Goal: Task Accomplishment & Management: Use online tool/utility

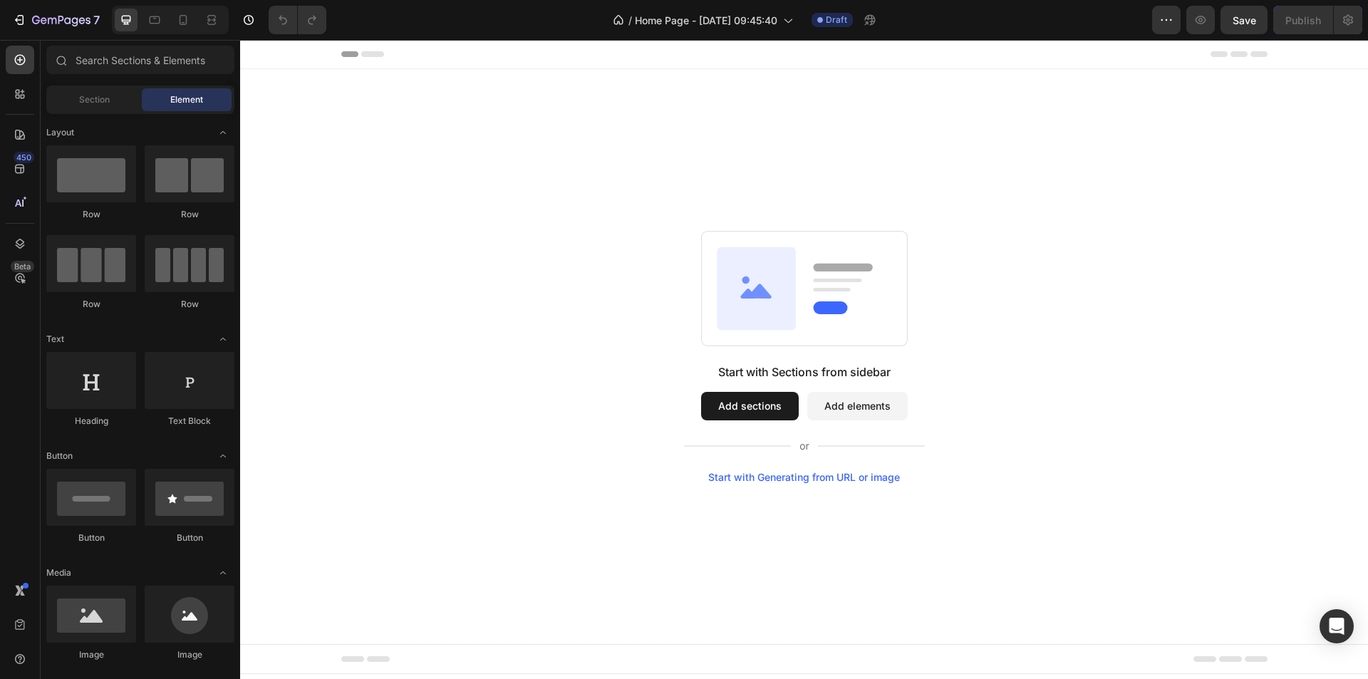
scroll to position [499, 0]
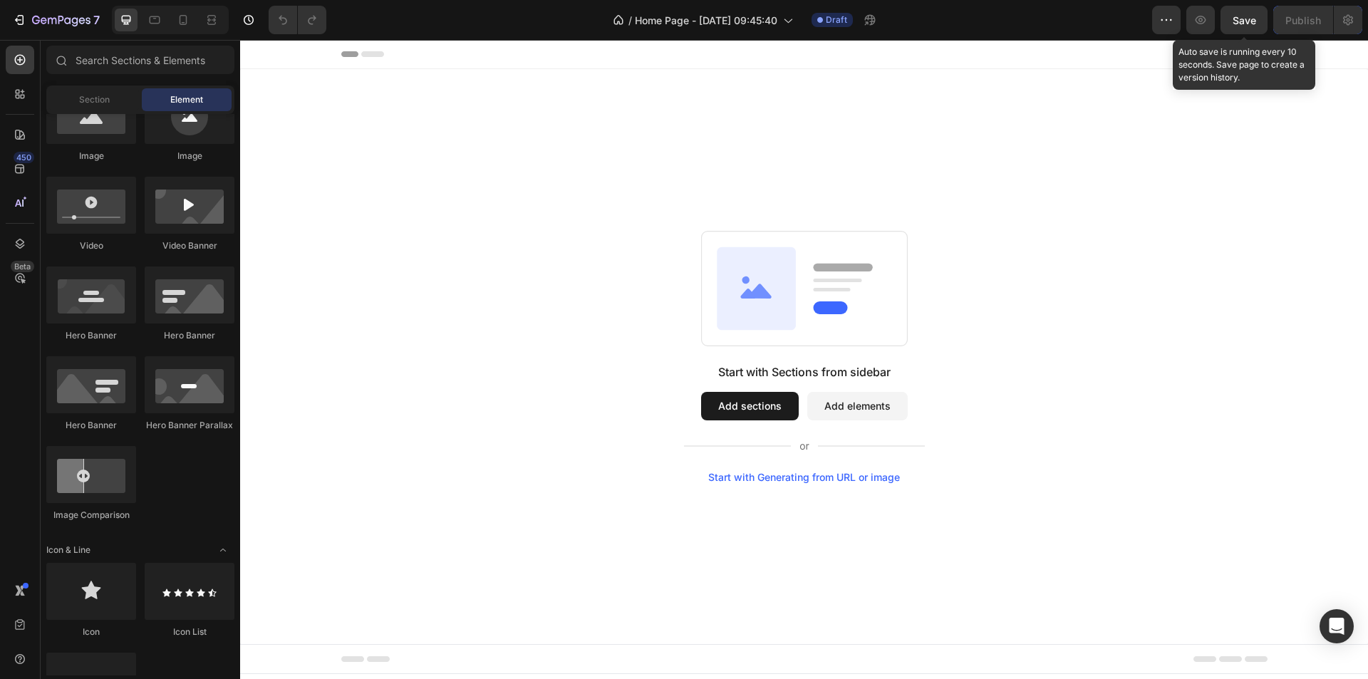
drag, startPoint x: 1244, startPoint y: 28, endPoint x: 1145, endPoint y: 27, distance: 98.3
click at [1244, 28] on button "Save" at bounding box center [1244, 20] width 47 height 29
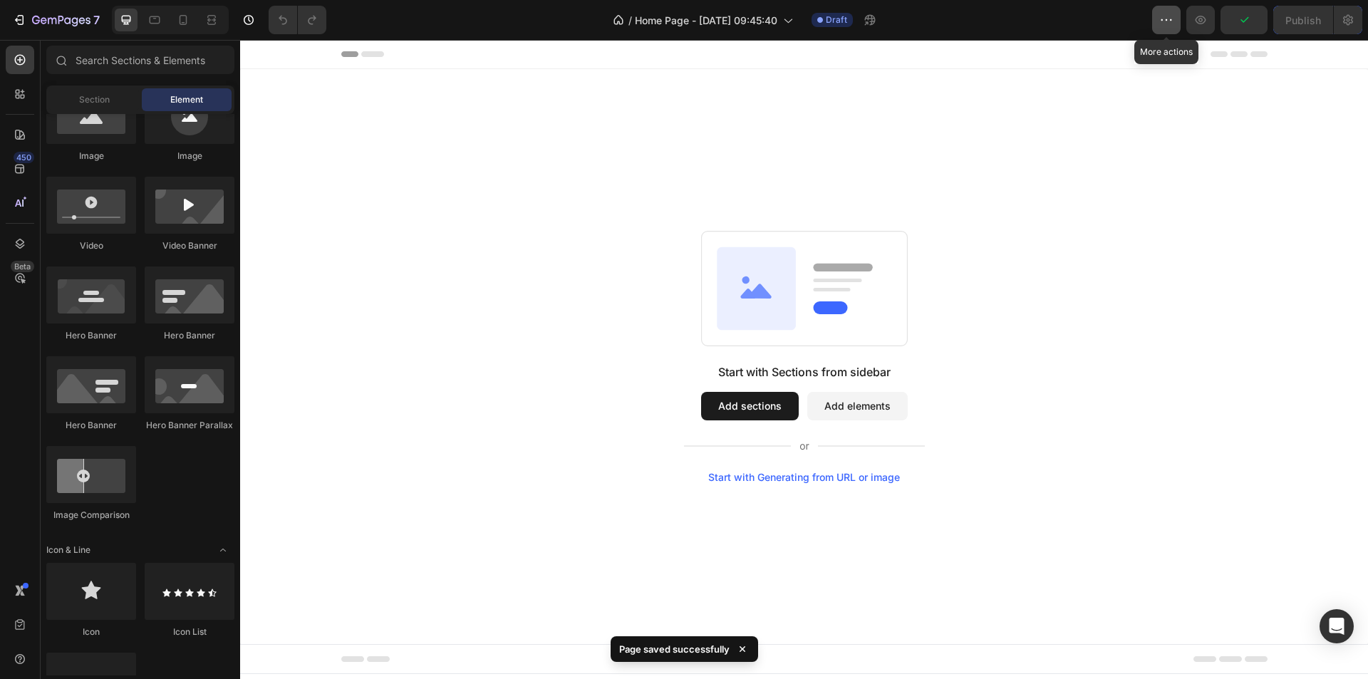
click at [1161, 16] on icon "button" at bounding box center [1166, 20] width 14 height 14
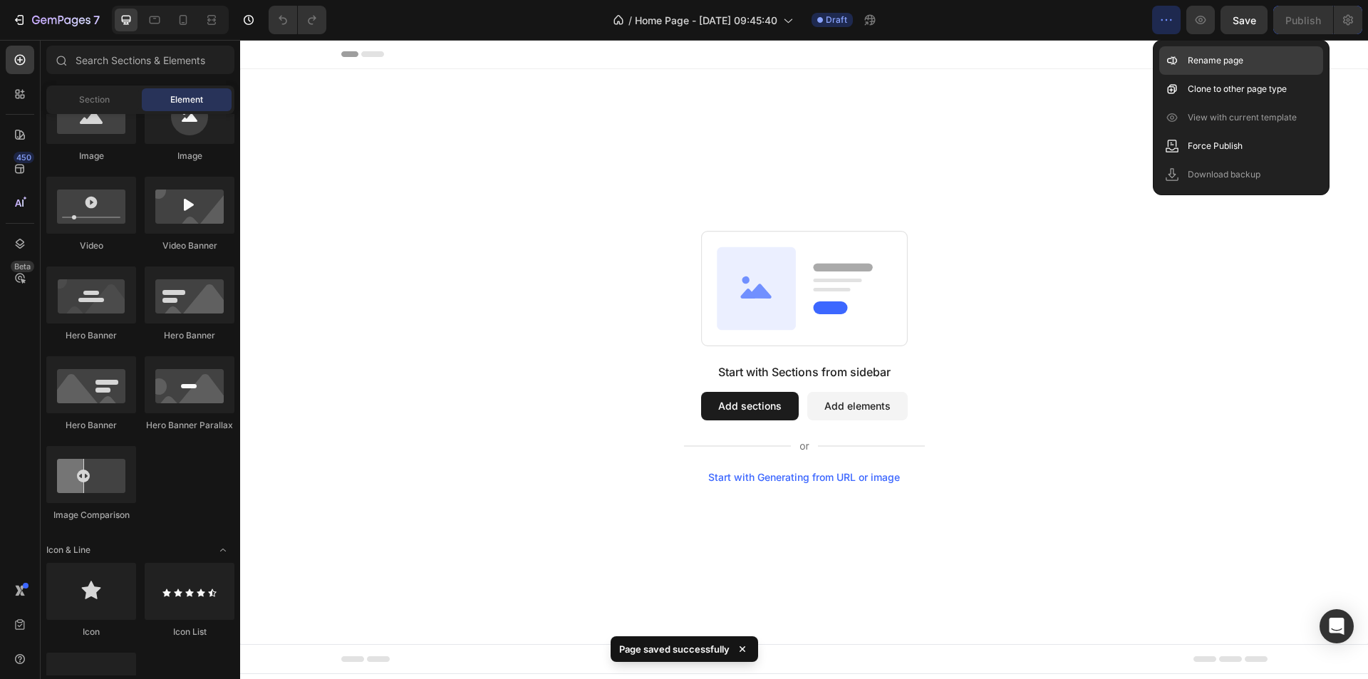
click at [1183, 75] on div "Rename page" at bounding box center [1241, 89] width 164 height 29
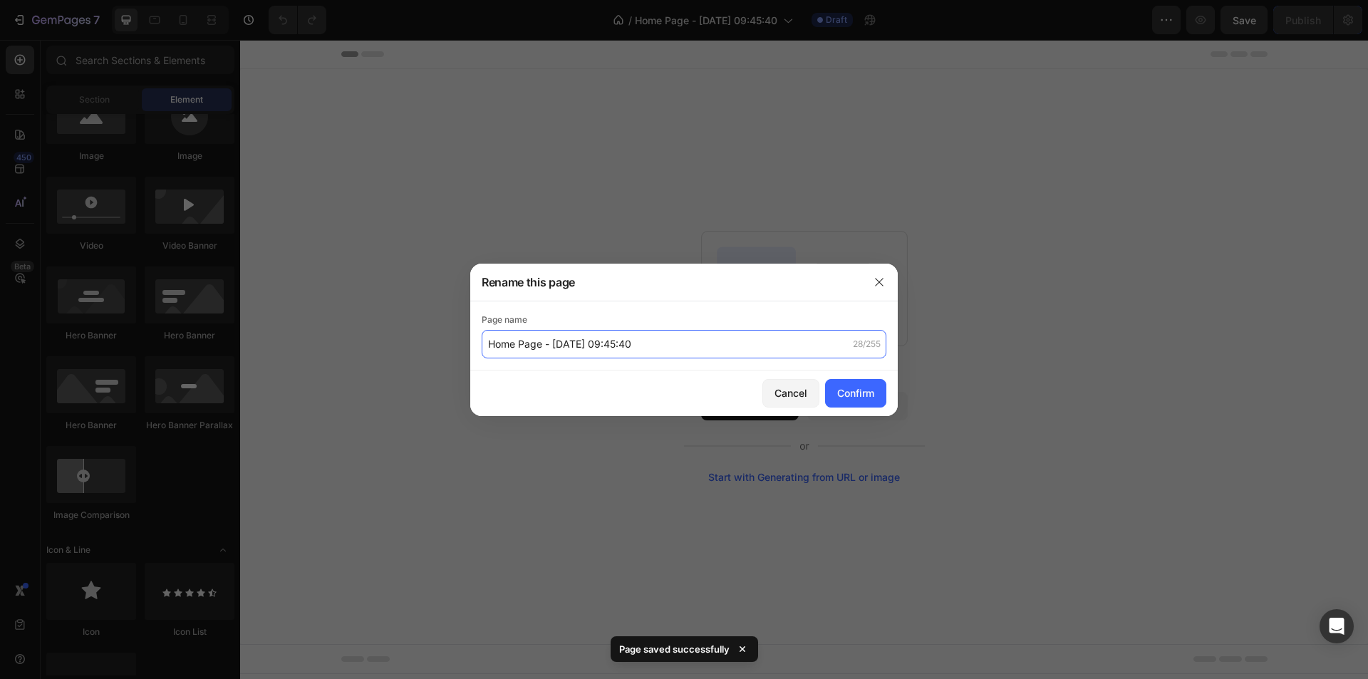
click at [661, 341] on input "Home Page - [DATE] 09:45:40" at bounding box center [684, 344] width 405 height 29
drag, startPoint x: 681, startPoint y: 341, endPoint x: 547, endPoint y: 343, distance: 133.3
click at [547, 343] on input "Home Page - [DATE] 09:45:40" at bounding box center [684, 344] width 405 height 29
type input "Home Page"
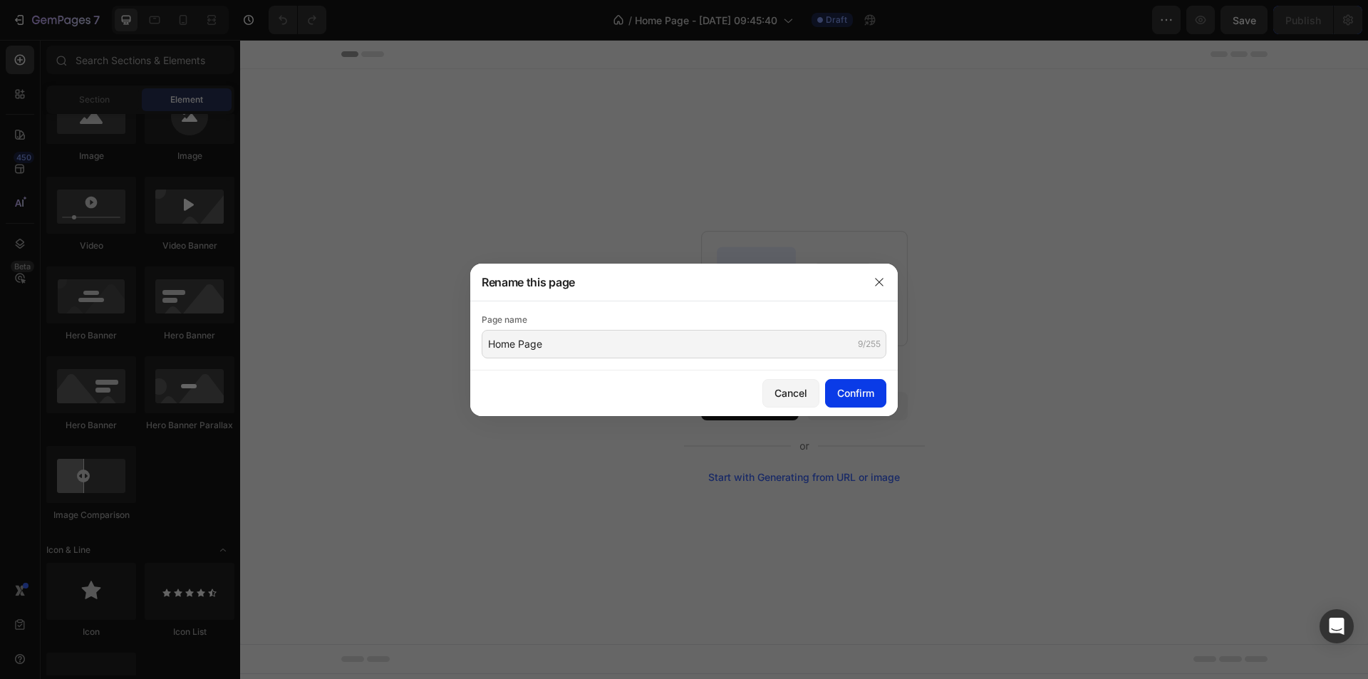
click at [852, 384] on button "Confirm" at bounding box center [855, 393] width 61 height 29
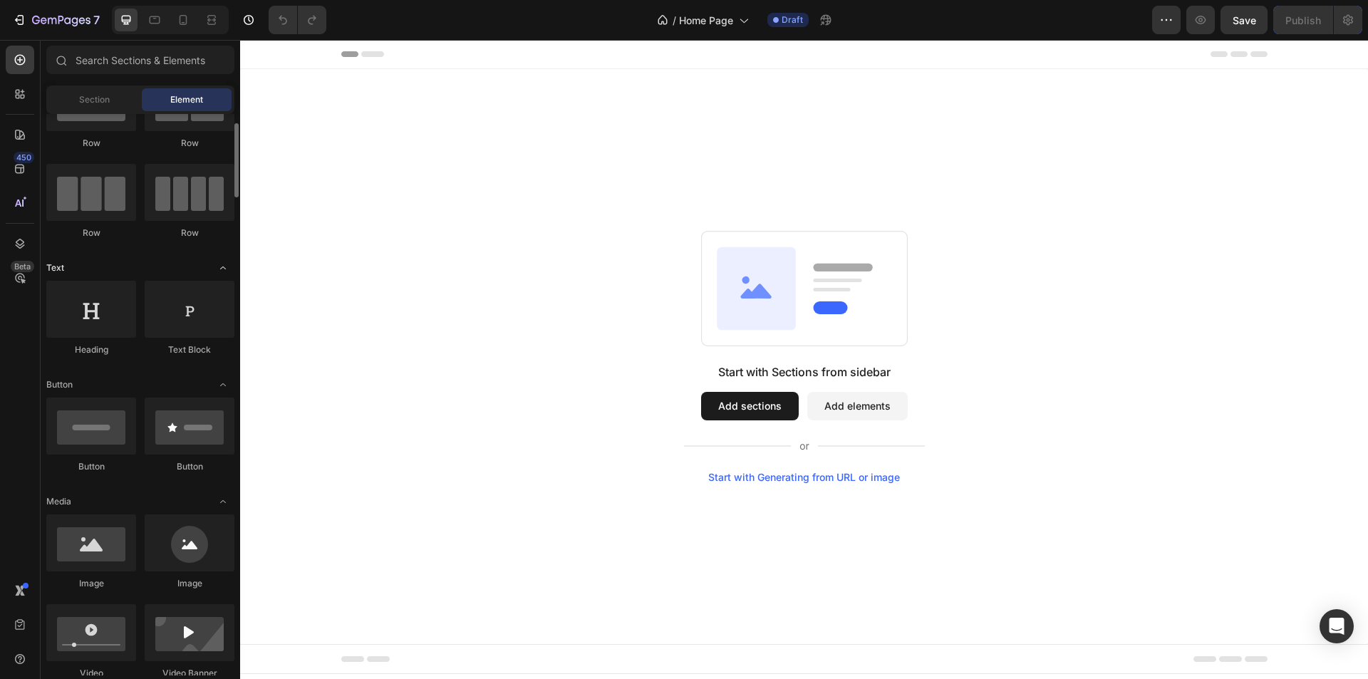
scroll to position [0, 0]
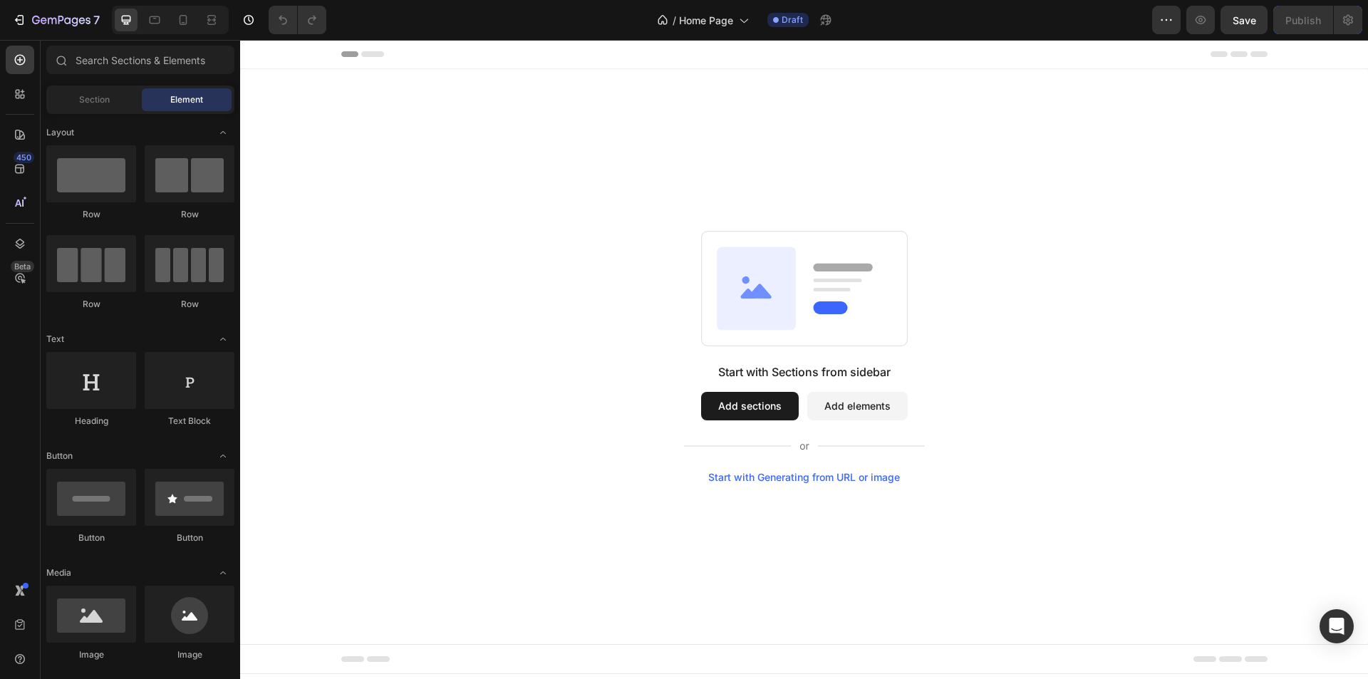
click at [1216, 250] on div "Start with Sections from sidebar Add sections Add elements Start with Generatin…" at bounding box center [803, 357] width 1025 height 252
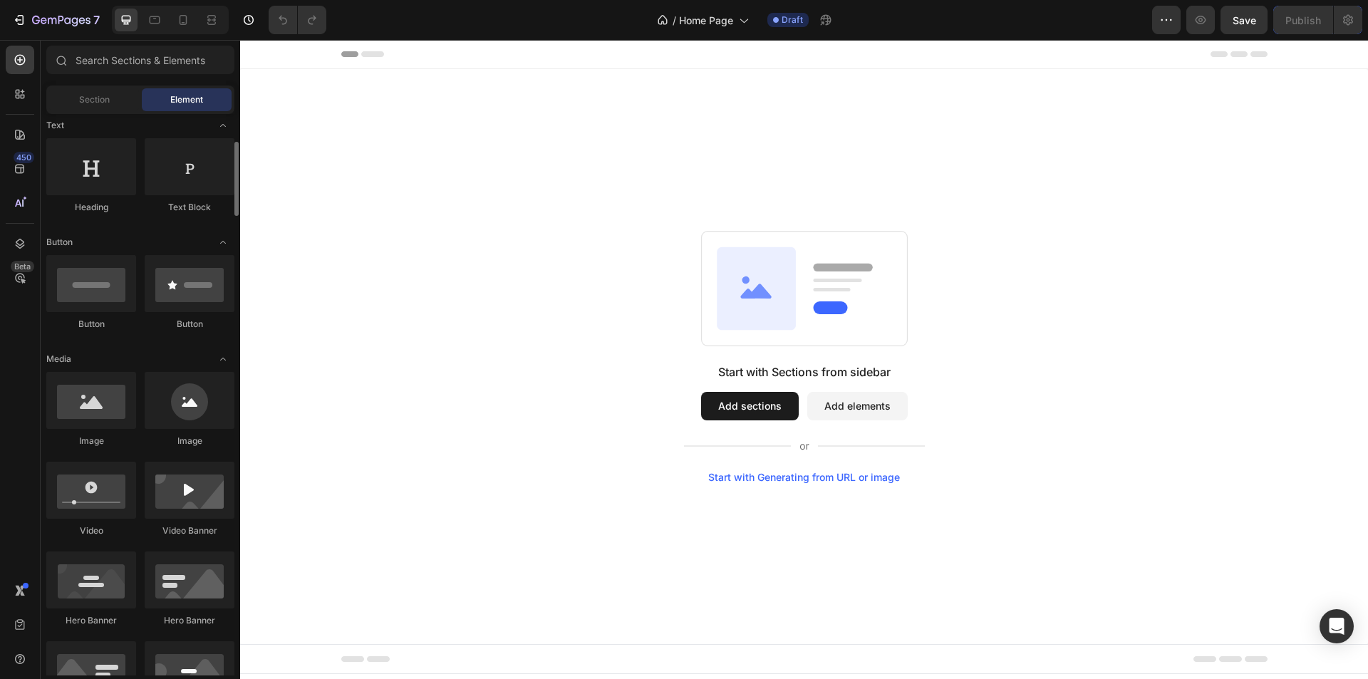
scroll to position [356, 0]
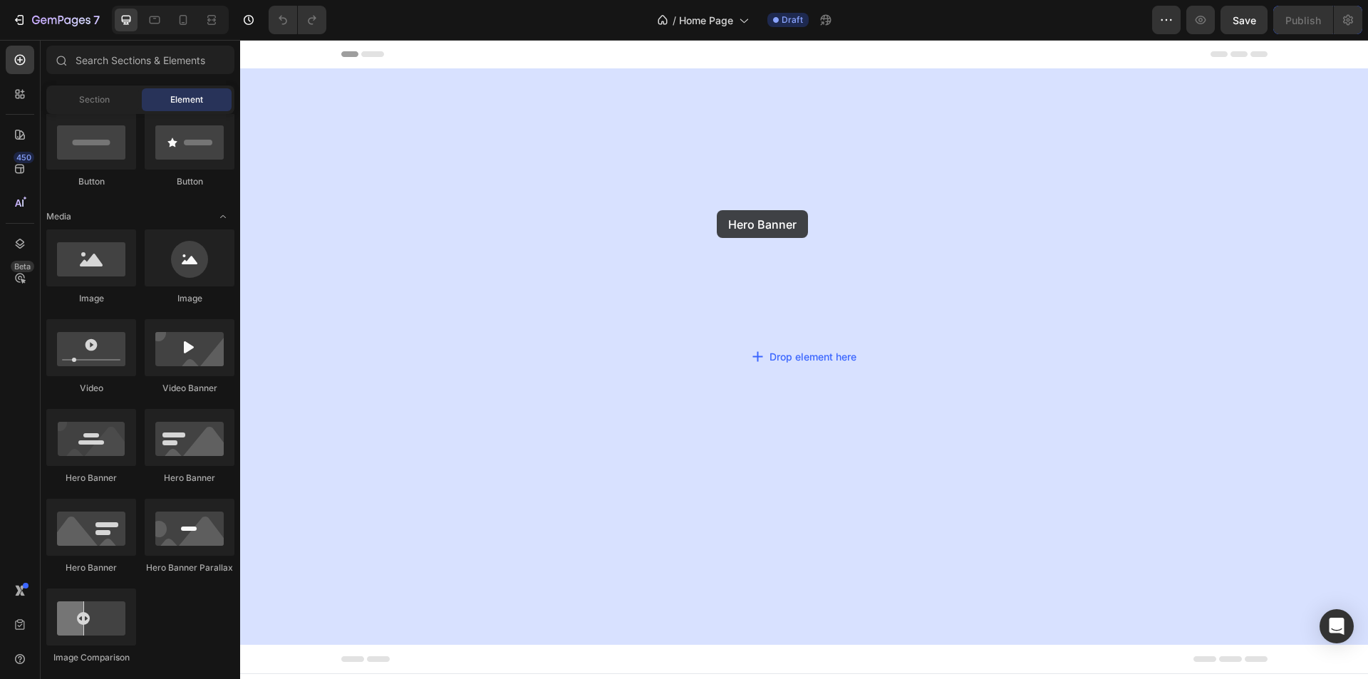
drag, startPoint x: 389, startPoint y: 488, endPoint x: 717, endPoint y: 210, distance: 429.8
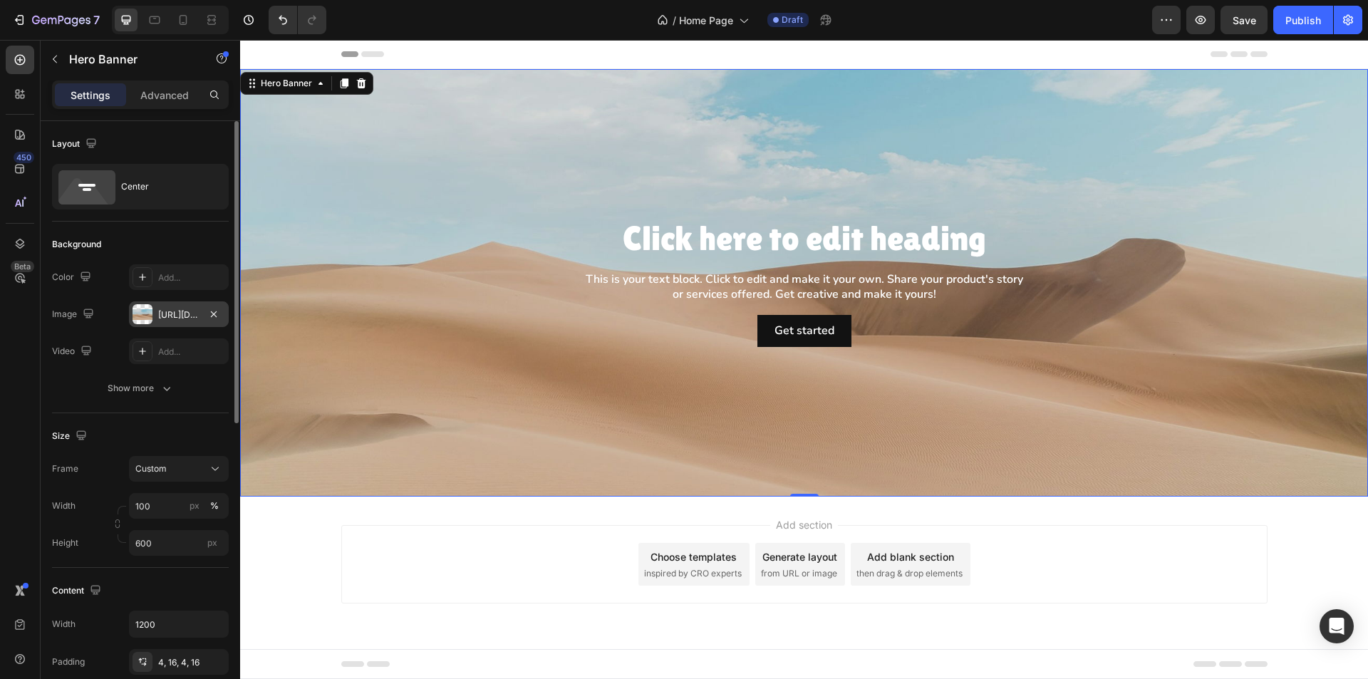
click at [162, 319] on div "[URL][DOMAIN_NAME]" at bounding box center [178, 315] width 41 height 13
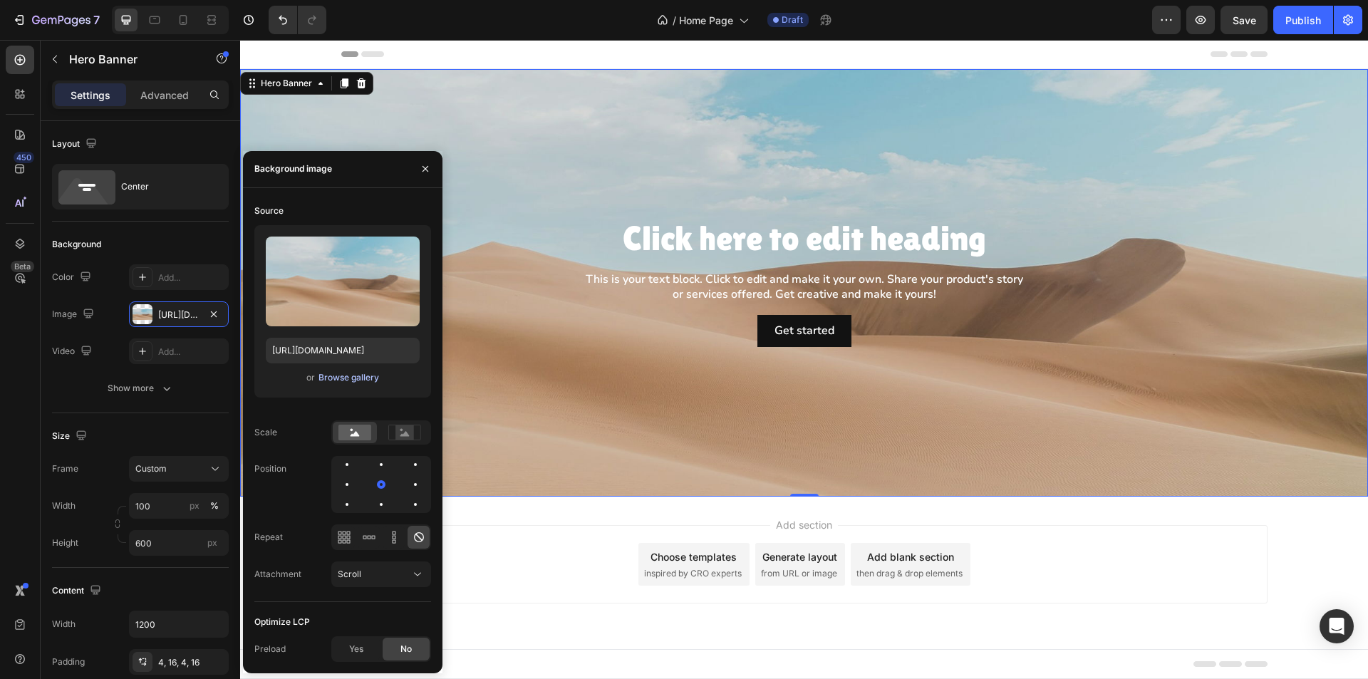
click at [341, 375] on div "Browse gallery" at bounding box center [349, 377] width 61 height 13
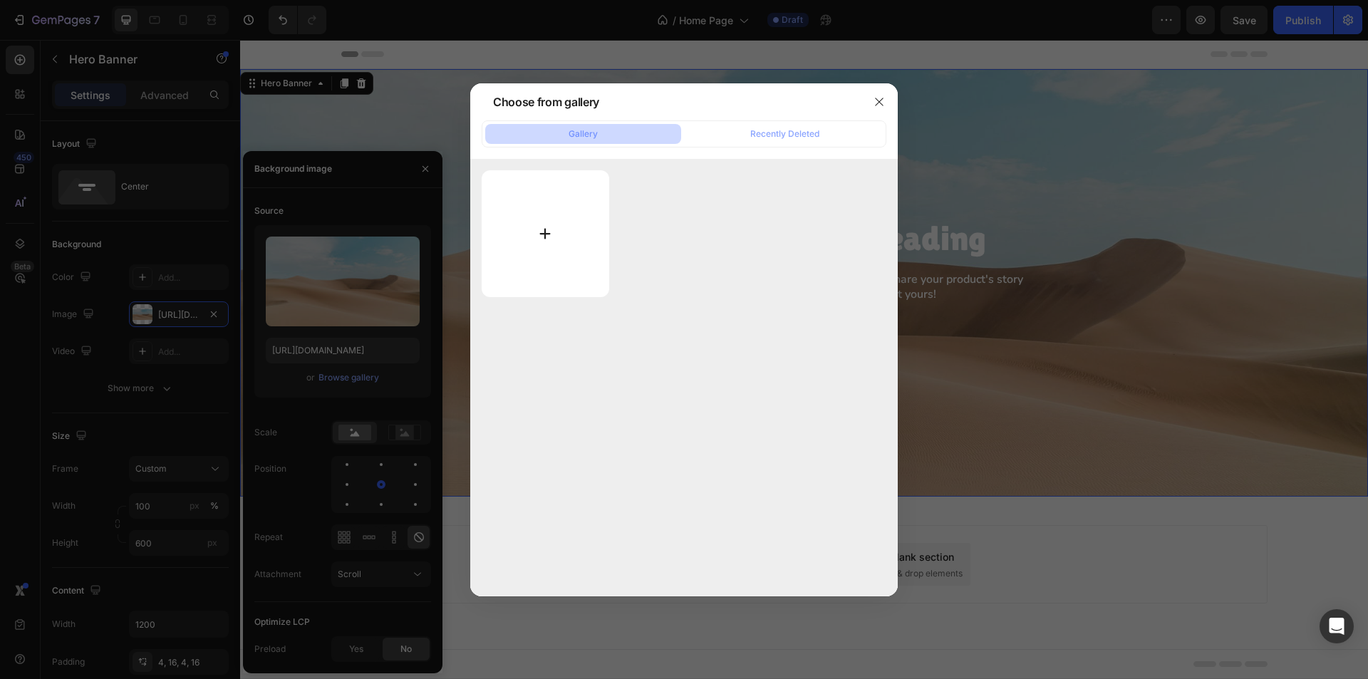
click at [548, 235] on input "file" at bounding box center [546, 233] width 128 height 127
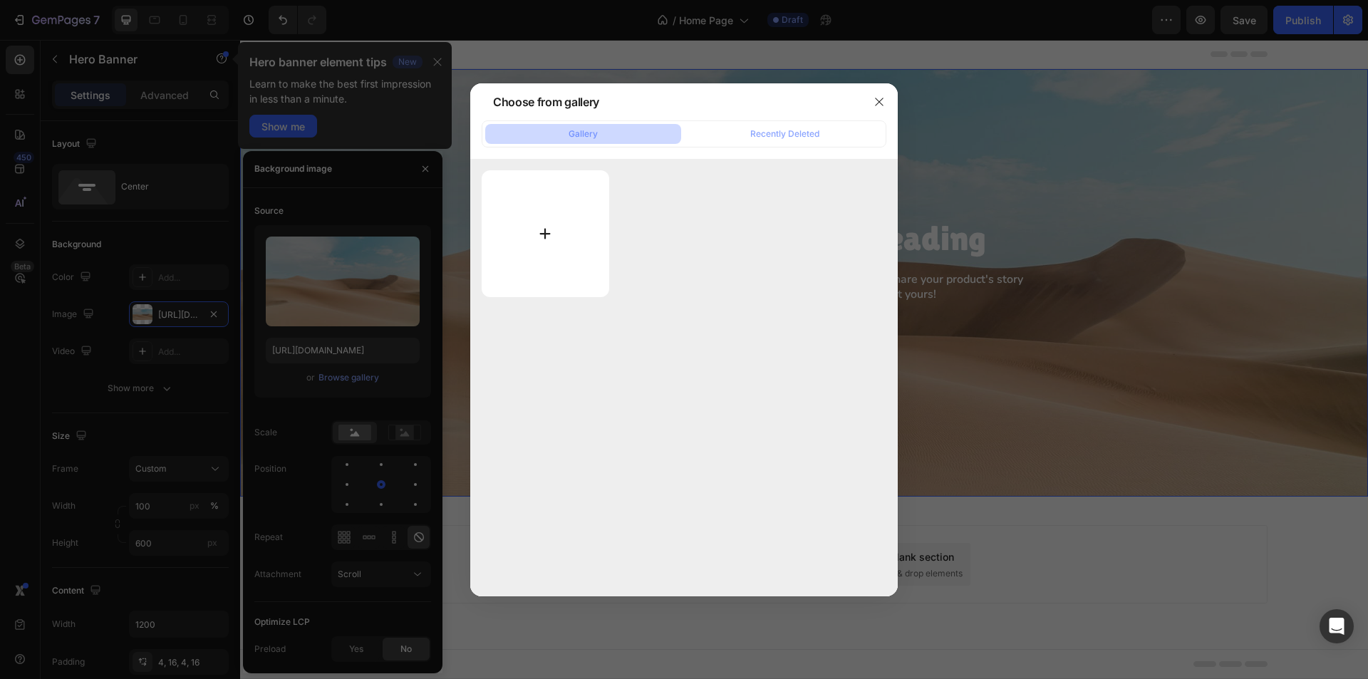
type input "C:\fakepath\Frame 1707485039.webp"
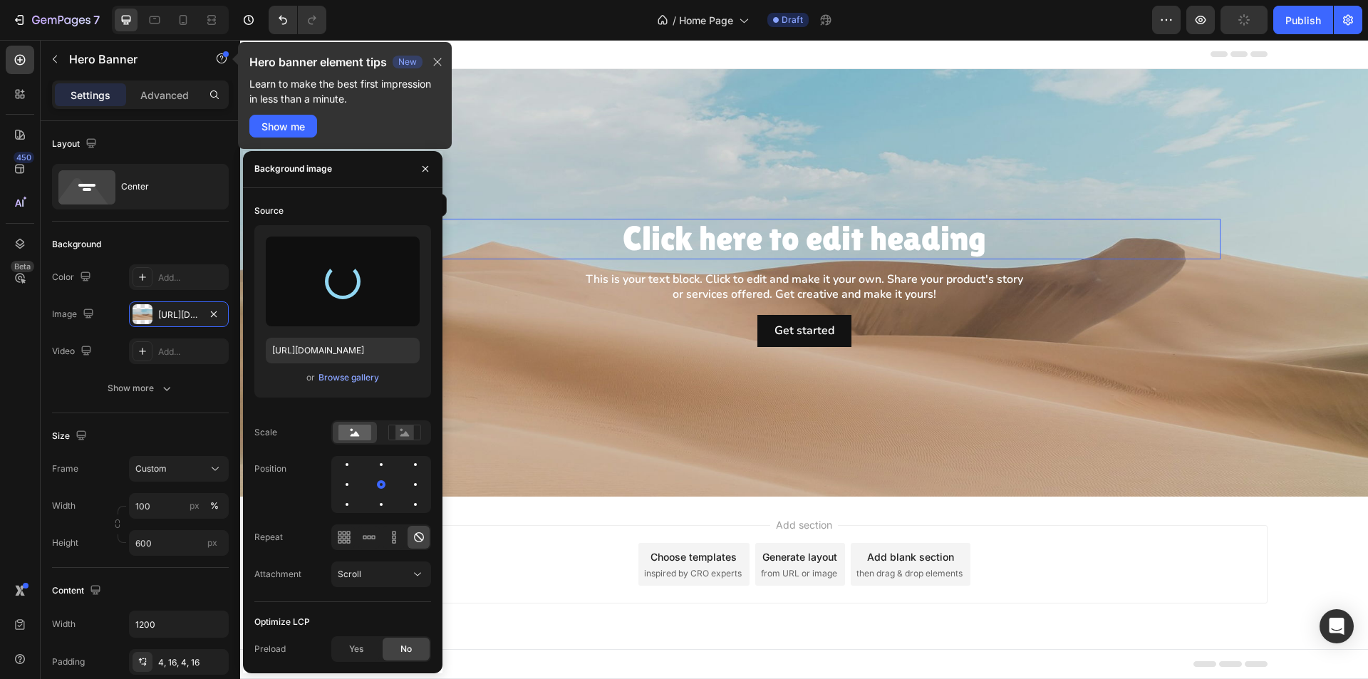
click at [782, 234] on h2 "Click here to edit heading" at bounding box center [804, 239] width 832 height 41
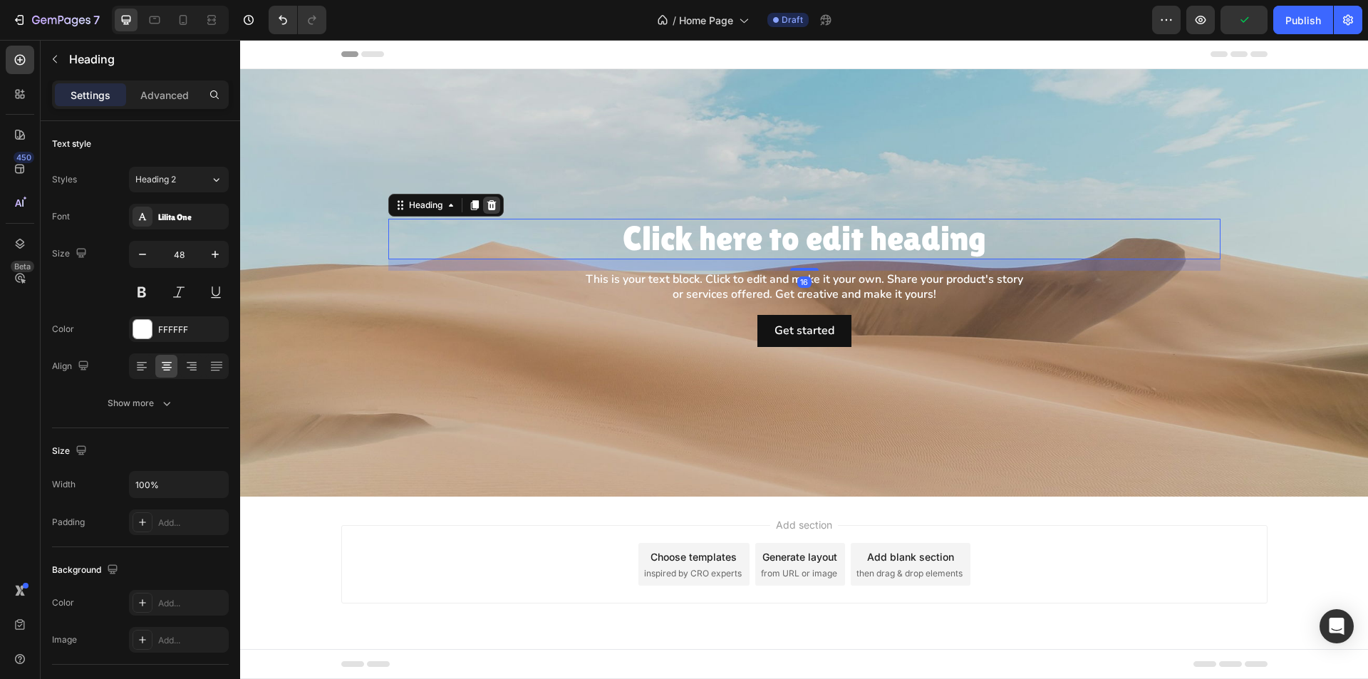
click at [493, 209] on icon at bounding box center [491, 205] width 9 height 10
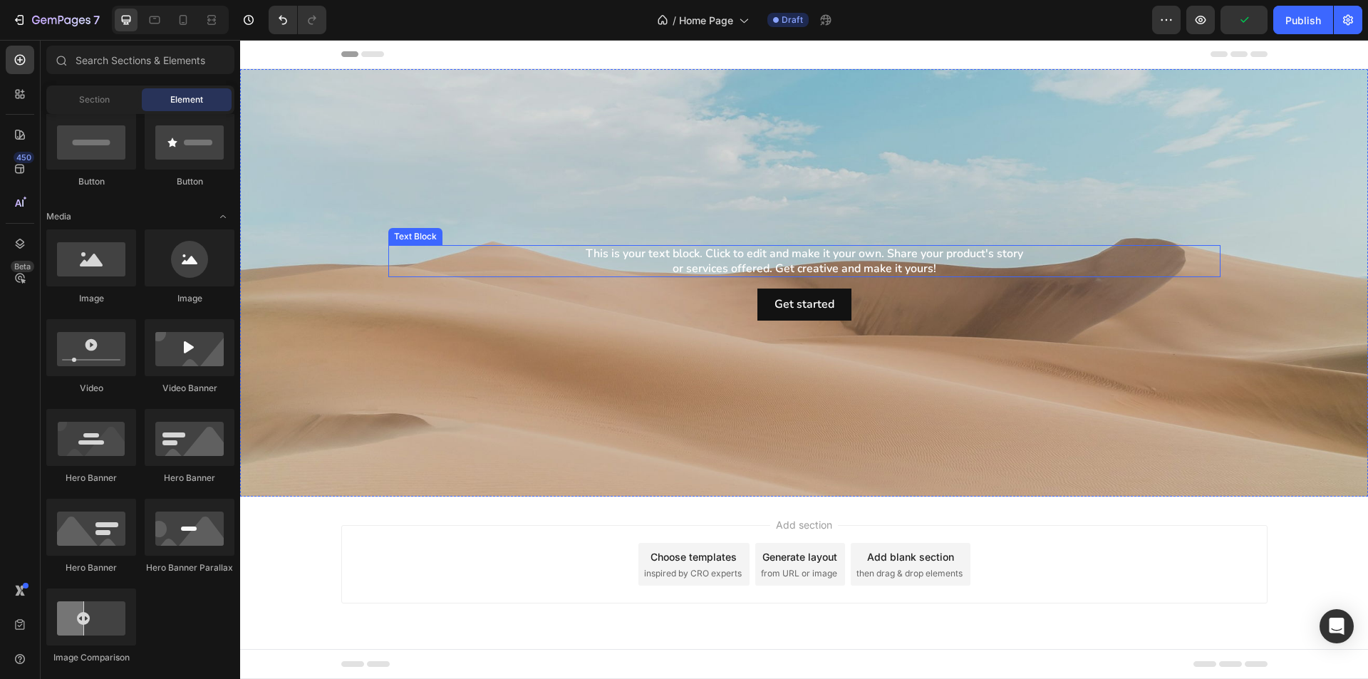
click at [651, 267] on div "This is your text block. Click to edit and make it your own. Share your product…" at bounding box center [804, 261] width 832 height 33
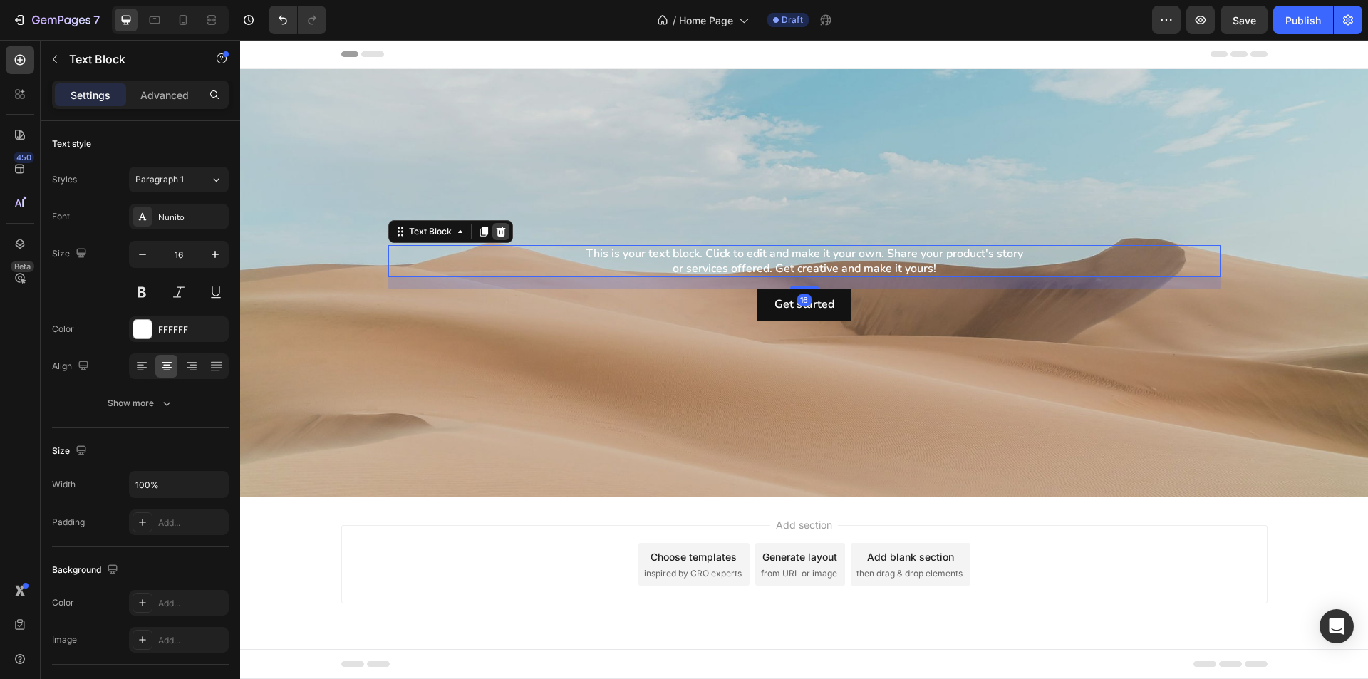
click at [499, 230] on icon at bounding box center [500, 232] width 9 height 10
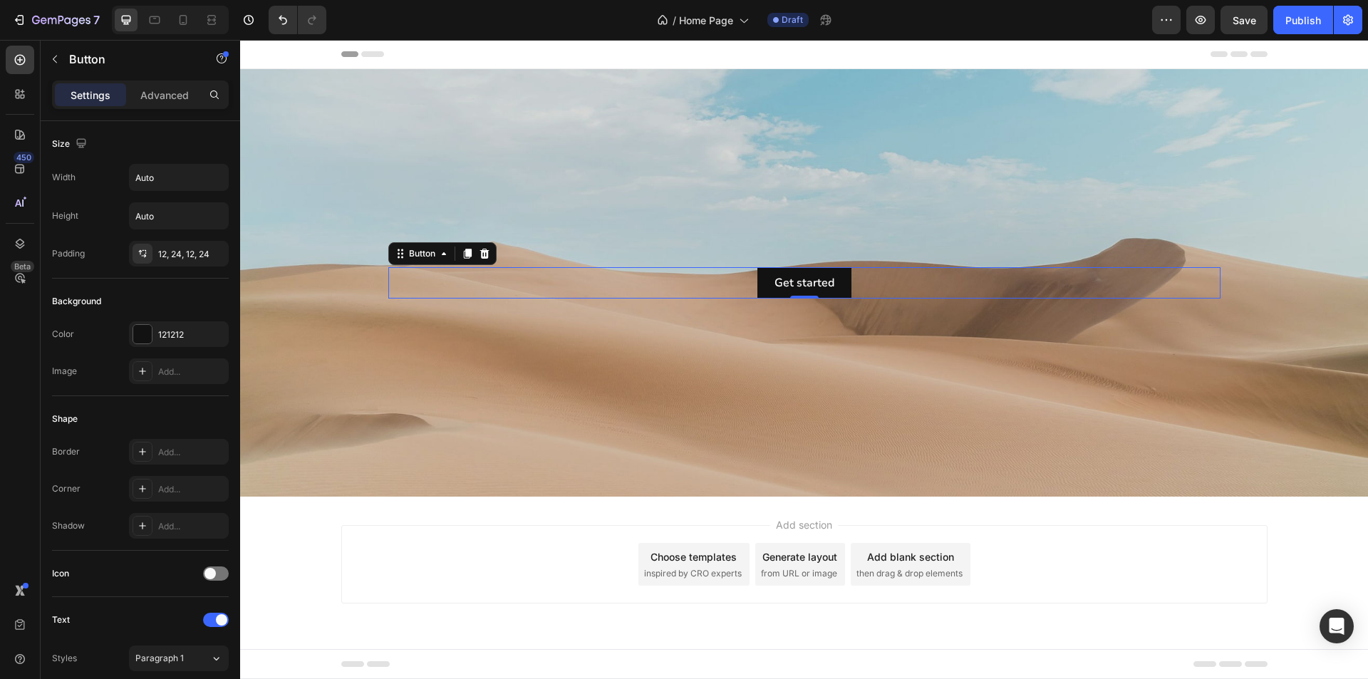
click at [710, 275] on div "Get started Button 0" at bounding box center [804, 283] width 832 height 32
click at [481, 253] on icon at bounding box center [484, 253] width 11 height 11
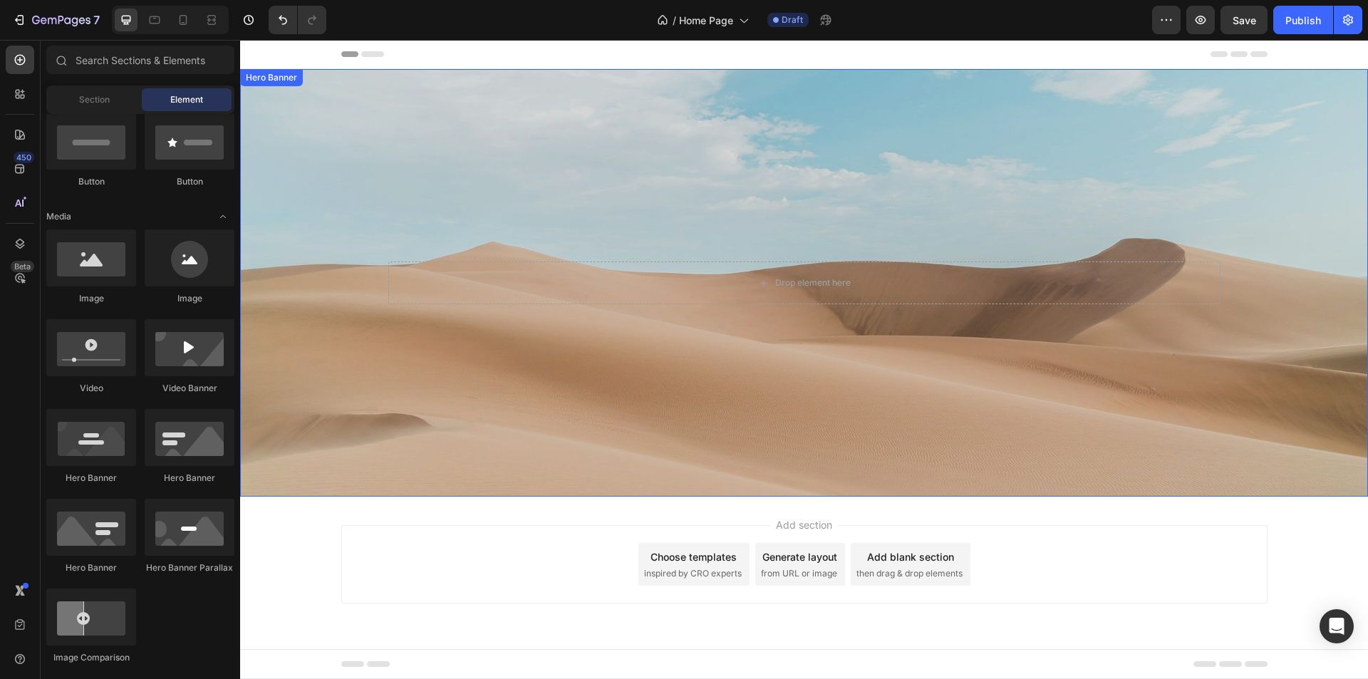
click at [822, 208] on div "Background Image" at bounding box center [804, 283] width 1128 height 428
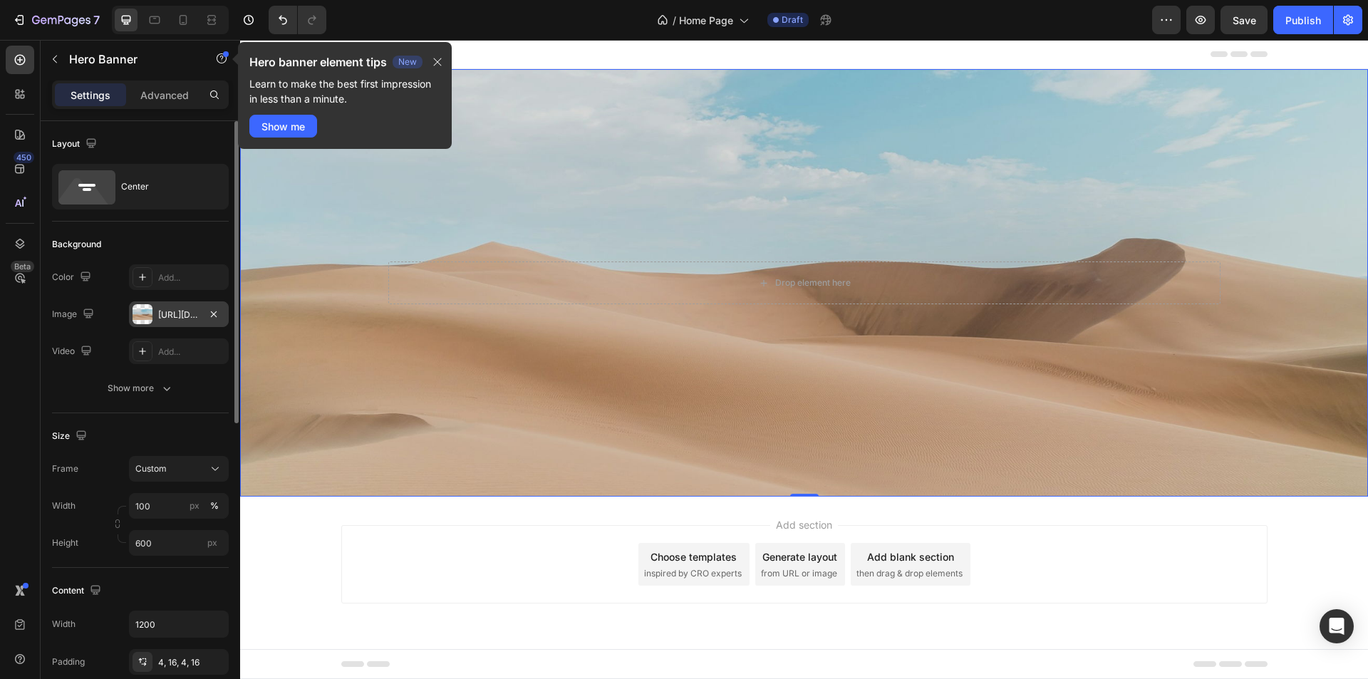
click at [173, 311] on div "[URL][DOMAIN_NAME]" at bounding box center [178, 315] width 41 height 13
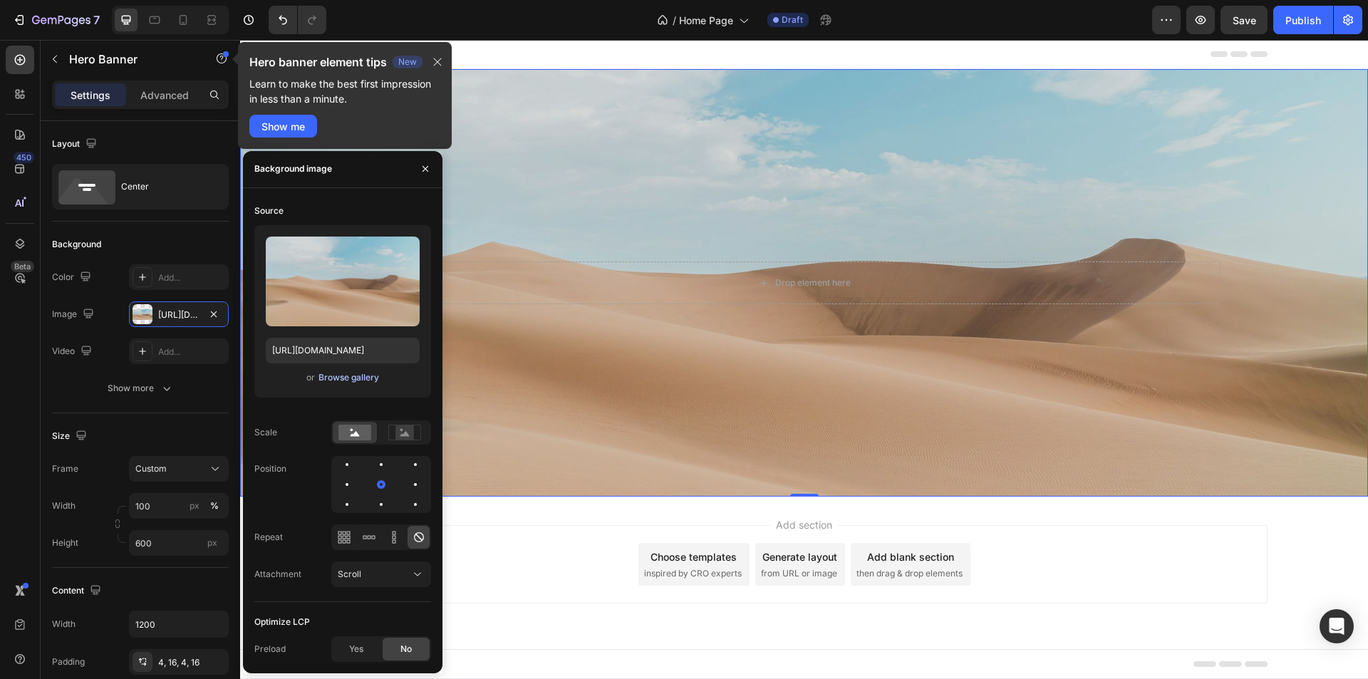
click at [353, 374] on div "Browse gallery" at bounding box center [349, 377] width 61 height 13
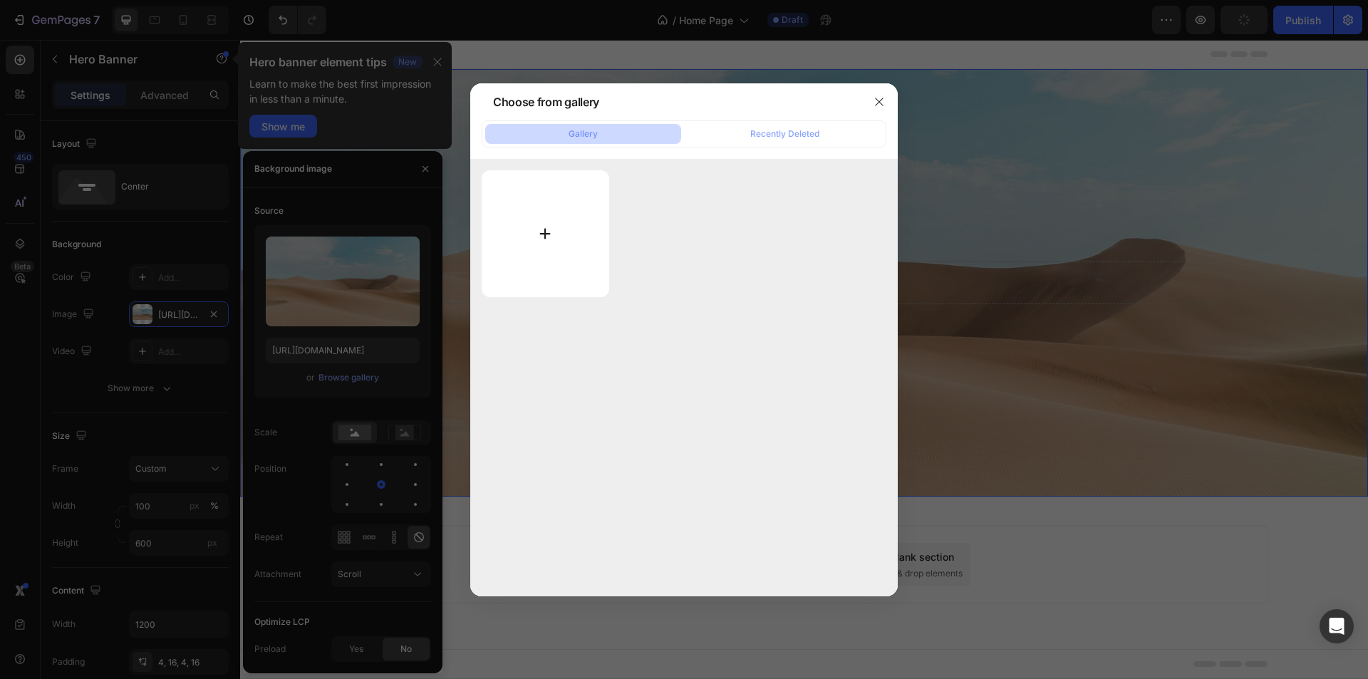
click at [569, 219] on input "file" at bounding box center [546, 233] width 128 height 127
type input "C:\fakepath\Frame 1707485039.webp"
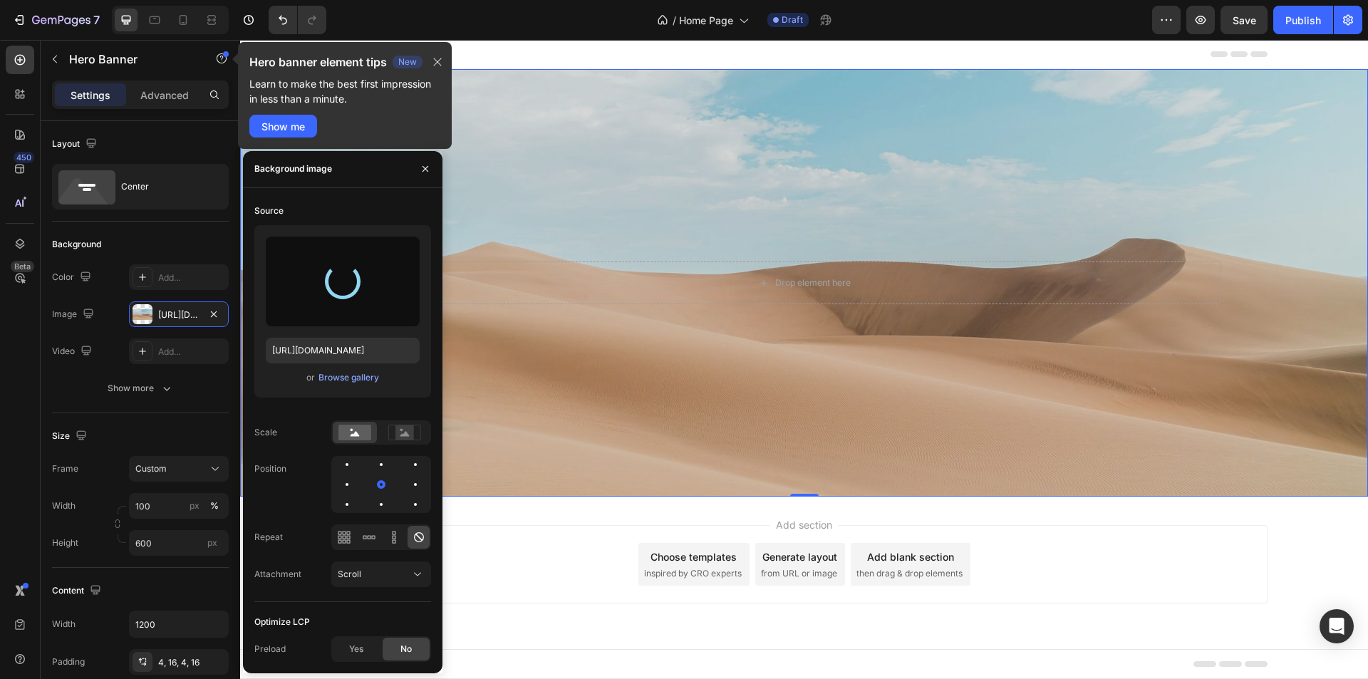
type input "[URL][DOMAIN_NAME]"
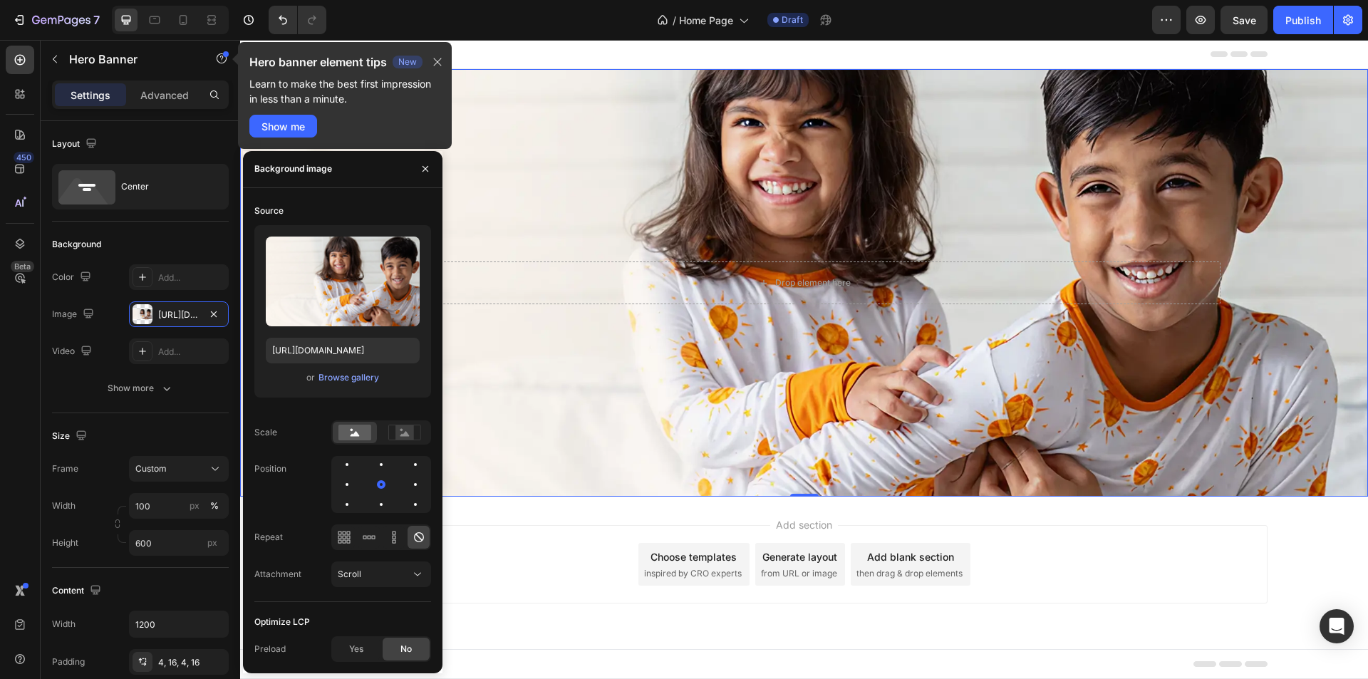
click at [785, 387] on div "Background Image" at bounding box center [804, 283] width 1128 height 428
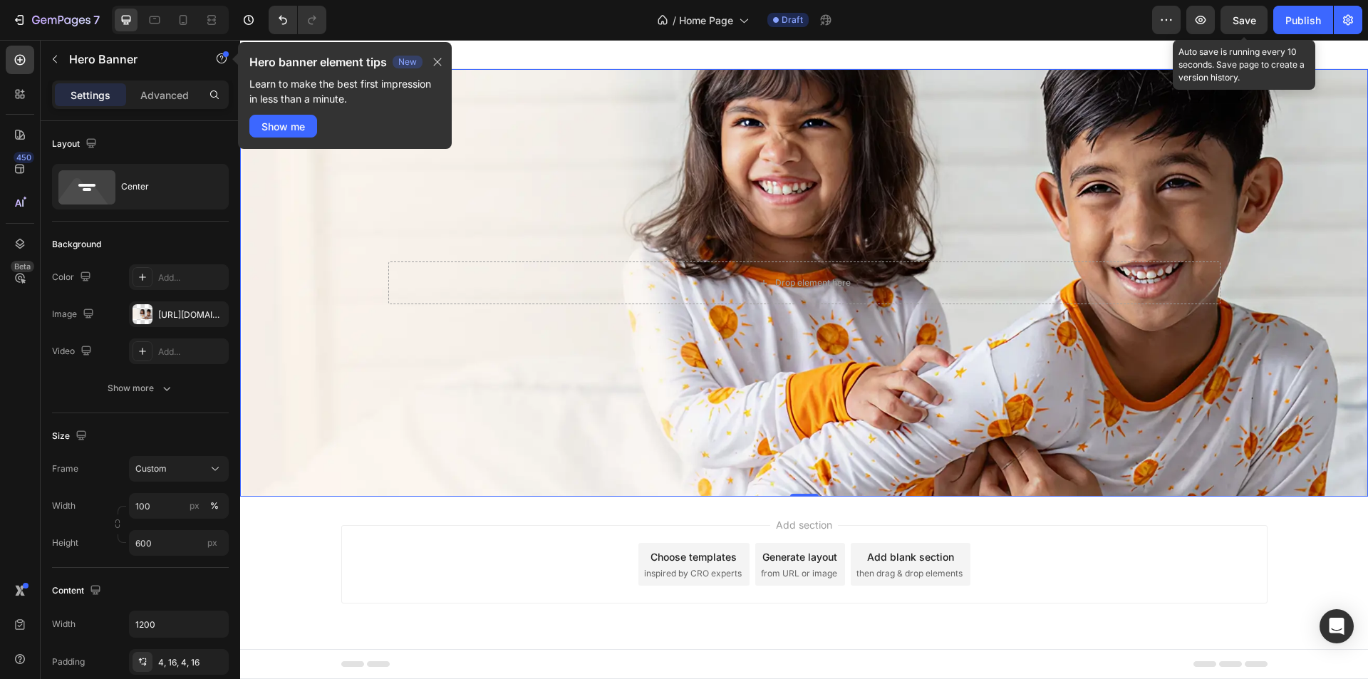
drag, startPoint x: 1250, startPoint y: 22, endPoint x: 1100, endPoint y: 21, distance: 150.4
click at [1250, 22] on span "Save" at bounding box center [1245, 20] width 24 height 12
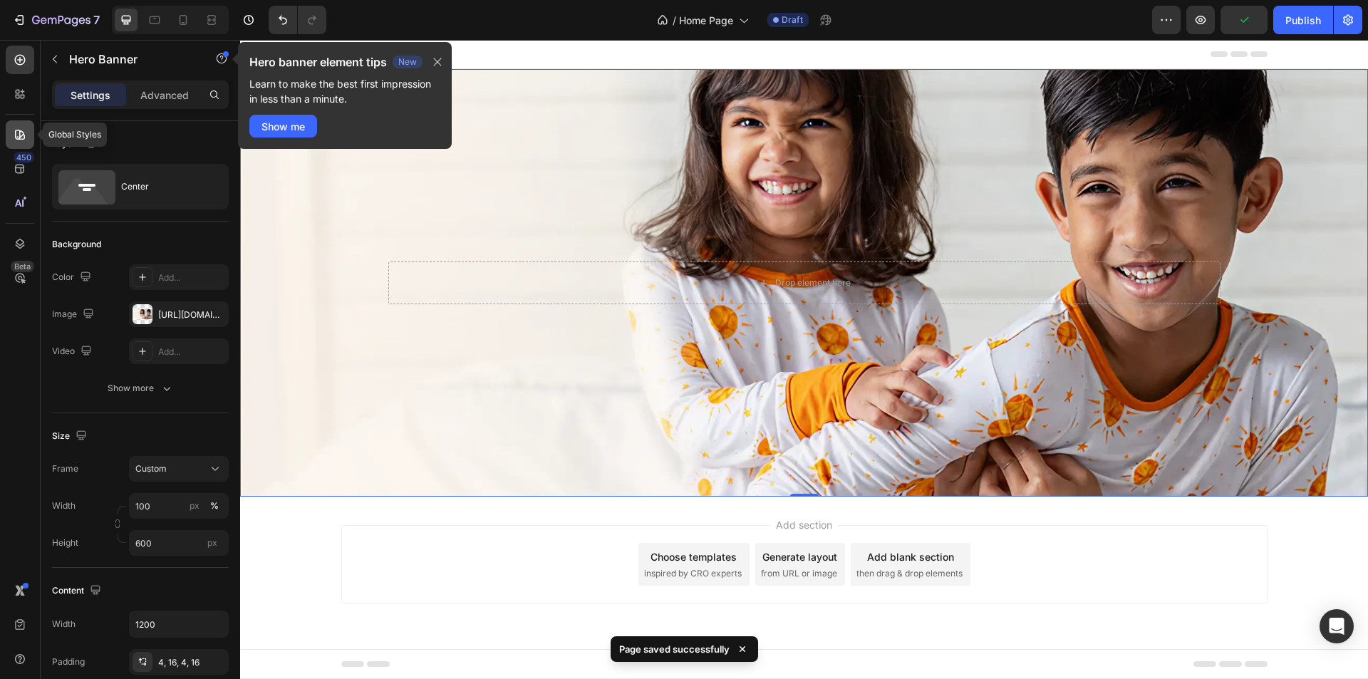
click at [20, 136] on icon at bounding box center [20, 135] width 10 height 10
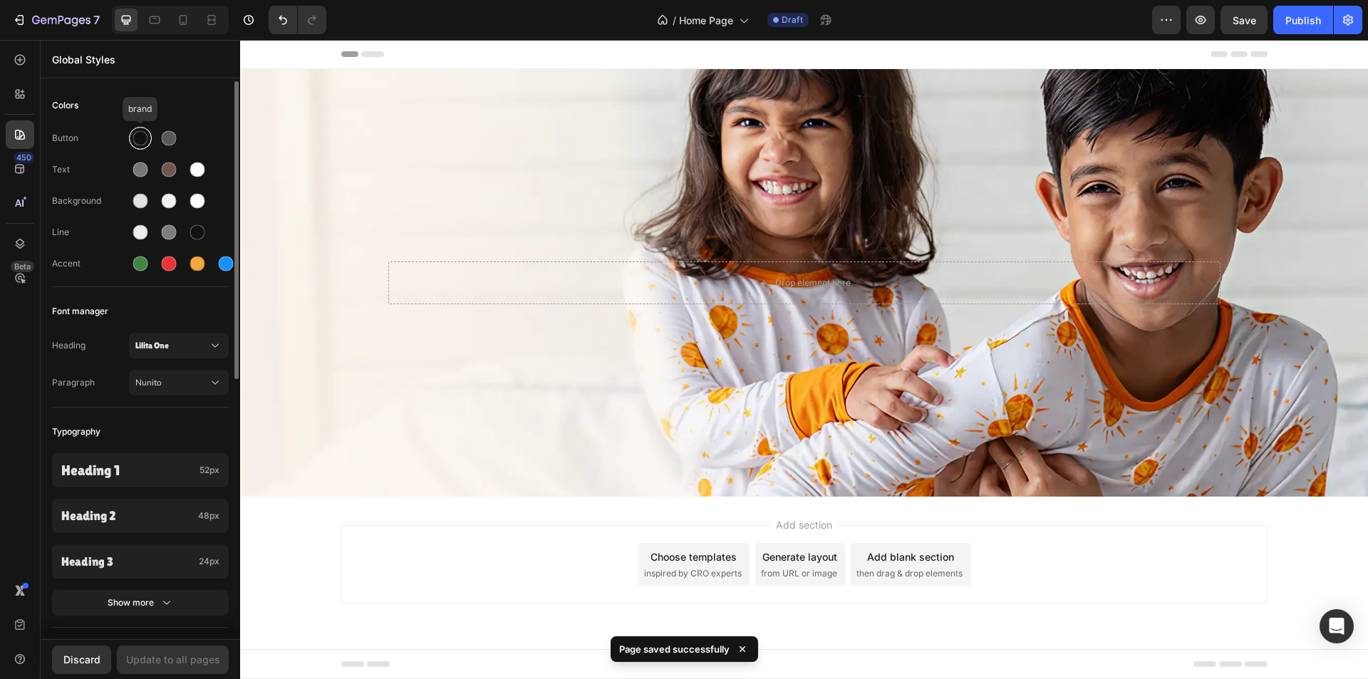
click at [135, 143] on div at bounding box center [140, 138] width 15 height 15
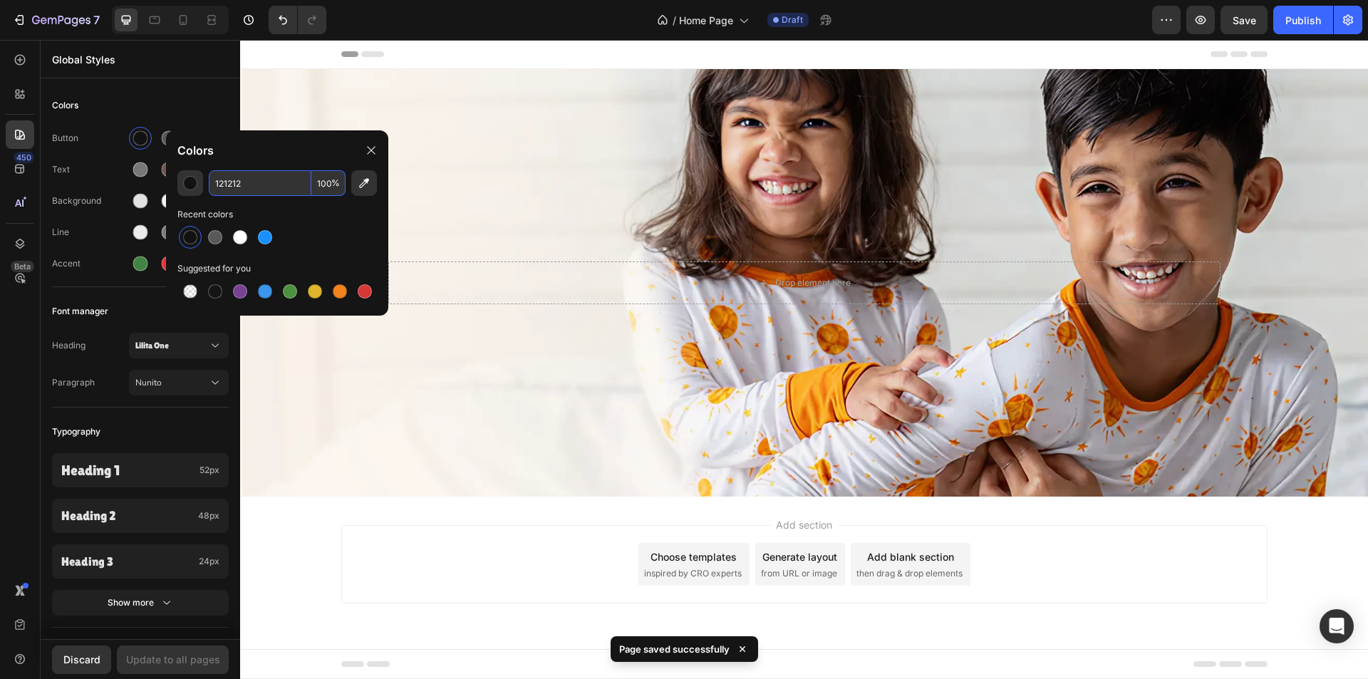
click at [243, 183] on input "121212" at bounding box center [260, 183] width 103 height 26
paste input "#CC6028"
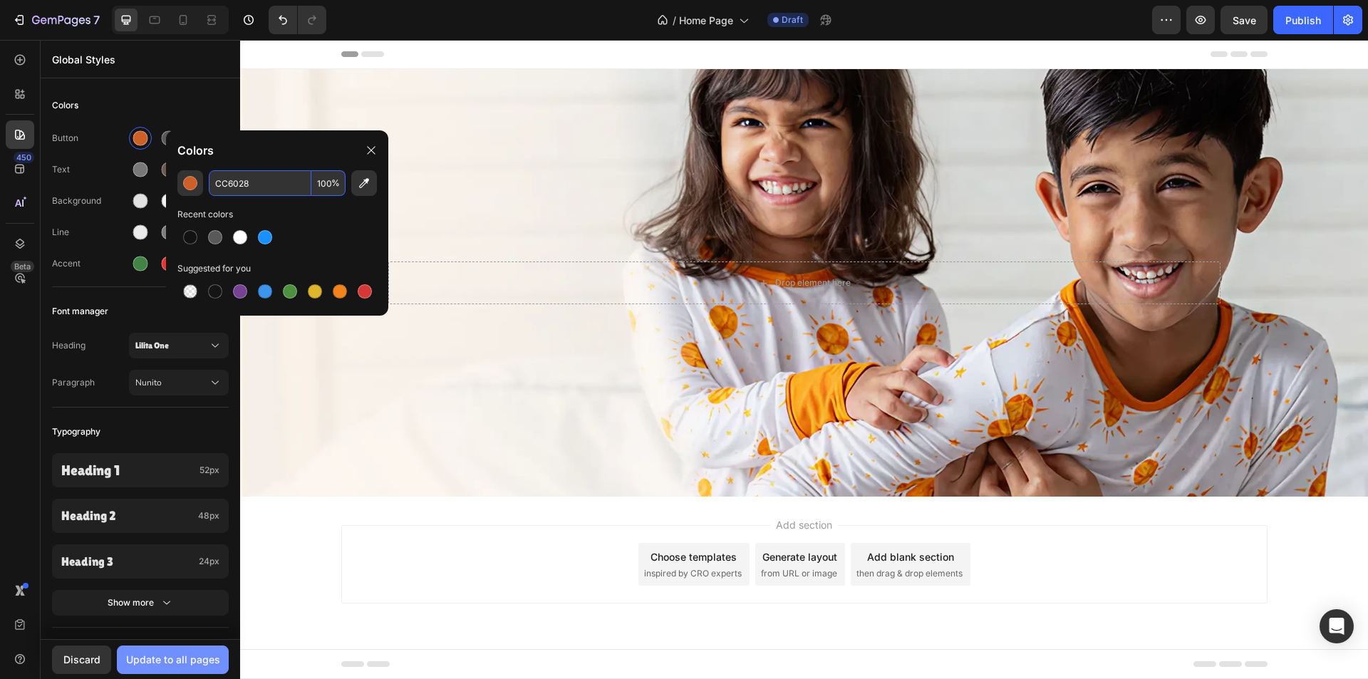
type input "CC6028"
click at [170, 651] on button "Update to all pages" at bounding box center [173, 660] width 112 height 29
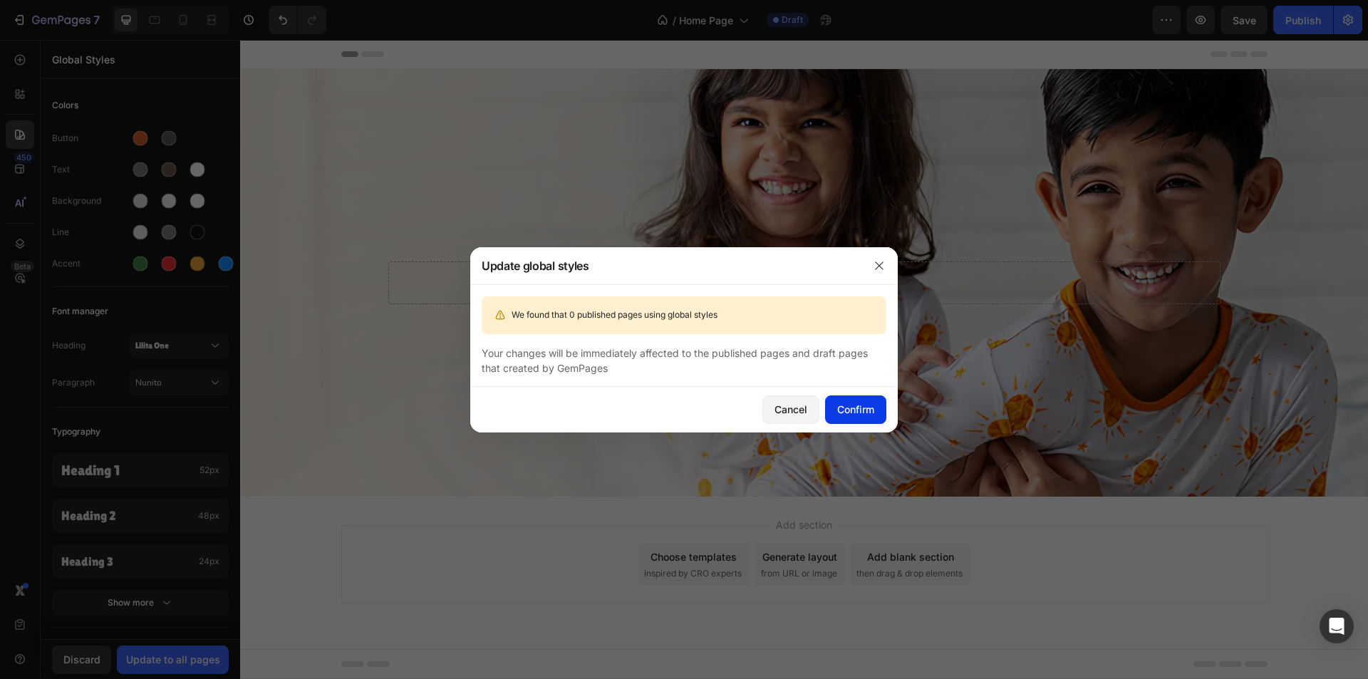
click at [845, 408] on div "Confirm" at bounding box center [855, 409] width 37 height 15
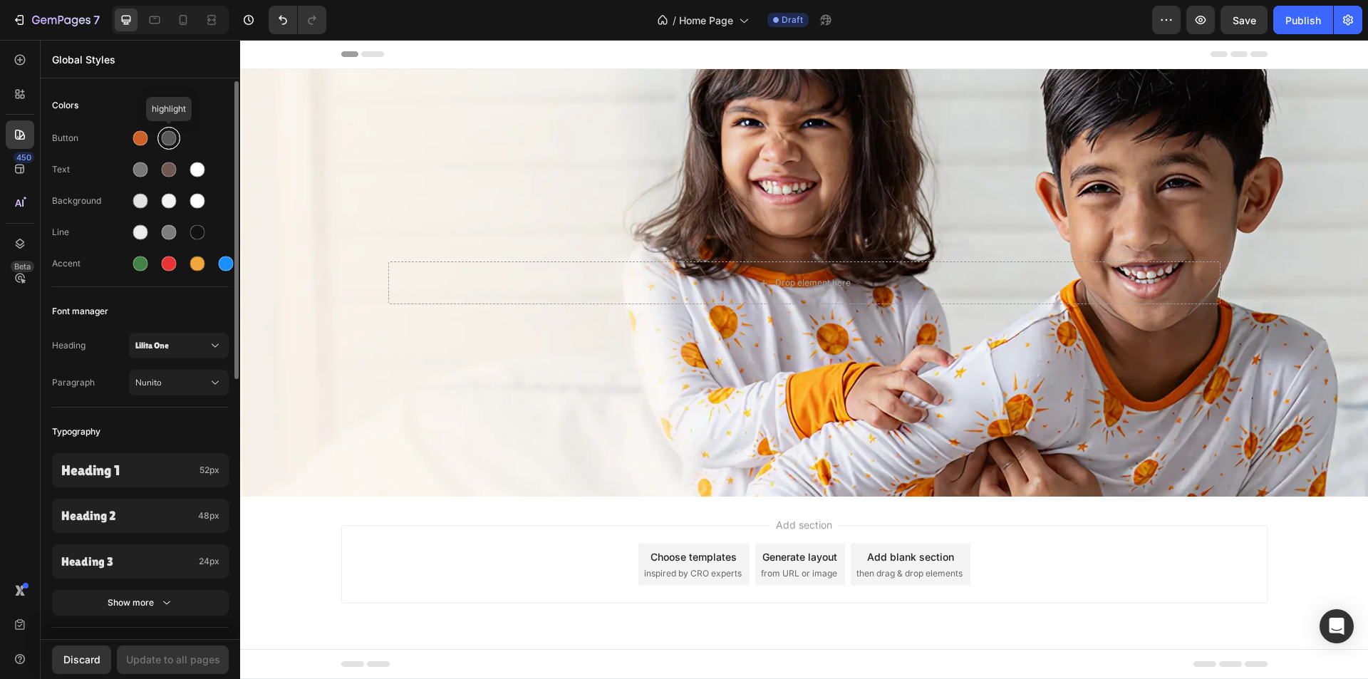
click at [172, 138] on div at bounding box center [169, 138] width 15 height 15
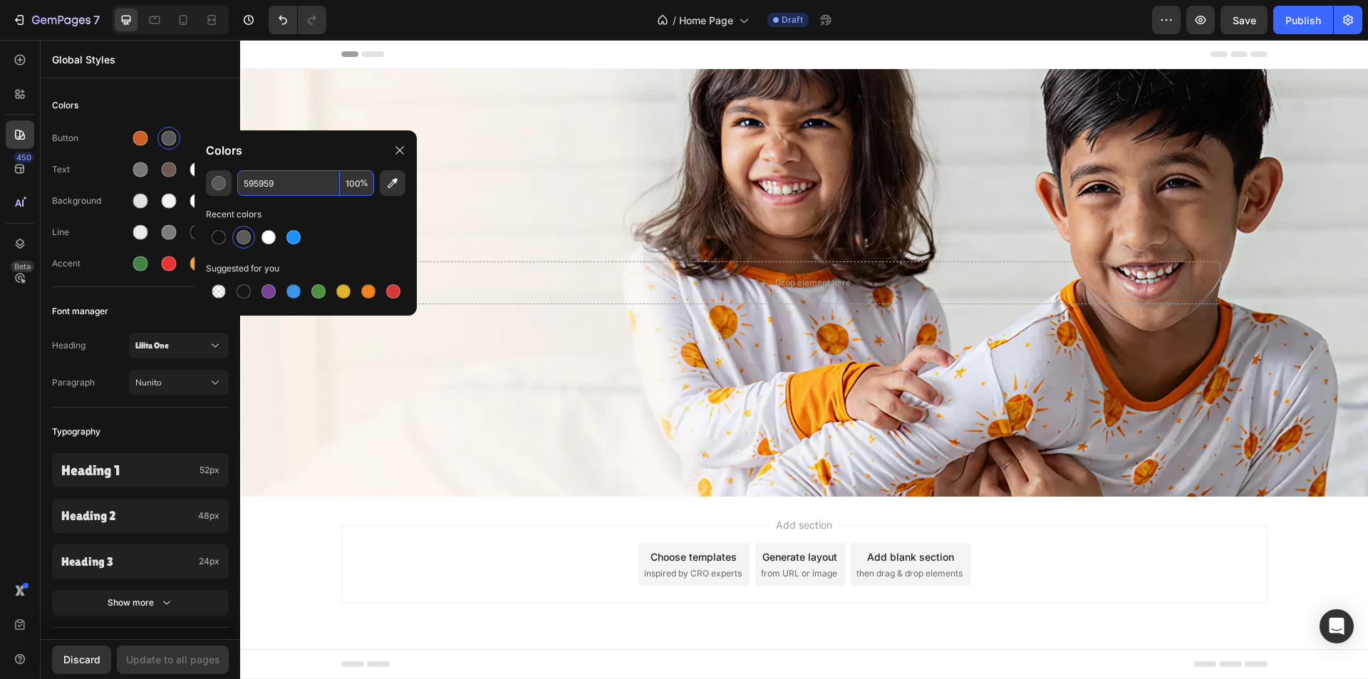
click at [315, 185] on input "595959" at bounding box center [288, 183] width 103 height 26
paste input "FFCF8C"
type input "FFCF8C"
click at [163, 98] on div "Colors" at bounding box center [140, 106] width 177 height 26
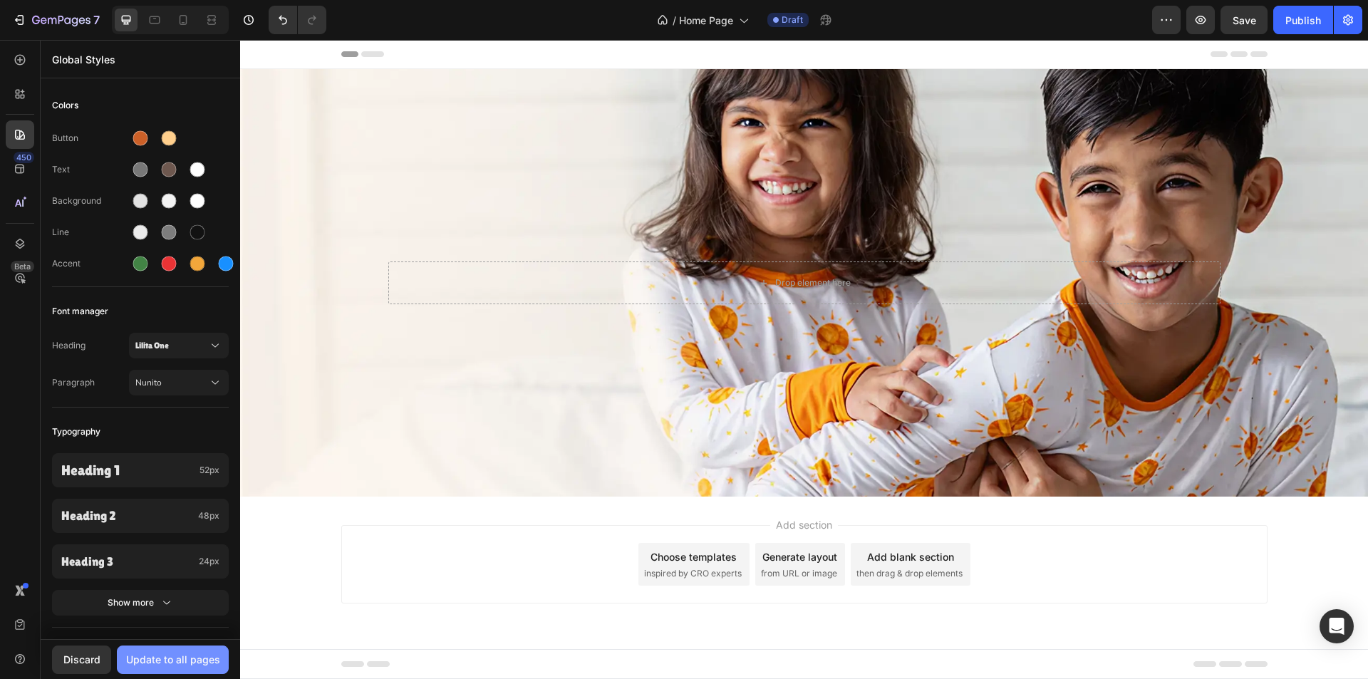
click at [185, 663] on div "Update to all pages" at bounding box center [173, 659] width 94 height 15
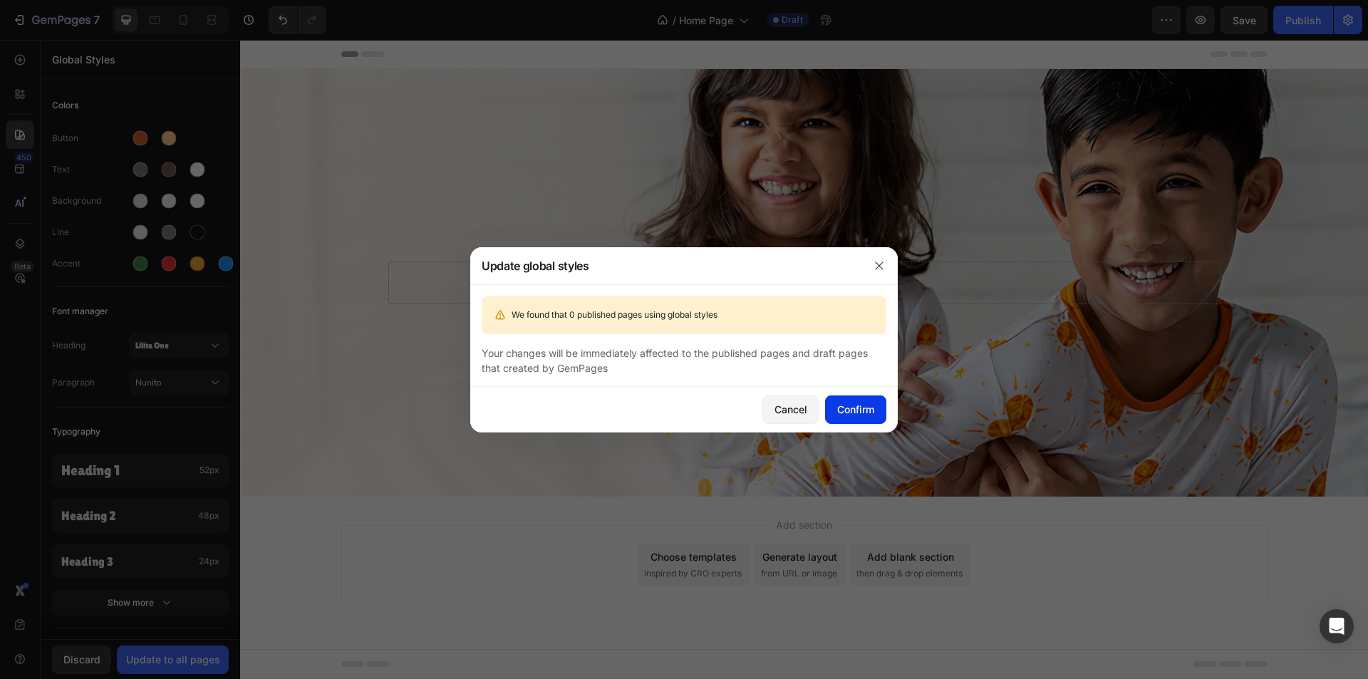
click at [839, 414] on div "Confirm" at bounding box center [855, 409] width 37 height 15
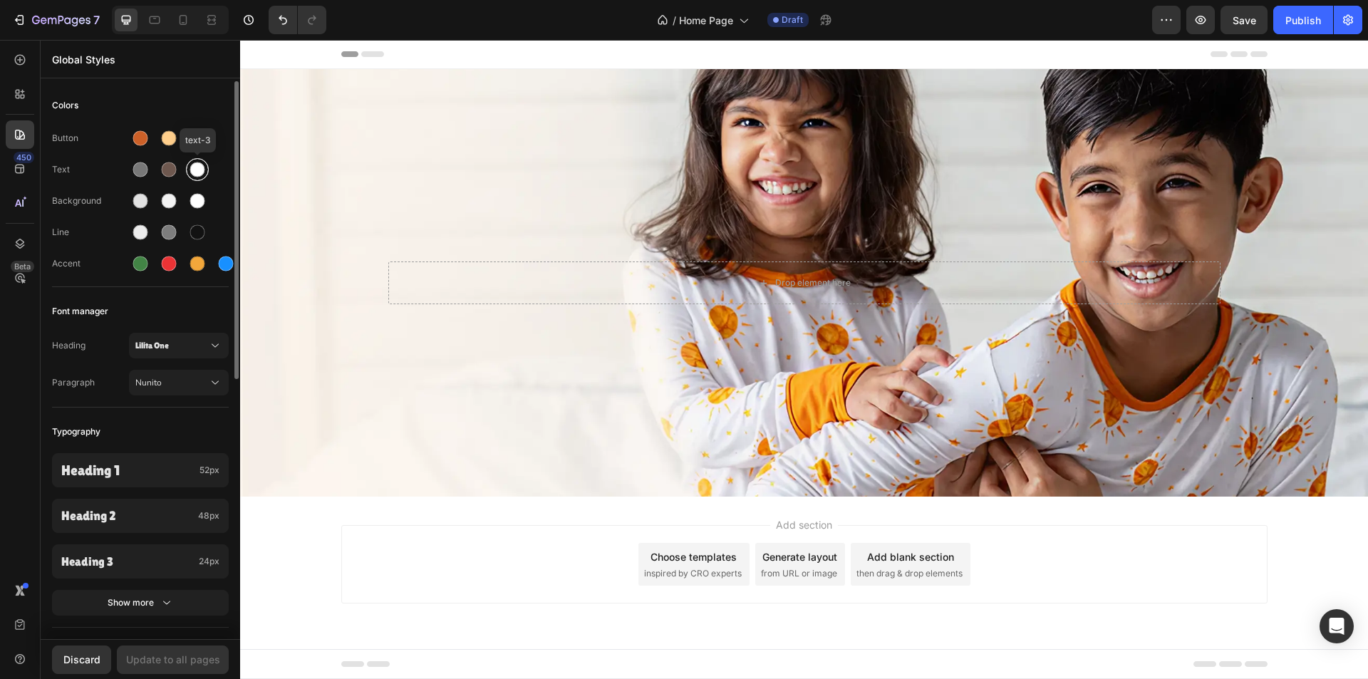
click at [192, 170] on div at bounding box center [197, 169] width 15 height 15
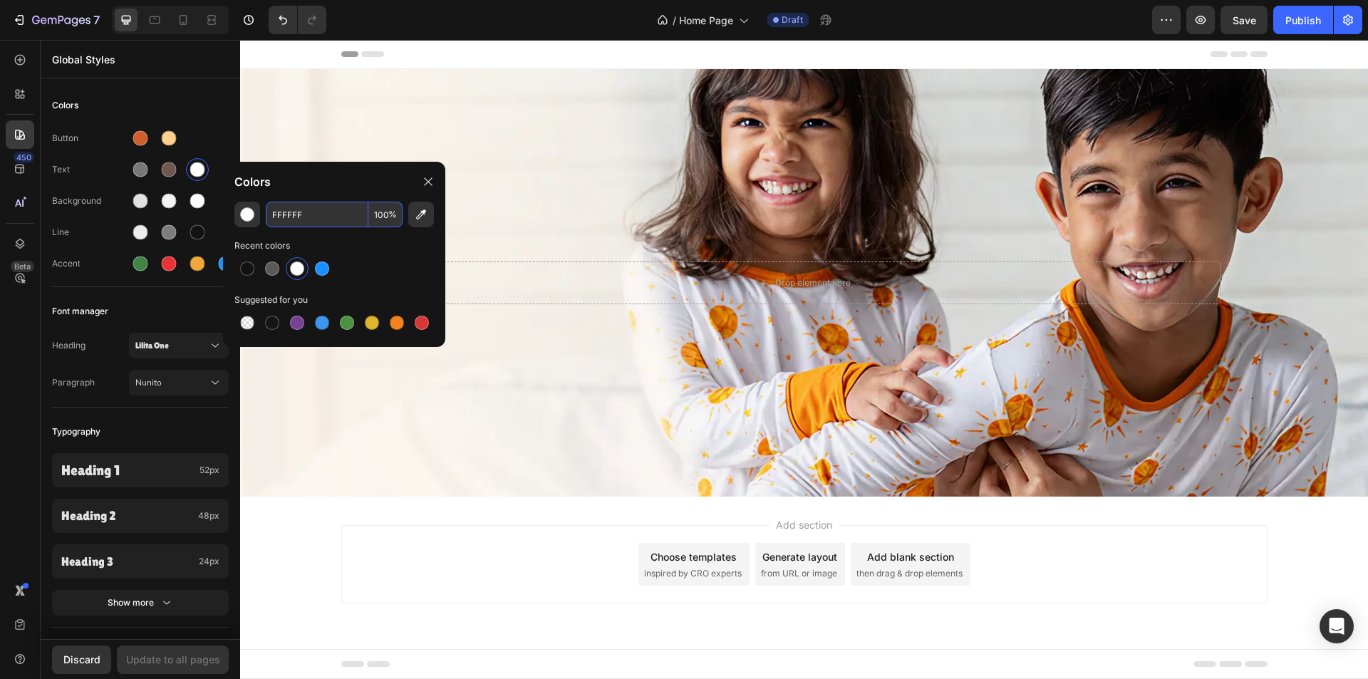
click at [317, 215] on input "FFFFFF" at bounding box center [317, 215] width 103 height 26
paste input "#F9F7F5"
type input "F9F7F5"
click at [163, 312] on div "Font manager" at bounding box center [140, 312] width 177 height 26
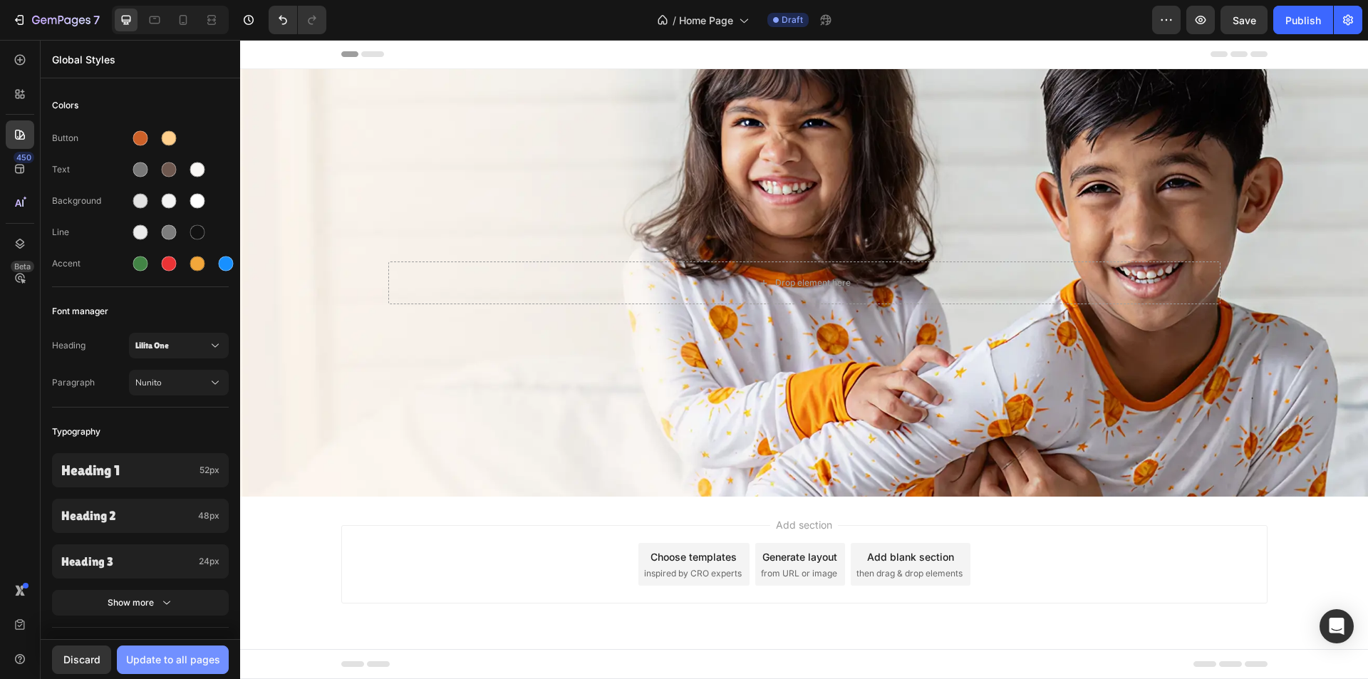
click at [193, 666] on div "Update to all pages" at bounding box center [173, 659] width 94 height 15
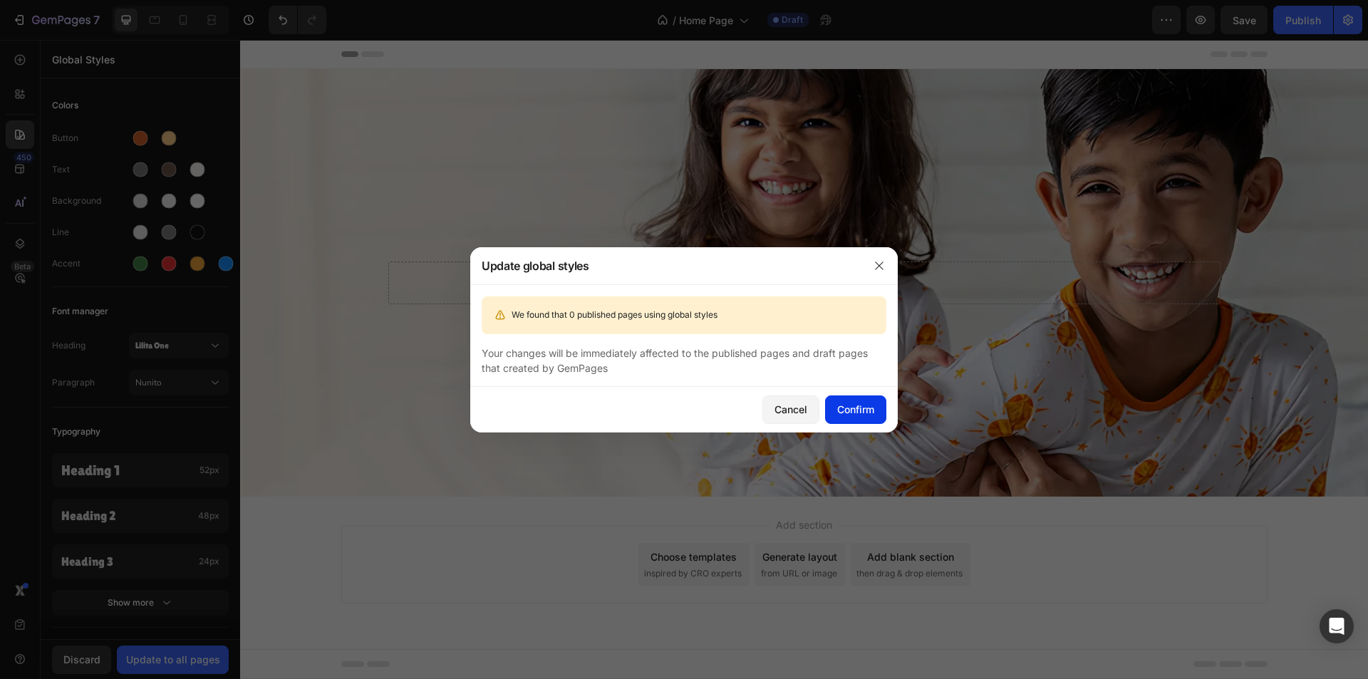
click at [839, 401] on button "Confirm" at bounding box center [855, 410] width 61 height 29
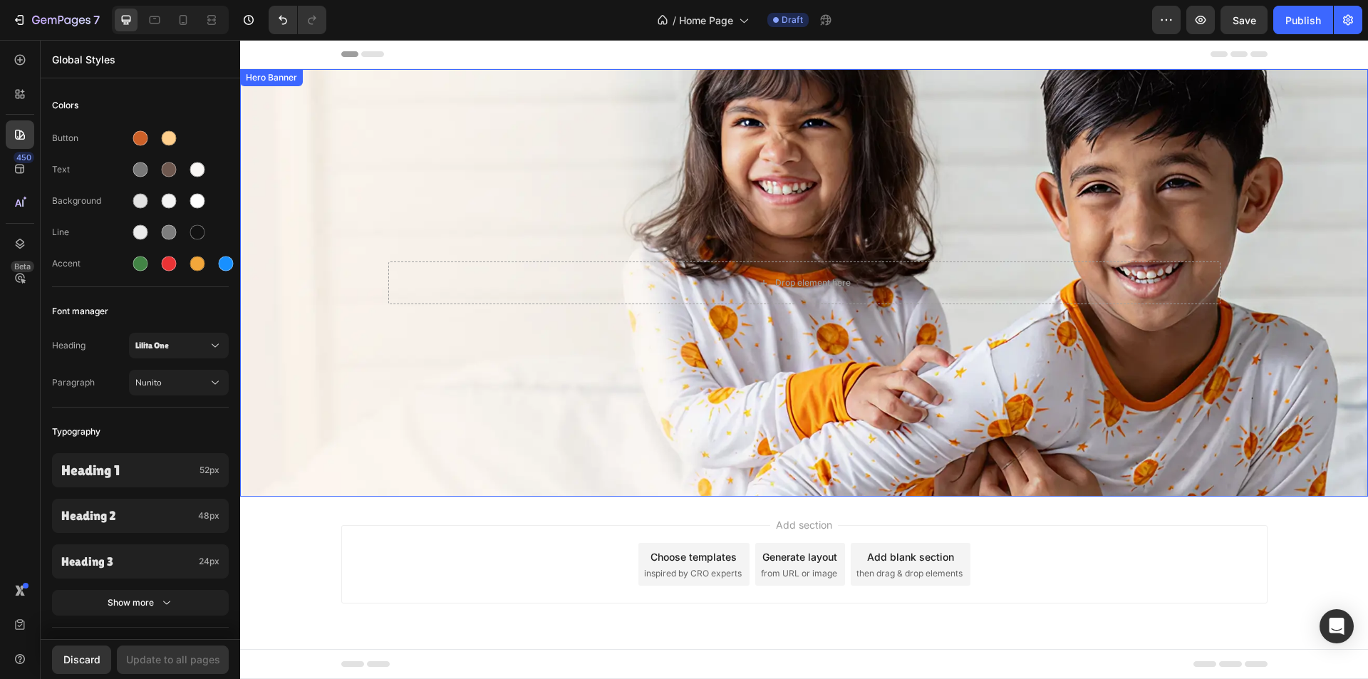
click at [405, 155] on div "Background Image" at bounding box center [804, 283] width 1128 height 428
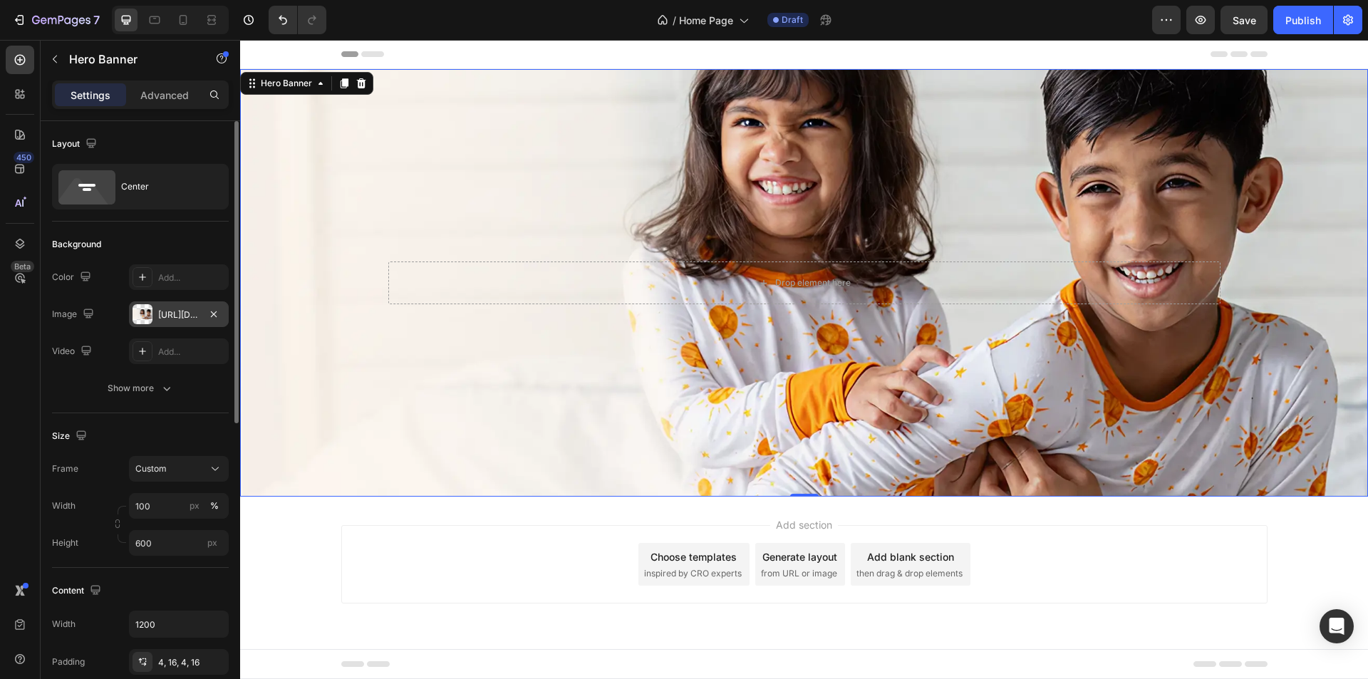
click at [165, 314] on div "[URL][DOMAIN_NAME]" at bounding box center [178, 315] width 41 height 13
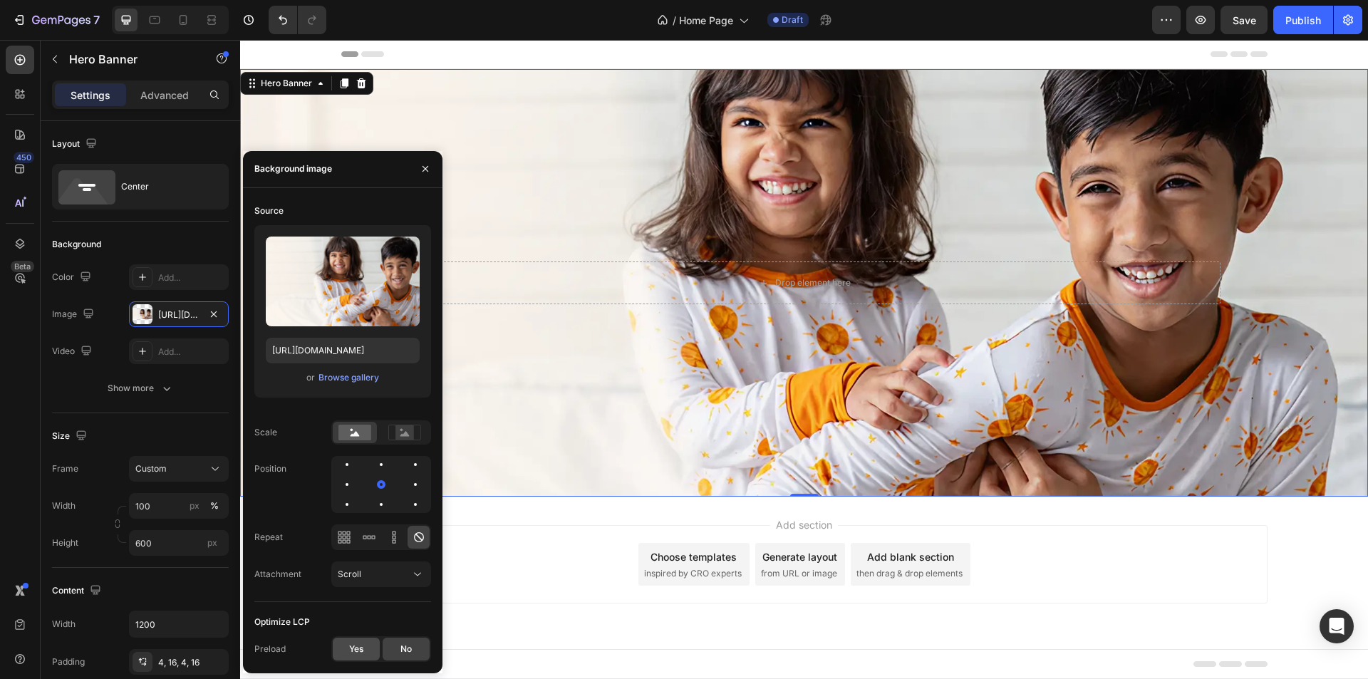
click at [353, 644] on span "Yes" at bounding box center [356, 649] width 14 height 13
drag, startPoint x: 548, startPoint y: 207, endPoint x: 934, endPoint y: 130, distance: 394.0
click at [548, 206] on div "Background Image" at bounding box center [804, 283] width 1128 height 428
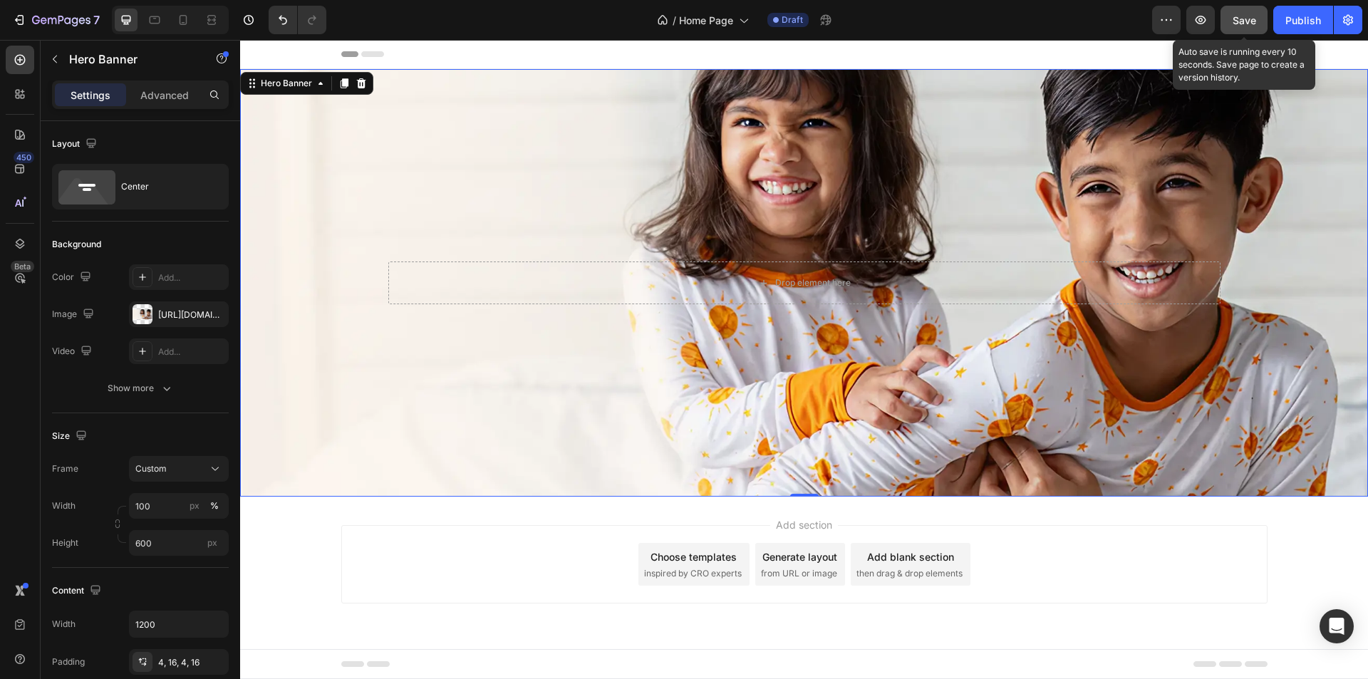
click at [1247, 23] on span "Save" at bounding box center [1245, 20] width 24 height 12
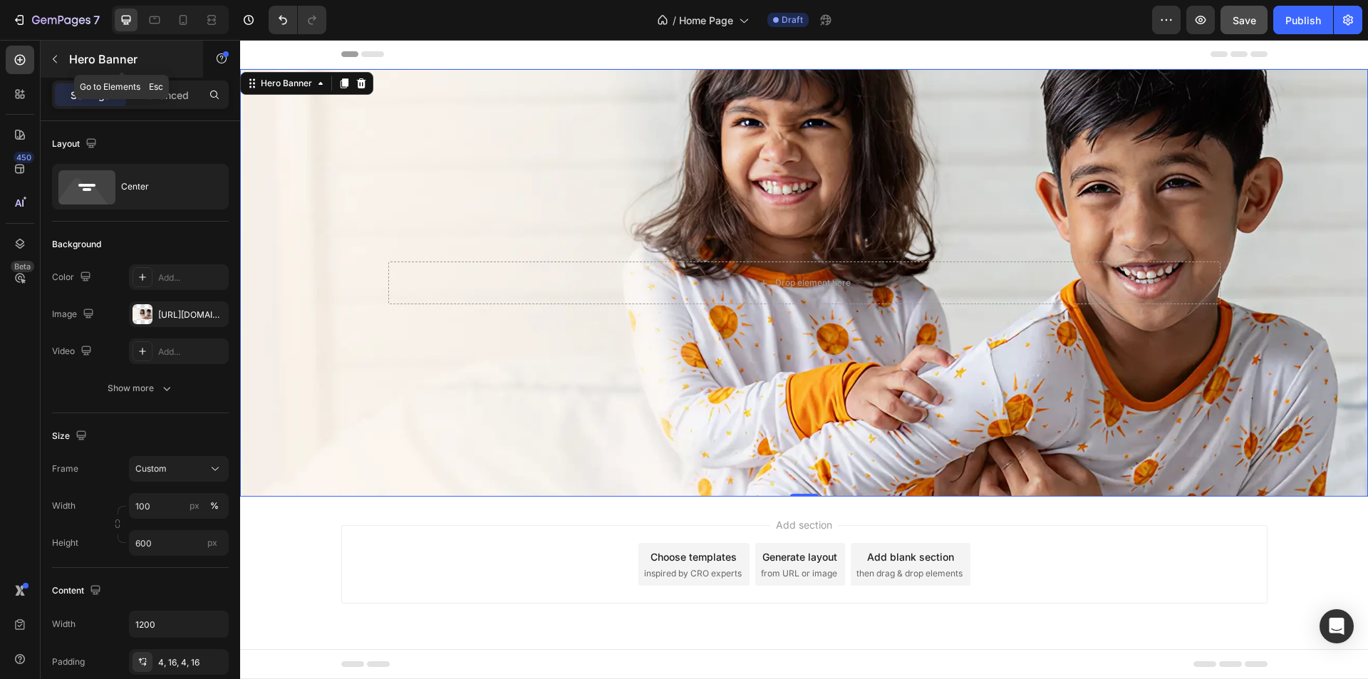
click at [50, 49] on button "button" at bounding box center [54, 59] width 23 height 23
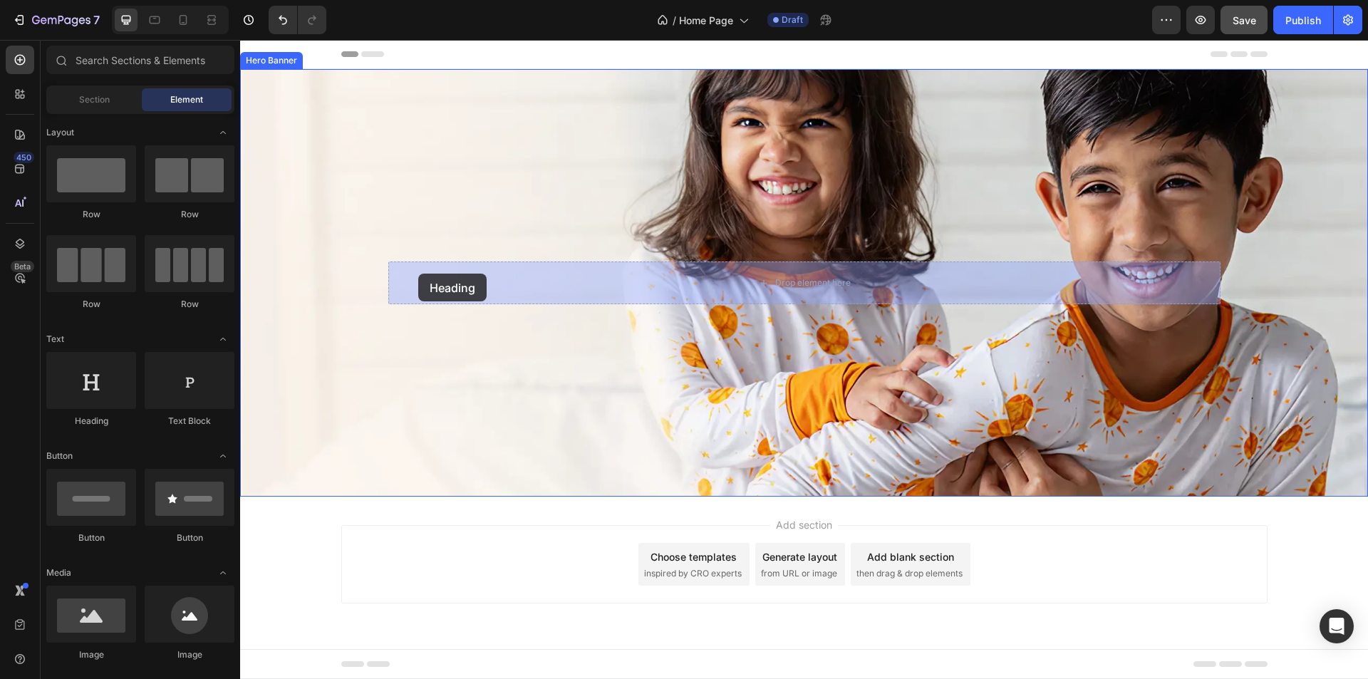
drag, startPoint x: 334, startPoint y: 440, endPoint x: 388, endPoint y: 294, distance: 155.1
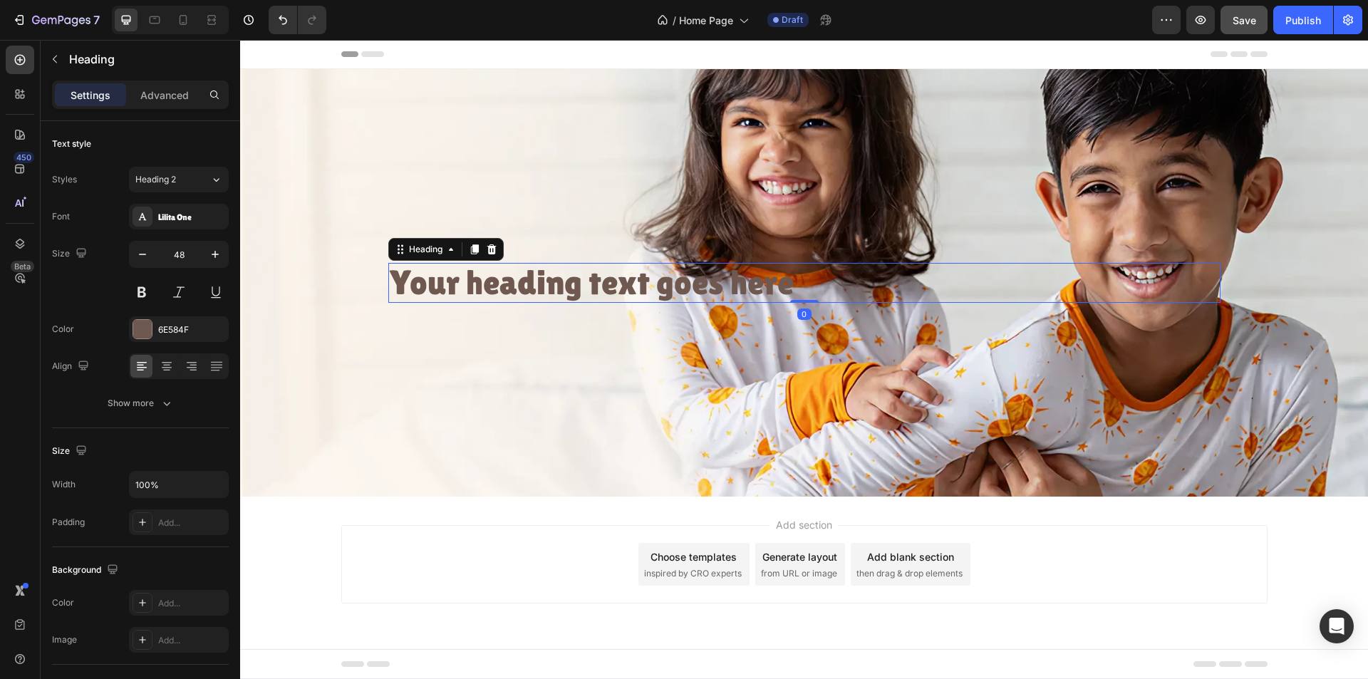
click at [502, 293] on h2 "Your heading text goes here" at bounding box center [804, 283] width 832 height 41
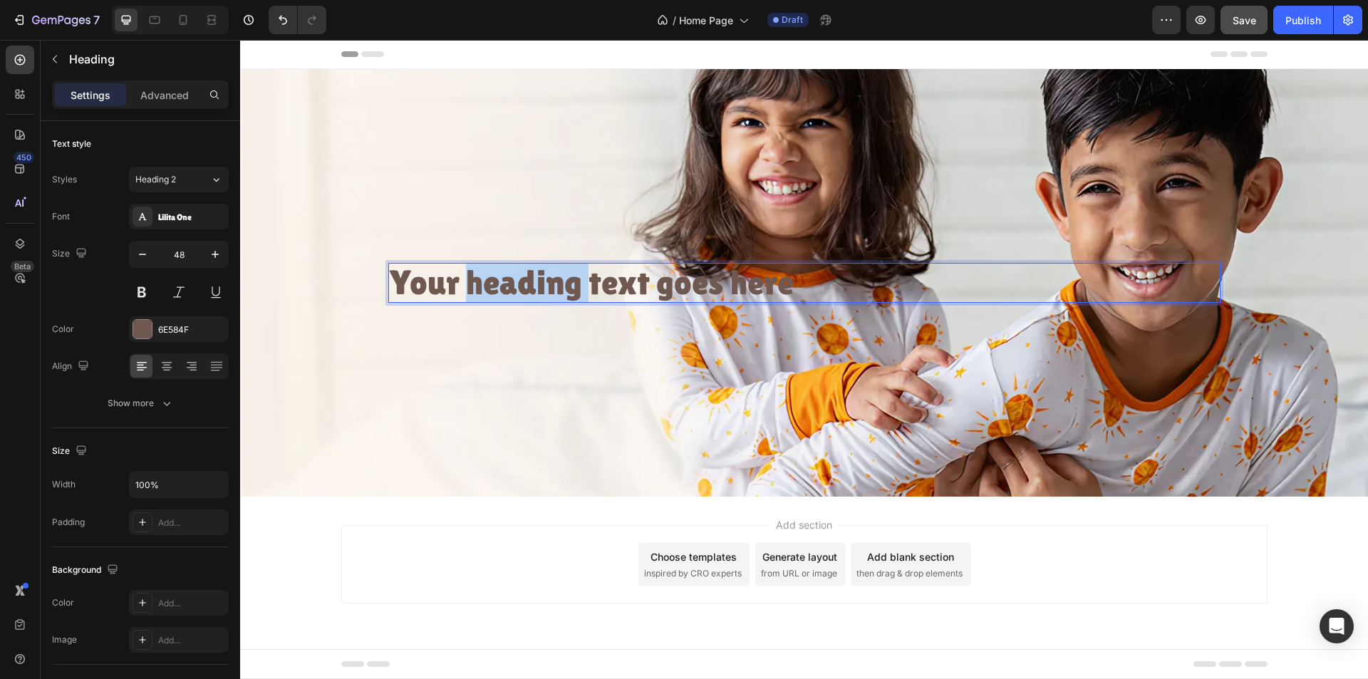
click at [502, 293] on p "Your heading text goes here" at bounding box center [805, 283] width 830 height 38
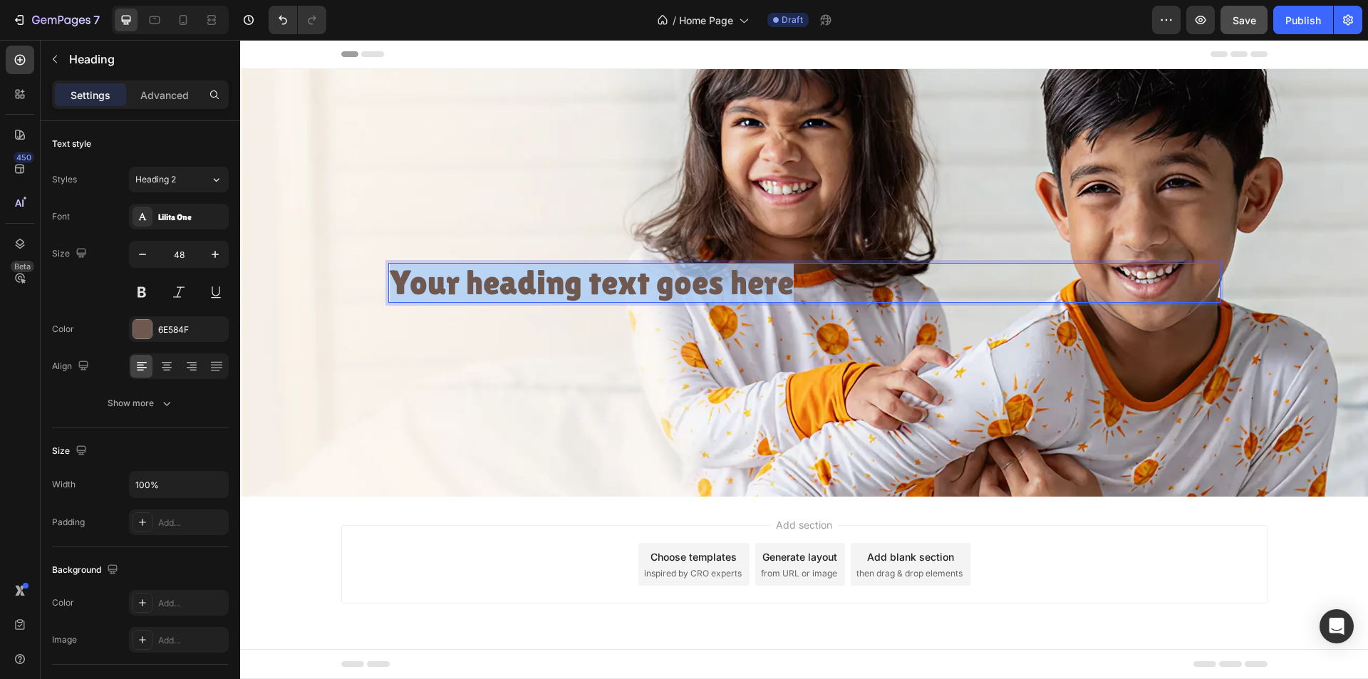
click at [502, 293] on p "Your heading text goes here" at bounding box center [805, 283] width 830 height 38
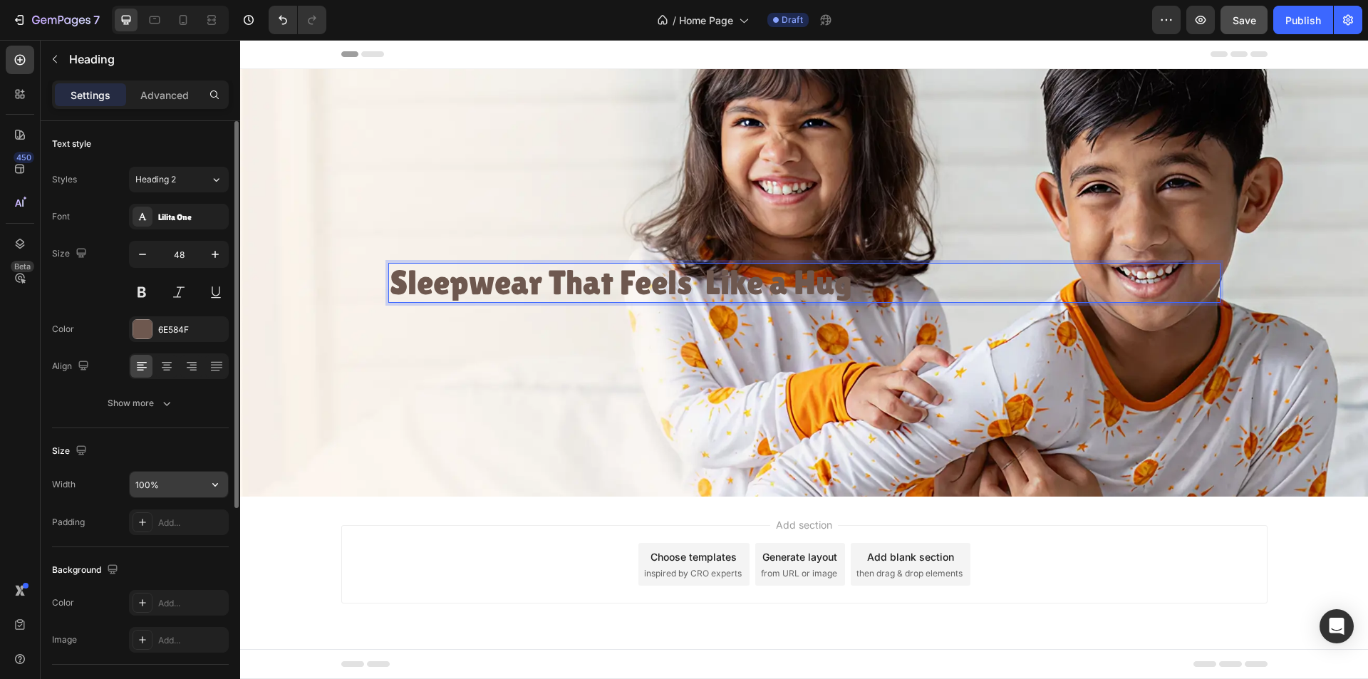
click at [192, 487] on input "100%" at bounding box center [179, 485] width 98 height 26
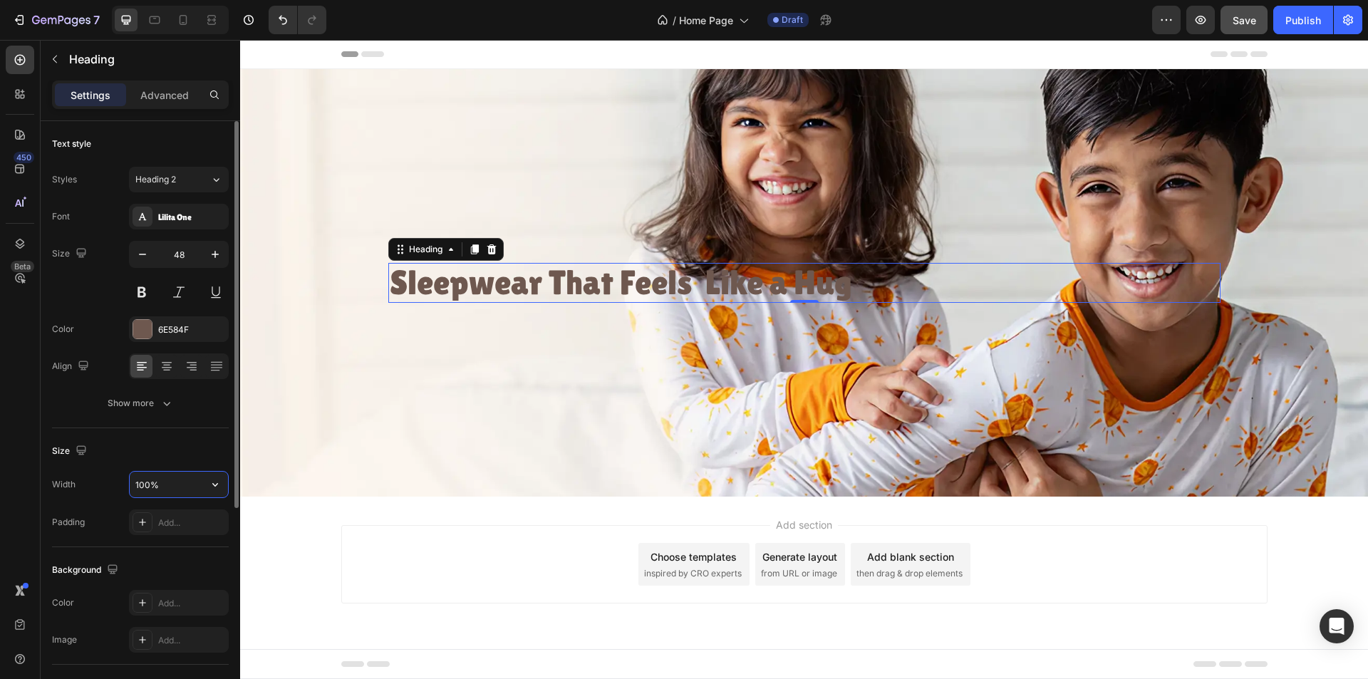
click at [192, 487] on input "100%" at bounding box center [179, 485] width 98 height 26
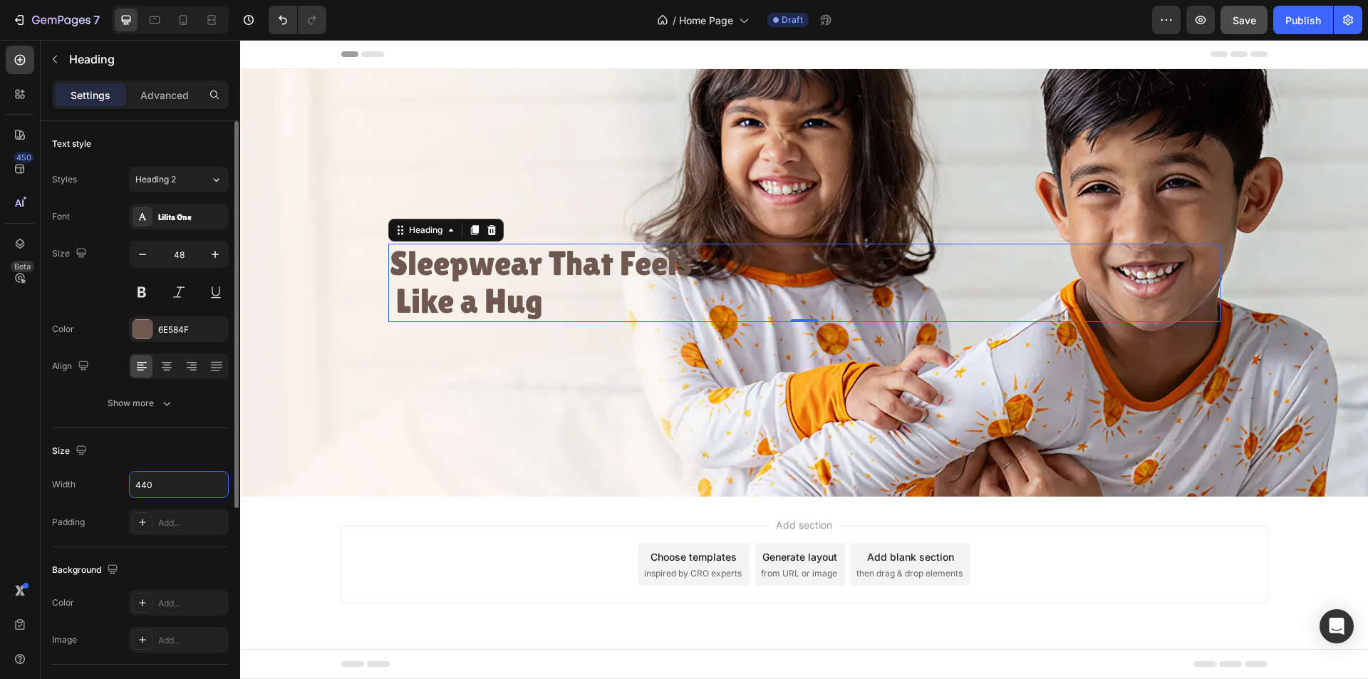
type input "440"
click at [185, 450] on div "Size" at bounding box center [140, 451] width 177 height 23
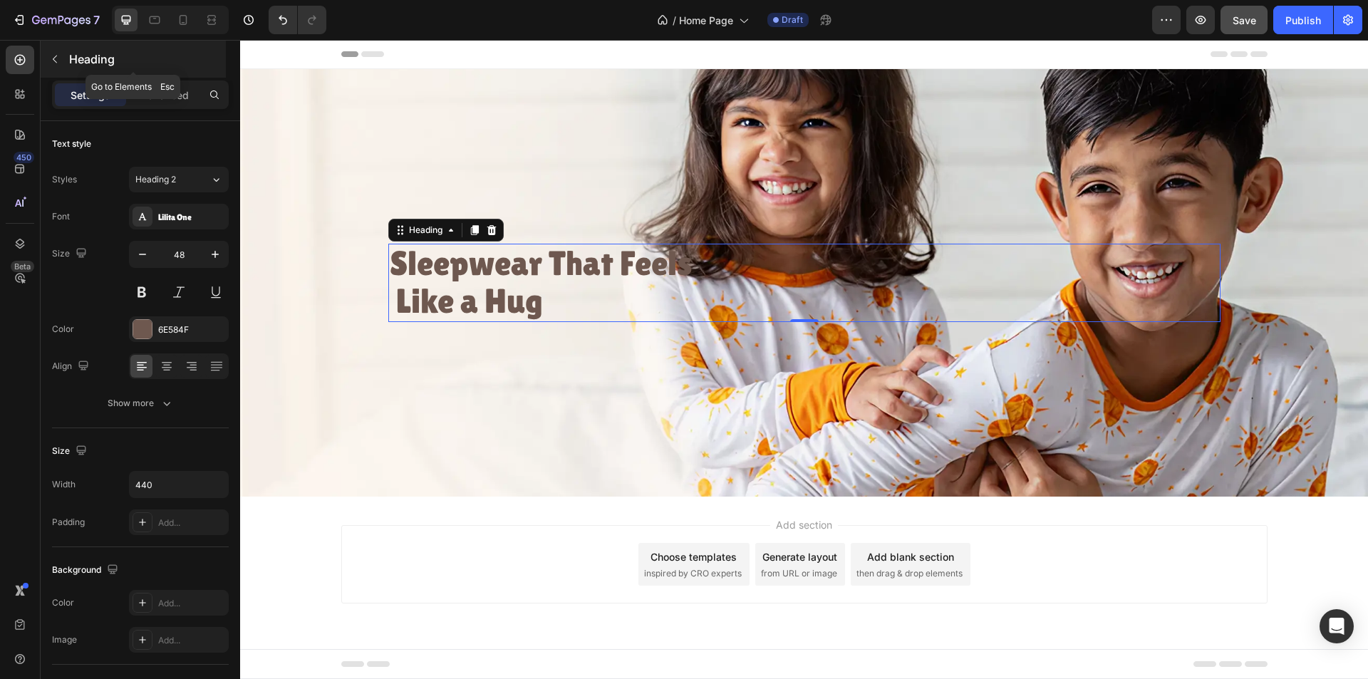
click at [58, 55] on icon "button" at bounding box center [54, 58] width 11 height 11
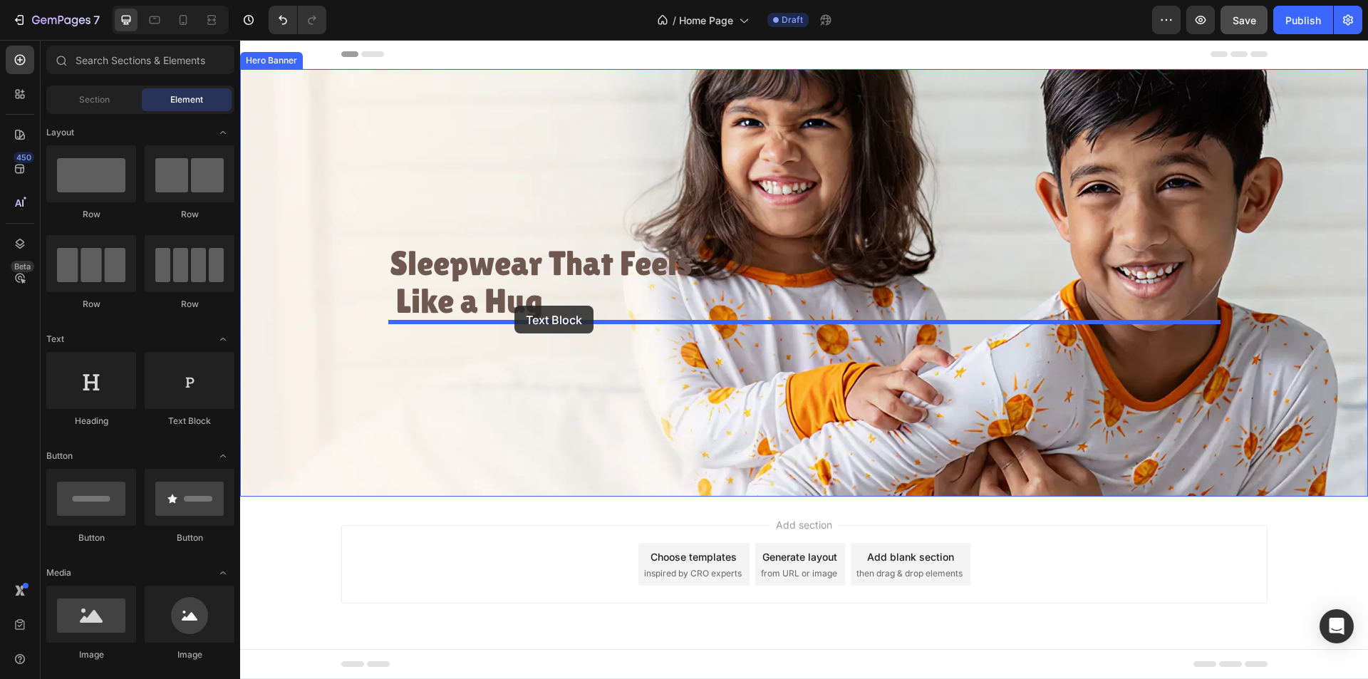
drag, startPoint x: 442, startPoint y: 425, endPoint x: 477, endPoint y: 309, distance: 122.0
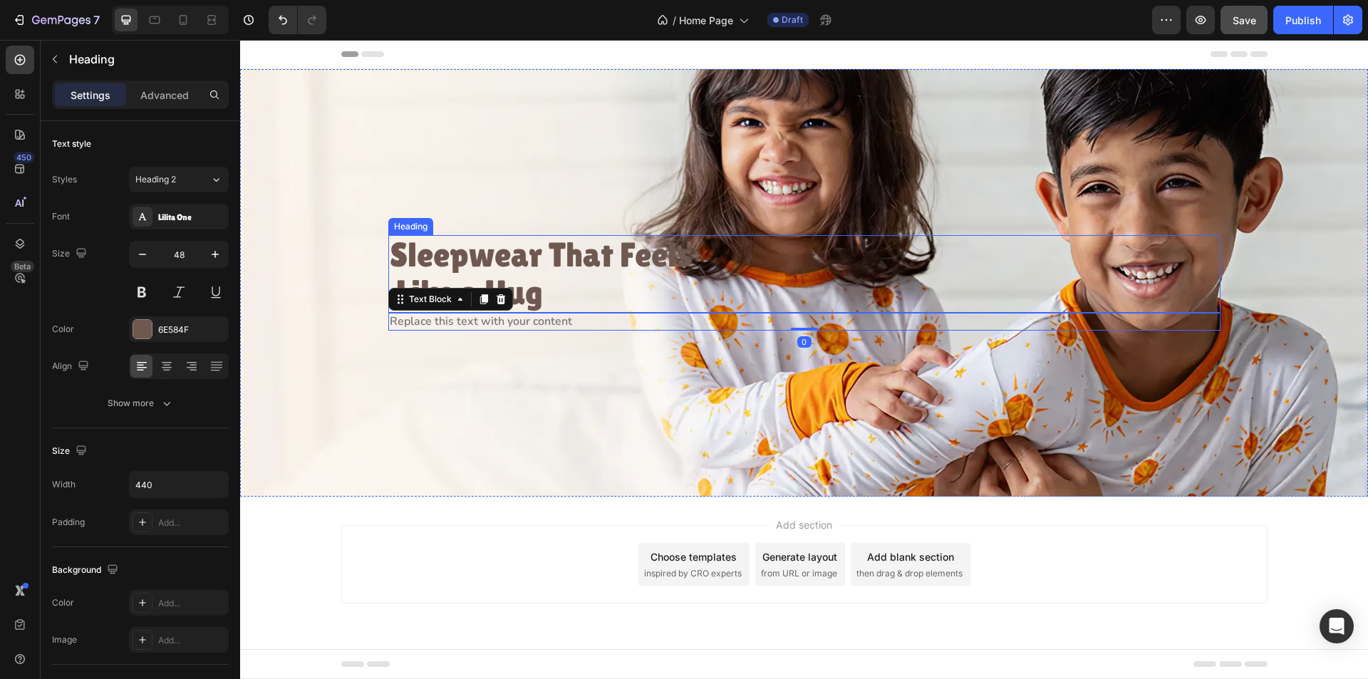
click at [587, 274] on p "Sleepwear That Feels  Like a Hug" at bounding box center [545, 275] width 311 height 76
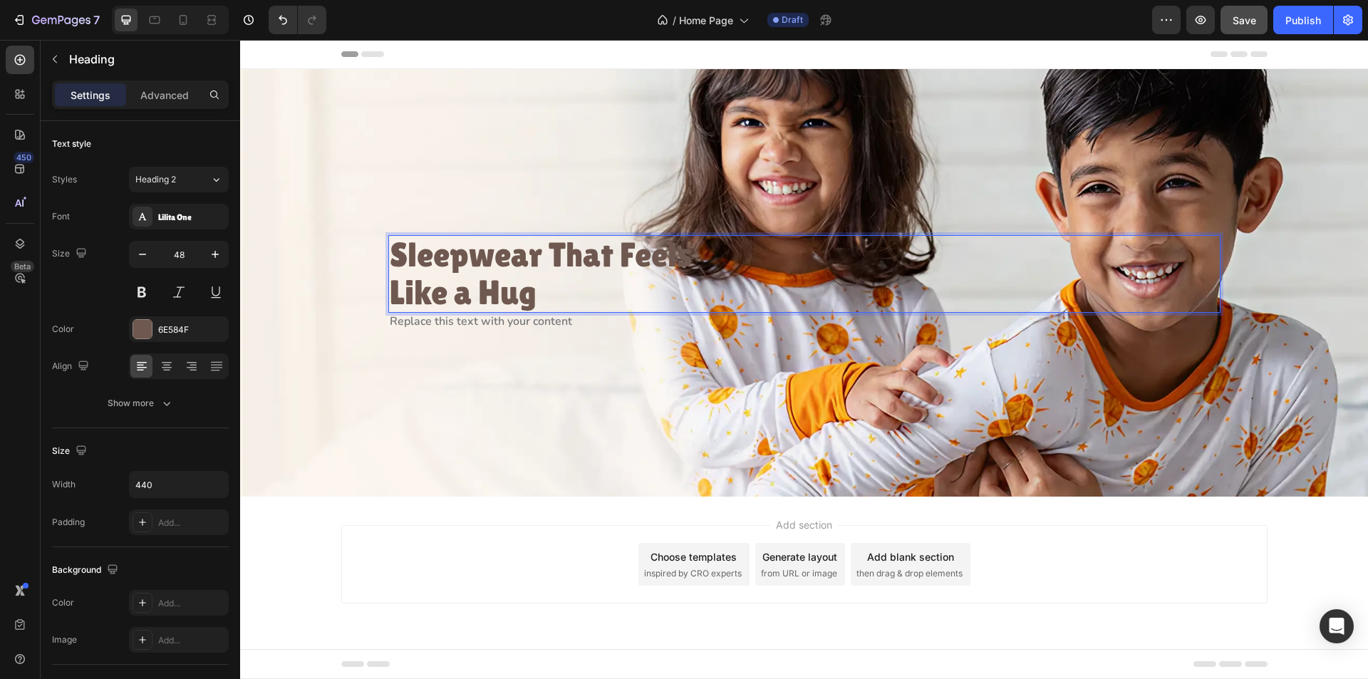
click at [617, 263] on p "Sleepwear That Feels Like a Hug" at bounding box center [545, 275] width 311 height 76
click at [712, 263] on div "Sleepwear That Feels Like a Hug" at bounding box center [804, 274] width 832 height 78
click at [688, 263] on p "Sleepwear That Feels Like a Hug" at bounding box center [545, 275] width 311 height 76
click at [392, 297] on p "Sleepwear That Feels Like a Hug" at bounding box center [545, 275] width 311 height 76
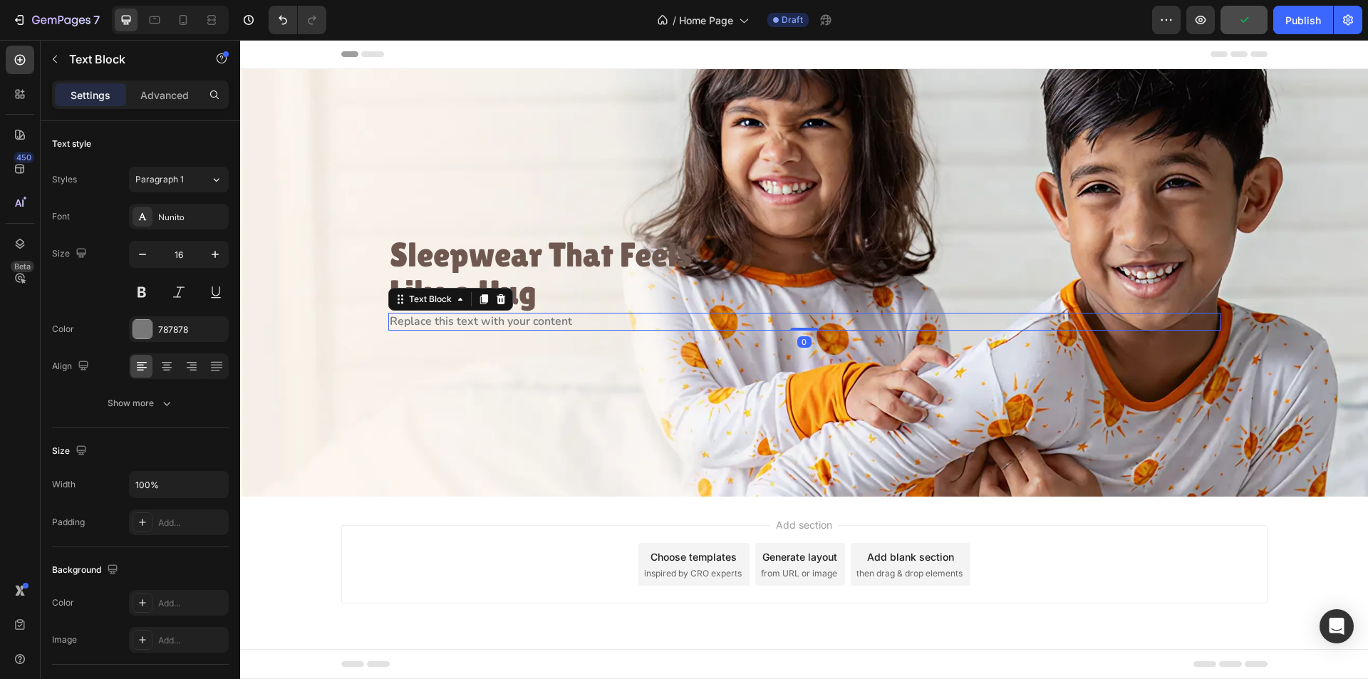
click at [576, 323] on div "Replace this text with your content" at bounding box center [804, 322] width 832 height 18
click at [576, 323] on p "Replace this text with your content" at bounding box center [805, 321] width 830 height 15
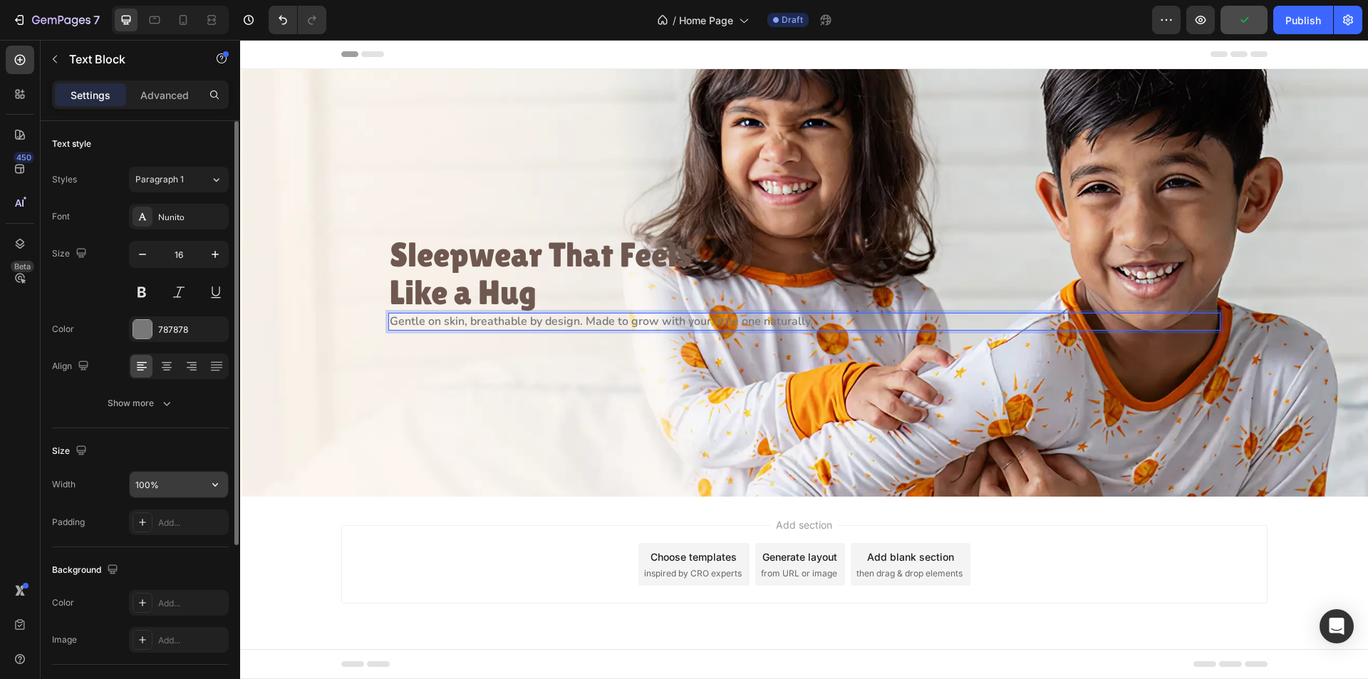
click at [172, 486] on input "100%" at bounding box center [179, 485] width 98 height 26
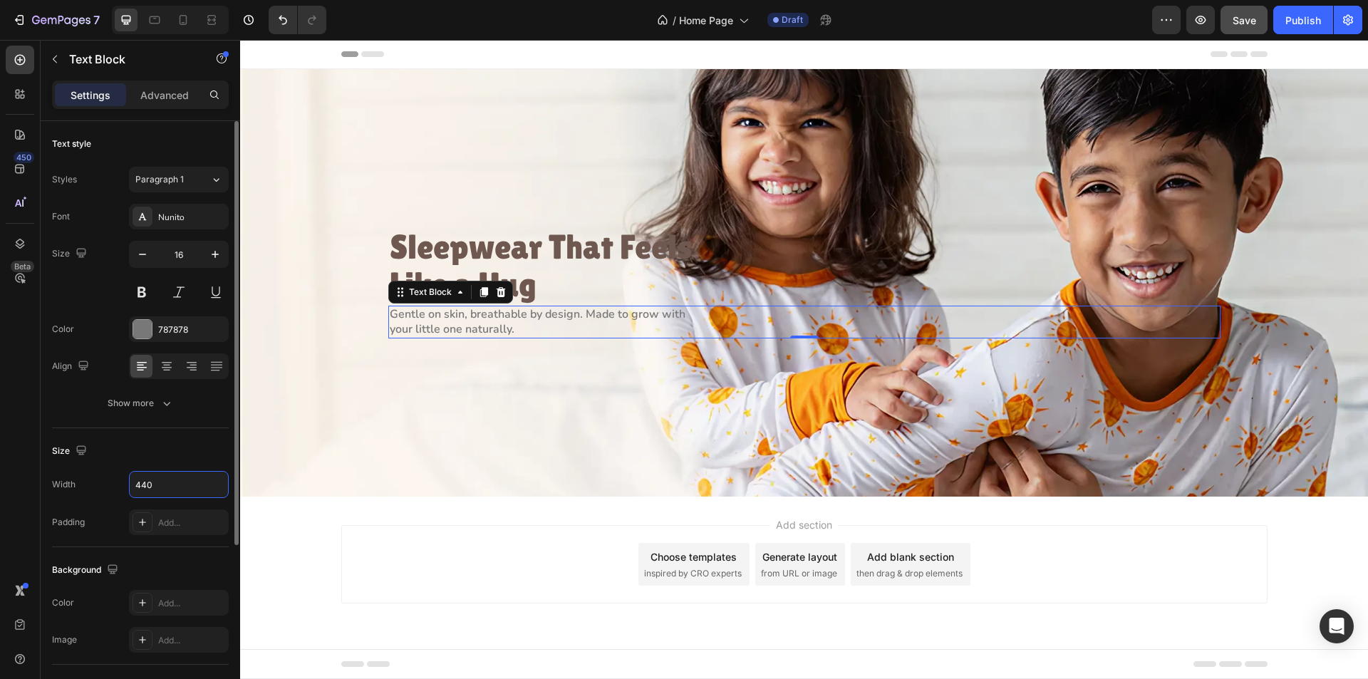
type input "440"
click at [175, 443] on div "Size" at bounding box center [140, 451] width 177 height 23
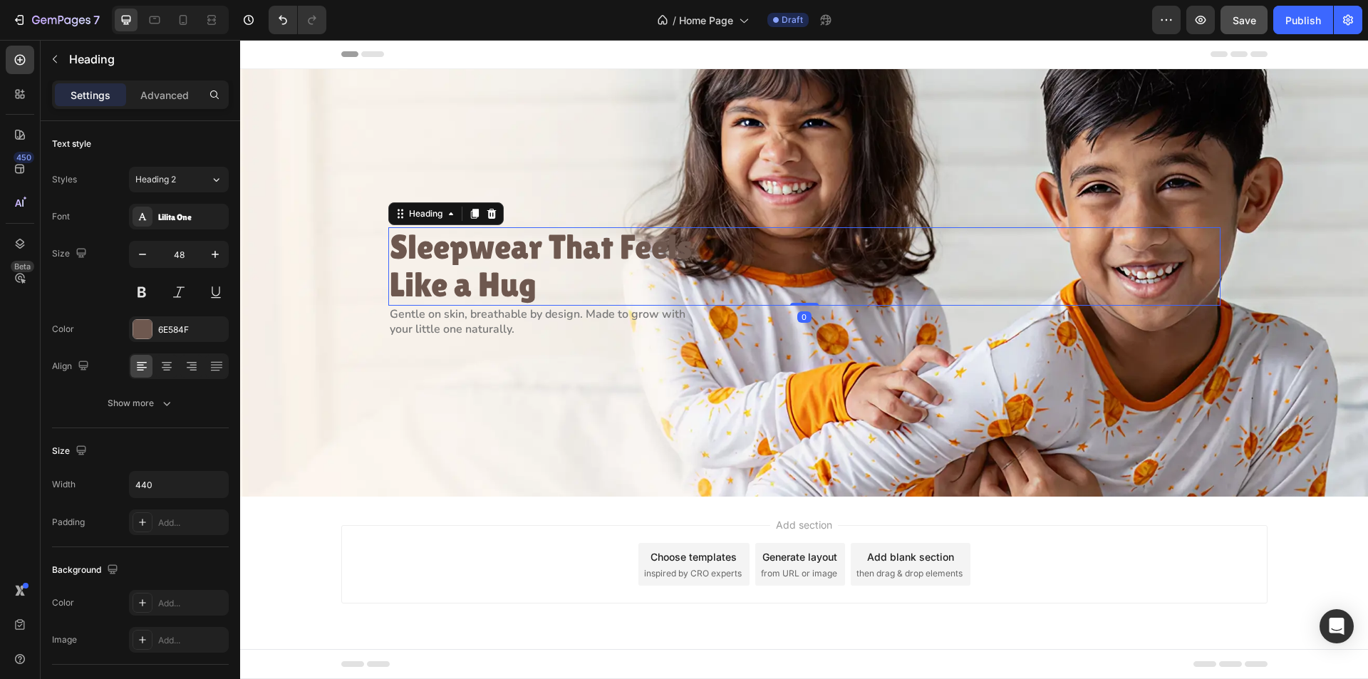
click at [582, 305] on h2 "Sleepwear That Feels Like a Hug" at bounding box center [545, 266] width 314 height 78
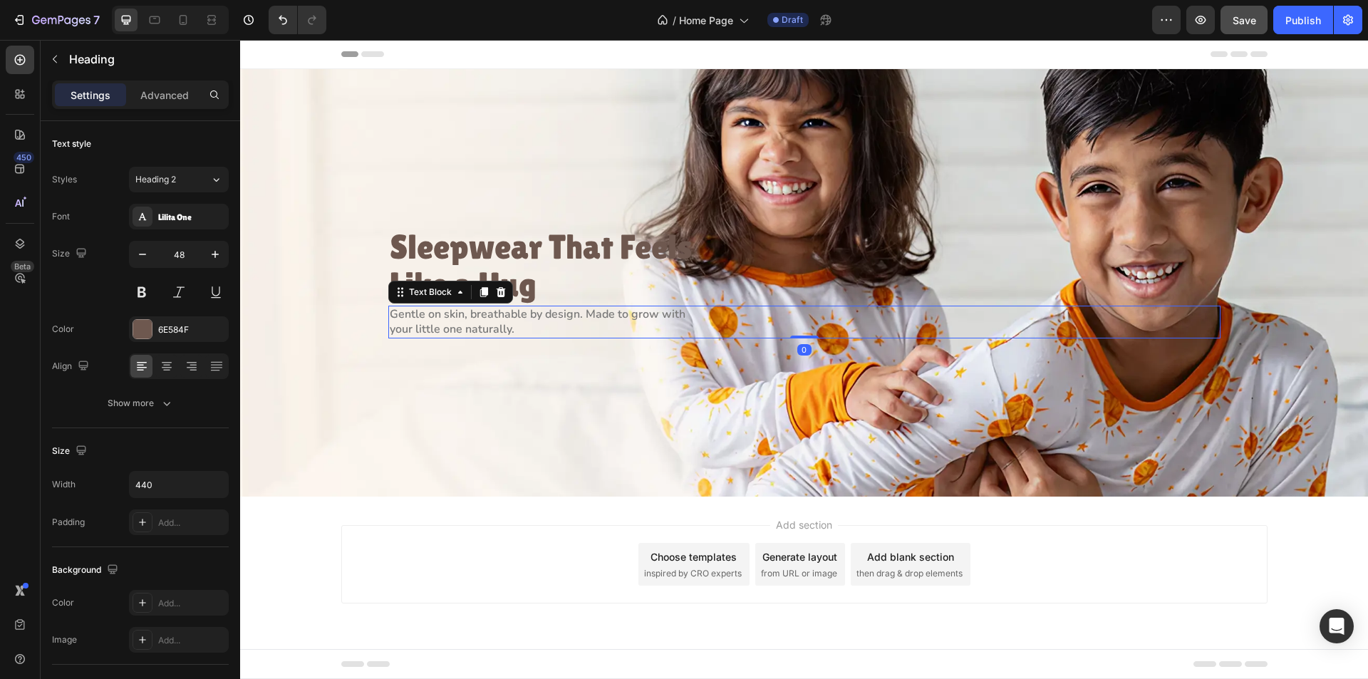
click at [581, 319] on p "Gentle on skin, breathable by design. Made to grow with your little one natural…" at bounding box center [545, 322] width 311 height 30
click at [585, 314] on p "Gentle on skin, breathable by design. Made to grow with your little one natural…" at bounding box center [545, 322] width 311 height 30
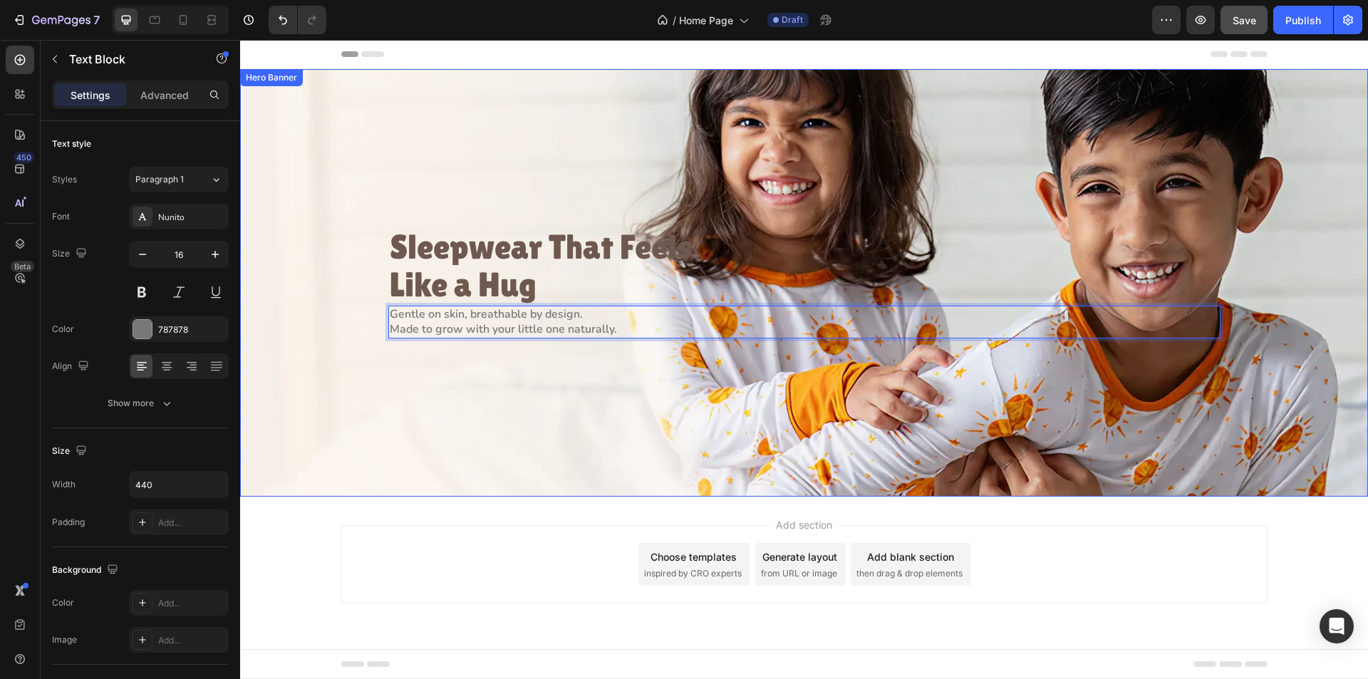
click at [505, 364] on div "Background Image" at bounding box center [804, 283] width 1128 height 428
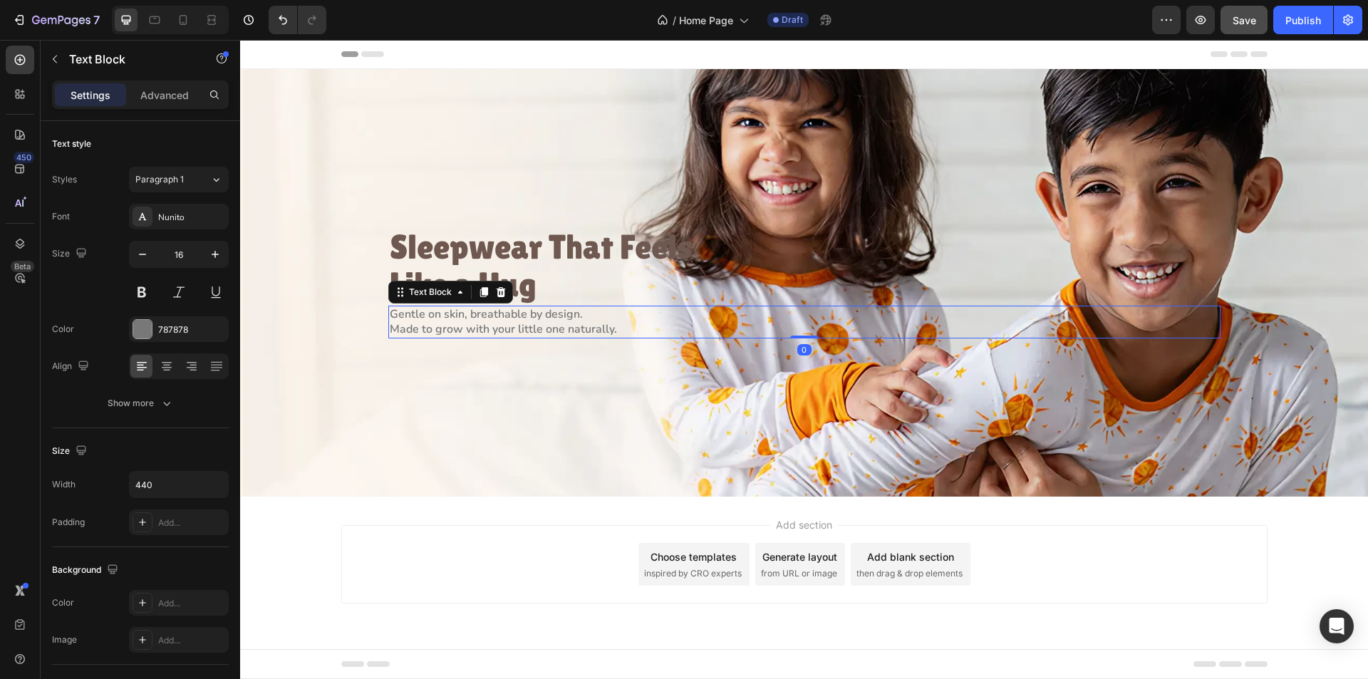
click at [610, 319] on p "Gentle on skin, breathable by design." at bounding box center [545, 314] width 311 height 15
click at [213, 490] on icon "button" at bounding box center [215, 484] width 14 height 14
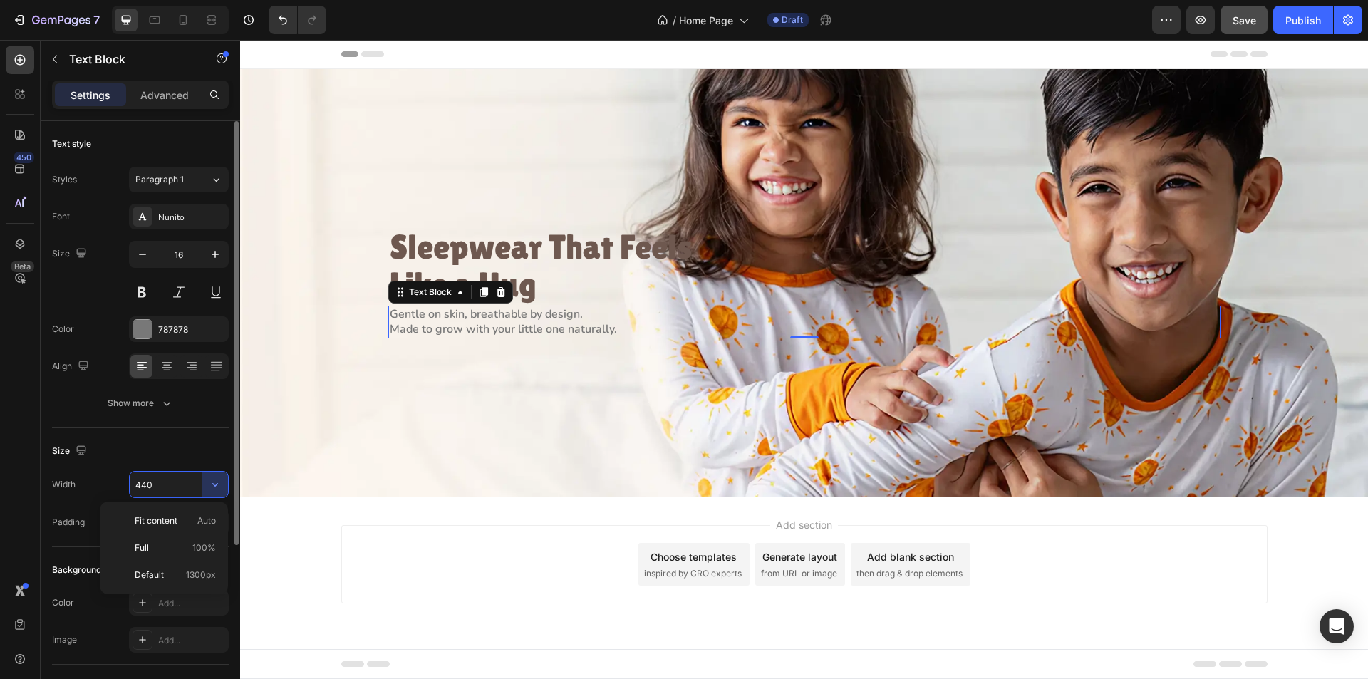
click at [197, 463] on div "Size Width 440 Padding Add..." at bounding box center [140, 487] width 177 height 119
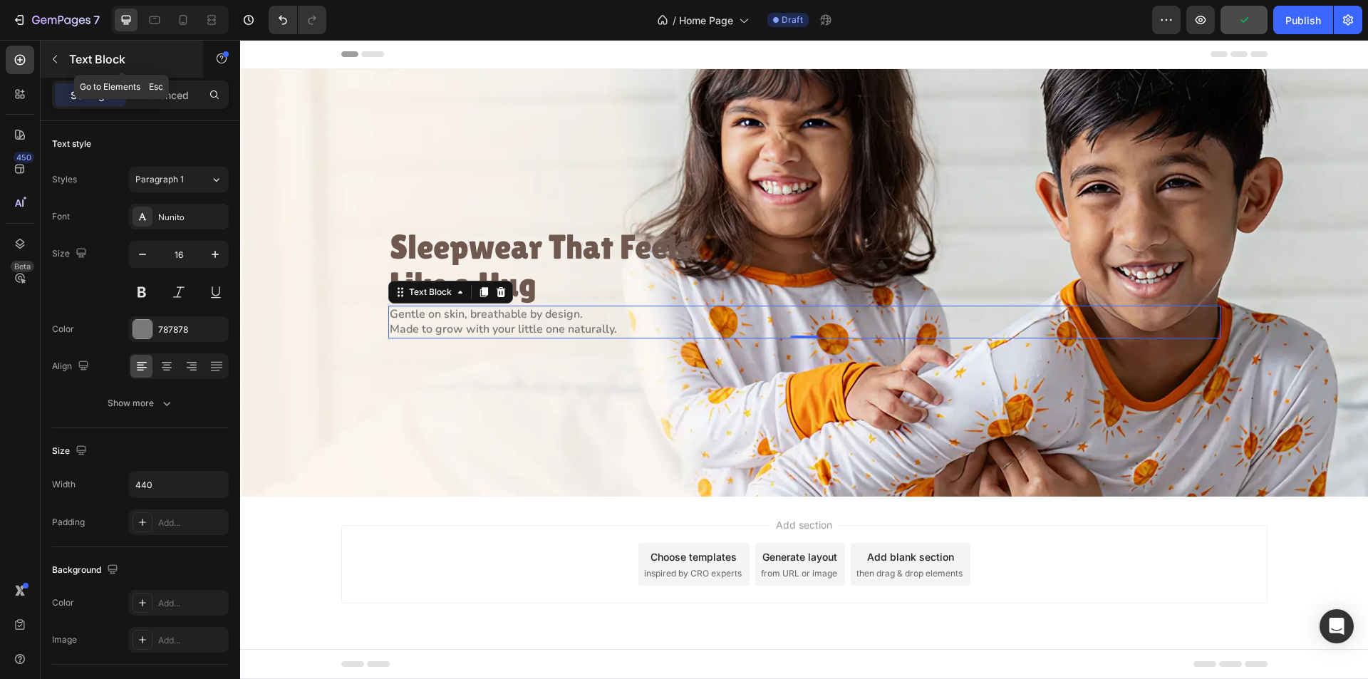
click at [56, 58] on icon "button" at bounding box center [54, 58] width 11 height 11
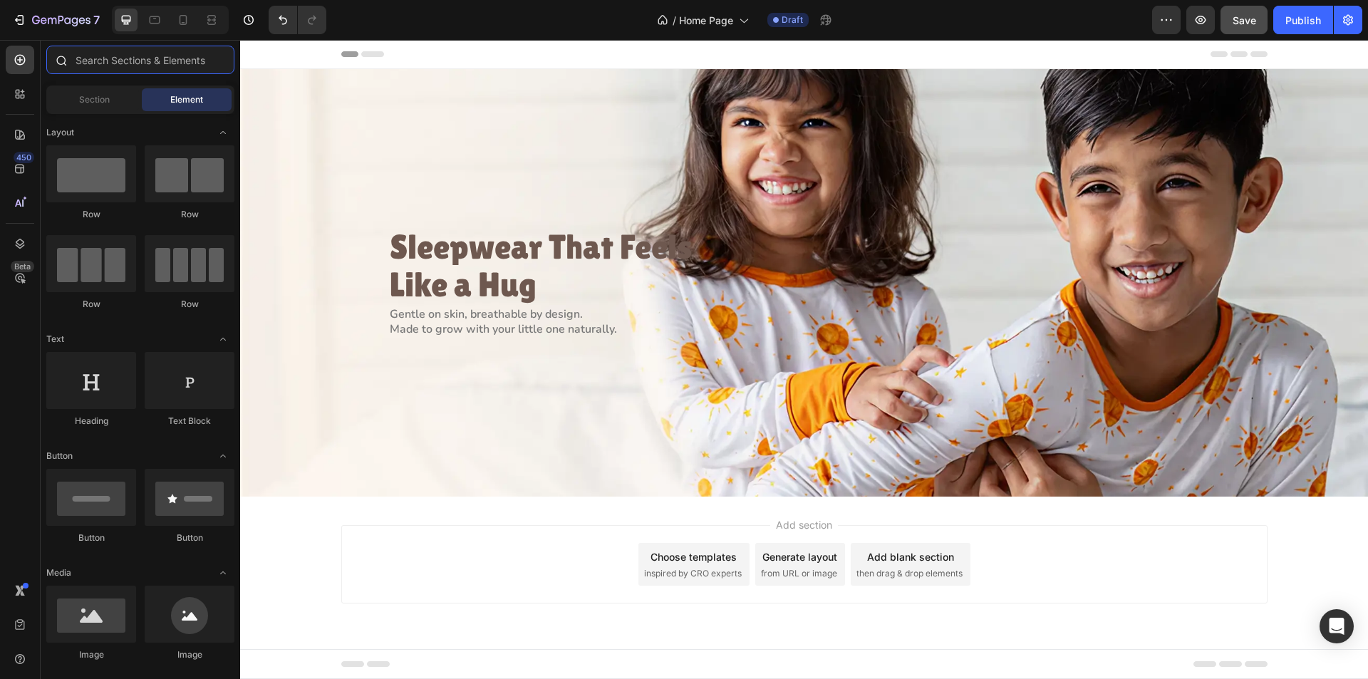
click at [100, 57] on input "text" at bounding box center [140, 60] width 188 height 29
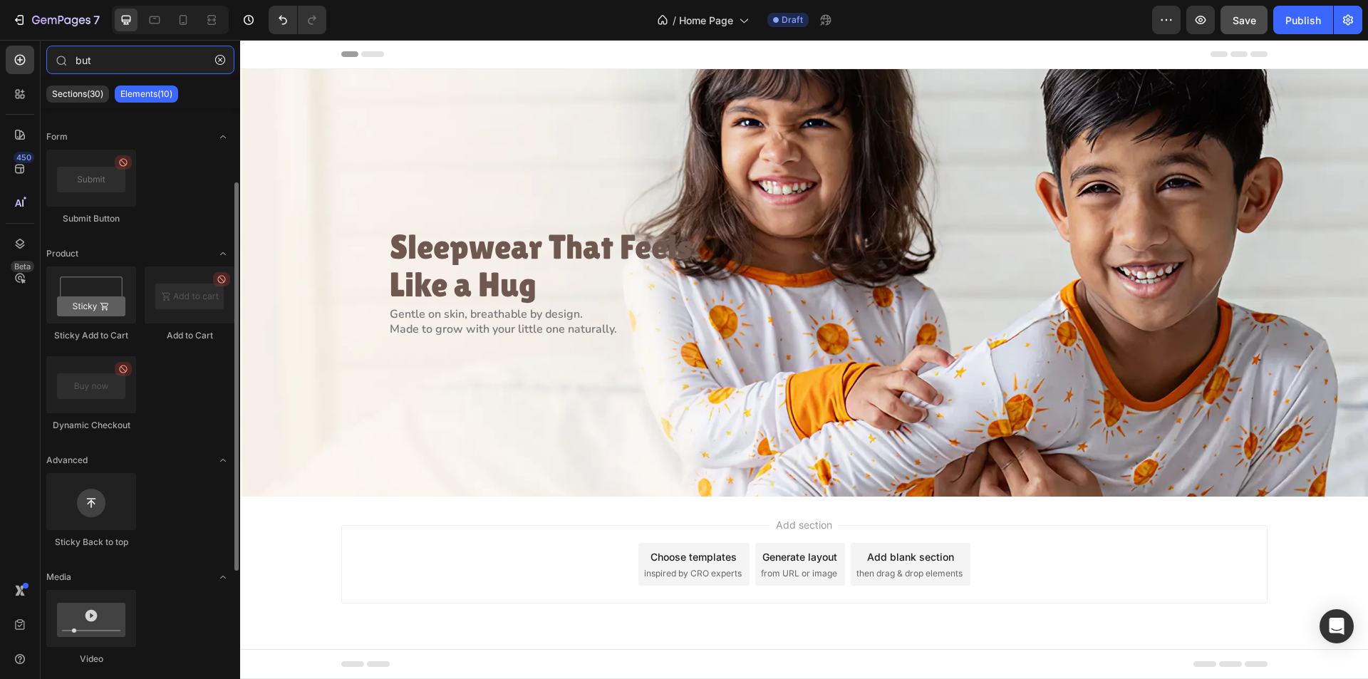
scroll to position [0, 0]
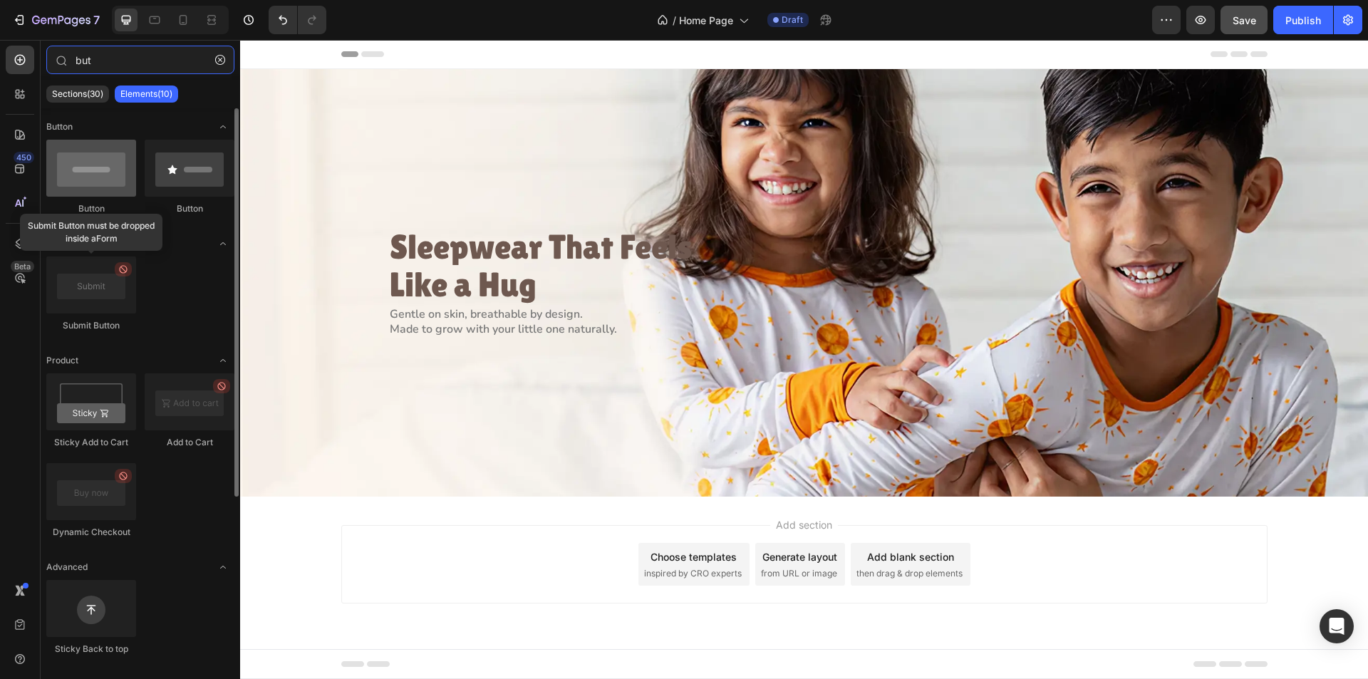
type input "but"
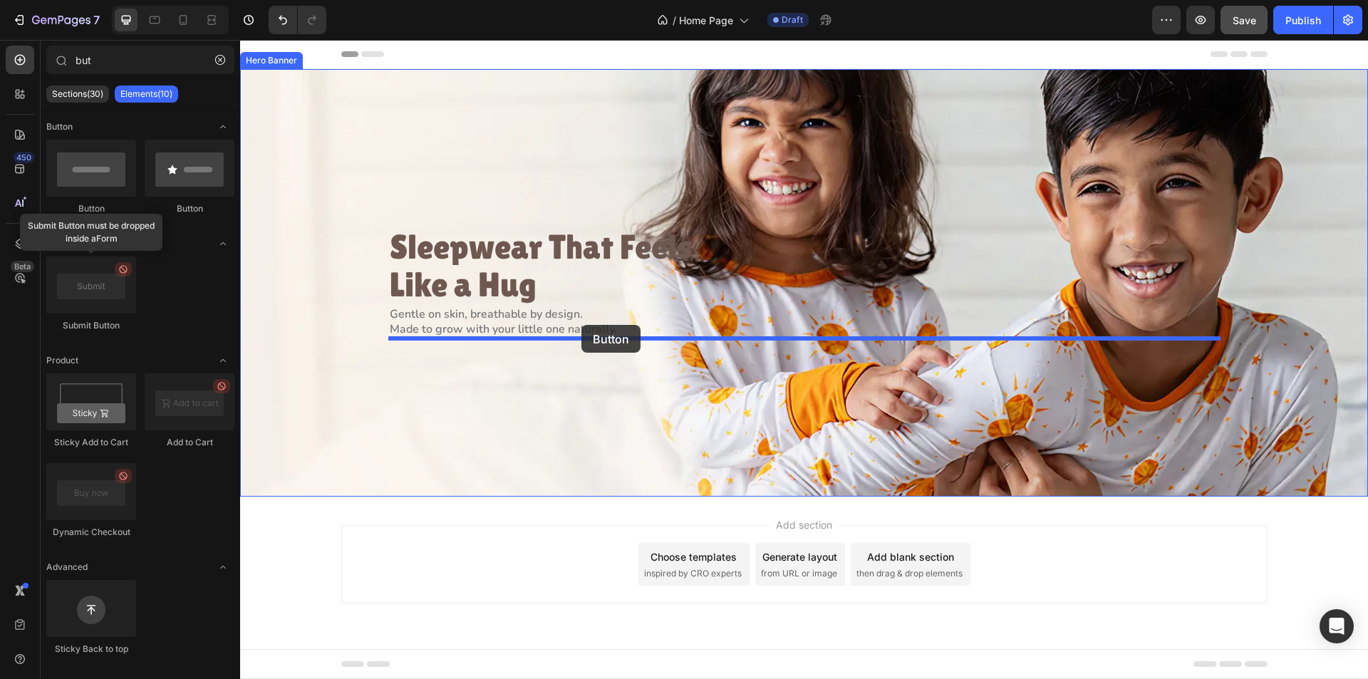
drag, startPoint x: 342, startPoint y: 215, endPoint x: 582, endPoint y: 324, distance: 263.8
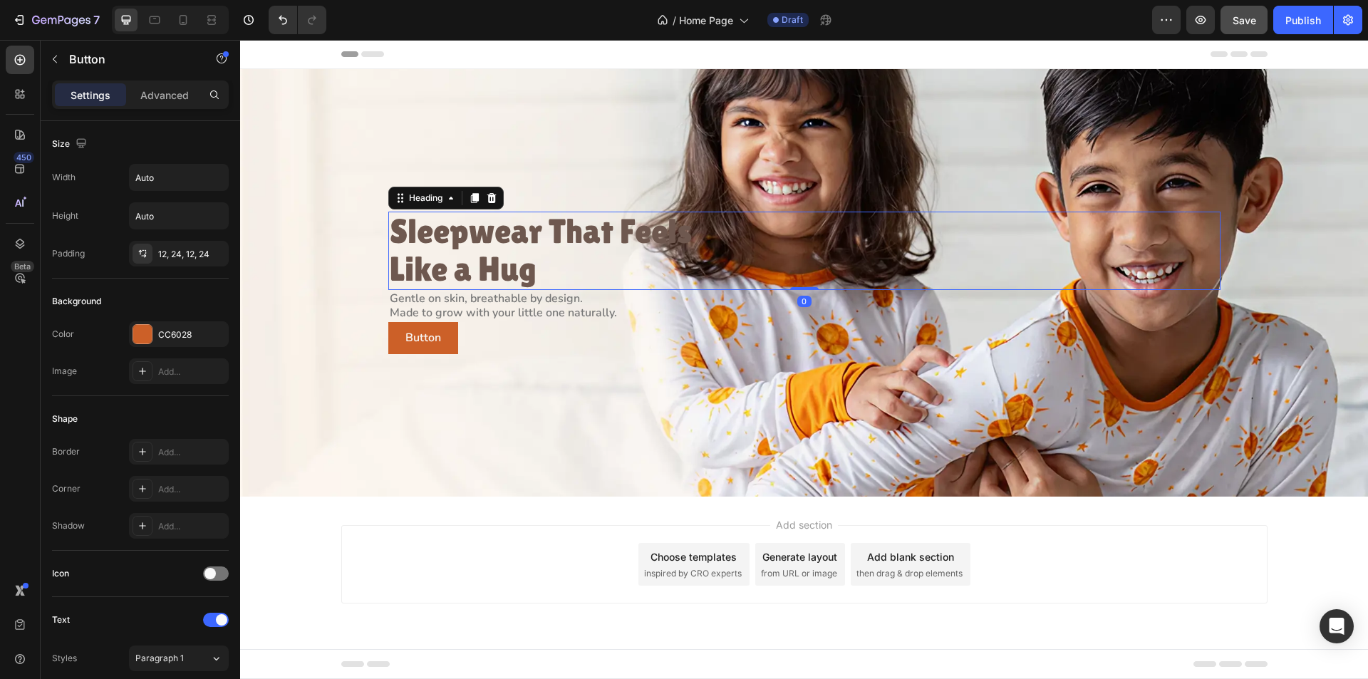
click at [564, 244] on p "Sleepwear That Feels Like a Hug" at bounding box center [545, 251] width 311 height 76
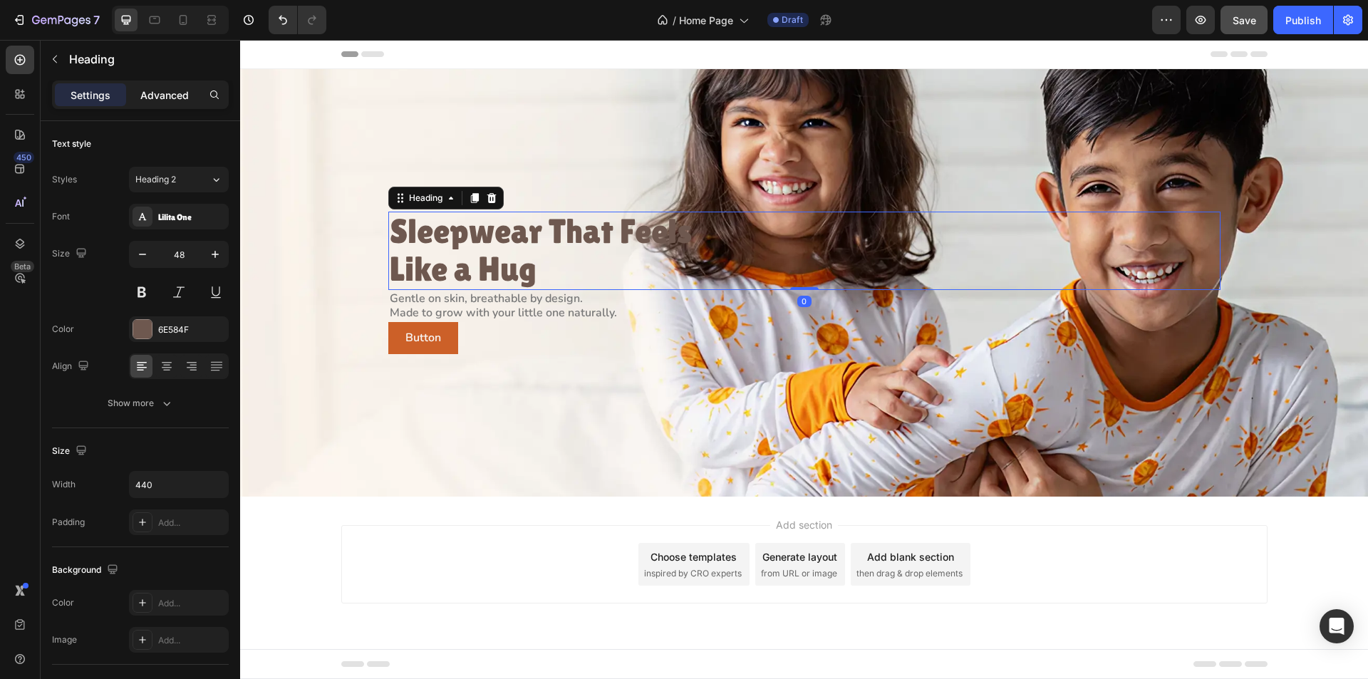
click at [175, 97] on p "Advanced" at bounding box center [164, 95] width 48 height 15
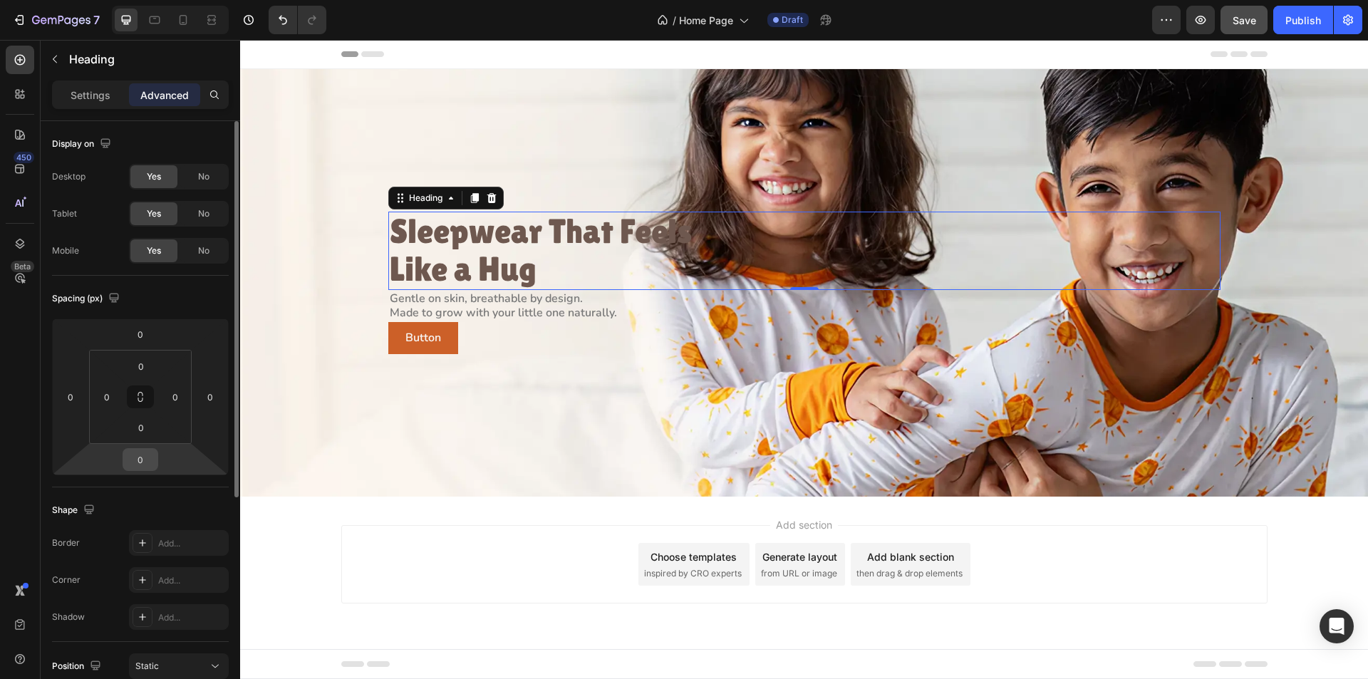
click at [147, 457] on input "0" at bounding box center [140, 459] width 29 height 21
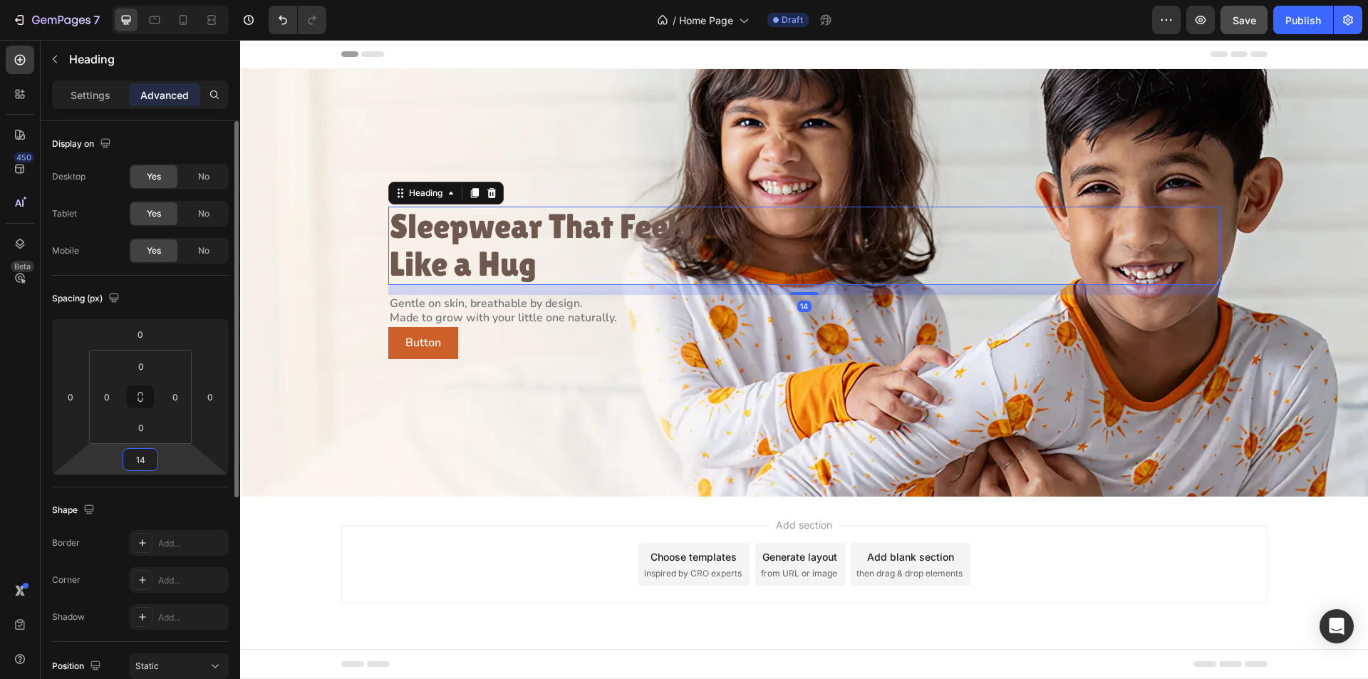
type input "14"
click at [544, 321] on p "Made to grow with your little one naturally." at bounding box center [545, 318] width 311 height 15
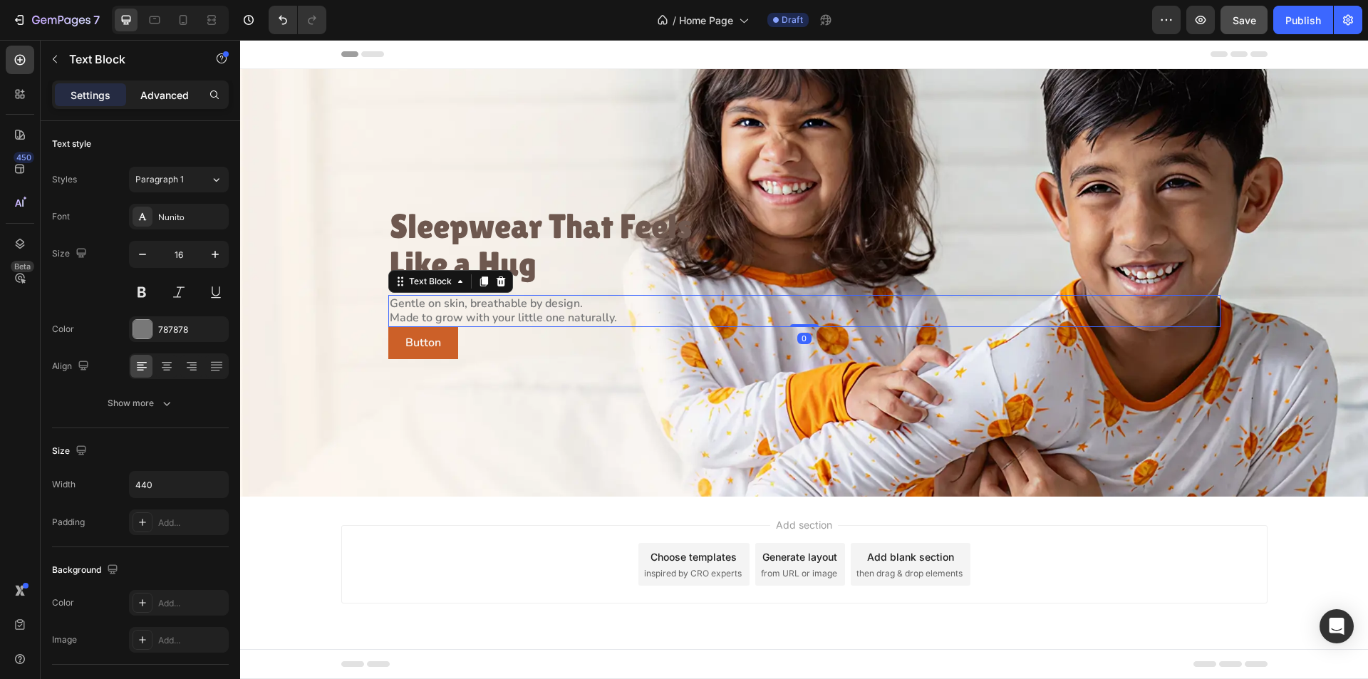
click at [147, 91] on p "Advanced" at bounding box center [164, 95] width 48 height 15
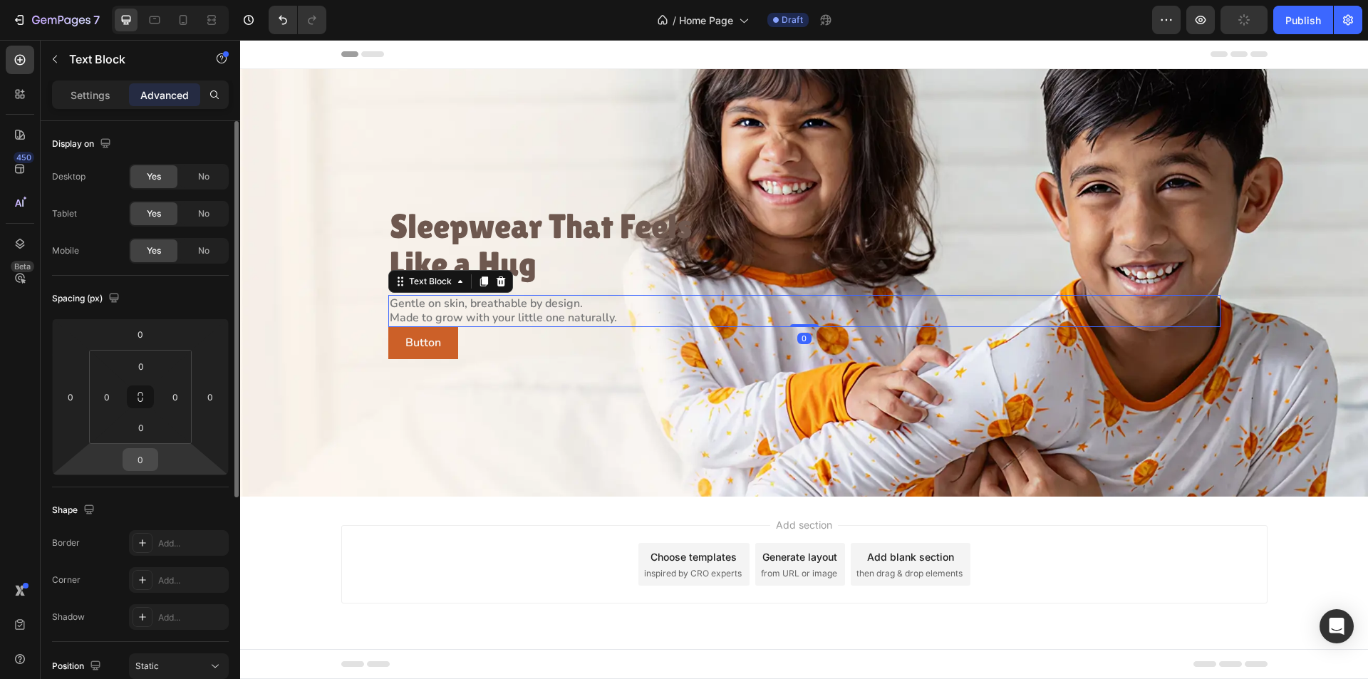
click at [140, 453] on input "0" at bounding box center [140, 459] width 29 height 21
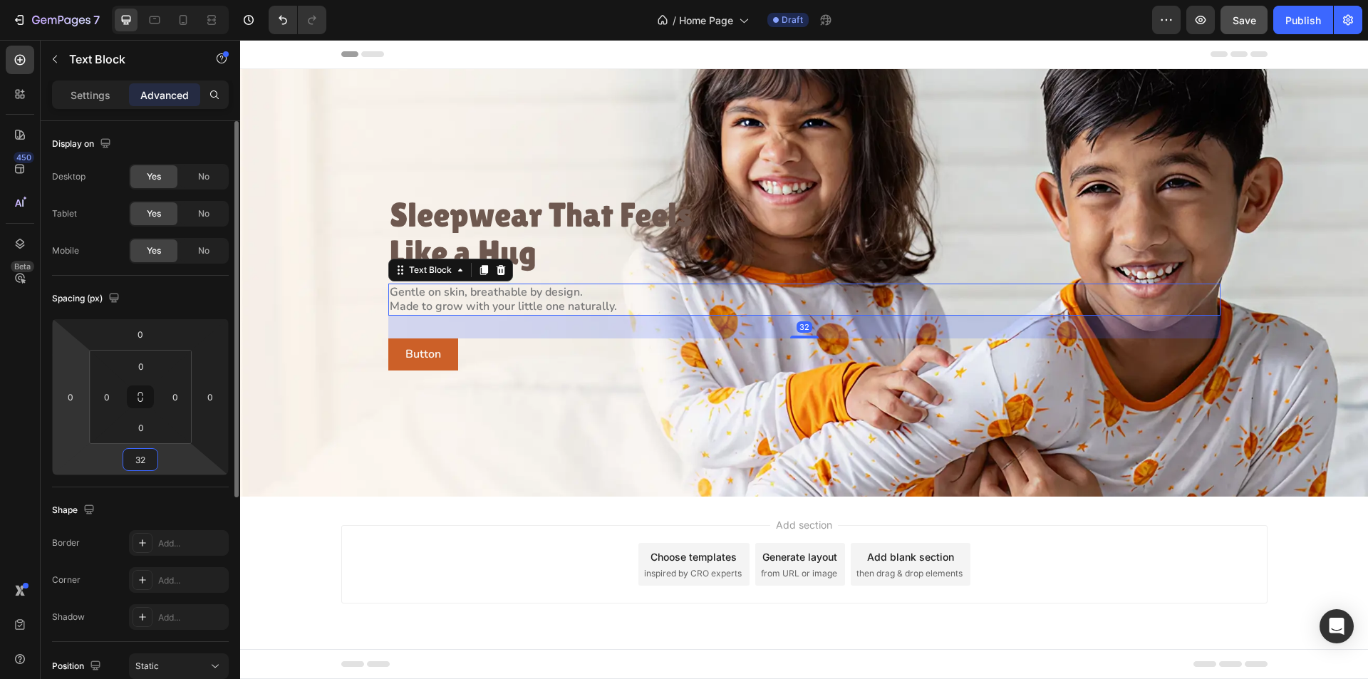
type input "32"
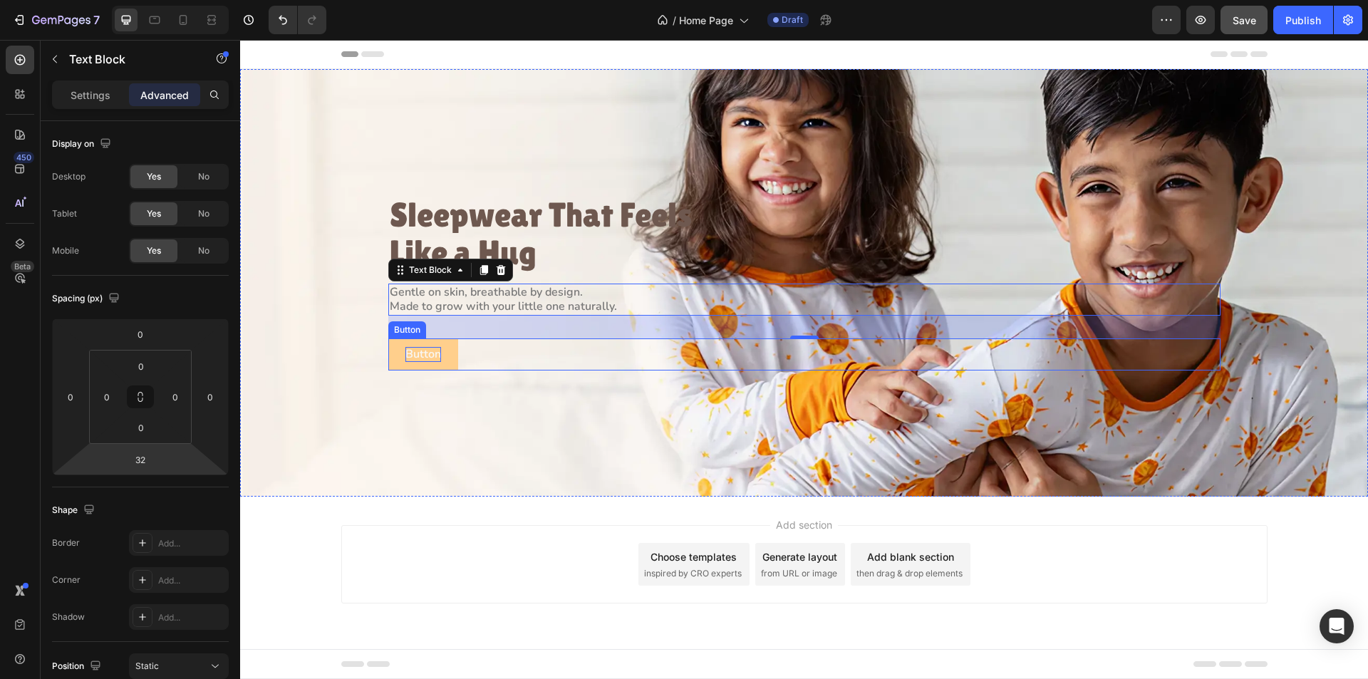
click at [420, 353] on p "Button" at bounding box center [423, 354] width 36 height 15
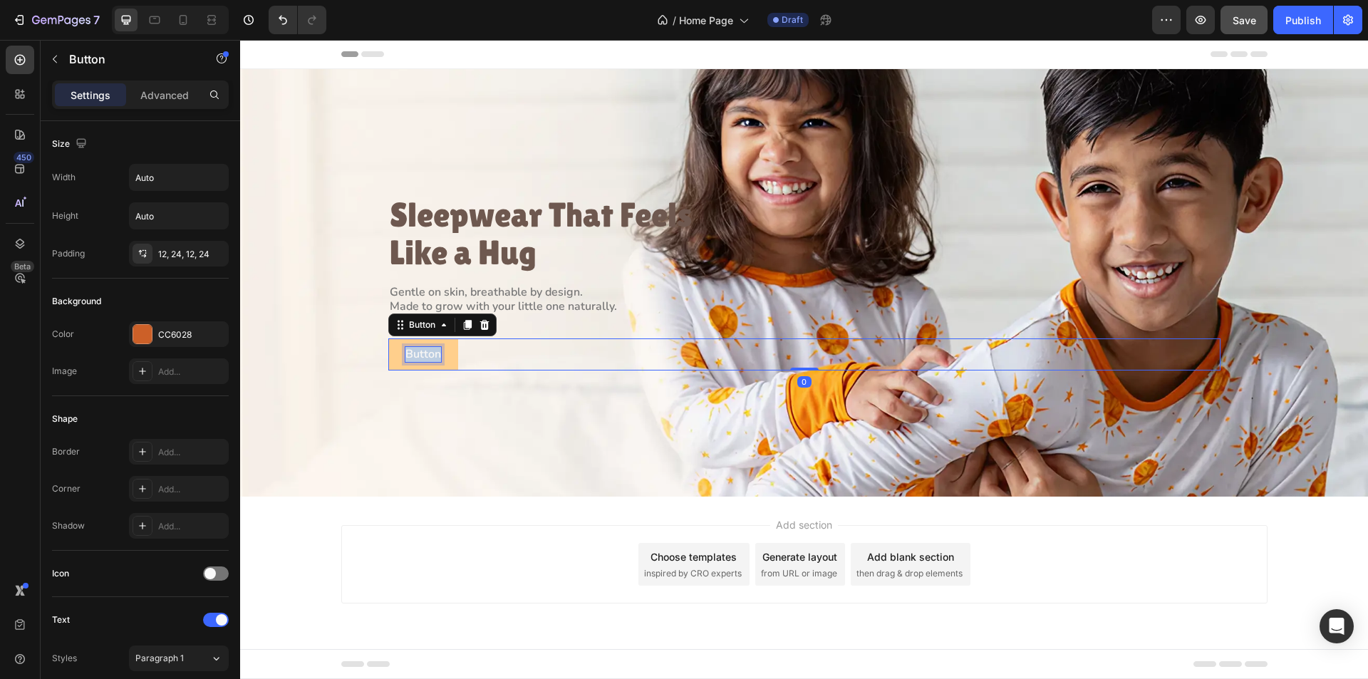
click at [420, 353] on p "Button" at bounding box center [423, 354] width 36 height 15
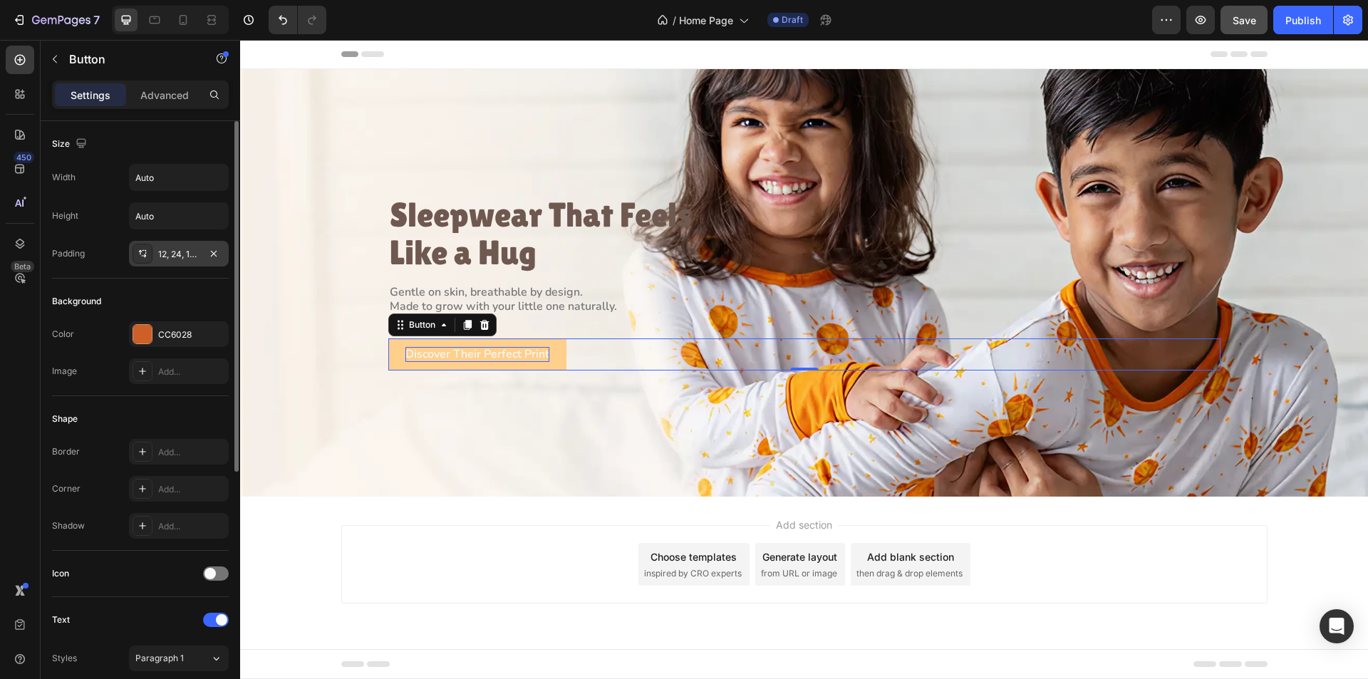
click at [135, 249] on div at bounding box center [143, 254] width 20 height 20
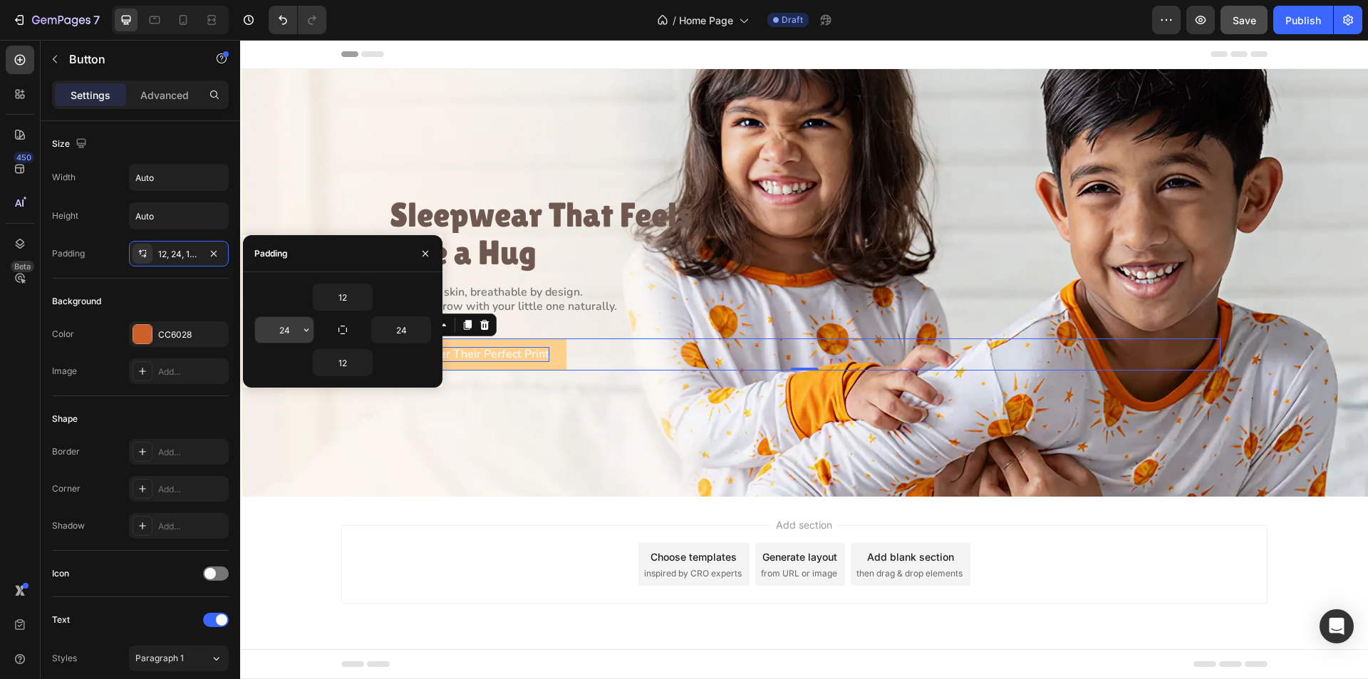
click at [289, 335] on input "24" at bounding box center [284, 330] width 58 height 26
type input "32"
click at [408, 330] on input "24" at bounding box center [401, 330] width 58 height 26
type input "32"
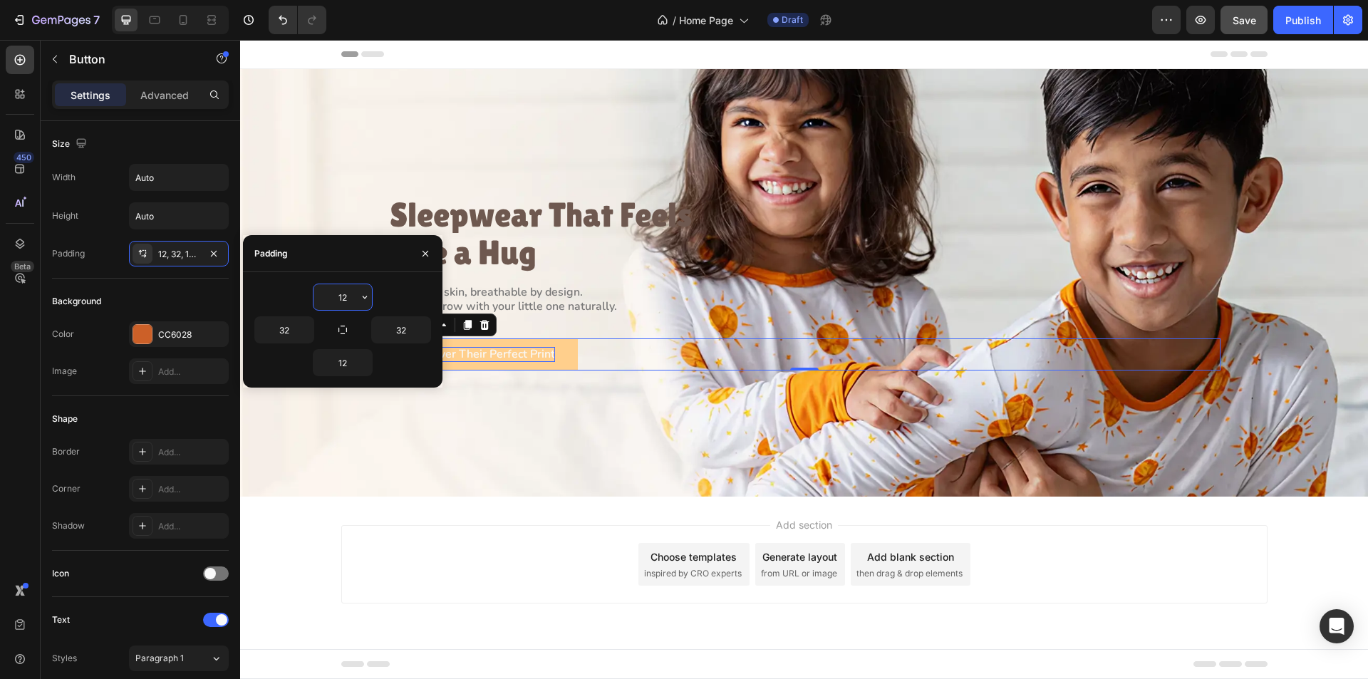
click at [348, 296] on input "12" at bounding box center [343, 297] width 58 height 26
type input "11"
click at [348, 370] on input "12" at bounding box center [343, 363] width 58 height 26
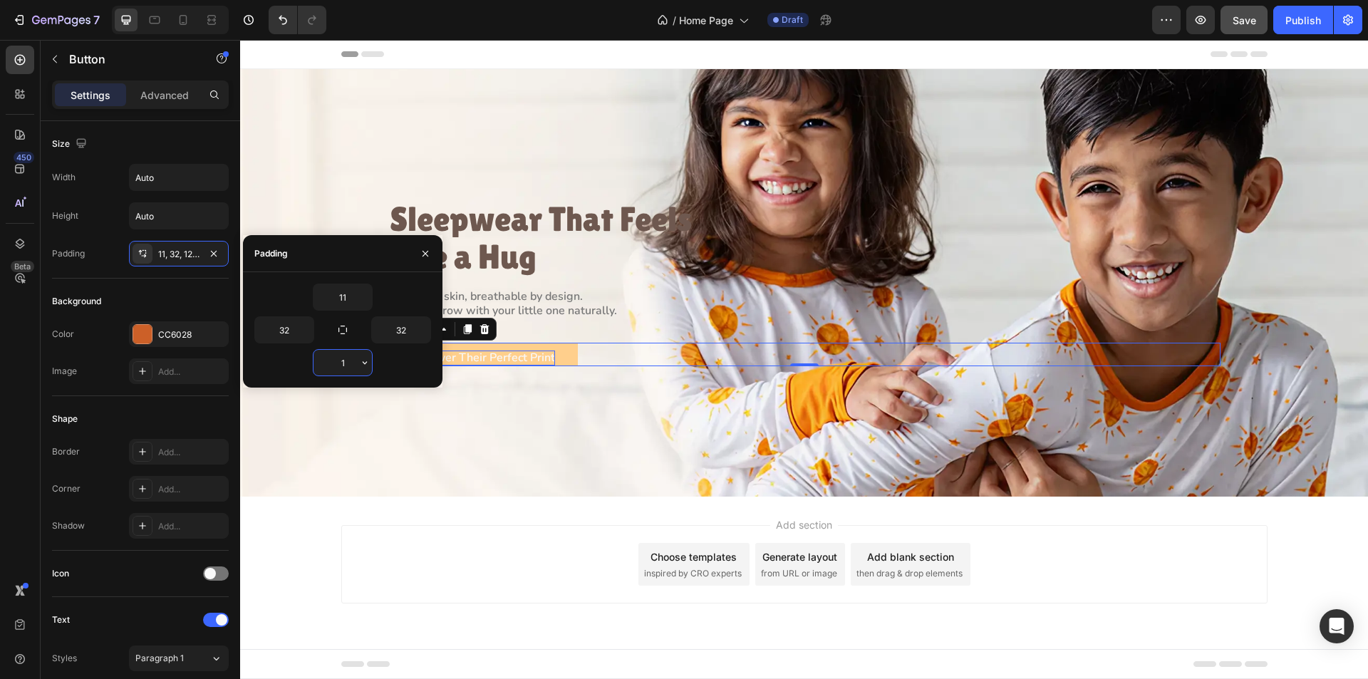
type input "11"
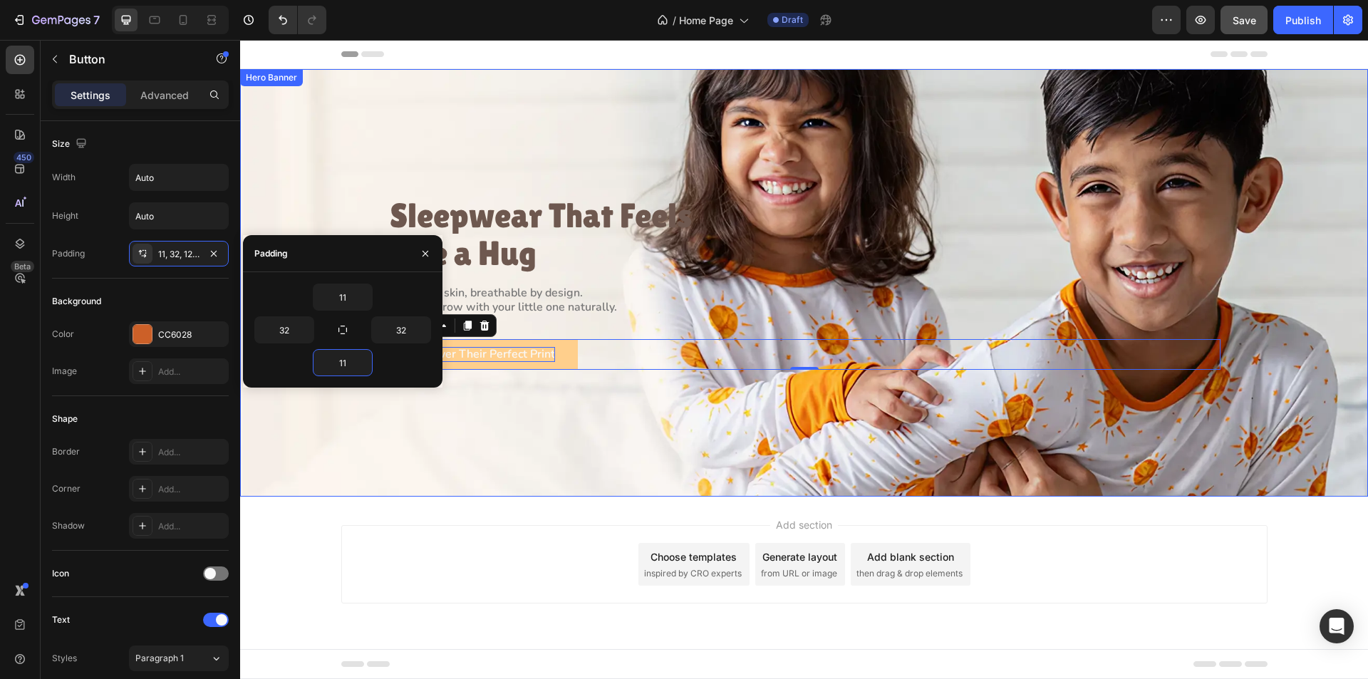
click at [460, 420] on div "Background Image" at bounding box center [804, 283] width 1128 height 428
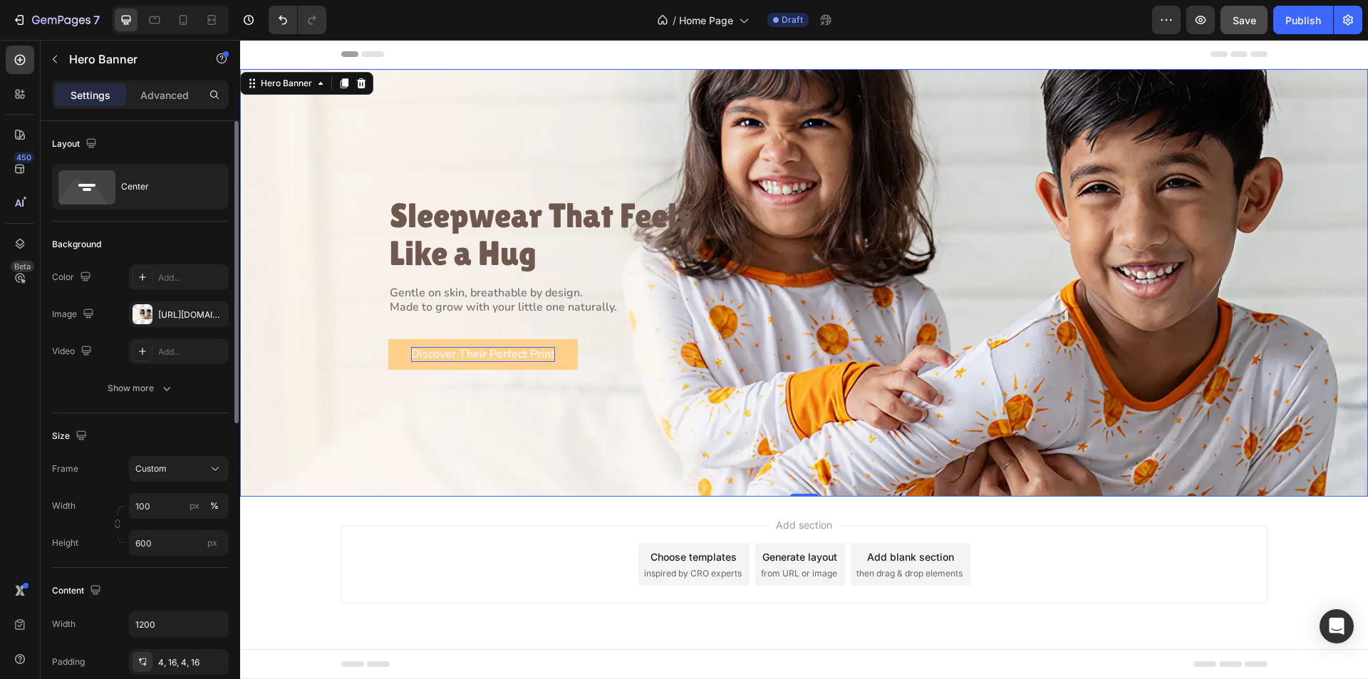
scroll to position [428, 0]
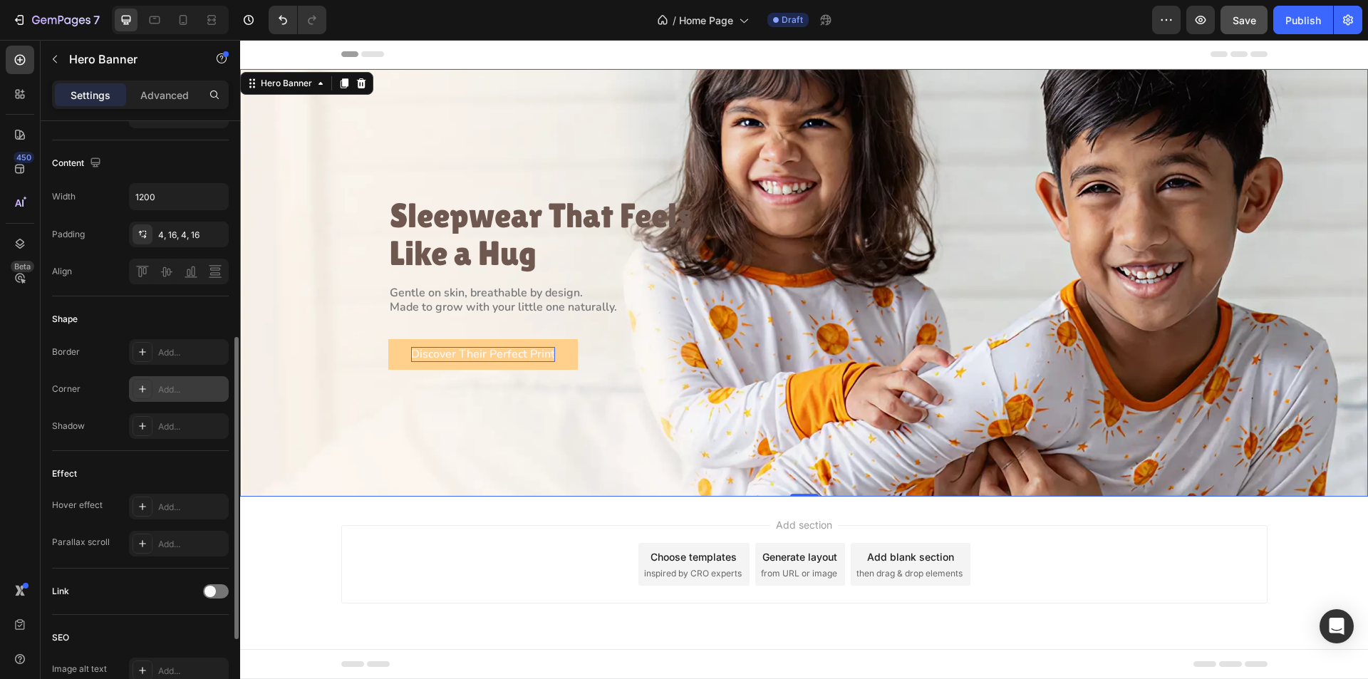
click at [138, 381] on div at bounding box center [143, 389] width 20 height 20
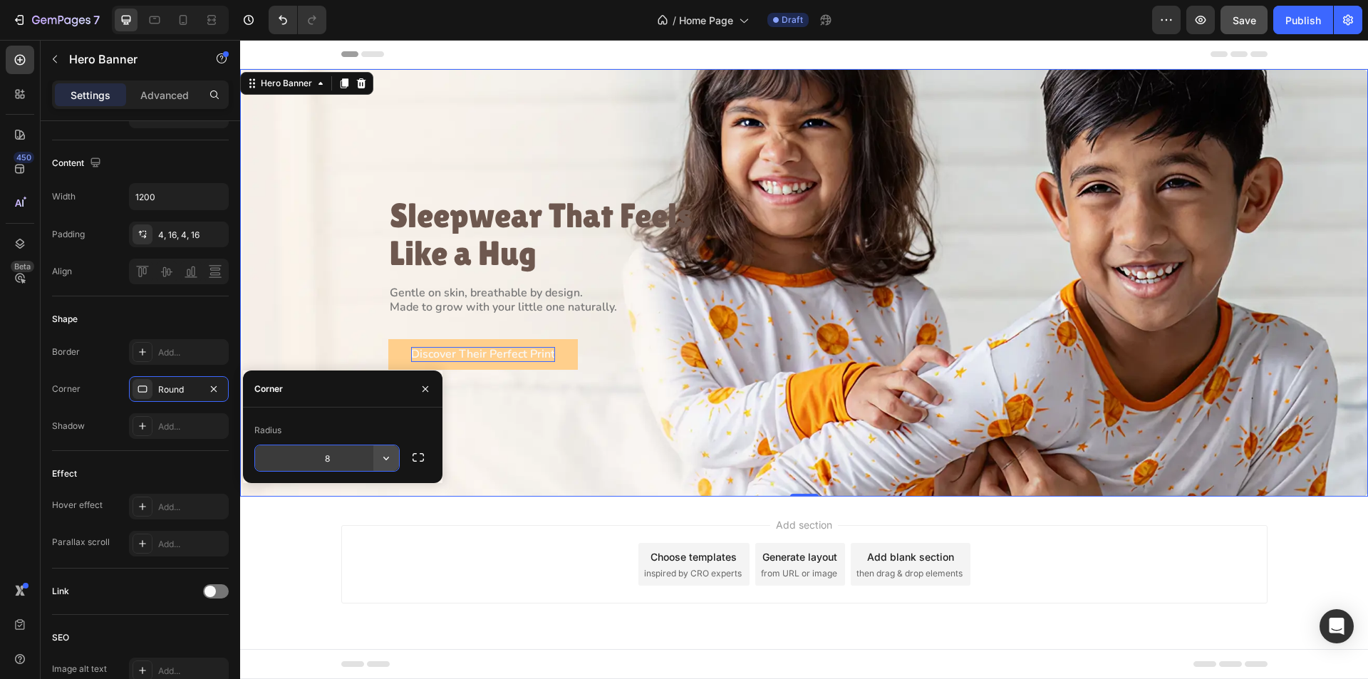
click at [386, 455] on icon "button" at bounding box center [386, 458] width 14 height 14
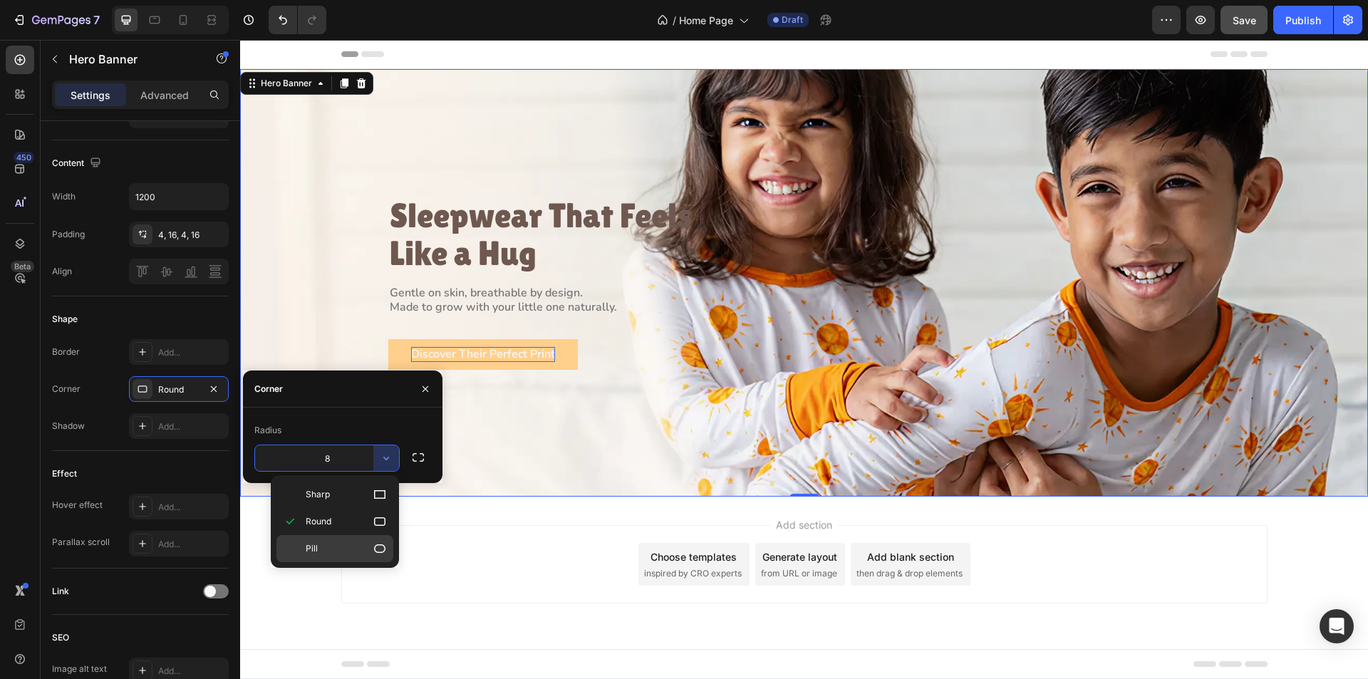
drag, startPoint x: 382, startPoint y: 547, endPoint x: 141, endPoint y: 506, distance: 244.3
click at [382, 547] on icon at bounding box center [380, 549] width 14 height 14
type input "9999"
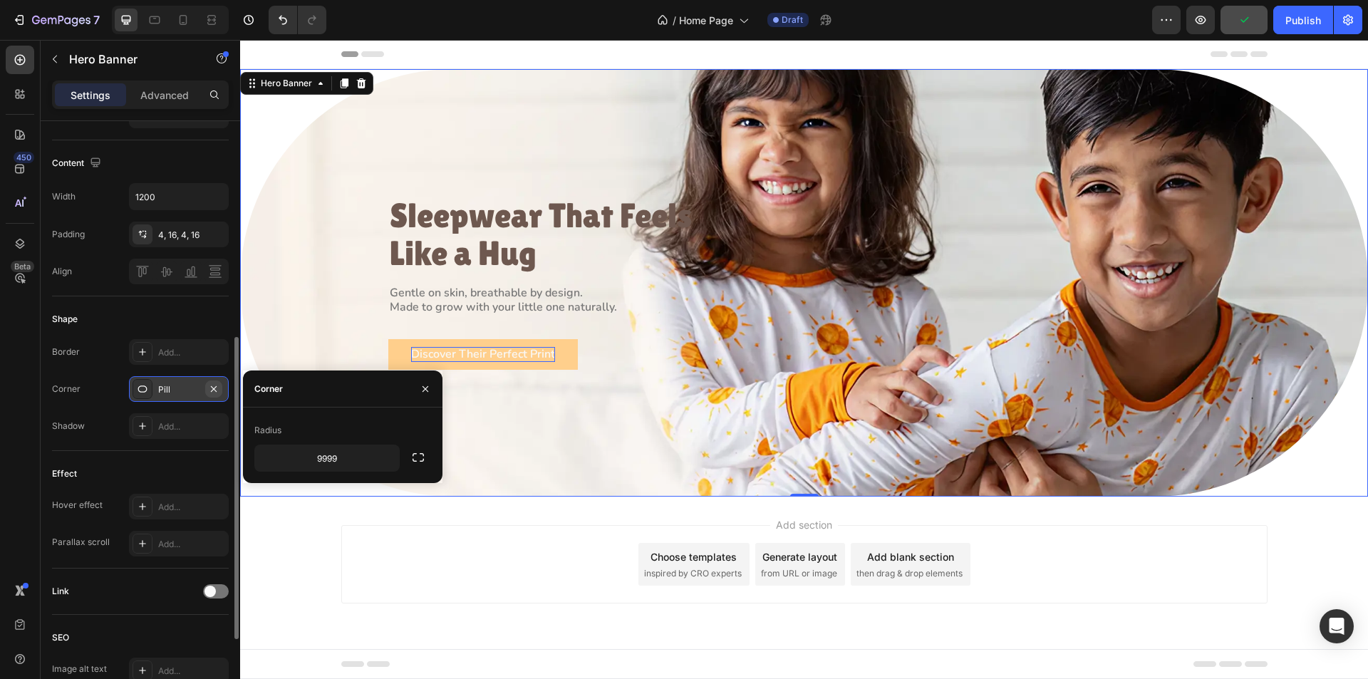
click at [210, 388] on icon "button" at bounding box center [213, 388] width 11 height 11
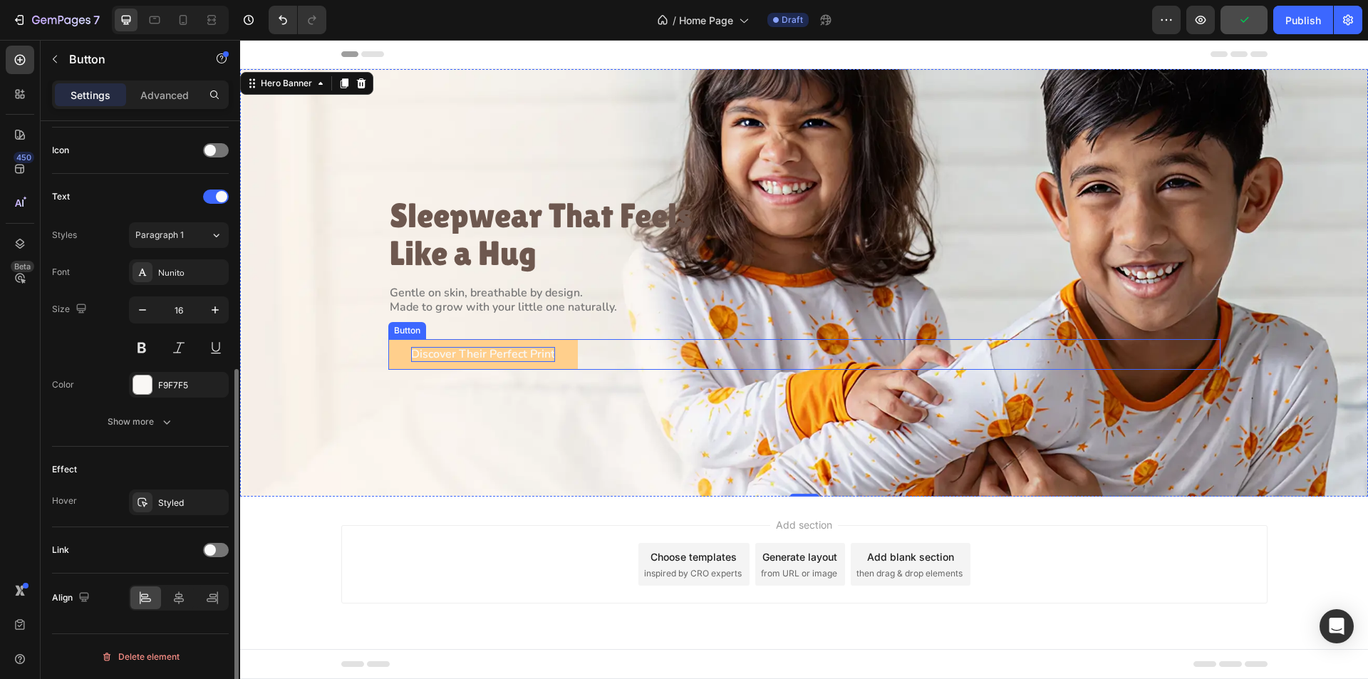
scroll to position [0, 0]
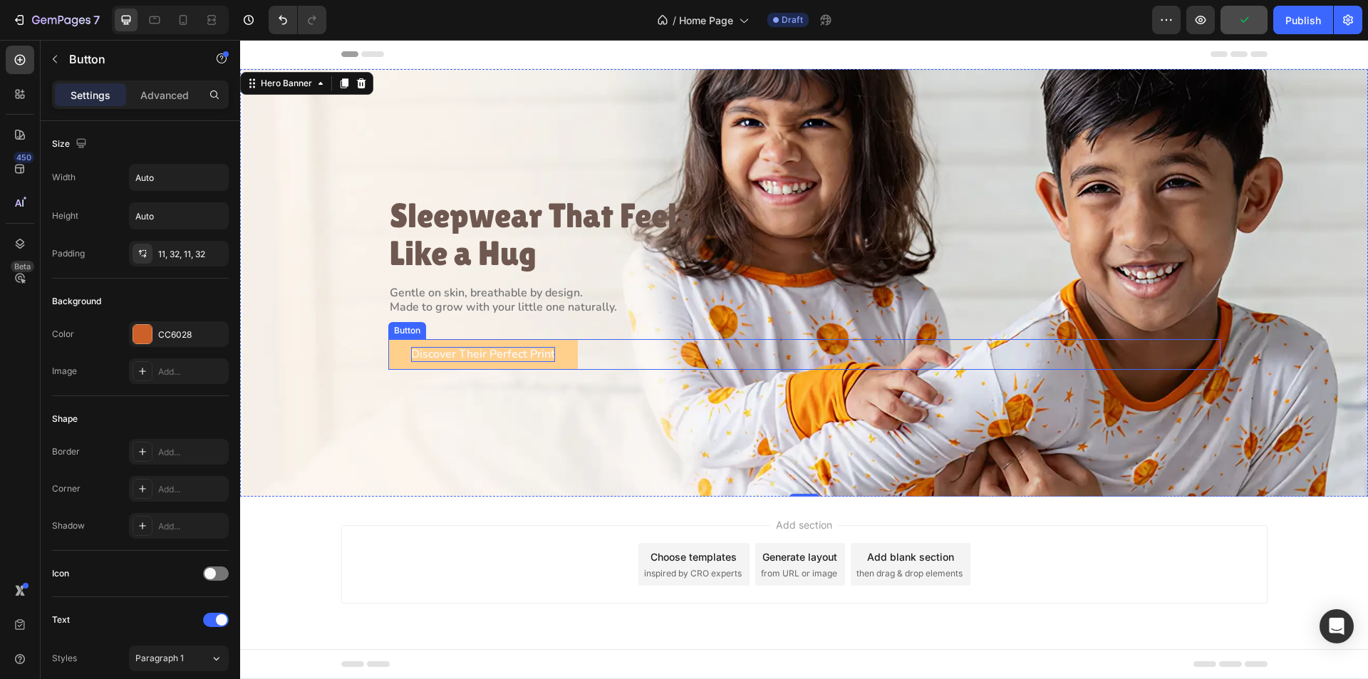
click at [401, 358] on button "Discover Their Perfect Print" at bounding box center [483, 354] width 190 height 31
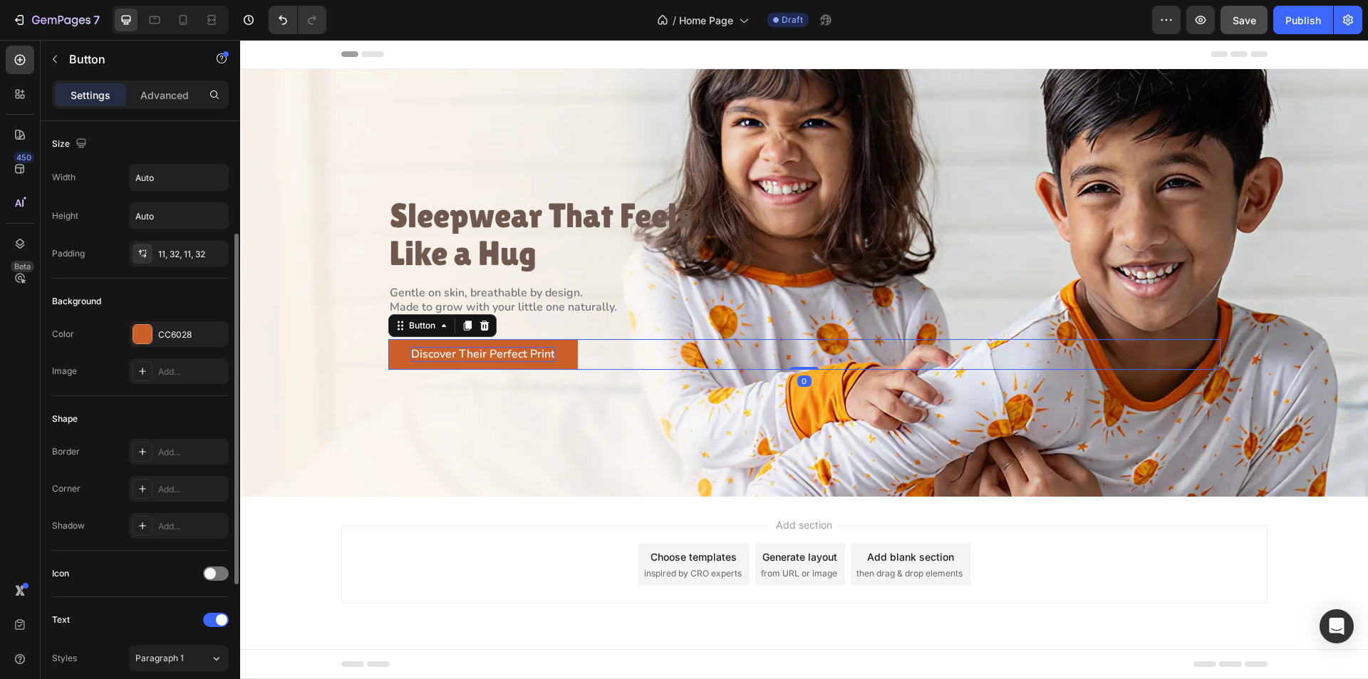
scroll to position [71, 0]
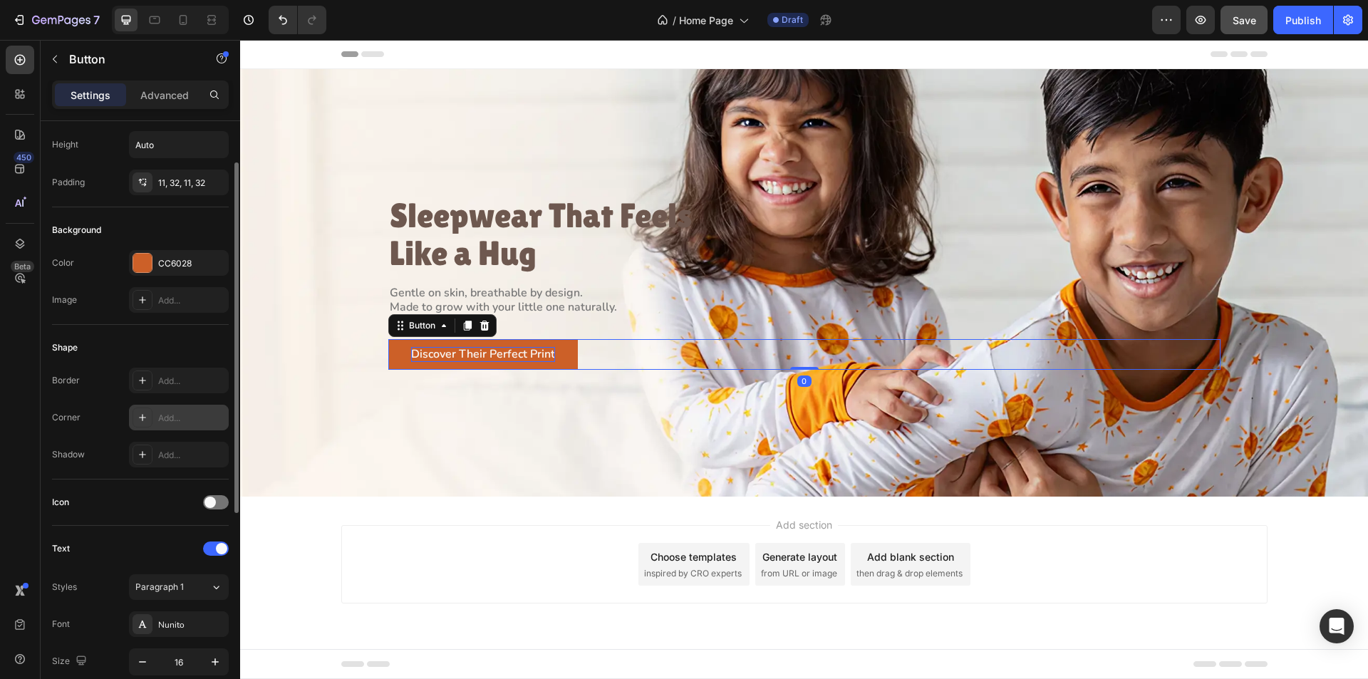
click at [140, 416] on icon at bounding box center [142, 417] width 11 height 11
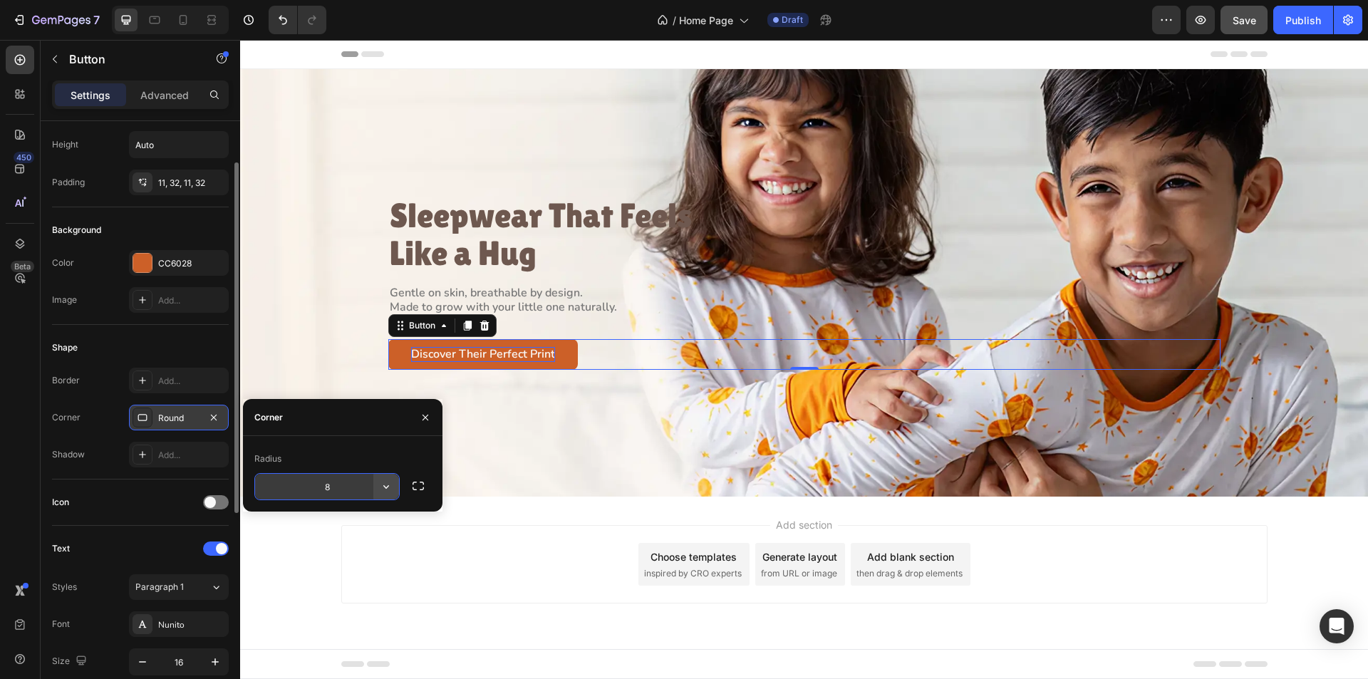
click at [387, 488] on icon "button" at bounding box center [386, 487] width 14 height 14
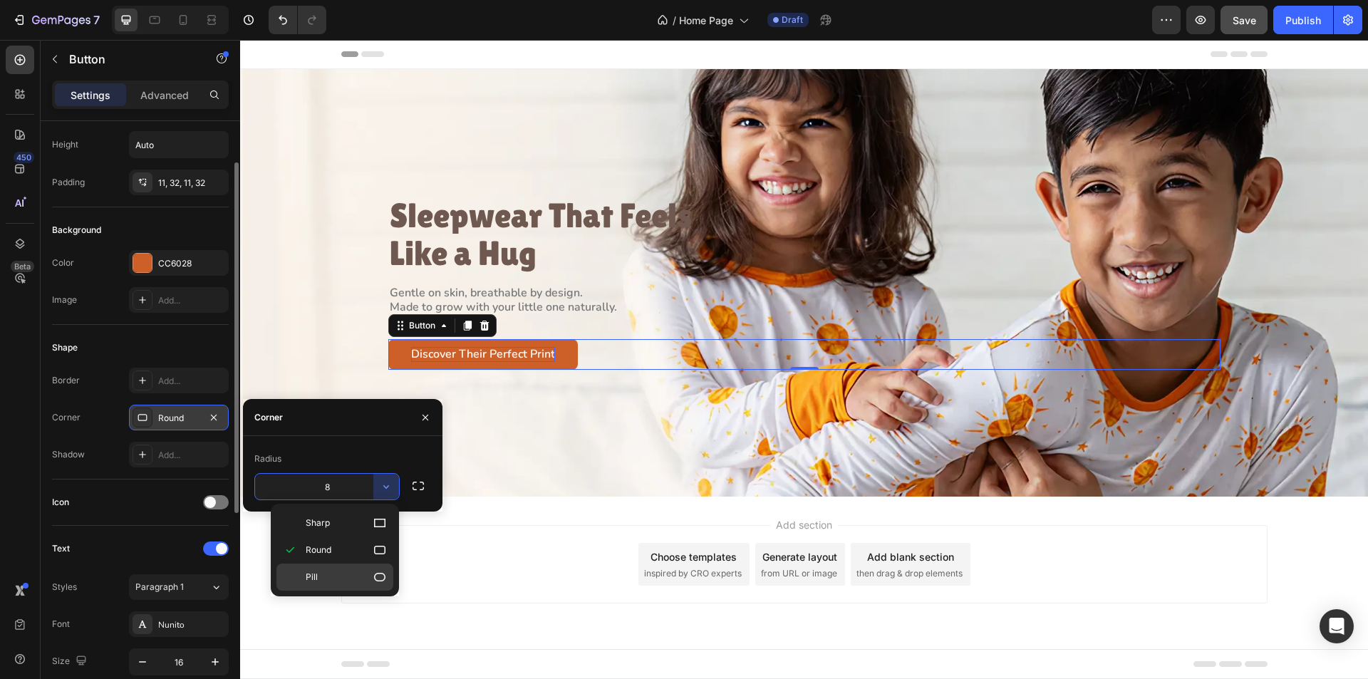
click at [344, 574] on p "Pill" at bounding box center [346, 577] width 81 height 14
type input "9999"
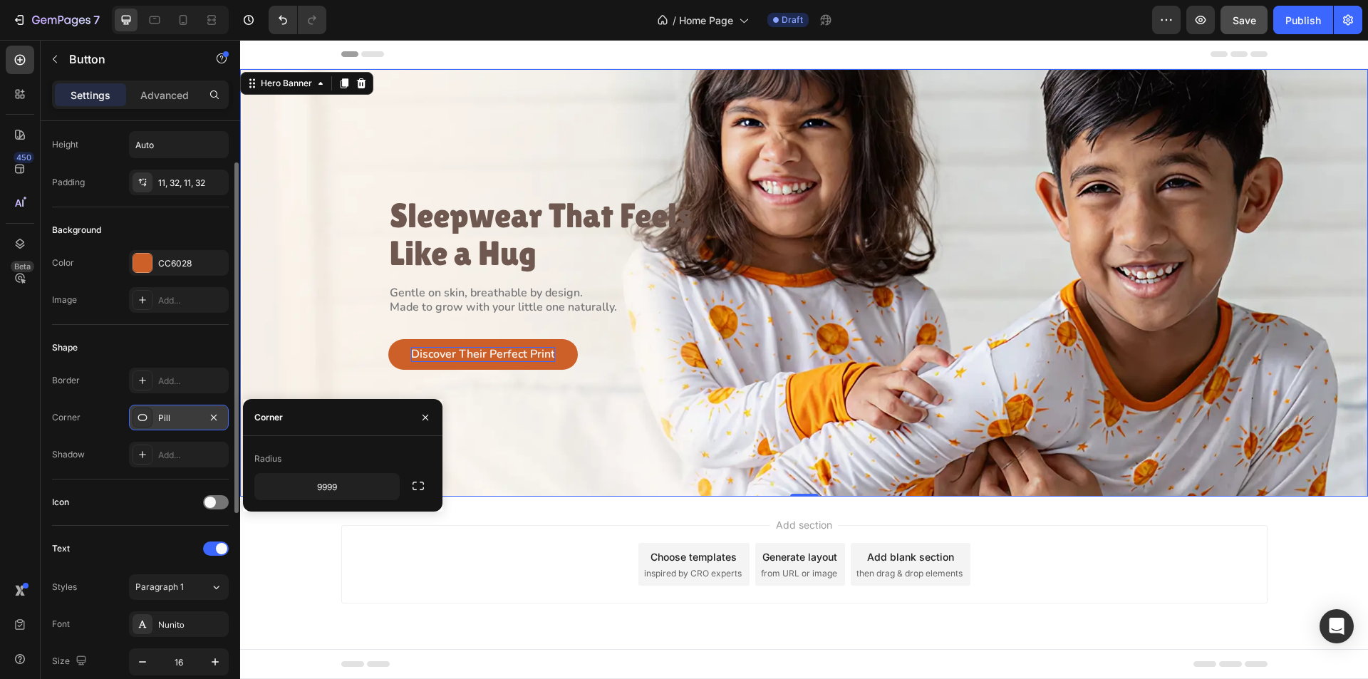
click at [324, 347] on div "Background Image" at bounding box center [804, 283] width 1128 height 428
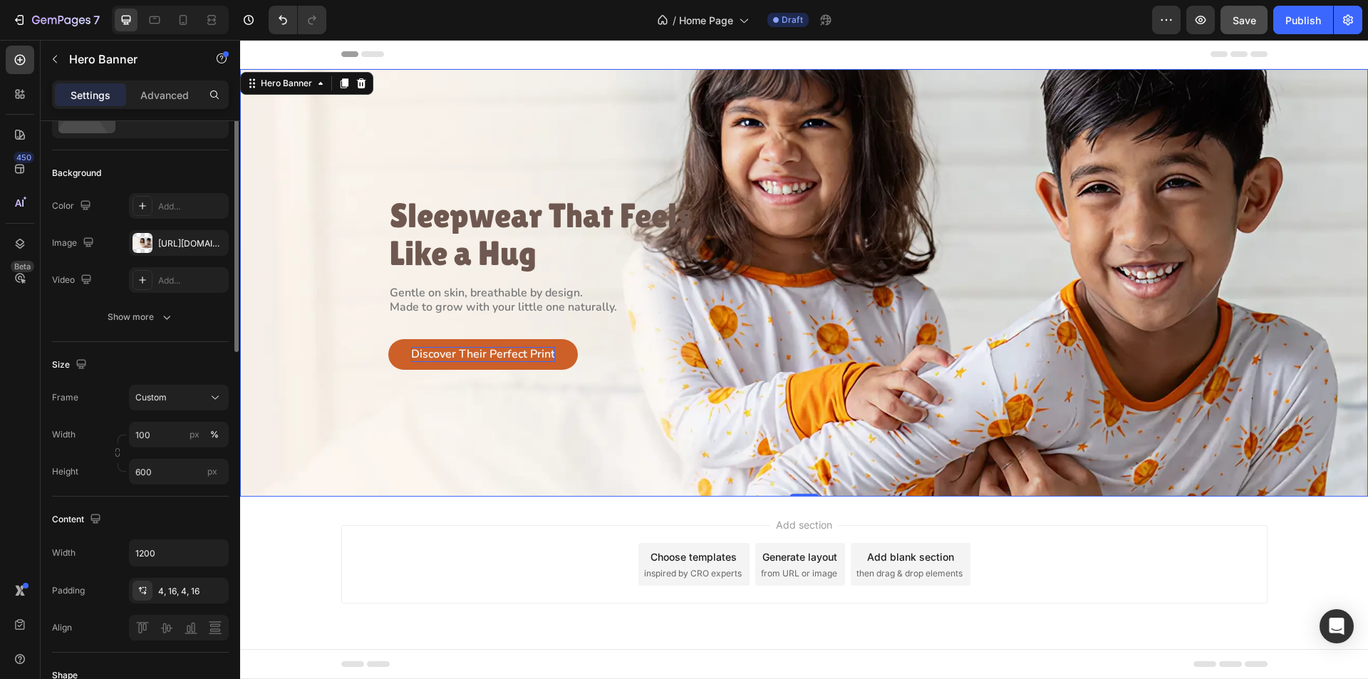
scroll to position [0, 0]
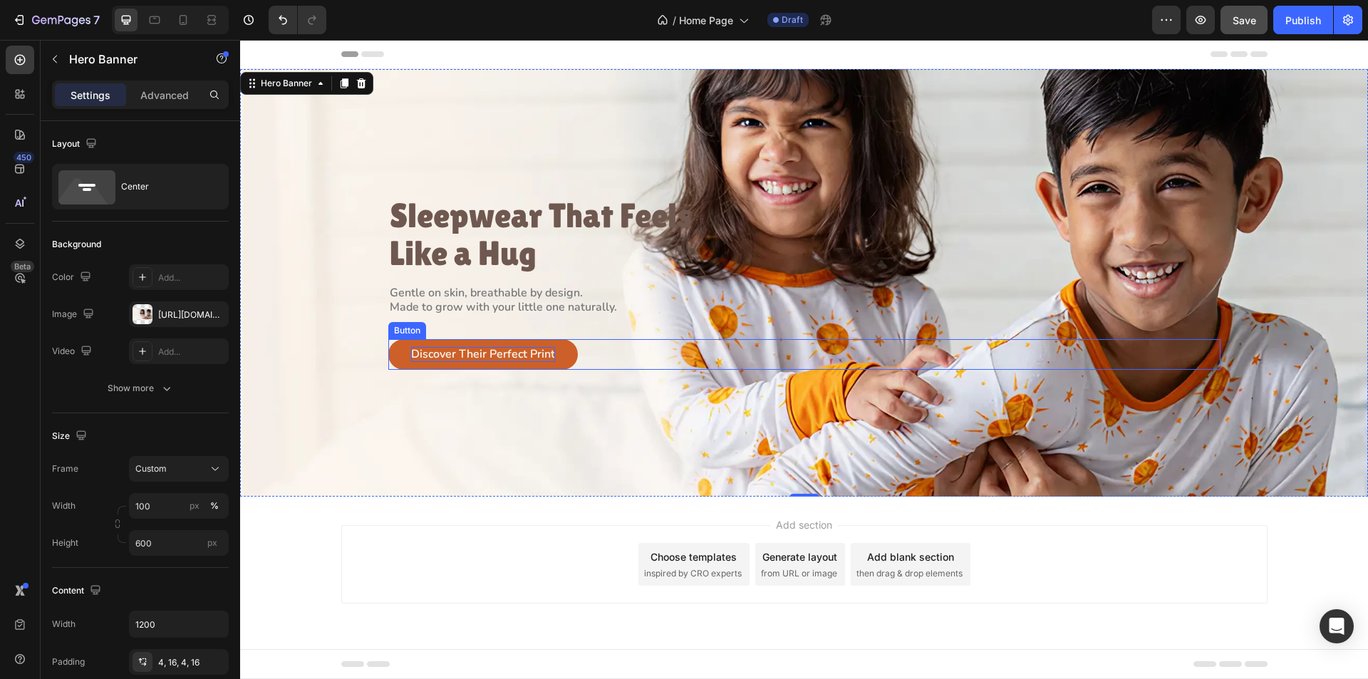
click at [457, 355] on p "Discover Their Perfect Print" at bounding box center [483, 354] width 144 height 15
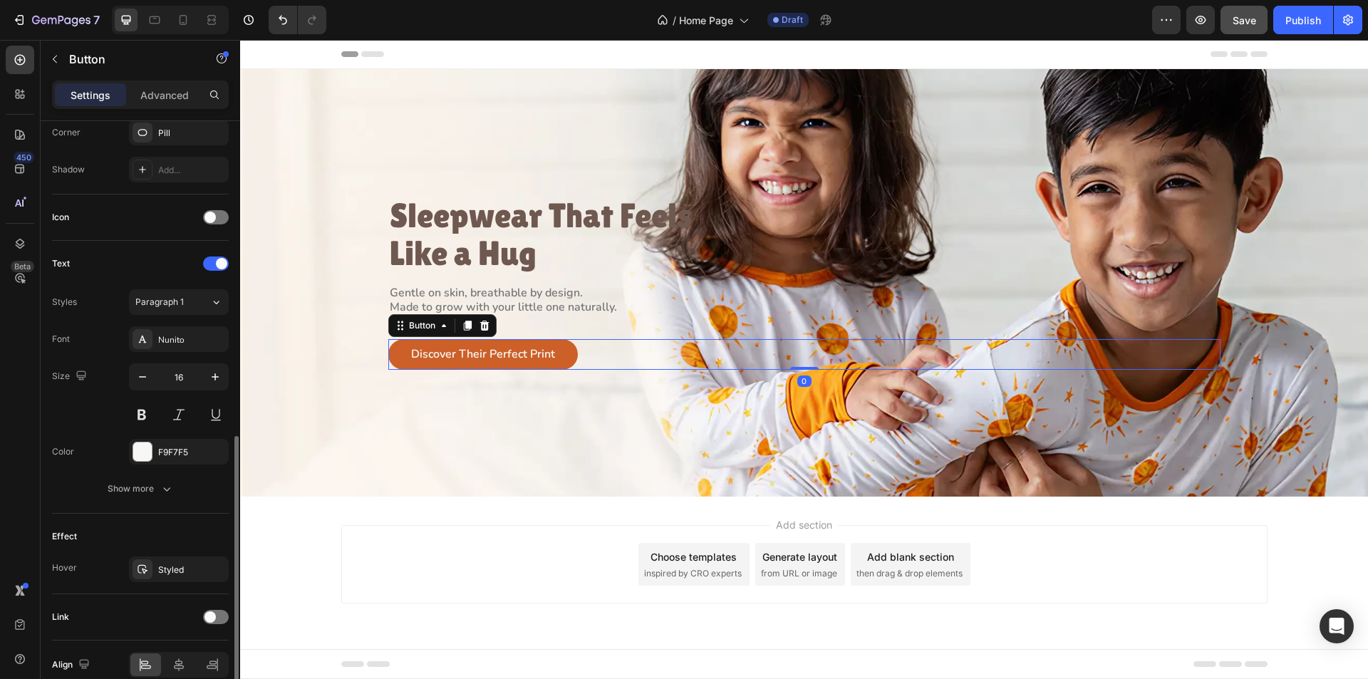
scroll to position [423, 0]
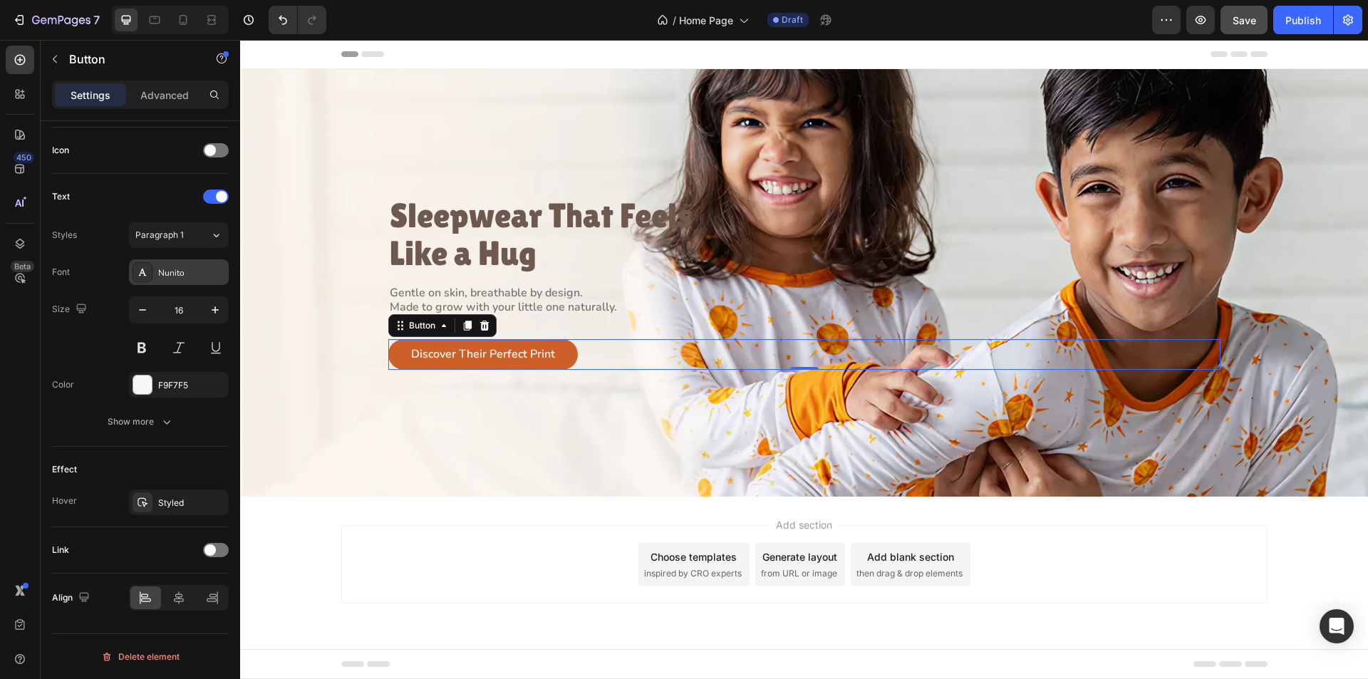
click at [215, 270] on div "Nunito" at bounding box center [191, 273] width 67 height 13
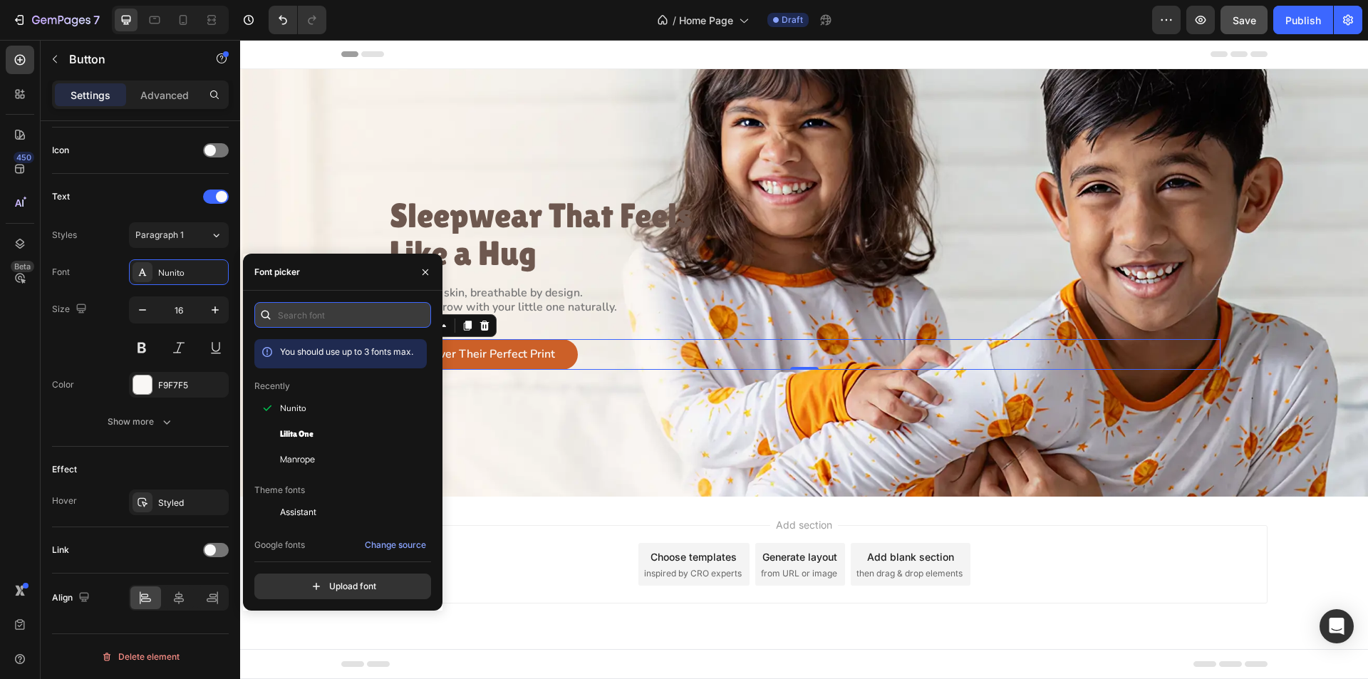
click at [318, 325] on input "text" at bounding box center [342, 315] width 177 height 26
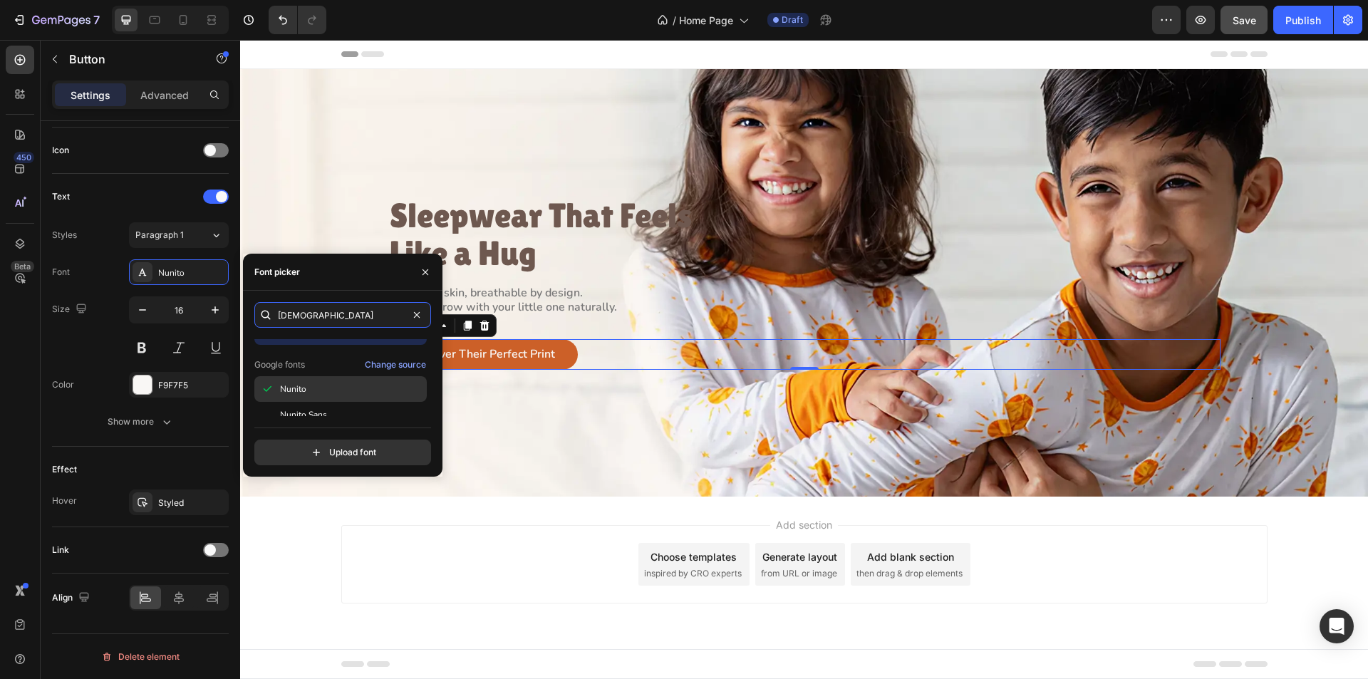
scroll to position [35, 0]
type input "[DEMOGRAPHIC_DATA]"
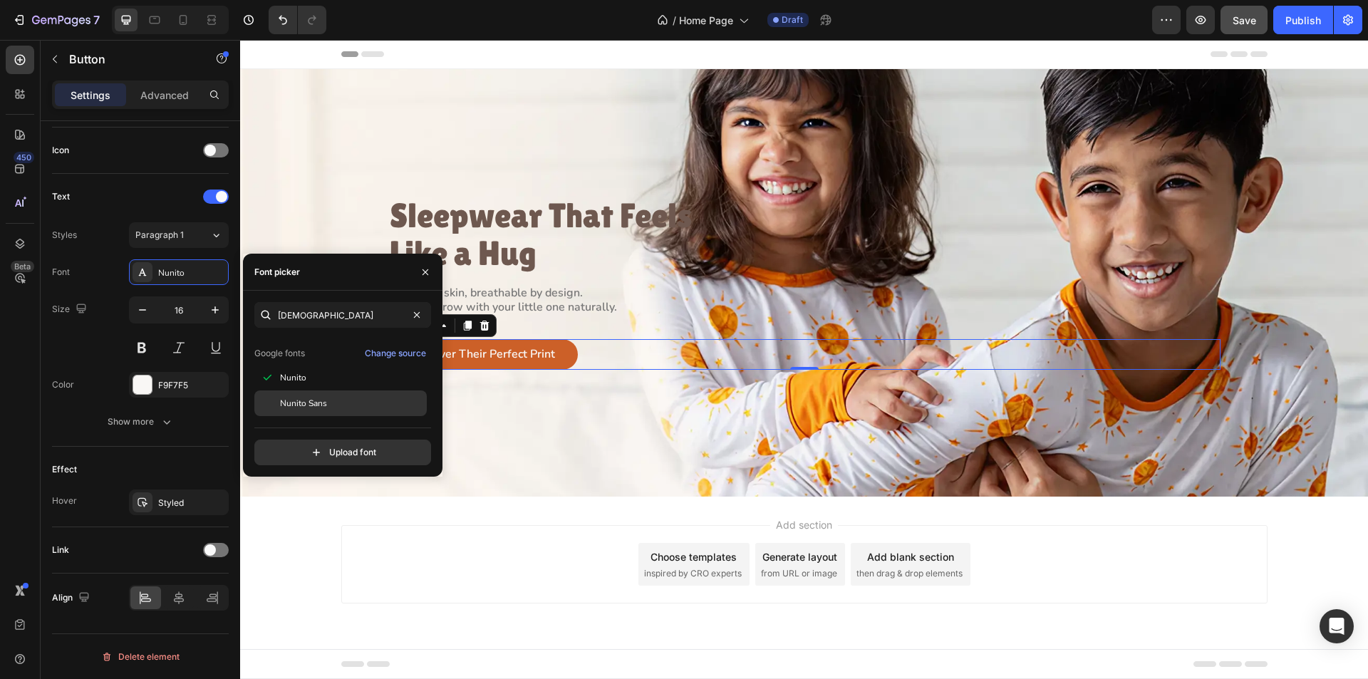
click at [334, 399] on div "Nunito Sans" at bounding box center [352, 403] width 144 height 13
click at [48, 341] on div "Size Width Auto Height Auto Padding 11, 32, 11, 32 Background Color CC6028 Imag…" at bounding box center [141, 209] width 200 height 1022
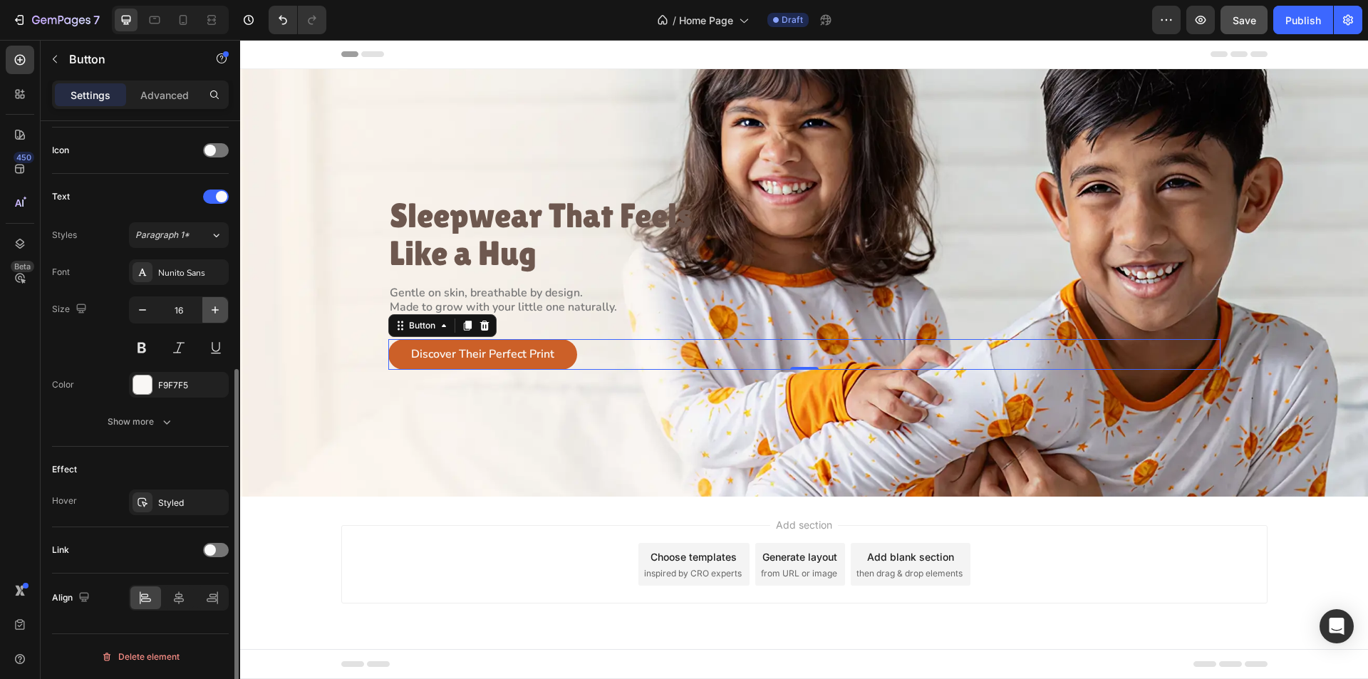
click at [213, 311] on icon "button" at bounding box center [215, 310] width 14 height 14
type input "18"
click at [165, 429] on button "Show more" at bounding box center [140, 422] width 177 height 26
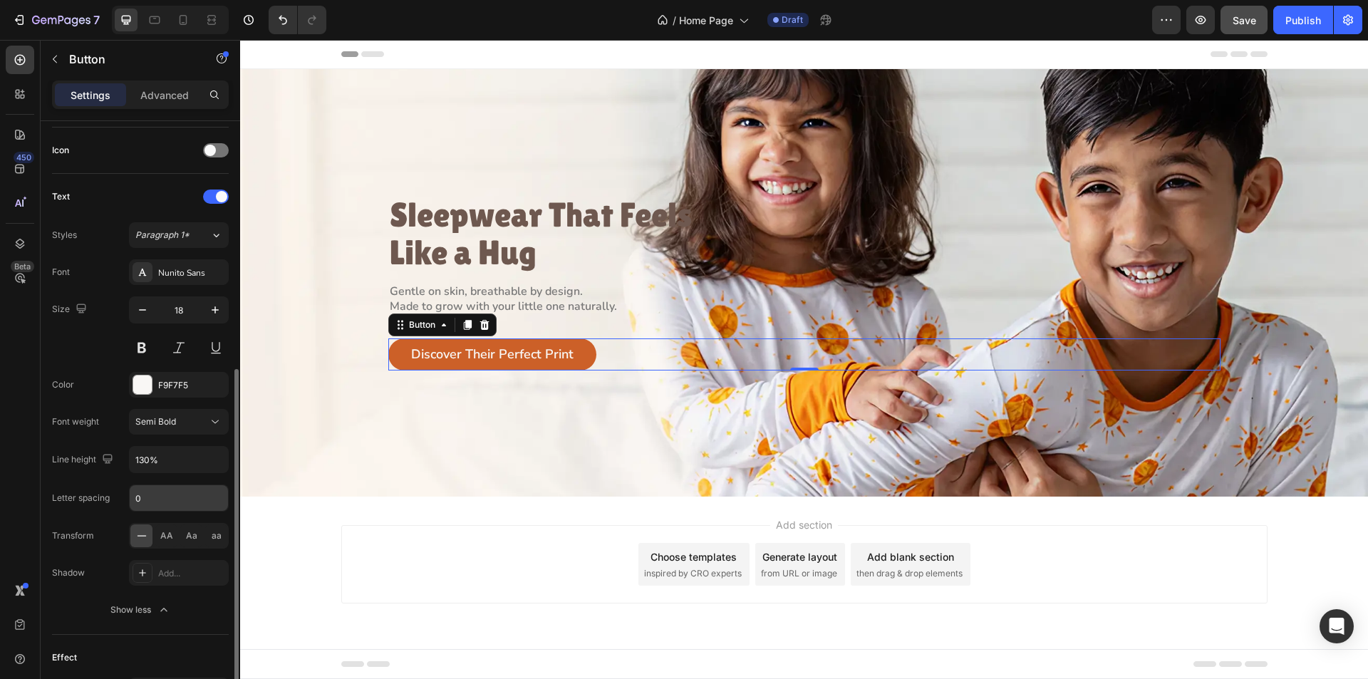
click at [144, 504] on input "0" at bounding box center [179, 498] width 98 height 26
type input "0.05em"
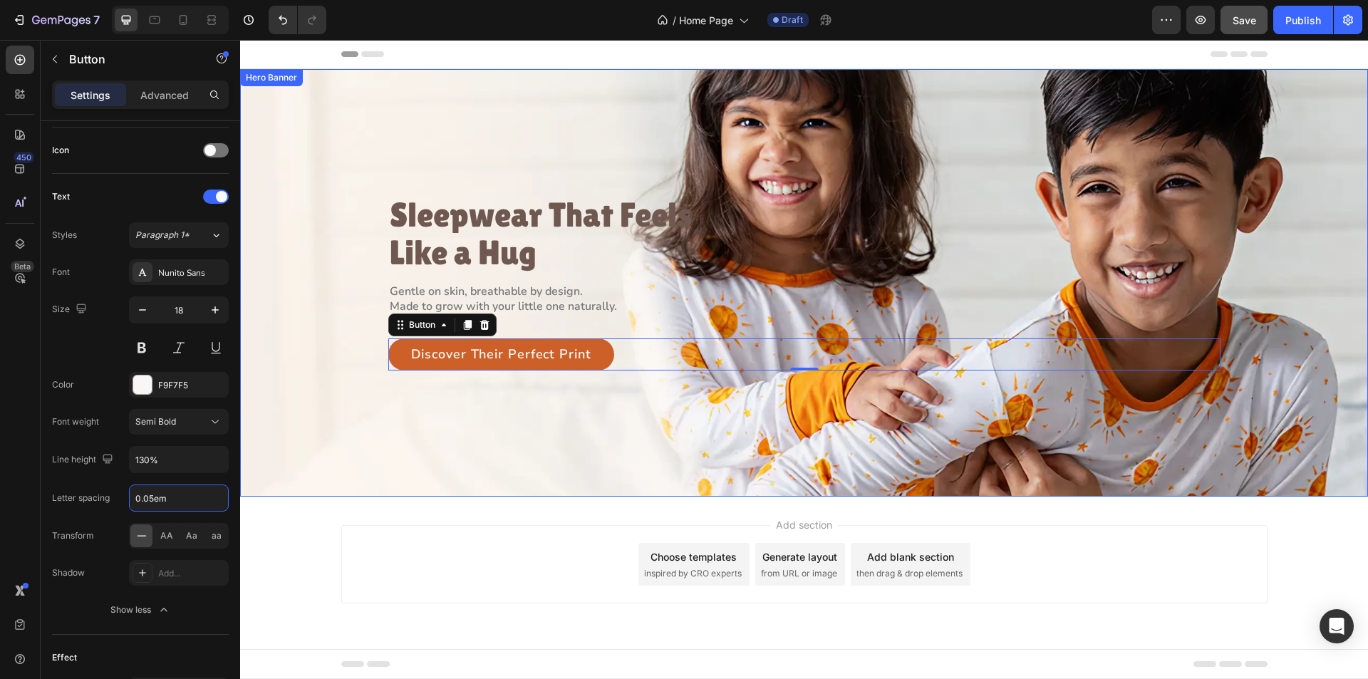
click at [365, 451] on div "Background Image" at bounding box center [804, 283] width 1128 height 428
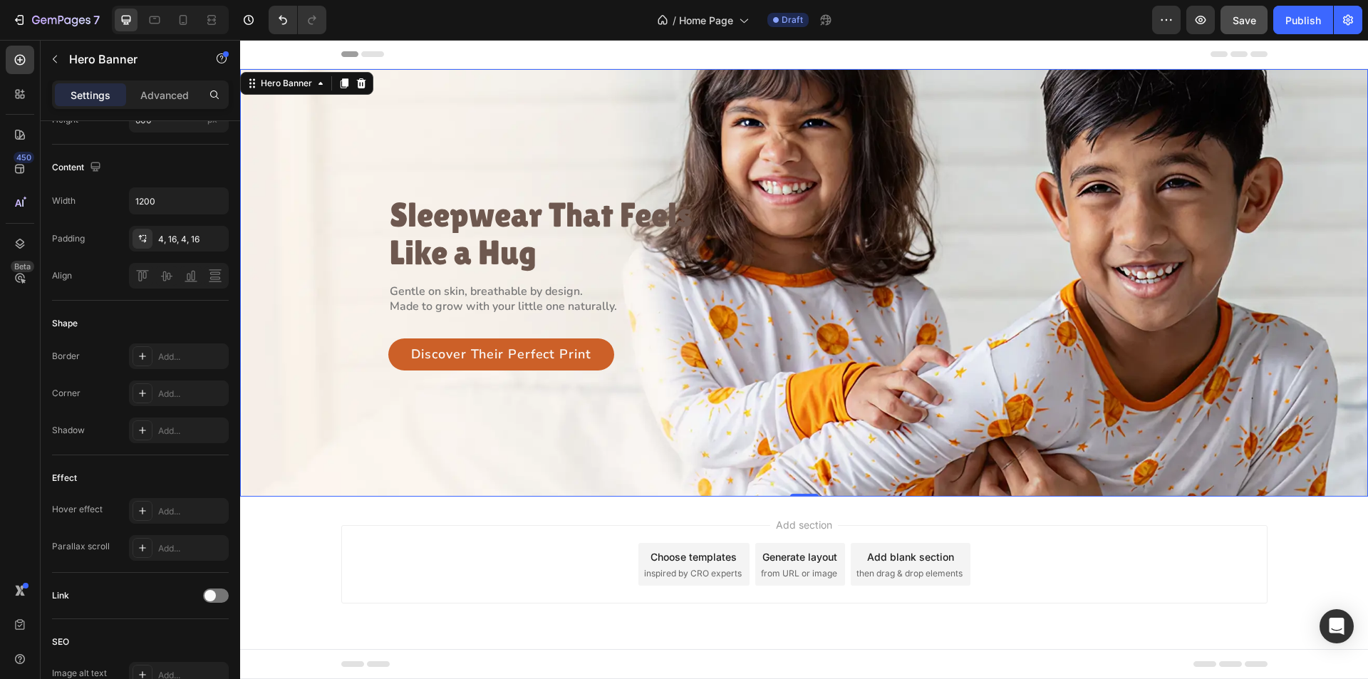
scroll to position [0, 0]
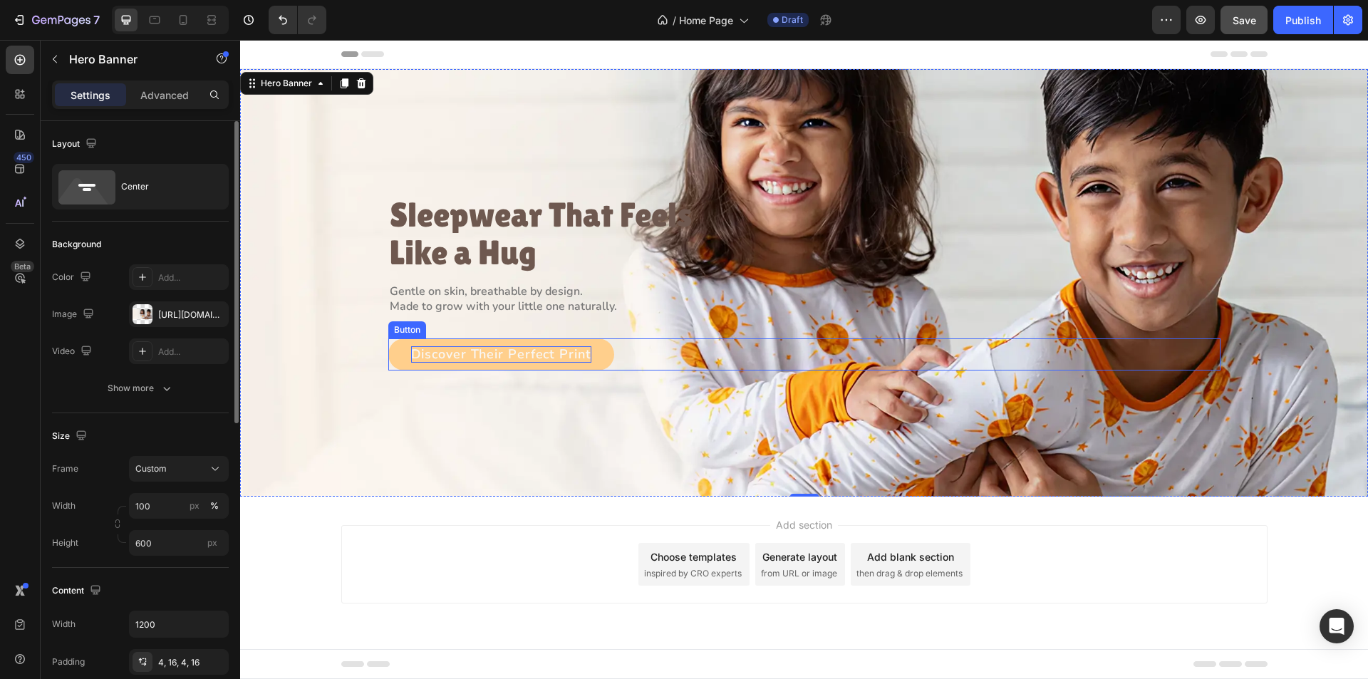
click at [460, 362] on p "Discover Their Perfect Print" at bounding box center [501, 354] width 180 height 16
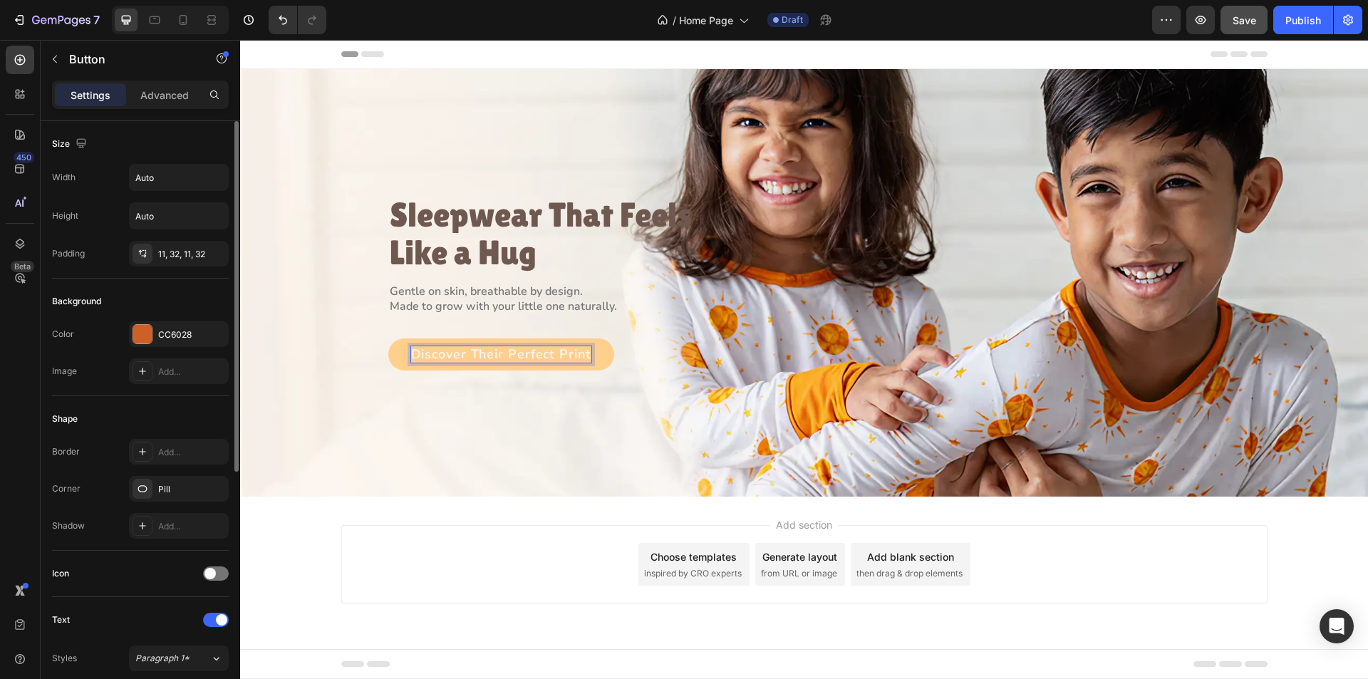
scroll to position [285, 0]
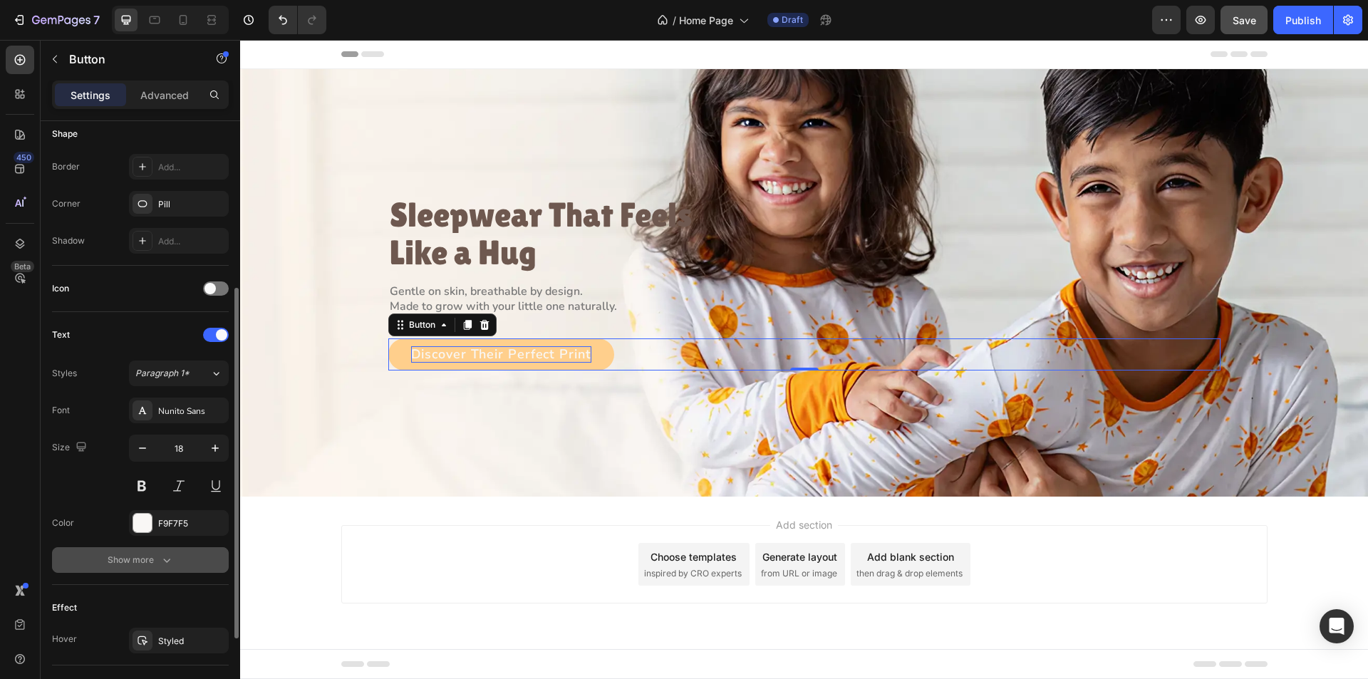
click at [160, 555] on icon "button" at bounding box center [167, 560] width 14 height 14
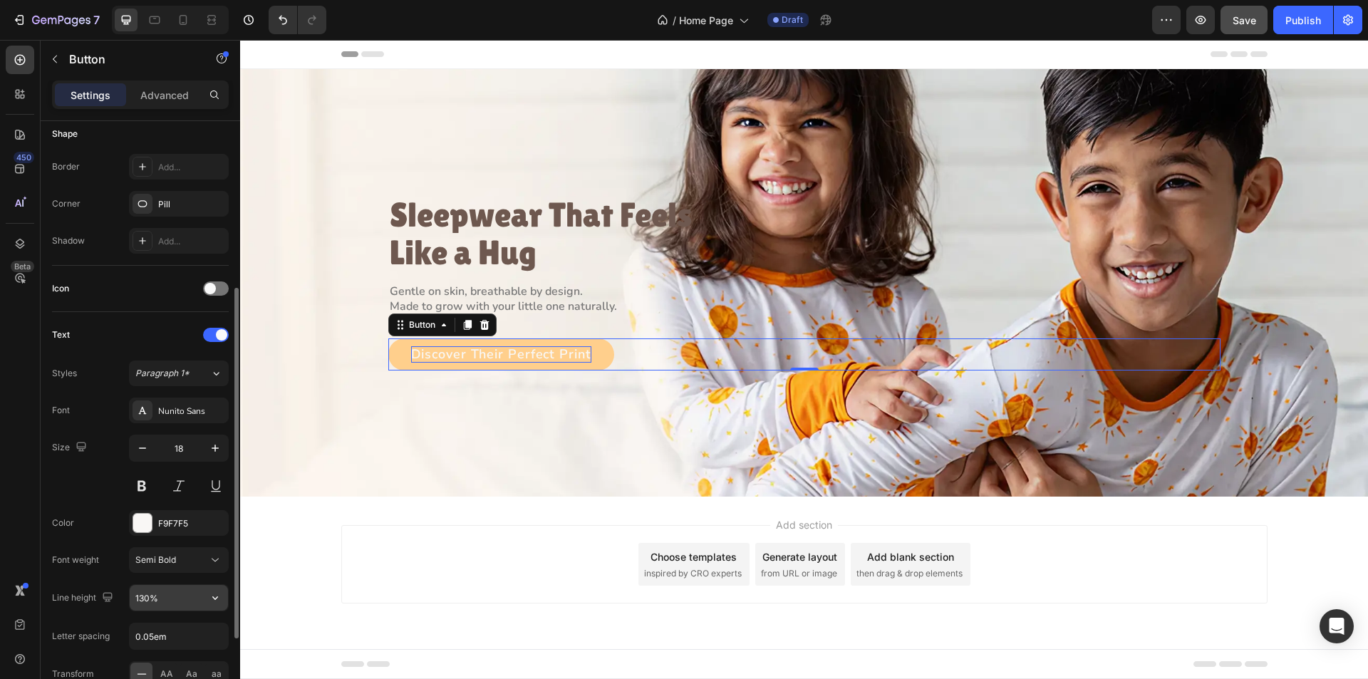
click at [140, 596] on input "130%" at bounding box center [179, 598] width 98 height 26
click at [142, 596] on input "130%" at bounding box center [179, 598] width 98 height 26
type input "155%"
click at [111, 467] on div "Size 18" at bounding box center [140, 467] width 177 height 64
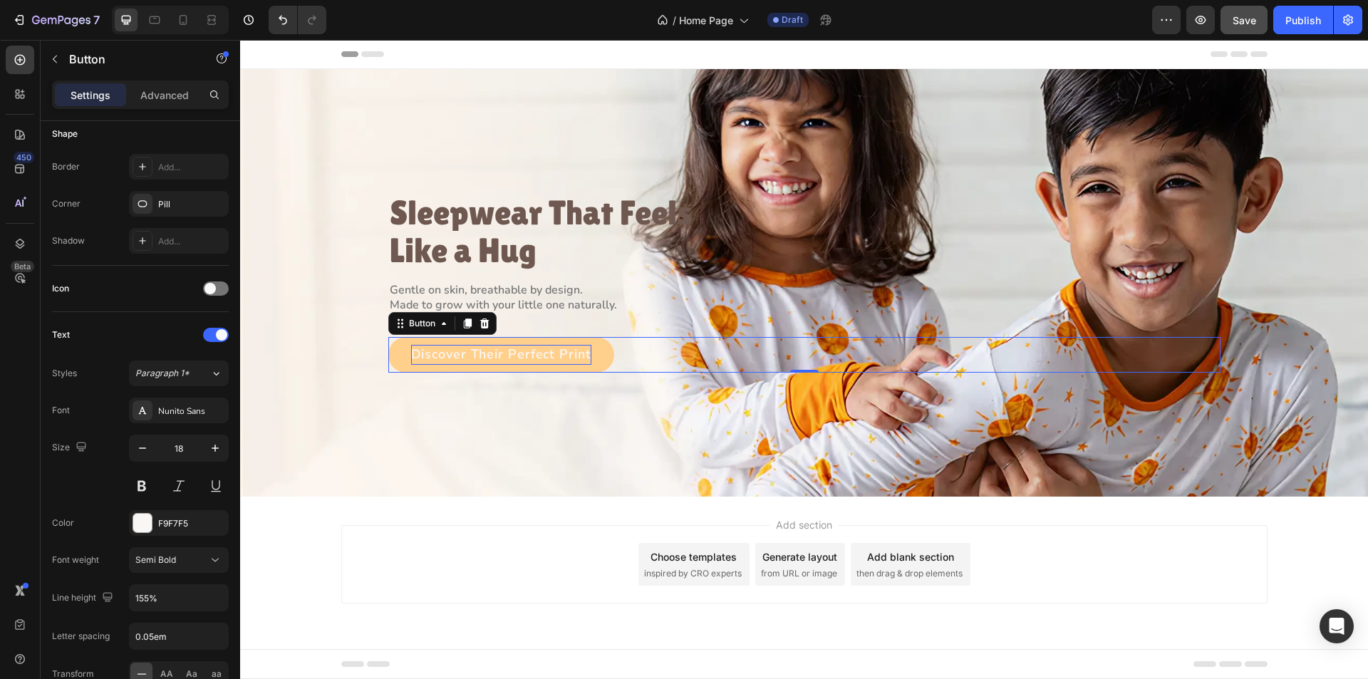
click at [1231, 277] on div "Sleepwear That Feels Like a Hug Heading Gentle on skin, breathable by design. M…" at bounding box center [804, 282] width 855 height 185
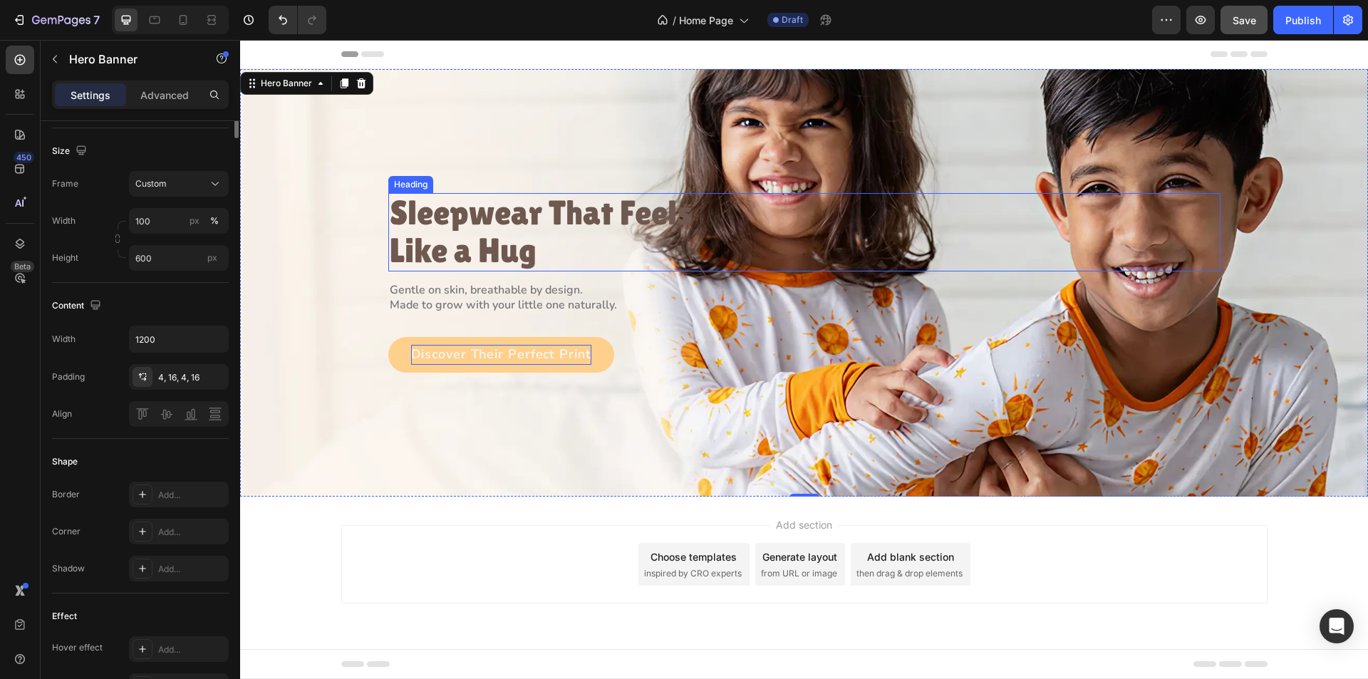
scroll to position [0, 0]
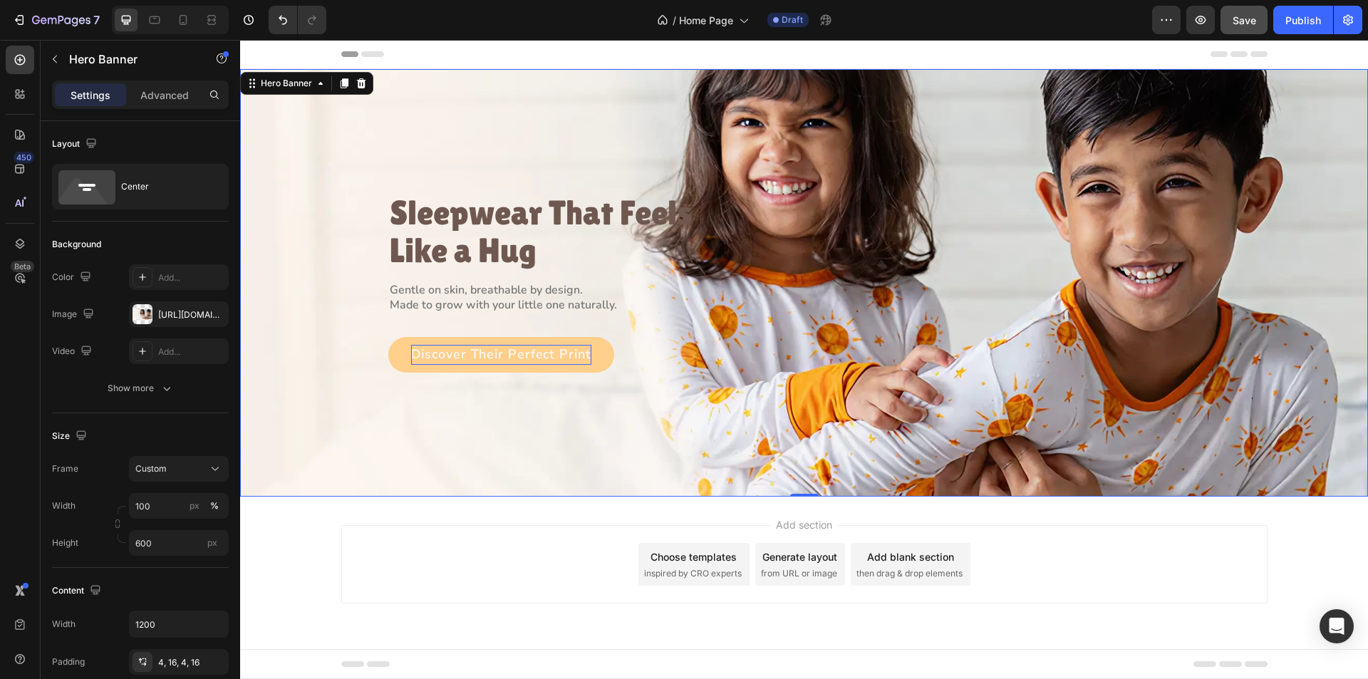
click at [378, 403] on div "Background Image" at bounding box center [804, 283] width 1128 height 428
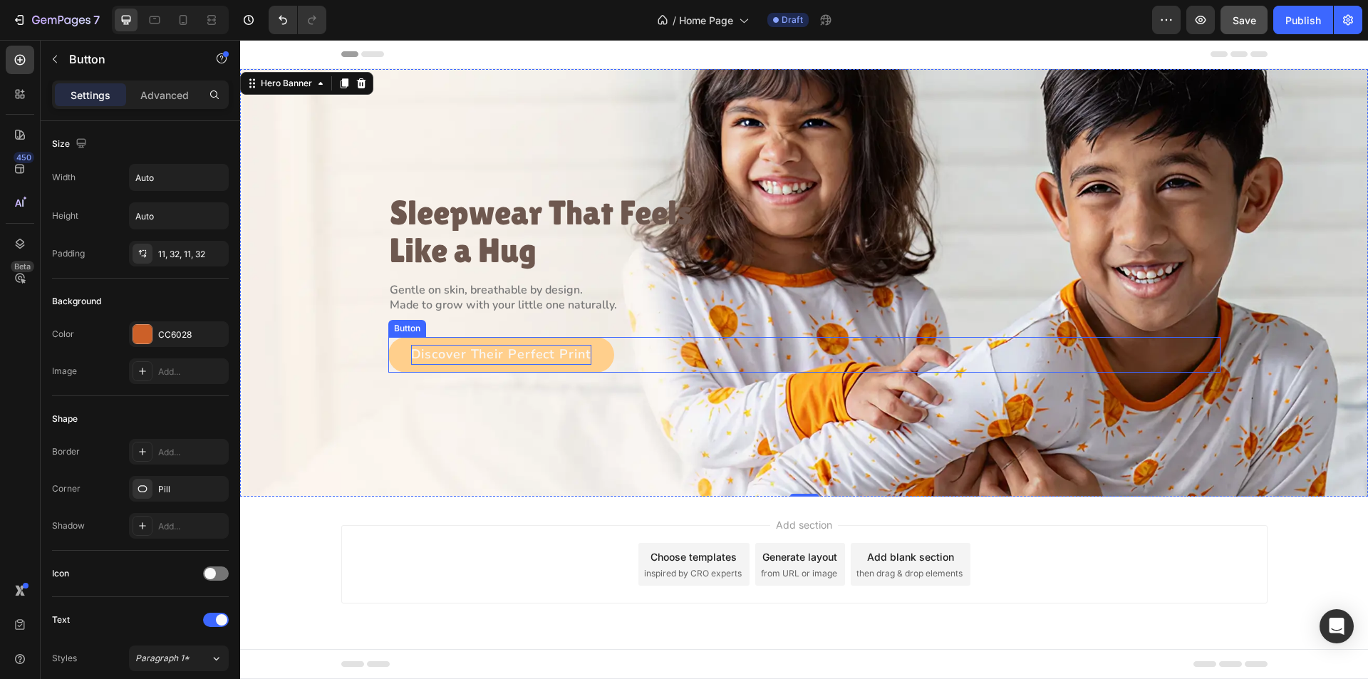
click at [436, 355] on p "Discover Their Perfect Print" at bounding box center [501, 355] width 180 height 20
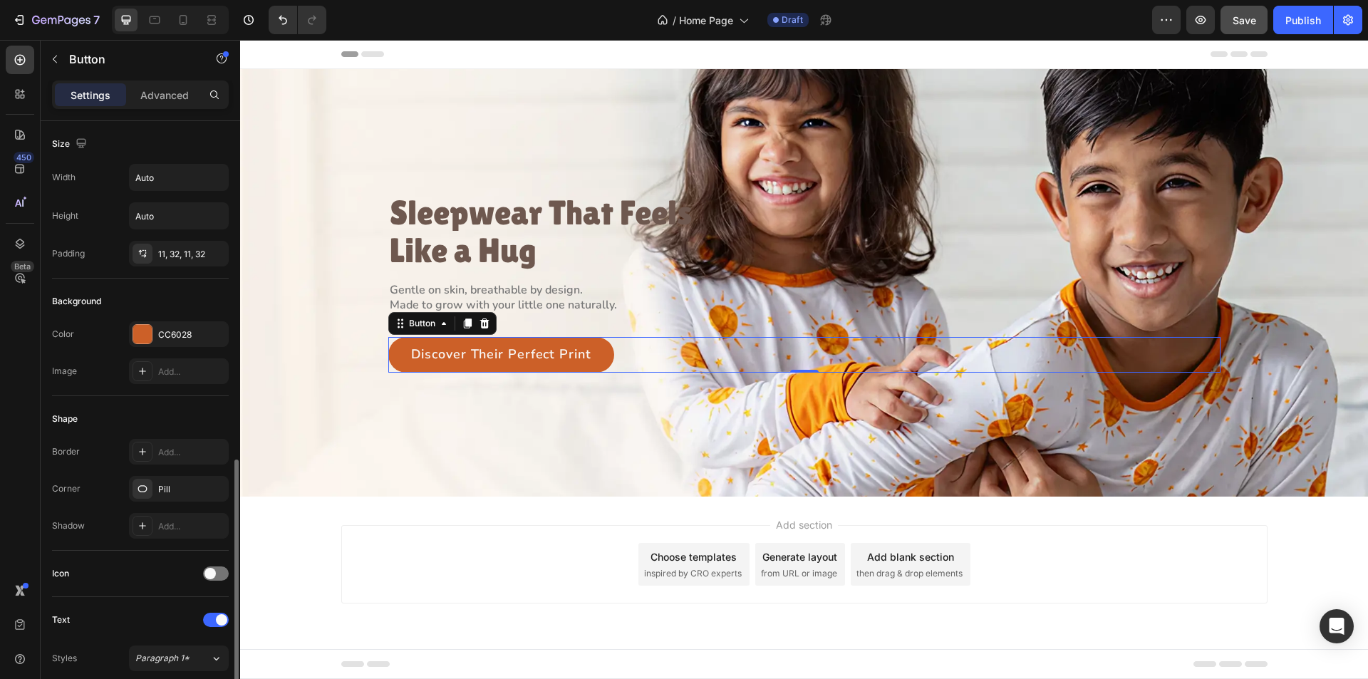
scroll to position [423, 0]
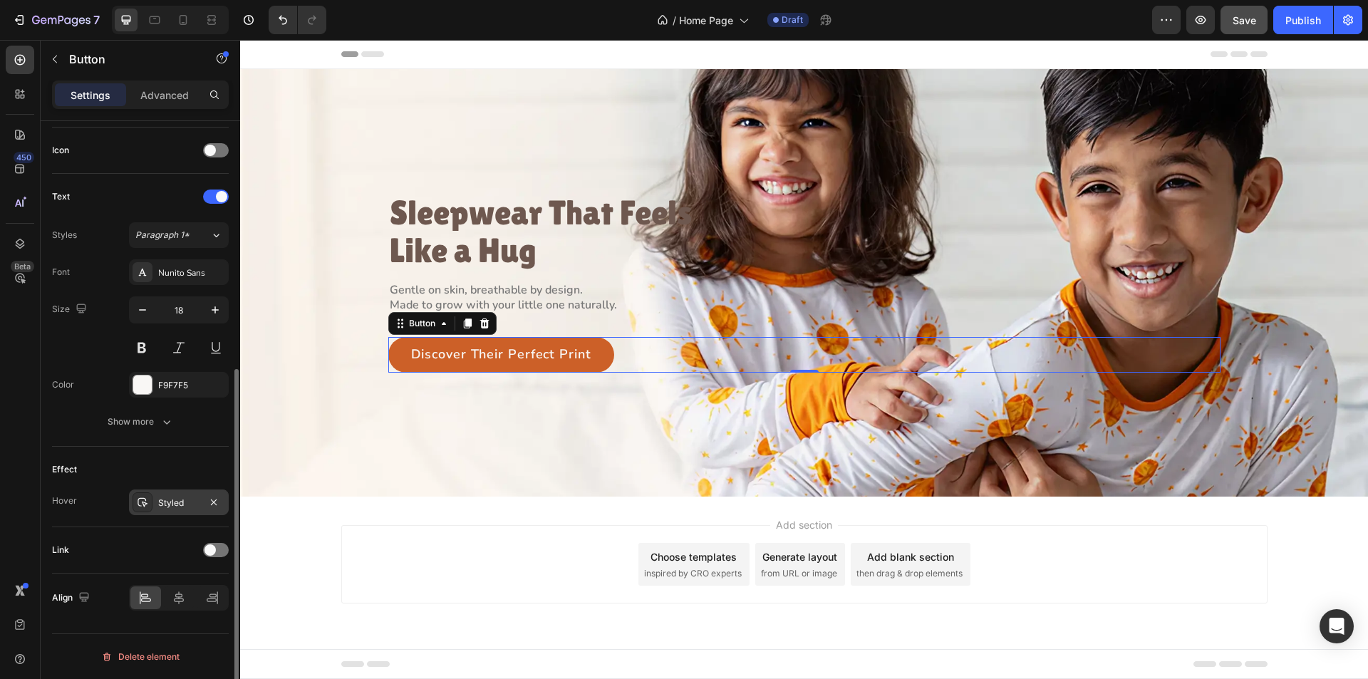
click at [135, 500] on div at bounding box center [143, 502] width 20 height 20
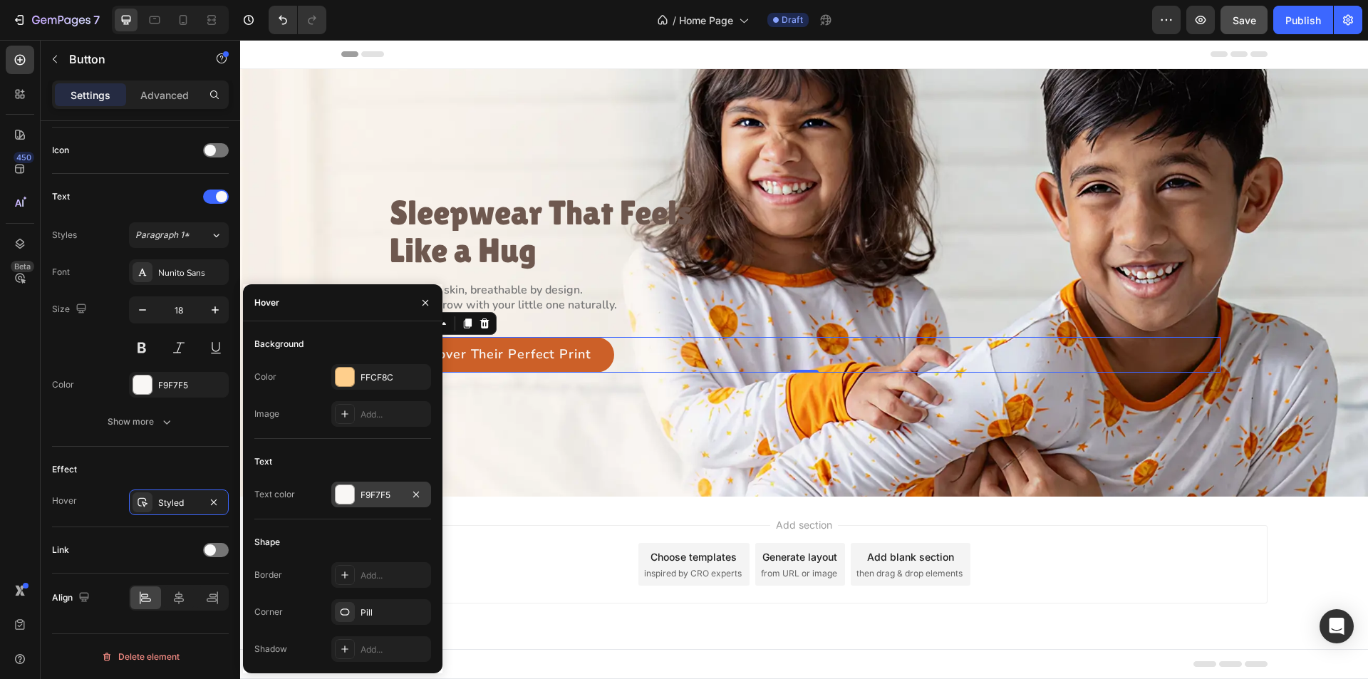
click at [341, 492] on div at bounding box center [345, 494] width 19 height 19
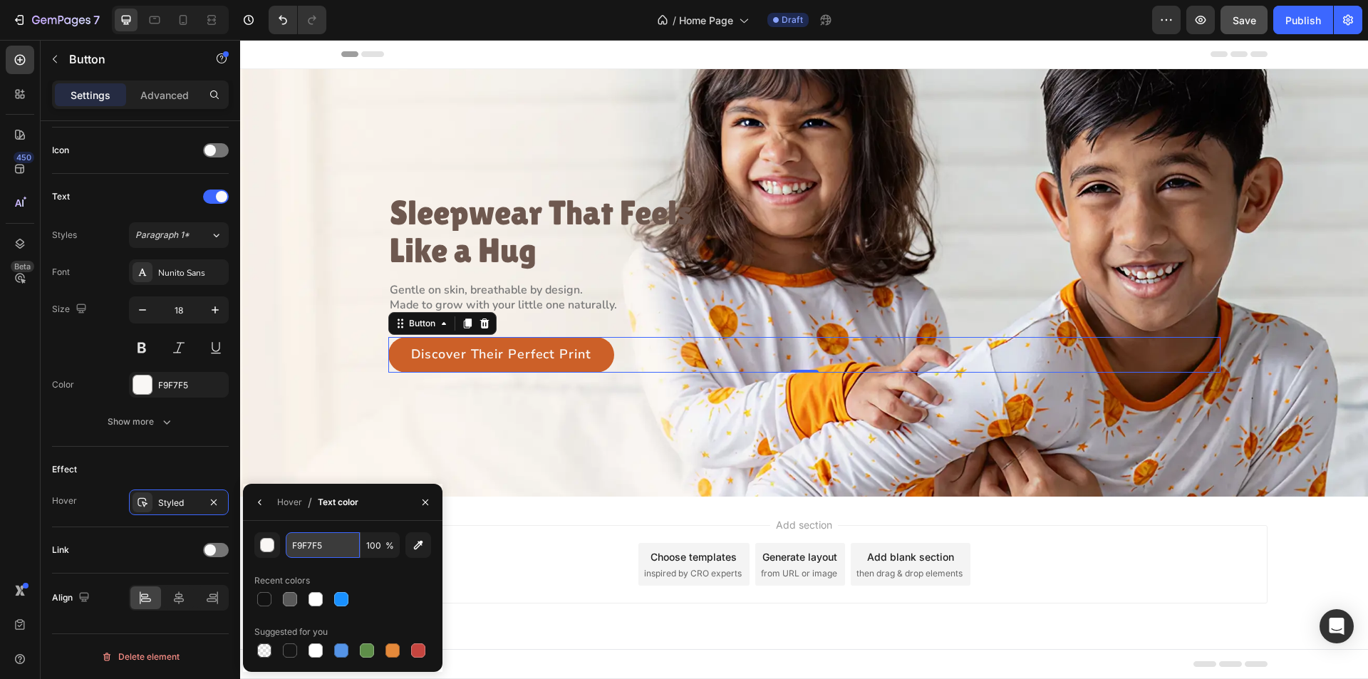
click at [334, 546] on input "F9F7F5" at bounding box center [323, 545] width 74 height 26
paste input "6E584F"
type input "6E584F"
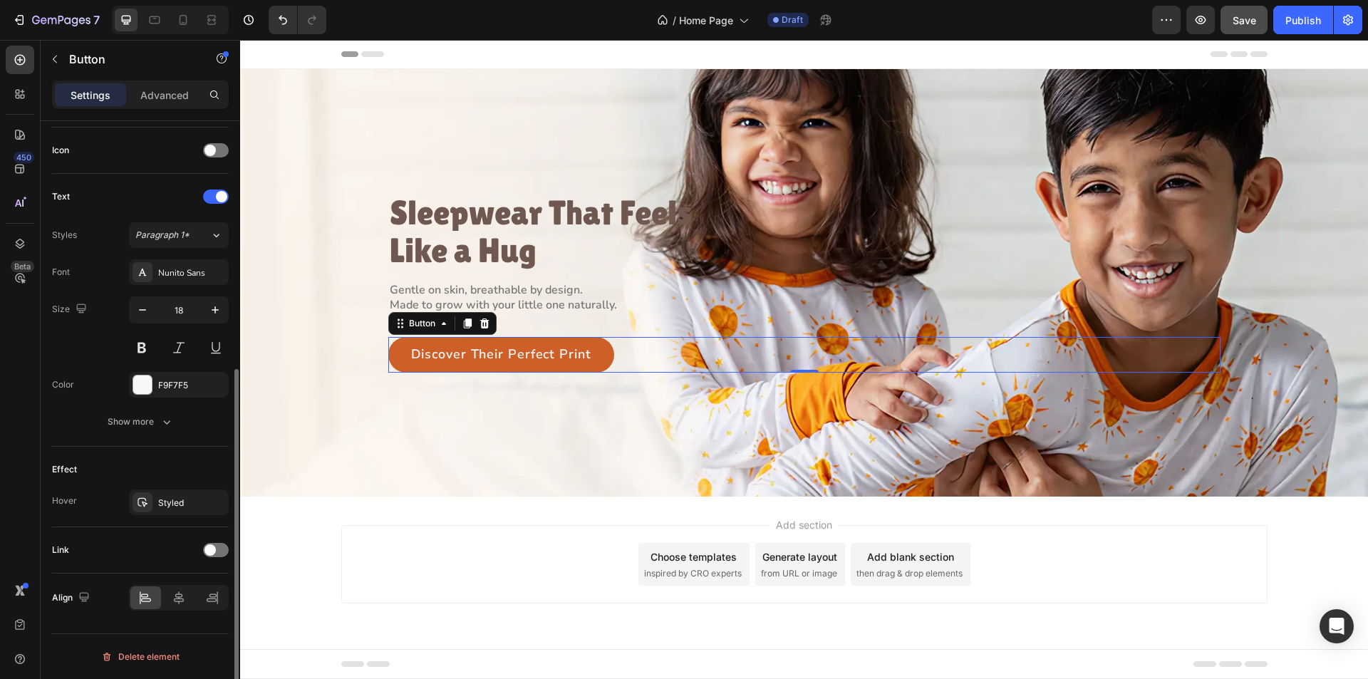
click at [143, 536] on div "Link" at bounding box center [140, 550] width 177 height 46
click at [173, 431] on button "Show more" at bounding box center [140, 422] width 177 height 26
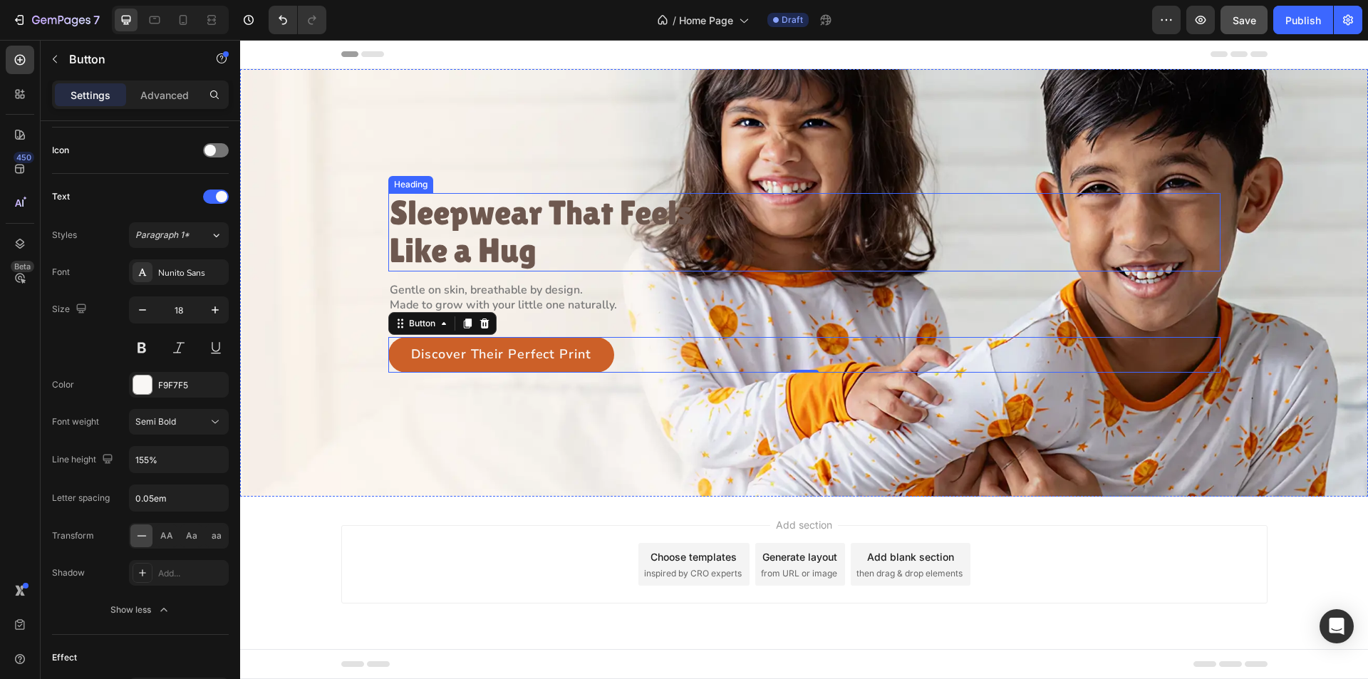
click at [413, 237] on p "Sleepwear That Feels Like a Hug" at bounding box center [545, 233] width 311 height 76
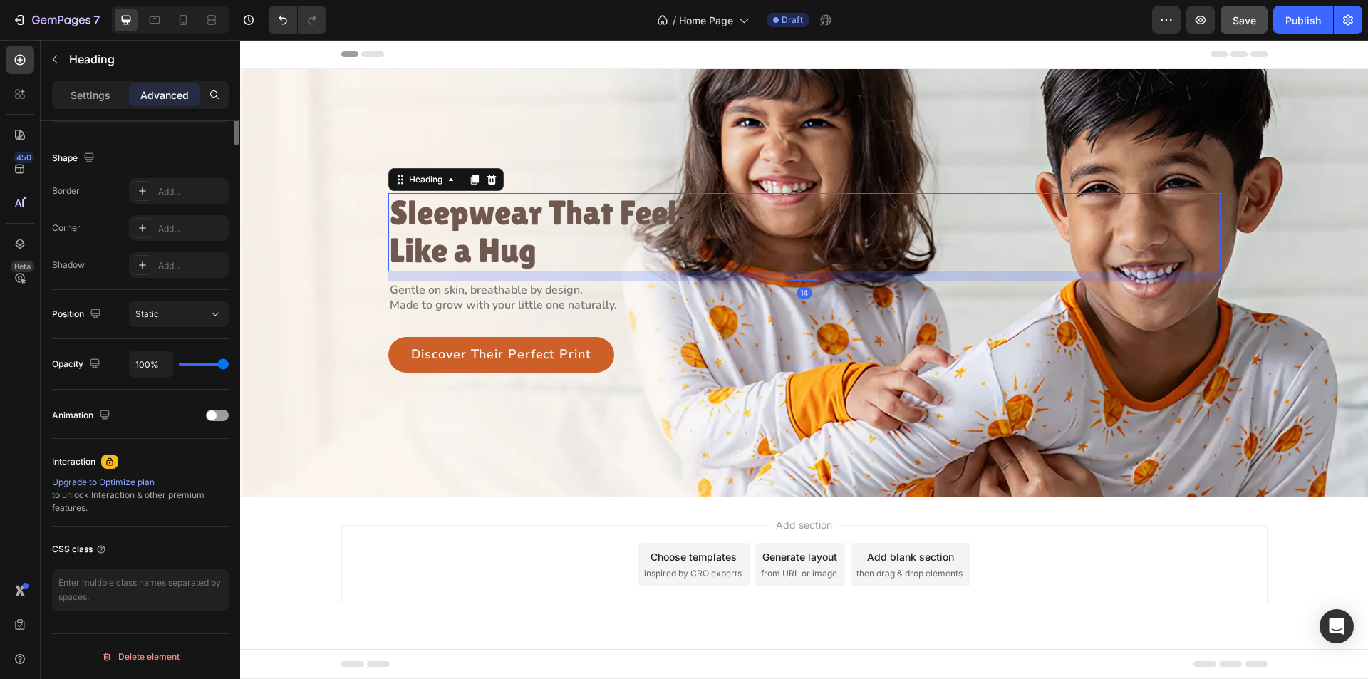
scroll to position [0, 0]
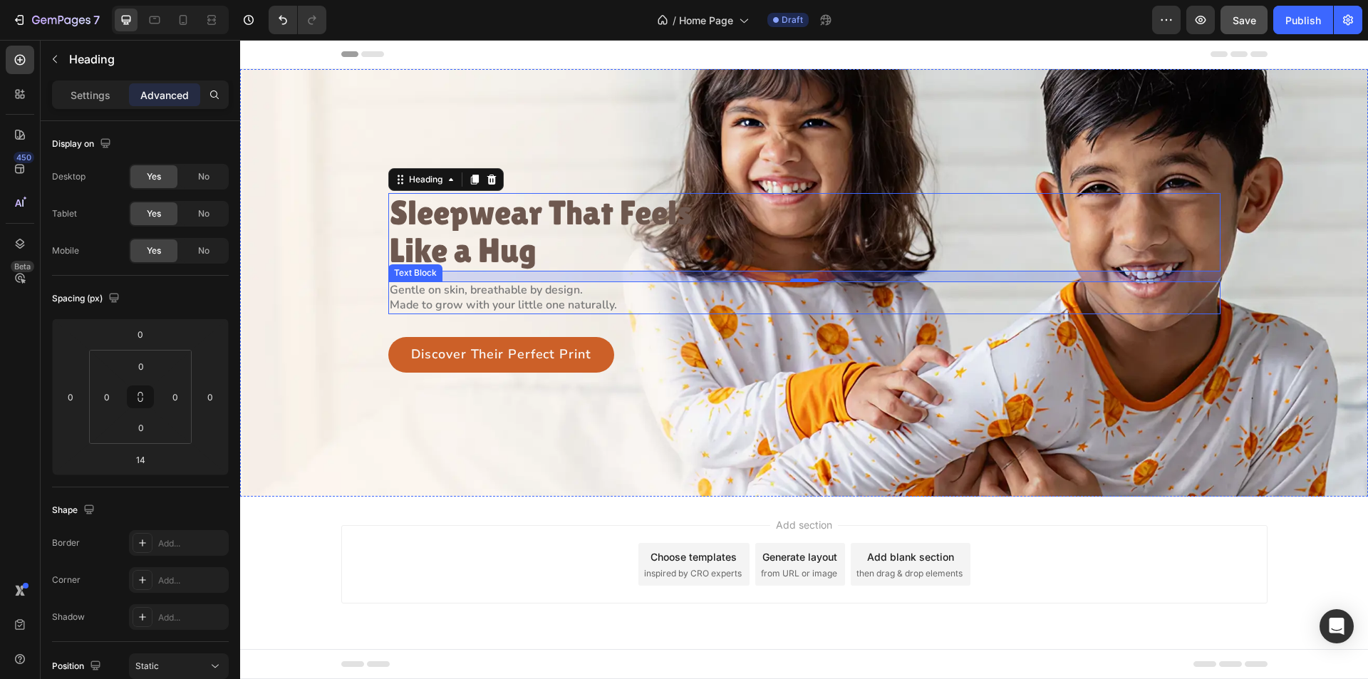
click at [480, 298] on p "Made to grow with your little one naturally." at bounding box center [545, 305] width 311 height 15
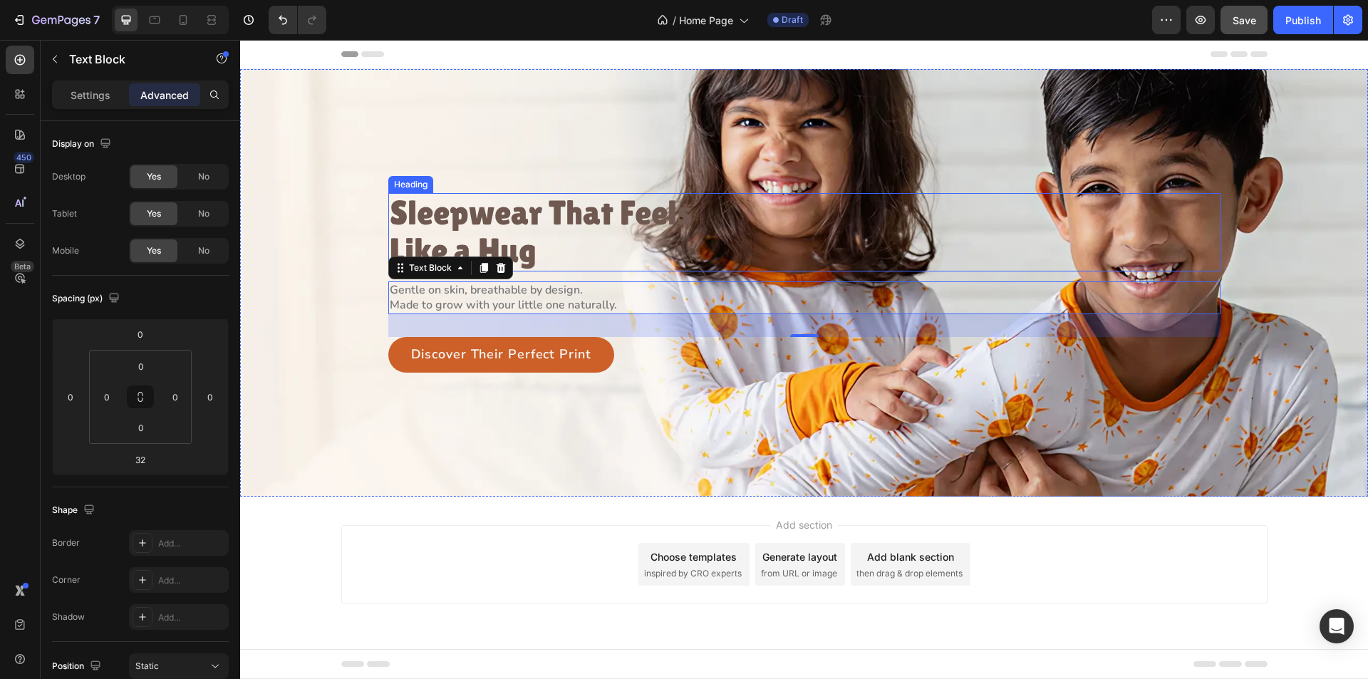
click at [453, 233] on p "Sleepwear That Feels Like a Hug" at bounding box center [545, 233] width 311 height 76
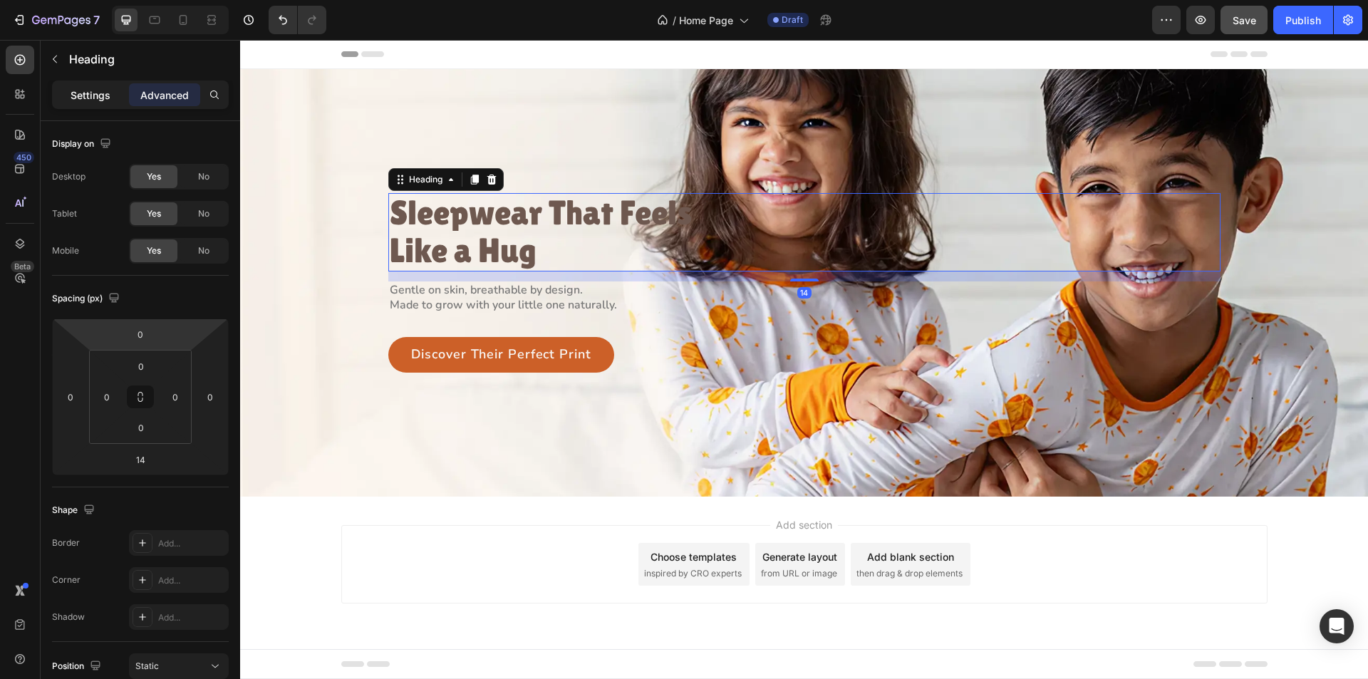
click at [94, 93] on p "Settings" at bounding box center [91, 95] width 40 height 15
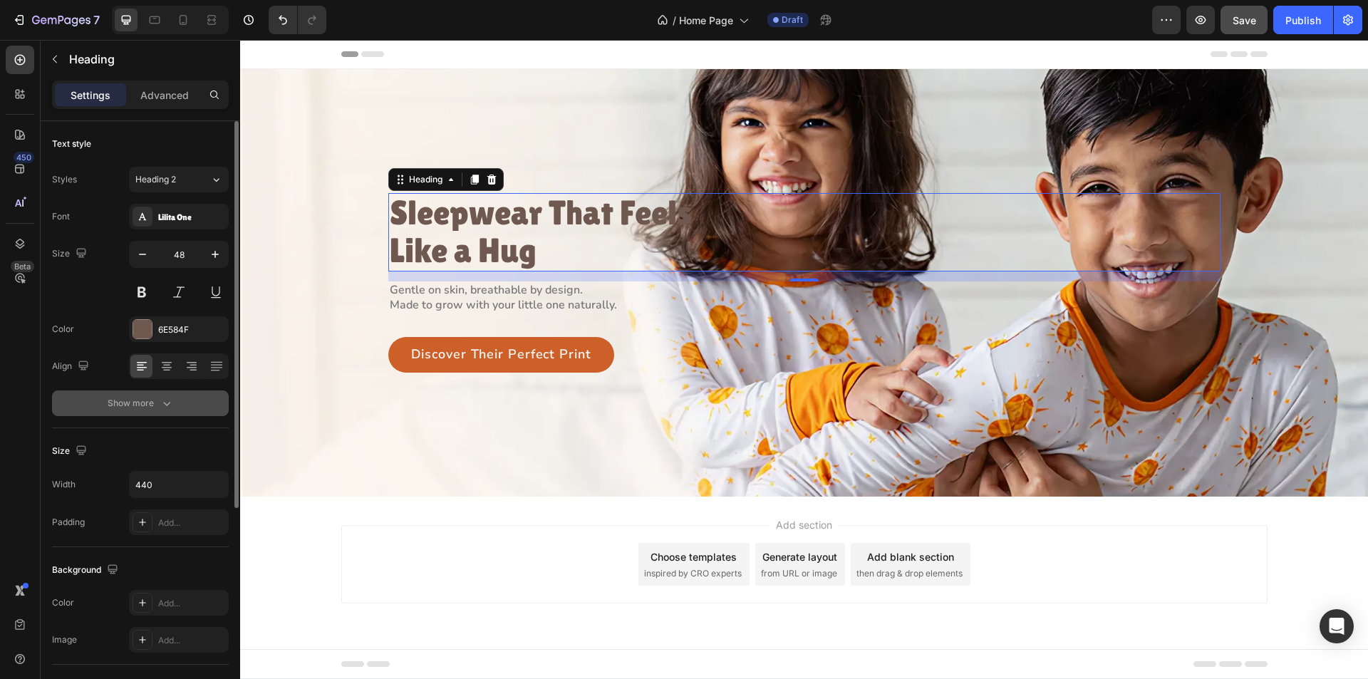
click at [180, 401] on button "Show more" at bounding box center [140, 404] width 177 height 26
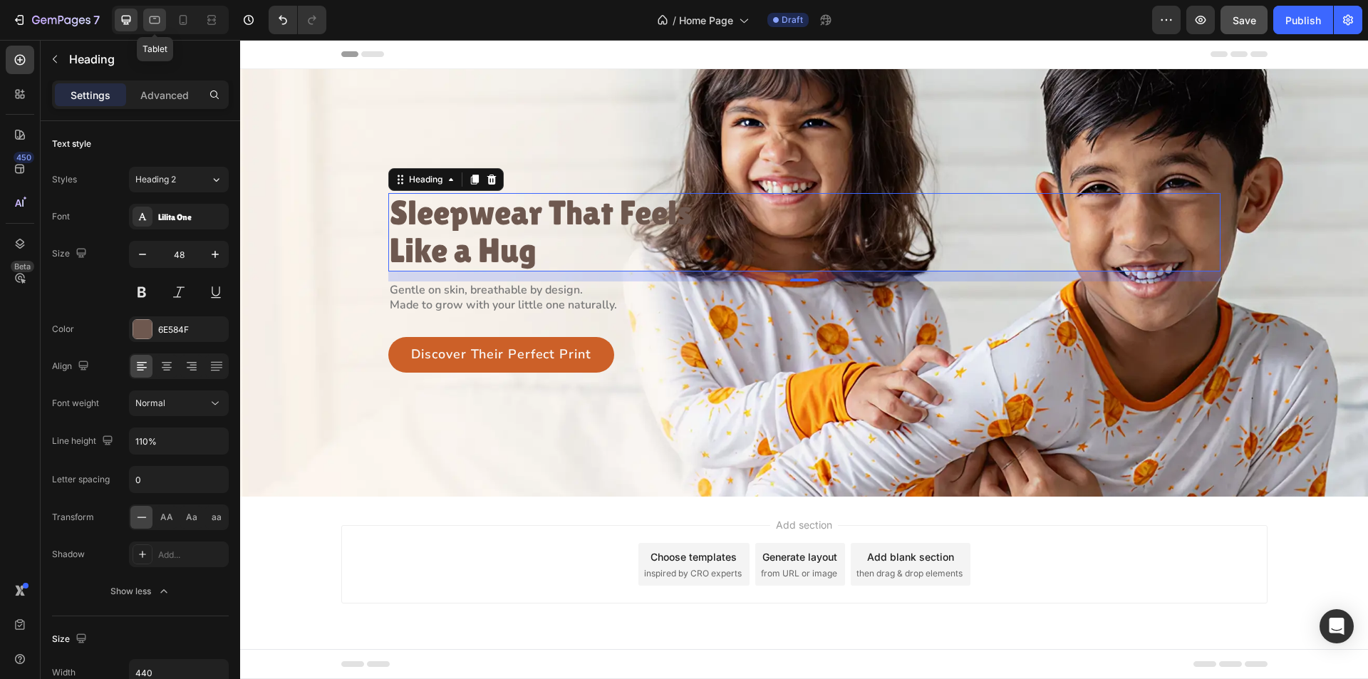
click at [155, 15] on icon at bounding box center [155, 20] width 14 height 14
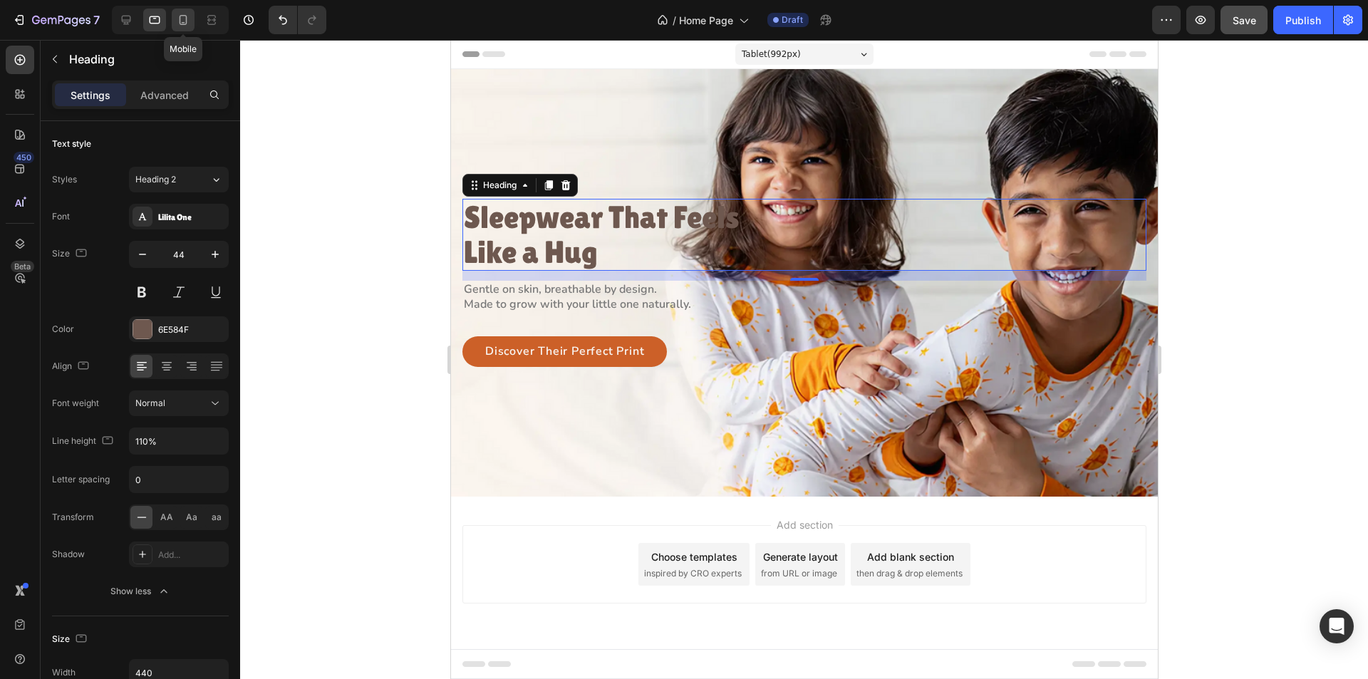
click at [175, 22] on div at bounding box center [183, 20] width 23 height 23
type input "40"
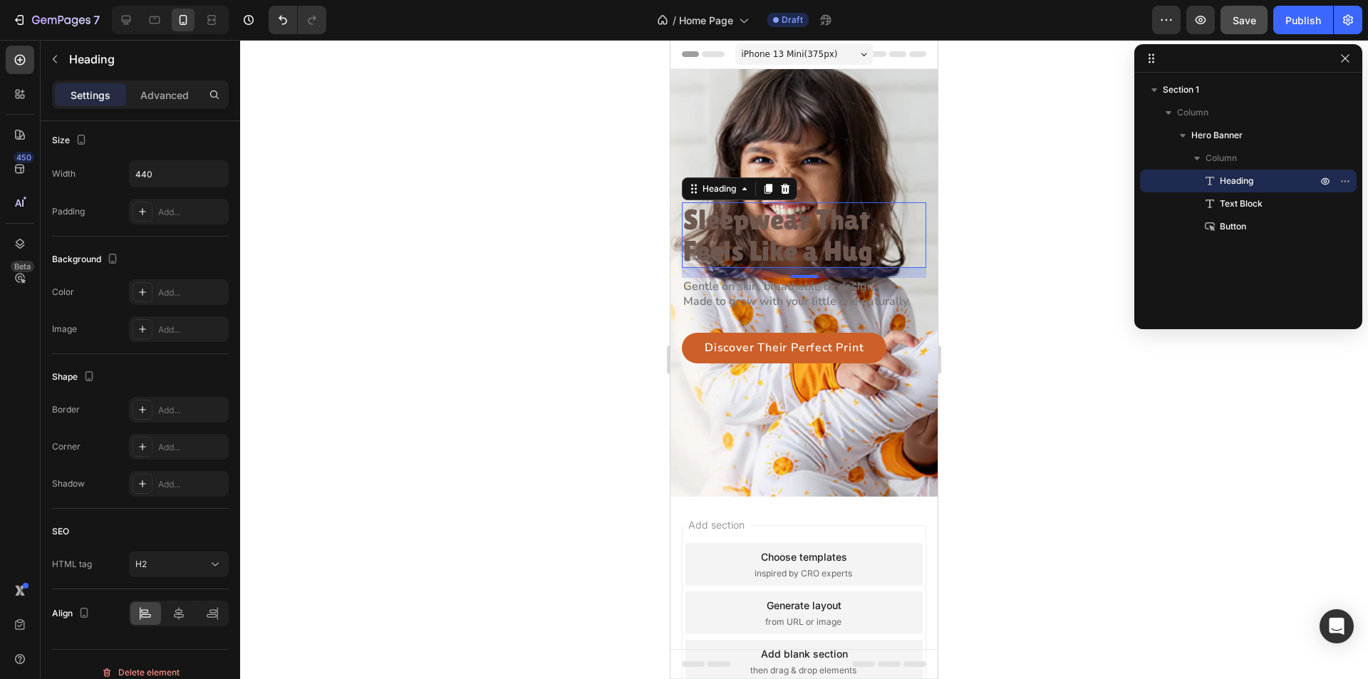
click at [785, 300] on p "Made to grow with your little one naturally." at bounding box center [804, 301] width 242 height 15
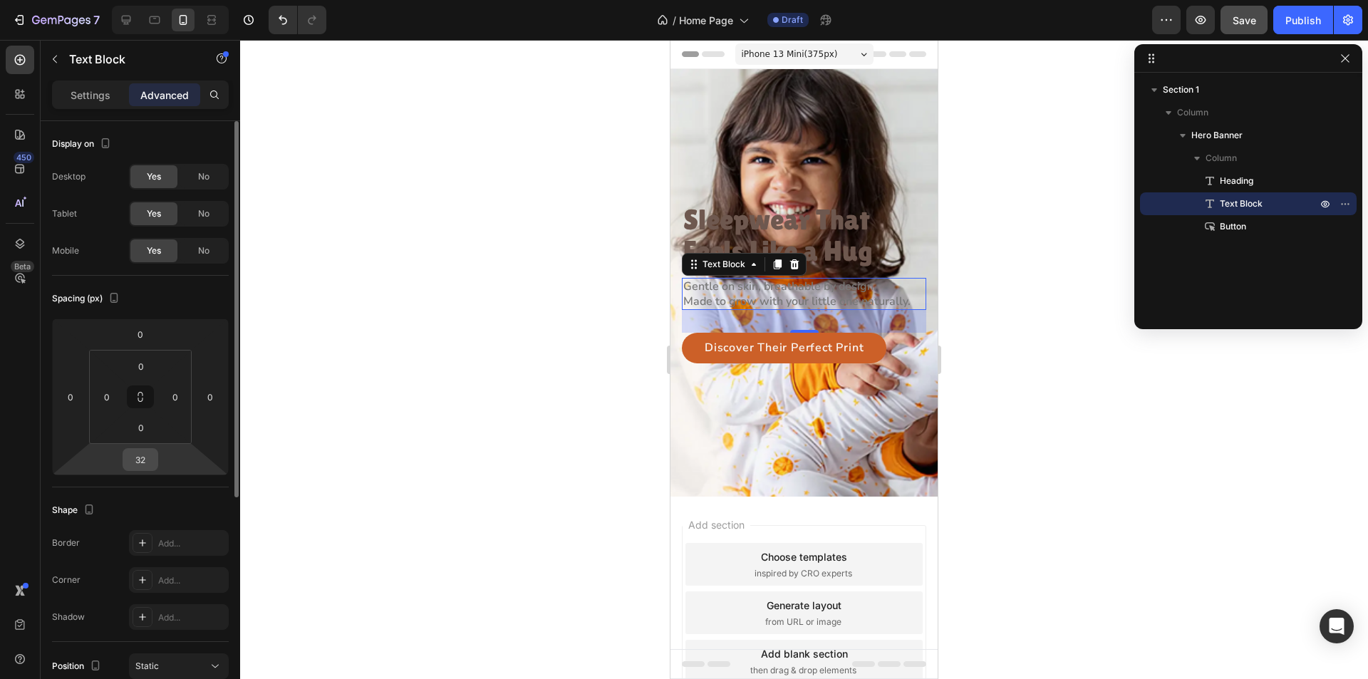
click at [147, 463] on input "32" at bounding box center [140, 459] width 29 height 21
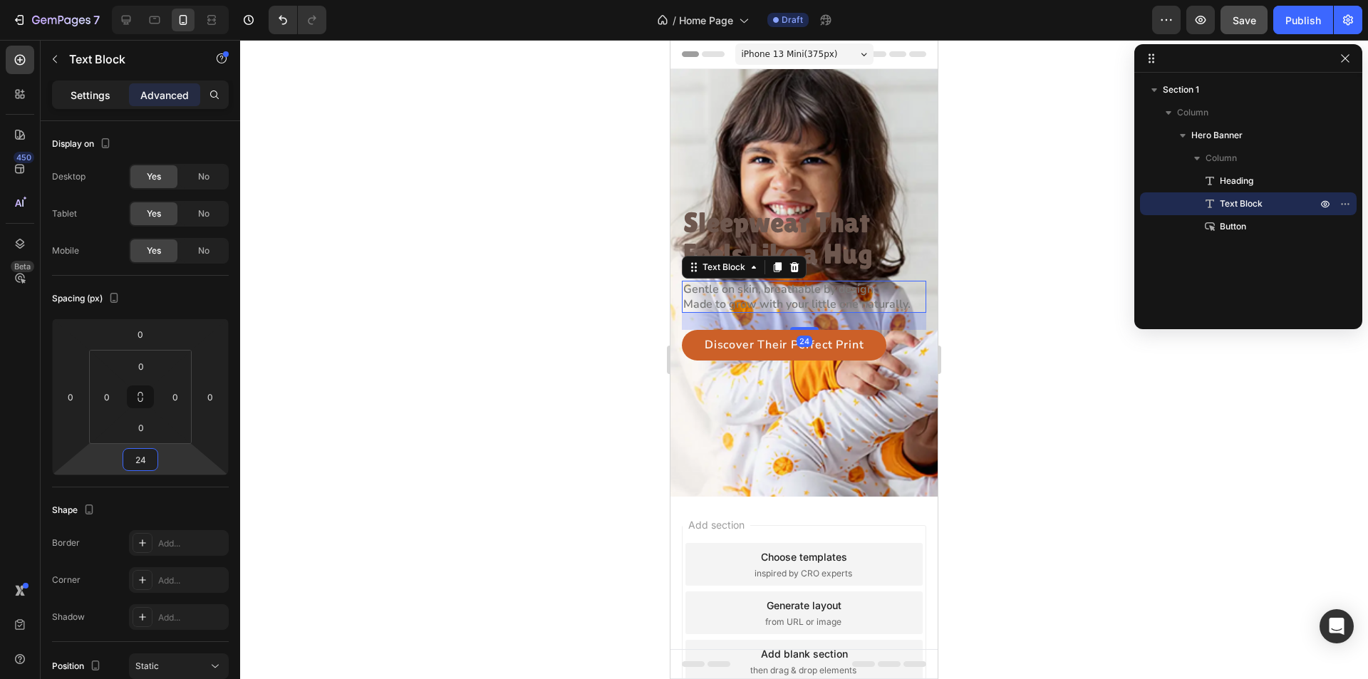
type input "24"
click at [97, 94] on p "Settings" at bounding box center [91, 95] width 40 height 15
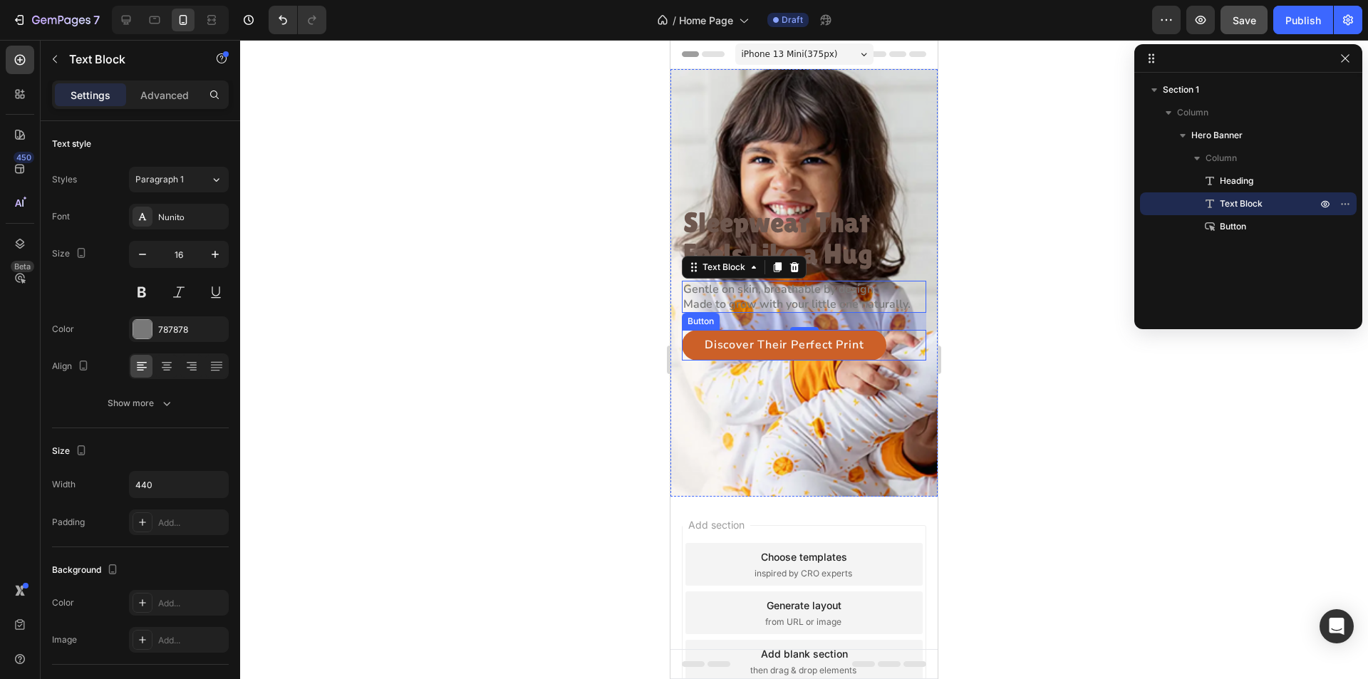
click at [897, 351] on div "Discover Their Perfect Print Button" at bounding box center [804, 345] width 244 height 31
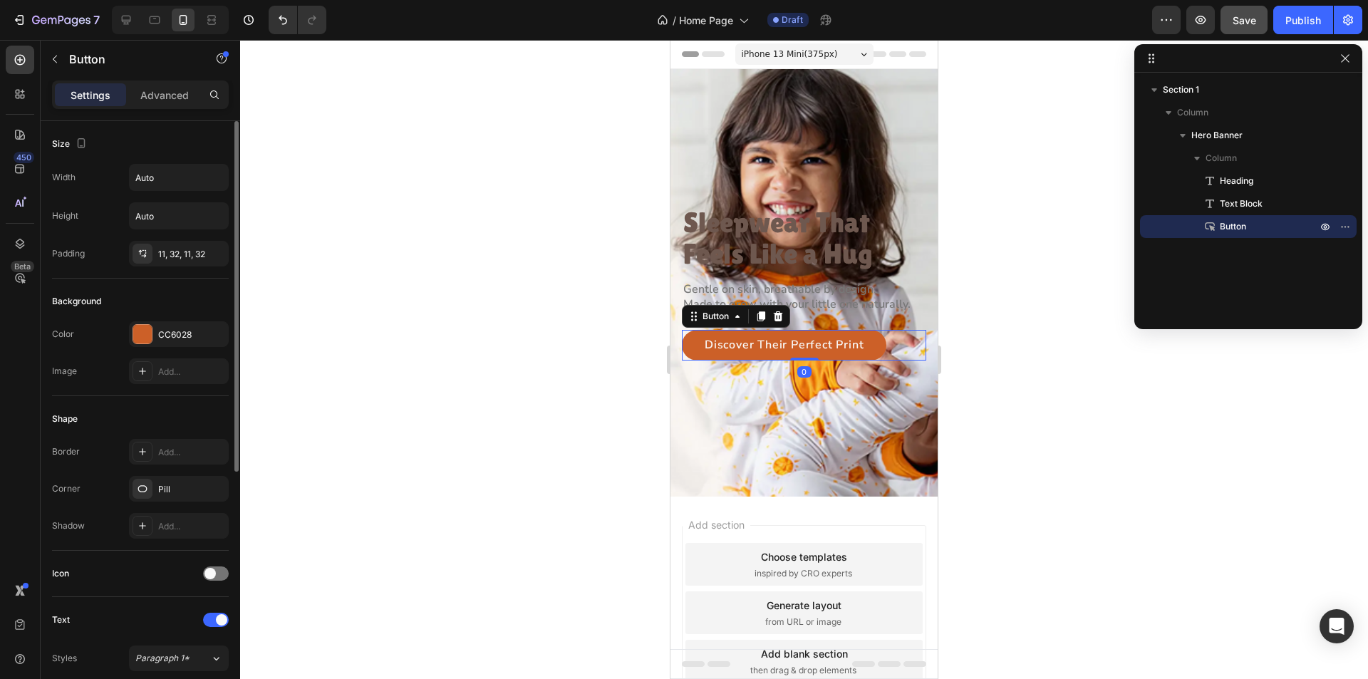
scroll to position [423, 0]
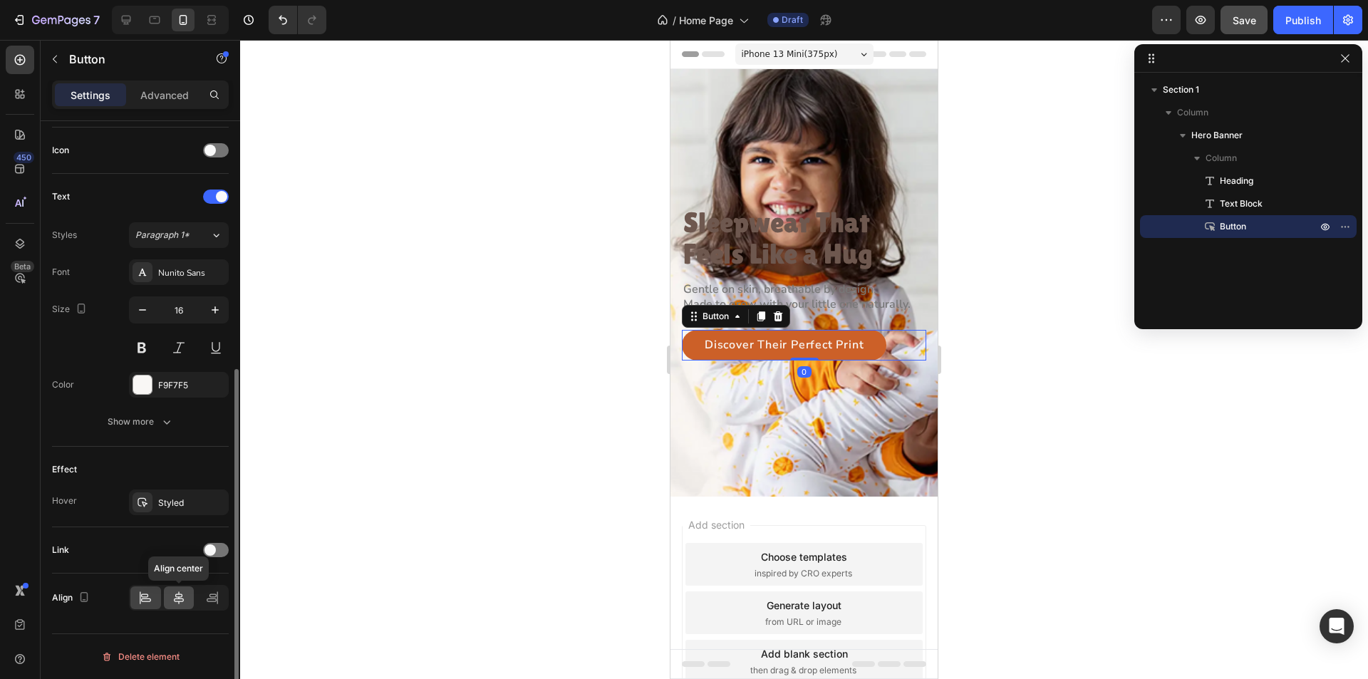
click at [182, 597] on icon at bounding box center [179, 597] width 10 height 13
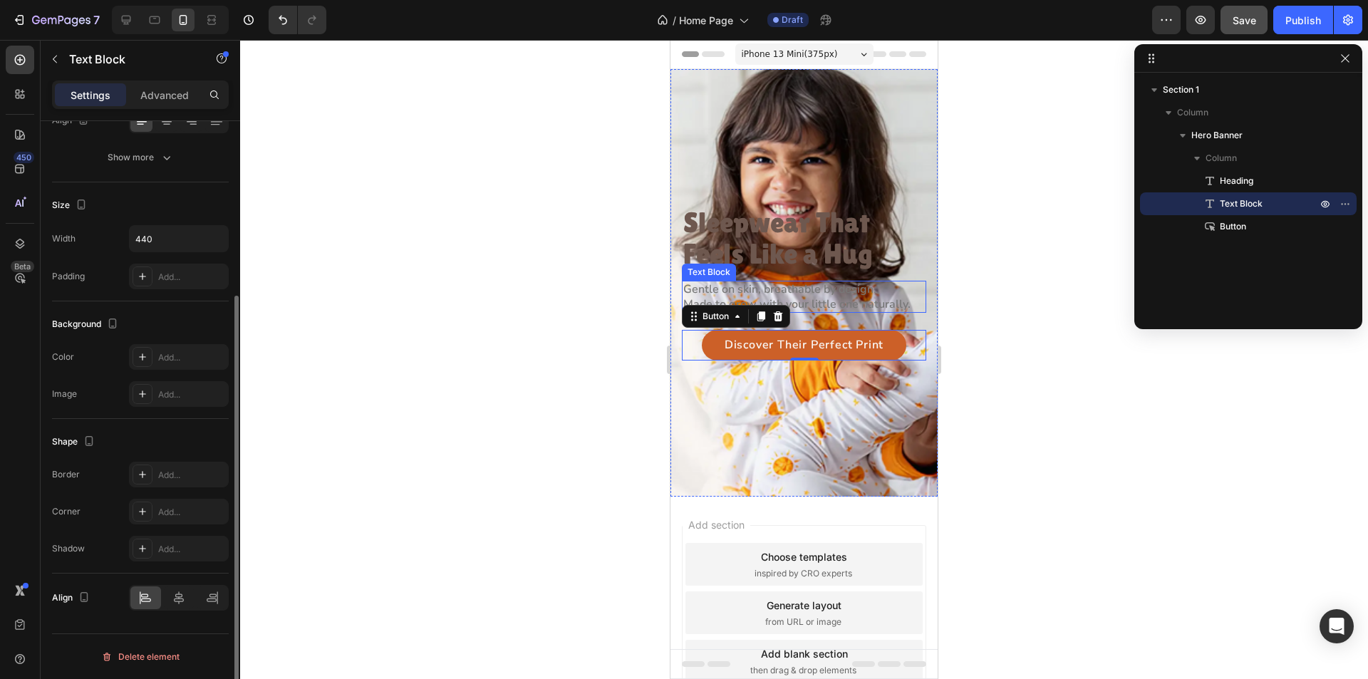
click at [818, 301] on p "Made to grow with your little one naturally." at bounding box center [804, 304] width 242 height 15
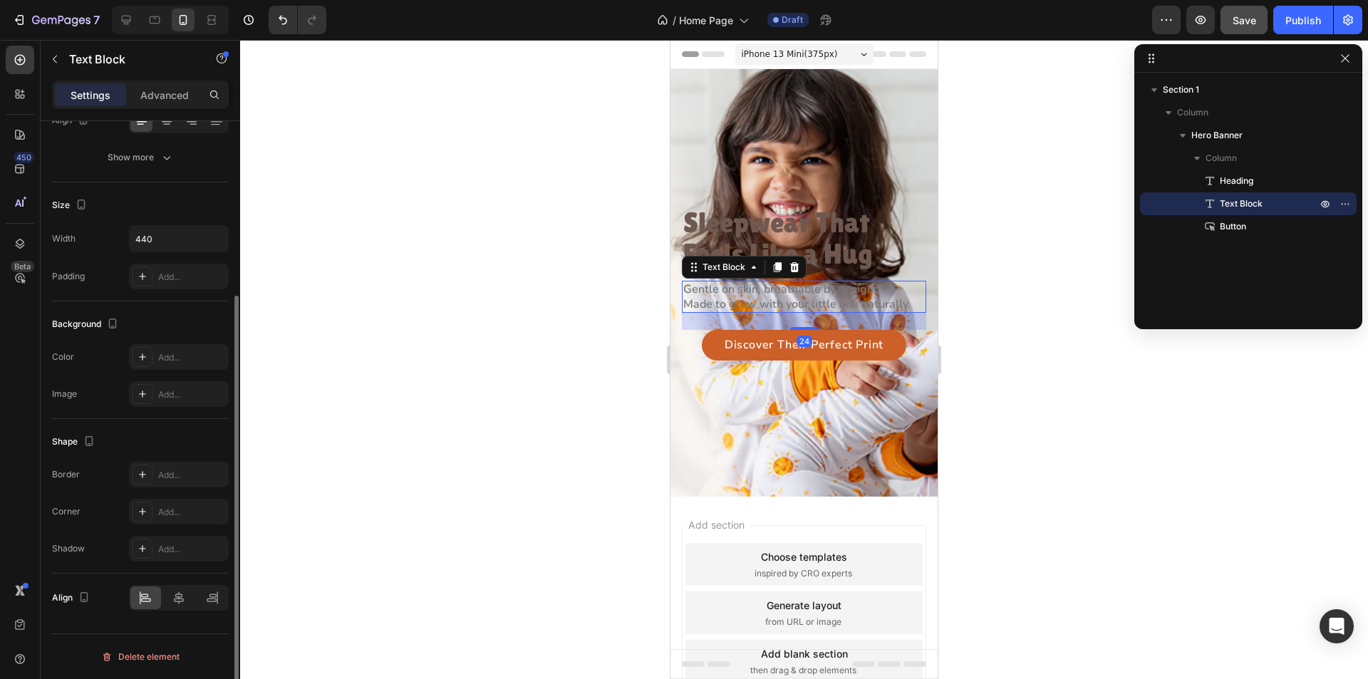
scroll to position [0, 0]
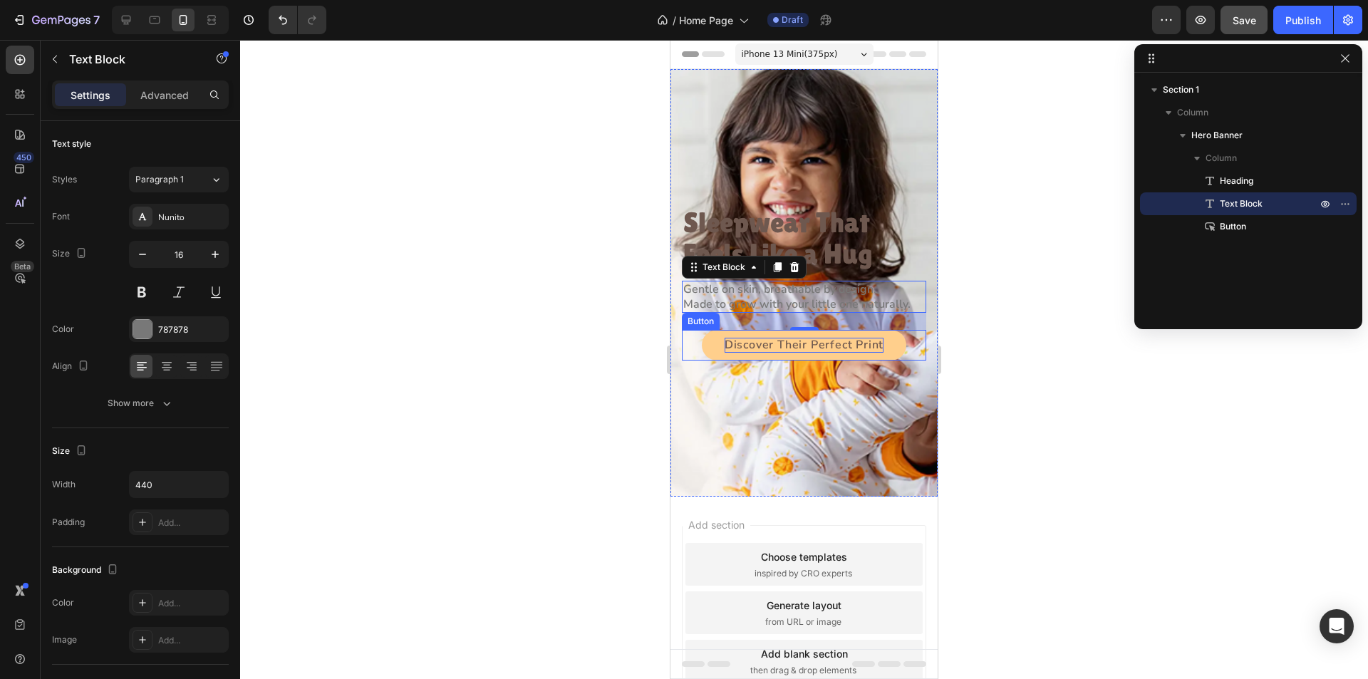
click at [780, 343] on p "Discover Their Perfect Print" at bounding box center [804, 345] width 159 height 15
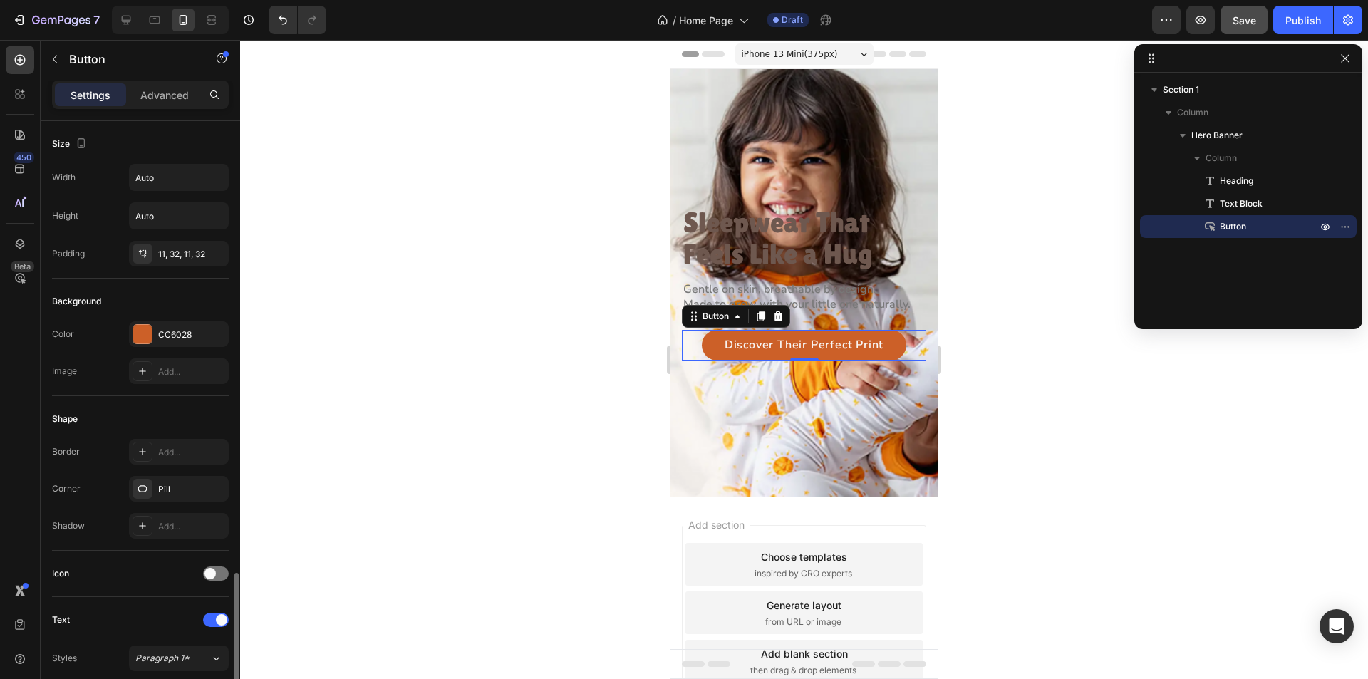
scroll to position [423, 0]
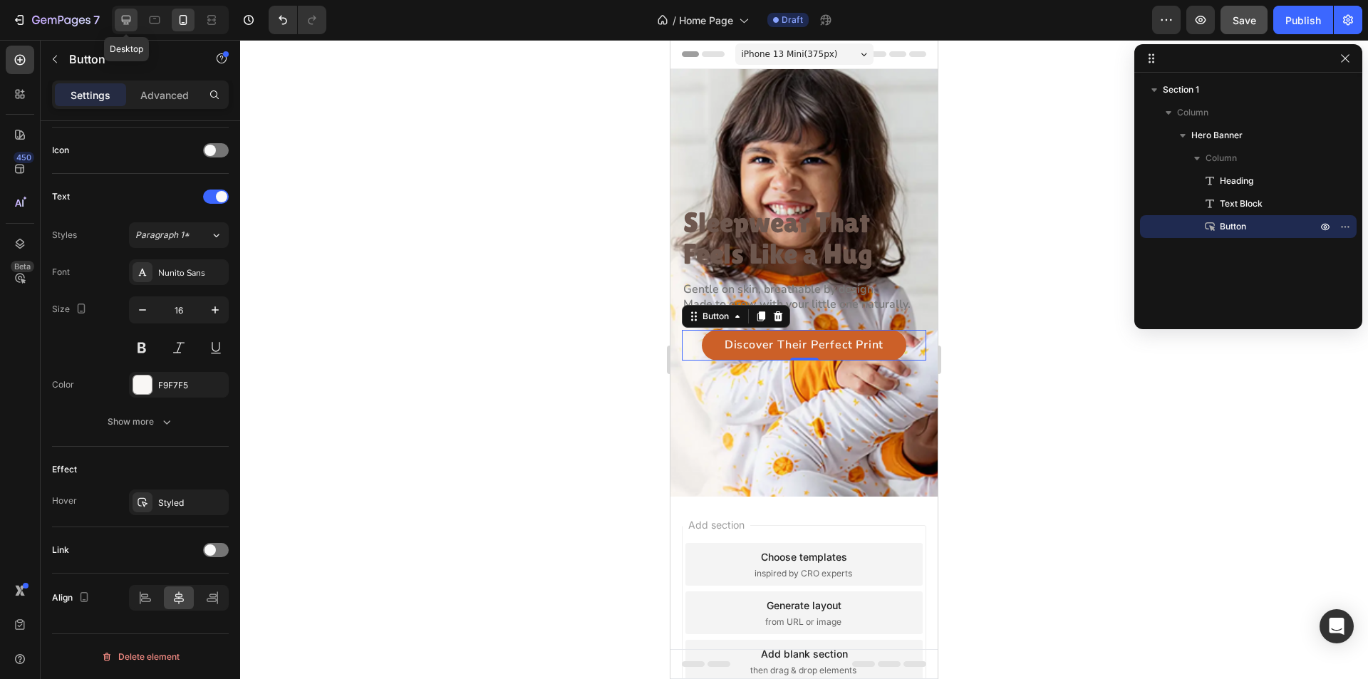
click at [123, 19] on icon at bounding box center [126, 20] width 14 height 14
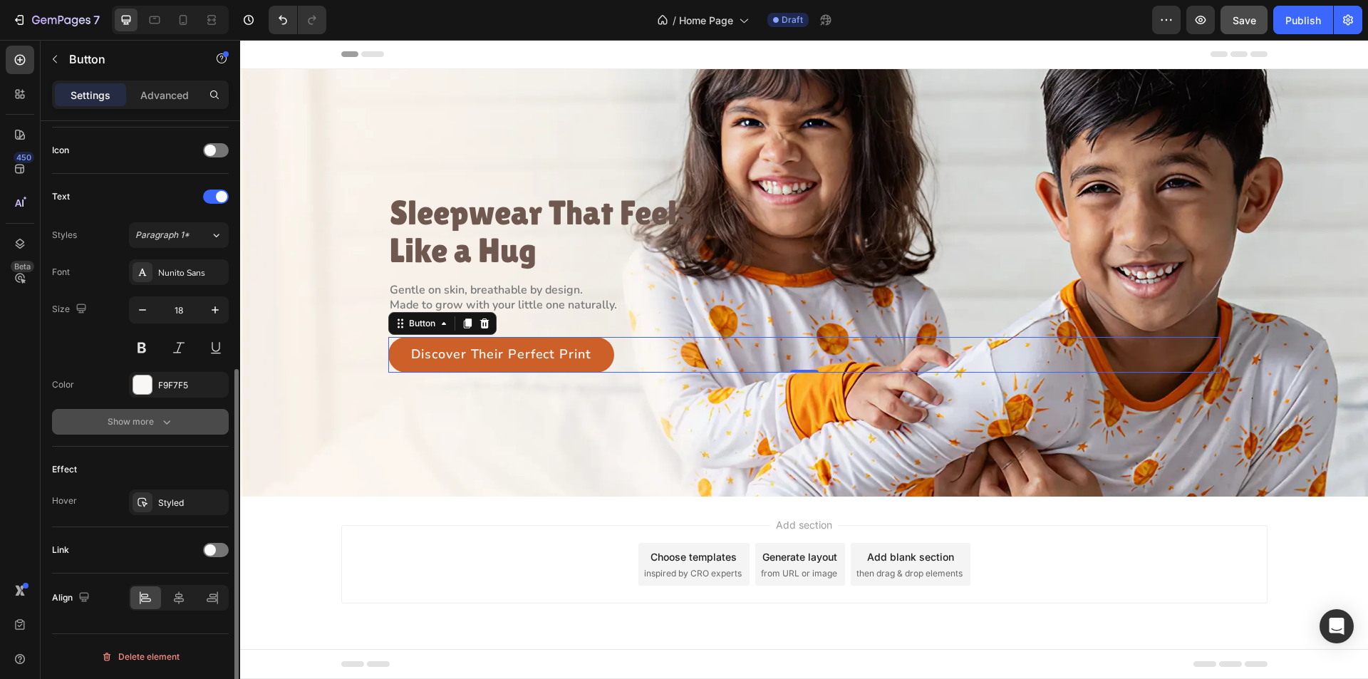
click at [178, 417] on button "Show more" at bounding box center [140, 422] width 177 height 26
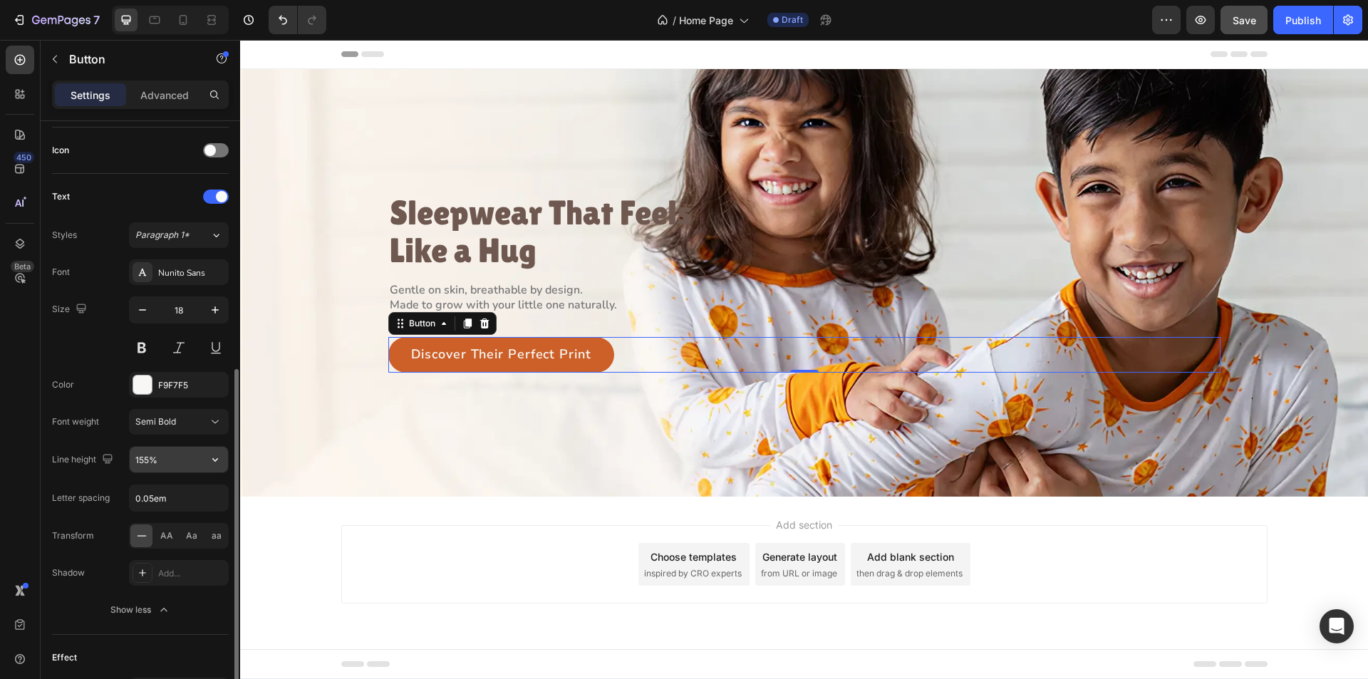
click at [162, 459] on input "155%" at bounding box center [179, 460] width 98 height 26
click at [154, 24] on icon at bounding box center [155, 20] width 11 height 8
type input "16"
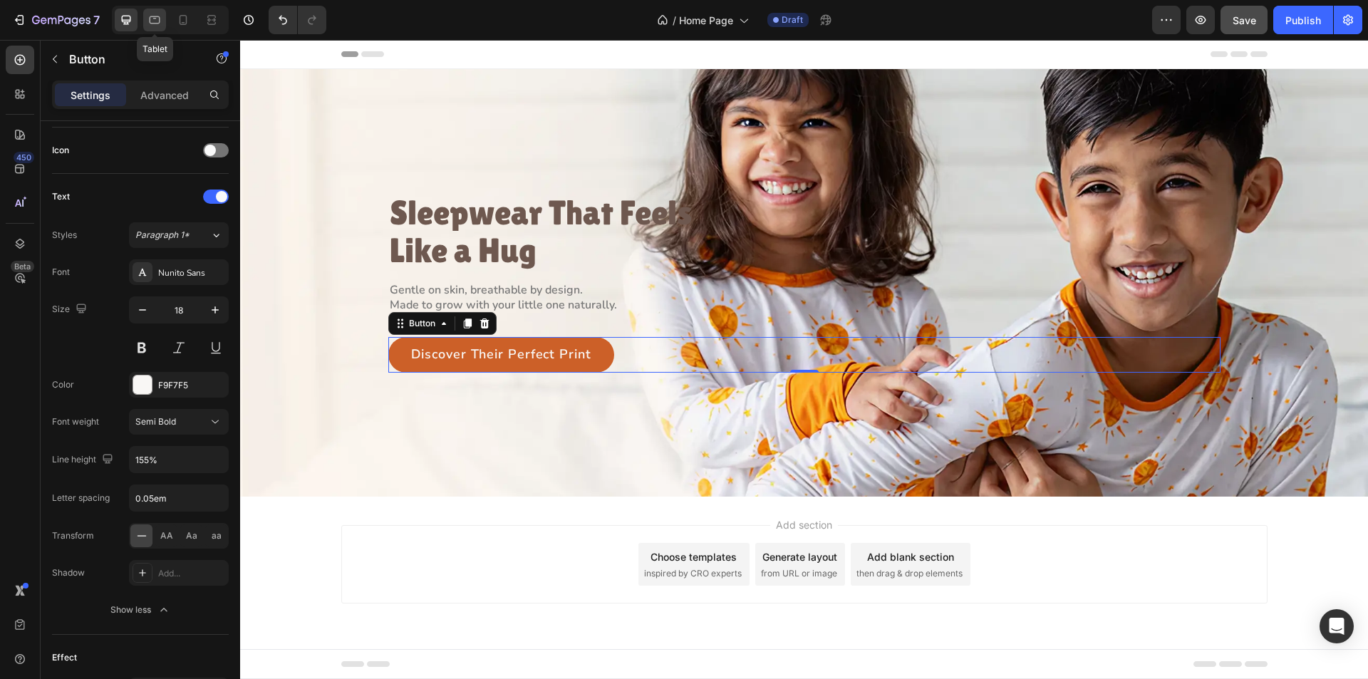
type input "130%"
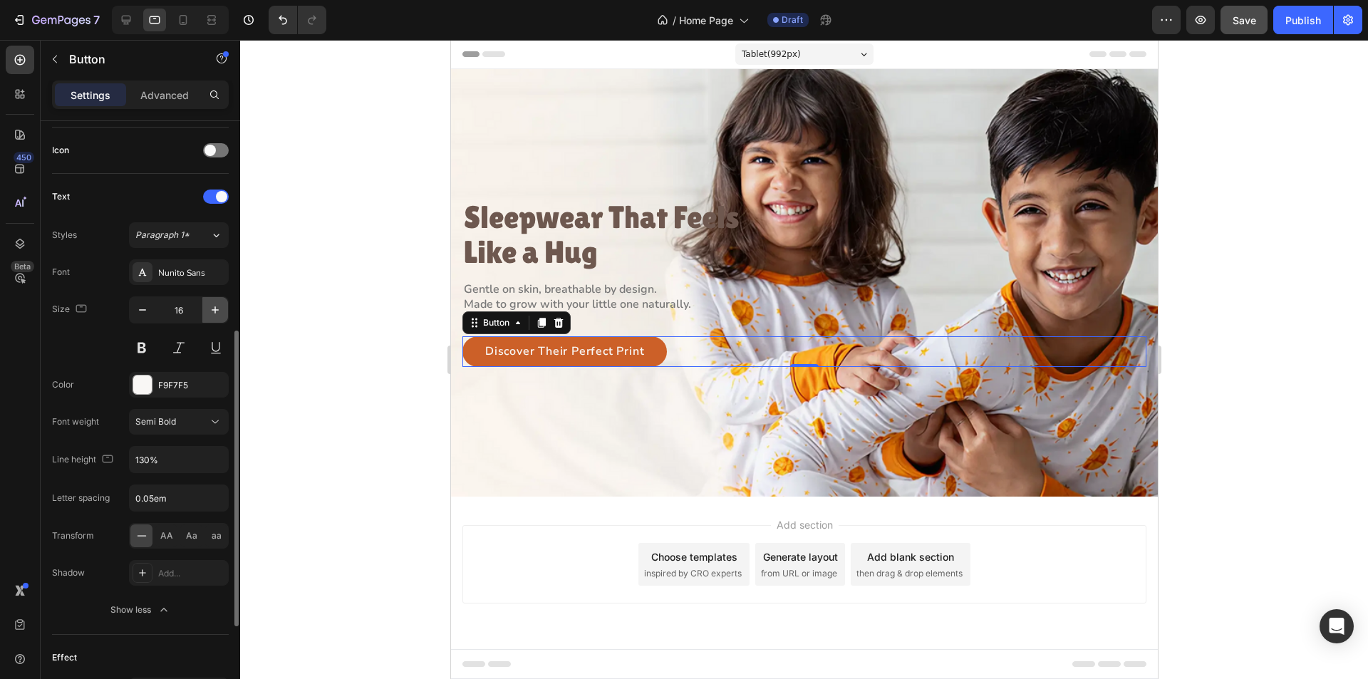
click at [217, 310] on icon "button" at bounding box center [215, 309] width 7 height 7
type input "18"
click at [170, 458] on input "130%" at bounding box center [179, 460] width 98 height 26
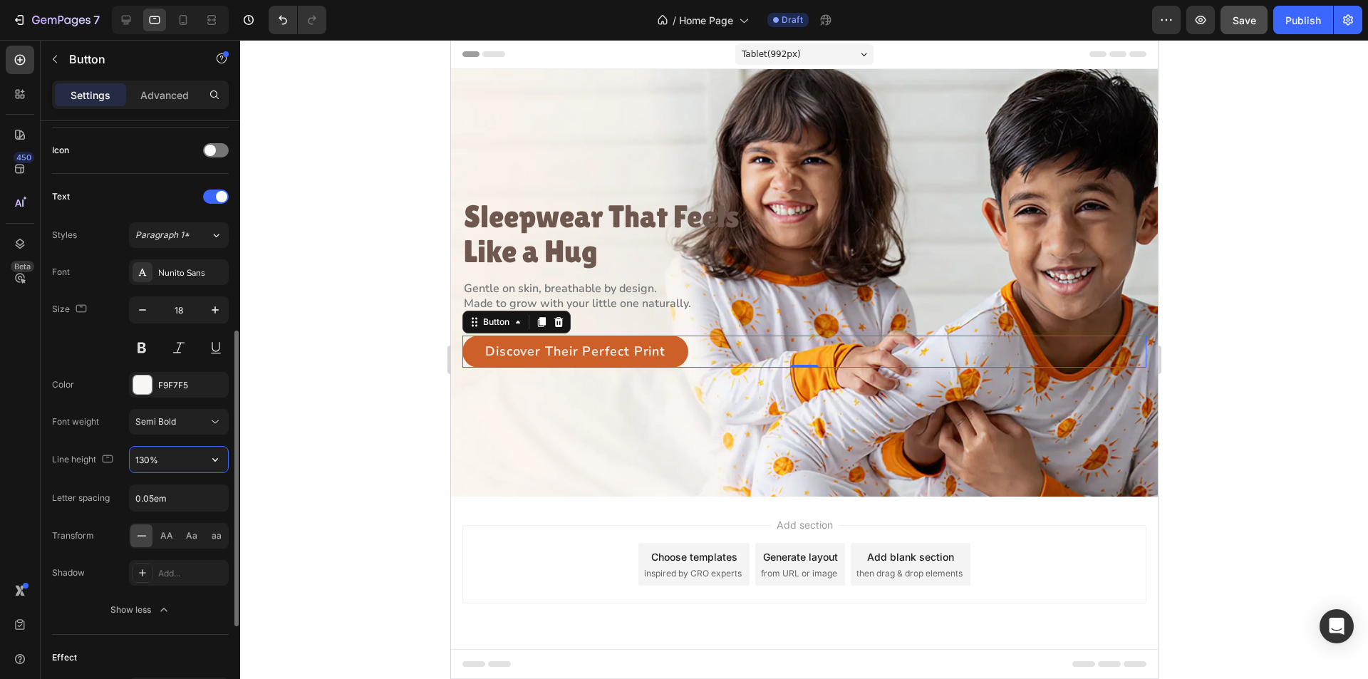
click at [170, 458] on input "130%" at bounding box center [179, 460] width 98 height 26
paste input "55"
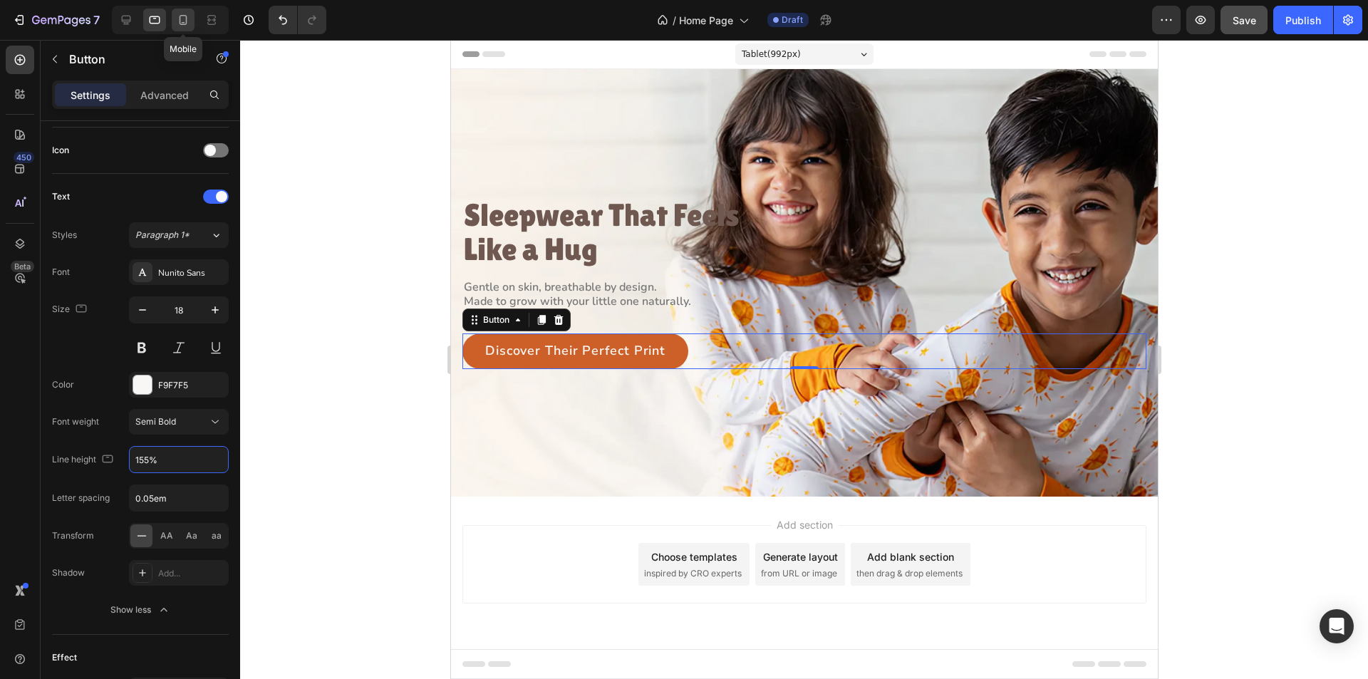
type input "155%"
click at [185, 22] on icon at bounding box center [183, 20] width 14 height 14
type input "16"
type input "130%"
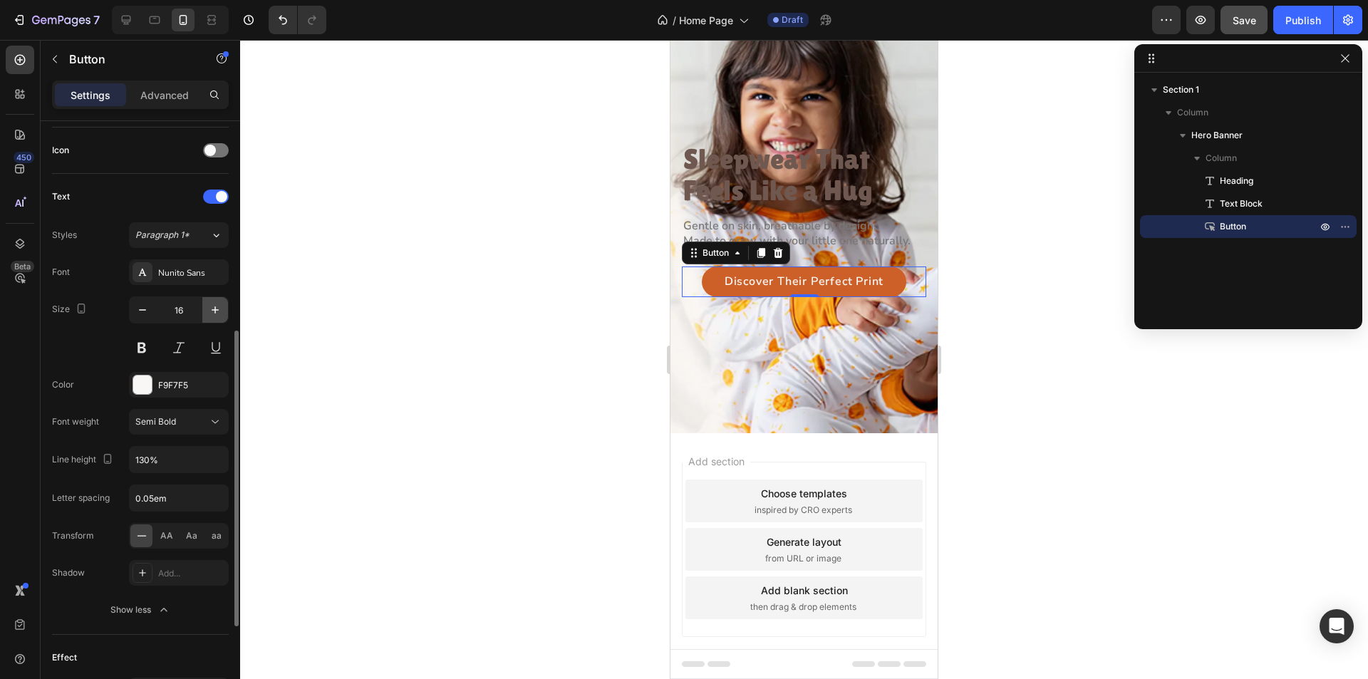
scroll to position [90, 0]
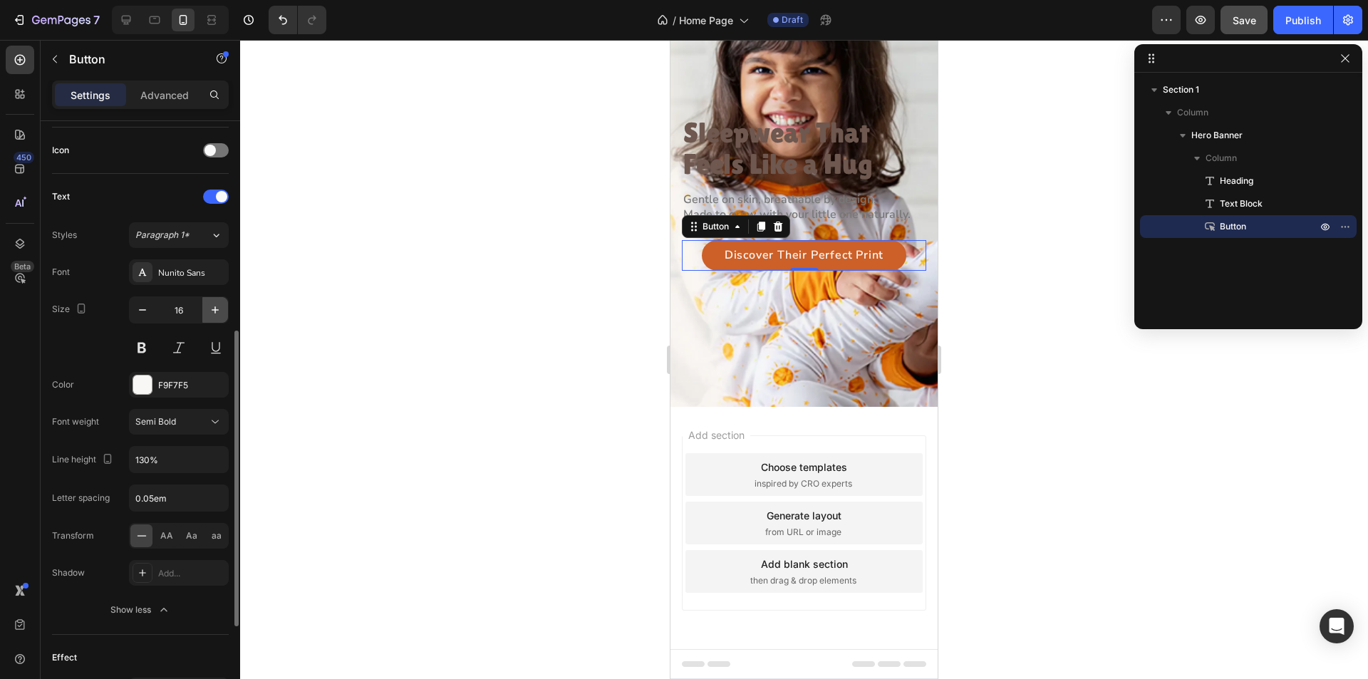
click at [213, 301] on button "button" at bounding box center [215, 310] width 26 height 26
click at [212, 304] on icon "button" at bounding box center [215, 310] width 14 height 14
type input "18"
click at [175, 463] on input "130%" at bounding box center [179, 460] width 98 height 26
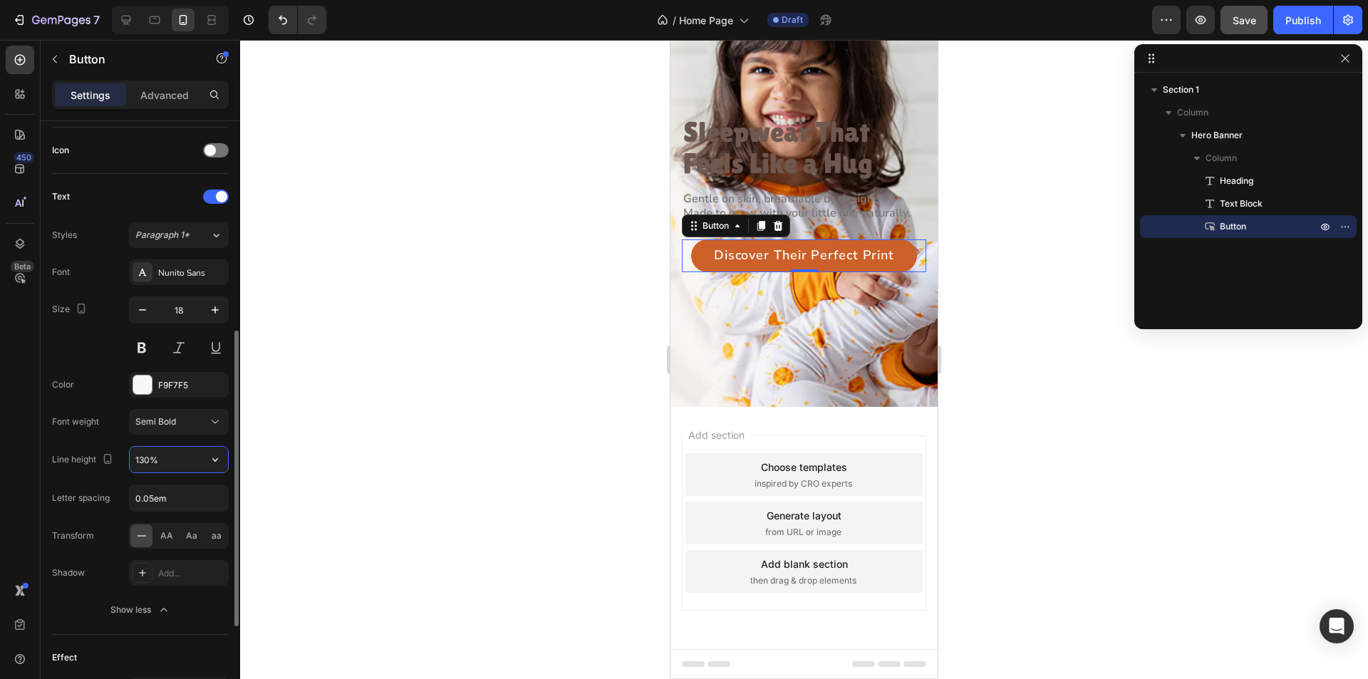
click at [175, 463] on input "130%" at bounding box center [179, 460] width 98 height 26
paste input "55"
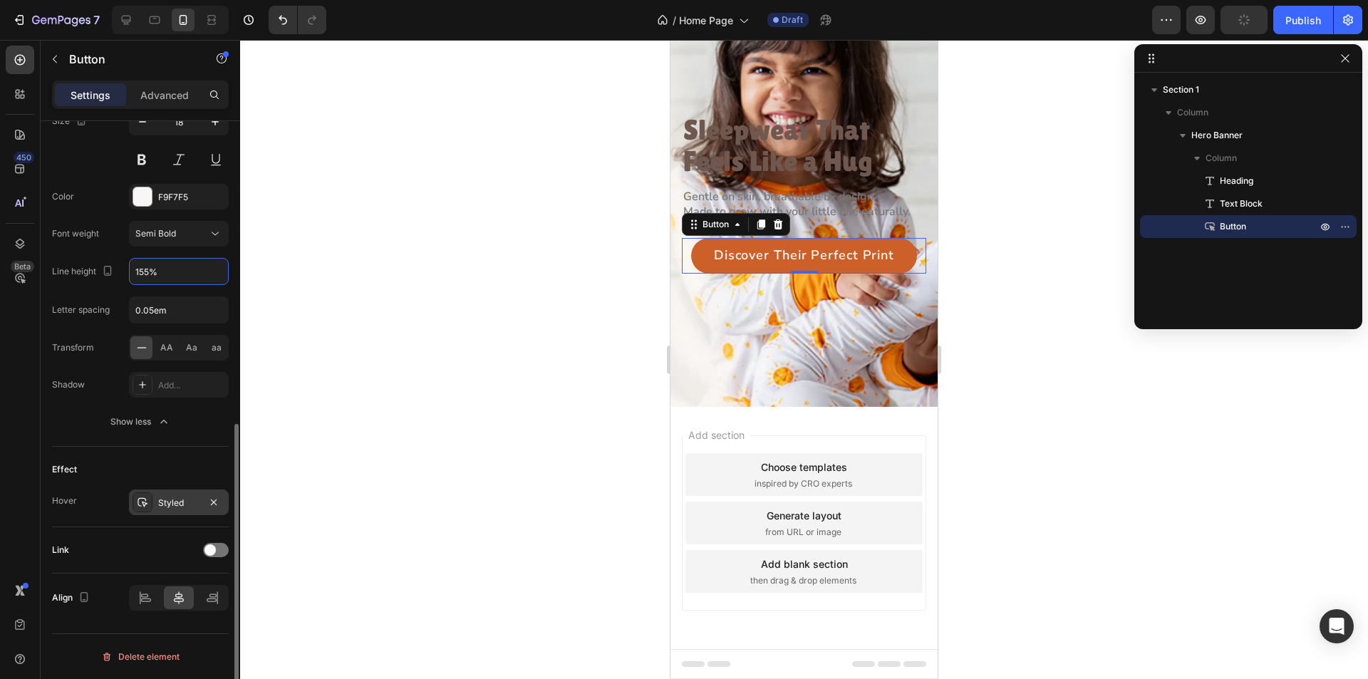
type input "155%"
click at [145, 500] on icon at bounding box center [142, 502] width 11 height 11
click at [1218, 450] on div at bounding box center [804, 359] width 1128 height 639
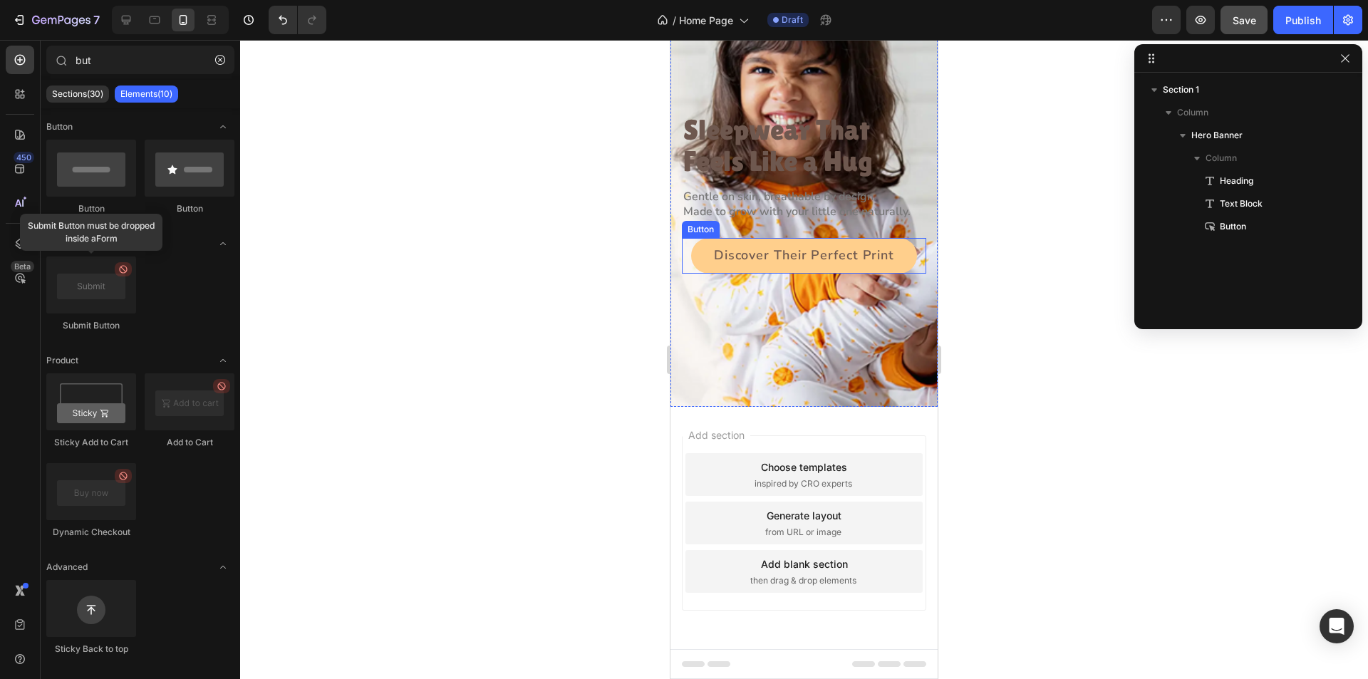
click at [826, 267] on button "Discover Their Perfect Print" at bounding box center [804, 256] width 226 height 36
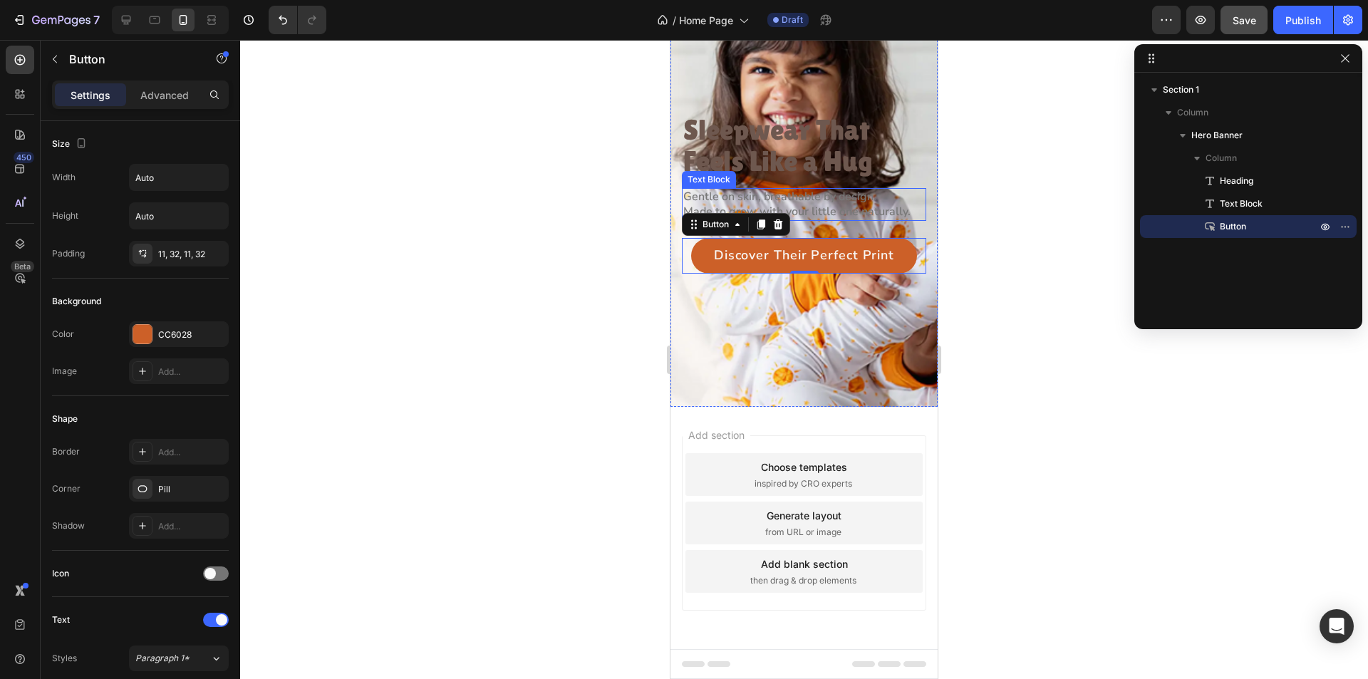
click at [793, 199] on p "Gentle on skin, breathable by design." at bounding box center [804, 197] width 242 height 15
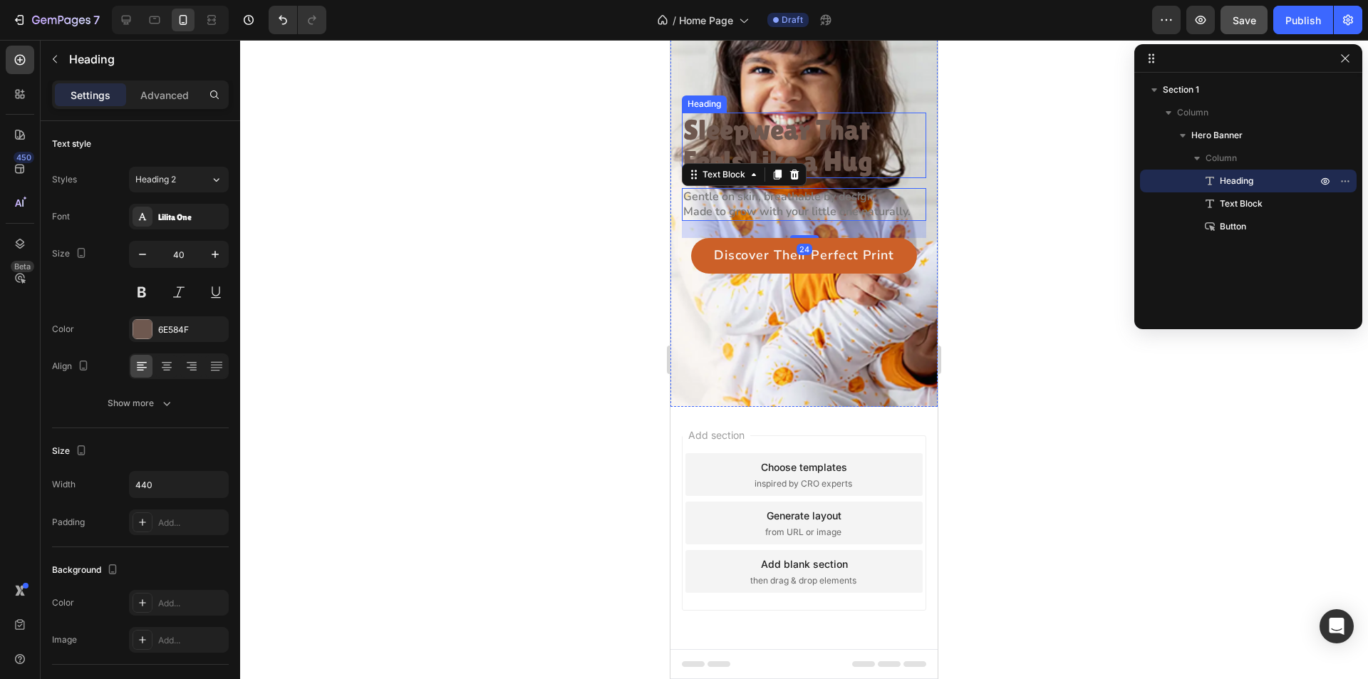
click at [810, 155] on p "Sleepwear That Feels Like a Hug" at bounding box center [804, 145] width 242 height 63
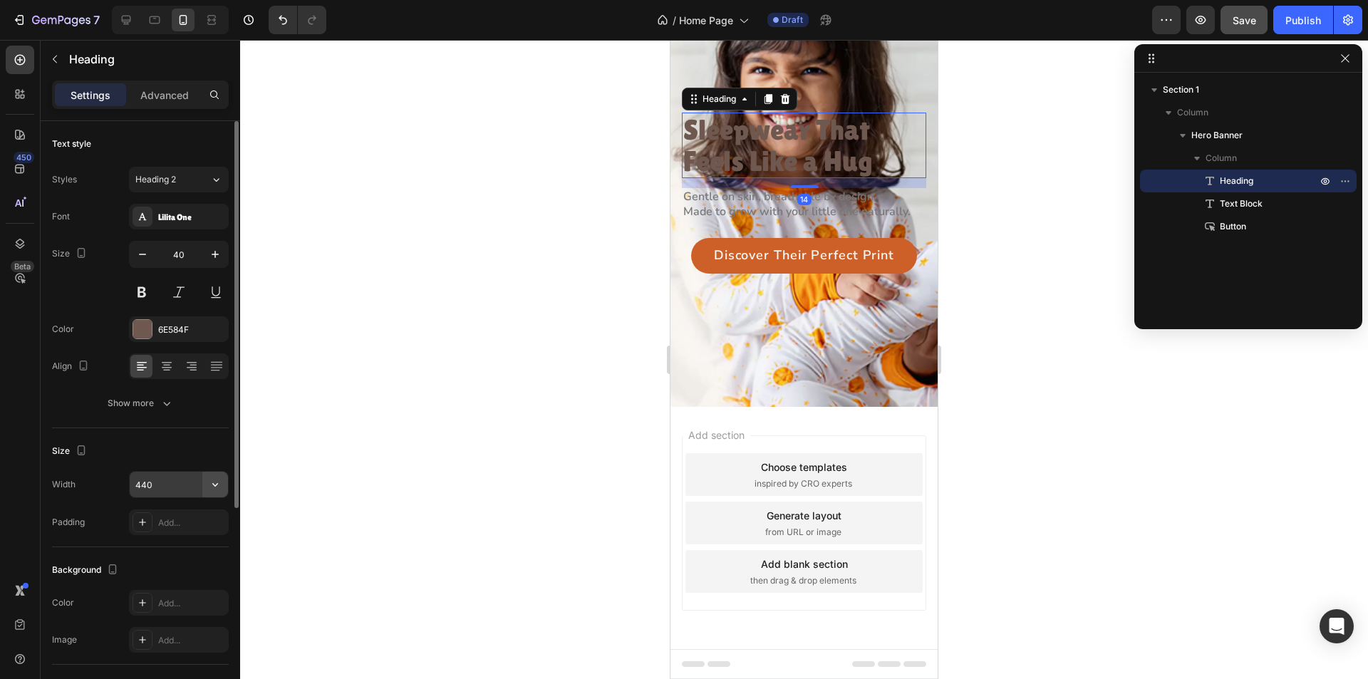
click at [216, 485] on icon "button" at bounding box center [215, 485] width 6 height 4
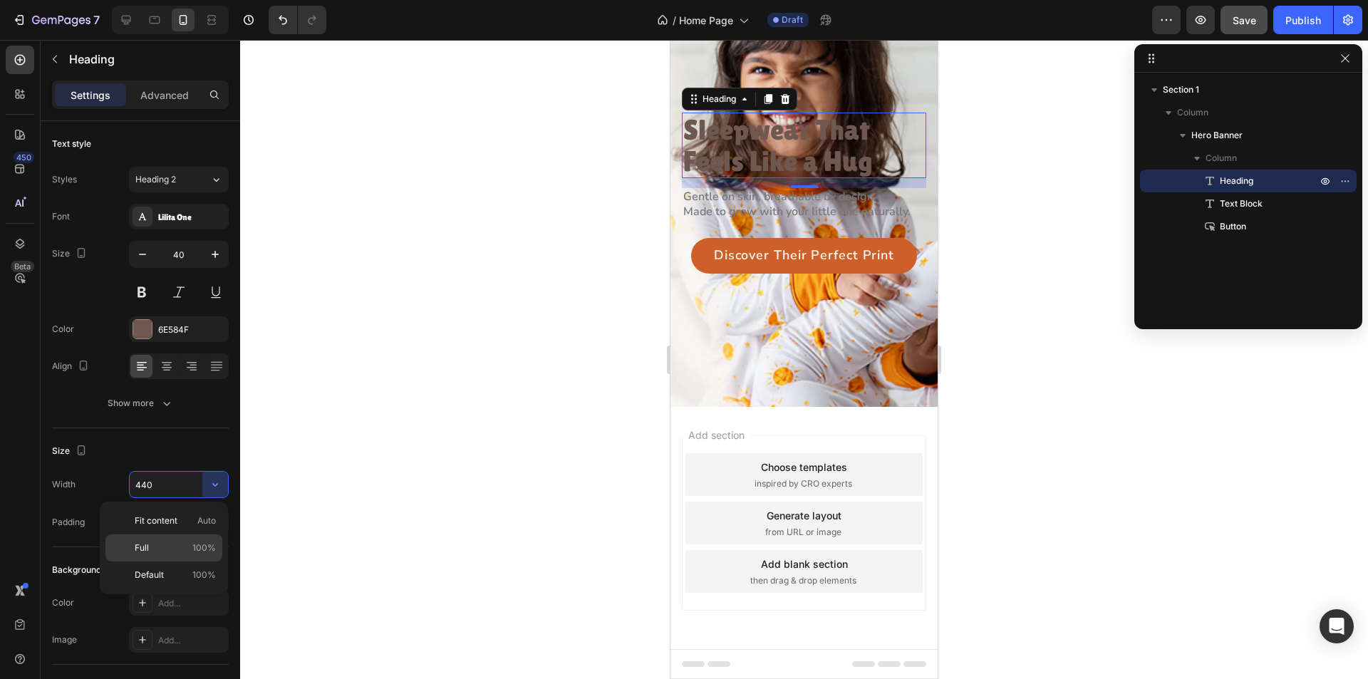
click at [185, 543] on p "Full 100%" at bounding box center [175, 548] width 81 height 13
type input "100%"
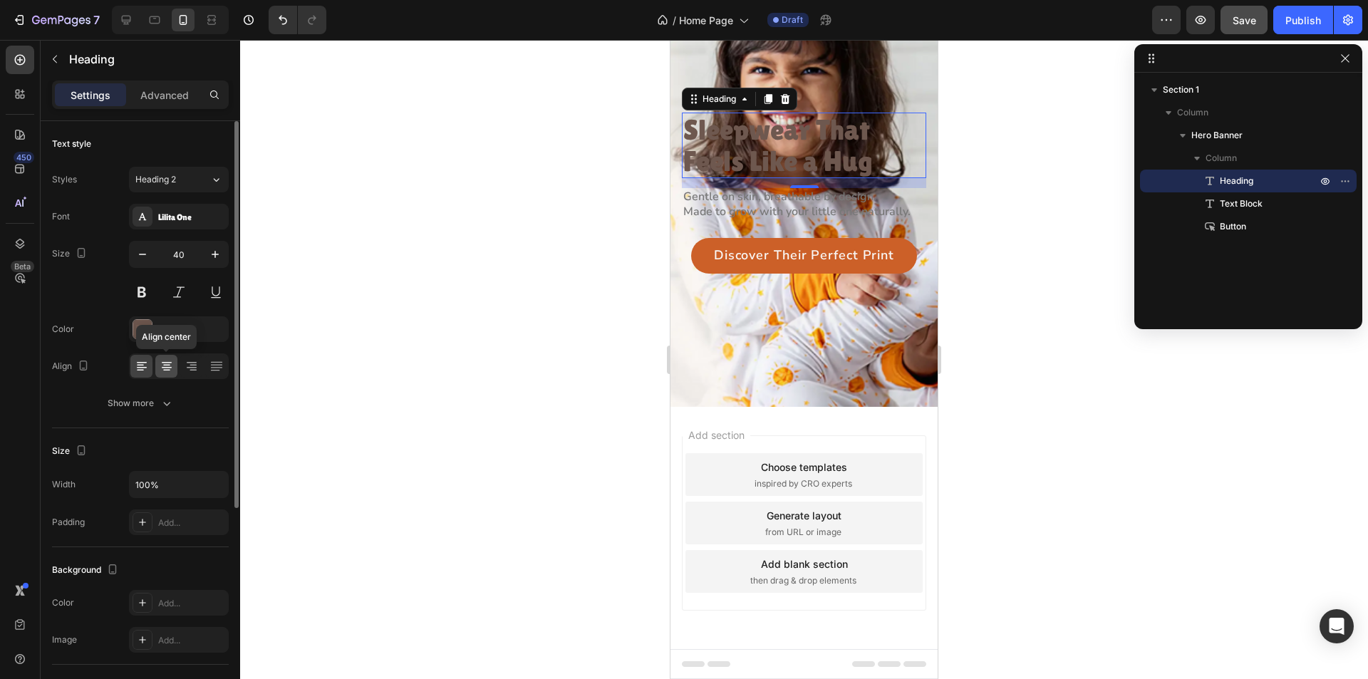
click at [171, 366] on icon at bounding box center [167, 366] width 14 height 14
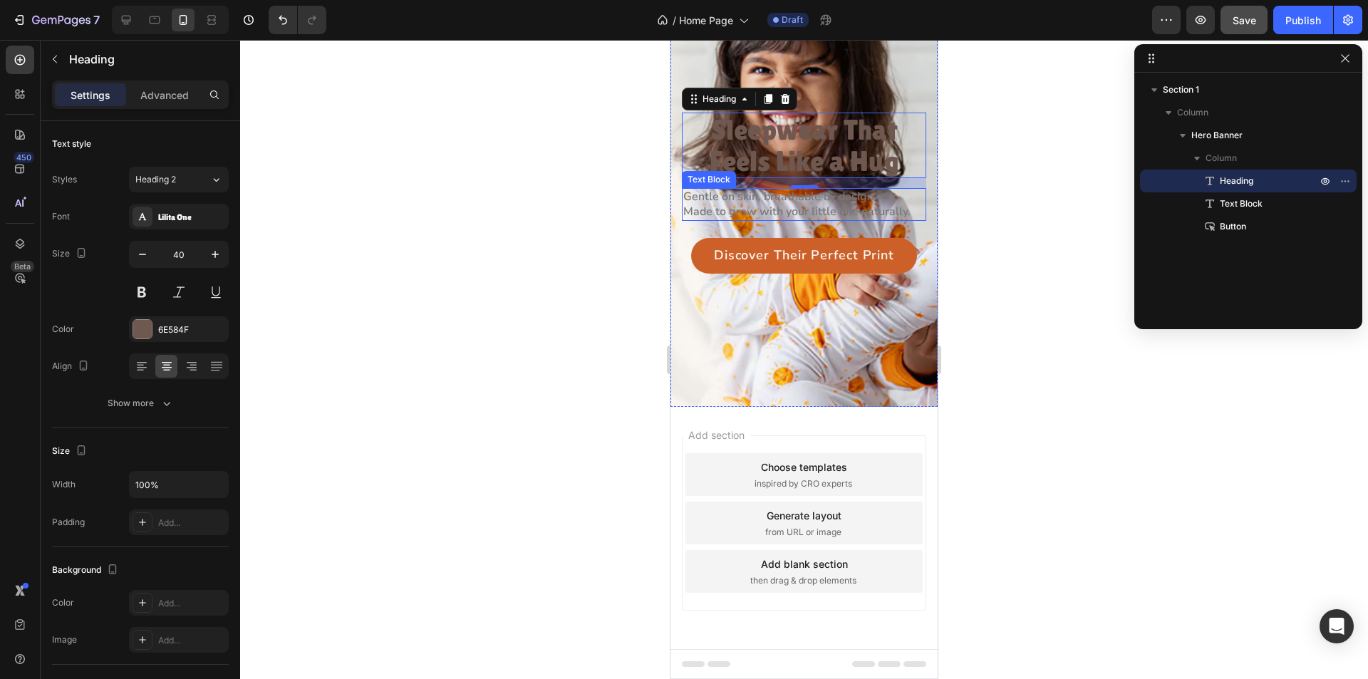
click at [753, 202] on p "Gentle on skin, breathable by design." at bounding box center [804, 197] width 242 height 15
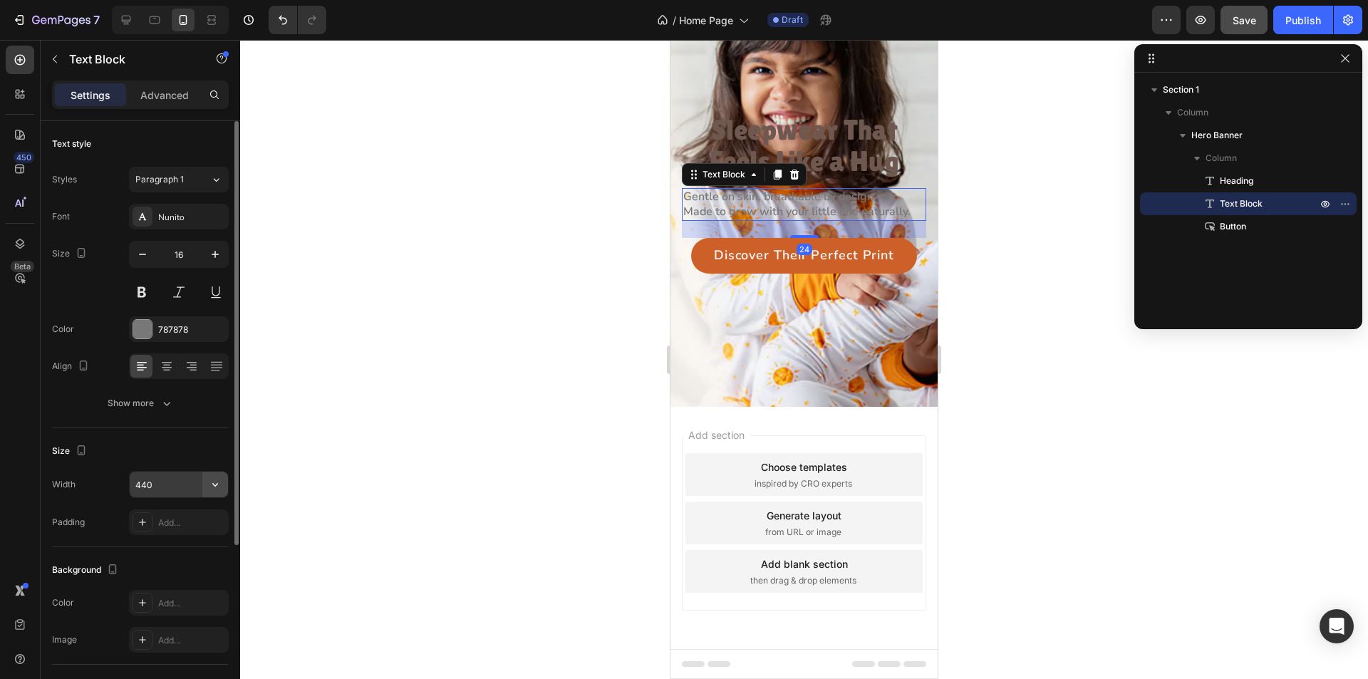
click at [216, 478] on icon "button" at bounding box center [215, 484] width 14 height 14
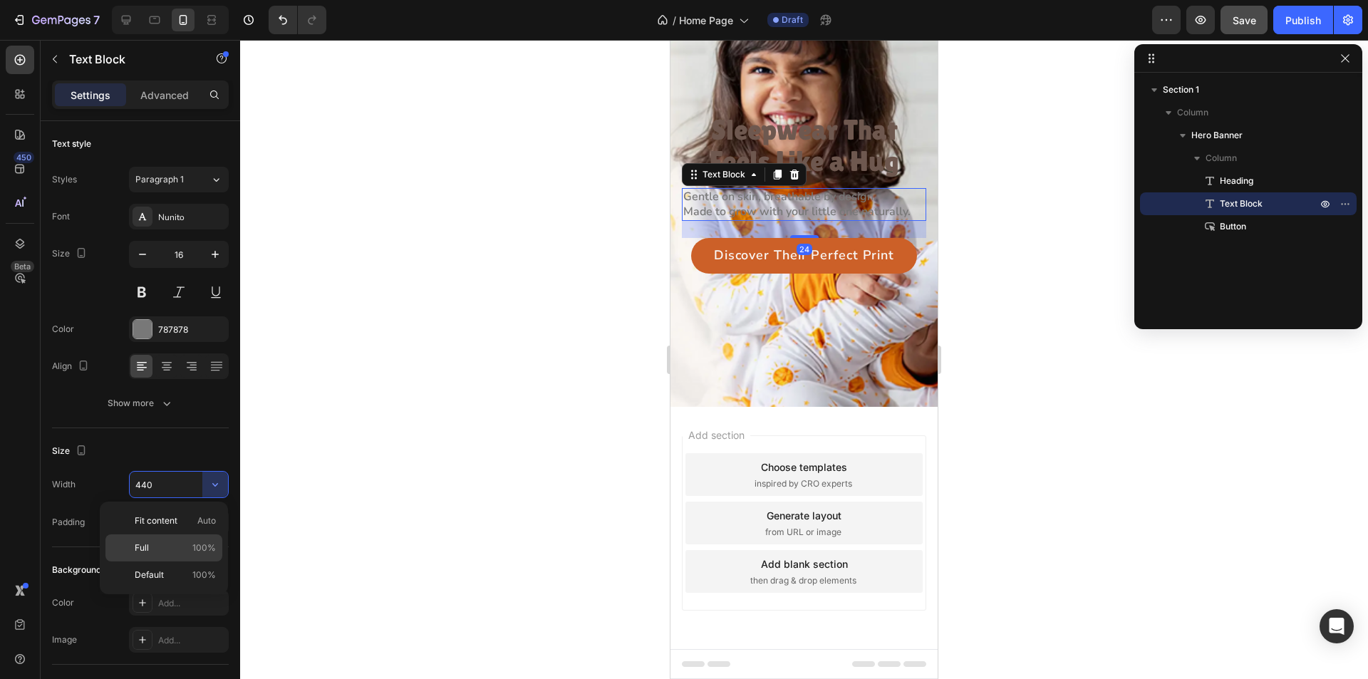
click at [197, 544] on span "100%" at bounding box center [204, 548] width 24 height 13
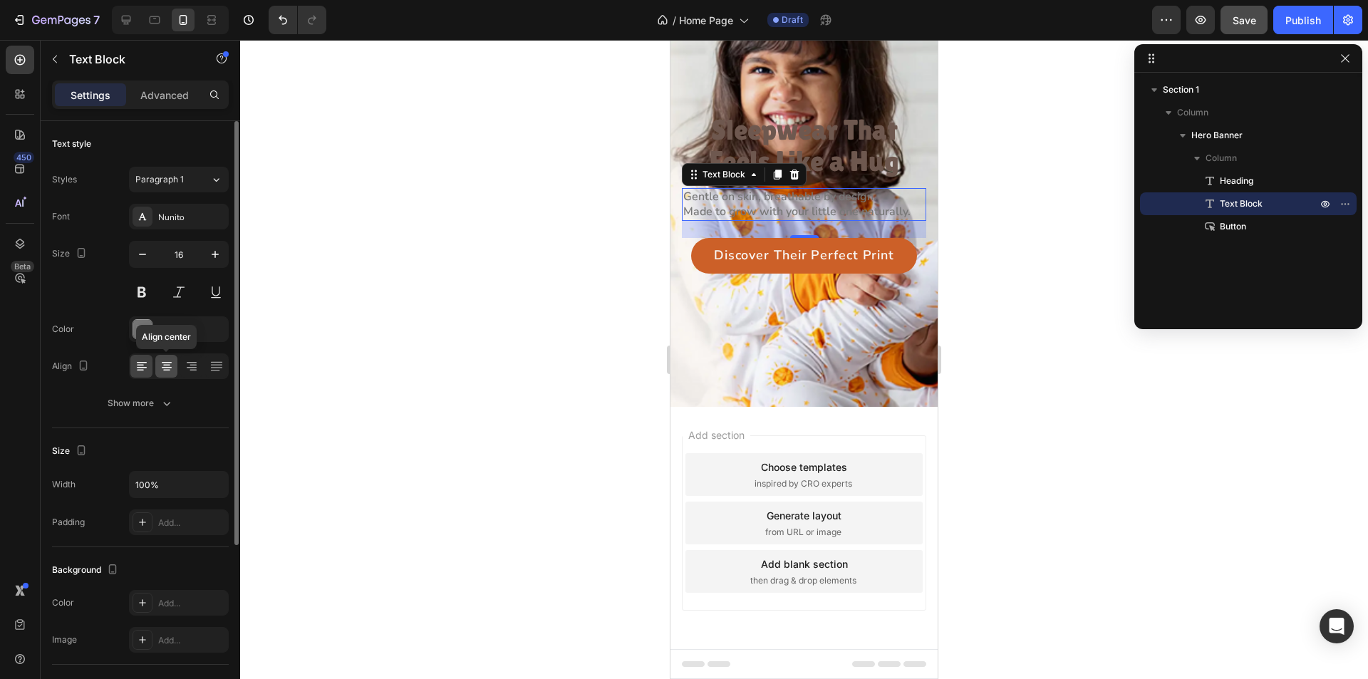
click at [169, 368] on icon at bounding box center [167, 367] width 10 height 1
click at [116, 18] on div at bounding box center [126, 20] width 23 height 23
type input "440"
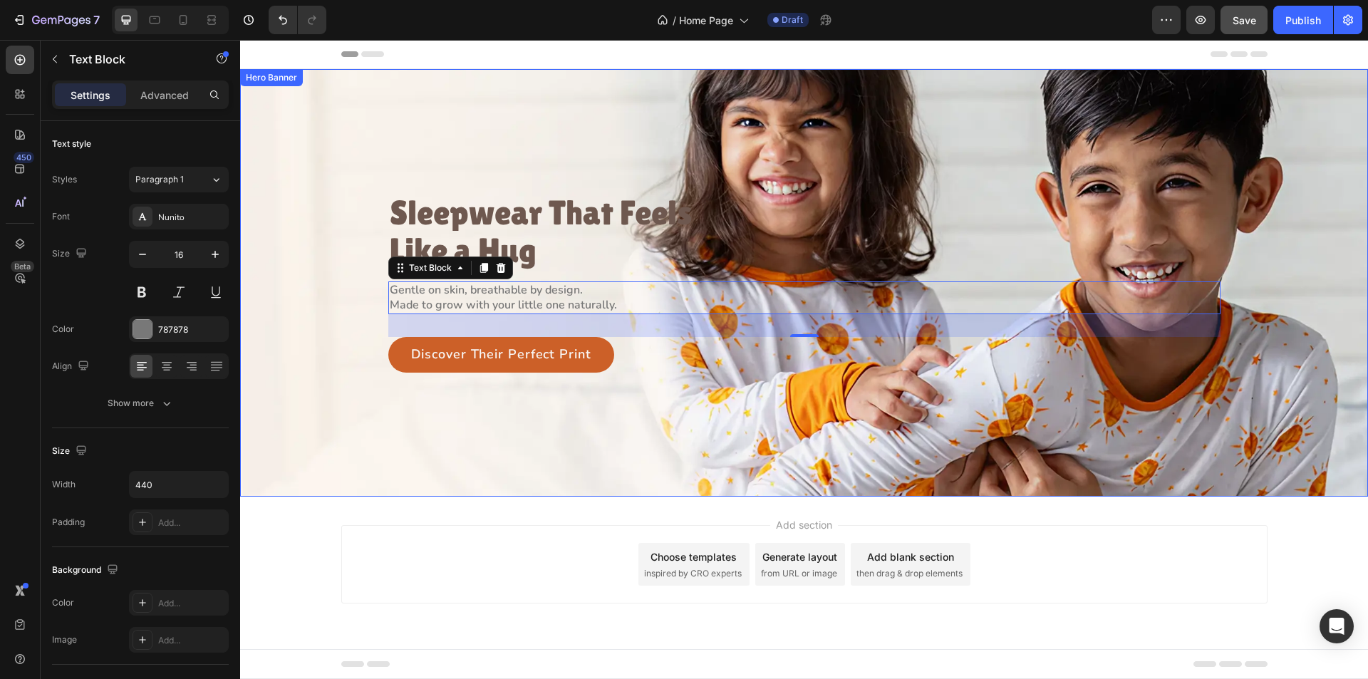
click at [294, 301] on div "Background Image" at bounding box center [804, 283] width 1128 height 428
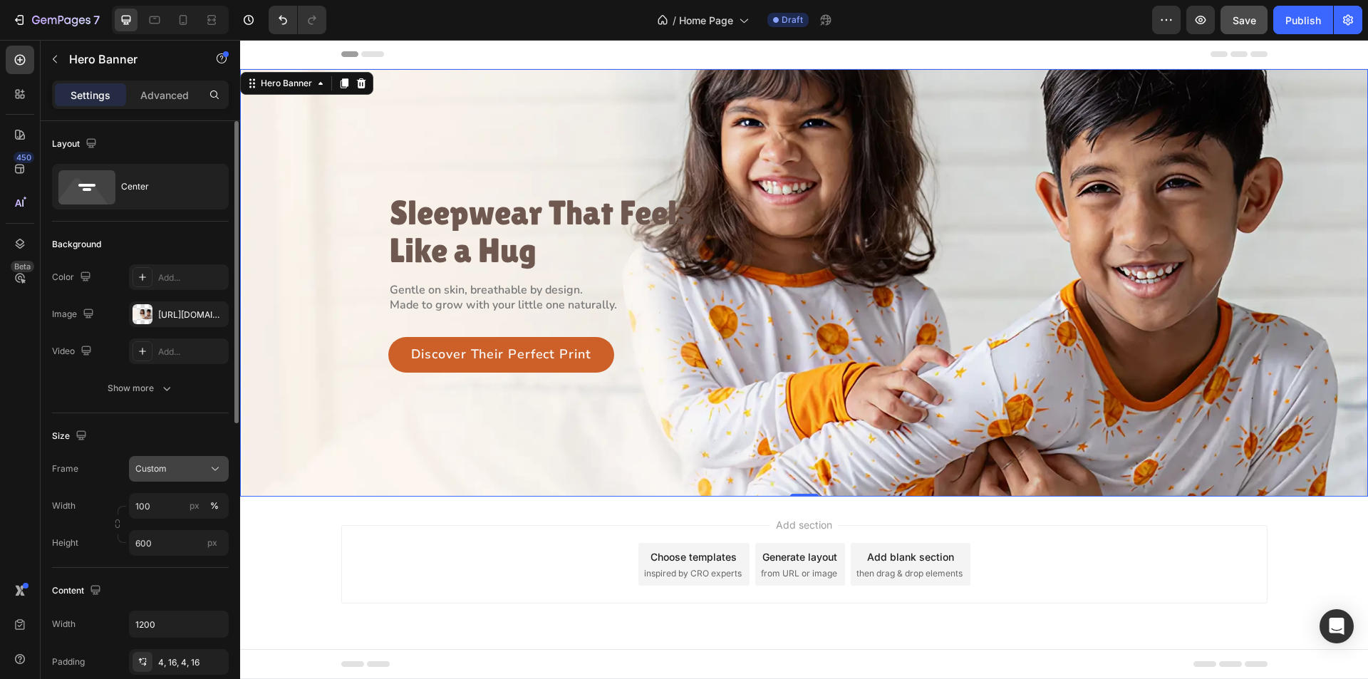
click at [197, 467] on div "Custom" at bounding box center [170, 469] width 70 height 13
click at [180, 505] on span "As banner source" at bounding box center [170, 503] width 71 height 13
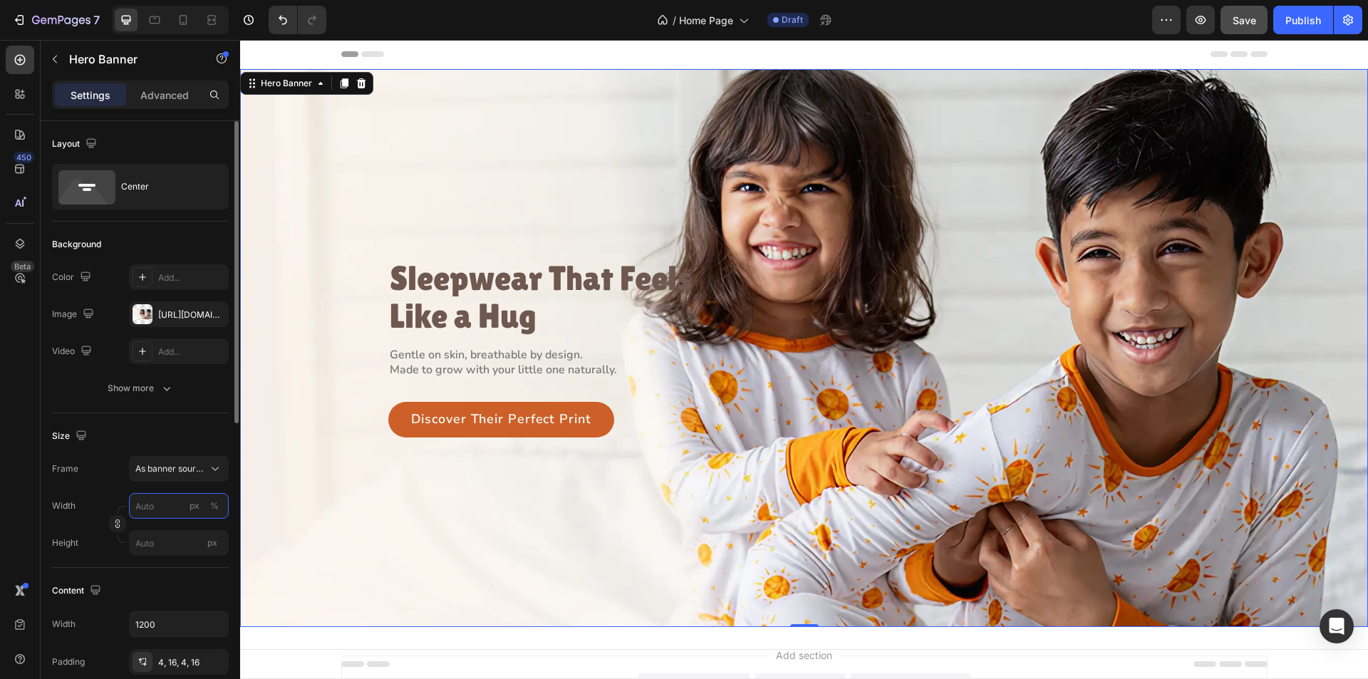
click at [160, 504] on input "px %" at bounding box center [179, 506] width 100 height 26
click at [172, 537] on p "Full 100%" at bounding box center [176, 540] width 83 height 13
type input "100"
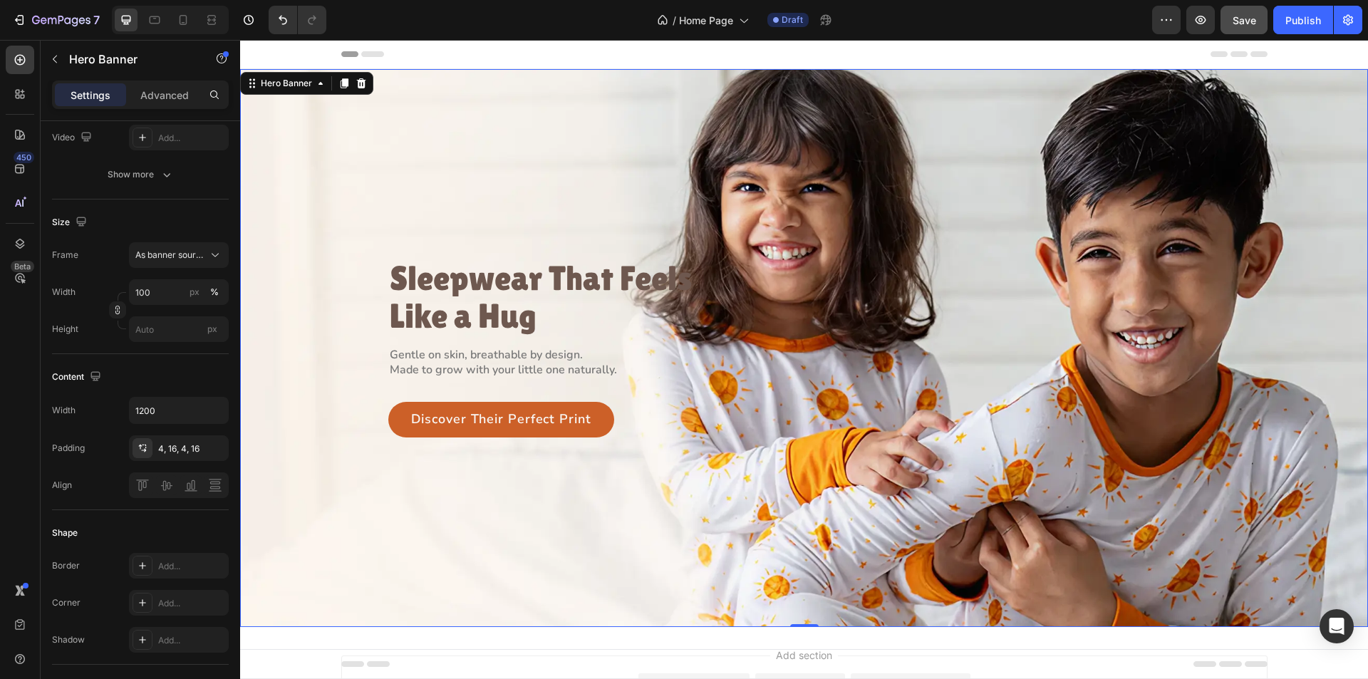
click at [1238, 315] on div "Background Image" at bounding box center [804, 348] width 1128 height 558
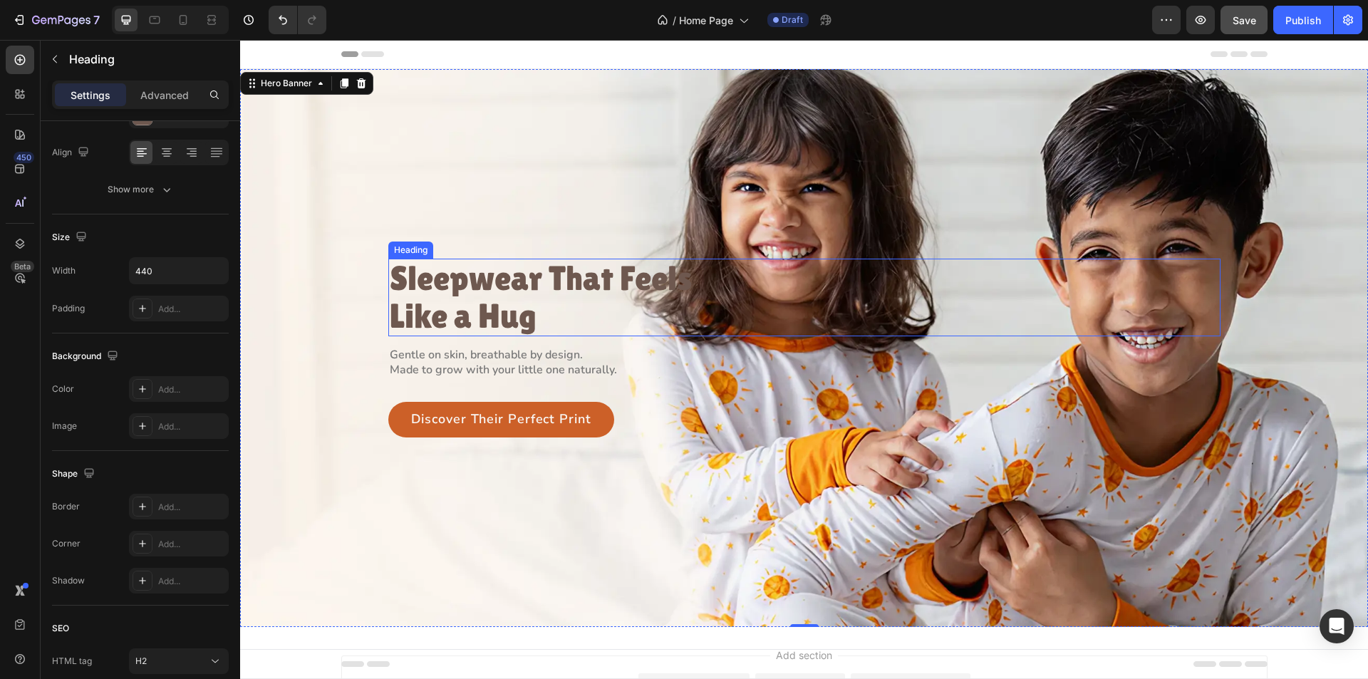
click at [546, 287] on p "Sleepwear That Feels Like a Hug" at bounding box center [545, 298] width 311 height 76
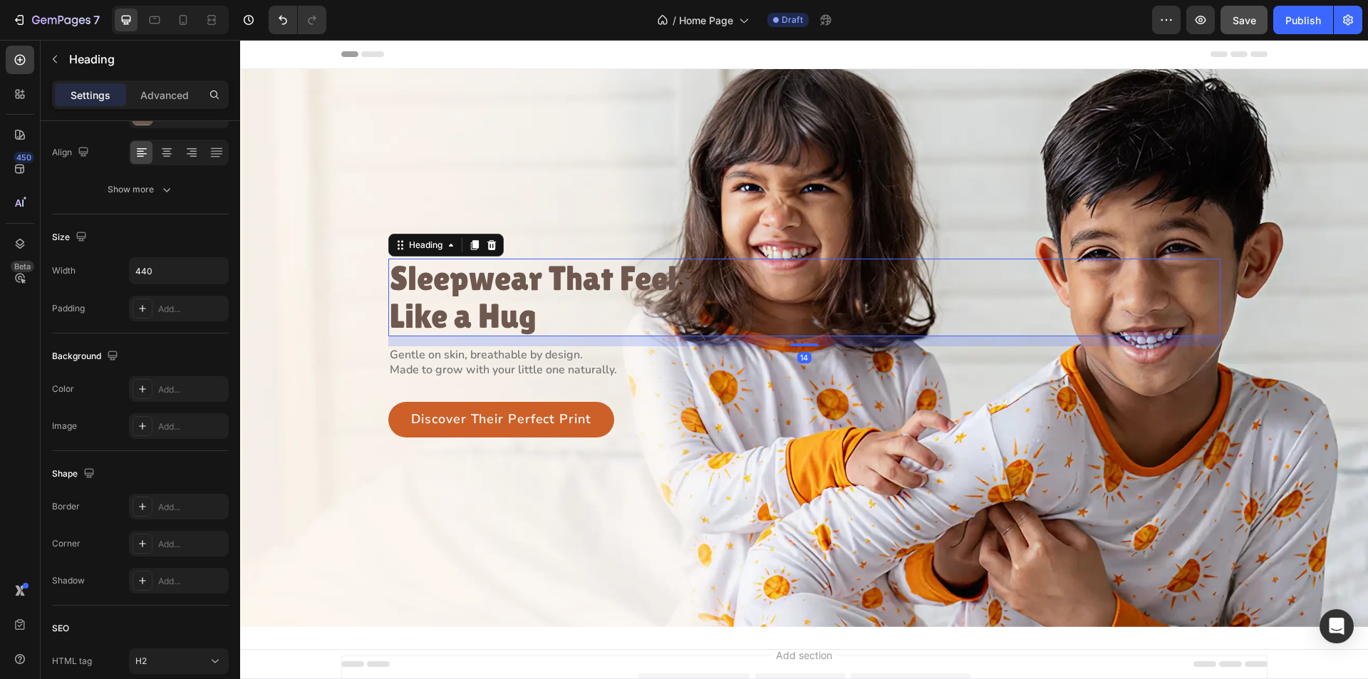
scroll to position [0, 0]
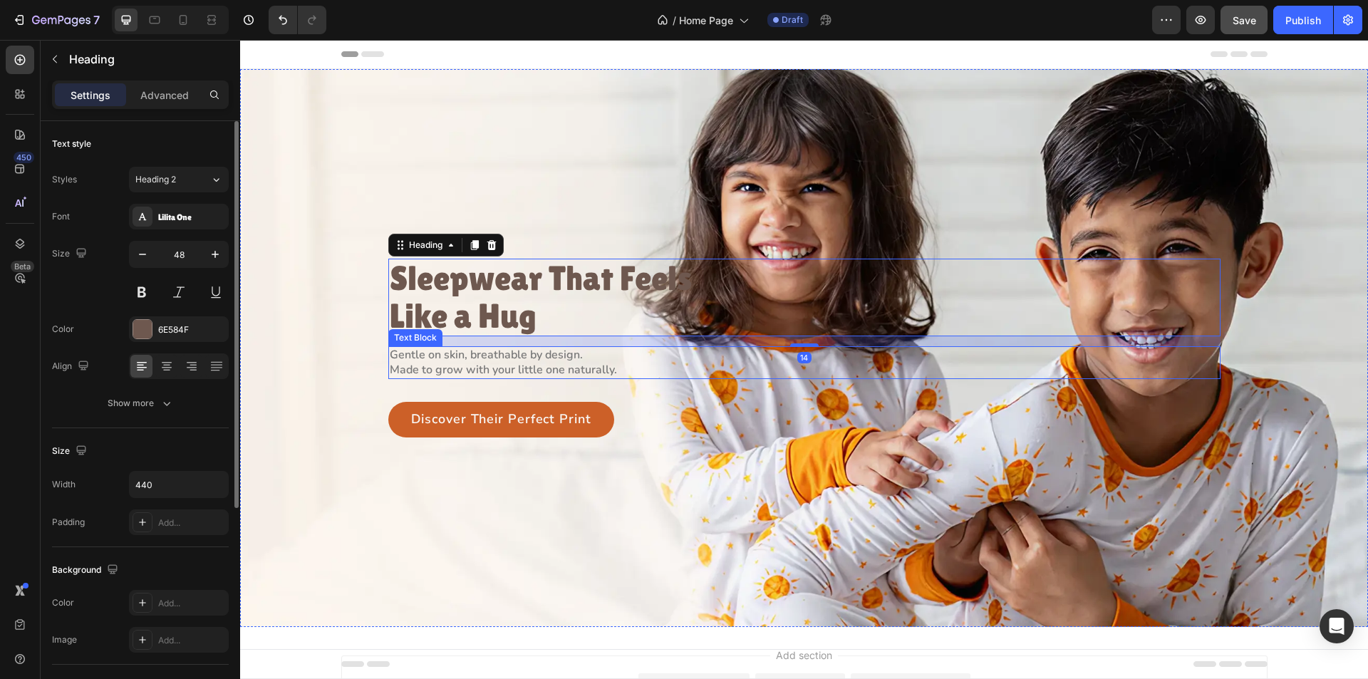
click at [492, 353] on p "Gentle on skin, breathable by design." at bounding box center [545, 355] width 311 height 15
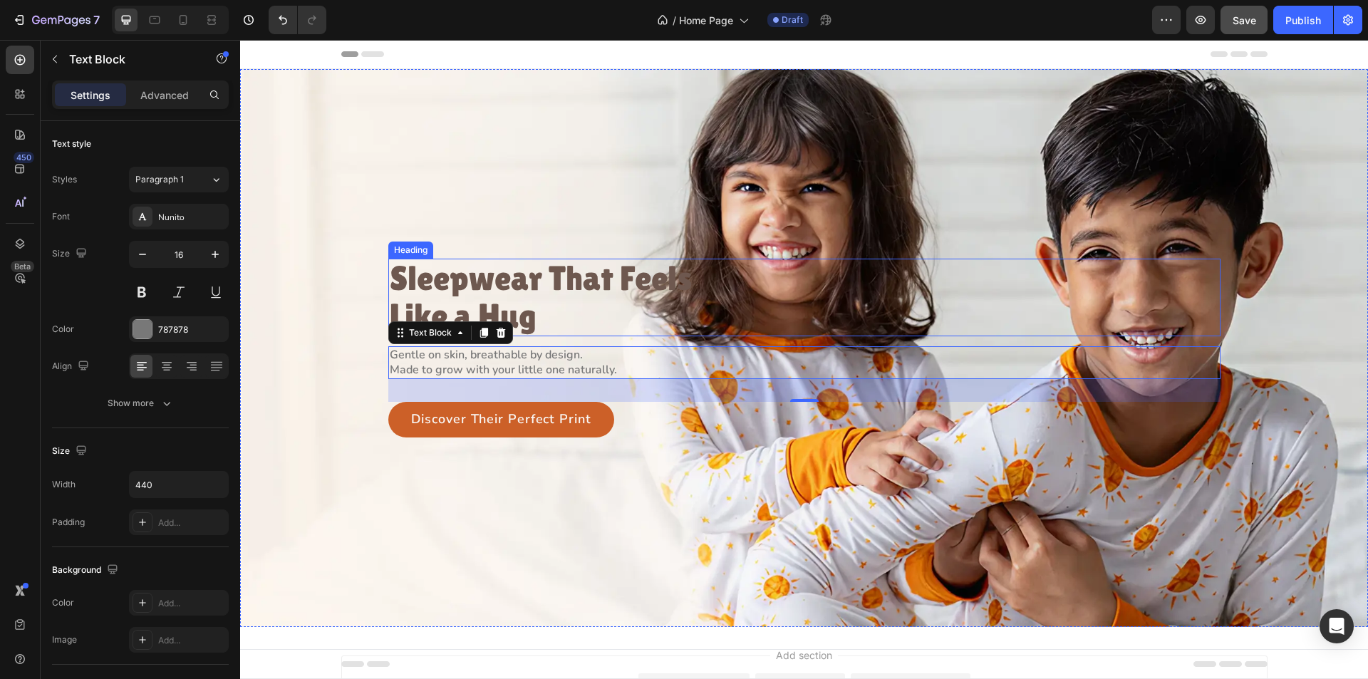
click at [420, 275] on p "Sleepwear That Feels Like a Hug" at bounding box center [545, 298] width 311 height 76
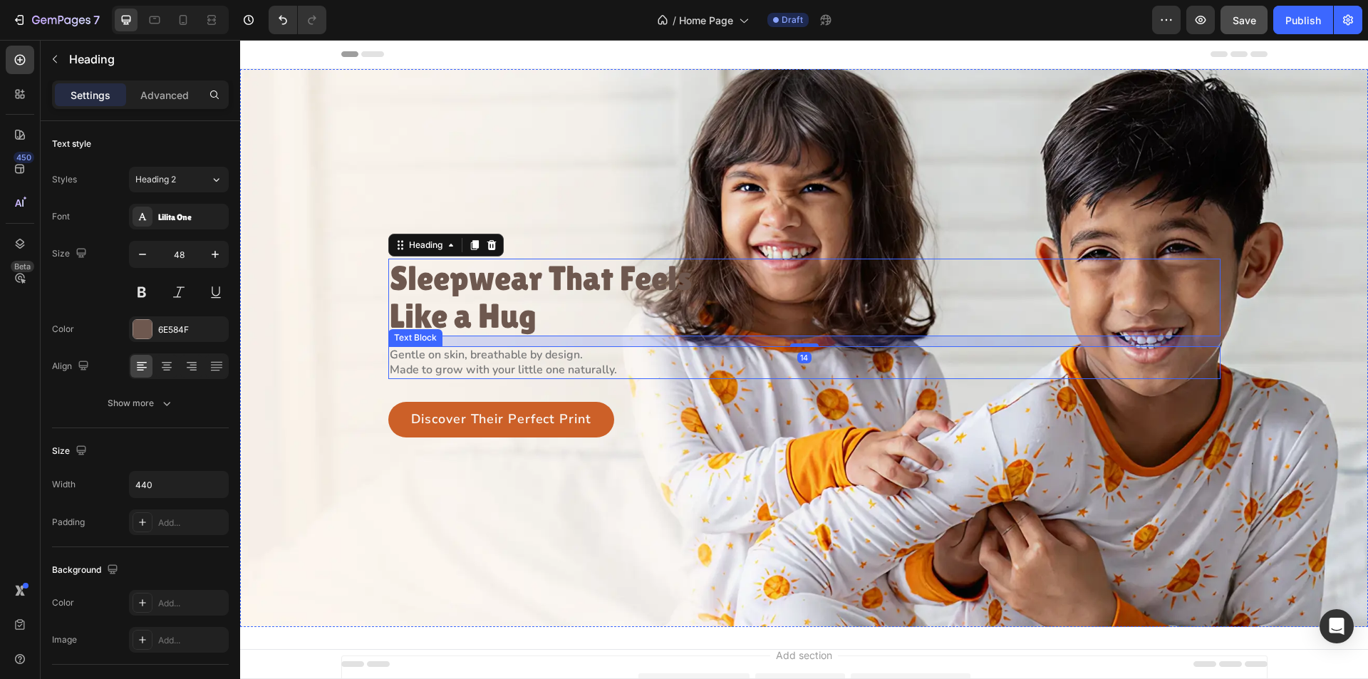
click at [482, 352] on p "Gentle on skin, breathable by design." at bounding box center [545, 355] width 311 height 15
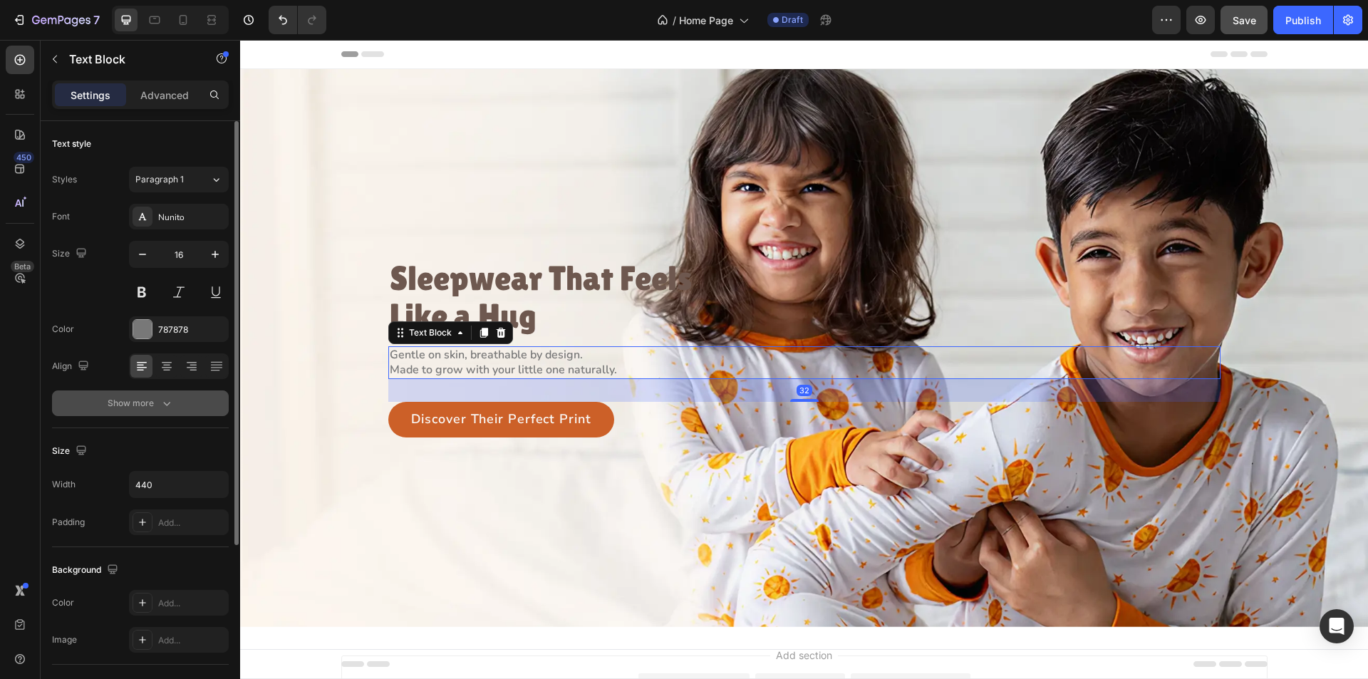
click at [167, 408] on icon "button" at bounding box center [167, 403] width 14 height 14
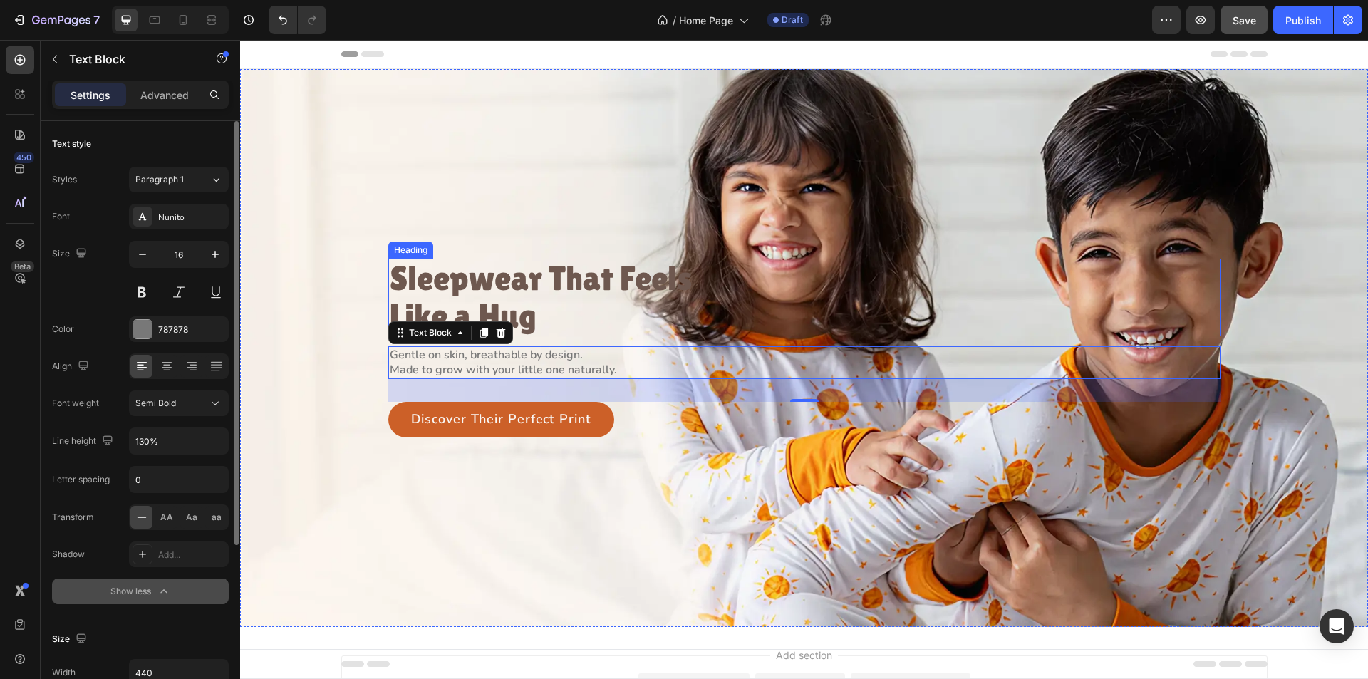
click at [509, 304] on p "Sleepwear That Feels Like a Hug" at bounding box center [545, 298] width 311 height 76
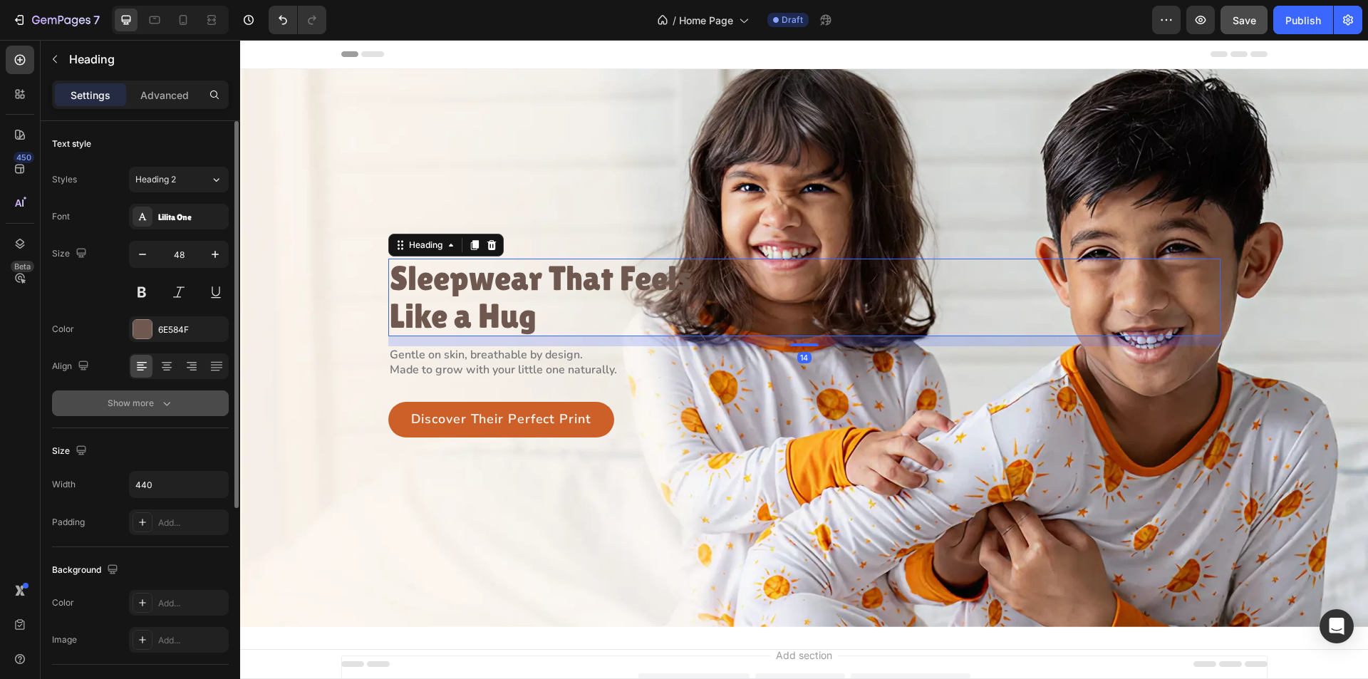
click at [182, 402] on button "Show more" at bounding box center [140, 404] width 177 height 26
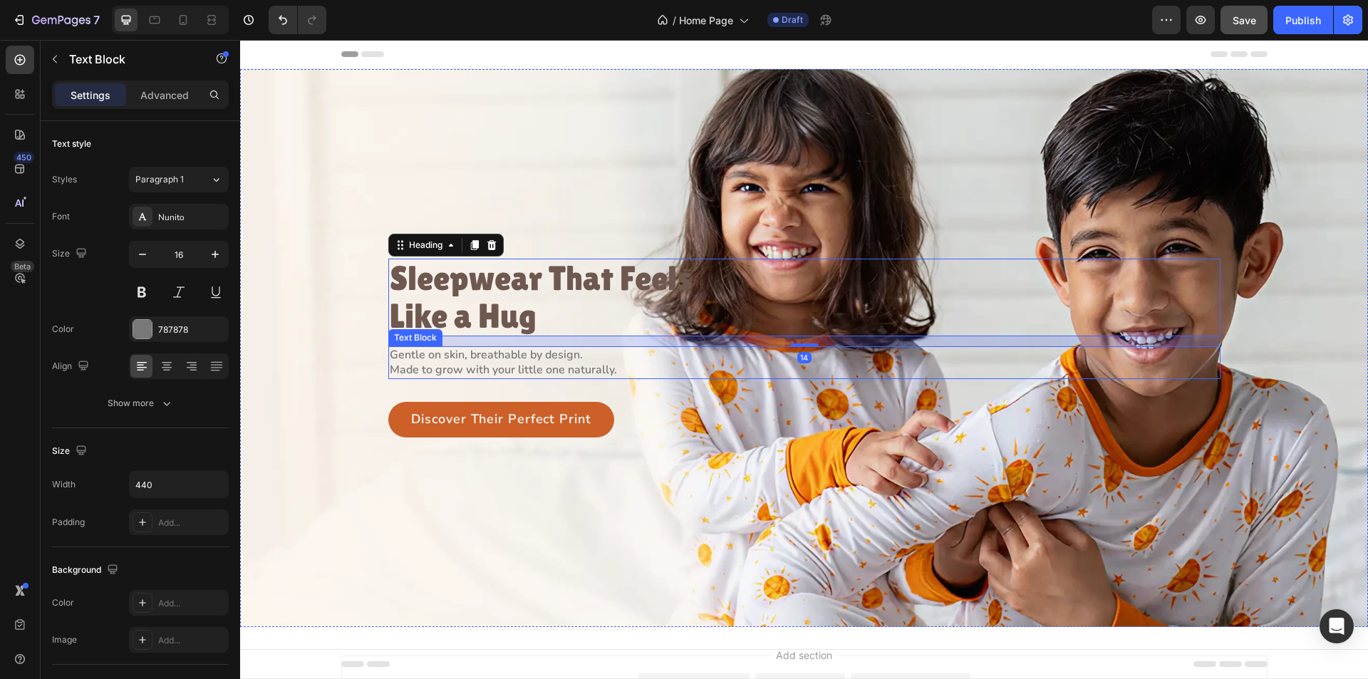
click at [465, 368] on p "Made to grow with your little one naturally." at bounding box center [545, 370] width 311 height 15
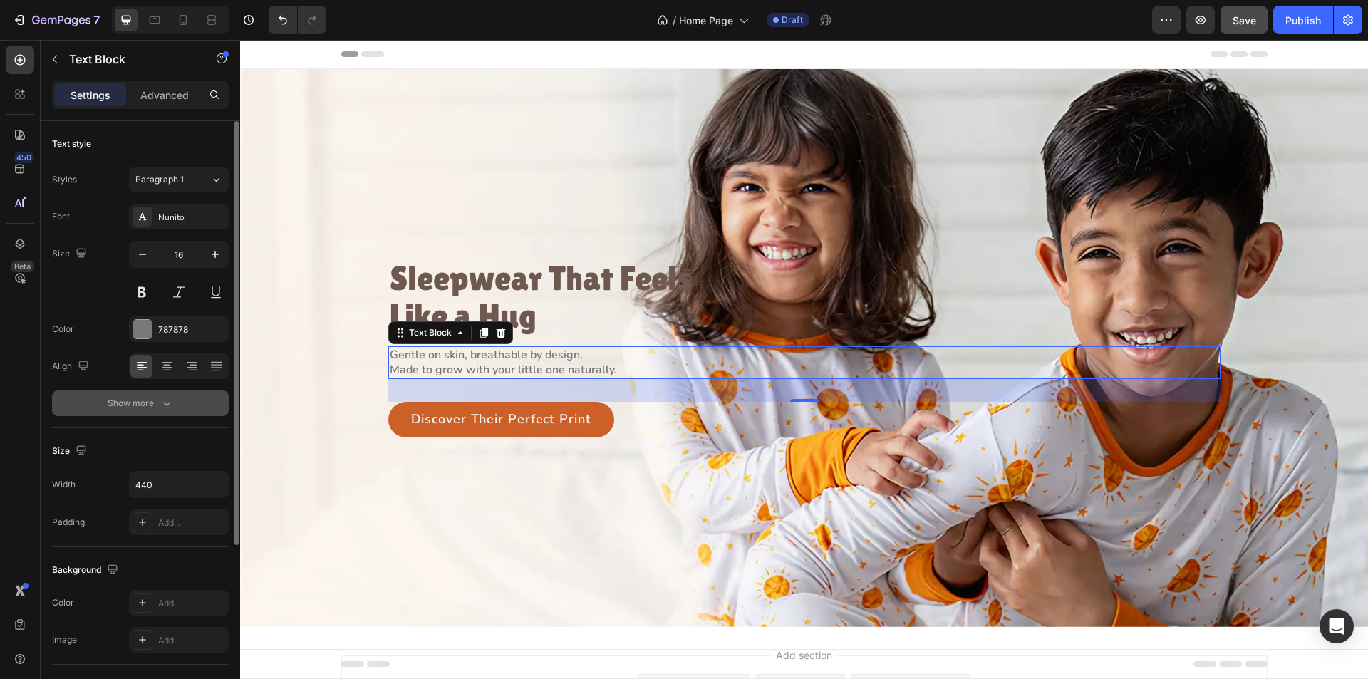
click at [161, 402] on icon "button" at bounding box center [167, 403] width 14 height 14
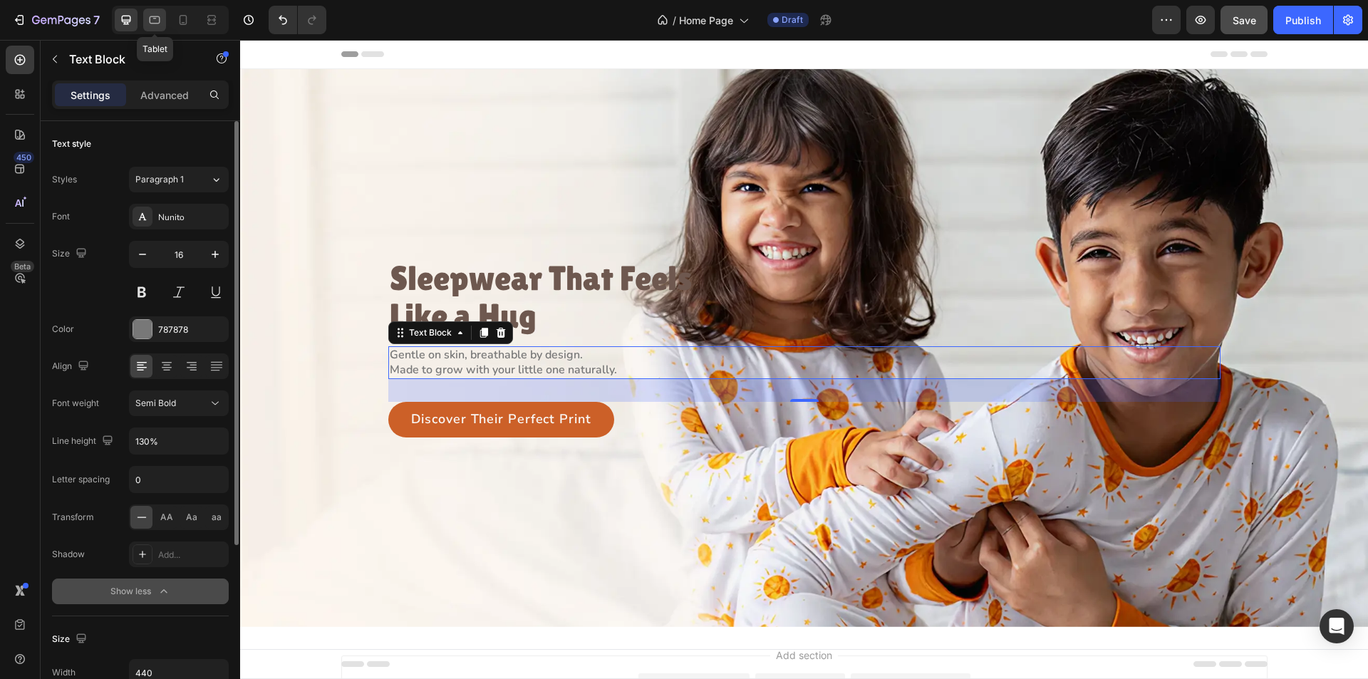
click at [154, 24] on icon at bounding box center [155, 20] width 11 height 8
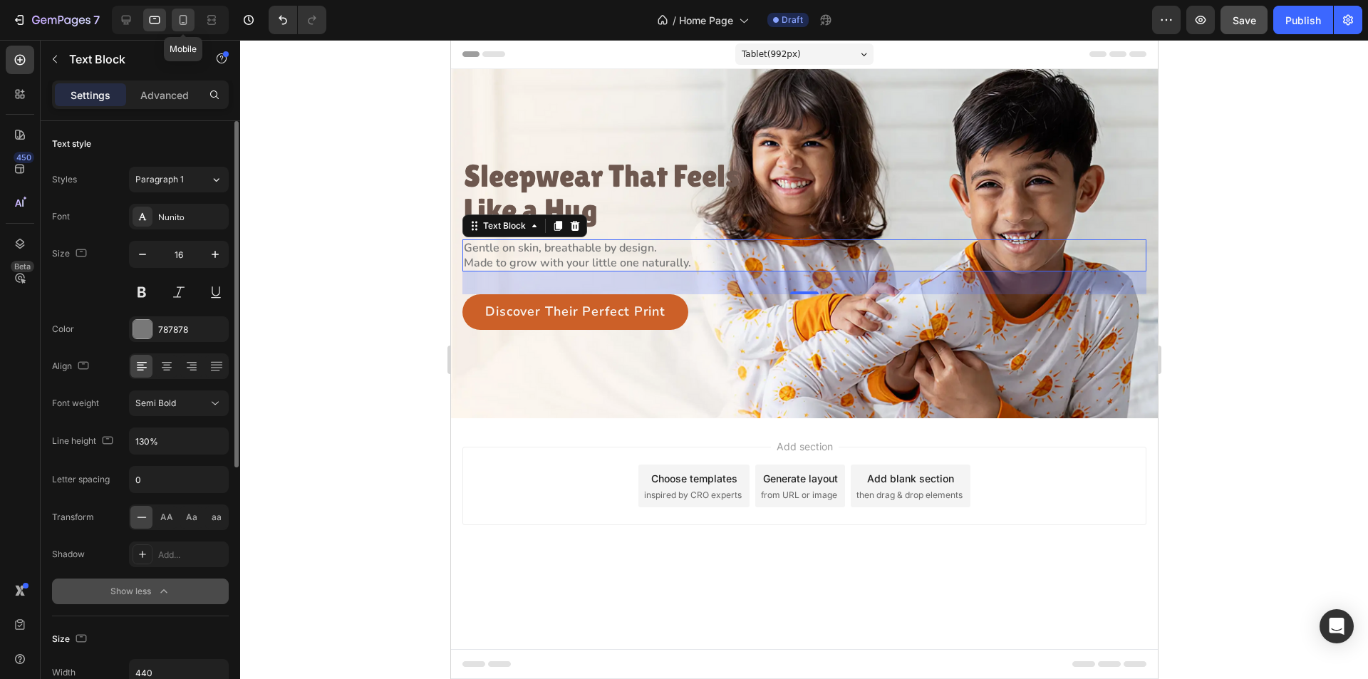
click at [187, 23] on icon at bounding box center [183, 20] width 14 height 14
type input "100%"
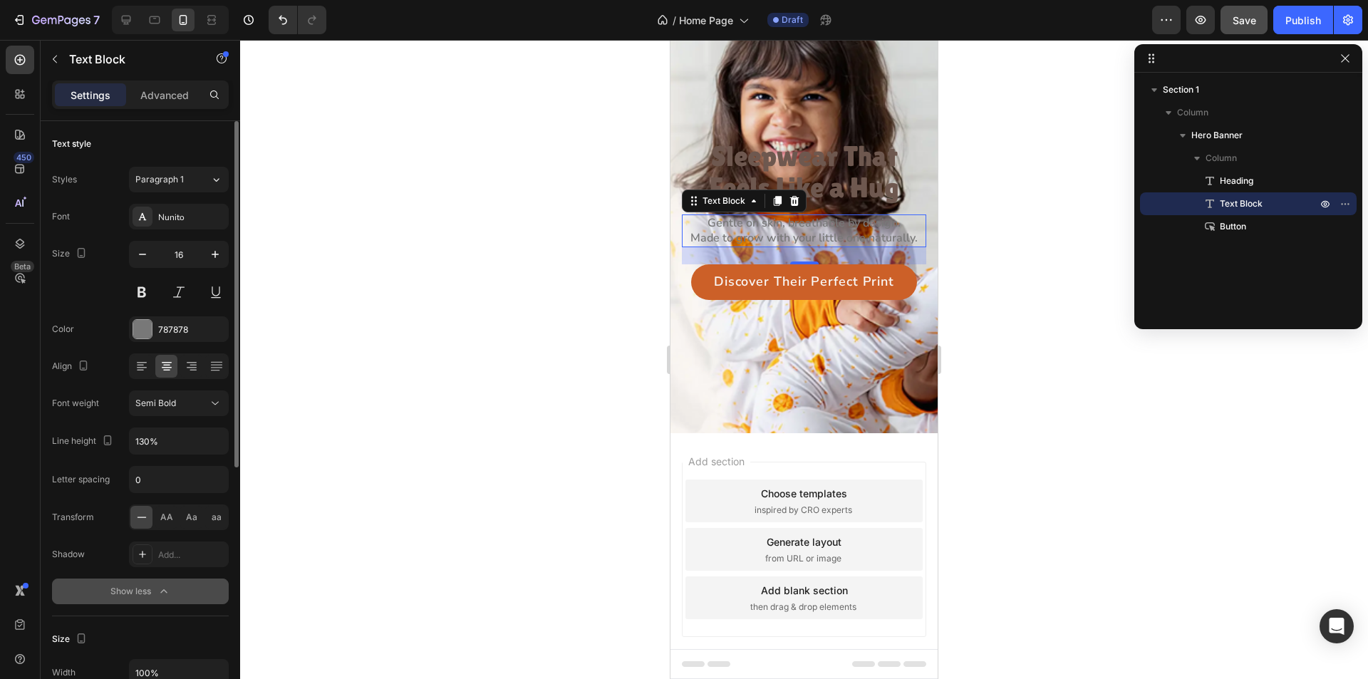
scroll to position [90, 0]
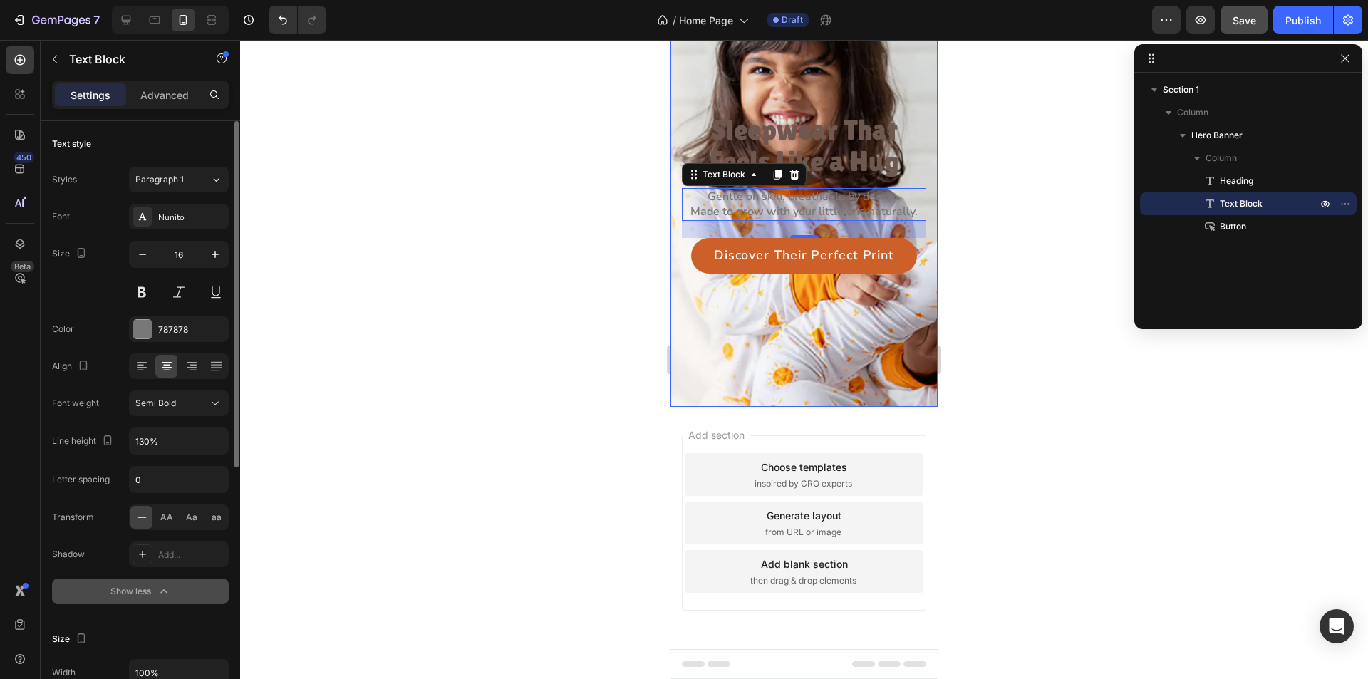
click at [676, 214] on div "Sleepwear That Feels Like a Hug Heading Gentle on skin, breathable by design. M…" at bounding box center [804, 193] width 267 height 184
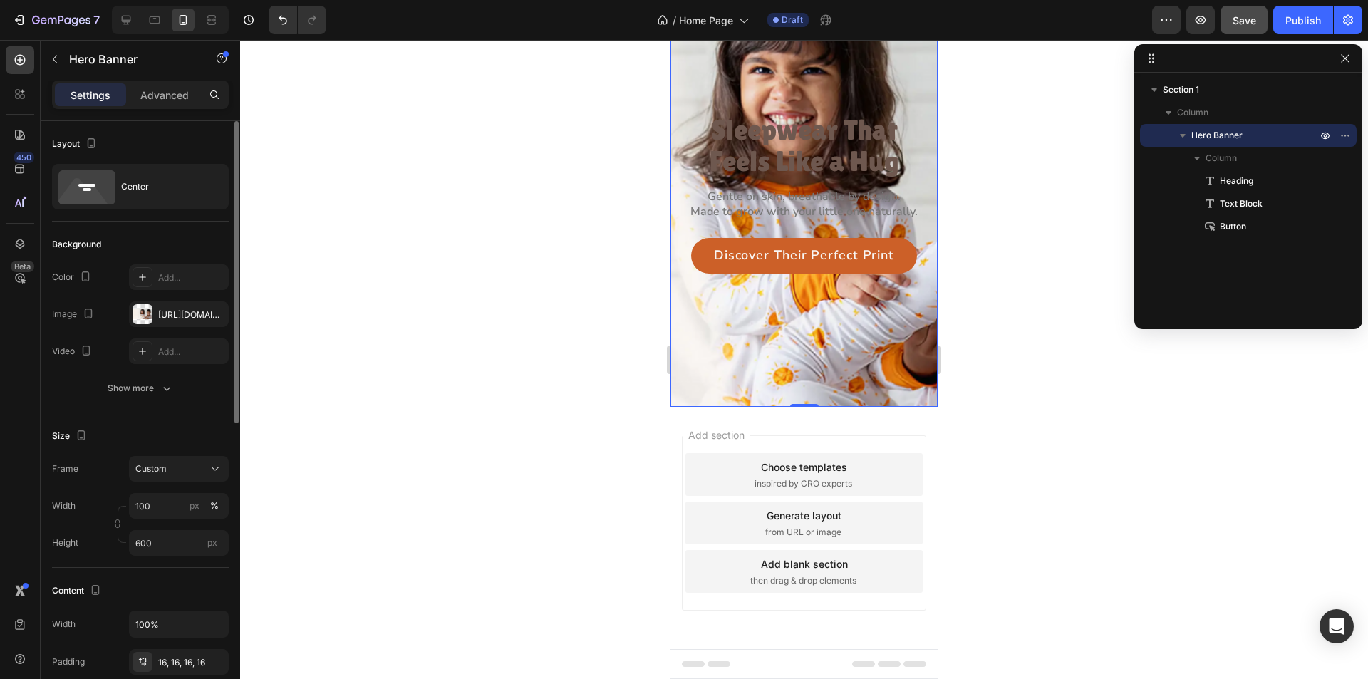
click at [682, 232] on div "Sleepwear That Feels Like a Hug Heading Gentle on skin, breathable by design. M…" at bounding box center [804, 193] width 244 height 161
click at [160, 95] on p "Advanced" at bounding box center [164, 95] width 48 height 15
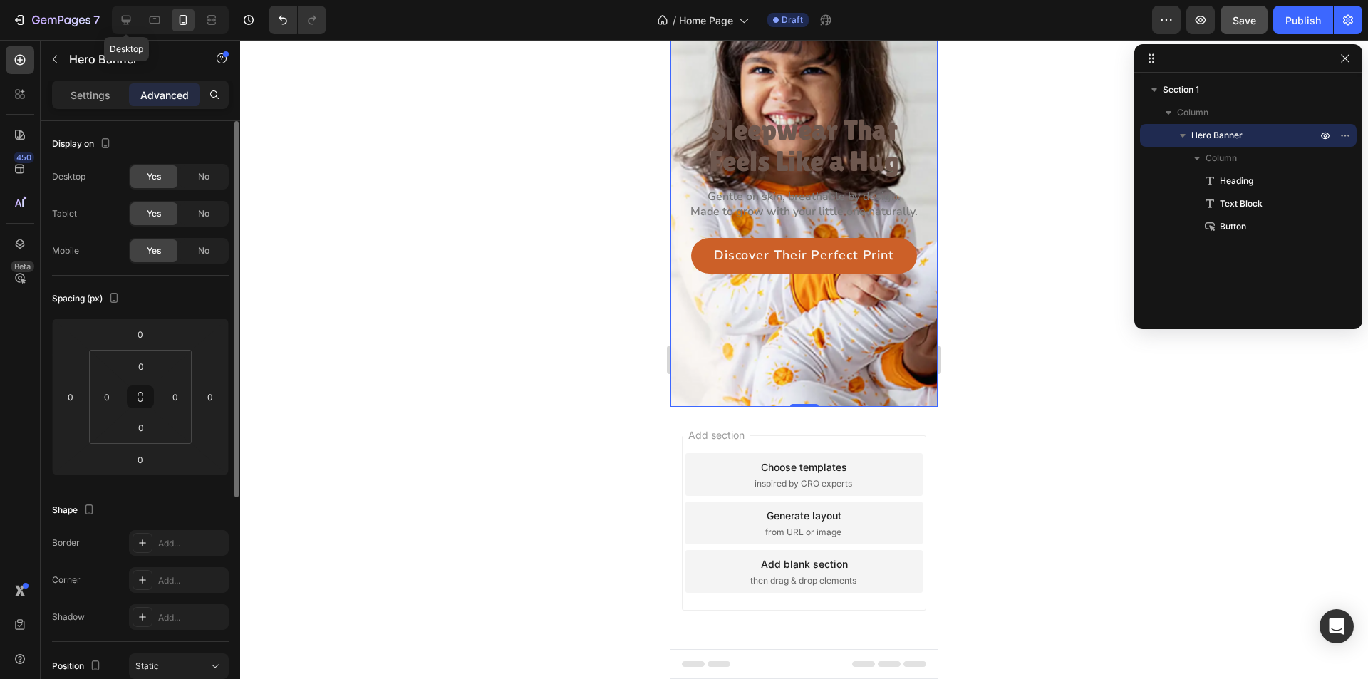
click at [130, 12] on div at bounding box center [126, 20] width 23 height 23
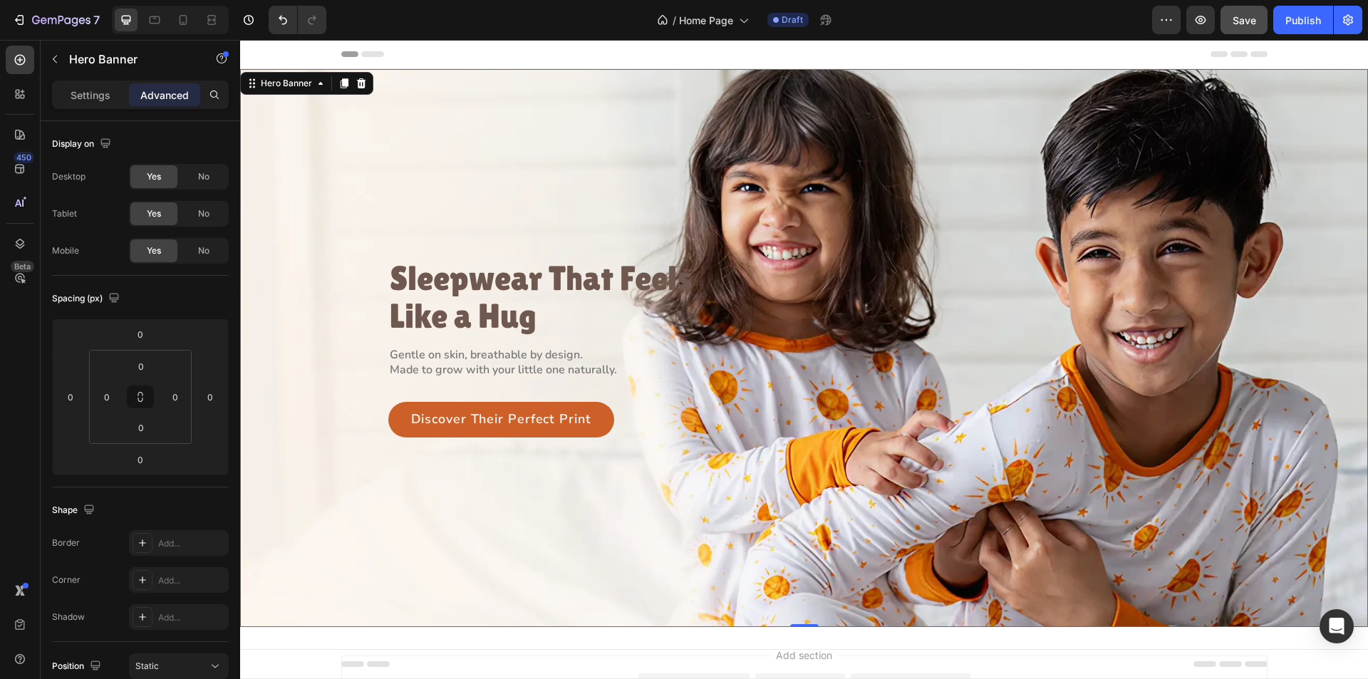
click at [287, 212] on div "Background Image" at bounding box center [804, 348] width 1128 height 558
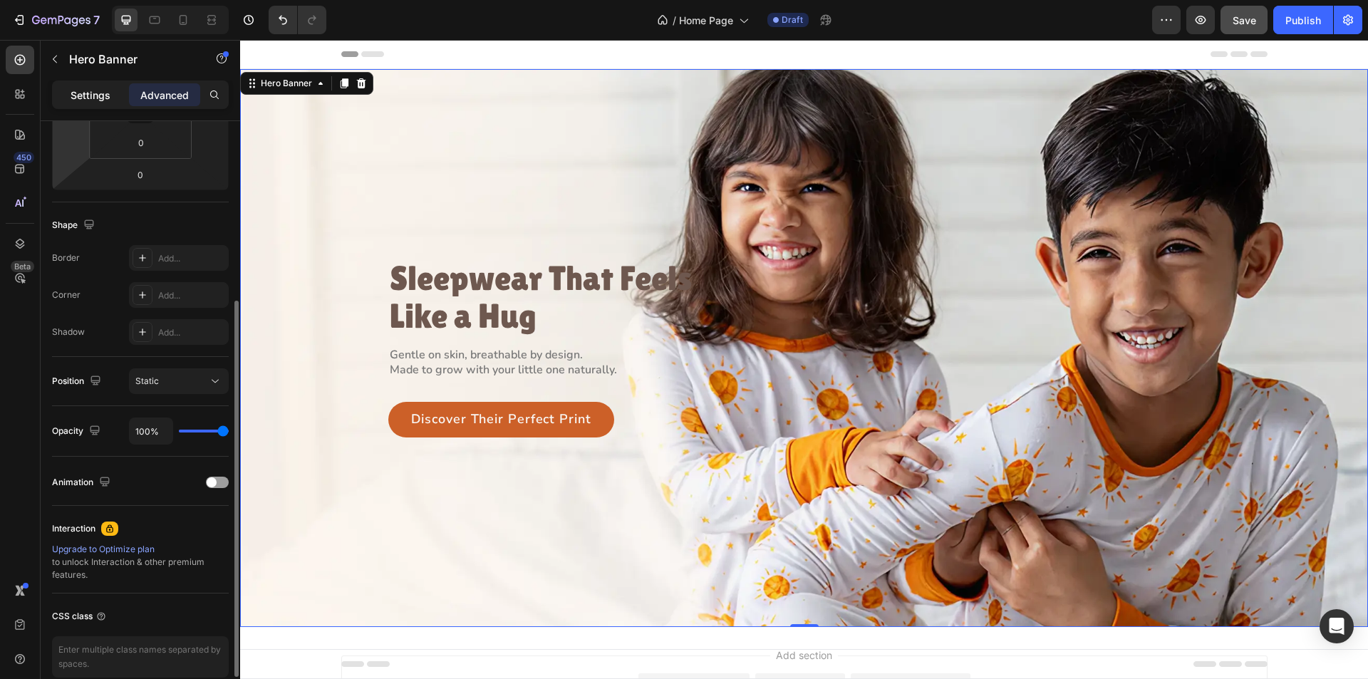
click at [76, 93] on p "Settings" at bounding box center [91, 95] width 40 height 15
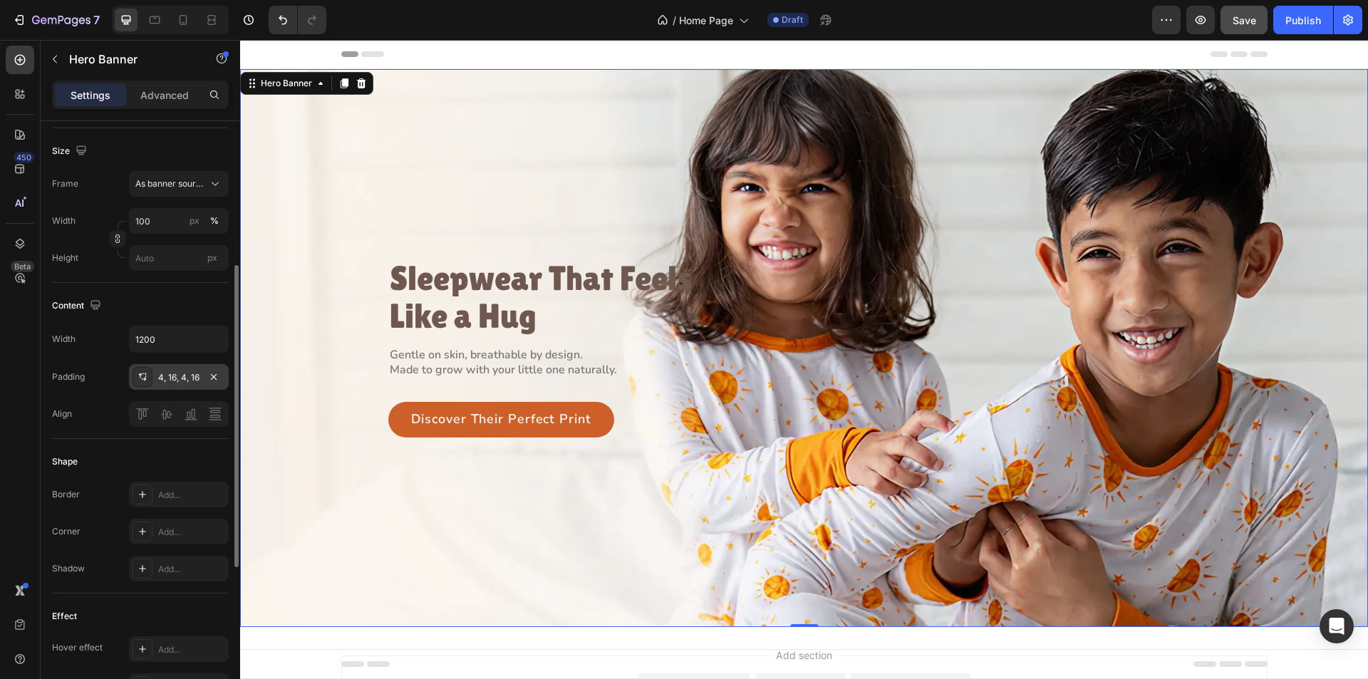
click at [145, 373] on icon at bounding box center [142, 376] width 11 height 11
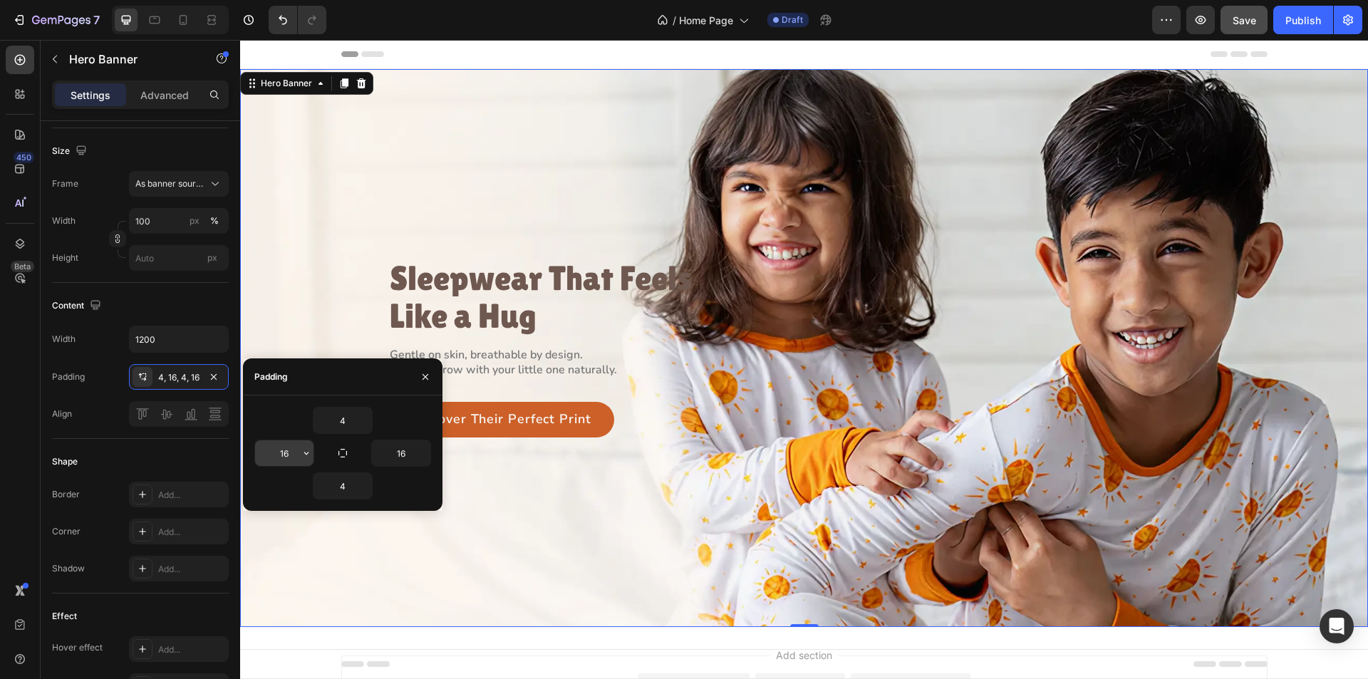
click at [291, 453] on input "16" at bounding box center [284, 453] width 58 height 26
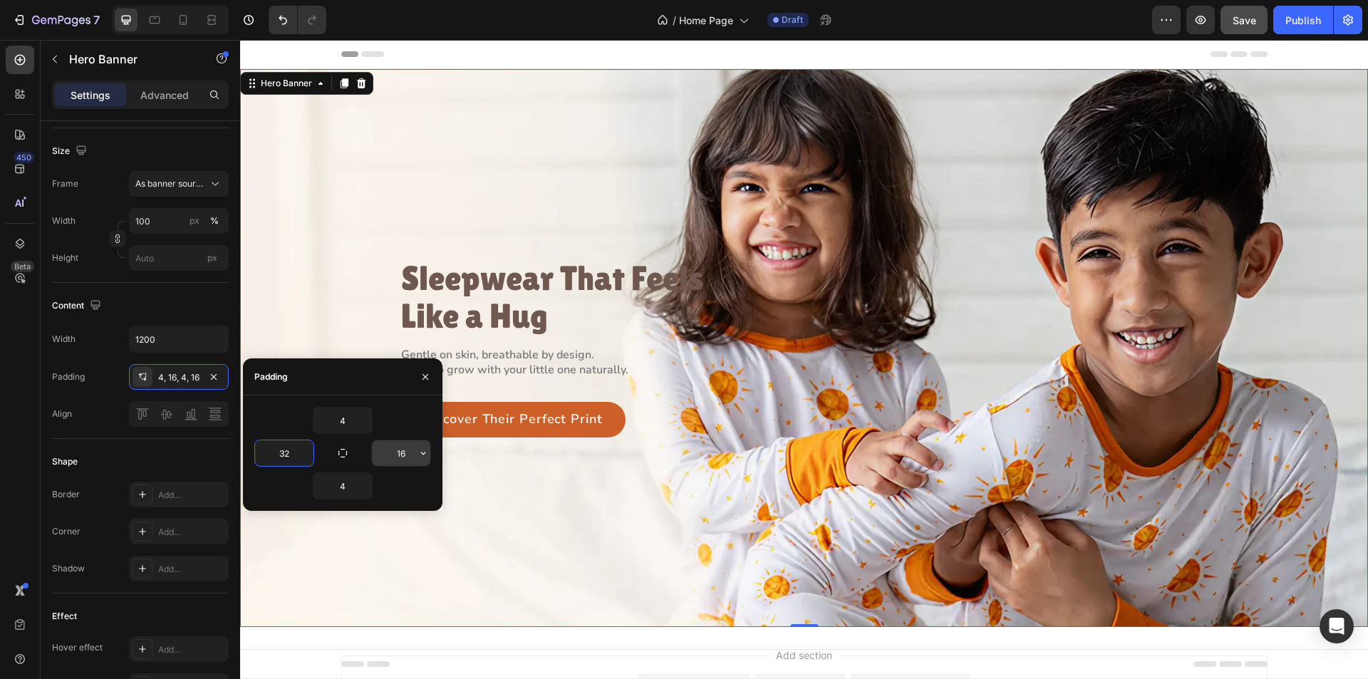
type input "32"
click at [405, 452] on input "16" at bounding box center [401, 453] width 58 height 26
type input "32"
click at [343, 420] on input "4" at bounding box center [343, 421] width 58 height 26
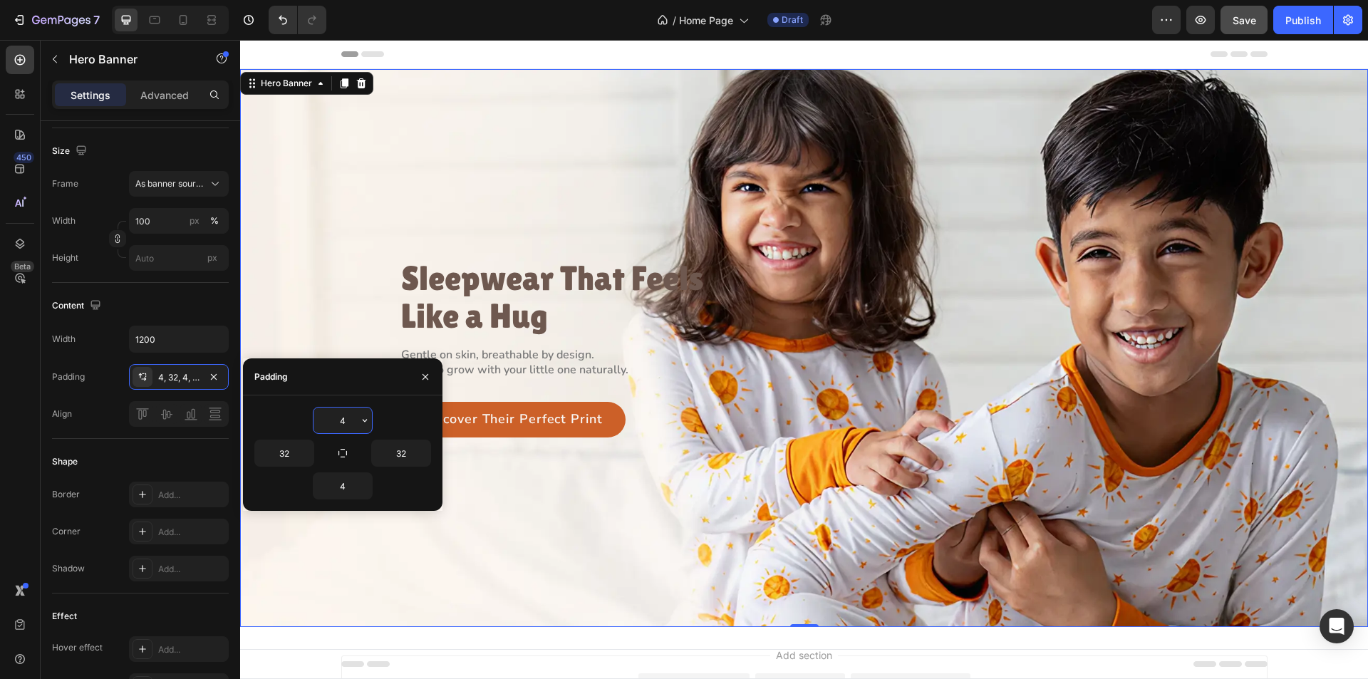
click at [343, 420] on input "4" at bounding box center [343, 421] width 58 height 26
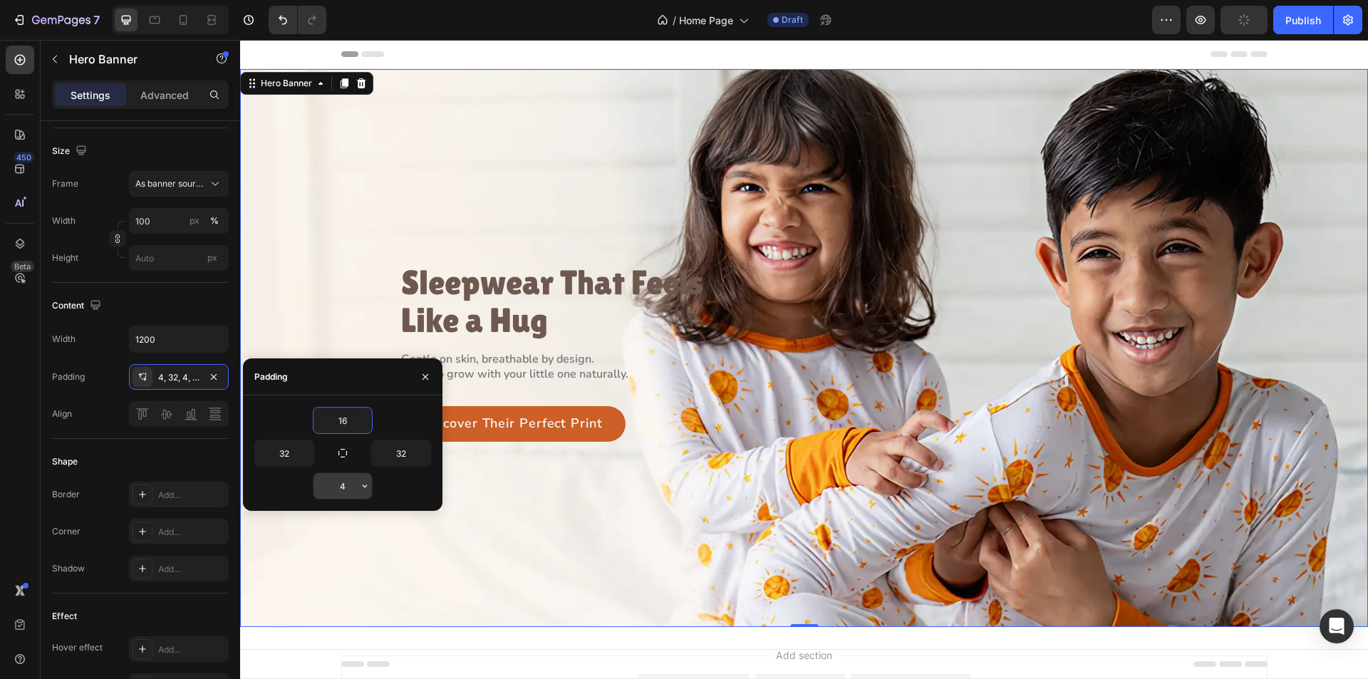
type input "16"
click at [342, 491] on input "4" at bounding box center [343, 486] width 58 height 26
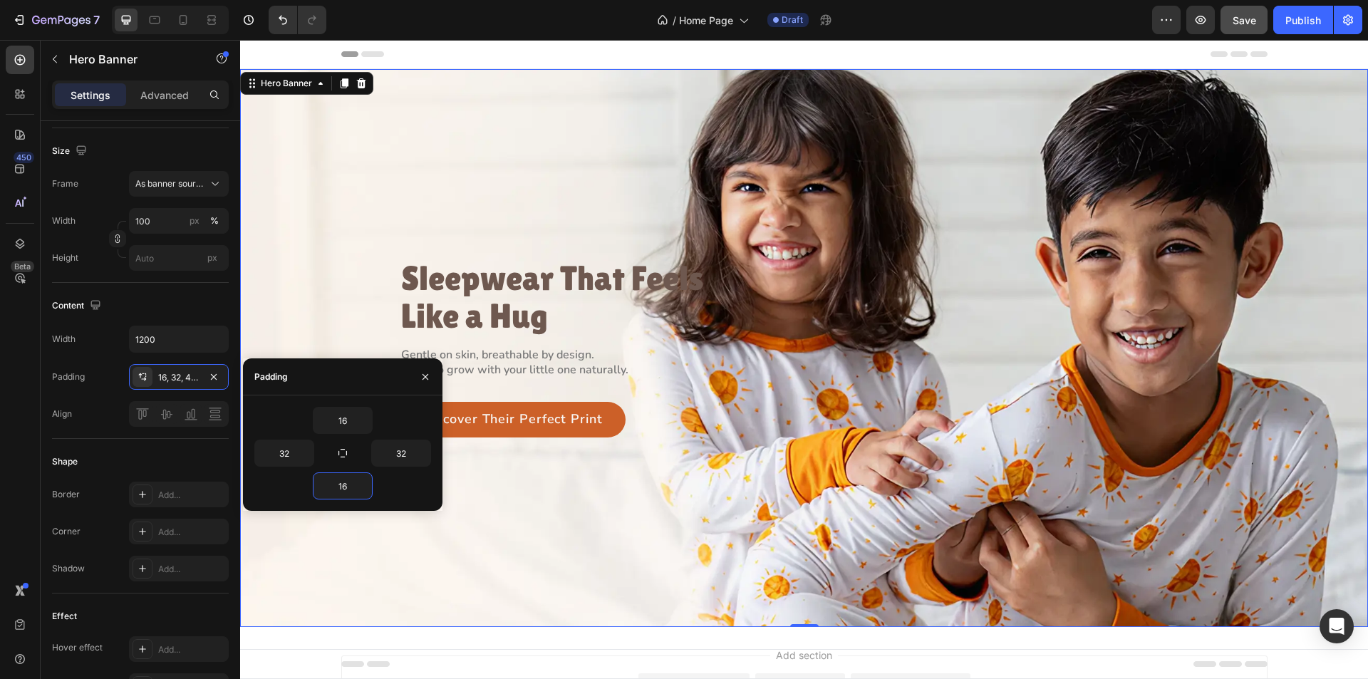
type input "16"
click at [148, 457] on div "Shape" at bounding box center [140, 461] width 177 height 23
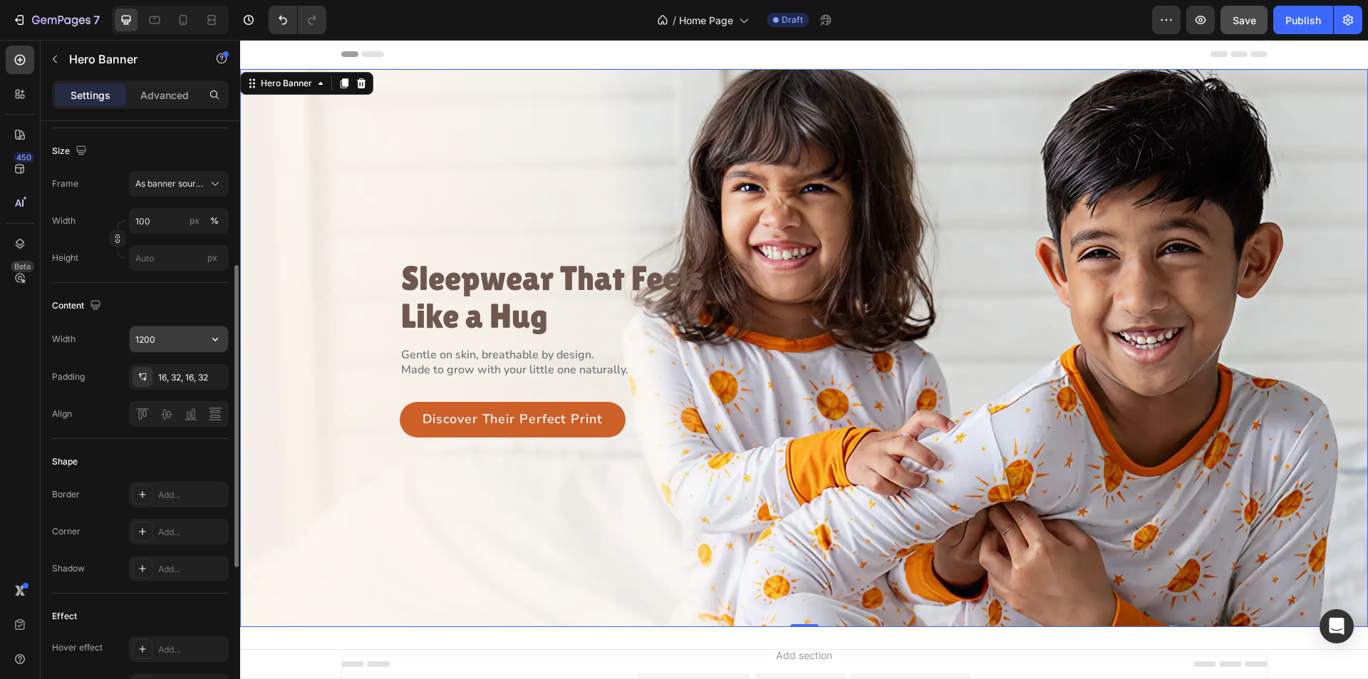
click at [167, 339] on input "1200" at bounding box center [179, 339] width 98 height 26
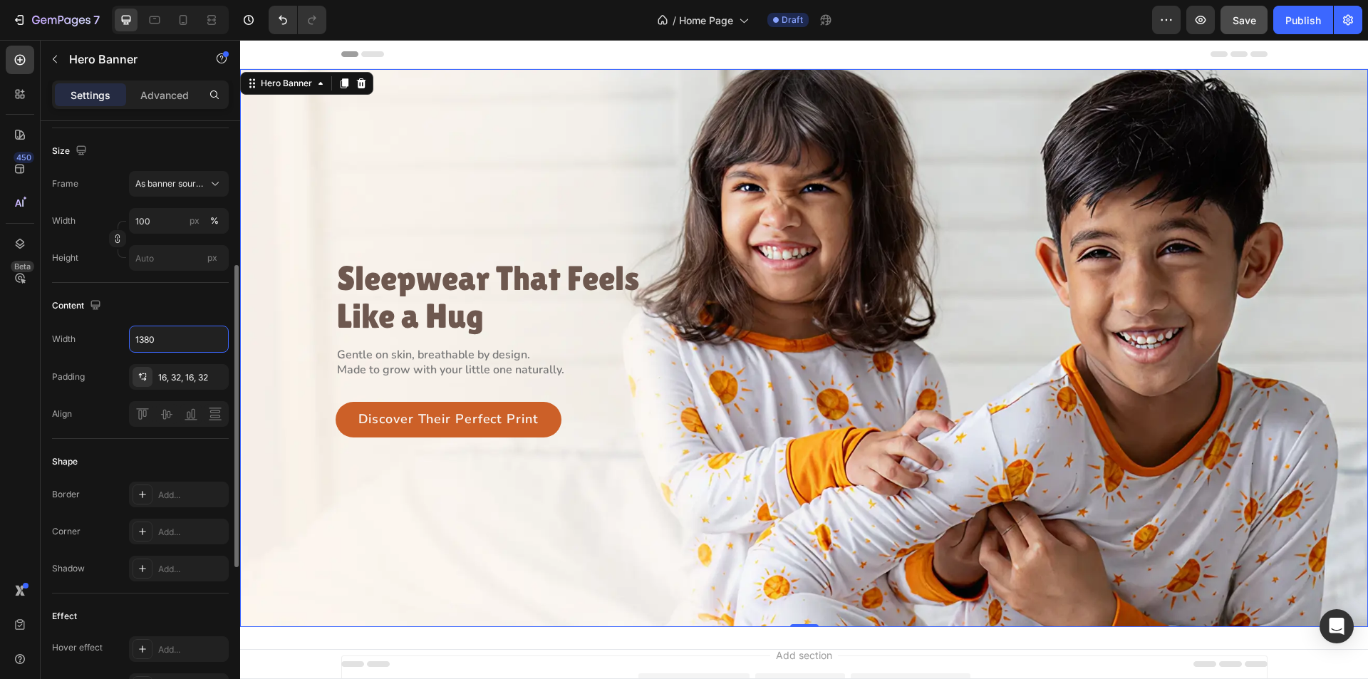
type input "1380"
click at [161, 311] on div "Content" at bounding box center [140, 305] width 177 height 23
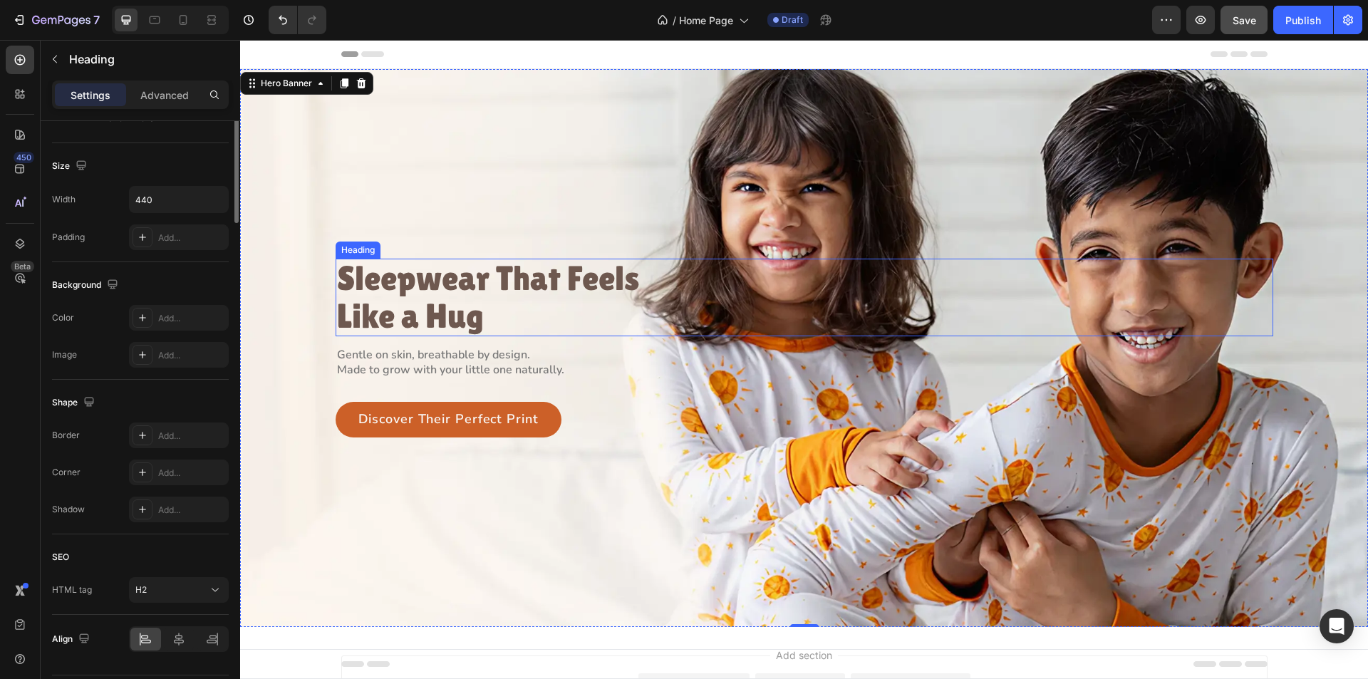
click at [439, 300] on p "Sleepwear That Feels Like a Hug" at bounding box center [492, 298] width 311 height 76
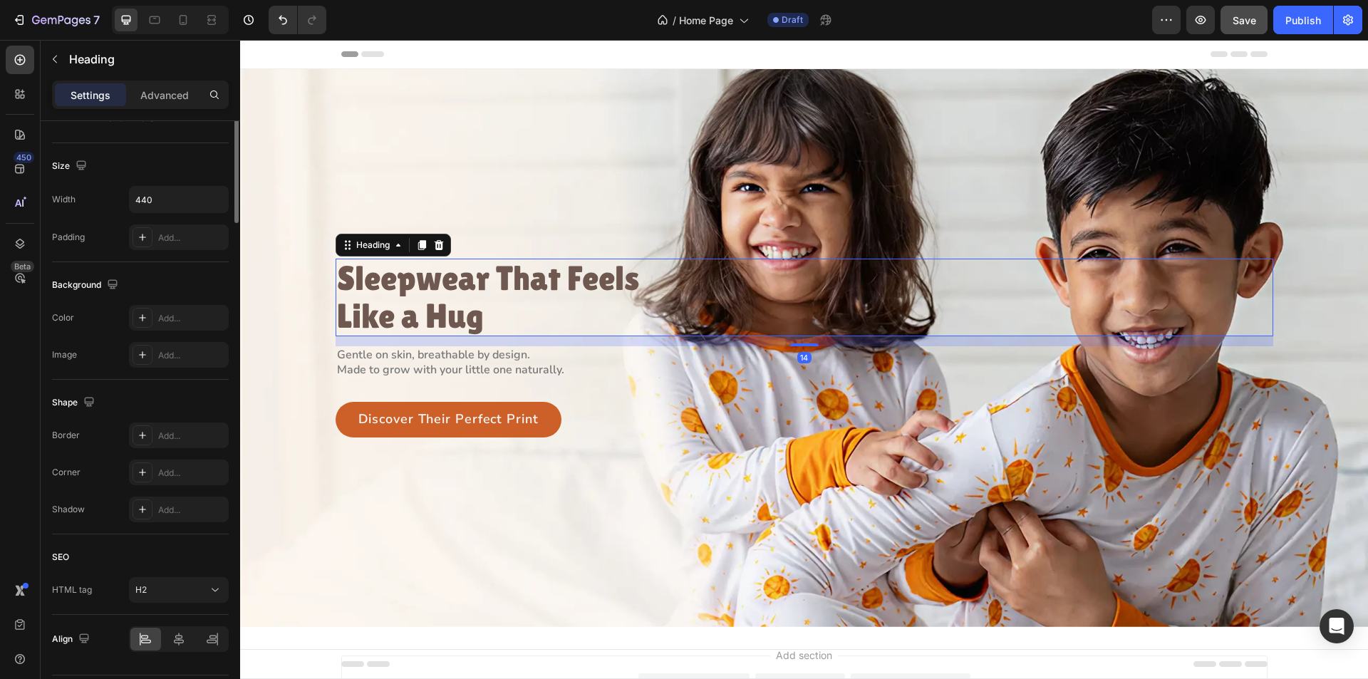
scroll to position [0, 0]
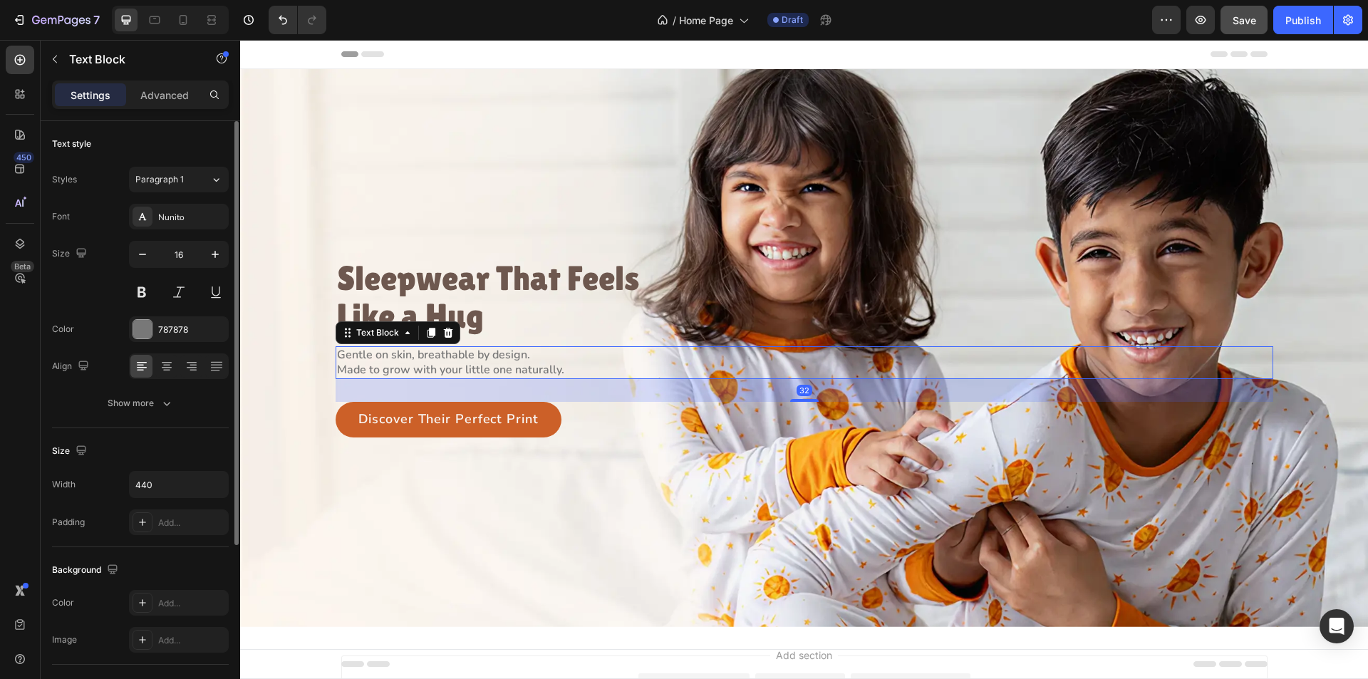
click at [434, 365] on p "Made to grow with your little one naturally." at bounding box center [492, 370] width 311 height 15
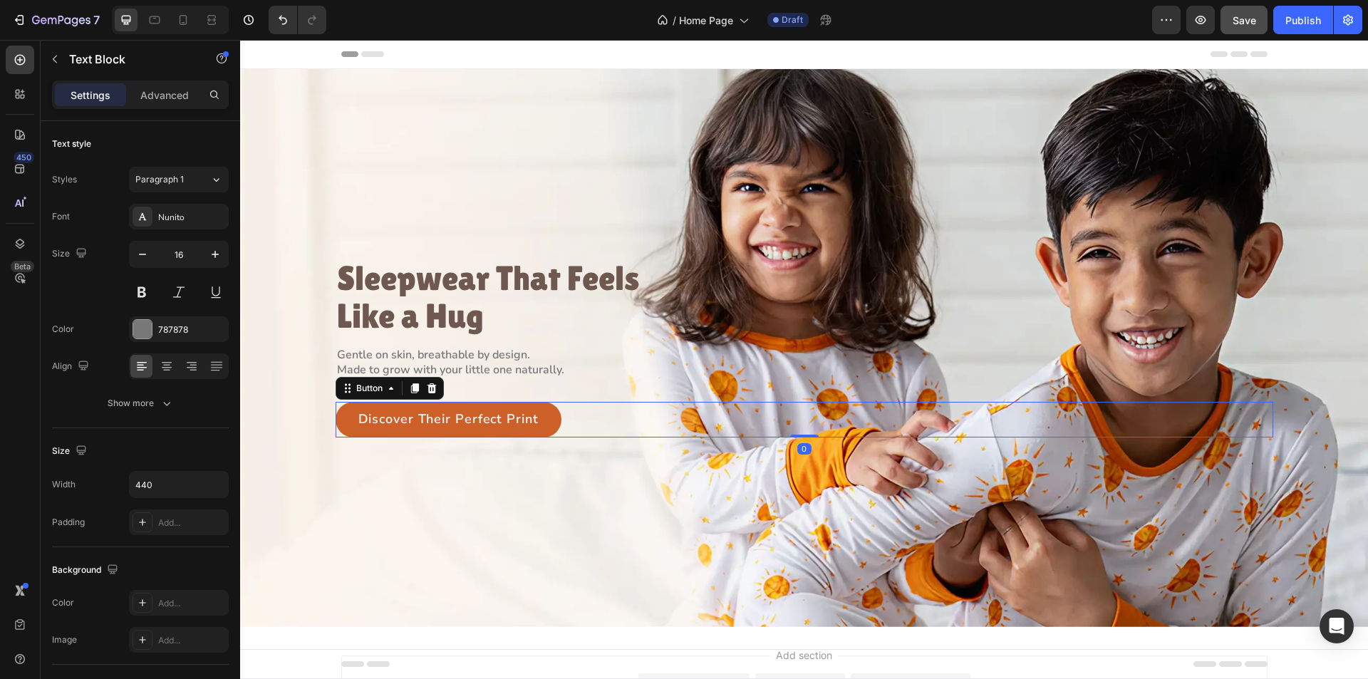
click at [613, 413] on div "Discover Their Perfect Print Button 0" at bounding box center [805, 420] width 938 height 36
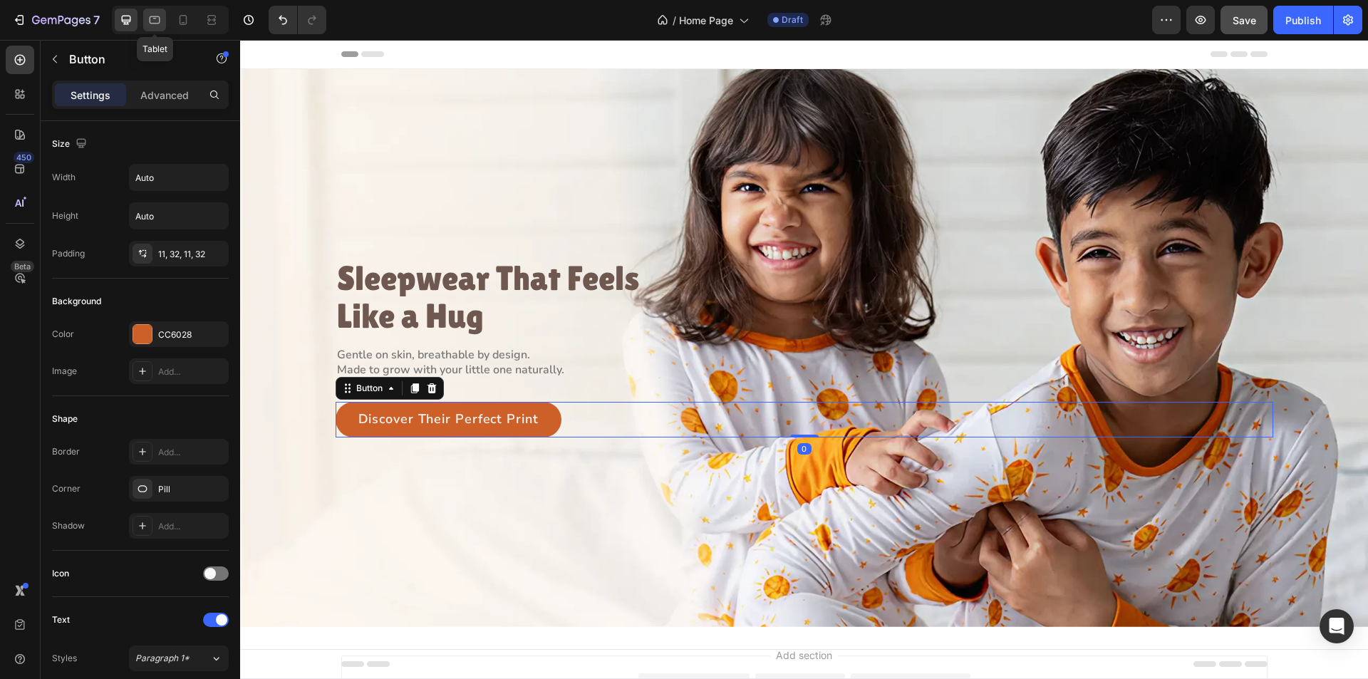
click at [160, 18] on icon at bounding box center [155, 20] width 11 height 8
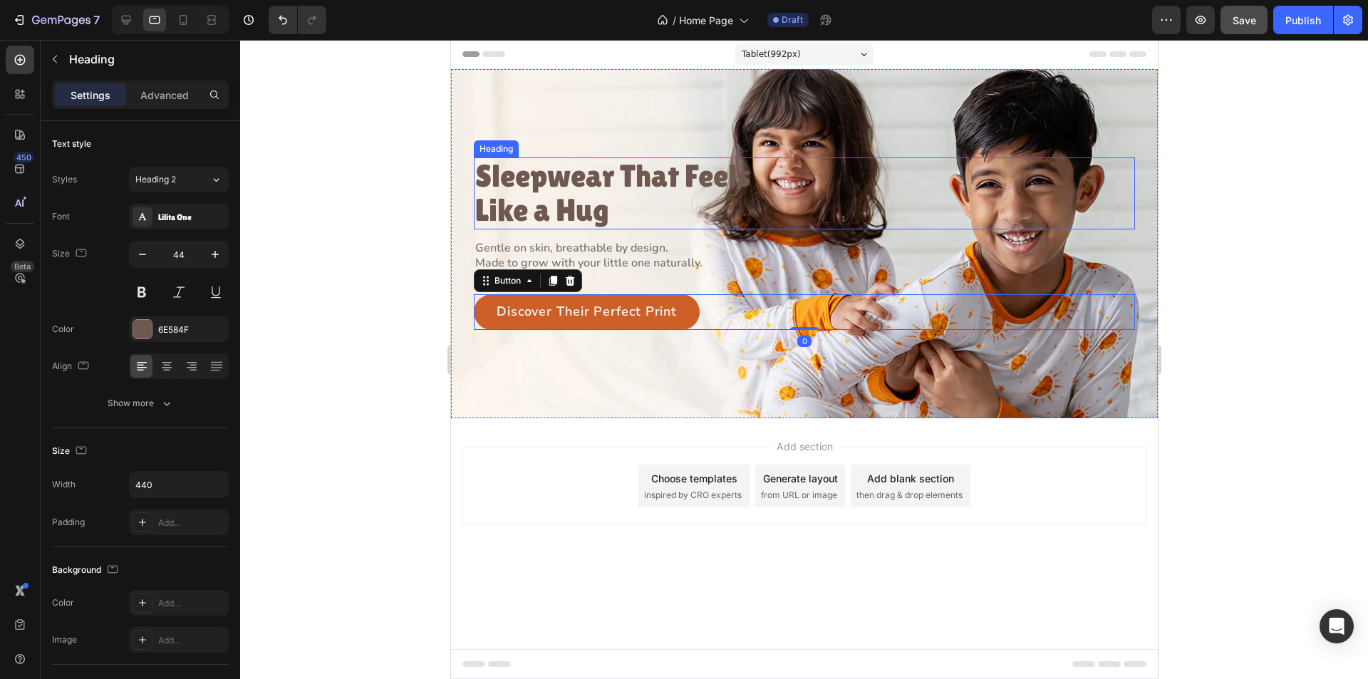
click at [544, 177] on p "Sleepwear That Feels Like a Hug" at bounding box center [630, 193] width 311 height 69
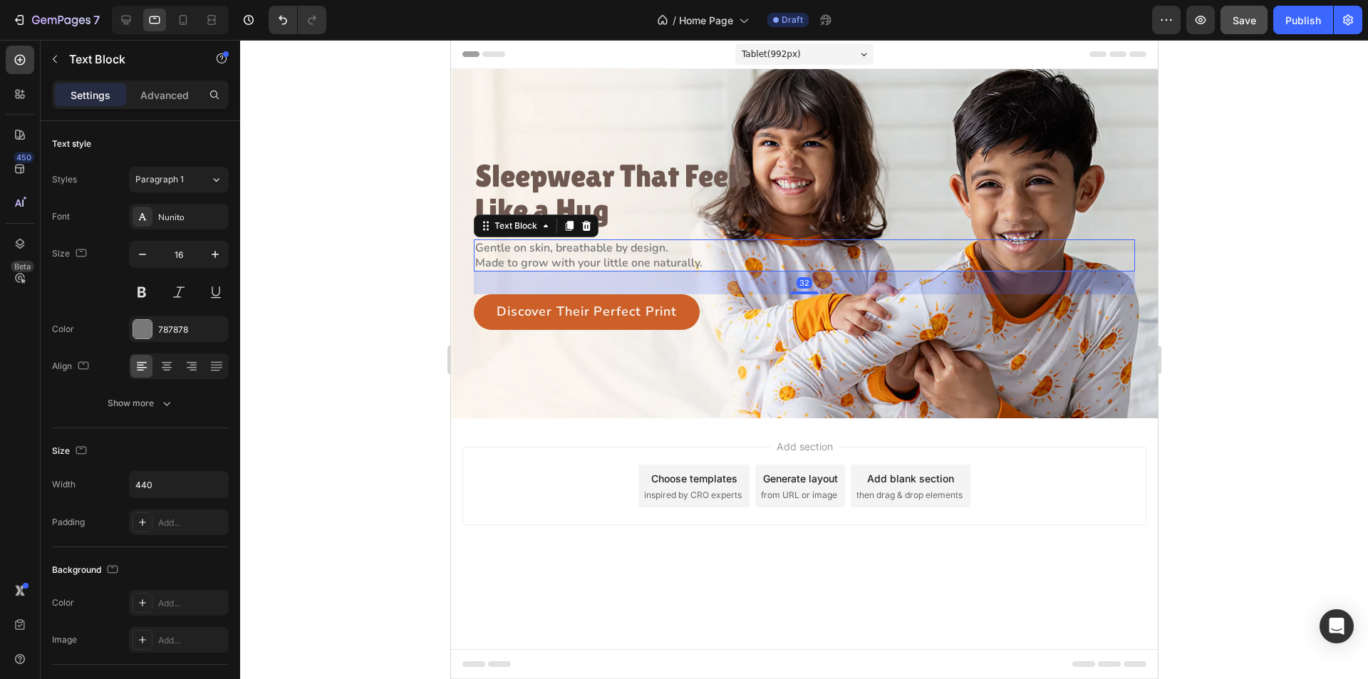
click at [547, 259] on p "Made to grow with your little one naturally." at bounding box center [630, 263] width 311 height 15
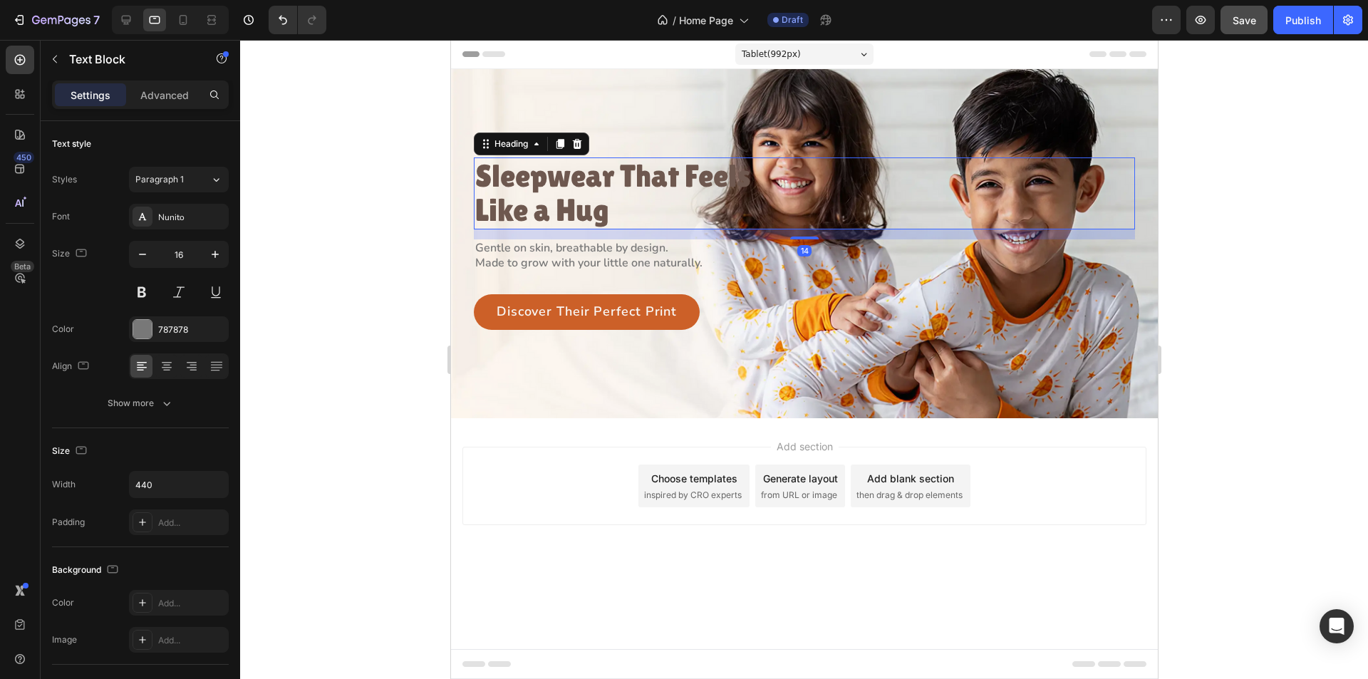
click at [635, 192] on p "Sleepwear That Feels Like a Hug" at bounding box center [630, 193] width 311 height 69
click at [616, 262] on p "Made to grow with your little one naturally." at bounding box center [630, 263] width 311 height 15
click at [681, 185] on p "Sleepwear That Feels Like a Hug" at bounding box center [630, 193] width 311 height 69
click at [624, 257] on p "Made to grow with your little one naturally." at bounding box center [630, 263] width 311 height 15
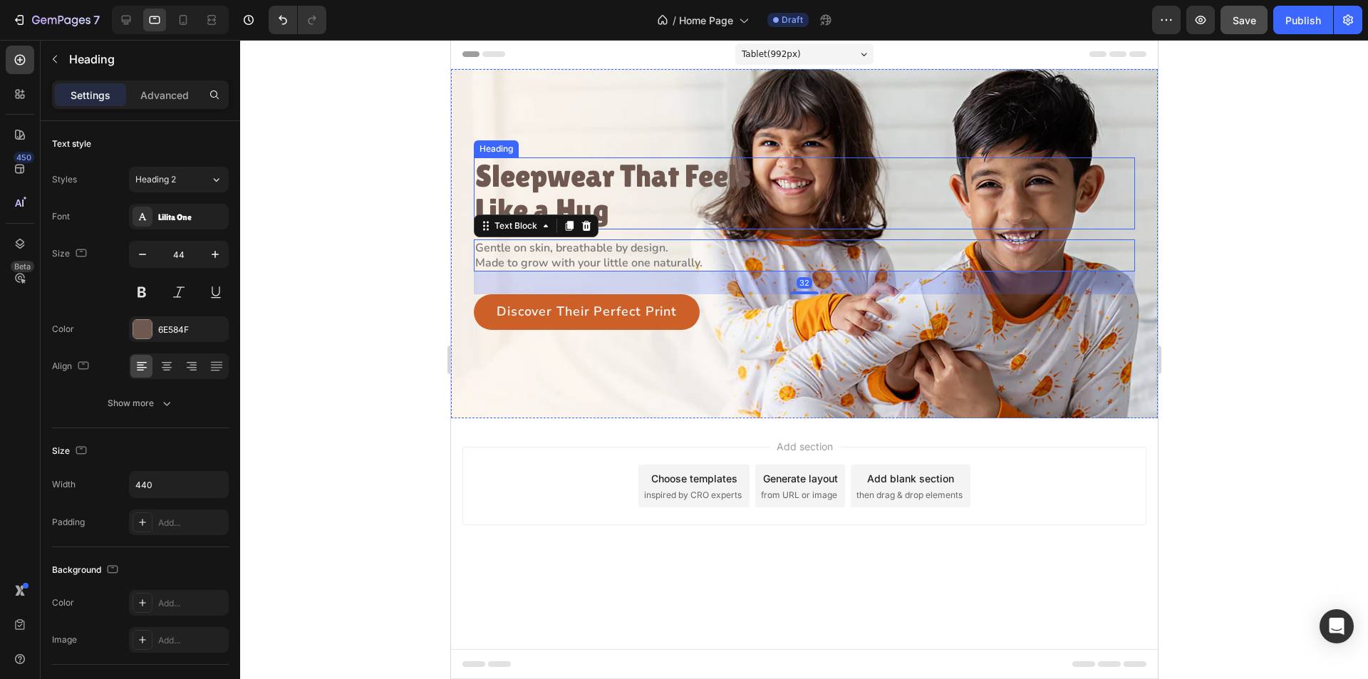
click at [596, 203] on p "Sleepwear That Feels Like a Hug" at bounding box center [630, 193] width 311 height 69
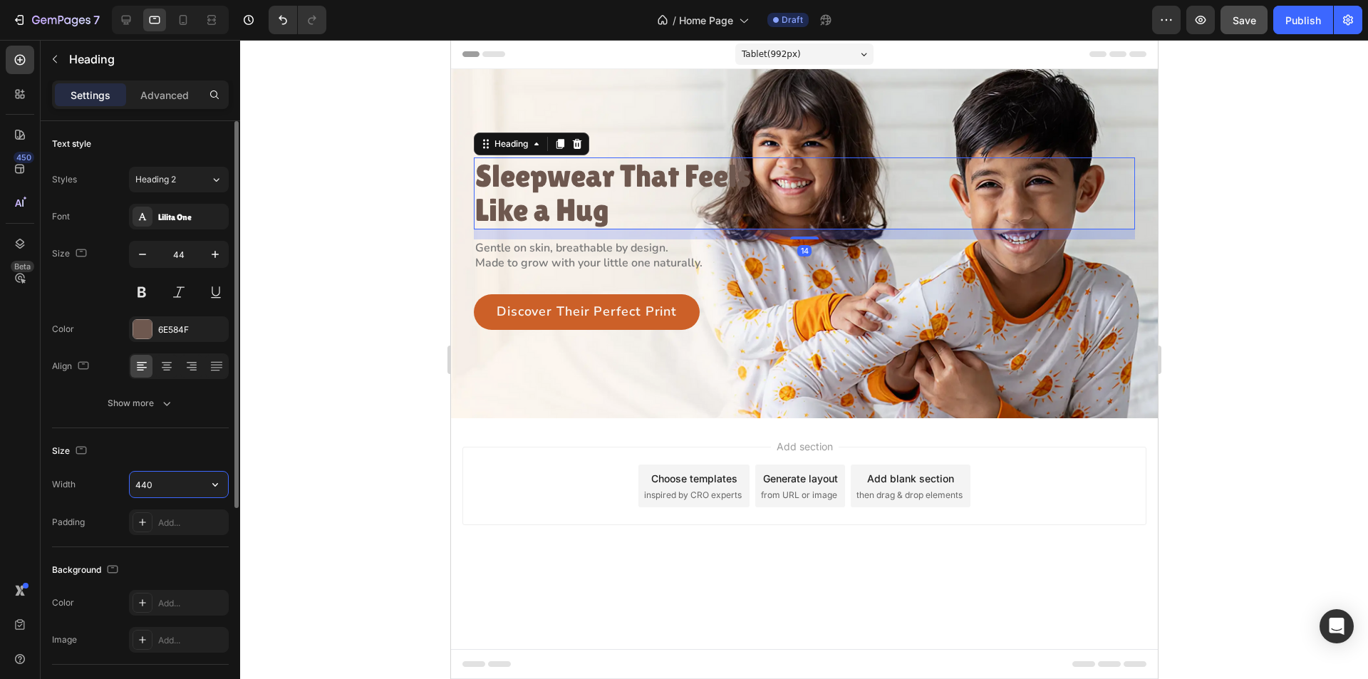
click at [157, 486] on input "440" at bounding box center [179, 485] width 98 height 26
click at [145, 485] on input "440" at bounding box center [179, 485] width 98 height 26
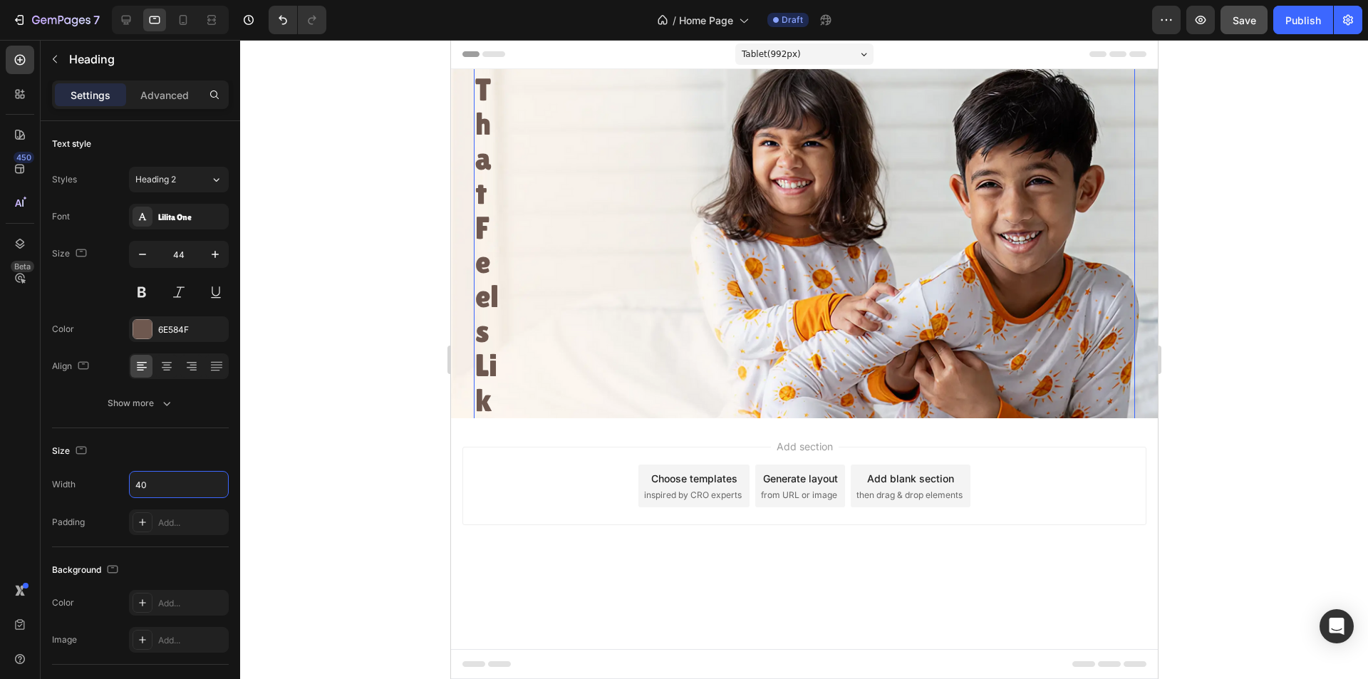
type input "420"
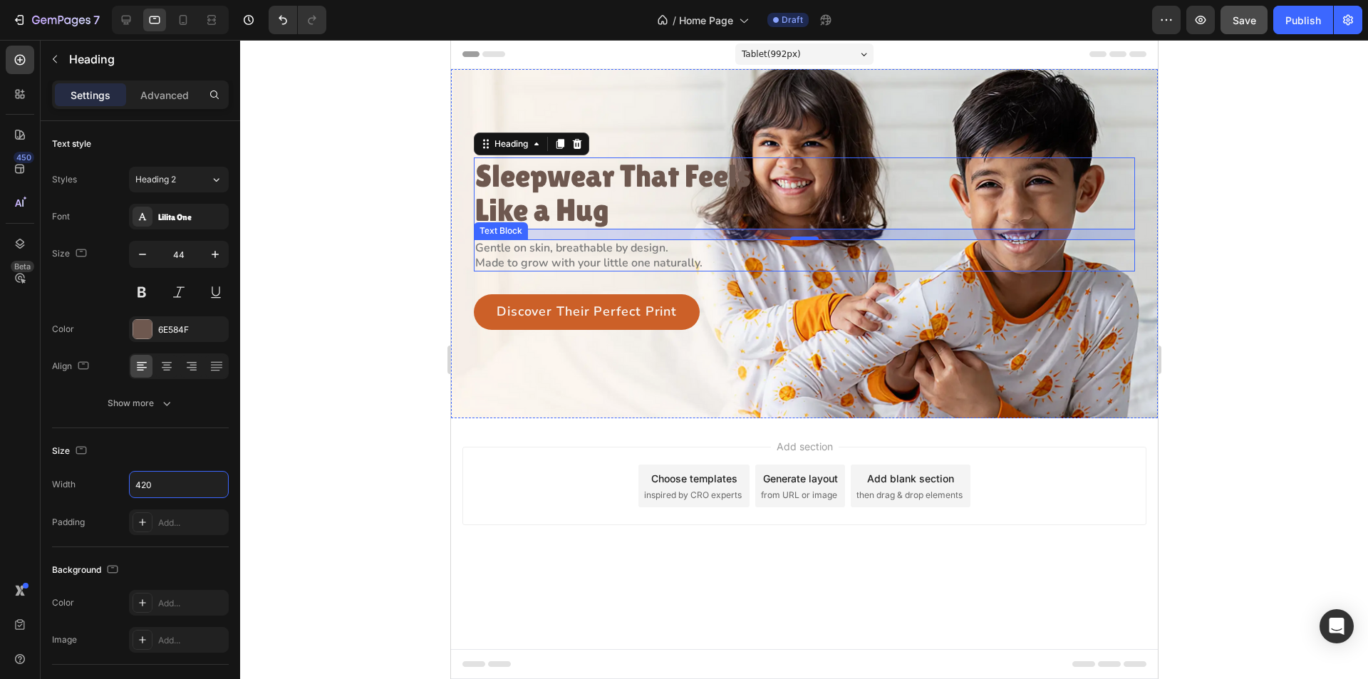
click at [613, 262] on p "Made to grow with your little one naturally." at bounding box center [630, 263] width 311 height 15
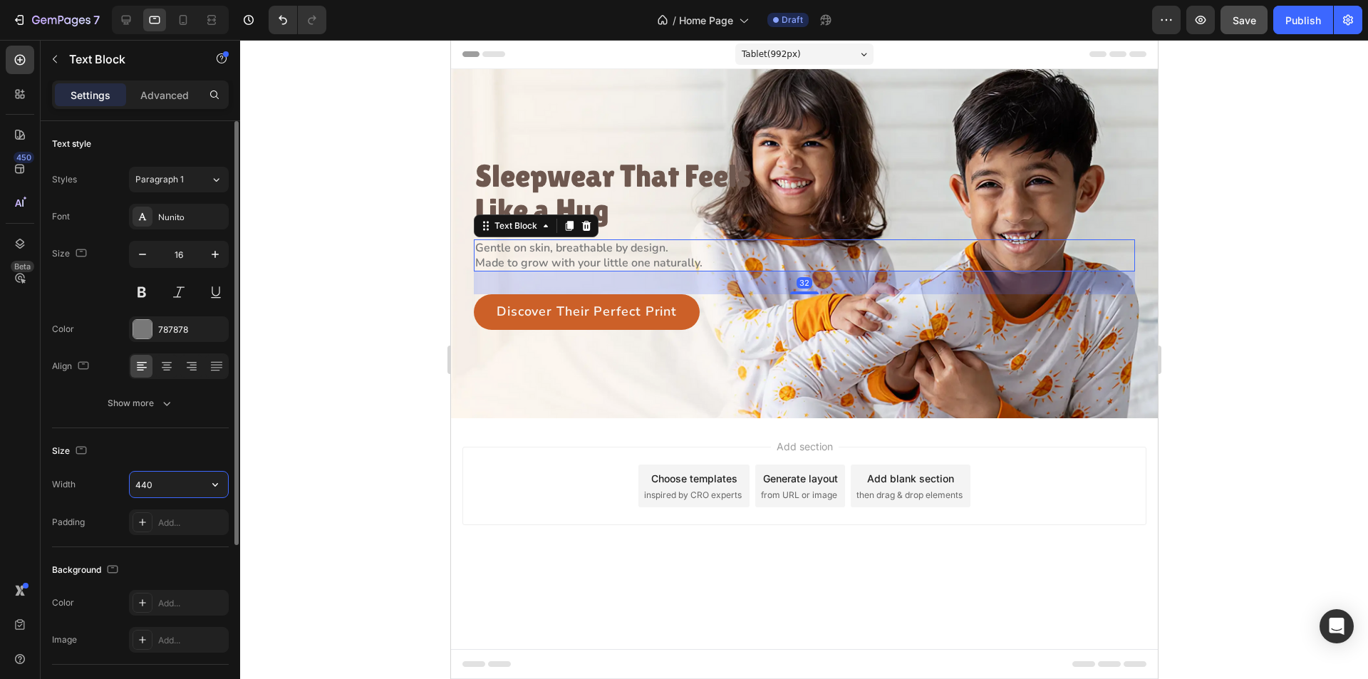
click at [140, 476] on input "440" at bounding box center [179, 485] width 98 height 26
click at [149, 480] on input "440" at bounding box center [179, 485] width 98 height 26
click at [185, 19] on icon at bounding box center [183, 20] width 14 height 14
type input "100%"
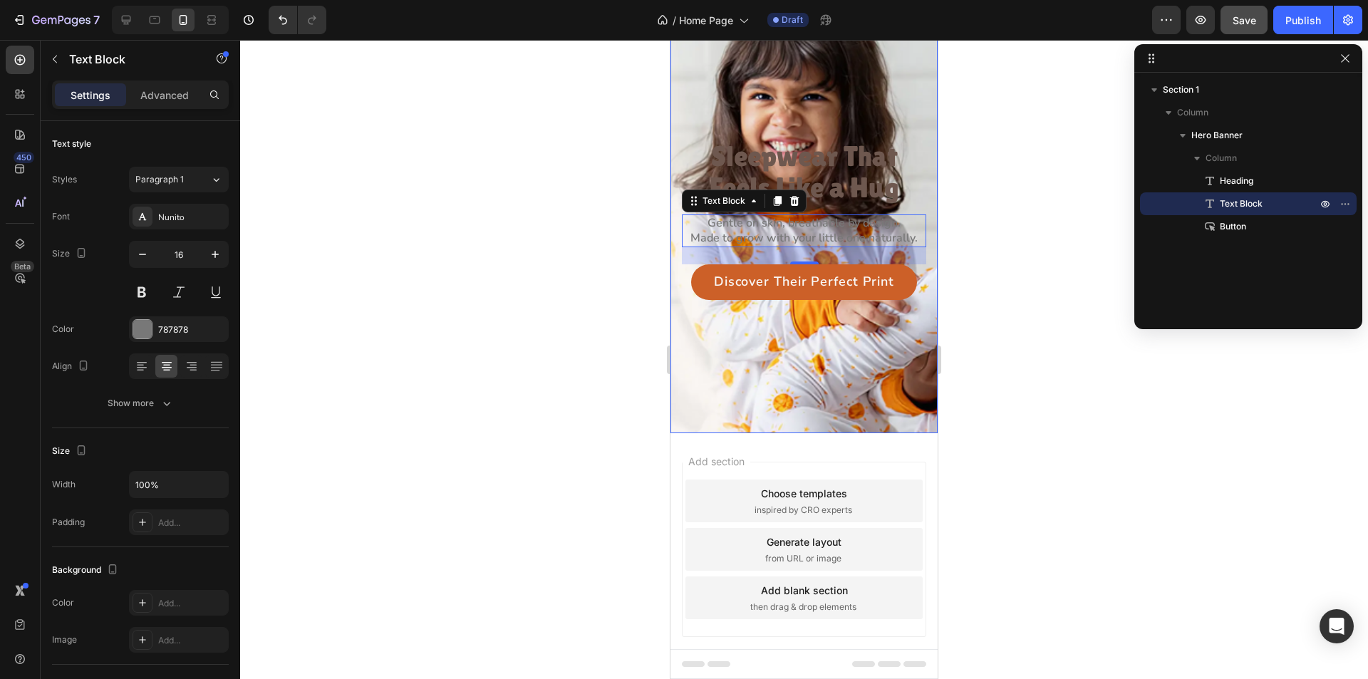
scroll to position [90, 0]
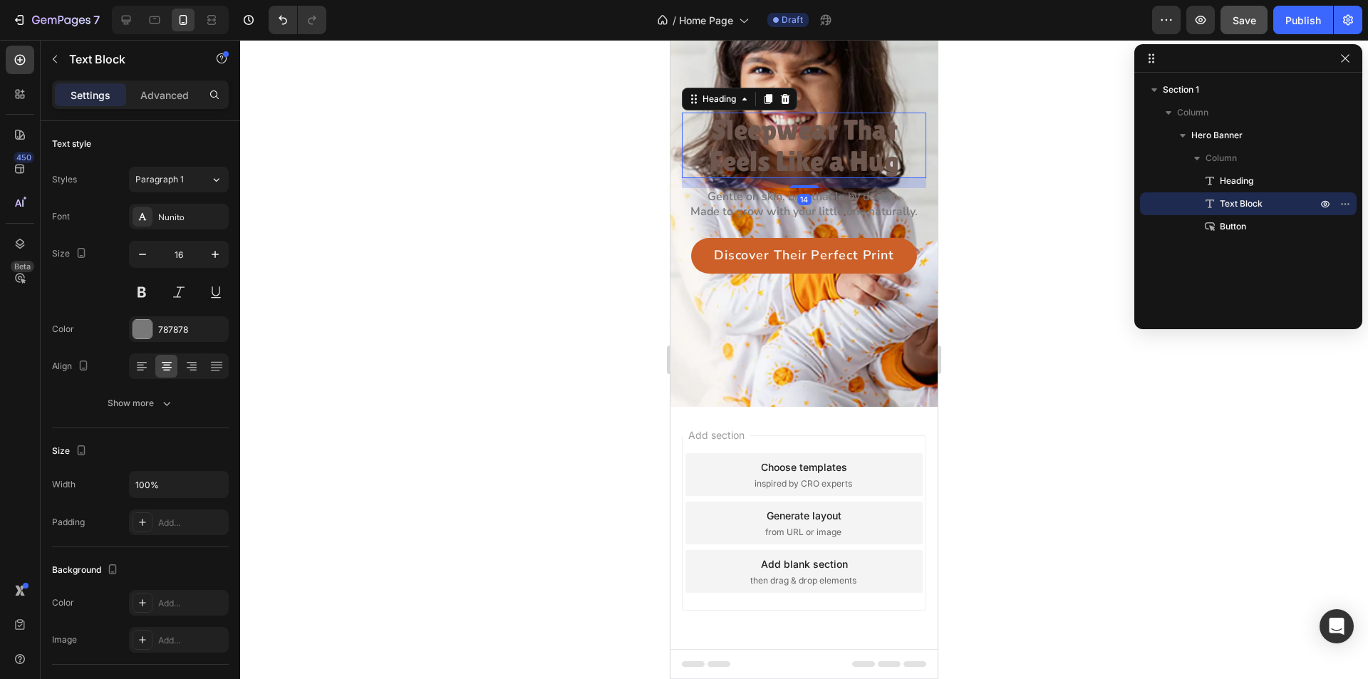
click at [873, 156] on p "Sleepwear That Feels Like a Hug" at bounding box center [804, 145] width 242 height 63
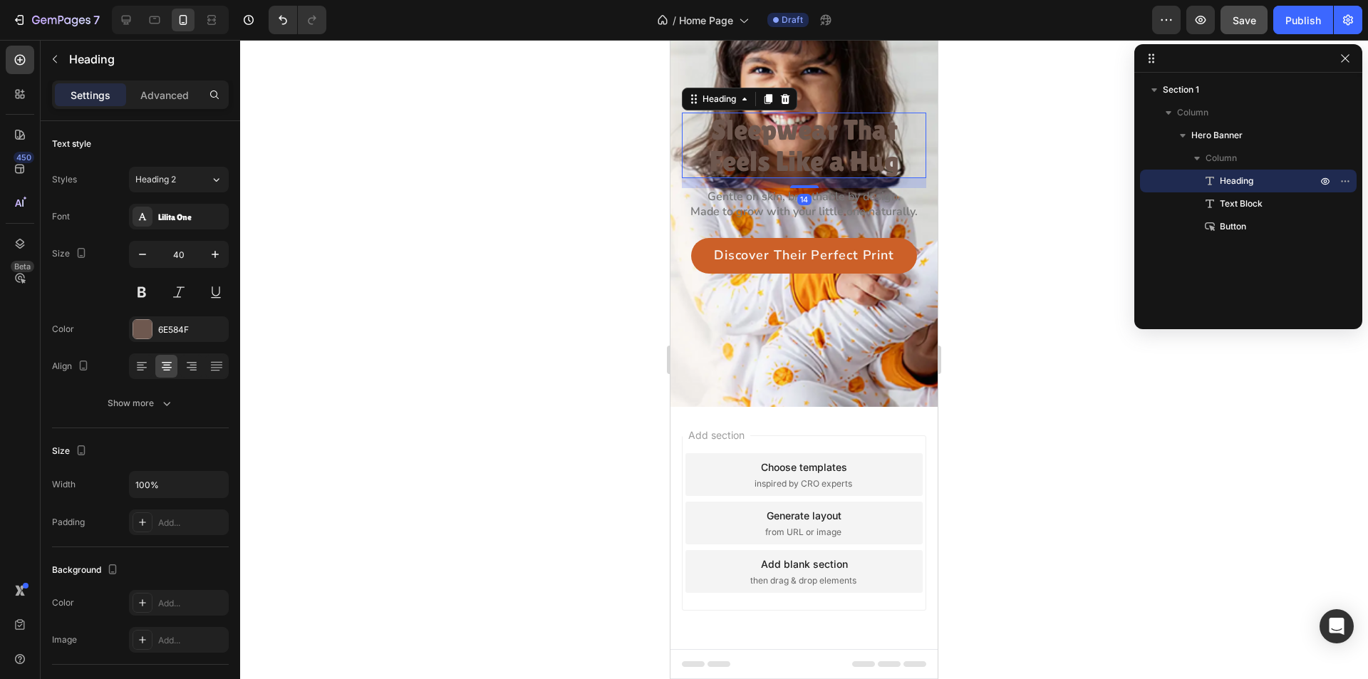
click at [849, 202] on p "Gentle on skin, breathable by design." at bounding box center [804, 197] width 242 height 15
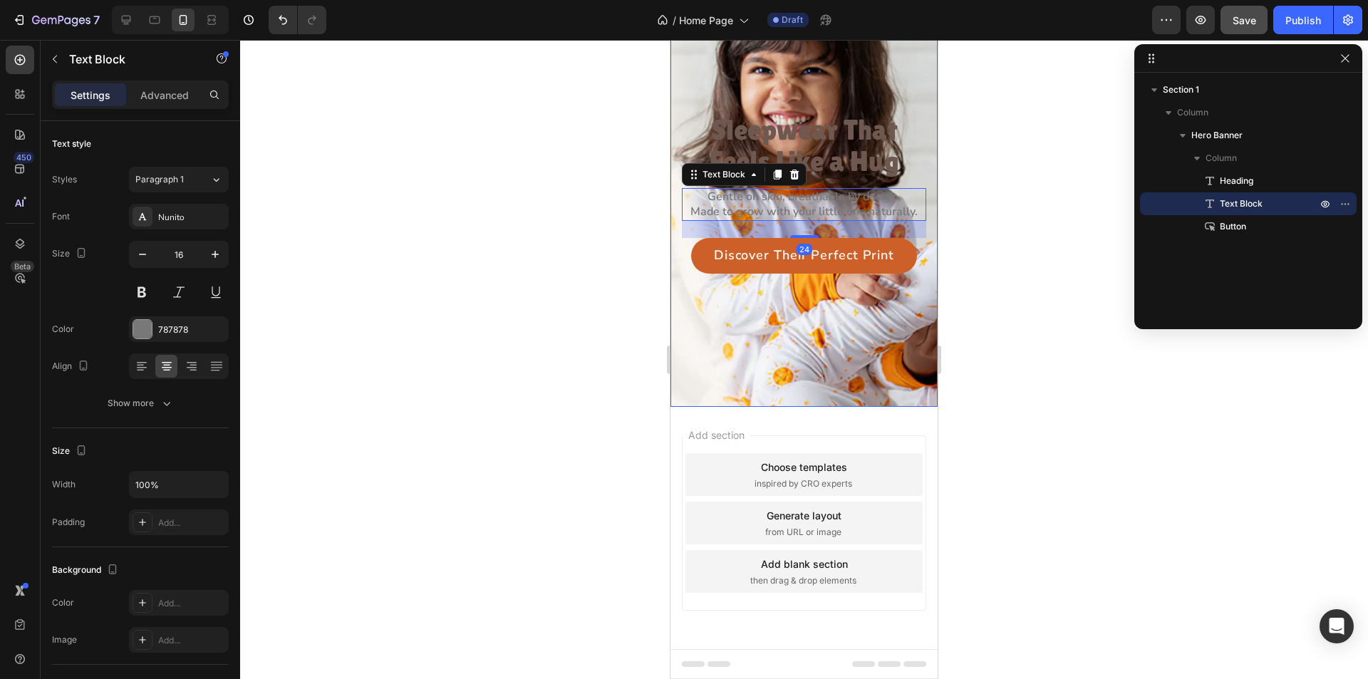
click at [675, 239] on div "Sleepwear That Feels Like a Hug Heading Gentle on skin, breathable by design. M…" at bounding box center [804, 193] width 267 height 184
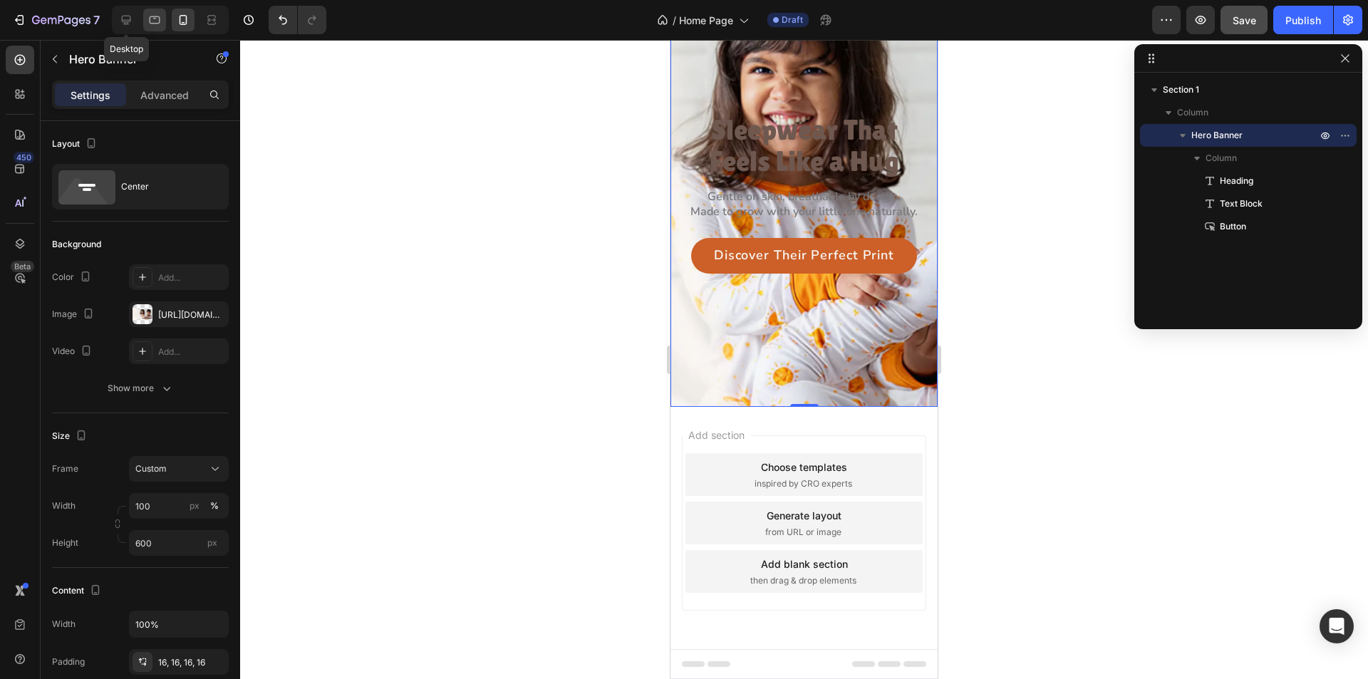
click at [145, 21] on div at bounding box center [154, 20] width 23 height 23
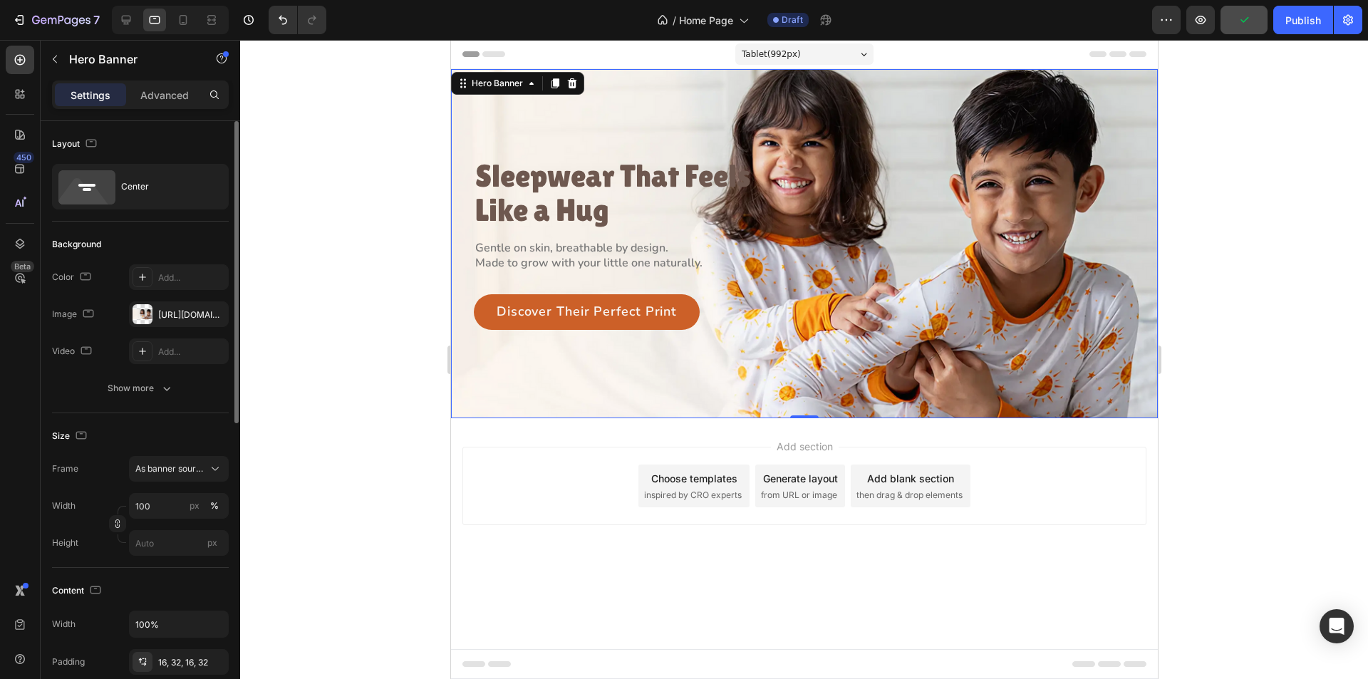
scroll to position [285, 0]
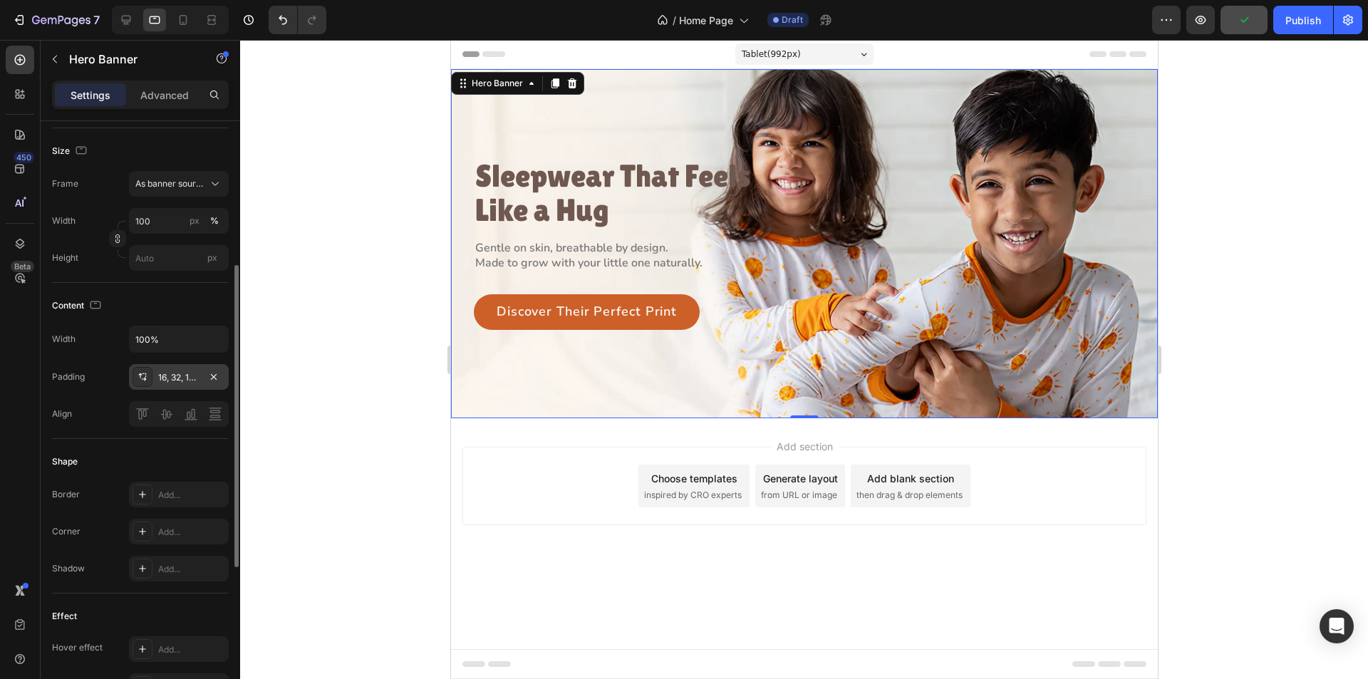
click at [142, 374] on icon at bounding box center [142, 376] width 11 height 11
click at [185, 15] on icon at bounding box center [183, 20] width 14 height 14
type input "600"
type input "16"
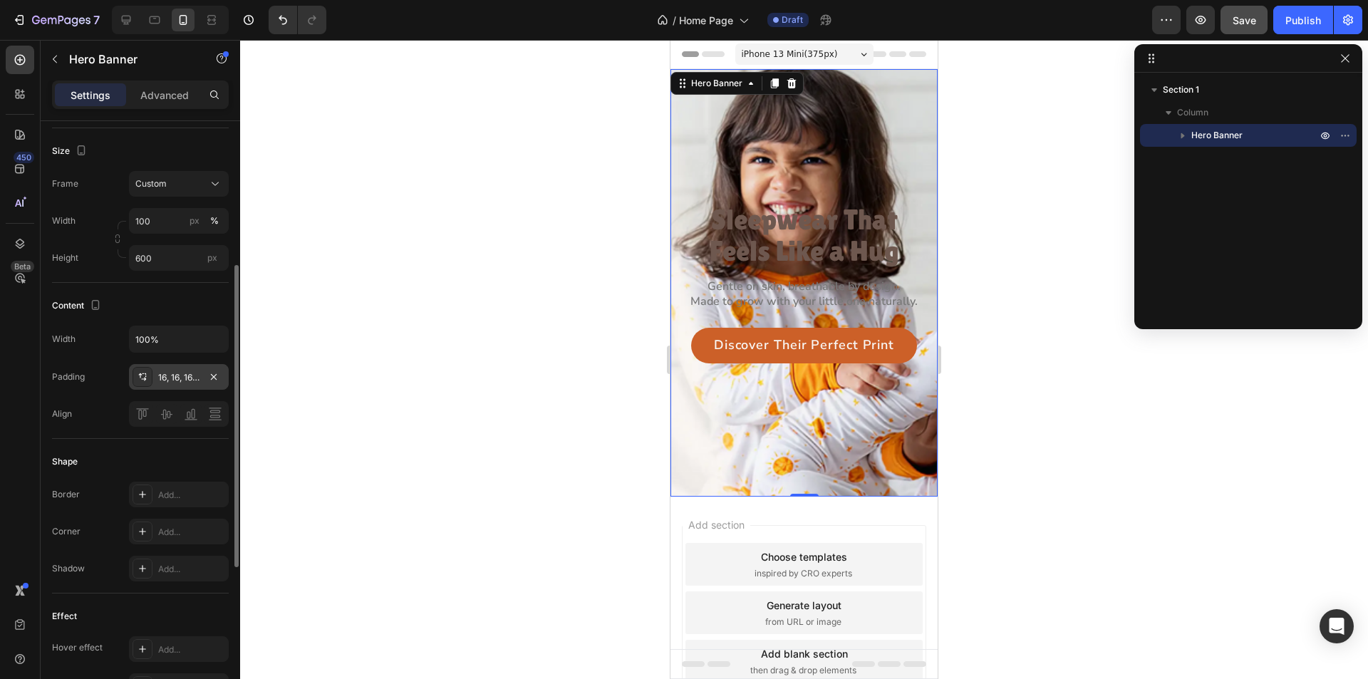
click at [140, 376] on icon at bounding box center [141, 375] width 4 height 5
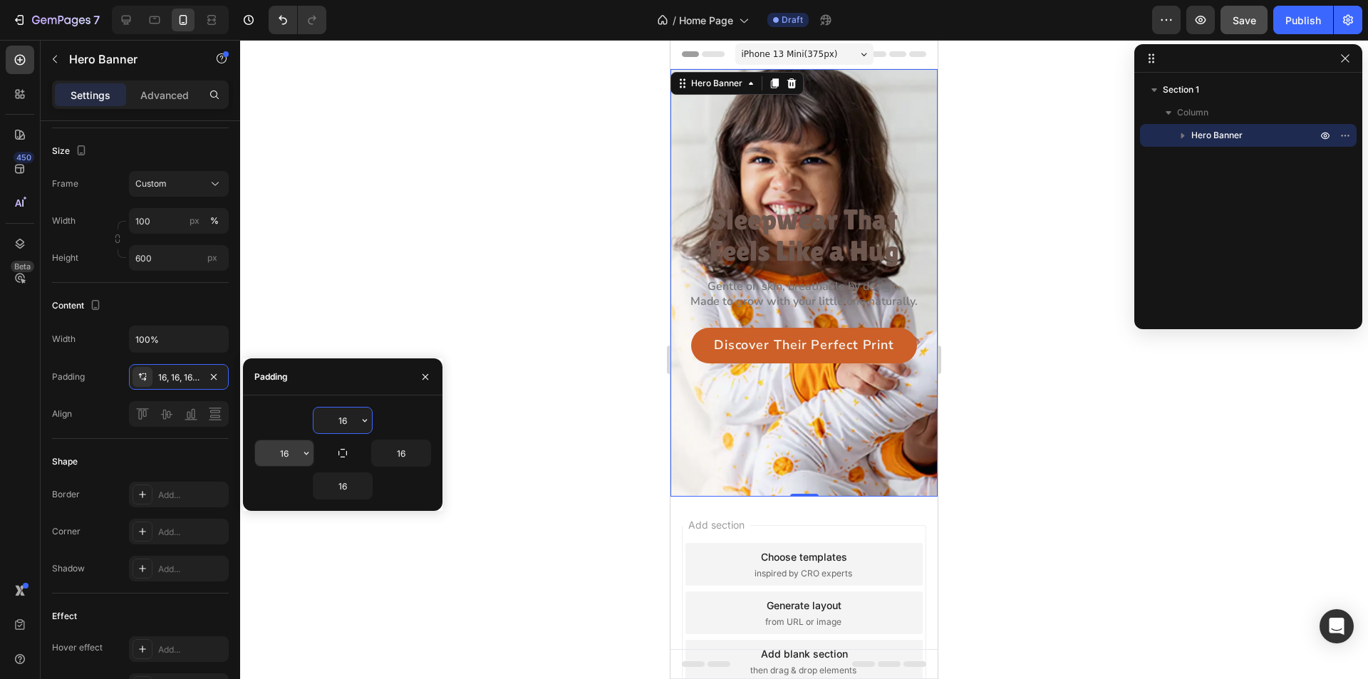
click at [294, 455] on input "16" at bounding box center [284, 453] width 58 height 26
type input "32"
click at [403, 450] on input "16" at bounding box center [401, 453] width 58 height 26
type input "32"
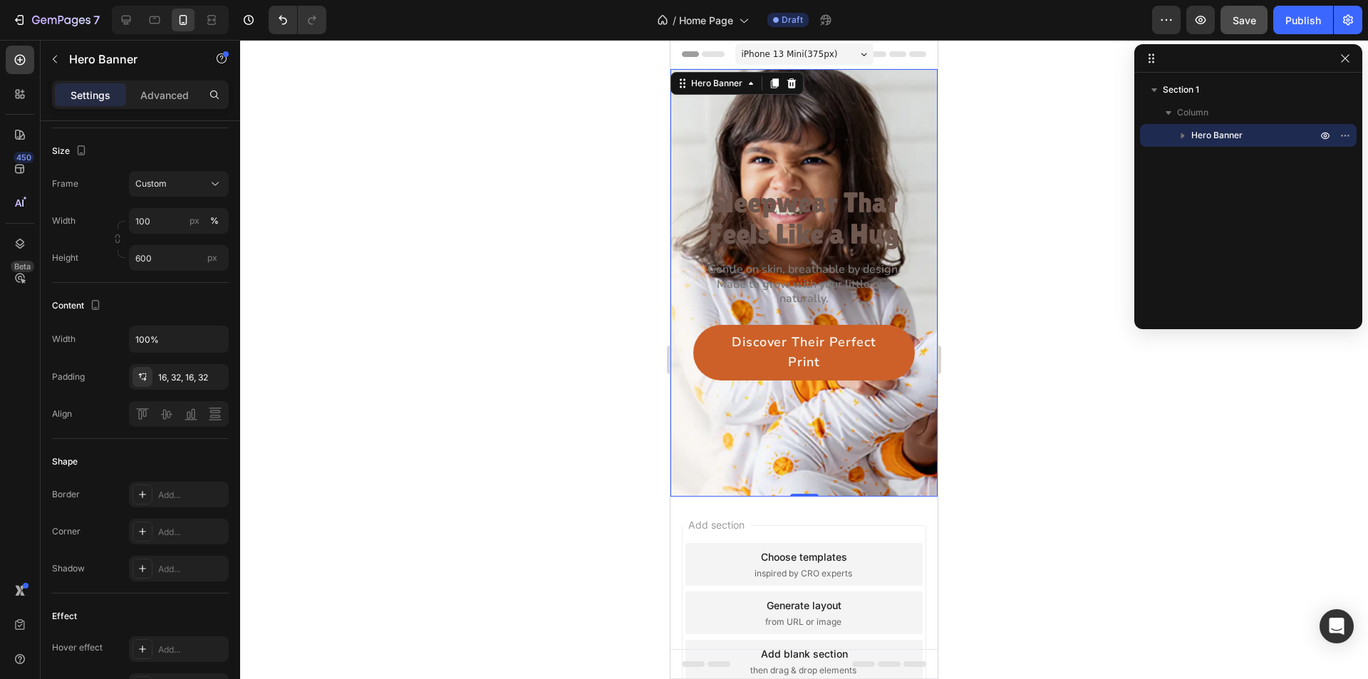
click at [596, 344] on div at bounding box center [804, 359] width 1128 height 639
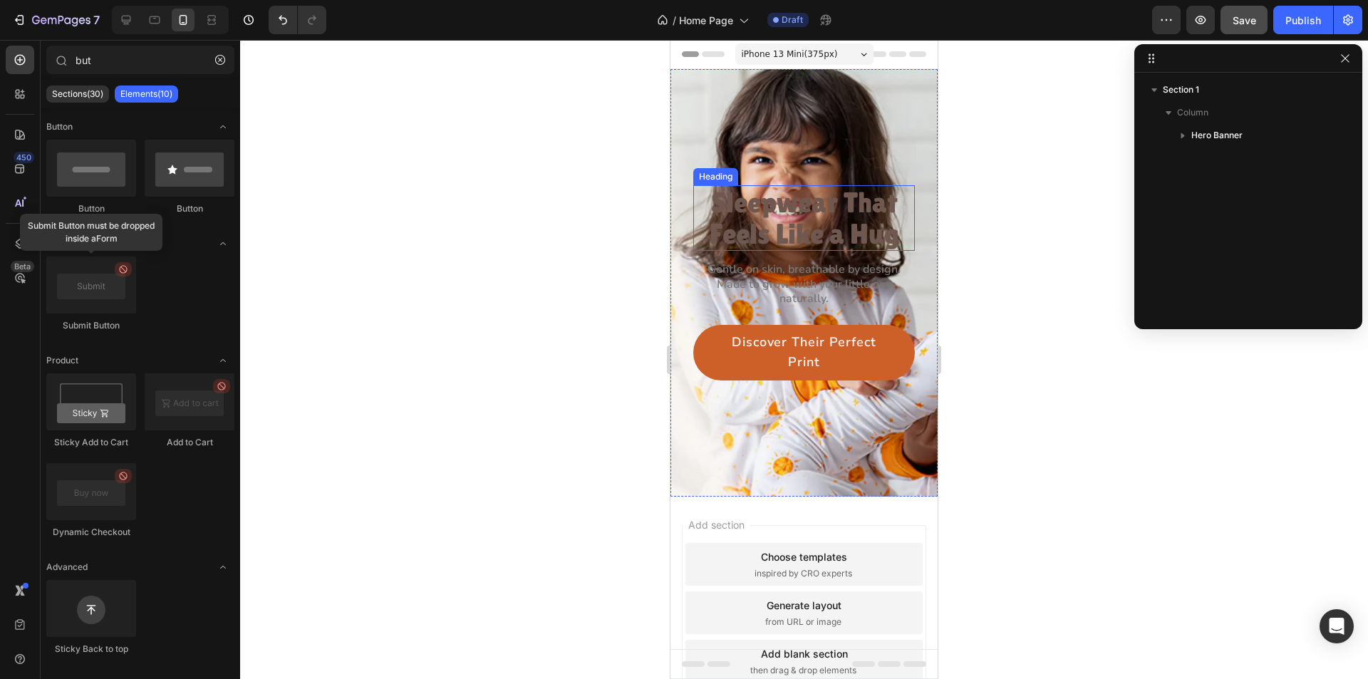
click at [824, 218] on p "Sleepwear That Feels Like a Hug" at bounding box center [804, 218] width 219 height 63
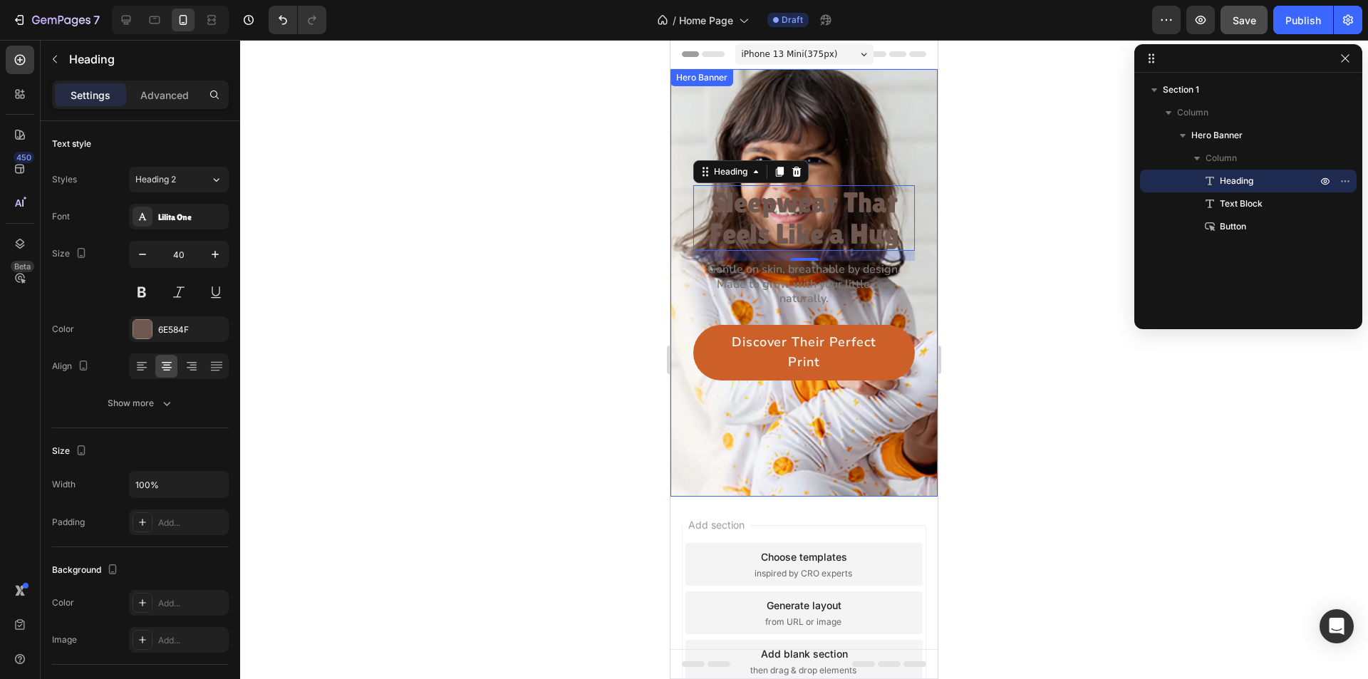
click at [685, 358] on div "Sleepwear That Feels Like a Hug Heading 14 Gentle on skin, breathable by design…" at bounding box center [804, 283] width 267 height 218
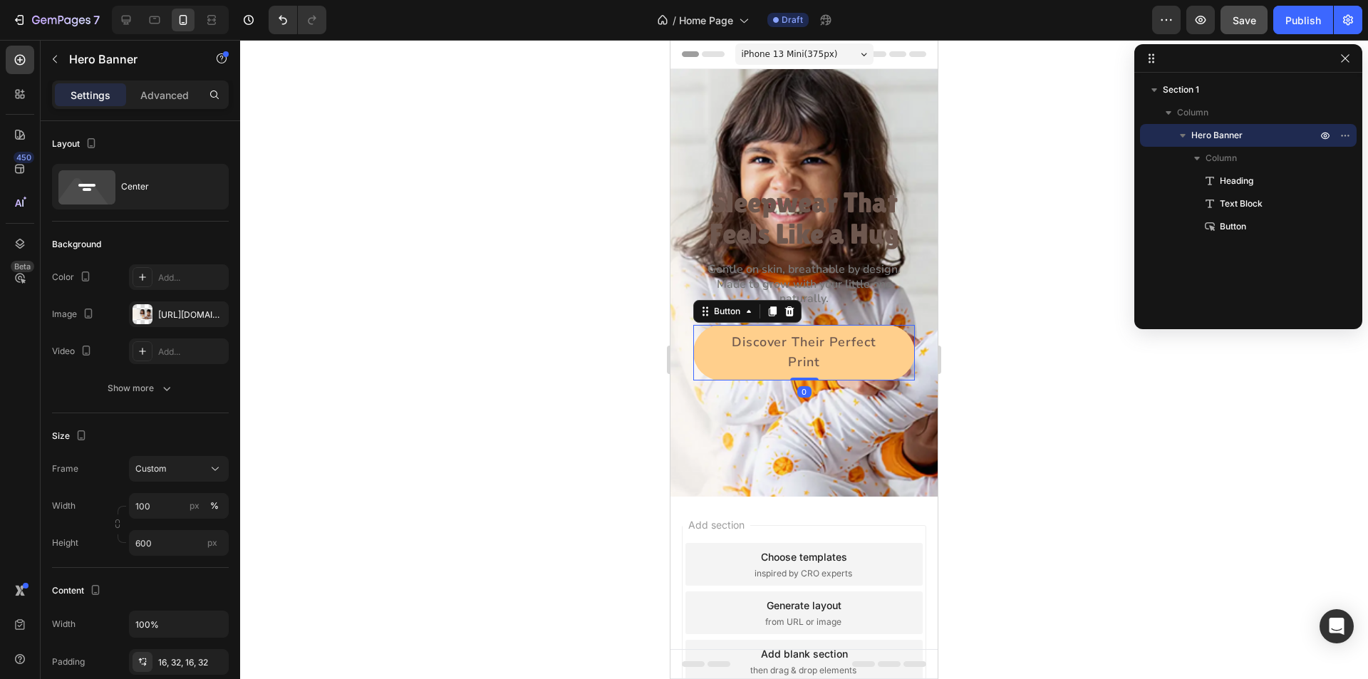
click at [703, 361] on button "Discover Their Perfect Print" at bounding box center [804, 353] width 222 height 56
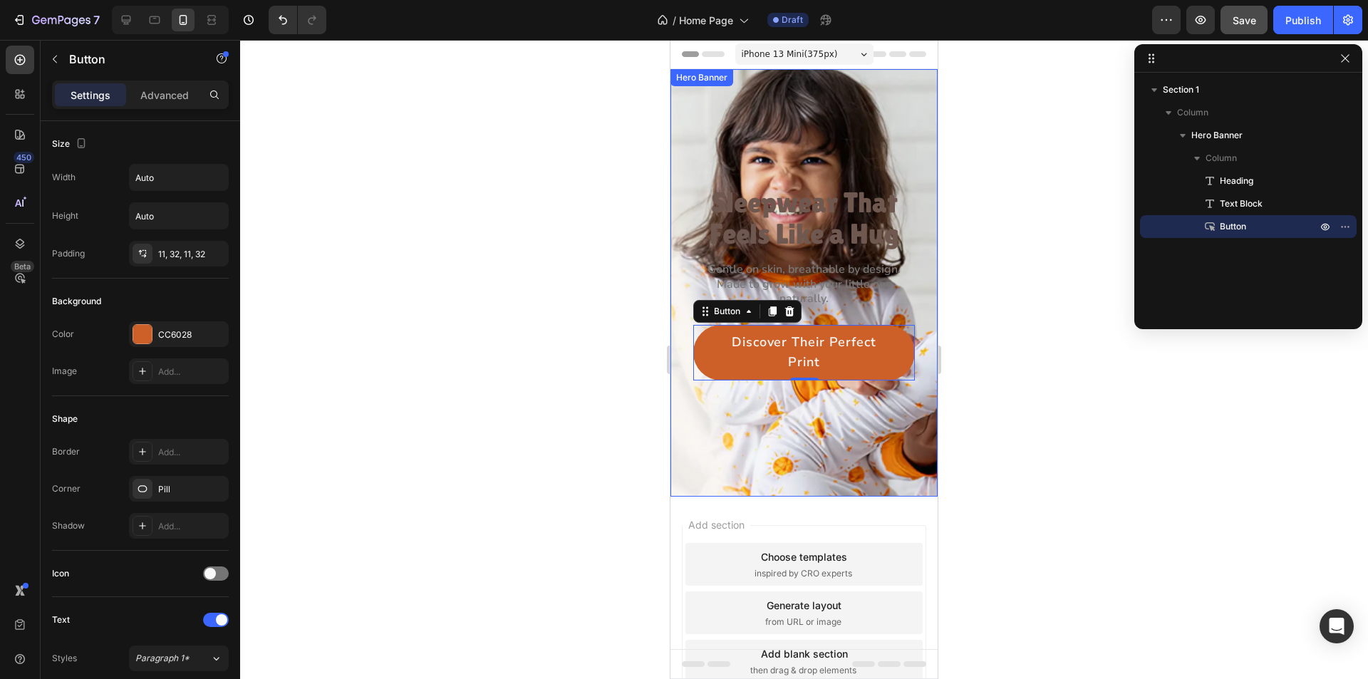
click at [682, 365] on div "Sleepwear That Feels Like a Hug Heading Gentle on skin, breathable by design. M…" at bounding box center [804, 283] width 267 height 218
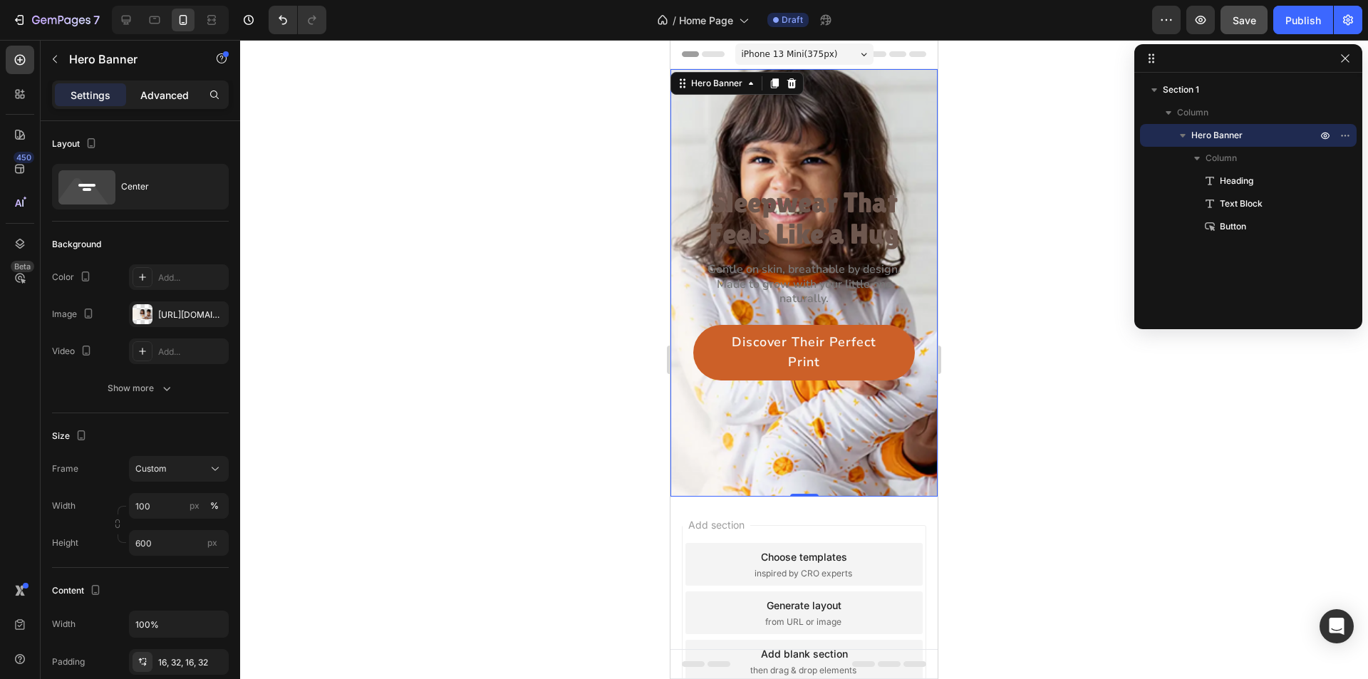
click at [160, 88] on p "Advanced" at bounding box center [164, 95] width 48 height 15
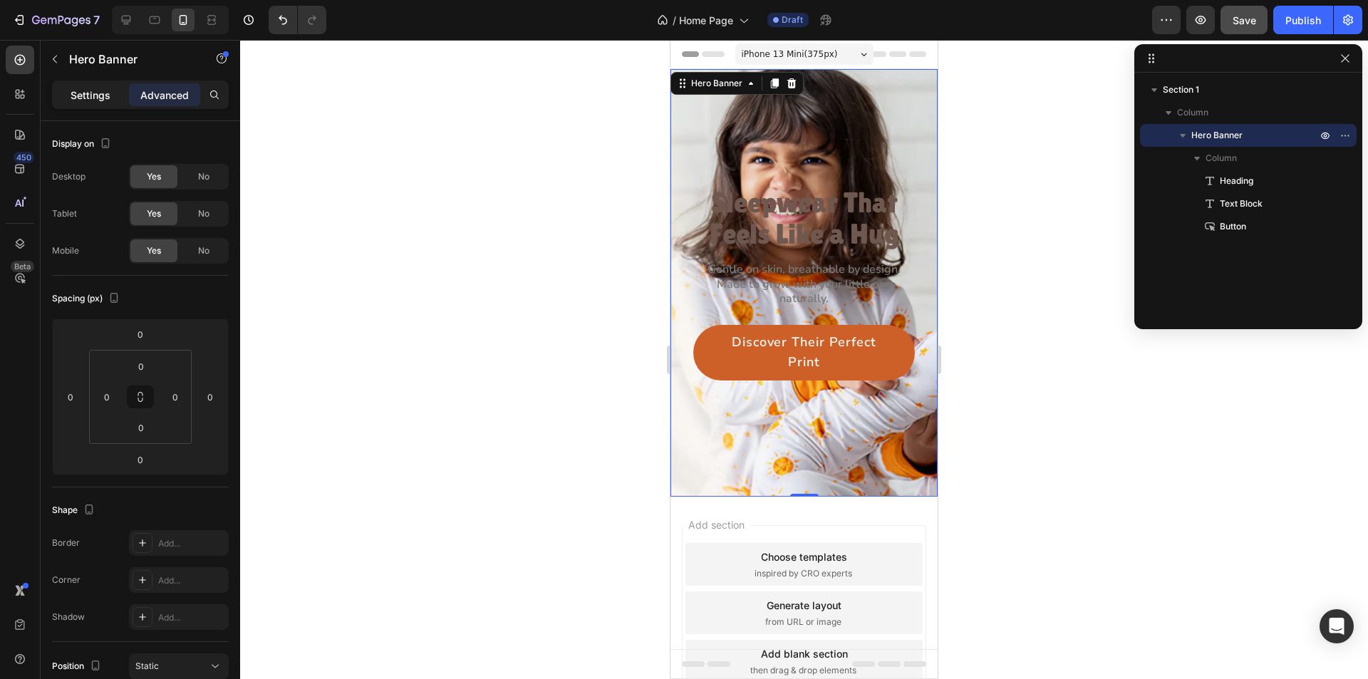
click at [95, 97] on p "Settings" at bounding box center [91, 95] width 40 height 15
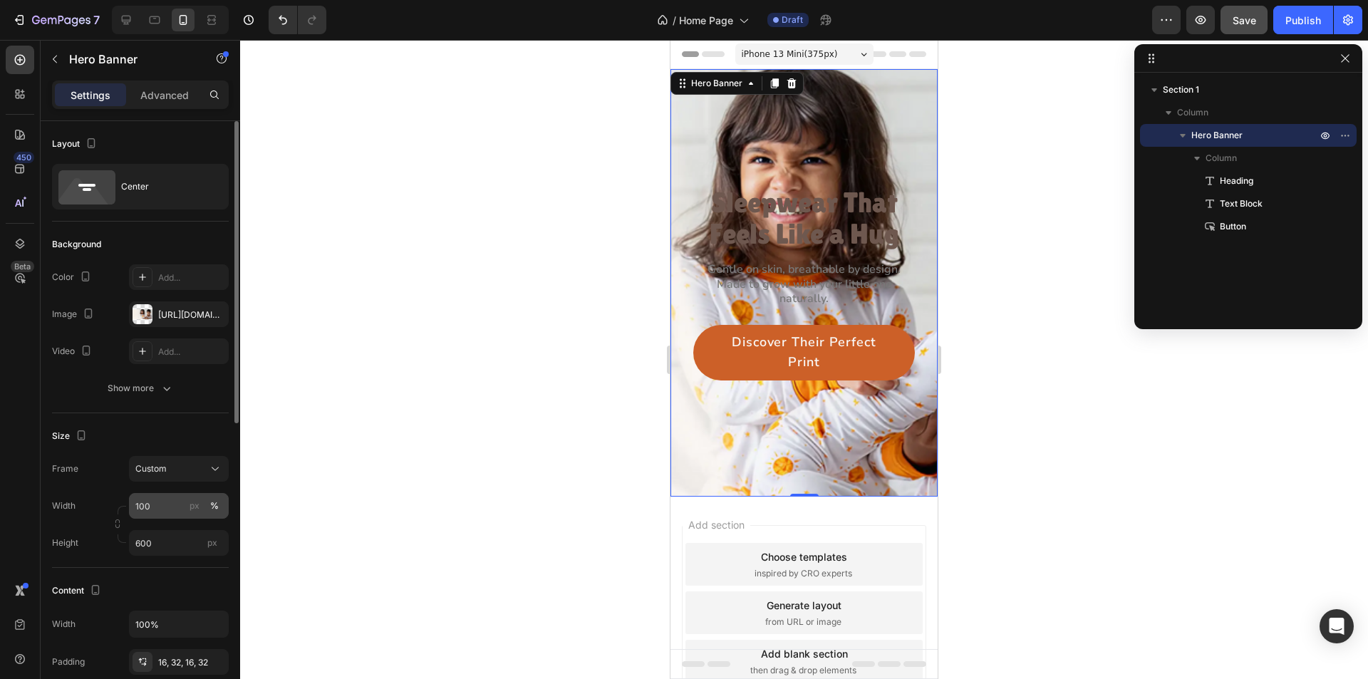
scroll to position [143, 0]
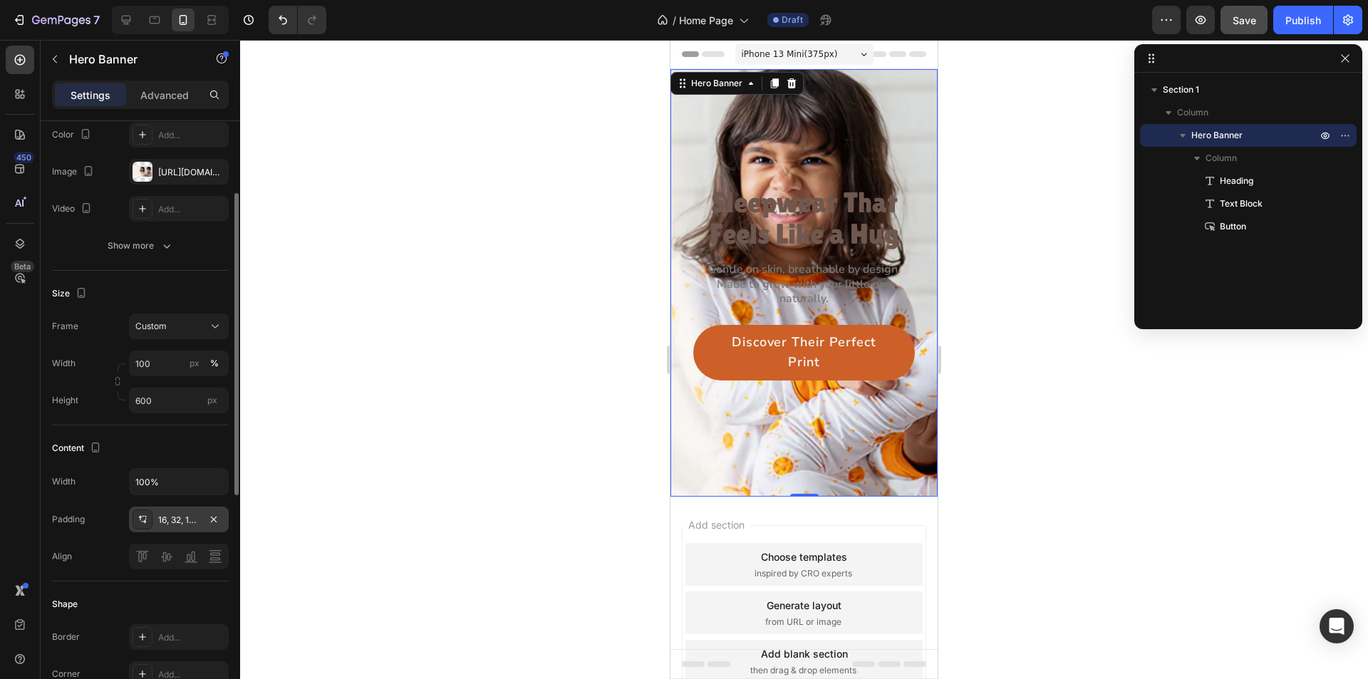
click at [142, 517] on icon at bounding box center [141, 518] width 4 height 5
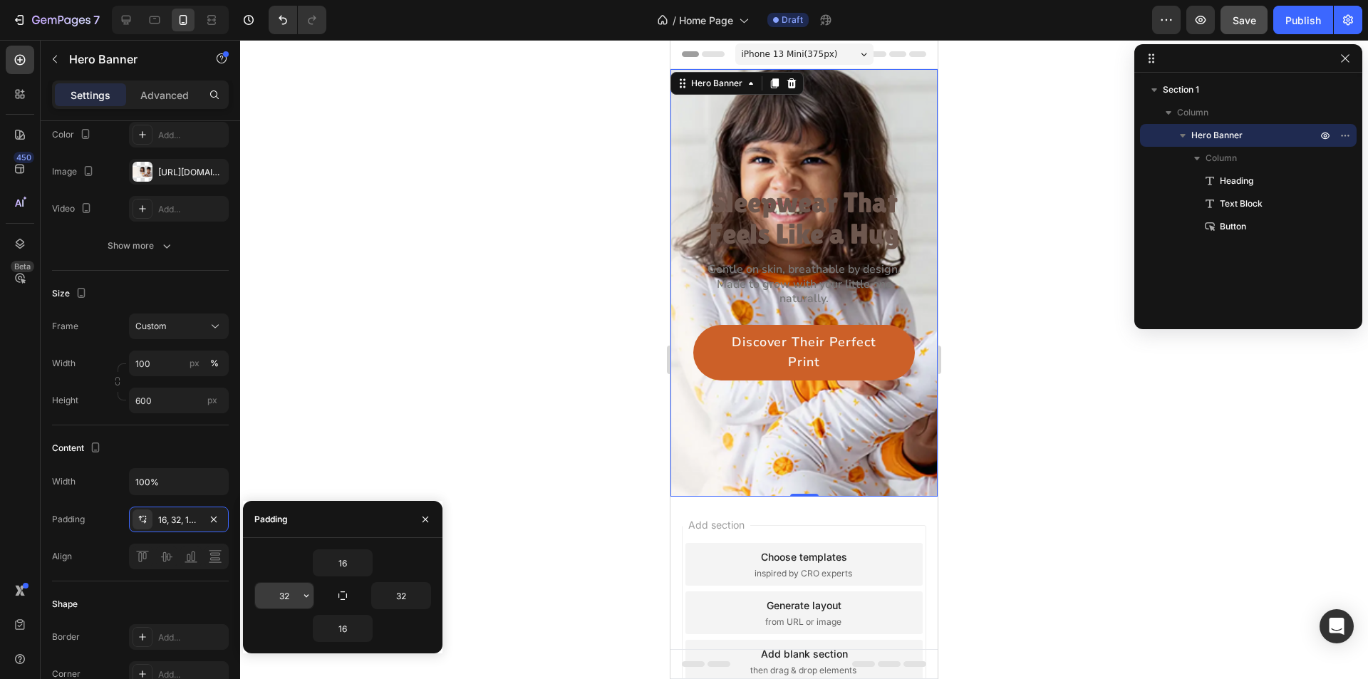
click at [279, 591] on input "32" at bounding box center [284, 596] width 58 height 26
click at [289, 597] on input "32" at bounding box center [284, 596] width 58 height 26
click at [291, 594] on input "32" at bounding box center [284, 596] width 58 height 26
type input "31"
click at [405, 596] on input "32" at bounding box center [401, 596] width 58 height 26
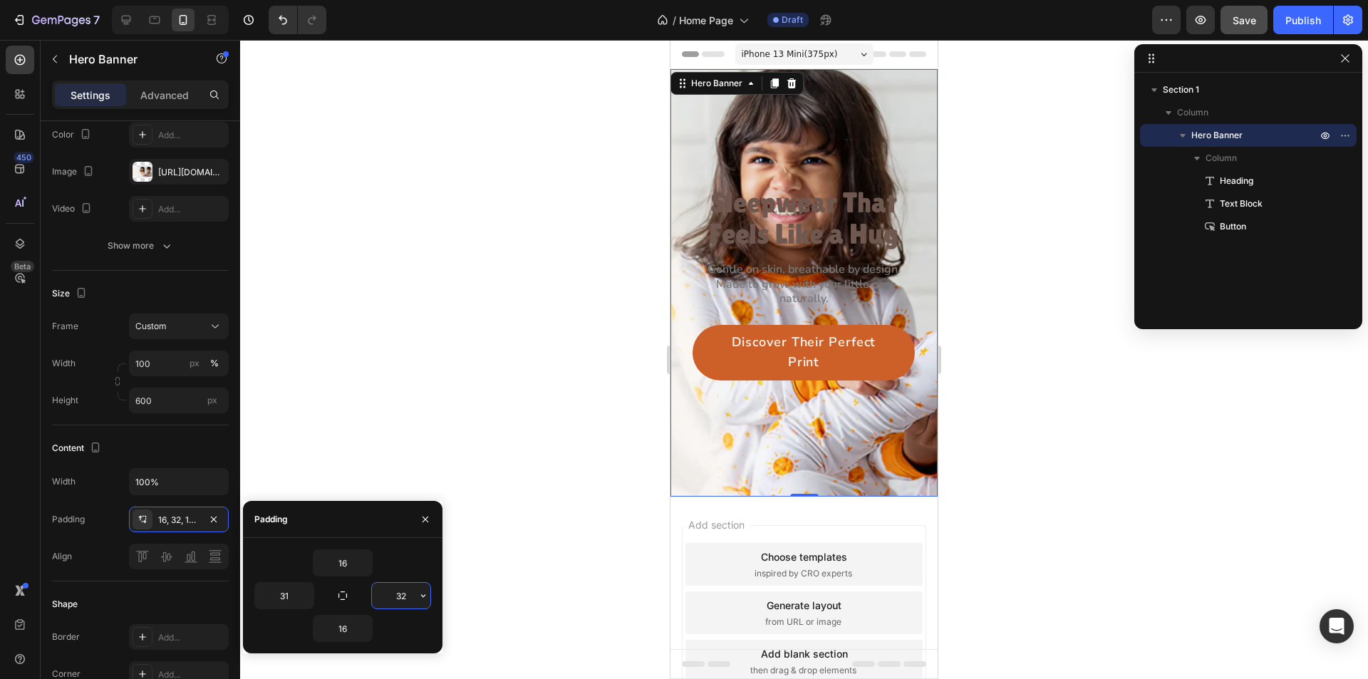
click at [407, 596] on input "32" at bounding box center [401, 596] width 58 height 26
type input "31"
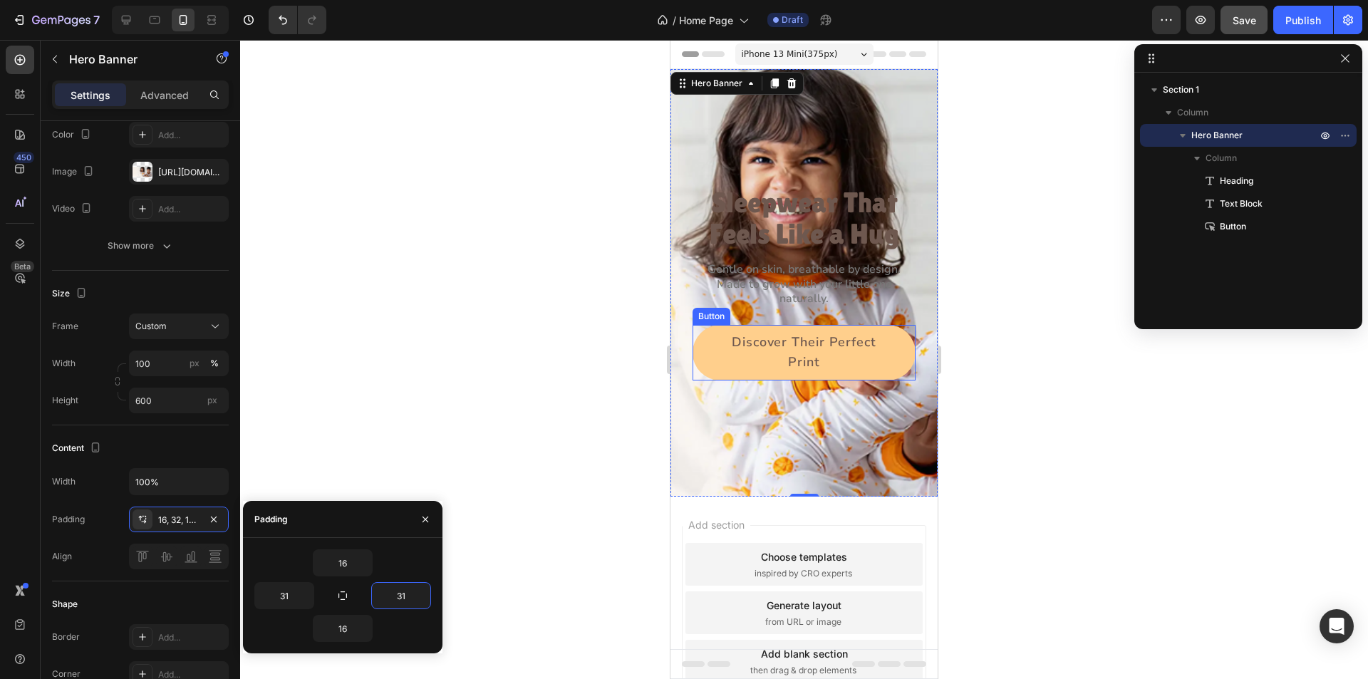
click at [713, 361] on button "Discover Their Perfect Print" at bounding box center [804, 353] width 223 height 56
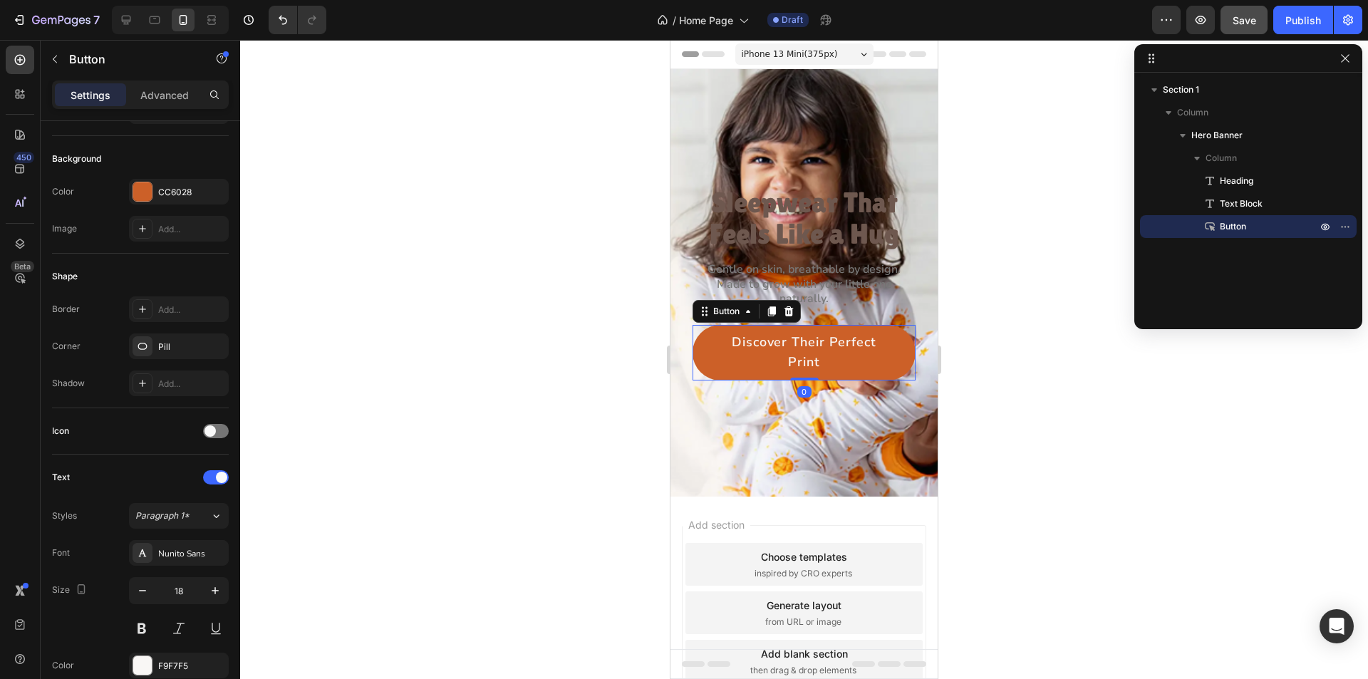
scroll to position [0, 0]
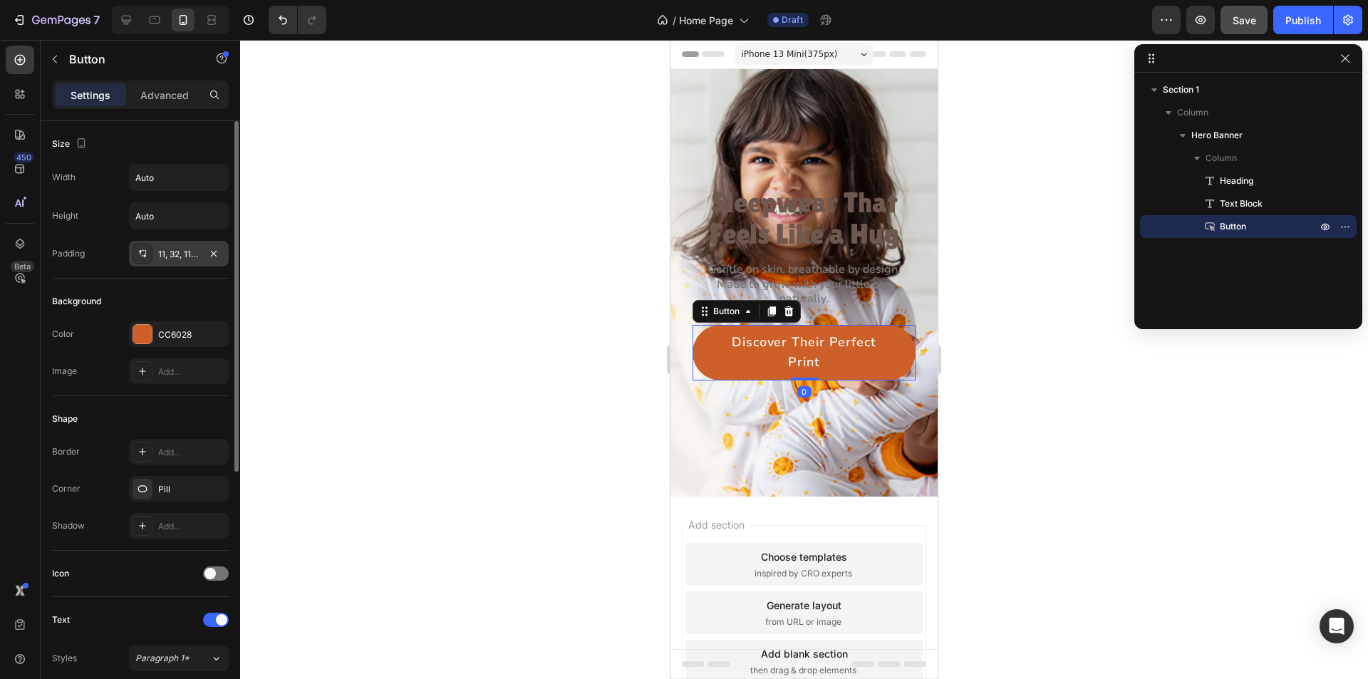
click at [140, 249] on icon at bounding box center [142, 253] width 11 height 11
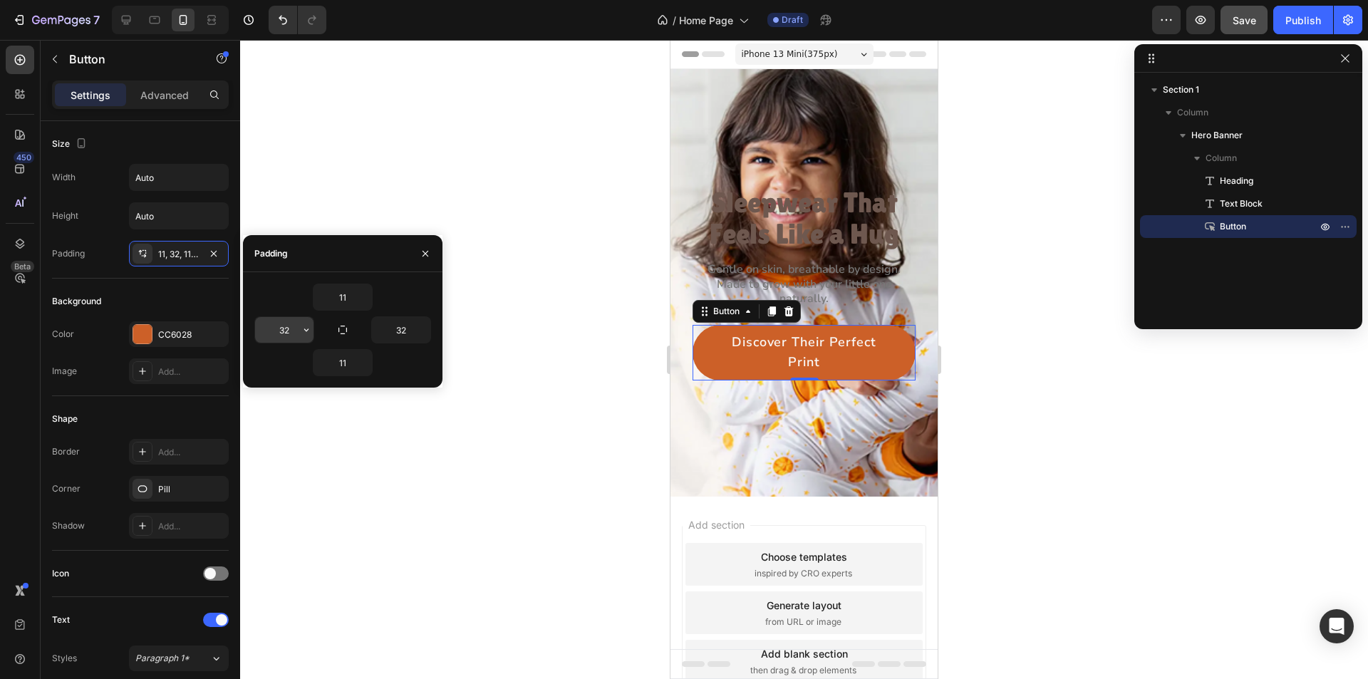
click at [285, 324] on input "32" at bounding box center [284, 330] width 58 height 26
click at [289, 326] on input "32" at bounding box center [284, 330] width 58 height 26
drag, startPoint x: 283, startPoint y: 329, endPoint x: 291, endPoint y: 329, distance: 8.6
click at [291, 329] on input "32" at bounding box center [284, 330] width 58 height 26
type input "30"
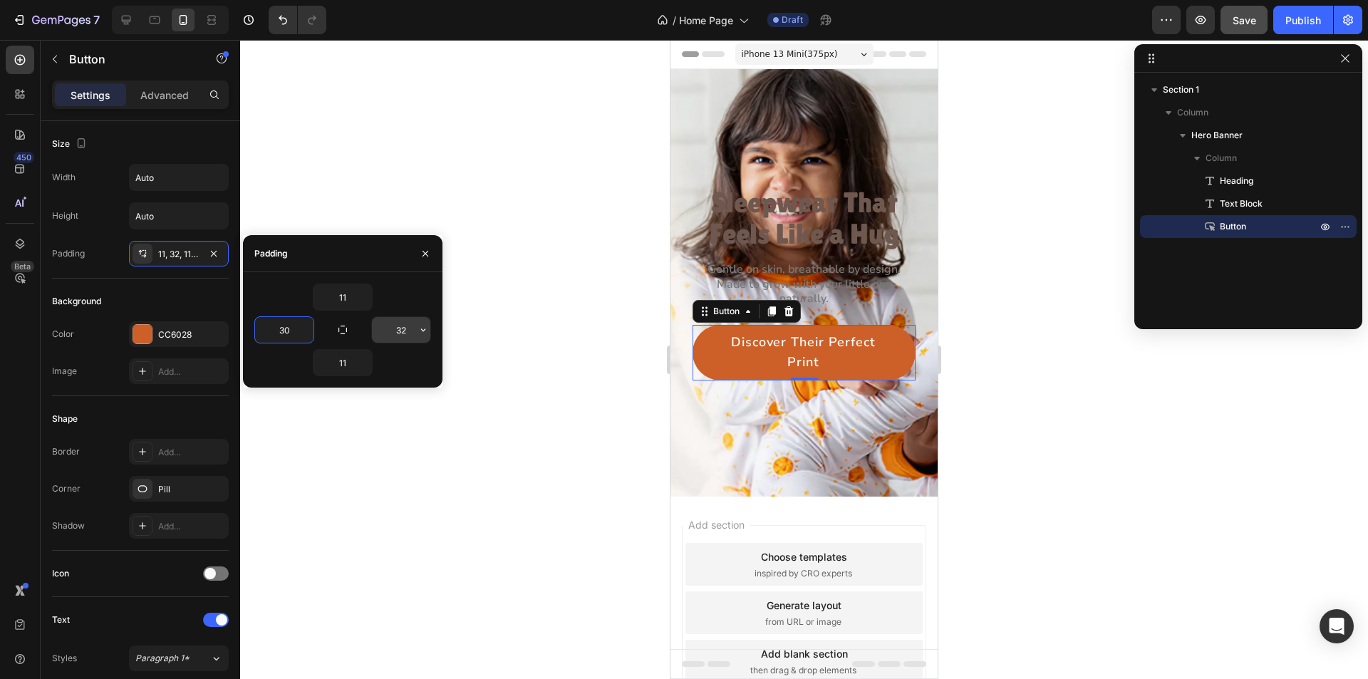
click at [415, 331] on input "32" at bounding box center [401, 330] width 58 height 26
click at [408, 330] on input "32" at bounding box center [401, 330] width 58 height 26
drag, startPoint x: 401, startPoint y: 329, endPoint x: 410, endPoint y: 330, distance: 8.7
click at [409, 329] on input "32" at bounding box center [401, 330] width 58 height 26
type input "30"
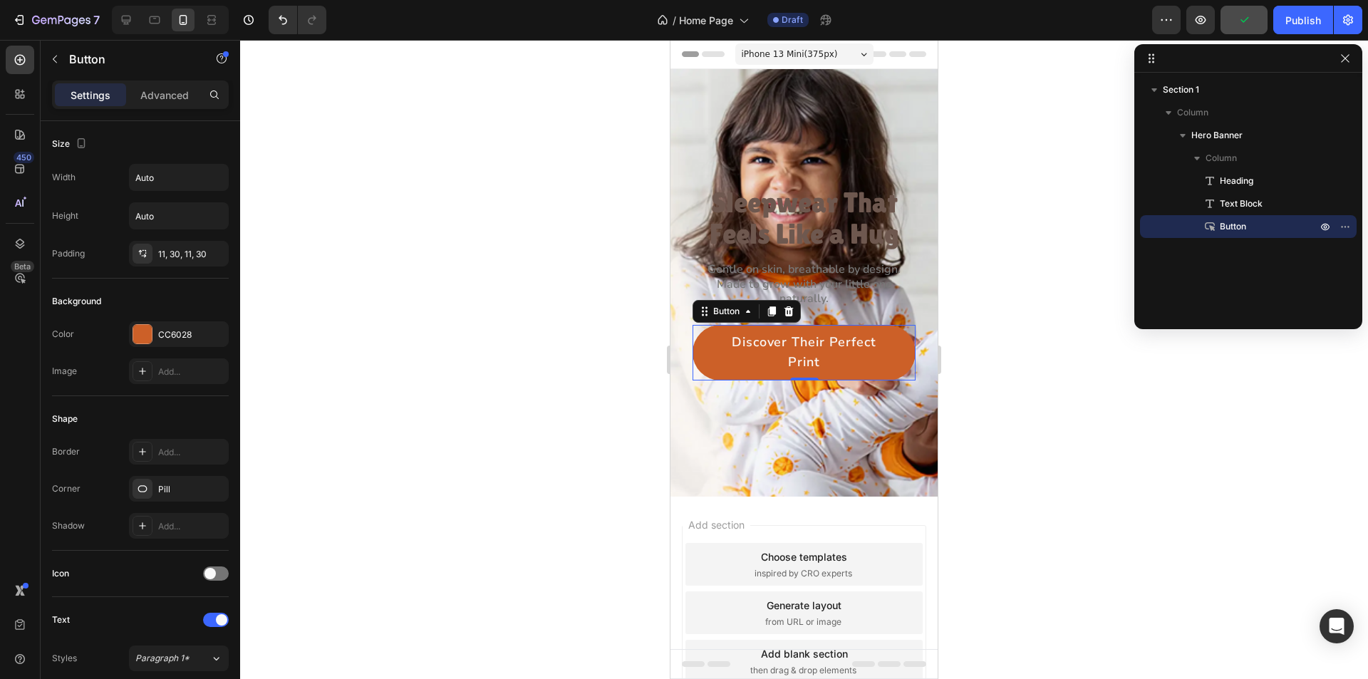
click at [476, 358] on div at bounding box center [804, 359] width 1128 height 639
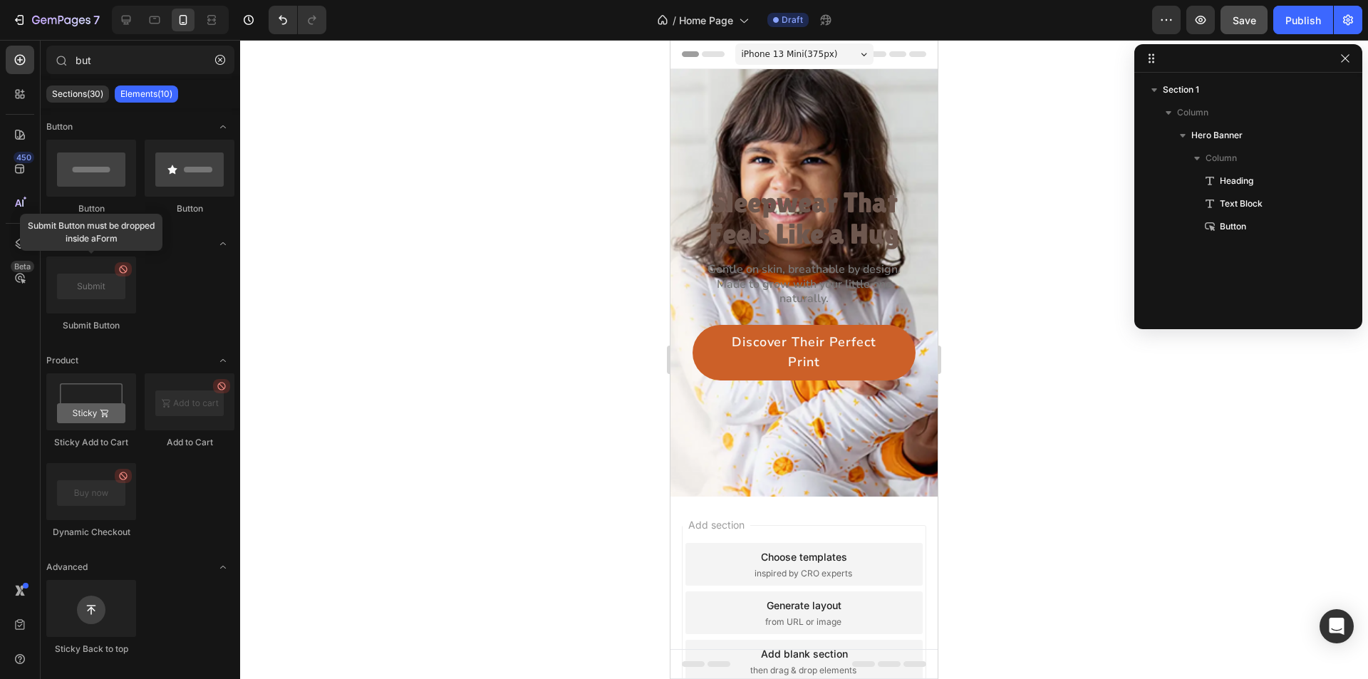
click at [1343, 68] on div at bounding box center [1249, 58] width 228 height 29
click at [1244, 24] on span "Save" at bounding box center [1245, 20] width 24 height 12
click at [679, 422] on div "Background Image" at bounding box center [804, 283] width 267 height 428
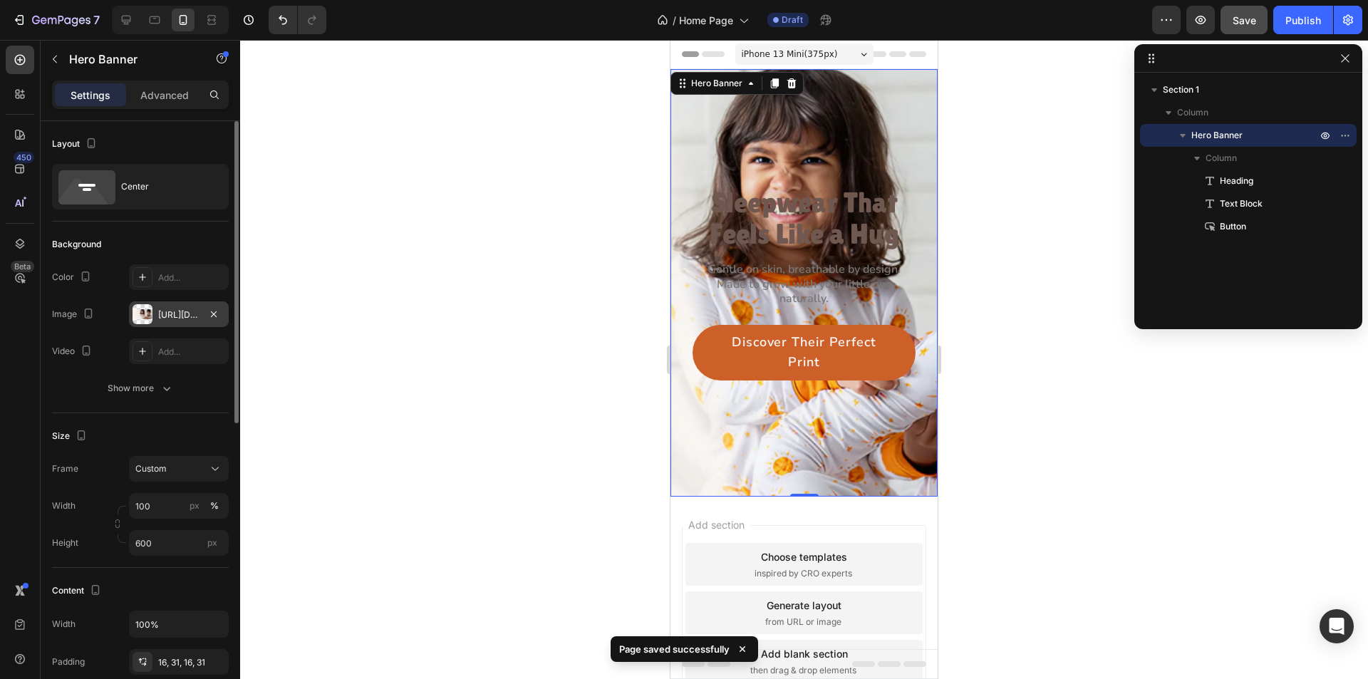
click at [183, 316] on div "[URL][DOMAIN_NAME]" at bounding box center [178, 315] width 41 height 13
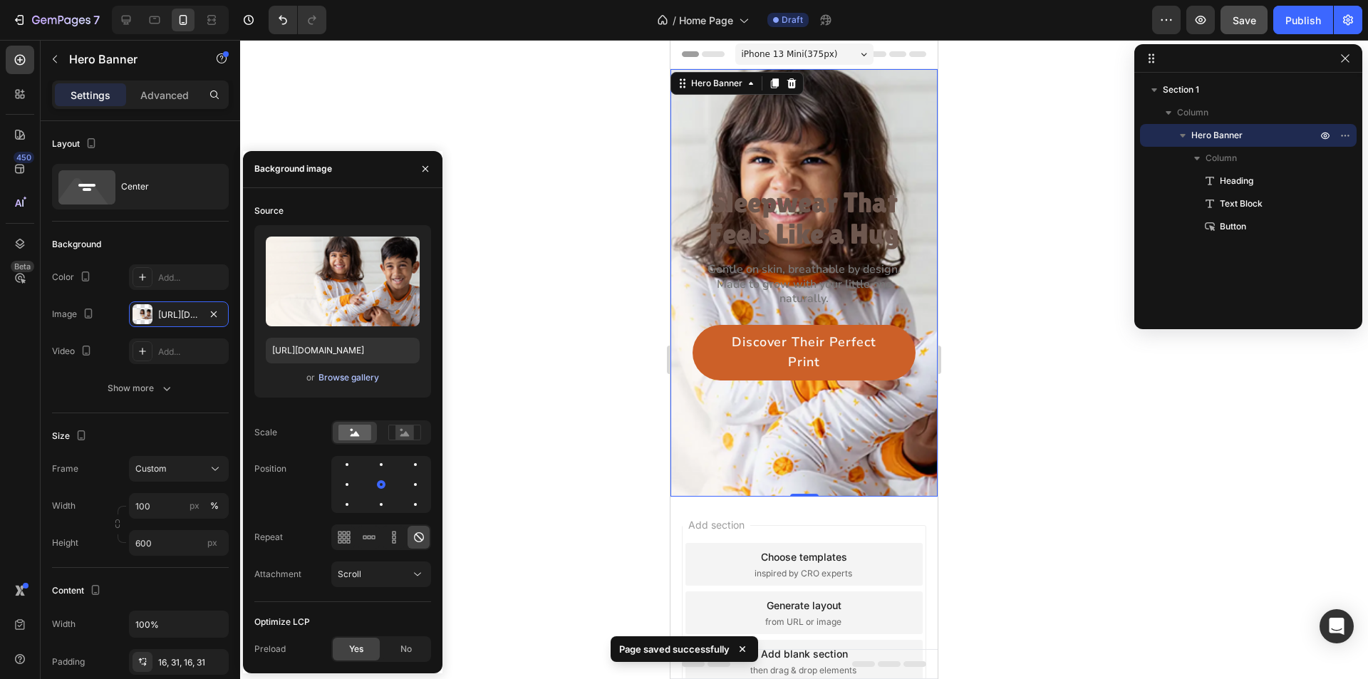
click at [338, 374] on div "Browse gallery" at bounding box center [349, 377] width 61 height 13
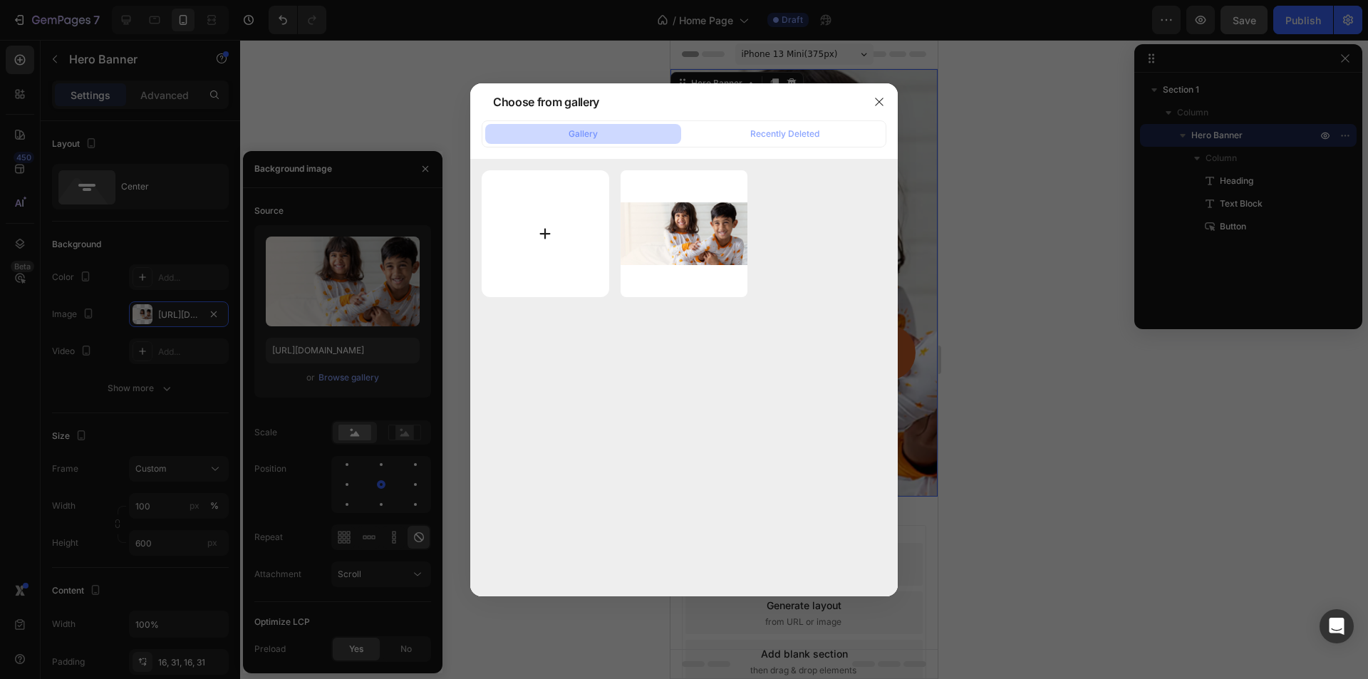
click at [568, 228] on input "file" at bounding box center [546, 234] width 128 height 128
type input "C:\fakepath\Frame 17074850391.webp"
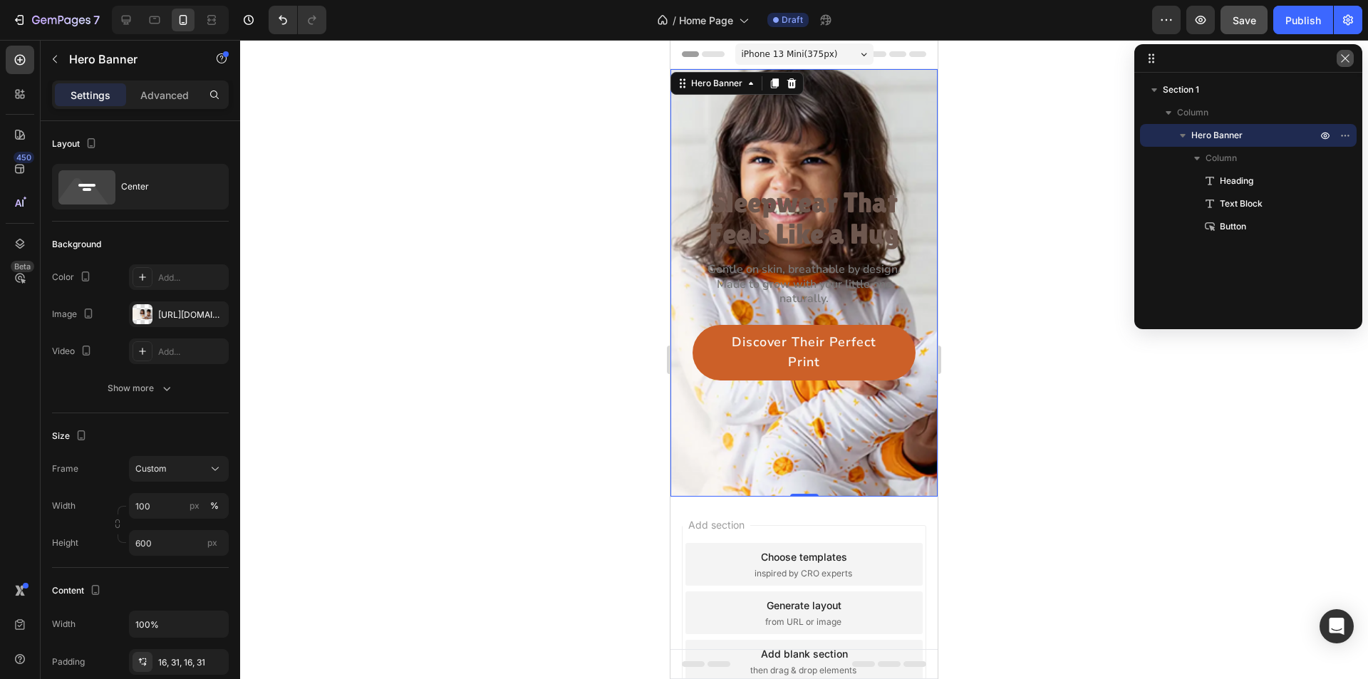
click at [1350, 55] on icon "button" at bounding box center [1345, 58] width 11 height 11
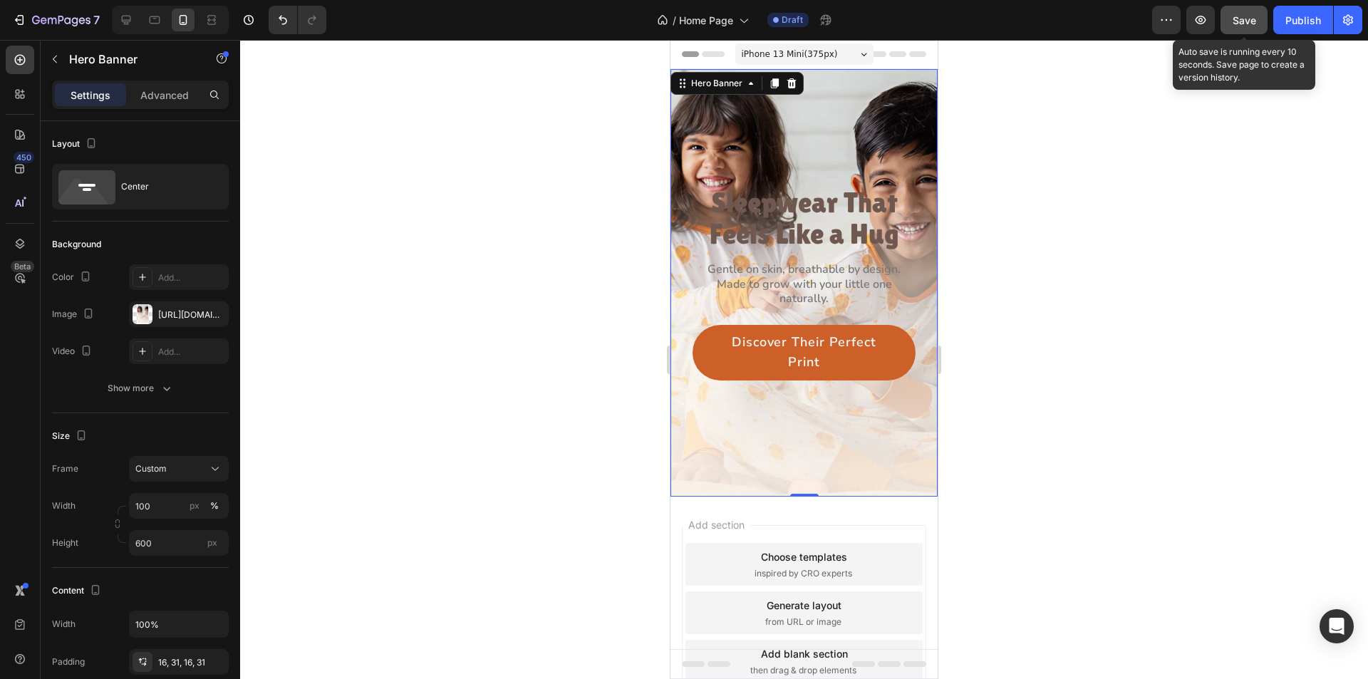
click at [1236, 24] on span "Save" at bounding box center [1245, 20] width 24 height 12
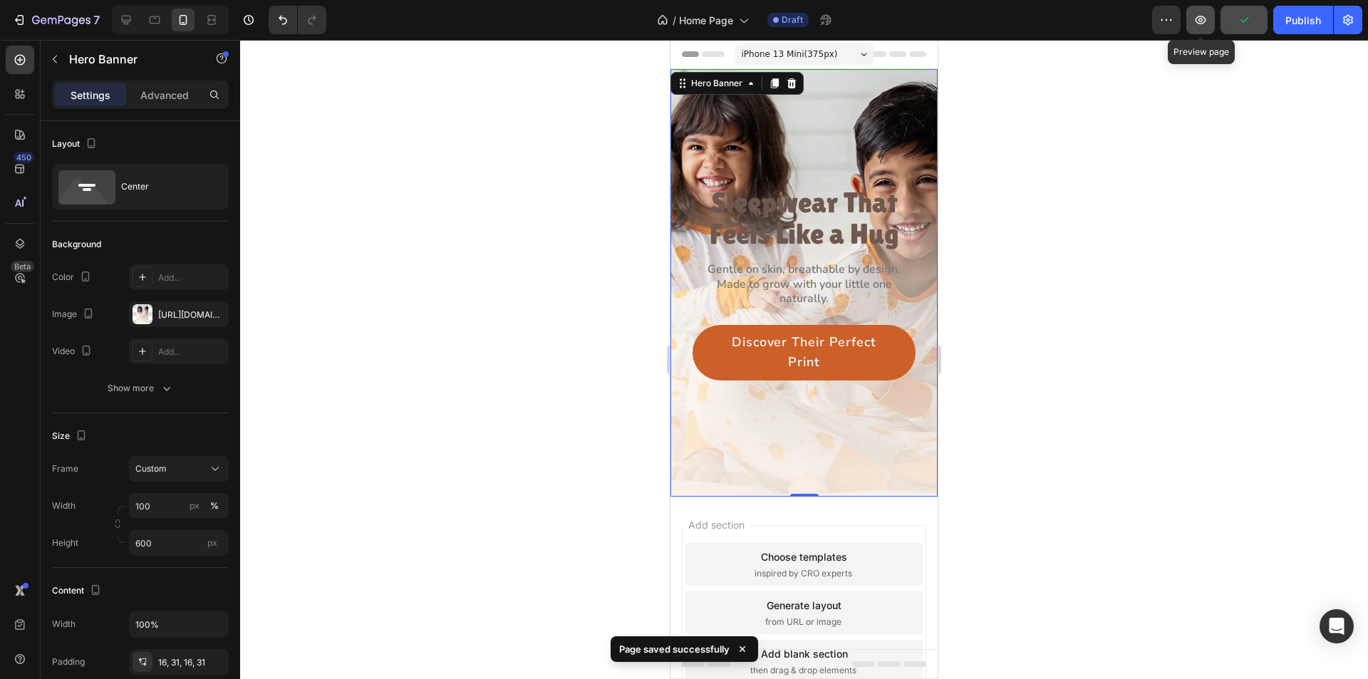
click at [1197, 21] on icon "button" at bounding box center [1201, 20] width 11 height 9
click at [1198, 29] on button "button" at bounding box center [1201, 20] width 29 height 29
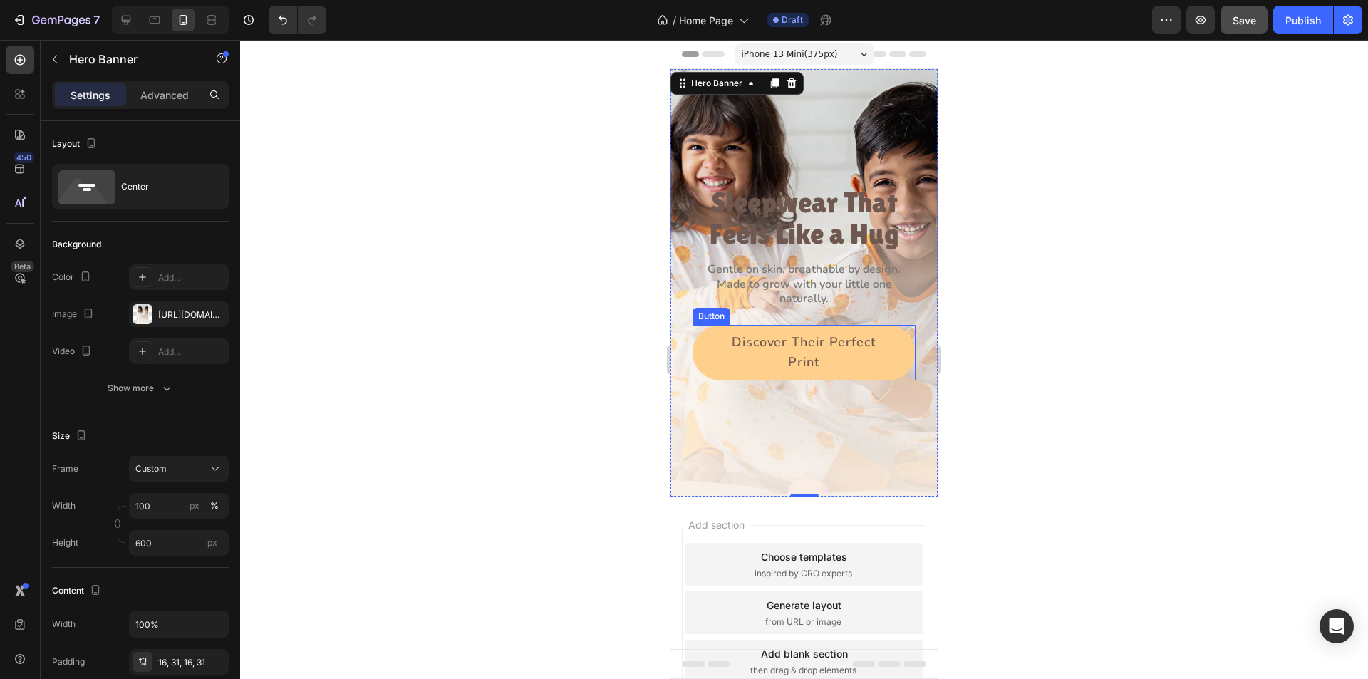
click at [703, 358] on button "Discover Their Perfect Print" at bounding box center [804, 353] width 223 height 56
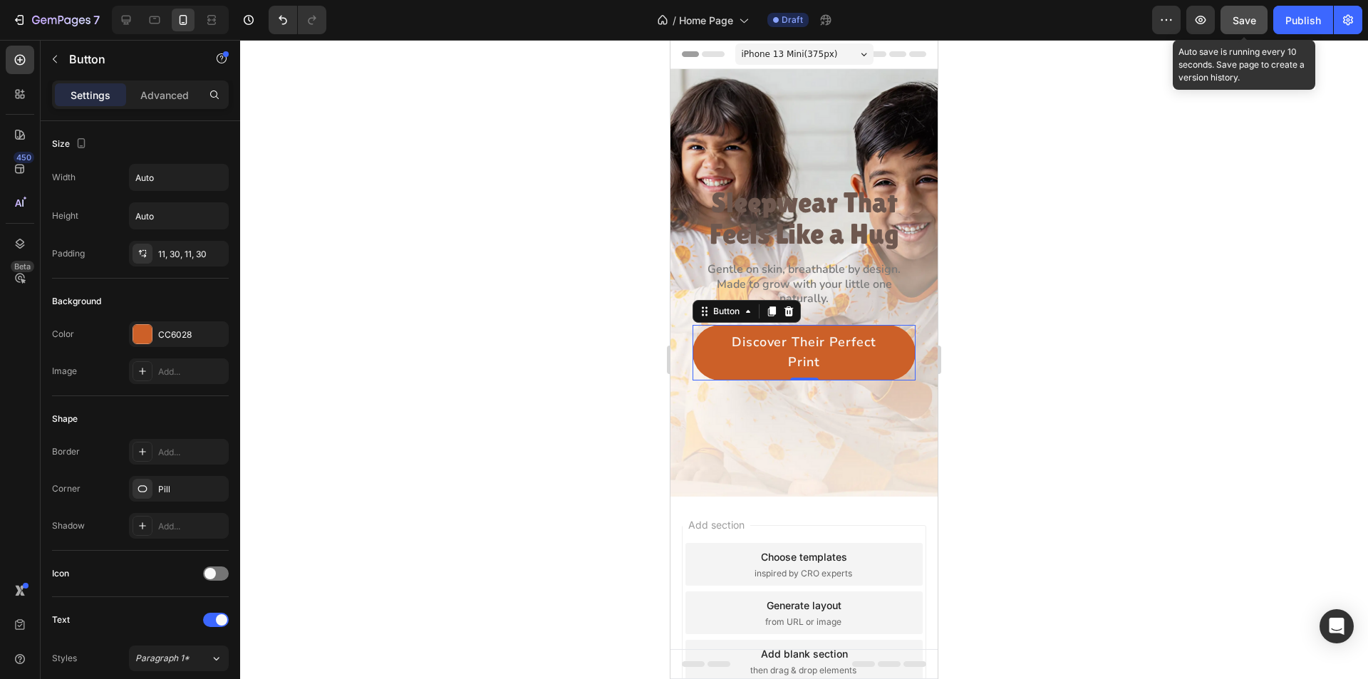
click at [1242, 29] on button "Save" at bounding box center [1244, 20] width 47 height 29
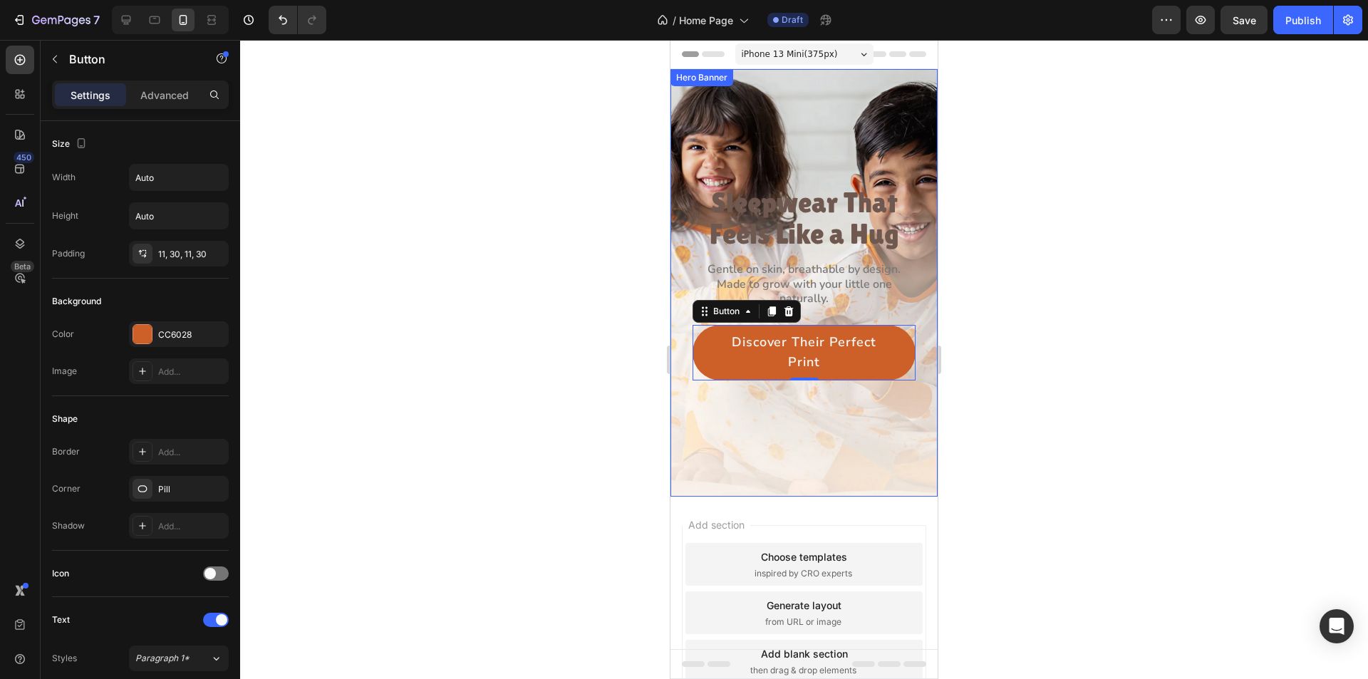
click at [688, 310] on div "Sleepwear That Feels Like a Hug Heading Gentle on skin, breathable by design. M…" at bounding box center [804, 283] width 267 height 218
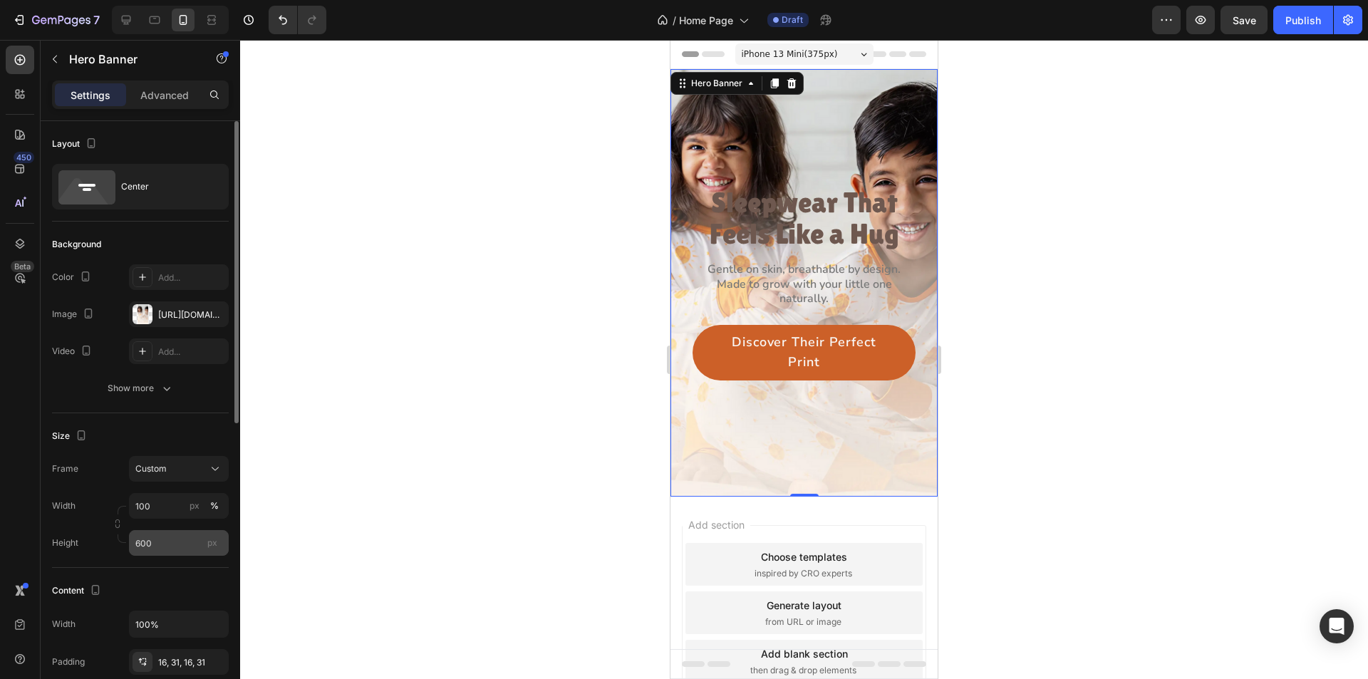
scroll to position [356, 0]
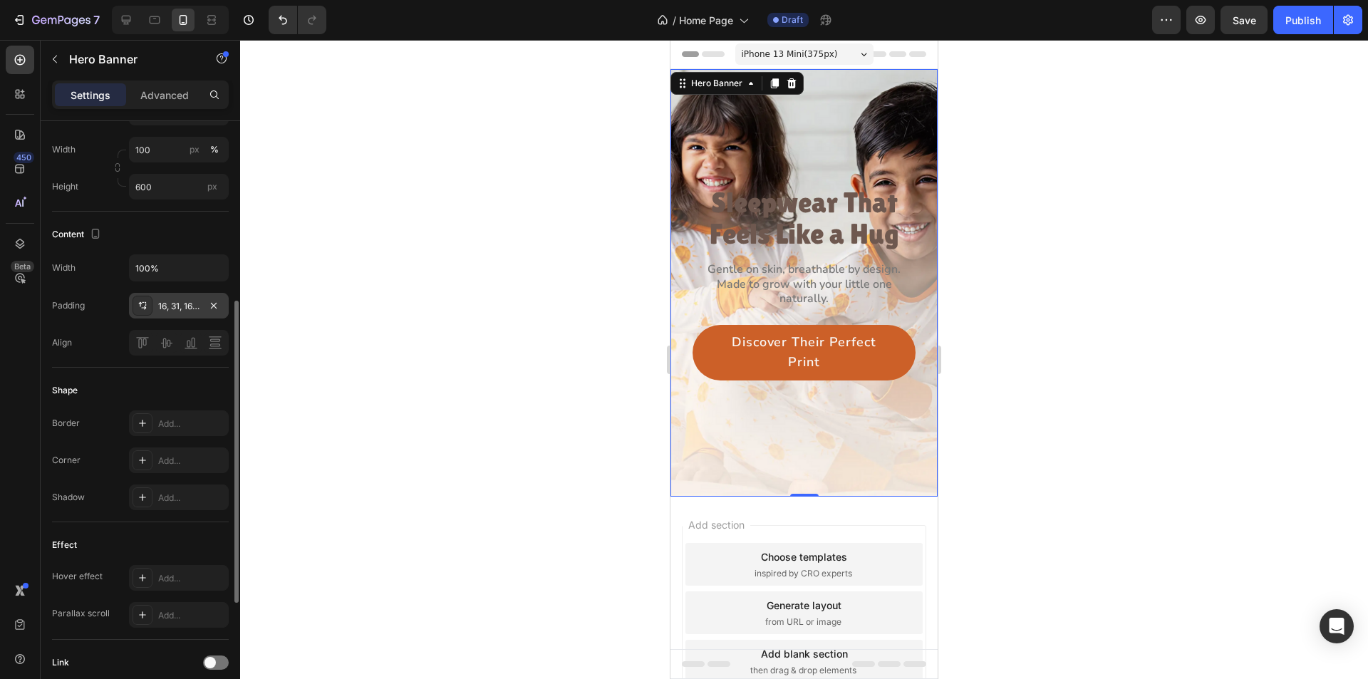
click at [146, 304] on icon at bounding box center [145, 302] width 1 height 1
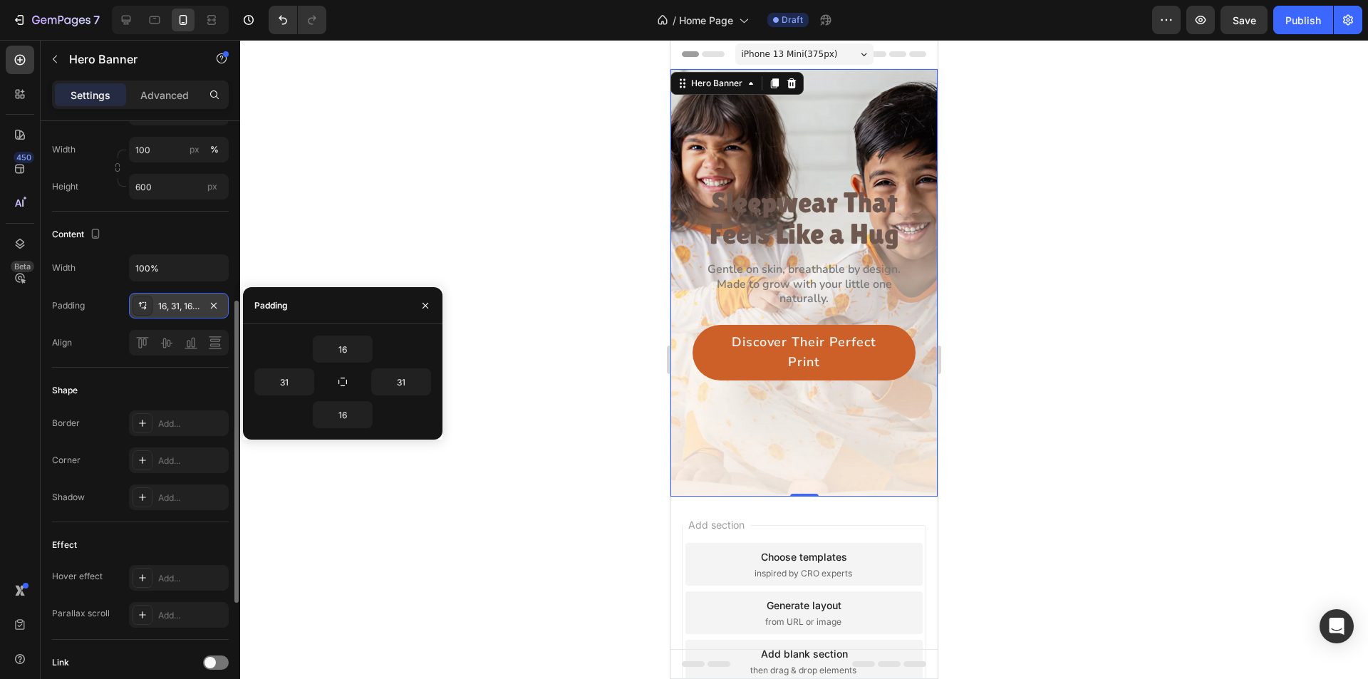
click at [146, 304] on icon at bounding box center [145, 302] width 1 height 1
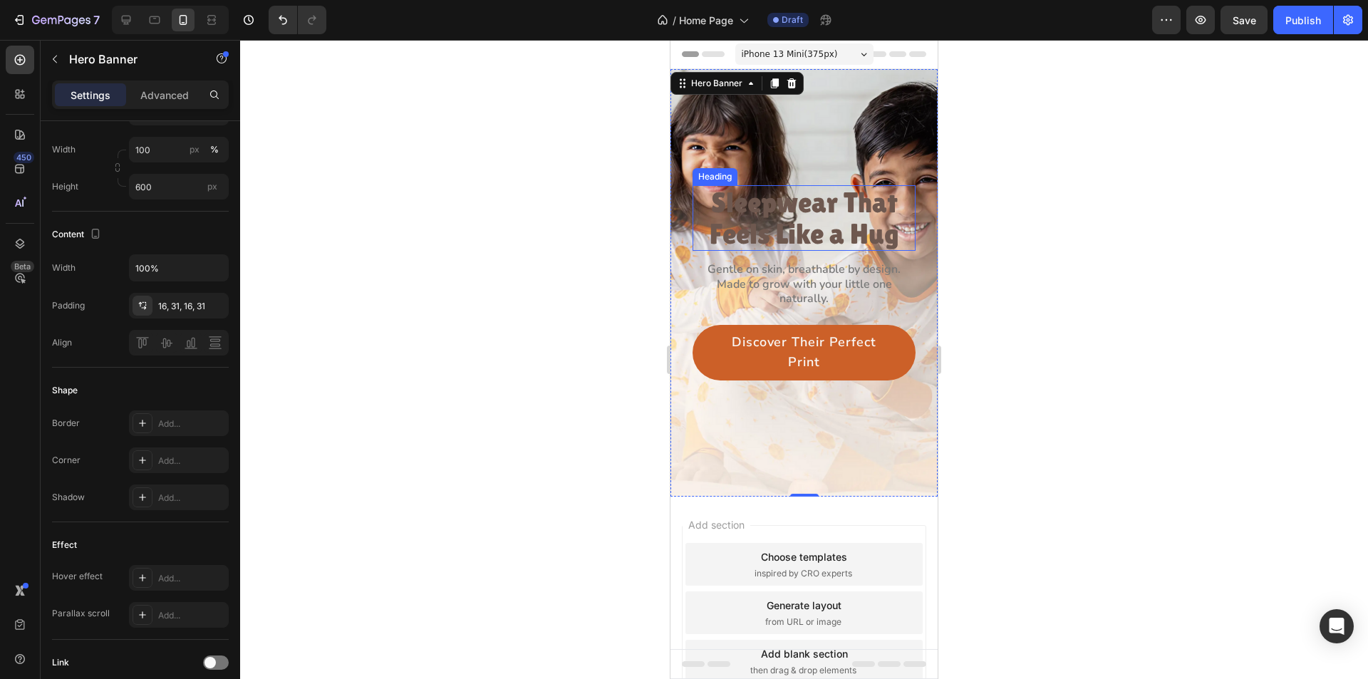
click at [765, 233] on p "Sleepwear That Feels Like a Hug" at bounding box center [804, 218] width 220 height 63
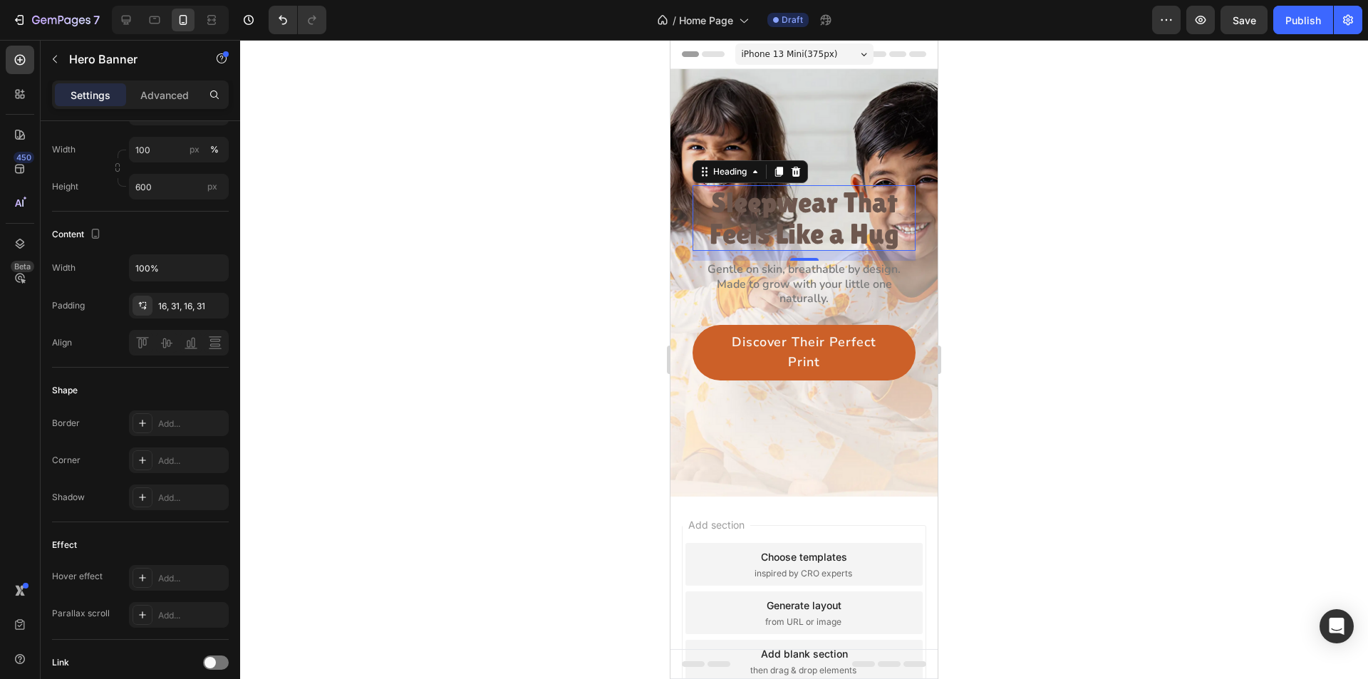
scroll to position [0, 0]
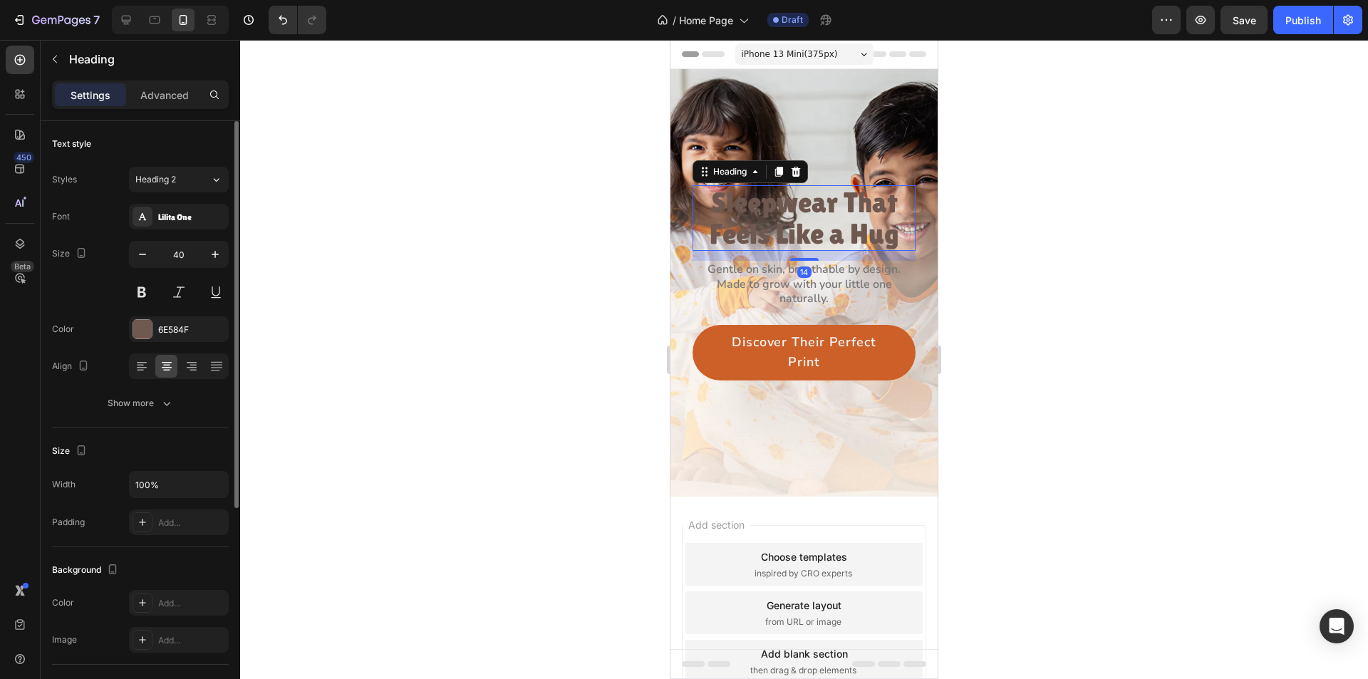
click at [765, 281] on p "Made to grow with your little one naturally." at bounding box center [804, 292] width 220 height 30
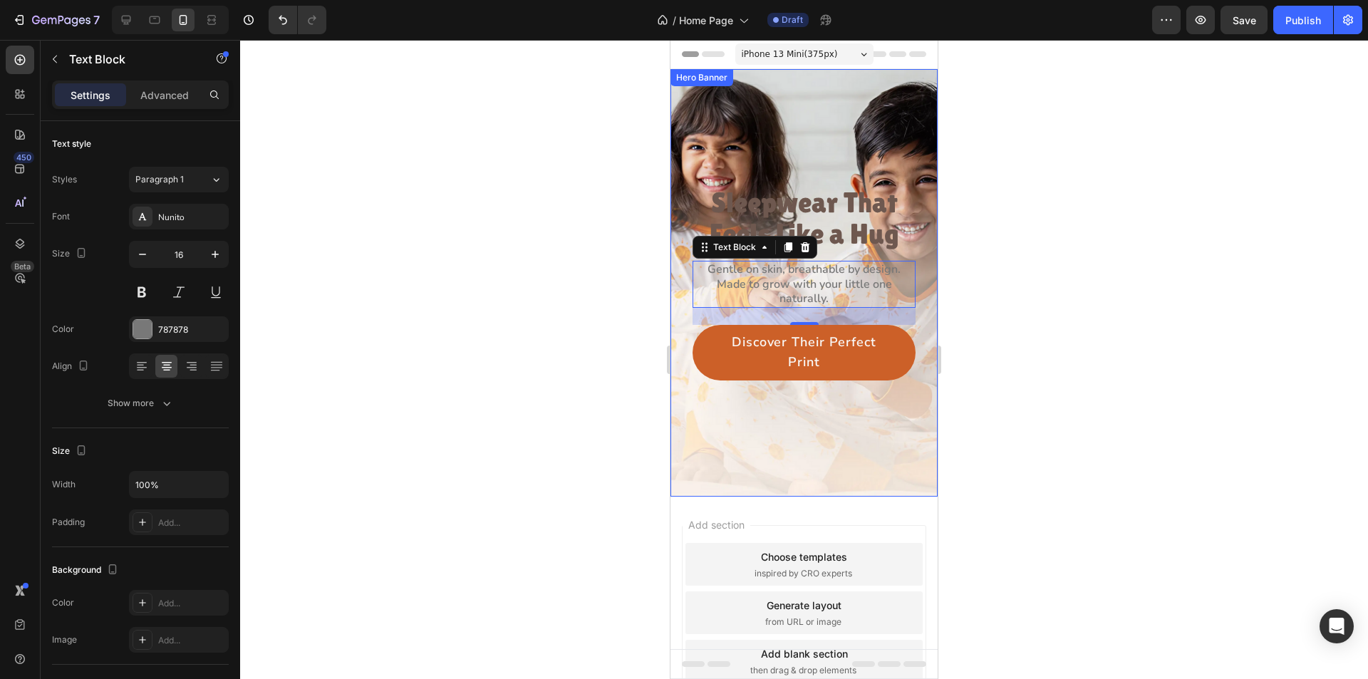
click at [828, 118] on div "Background Image" at bounding box center [804, 283] width 267 height 428
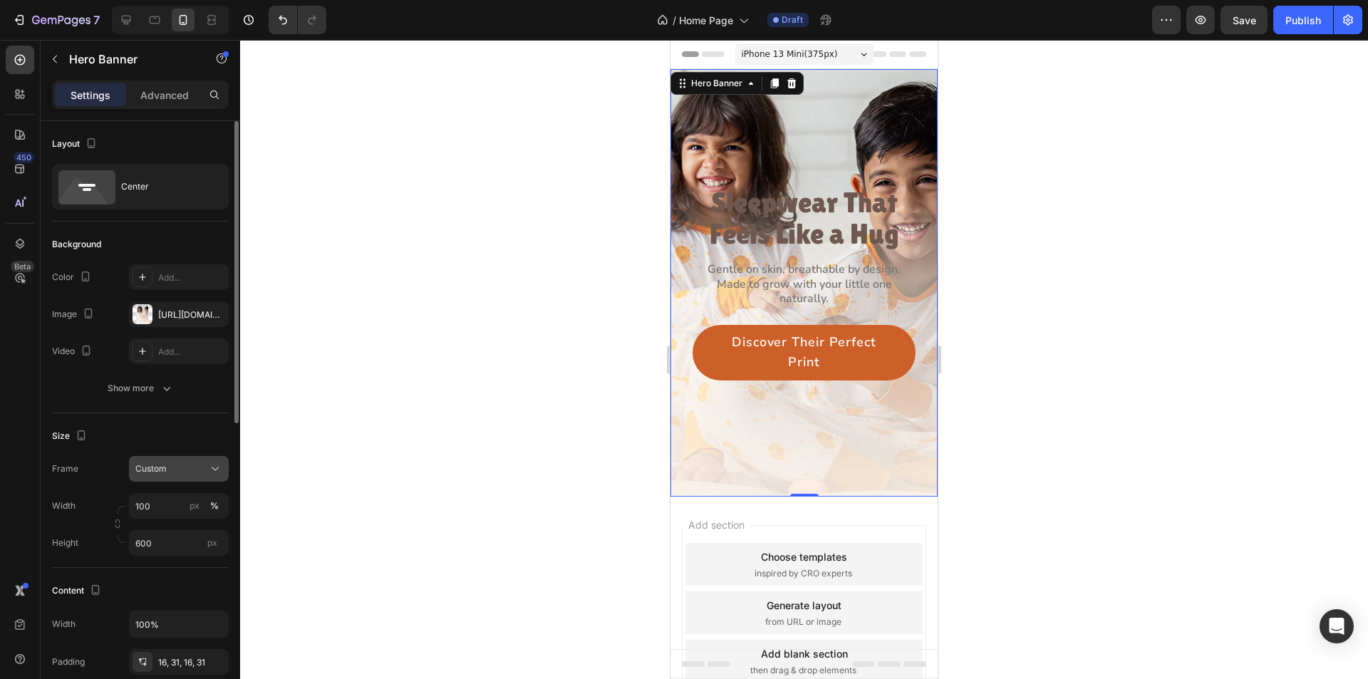
click at [219, 460] on button "Custom" at bounding box center [179, 469] width 100 height 26
click at [202, 503] on span "As banner source" at bounding box center [170, 503] width 71 height 13
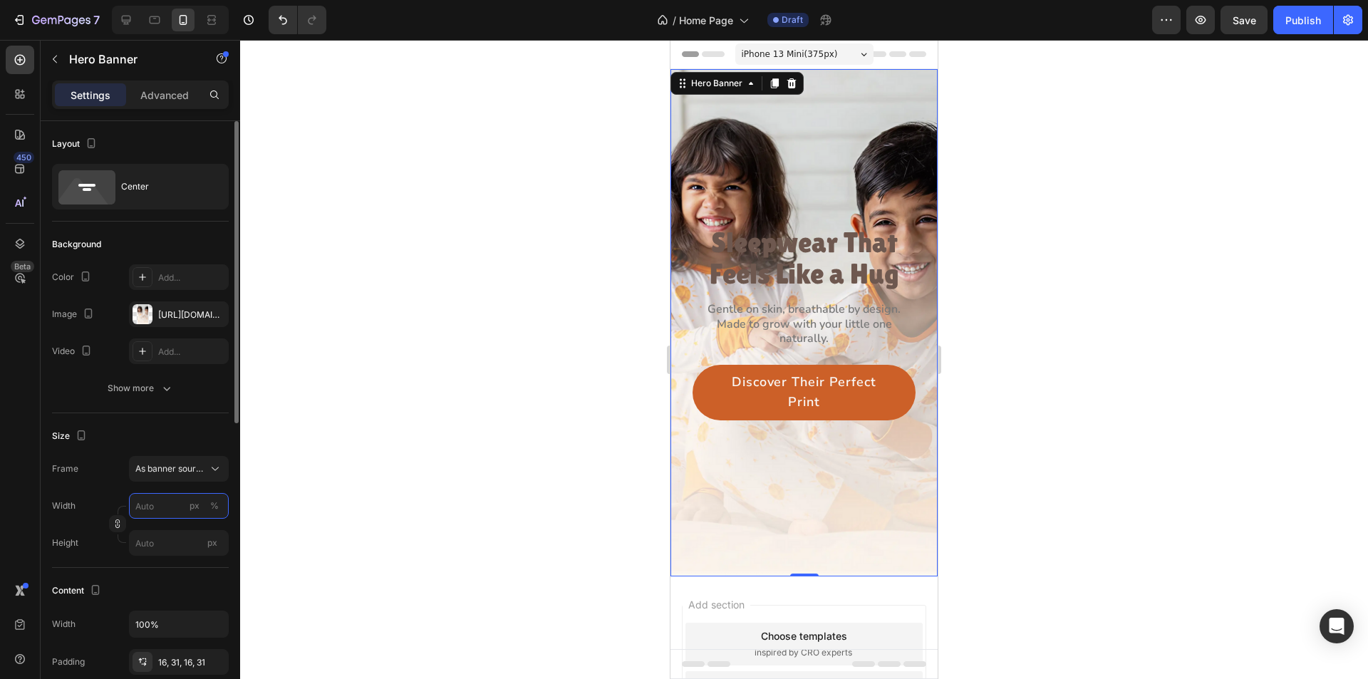
click at [168, 506] on input "px %" at bounding box center [179, 506] width 100 height 26
click at [192, 535] on p "Full 100%" at bounding box center [176, 540] width 83 height 13
type input "100"
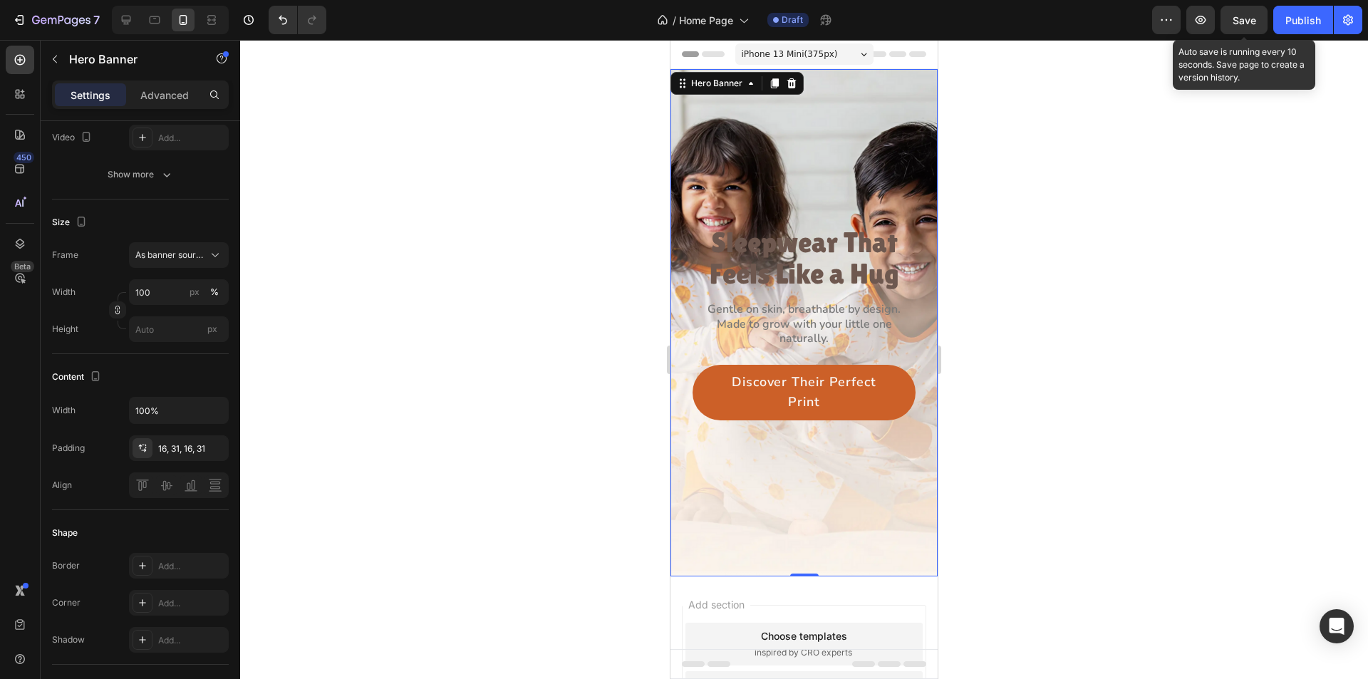
click at [1234, 24] on span "Save" at bounding box center [1245, 20] width 24 height 12
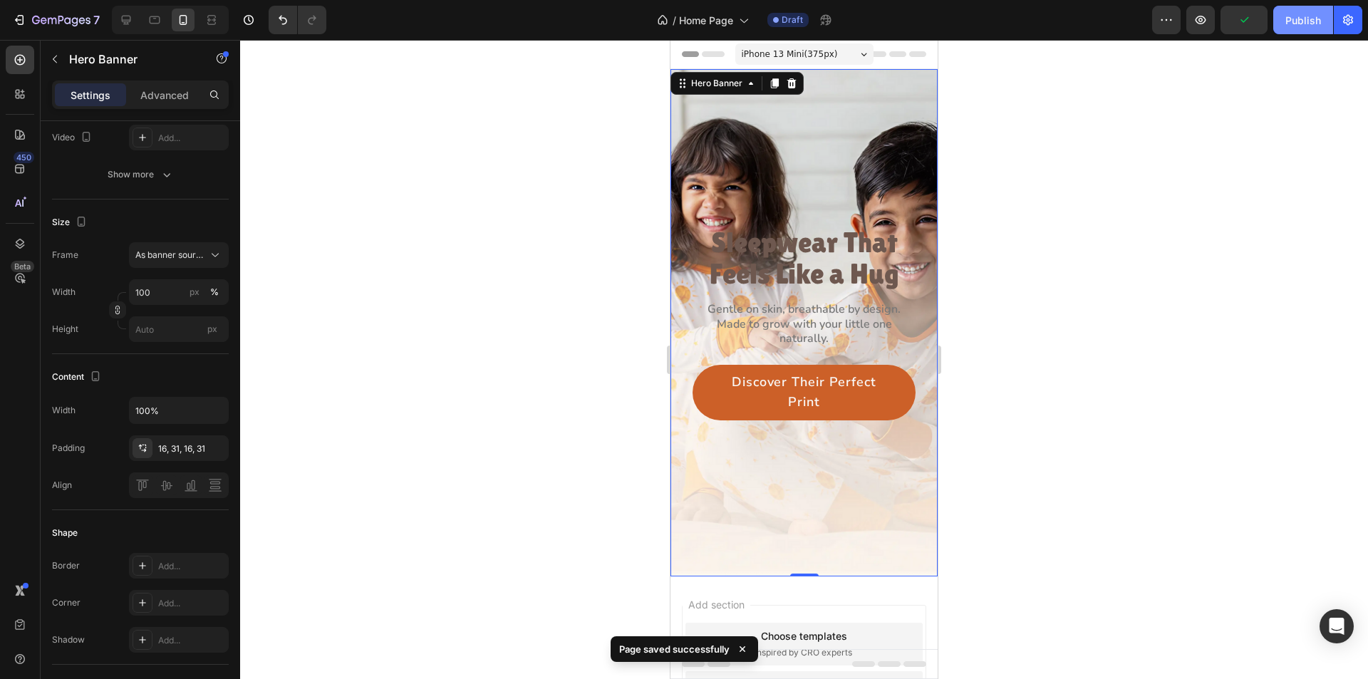
click at [1283, 21] on button "Publish" at bounding box center [1303, 20] width 60 height 29
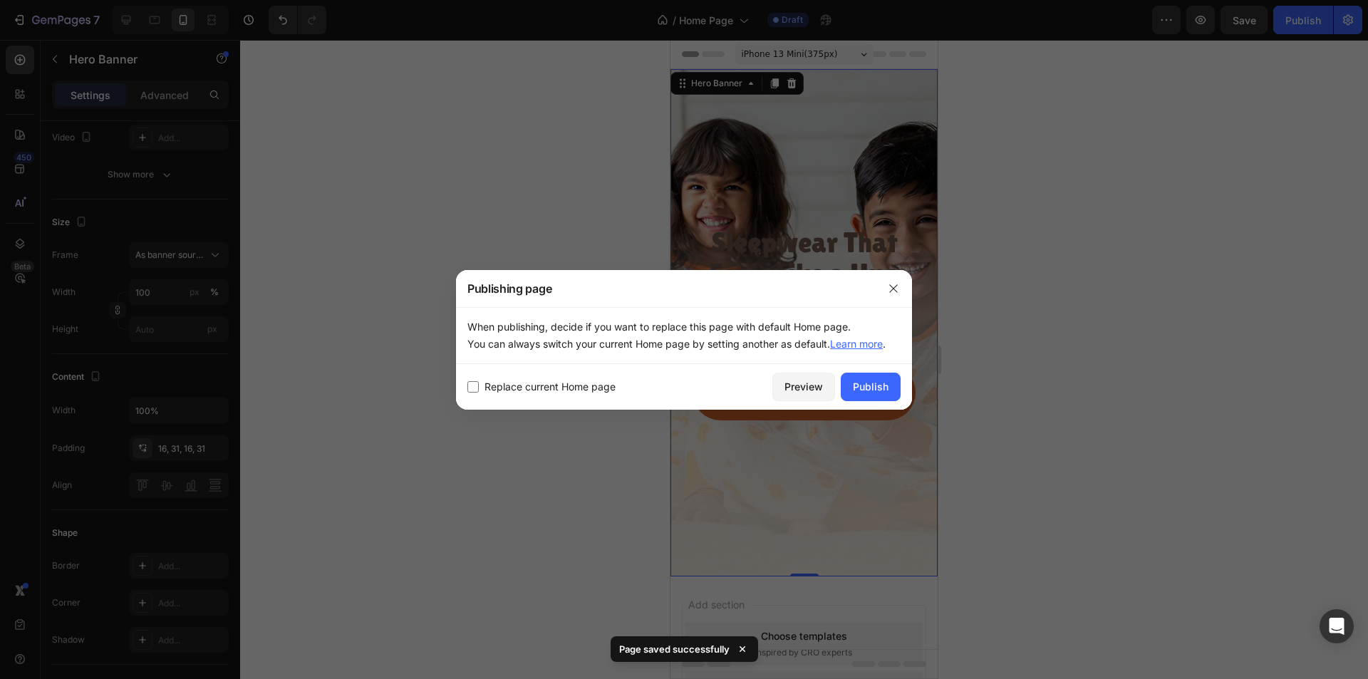
click at [596, 378] on span "Replace current Home page" at bounding box center [550, 386] width 131 height 17
checkbox input "true"
click at [890, 401] on button "Publish" at bounding box center [871, 387] width 60 height 29
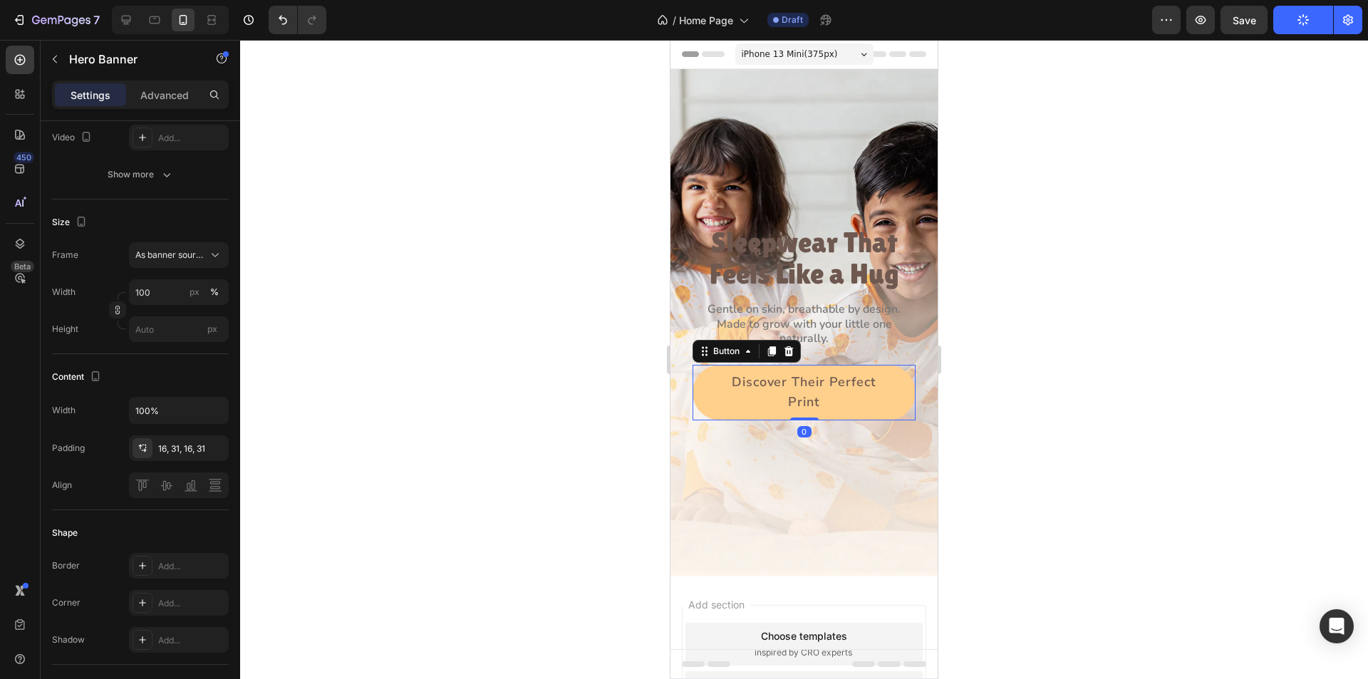
click at [708, 388] on button "Discover Their Perfect Print" at bounding box center [804, 393] width 223 height 56
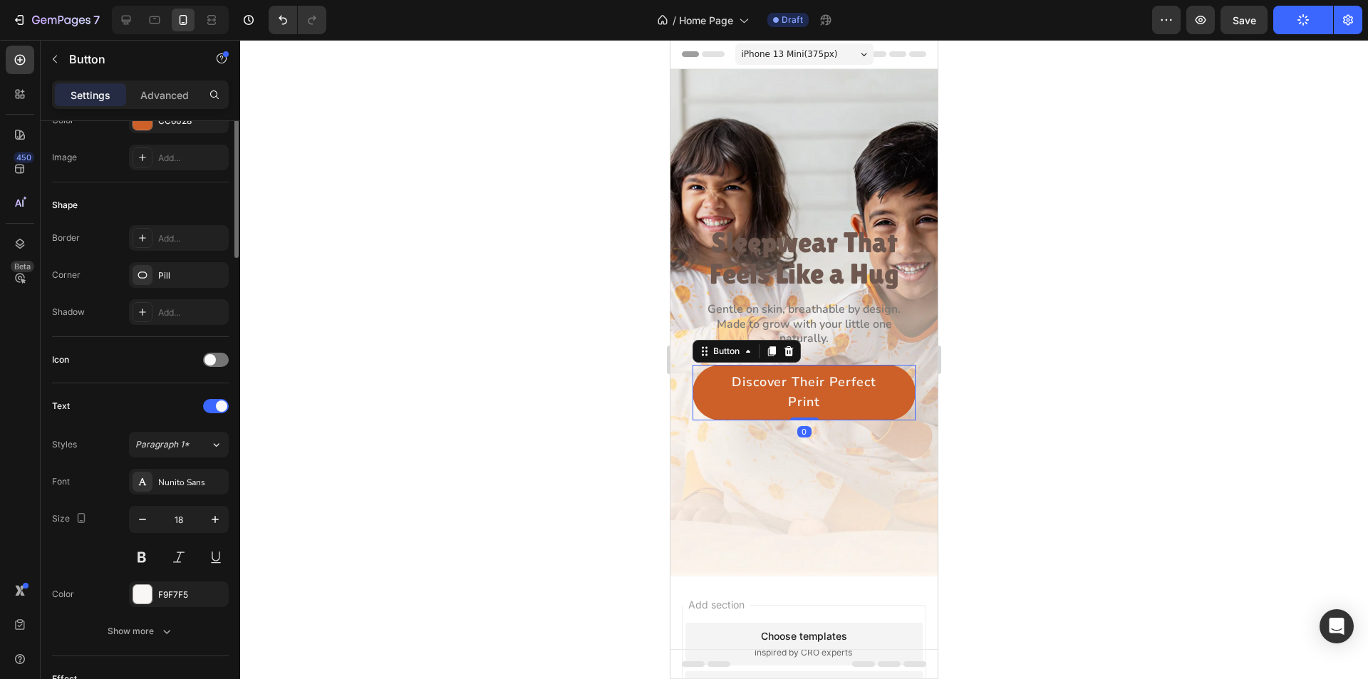
scroll to position [0, 0]
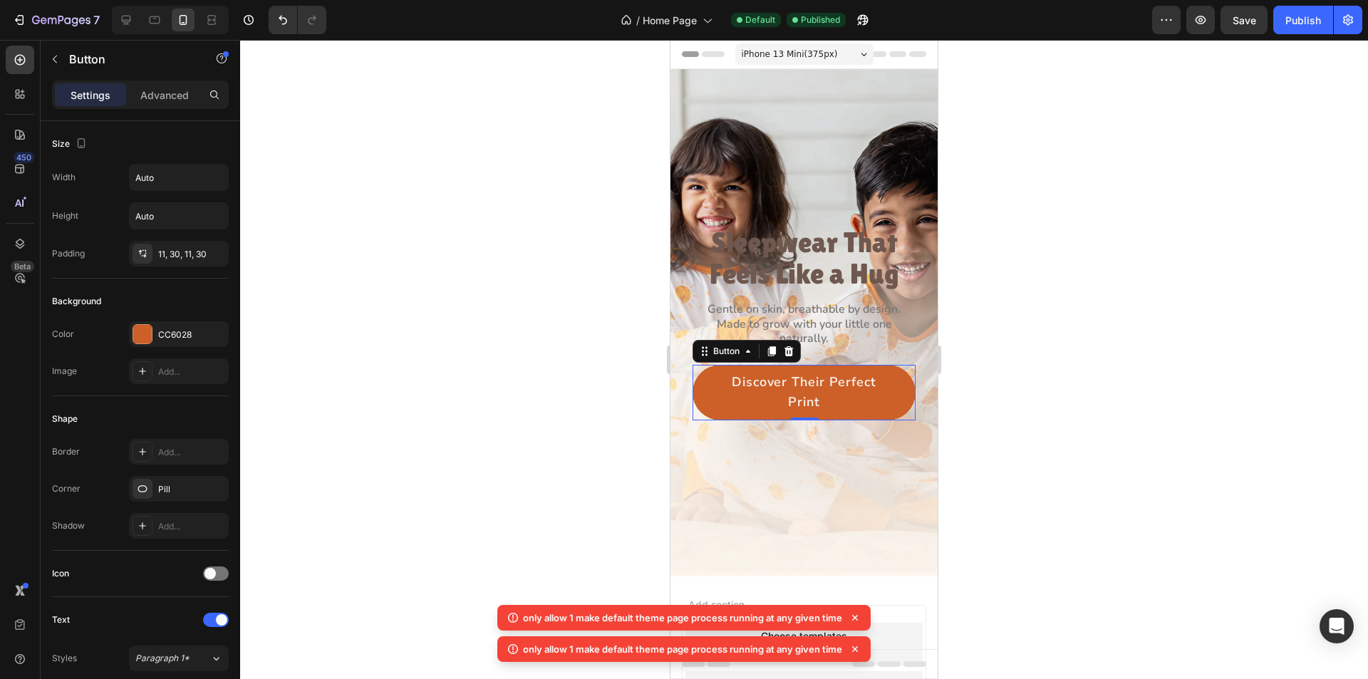
drag, startPoint x: 1159, startPoint y: 230, endPoint x: 988, endPoint y: 177, distance: 178.5
click at [1150, 227] on div at bounding box center [804, 359] width 1128 height 639
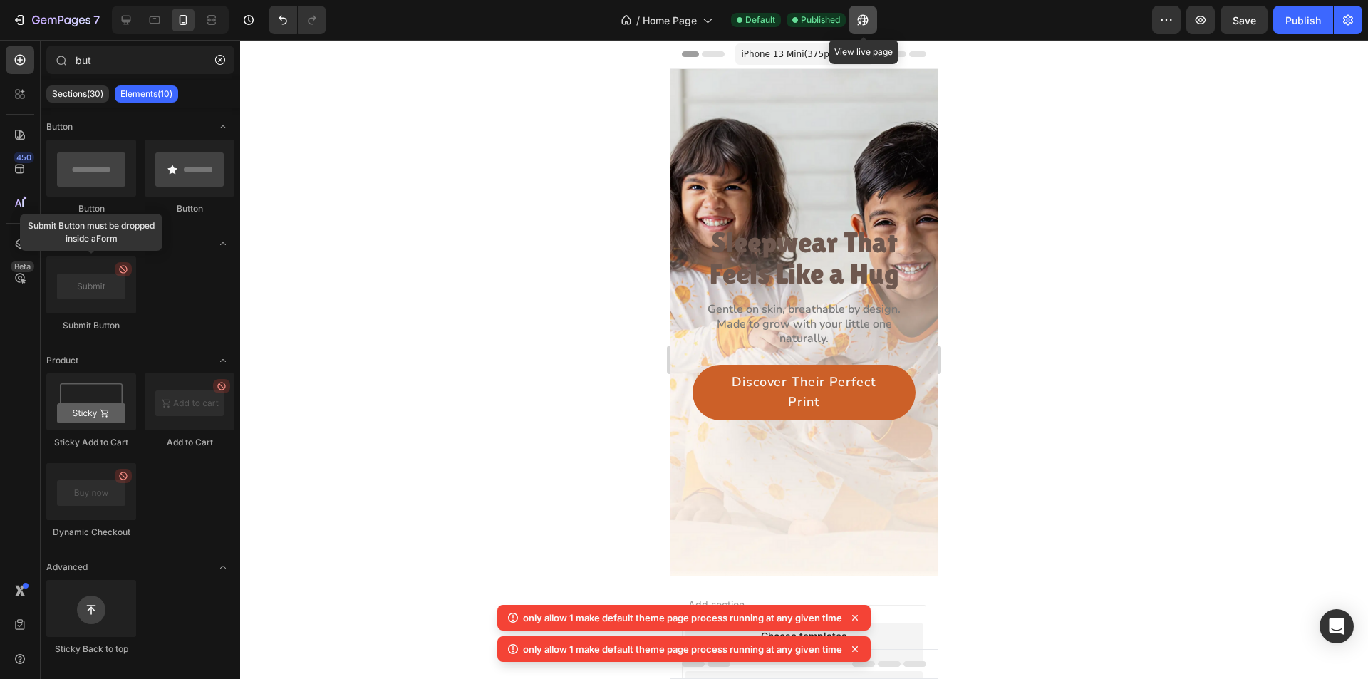
click at [861, 24] on icon "button" at bounding box center [859, 23] width 4 height 4
click at [681, 403] on div "Sleepwear That Feels Like a Hug Heading Gentle on skin, breathable by design. M…" at bounding box center [804, 323] width 267 height 218
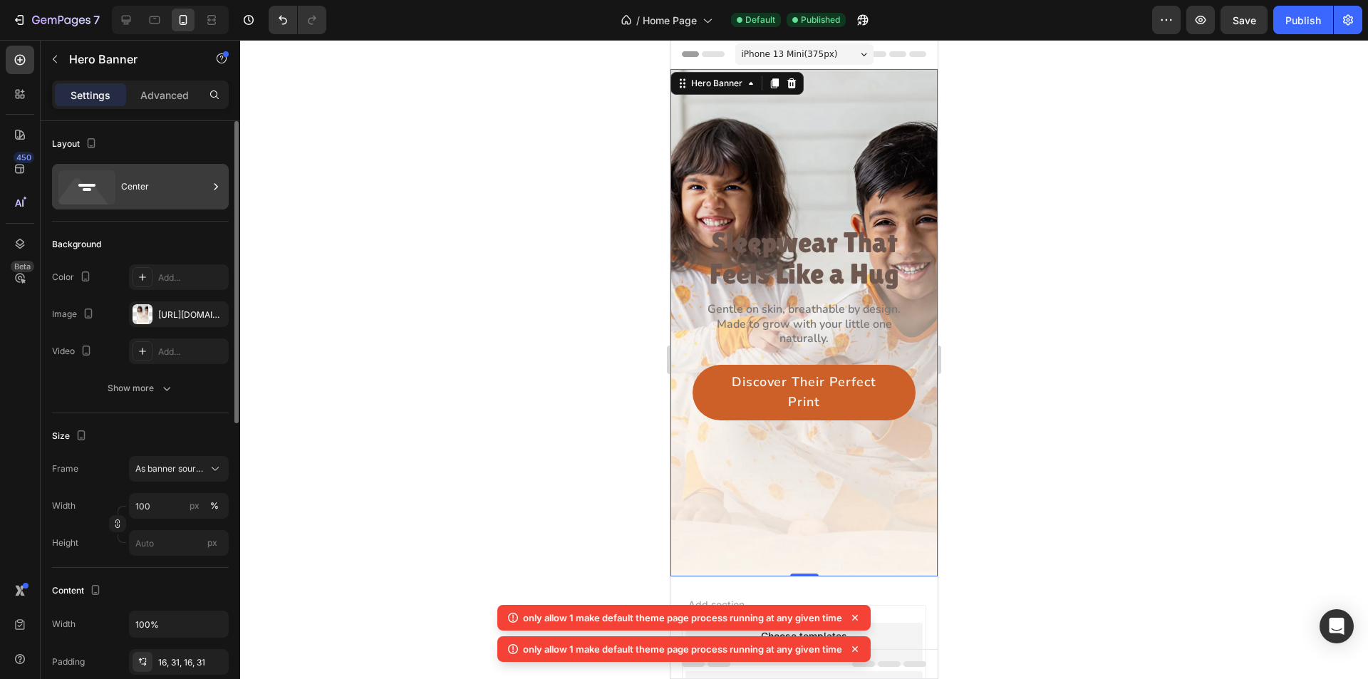
click at [163, 187] on div "Center" at bounding box center [164, 186] width 87 height 33
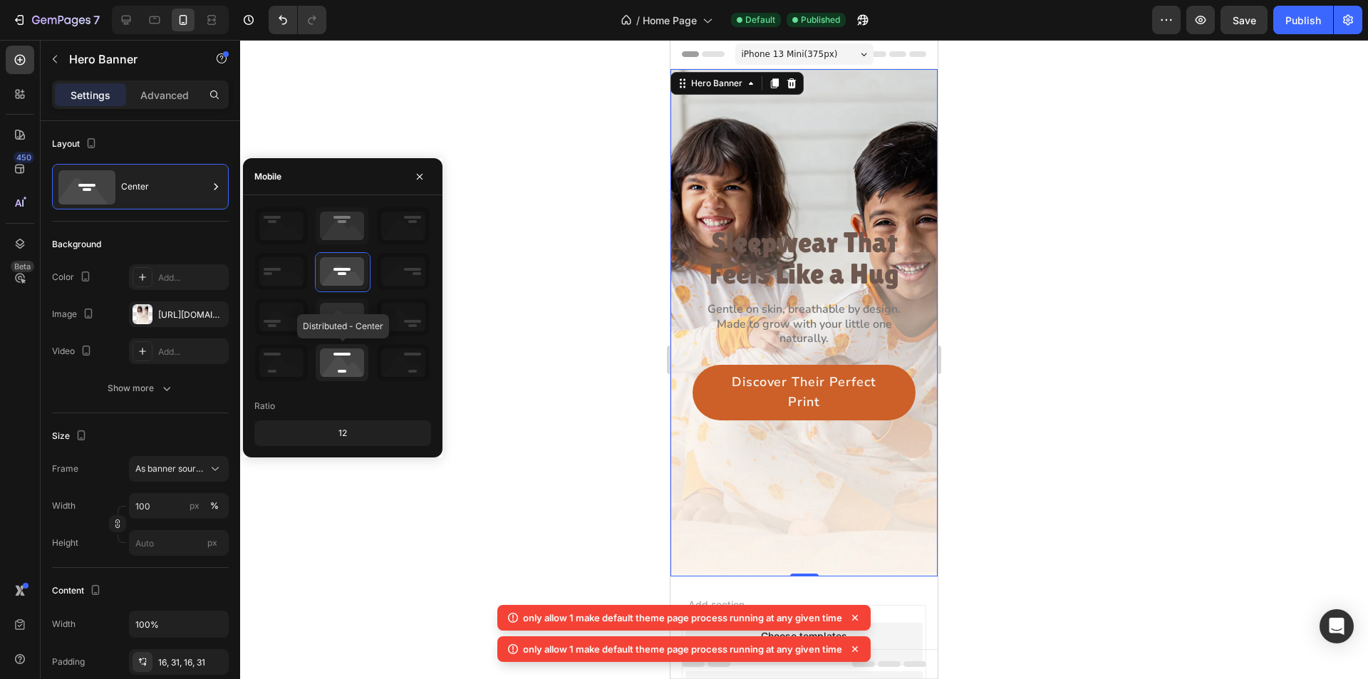
click at [339, 358] on icon at bounding box center [342, 362] width 53 height 37
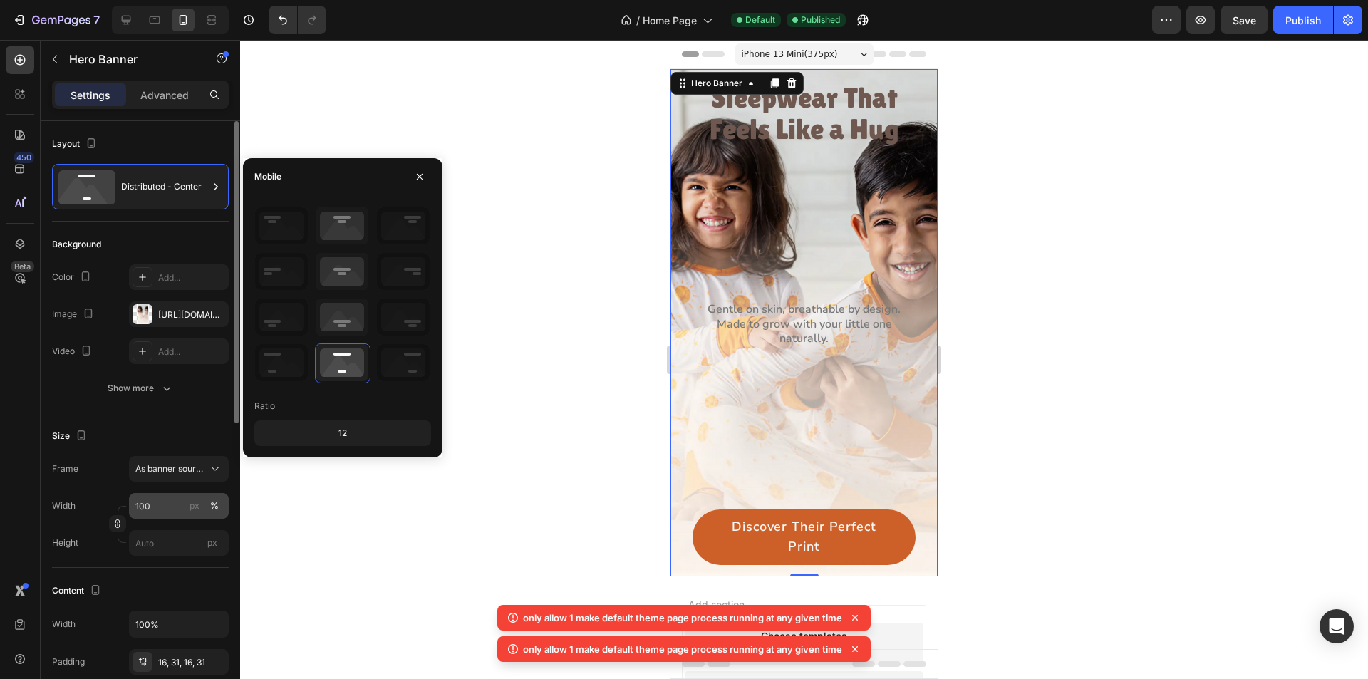
scroll to position [143, 0]
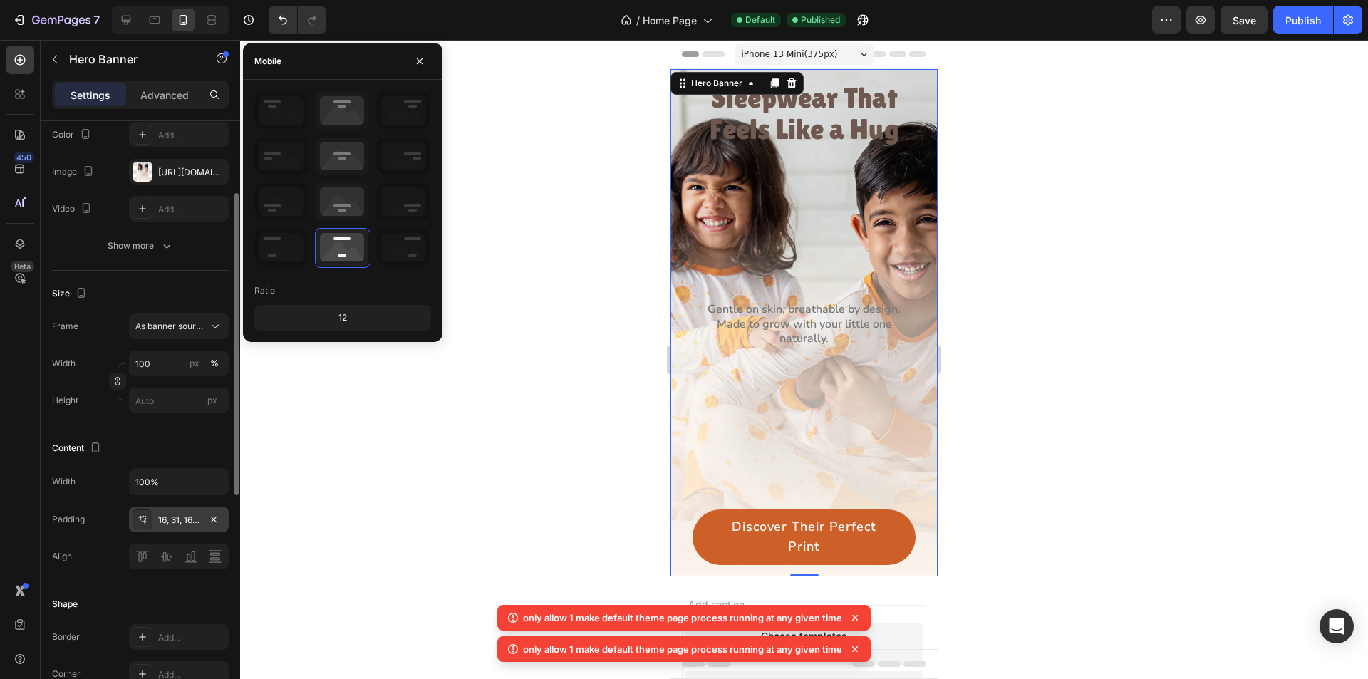
click at [138, 517] on icon at bounding box center [142, 519] width 11 height 11
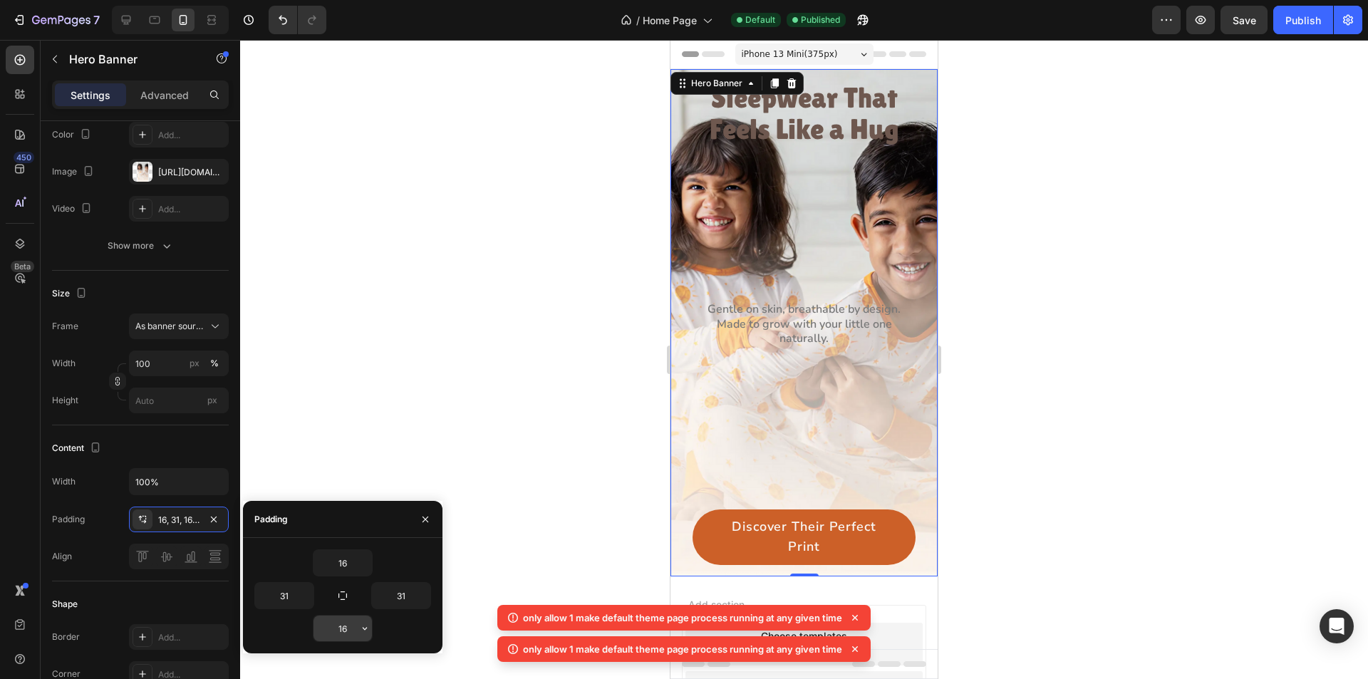
click at [346, 624] on input "16" at bounding box center [343, 629] width 58 height 26
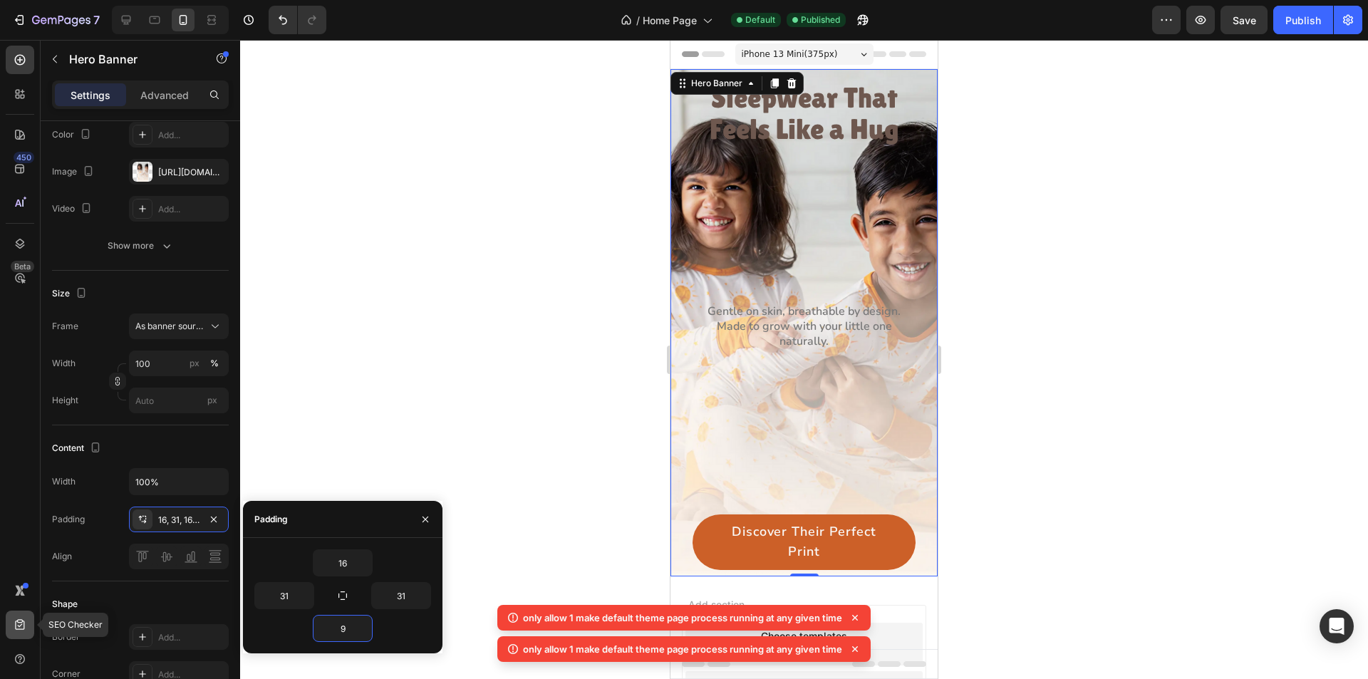
type input "93"
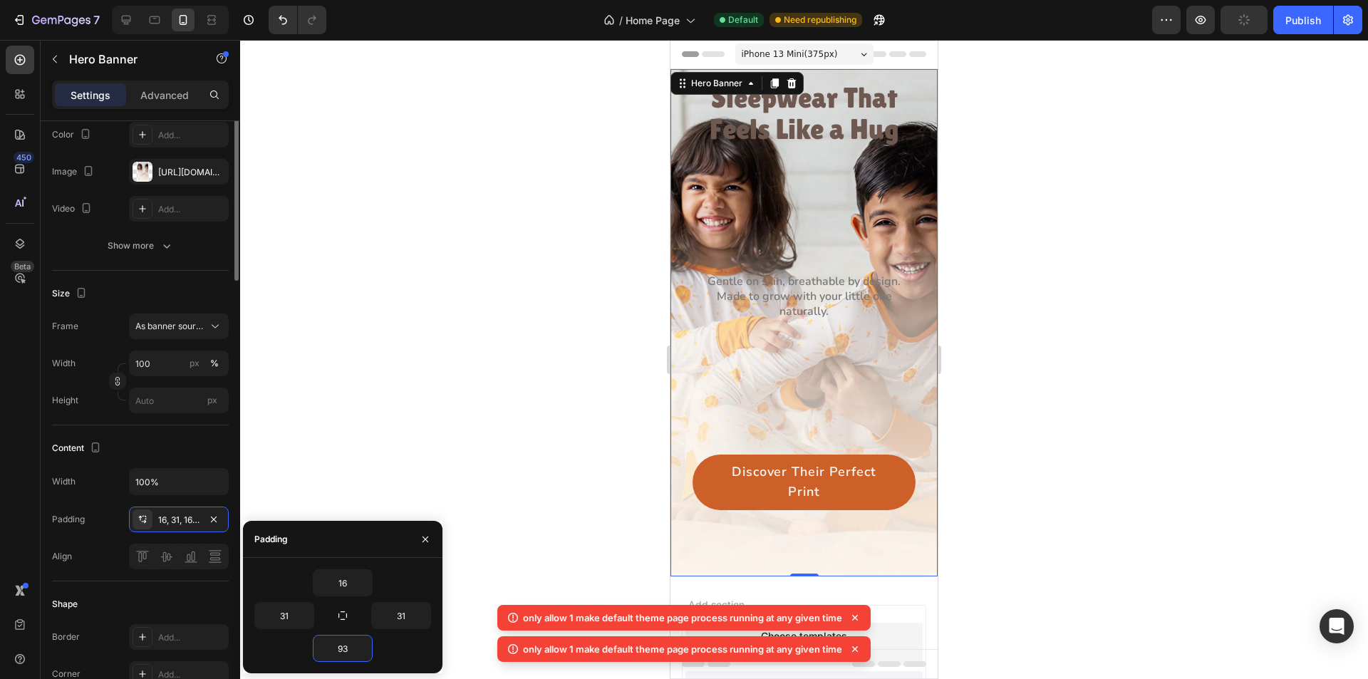
scroll to position [0, 0]
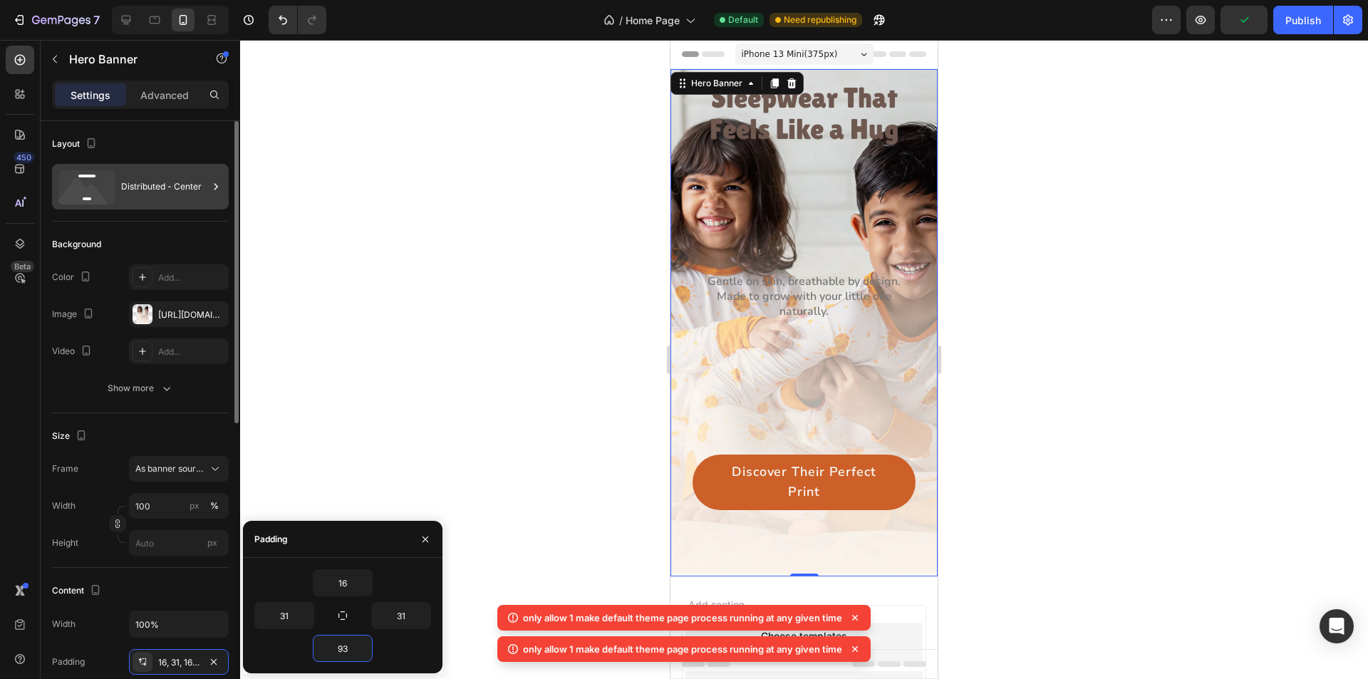
click at [191, 178] on div "Distributed - Center" at bounding box center [164, 186] width 87 height 33
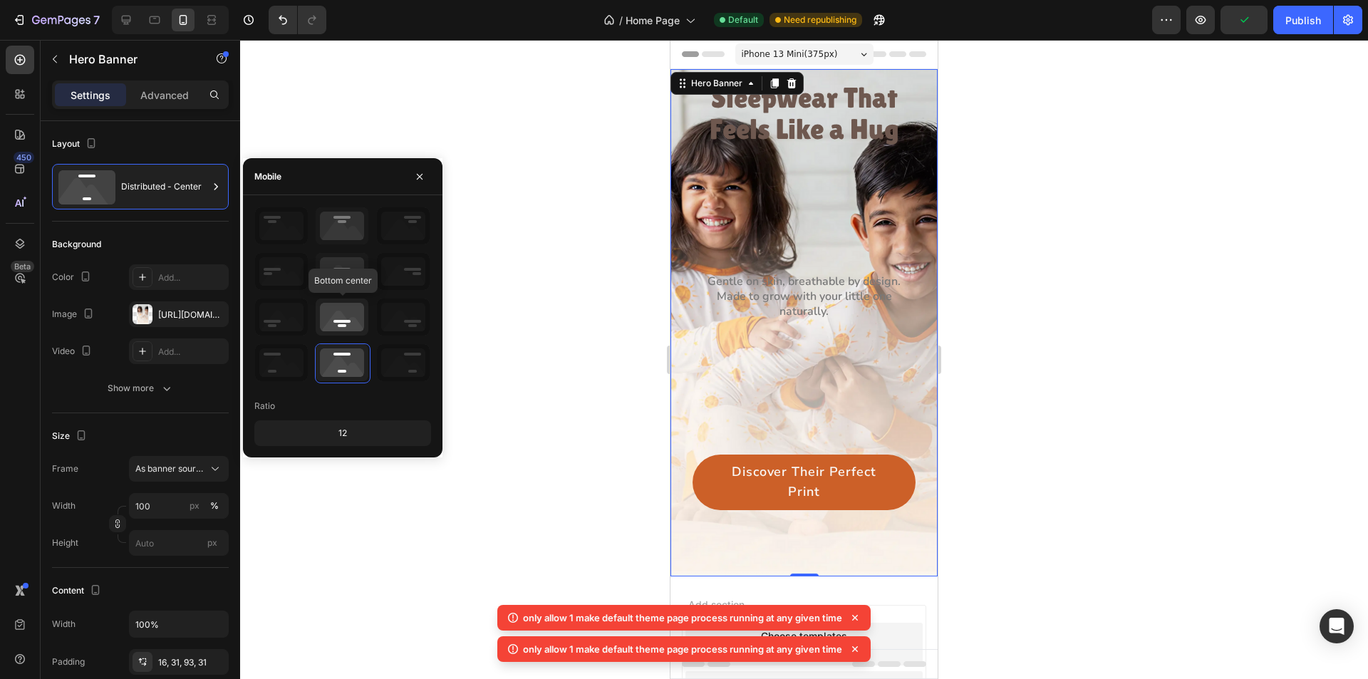
click at [354, 323] on icon at bounding box center [342, 317] width 53 height 37
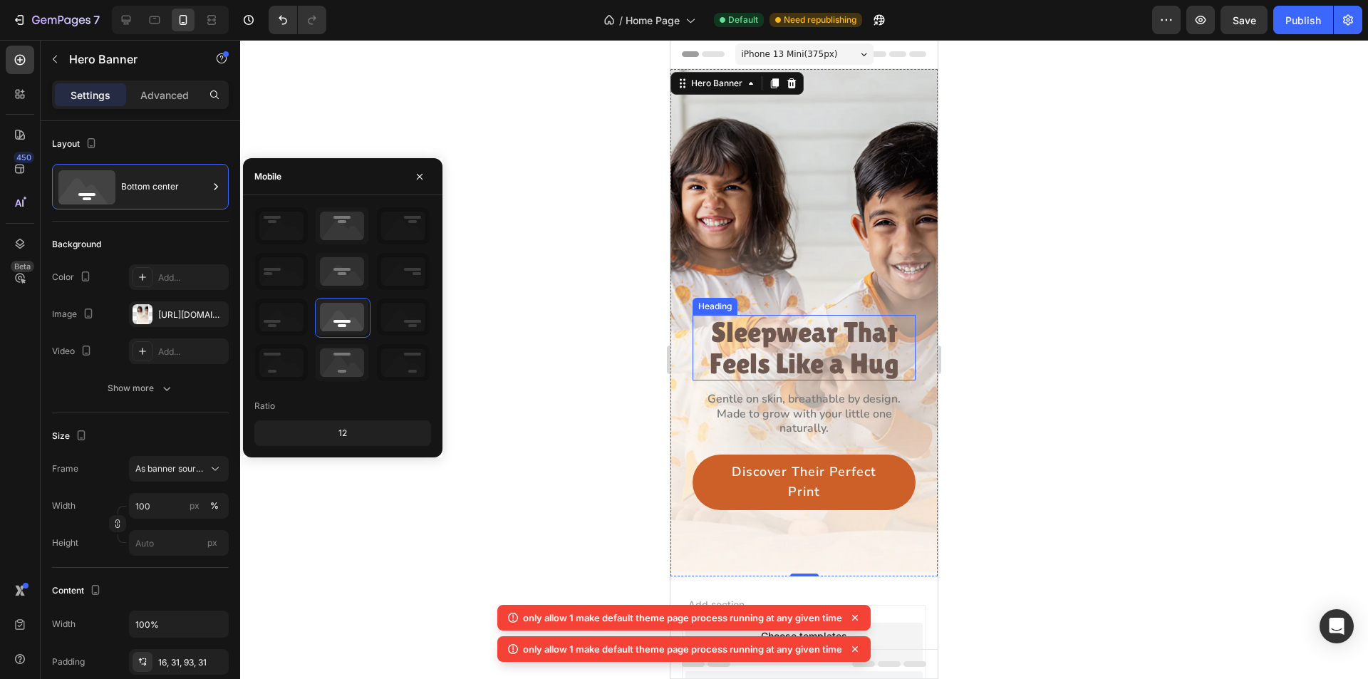
click at [855, 339] on p "Sleepwear That Feels Like a Hug" at bounding box center [804, 347] width 220 height 63
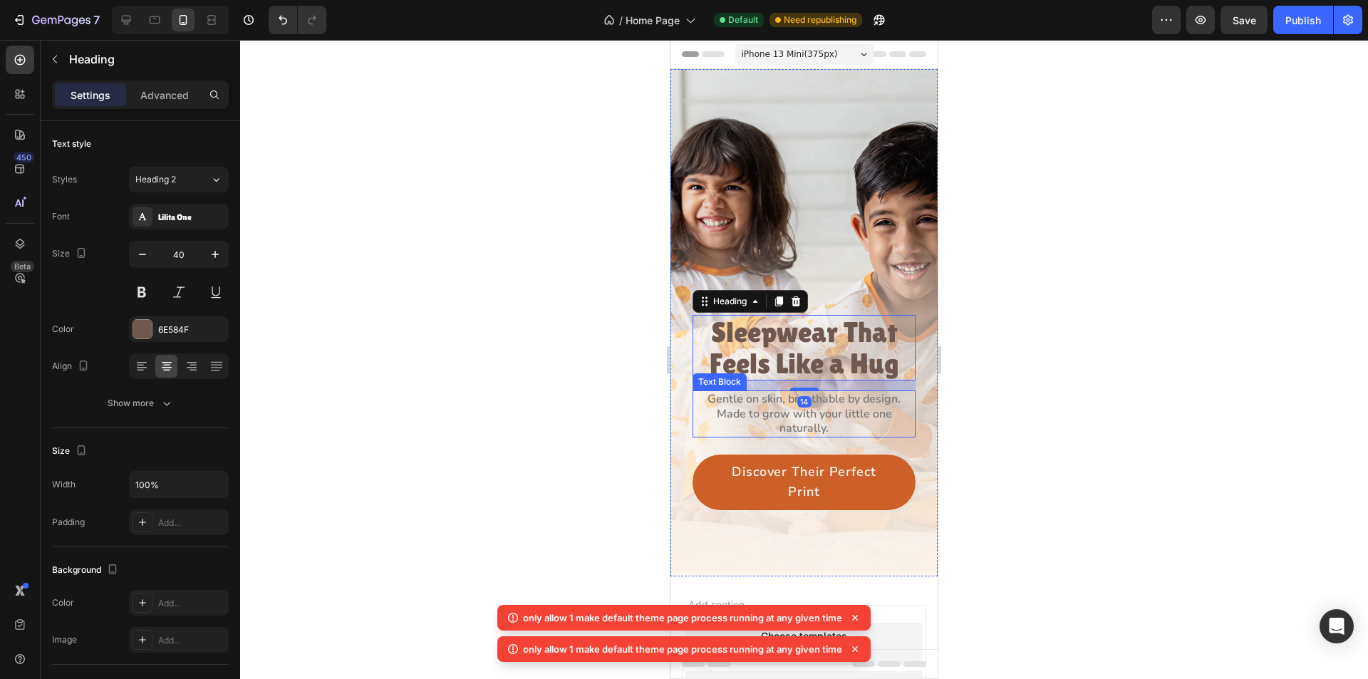
click at [836, 407] on p "Made to grow with your little one naturally." at bounding box center [804, 422] width 220 height 30
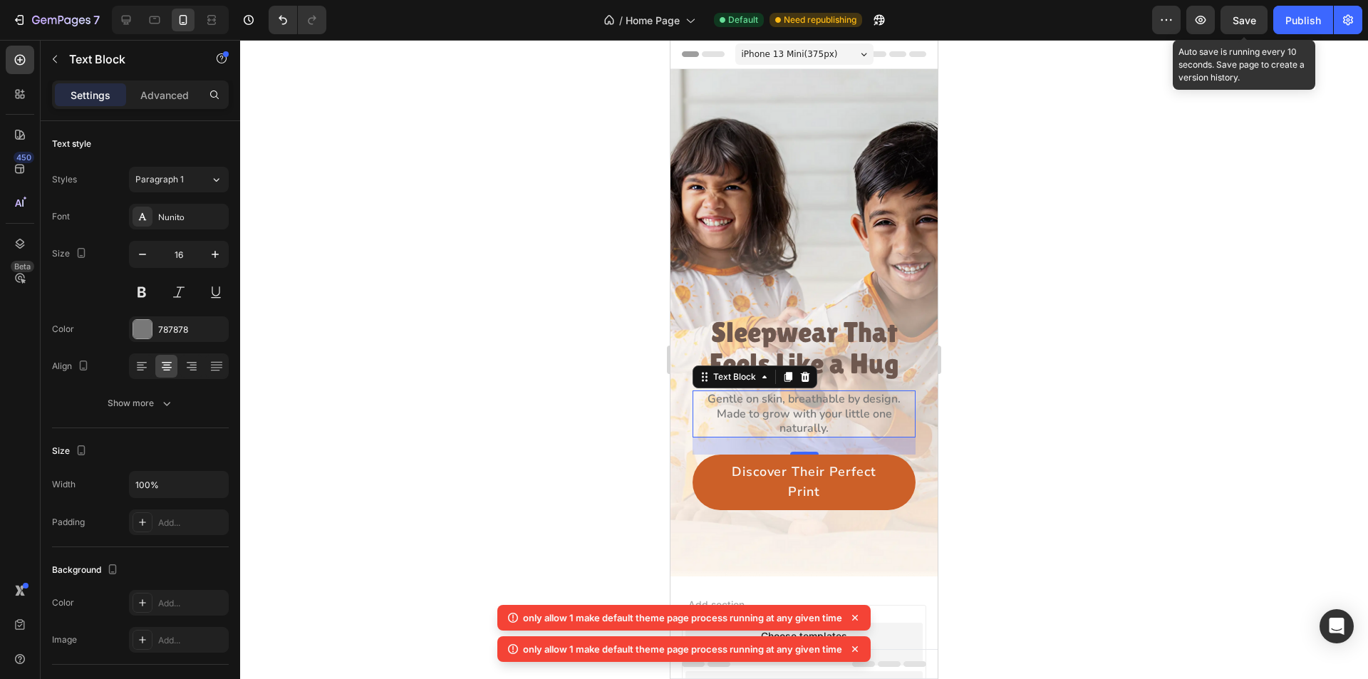
click at [1243, 14] on span "Save" at bounding box center [1245, 20] width 24 height 12
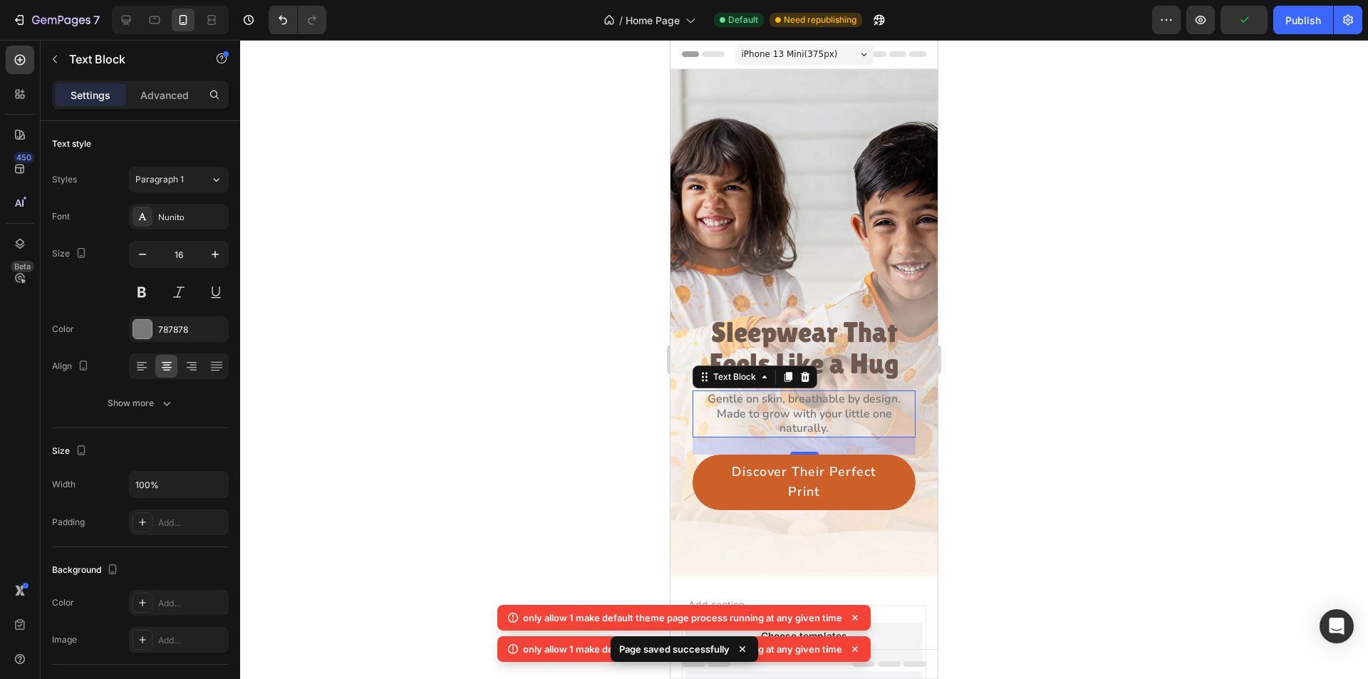
click at [854, 615] on icon at bounding box center [855, 618] width 14 height 14
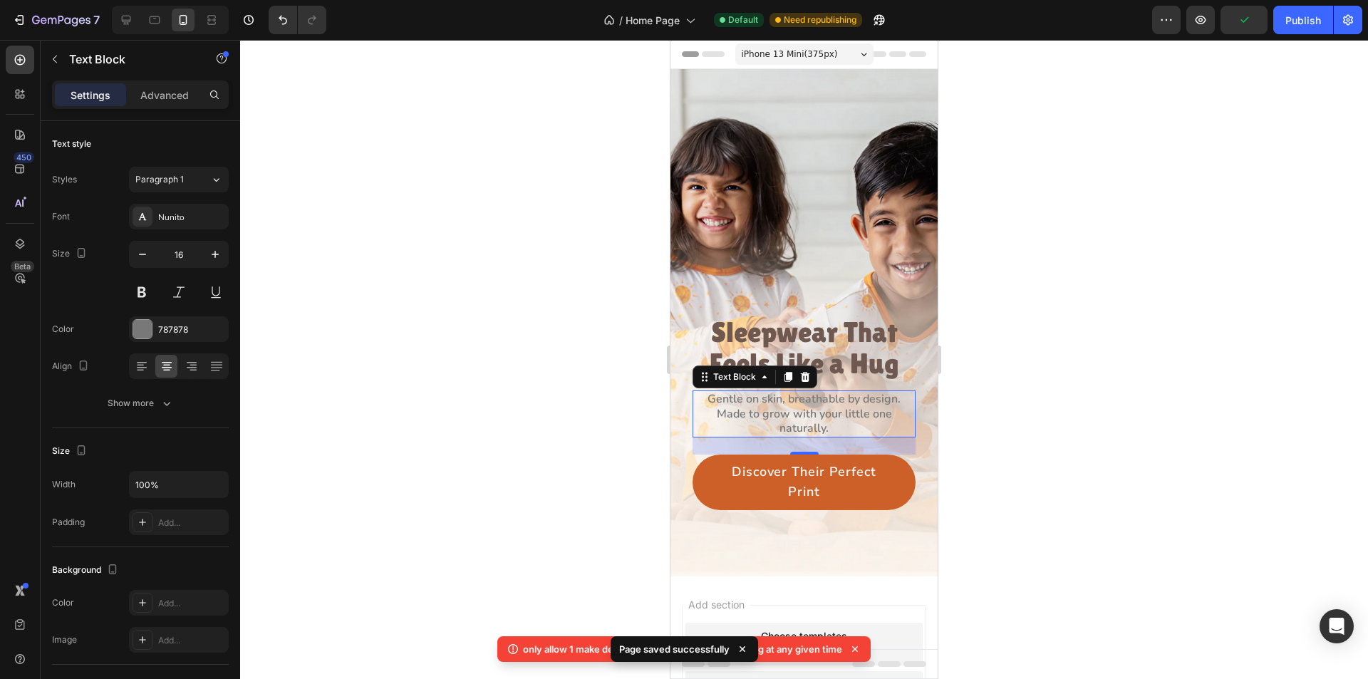
click at [854, 640] on div "only allow 1 make default theme page process running at any given time" at bounding box center [683, 649] width 373 height 26
click at [856, 644] on icon at bounding box center [855, 649] width 14 height 14
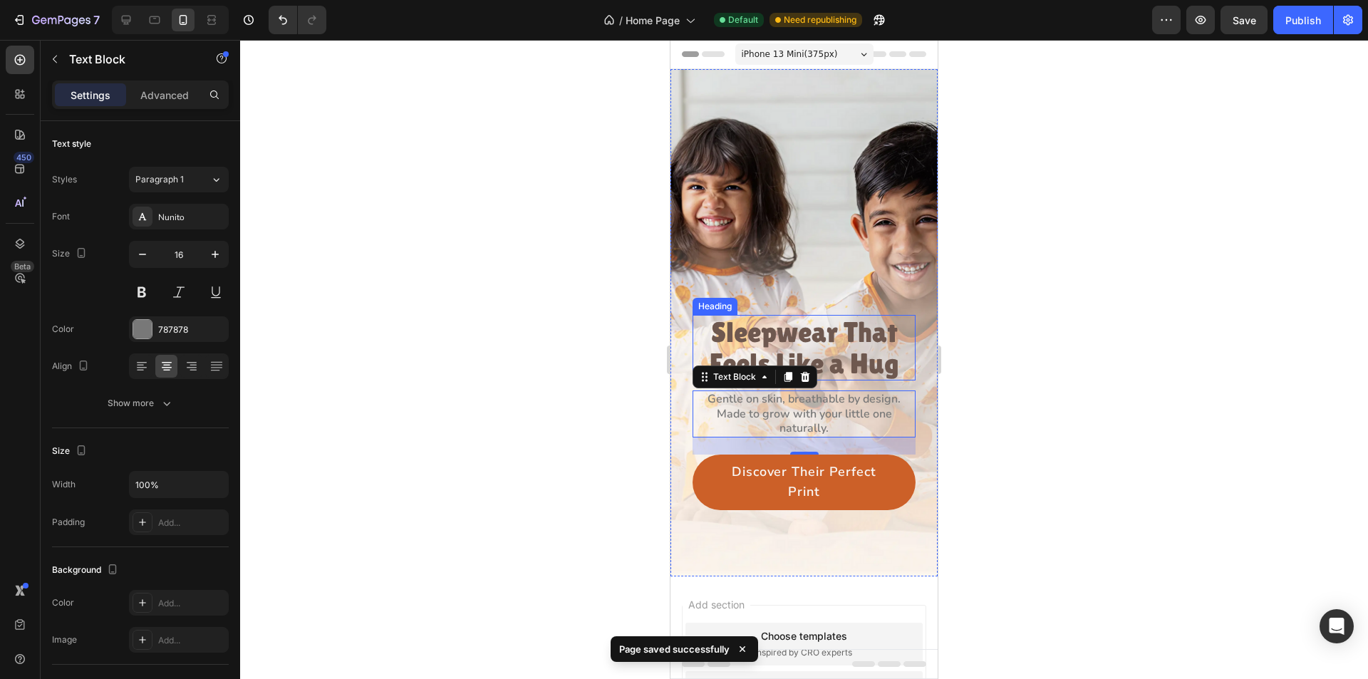
click at [815, 330] on p "Sleepwear That Feels Like a Hug" at bounding box center [804, 347] width 220 height 63
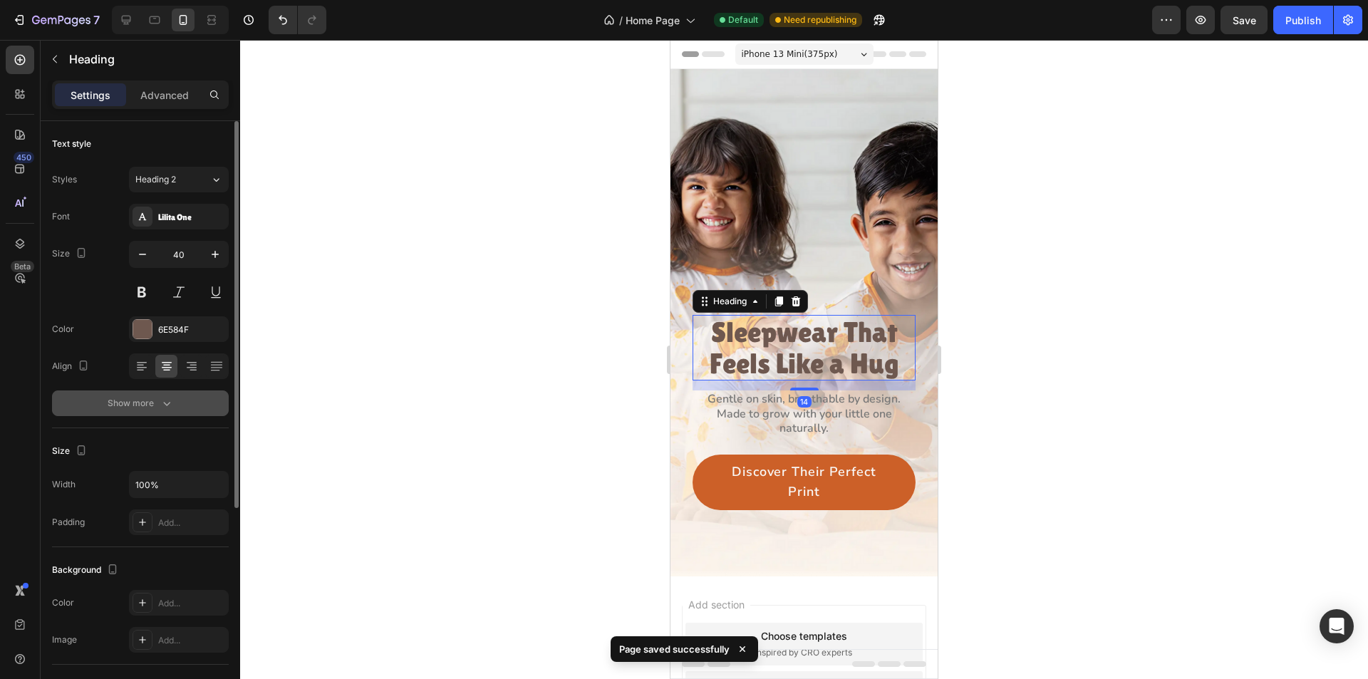
click at [168, 403] on icon "button" at bounding box center [167, 403] width 14 height 14
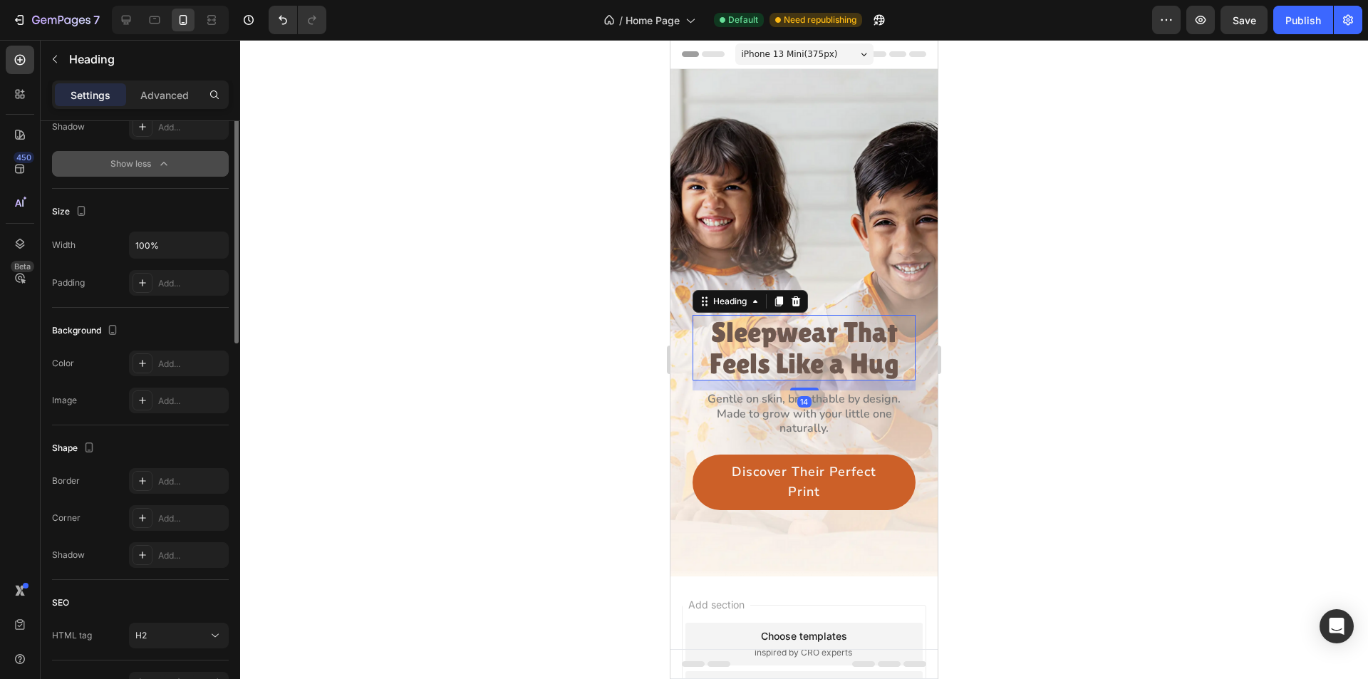
scroll to position [499, 0]
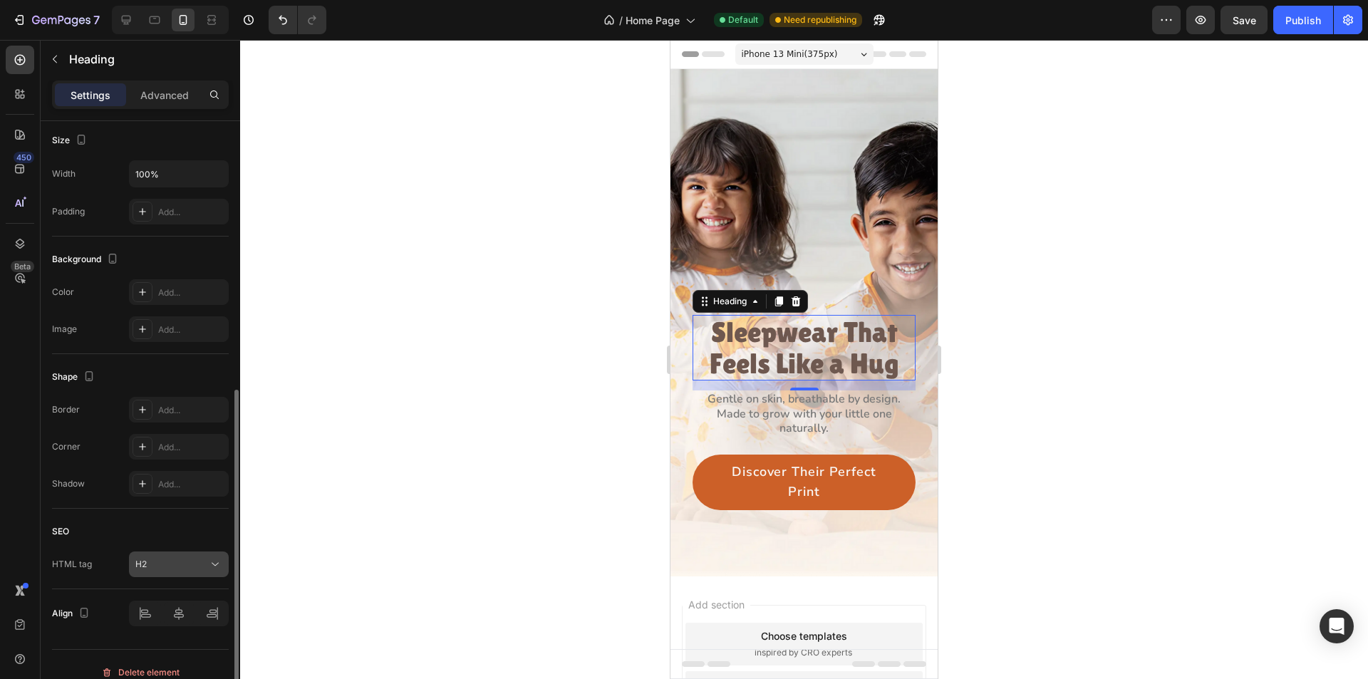
click at [205, 562] on div "H2" at bounding box center [171, 564] width 73 height 13
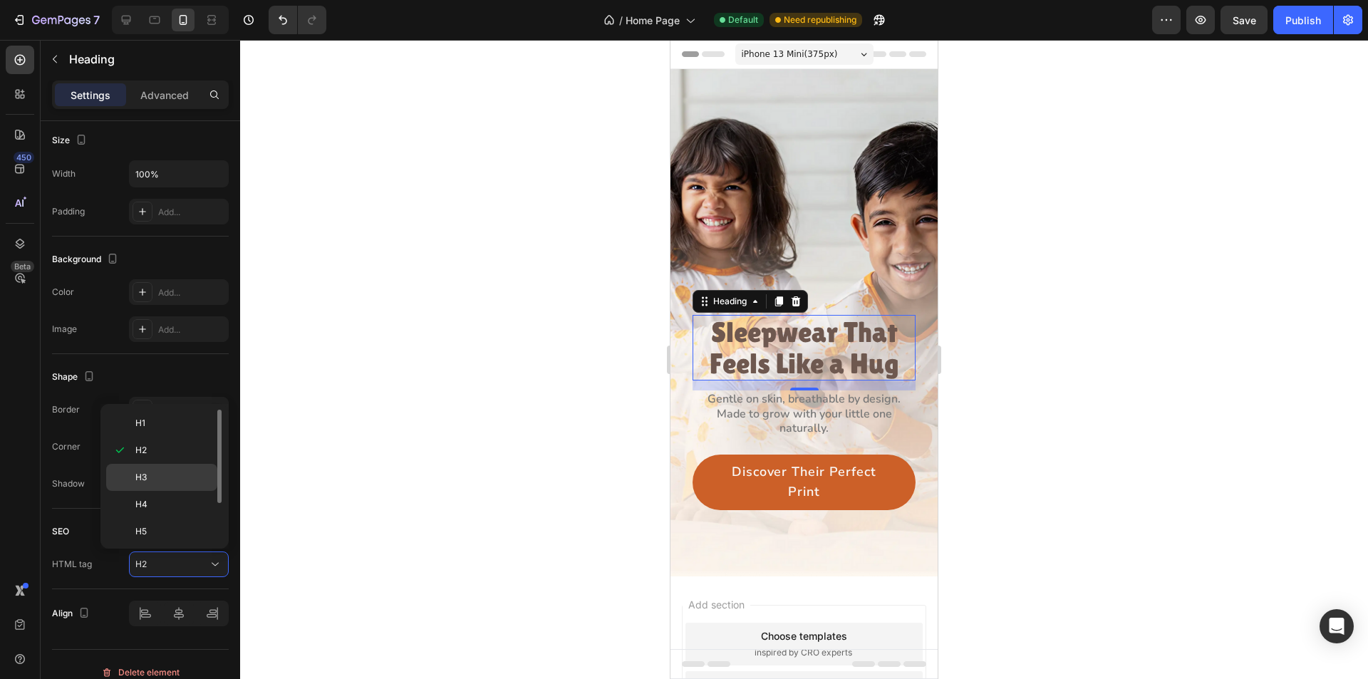
click at [197, 482] on p "H3" at bounding box center [173, 477] width 76 height 13
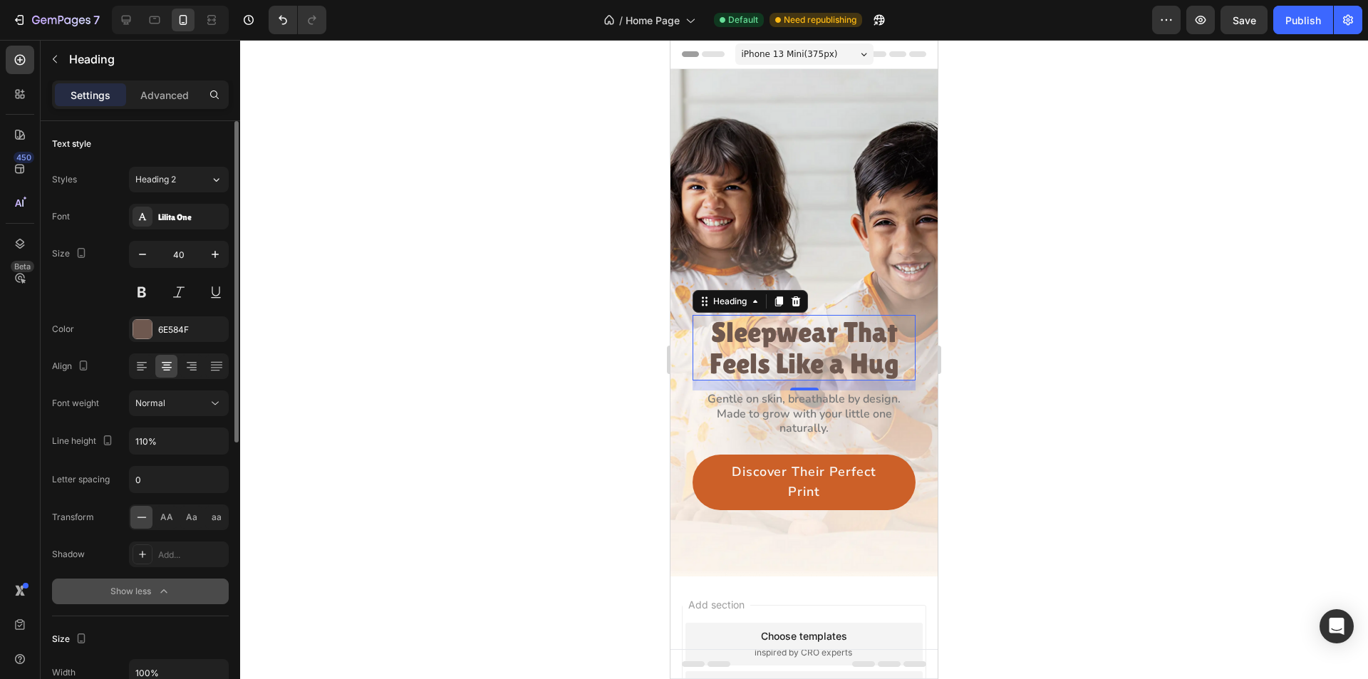
scroll to position [214, 0]
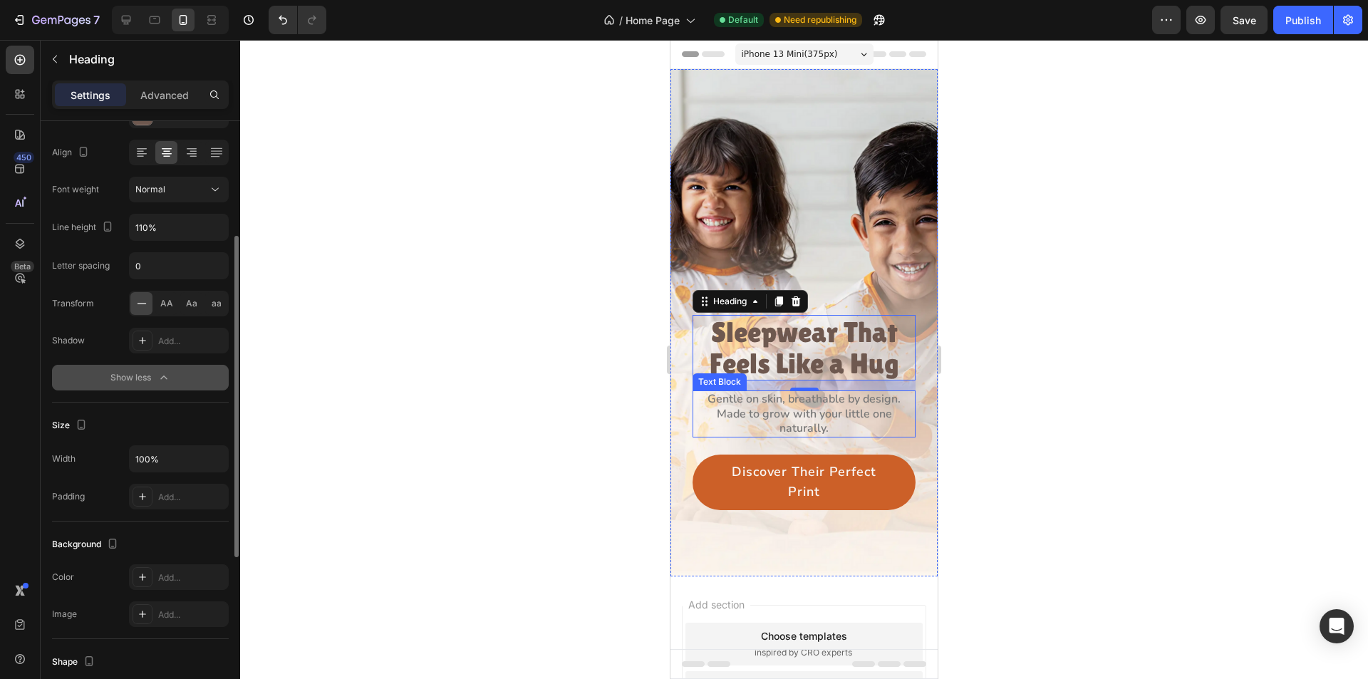
click at [800, 407] on p "Made to grow with your little one naturally." at bounding box center [804, 422] width 220 height 30
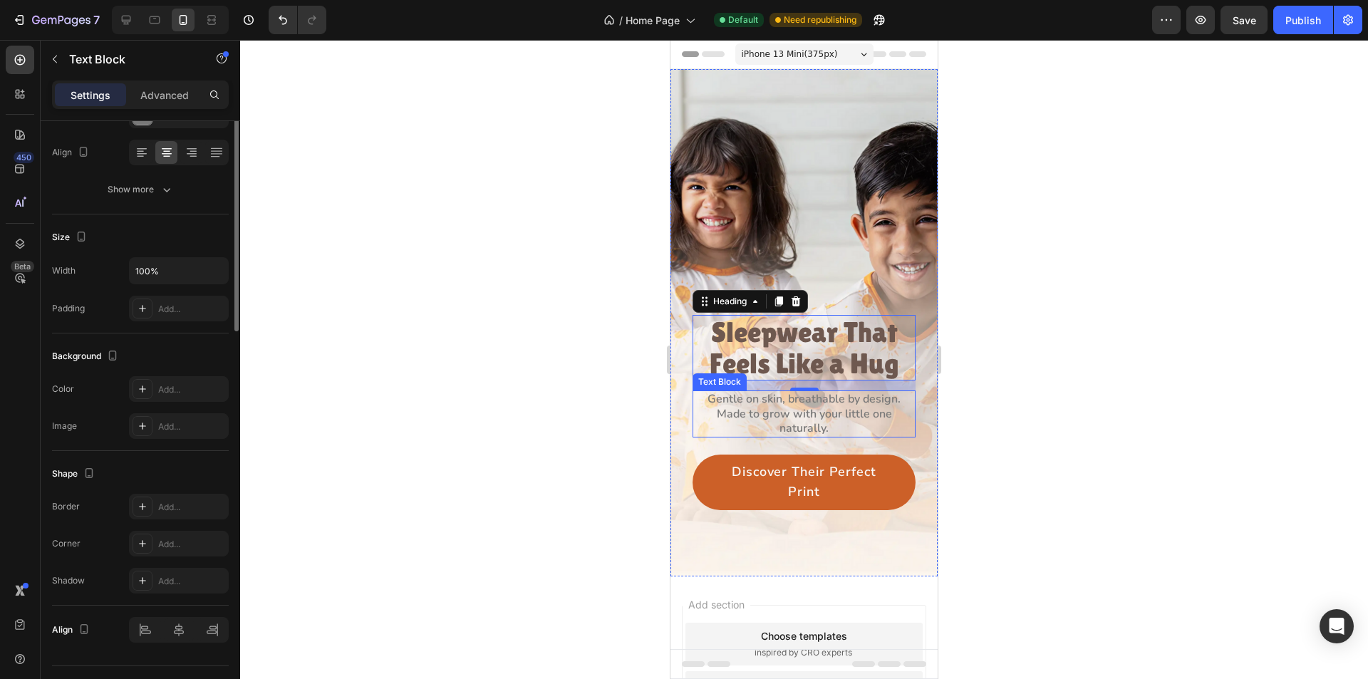
scroll to position [0, 0]
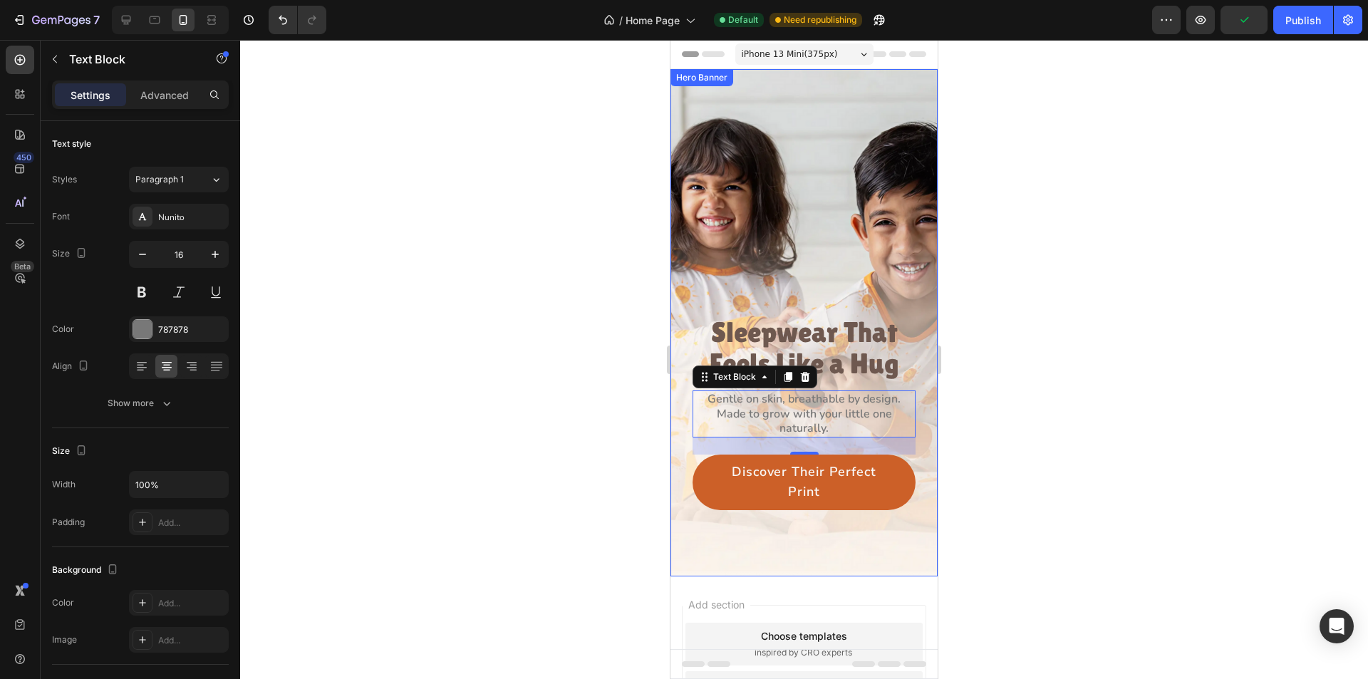
click at [585, 458] on div at bounding box center [804, 359] width 1128 height 639
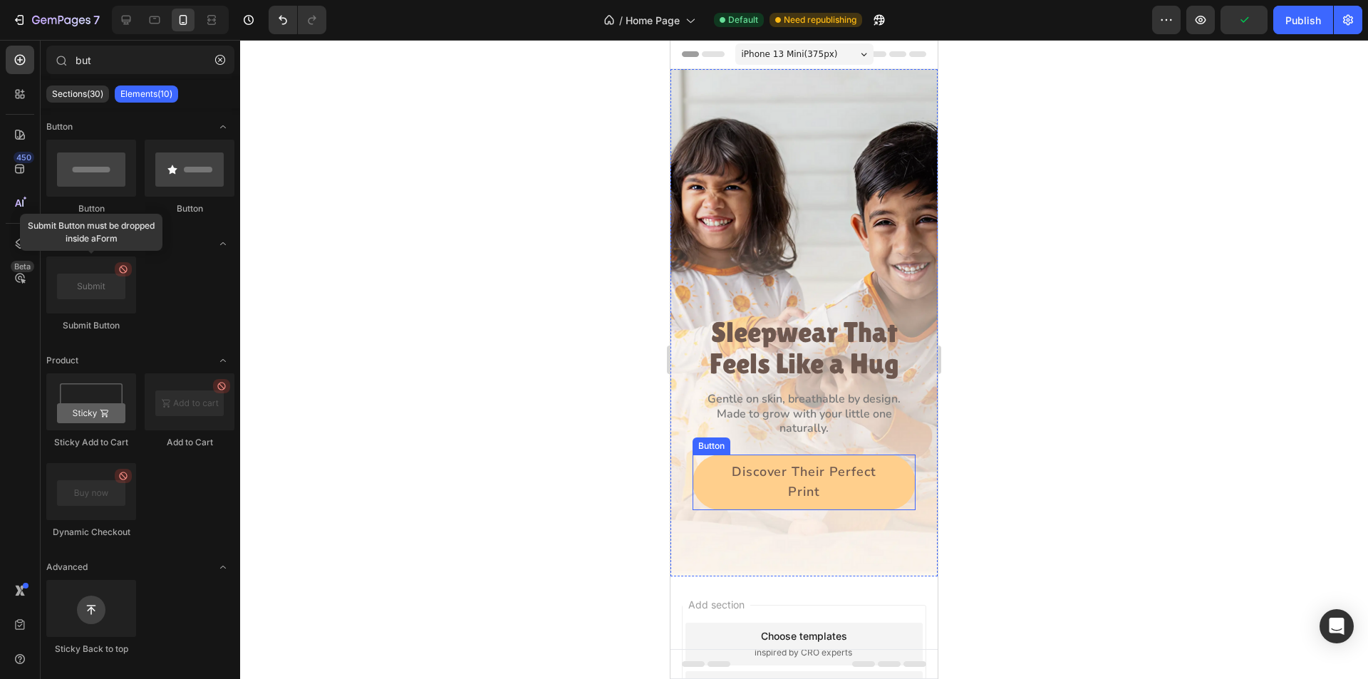
click at [708, 458] on button "Discover Their Perfect Print" at bounding box center [804, 483] width 223 height 56
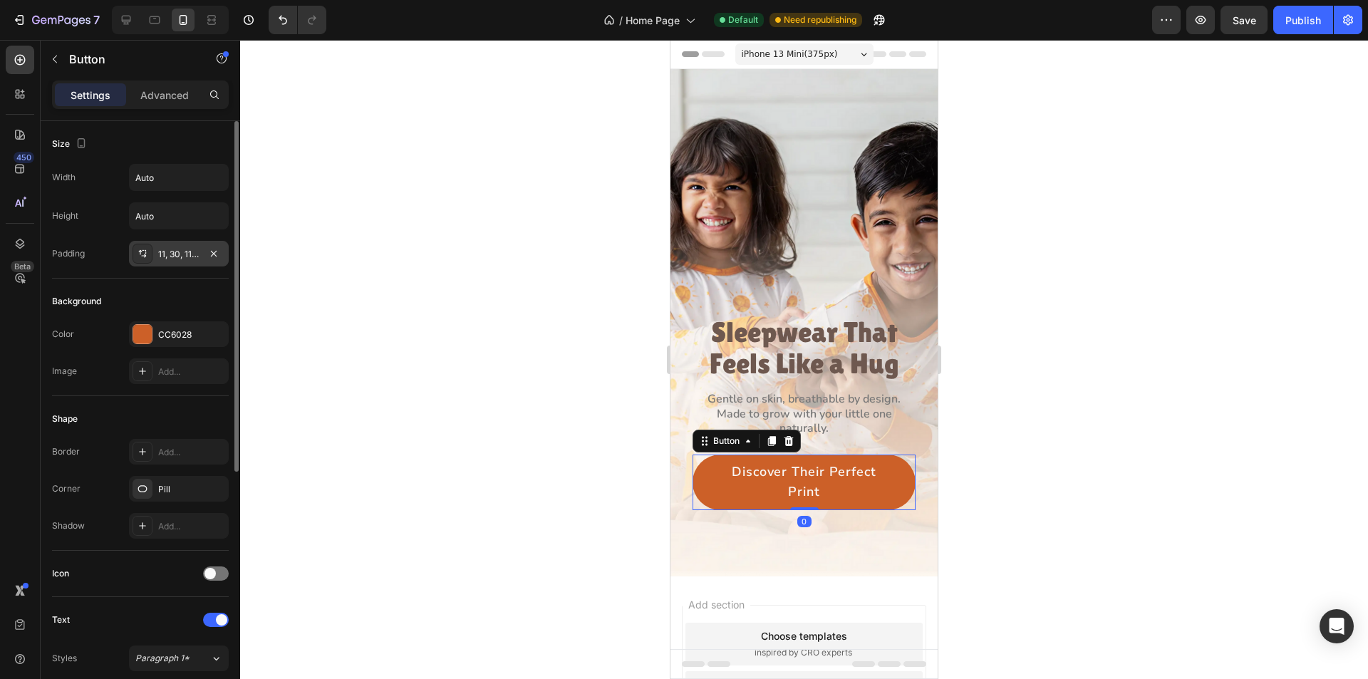
click at [142, 249] on icon at bounding box center [142, 253] width 11 height 11
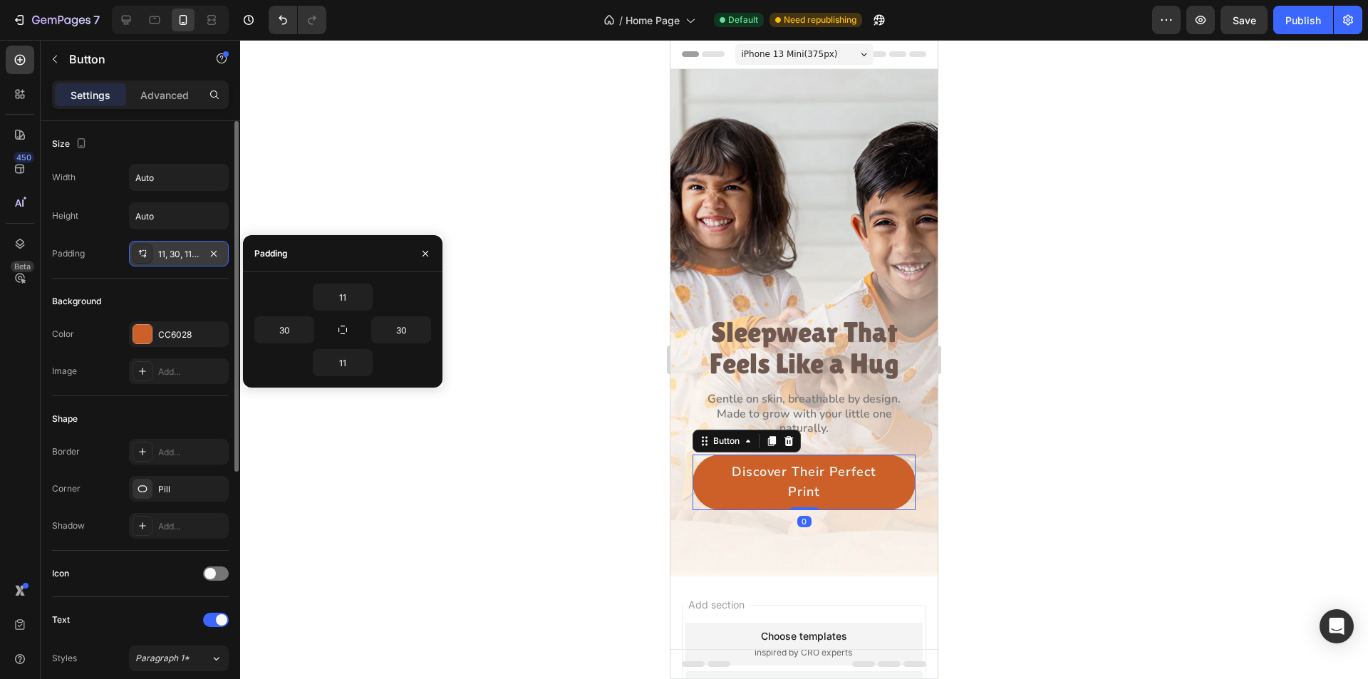
click at [140, 254] on icon at bounding box center [141, 252] width 4 height 5
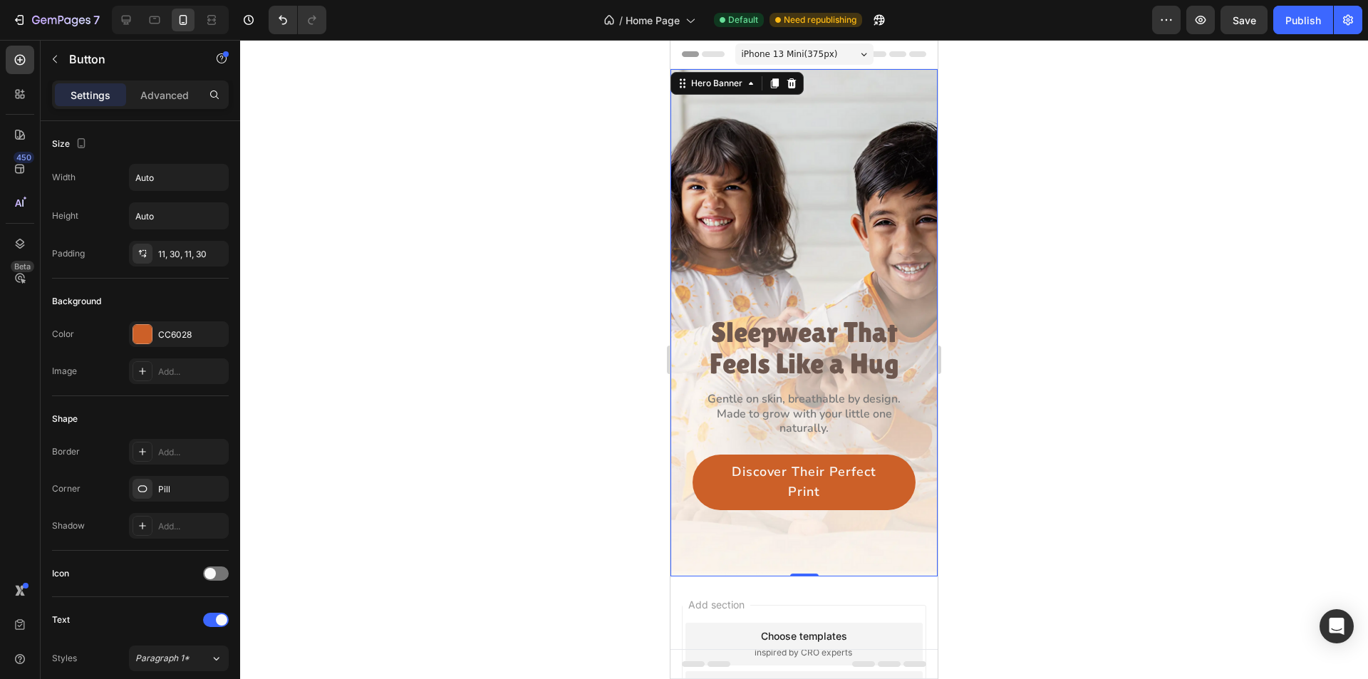
click at [677, 460] on div "Sleepwear That Feels Like a Hug Heading Gentle on skin, breathable by design. M…" at bounding box center [804, 440] width 267 height 273
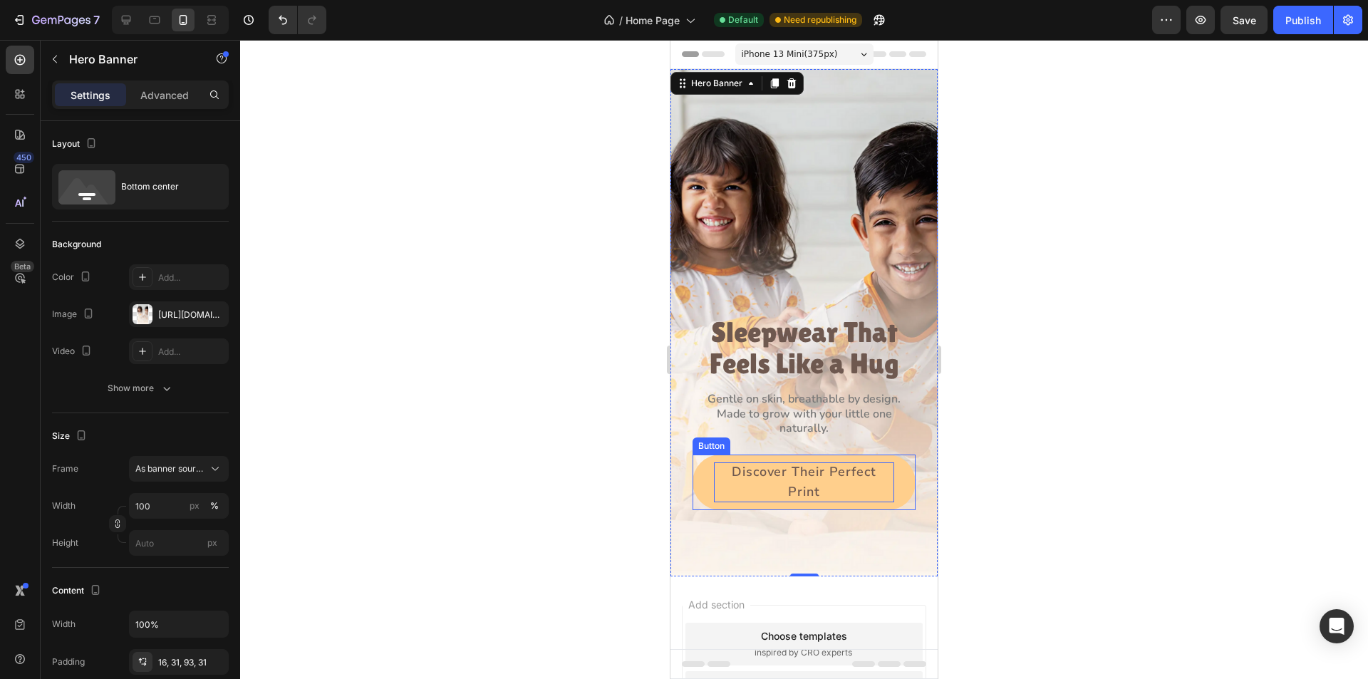
click at [778, 463] on p "Discover Their Perfect Print" at bounding box center [804, 483] width 180 height 40
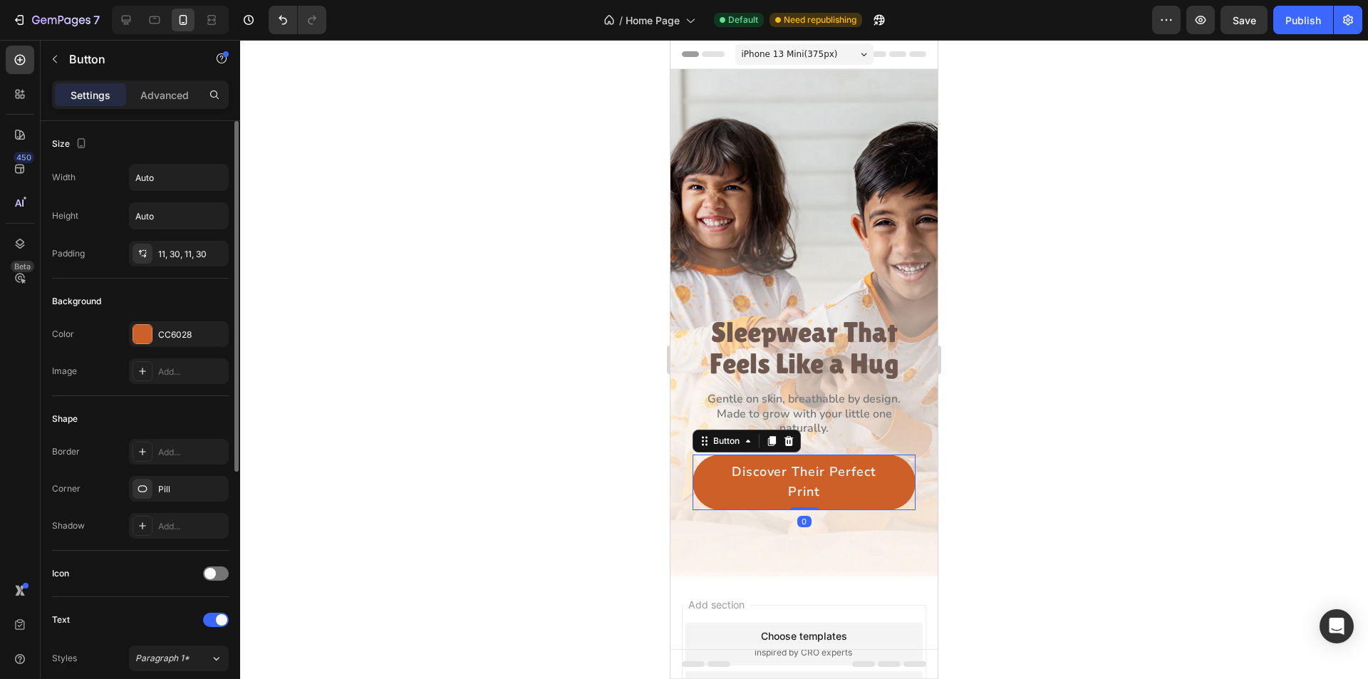
scroll to position [285, 0]
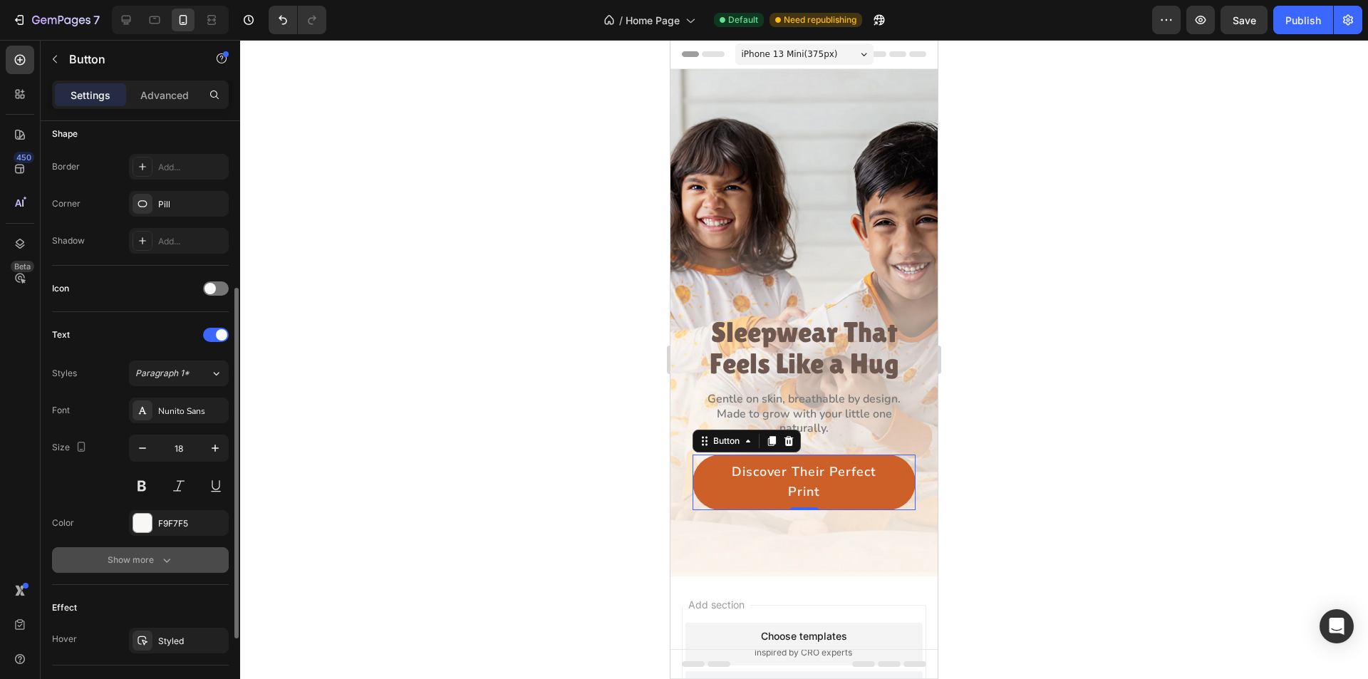
click at [166, 560] on icon "button" at bounding box center [167, 560] width 14 height 14
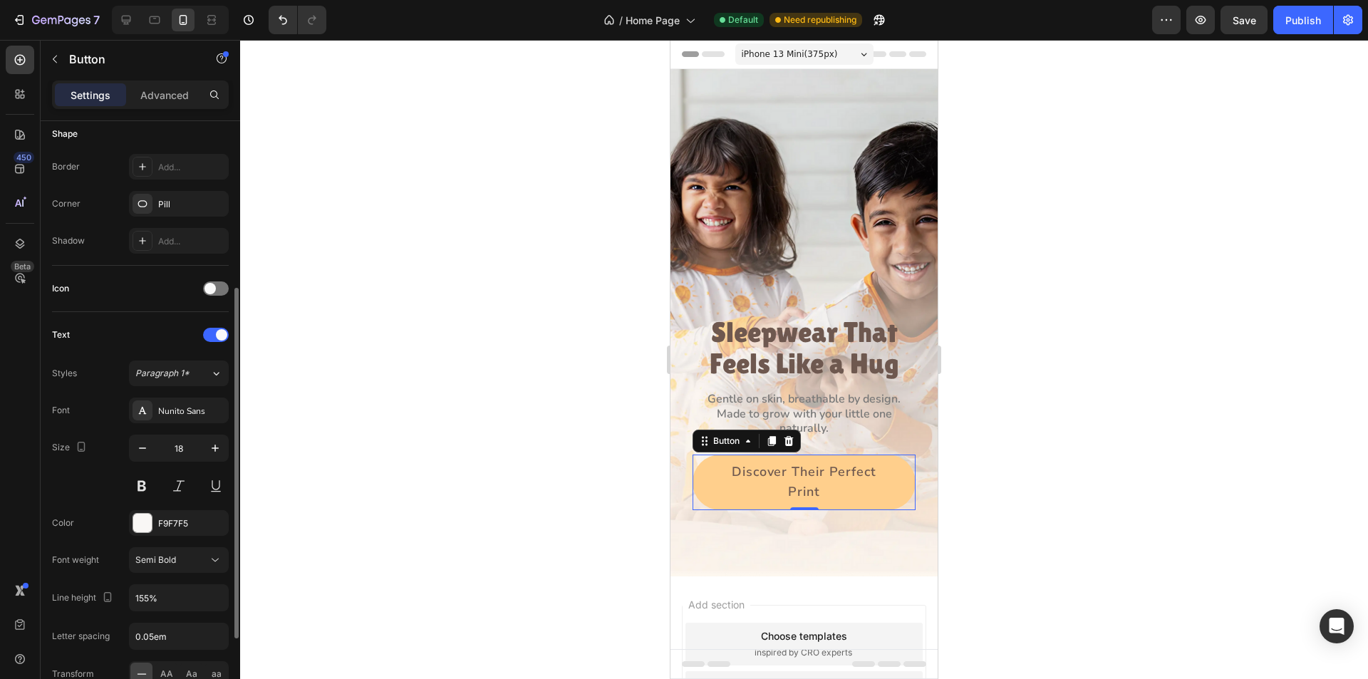
click at [708, 465] on button "Discover Their Perfect Print" at bounding box center [804, 483] width 223 height 56
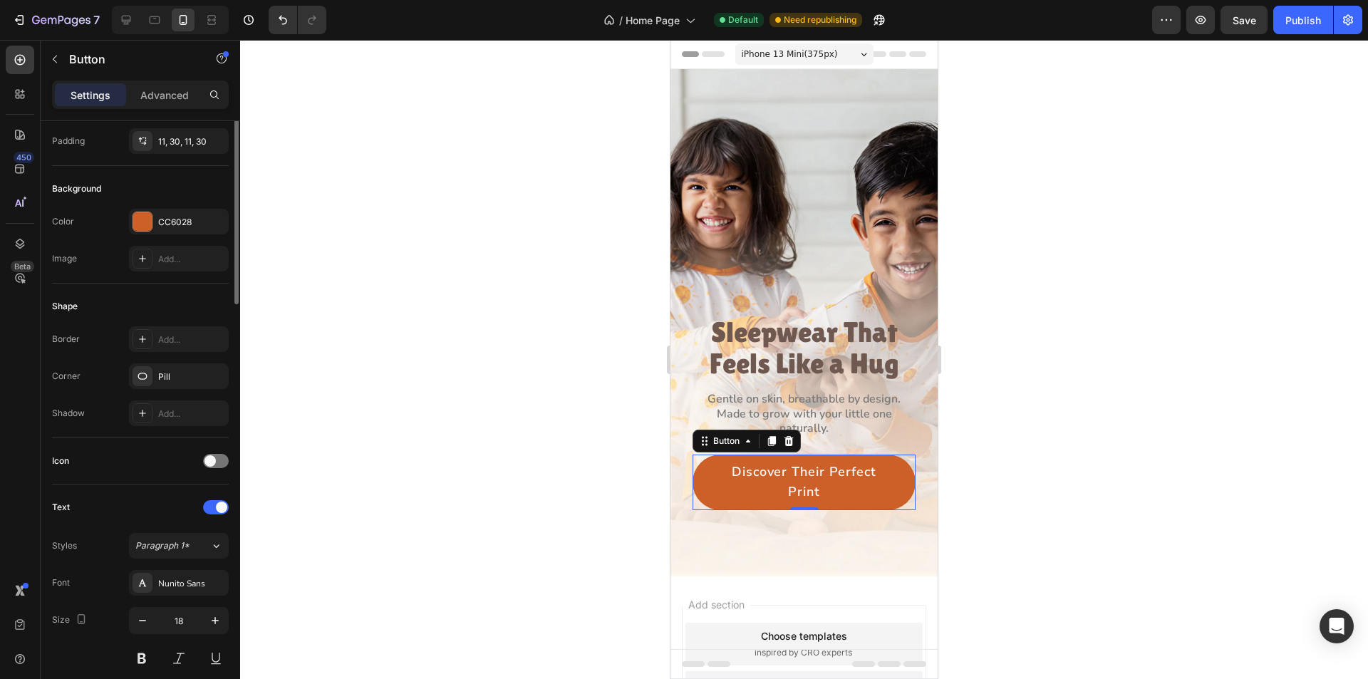
scroll to position [0, 0]
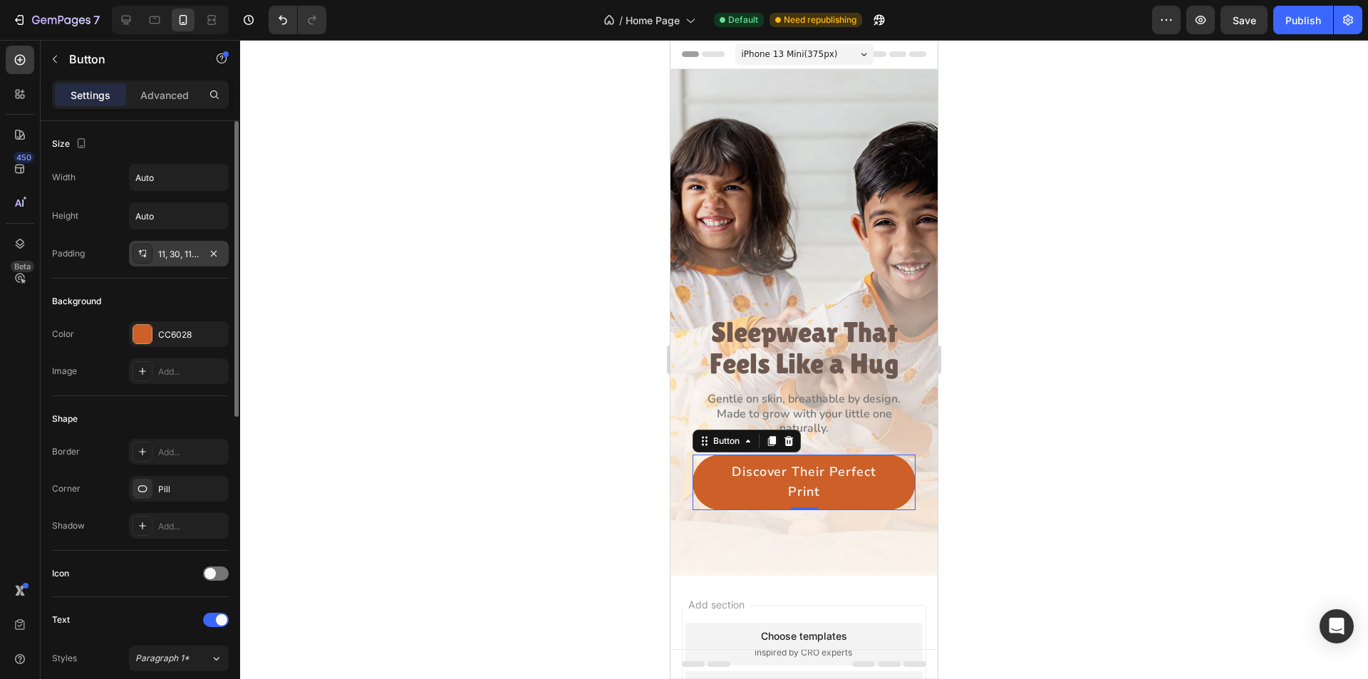
click at [140, 250] on icon at bounding box center [141, 252] width 4 height 5
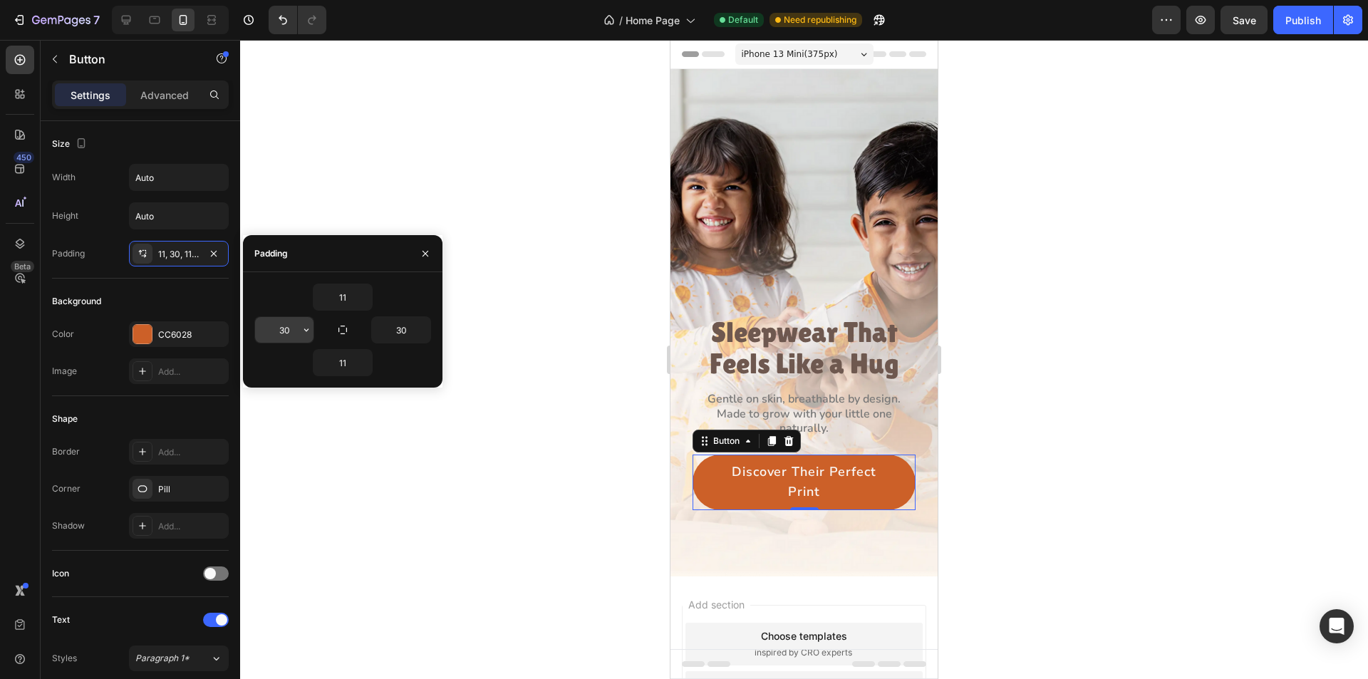
click at [292, 328] on input "30" at bounding box center [284, 330] width 58 height 26
click at [405, 331] on input "30" at bounding box center [401, 330] width 58 height 26
click at [299, 330] on input "31" at bounding box center [284, 330] width 58 height 26
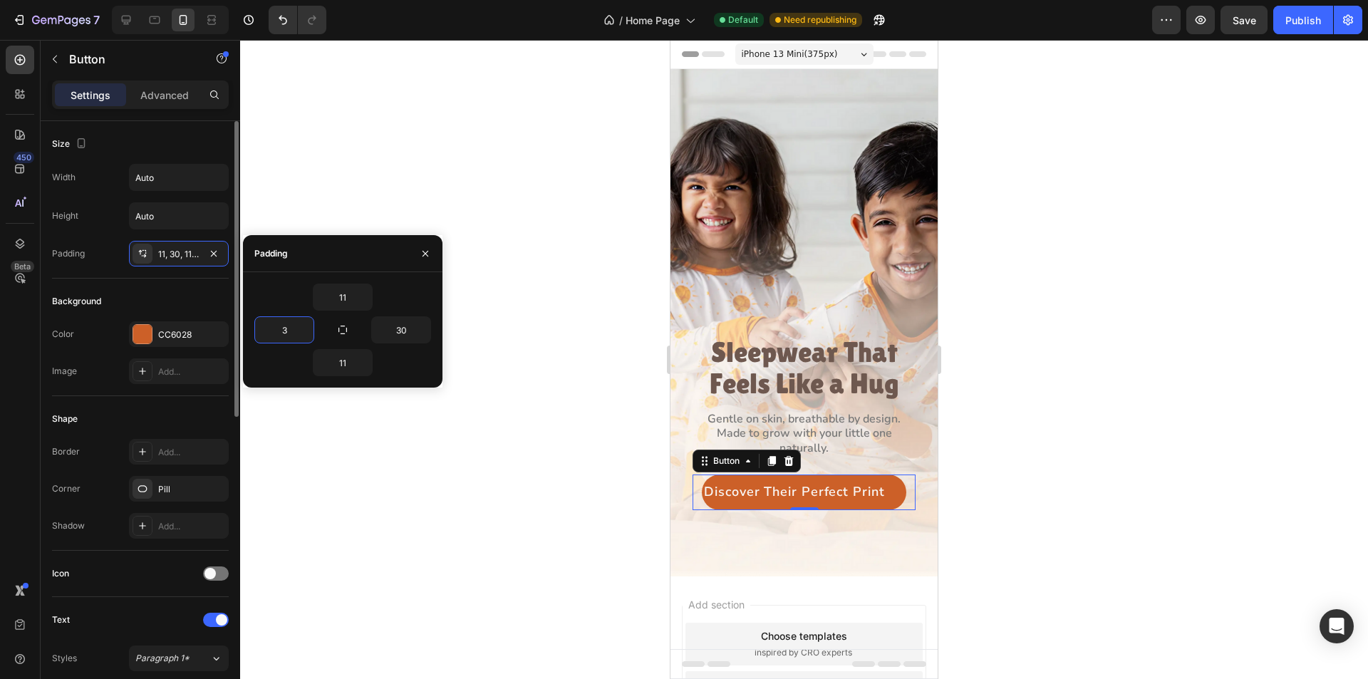
type input "30"
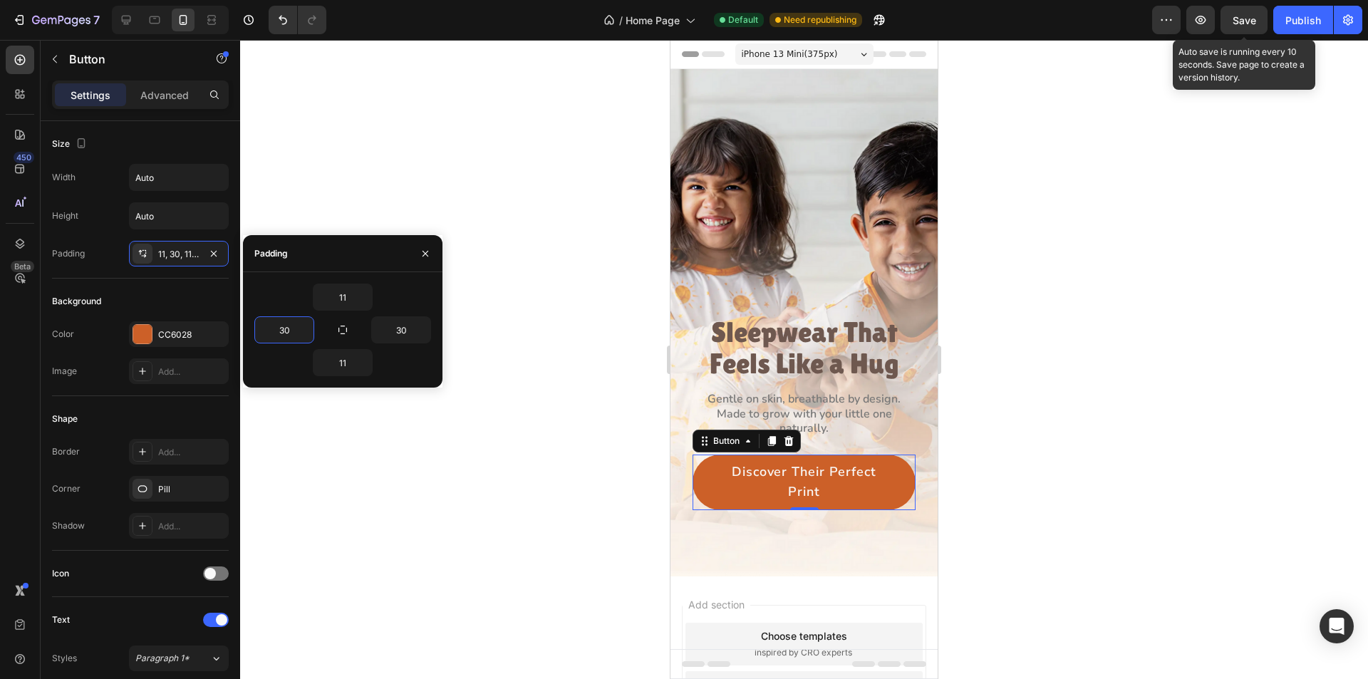
click at [1255, 19] on span "Save" at bounding box center [1245, 20] width 24 height 12
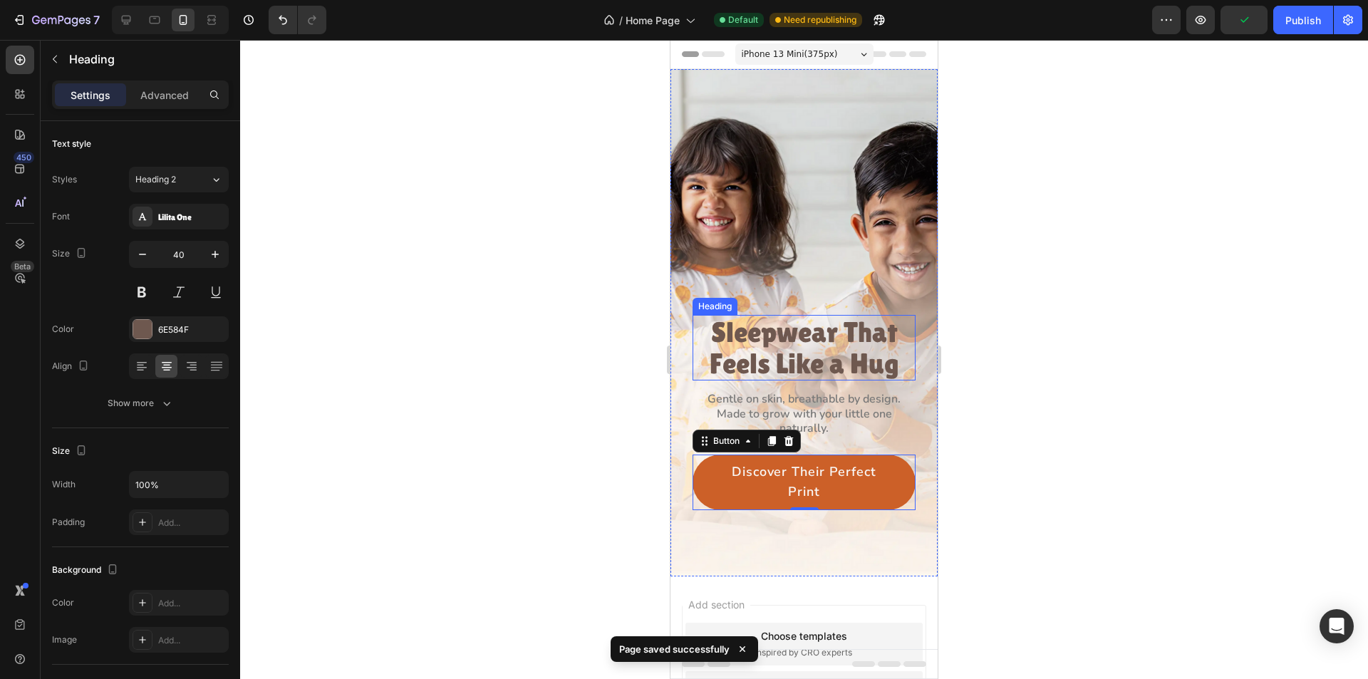
click at [854, 331] on h3 "Sleepwear That Feels Like a Hug" at bounding box center [804, 348] width 223 height 66
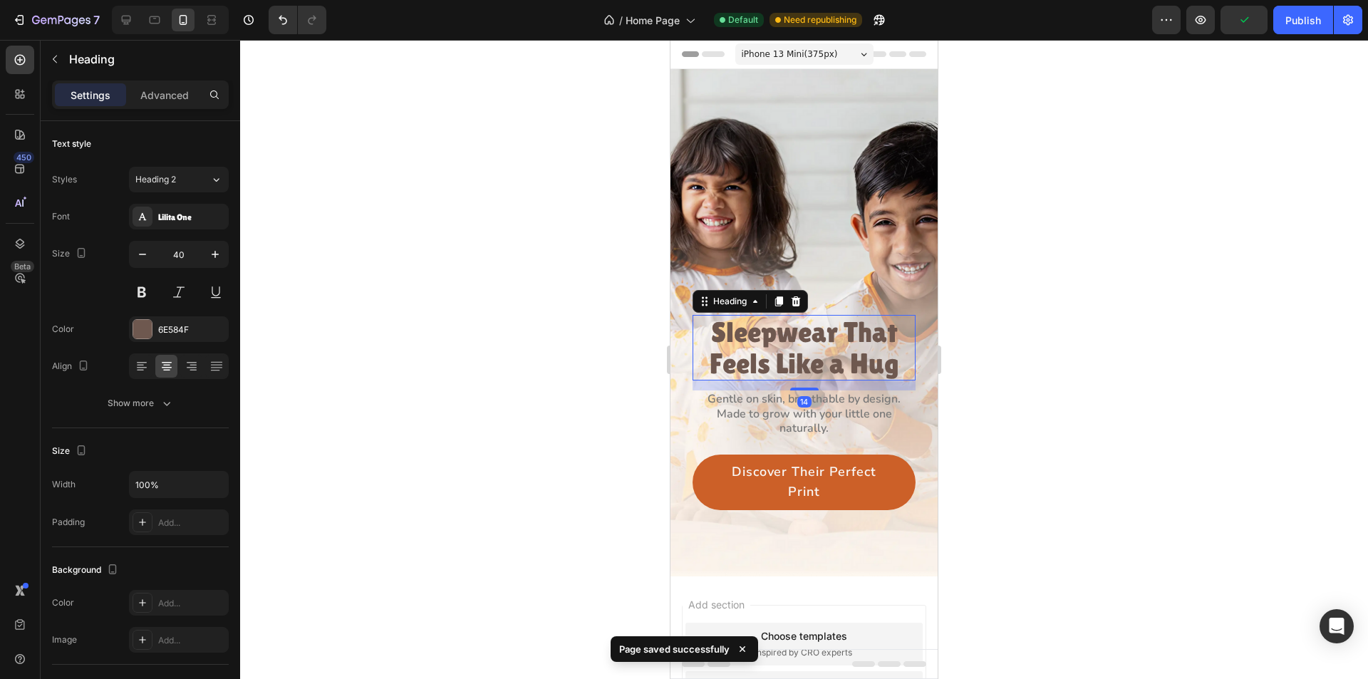
scroll to position [326, 0]
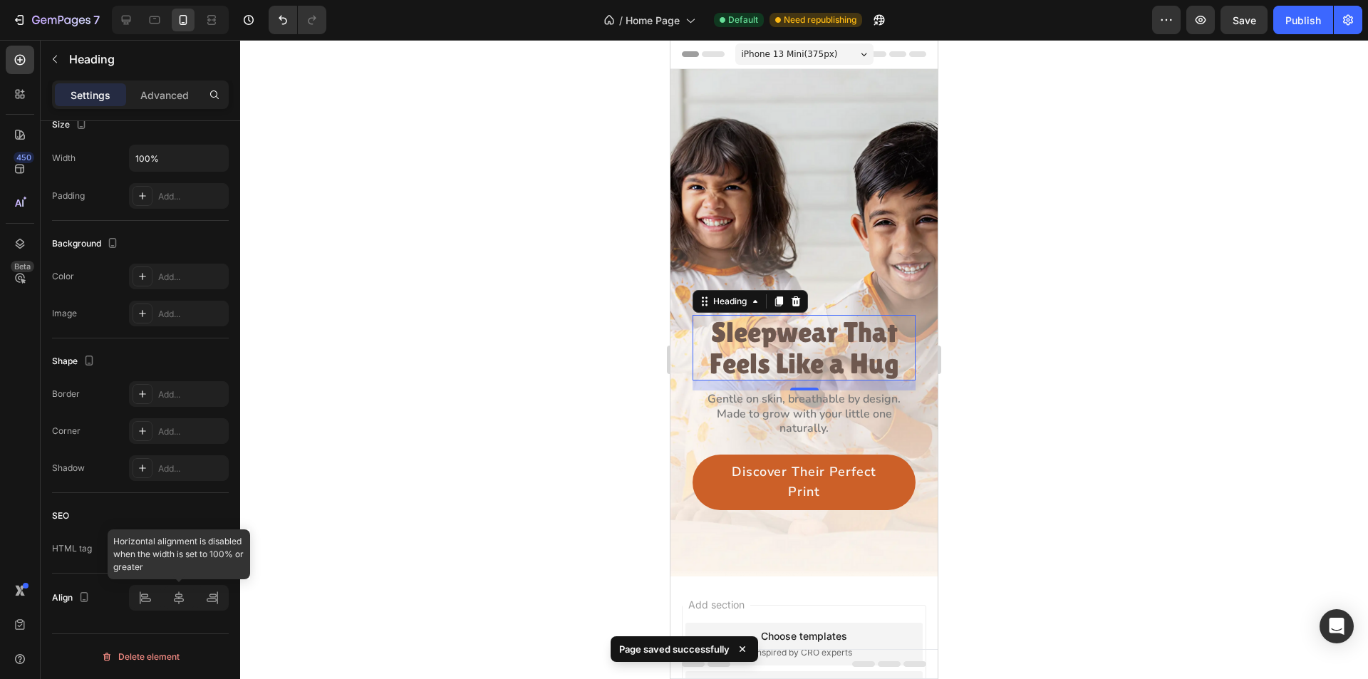
click at [180, 603] on div at bounding box center [179, 598] width 100 height 26
click at [769, 407] on p "Made to grow with your little one naturally." at bounding box center [804, 422] width 220 height 30
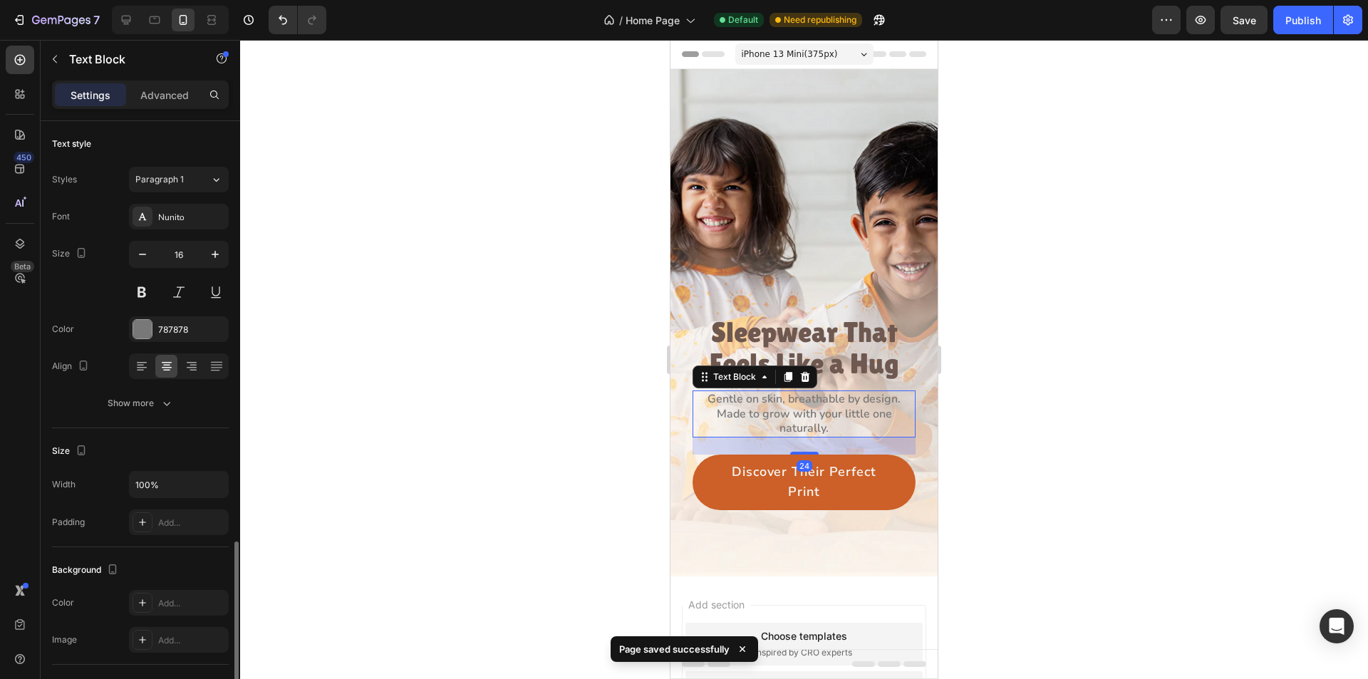
scroll to position [246, 0]
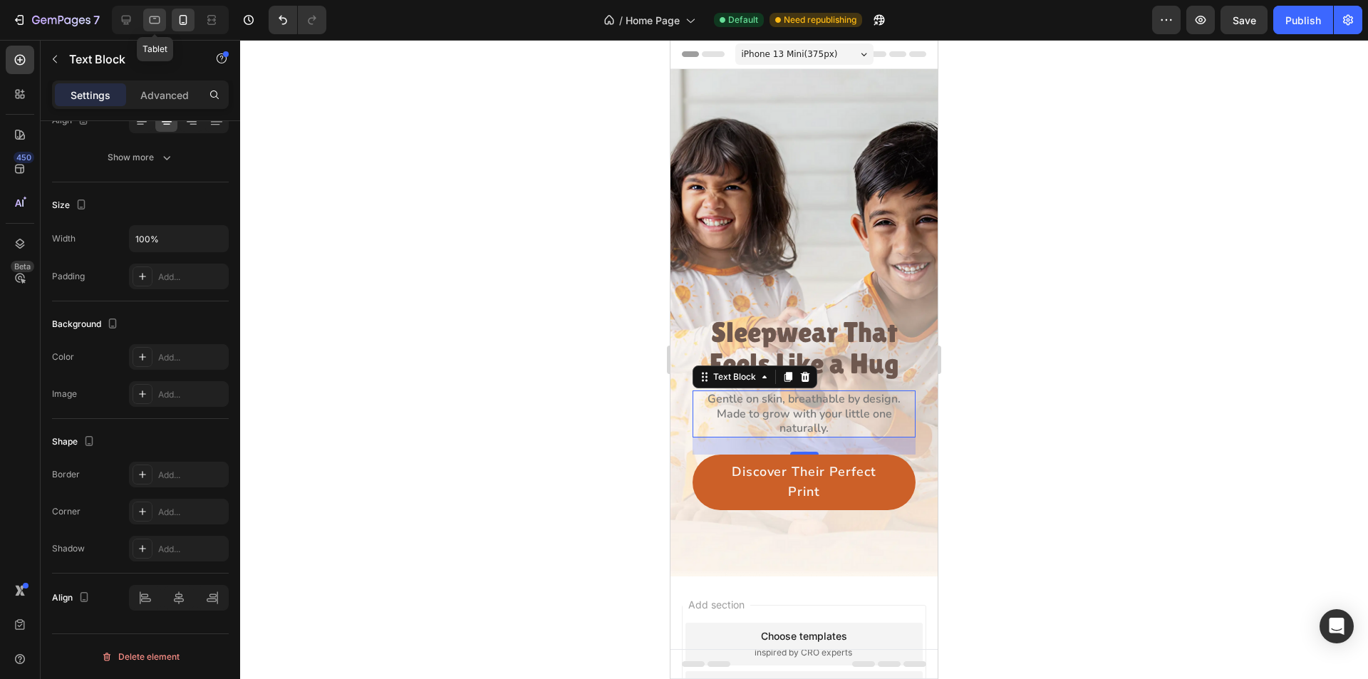
click at [155, 24] on icon at bounding box center [155, 20] width 11 height 8
type input "420"
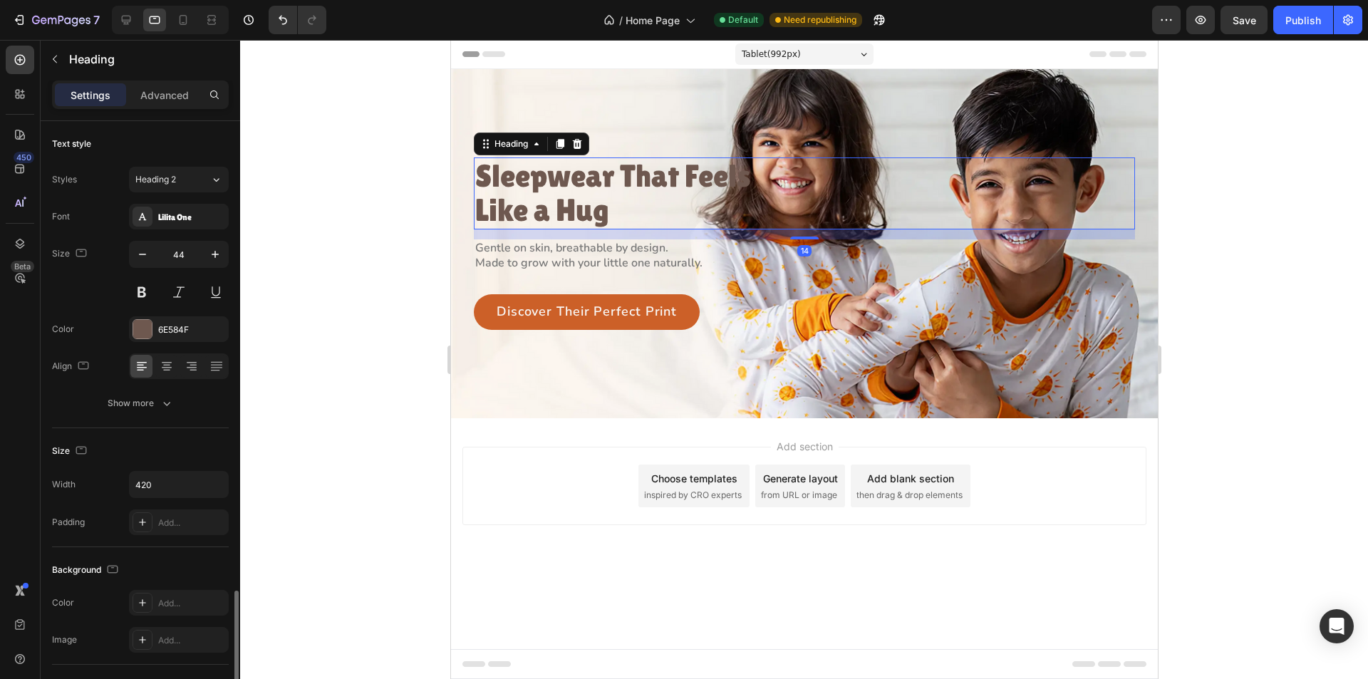
scroll to position [326, 0]
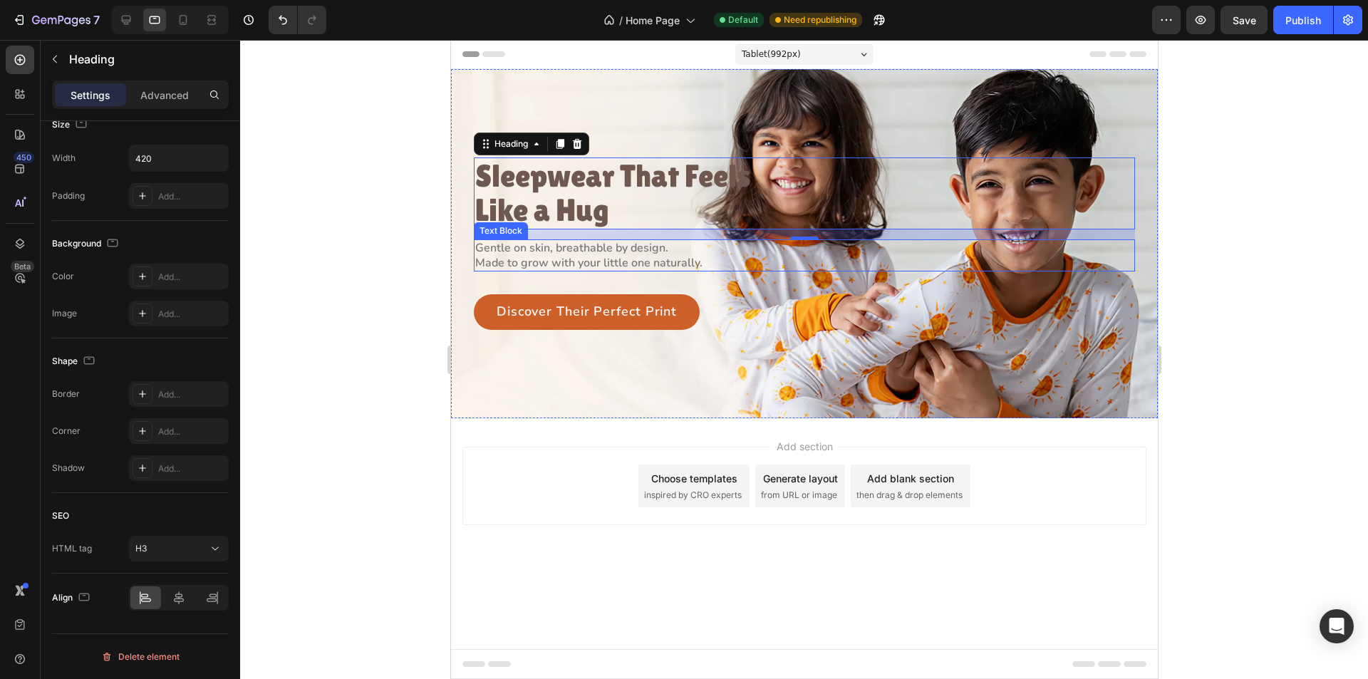
click at [659, 259] on p "Made to grow with your little one naturally." at bounding box center [623, 263] width 296 height 15
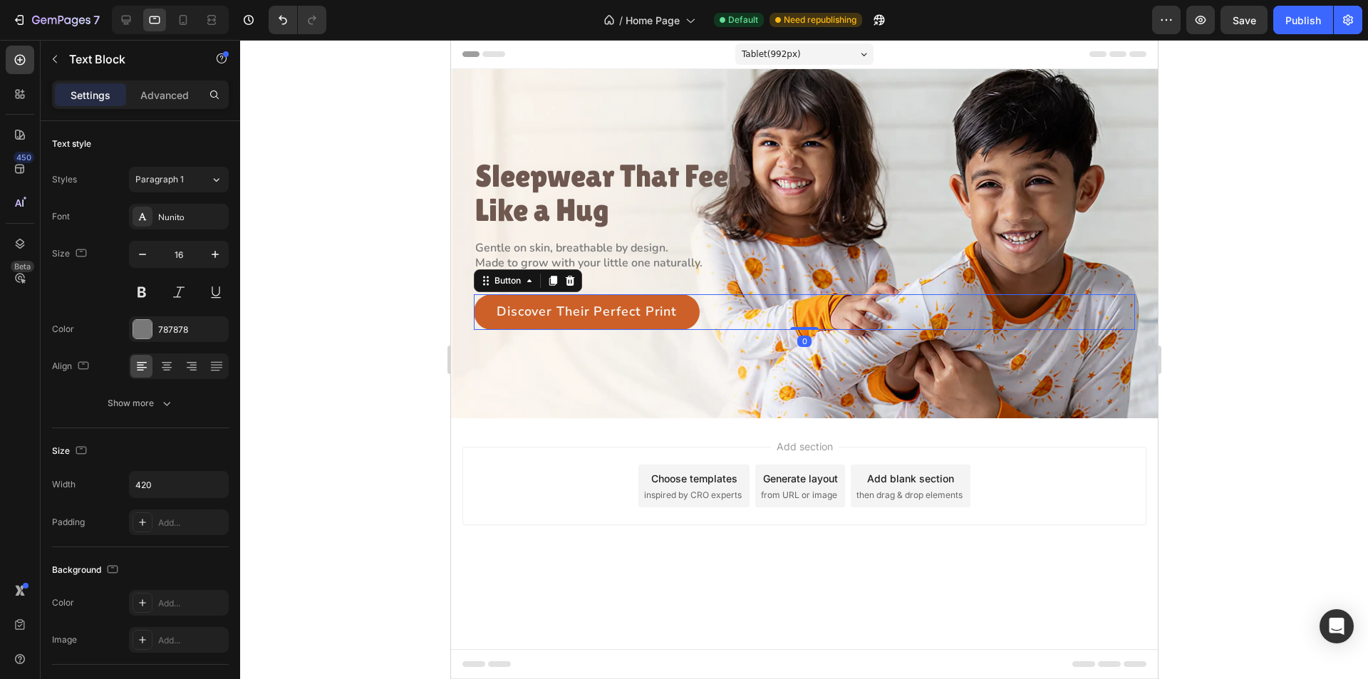
click at [703, 319] on div "Discover Their Perfect Print Button 0" at bounding box center [803, 312] width 661 height 36
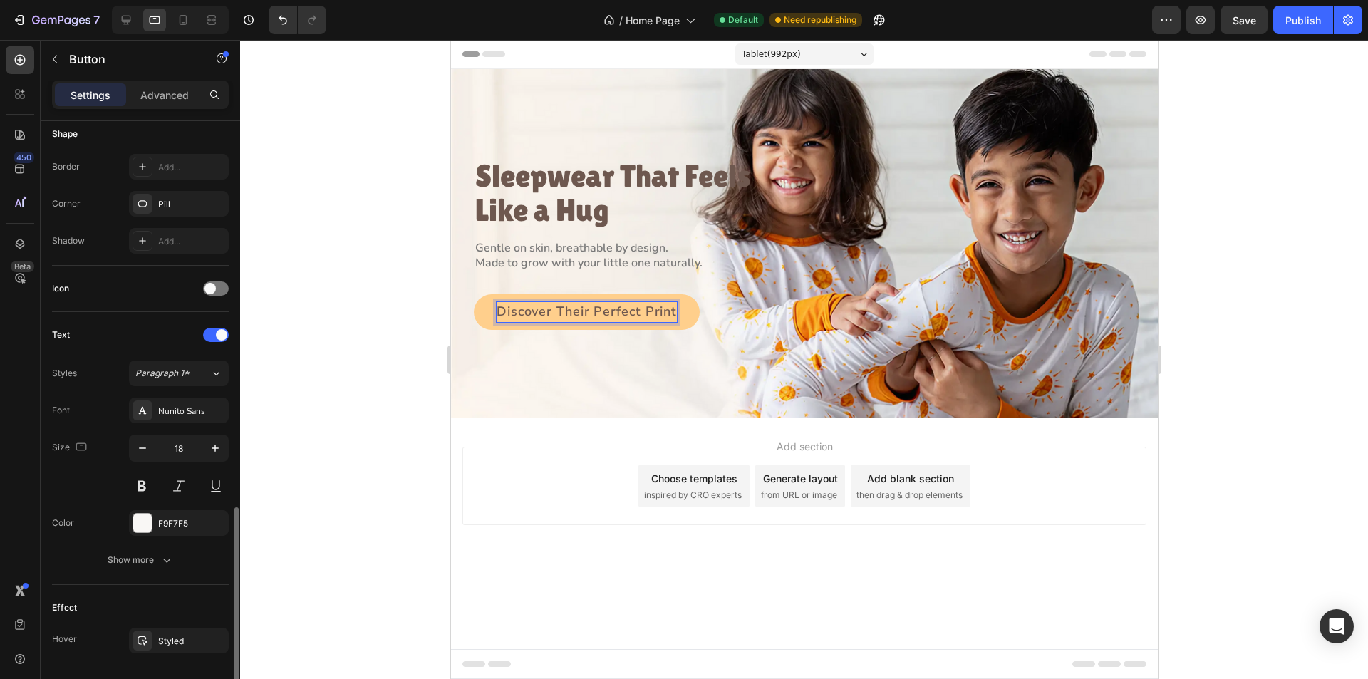
scroll to position [423, 0]
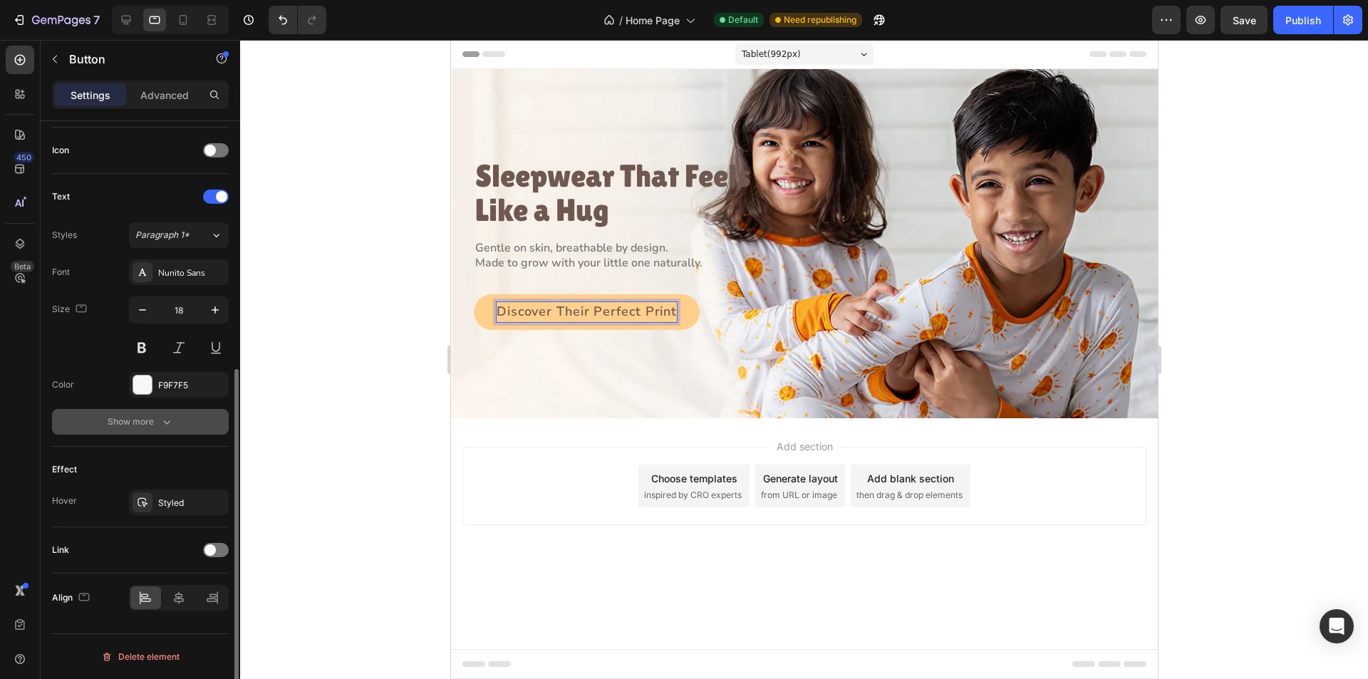
click at [167, 424] on icon "button" at bounding box center [167, 422] width 14 height 14
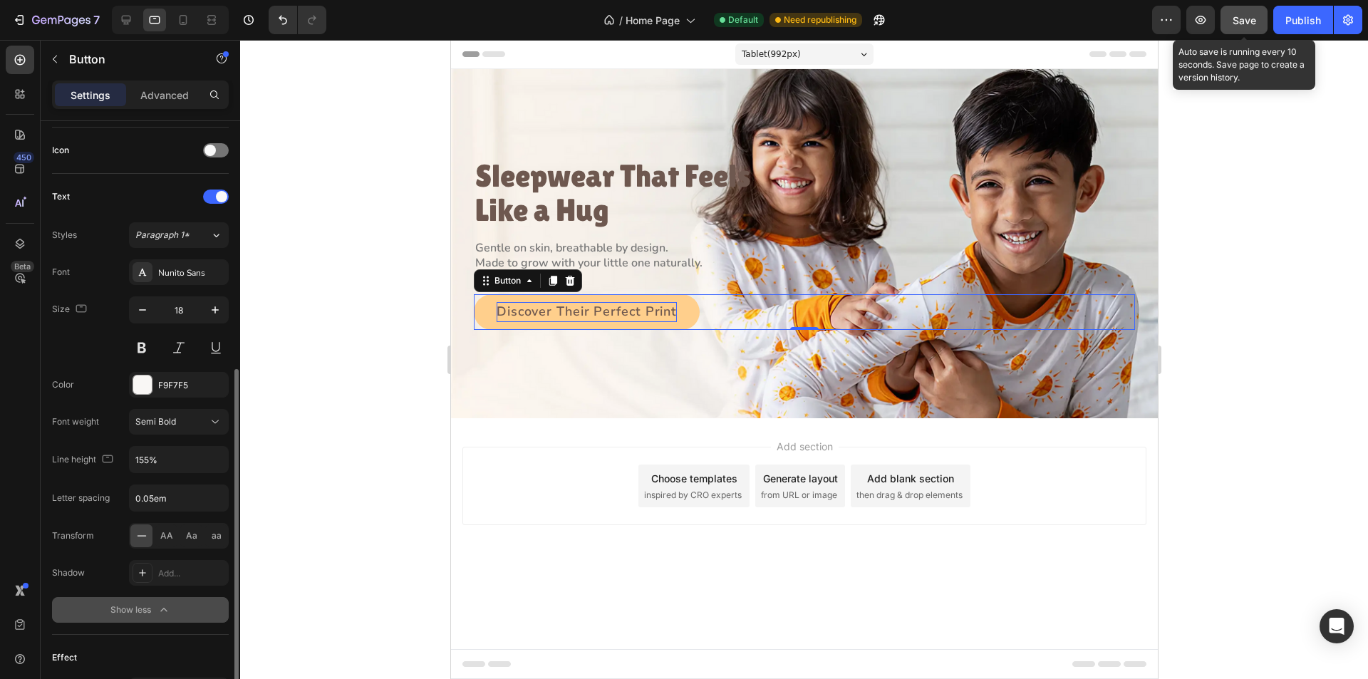
click at [1246, 29] on button "Save" at bounding box center [1244, 20] width 47 height 29
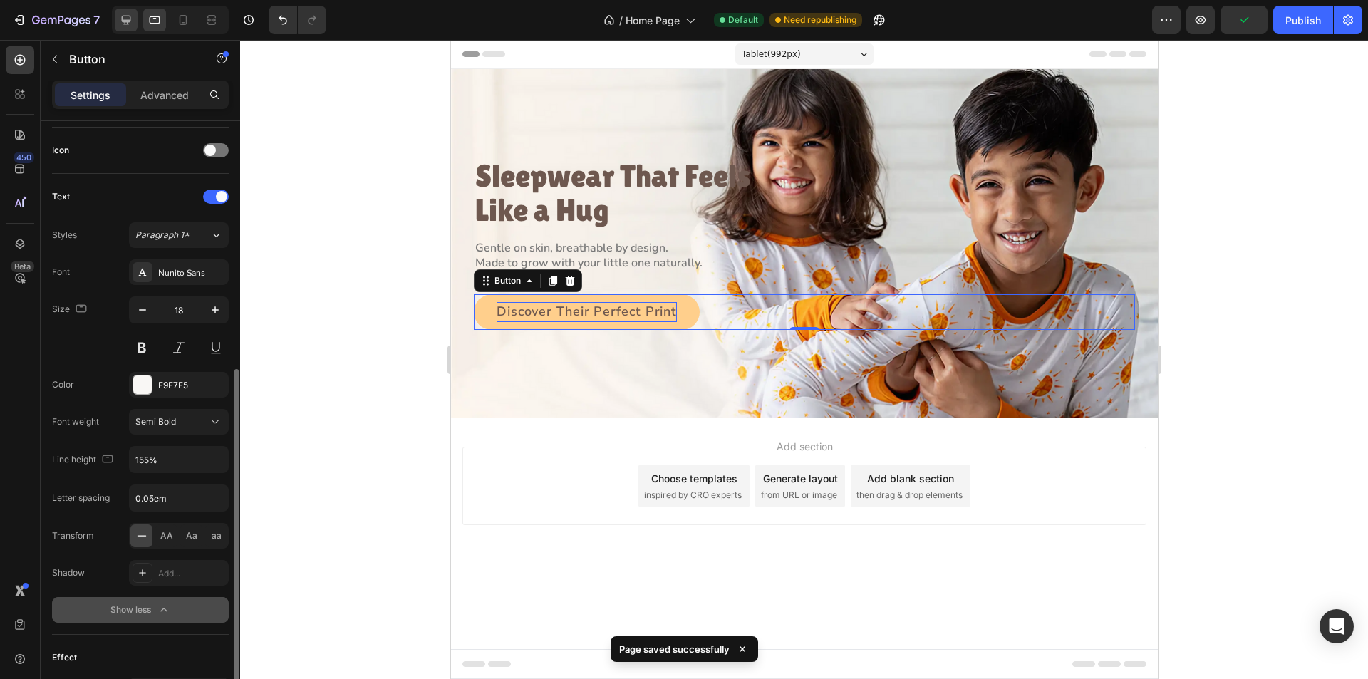
click at [127, 19] on icon at bounding box center [126, 20] width 14 height 14
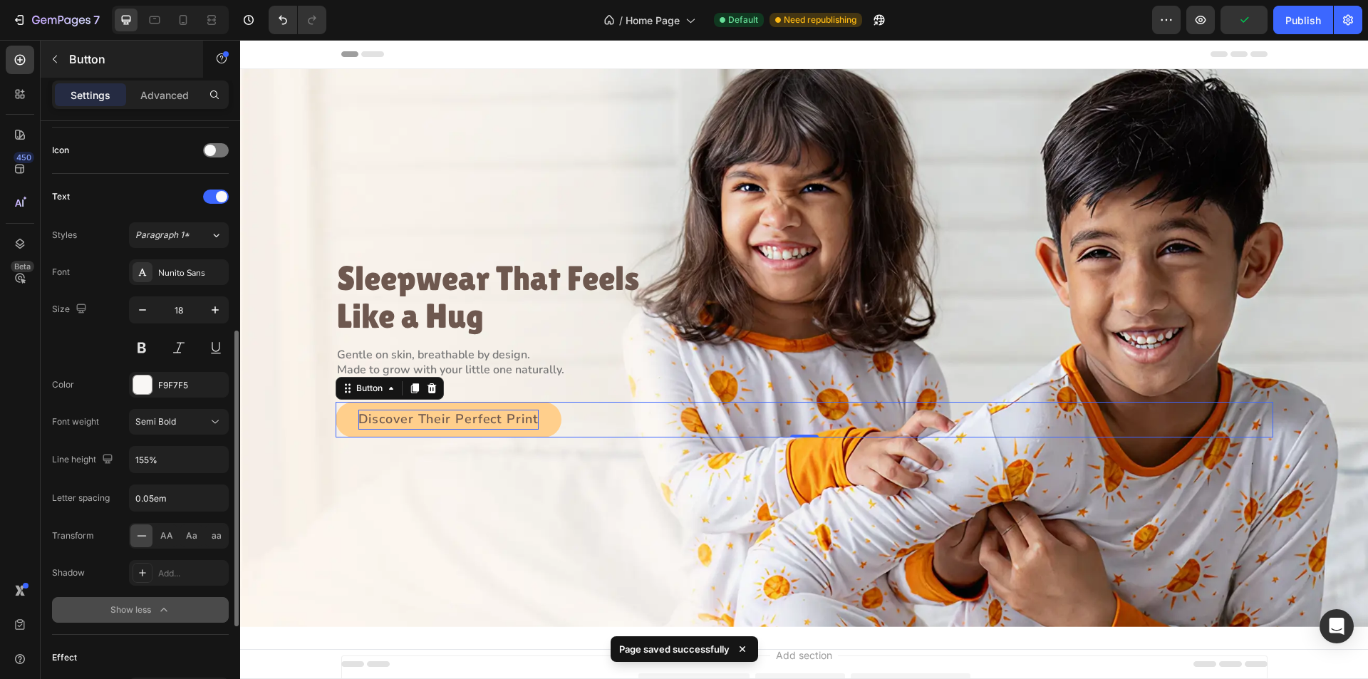
scroll to position [118, 0]
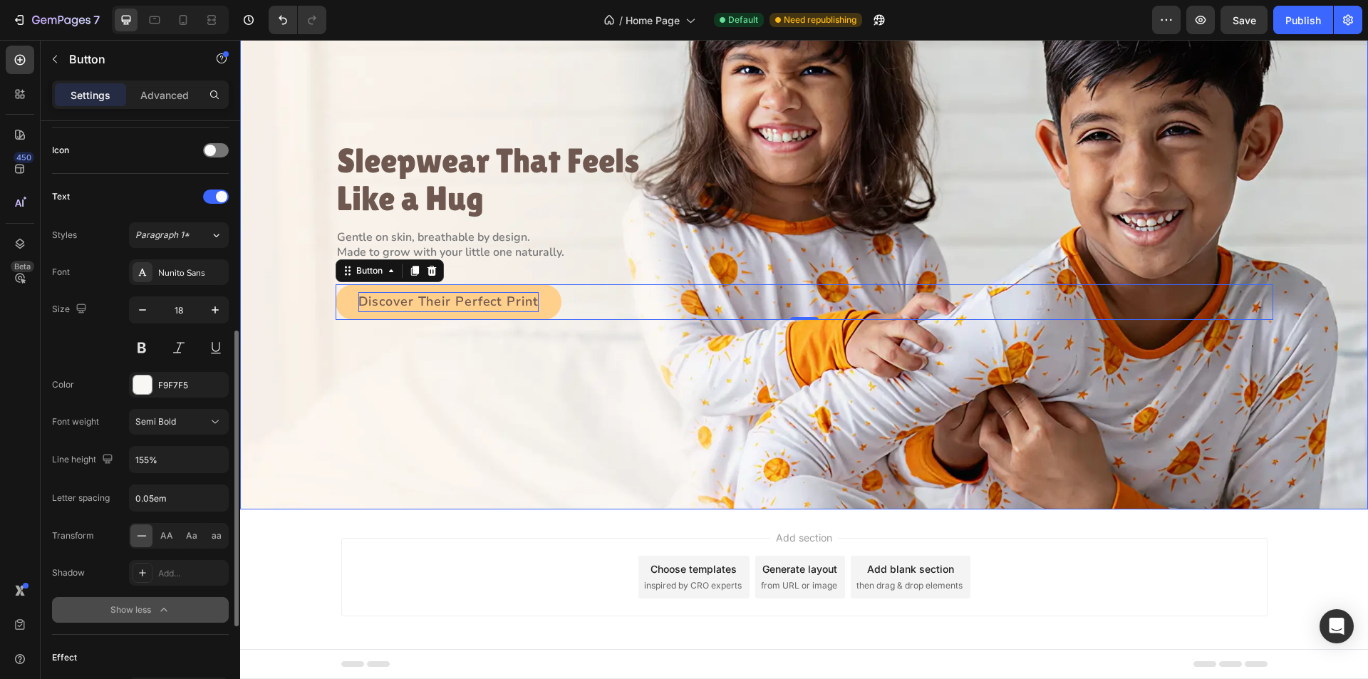
click at [377, 439] on div "Background Image" at bounding box center [804, 231] width 1128 height 558
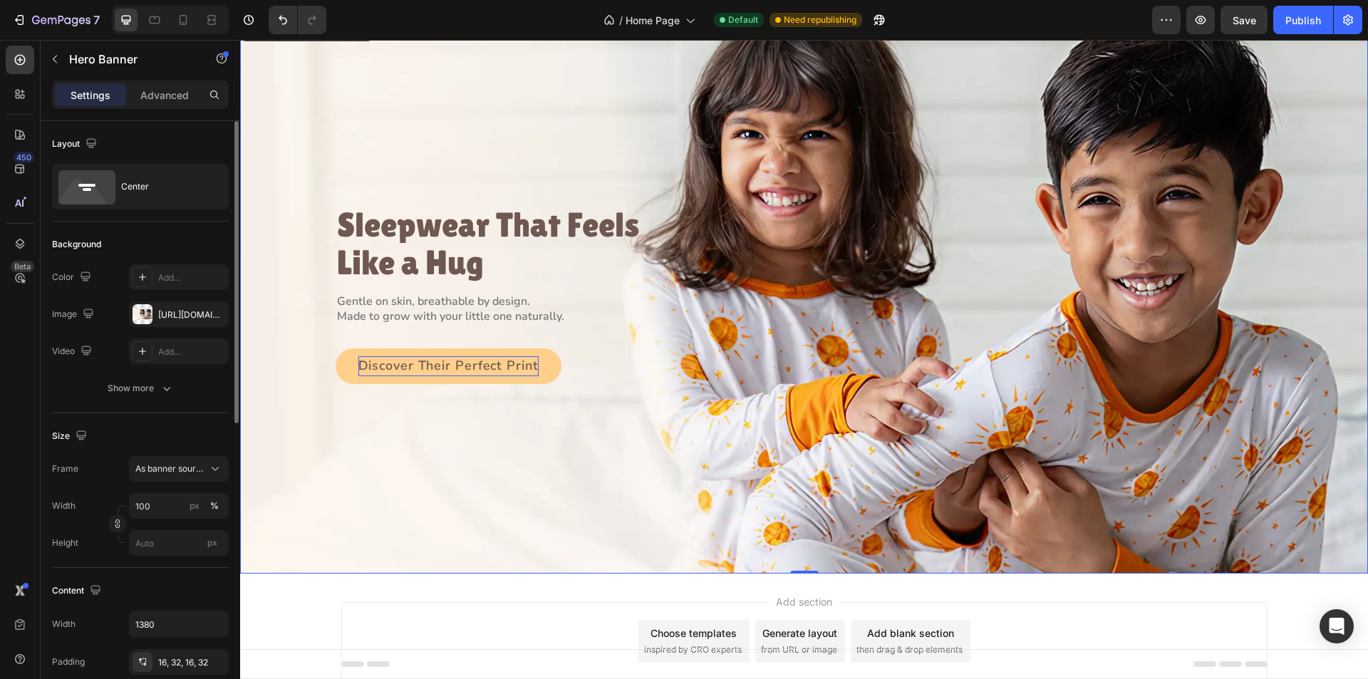
scroll to position [0, 0]
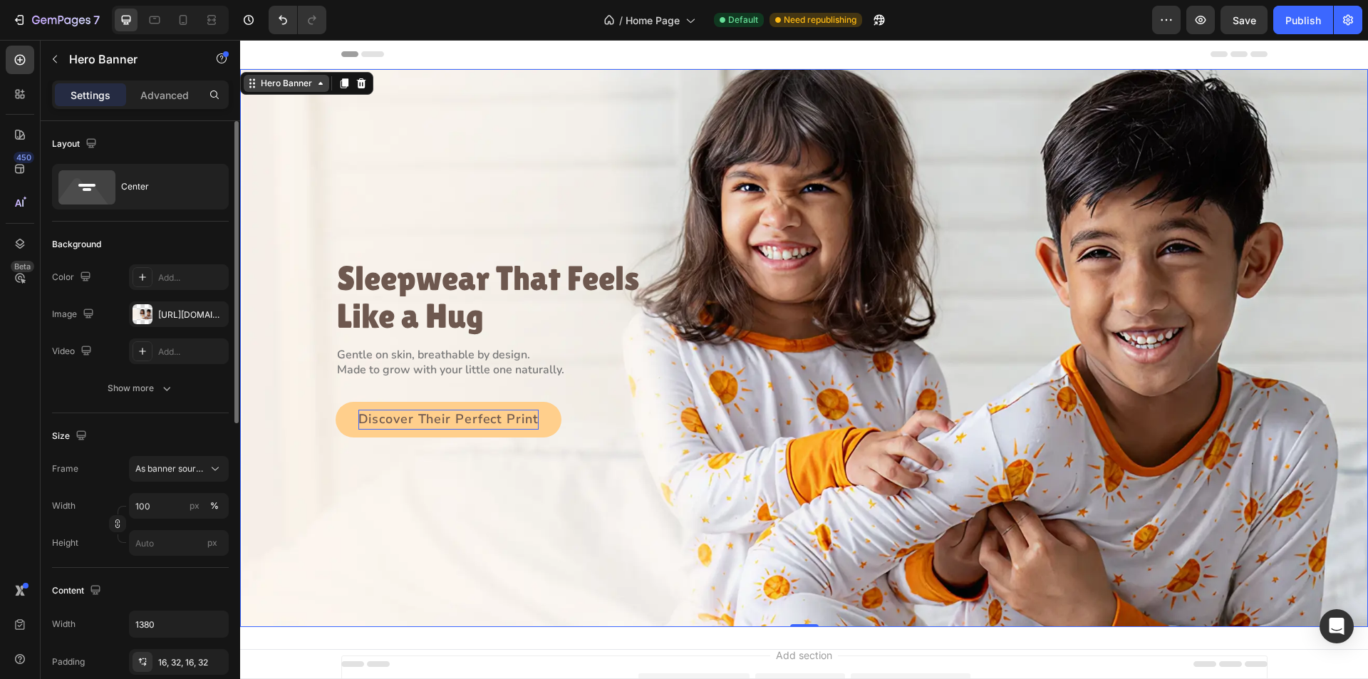
click at [294, 85] on div "Hero Banner" at bounding box center [286, 83] width 57 height 13
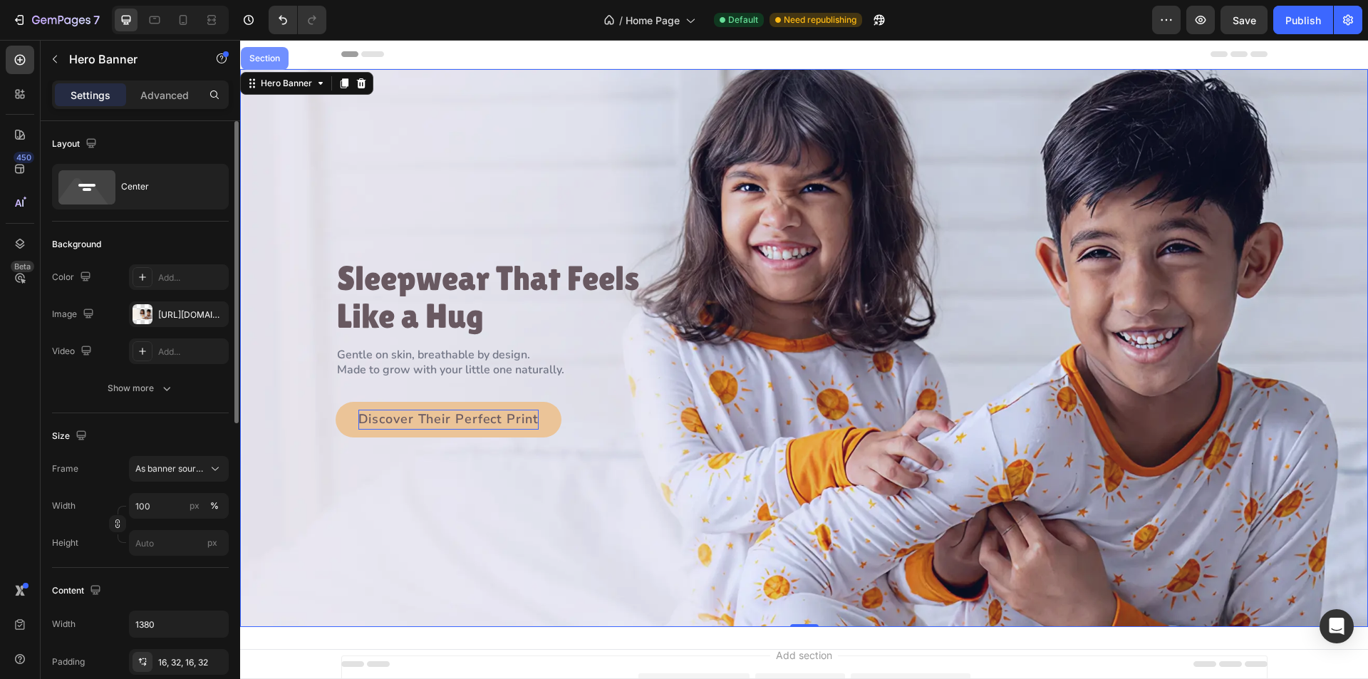
click at [264, 56] on div "Section" at bounding box center [265, 58] width 36 height 9
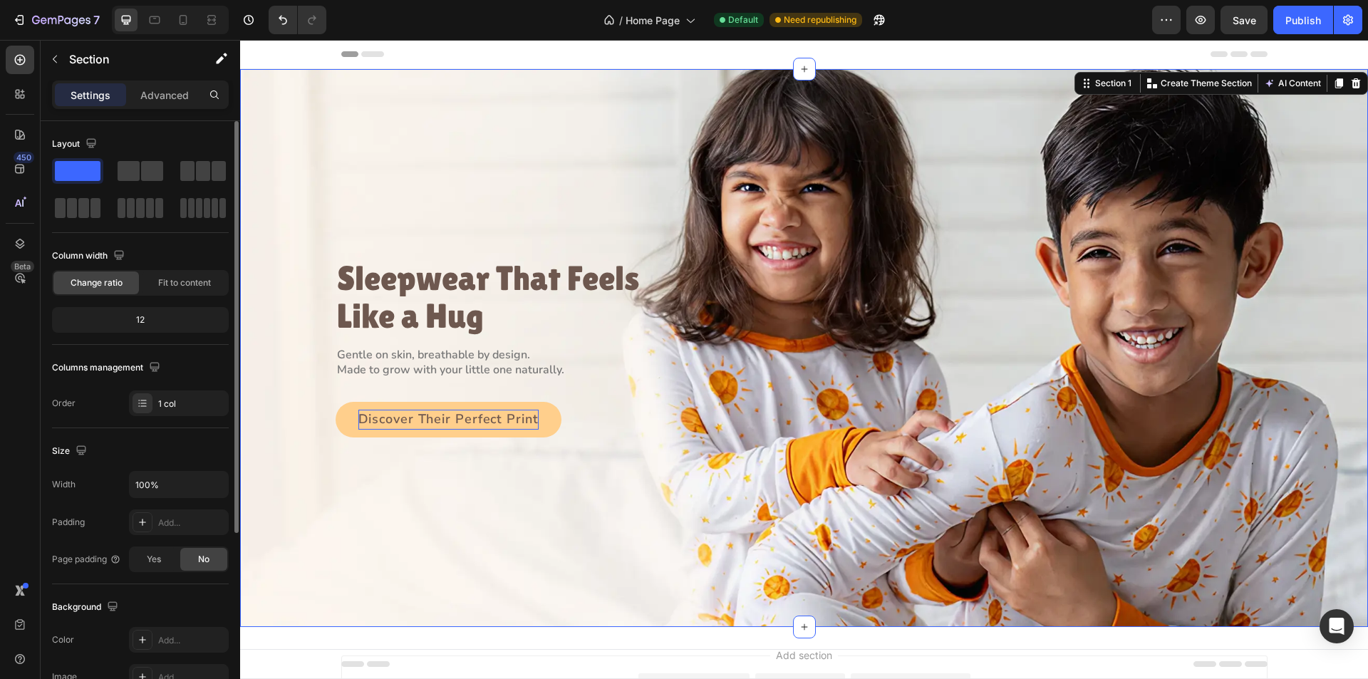
click at [1318, 86] on div "AI Content Write with GemAI What would you like to describe here? Tone and Voic…" at bounding box center [1295, 83] width 69 height 17
click at [1335, 83] on icon at bounding box center [1339, 83] width 8 height 10
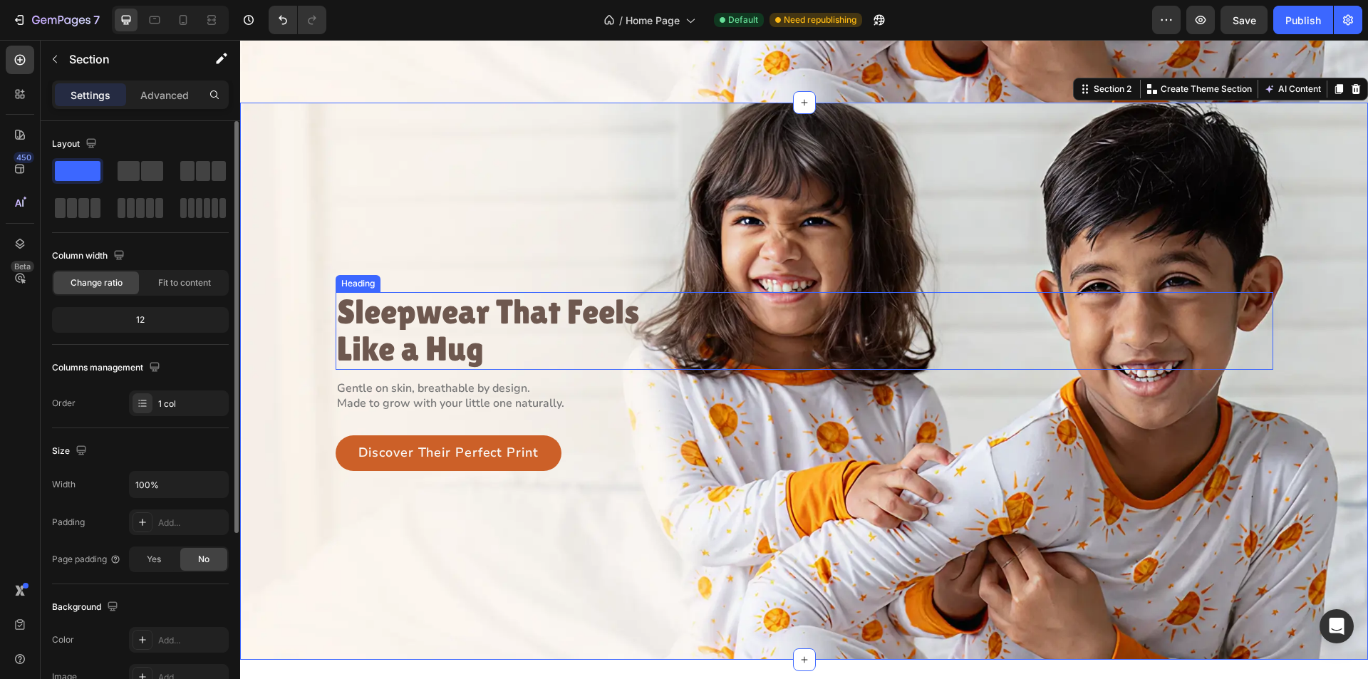
scroll to position [532, 0]
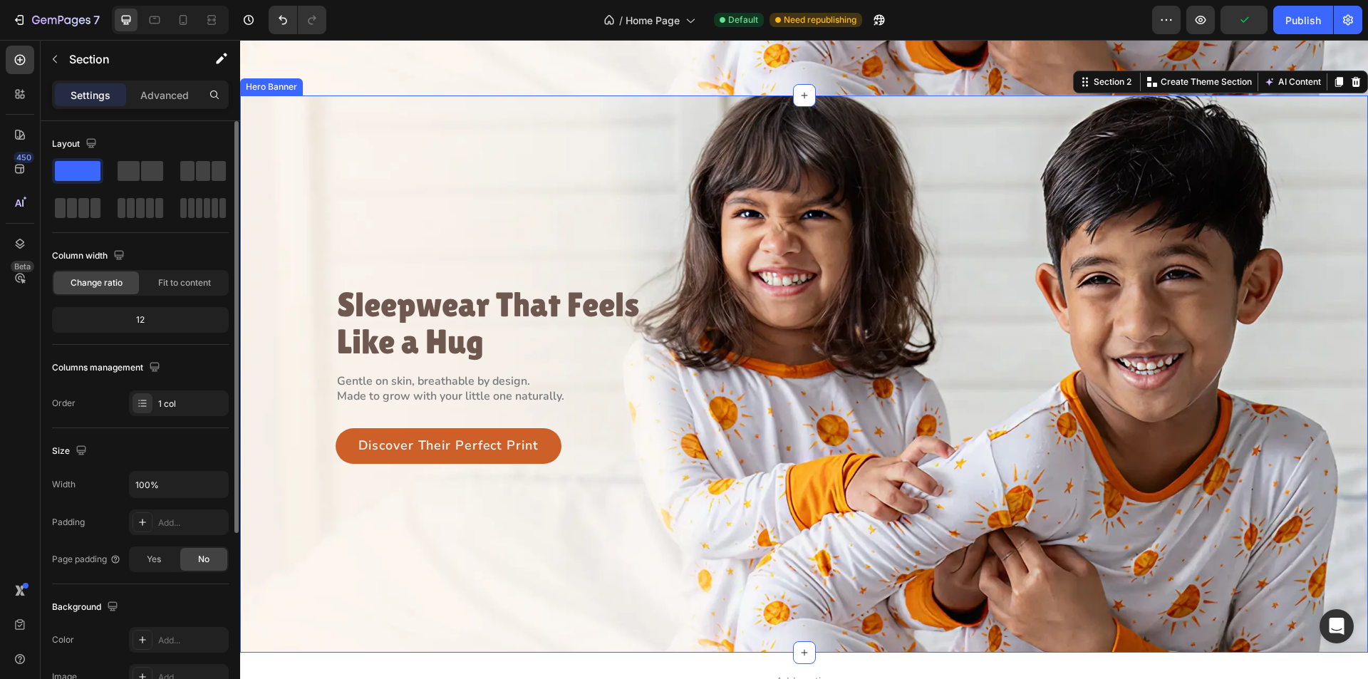
click at [306, 223] on div "Background Image" at bounding box center [804, 374] width 1128 height 558
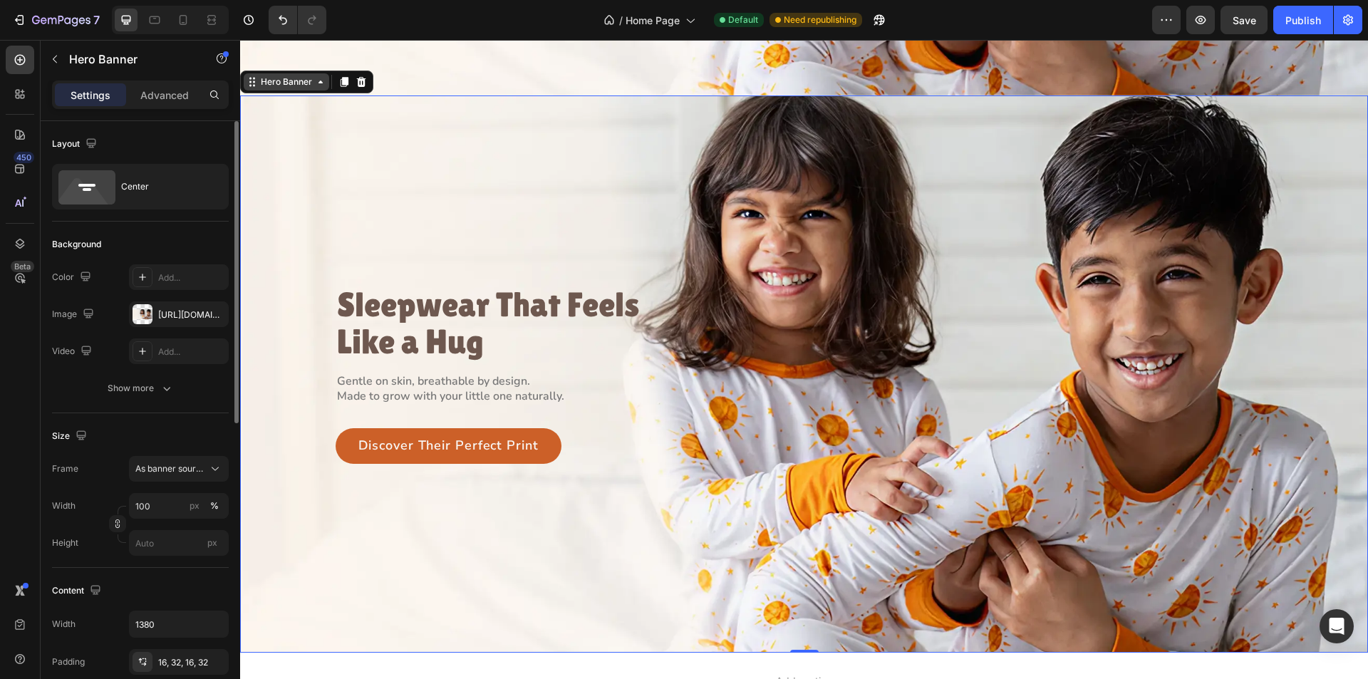
click at [294, 83] on div "Hero Banner" at bounding box center [286, 82] width 57 height 13
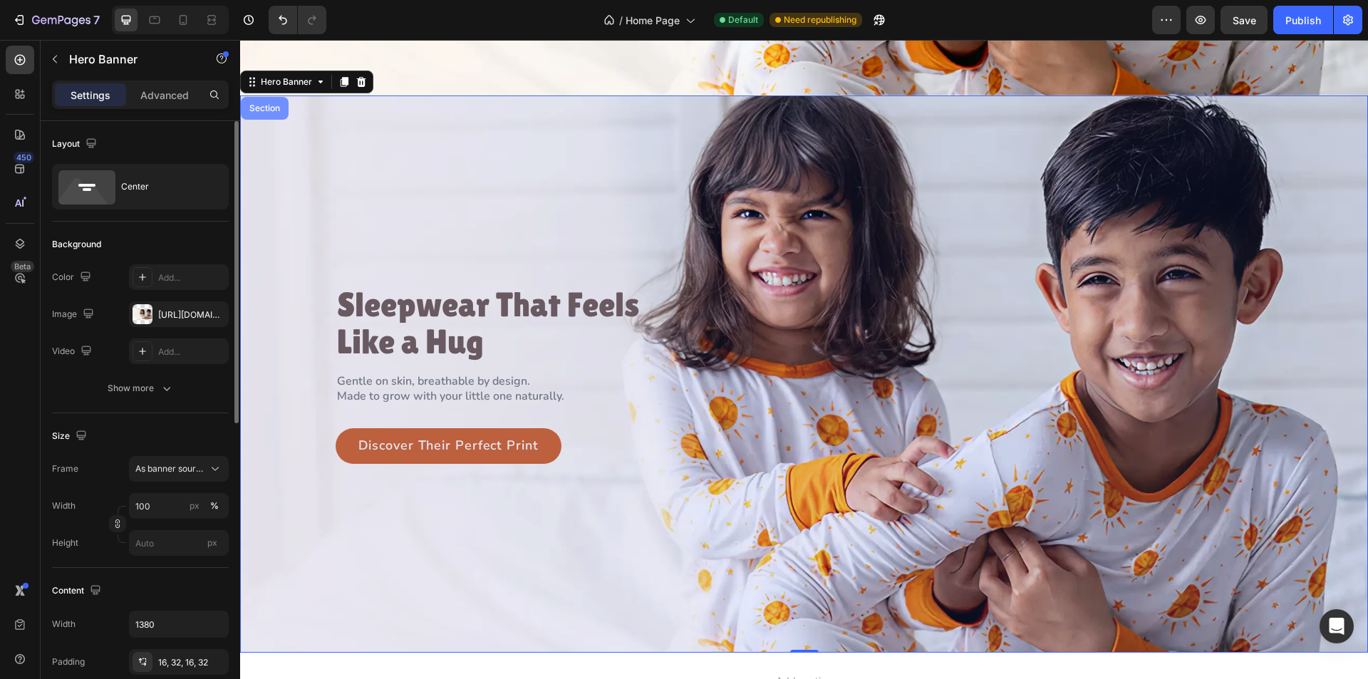
click at [279, 105] on div "Section" at bounding box center [265, 108] width 36 height 9
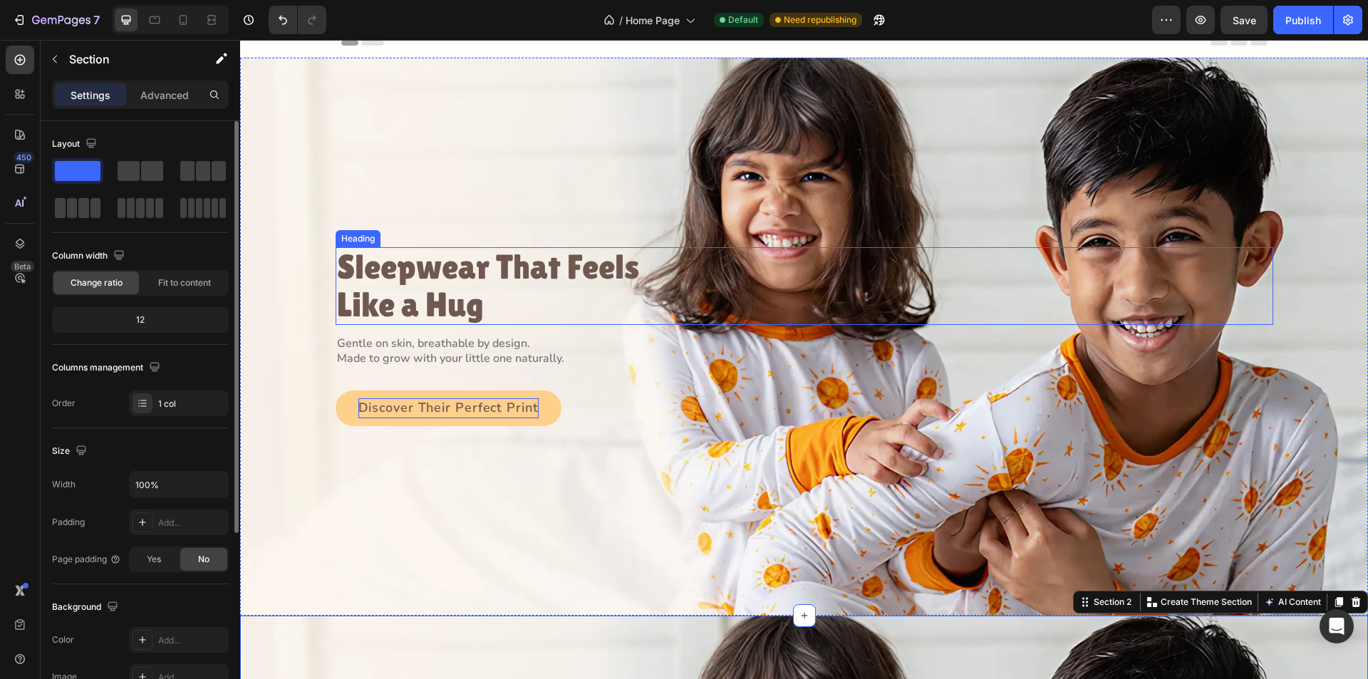
scroll to position [0, 0]
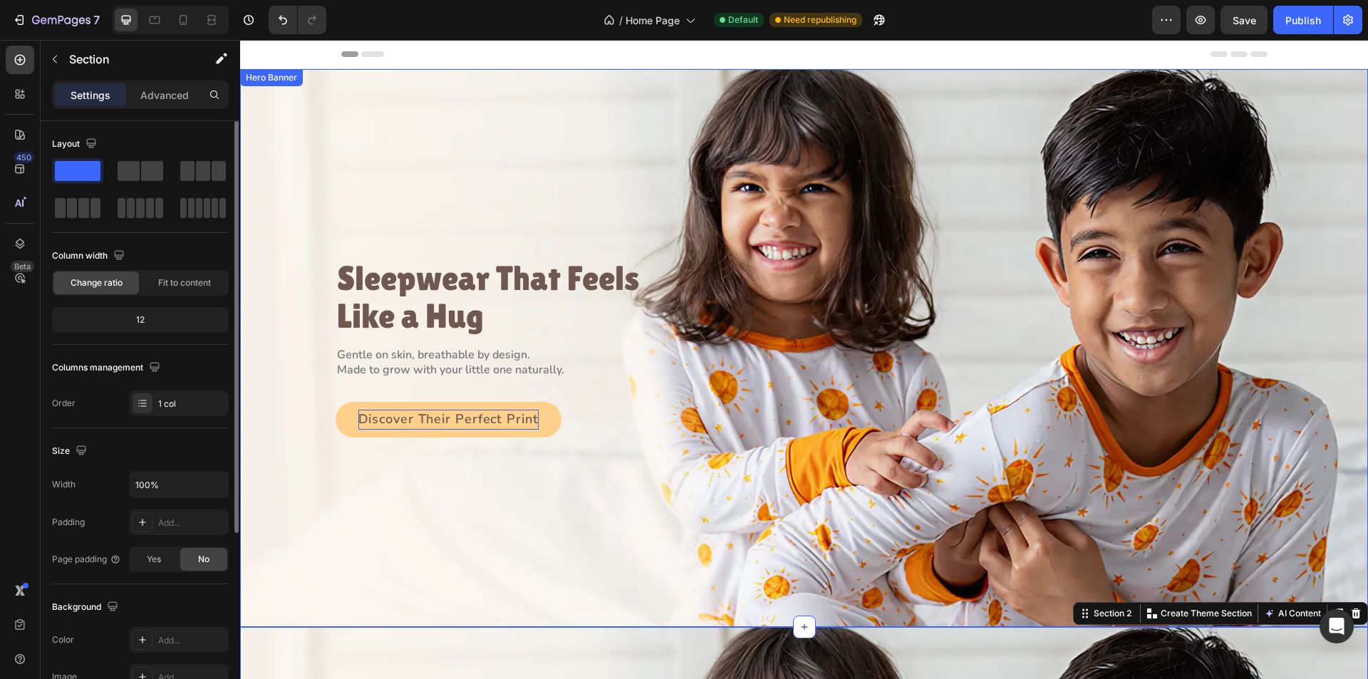
drag, startPoint x: 279, startPoint y: 194, endPoint x: 277, endPoint y: 186, distance: 8.1
click at [279, 194] on div "Background Image" at bounding box center [804, 348] width 1128 height 558
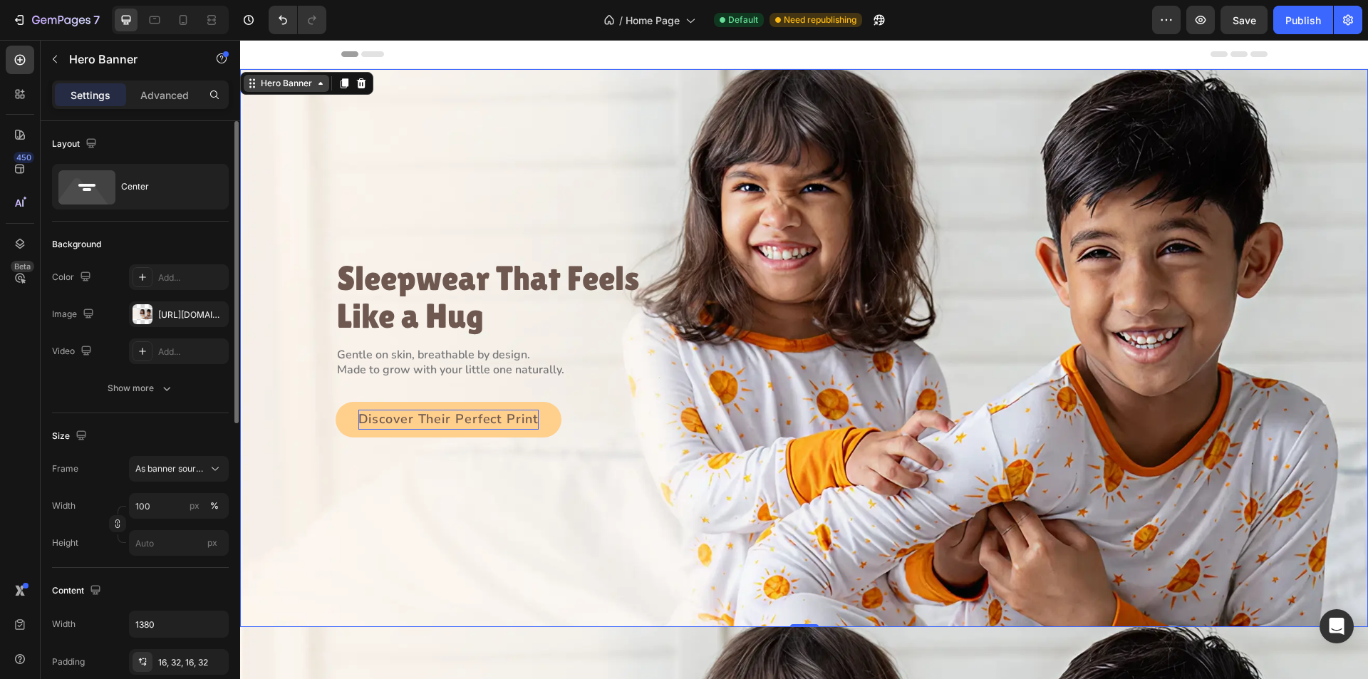
click at [292, 83] on div "Hero Banner" at bounding box center [286, 83] width 57 height 13
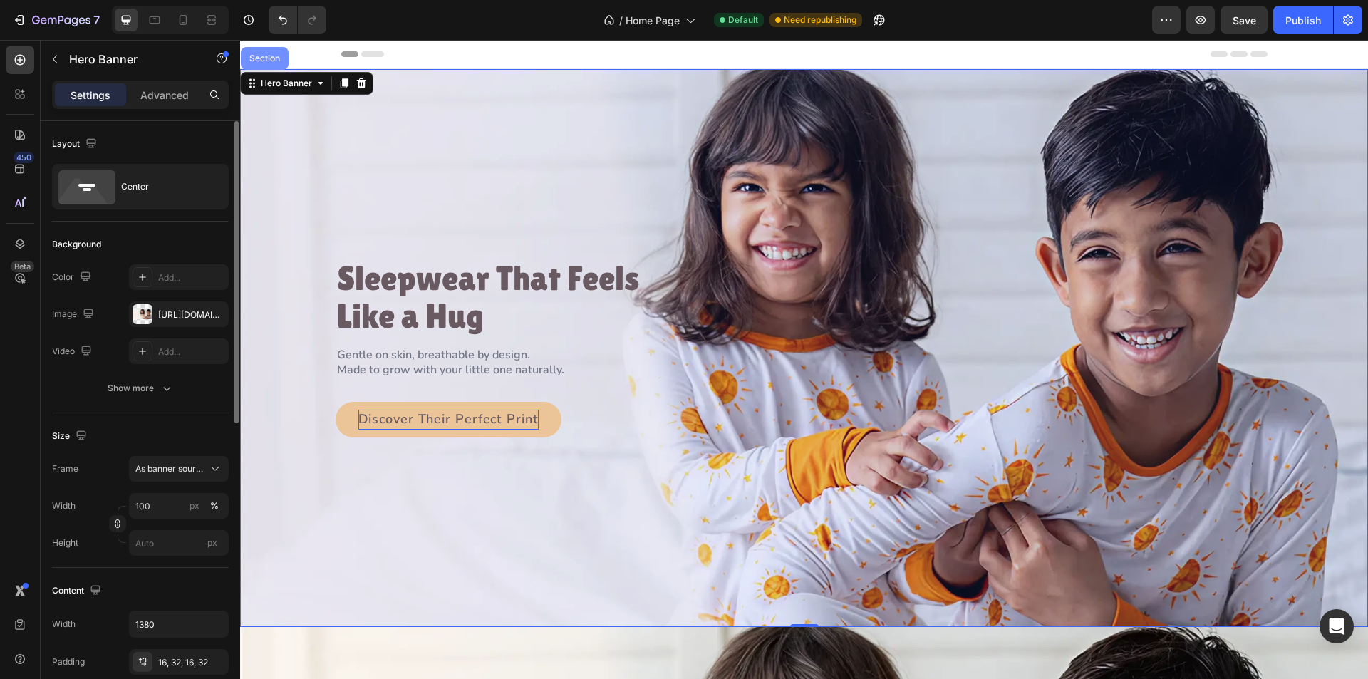
click at [274, 56] on div "Section" at bounding box center [265, 58] width 36 height 9
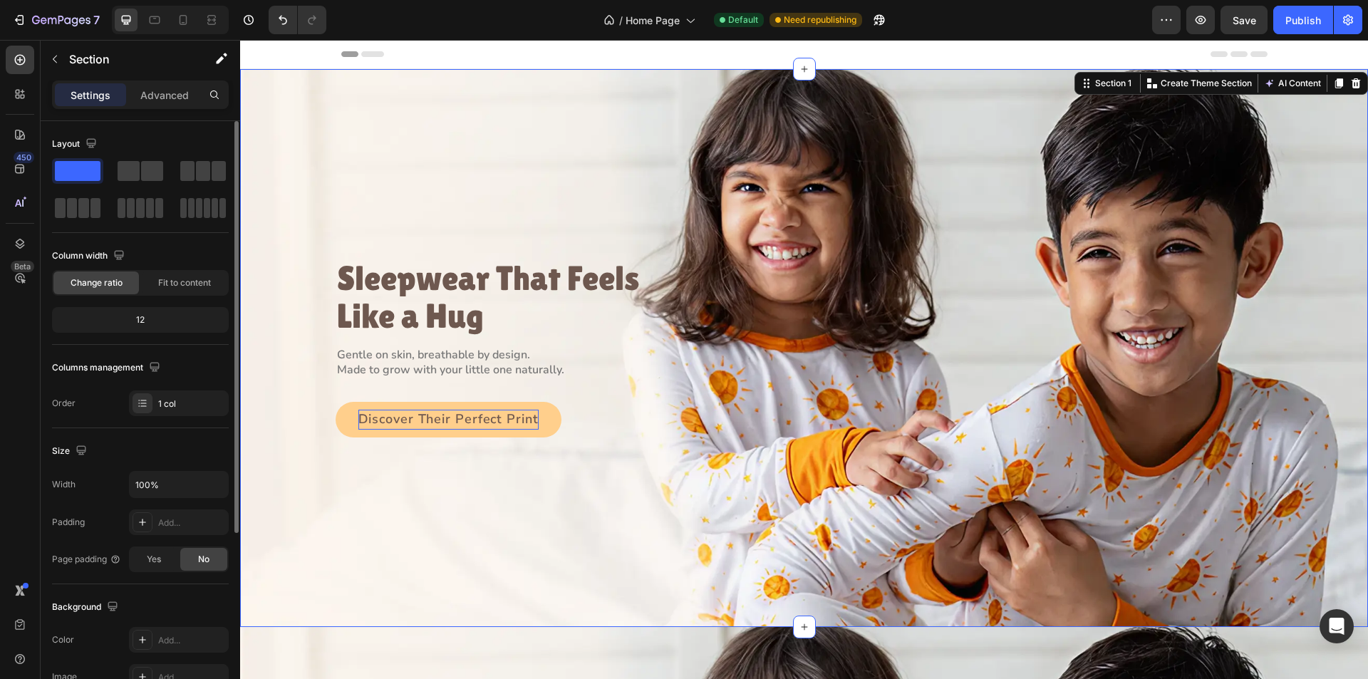
scroll to position [271, 0]
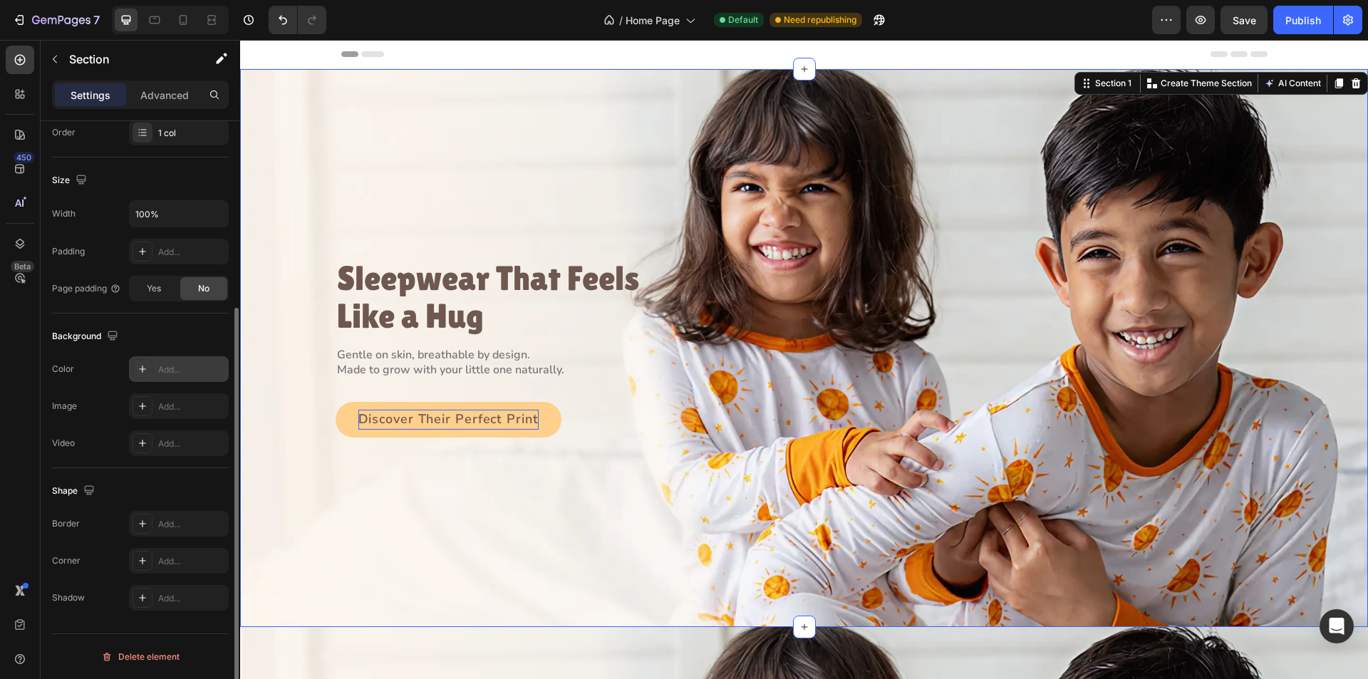
click at [145, 368] on icon at bounding box center [142, 368] width 11 height 11
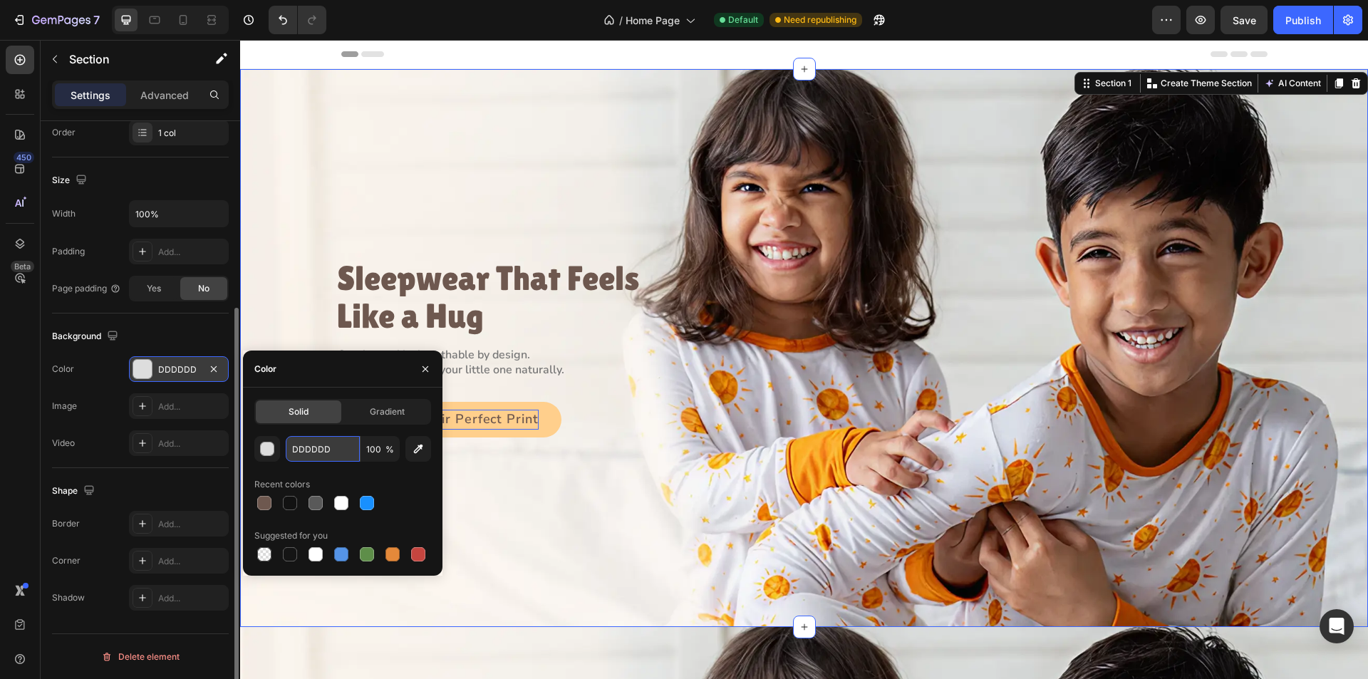
click at [328, 458] on input "DDDDDD" at bounding box center [323, 449] width 74 height 26
paste input "#FDF5EC"
type input "#FDF5EC"
click at [280, 291] on div "Background Image" at bounding box center [804, 348] width 1128 height 558
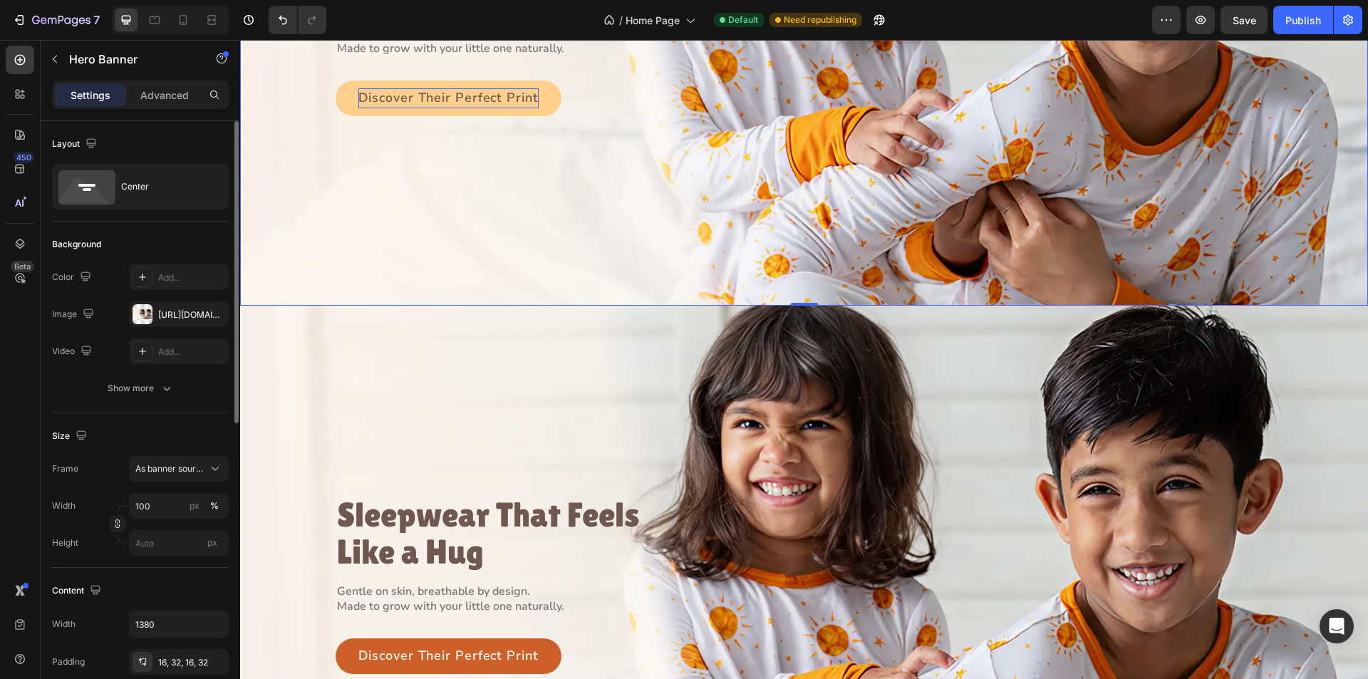
scroll to position [428, 0]
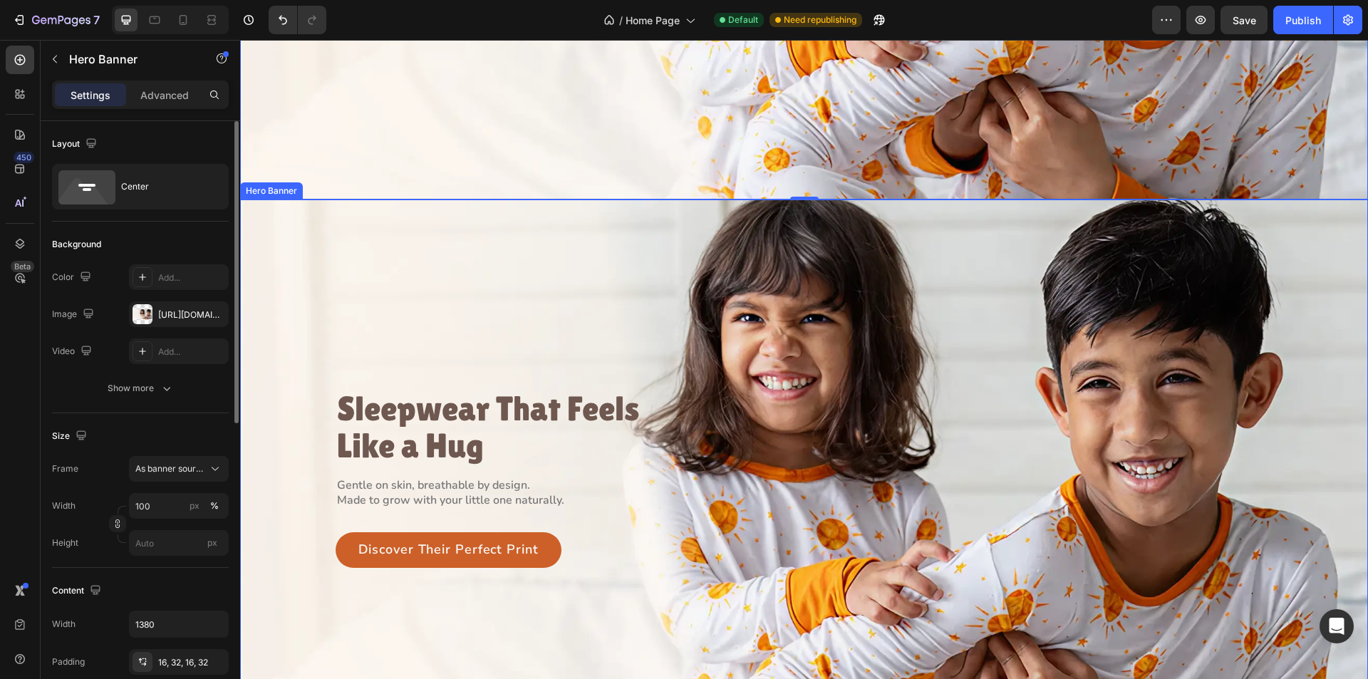
click at [288, 306] on div "Background Image" at bounding box center [804, 479] width 1128 height 558
click at [278, 180] on div "Hero Banner" at bounding box center [286, 186] width 57 height 13
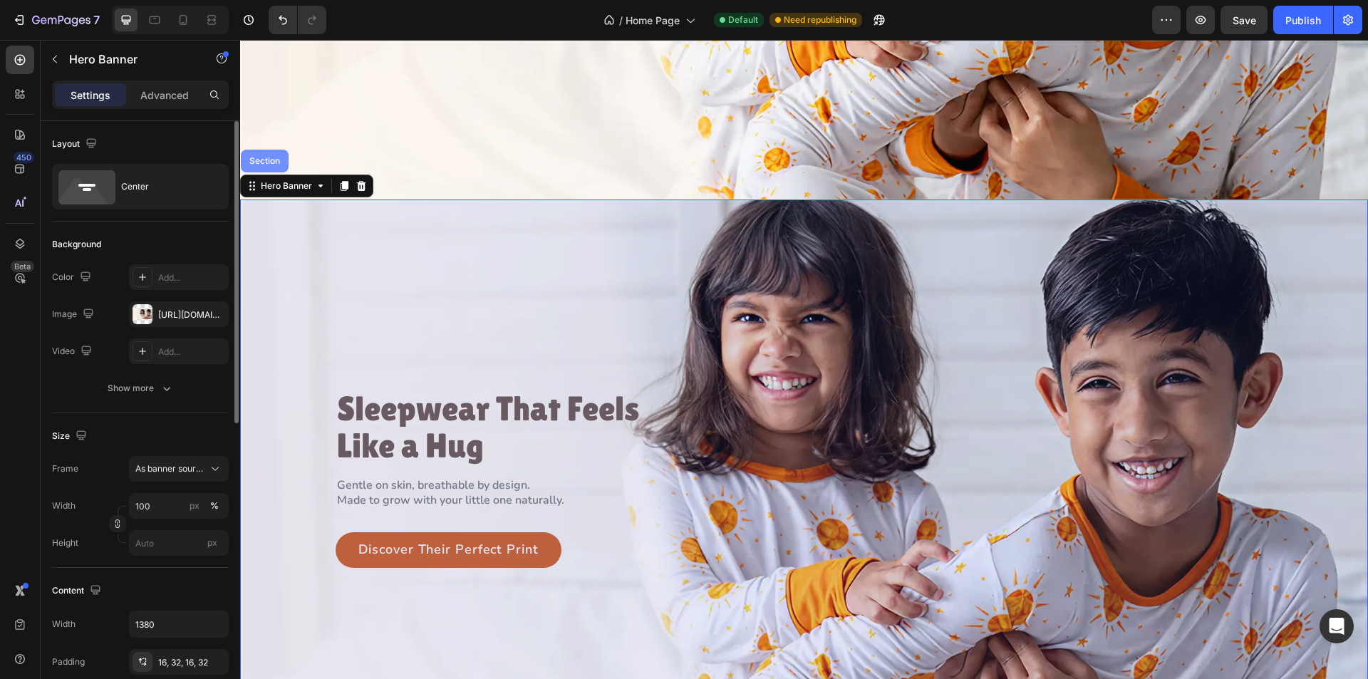
click at [282, 150] on div "Section" at bounding box center [265, 161] width 48 height 23
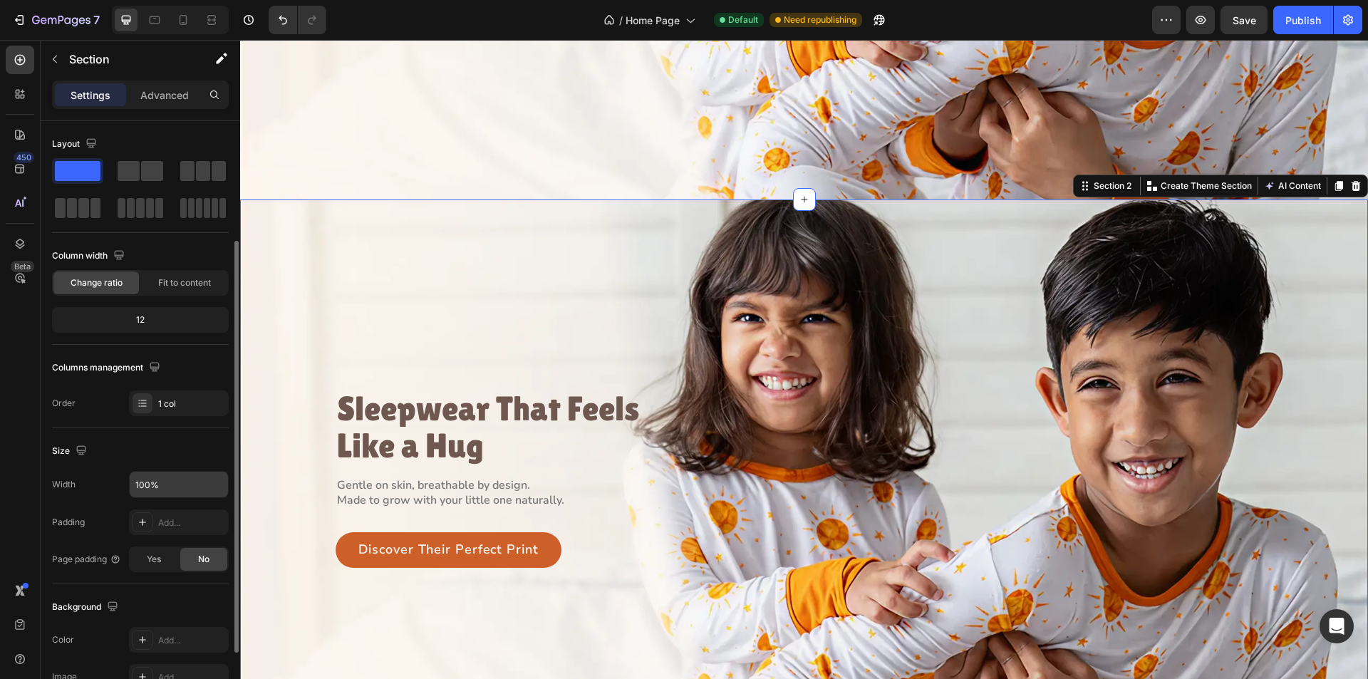
scroll to position [271, 0]
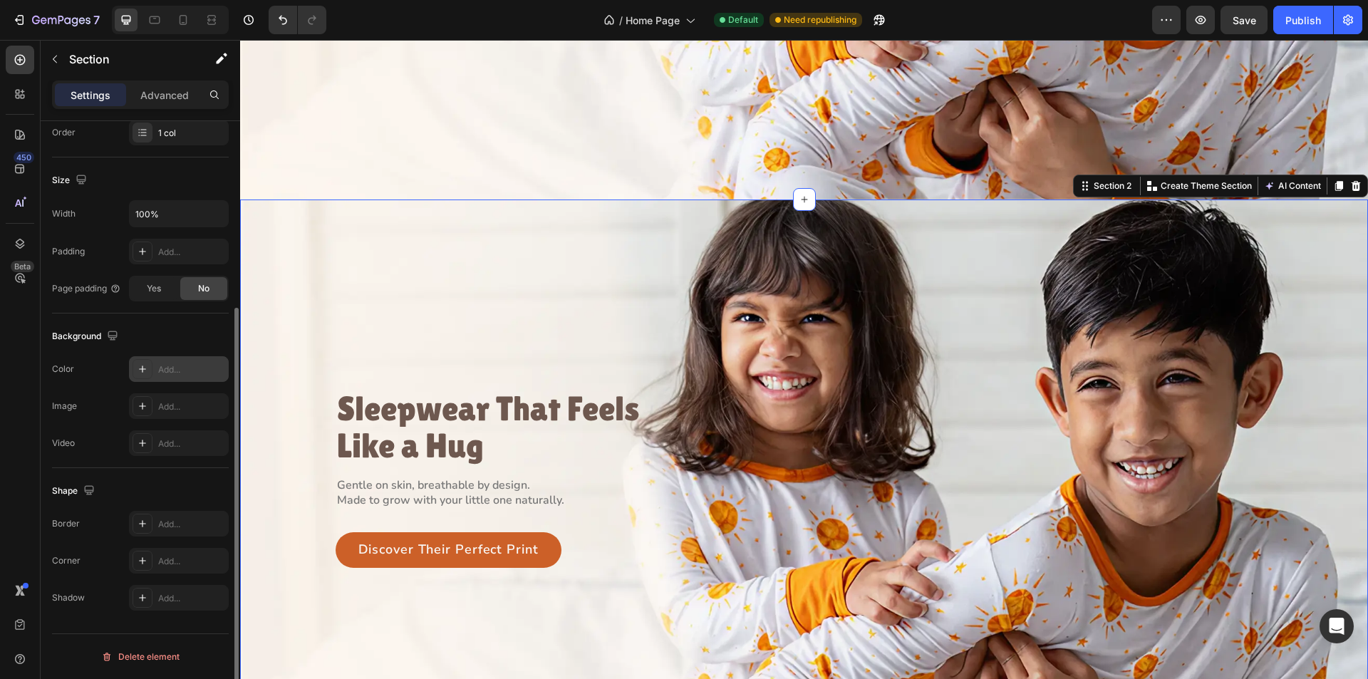
click at [133, 366] on div at bounding box center [143, 369] width 20 height 20
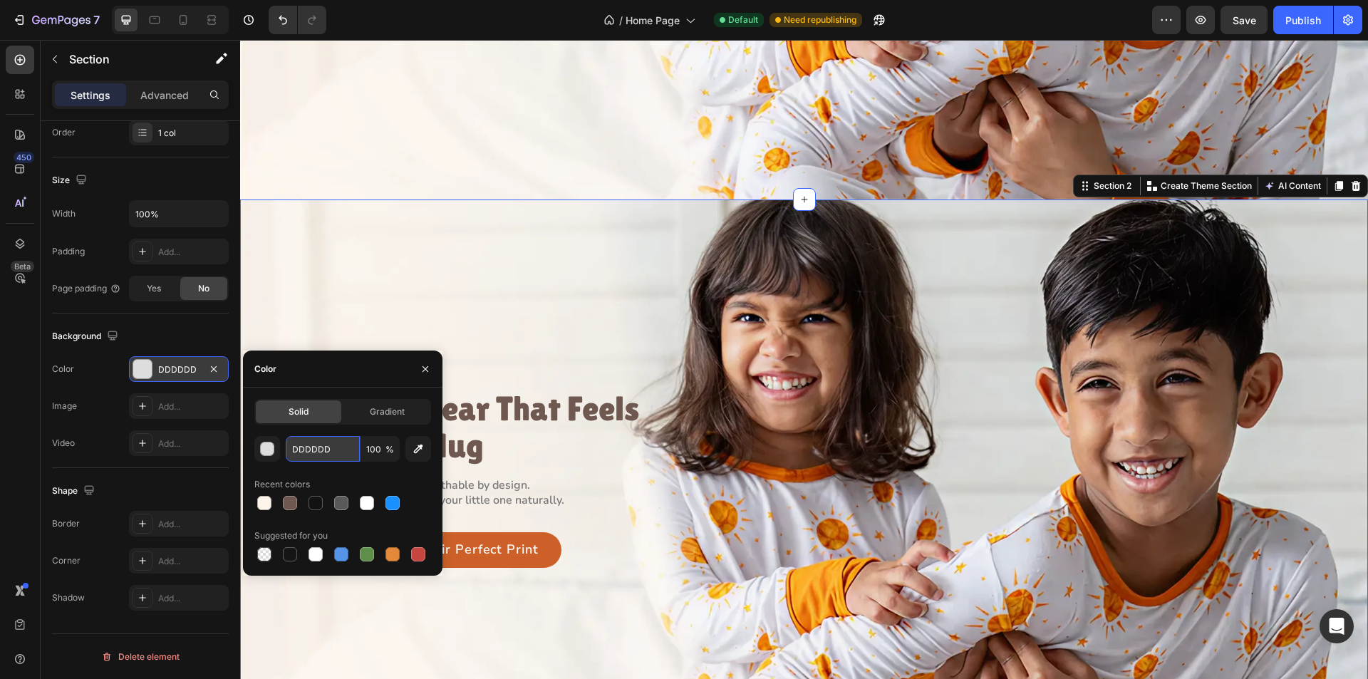
click at [324, 453] on input "DDDDDD" at bounding box center [323, 449] width 74 height 26
paste input "#FDF5EC"
type input "#FDF5EC"
click at [306, 298] on div "Background Image" at bounding box center [804, 479] width 1128 height 558
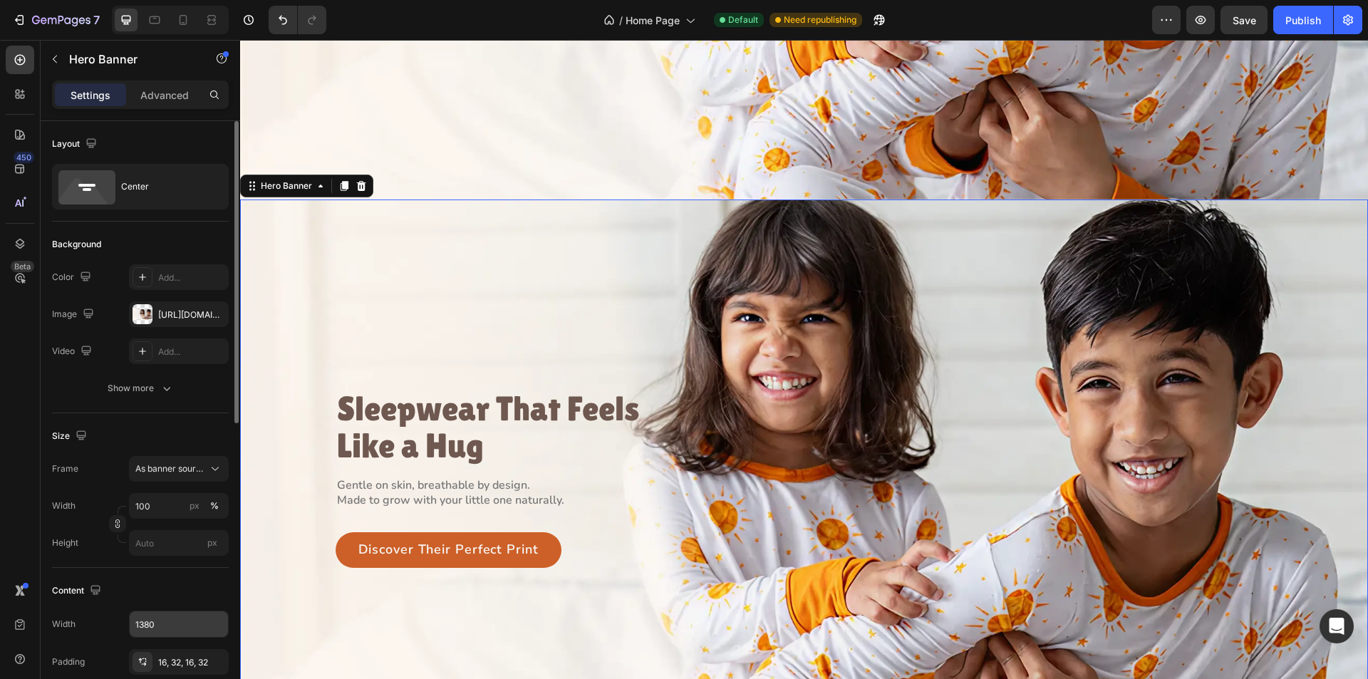
scroll to position [214, 0]
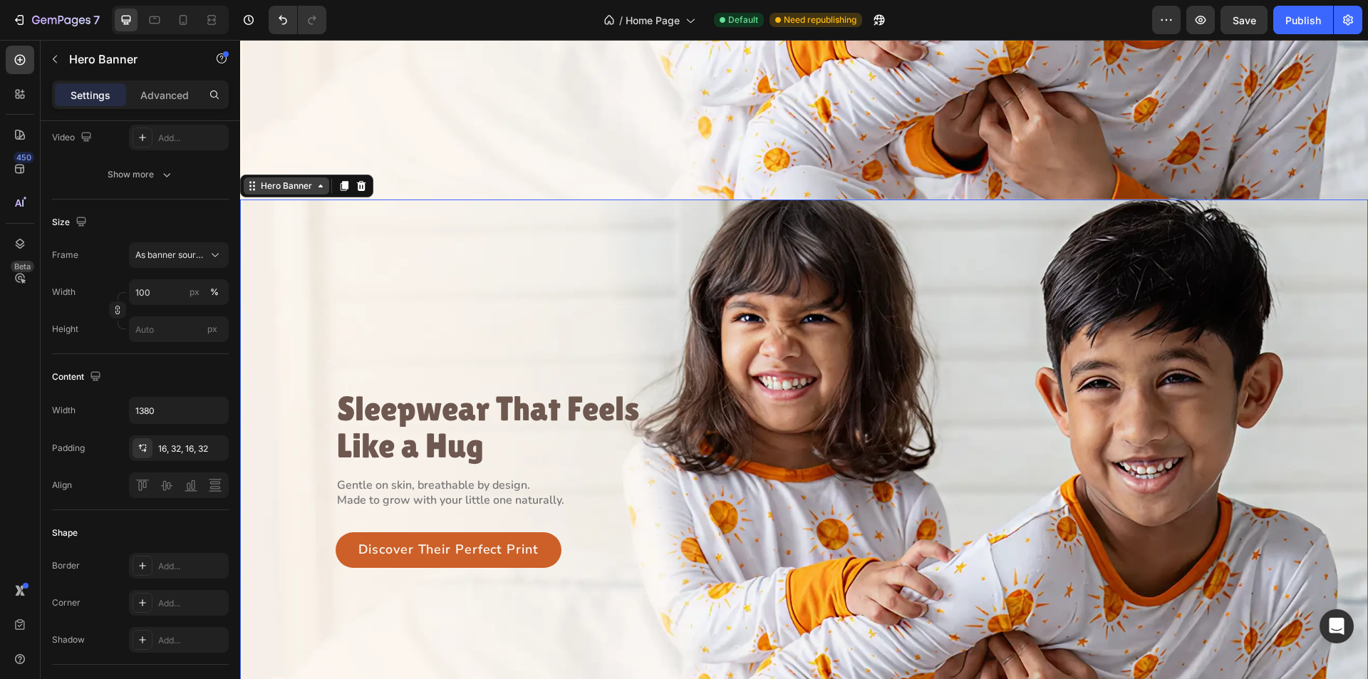
click at [281, 186] on div "Hero Banner" at bounding box center [286, 186] width 57 height 13
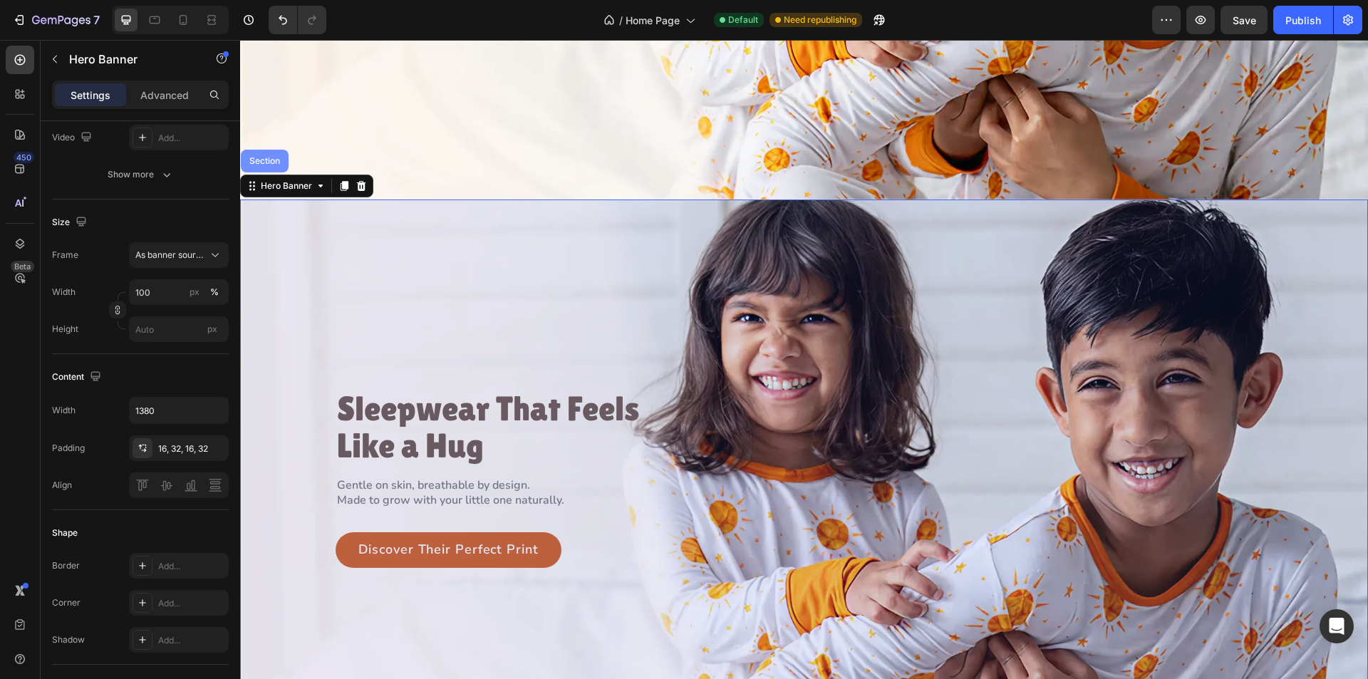
click at [273, 162] on div "Section" at bounding box center [265, 161] width 48 height 23
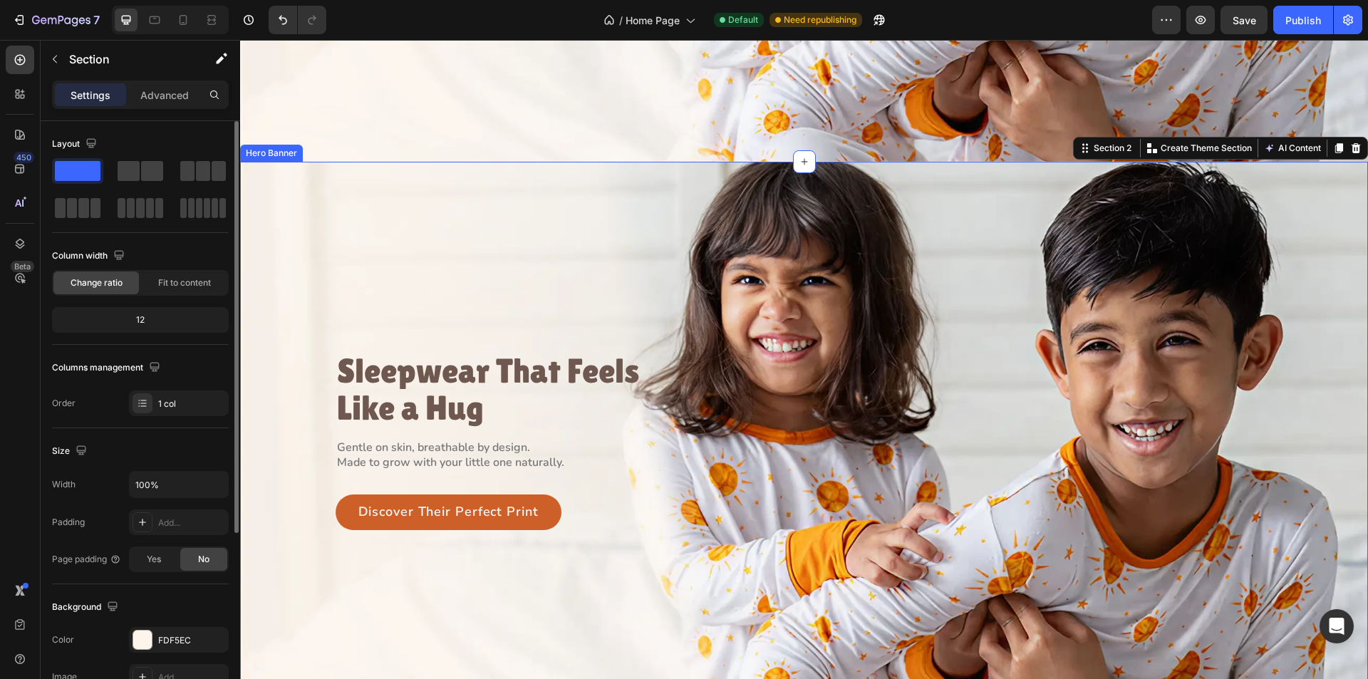
scroll to position [499, 0]
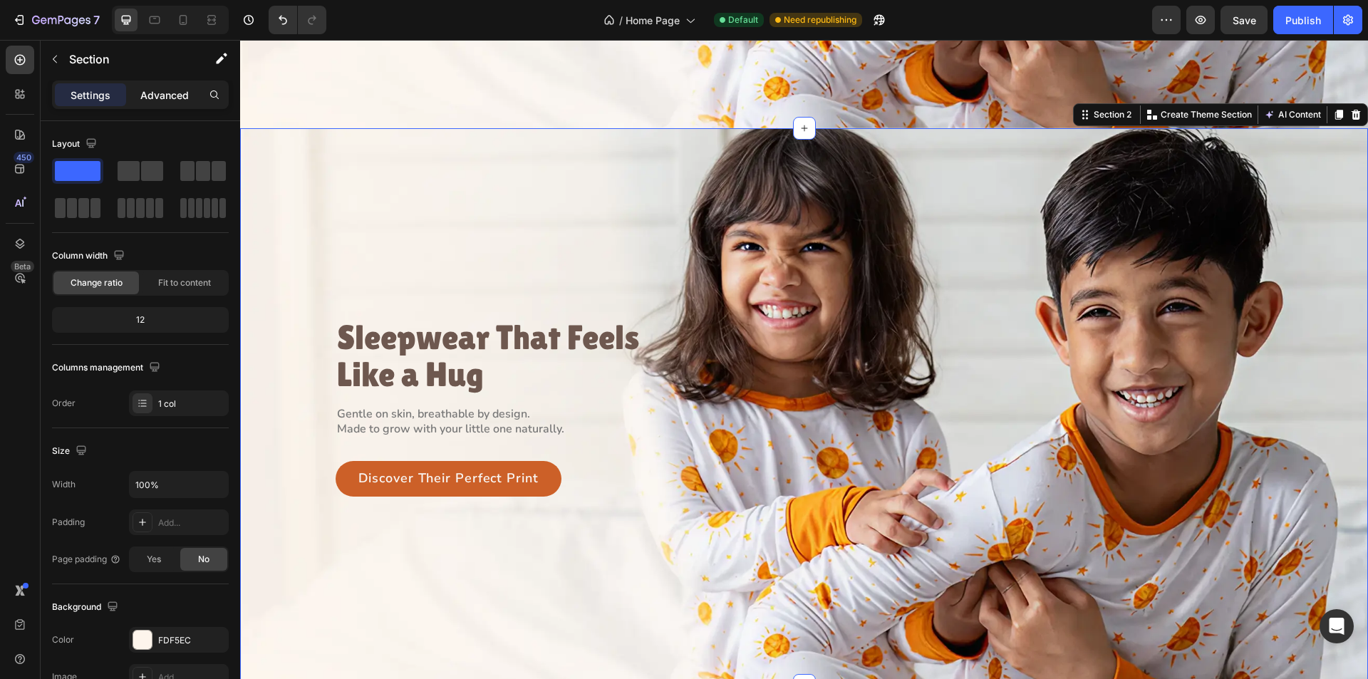
click at [157, 100] on p "Advanced" at bounding box center [164, 95] width 48 height 15
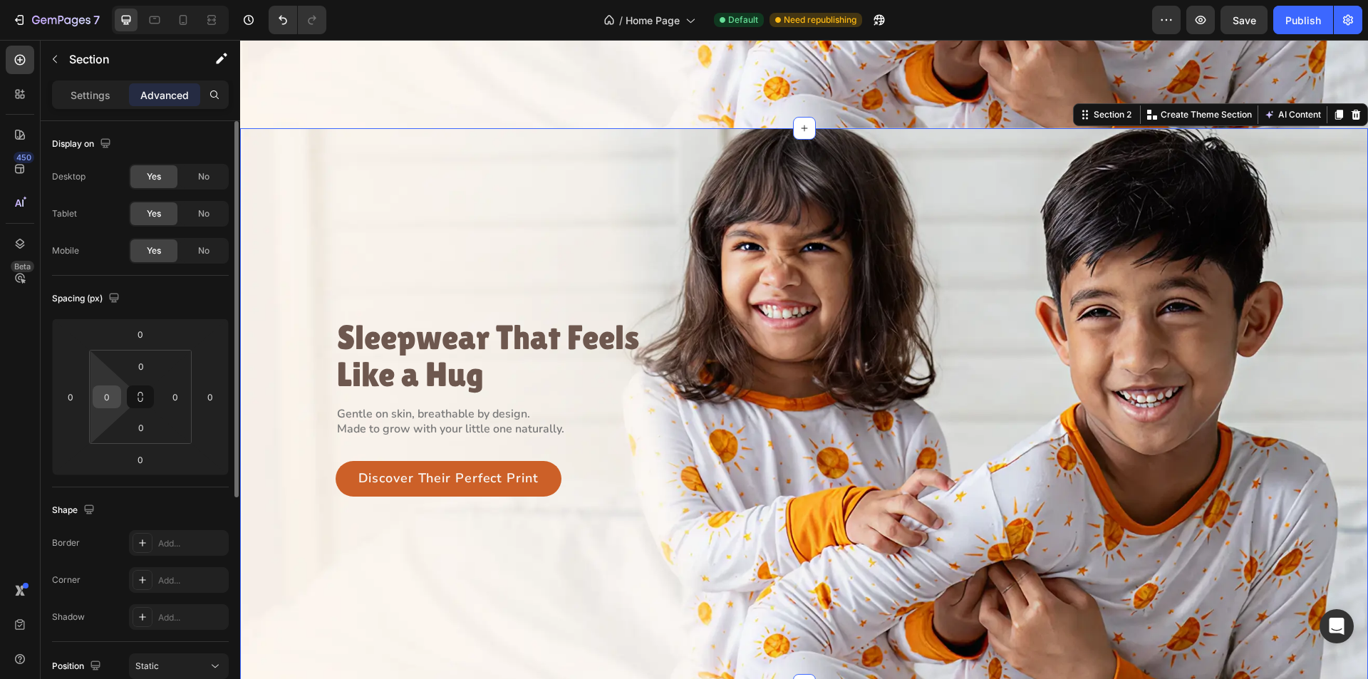
click at [108, 406] on input "0" at bounding box center [106, 396] width 21 height 21
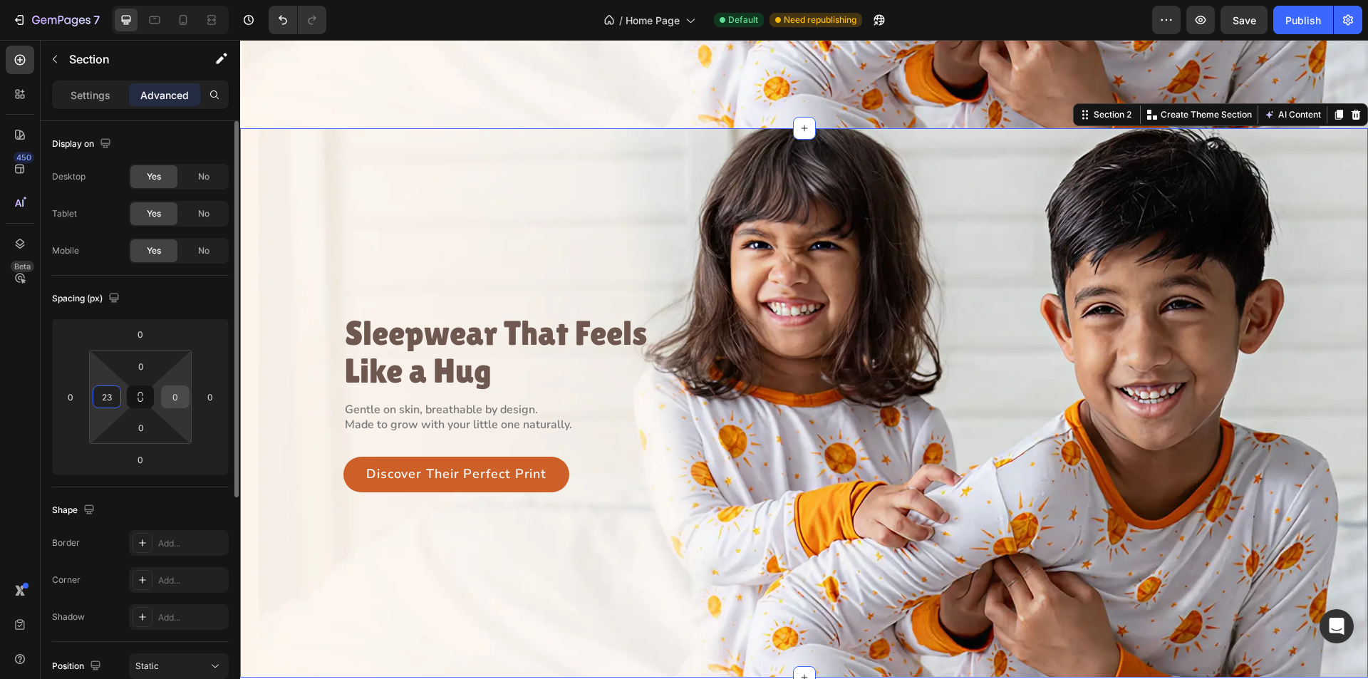
type input "23"
click at [175, 395] on input "0" at bounding box center [175, 396] width 21 height 21
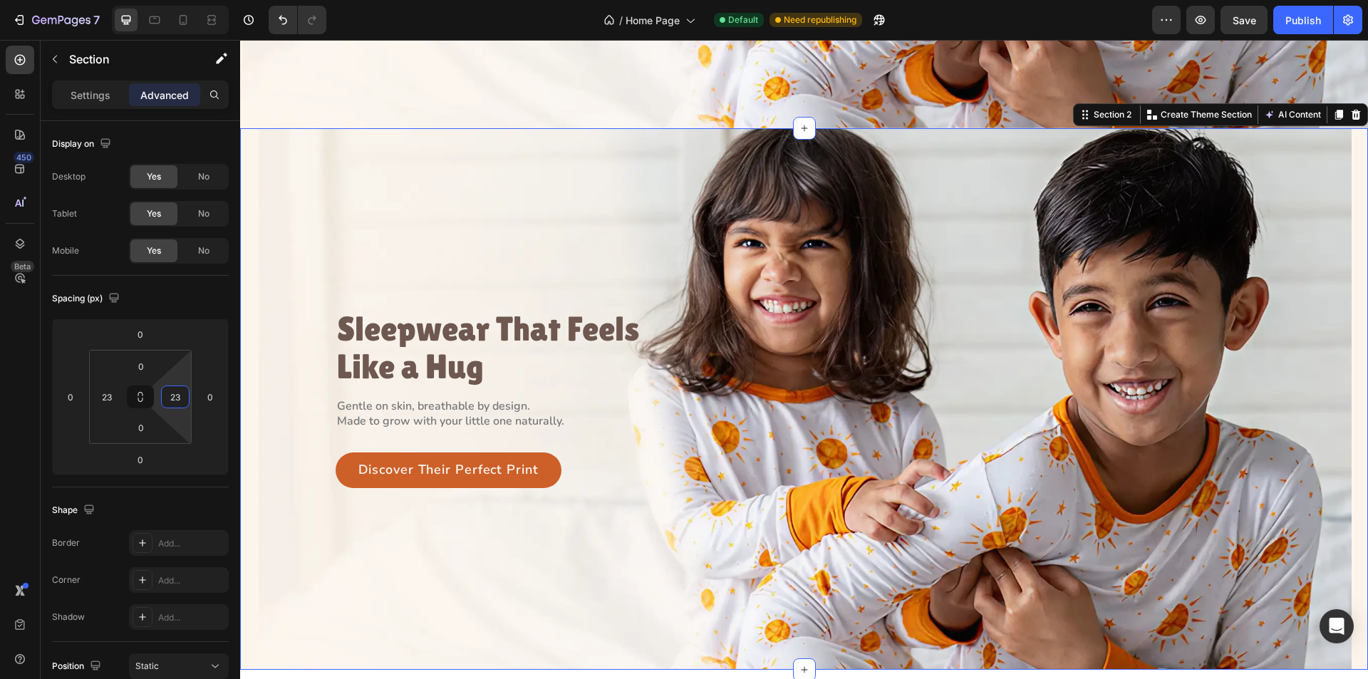
type input "23"
click at [148, 368] on input "0" at bounding box center [141, 366] width 29 height 21
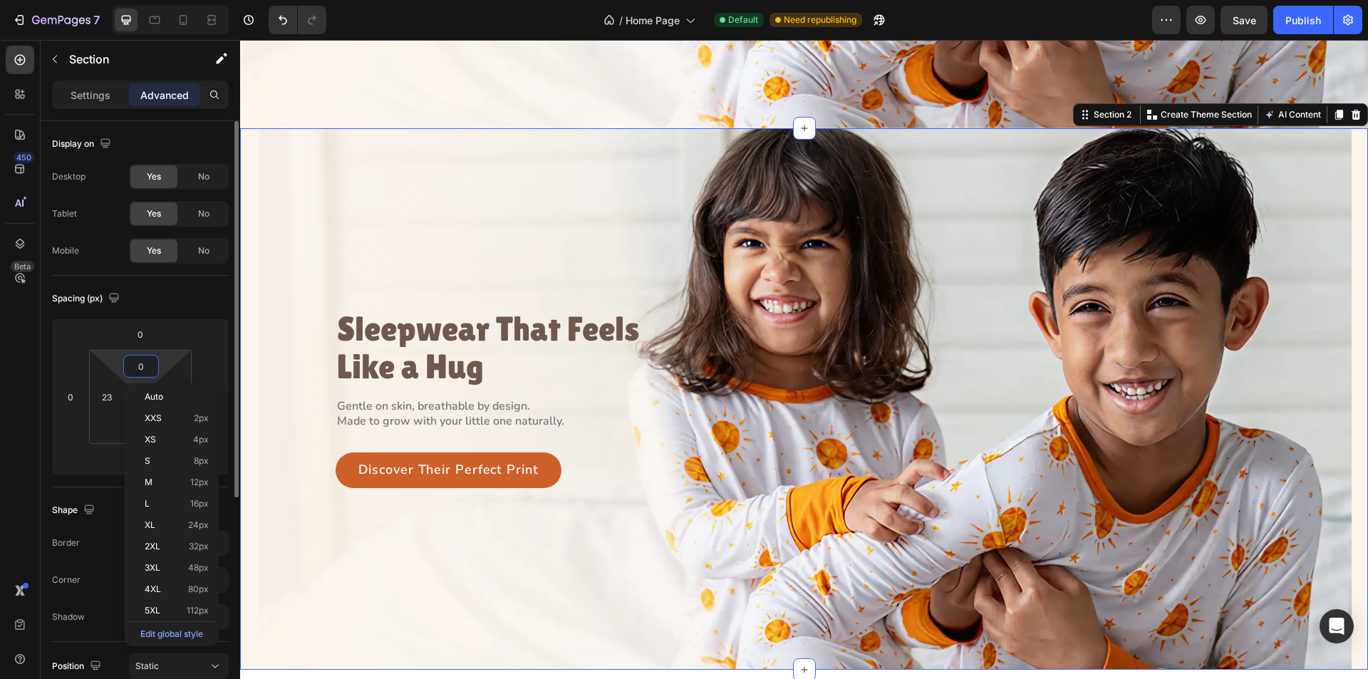
click at [134, 368] on input "0" at bounding box center [141, 366] width 29 height 21
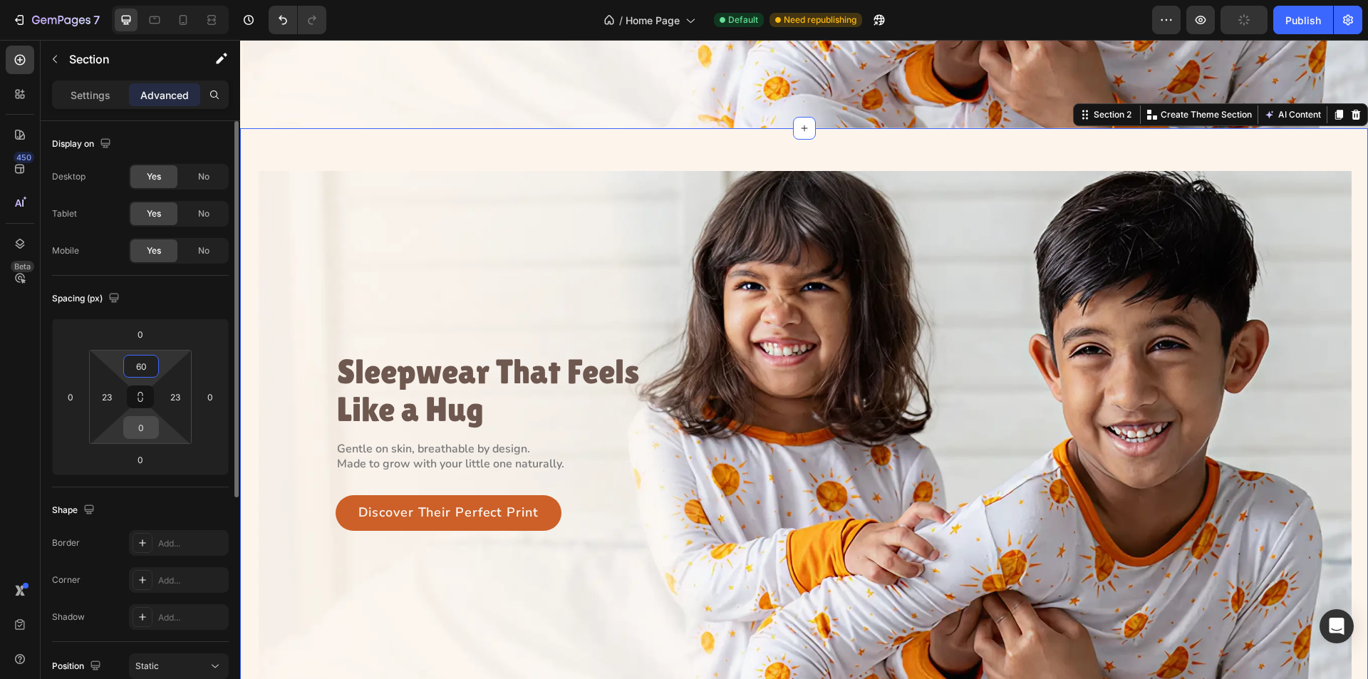
type input "60"
click at [147, 427] on input "0" at bounding box center [141, 427] width 29 height 21
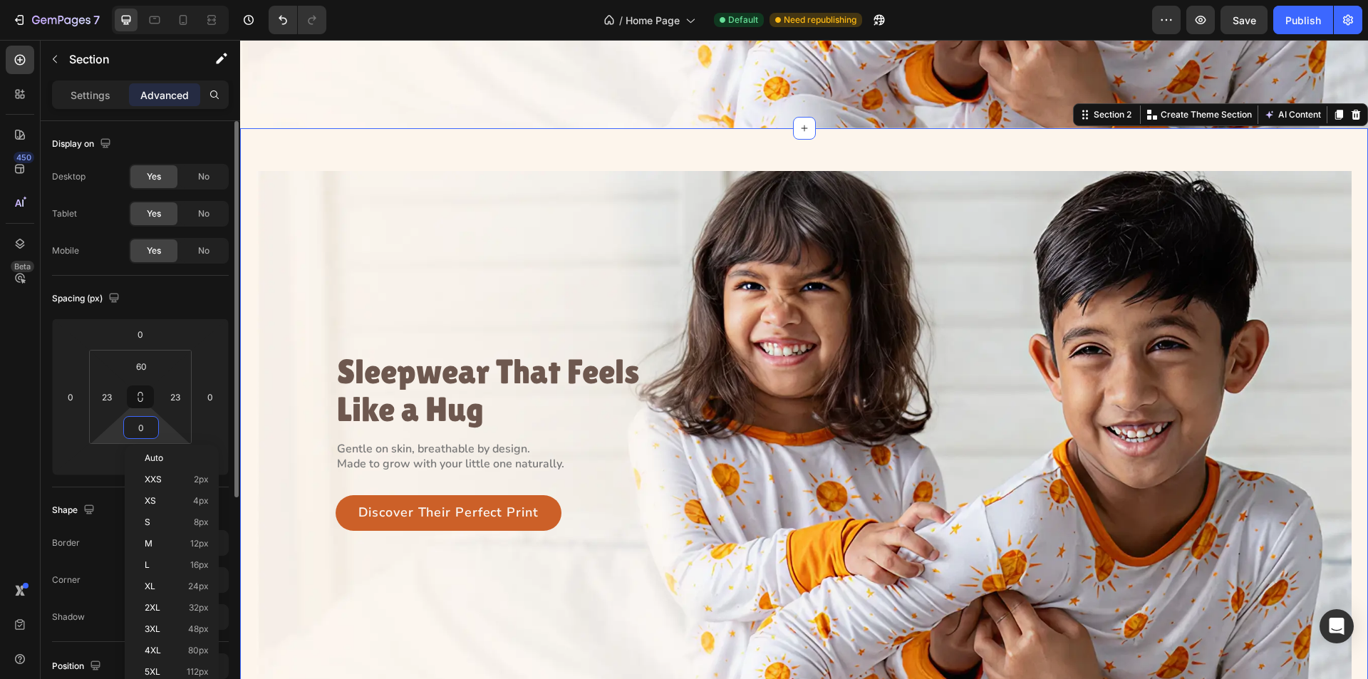
click at [135, 429] on input "0" at bounding box center [141, 427] width 29 height 21
type input "130"
click at [210, 302] on div "Spacing (px)" at bounding box center [140, 298] width 177 height 23
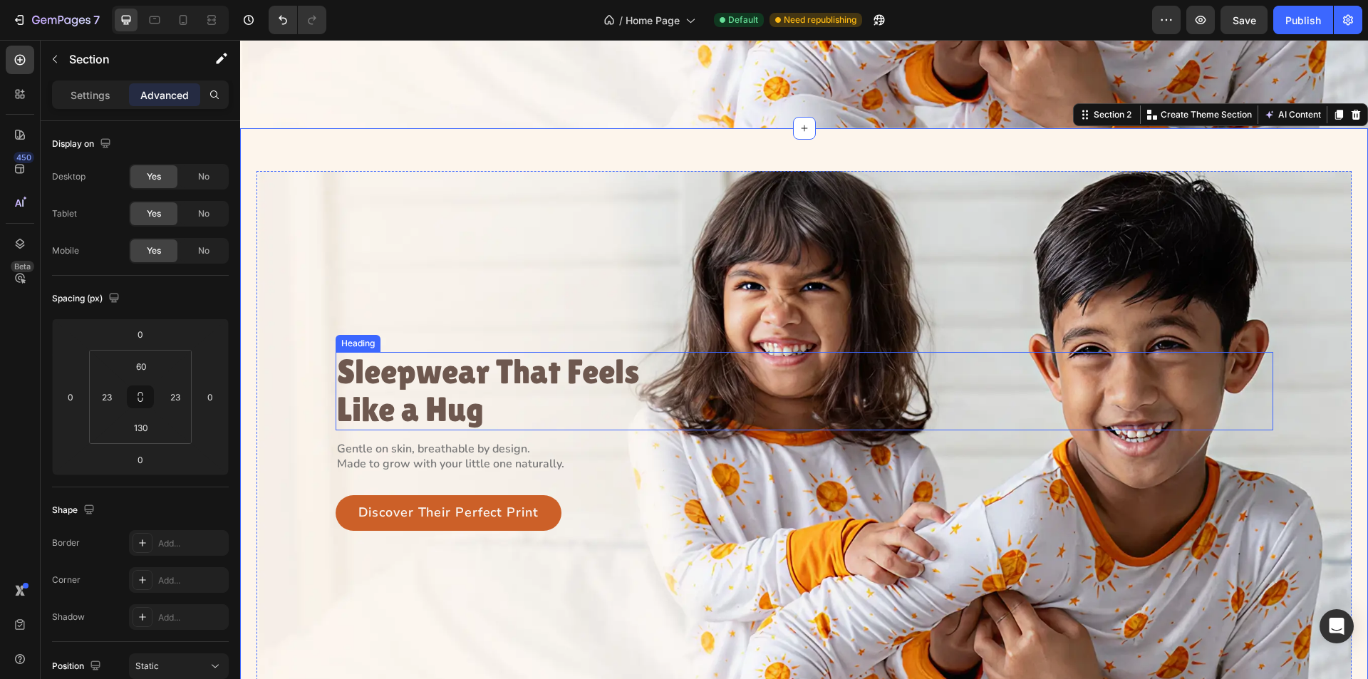
click at [469, 383] on h3 "Sleepwear That Feels Like a Hug" at bounding box center [493, 391] width 314 height 78
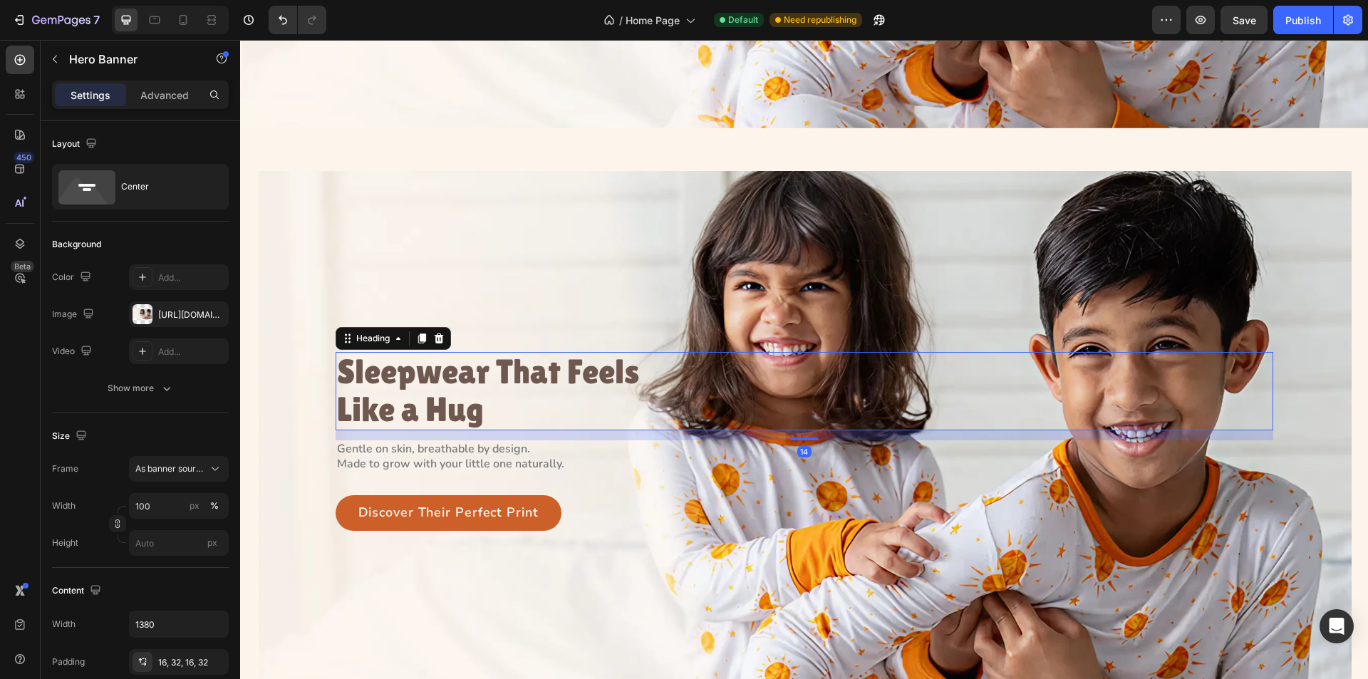
click at [525, 279] on div "Background Image" at bounding box center [804, 442] width 1095 height 542
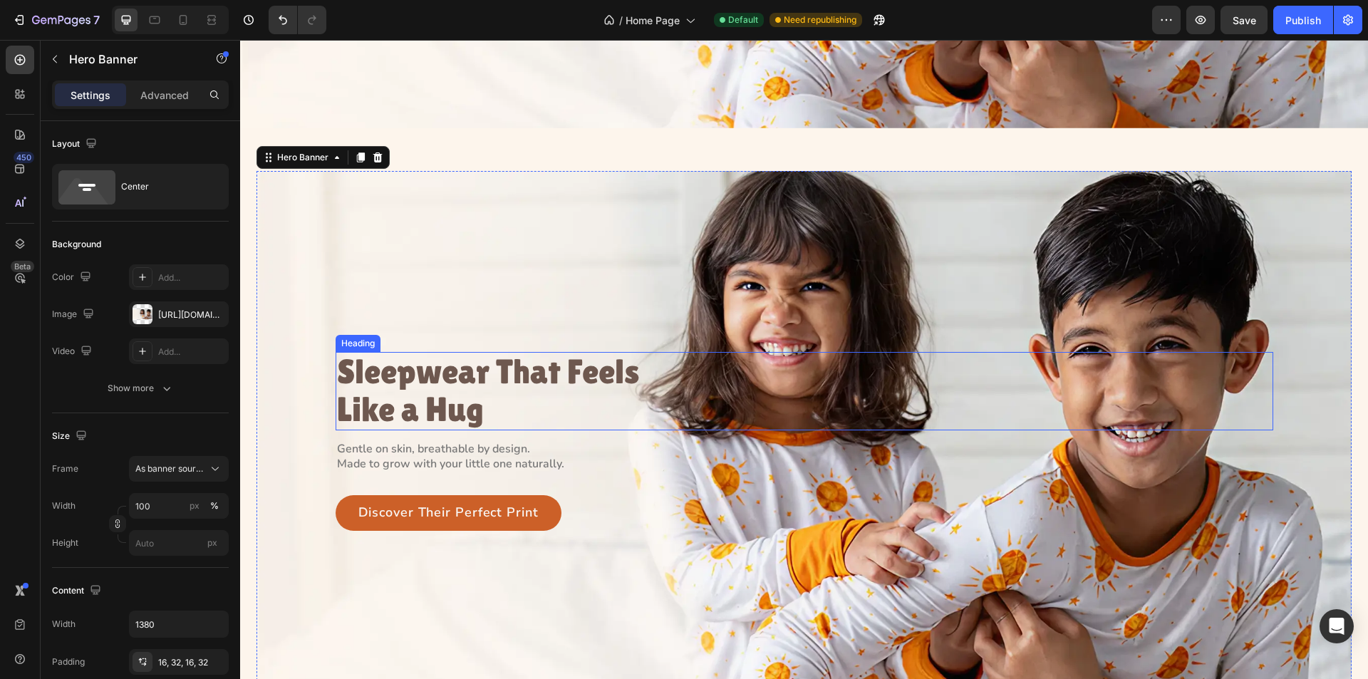
click at [487, 381] on h3 "Sleepwear That Feels Like a Hug" at bounding box center [493, 391] width 314 height 78
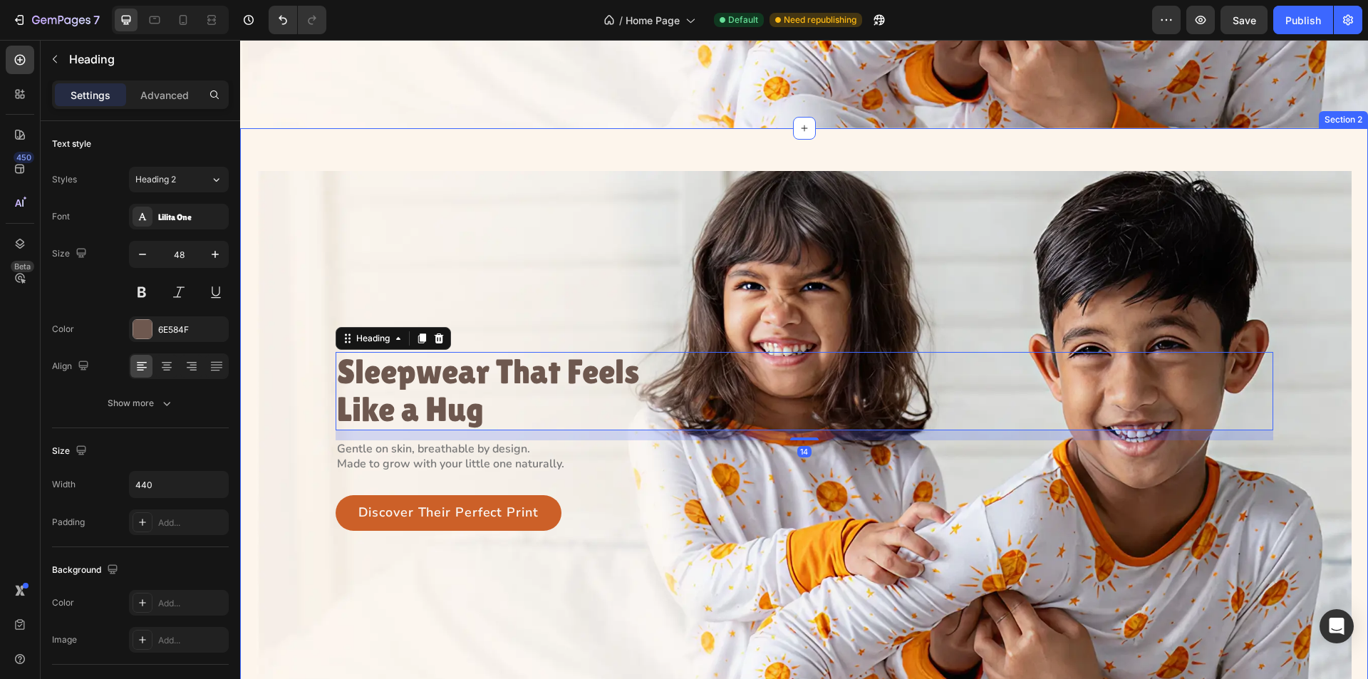
click at [251, 339] on div "Sleepwear That Feels Like a Hug Heading 14 Gentle on skin, breathable by design…" at bounding box center [804, 466] width 1128 height 677
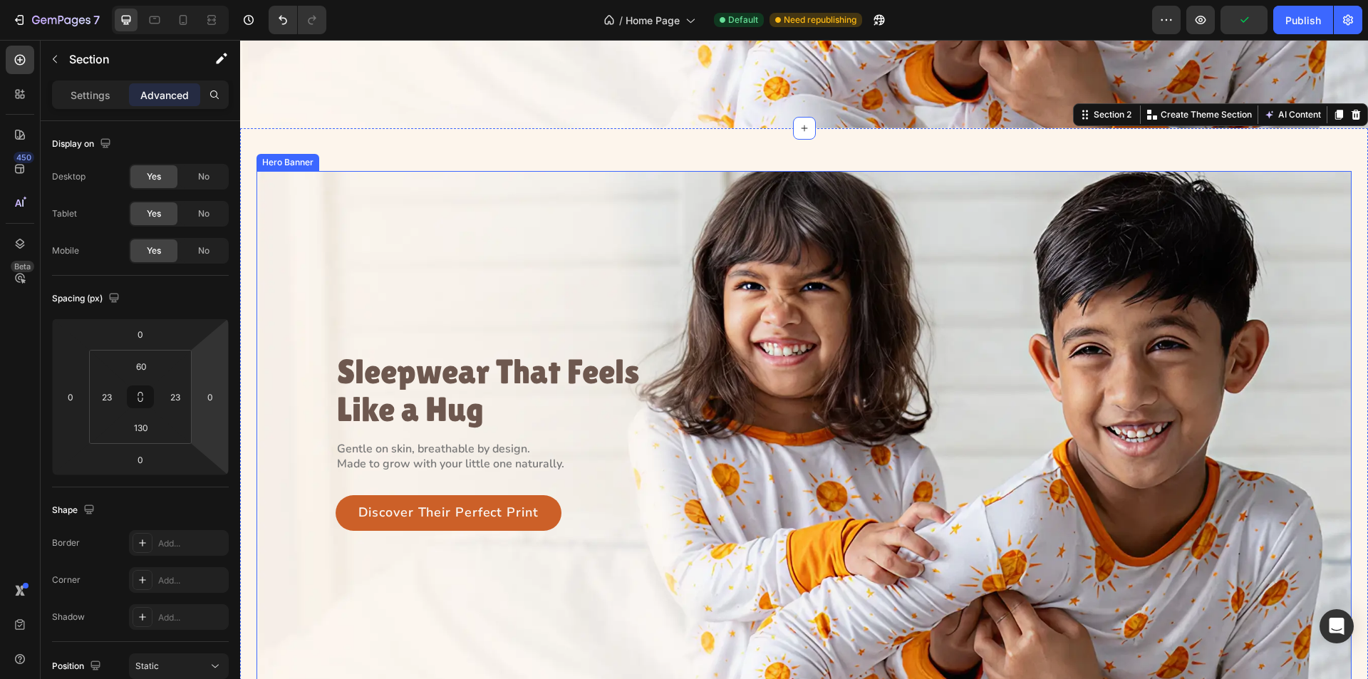
click at [423, 280] on div "Background Image" at bounding box center [804, 442] width 1095 height 542
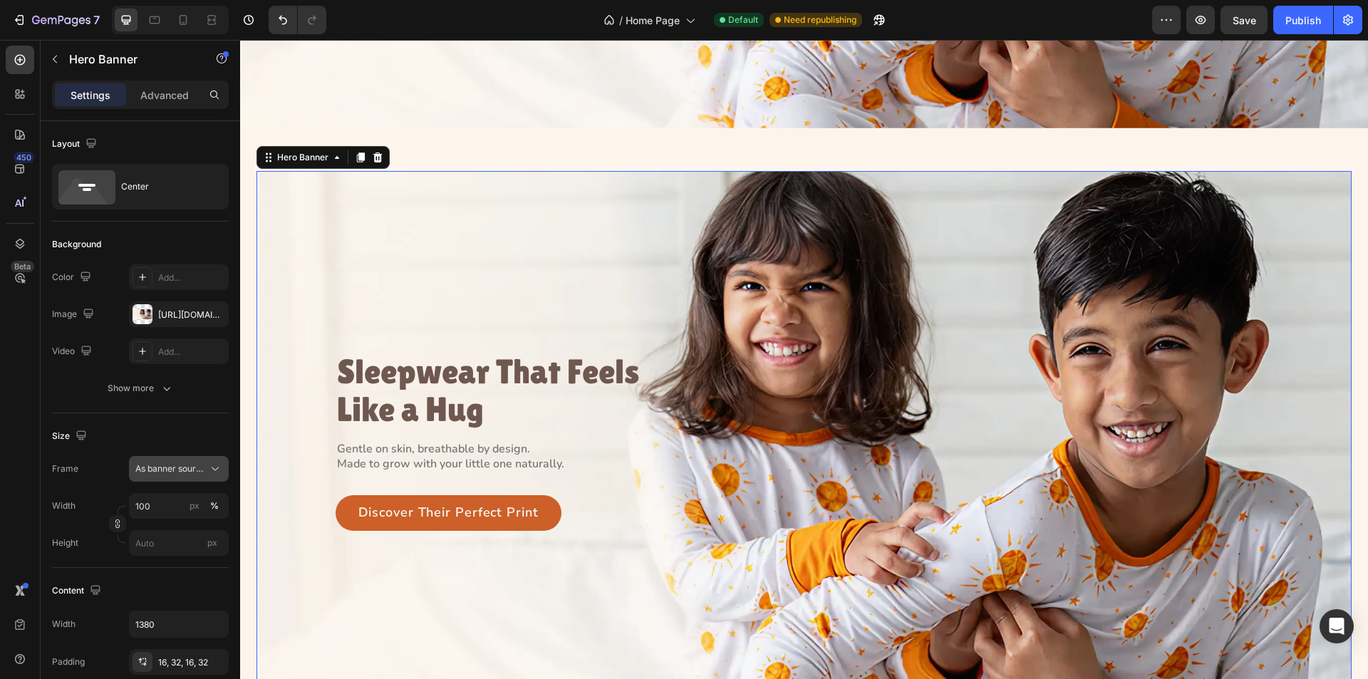
scroll to position [71, 0]
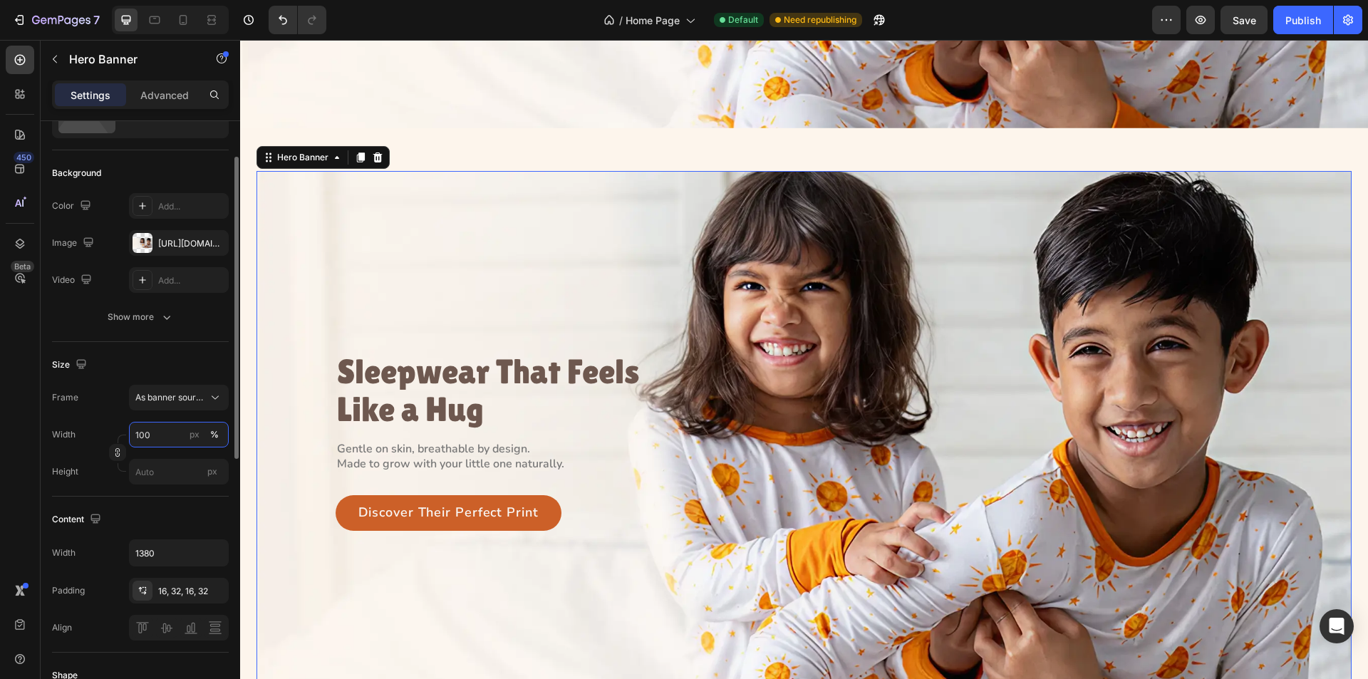
click at [160, 433] on input "100" at bounding box center [179, 435] width 100 height 26
click at [164, 489] on p "Default 1300px" at bounding box center [176, 494] width 83 height 13
type input "1300"
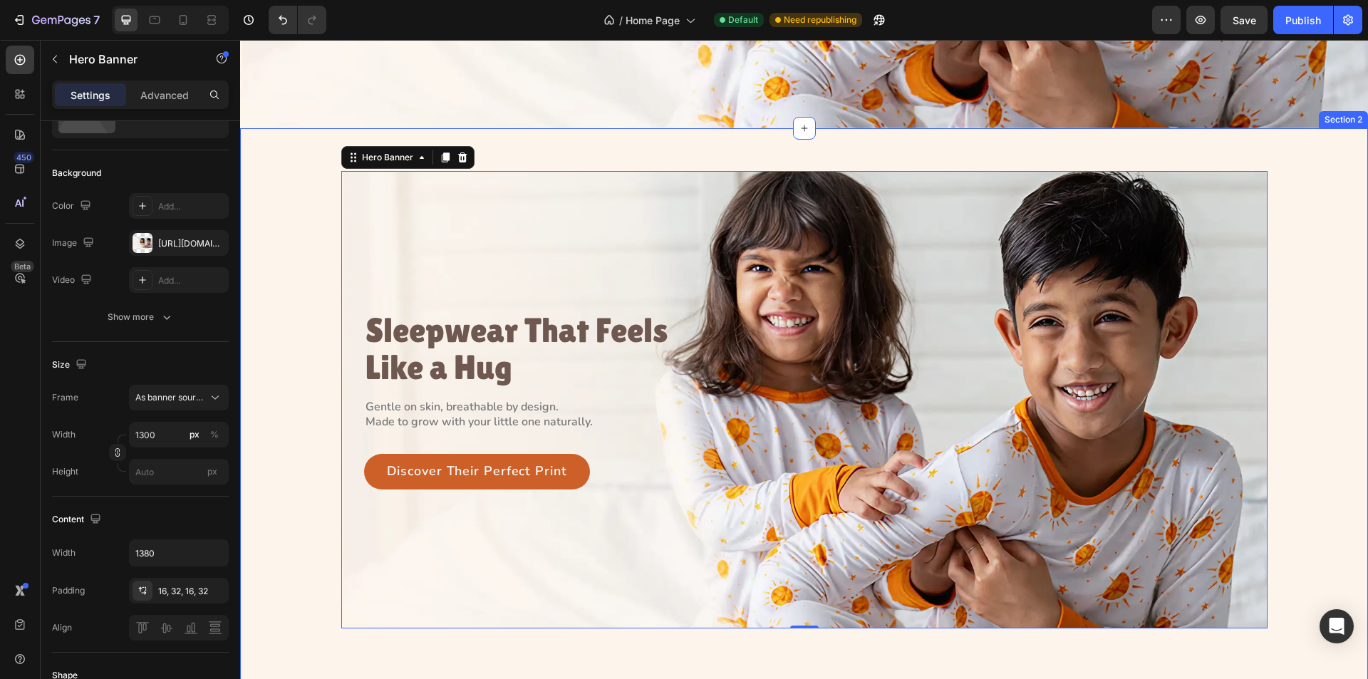
click at [299, 336] on div "Sleepwear That Feels Like a Hug Heading Gentle on skin, breathable by design. M…" at bounding box center [804, 400] width 1095 height 458
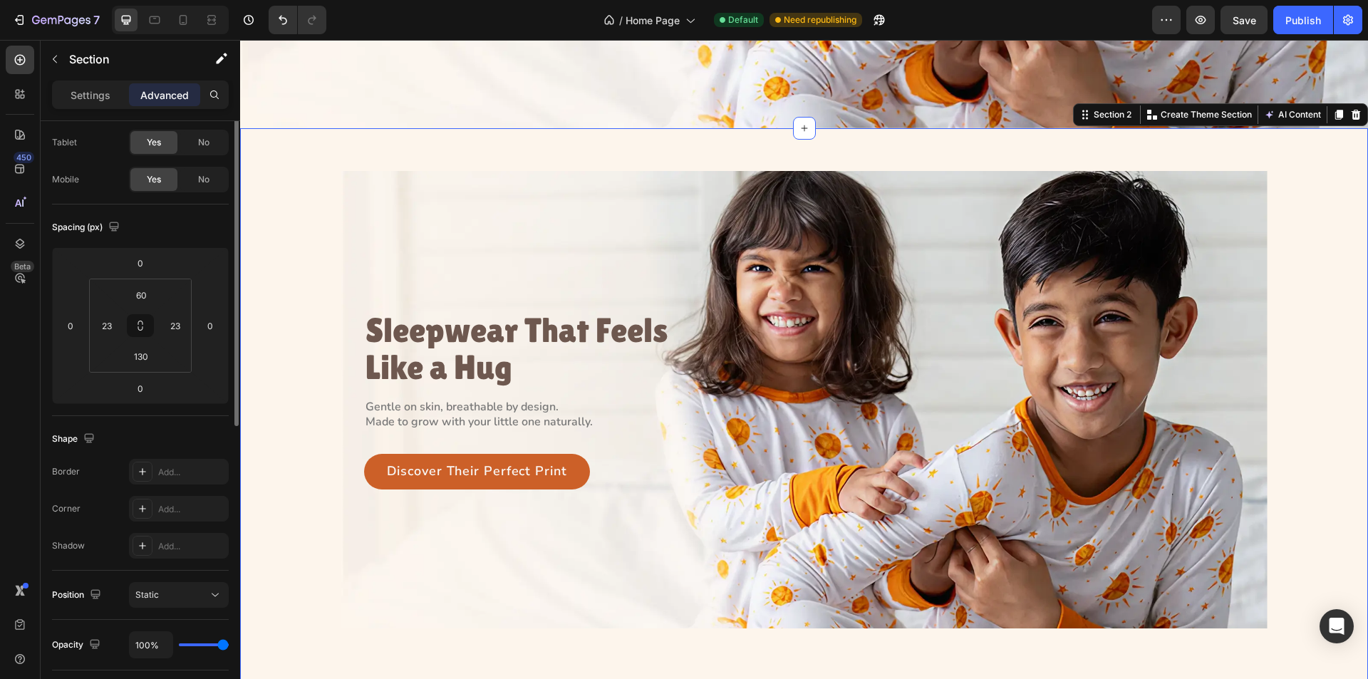
scroll to position [0, 0]
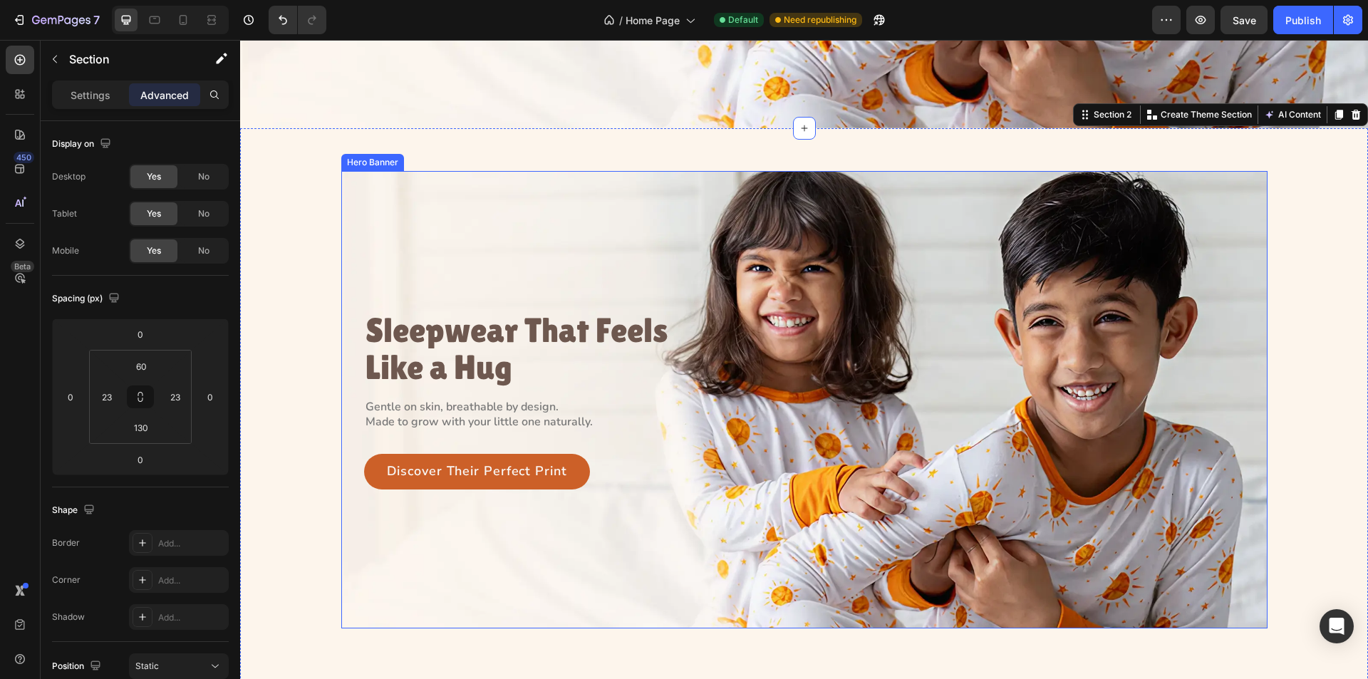
drag, startPoint x: 341, startPoint y: 371, endPoint x: 332, endPoint y: 371, distance: 9.3
click at [341, 371] on div "Sleepwear That Feels Like a Hug Heading Gentle on skin, breathable by design. M…" at bounding box center [804, 400] width 926 height 202
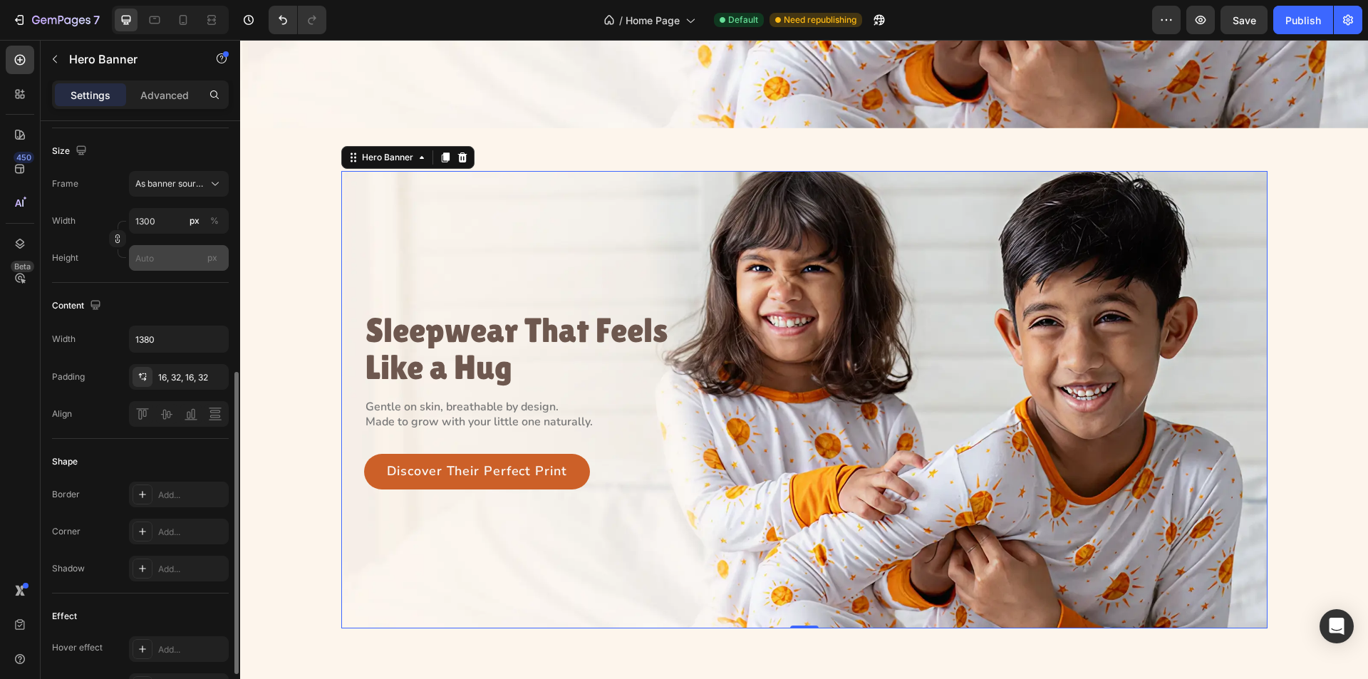
scroll to position [356, 0]
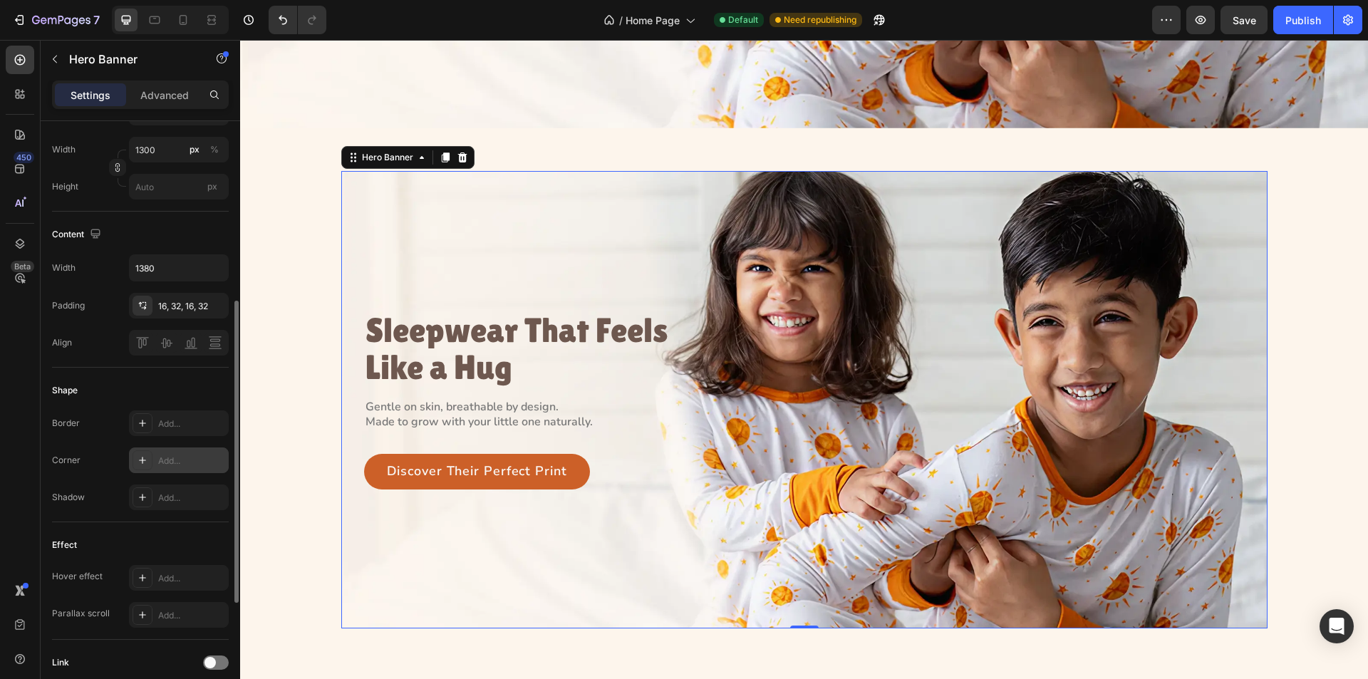
click at [143, 463] on icon at bounding box center [142, 460] width 7 height 7
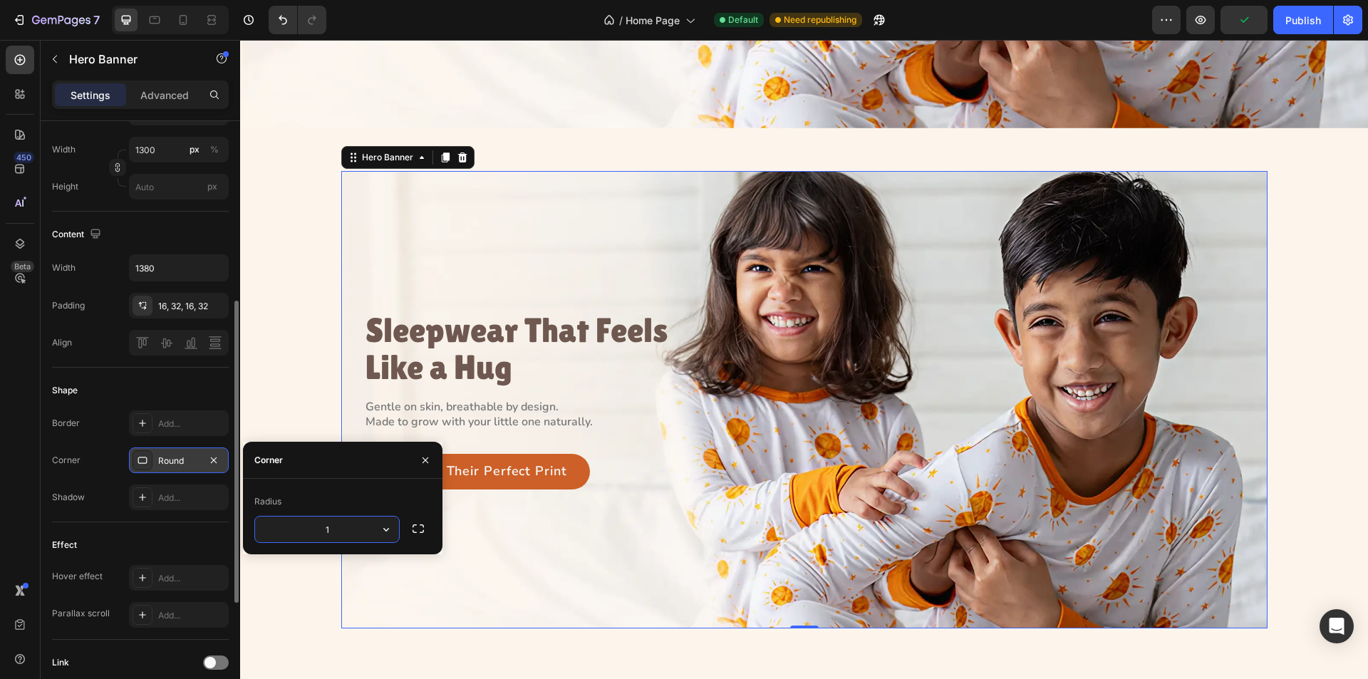
type input "12"
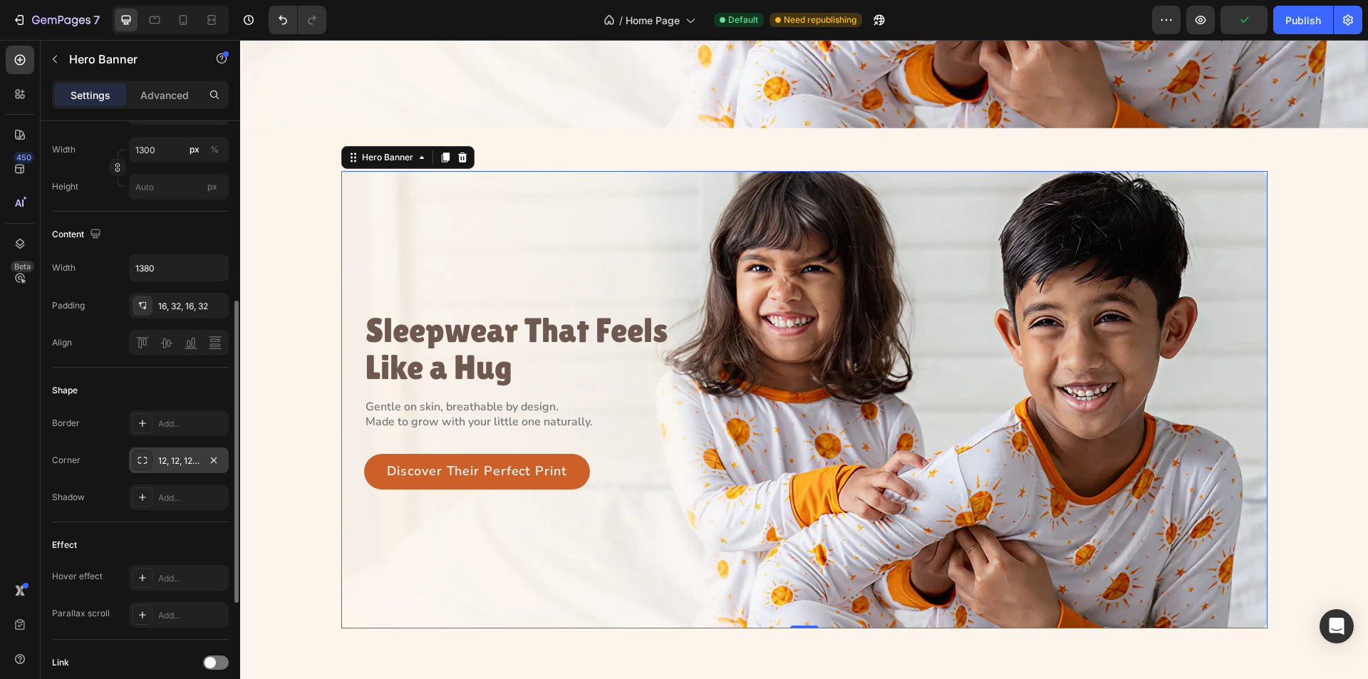
click at [170, 389] on div "Shape" at bounding box center [140, 390] width 177 height 23
drag, startPoint x: 248, startPoint y: 359, endPoint x: 286, endPoint y: 341, distance: 41.8
click at [286, 343] on div "Sleepwear That Feels Like a Hug Heading Gentle on skin, breathable by design. M…" at bounding box center [804, 400] width 1095 height 458
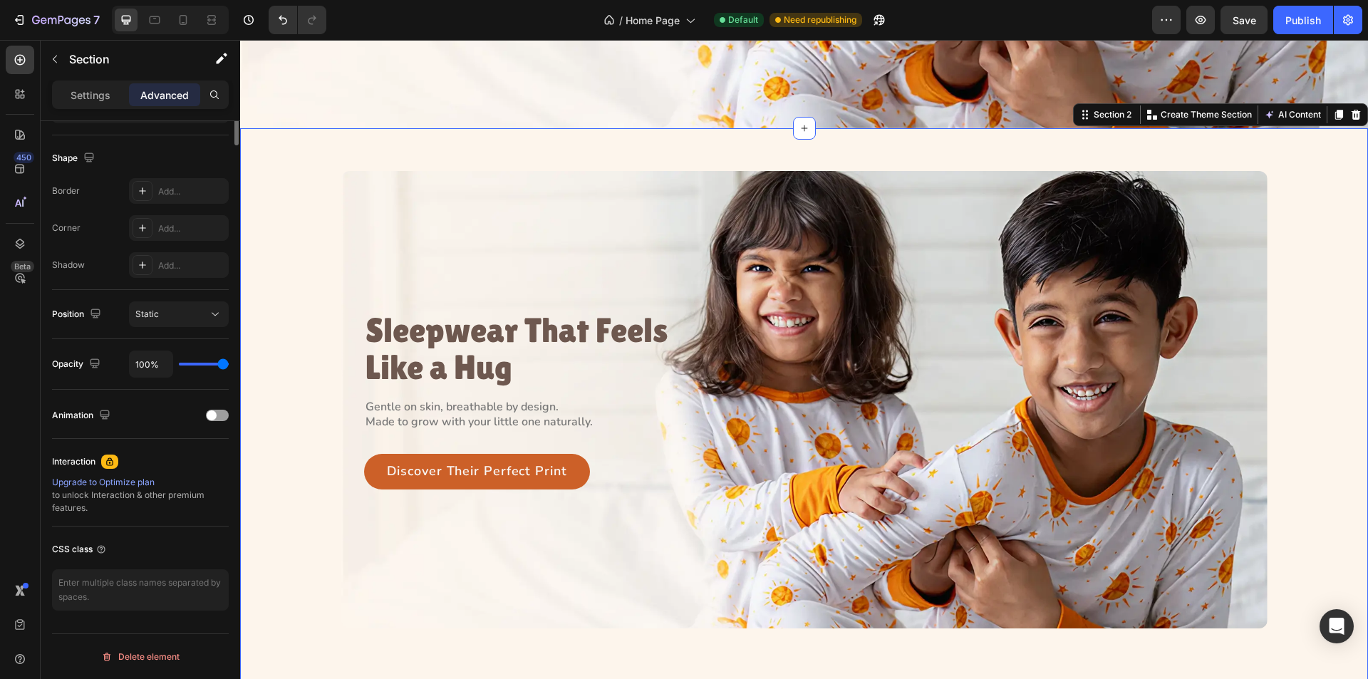
scroll to position [0, 0]
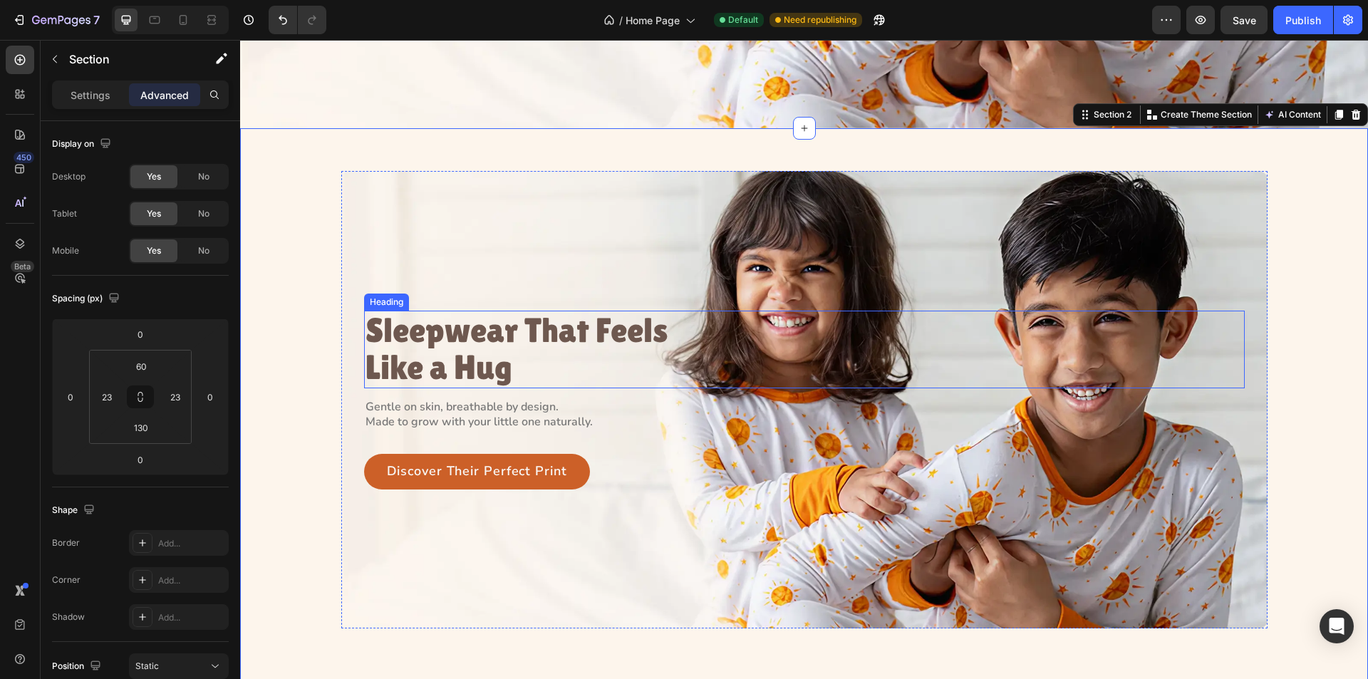
click at [455, 319] on h3 "Sleepwear That Feels Like a Hug" at bounding box center [521, 350] width 314 height 78
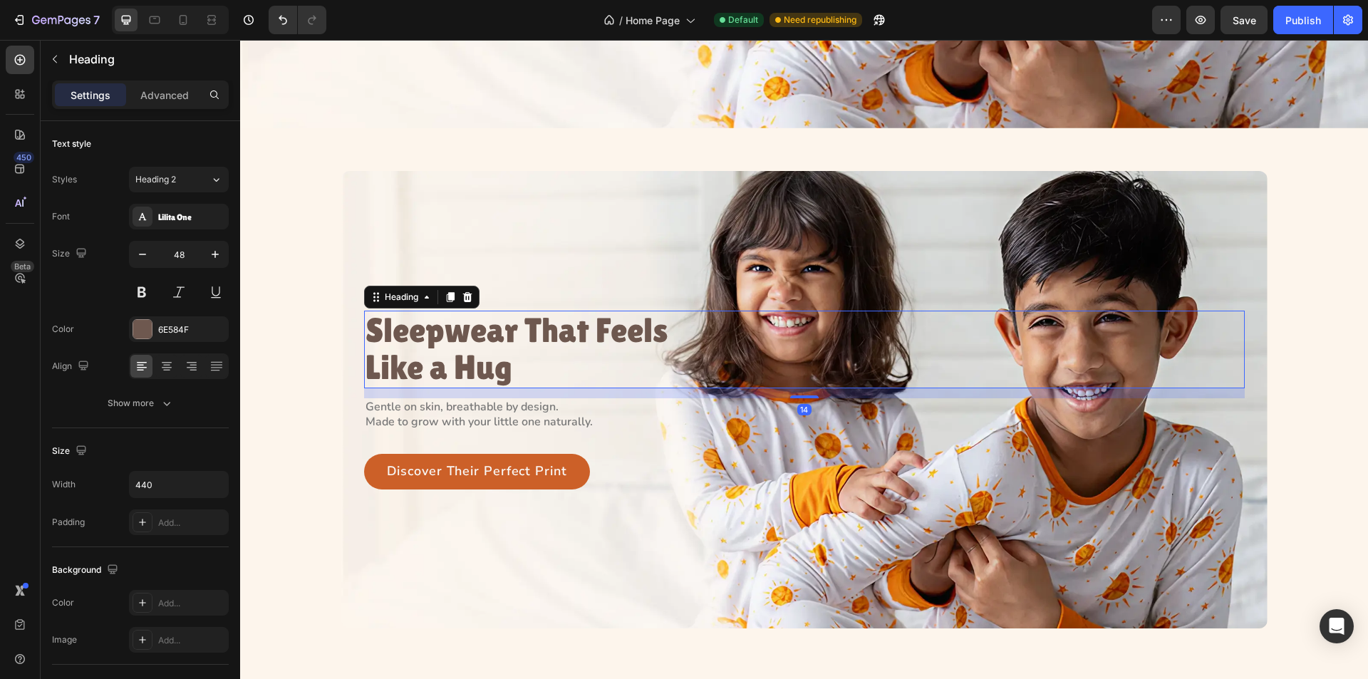
click at [455, 319] on h3 "Sleepwear That Feels Like a Hug" at bounding box center [521, 350] width 314 height 78
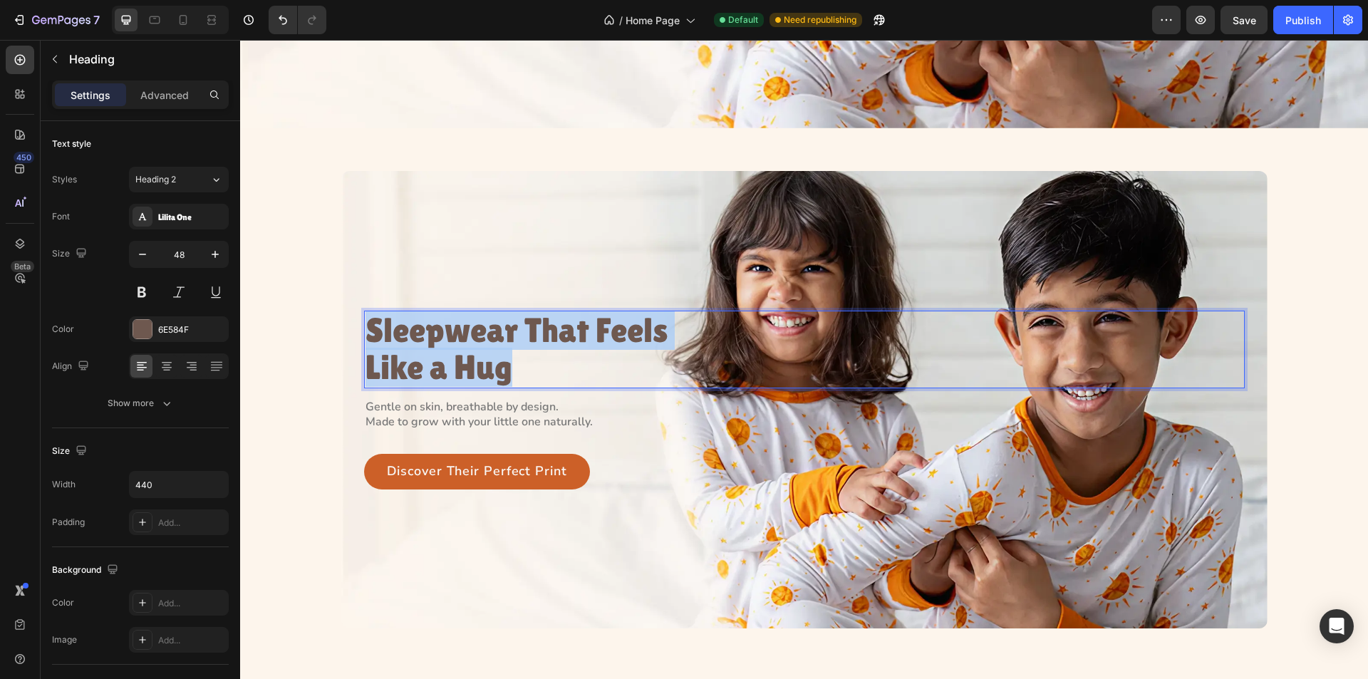
click at [455, 319] on p "Sleepwear That Feels Like a Hug" at bounding box center [521, 350] width 311 height 76
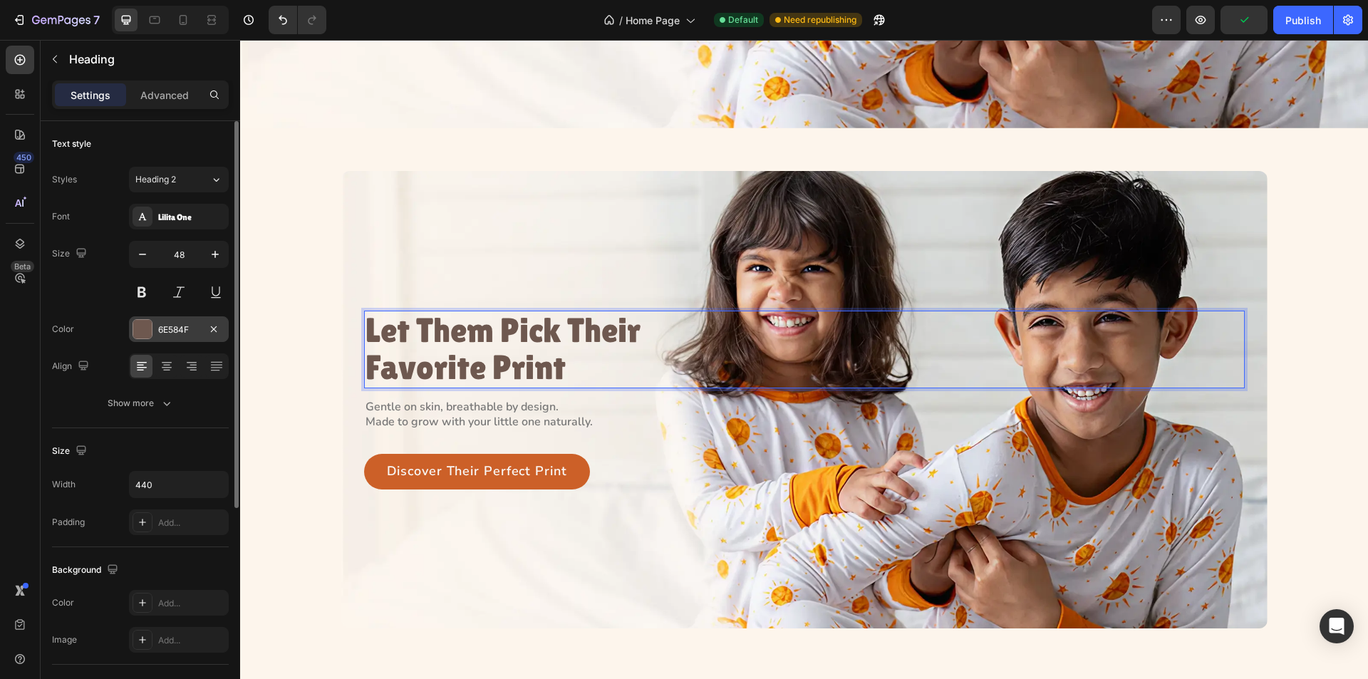
click at [140, 326] on div at bounding box center [142, 329] width 19 height 19
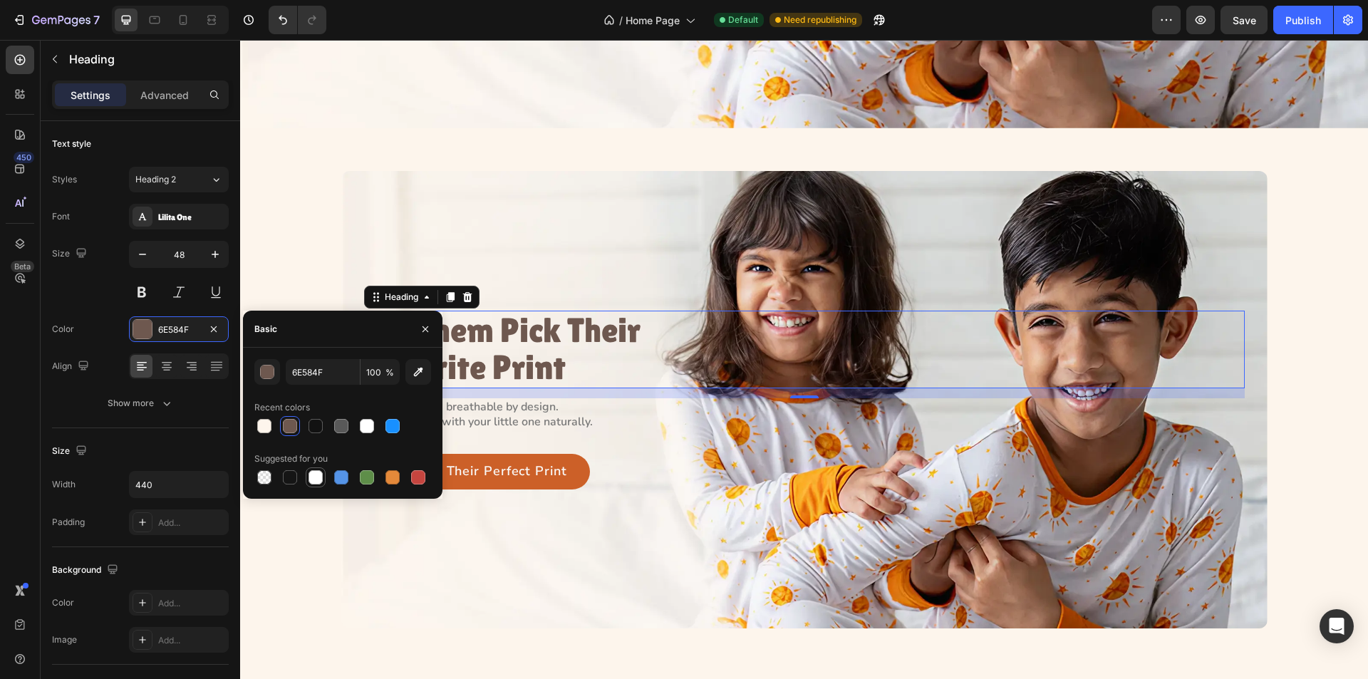
click at [312, 471] on div at bounding box center [316, 477] width 14 height 14
type input "FFFFFF"
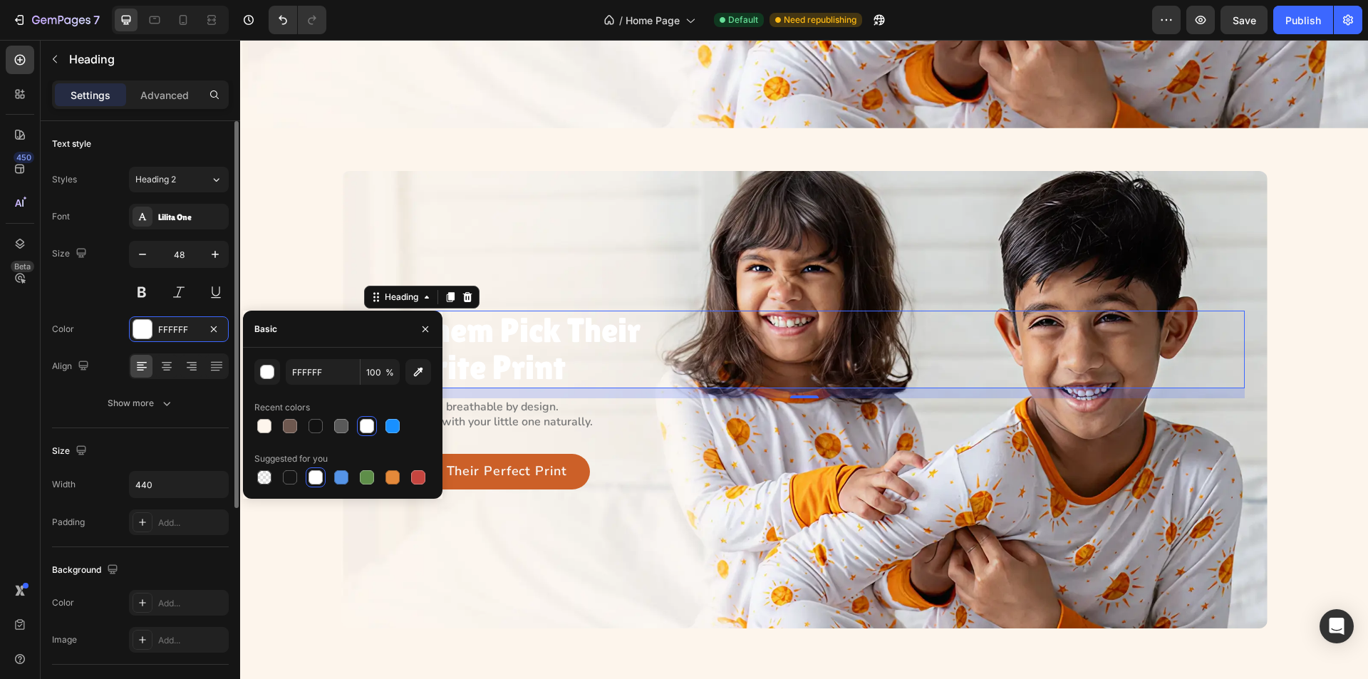
click at [76, 294] on div "Size 48" at bounding box center [140, 273] width 177 height 64
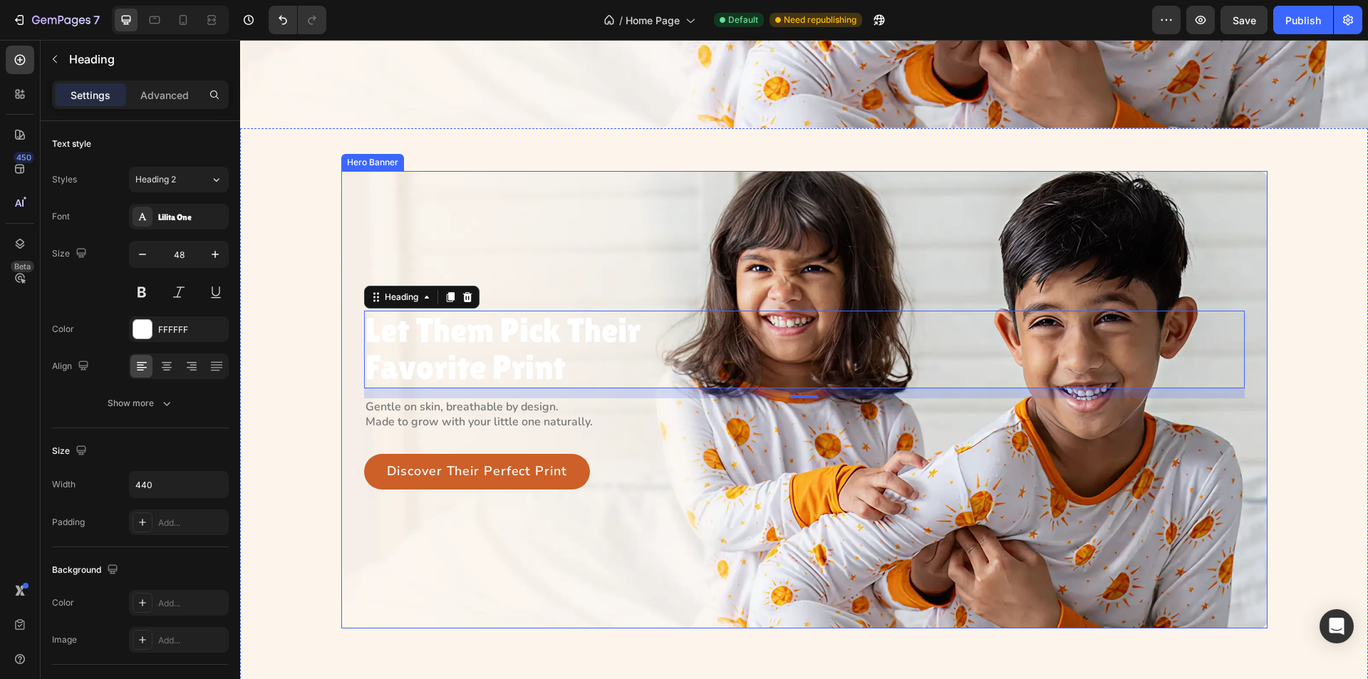
click at [504, 419] on p "Made to grow with your little one naturally." at bounding box center [521, 422] width 311 height 15
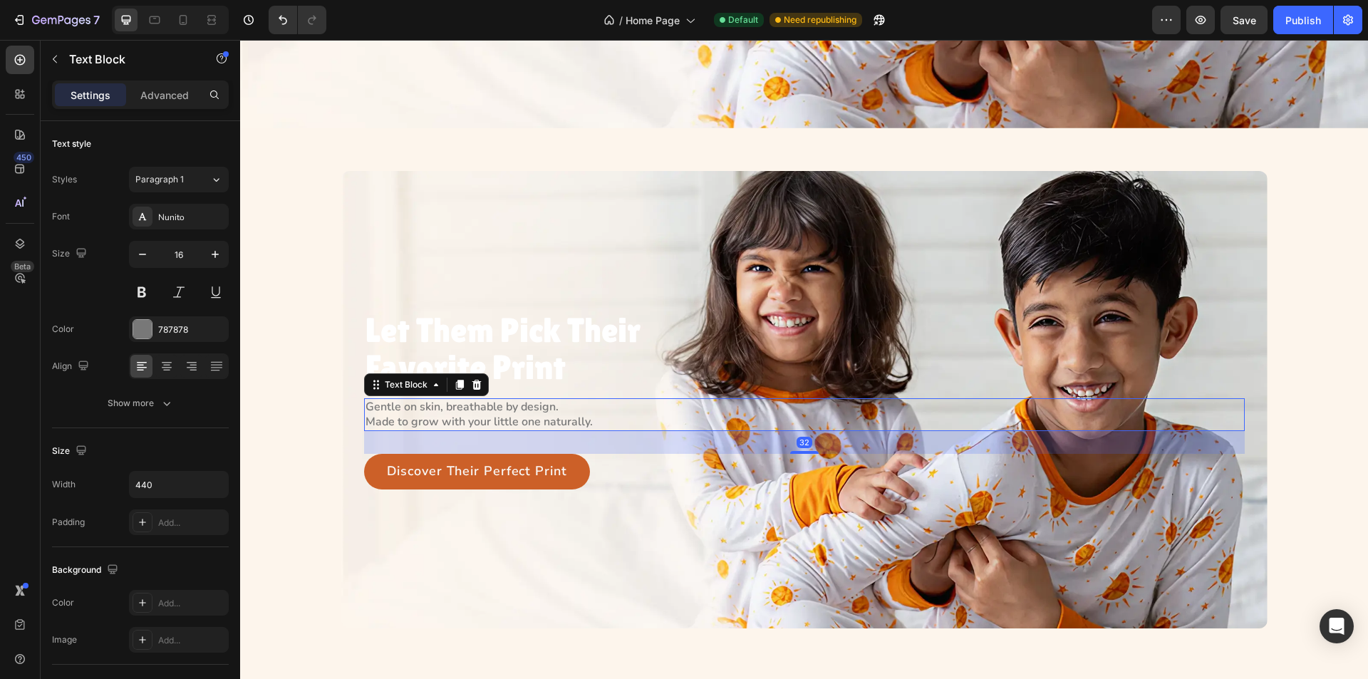
click at [504, 419] on p "Made to grow with your little one naturally." at bounding box center [521, 422] width 311 height 15
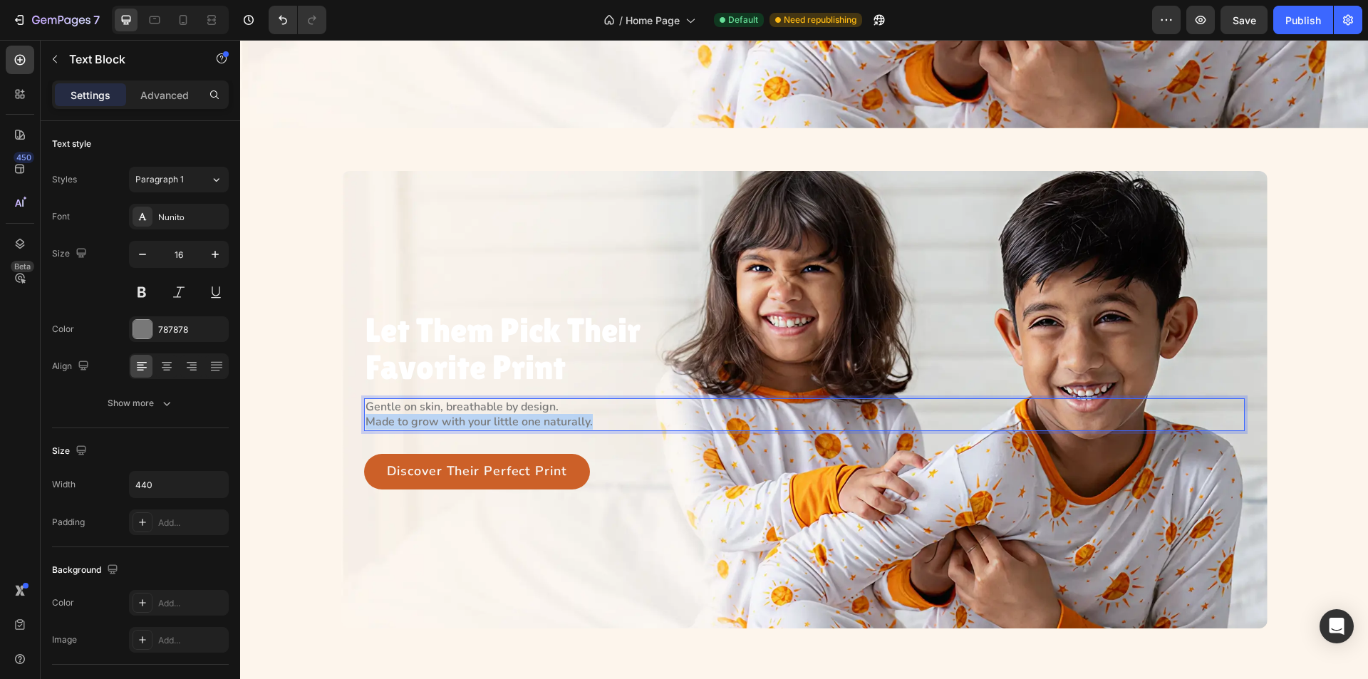
click at [504, 419] on p "Made to grow with your little one naturally." at bounding box center [521, 422] width 311 height 15
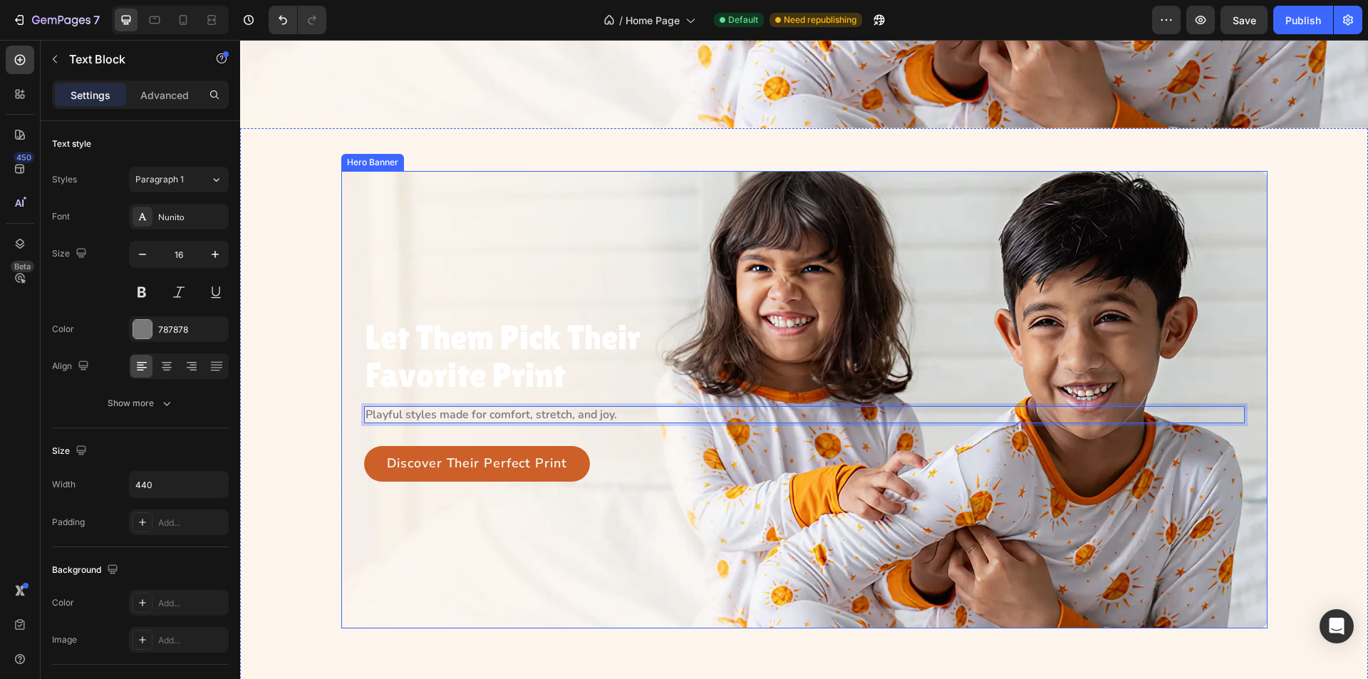
scroll to position [506, 0]
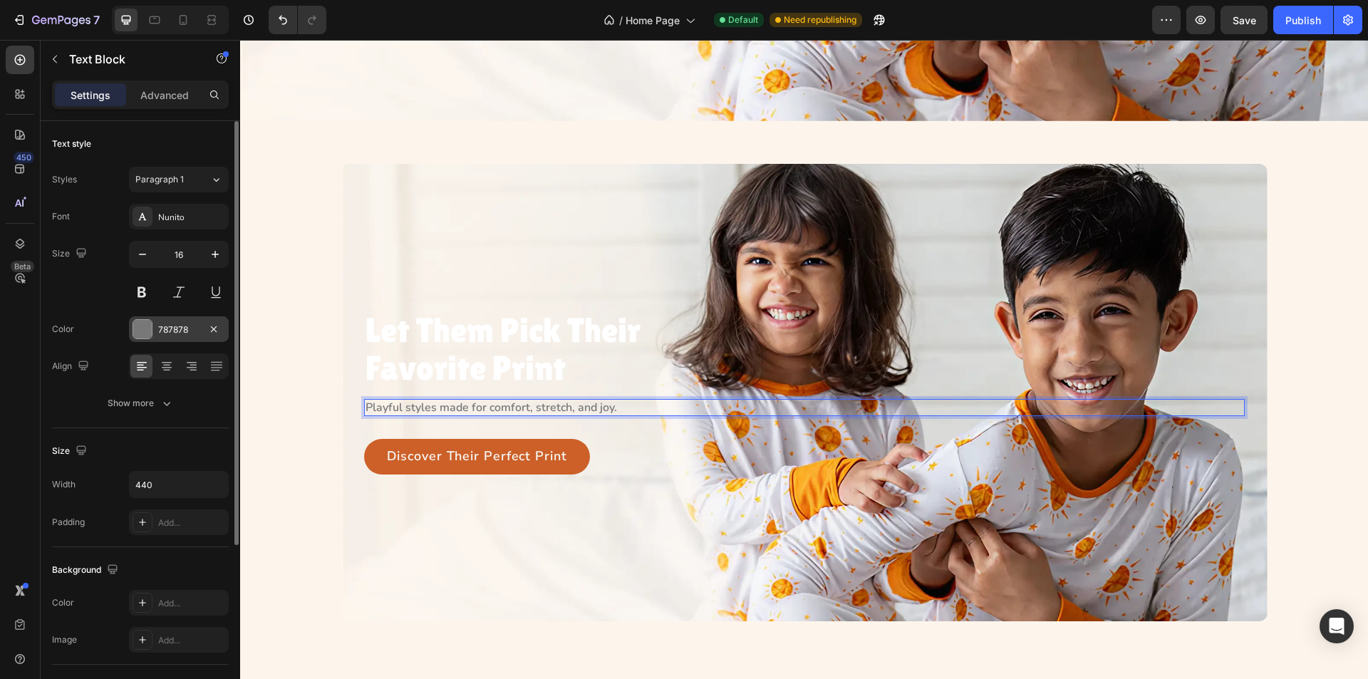
click at [135, 325] on div at bounding box center [142, 329] width 19 height 19
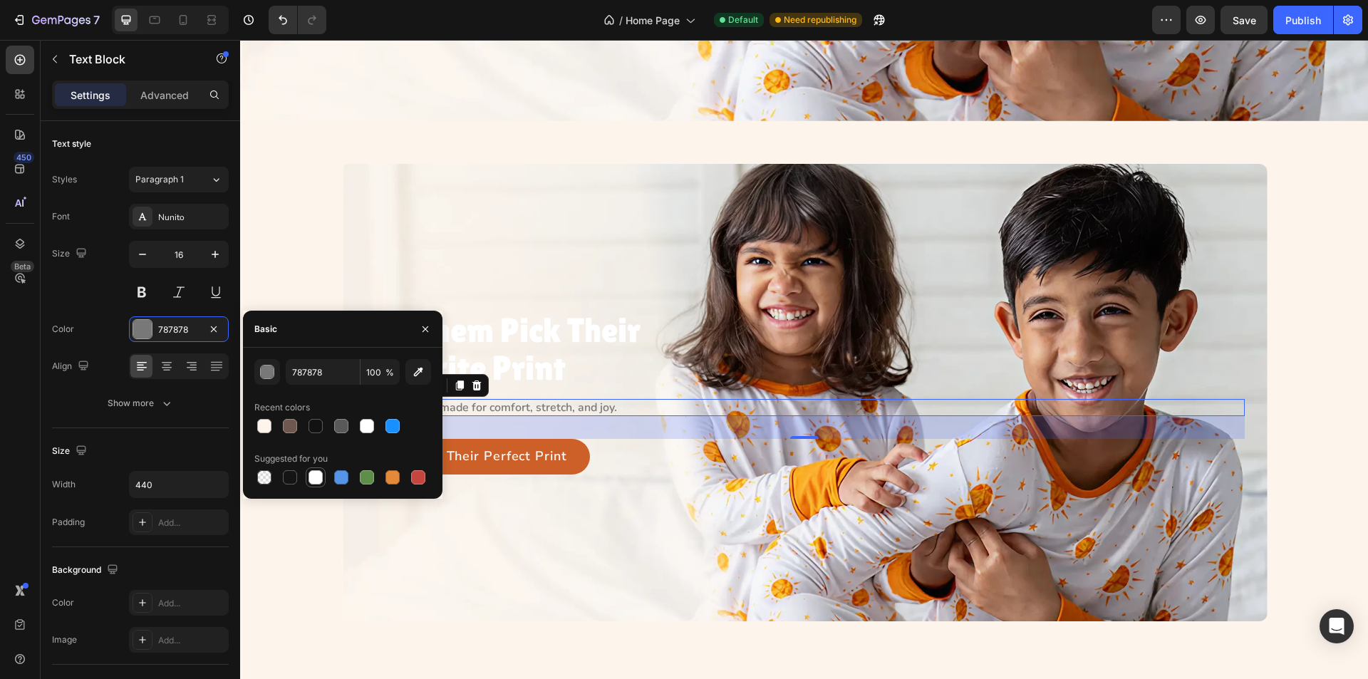
click at [316, 477] on div at bounding box center [316, 477] width 14 height 14
type input "FFFFFF"
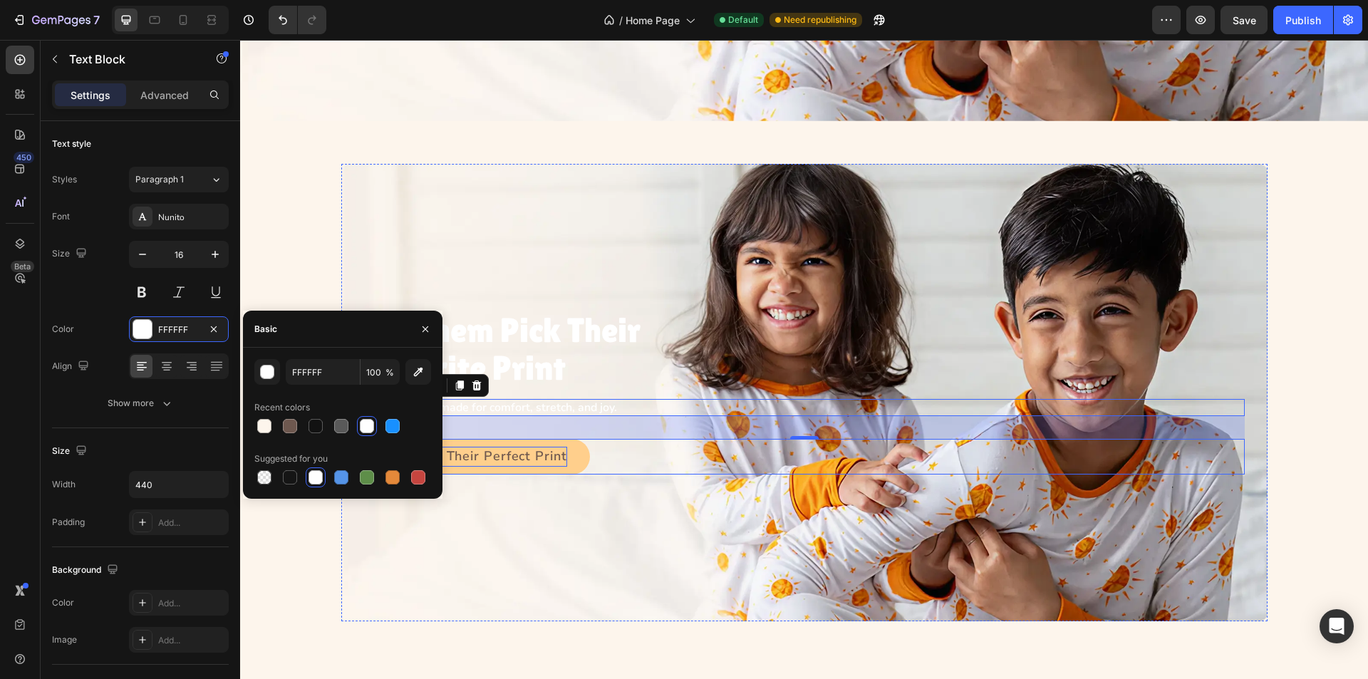
click at [501, 451] on p "Discover Their Perfect Print" at bounding box center [477, 457] width 180 height 20
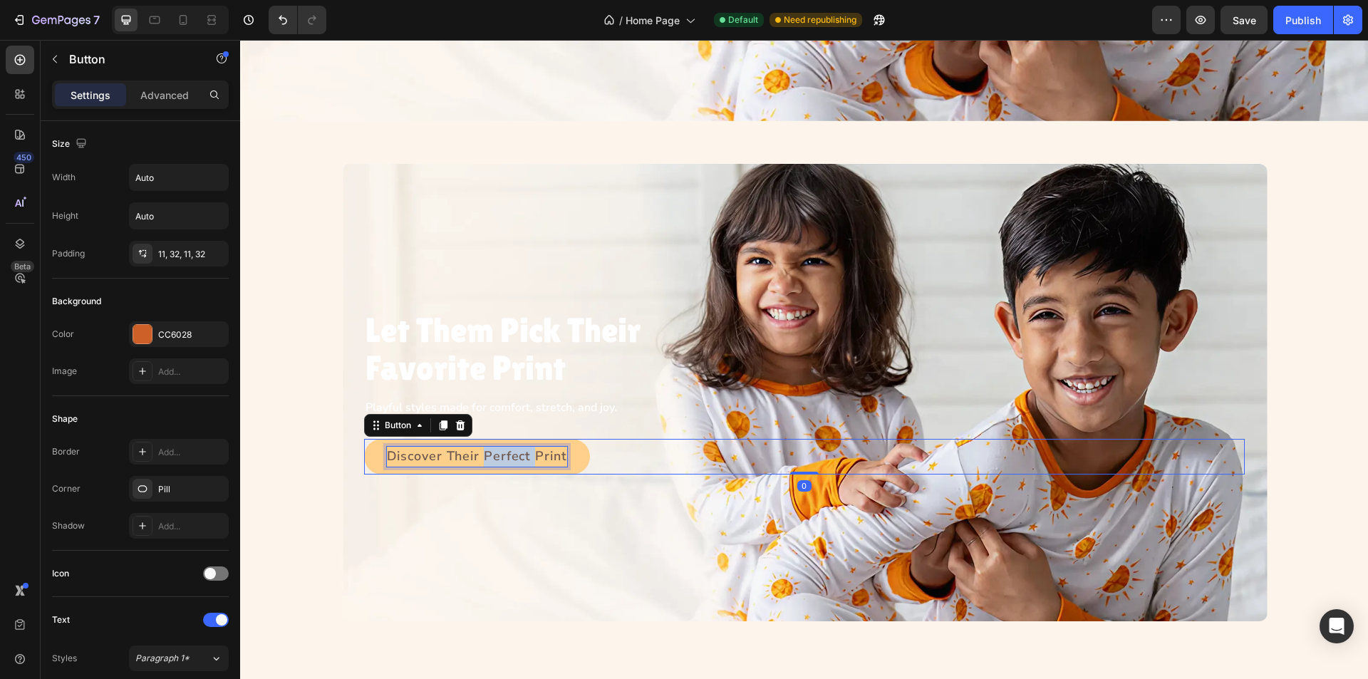
click at [501, 451] on p "Discover Their Perfect Print" at bounding box center [477, 457] width 180 height 20
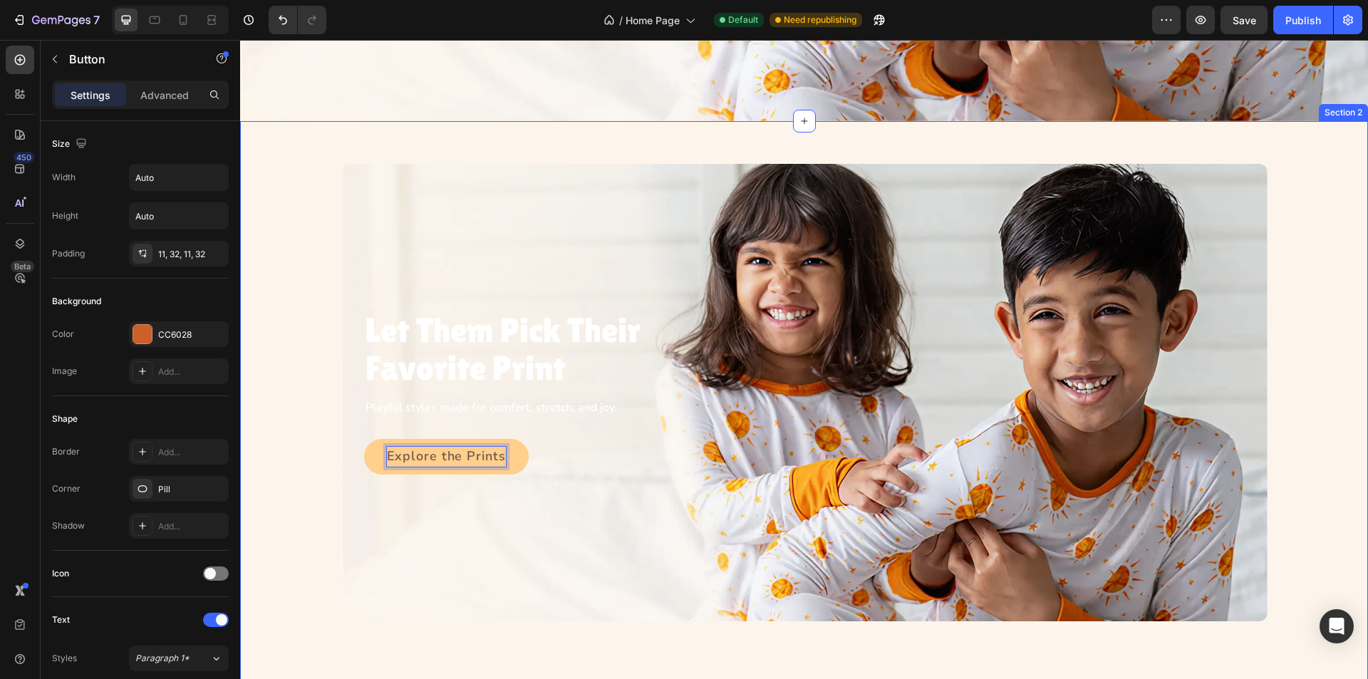
click at [292, 426] on div "Let Them Pick Their Favorite Print Heading Playful styles made for comfort, str…" at bounding box center [804, 393] width 1095 height 458
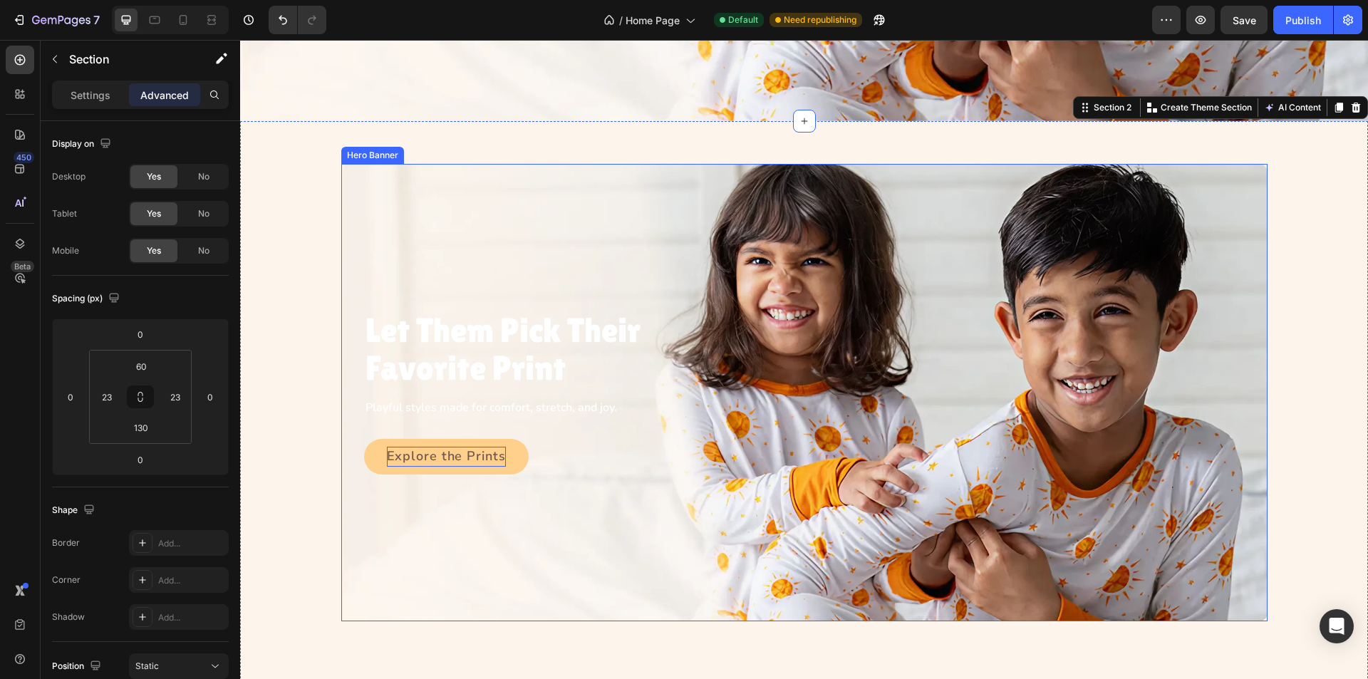
click at [393, 269] on div "Background Image" at bounding box center [804, 393] width 926 height 458
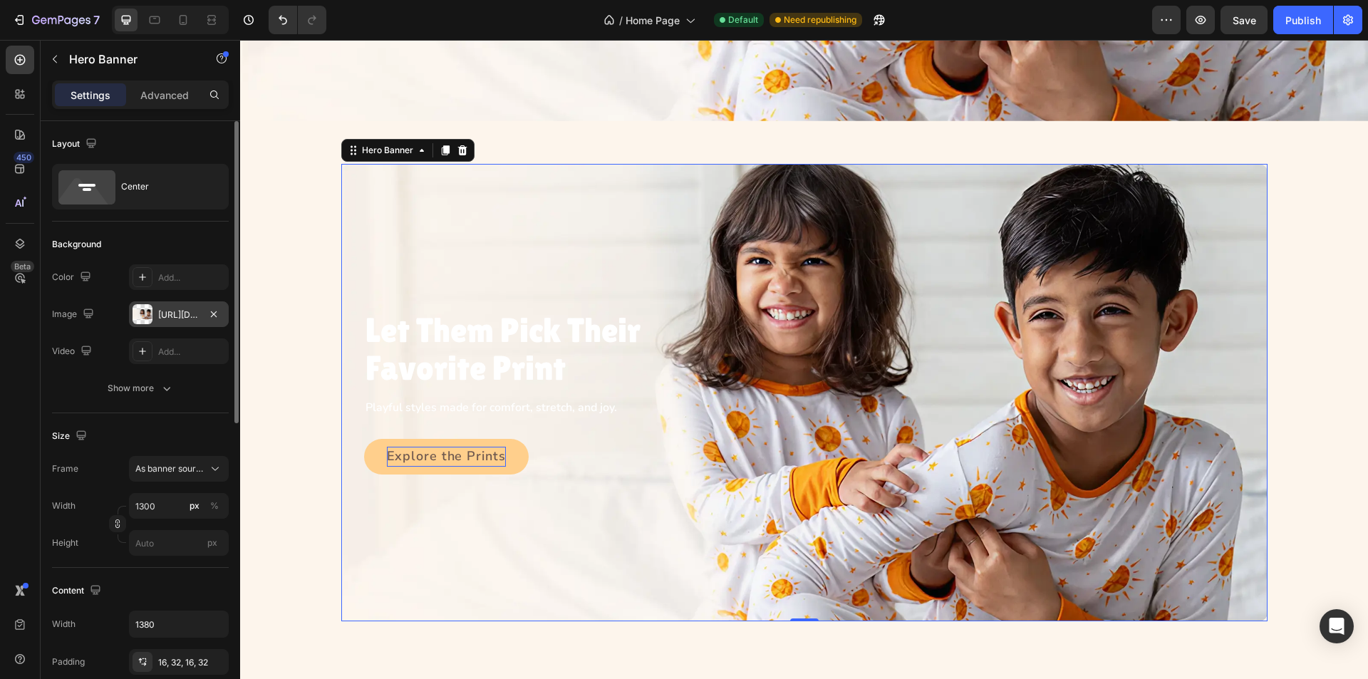
click at [187, 318] on div "[URL][DOMAIN_NAME]" at bounding box center [178, 315] width 41 height 13
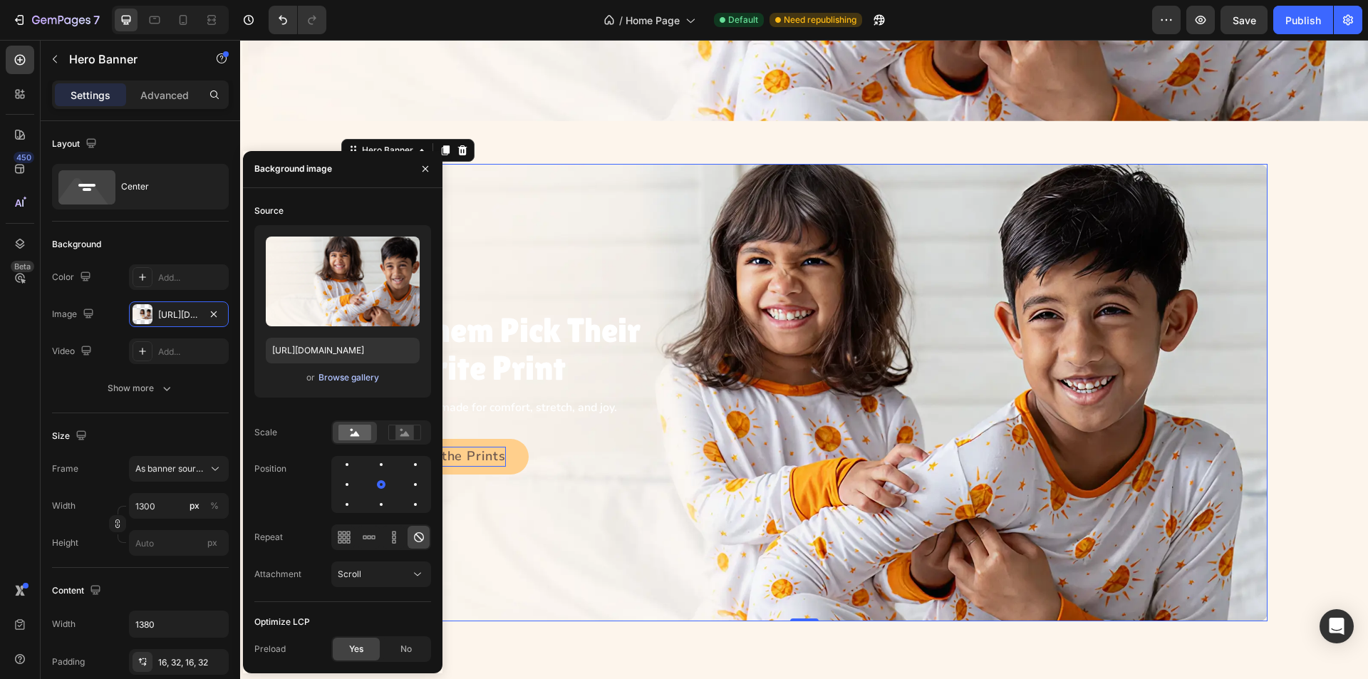
click at [346, 378] on div "Browse gallery" at bounding box center [349, 377] width 61 height 13
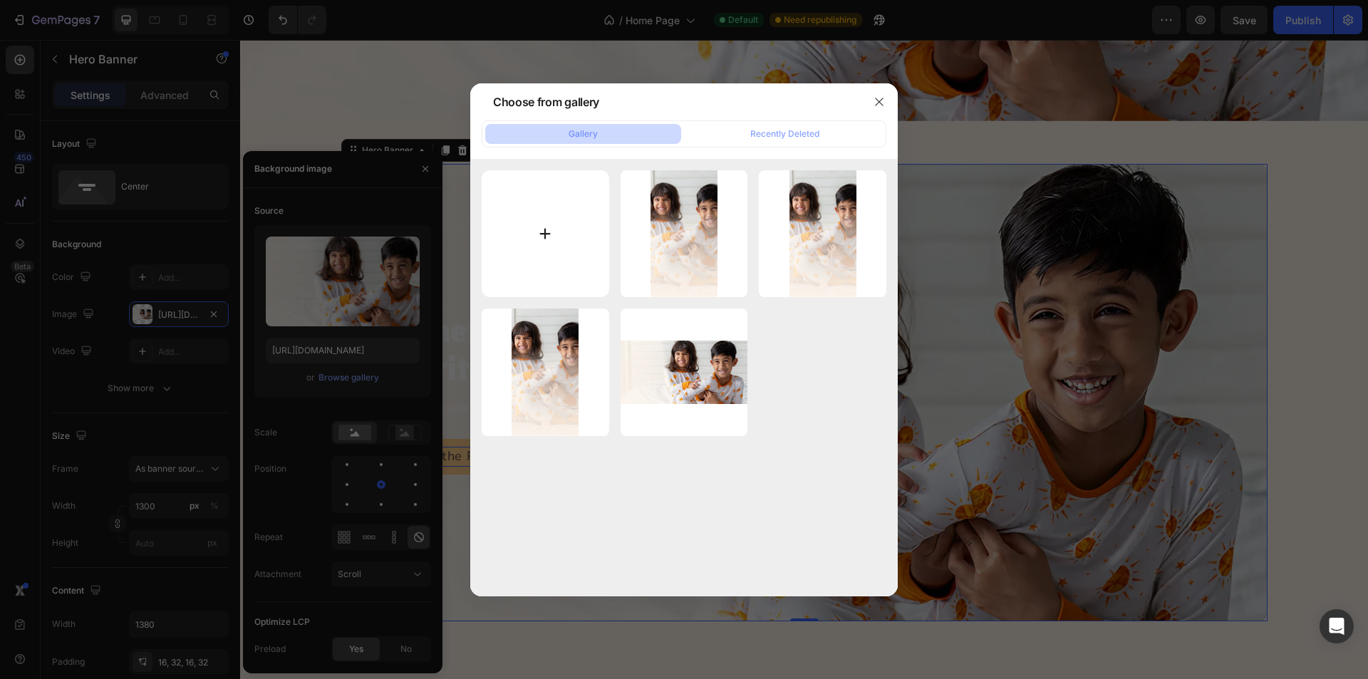
click at [550, 235] on input "file" at bounding box center [546, 234] width 128 height 128
type input "C:\fakepath\CTA.webp"
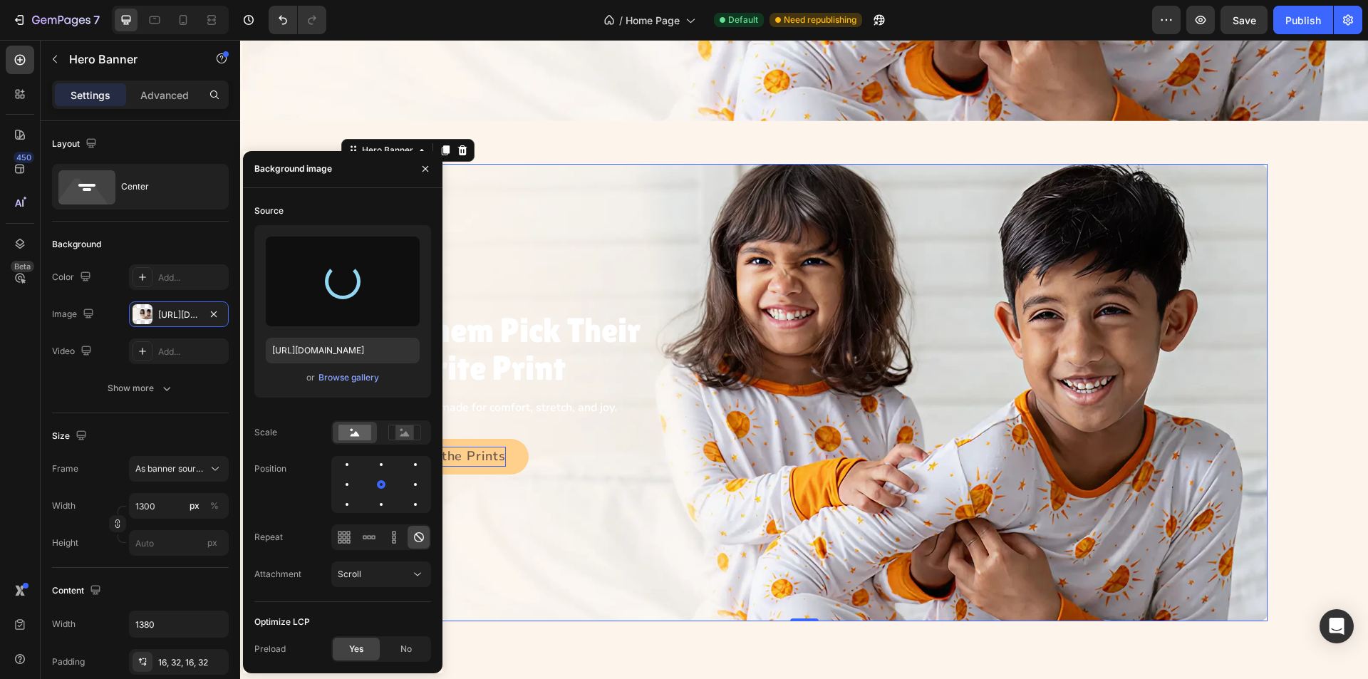
type input "https://cdn.shopify.com/s/files/1/0763/2463/4857/files/gempages_581485179931984…"
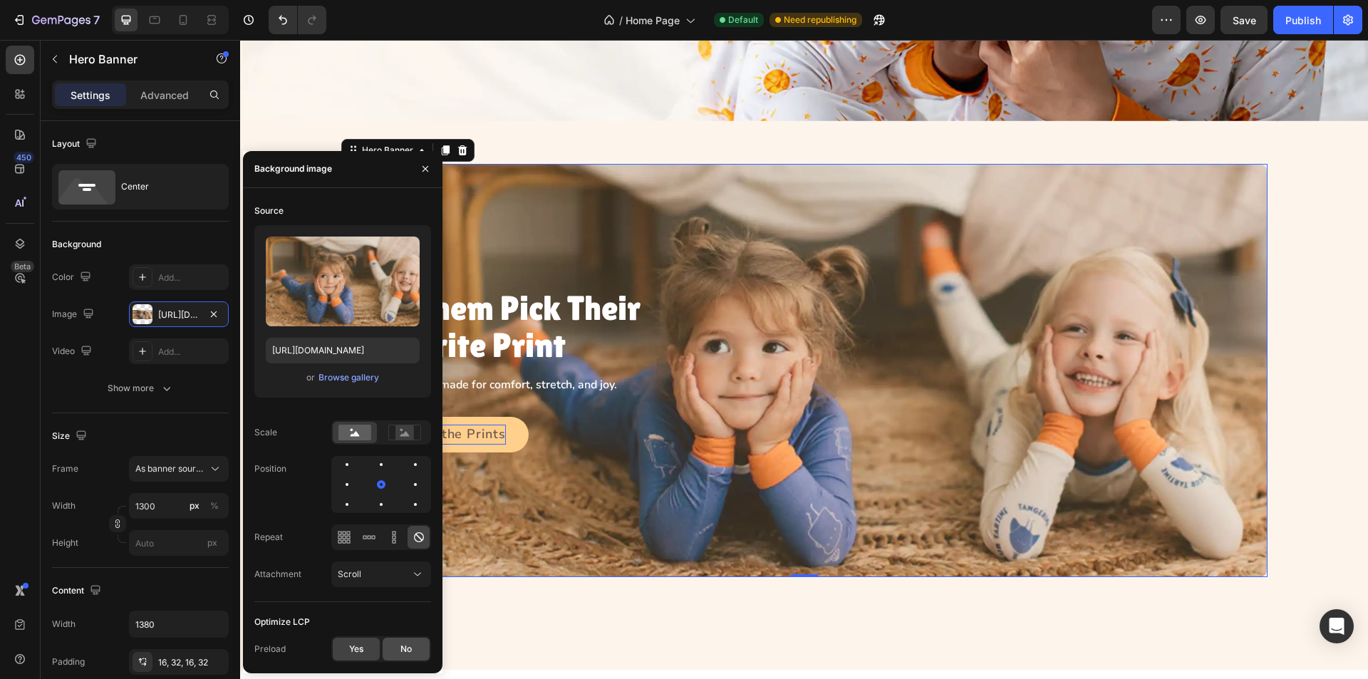
click at [398, 646] on div "No" at bounding box center [406, 649] width 47 height 23
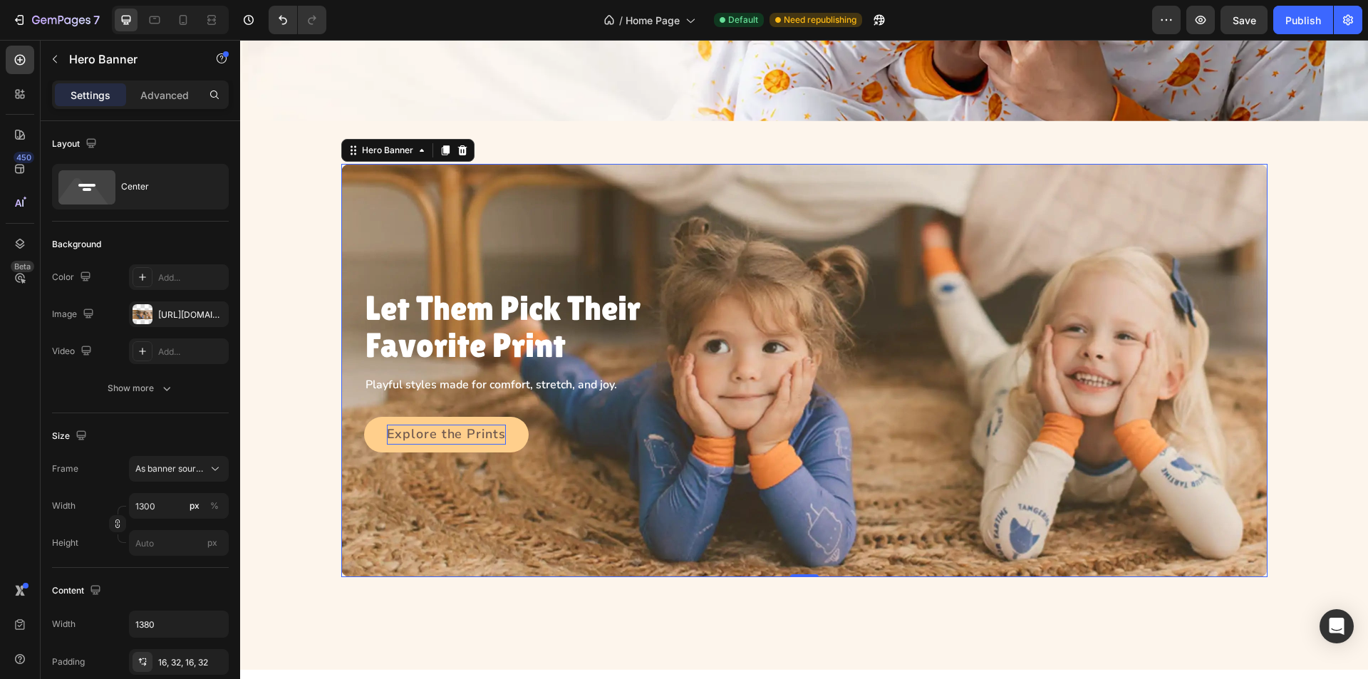
click at [591, 500] on div "Background Image" at bounding box center [804, 370] width 926 height 413
click at [155, 17] on icon at bounding box center [155, 20] width 11 height 8
type input "100"
type input "100%"
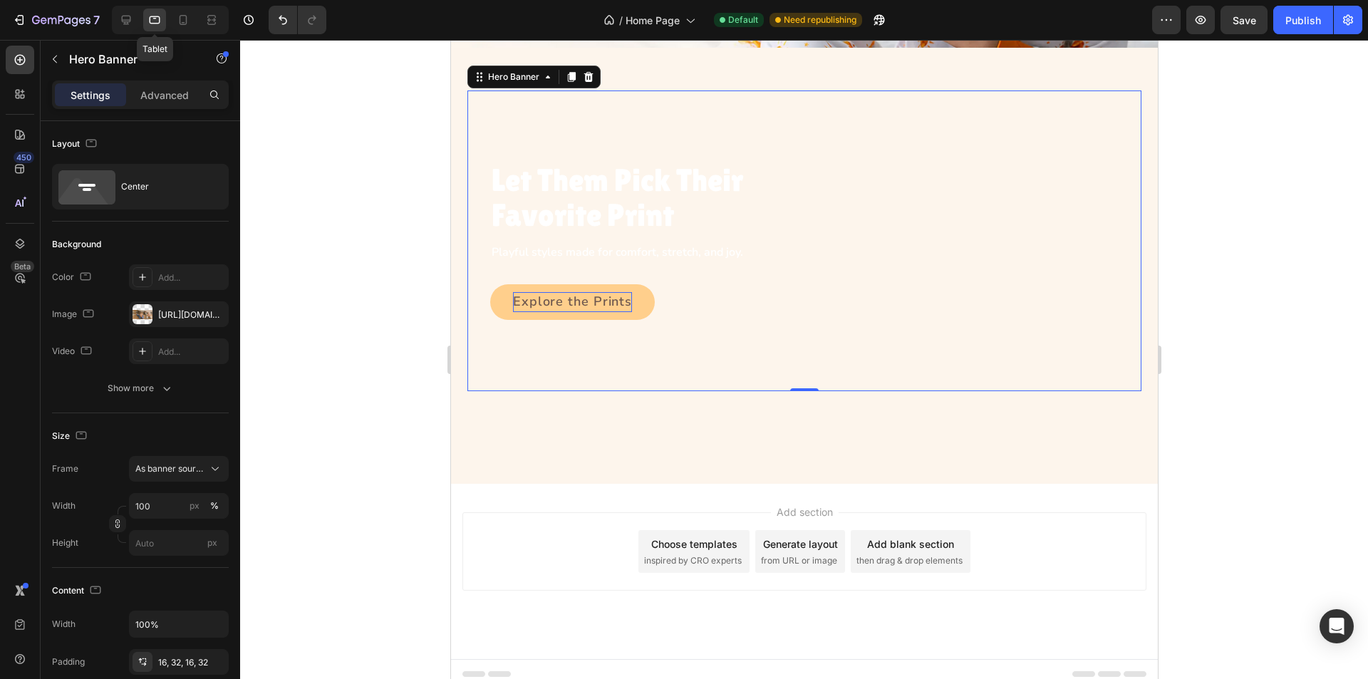
scroll to position [366, 0]
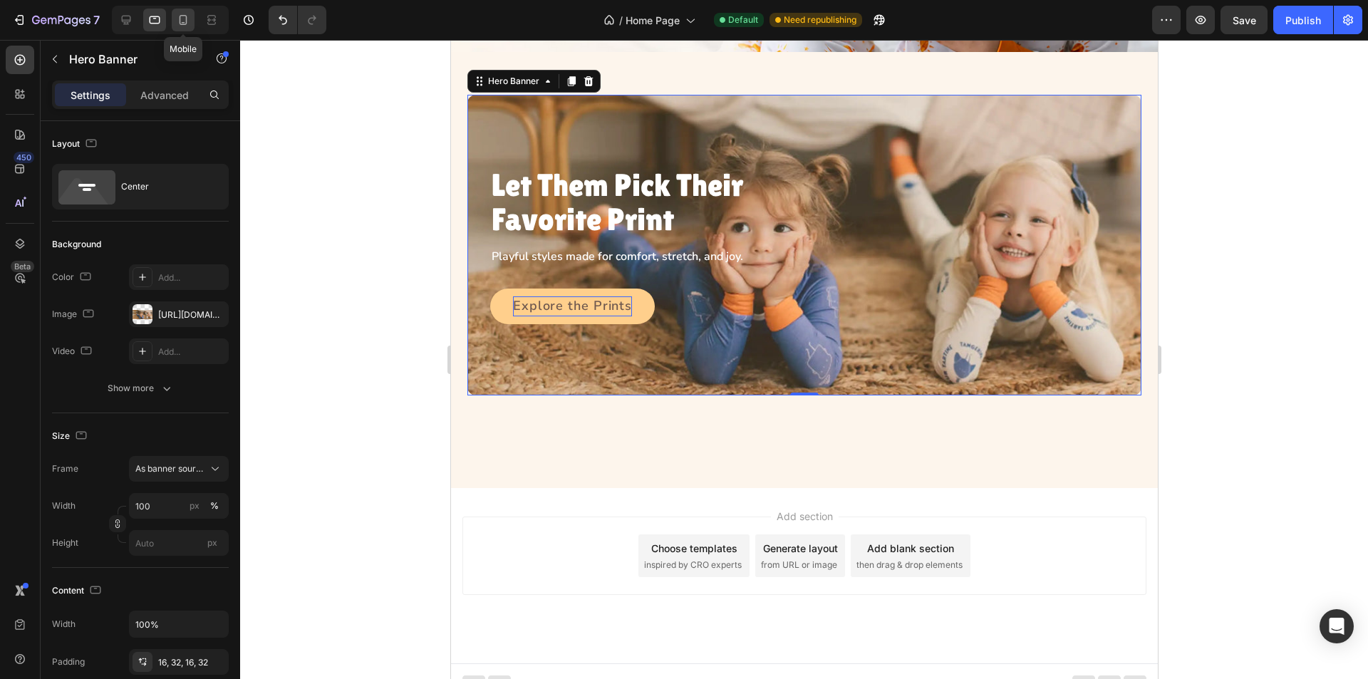
click at [184, 19] on icon at bounding box center [183, 20] width 14 height 14
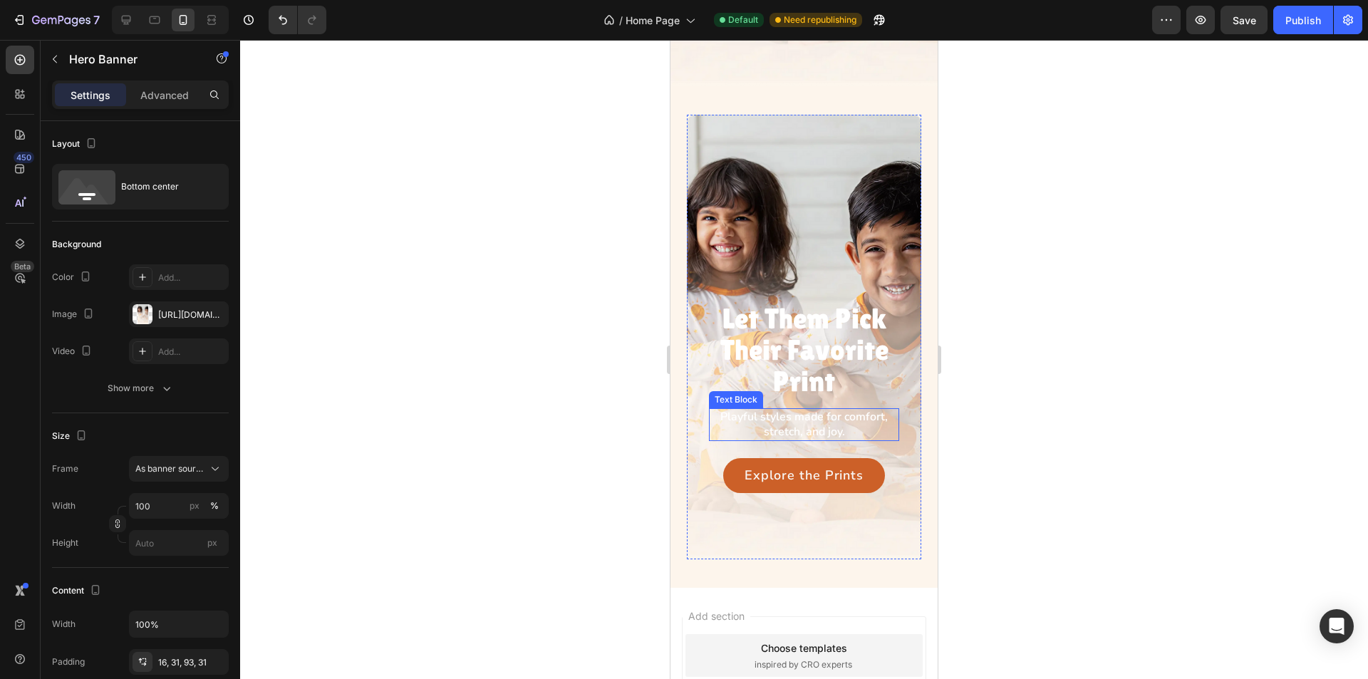
scroll to position [495, 0]
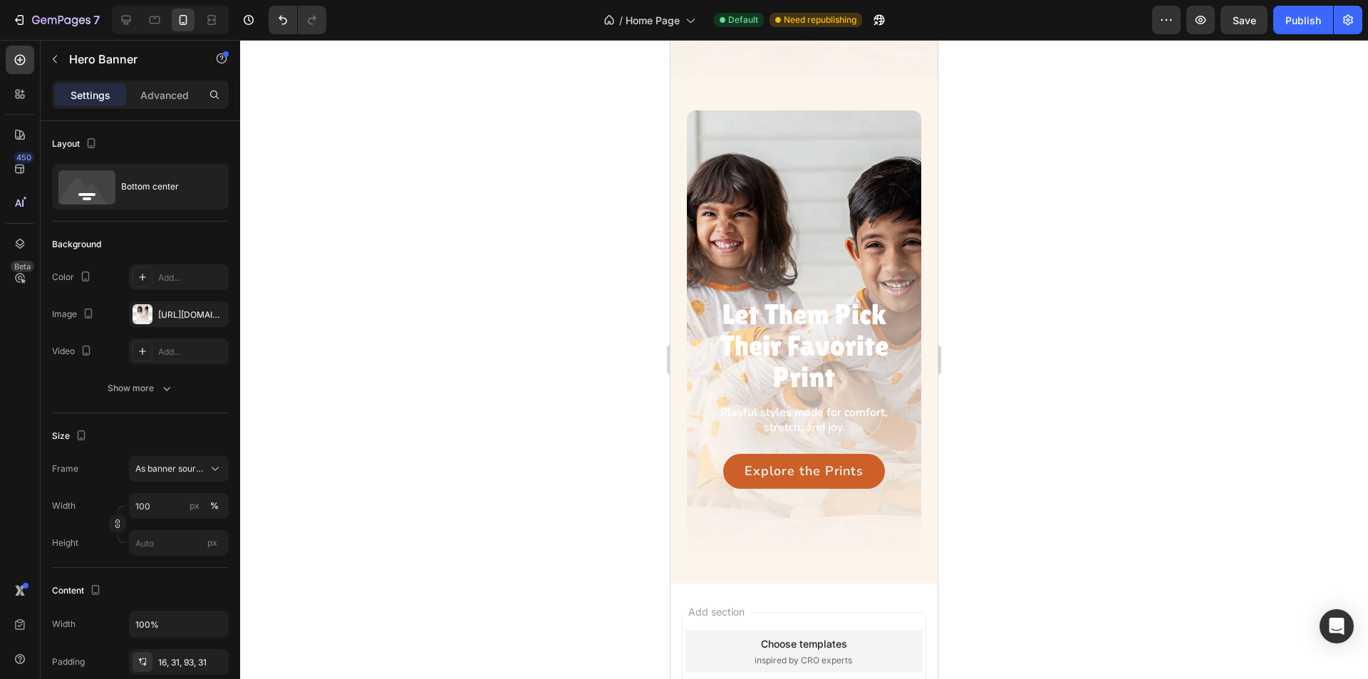
click at [807, 116] on div "Background Image" at bounding box center [804, 332] width 234 height 445
click at [168, 312] on div "[URL][DOMAIN_NAME]" at bounding box center [178, 315] width 41 height 13
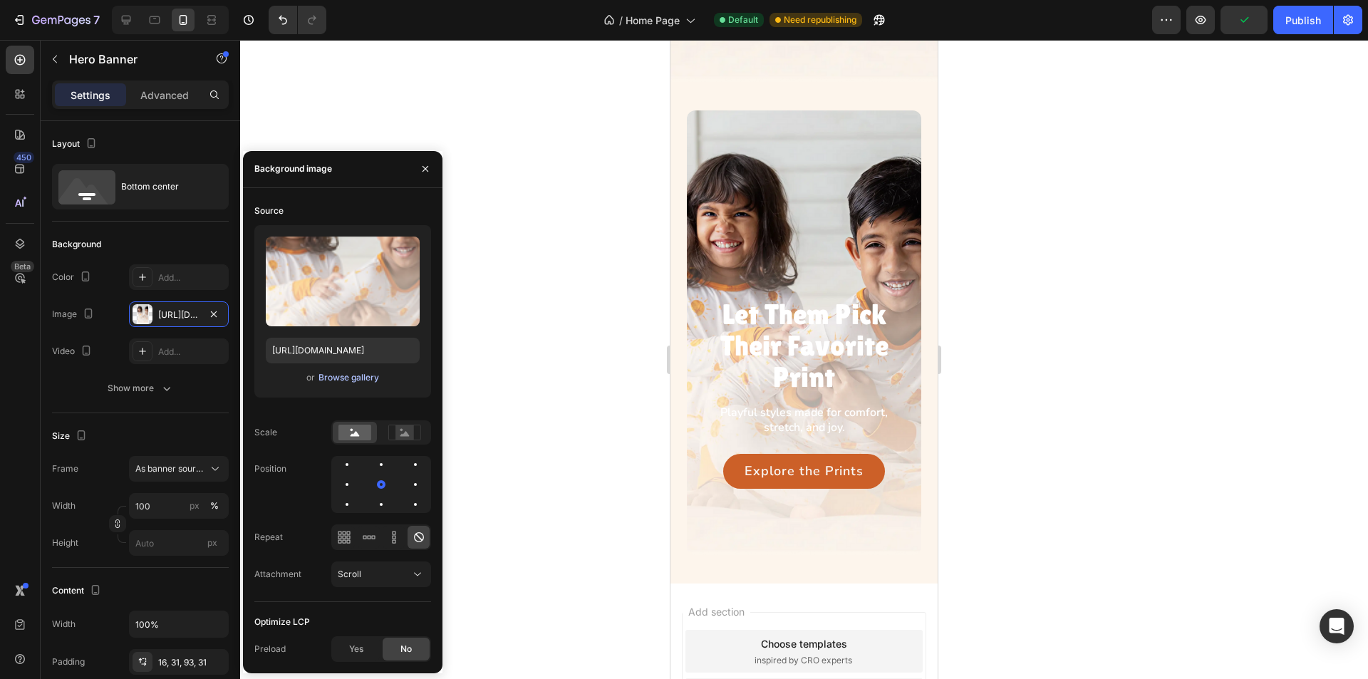
click at [343, 378] on div "Browse gallery" at bounding box center [349, 377] width 61 height 13
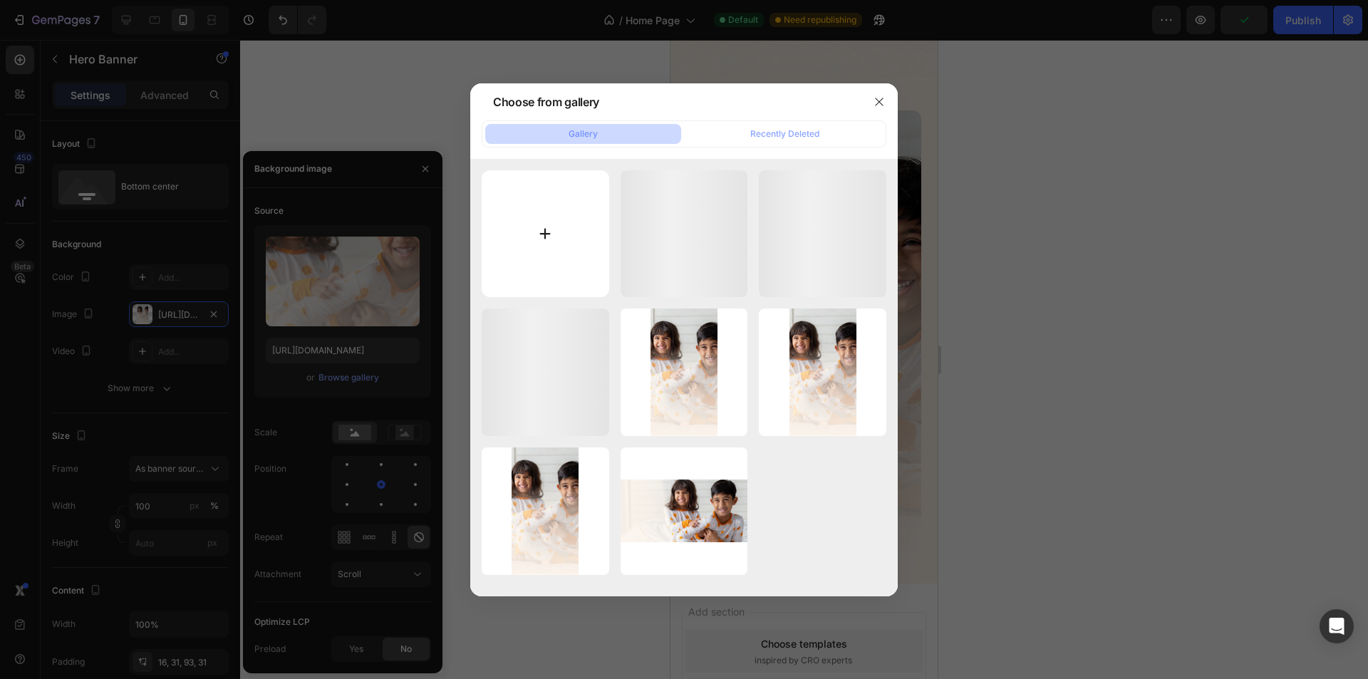
click at [557, 207] on input "file" at bounding box center [546, 234] width 128 height 128
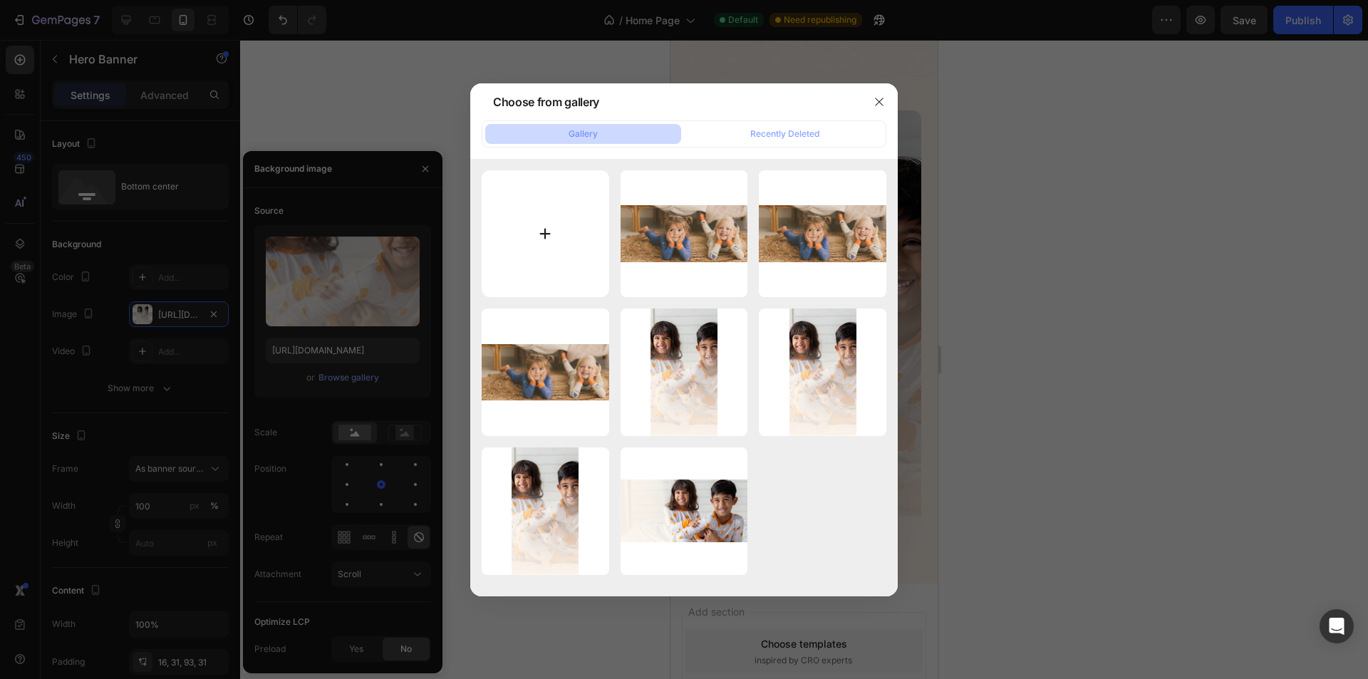
type input "C:\fakepath\CTA1.webp"
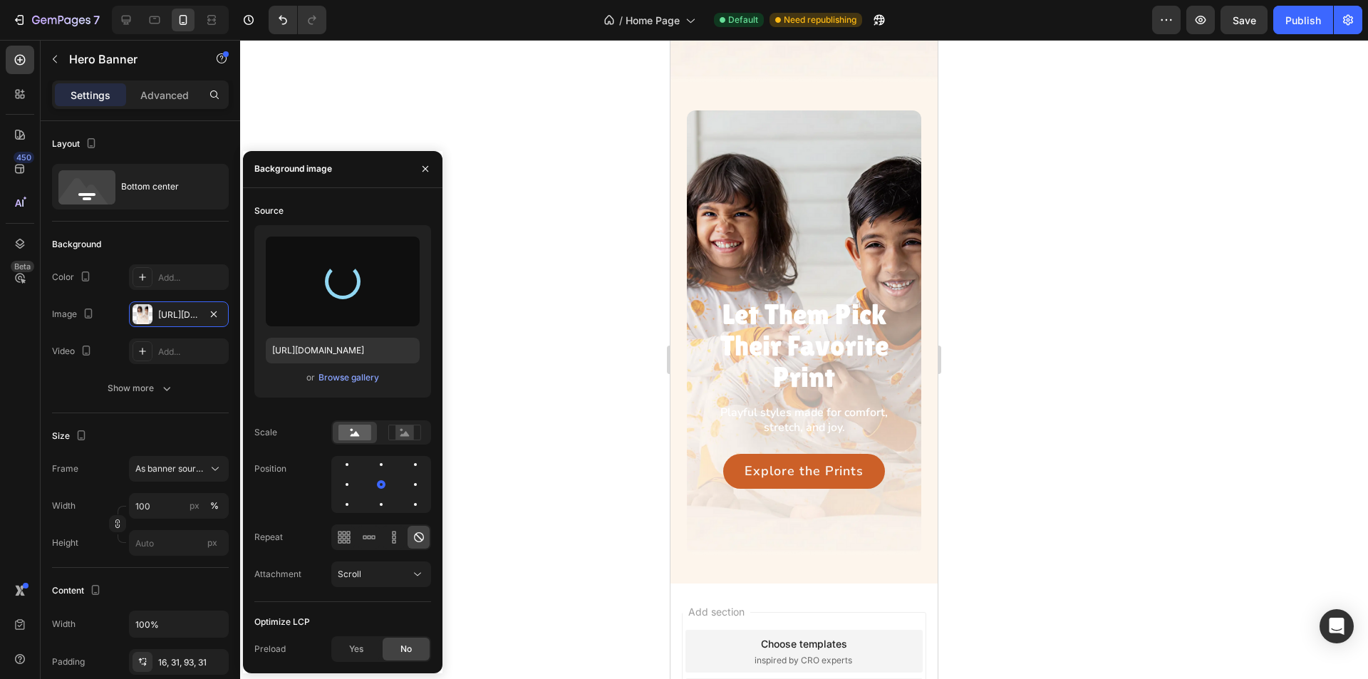
type input "https://cdn.shopify.com/s/files/1/0763/2463/4857/files/gempages_581485179931984…"
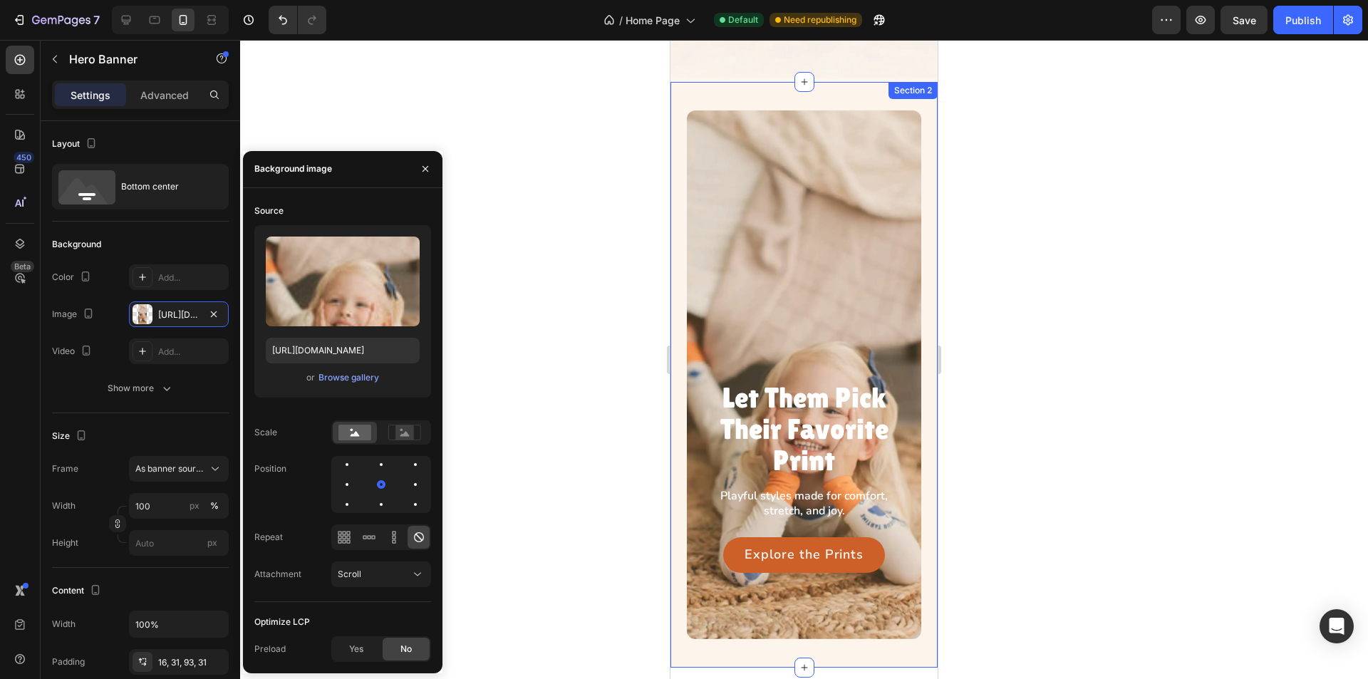
click at [620, 186] on div at bounding box center [804, 359] width 1128 height 639
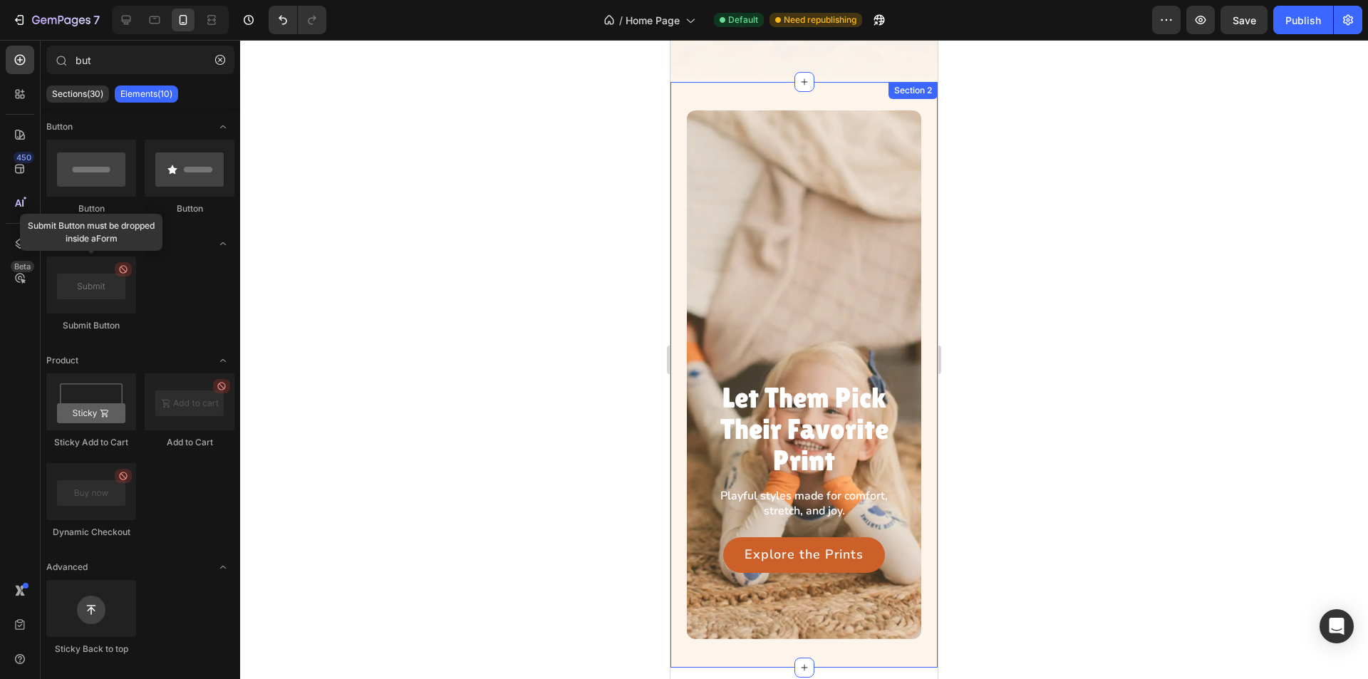
click at [679, 135] on div "Let Them Pick Their Favorite Print Heading Playful styles made for comfort, str…" at bounding box center [804, 375] width 267 height 586
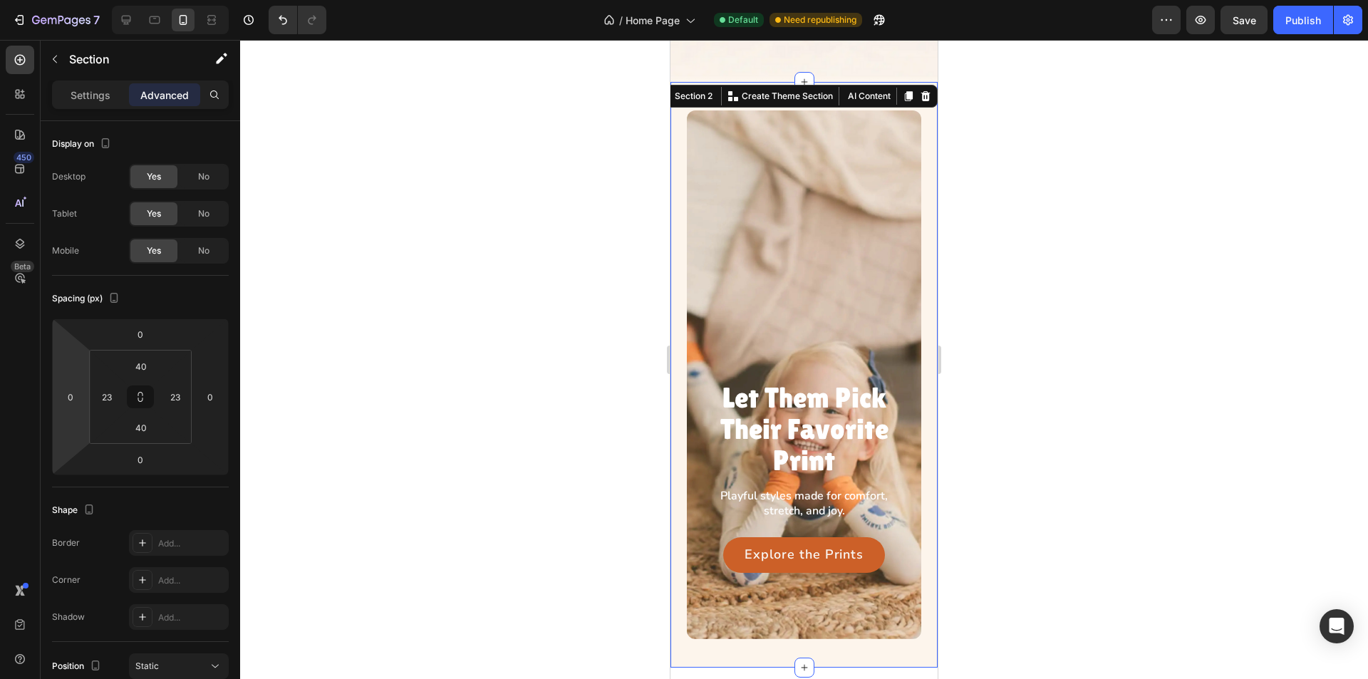
drag, startPoint x: 1339, startPoint y: 366, endPoint x: 674, endPoint y: 326, distance: 666.1
click at [676, 324] on div "Let Them Pick Their Favorite Print Heading Playful styles made for comfort, str…" at bounding box center [804, 375] width 267 height 586
click at [145, 433] on input "40" at bounding box center [141, 427] width 29 height 21
type input "58"
click at [511, 406] on div at bounding box center [804, 359] width 1128 height 639
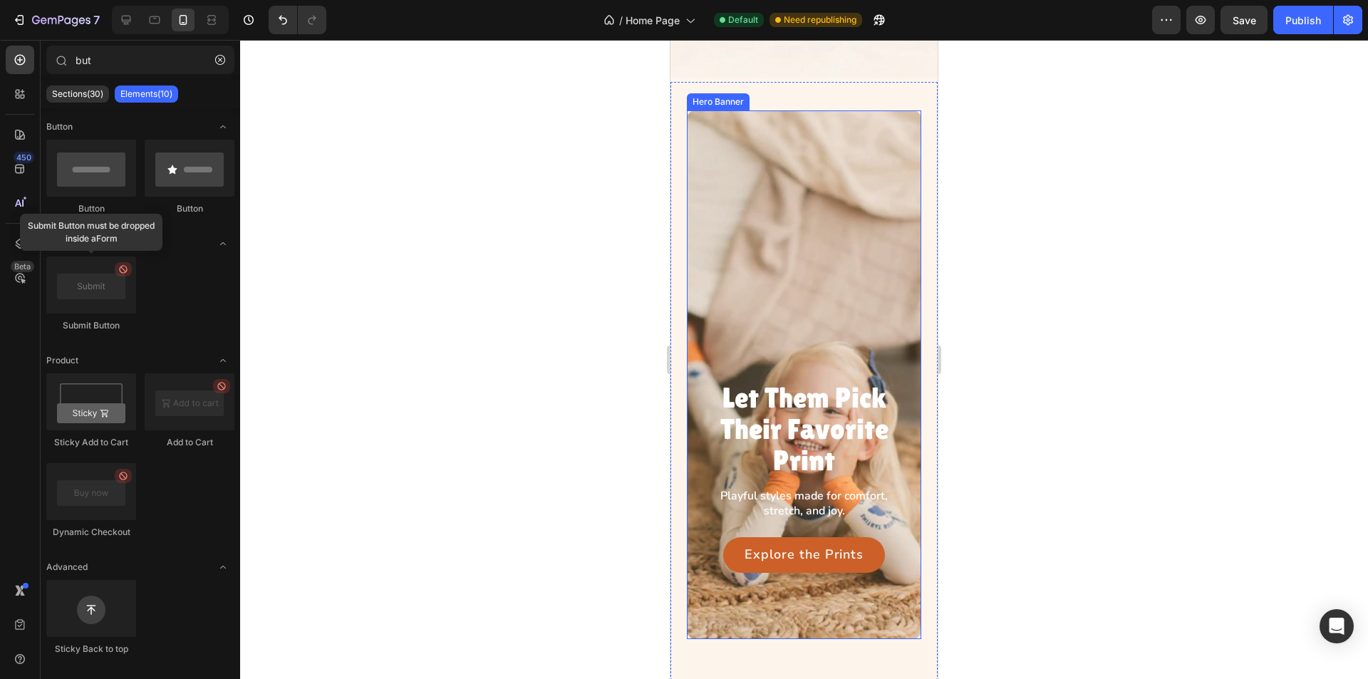
click at [786, 296] on div "Background Image" at bounding box center [804, 374] width 234 height 529
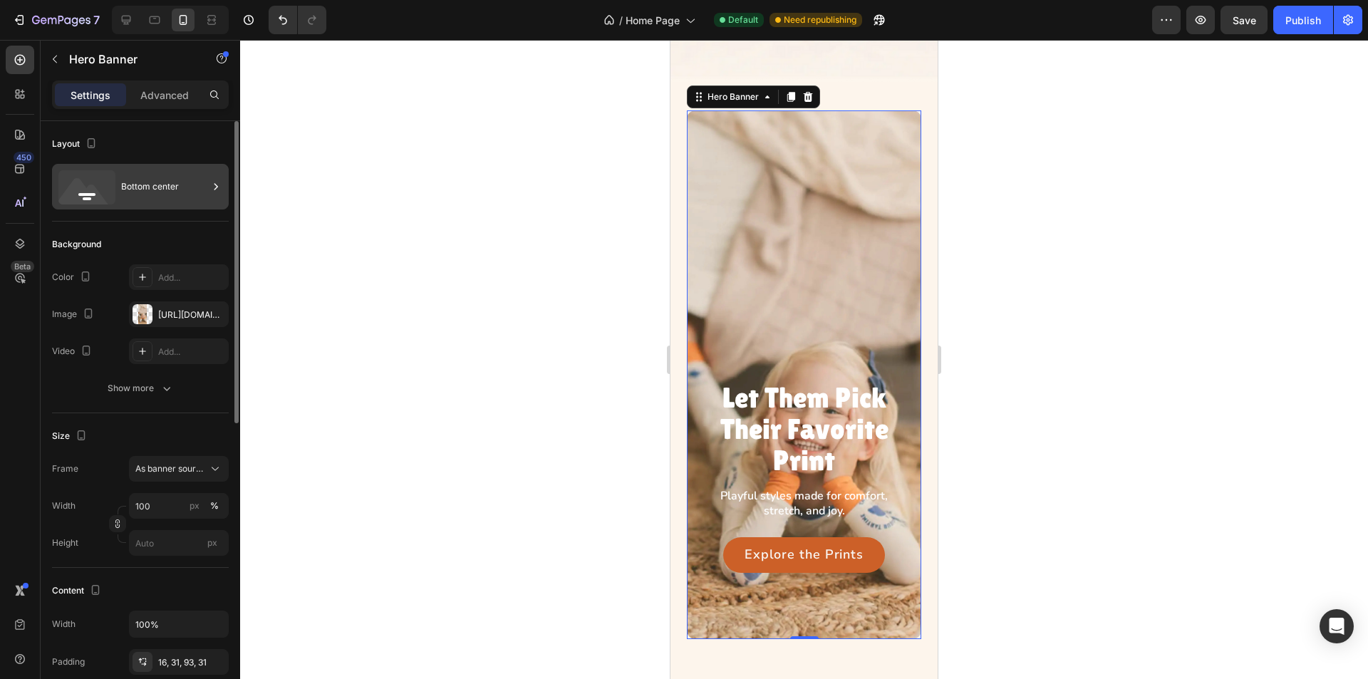
click at [170, 187] on div "Bottom center" at bounding box center [164, 186] width 87 height 33
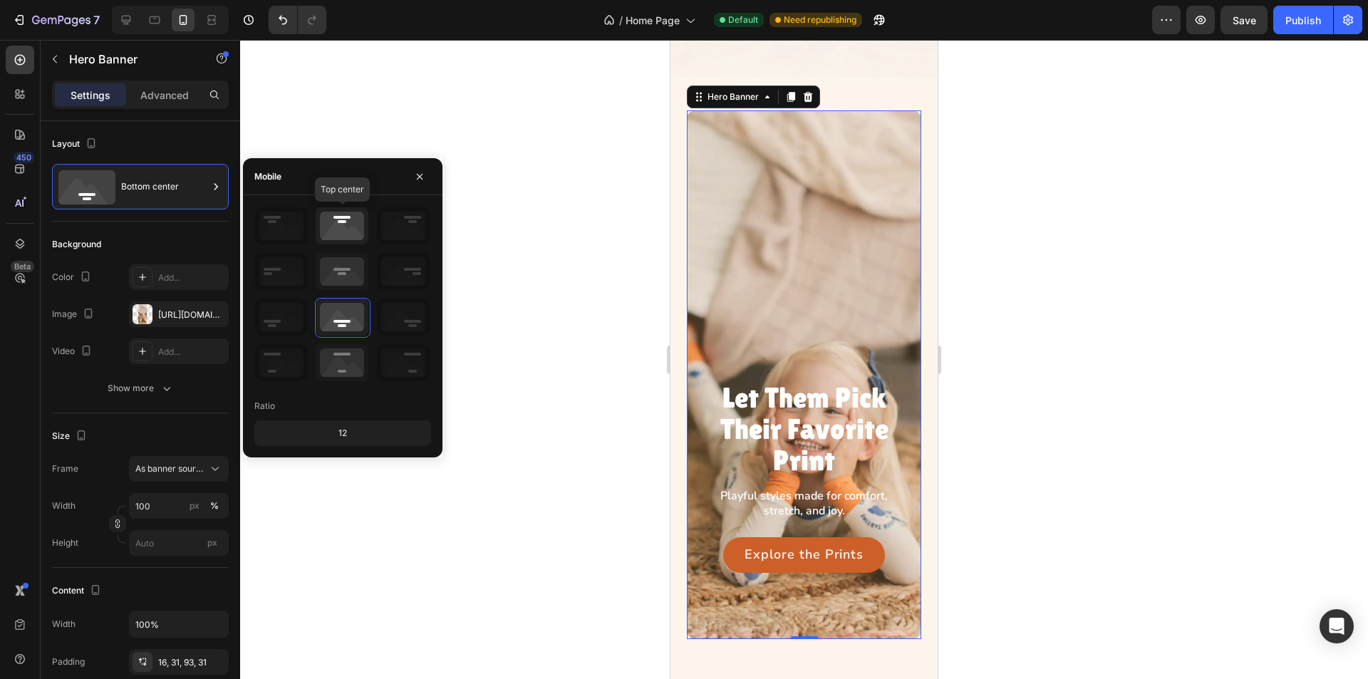
click at [331, 232] on icon at bounding box center [342, 225] width 53 height 37
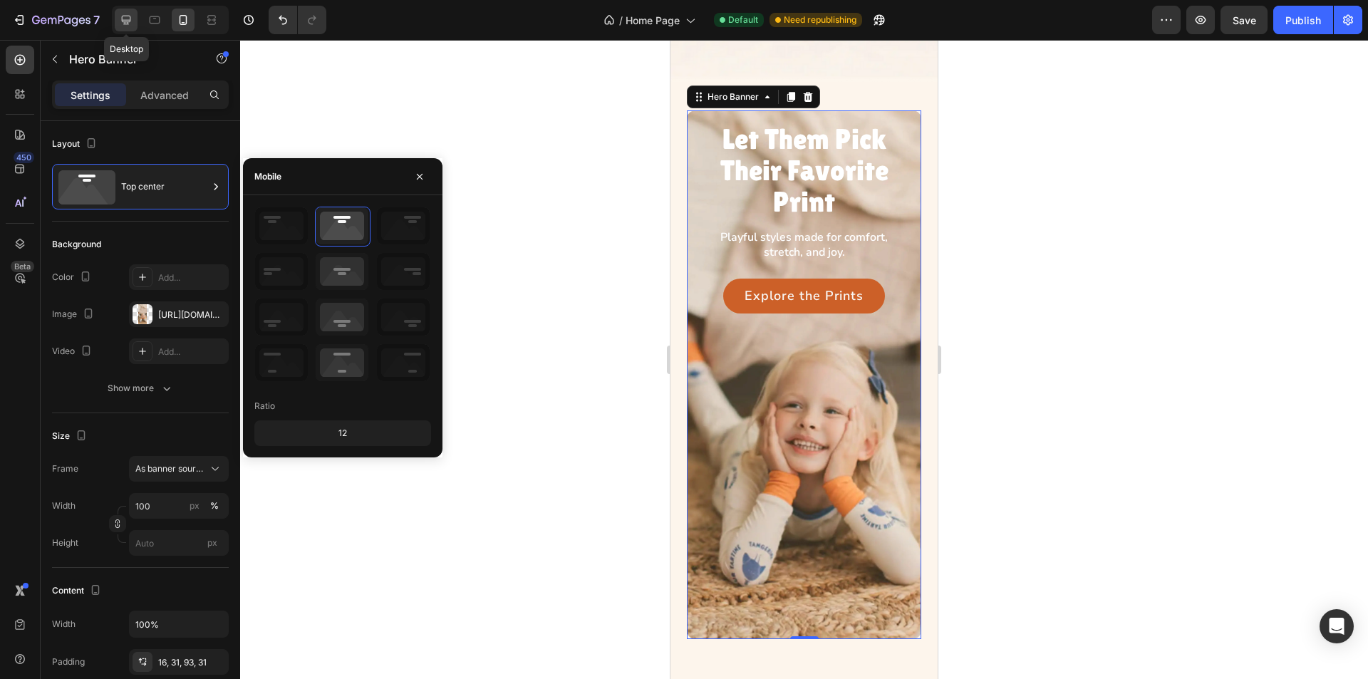
click at [118, 11] on div at bounding box center [126, 20] width 23 height 23
type input "1300"
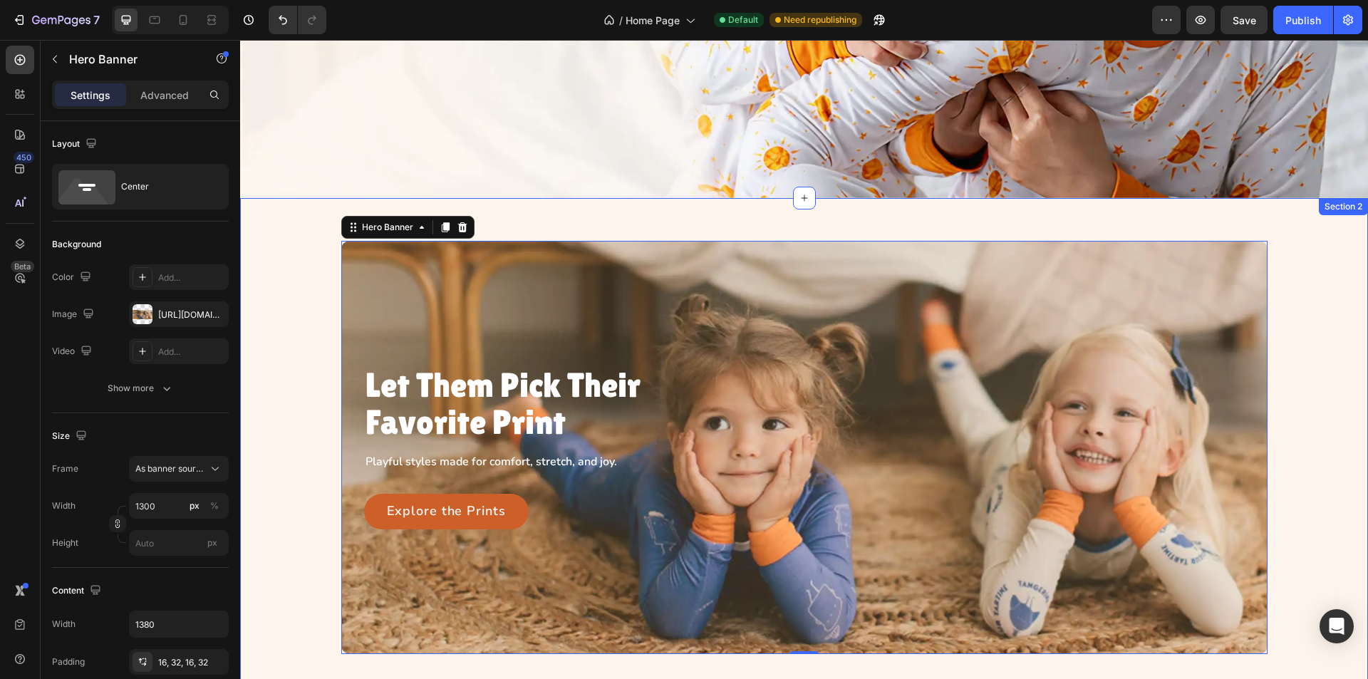
scroll to position [394, 0]
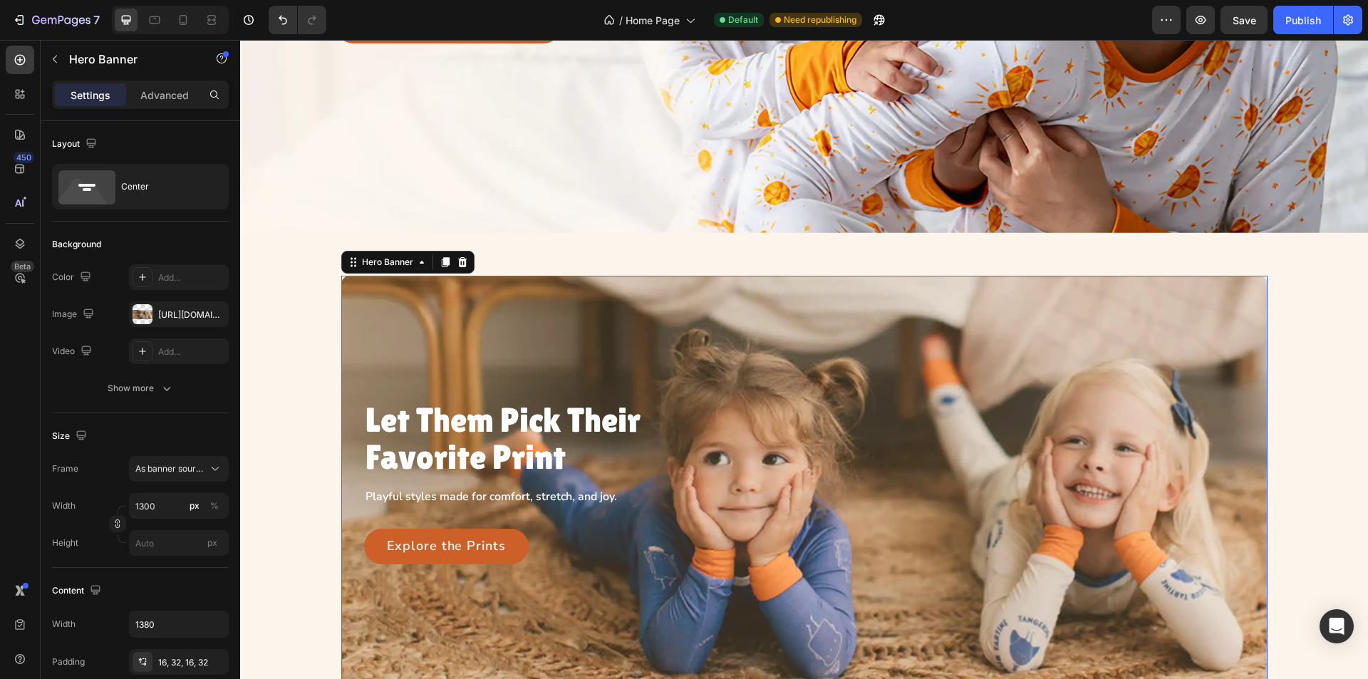
click at [347, 435] on div "Let Them Pick Their Favorite Print Heading Playful styles made for comfort, str…" at bounding box center [804, 482] width 926 height 187
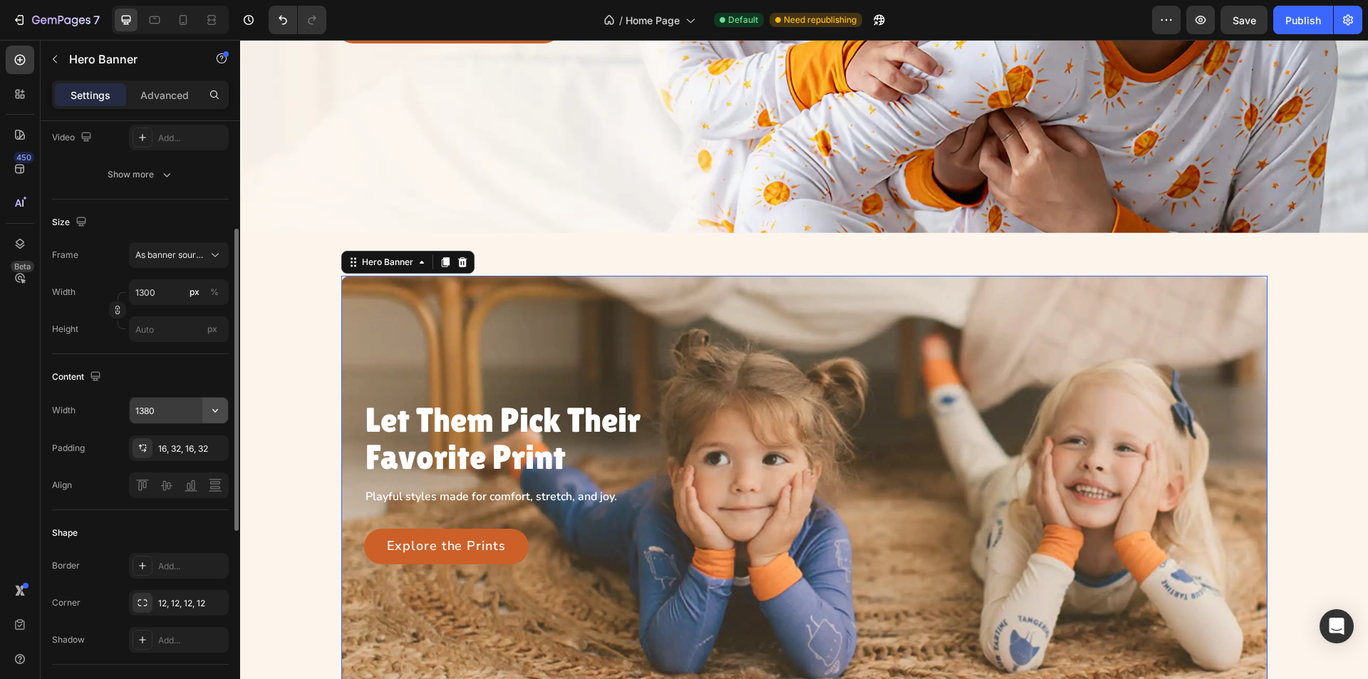
click at [213, 408] on icon "button" at bounding box center [215, 410] width 14 height 14
click at [138, 449] on icon at bounding box center [142, 448] width 11 height 11
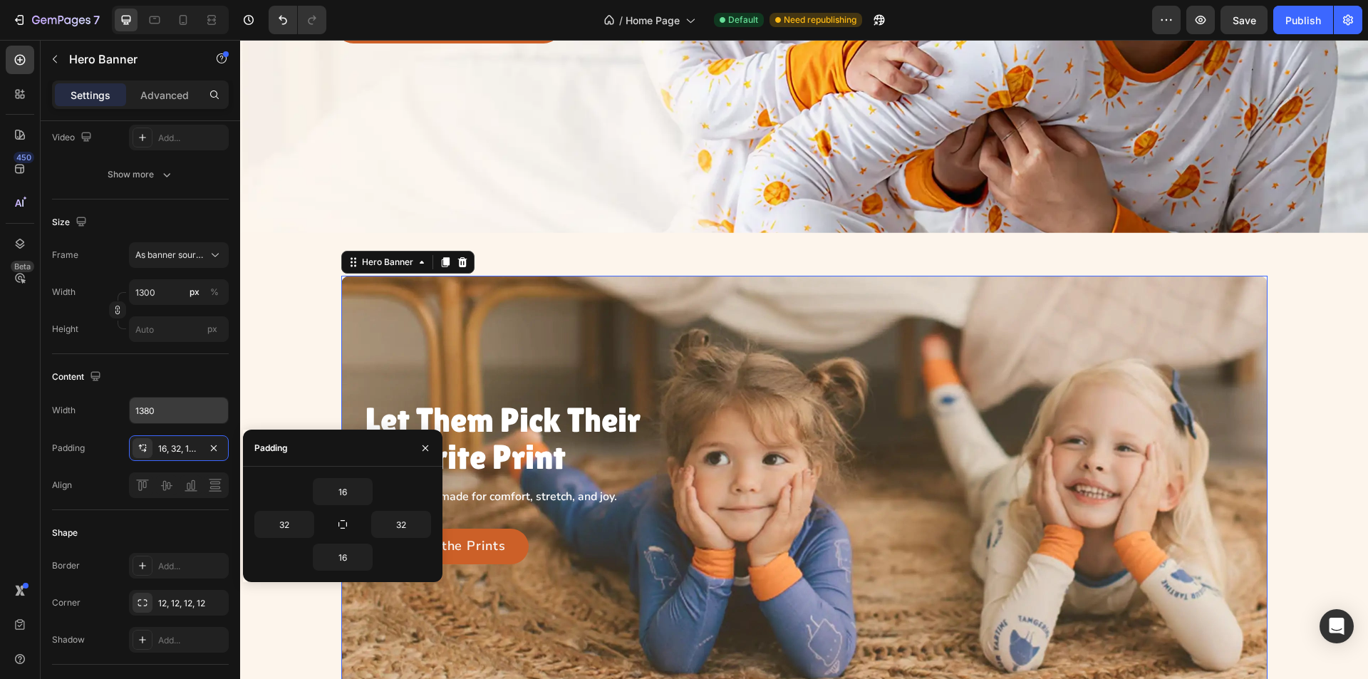
click at [345, 327] on div "Background Image" at bounding box center [804, 482] width 926 height 413
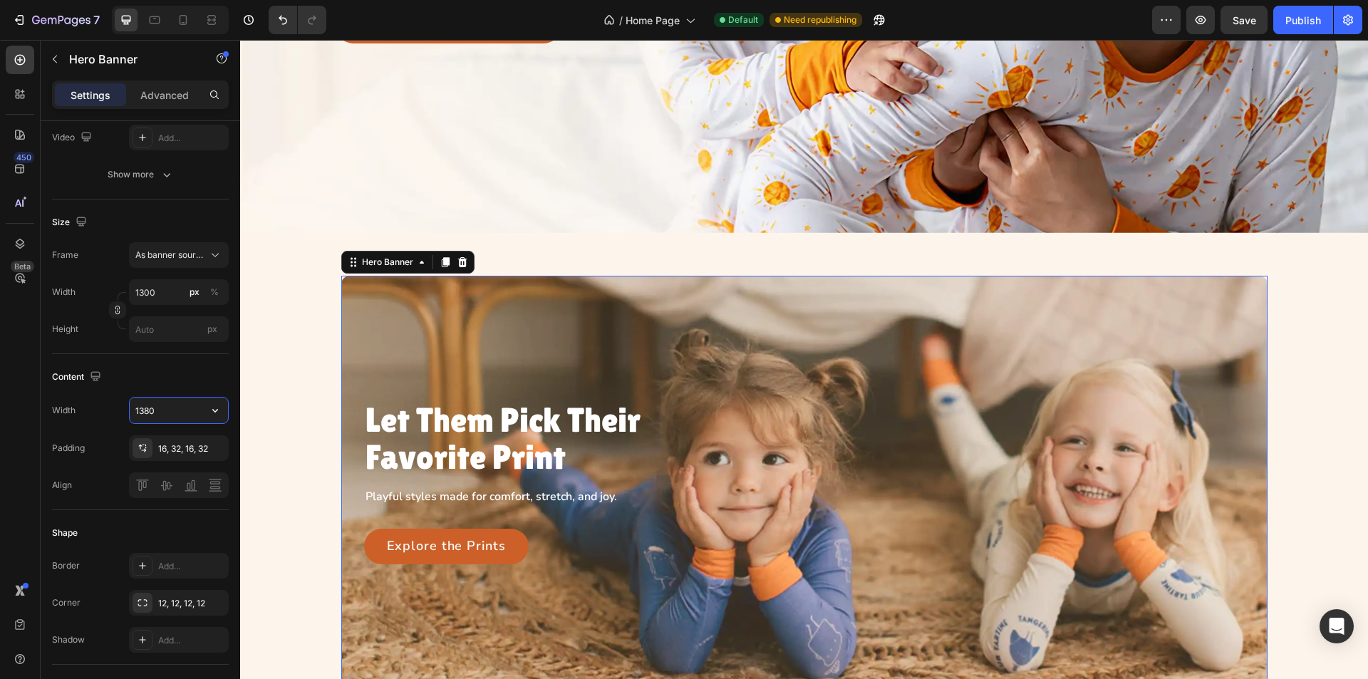
click at [169, 414] on input "1380" at bounding box center [179, 411] width 98 height 26
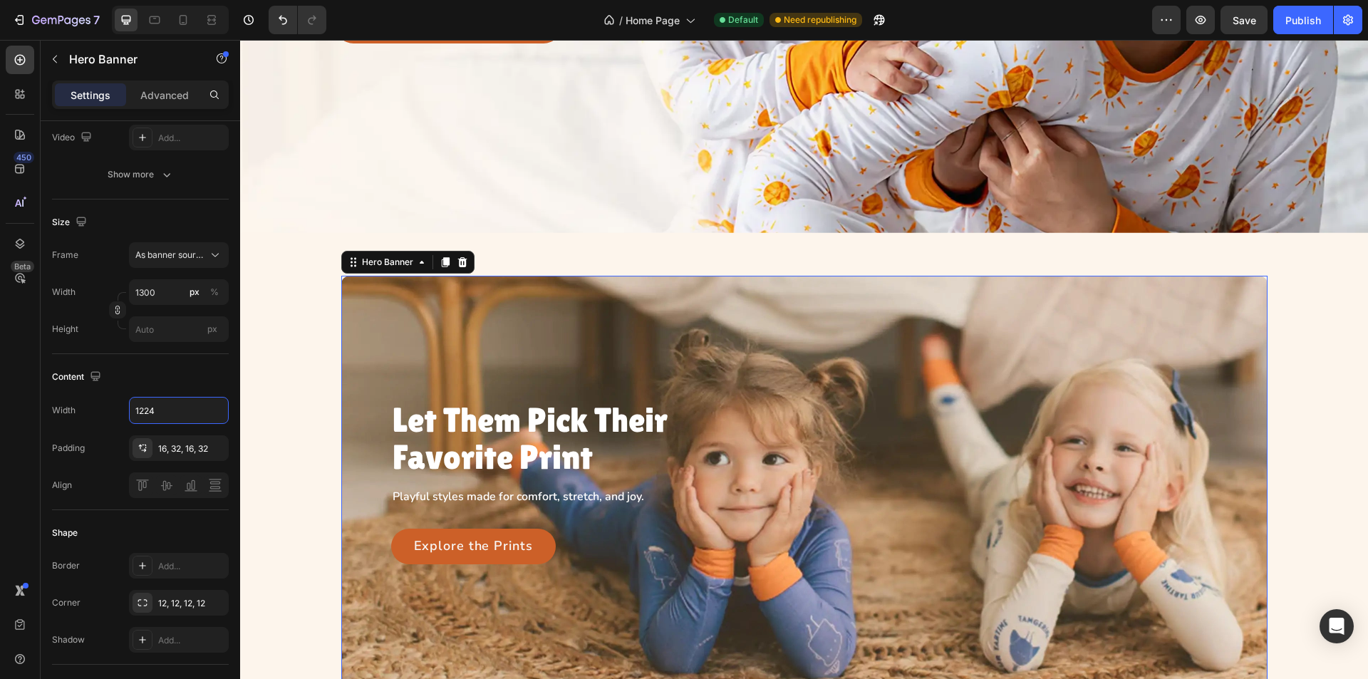
type input "1224"
click at [577, 369] on div "Background Image" at bounding box center [804, 482] width 926 height 413
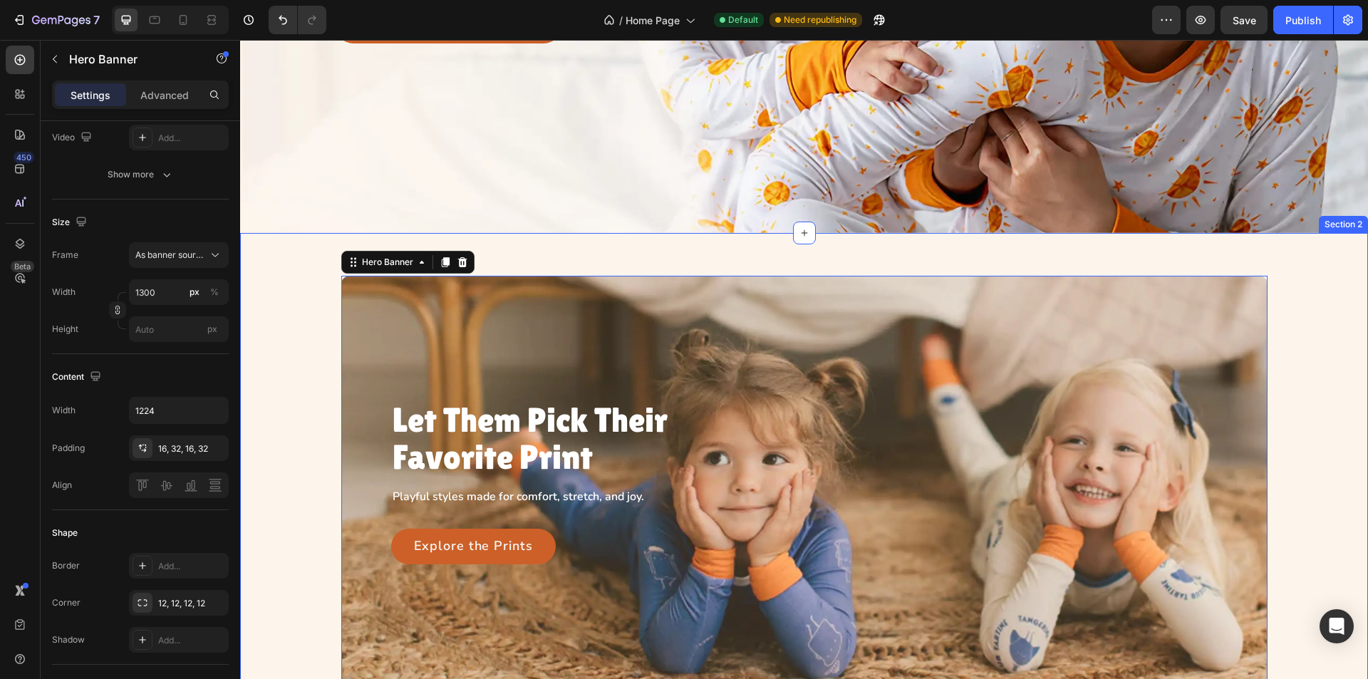
click at [294, 437] on div "Let Them Pick Their Favorite Print Heading Playful styles made for comfort, str…" at bounding box center [804, 482] width 1095 height 413
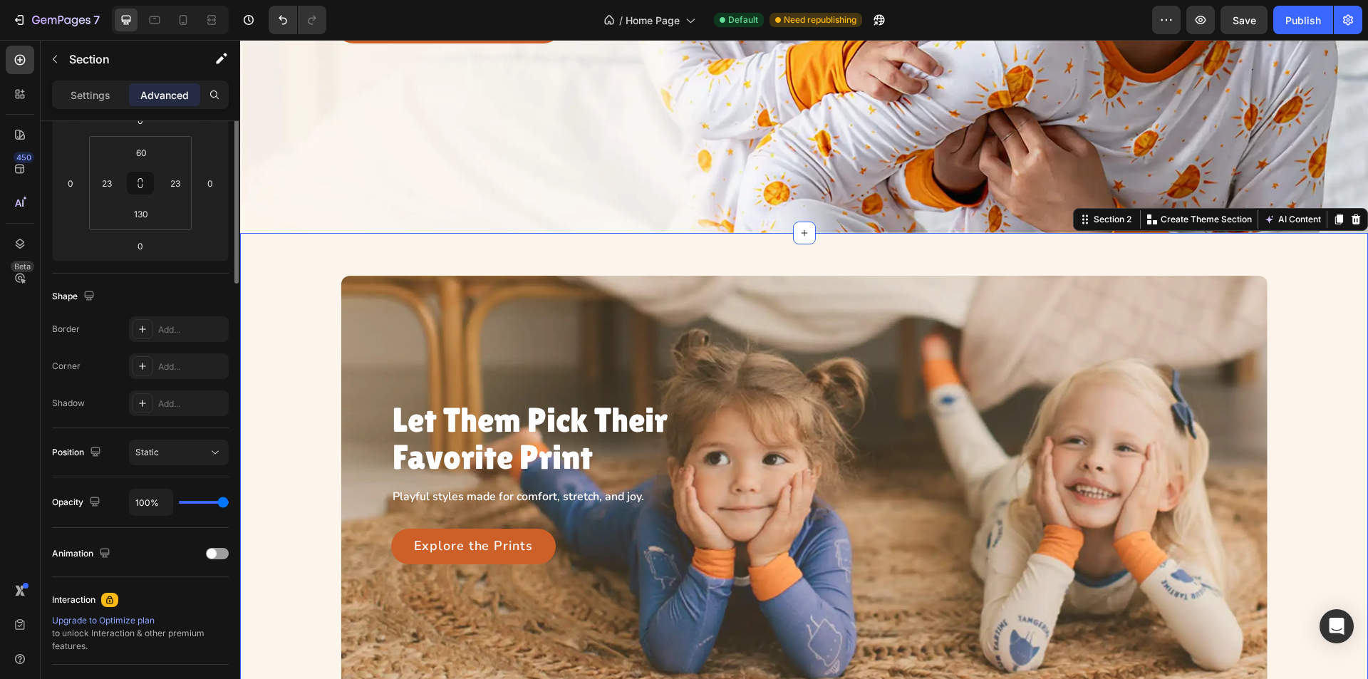
scroll to position [0, 0]
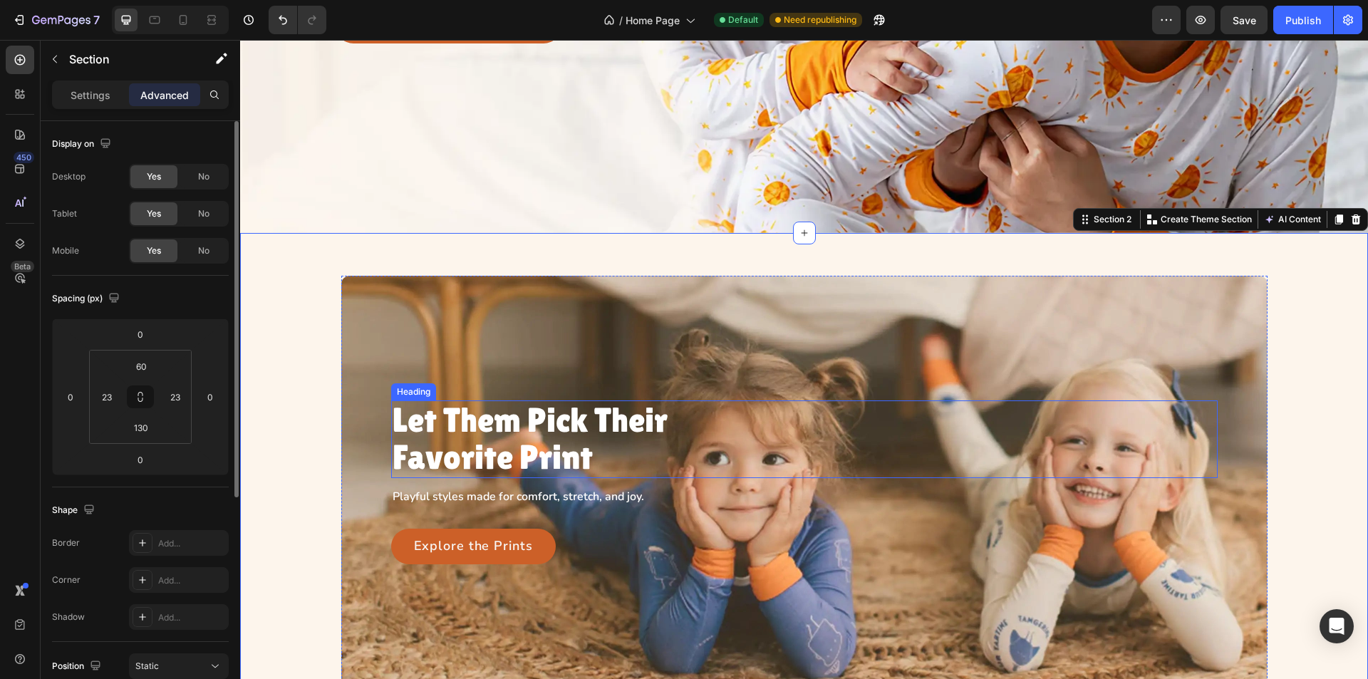
click at [493, 441] on h3 "Let Them Pick Their Favorite Print" at bounding box center [548, 440] width 314 height 78
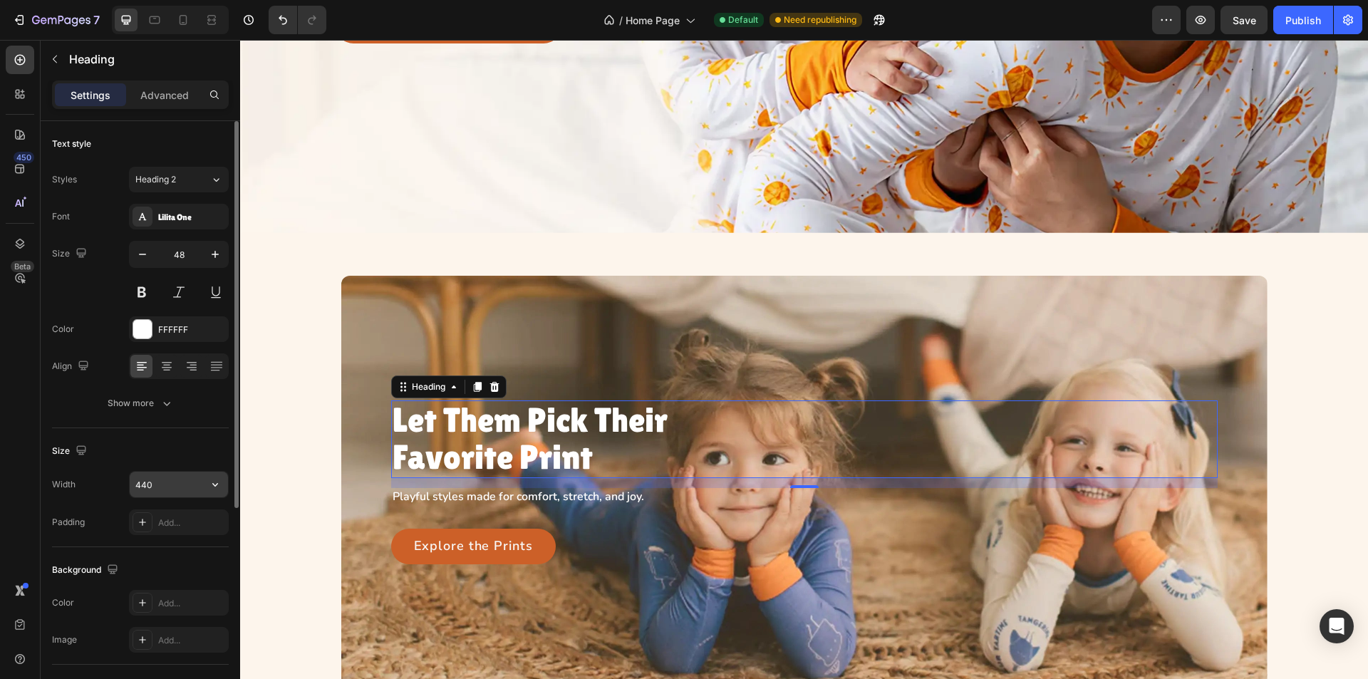
click at [152, 487] on input "440" at bounding box center [179, 485] width 98 height 26
click at [139, 487] on input "440" at bounding box center [179, 485] width 98 height 26
drag, startPoint x: 145, startPoint y: 485, endPoint x: 159, endPoint y: 480, distance: 14.9
click at [146, 482] on input "440" at bounding box center [179, 485] width 98 height 26
click at [180, 486] on input "420" at bounding box center [179, 485] width 98 height 26
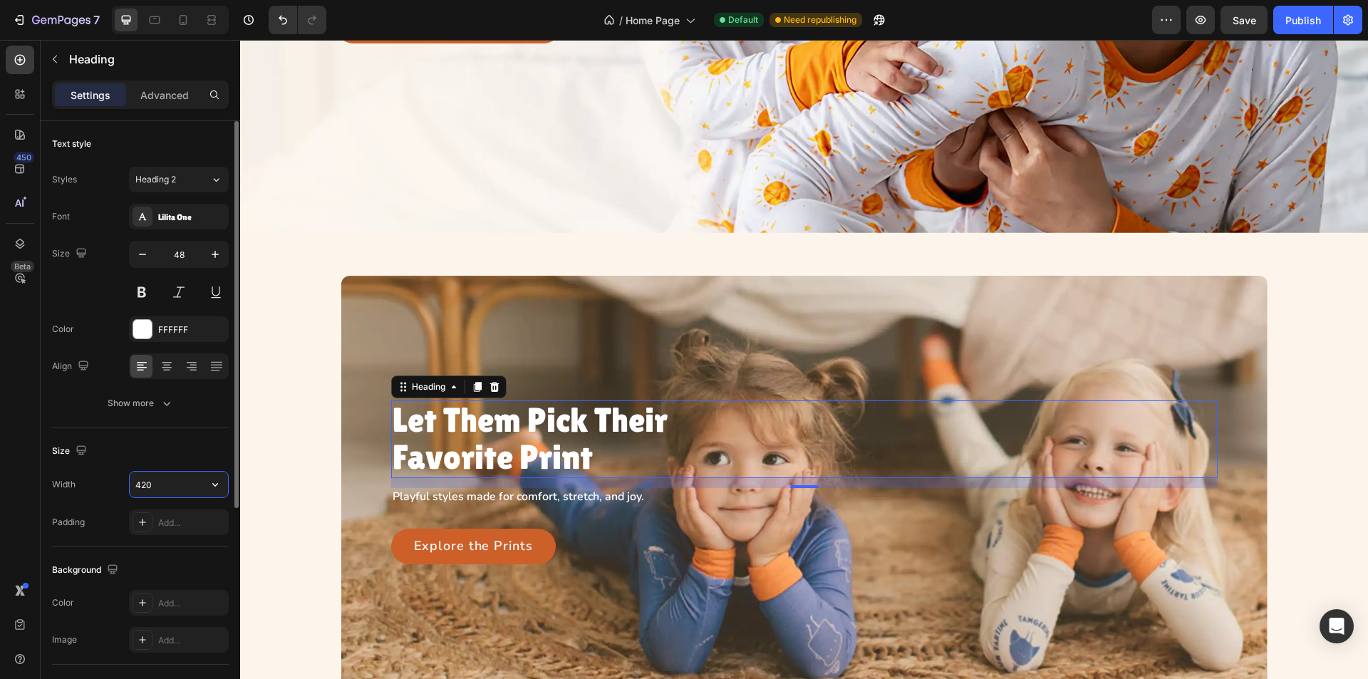
click at [180, 486] on input "420" at bounding box center [179, 485] width 98 height 26
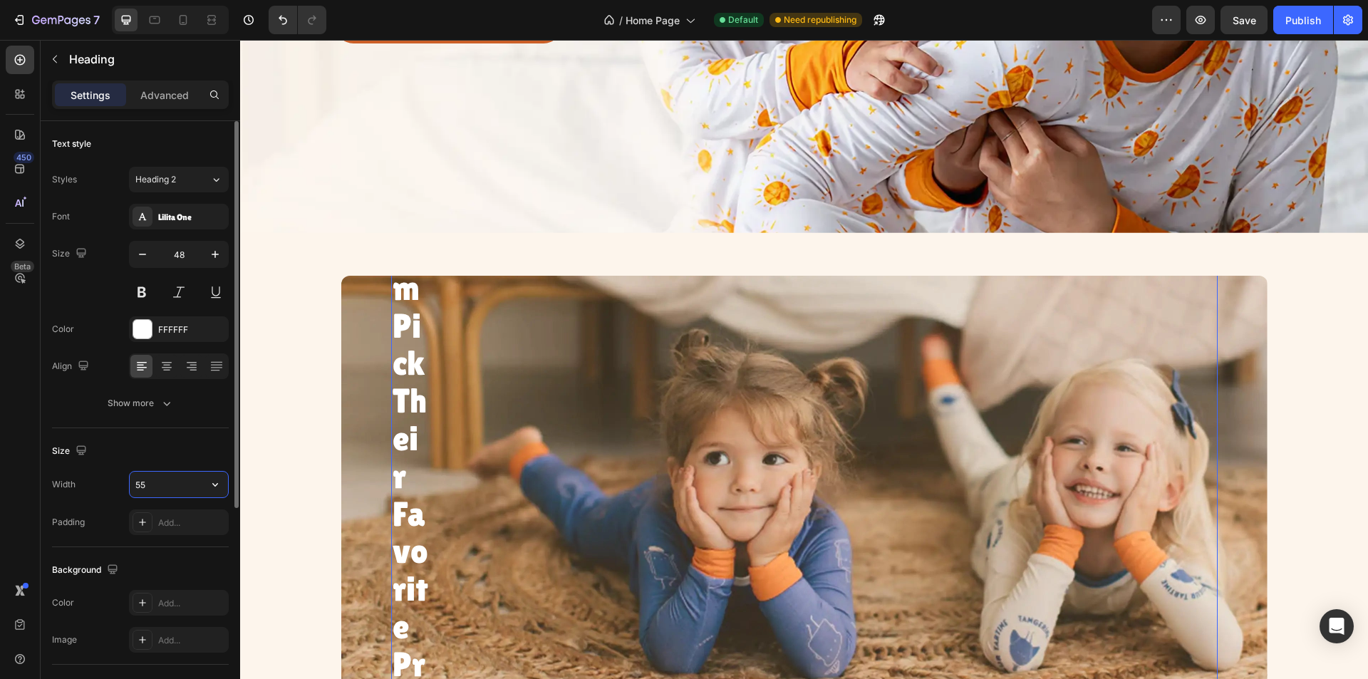
type input "5"
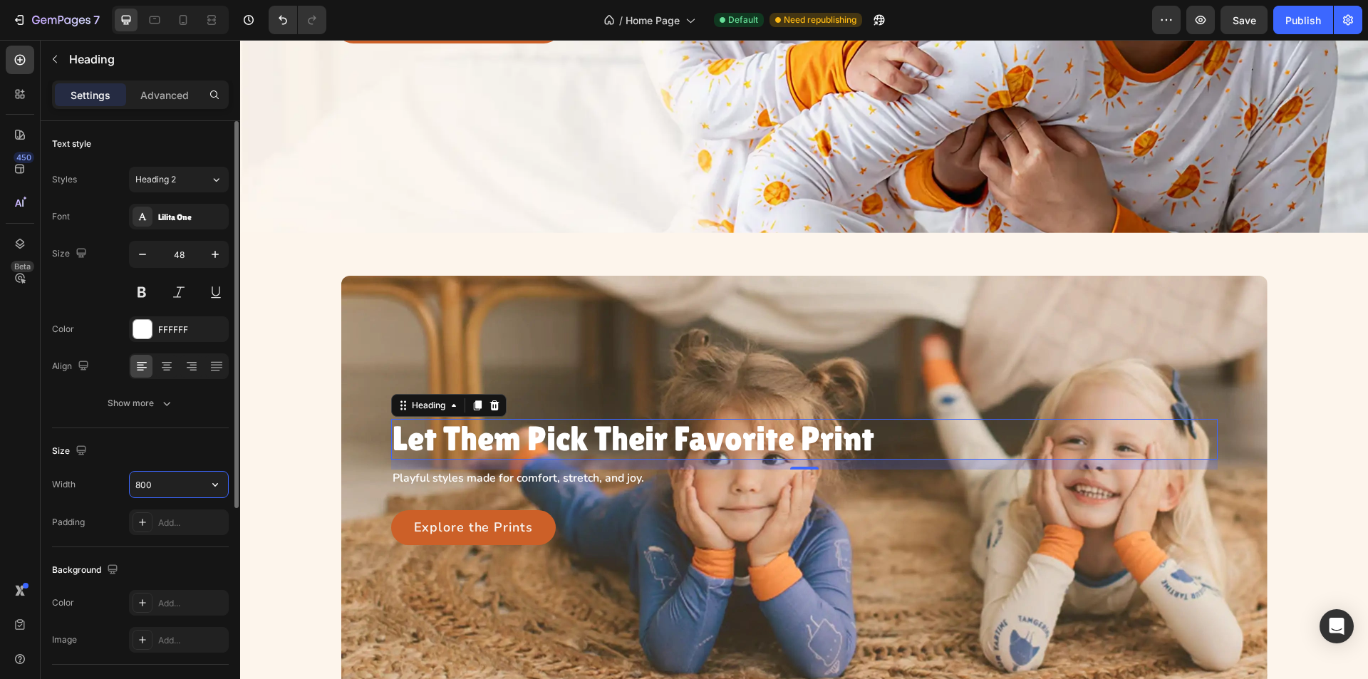
click at [167, 487] on input "800" at bounding box center [179, 485] width 98 height 26
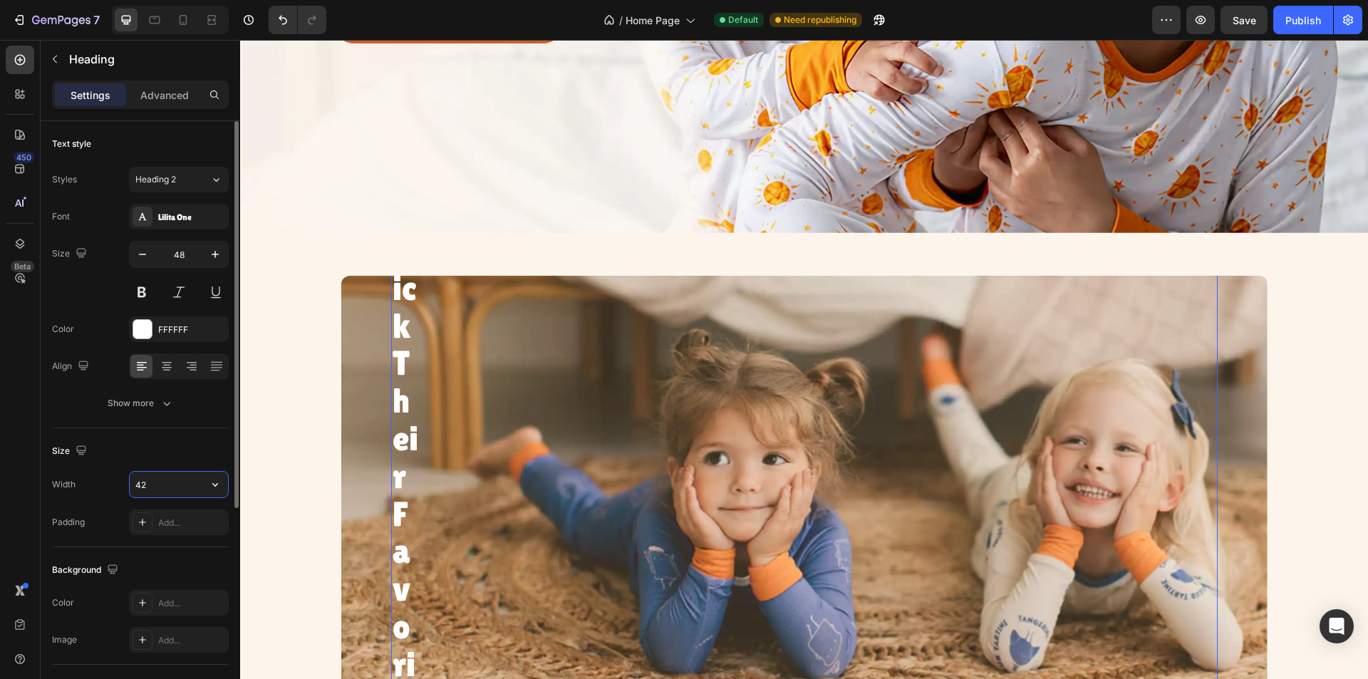
type input "420"
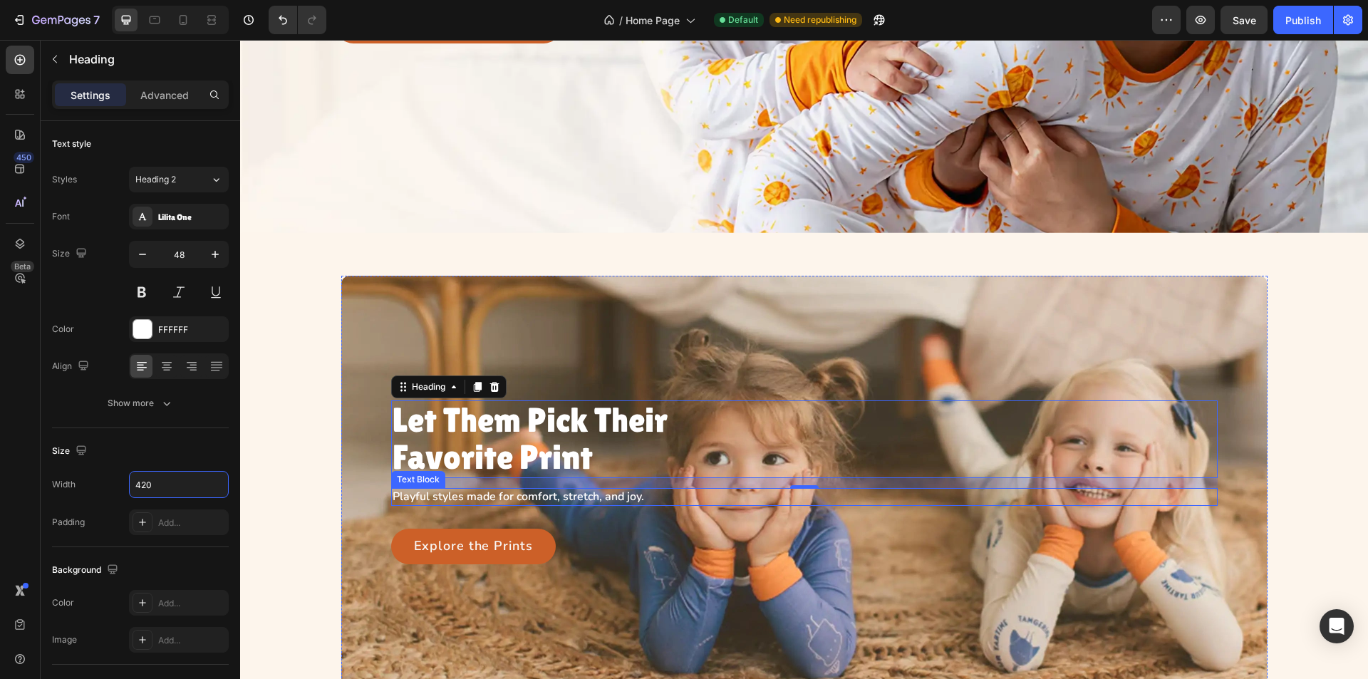
click at [616, 490] on p "Playful styles made for comfort, stretch, and joy." at bounding box center [548, 497] width 311 height 15
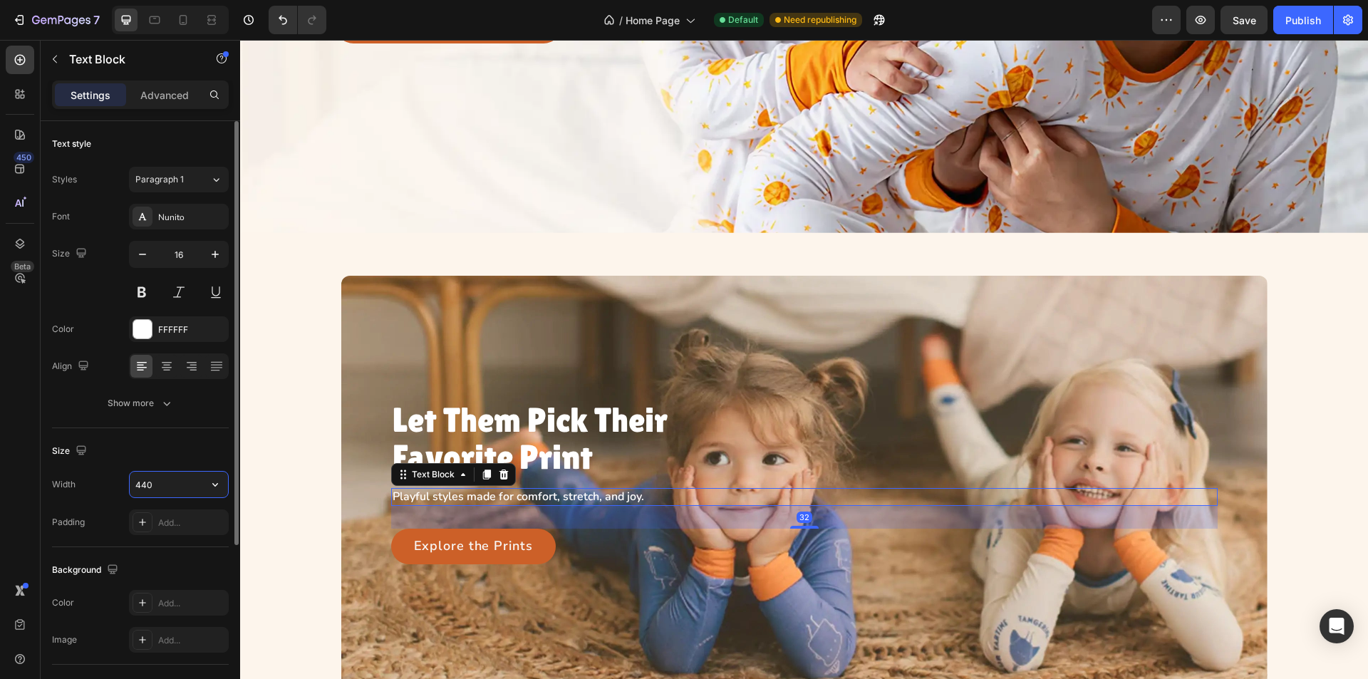
click at [151, 489] on input "440" at bounding box center [179, 485] width 98 height 26
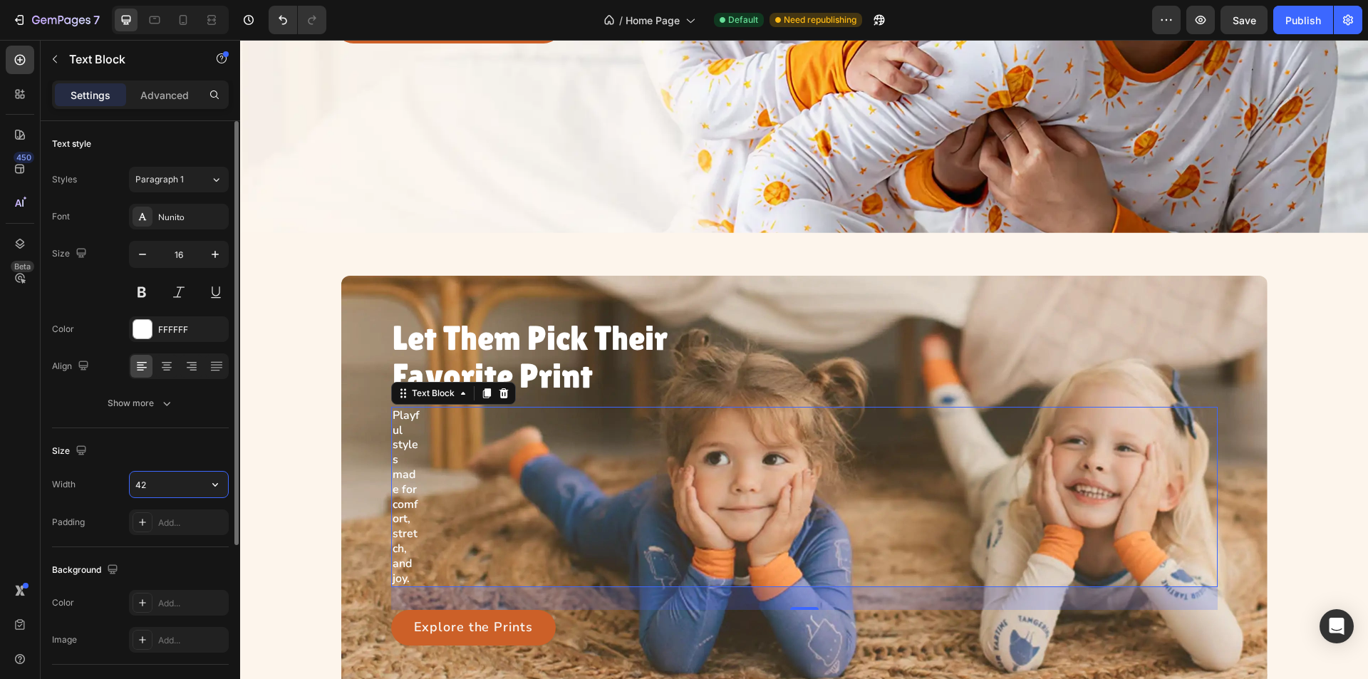
type input "420"
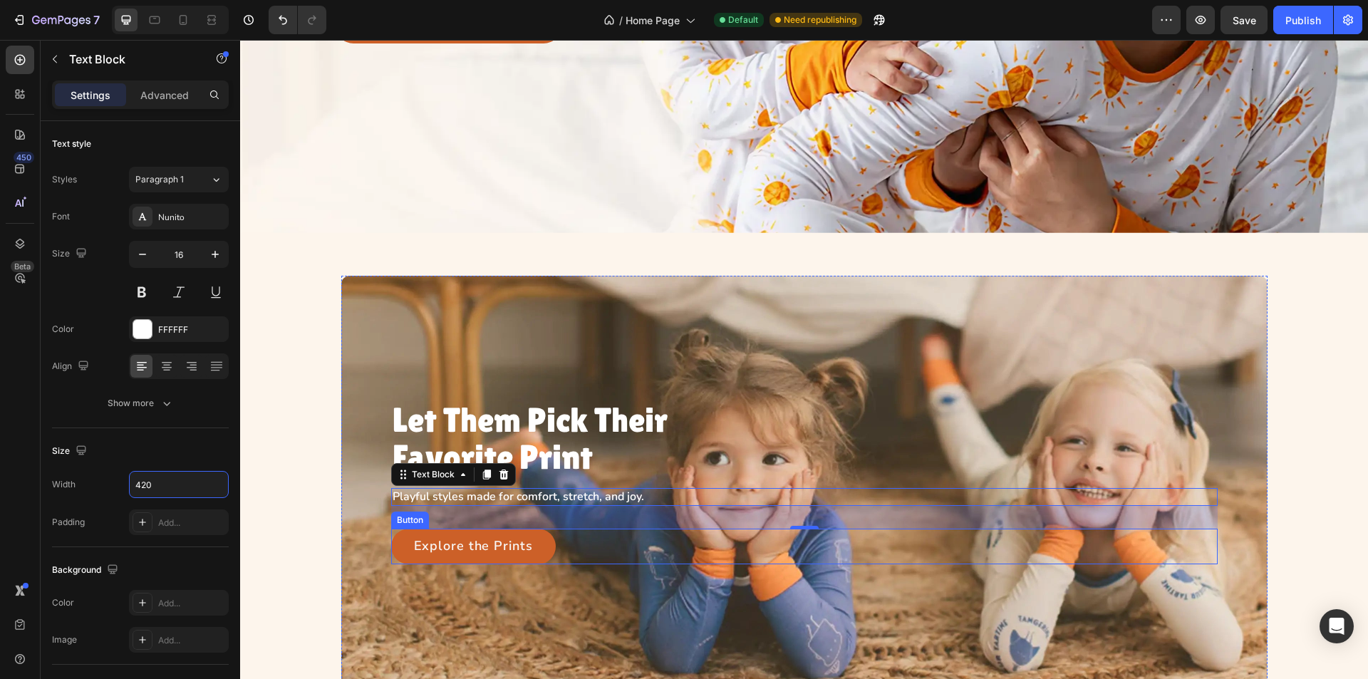
drag, startPoint x: 596, startPoint y: 542, endPoint x: 603, endPoint y: 505, distance: 36.9
click at [597, 542] on div "Explore the Prints Button" at bounding box center [804, 547] width 827 height 36
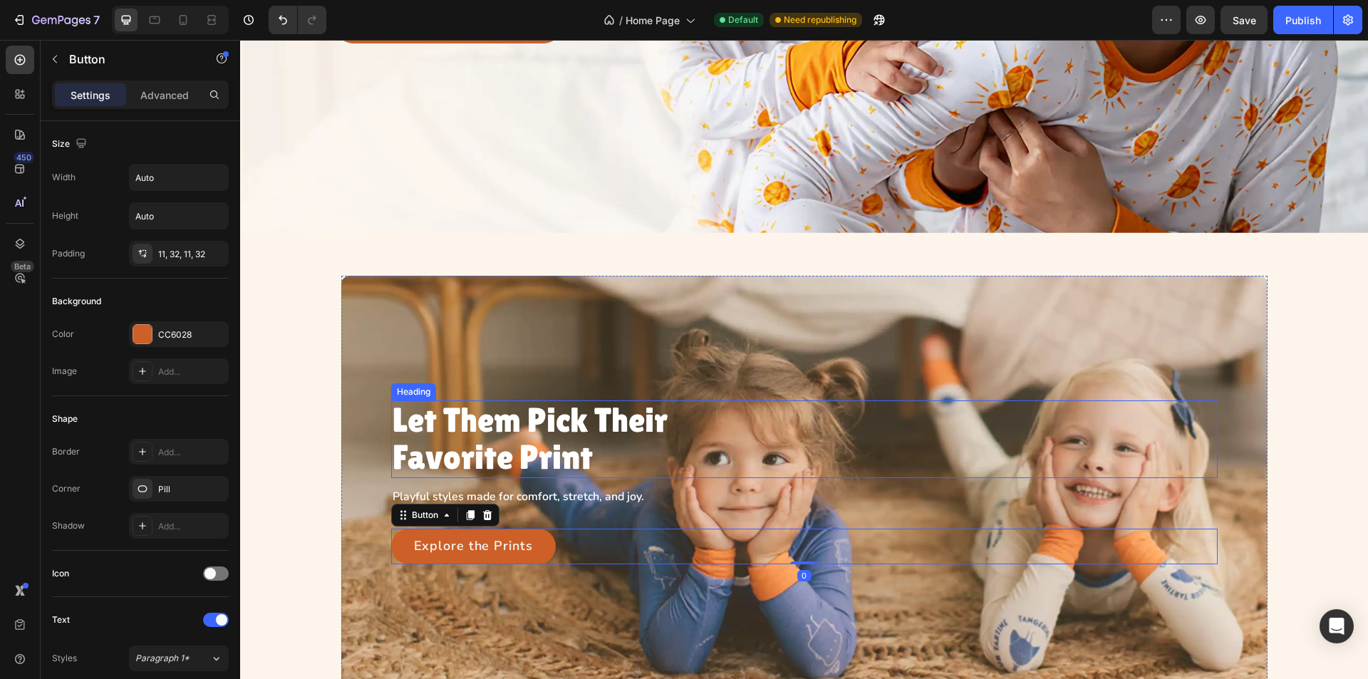
click at [606, 451] on h3 "Let Them Pick Their Favorite Print" at bounding box center [540, 440] width 299 height 78
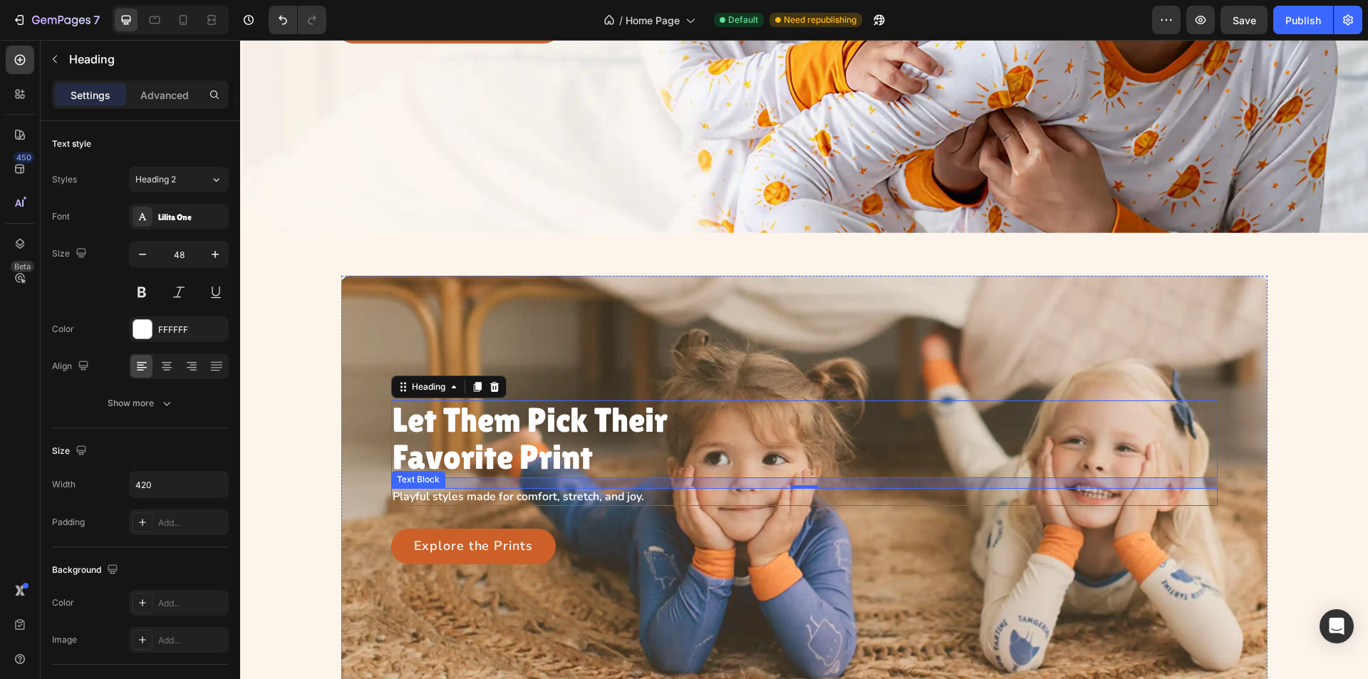
click at [422, 495] on p "Playful styles made for comfort, stretch, and joy." at bounding box center [541, 497] width 296 height 15
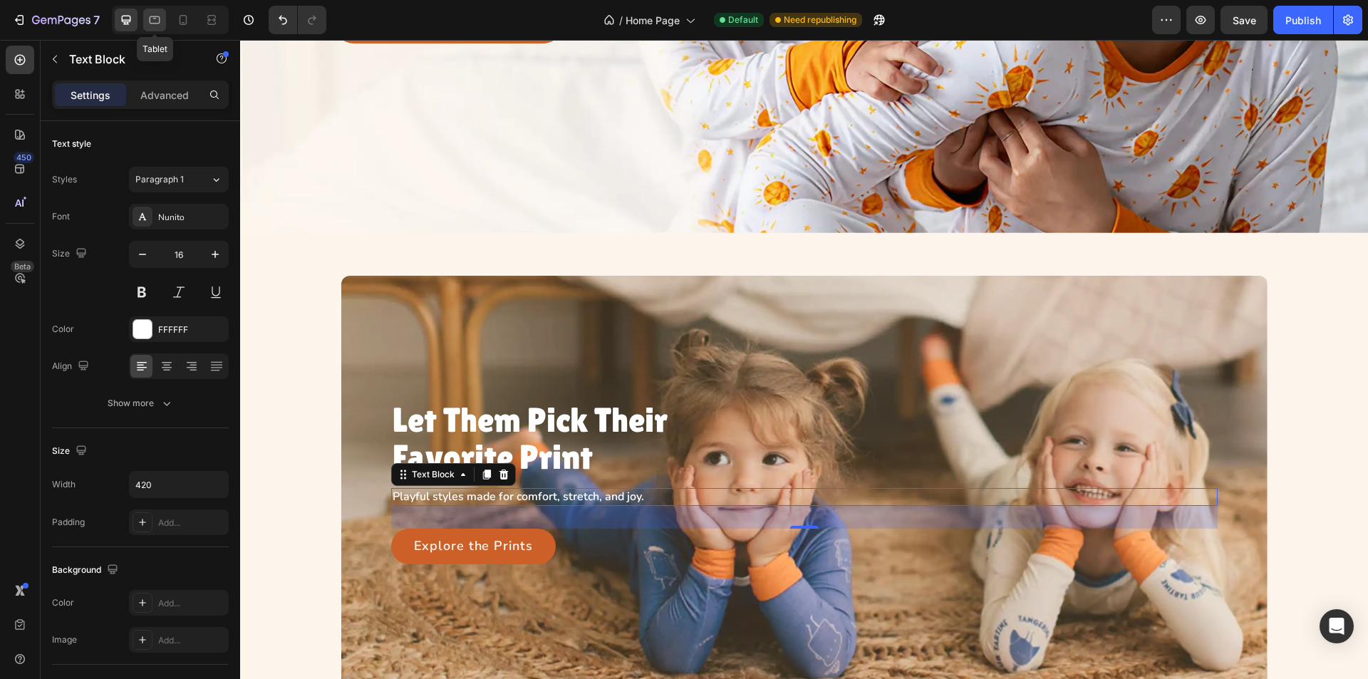
click at [149, 24] on icon at bounding box center [155, 20] width 14 height 14
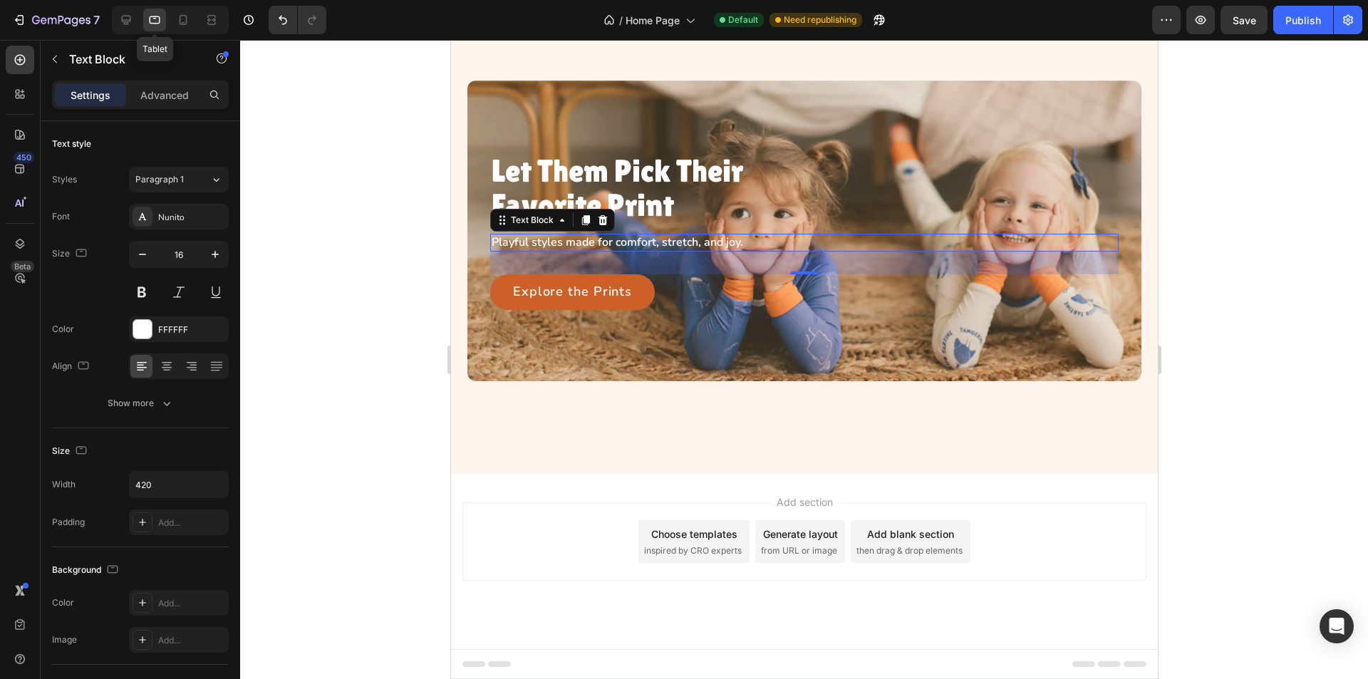
scroll to position [371, 0]
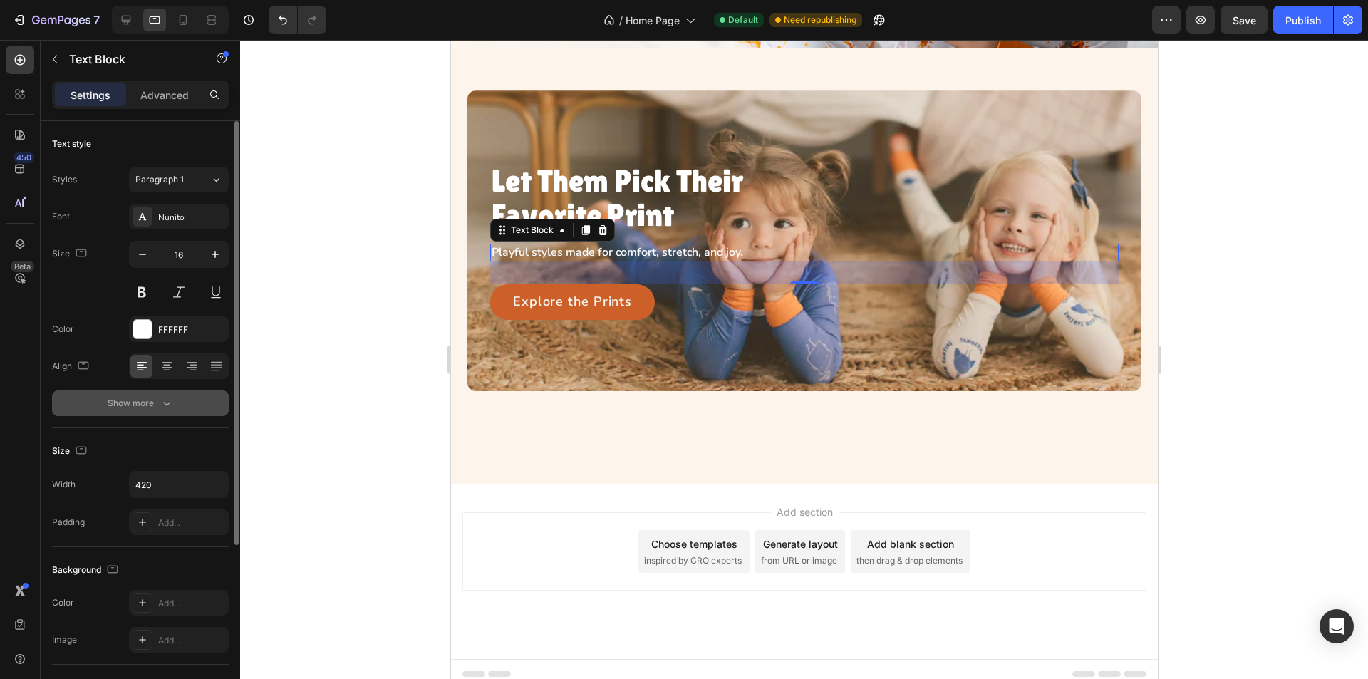
click at [185, 401] on button "Show more" at bounding box center [140, 404] width 177 height 26
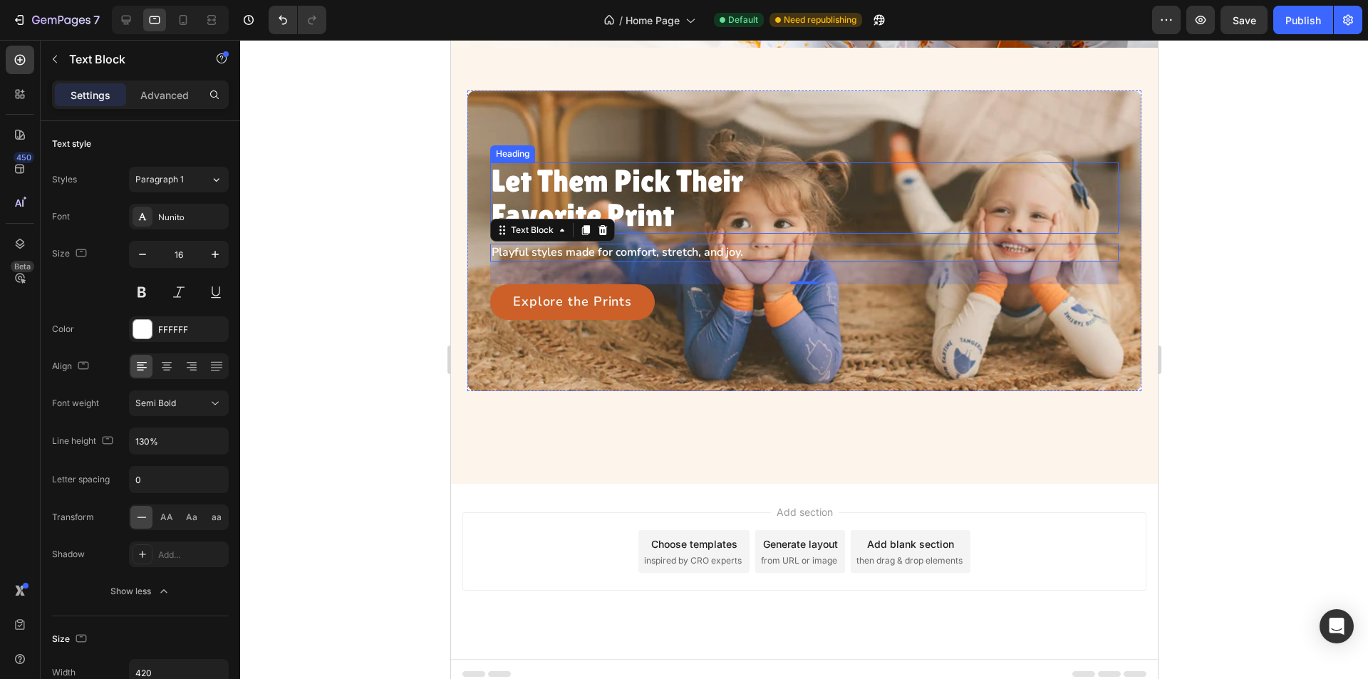
click at [674, 184] on h3 "Let Them Pick Their Favorite Print" at bounding box center [639, 198] width 299 height 72
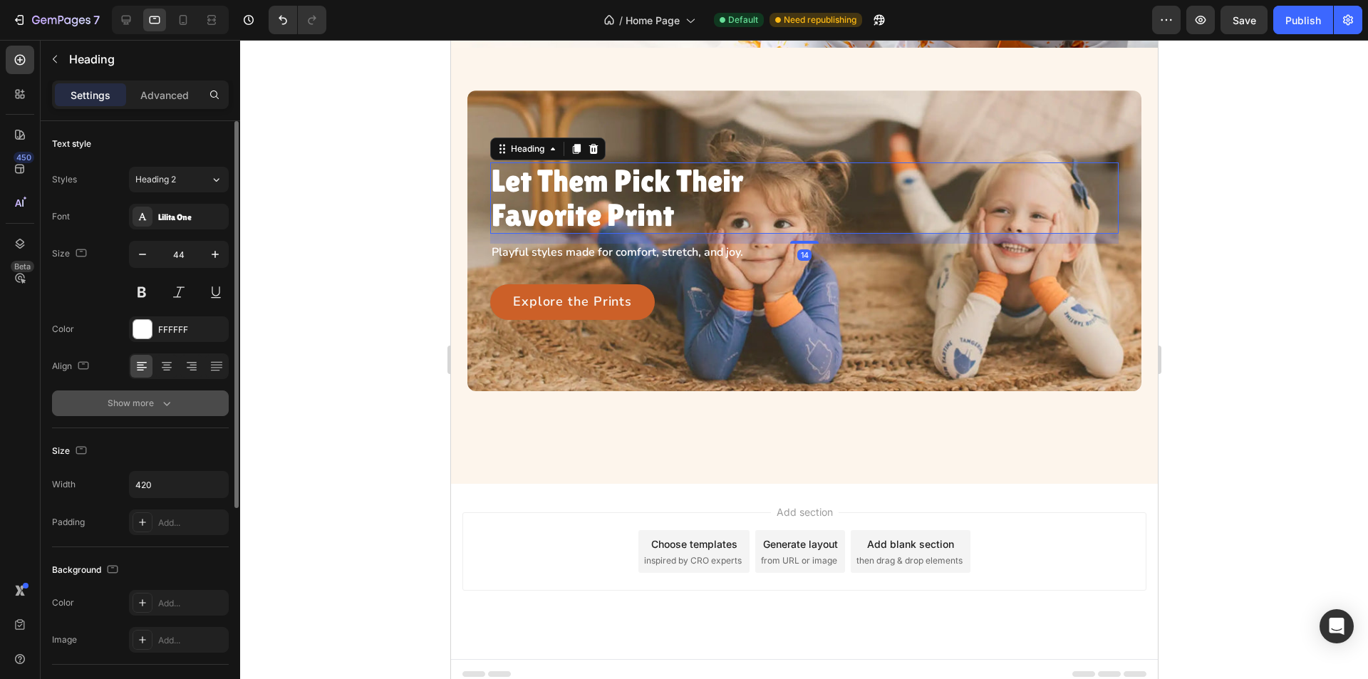
click at [164, 404] on icon "button" at bounding box center [167, 403] width 14 height 14
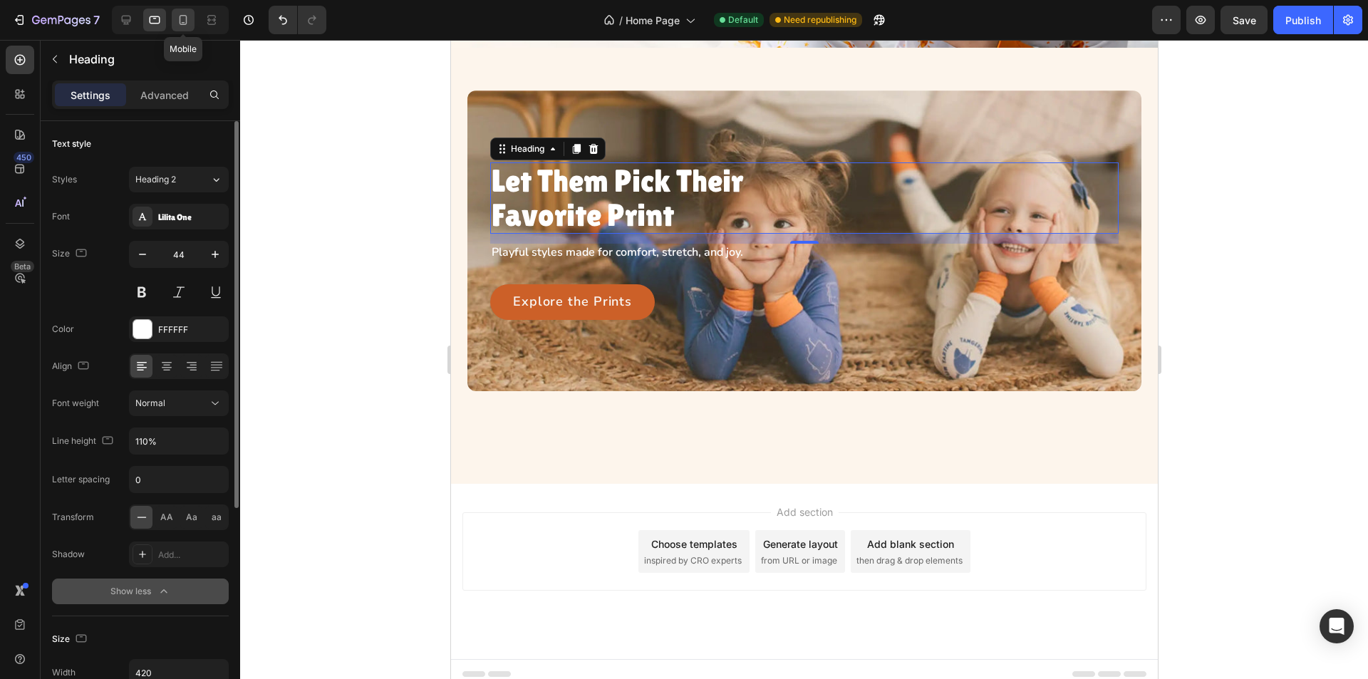
click at [177, 19] on icon at bounding box center [183, 20] width 14 height 14
type input "40"
type input "100%"
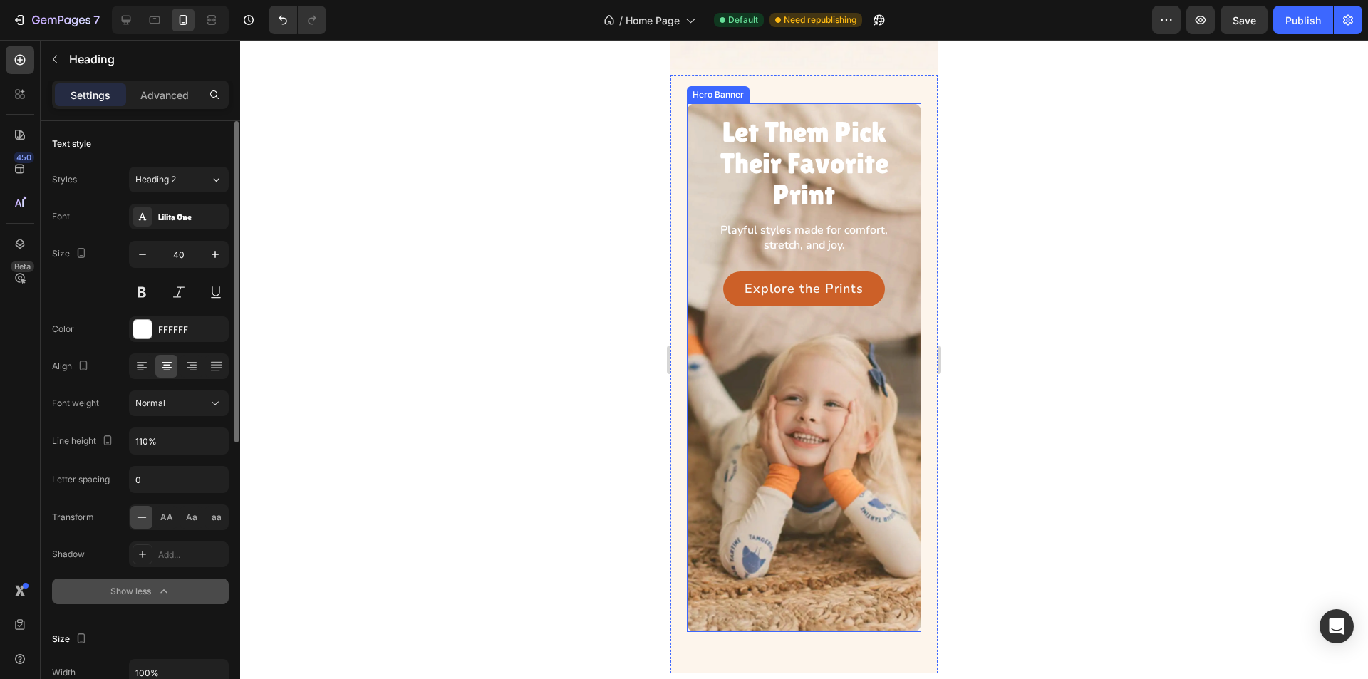
scroll to position [506, 0]
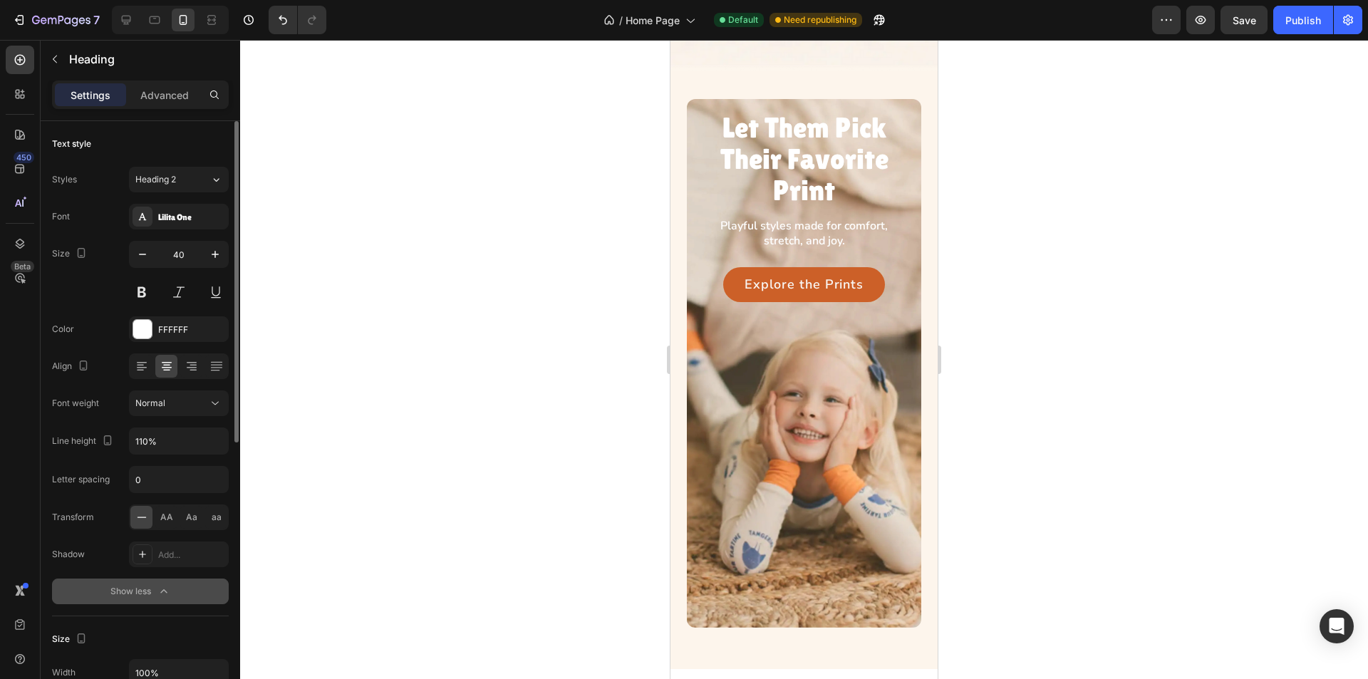
click at [830, 132] on h3 "Let Them Pick Their Favorite Print" at bounding box center [804, 158] width 190 height 97
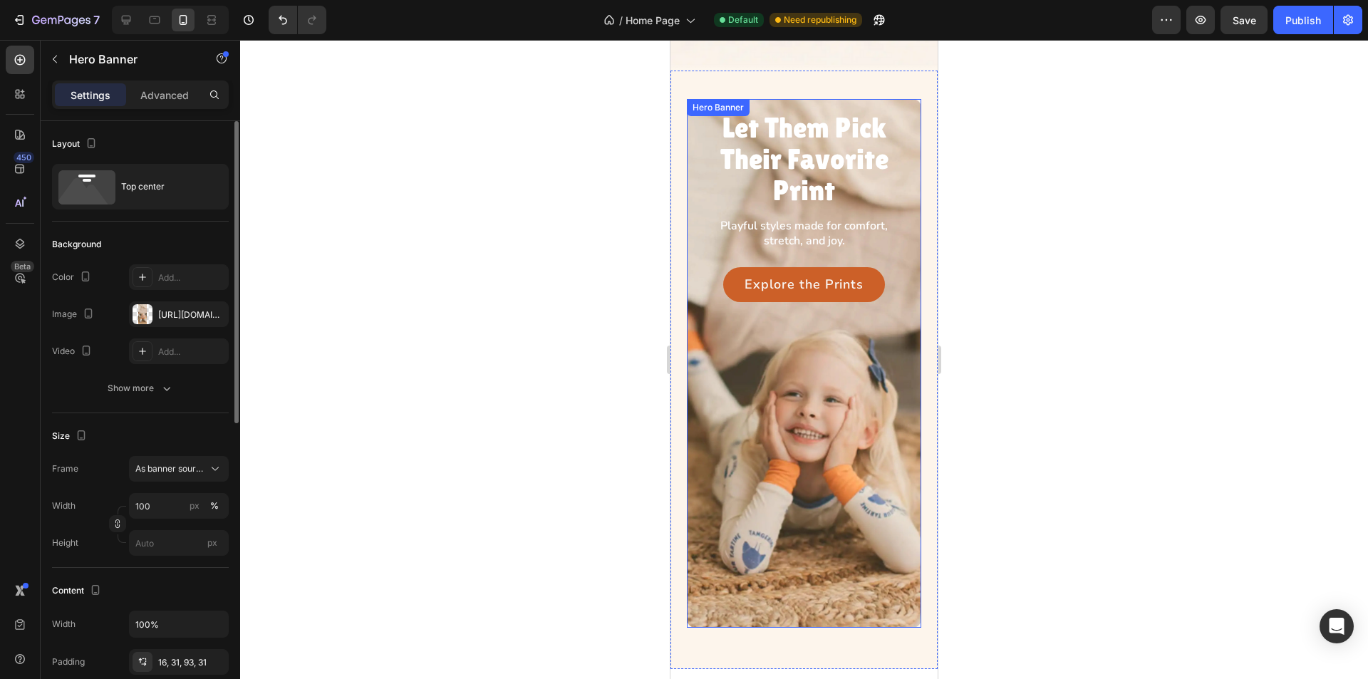
click at [705, 138] on div "Let Them Pick Their Favorite Print Heading Playful styles made for comfort, str…" at bounding box center [804, 234] width 234 height 270
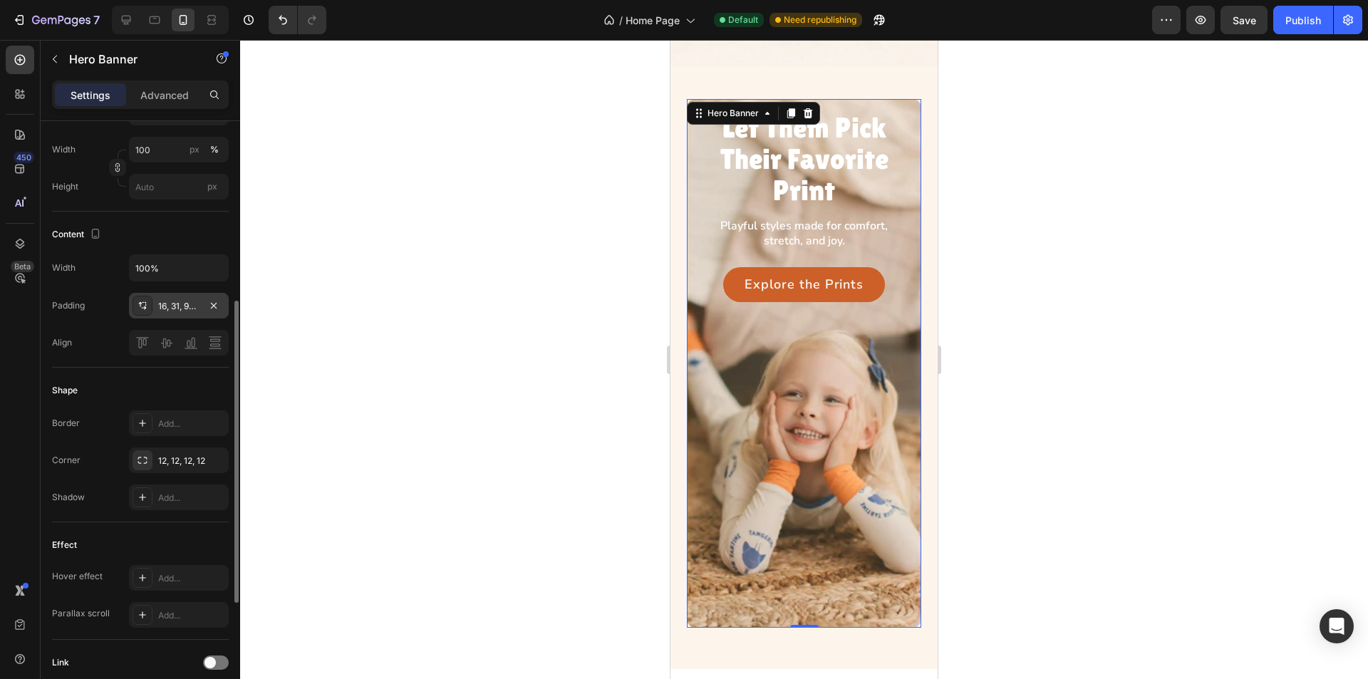
click at [137, 303] on icon at bounding box center [142, 305] width 11 height 11
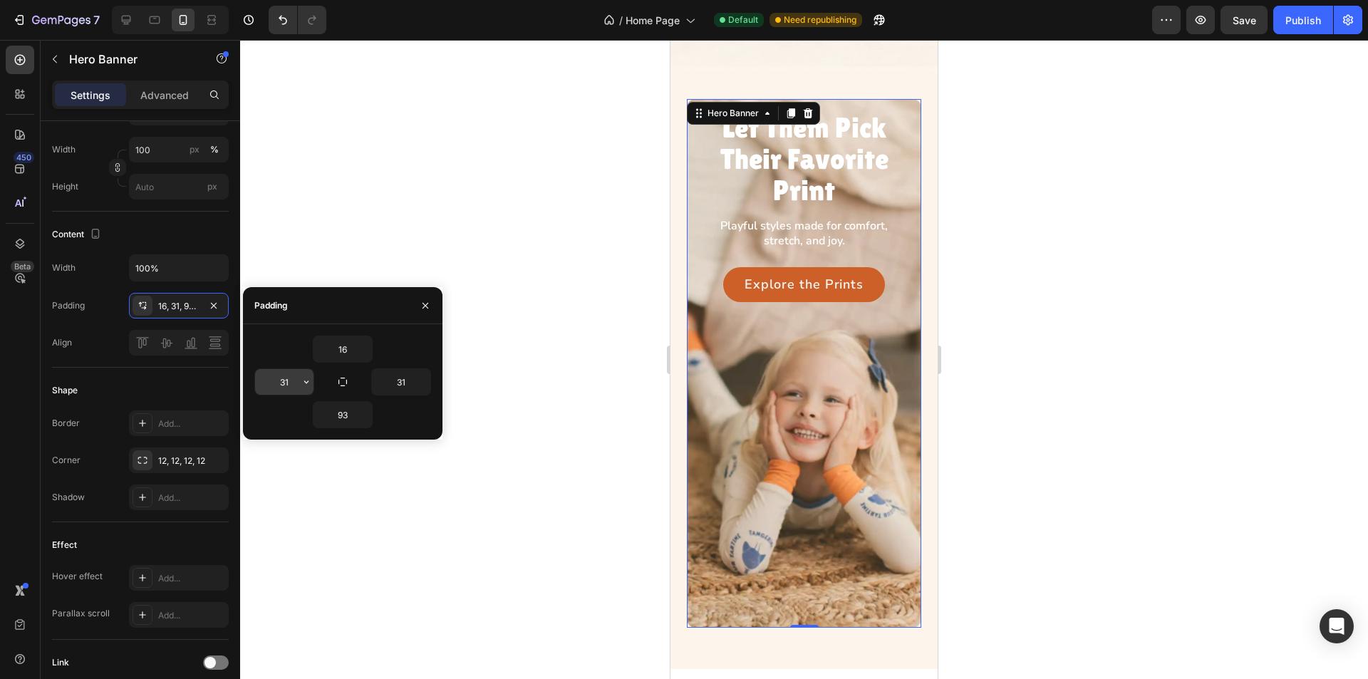
click at [292, 385] on input "31" at bounding box center [284, 382] width 58 height 26
type input "32"
click at [408, 382] on input "31" at bounding box center [401, 382] width 58 height 26
type input "32"
click at [347, 351] on input "16" at bounding box center [343, 349] width 58 height 26
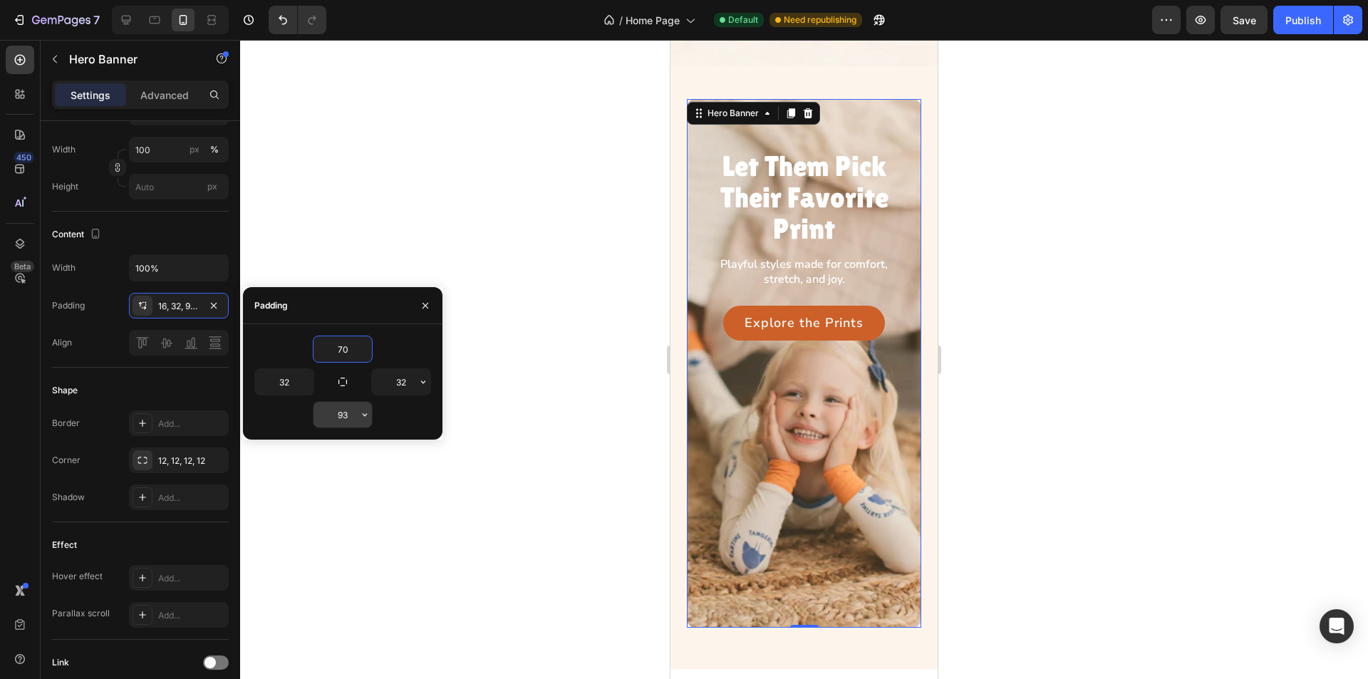
type input "70"
click at [350, 410] on input "93" at bounding box center [343, 415] width 58 height 26
type input "16"
click at [853, 170] on p "Let Them Pick Their Favorite Print" at bounding box center [804, 197] width 186 height 94
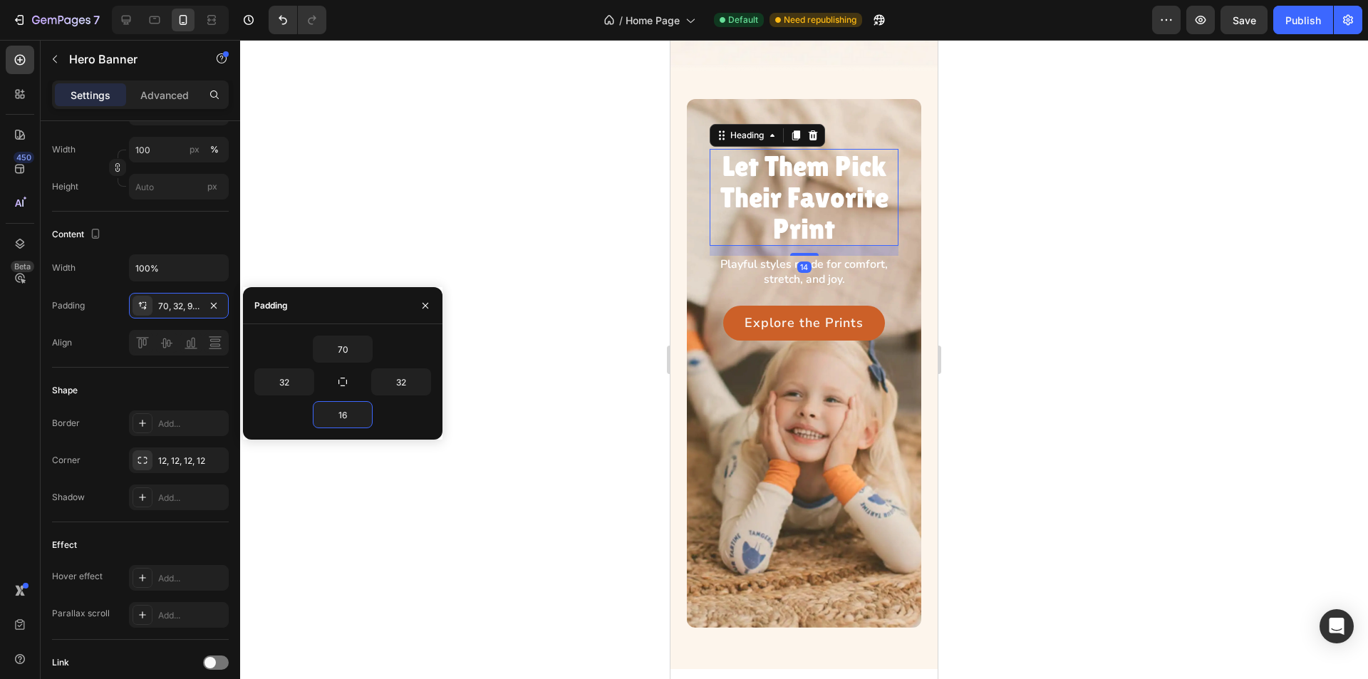
scroll to position [0, 0]
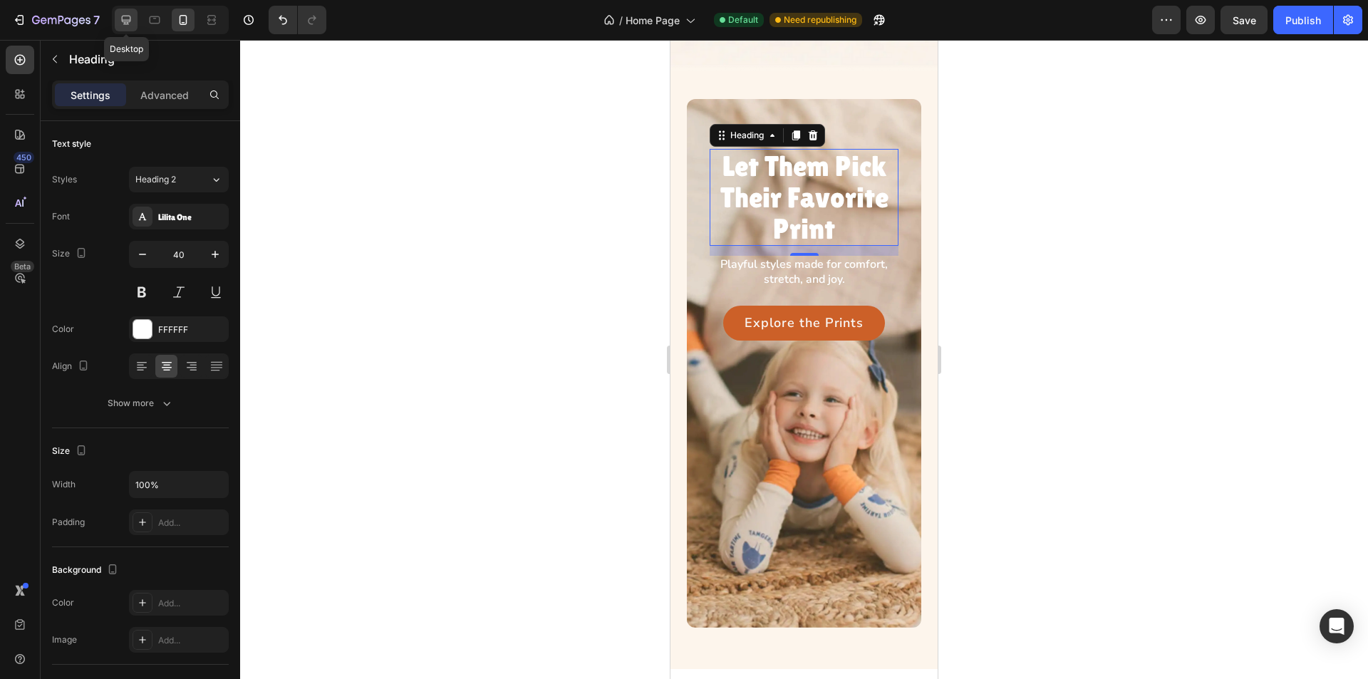
click at [120, 21] on icon at bounding box center [126, 20] width 14 height 14
type input "48"
type input "420"
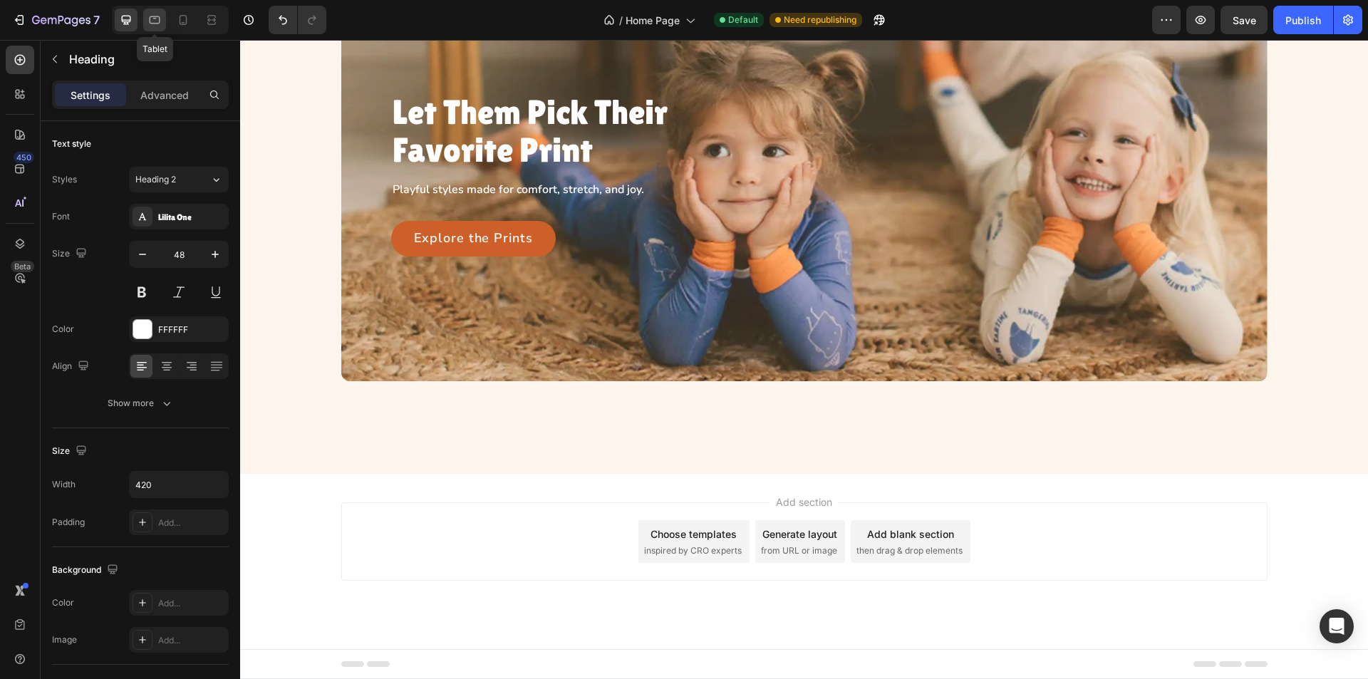
click at [153, 24] on icon at bounding box center [155, 20] width 14 height 14
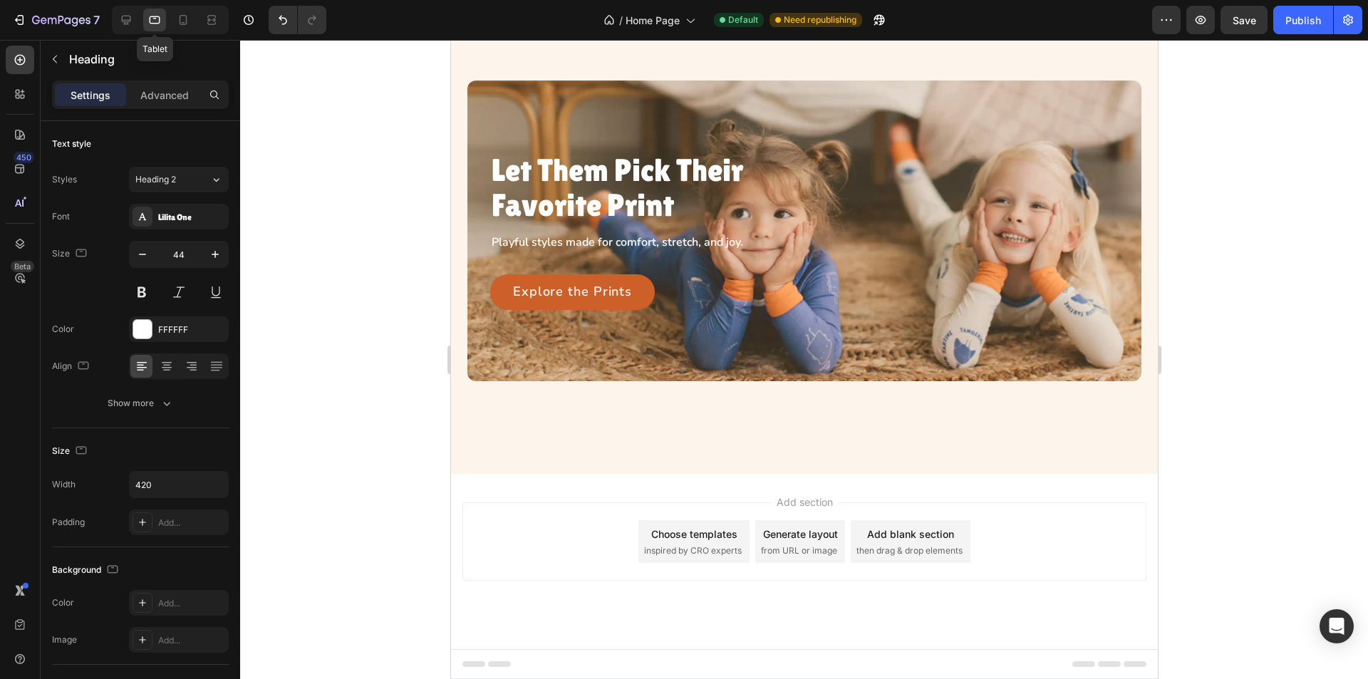
scroll to position [371, 0]
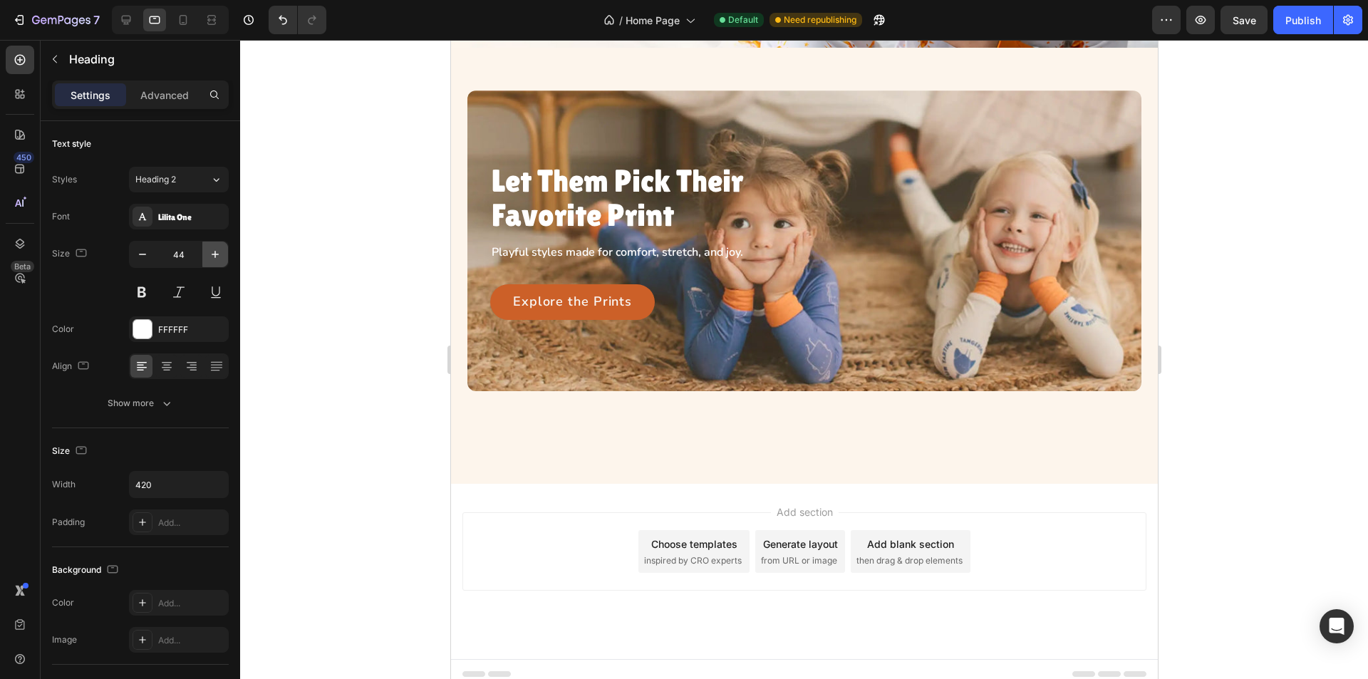
click at [219, 252] on icon "button" at bounding box center [215, 254] width 14 height 14
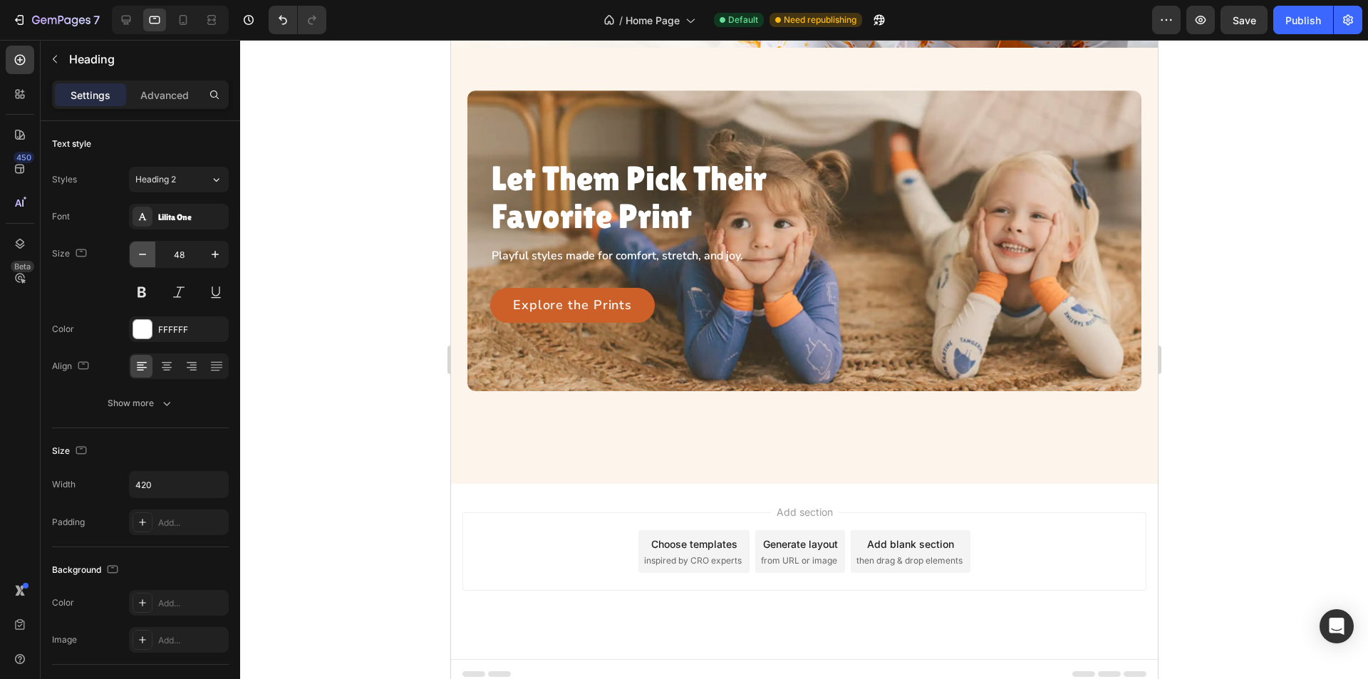
click at [139, 252] on icon "button" at bounding box center [142, 254] width 14 height 14
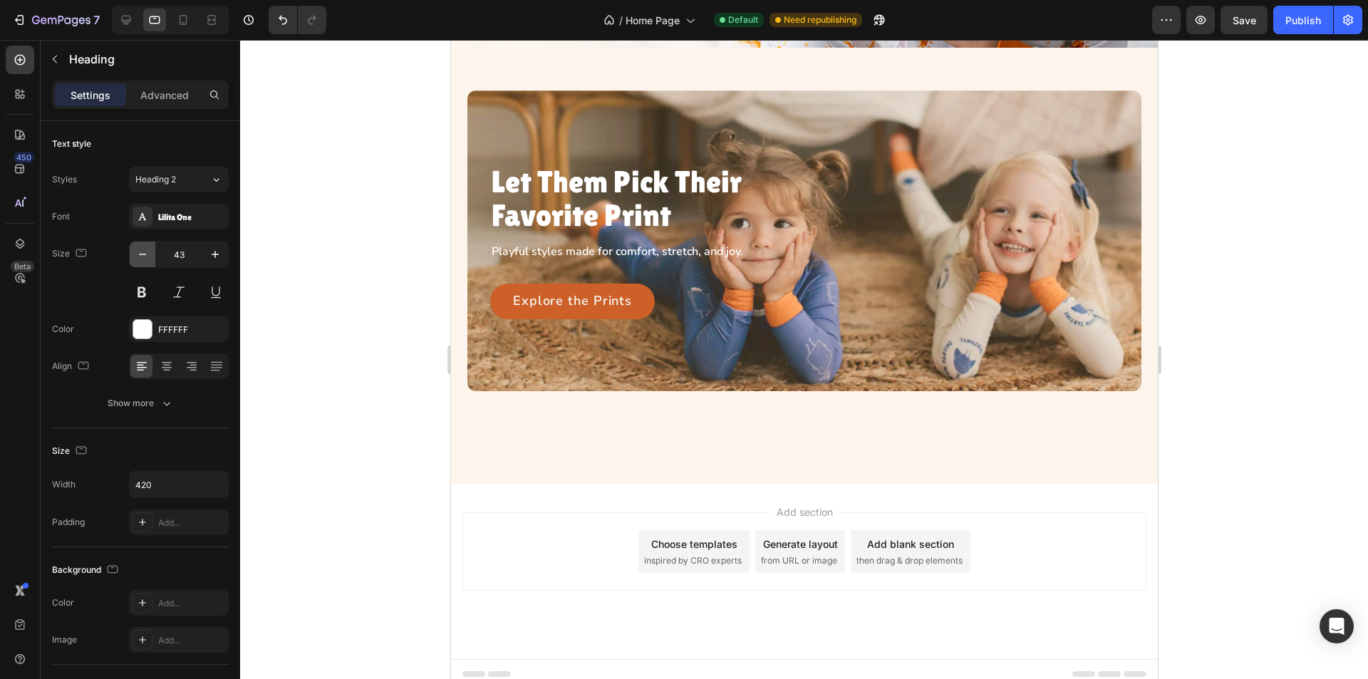
click at [139, 252] on icon "button" at bounding box center [142, 254] width 14 height 14
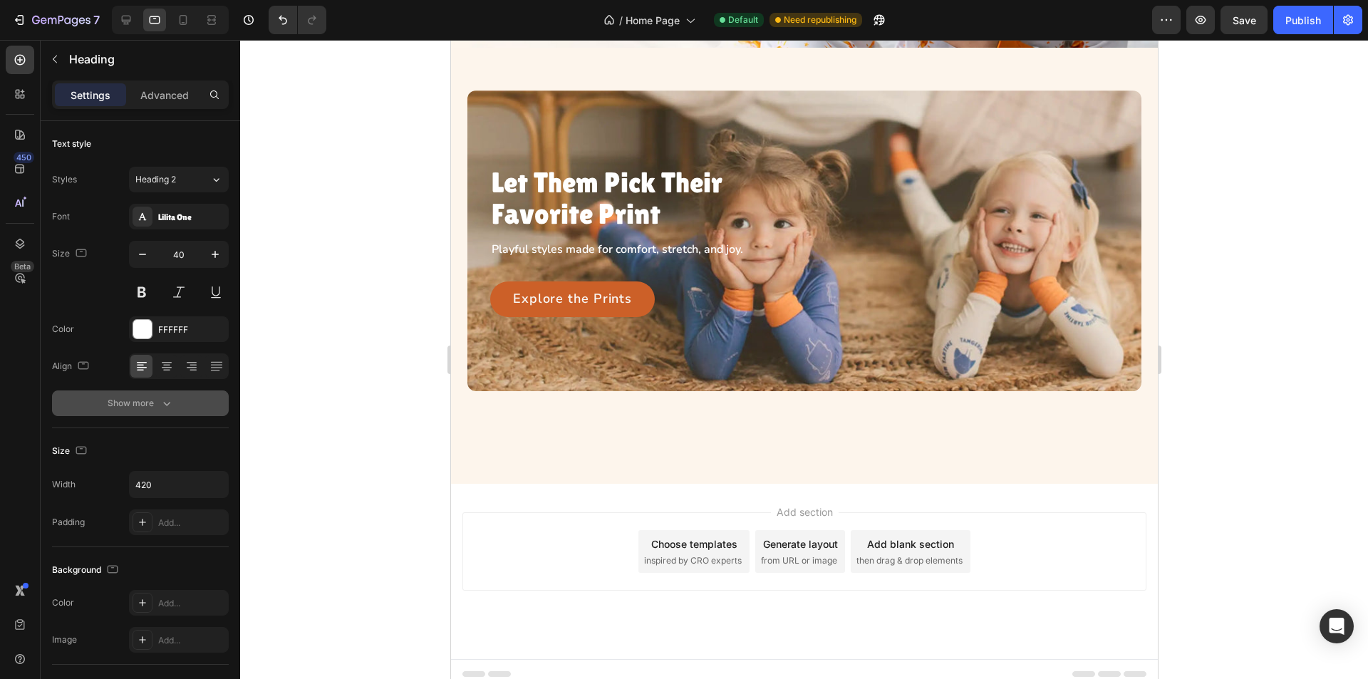
click at [185, 408] on button "Show more" at bounding box center [140, 404] width 177 height 26
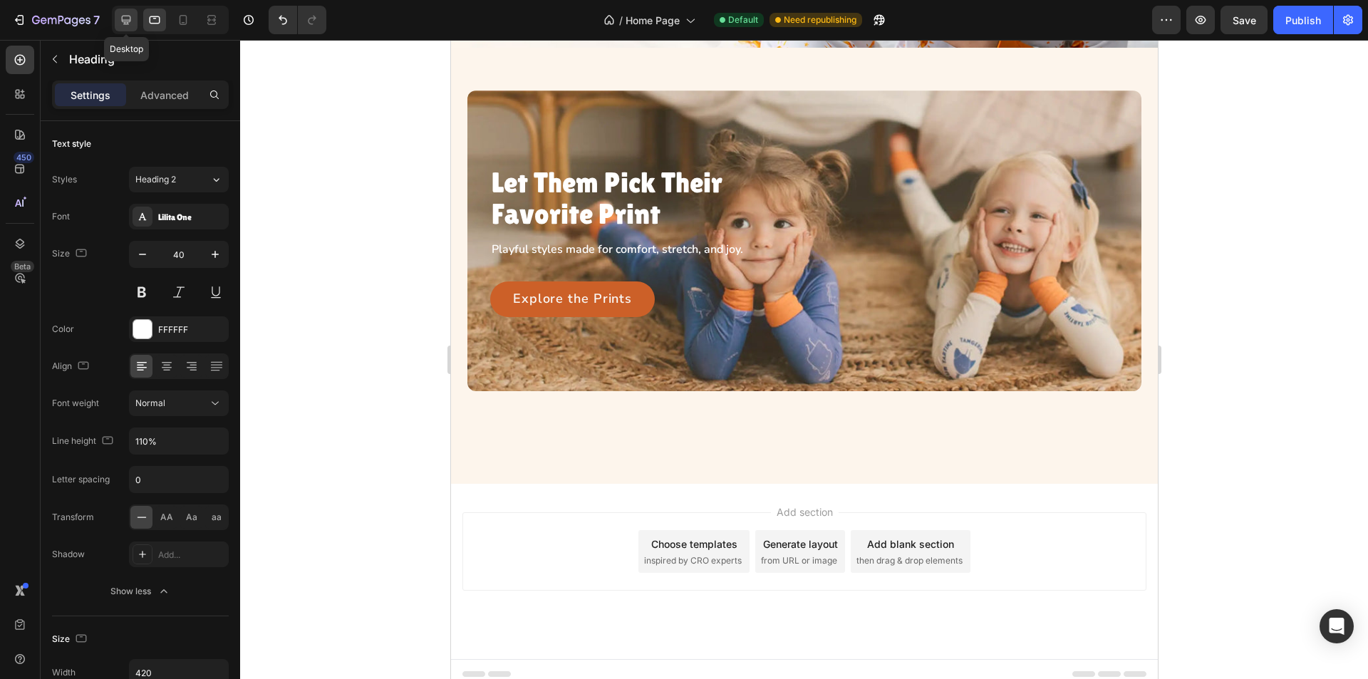
click at [118, 14] on div at bounding box center [126, 20] width 23 height 23
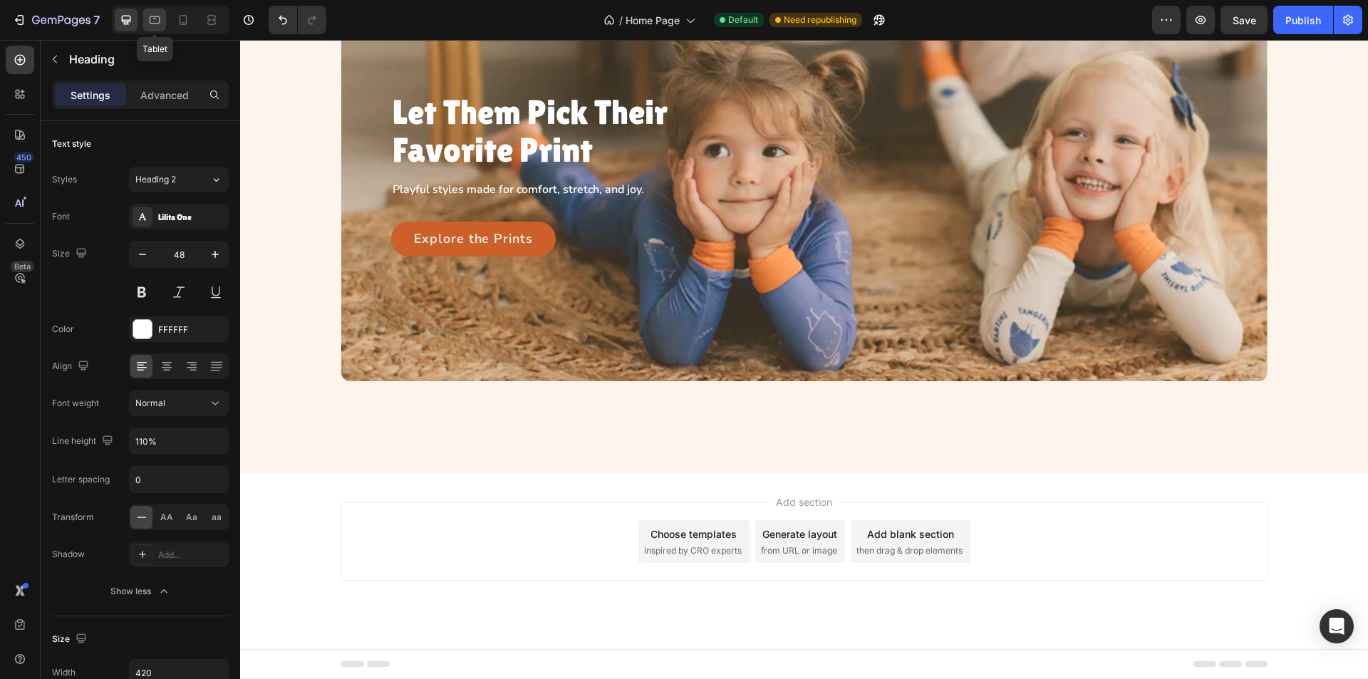
click at [153, 21] on icon at bounding box center [155, 20] width 14 height 14
type input "40"
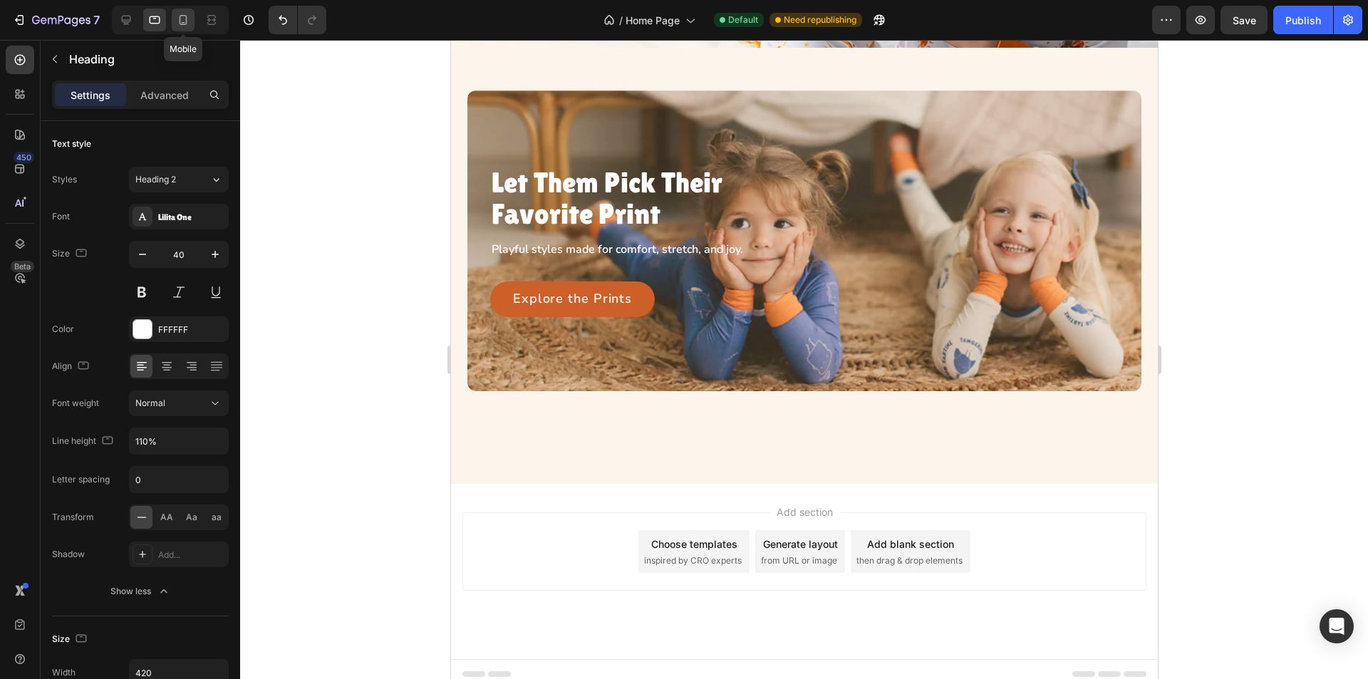
click at [182, 24] on icon at bounding box center [184, 20] width 8 height 10
type input "100%"
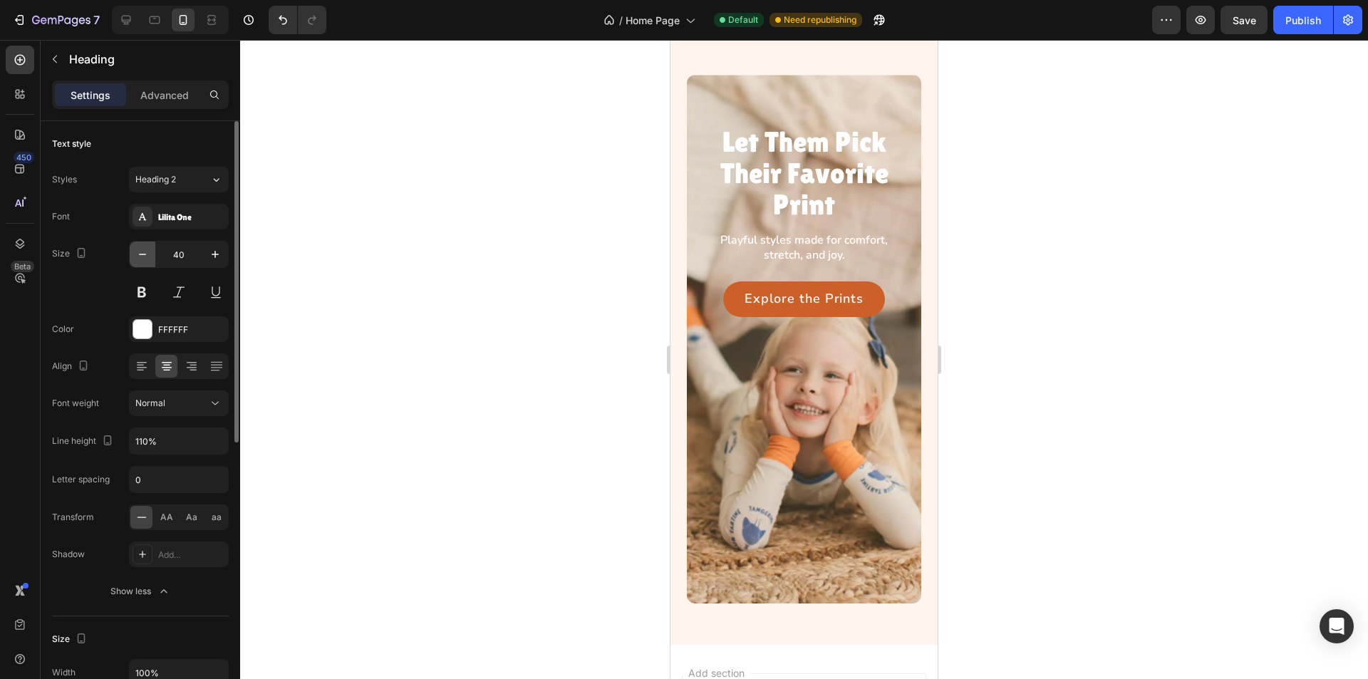
scroll to position [544, 0]
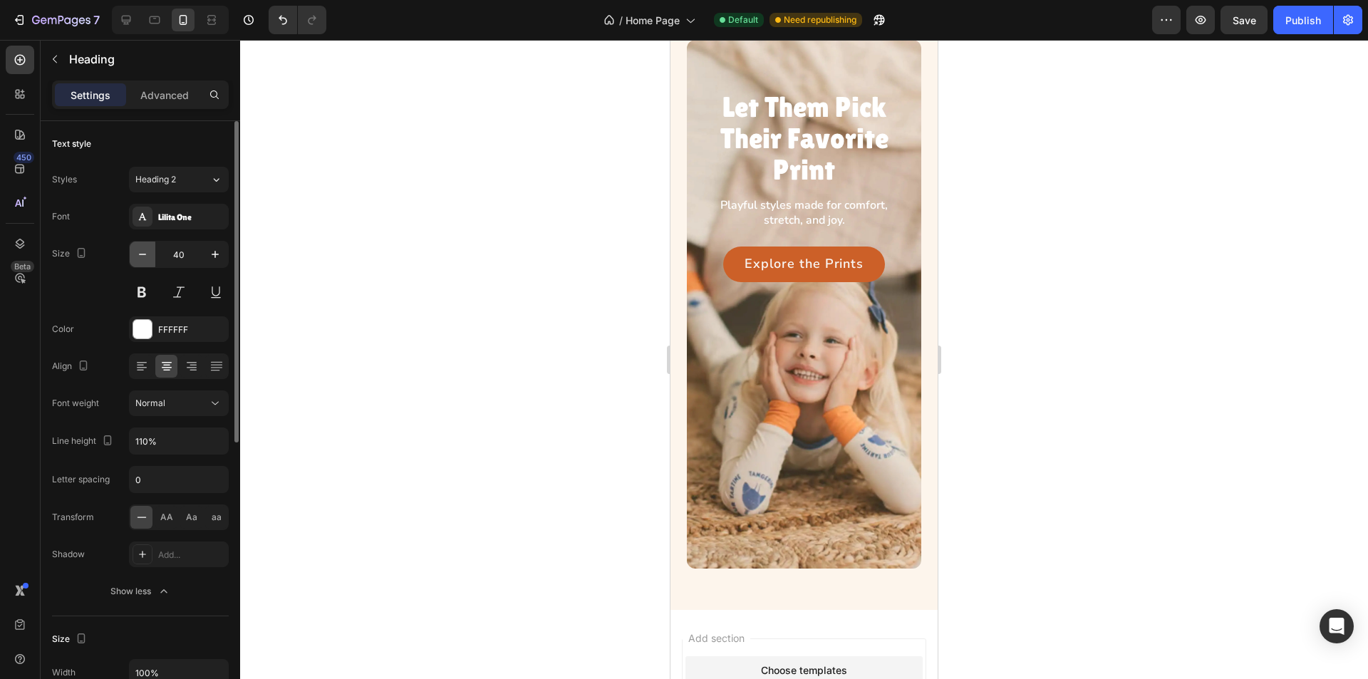
click at [147, 253] on icon "button" at bounding box center [142, 254] width 14 height 14
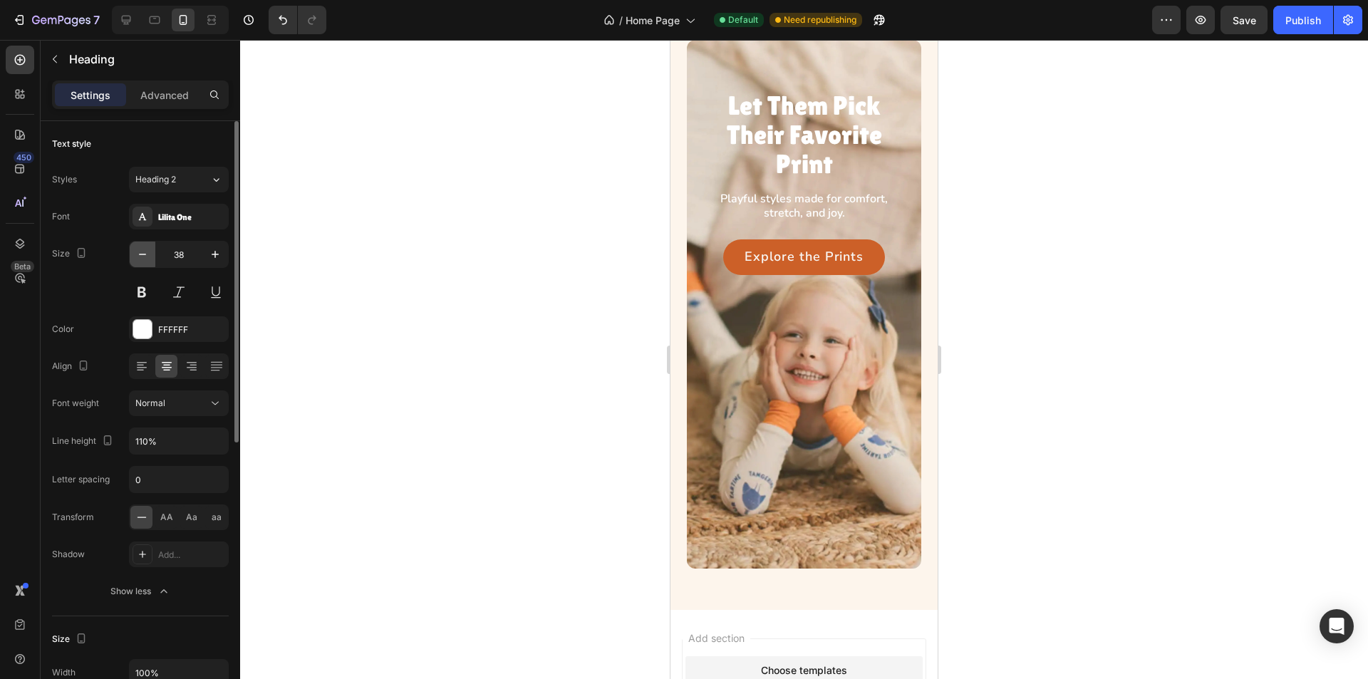
click at [147, 253] on icon "button" at bounding box center [142, 254] width 14 height 14
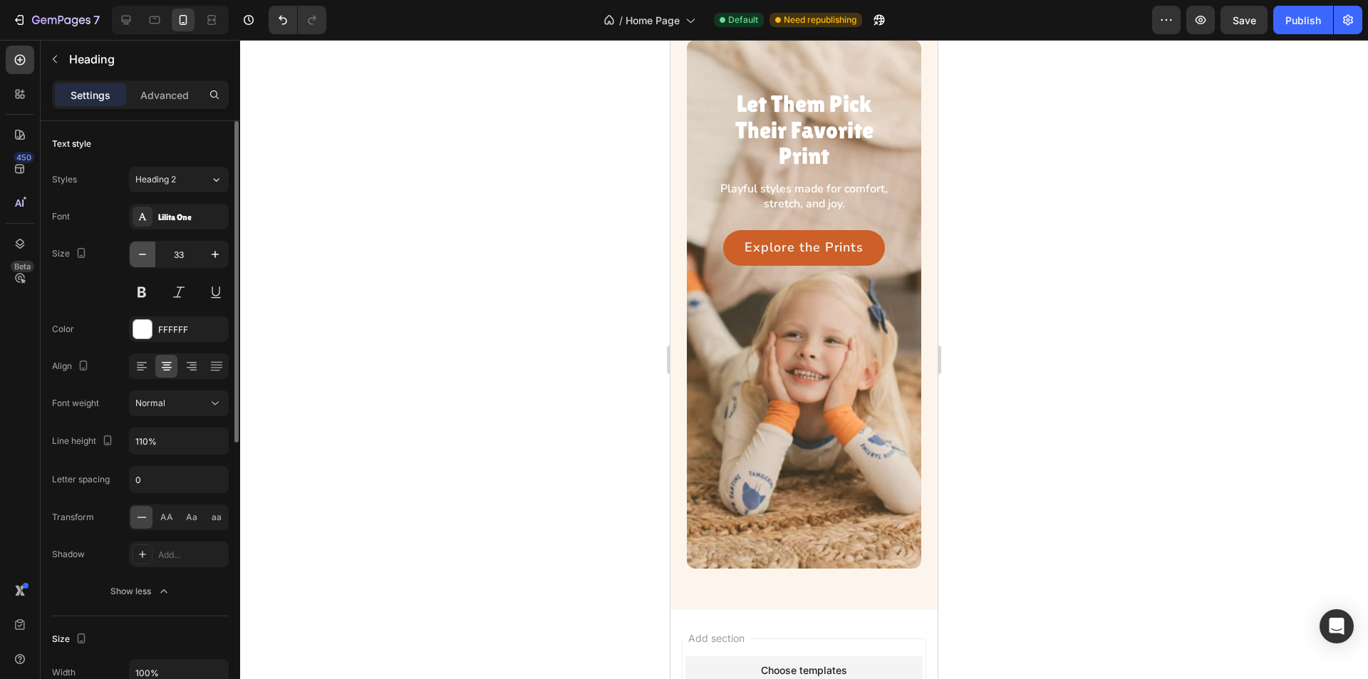
click at [147, 253] on icon "button" at bounding box center [142, 254] width 14 height 14
type input "32"
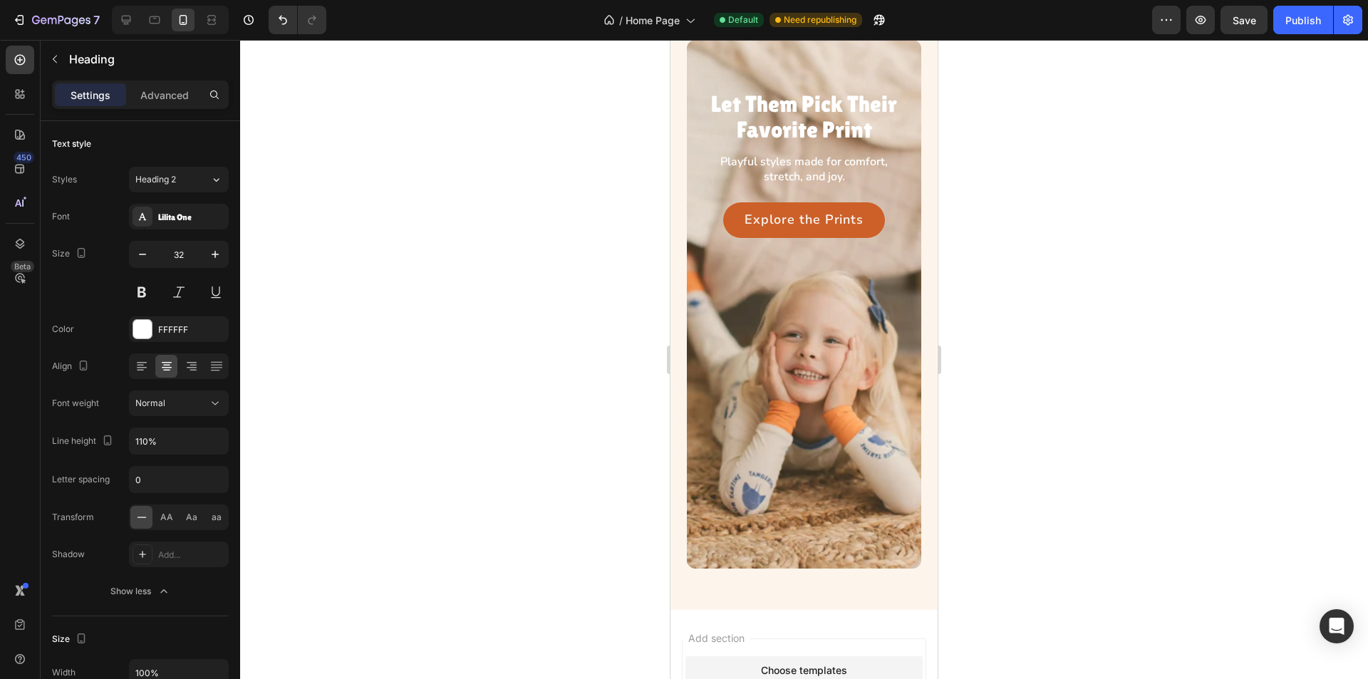
click at [816, 120] on h3 "Let Them Pick Their Favorite Print" at bounding box center [804, 116] width 189 height 53
click at [589, 192] on div at bounding box center [804, 359] width 1128 height 639
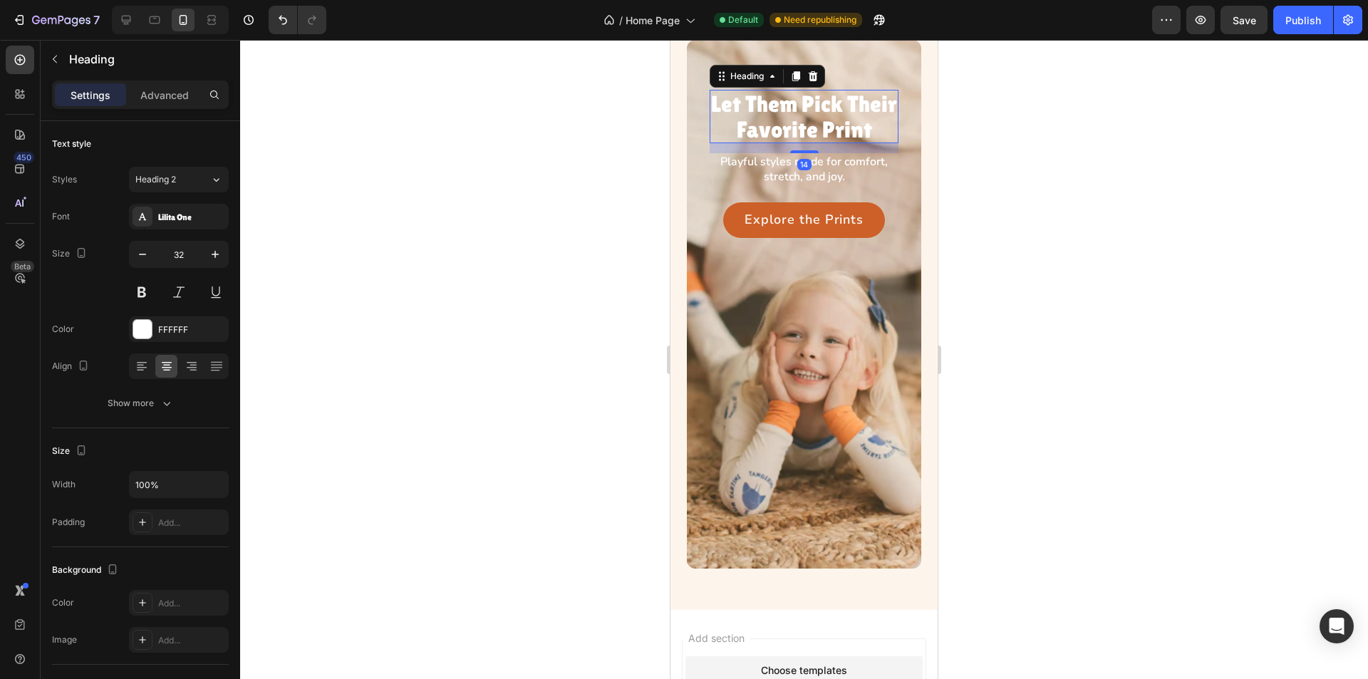
click at [785, 130] on p "Let Them Pick Their Favorite Print" at bounding box center [804, 116] width 186 height 50
click at [171, 88] on p "Advanced" at bounding box center [164, 95] width 48 height 15
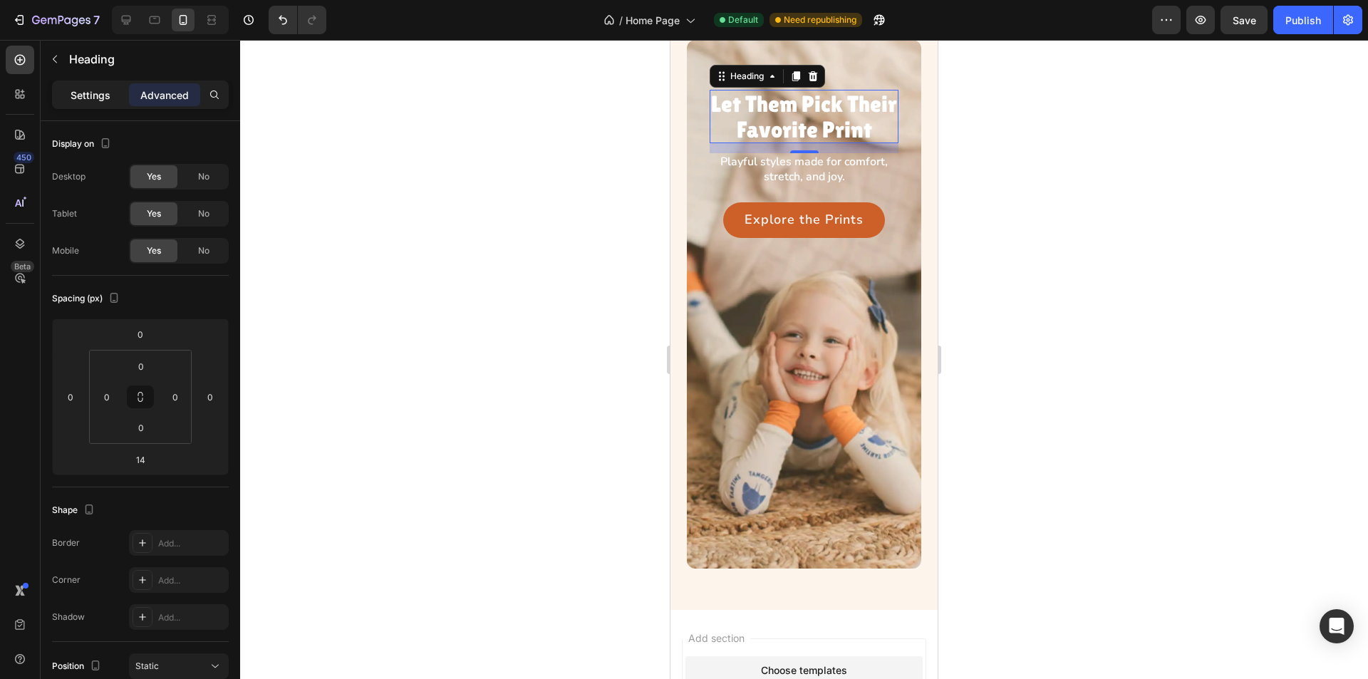
click at [99, 88] on p "Settings" at bounding box center [91, 95] width 40 height 15
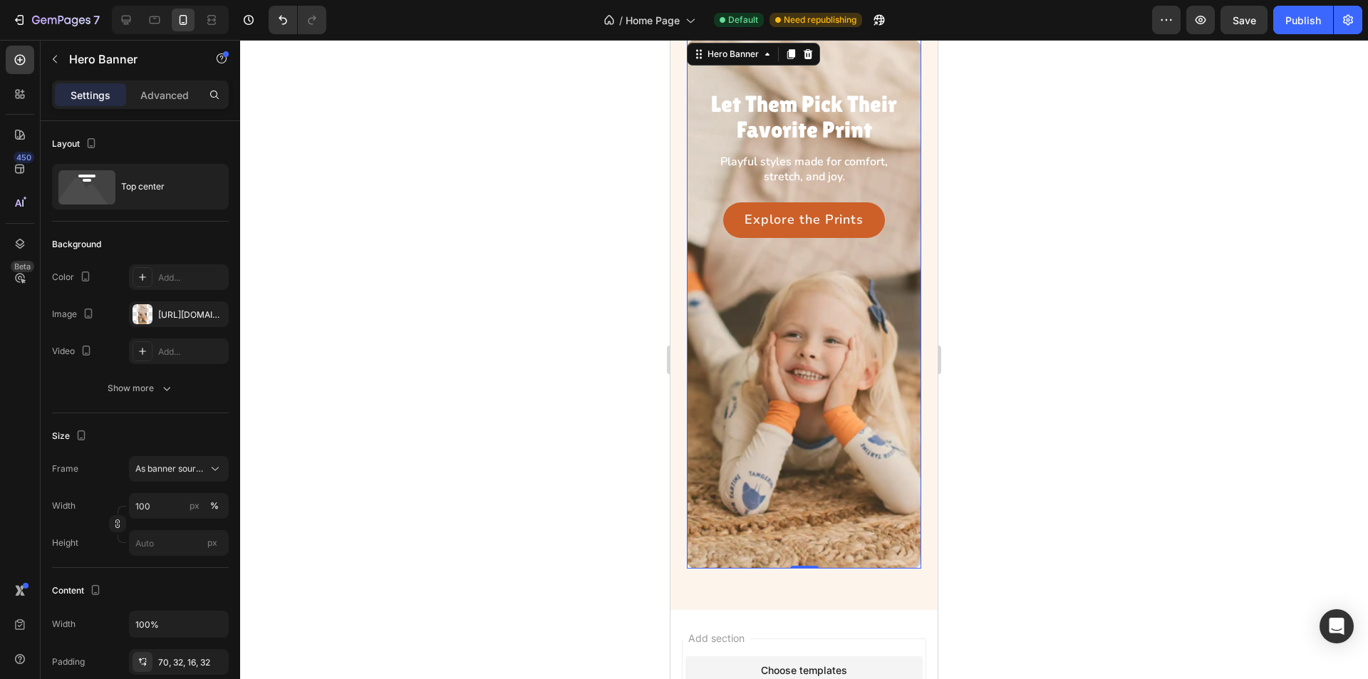
click at [698, 150] on div "Let Them Pick Their Favorite Print Heading Playful styles made for comfort, str…" at bounding box center [804, 145] width 234 height 210
click at [682, 277] on div "Let Them Pick Their Favorite Print Heading Playful styles made for comfort, str…" at bounding box center [804, 310] width 267 height 599
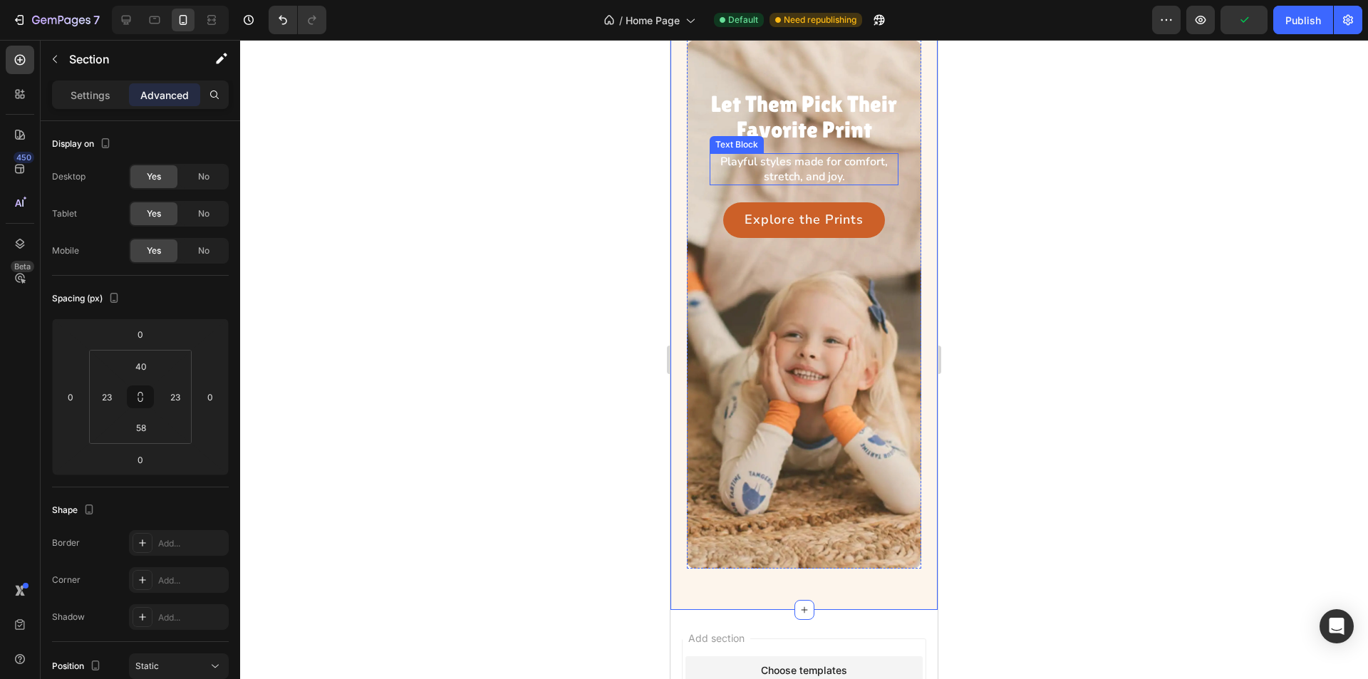
click at [745, 141] on p "Let Them Pick Their Favorite Print" at bounding box center [804, 116] width 186 height 50
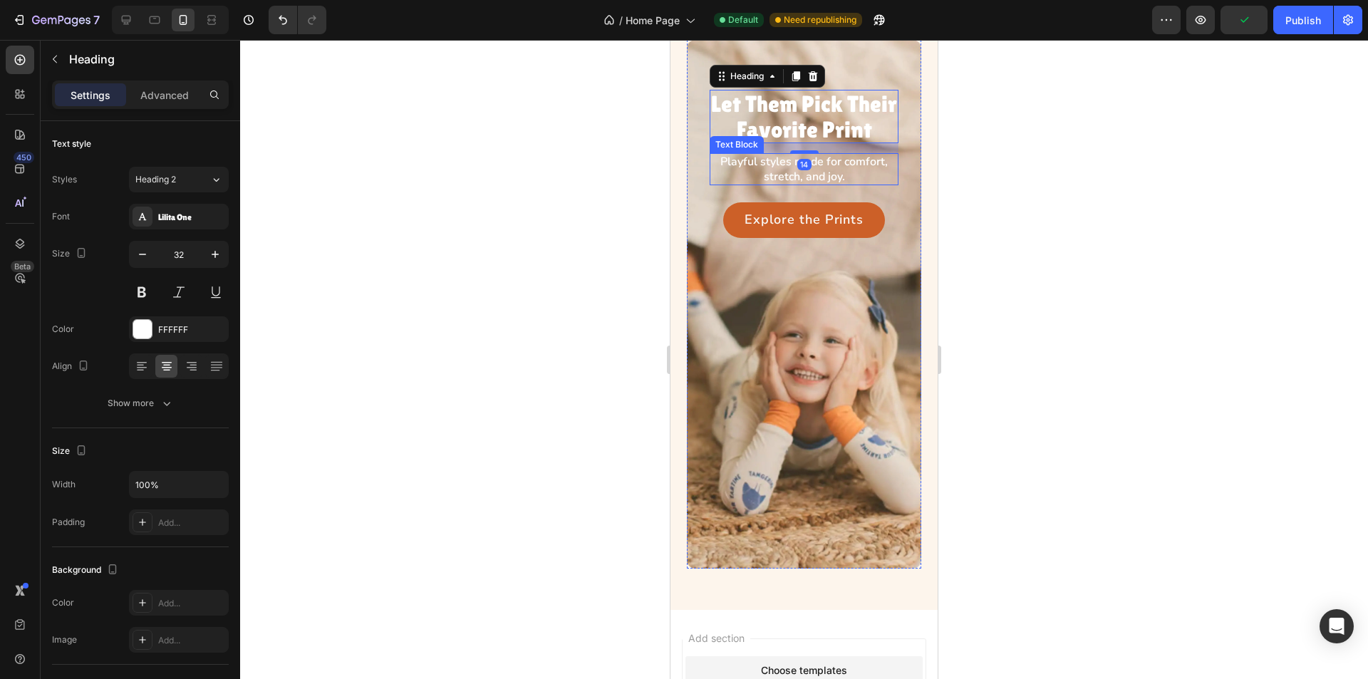
click at [728, 185] on p "Playful styles made for comfort, stretch, and joy." at bounding box center [804, 170] width 186 height 30
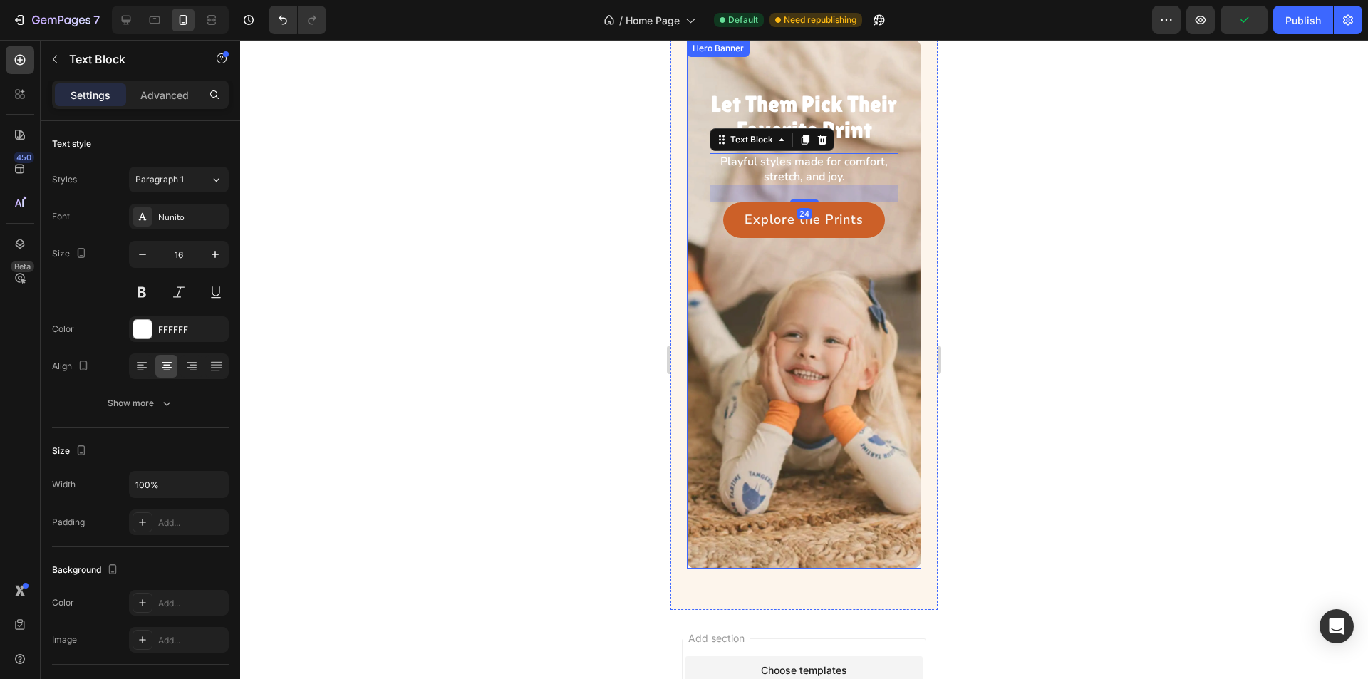
drag, startPoint x: 1320, startPoint y: 240, endPoint x: 695, endPoint y: 200, distance: 626.3
click at [700, 198] on div "Let Them Pick Their Favorite Print Heading Playful styles made for comfort, str…" at bounding box center [804, 145] width 234 height 210
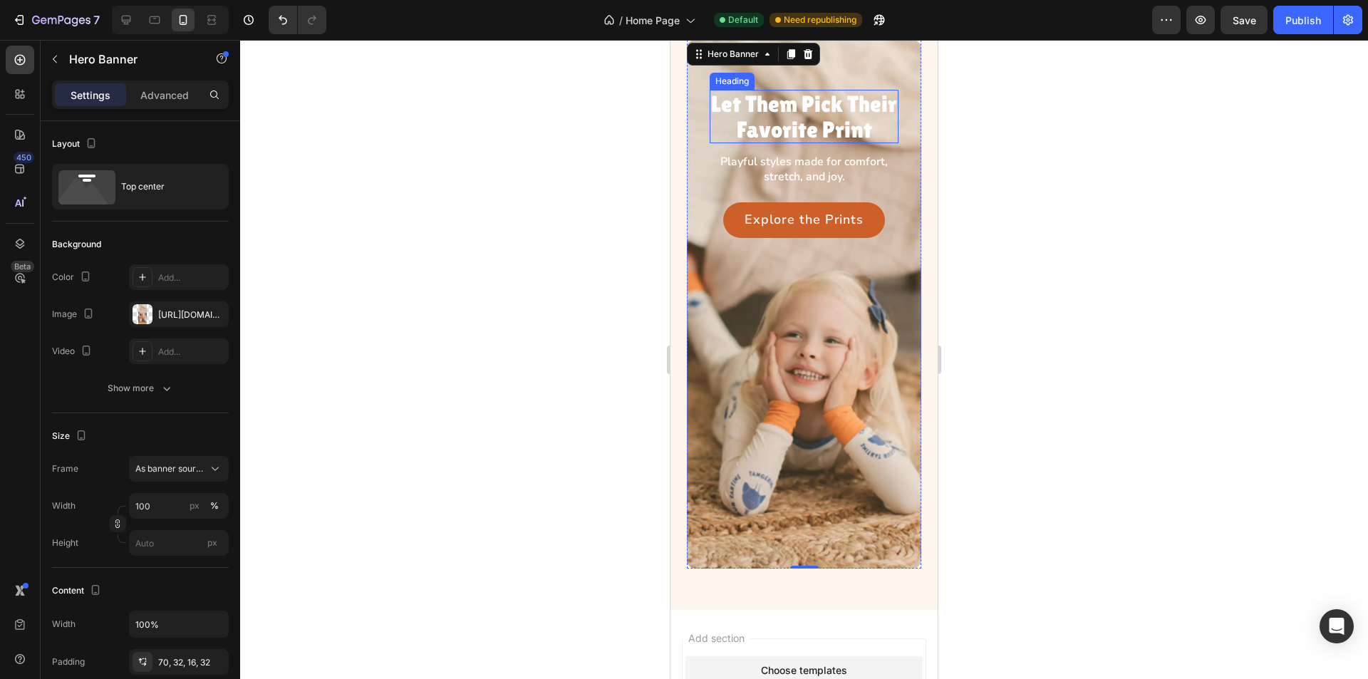
click at [779, 136] on p "Let Them Pick Their Favorite Print" at bounding box center [804, 116] width 186 height 50
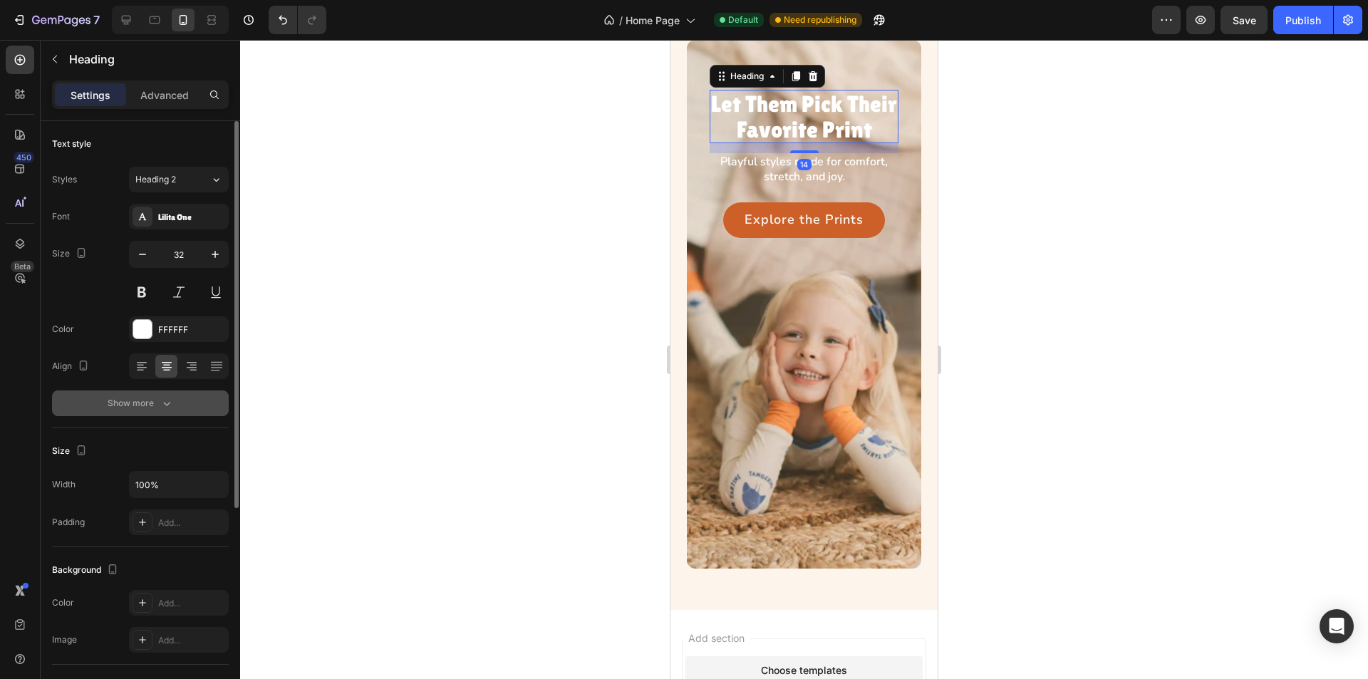
click at [184, 402] on button "Show more" at bounding box center [140, 404] width 177 height 26
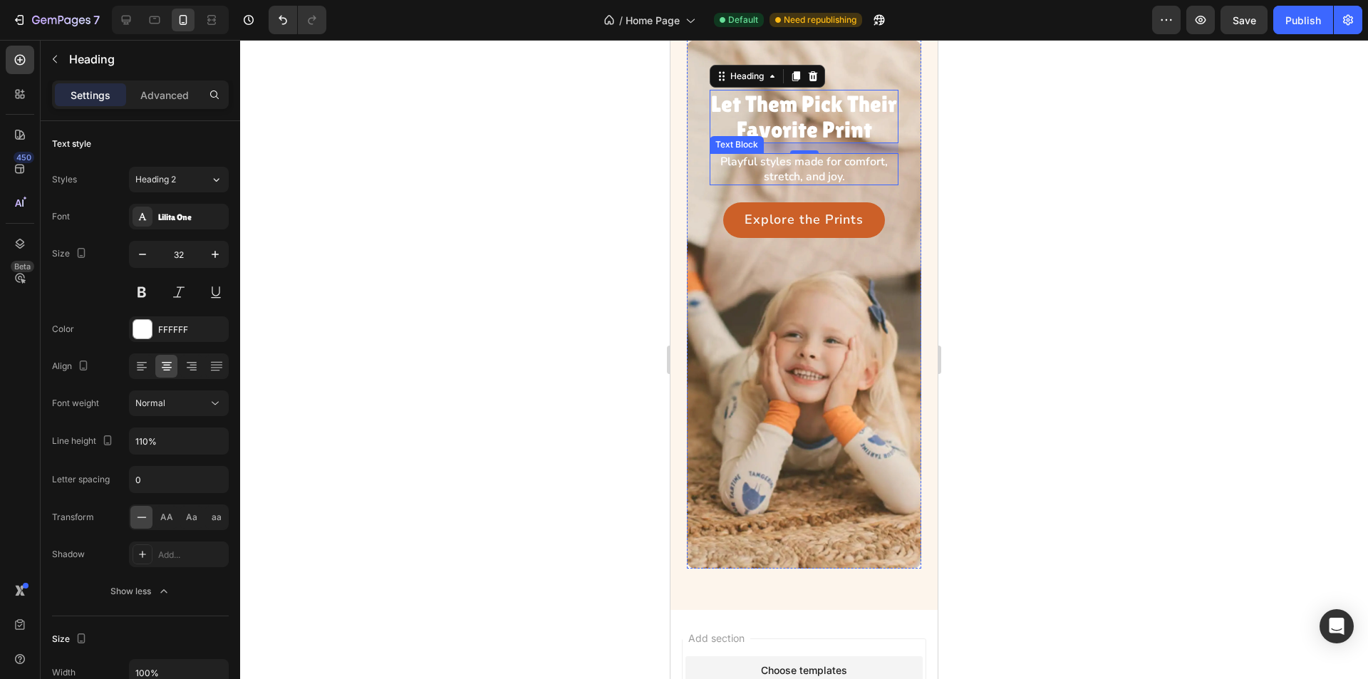
click at [814, 185] on p "Playful styles made for comfort, stretch, and joy." at bounding box center [804, 170] width 186 height 30
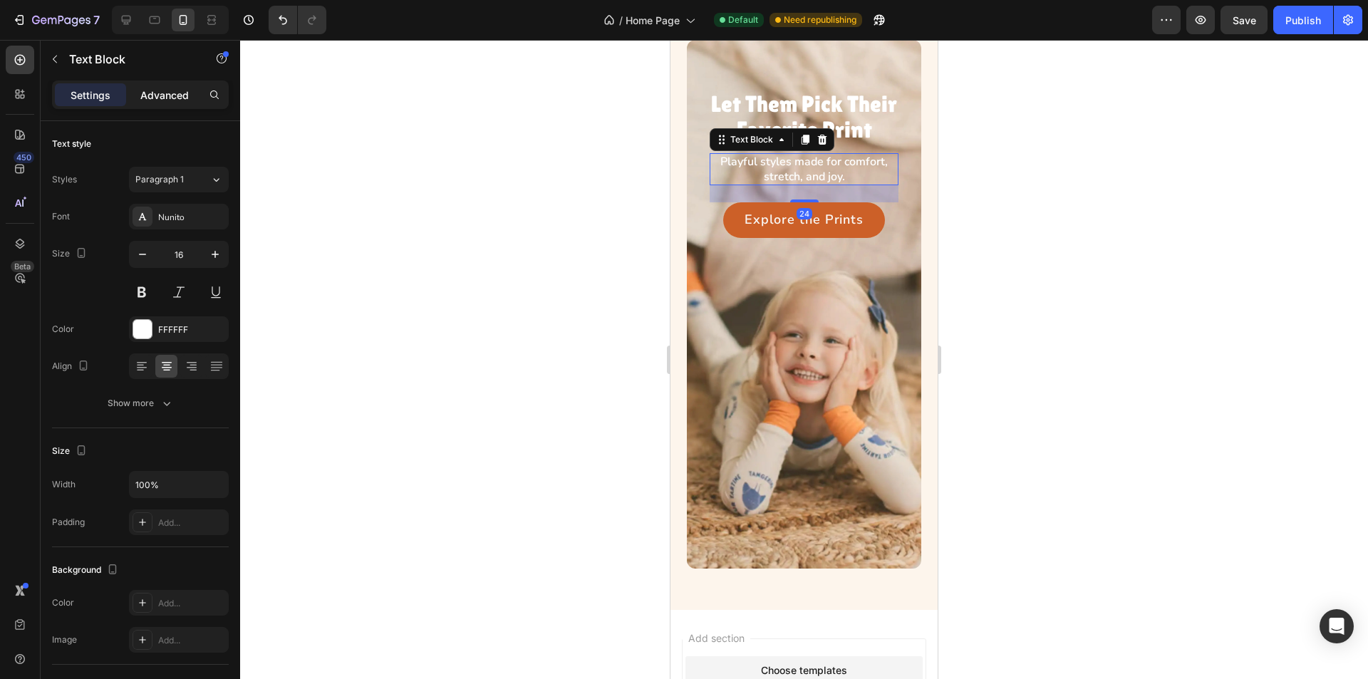
click at [160, 88] on p "Advanced" at bounding box center [164, 95] width 48 height 15
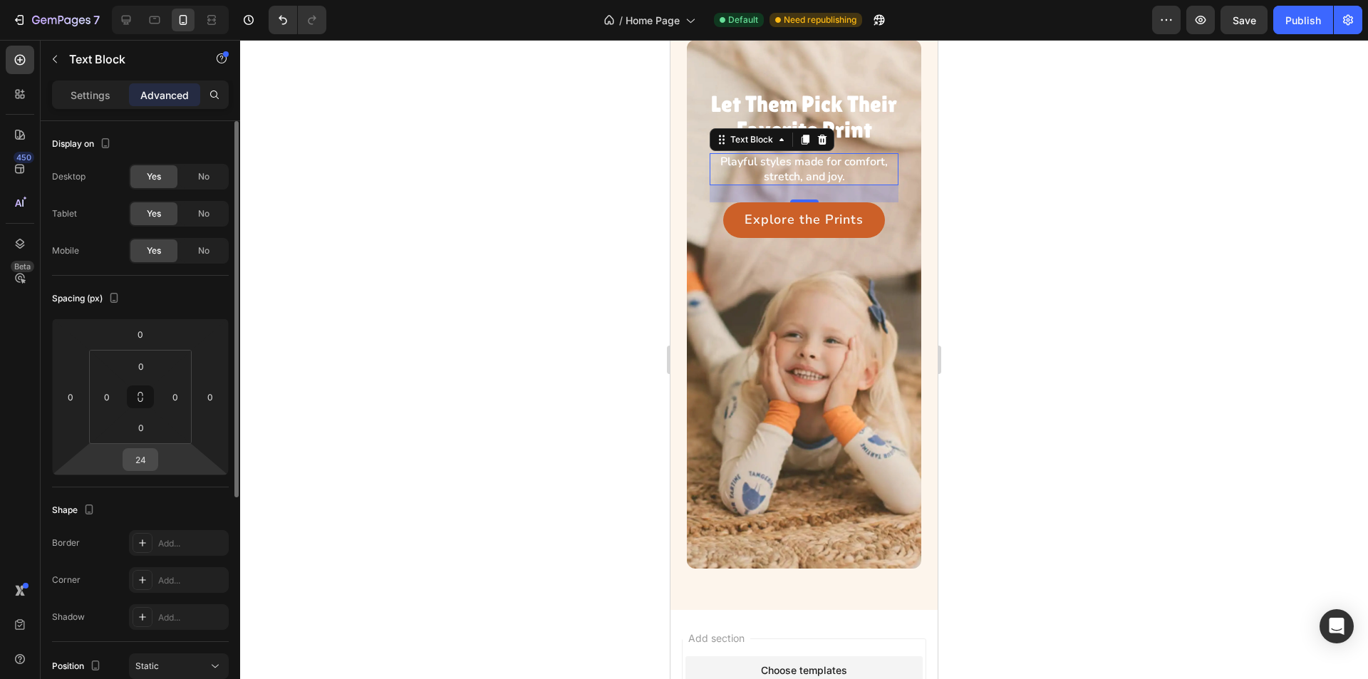
click at [142, 459] on input "24" at bounding box center [140, 459] width 29 height 21
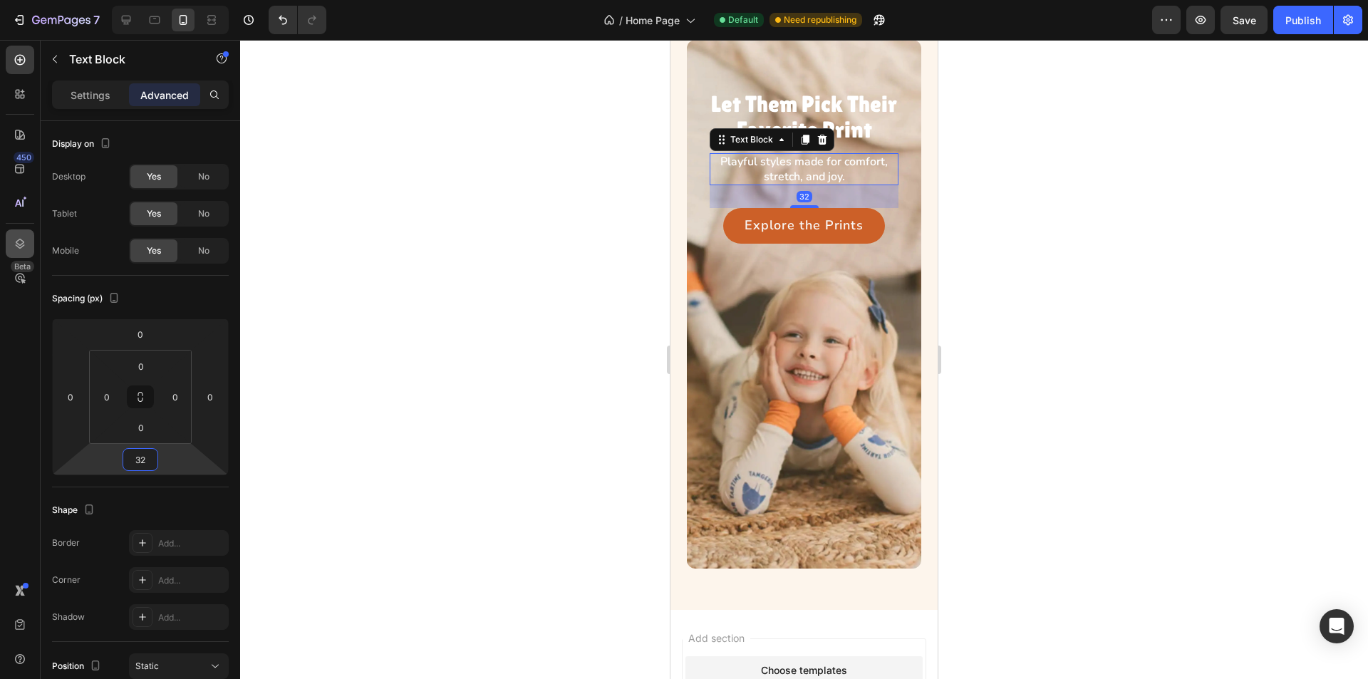
type input "32"
drag, startPoint x: 731, startPoint y: 256, endPoint x: 718, endPoint y: 260, distance: 14.2
click at [731, 244] on button "Explore the Prints" at bounding box center [804, 226] width 162 height 36
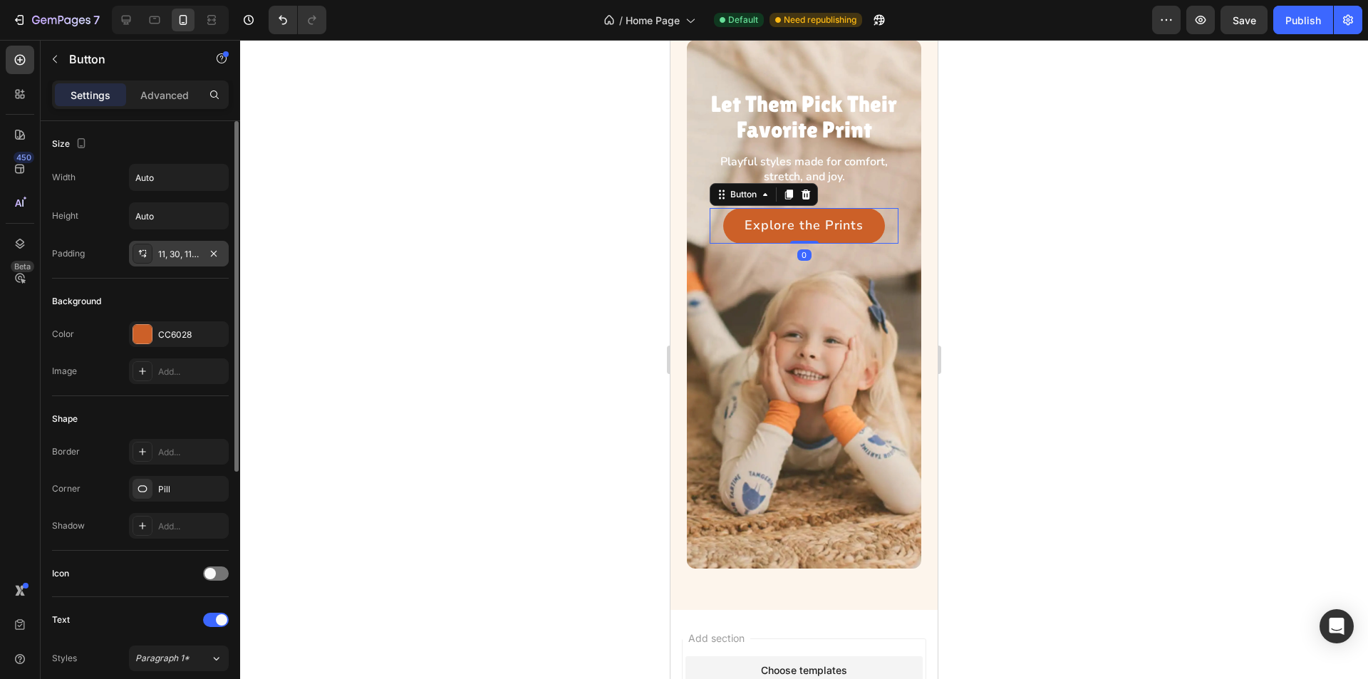
click at [138, 251] on icon at bounding box center [142, 253] width 11 height 11
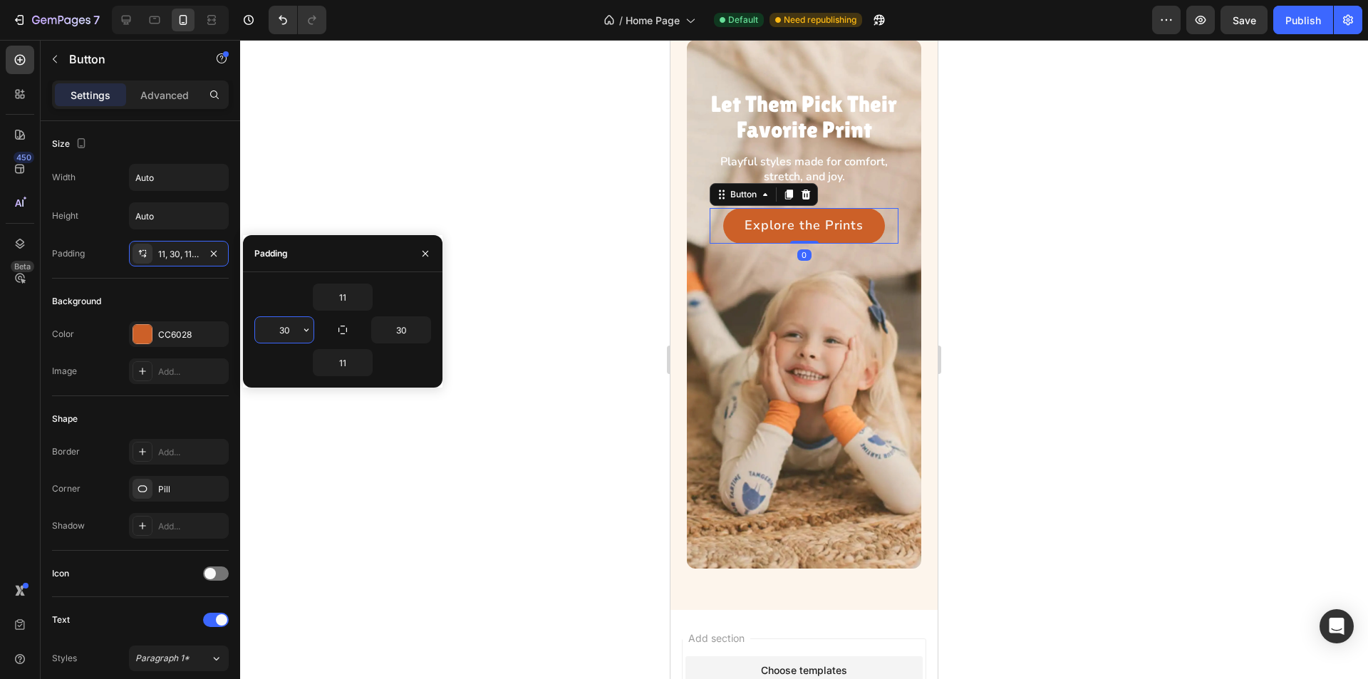
click at [291, 333] on input "30" at bounding box center [284, 330] width 58 height 26
click at [284, 329] on input "30" at bounding box center [284, 330] width 58 height 26
drag, startPoint x: 286, startPoint y: 329, endPoint x: 298, endPoint y: 332, distance: 12.6
click at [297, 331] on input "30" at bounding box center [284, 330] width 58 height 26
type input "32"
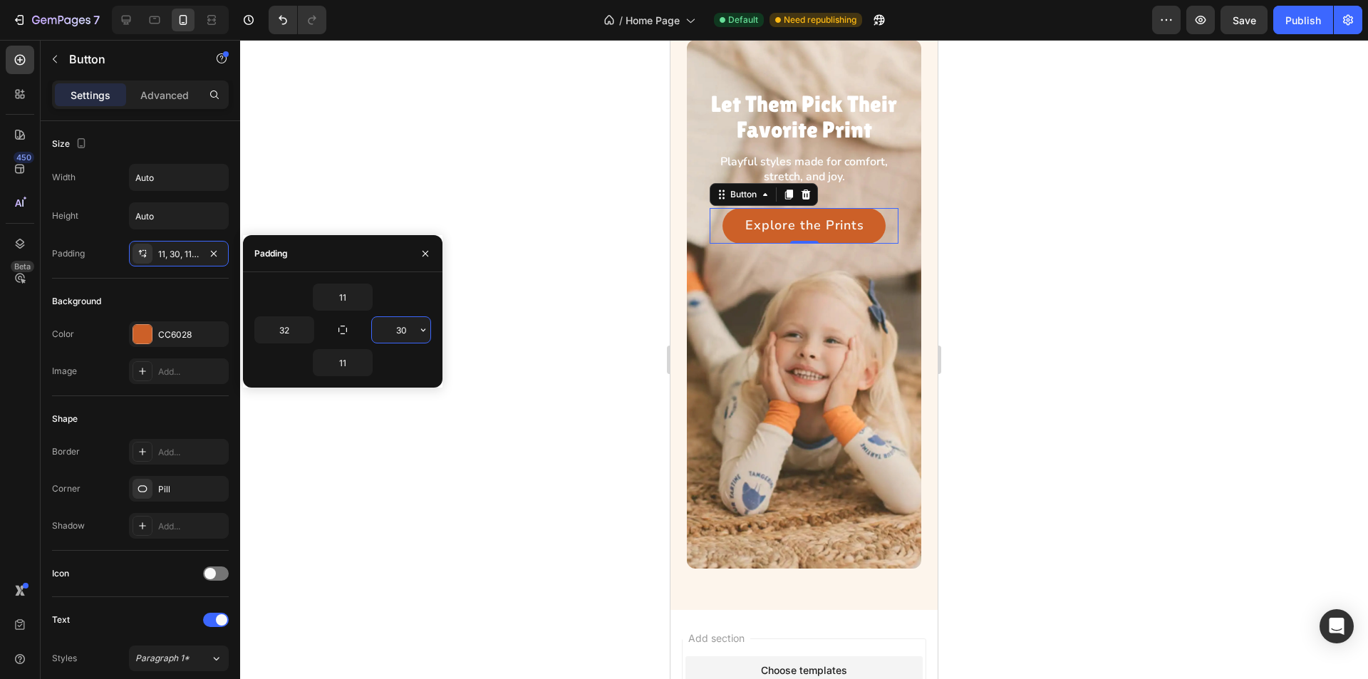
click at [407, 329] on input "30" at bounding box center [401, 330] width 58 height 26
type input "32"
click at [701, 165] on div "Let Them Pick Their Favorite Print Heading Playful styles made for comfort, str…" at bounding box center [804, 147] width 234 height 215
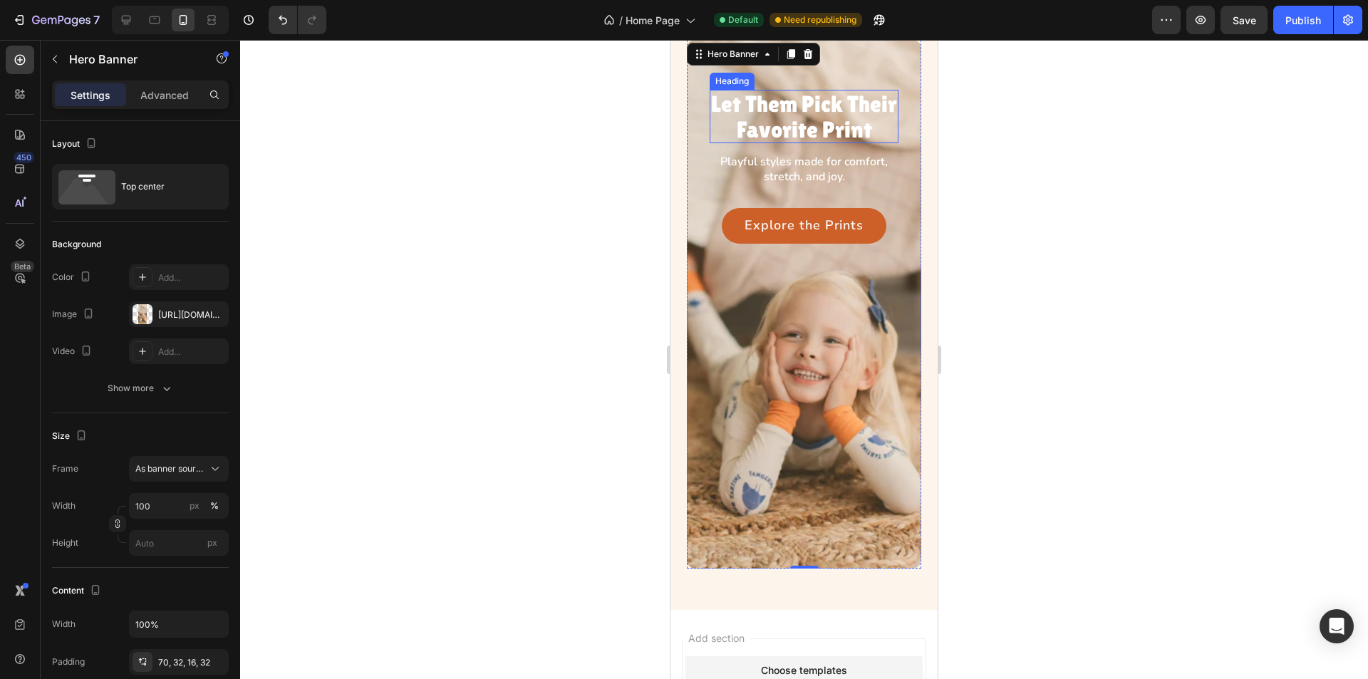
click at [751, 141] on p "Let Them Pick Their Favorite Print" at bounding box center [804, 116] width 186 height 50
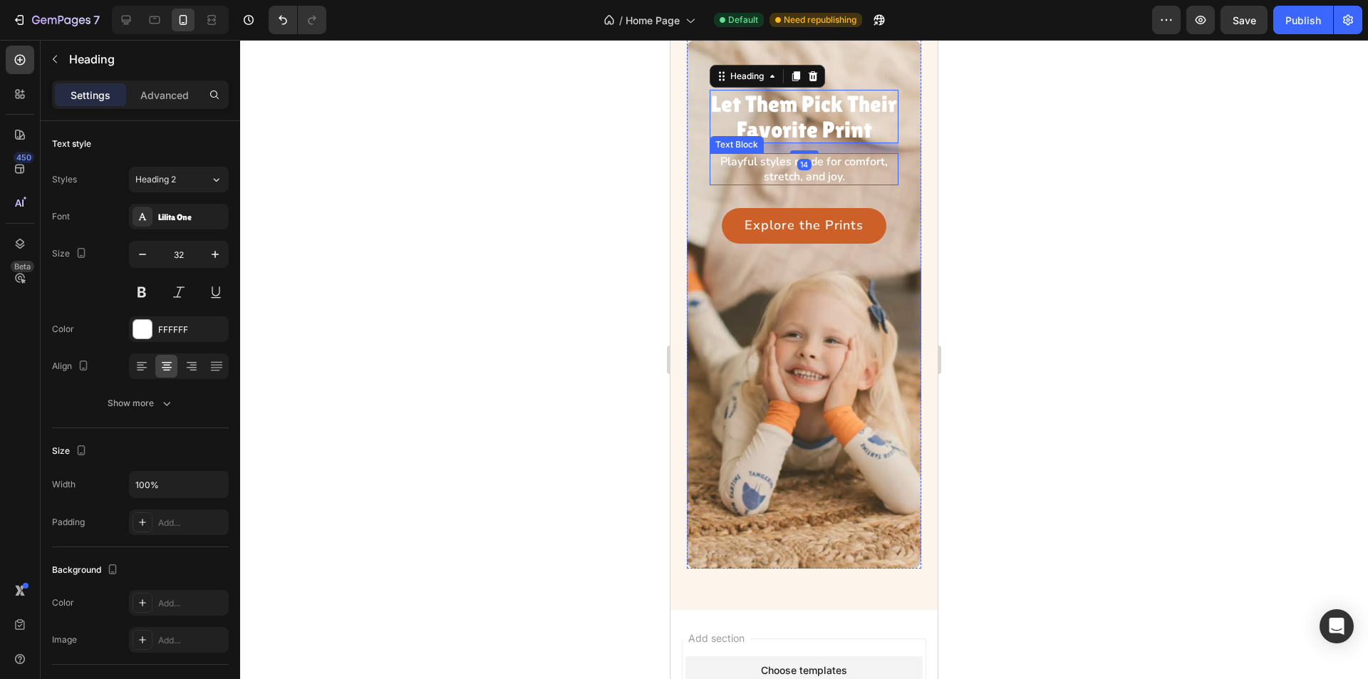
click at [754, 185] on p "Playful styles made for comfort, stretch, and joy." at bounding box center [804, 170] width 186 height 30
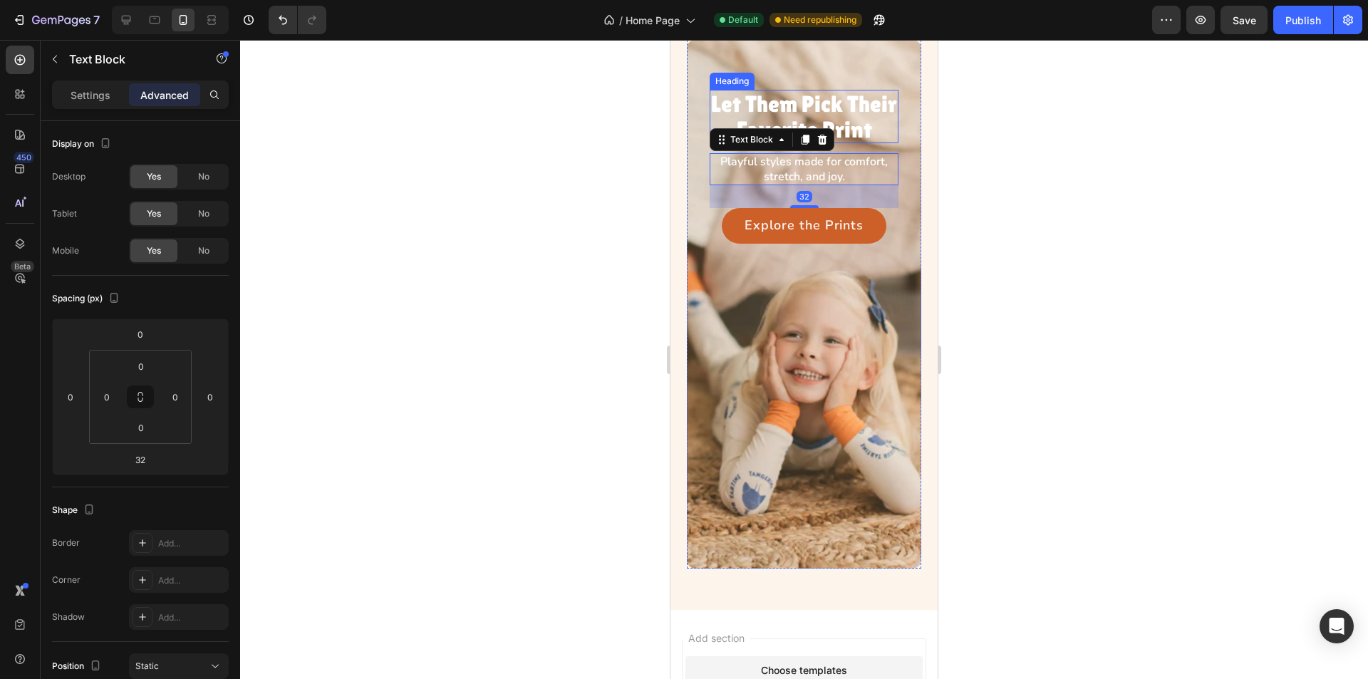
click at [720, 130] on p "Let Them Pick Their Favorite Print" at bounding box center [804, 116] width 186 height 50
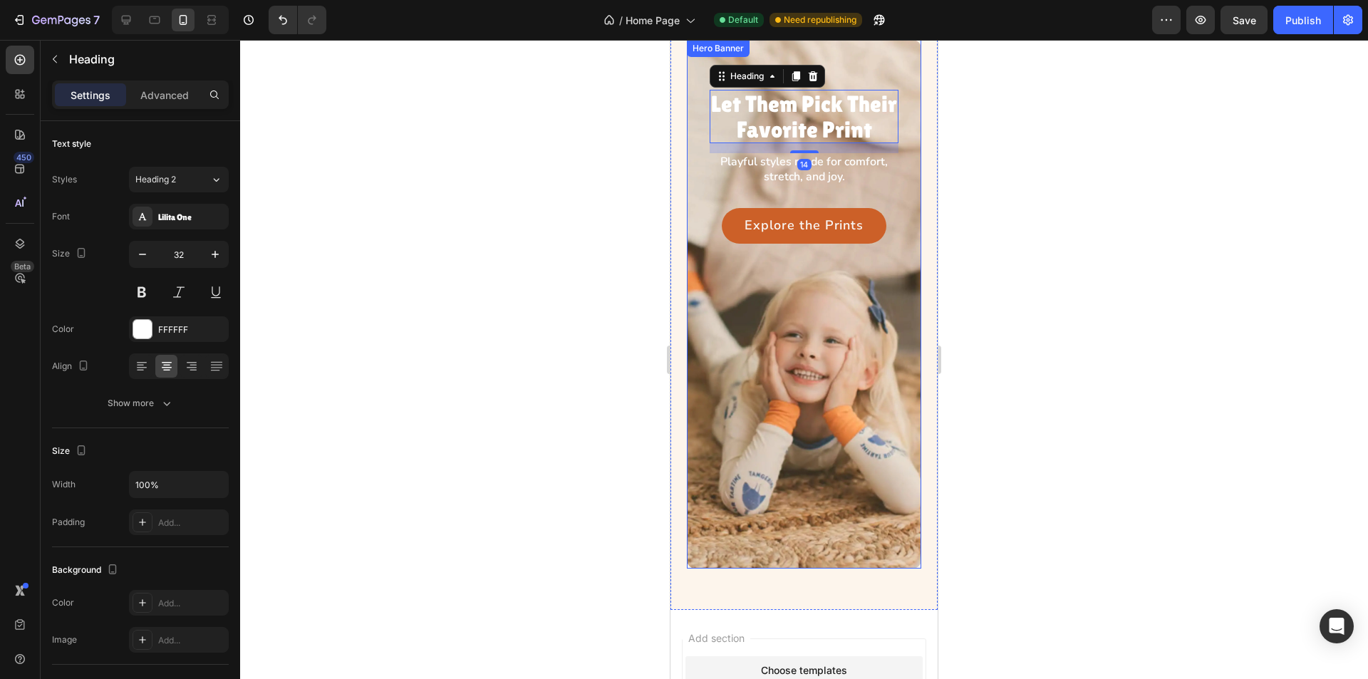
click at [700, 136] on div "Let Them Pick Their Favorite Print Heading 14 Playful styles made for comfort, …" at bounding box center [804, 147] width 234 height 215
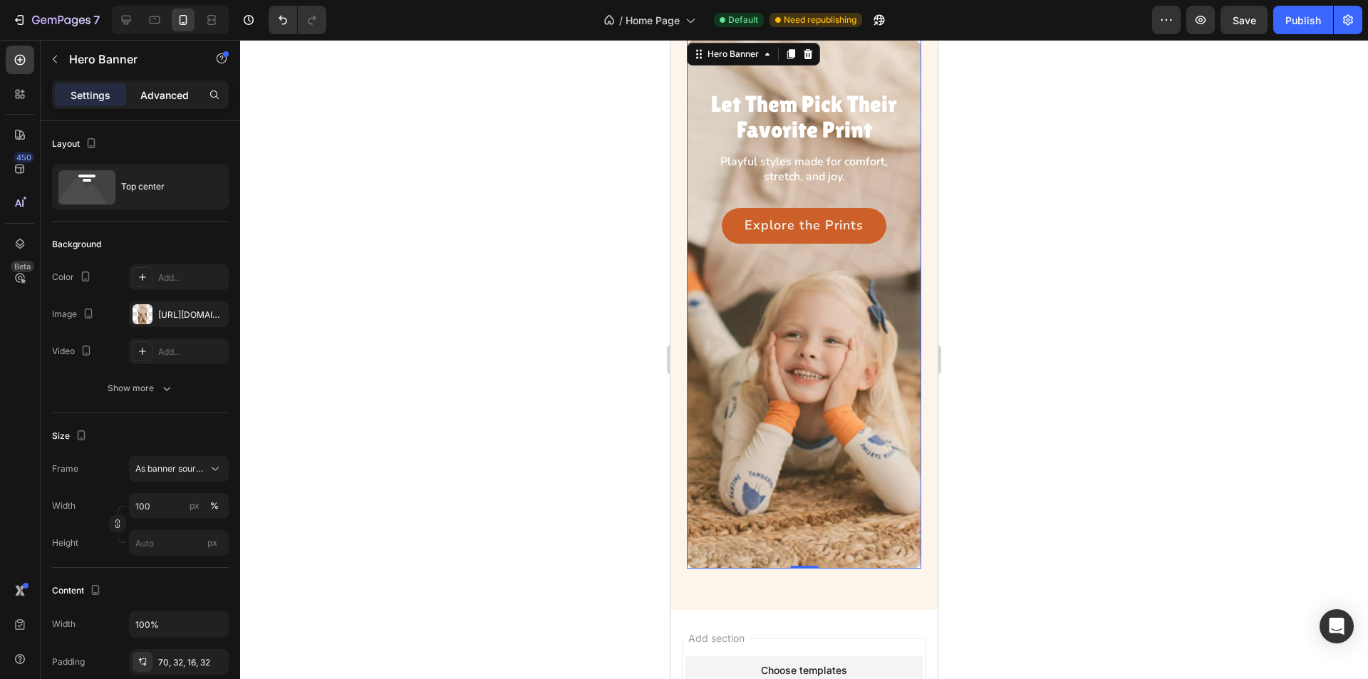
click at [156, 86] on div "Advanced" at bounding box center [164, 94] width 71 height 23
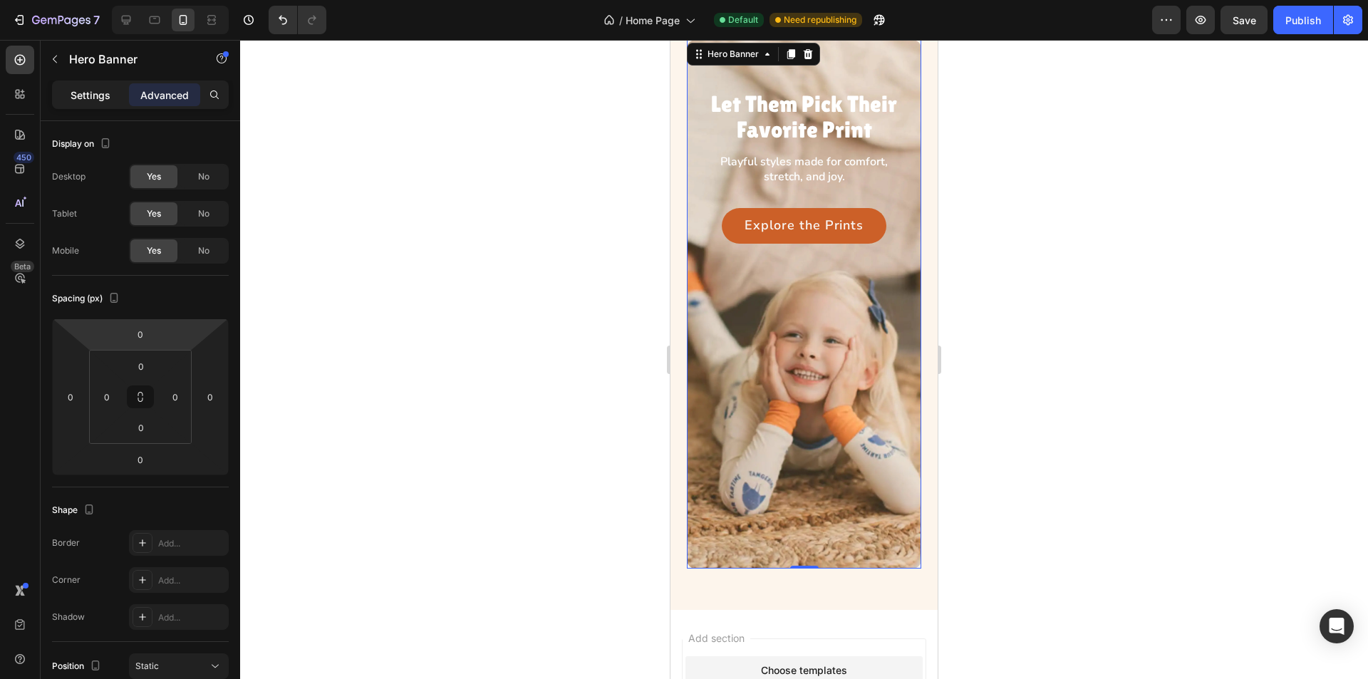
click at [88, 97] on p "Settings" at bounding box center [91, 95] width 40 height 15
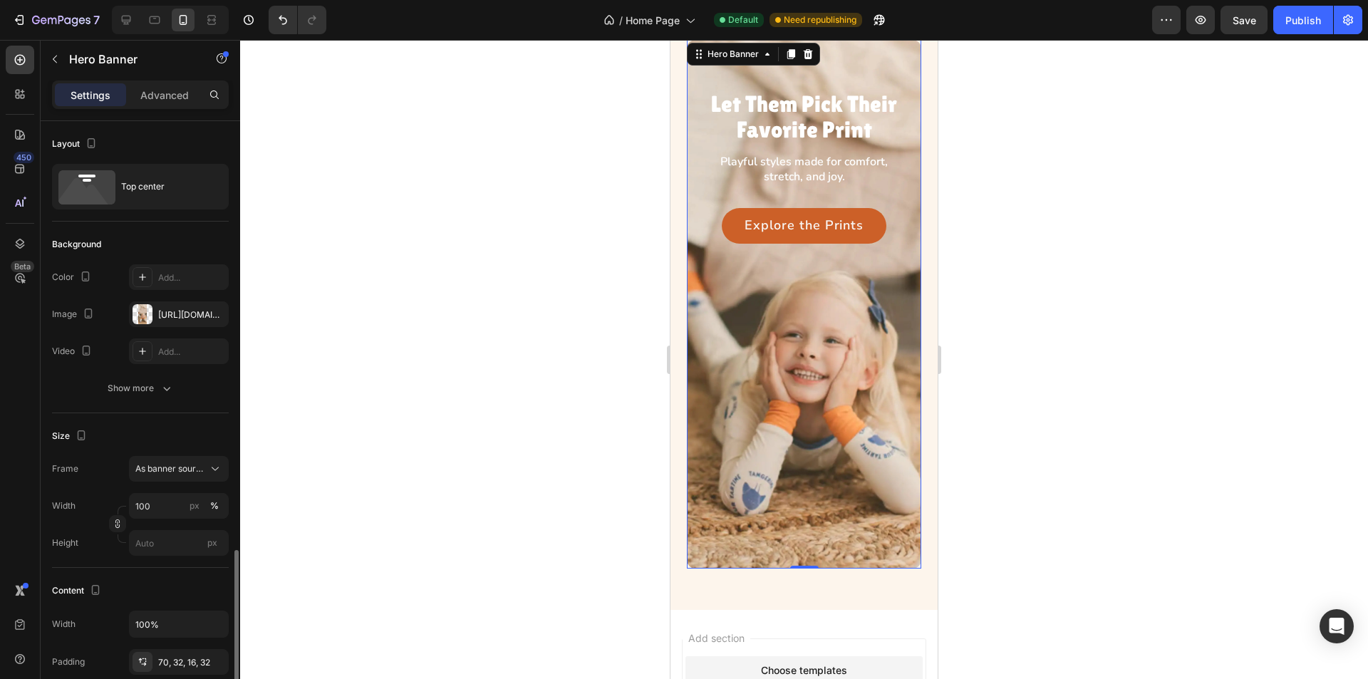
scroll to position [285, 0]
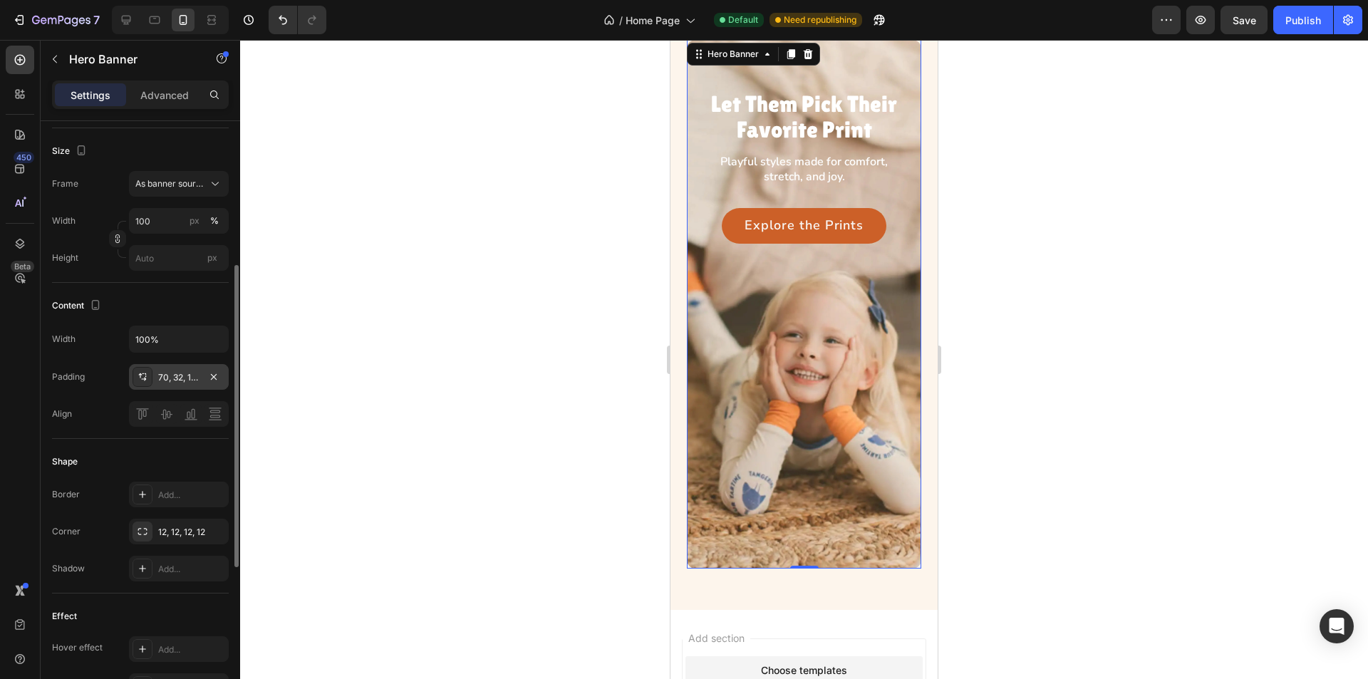
click at [145, 377] on icon at bounding box center [142, 376] width 11 height 11
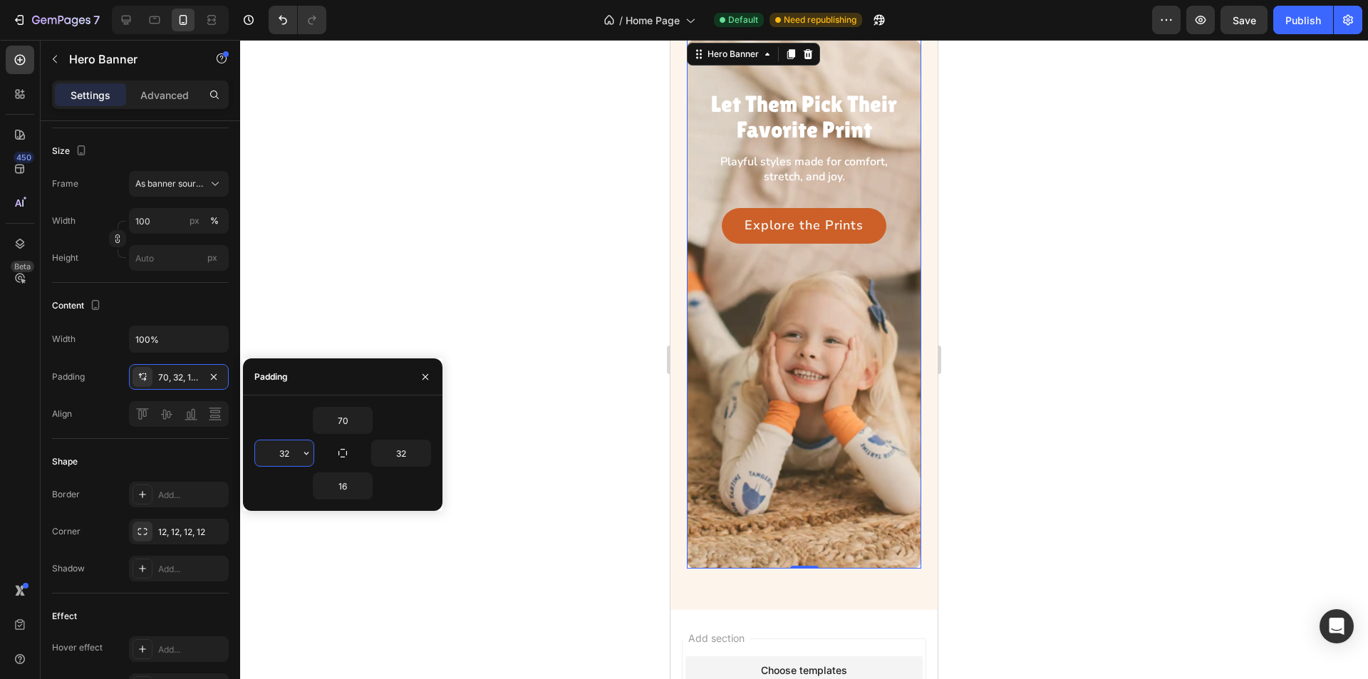
click at [294, 452] on input "32" at bounding box center [284, 453] width 58 height 26
click at [282, 457] on input "32" at bounding box center [284, 453] width 58 height 26
click at [288, 453] on input "32" at bounding box center [284, 453] width 58 height 26
type input "30"
click at [408, 453] on input "32" at bounding box center [401, 453] width 58 height 26
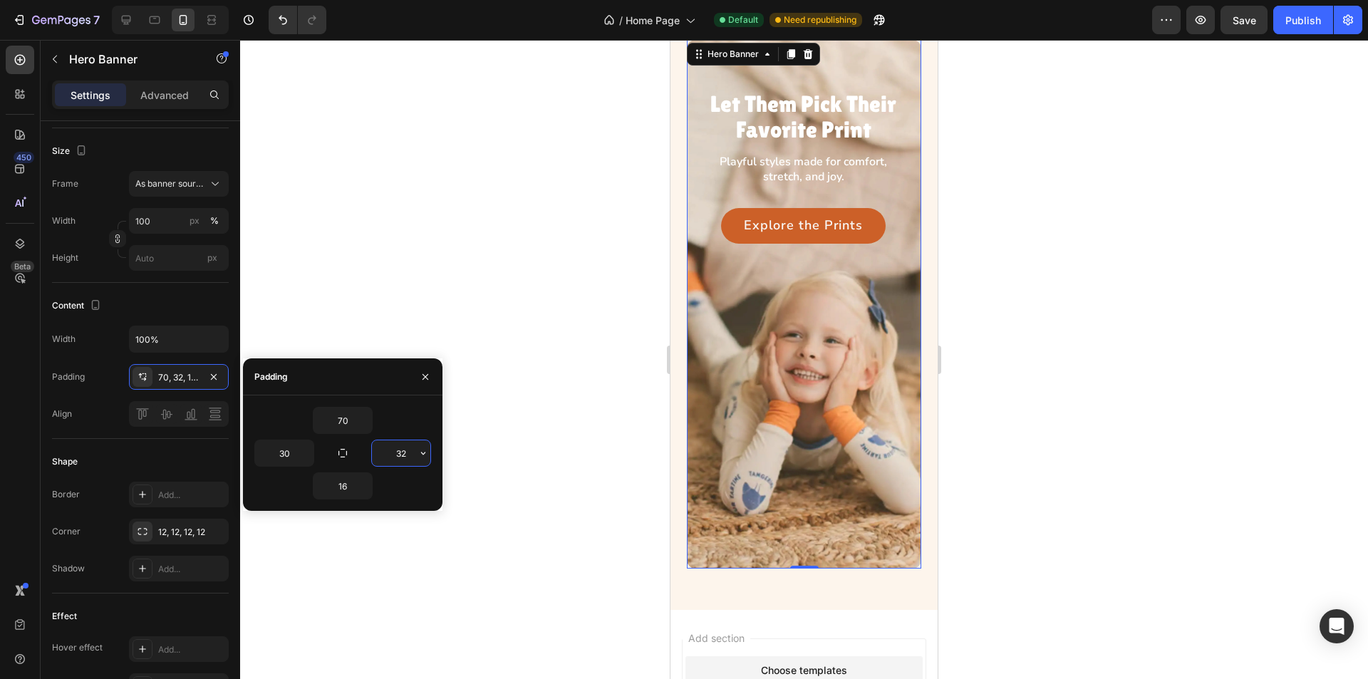
click at [402, 453] on input "32" at bounding box center [401, 453] width 58 height 26
drag, startPoint x: 403, startPoint y: 451, endPoint x: 412, endPoint y: 453, distance: 9.4
click at [411, 453] on input "32" at bounding box center [401, 453] width 58 height 26
type input "30"
click at [402, 429] on div "70" at bounding box center [342, 420] width 177 height 27
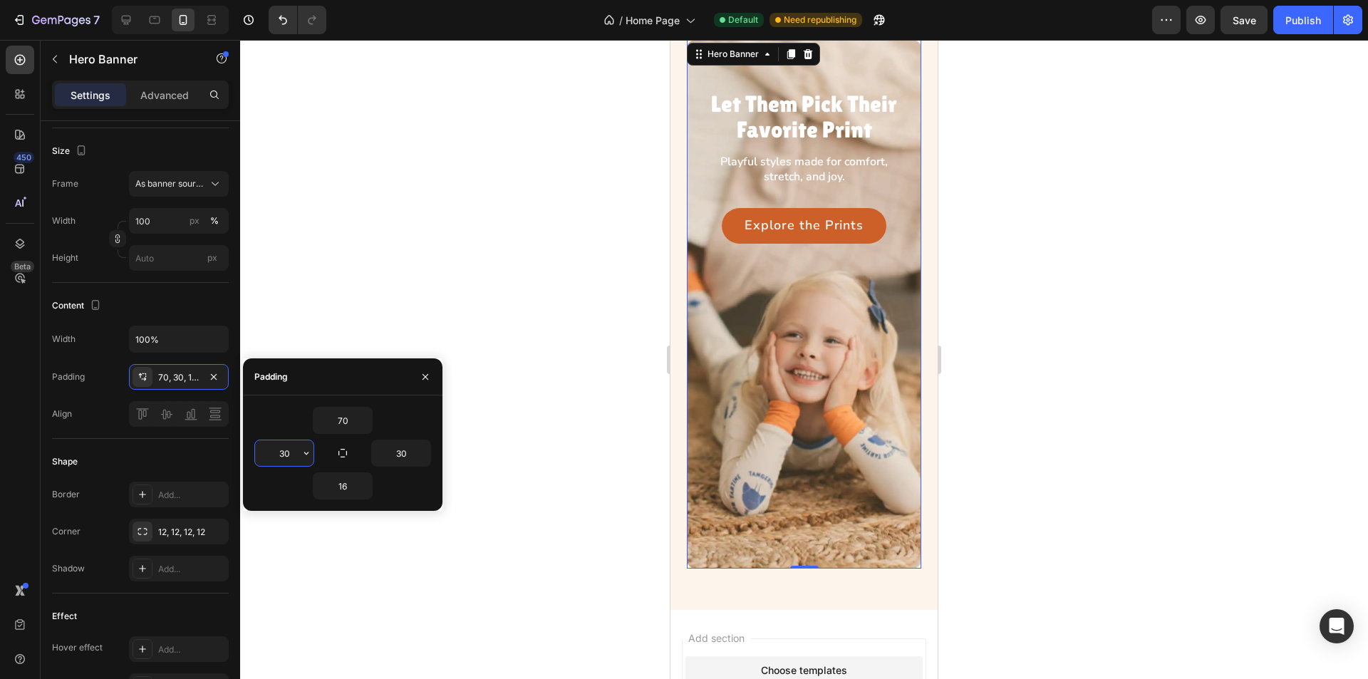
click at [293, 453] on input "30" at bounding box center [284, 453] width 58 height 26
type input "28"
click at [401, 453] on input "30" at bounding box center [401, 453] width 58 height 26
type input "28"
click at [813, 141] on p "Let Them Pick Their Favorite Print" at bounding box center [804, 116] width 192 height 50
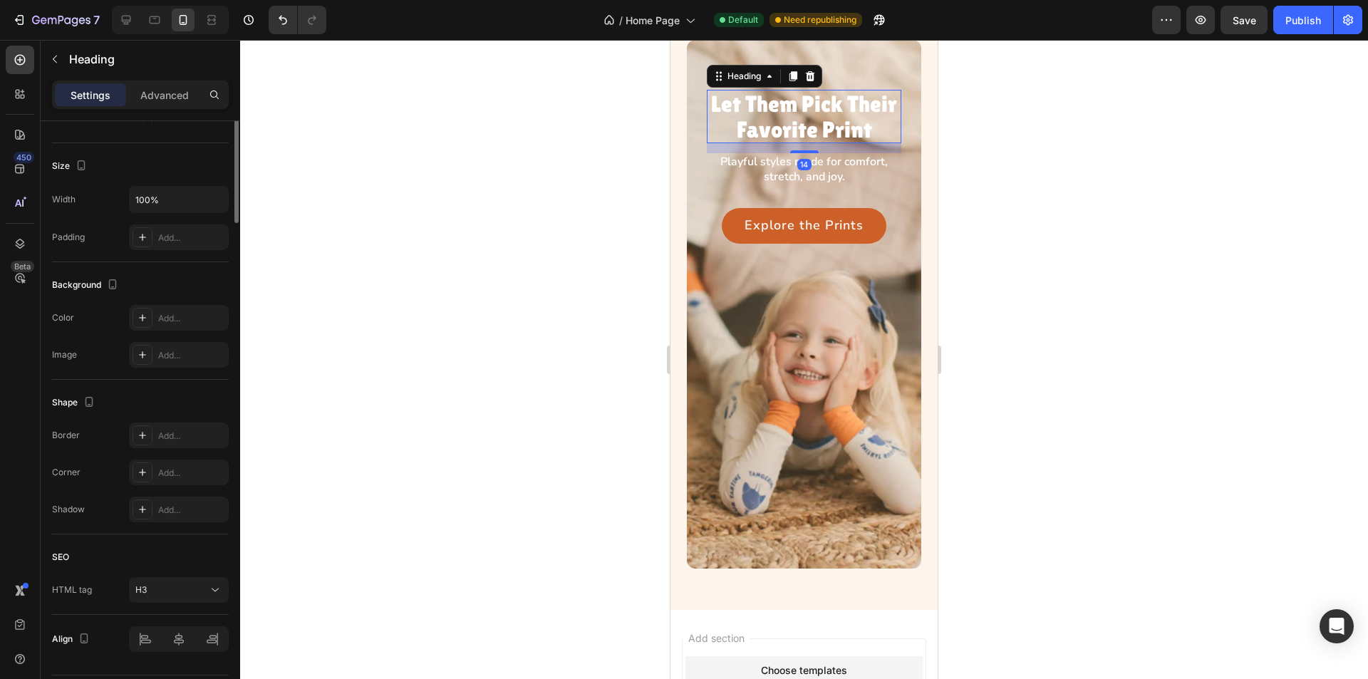
scroll to position [0, 0]
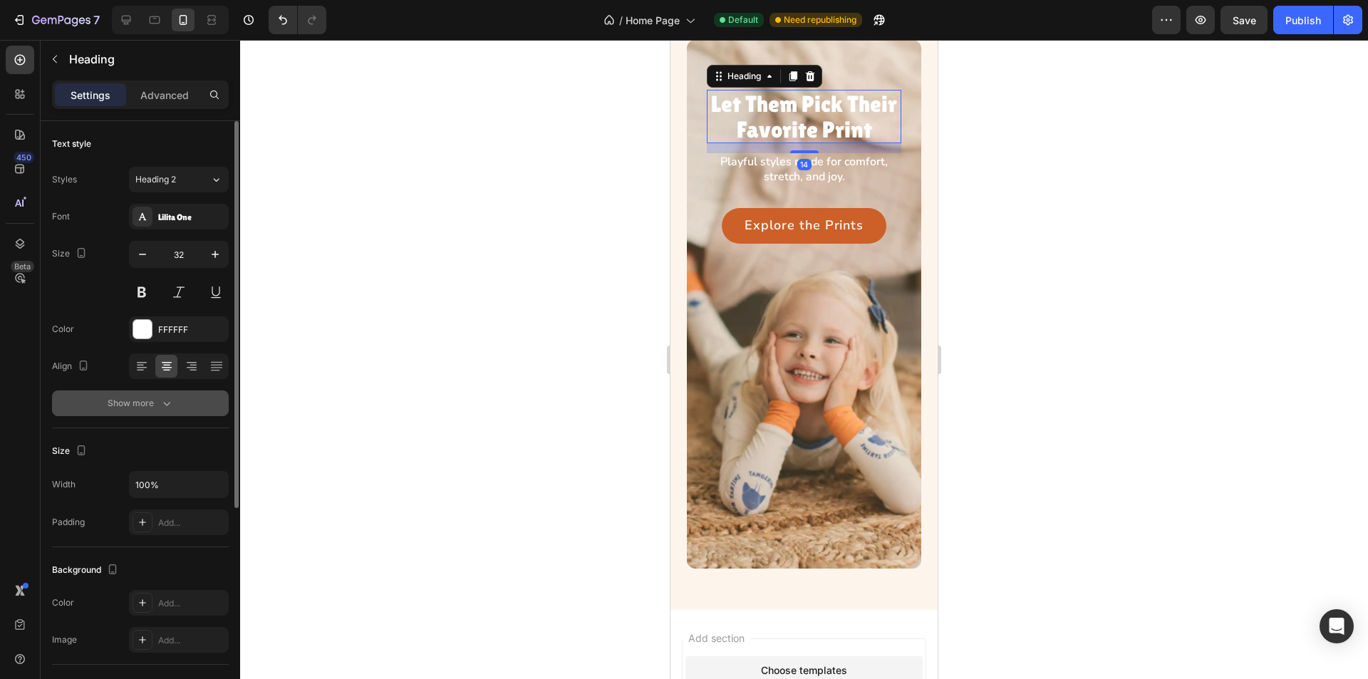
click at [196, 401] on button "Show more" at bounding box center [140, 404] width 177 height 26
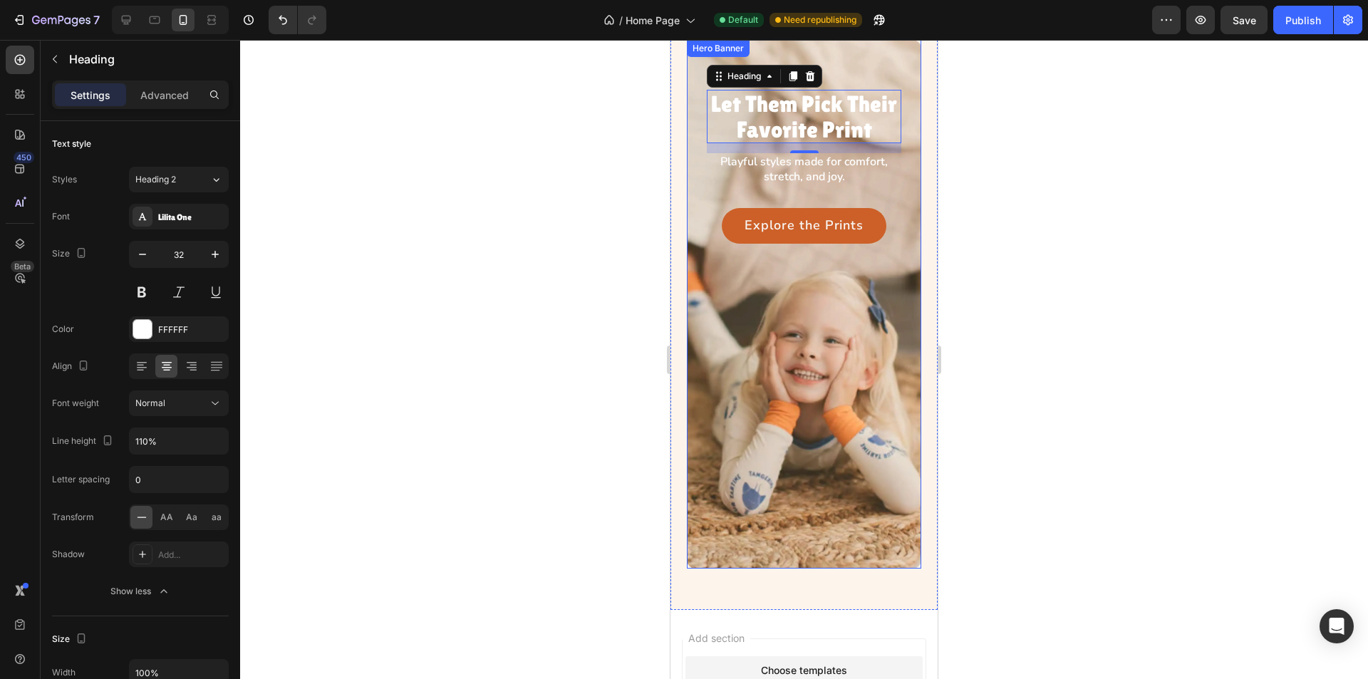
click at [701, 187] on div "Let Them Pick Their Favorite Print Heading 14 Playful styles made for comfort, …" at bounding box center [804, 147] width 234 height 215
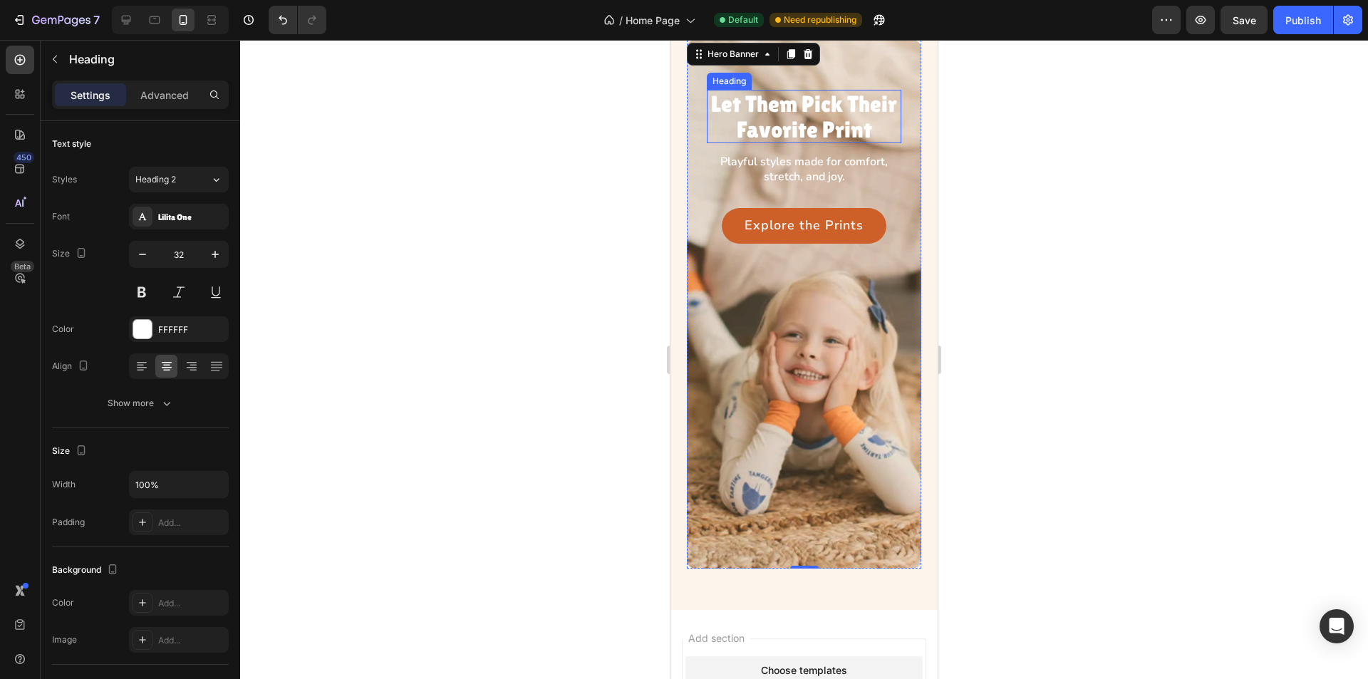
click at [773, 136] on p "Let Them Pick Their Favorite Print" at bounding box center [804, 116] width 192 height 50
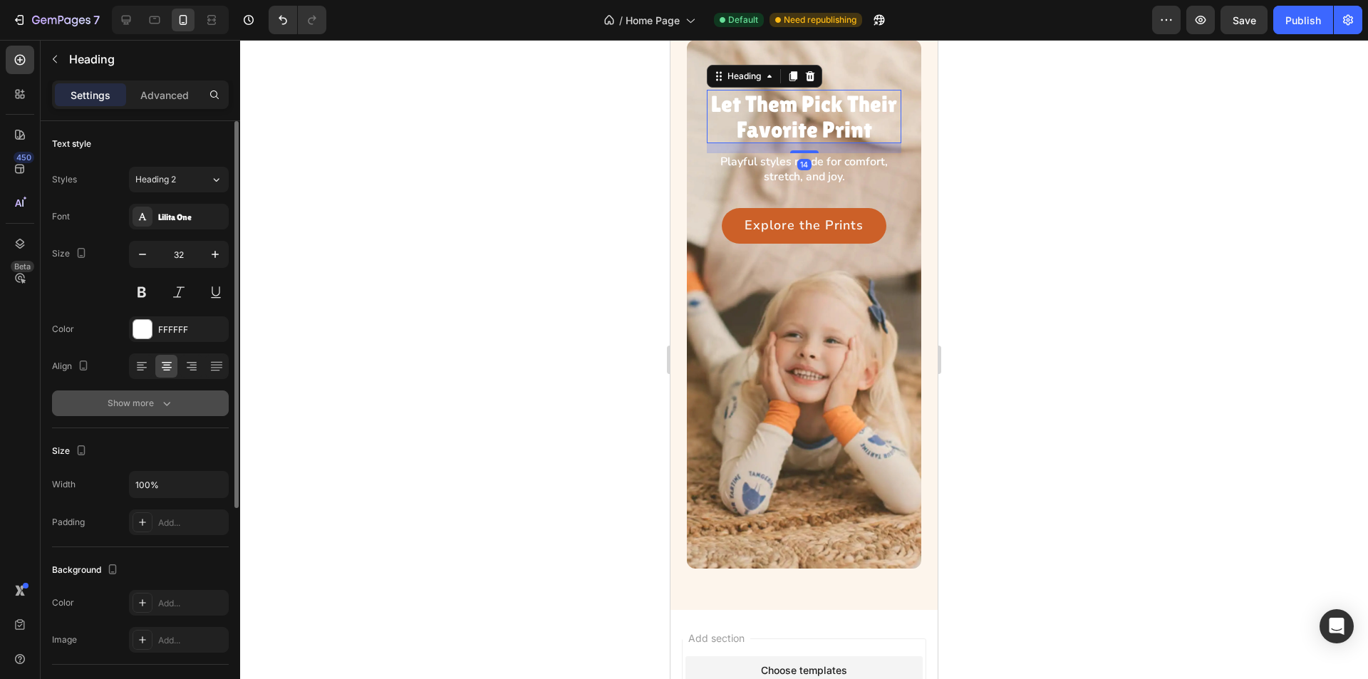
click at [179, 402] on button "Show more" at bounding box center [140, 404] width 177 height 26
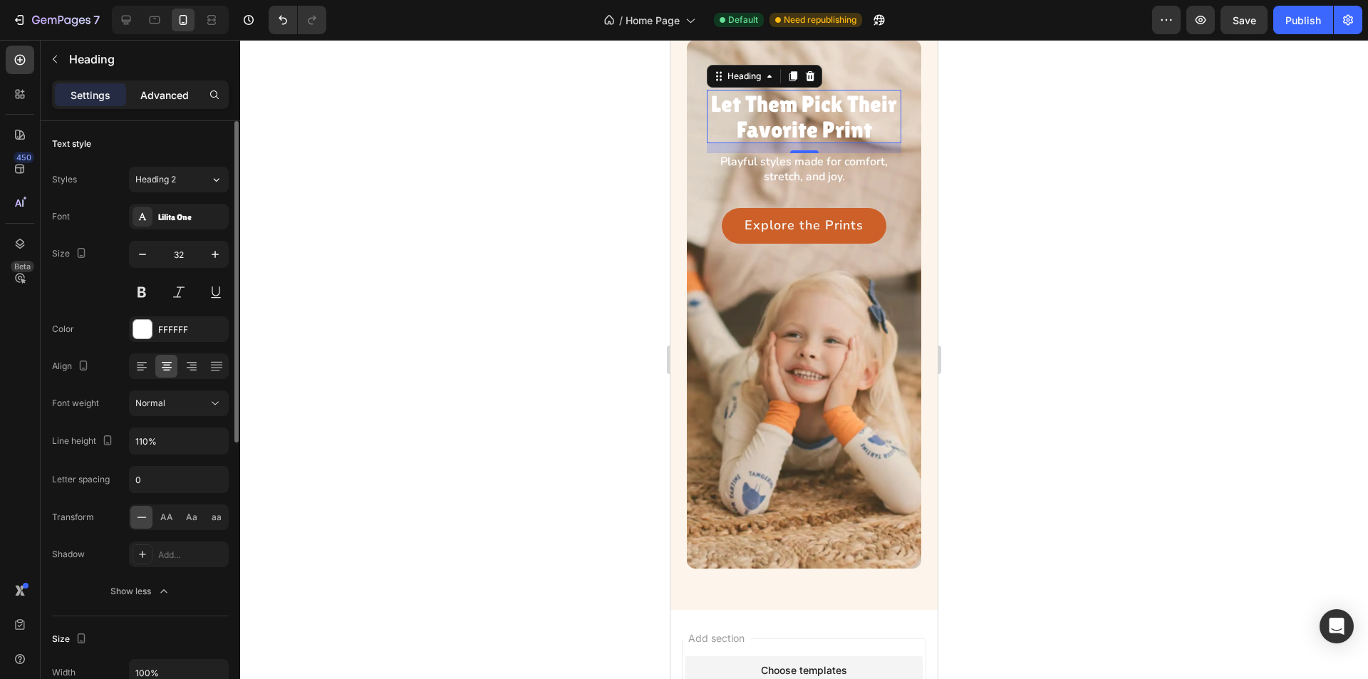
click at [160, 93] on p "Advanced" at bounding box center [164, 95] width 48 height 15
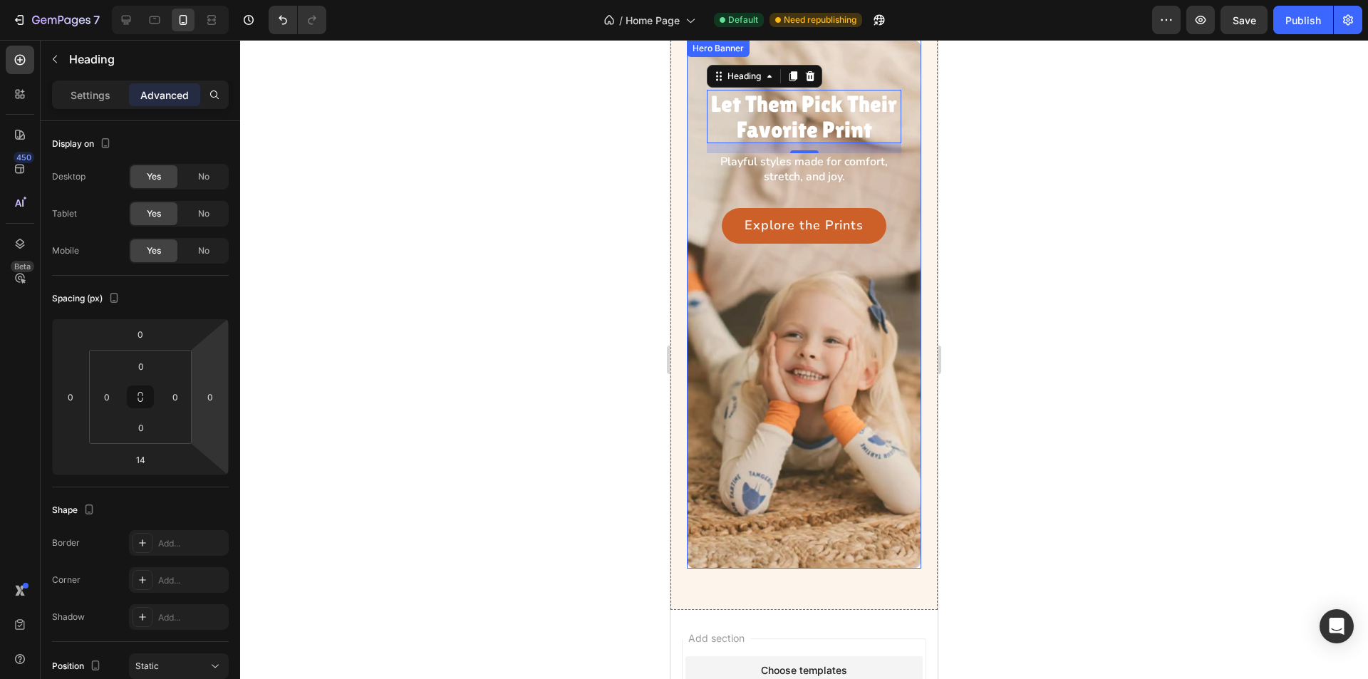
click at [702, 149] on div "Let Them Pick Their Favorite Print Heading 14 Playful styles made for comfort, …" at bounding box center [804, 147] width 234 height 215
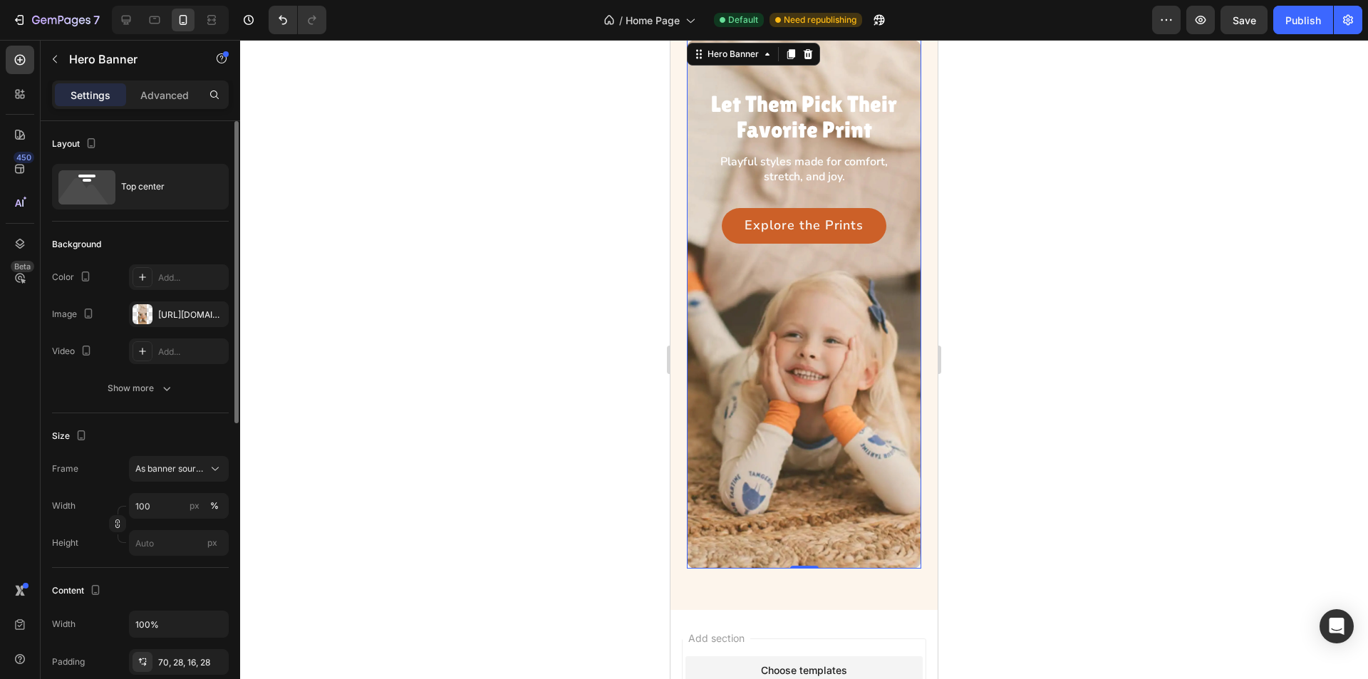
scroll to position [214, 0]
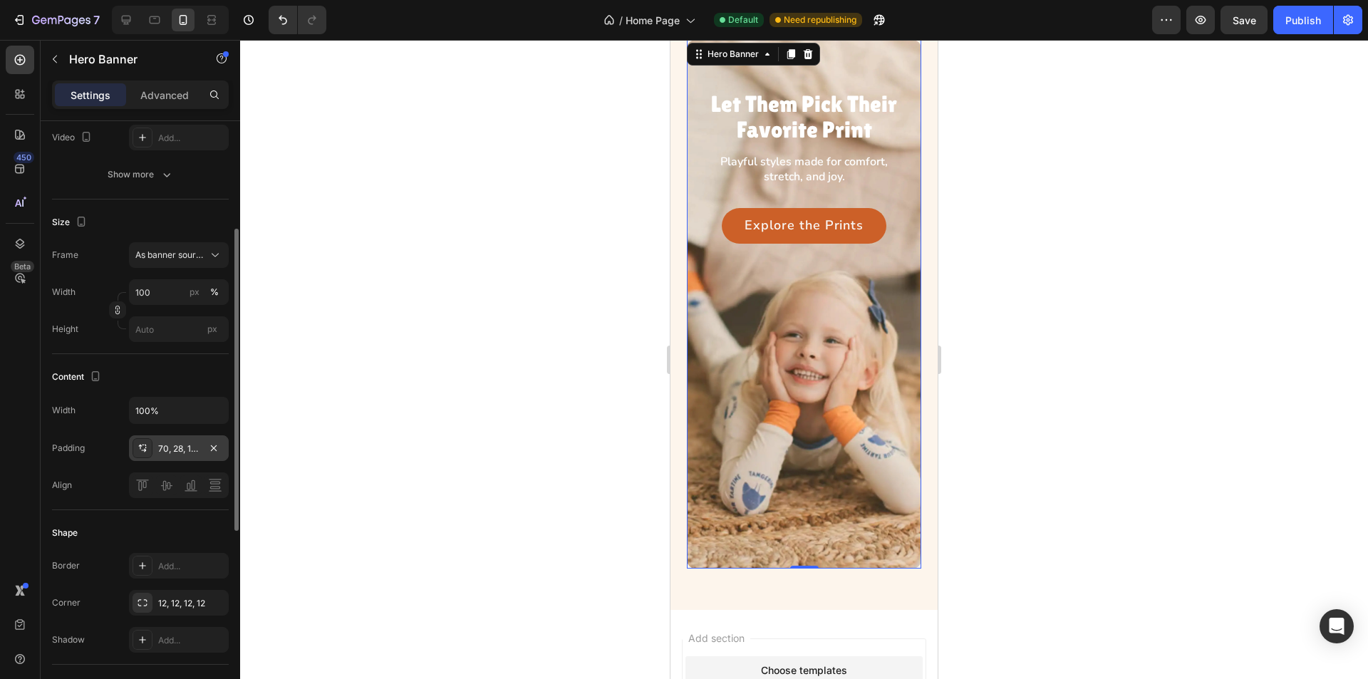
click at [136, 453] on div at bounding box center [143, 448] width 20 height 20
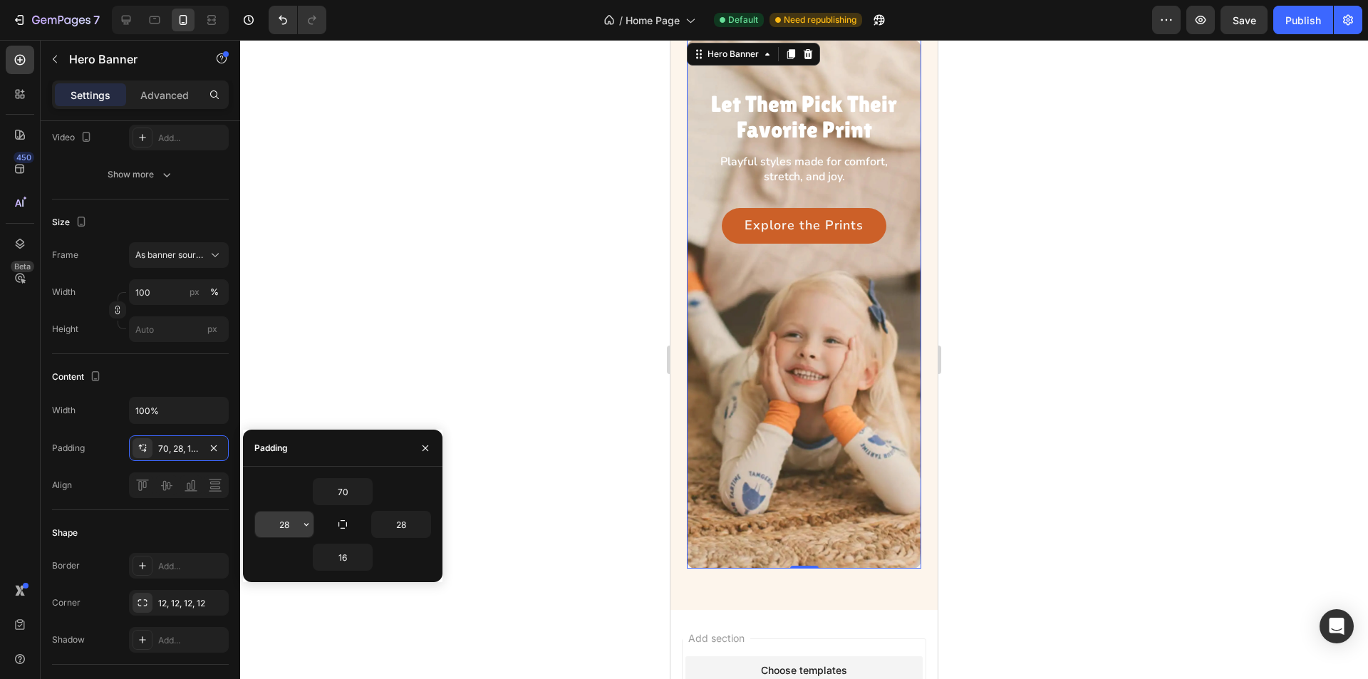
click at [291, 525] on input "28" at bounding box center [284, 525] width 58 height 26
type input "26"
click at [403, 529] on input "28" at bounding box center [401, 525] width 58 height 26
type input "26"
click at [296, 528] on input "26" at bounding box center [284, 525] width 58 height 26
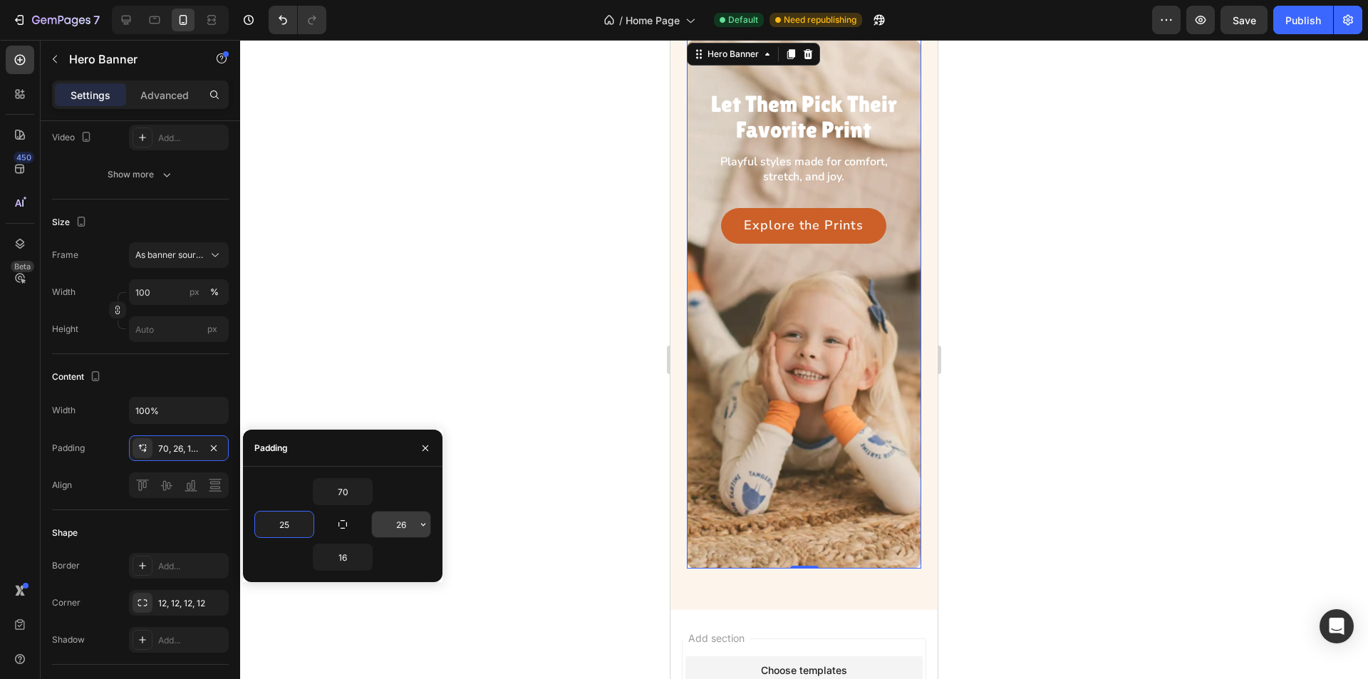
type input "25"
click at [408, 529] on input "26" at bounding box center [401, 525] width 58 height 26
type input "25"
click at [415, 310] on div at bounding box center [804, 359] width 1128 height 639
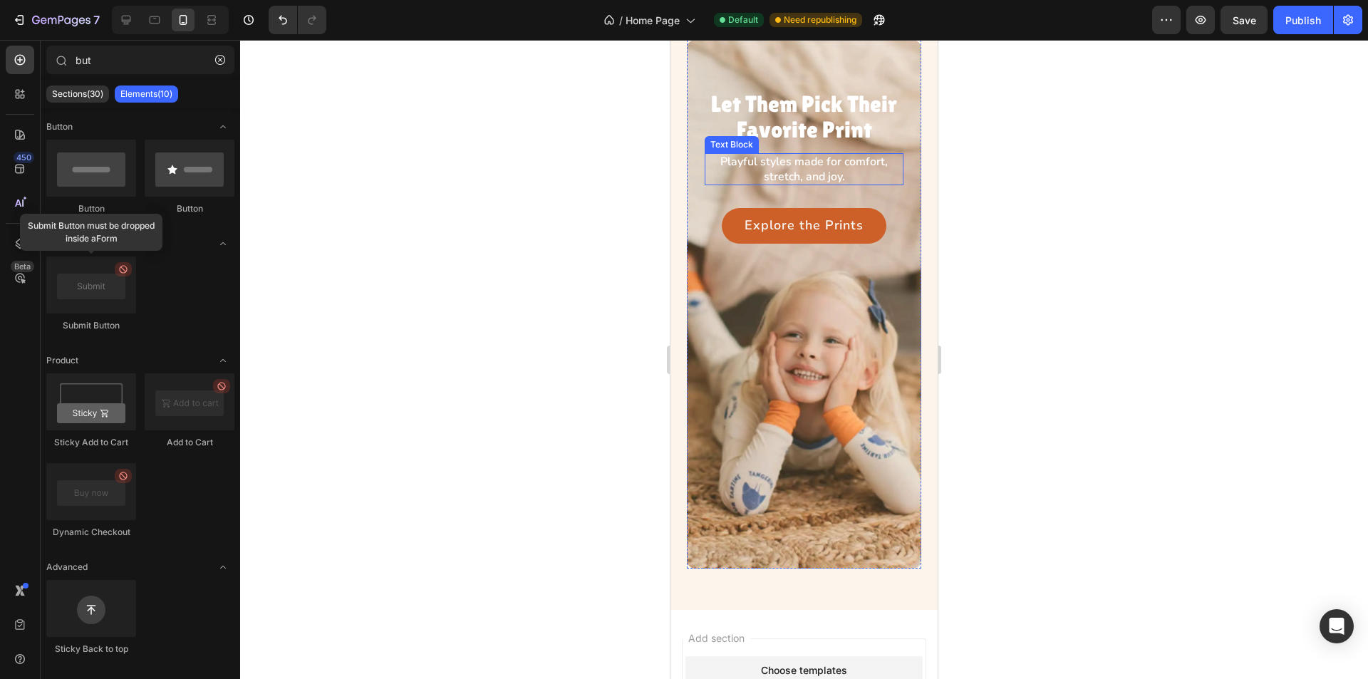
click at [787, 172] on p "Playful styles made for comfort, stretch, and joy." at bounding box center [804, 170] width 196 height 30
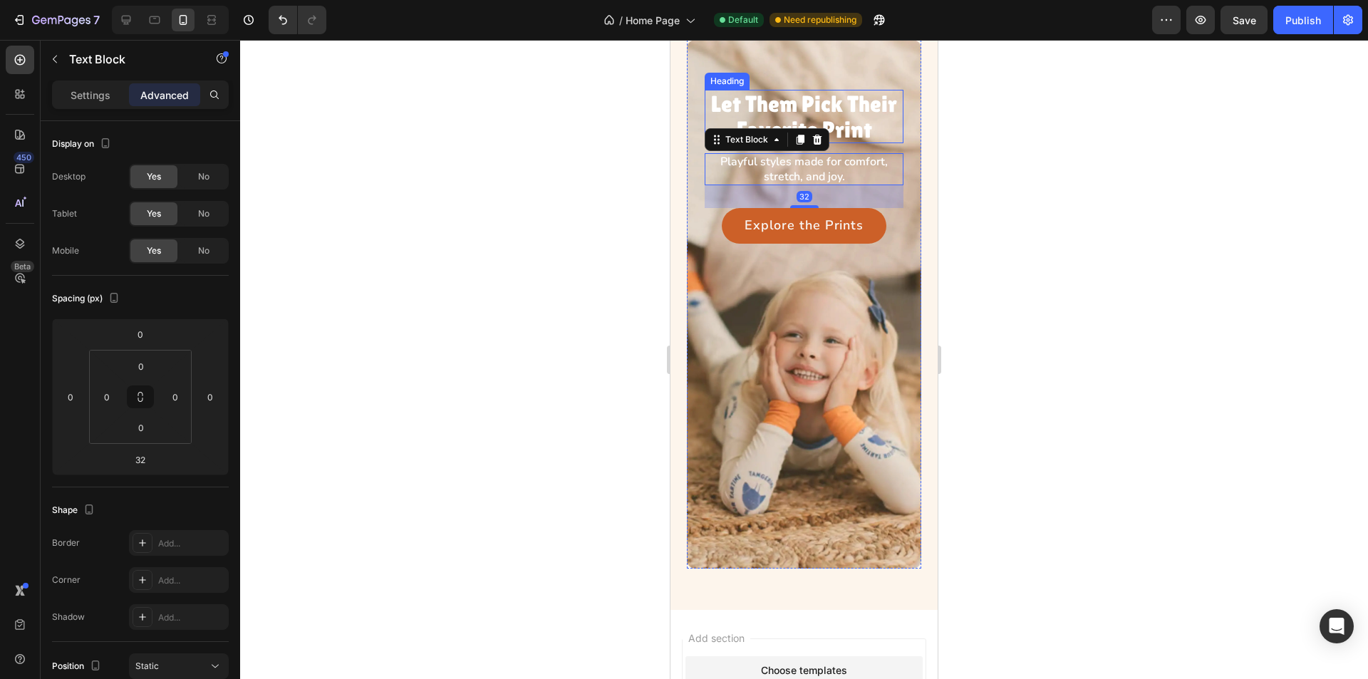
click at [782, 116] on p "Let Them Pick Their Favorite Print" at bounding box center [804, 116] width 196 height 50
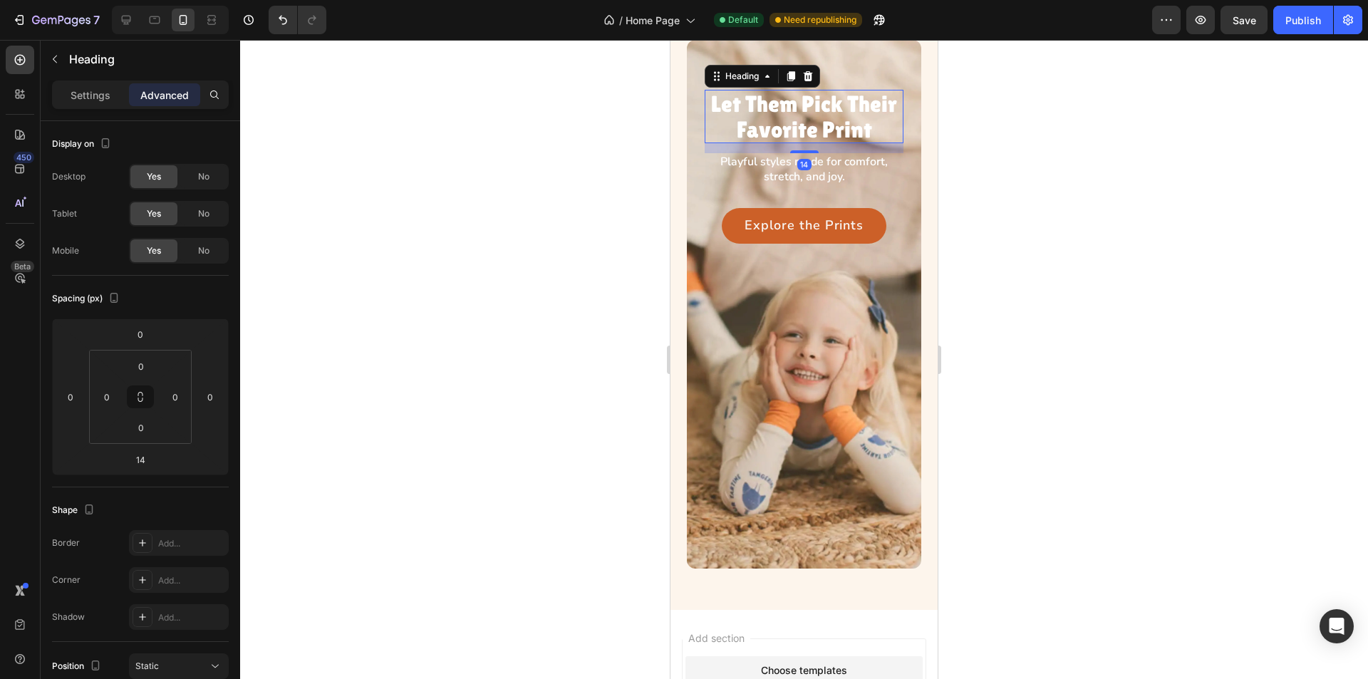
click at [797, 170] on div "14" at bounding box center [804, 164] width 14 height 11
click at [763, 185] on div "Playful styles made for comfort, stretch, and joy." at bounding box center [804, 169] width 199 height 33
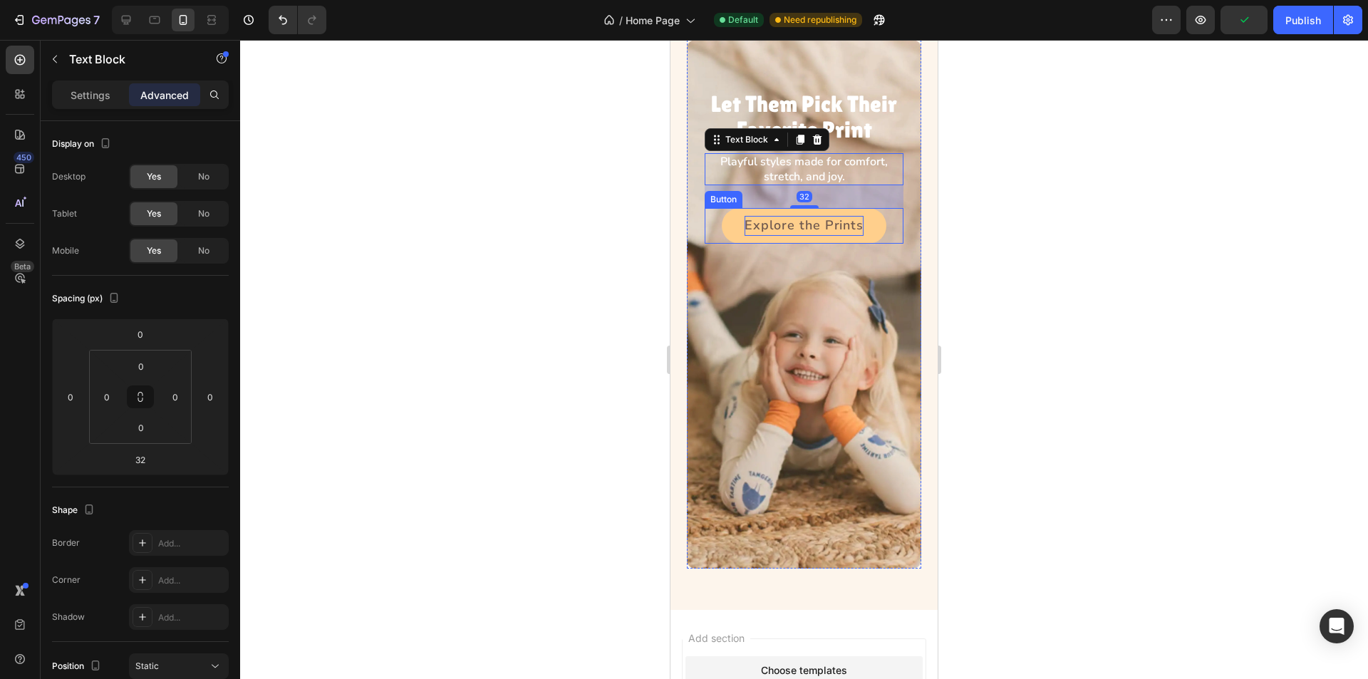
click at [765, 232] on p "Explore the Prints" at bounding box center [804, 226] width 119 height 20
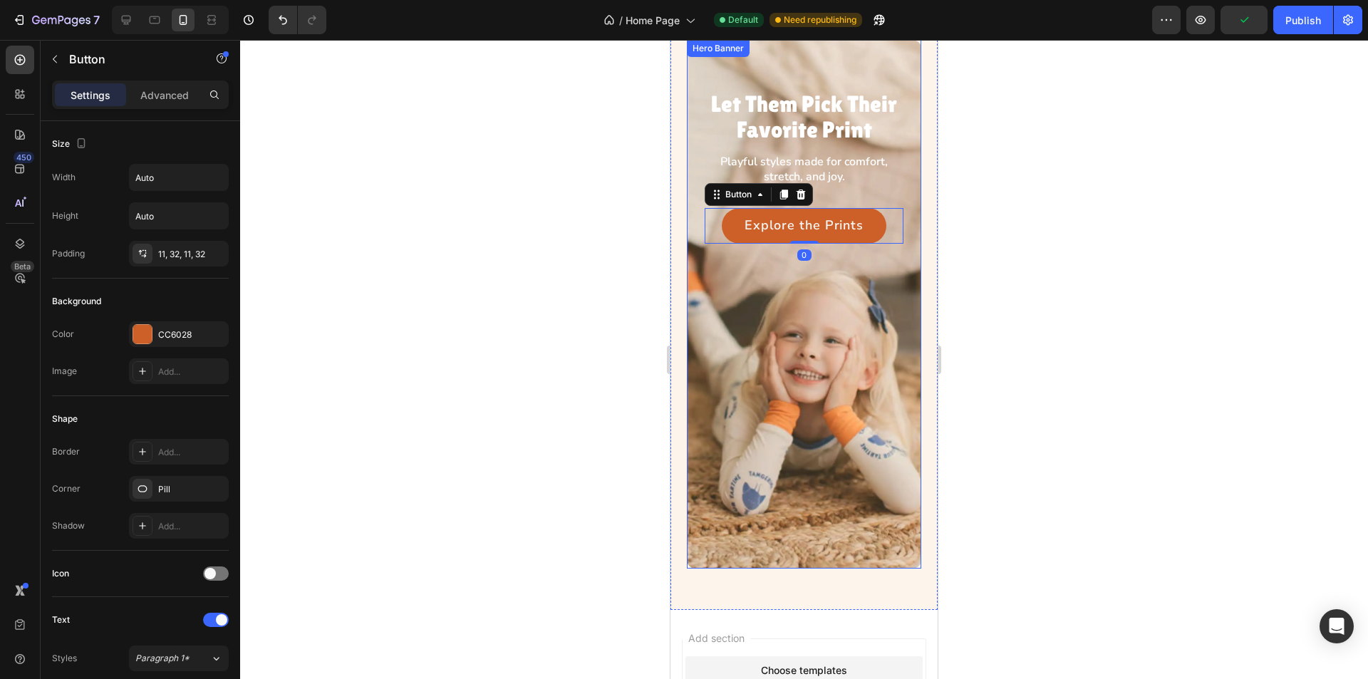
click at [780, 358] on div "Background Image" at bounding box center [804, 304] width 234 height 529
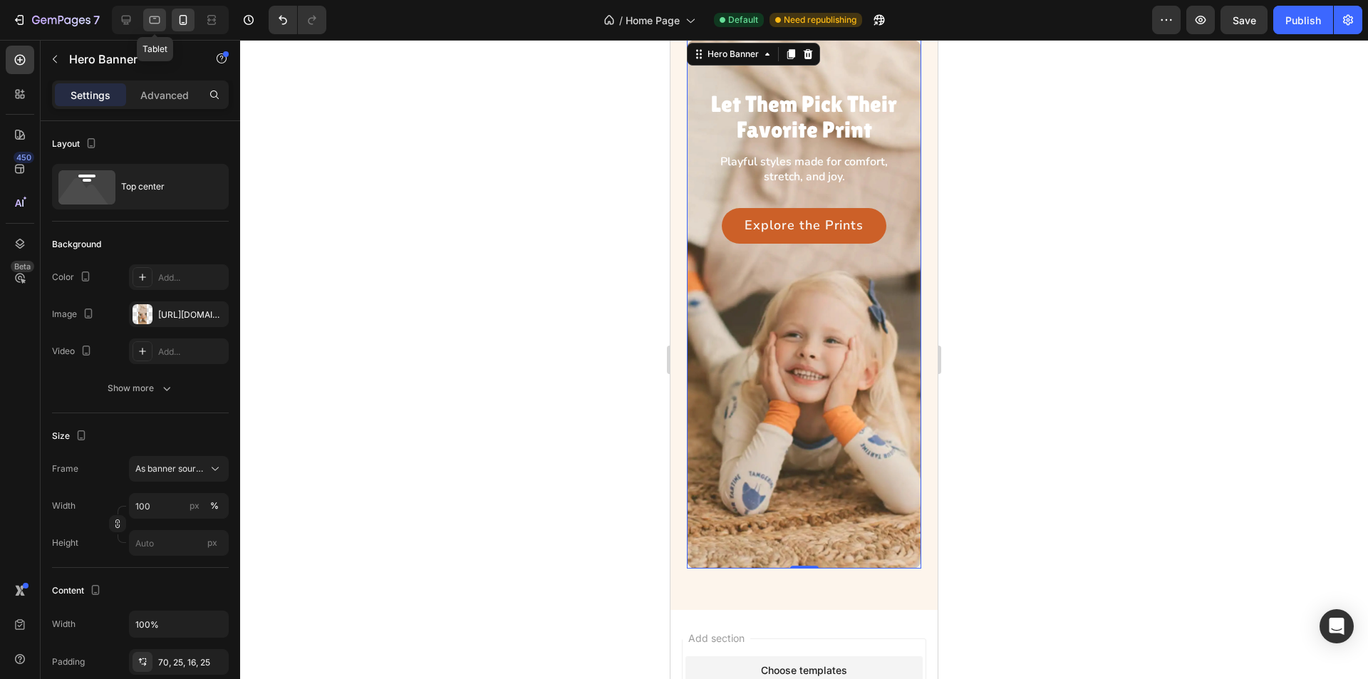
click at [153, 22] on icon at bounding box center [155, 20] width 14 height 14
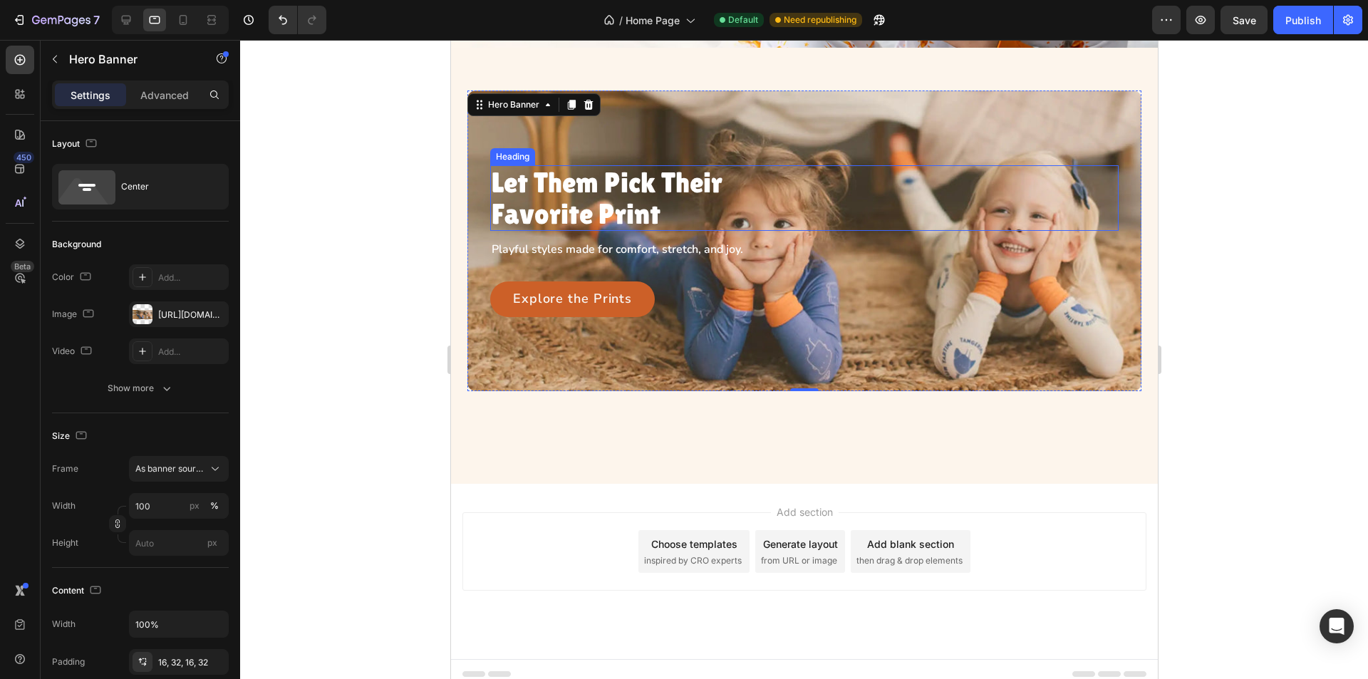
scroll to position [366, 0]
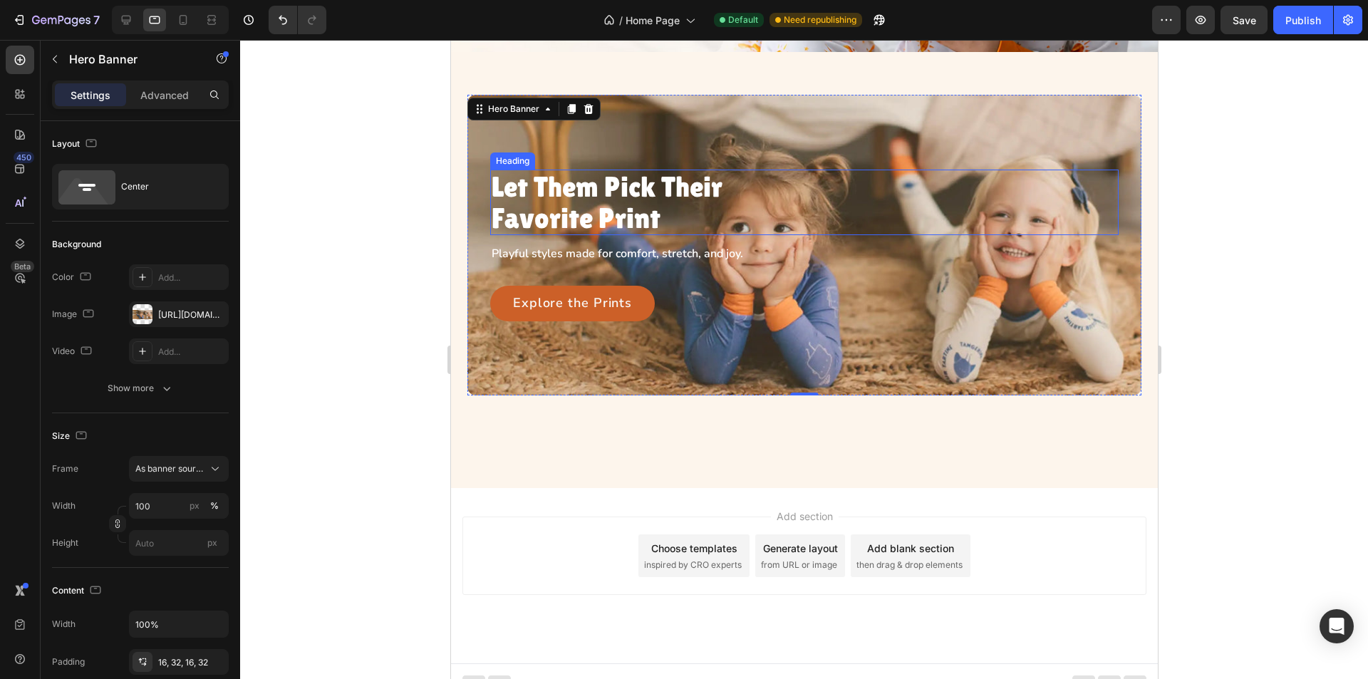
click at [613, 183] on p "Let Them Pick Their Favorite Print" at bounding box center [639, 202] width 296 height 63
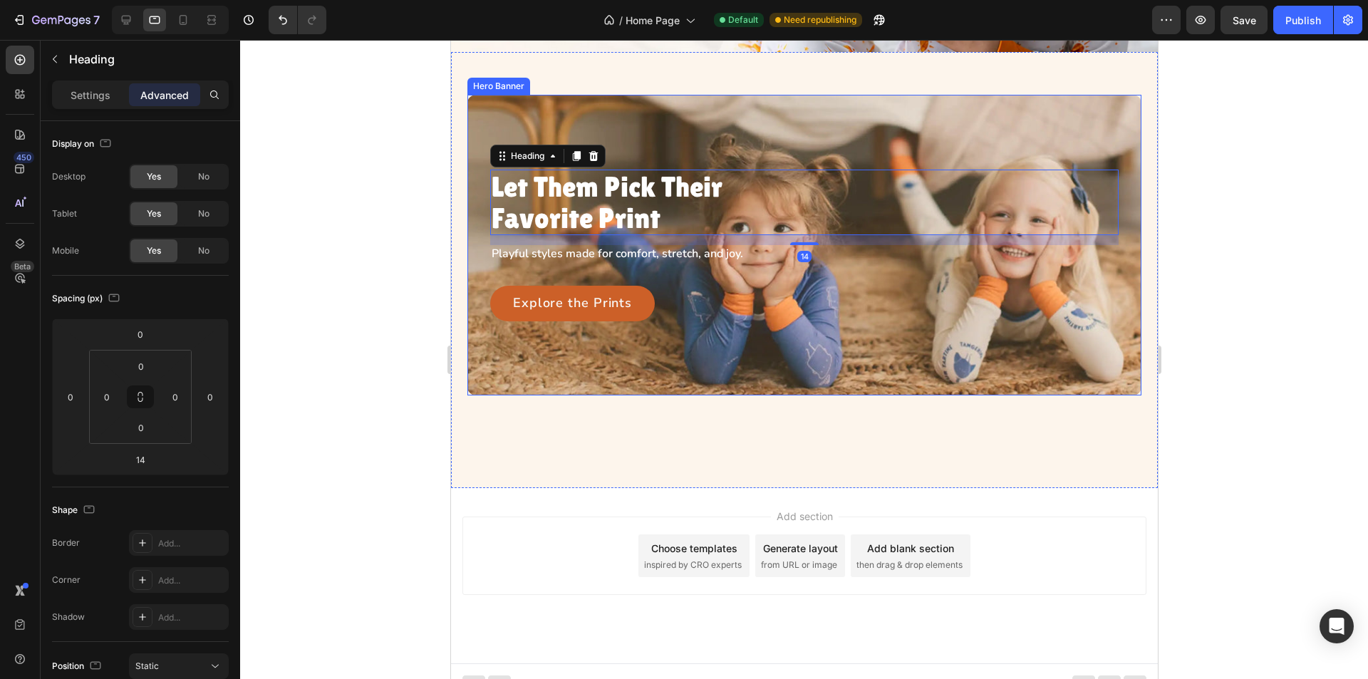
click at [618, 247] on p "Playful styles made for comfort, stretch, and joy." at bounding box center [639, 254] width 296 height 15
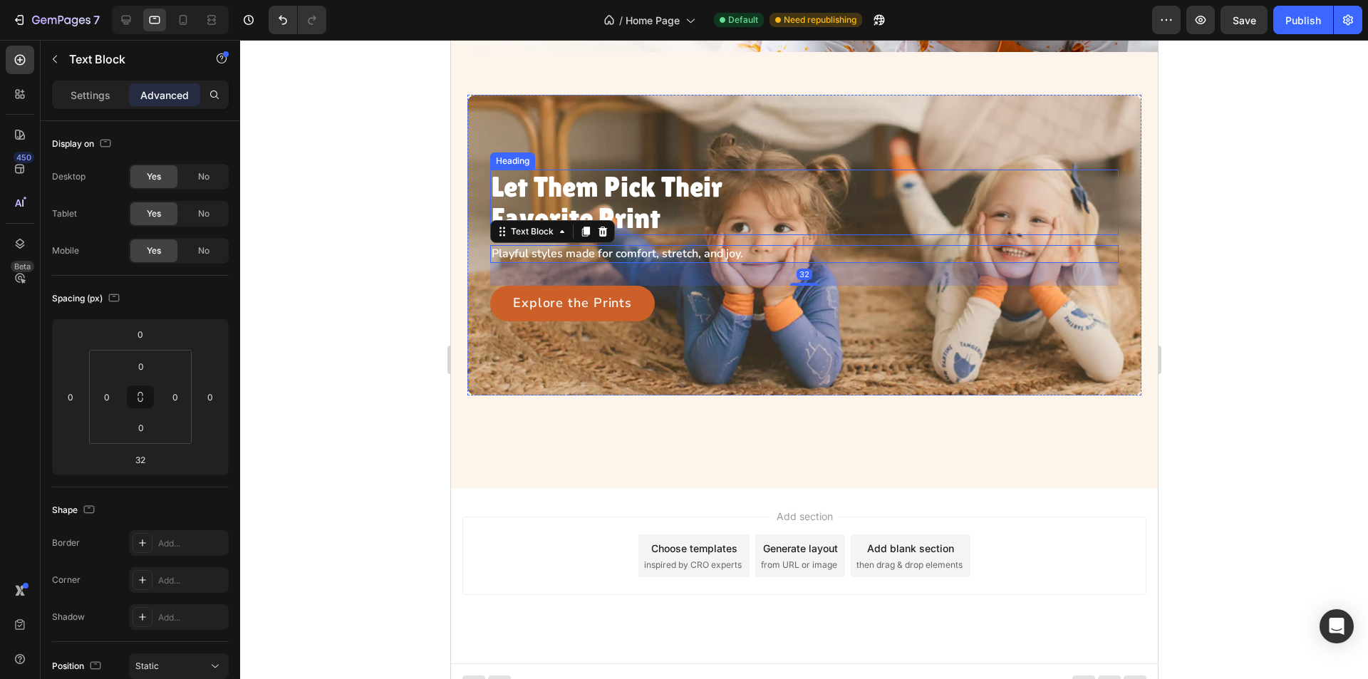
click at [613, 205] on p "Let Them Pick Their Favorite Print" at bounding box center [639, 202] width 296 height 63
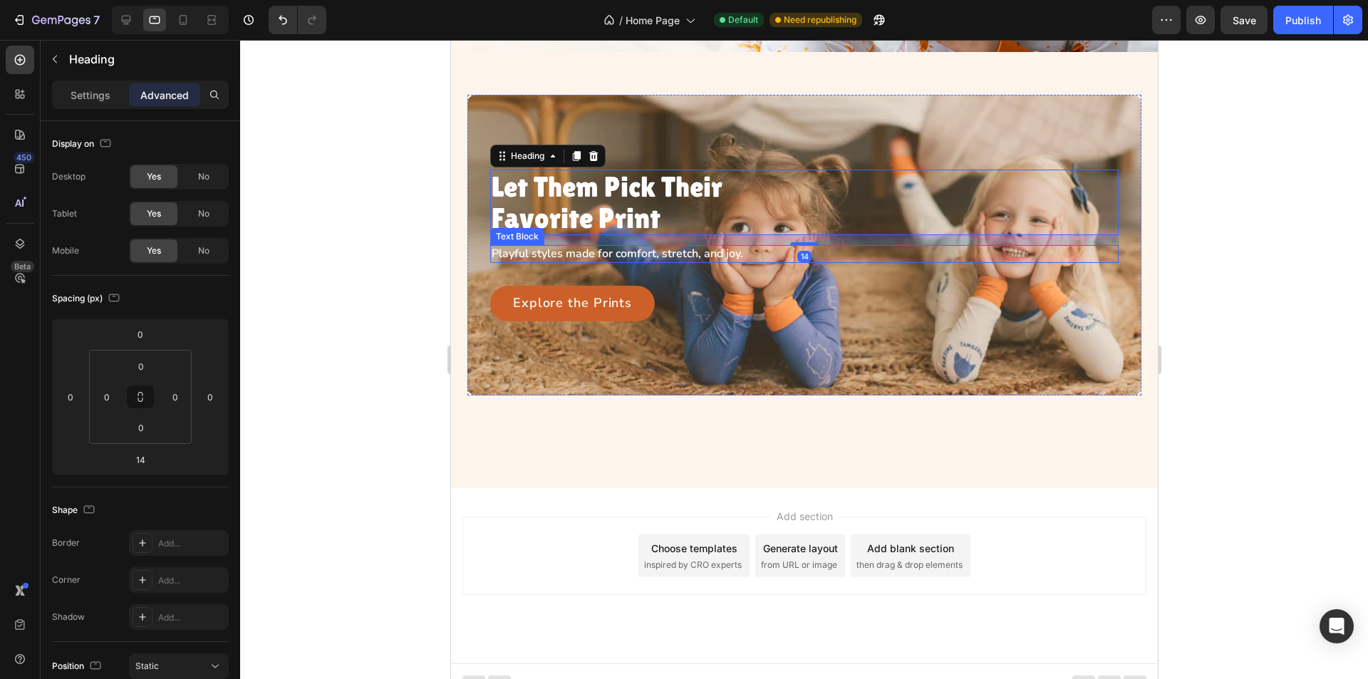
click at [599, 247] on p "Playful styles made for comfort, stretch, and joy." at bounding box center [639, 254] width 296 height 15
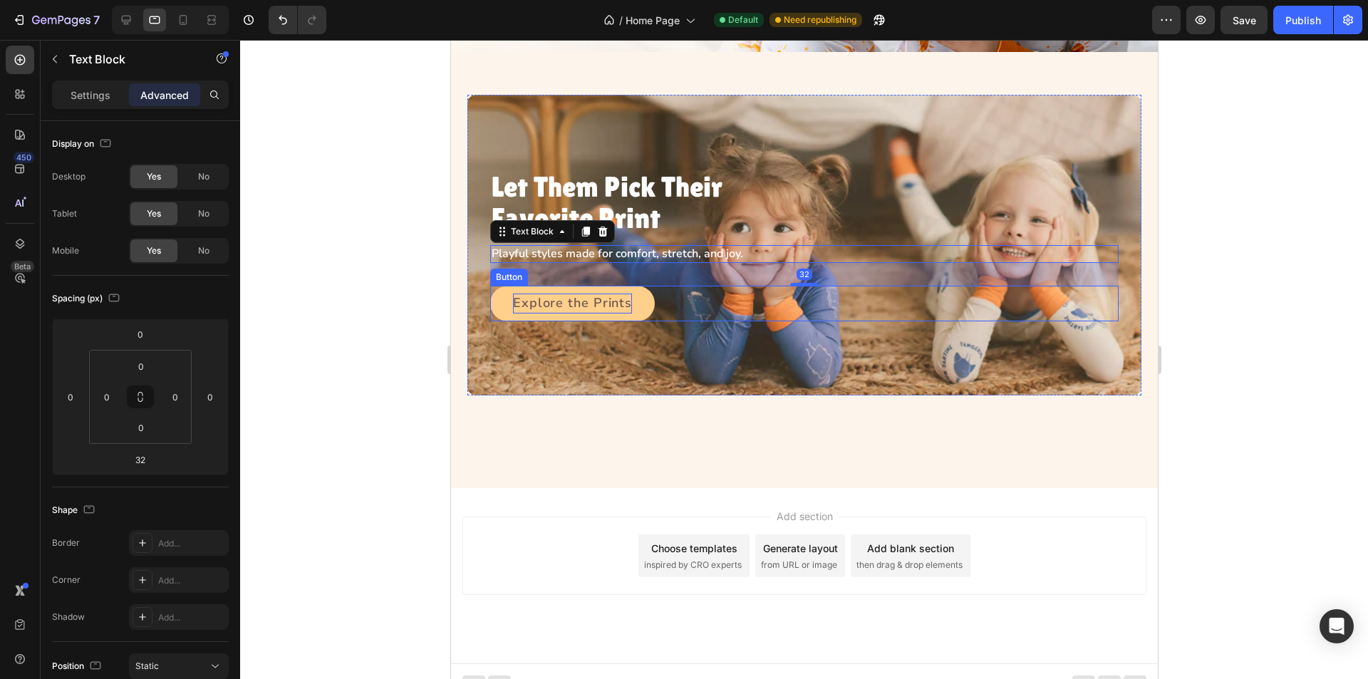
click at [614, 302] on p "Explore the Prints" at bounding box center [571, 304] width 119 height 20
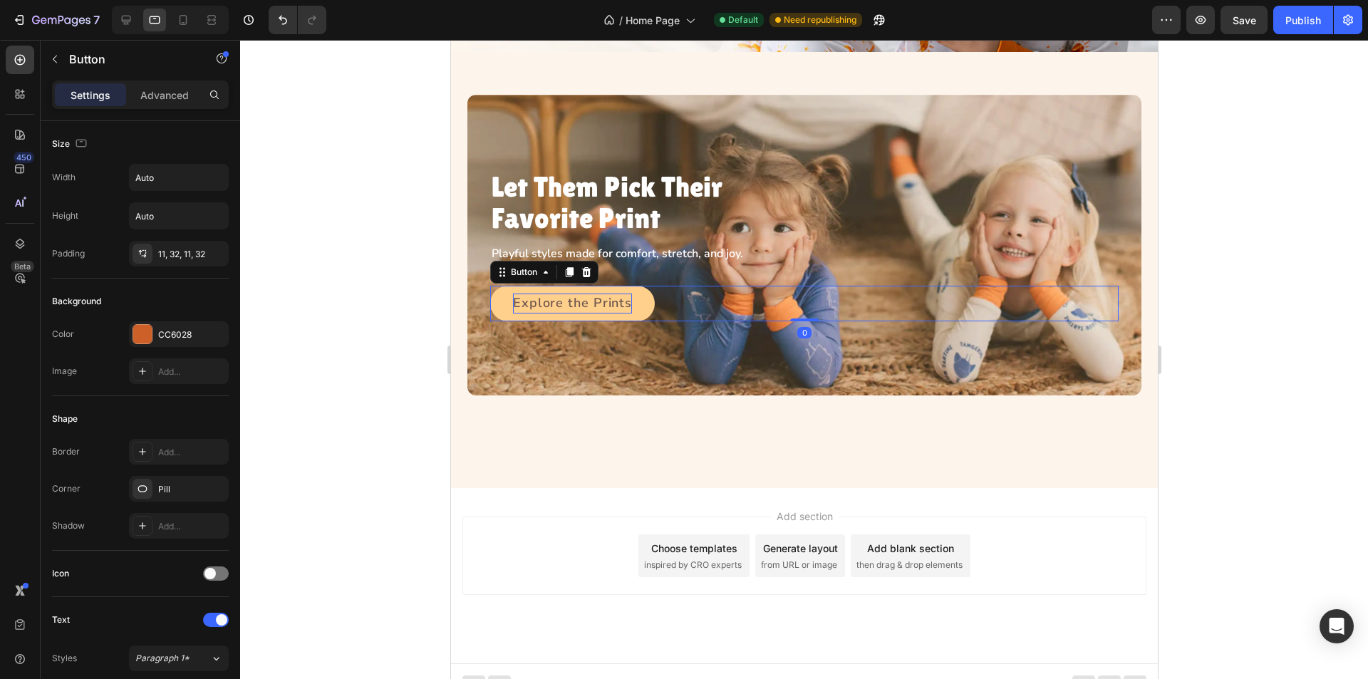
click at [553, 294] on p "Explore the Prints" at bounding box center [571, 304] width 119 height 20
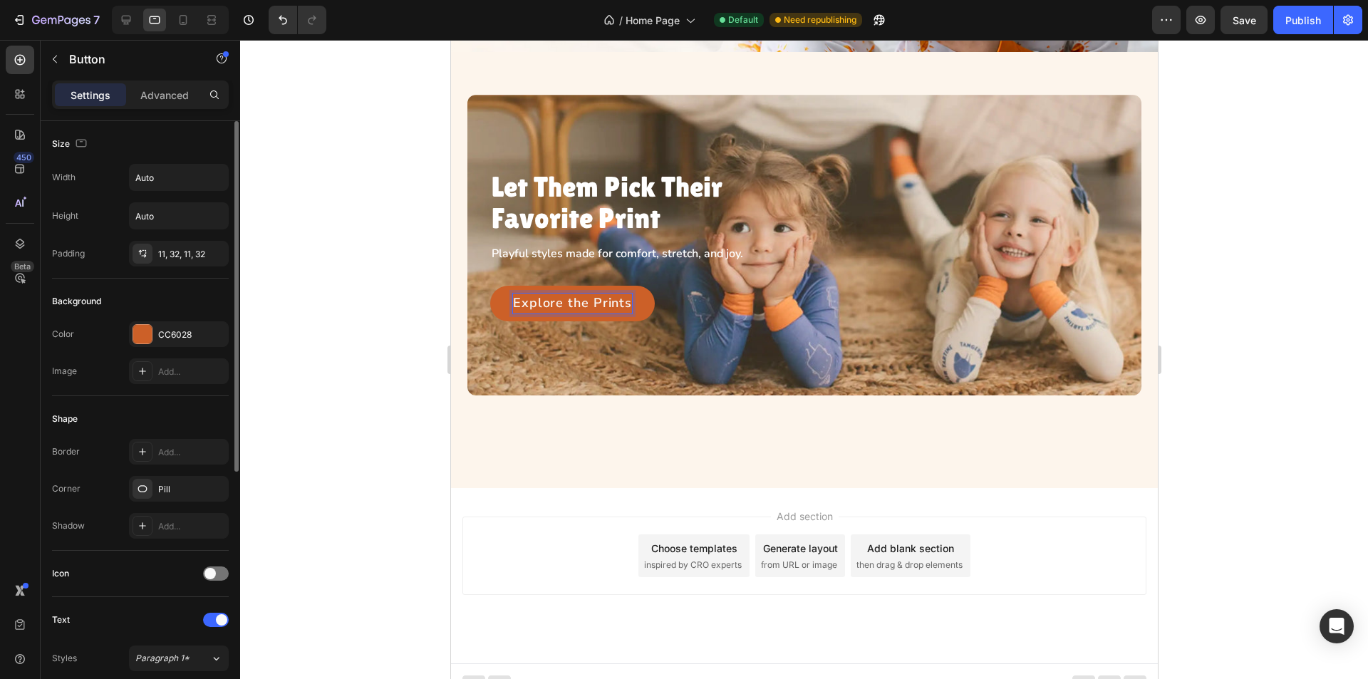
scroll to position [423, 0]
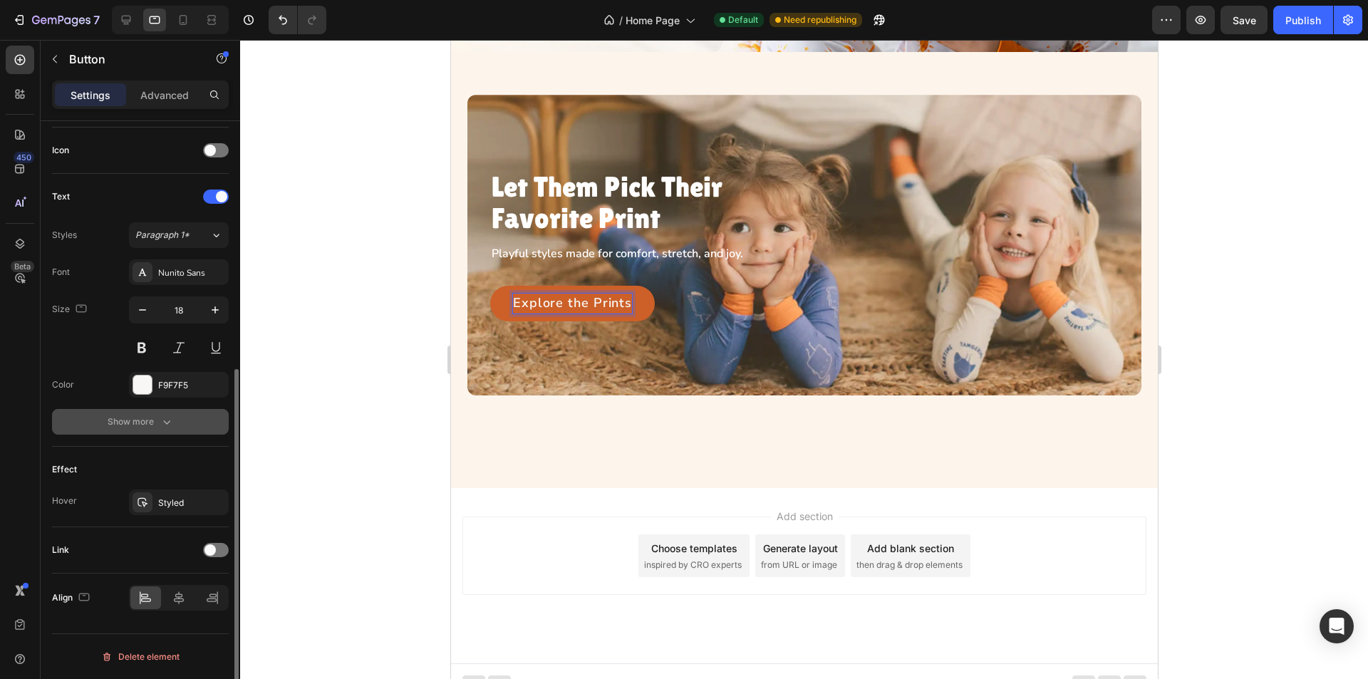
click at [170, 430] on button "Show more" at bounding box center [140, 422] width 177 height 26
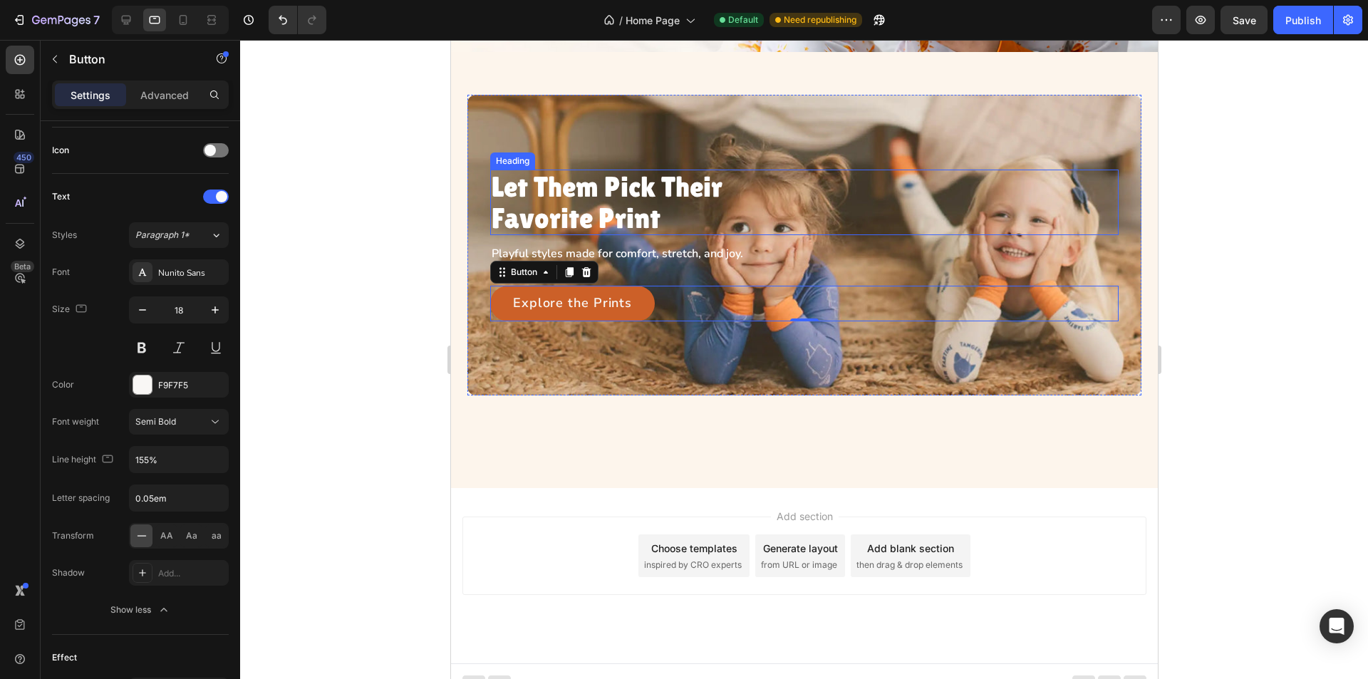
click at [610, 200] on p "Let Them Pick Their Favorite Print" at bounding box center [639, 202] width 296 height 63
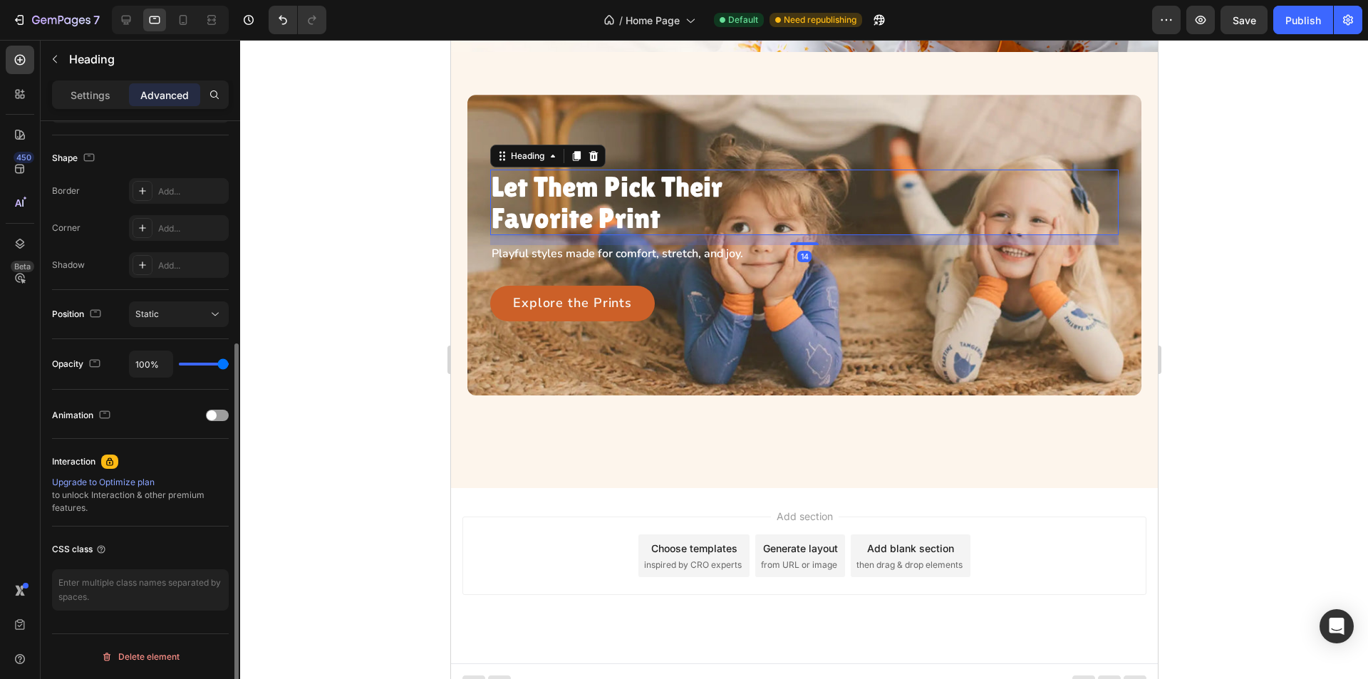
scroll to position [0, 0]
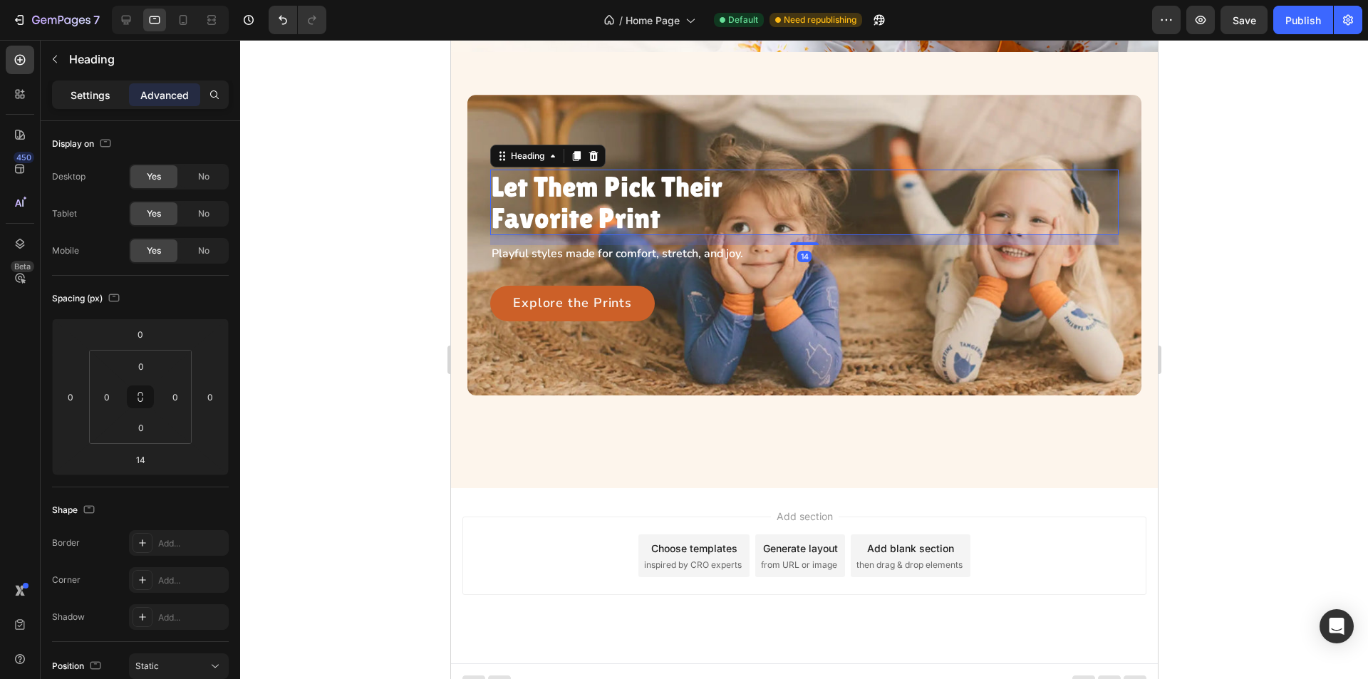
click at [72, 90] on p "Settings" at bounding box center [91, 95] width 40 height 15
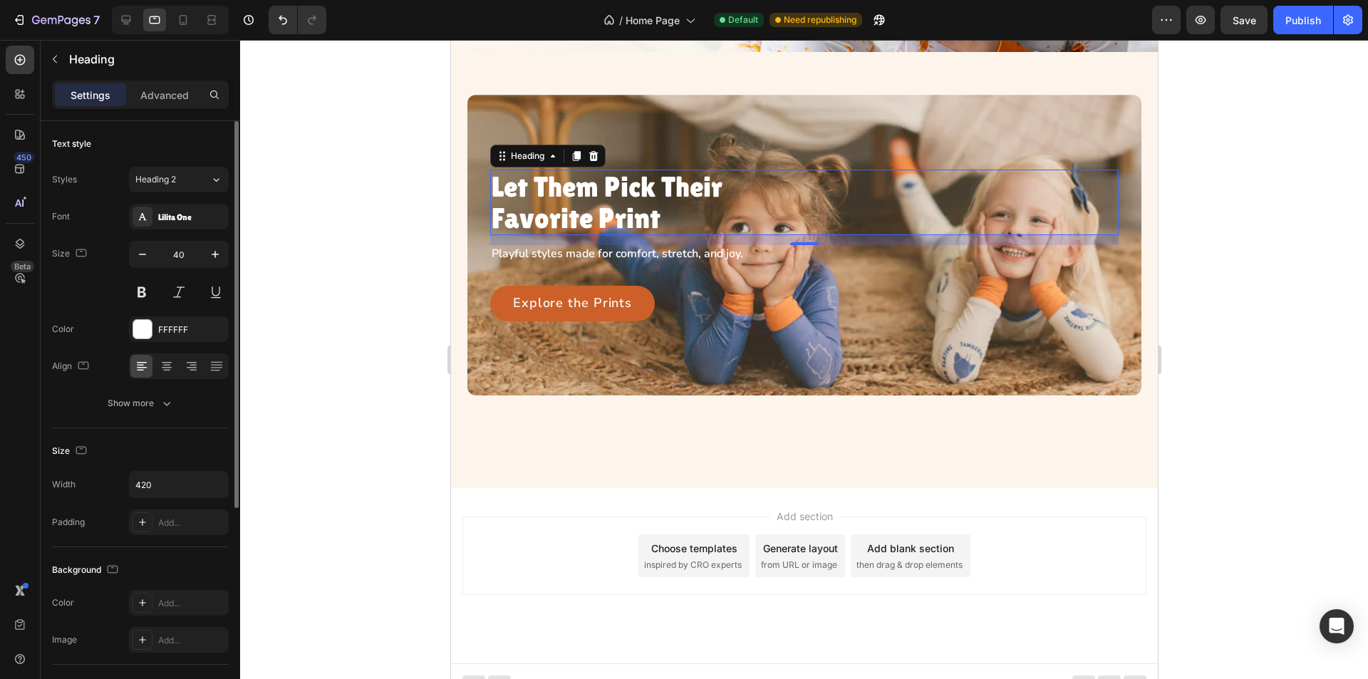
click at [182, 547] on div "Text style Styles Heading 2 Font Lilita One Size 40 Color FFFFFF Align Show more" at bounding box center [140, 606] width 177 height 118
click at [193, 386] on div "Font Lilita One Size 40 Color FFFFFF Align Show more" at bounding box center [140, 310] width 177 height 212
click at [193, 398] on button "Show more" at bounding box center [140, 404] width 177 height 26
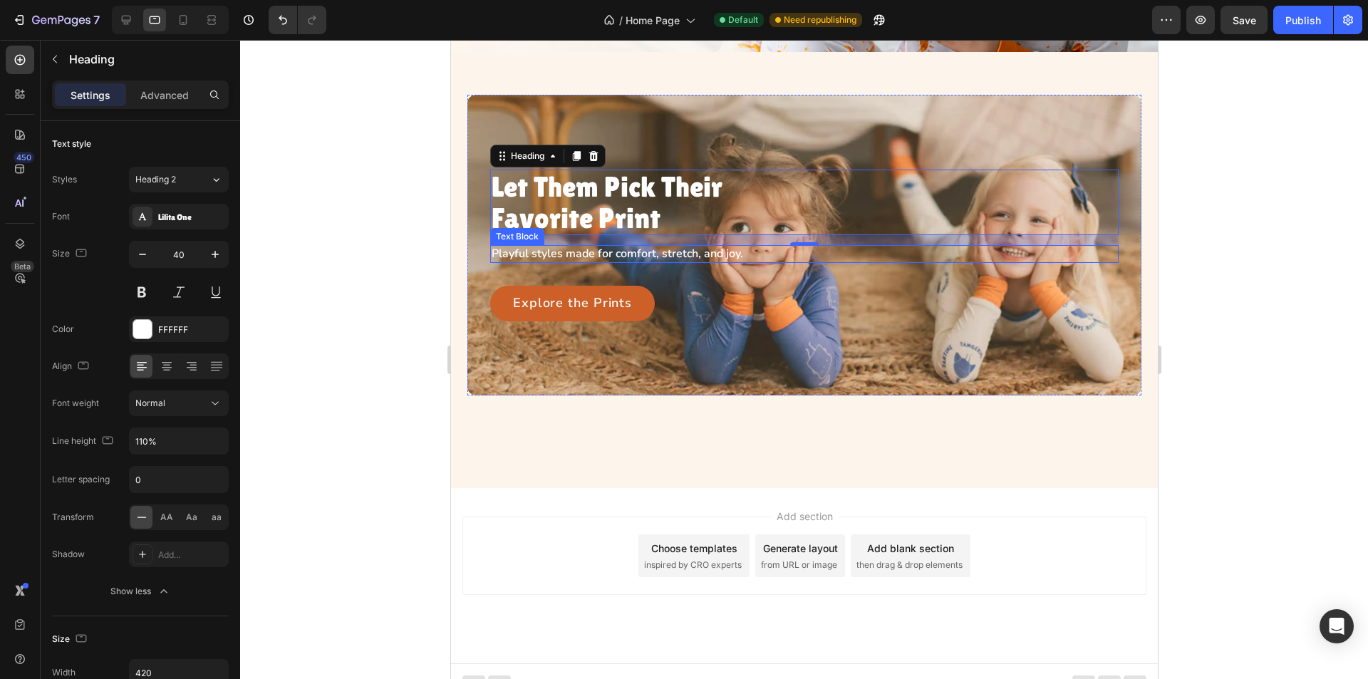
click at [653, 247] on p "Playful styles made for comfort, stretch, and joy." at bounding box center [639, 254] width 296 height 15
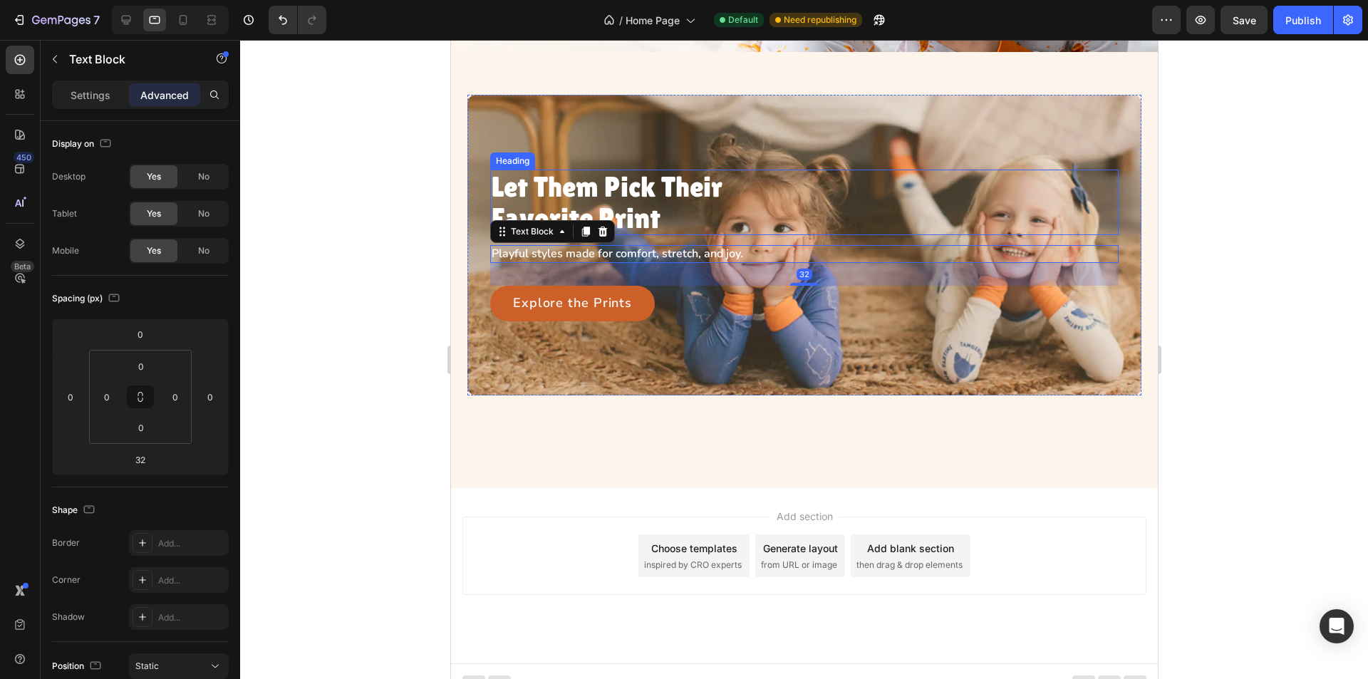
click at [629, 192] on p "Let Them Pick Their Favorite Print" at bounding box center [639, 202] width 296 height 63
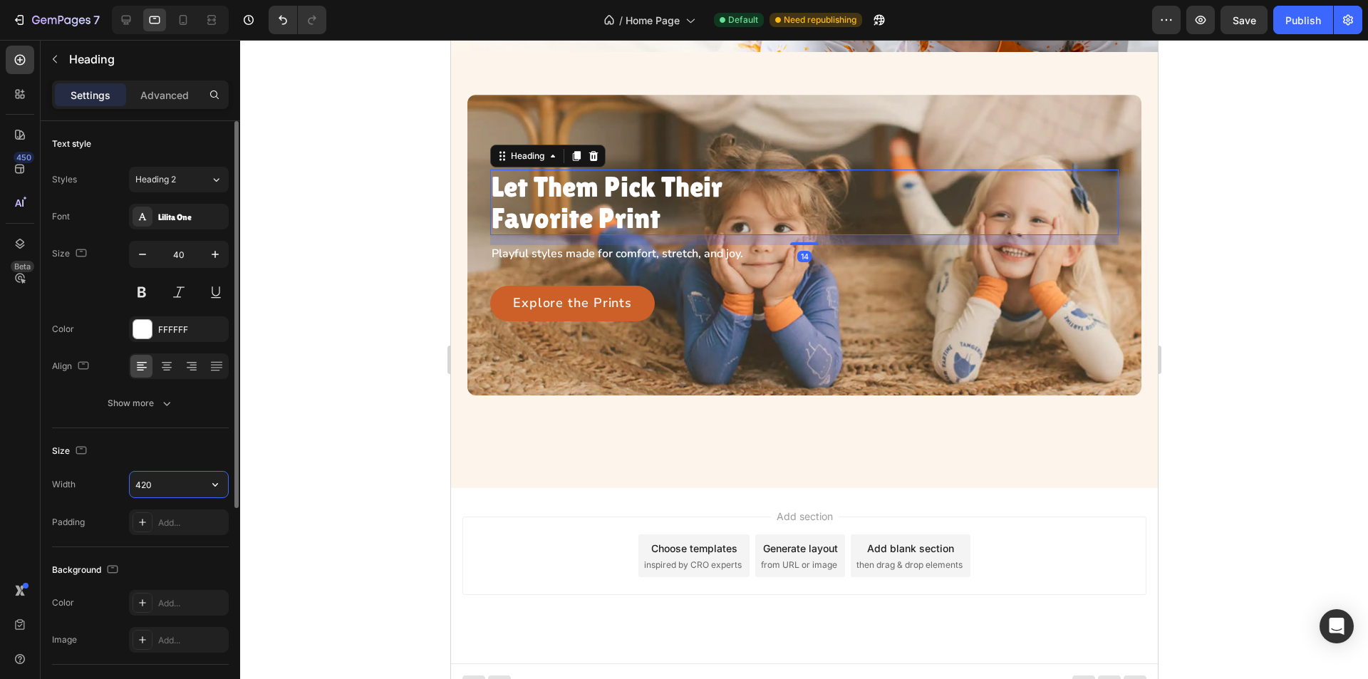
click at [165, 485] on input "420" at bounding box center [179, 485] width 98 height 26
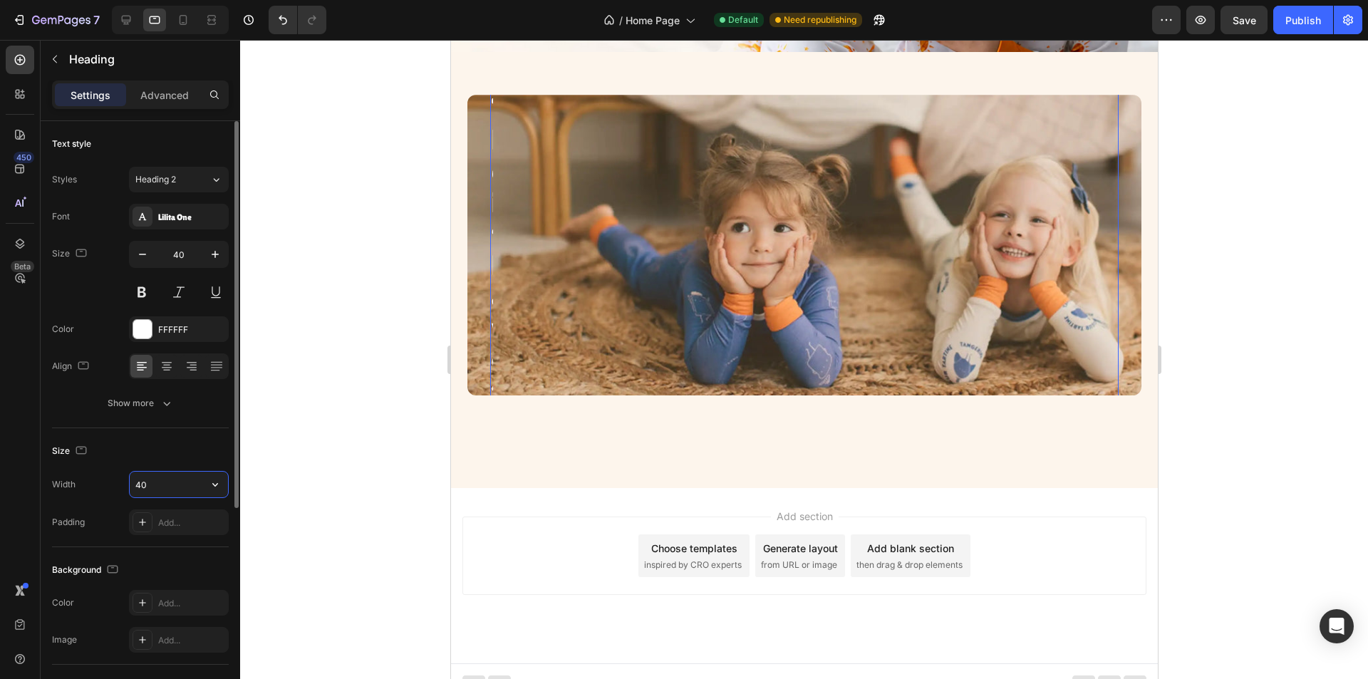
type input "400"
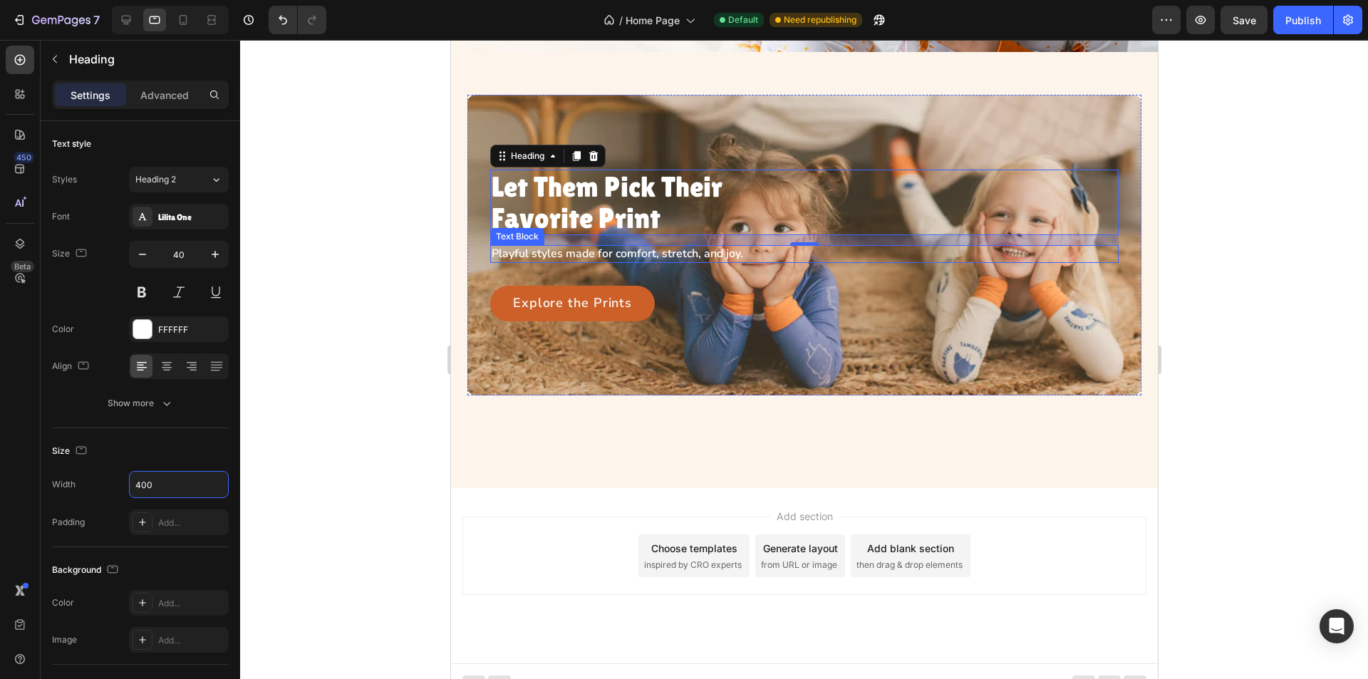
click at [624, 247] on p "Playful styles made for comfort, stretch, and joy." at bounding box center [639, 254] width 296 height 15
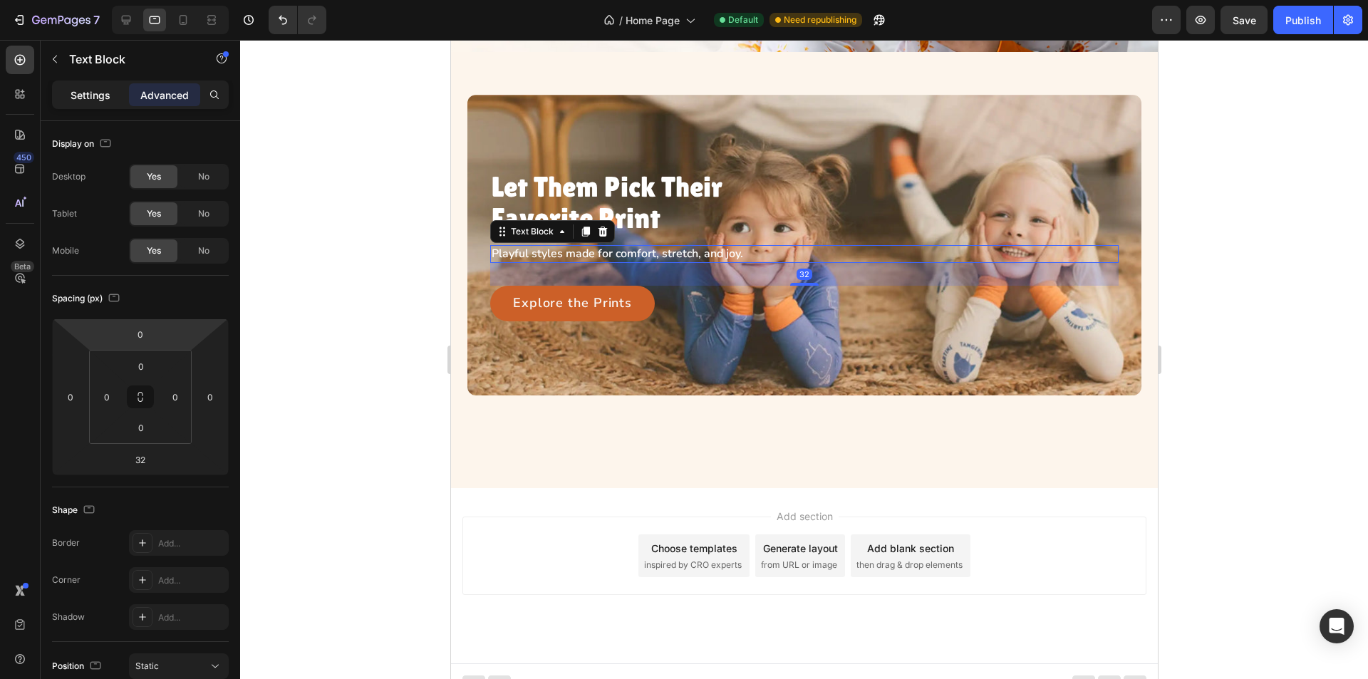
click at [91, 89] on p "Settings" at bounding box center [91, 95] width 40 height 15
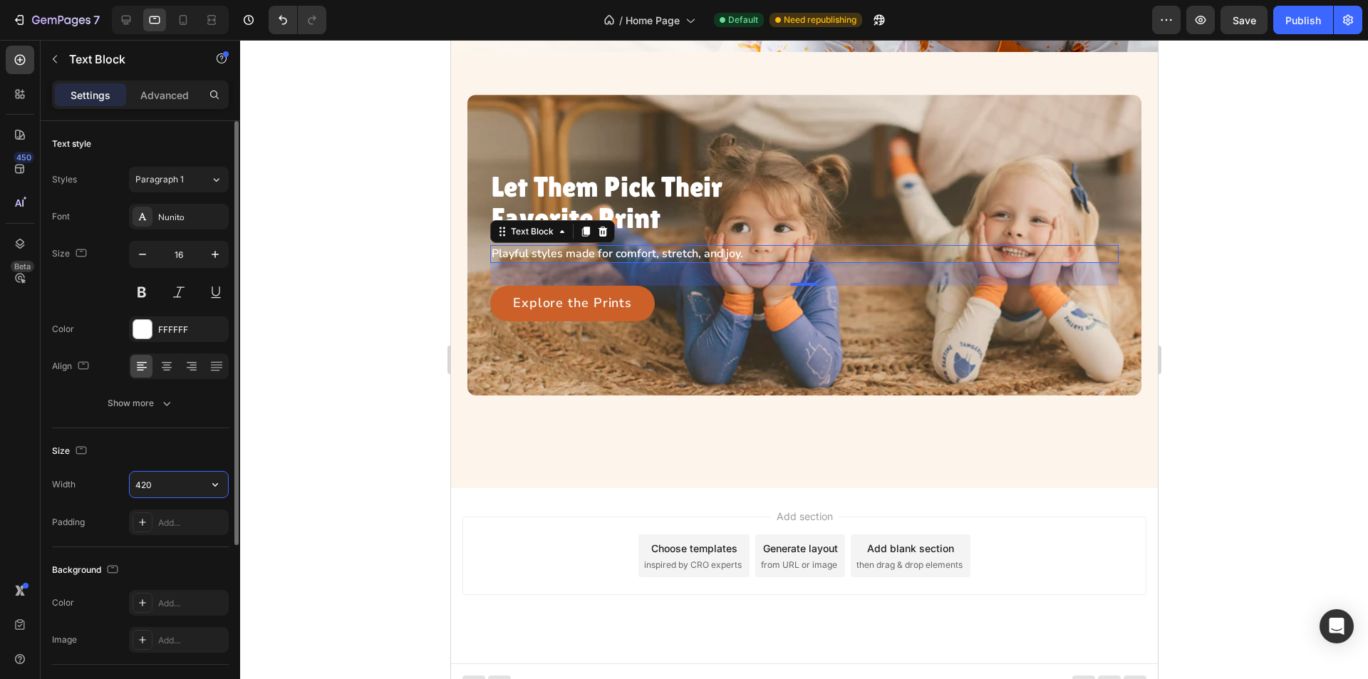
click at [166, 486] on input "420" at bounding box center [179, 485] width 98 height 26
click at [599, 189] on p "Let Them Pick Their Favorite Print" at bounding box center [632, 202] width 282 height 63
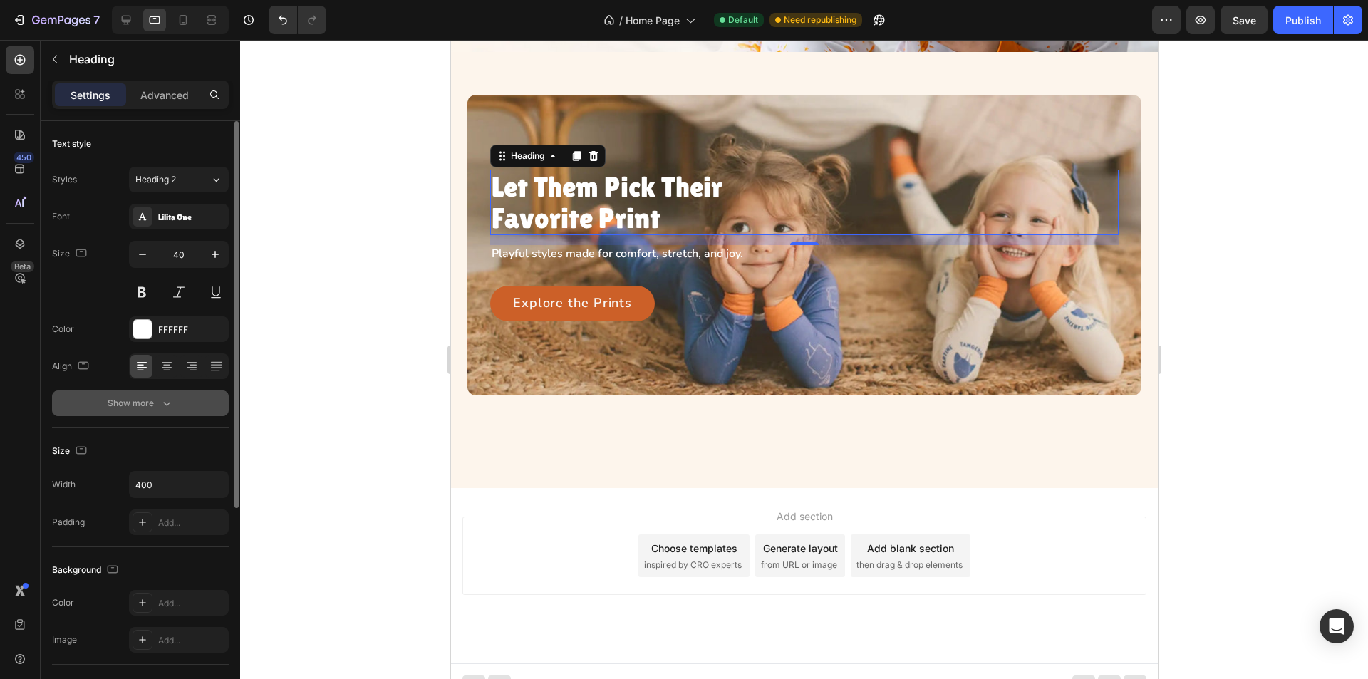
click at [191, 402] on button "Show more" at bounding box center [140, 404] width 177 height 26
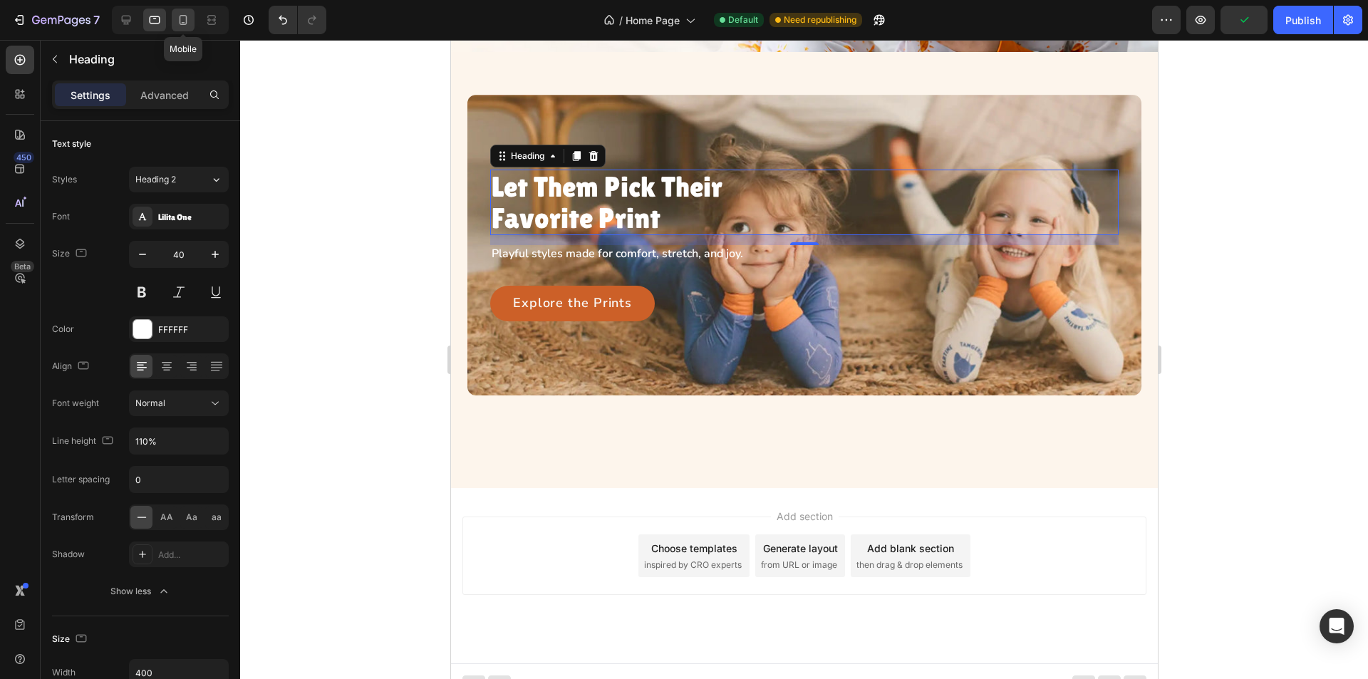
click at [178, 12] on div at bounding box center [183, 20] width 23 height 23
type input "32"
type input "100%"
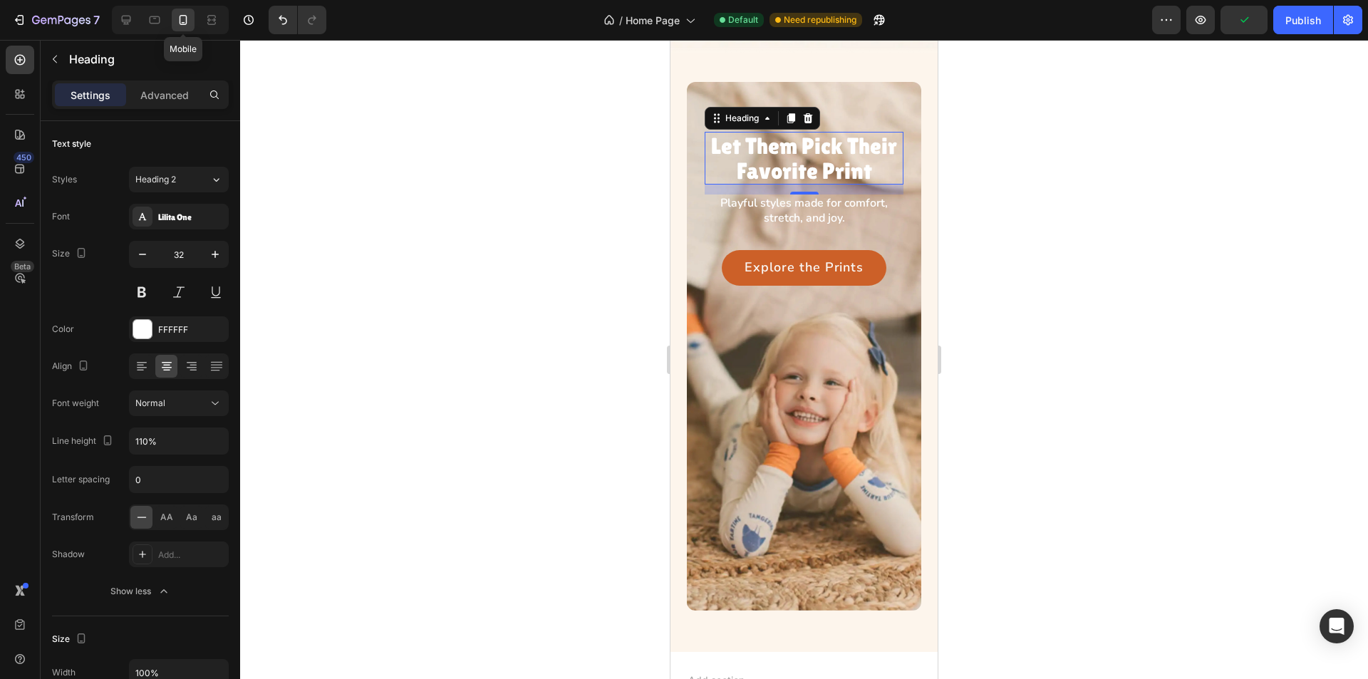
scroll to position [544, 0]
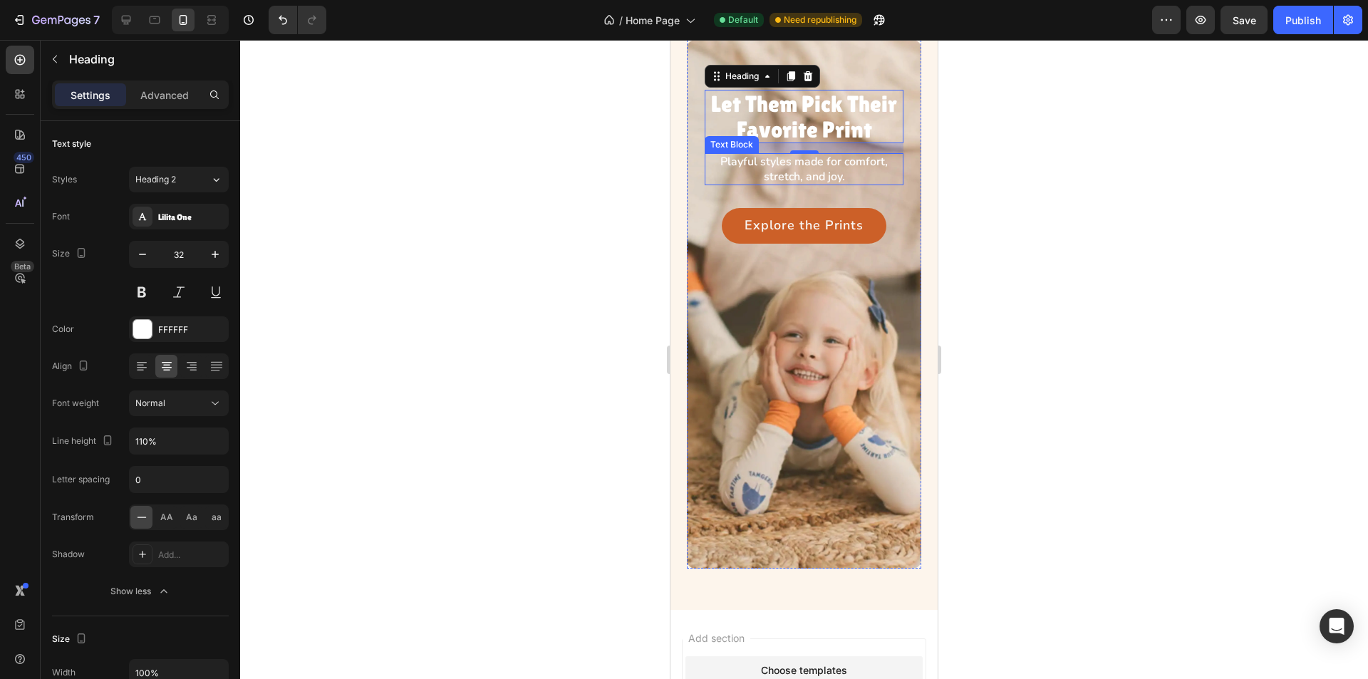
click at [792, 172] on p "Playful styles made for comfort, stretch, and joy." at bounding box center [804, 170] width 196 height 30
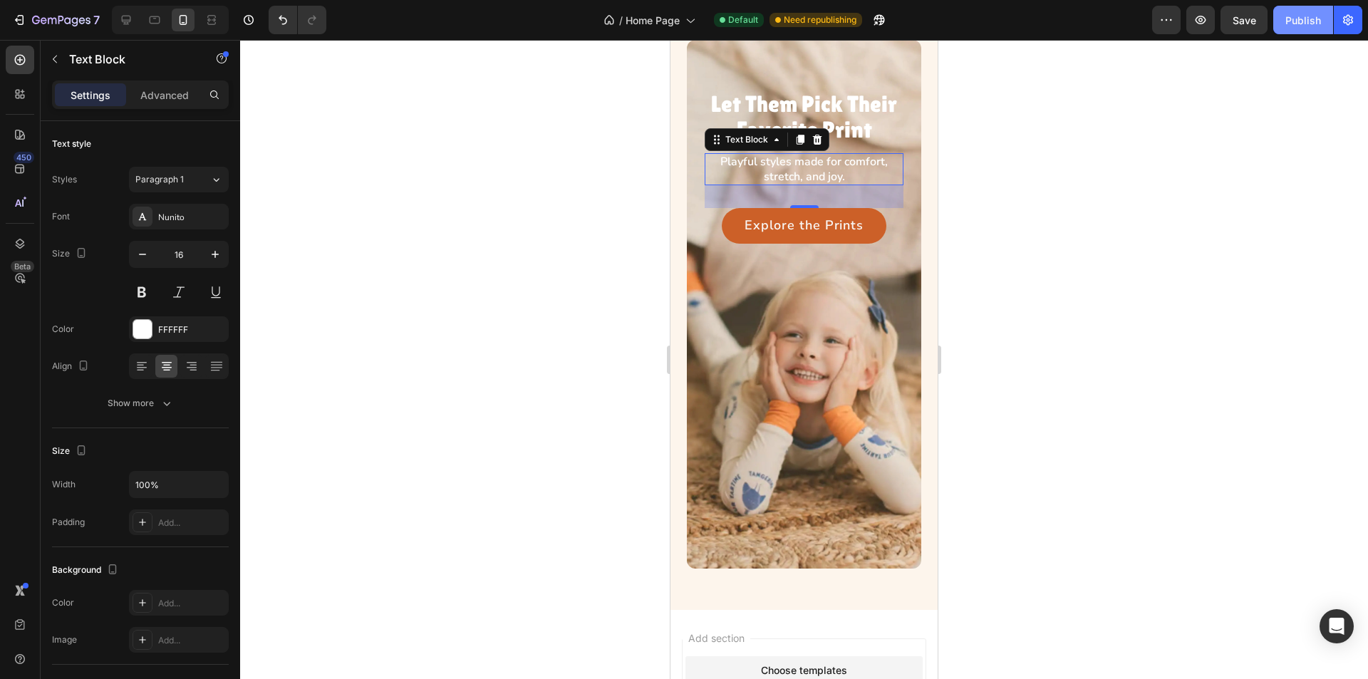
click at [1286, 29] on button "Publish" at bounding box center [1303, 20] width 60 height 29
click at [839, 109] on p "Let Them Pick Their Favorite Print" at bounding box center [804, 116] width 196 height 50
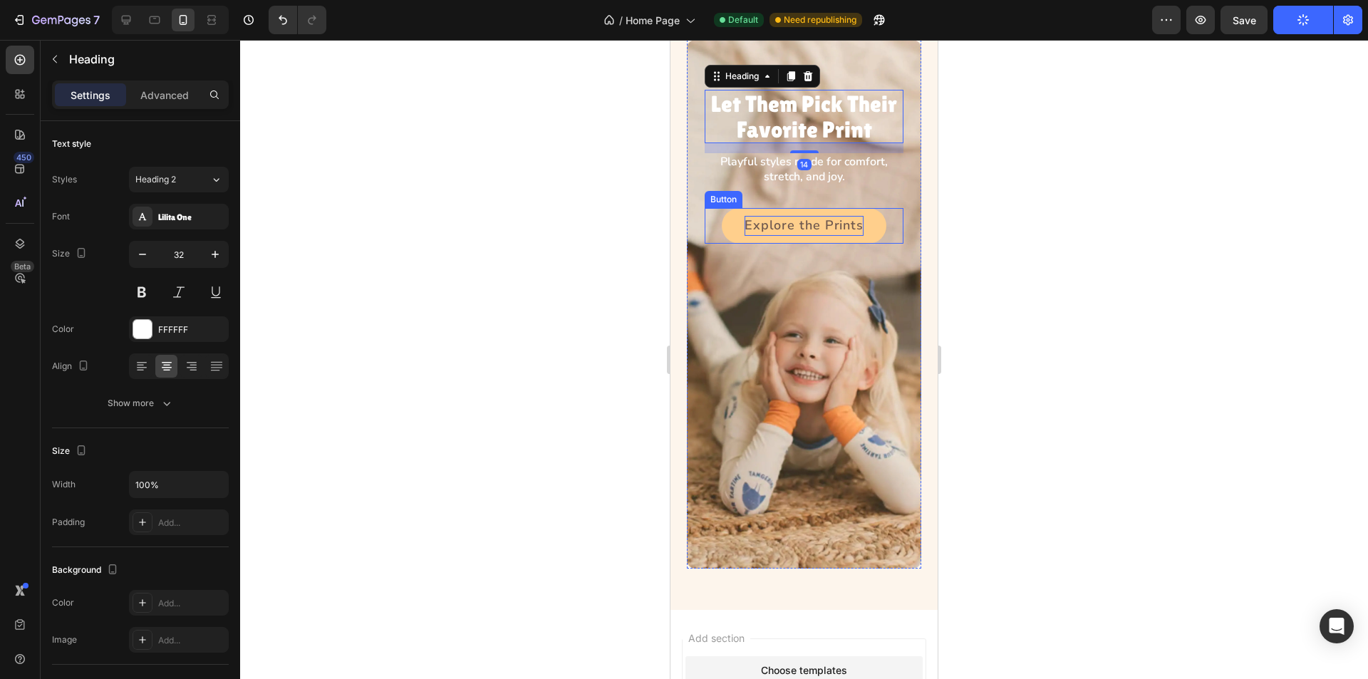
click at [750, 232] on p "Explore the Prints" at bounding box center [804, 226] width 119 height 20
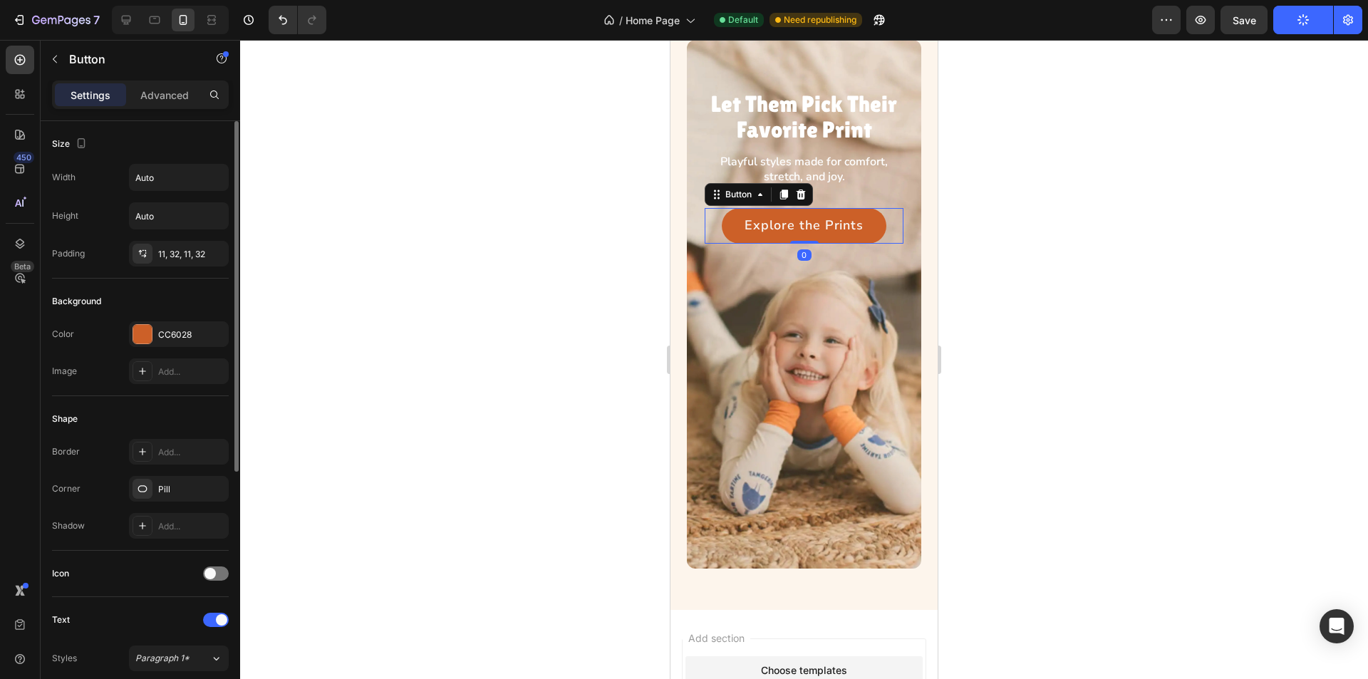
scroll to position [423, 0]
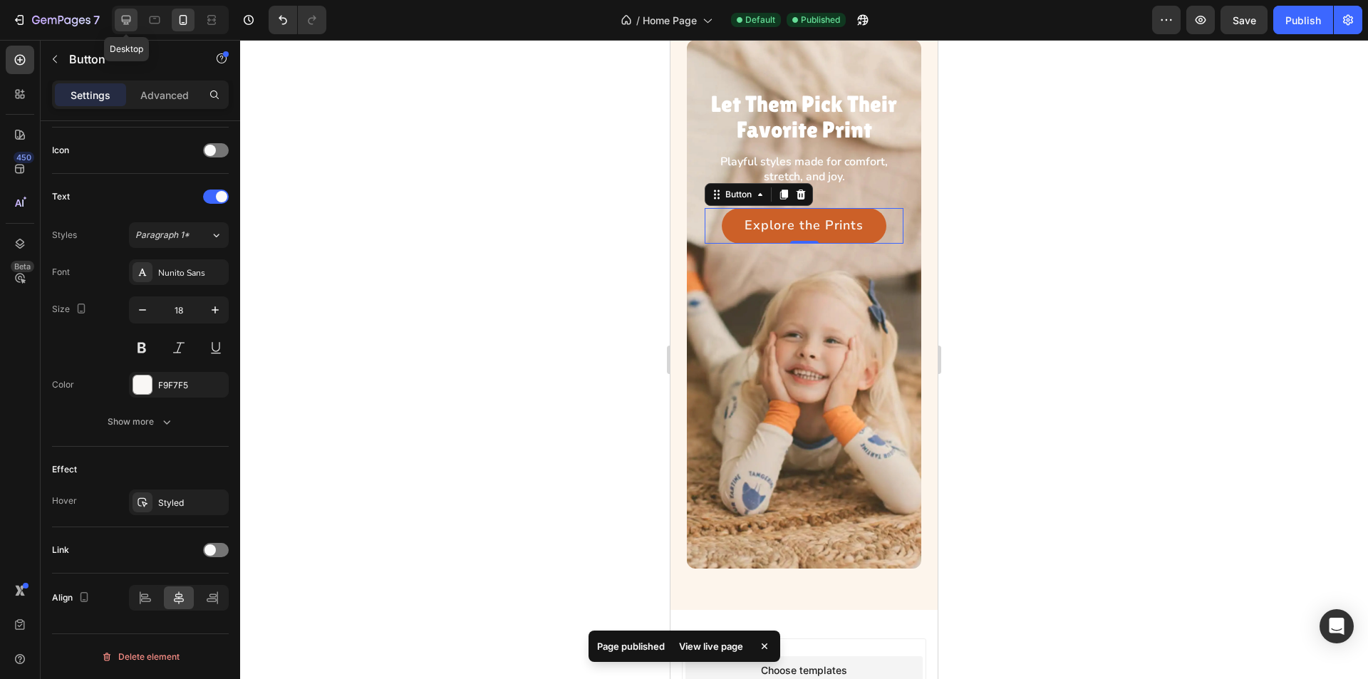
click at [119, 20] on icon at bounding box center [126, 20] width 14 height 14
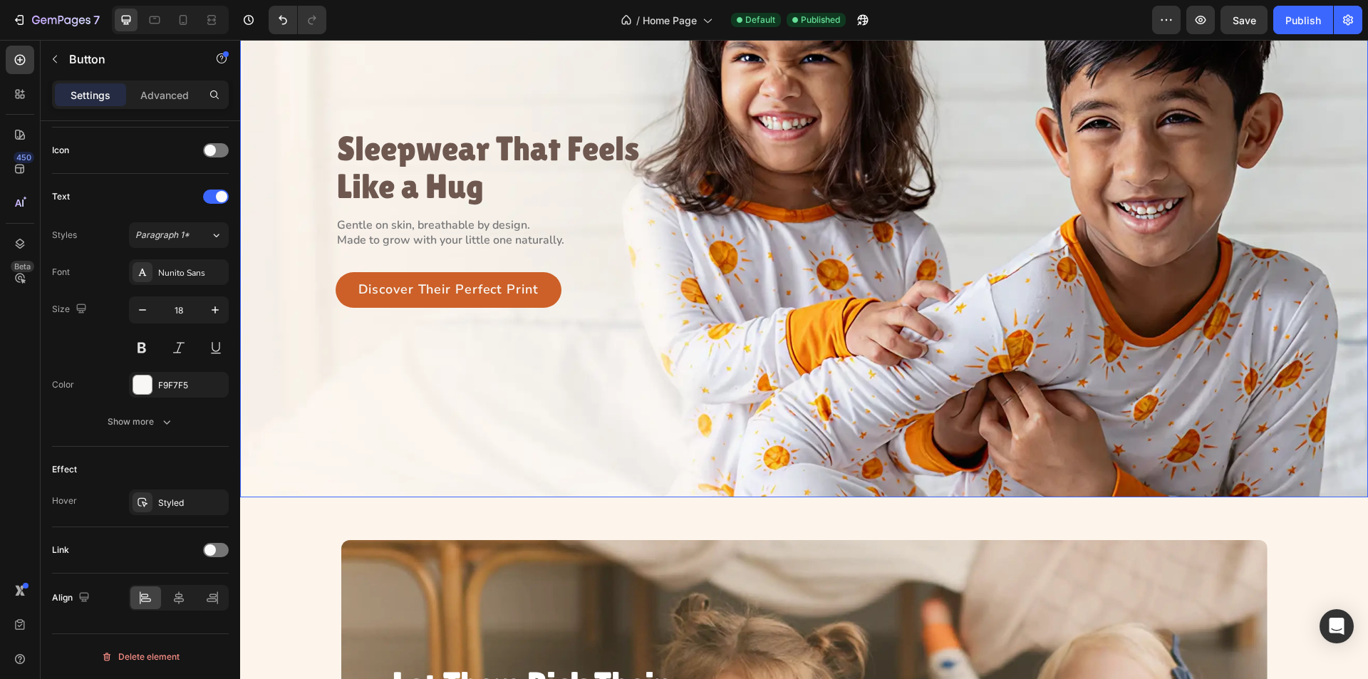
scroll to position [55, 0]
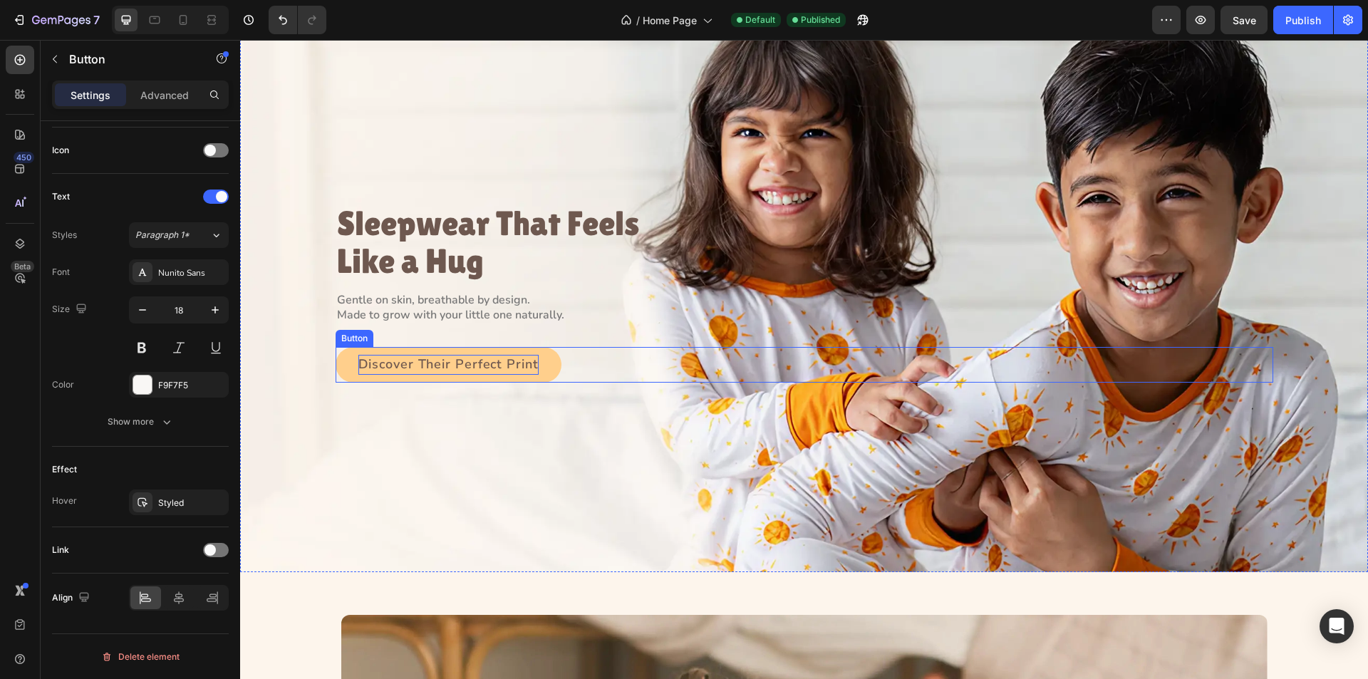
click at [405, 371] on p "Discover Their Perfect Print" at bounding box center [448, 365] width 180 height 20
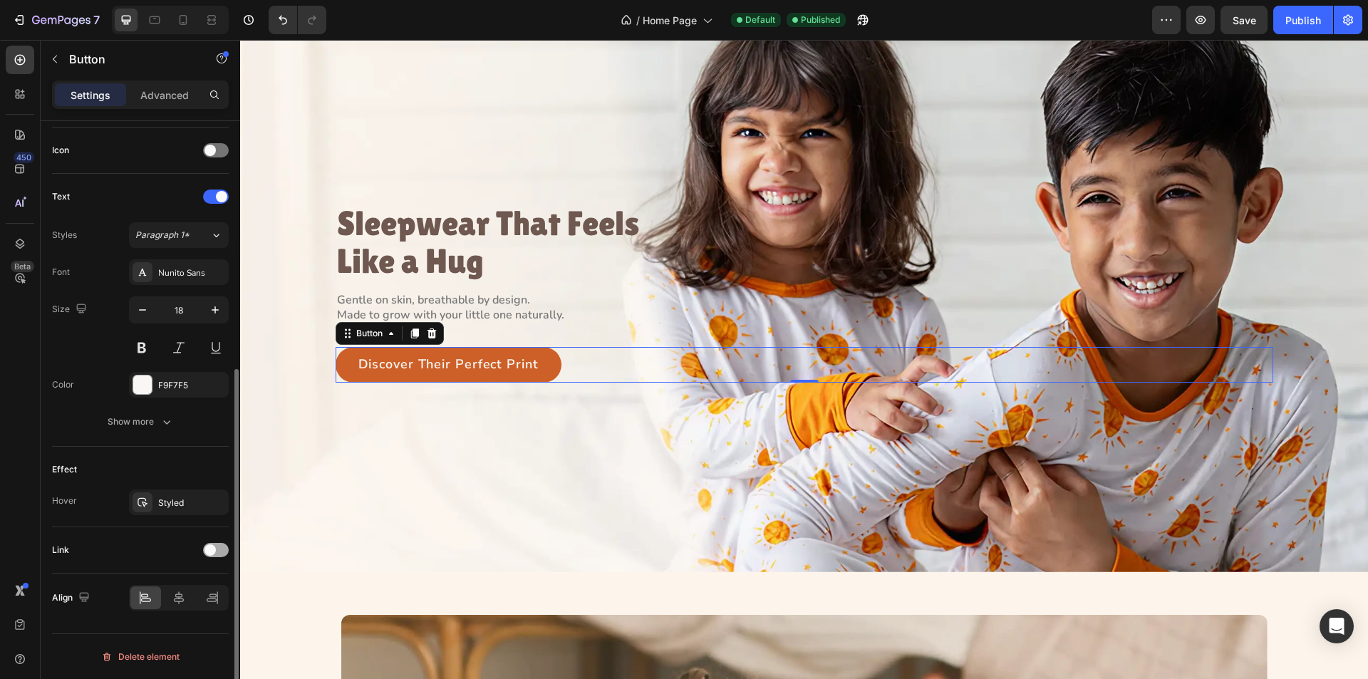
click at [215, 550] on span at bounding box center [210, 549] width 11 height 11
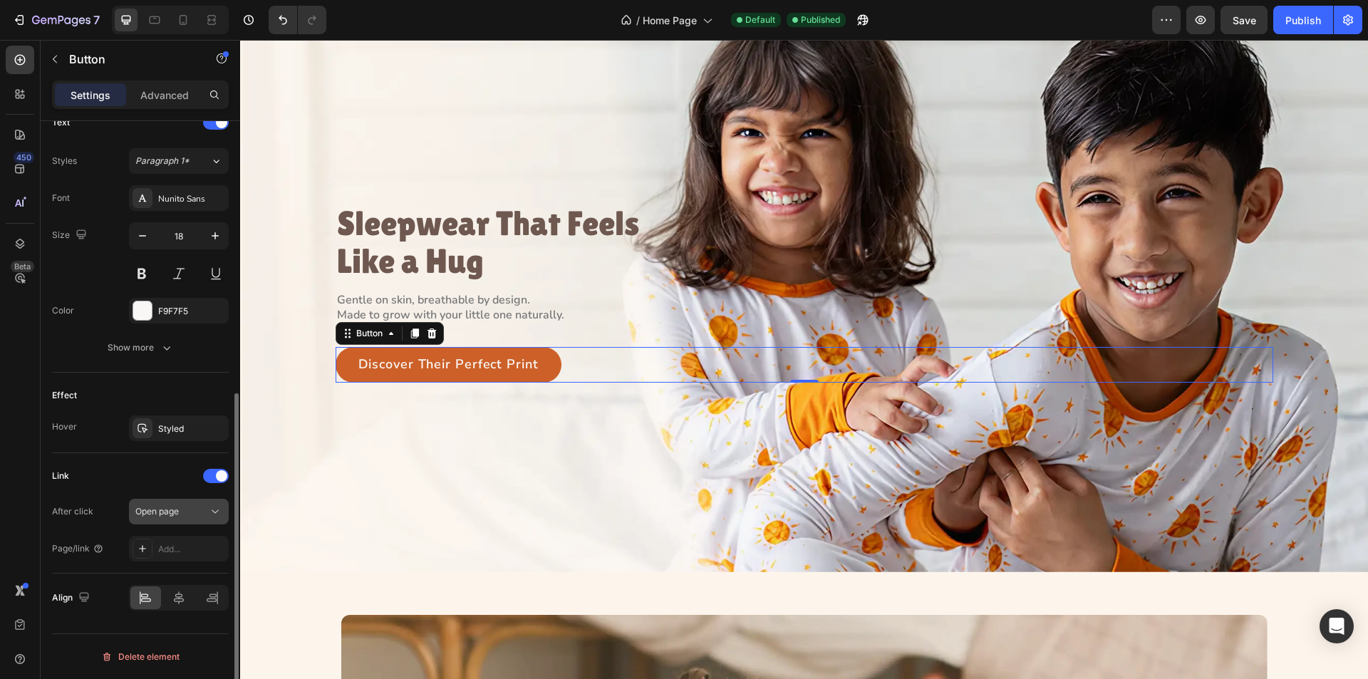
click at [210, 513] on icon at bounding box center [215, 512] width 14 height 14
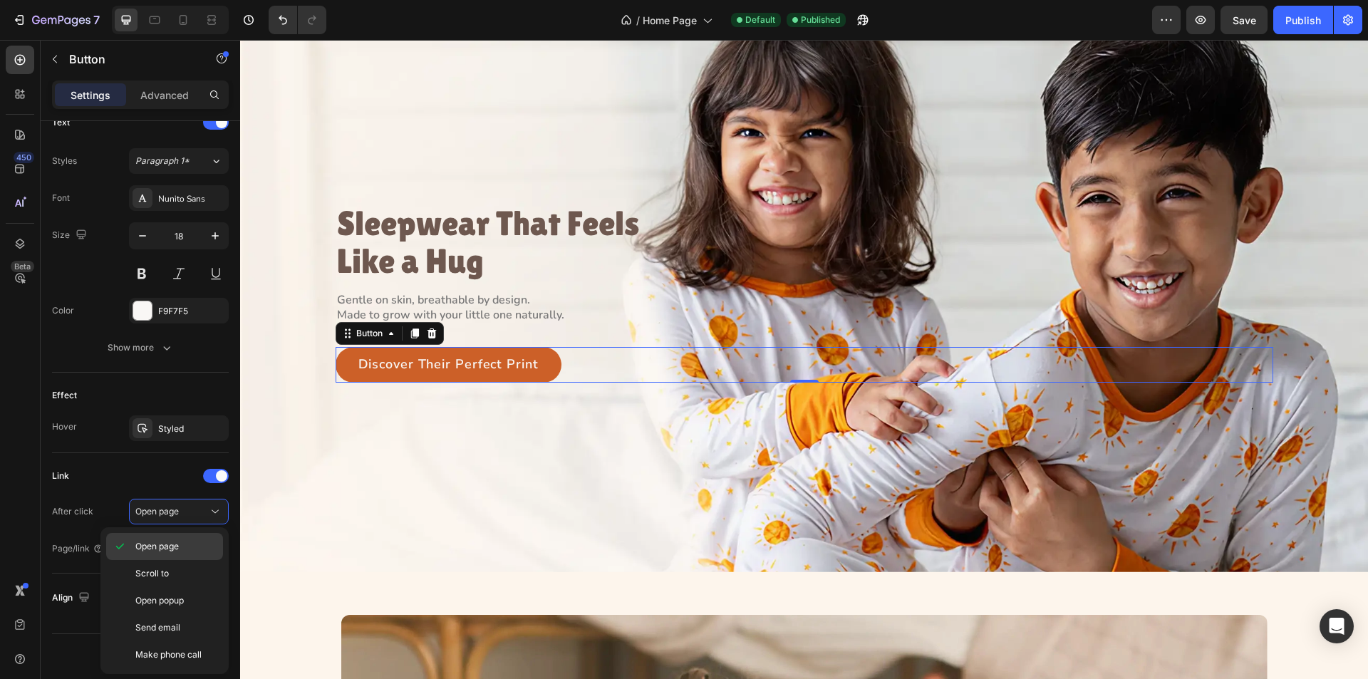
click at [177, 560] on div "Open page" at bounding box center [164, 573] width 117 height 27
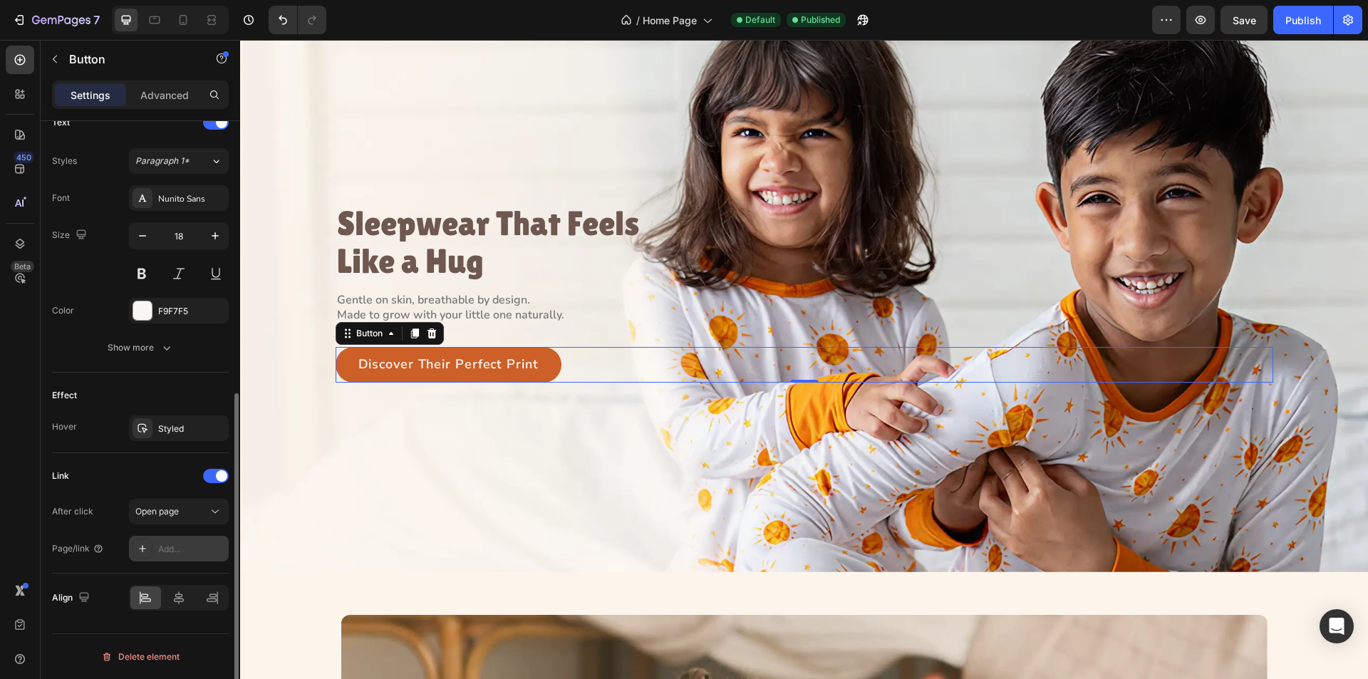
click at [138, 545] on icon at bounding box center [142, 548] width 11 height 11
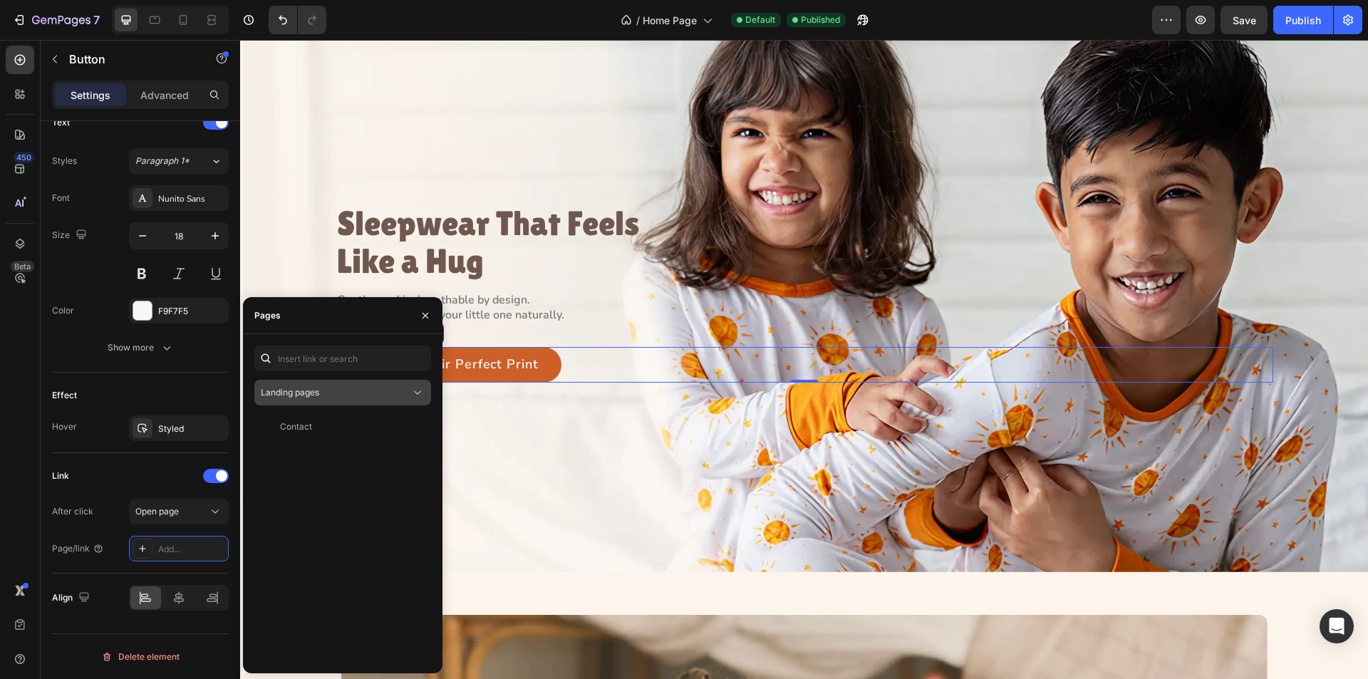
click at [343, 395] on div "Landing pages" at bounding box center [336, 392] width 150 height 13
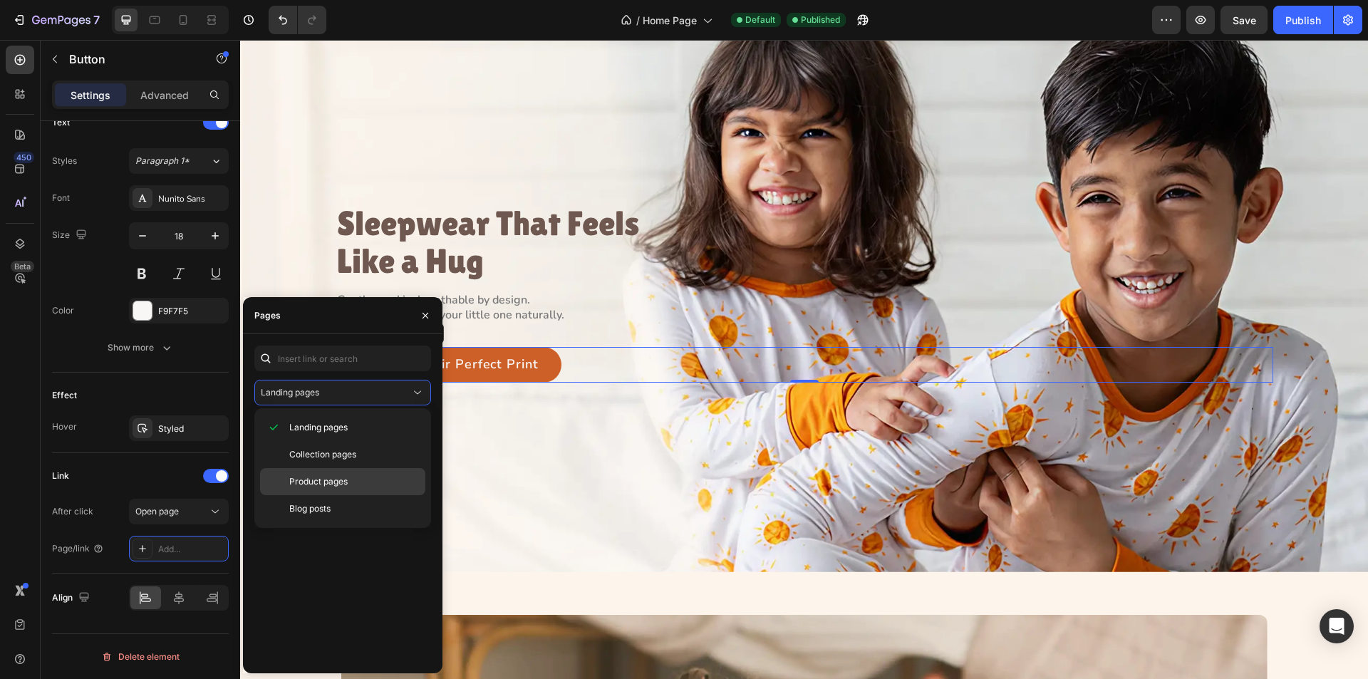
click at [322, 482] on span "Product pages" at bounding box center [318, 481] width 58 height 13
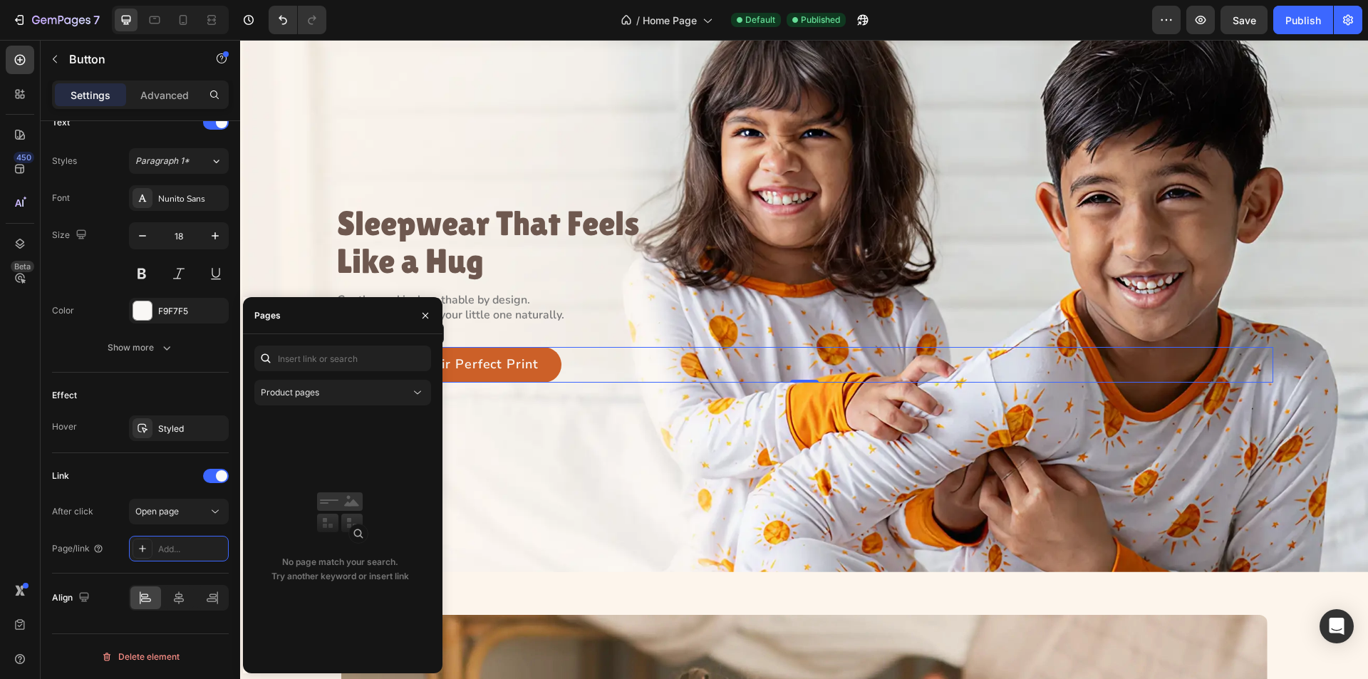
click at [351, 455] on div "No page match your search. Try another keyword or insert link" at bounding box center [339, 538] width 171 height 248
click at [425, 312] on icon "button" at bounding box center [425, 315] width 11 height 11
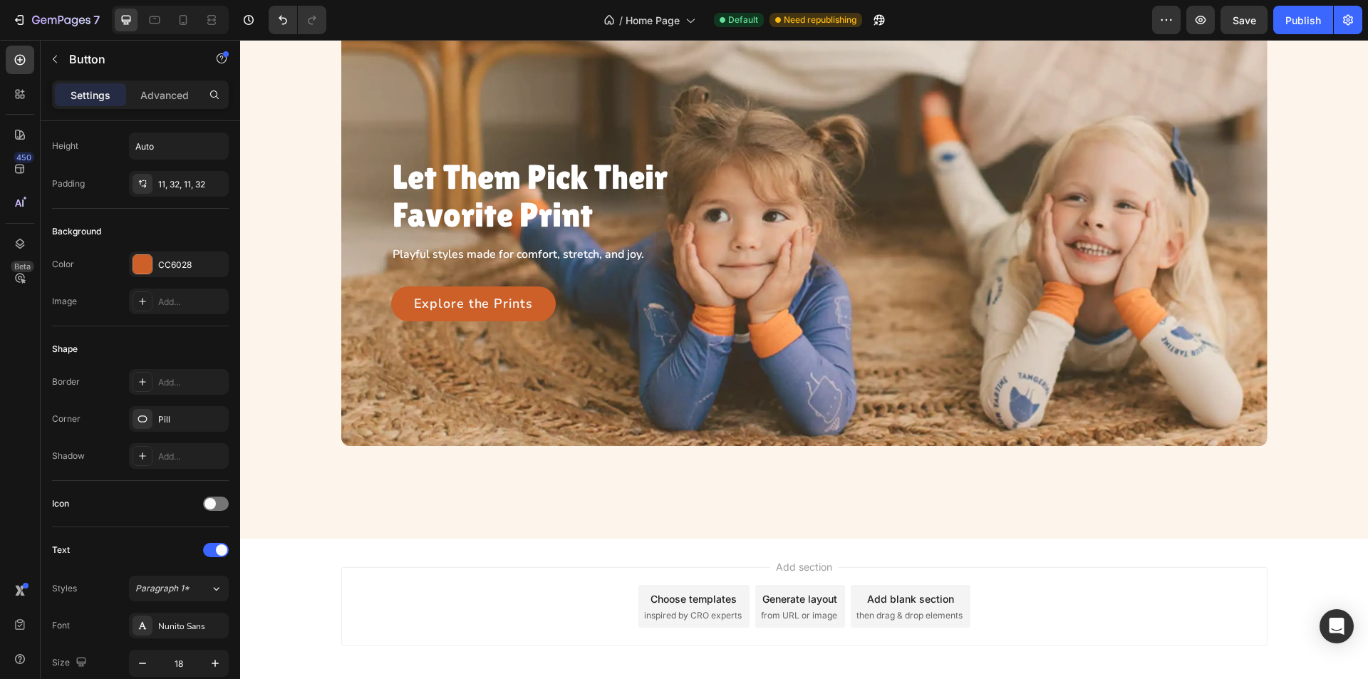
scroll to position [696, 0]
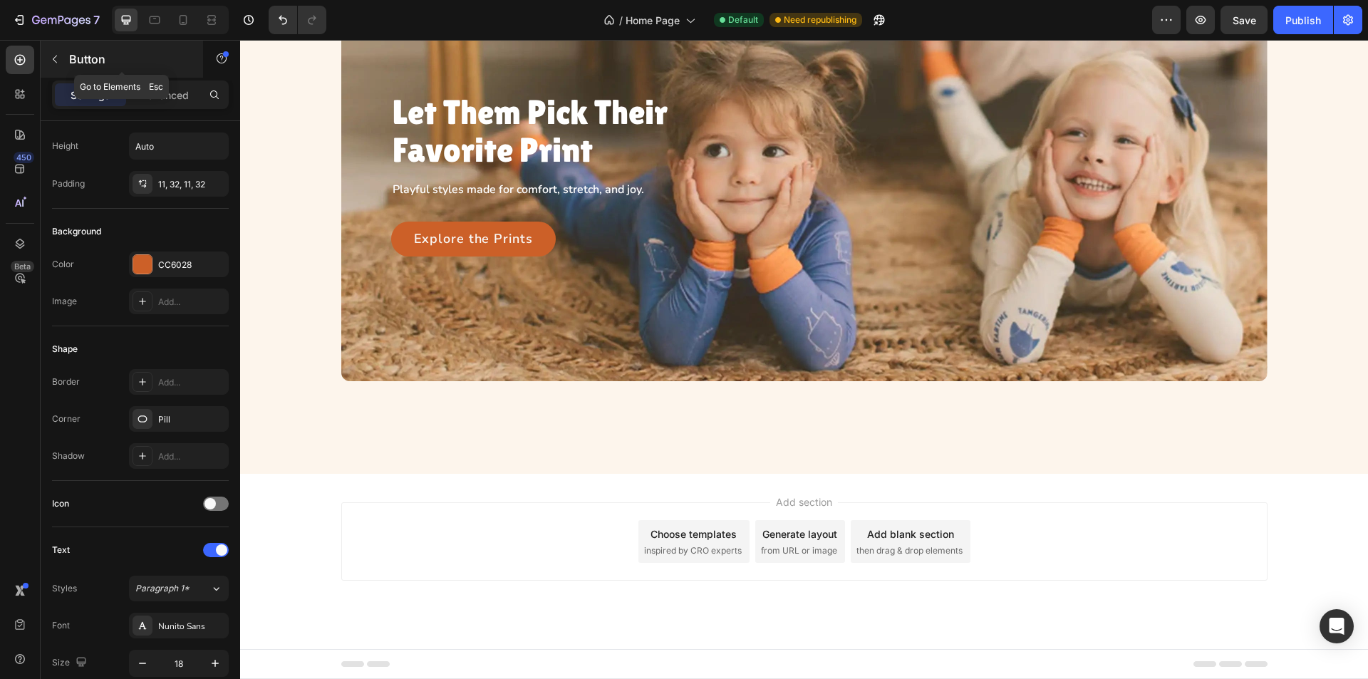
click at [53, 55] on icon "button" at bounding box center [54, 58] width 11 height 11
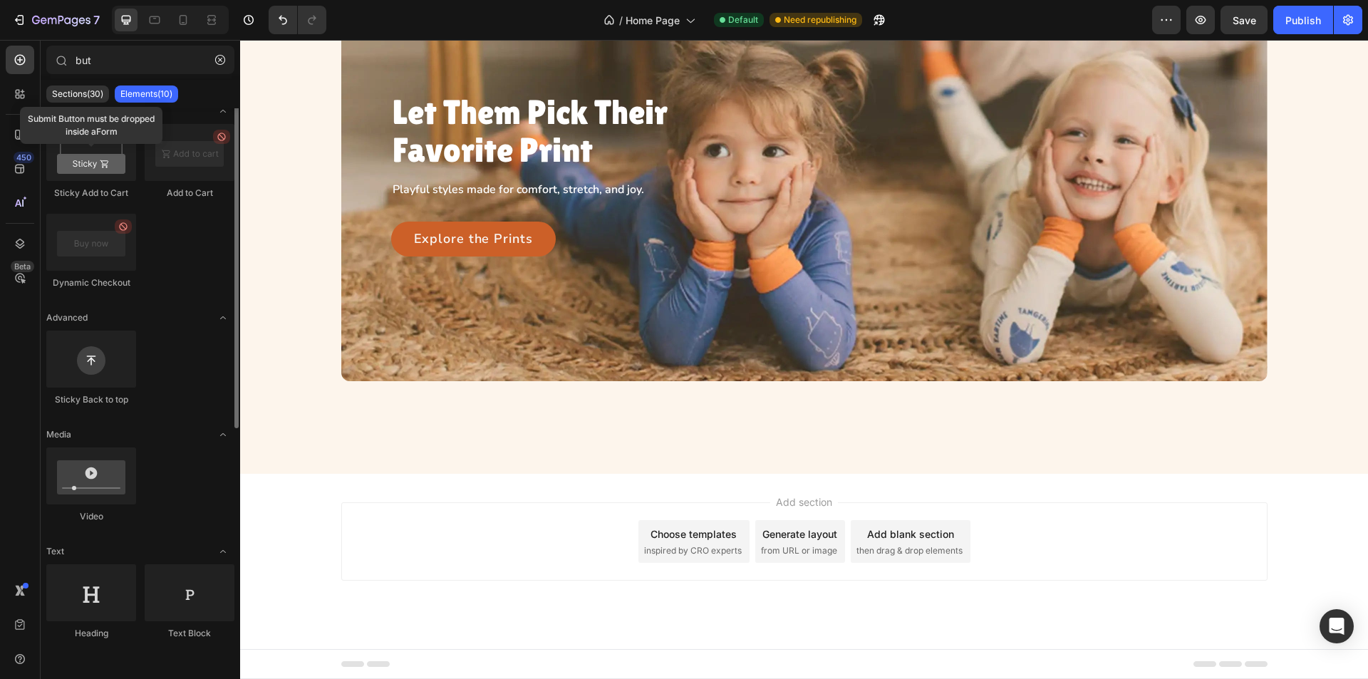
scroll to position [0, 0]
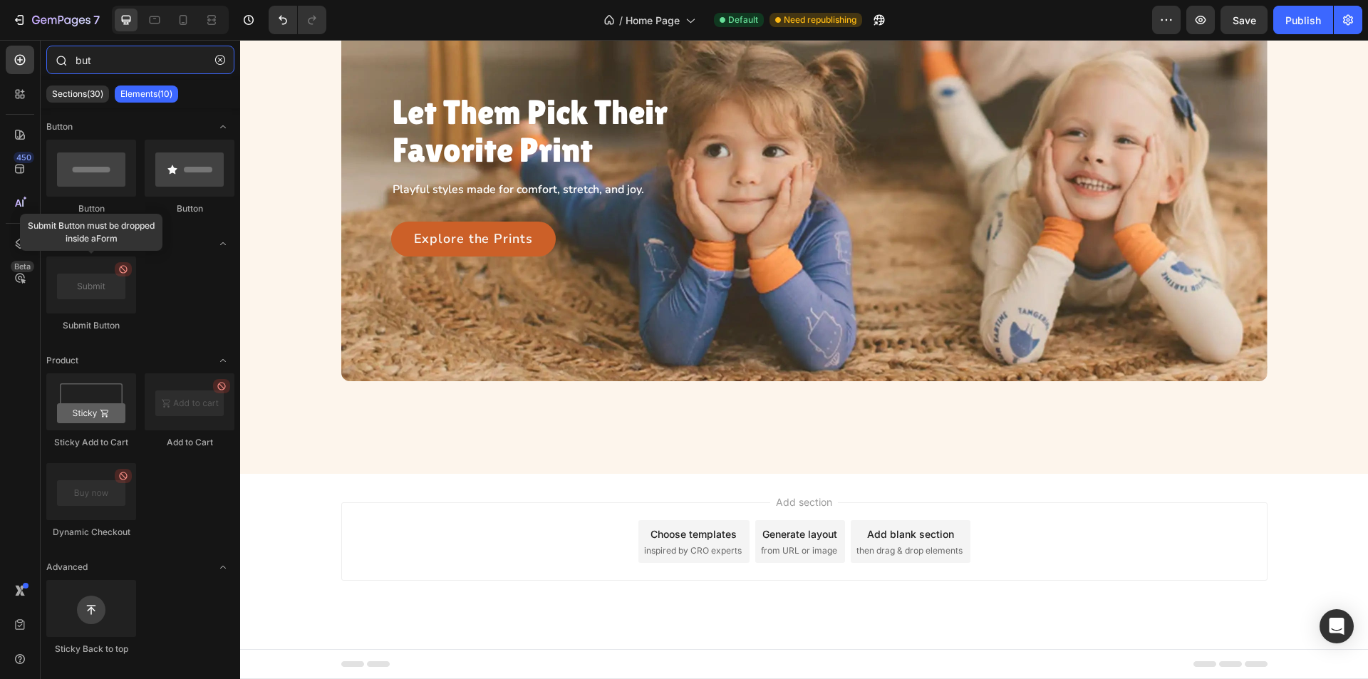
click at [111, 58] on input "but" at bounding box center [140, 60] width 188 height 29
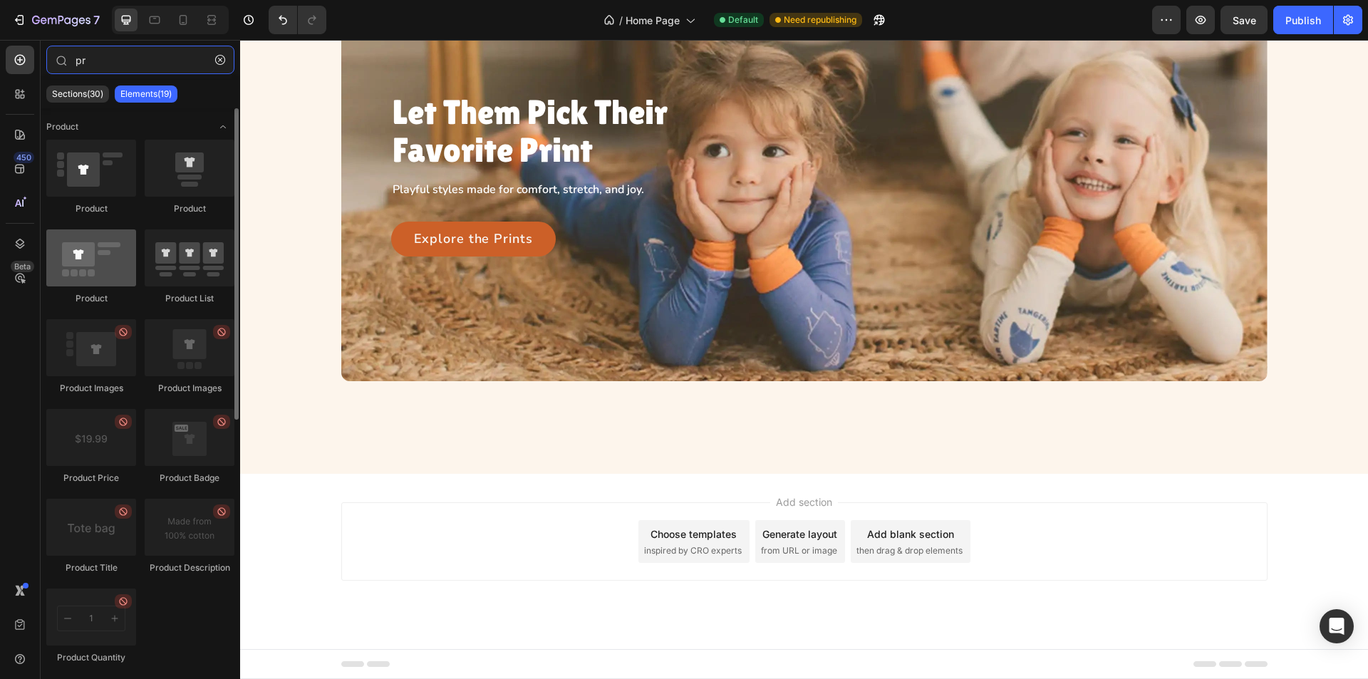
type input "pr"
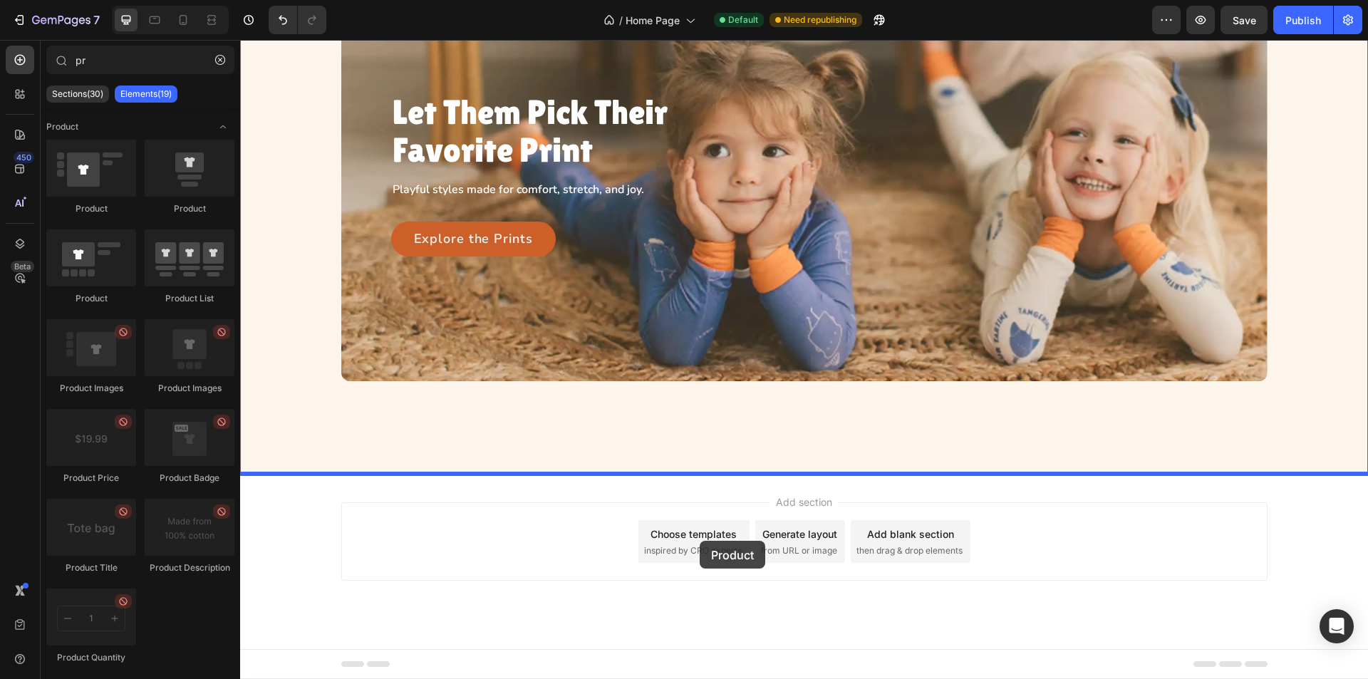
drag, startPoint x: 319, startPoint y: 301, endPoint x: 700, endPoint y: 541, distance: 450.2
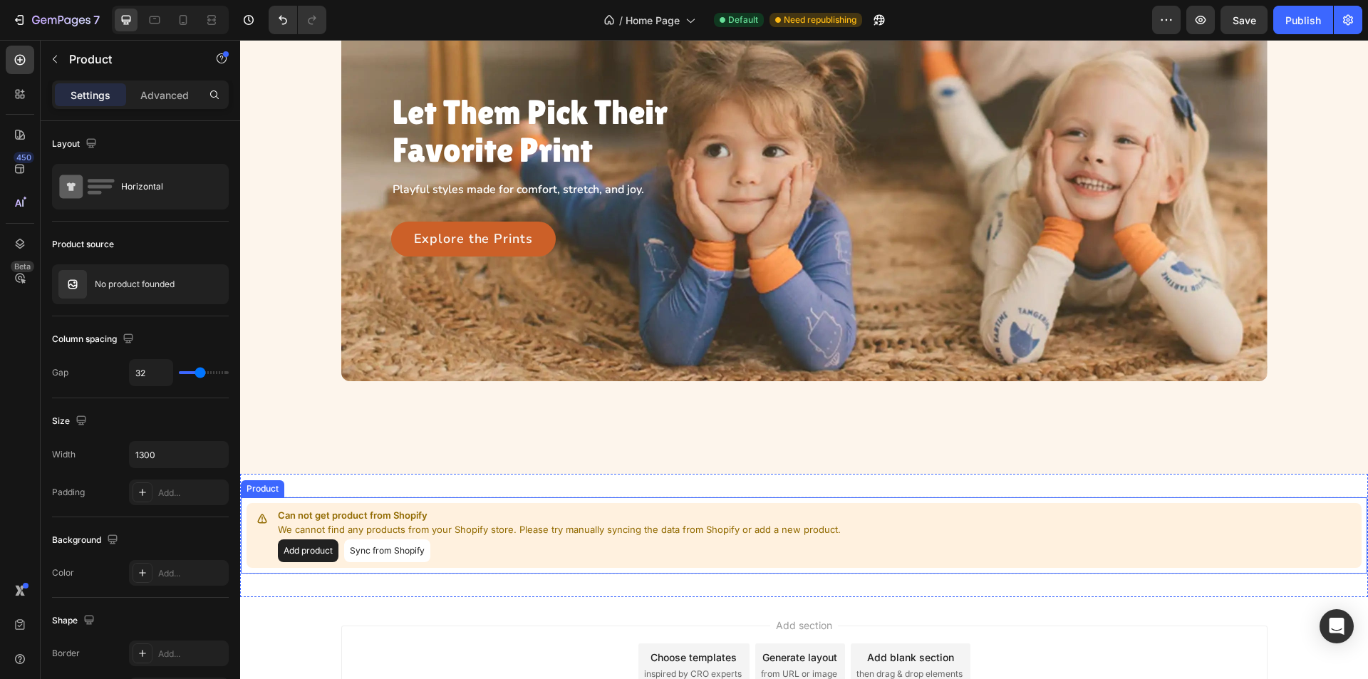
click at [390, 555] on button "Sync from Shopify" at bounding box center [387, 550] width 86 height 23
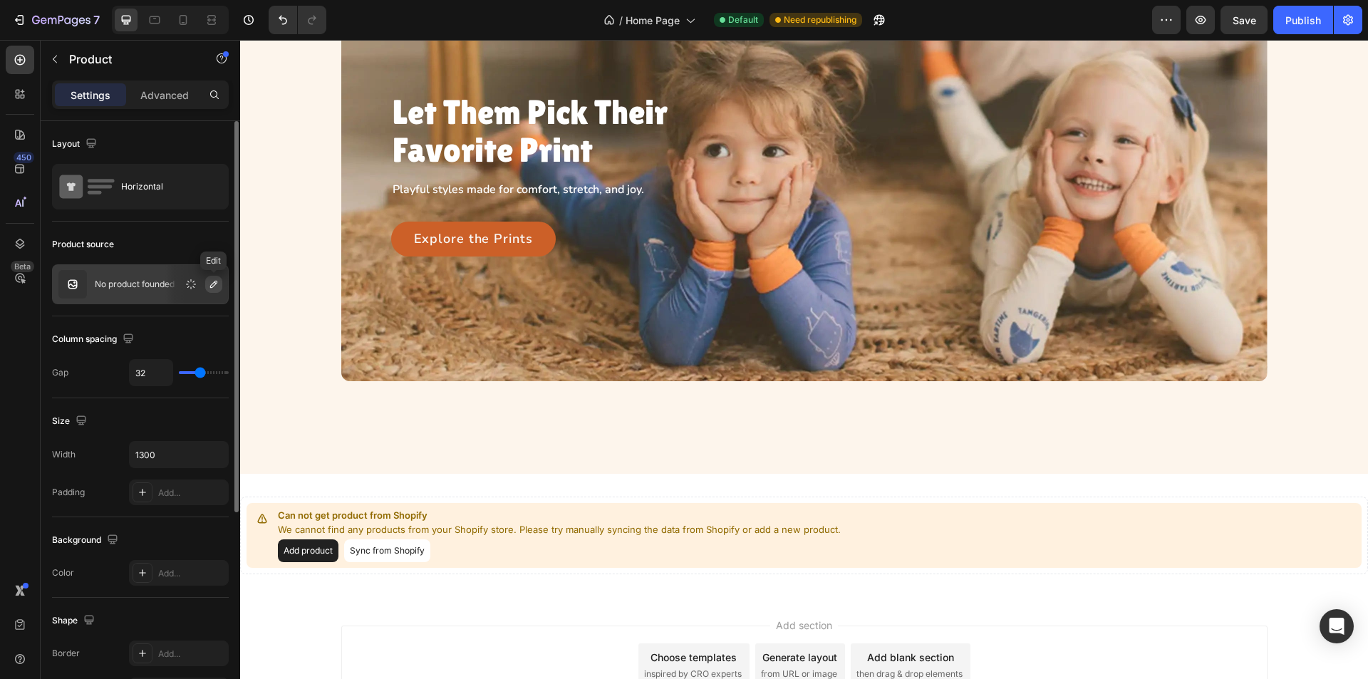
click at [213, 281] on icon "button" at bounding box center [213, 284] width 11 height 11
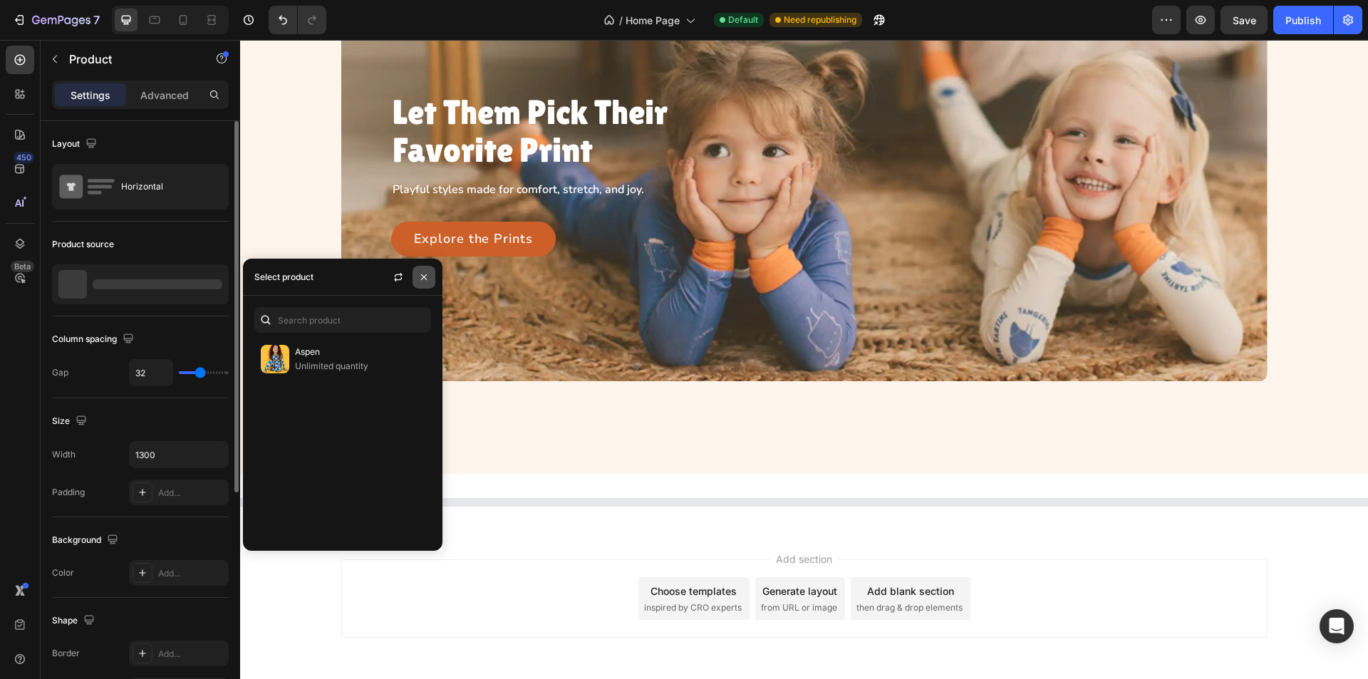
click at [426, 274] on icon "button" at bounding box center [424, 277] width 6 height 6
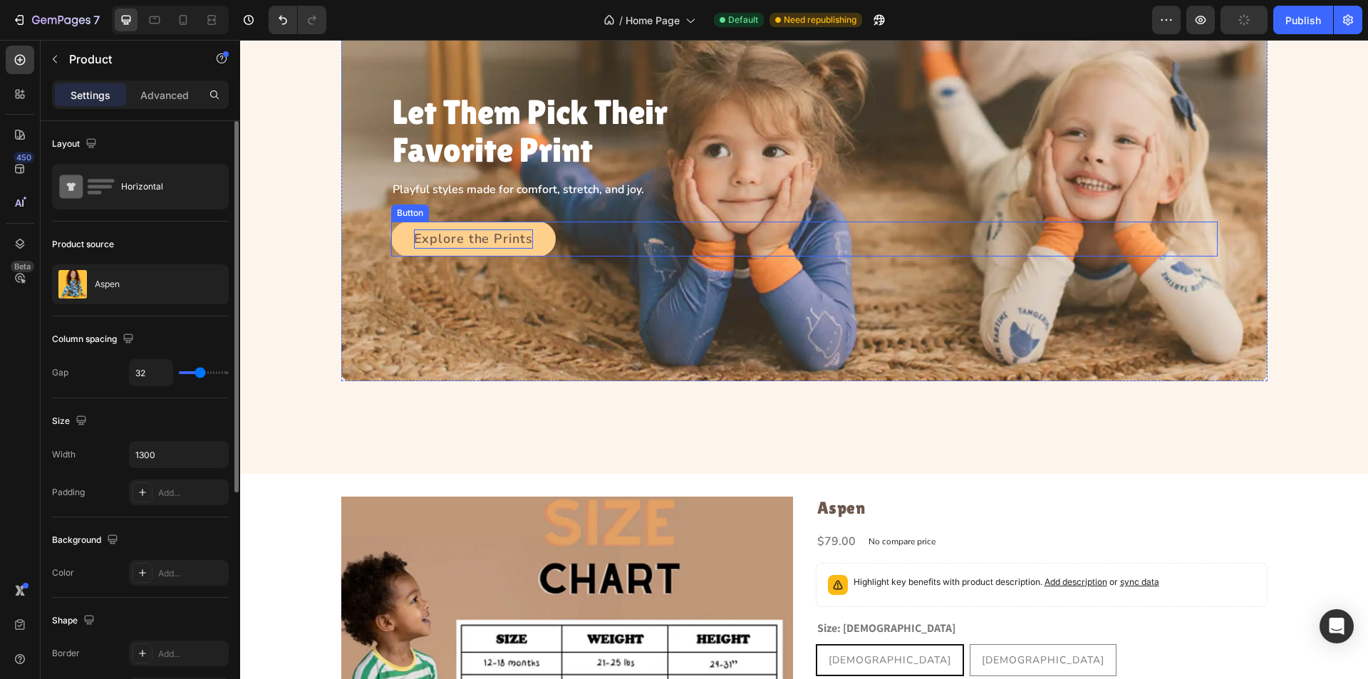
click at [453, 242] on p "Explore the Prints" at bounding box center [473, 239] width 119 height 20
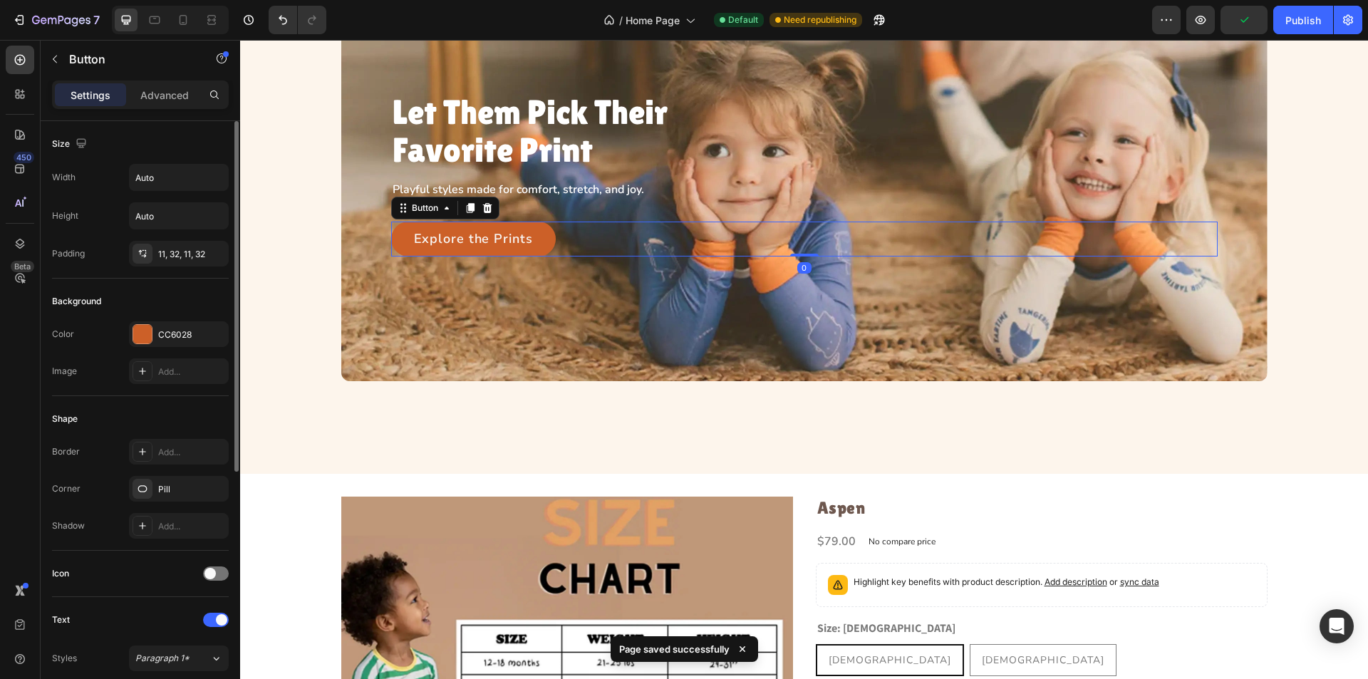
scroll to position [423, 0]
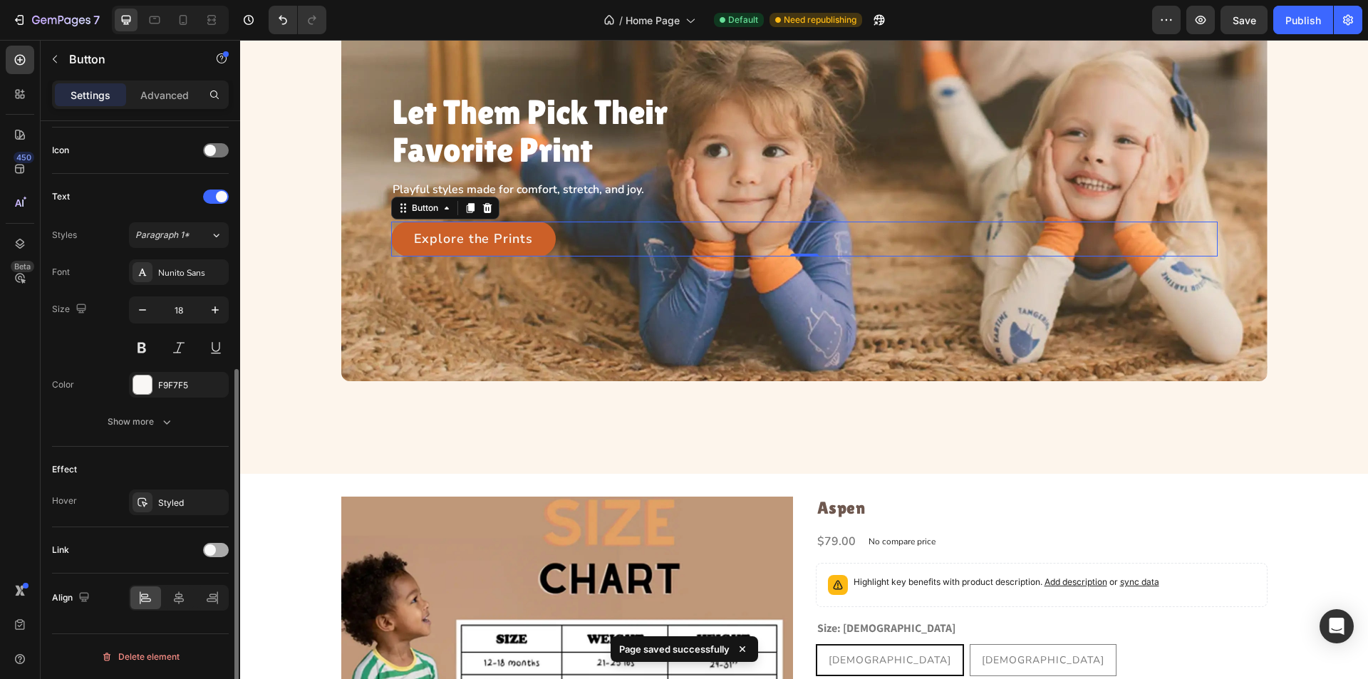
click at [224, 544] on div at bounding box center [216, 550] width 26 height 14
click at [140, 625] on icon at bounding box center [142, 622] width 11 height 11
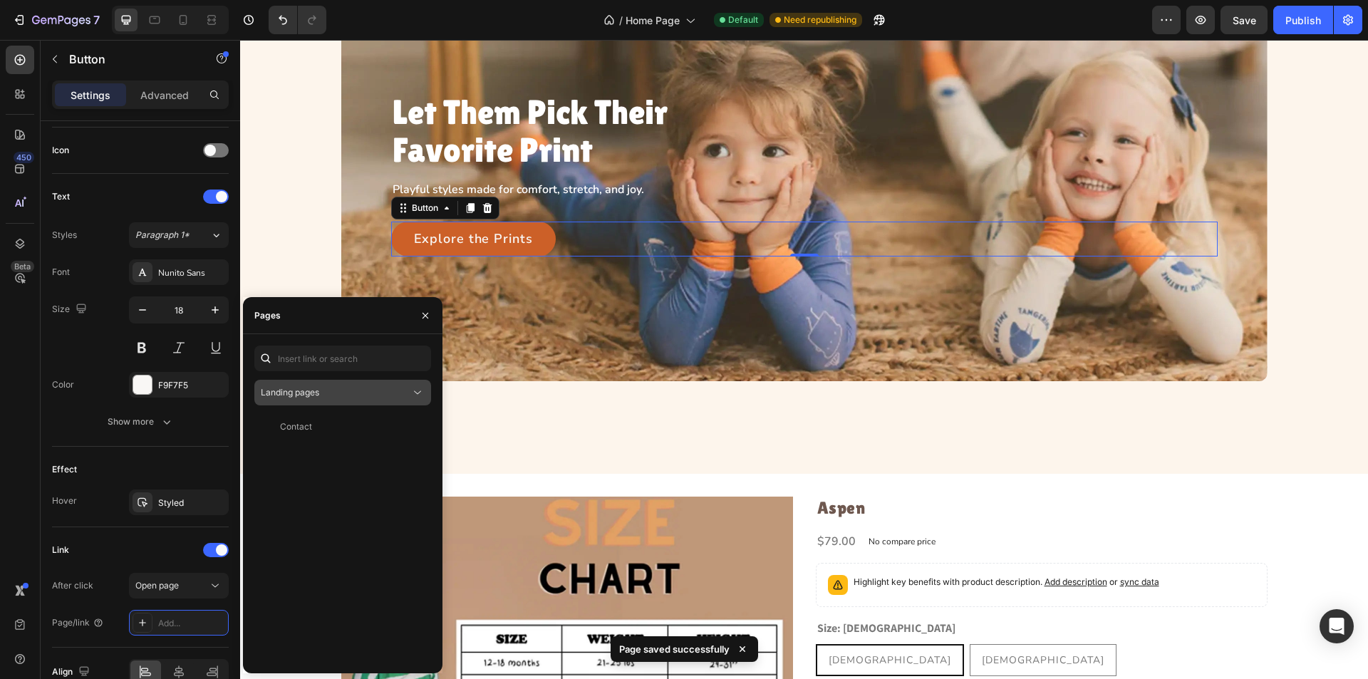
click at [366, 398] on div "Landing pages" at bounding box center [336, 392] width 150 height 13
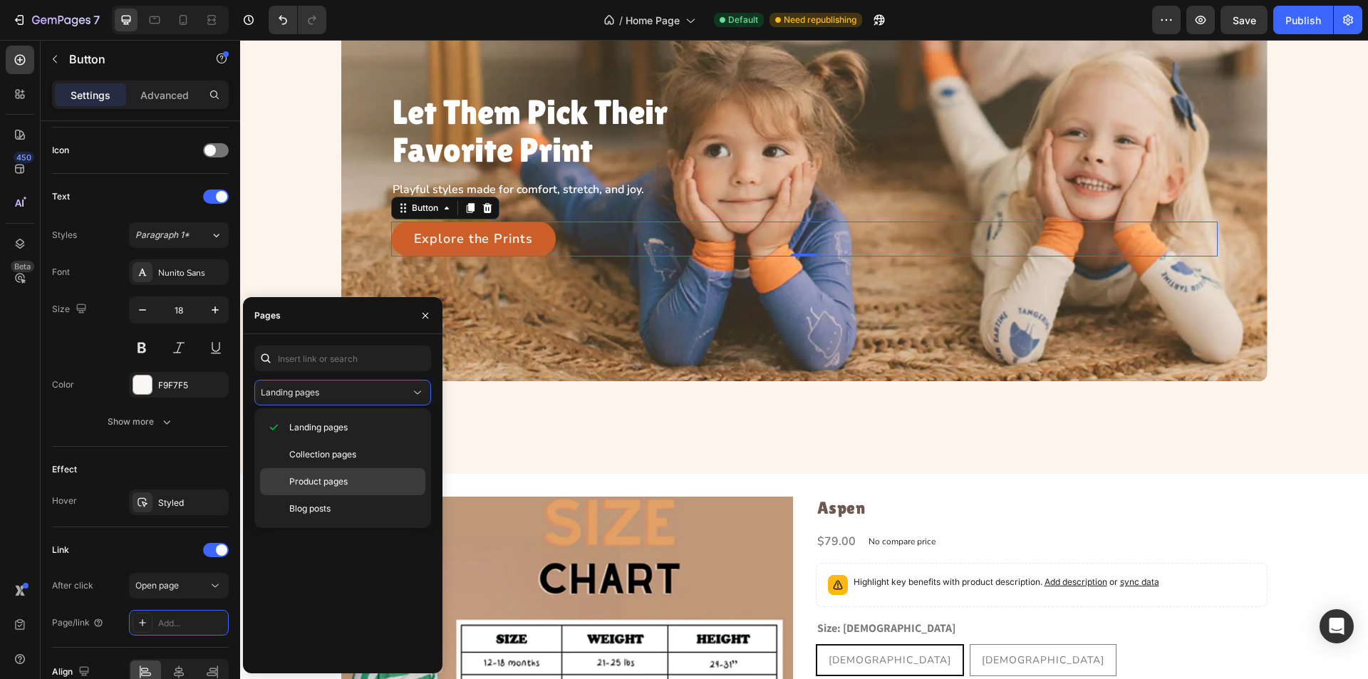
click at [331, 482] on span "Product pages" at bounding box center [318, 481] width 58 height 13
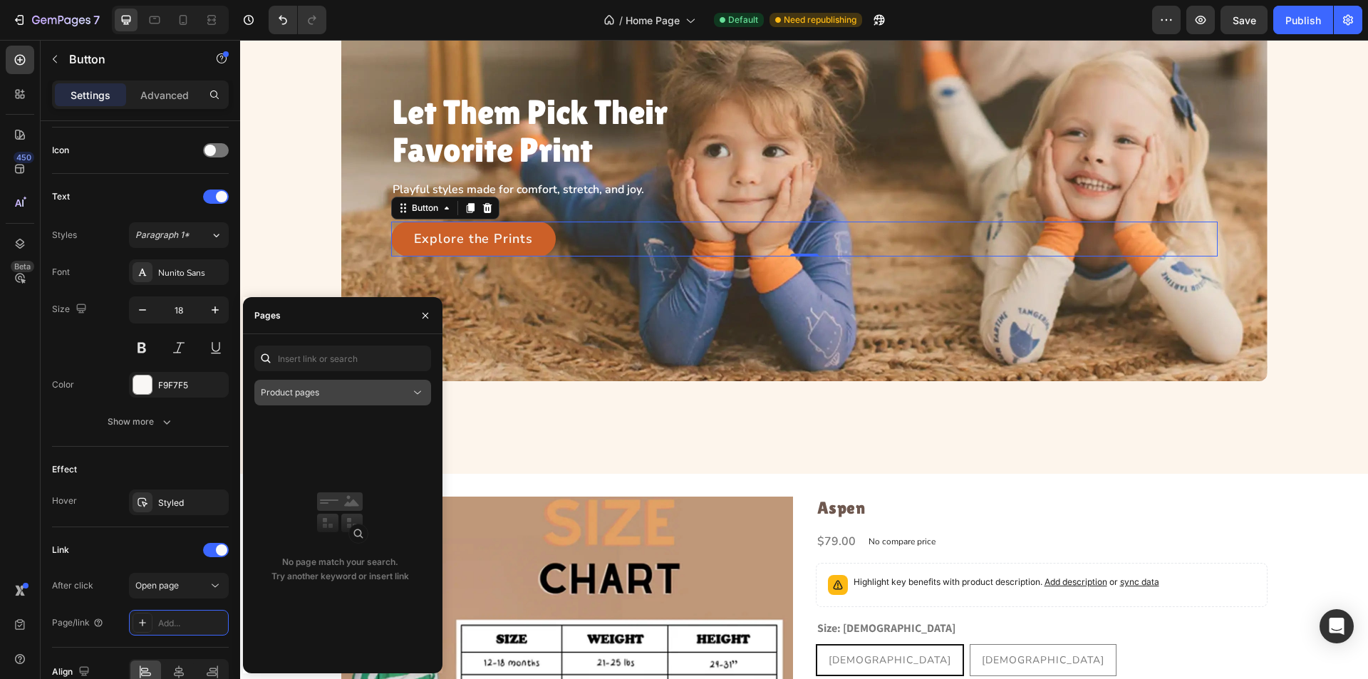
click at [406, 397] on div "Product pages" at bounding box center [336, 392] width 150 height 13
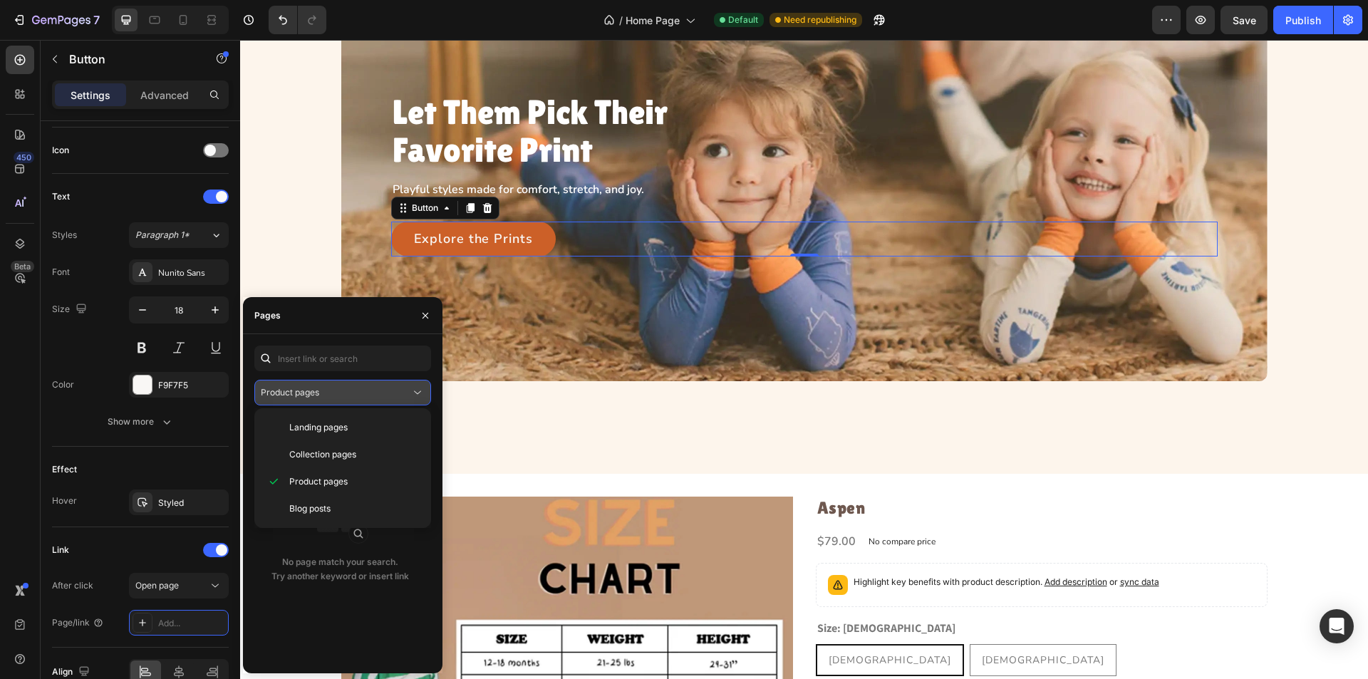
click at [406, 397] on div "Product pages" at bounding box center [336, 392] width 150 height 13
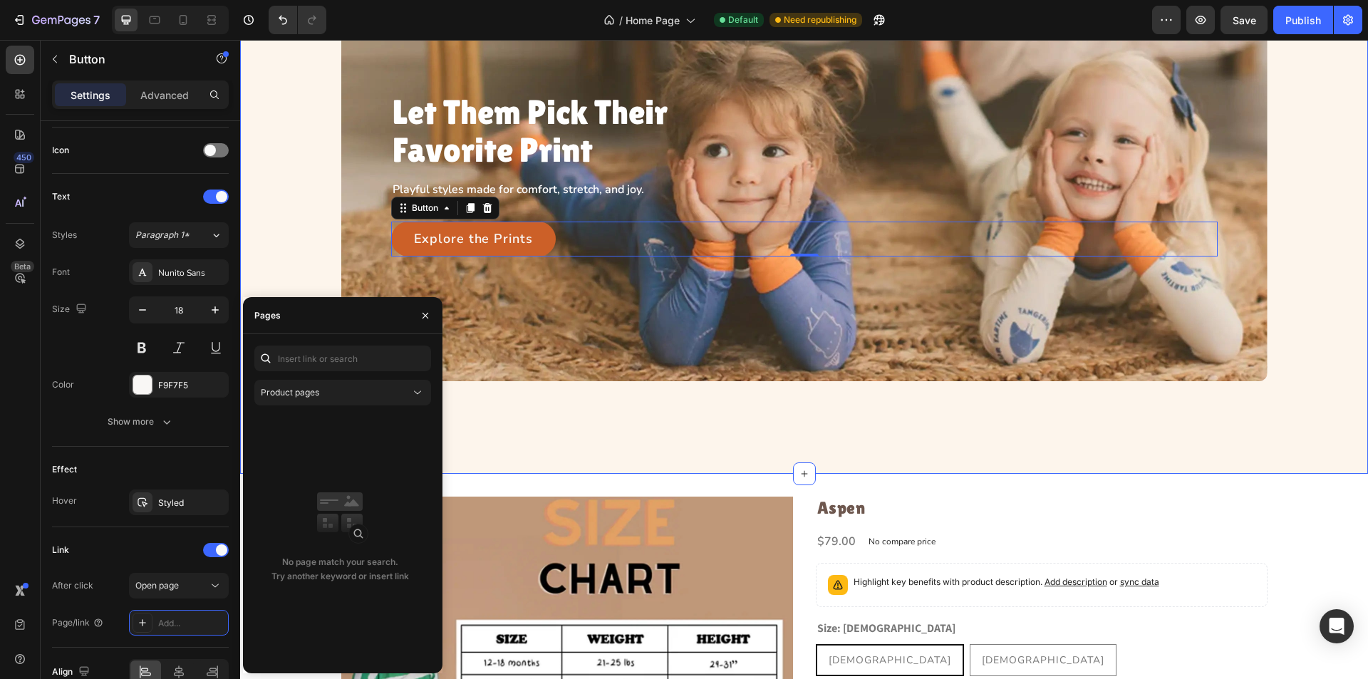
click at [725, 457] on div "Let Them Pick Their Favorite Print Heading Playful styles made for comfort, str…" at bounding box center [804, 199] width 1128 height 549
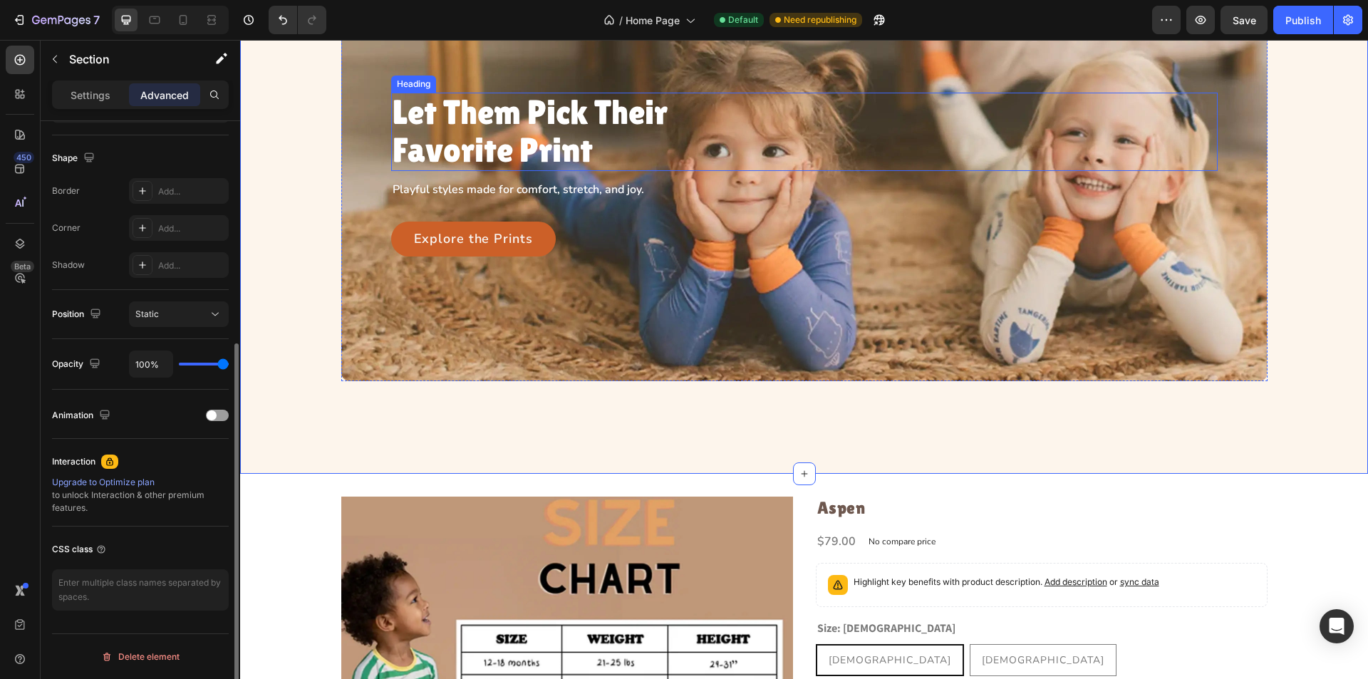
scroll to position [0, 0]
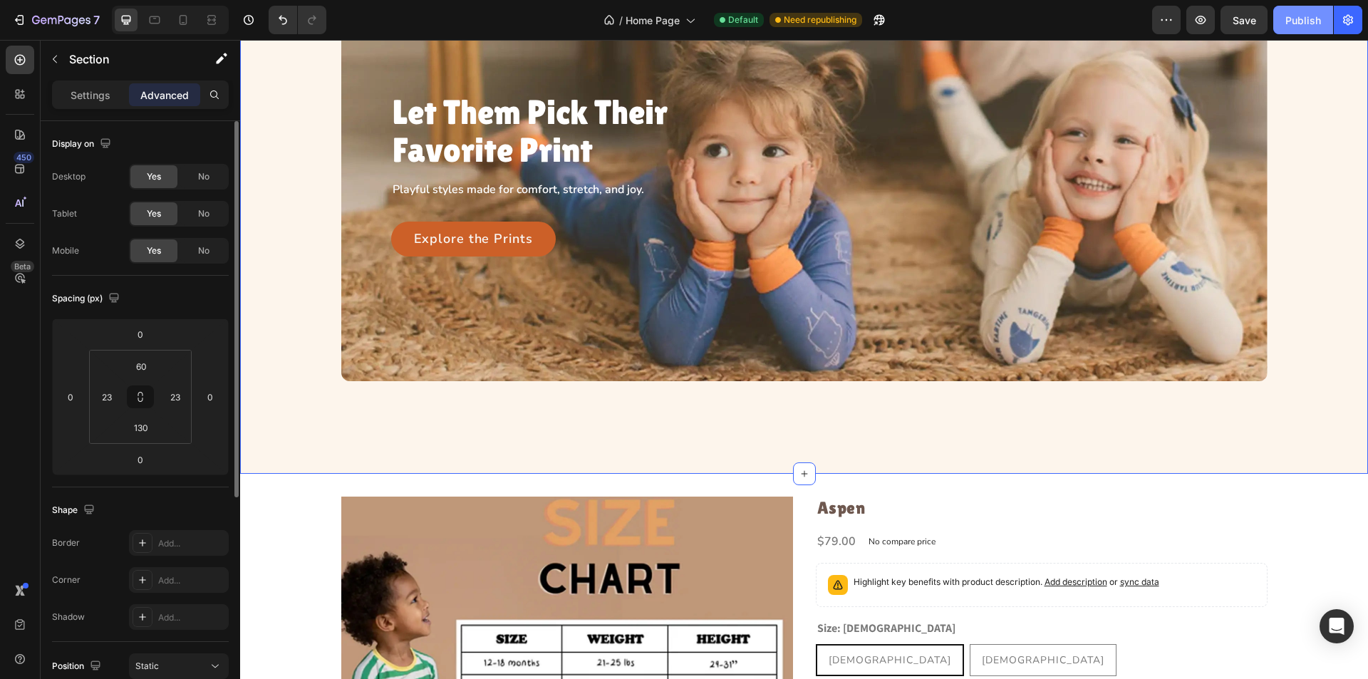
click at [1284, 20] on button "Publish" at bounding box center [1303, 20] width 60 height 29
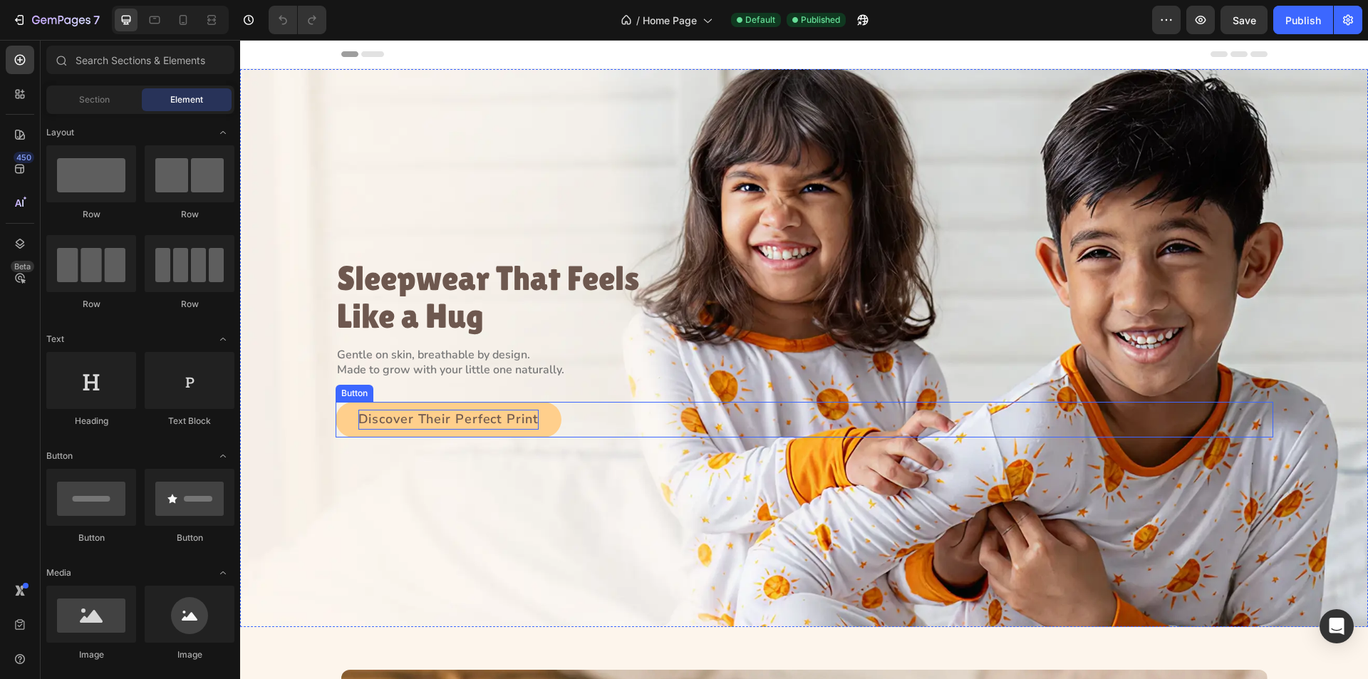
click at [467, 415] on p "Discover Their Perfect Print" at bounding box center [448, 420] width 180 height 20
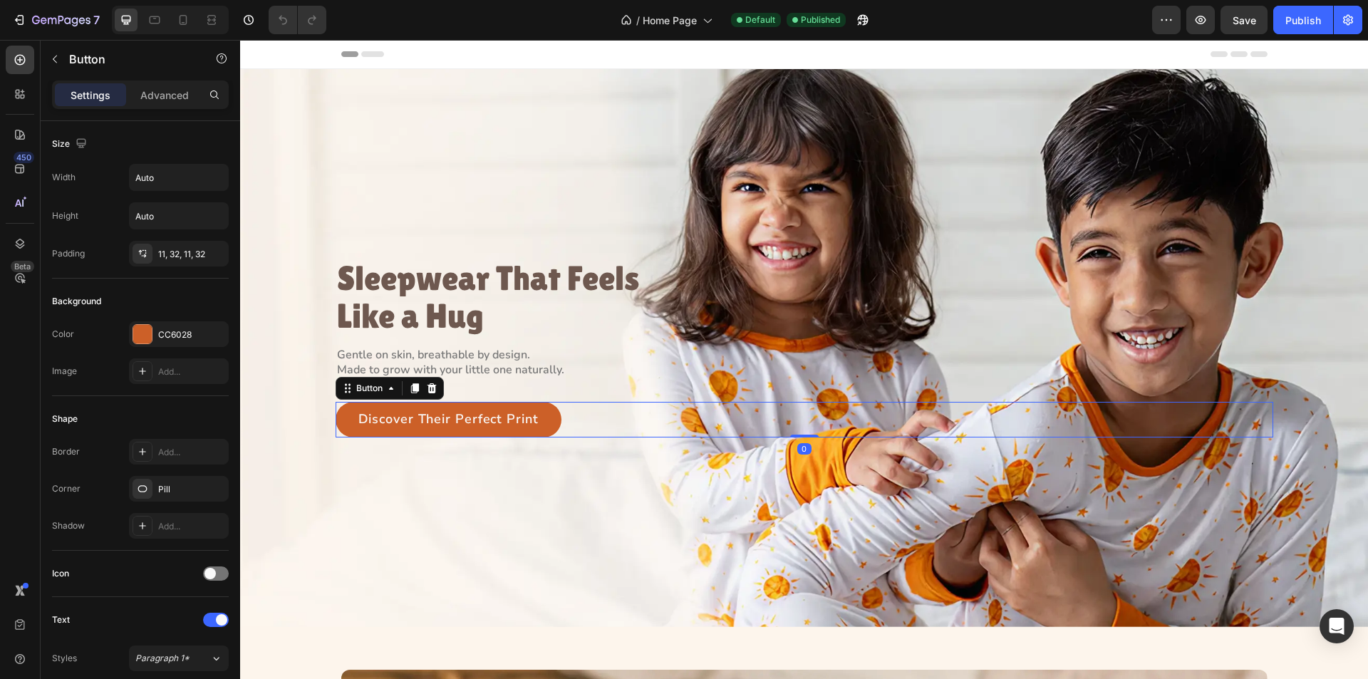
scroll to position [497, 0]
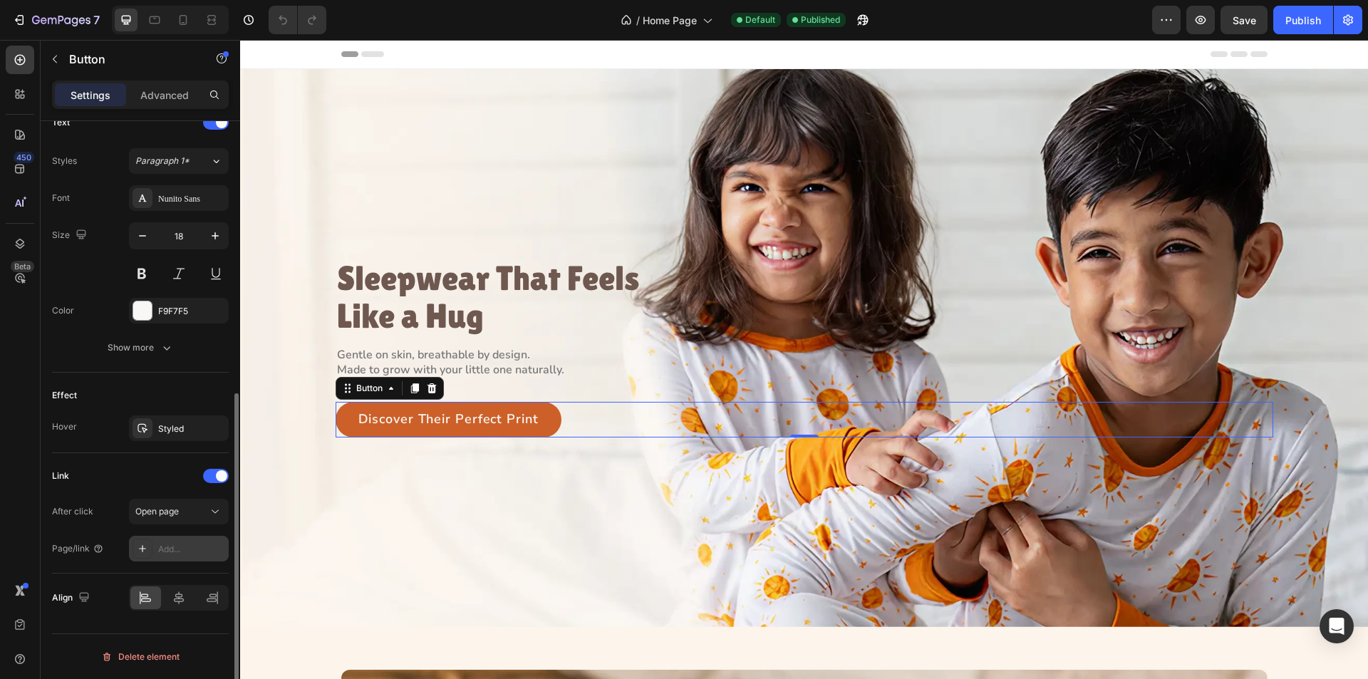
click at [137, 542] on div at bounding box center [143, 549] width 20 height 20
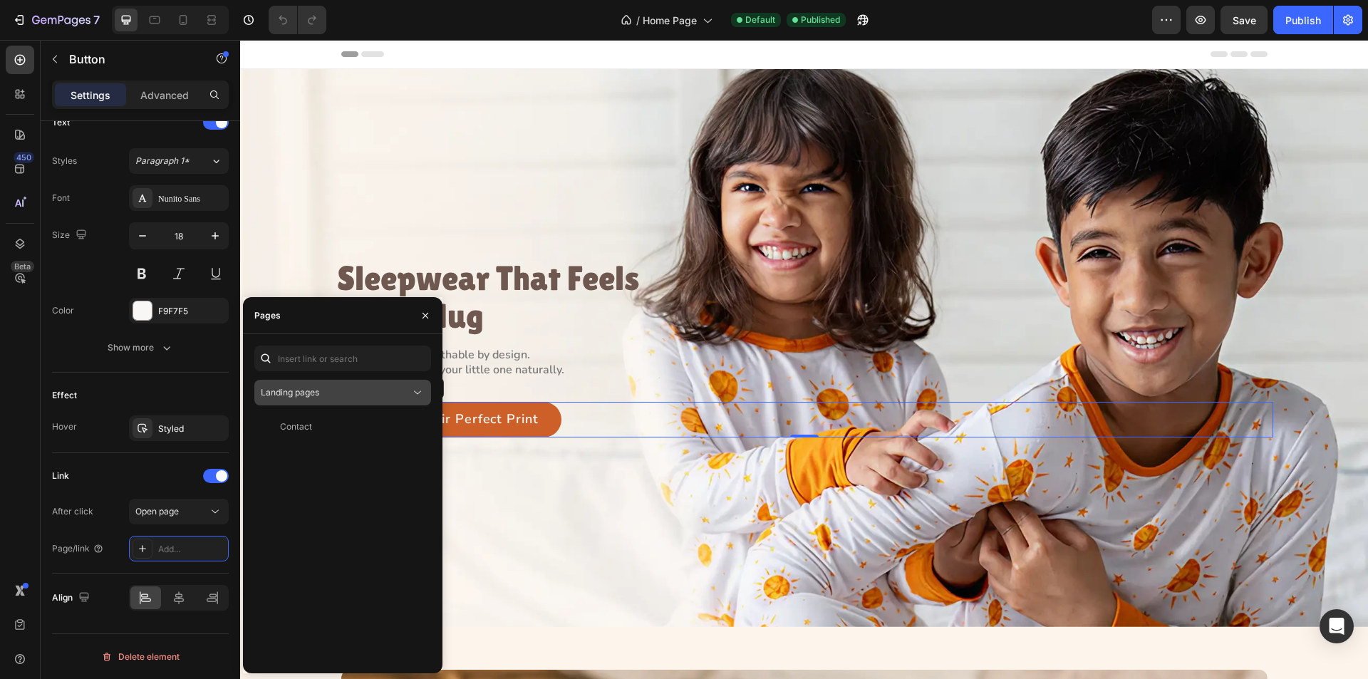
click at [345, 396] on div "Landing pages" at bounding box center [336, 392] width 150 height 13
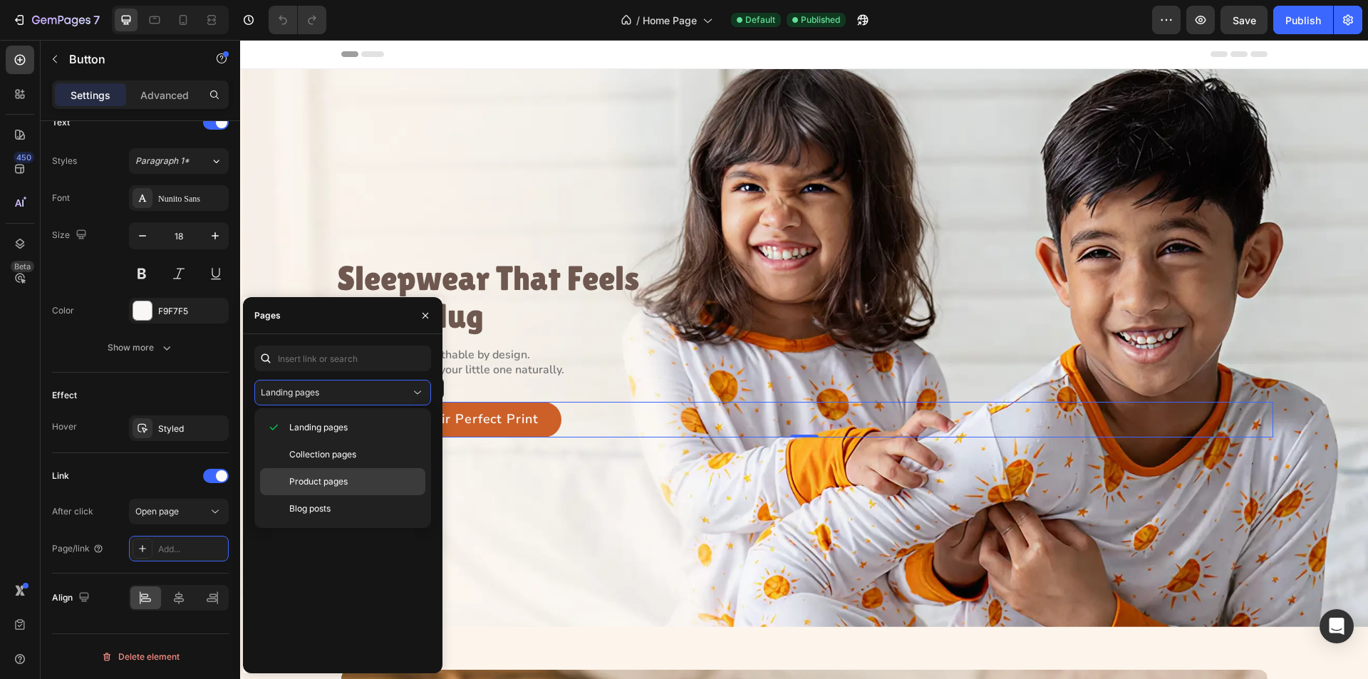
click at [323, 476] on span "Product pages" at bounding box center [318, 481] width 58 height 13
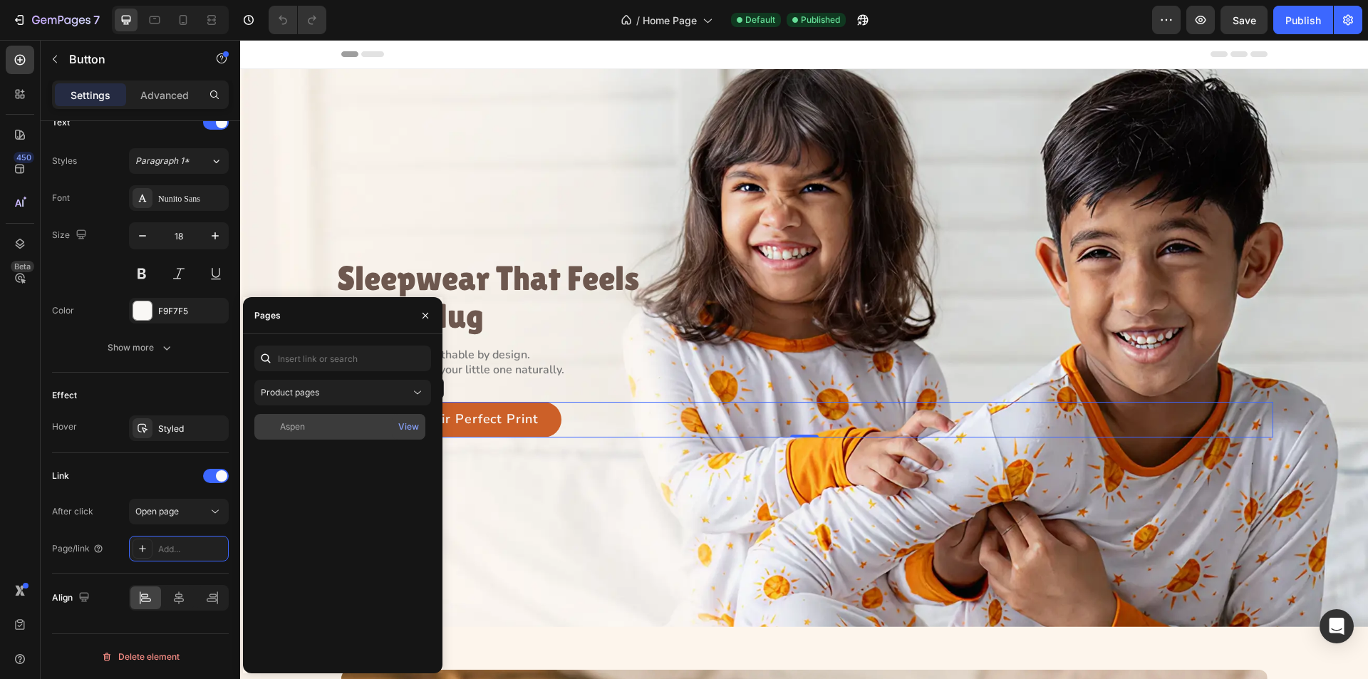
click at [309, 419] on div "Aspen View" at bounding box center [339, 427] width 171 height 26
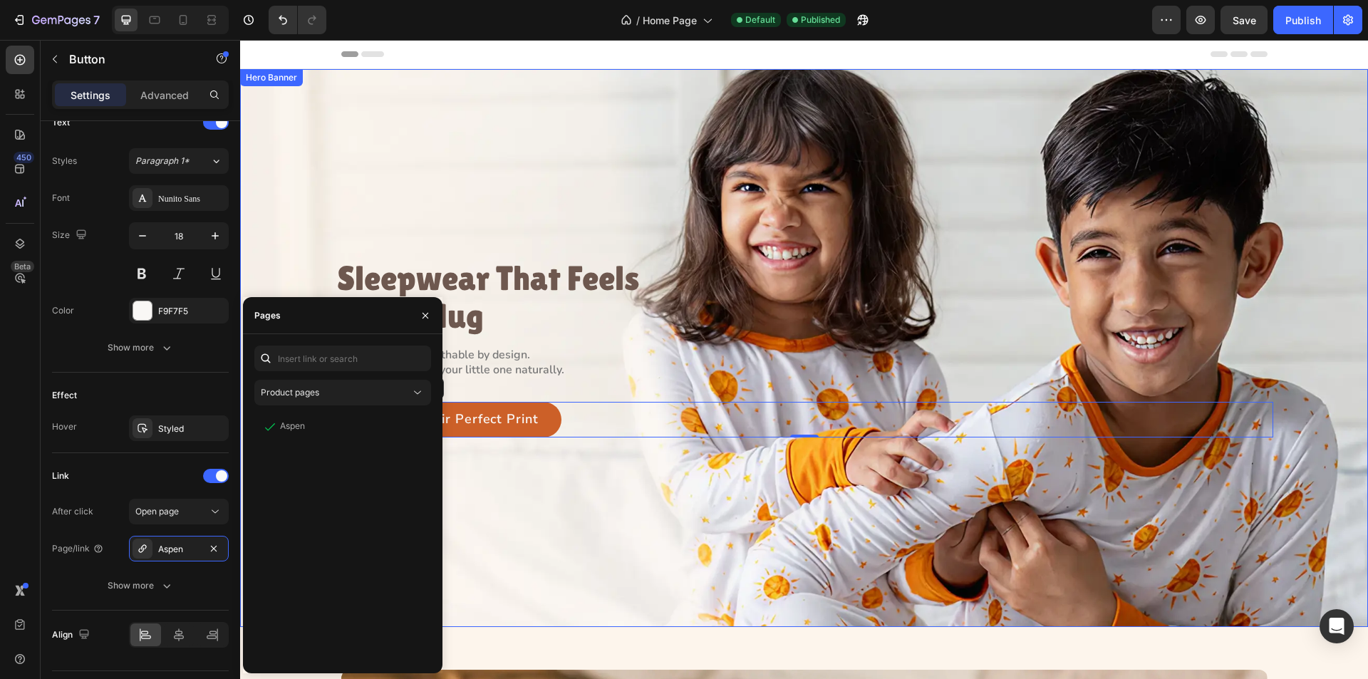
click at [548, 509] on div "Background Image" at bounding box center [804, 348] width 1128 height 558
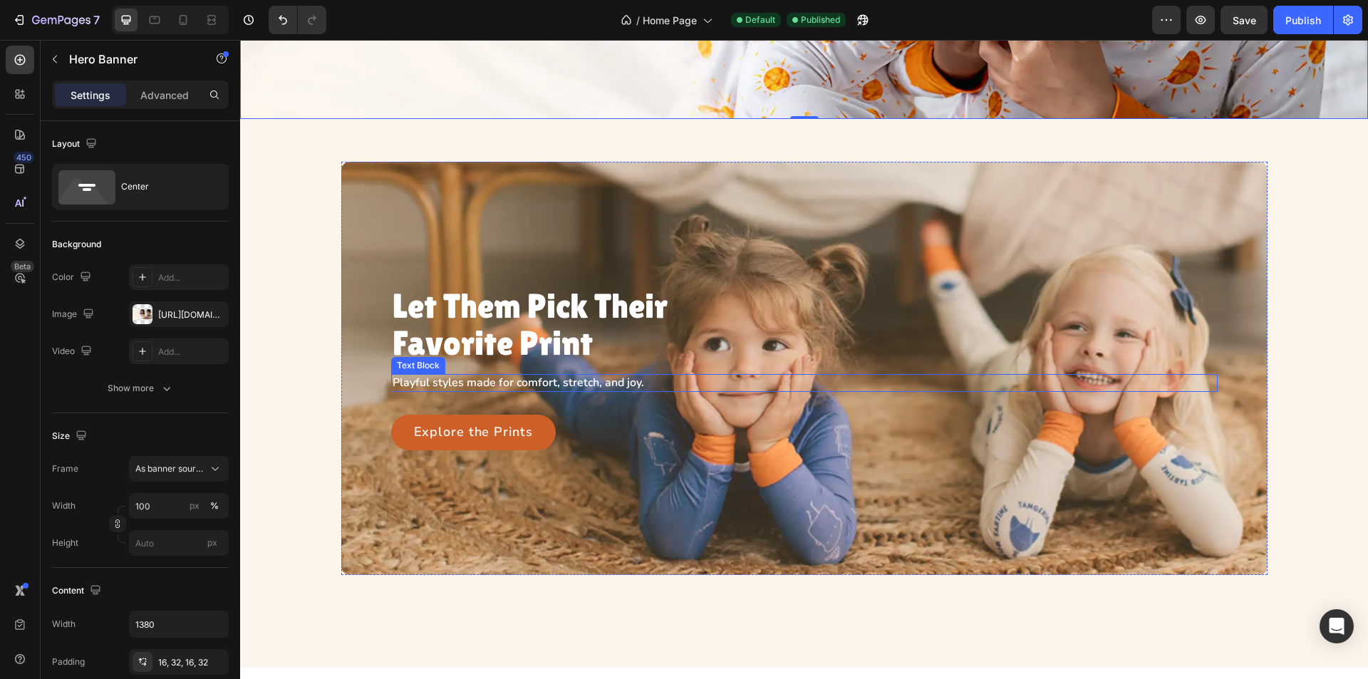
scroll to position [570, 0]
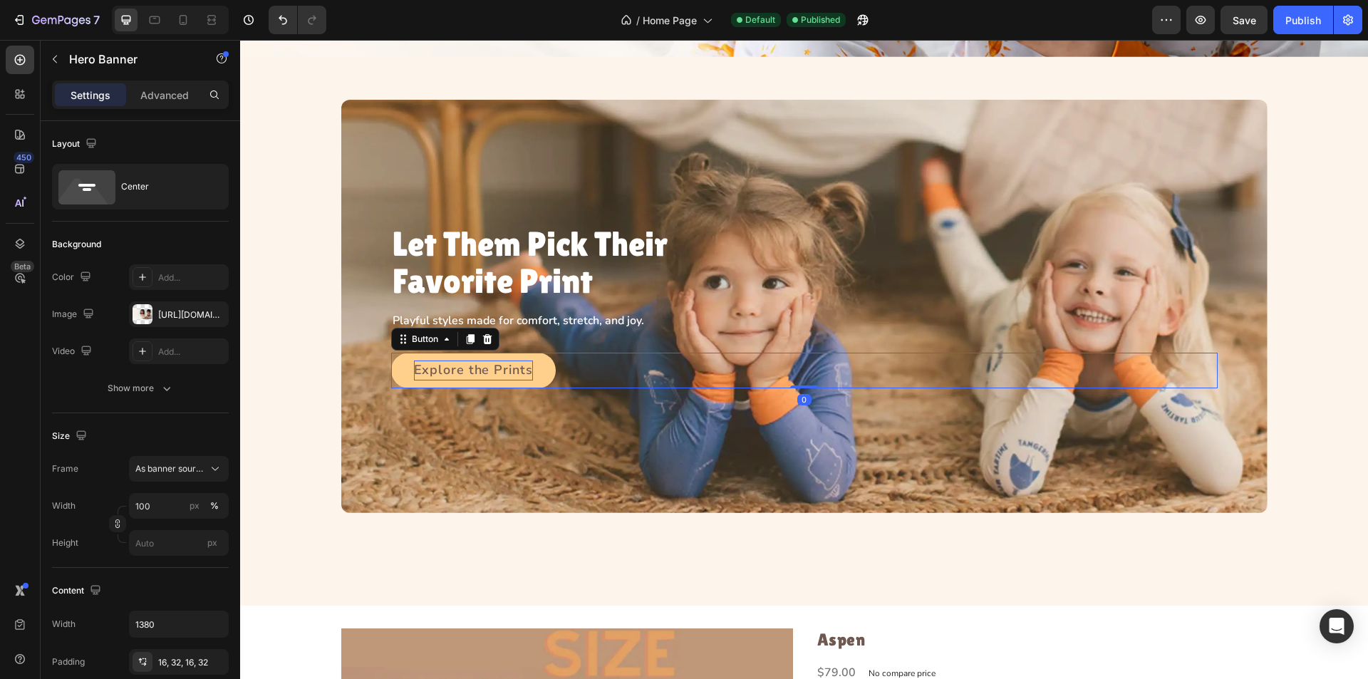
click at [485, 366] on p "Explore the Prints" at bounding box center [473, 371] width 119 height 20
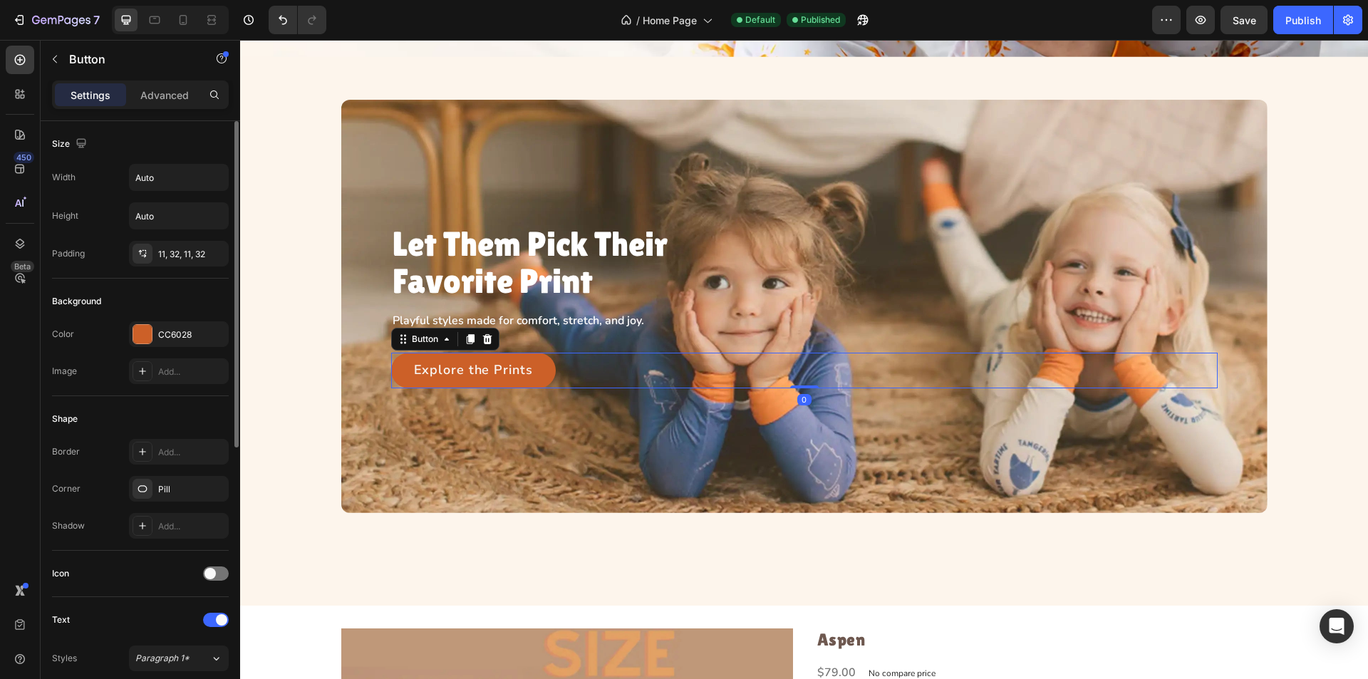
scroll to position [428, 0]
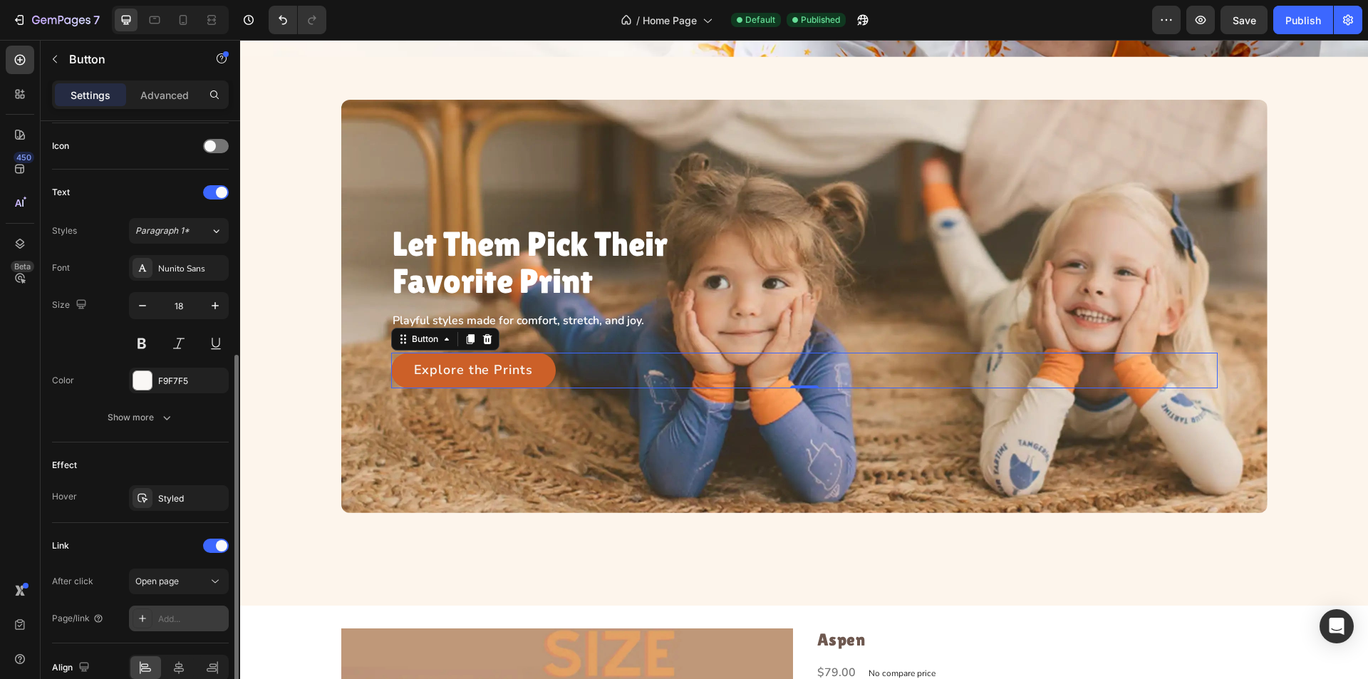
click at [140, 620] on icon at bounding box center [142, 618] width 11 height 11
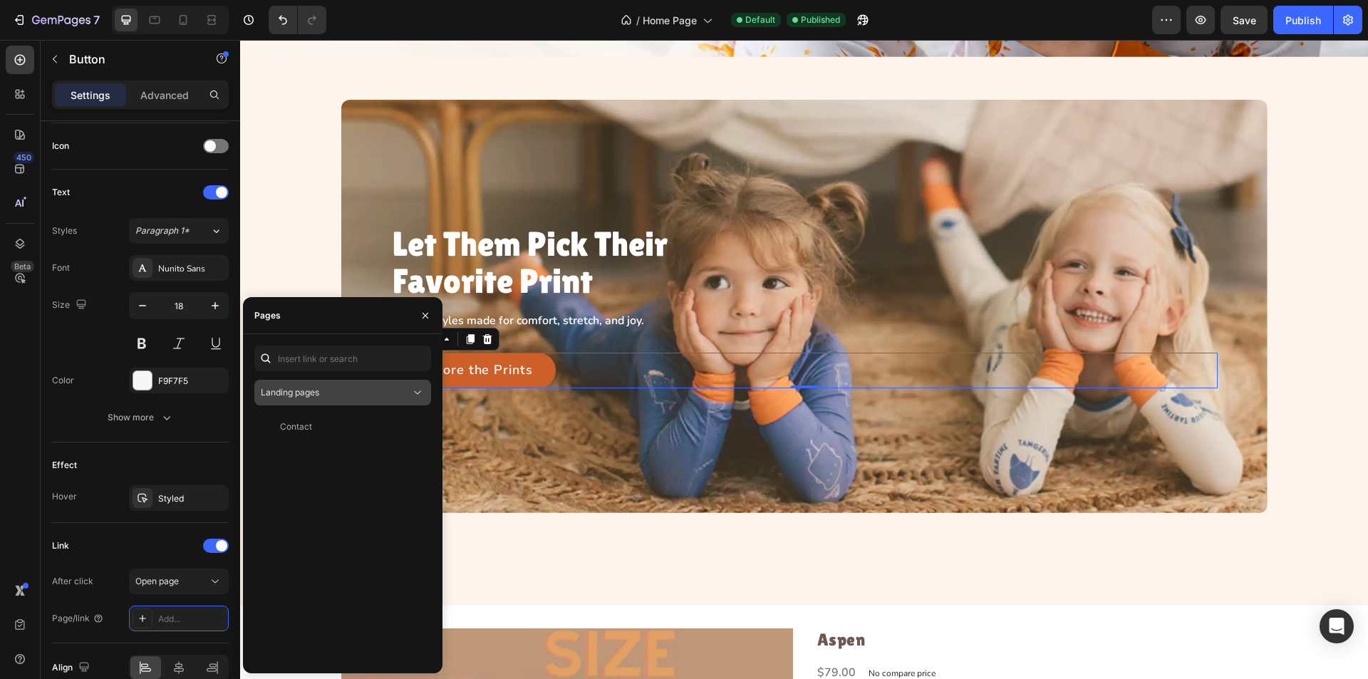
click at [368, 388] on div "Landing pages" at bounding box center [336, 392] width 150 height 13
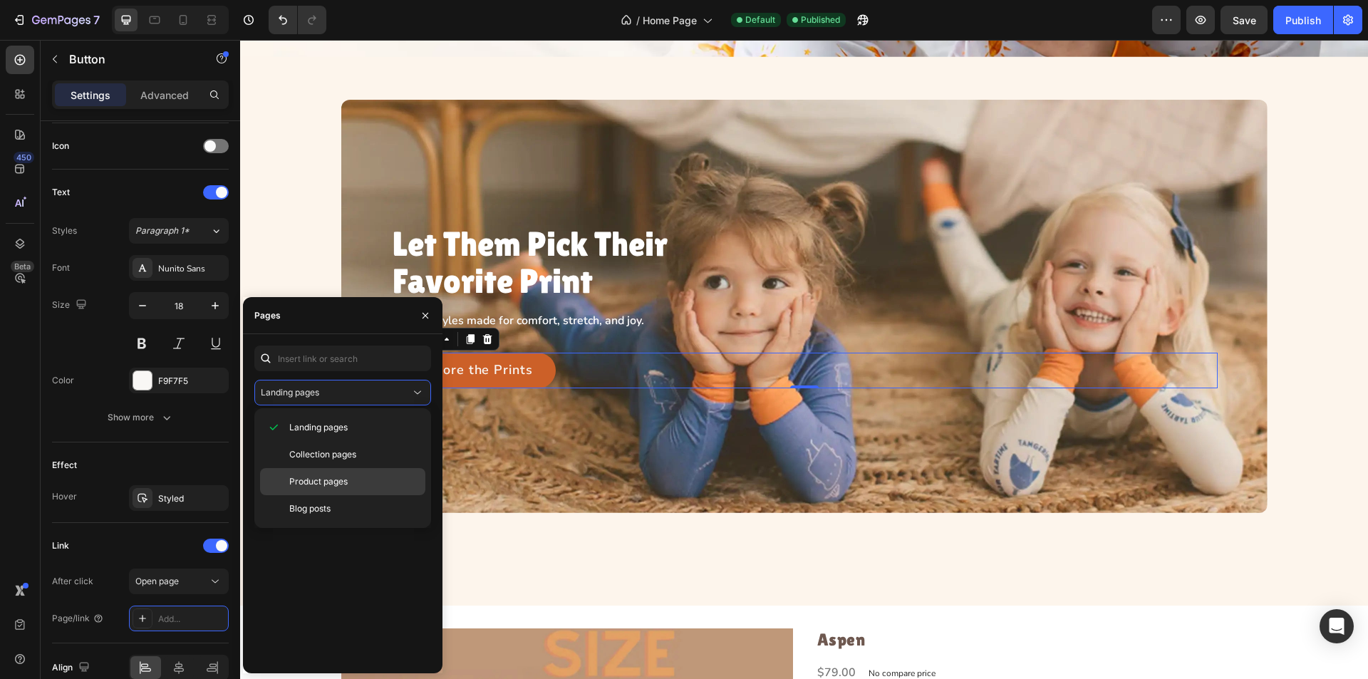
click at [334, 477] on span "Product pages" at bounding box center [318, 481] width 58 height 13
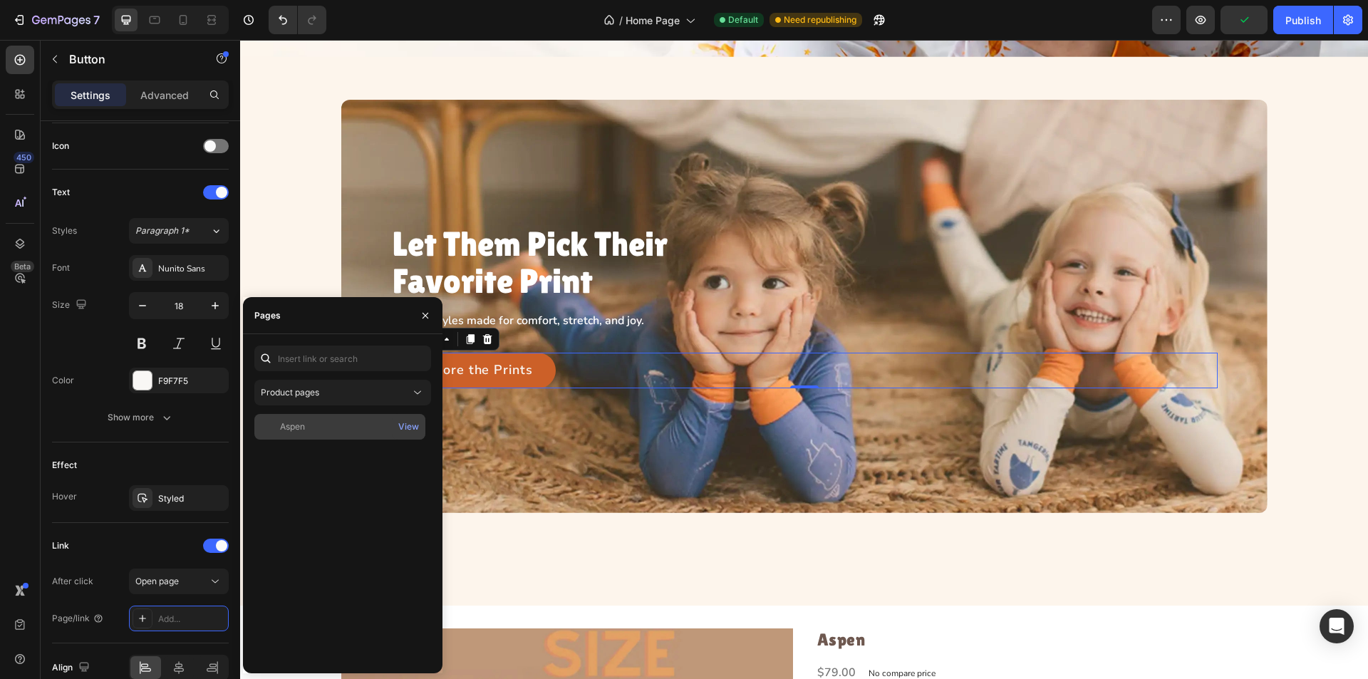
click at [289, 427] on div "Aspen" at bounding box center [292, 426] width 25 height 13
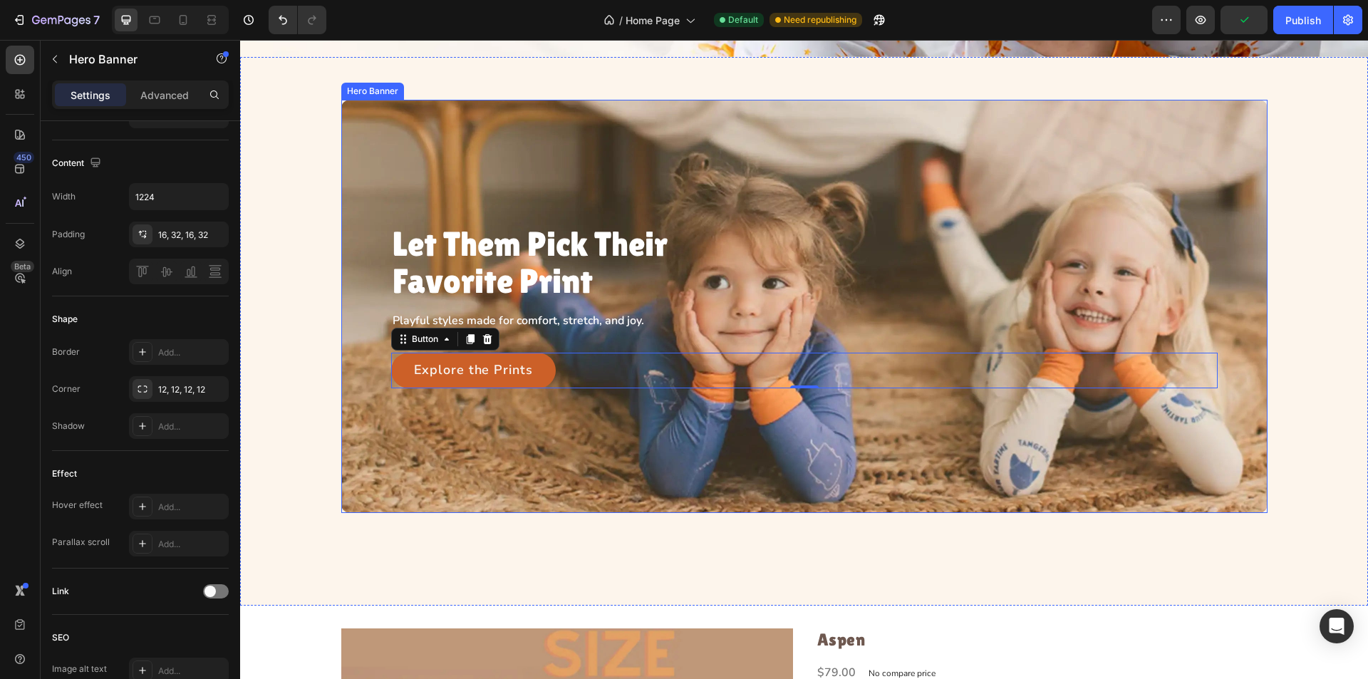
click at [467, 440] on div "Background Image" at bounding box center [804, 306] width 926 height 413
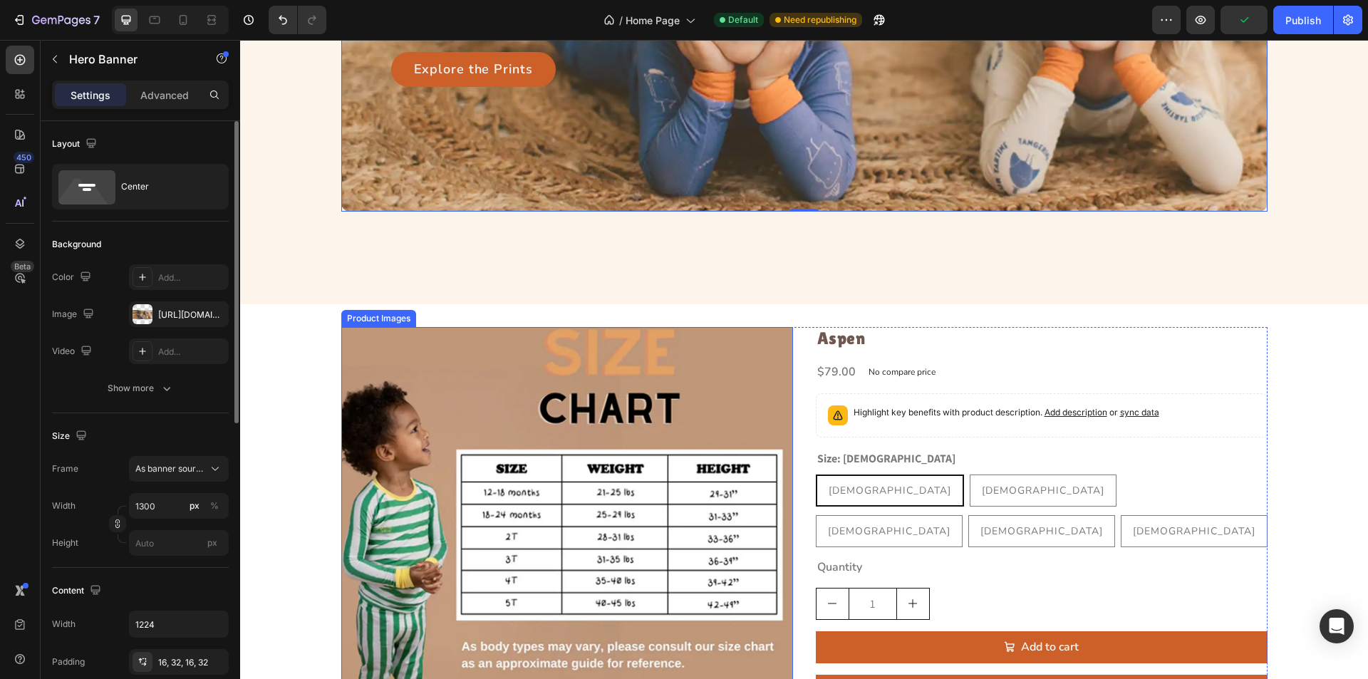
scroll to position [998, 0]
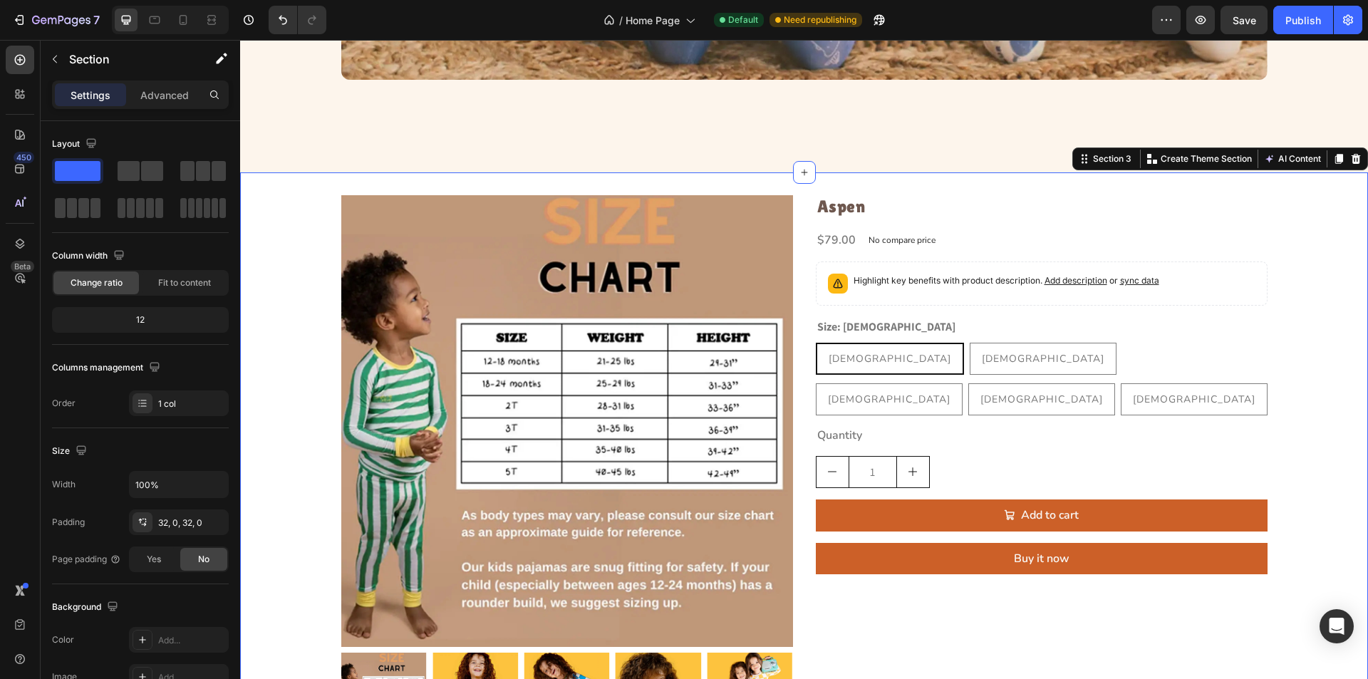
click at [933, 188] on div "Product Images Aspen Product Title $79.00 Product Price Product Price No compar…" at bounding box center [804, 472] width 1128 height 600
click at [1350, 153] on icon at bounding box center [1355, 158] width 11 height 11
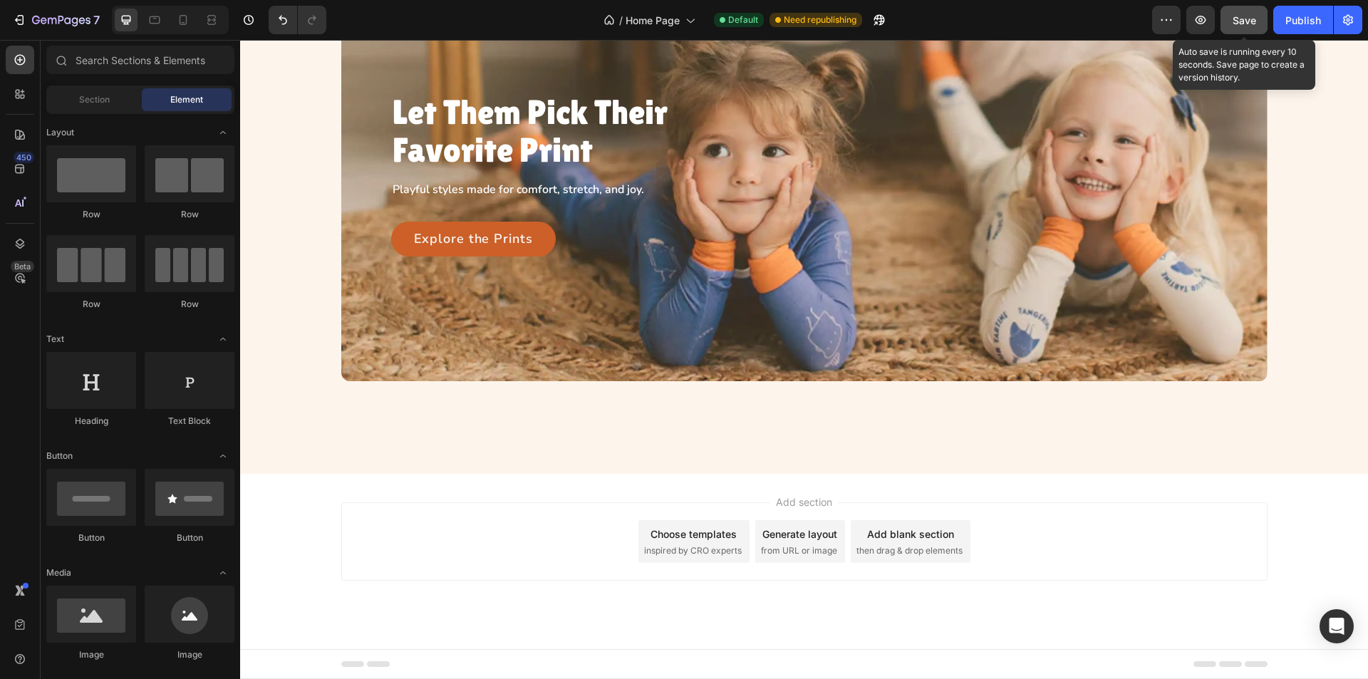
drag, startPoint x: 1243, startPoint y: 19, endPoint x: 791, endPoint y: 9, distance: 451.9
click at [1243, 19] on span "Save" at bounding box center [1245, 20] width 24 height 12
click at [309, 314] on div "Let Them Pick Their Favorite Print Heading Playful styles made for comfort, str…" at bounding box center [804, 174] width 1095 height 413
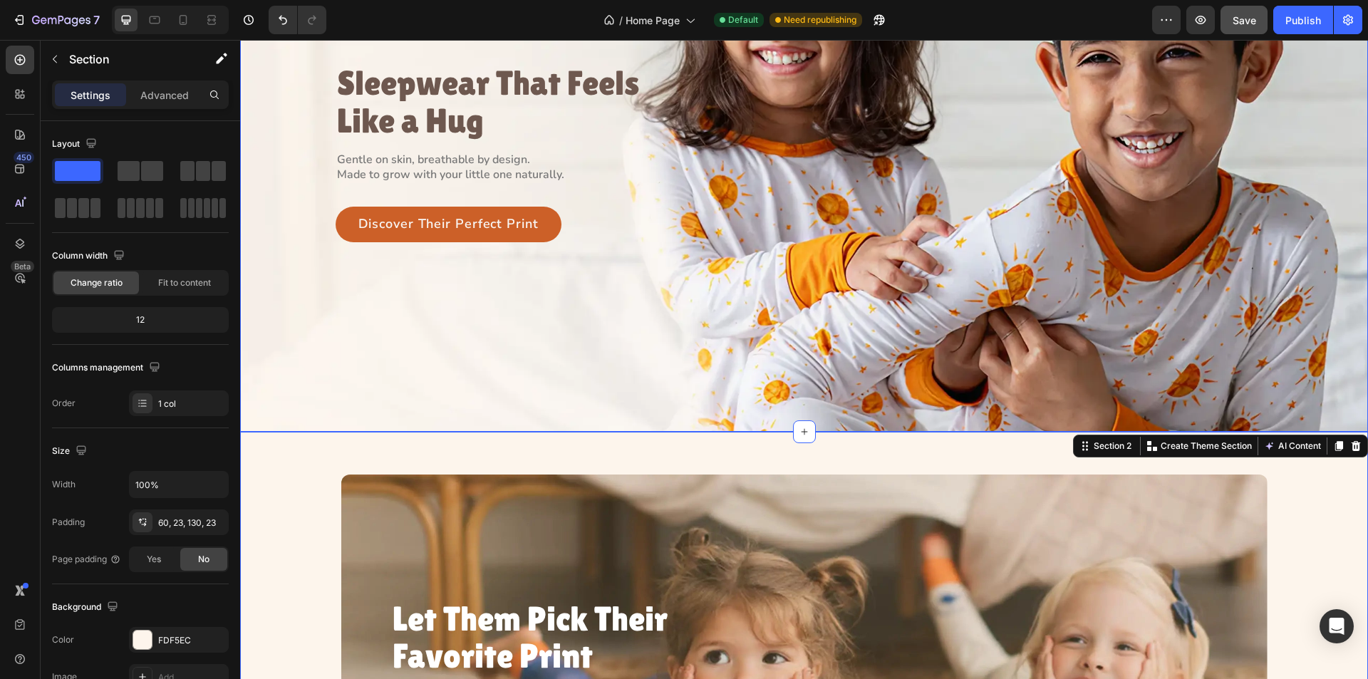
scroll to position [356, 0]
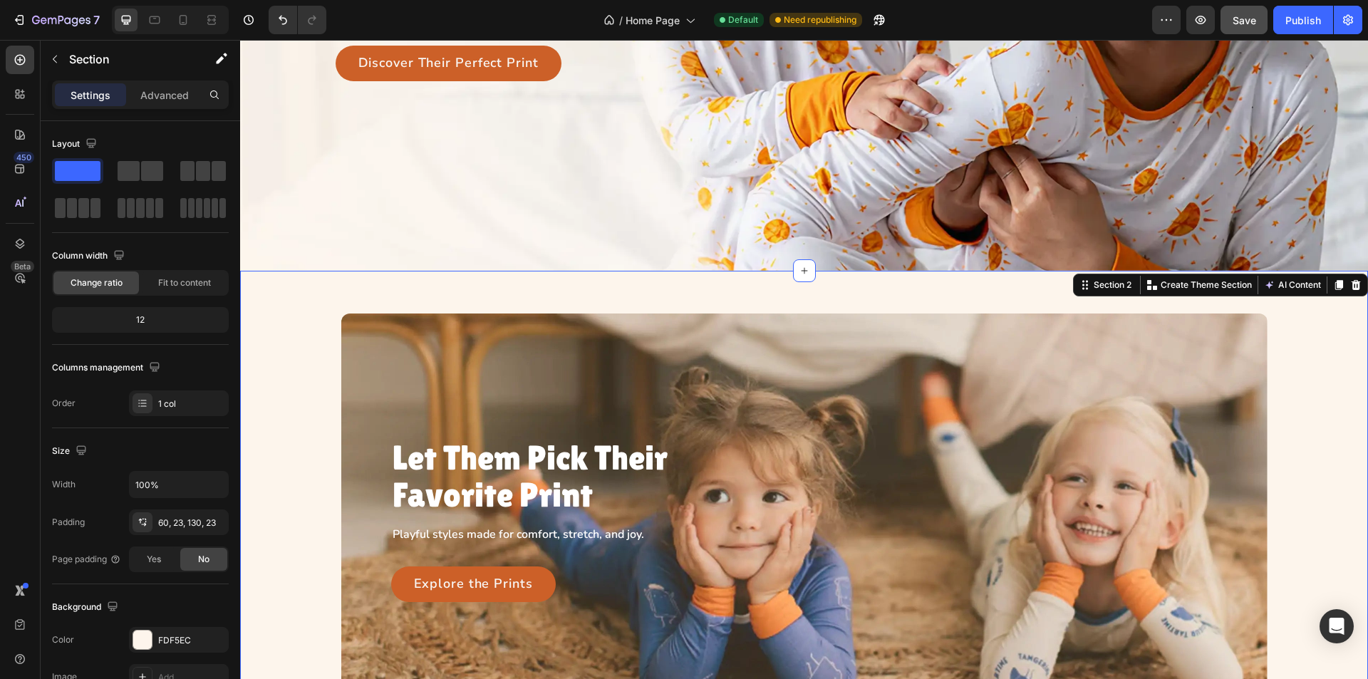
click at [287, 366] on div "Let Them Pick Their Favorite Print Heading Playful styles made for comfort, str…" at bounding box center [804, 520] width 1095 height 413
click at [162, 81] on div "Settings Advanced" at bounding box center [140, 95] width 177 height 29
click at [169, 98] on p "Advanced" at bounding box center [164, 95] width 48 height 15
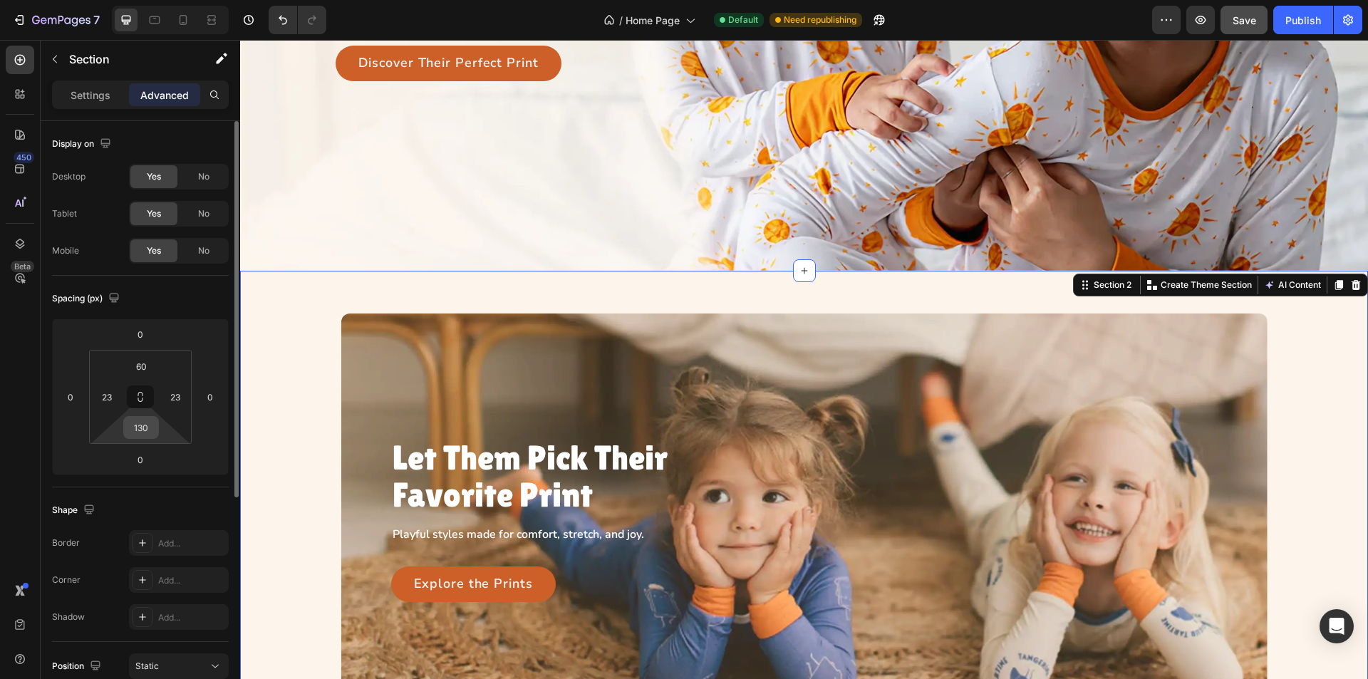
click at [144, 425] on input "130" at bounding box center [141, 427] width 29 height 21
type input "103"
click at [191, 294] on div "Spacing (px)" at bounding box center [140, 298] width 177 height 23
click at [150, 16] on icon at bounding box center [155, 20] width 11 height 8
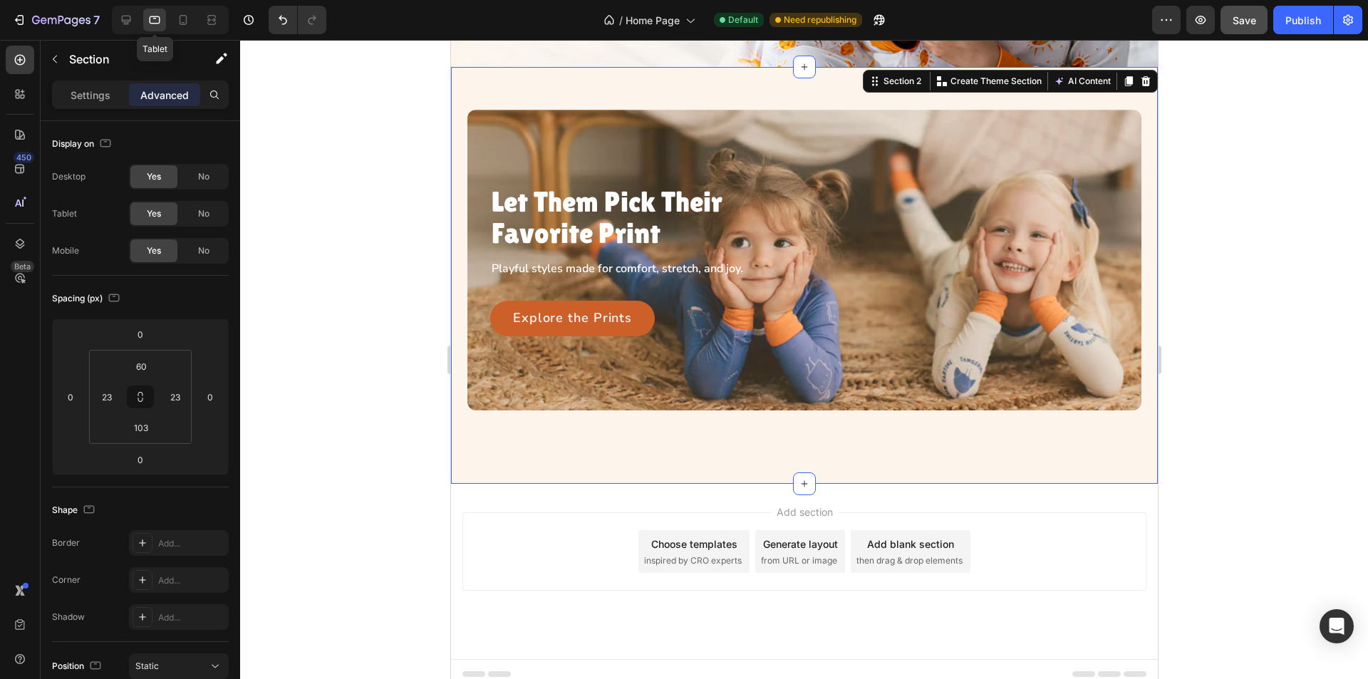
scroll to position [324, 0]
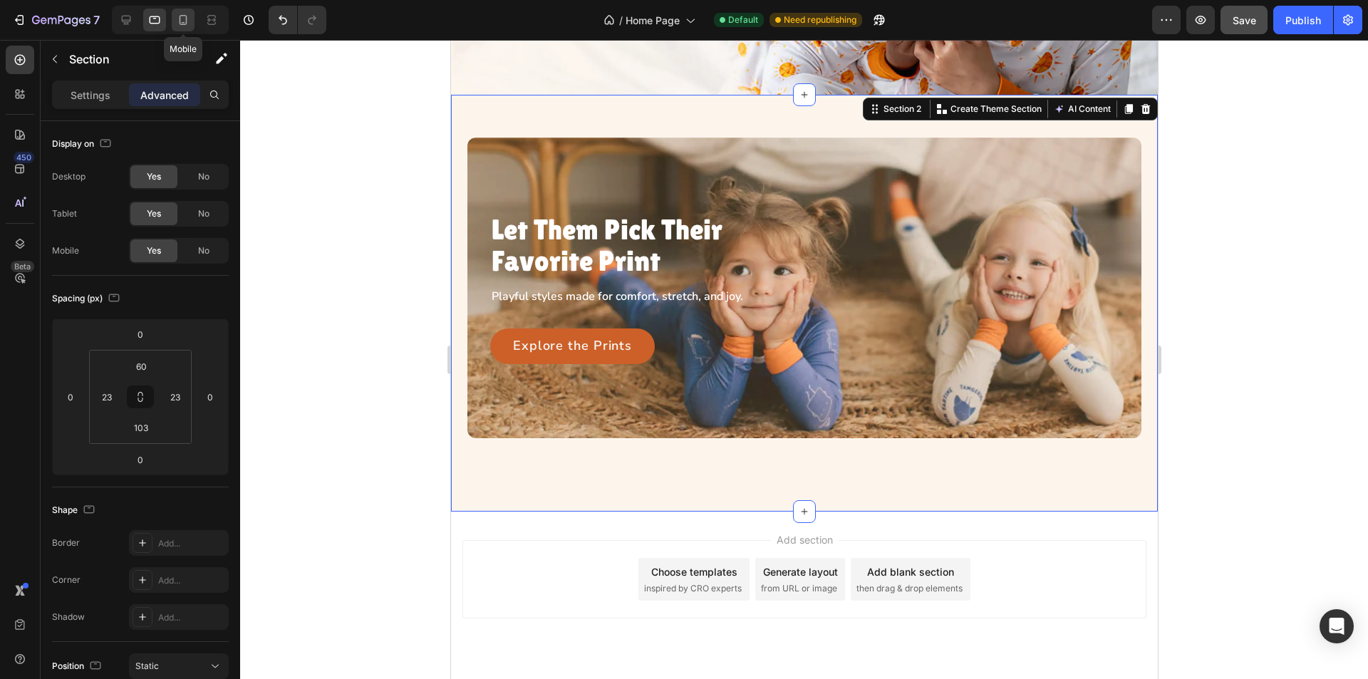
click at [181, 19] on icon at bounding box center [183, 20] width 14 height 14
type input "40"
type input "58"
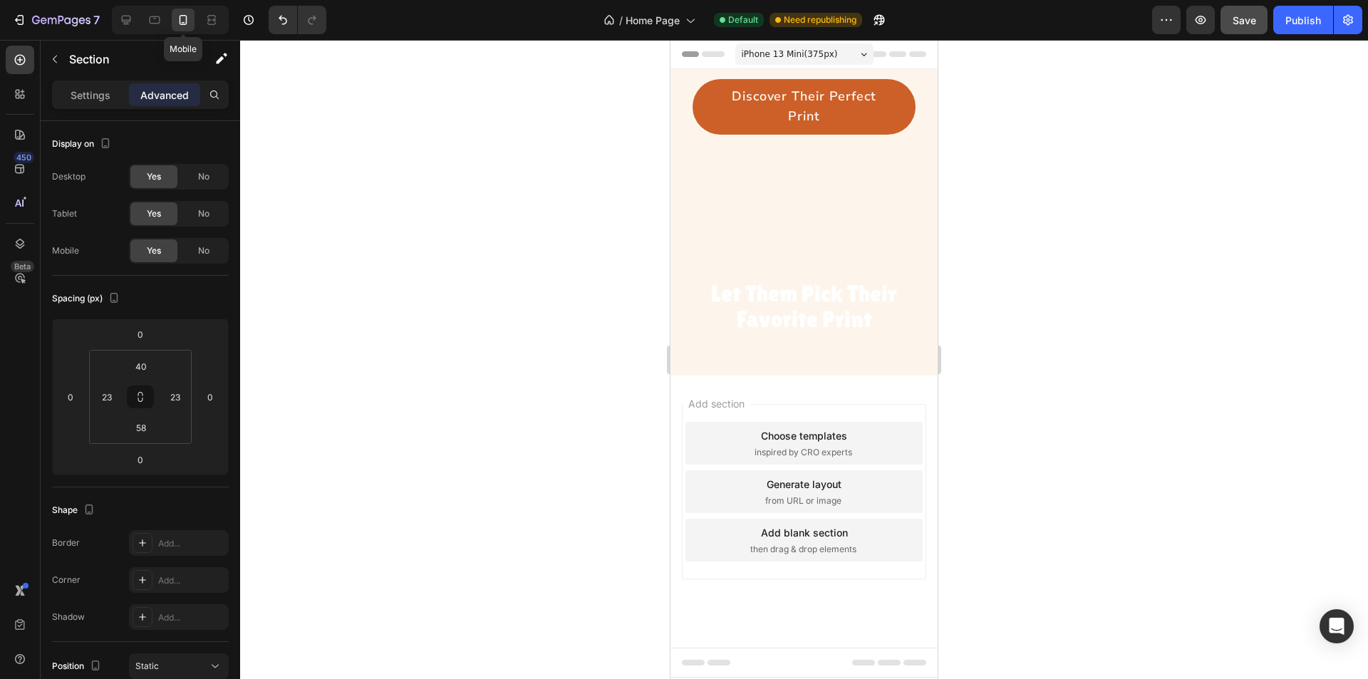
scroll to position [466, 0]
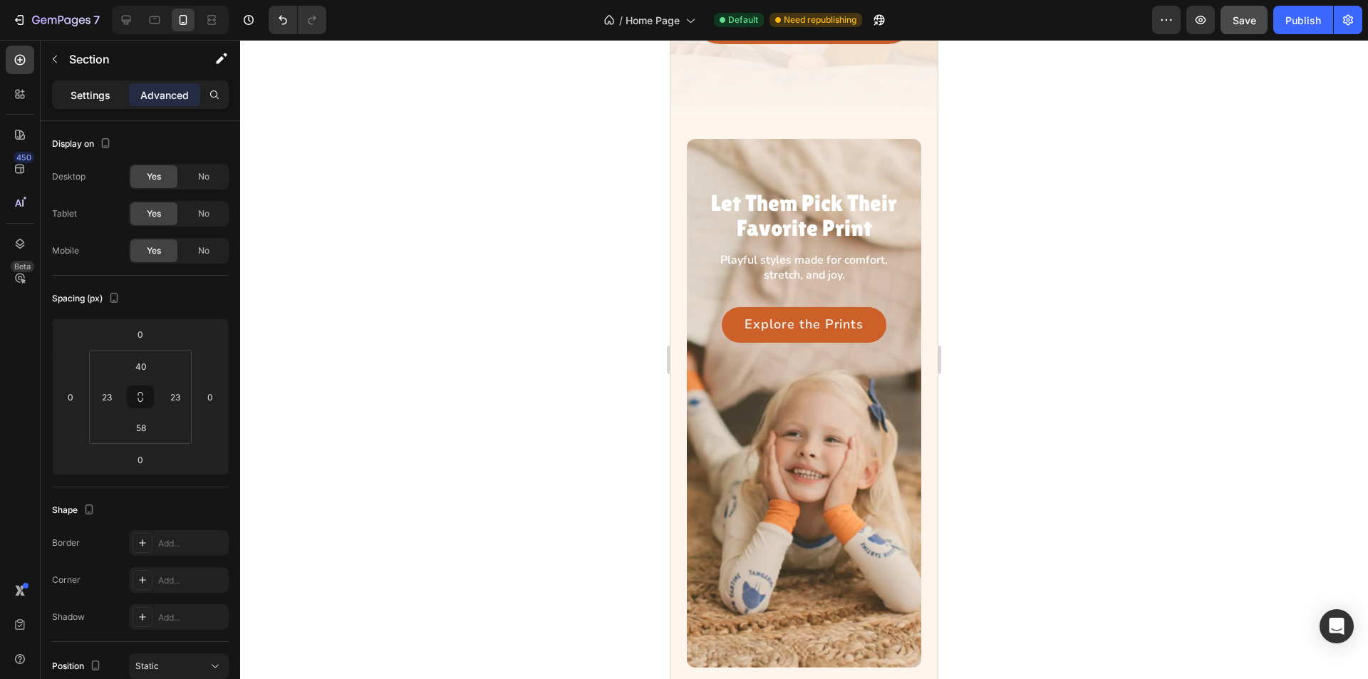
click at [69, 98] on div "Settings" at bounding box center [90, 94] width 71 height 23
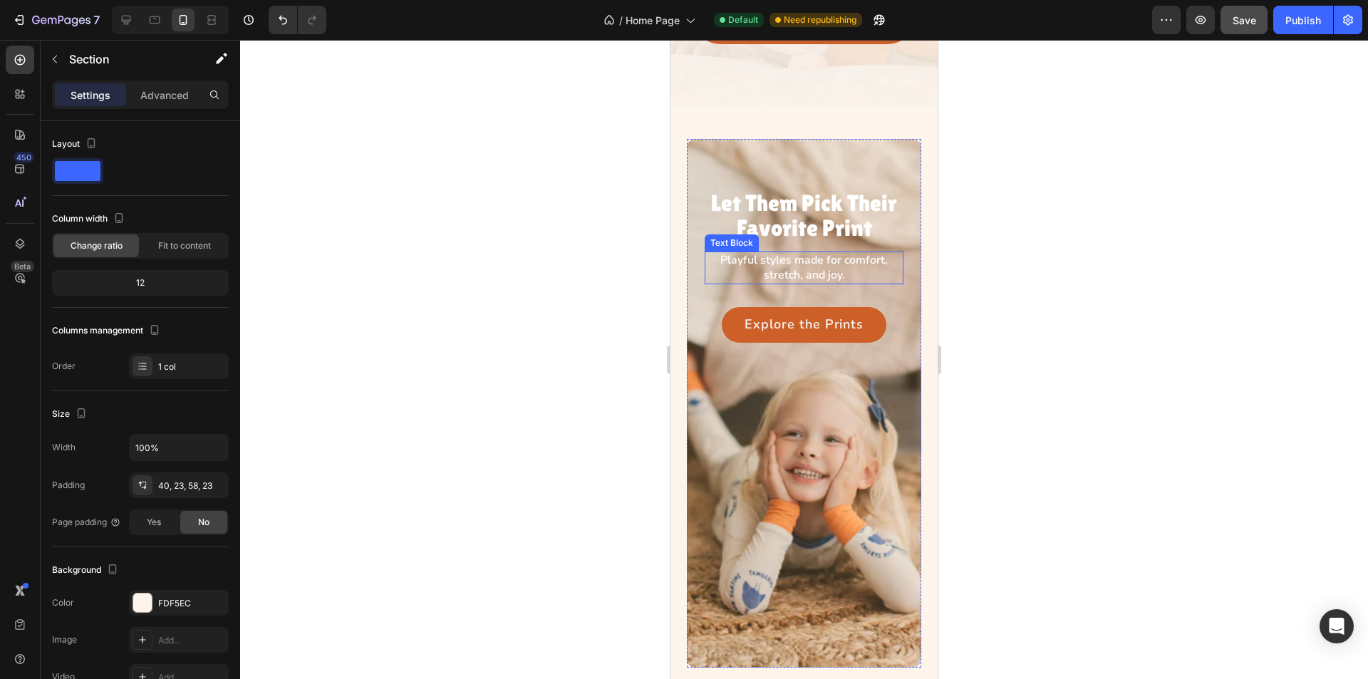
click at [795, 253] on p "Playful styles made for comfort, stretch, and joy." at bounding box center [804, 268] width 196 height 30
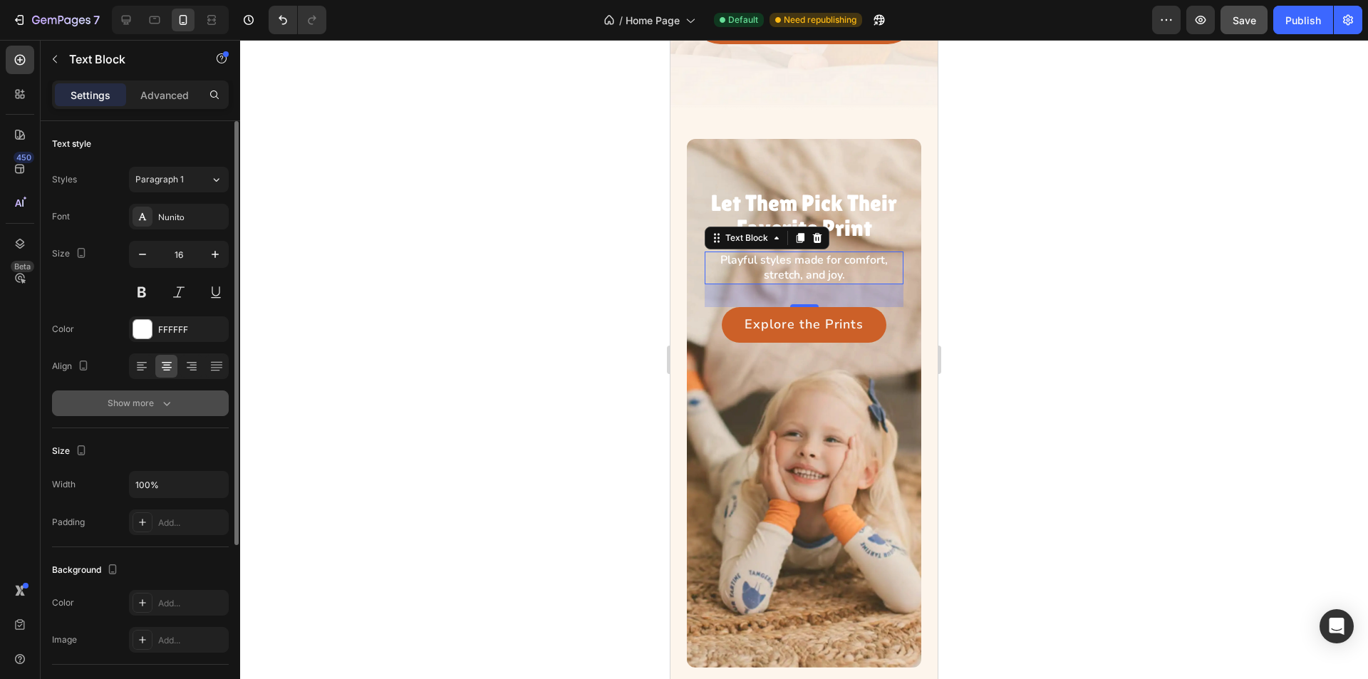
click at [185, 408] on button "Show more" at bounding box center [140, 404] width 177 height 26
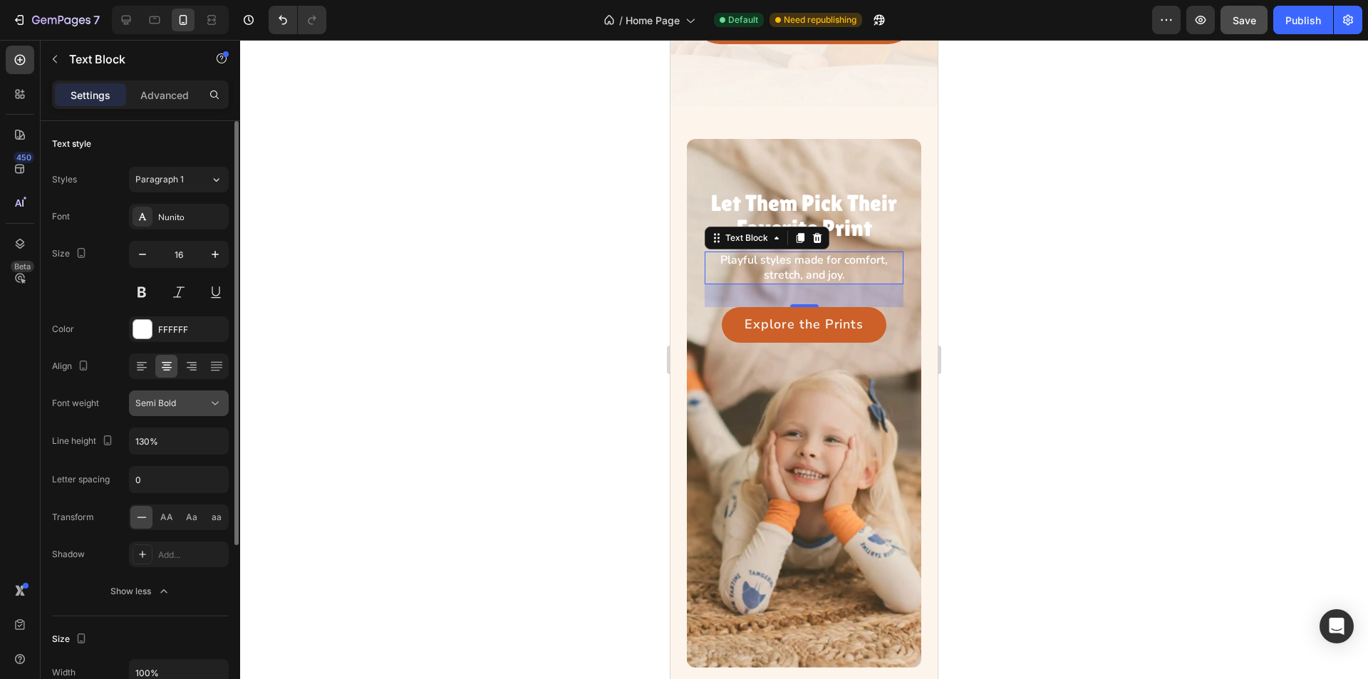
click at [222, 405] on icon at bounding box center [215, 403] width 14 height 14
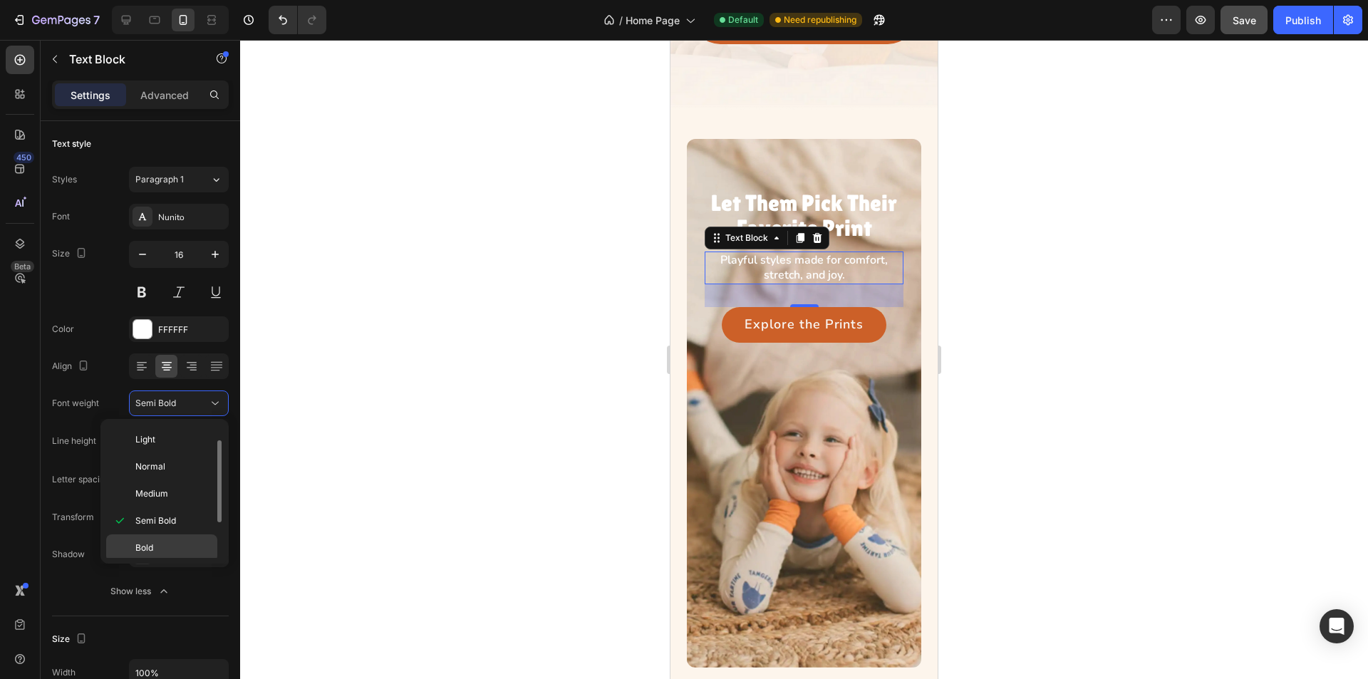
click at [162, 546] on p "Bold" at bounding box center [173, 548] width 76 height 13
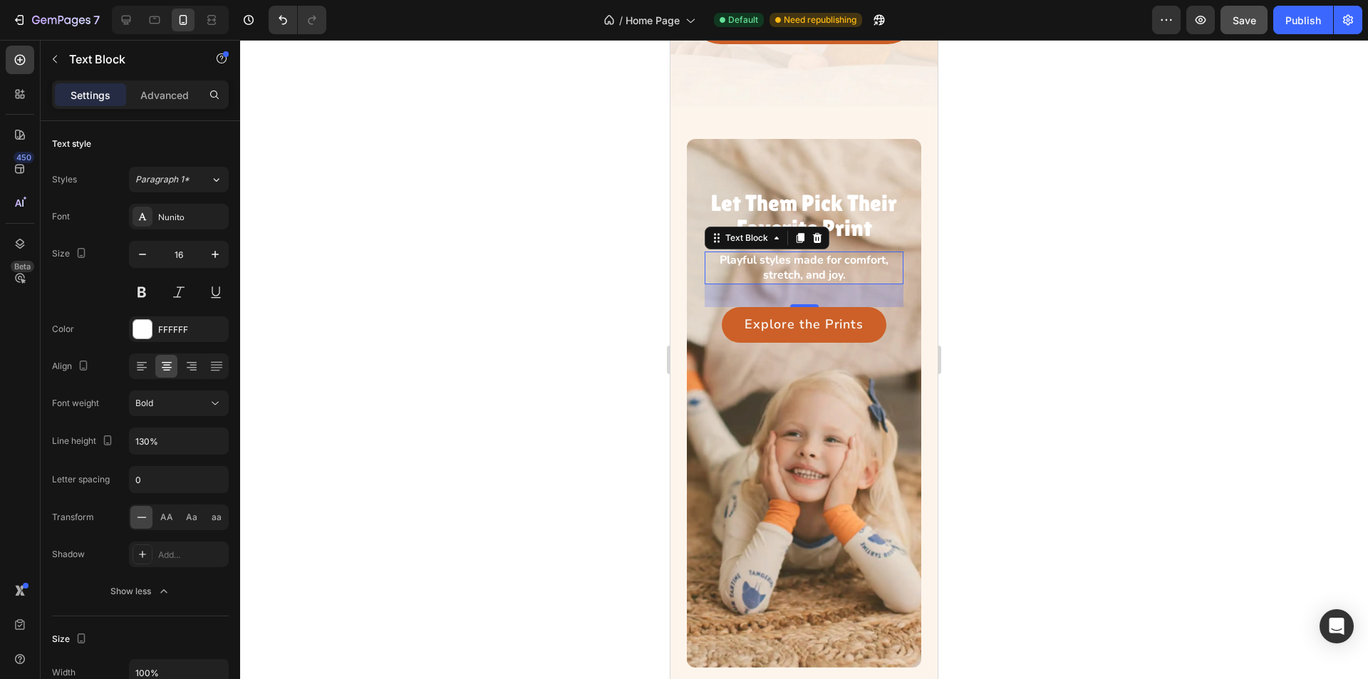
click at [453, 380] on div at bounding box center [804, 359] width 1128 height 639
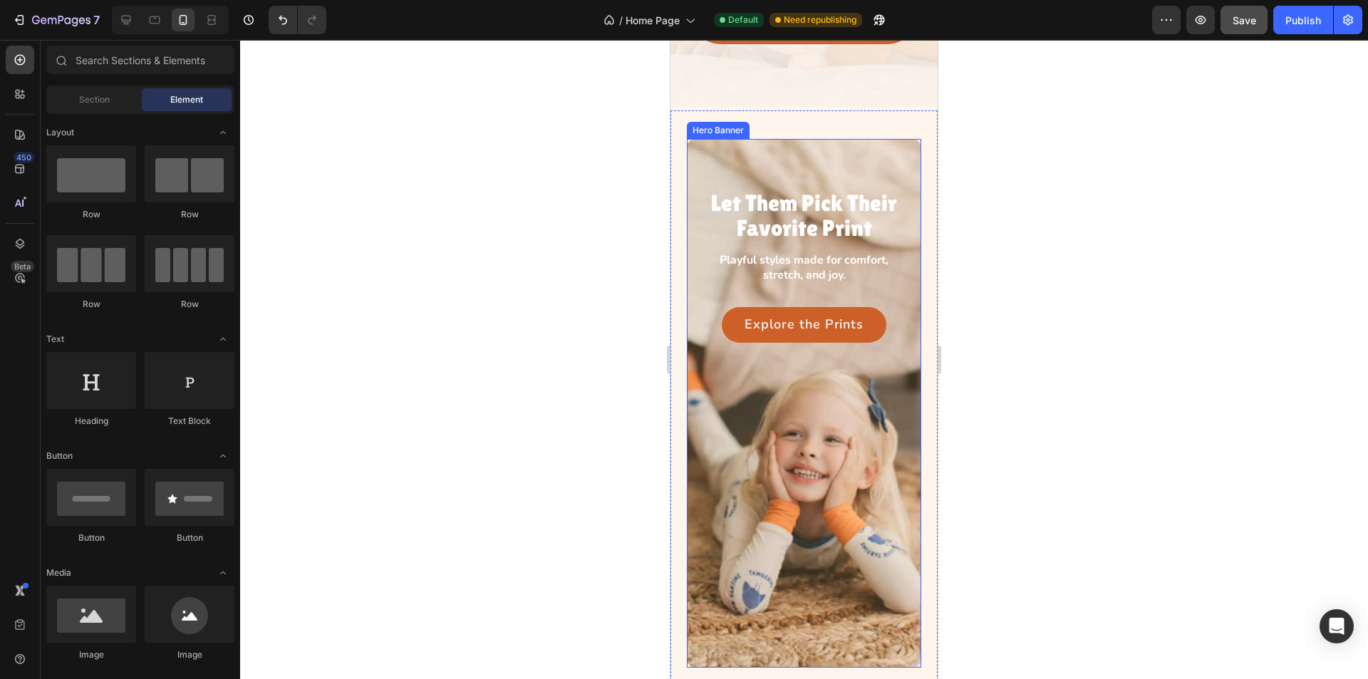
scroll to position [252, 0]
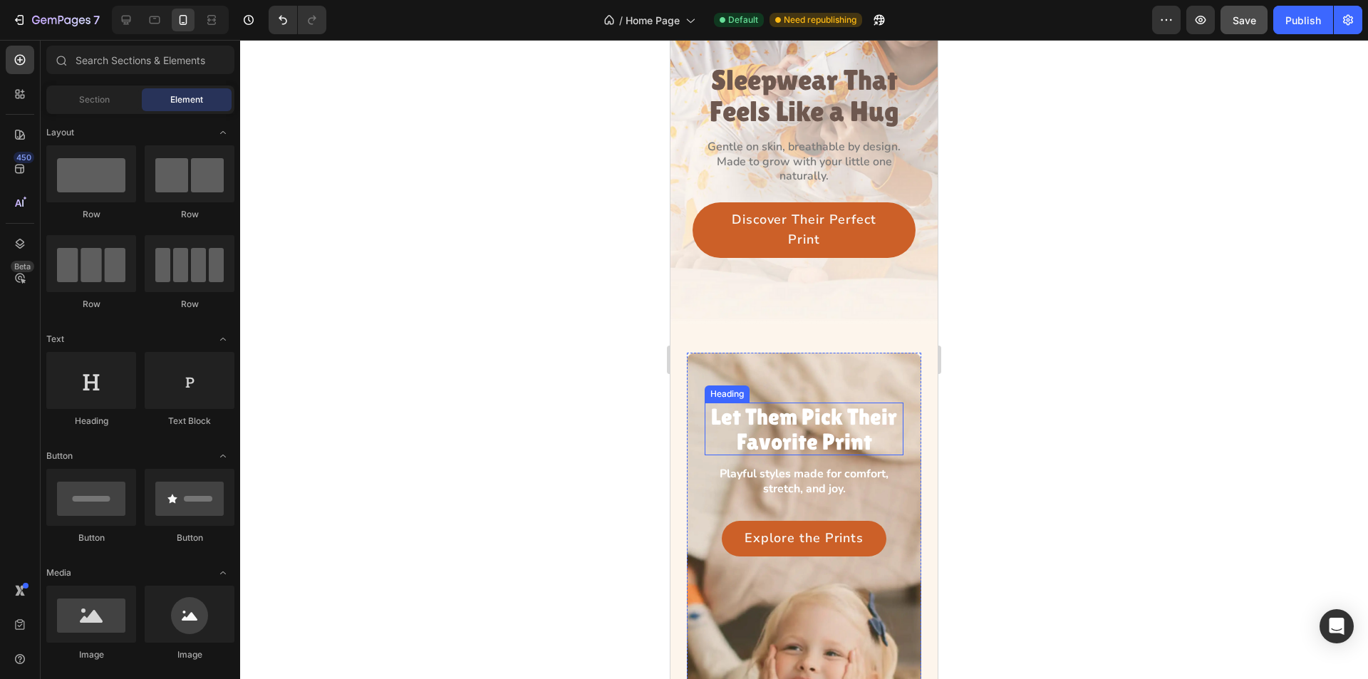
click at [792, 403] on h3 "Let Them Pick Their Favorite Print" at bounding box center [804, 429] width 199 height 53
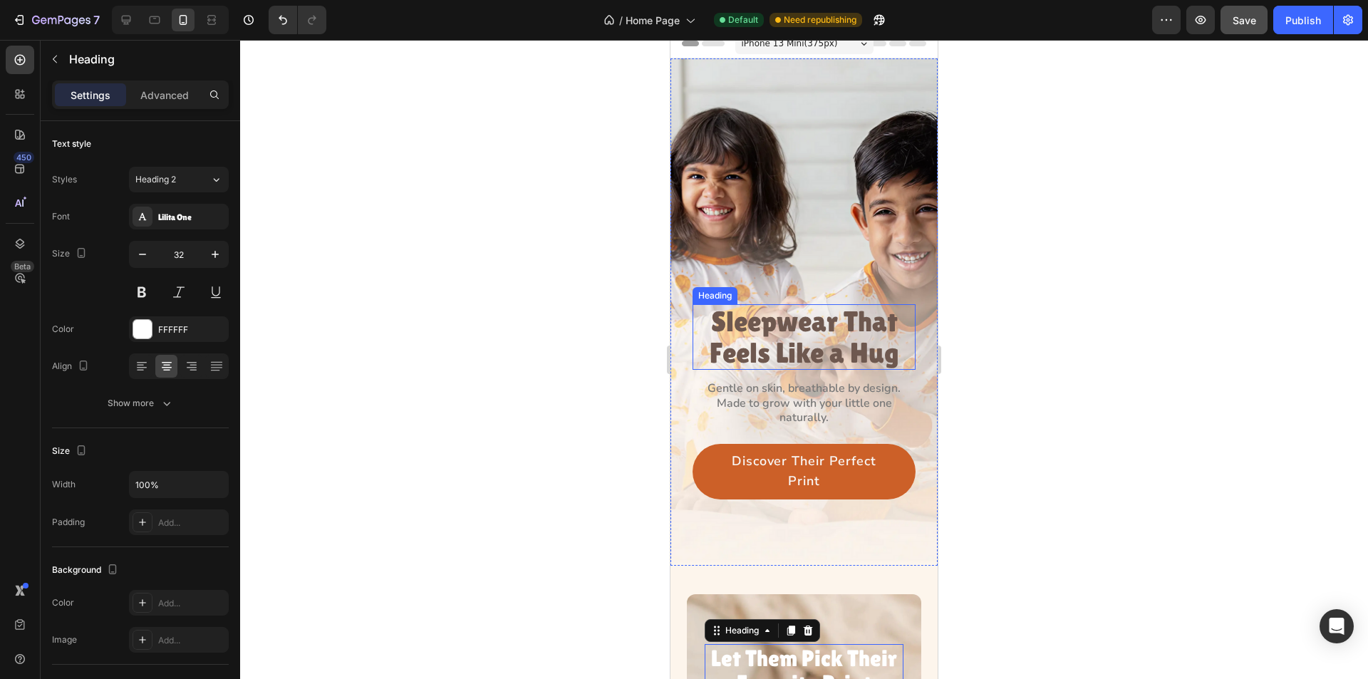
scroll to position [0, 0]
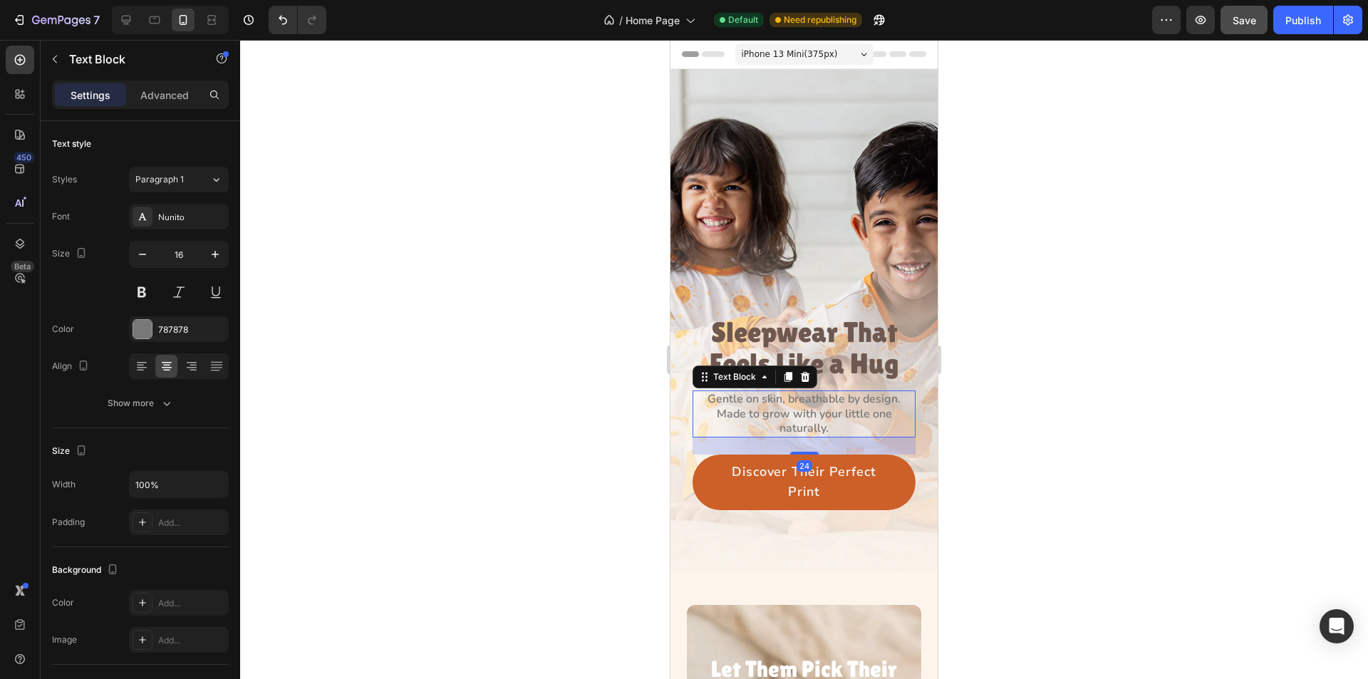
click at [765, 392] on p "Gentle on skin, breathable by design." at bounding box center [804, 399] width 220 height 15
click at [170, 400] on icon "button" at bounding box center [167, 403] width 14 height 14
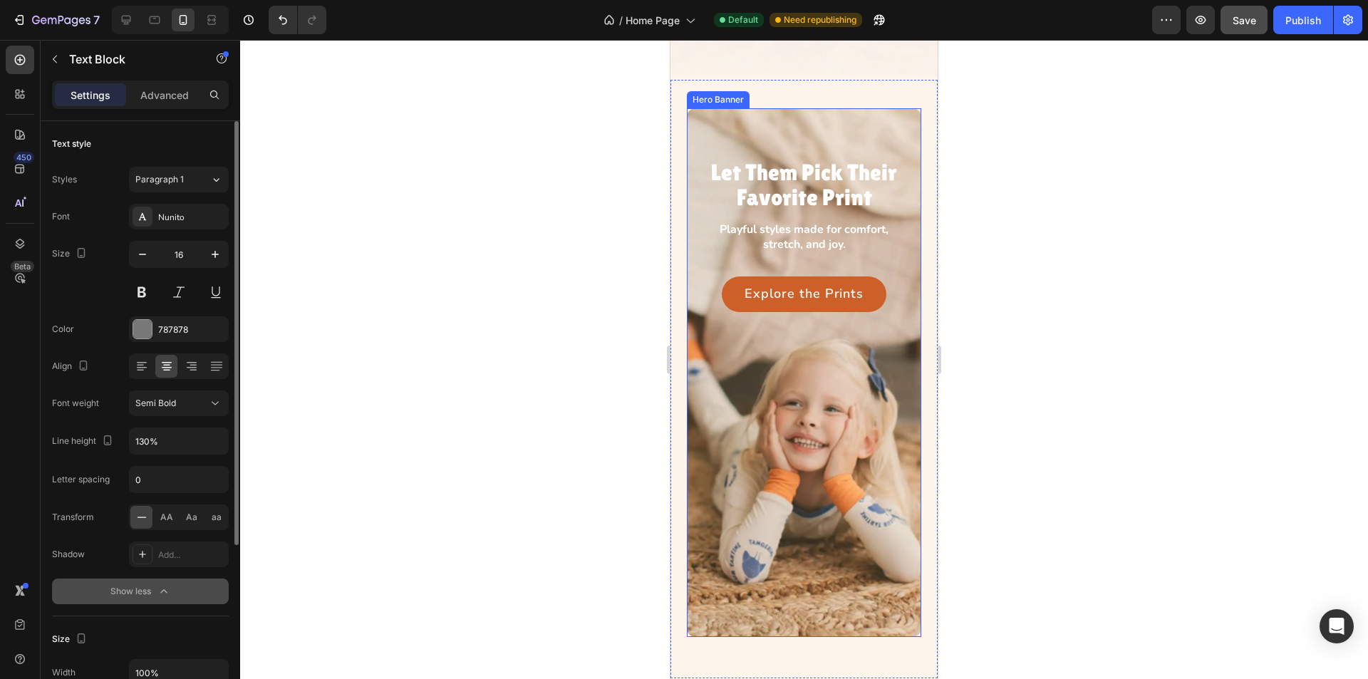
scroll to position [499, 0]
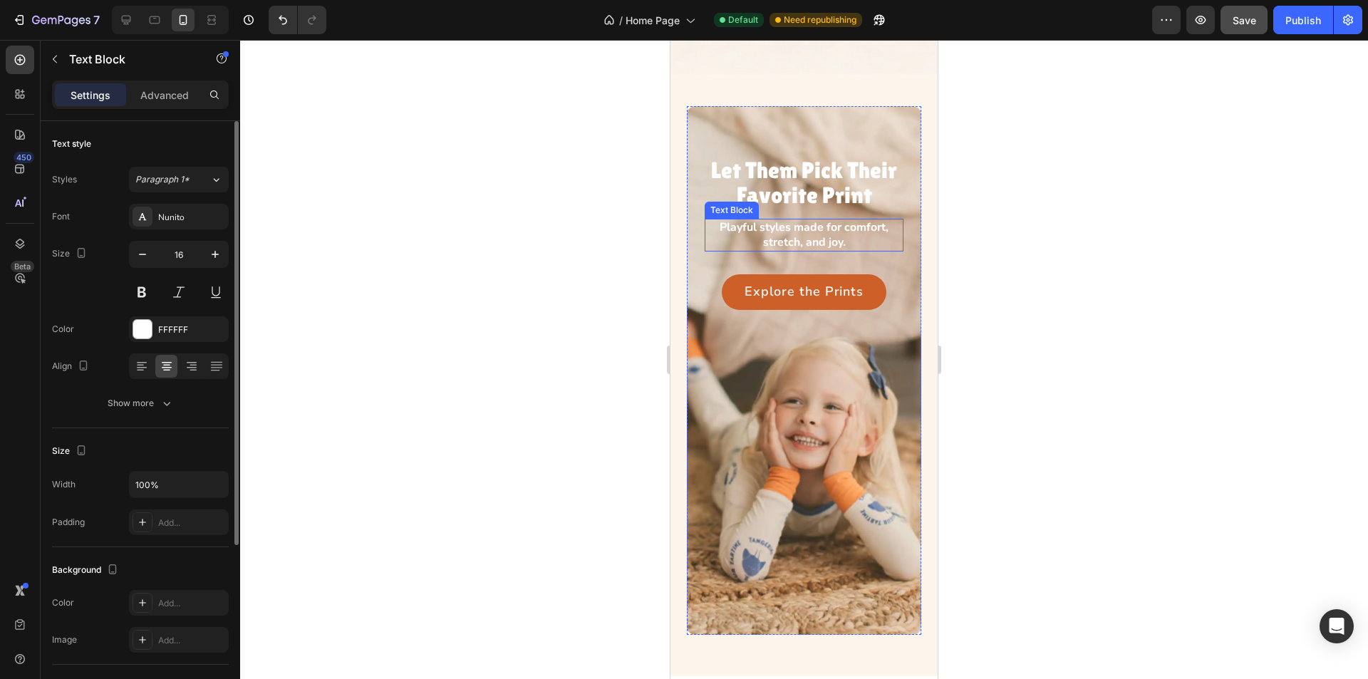
click at [785, 220] on p "Playful styles made for comfort, stretch, and joy." at bounding box center [804, 235] width 196 height 30
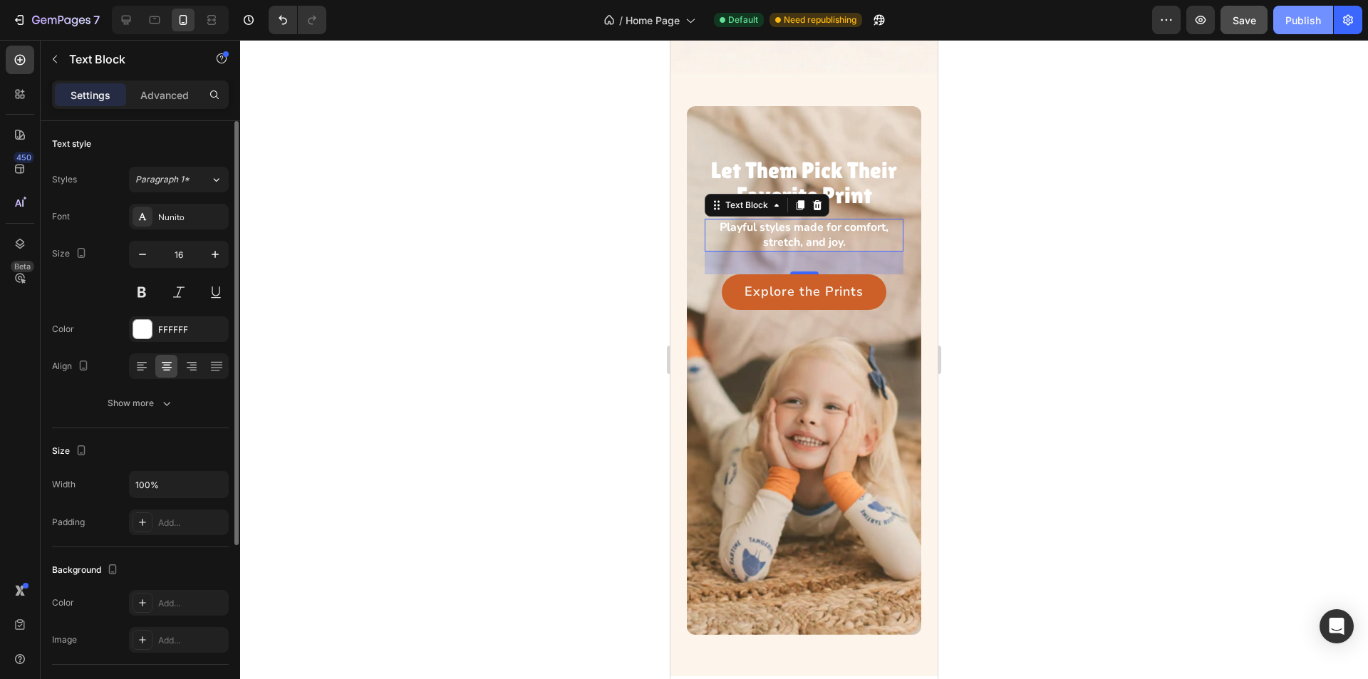
click at [1291, 14] on div "Publish" at bounding box center [1304, 20] width 36 height 15
drag, startPoint x: 121, startPoint y: 23, endPoint x: 113, endPoint y: 27, distance: 8.9
click at [119, 24] on icon at bounding box center [126, 20] width 14 height 14
type input "420"
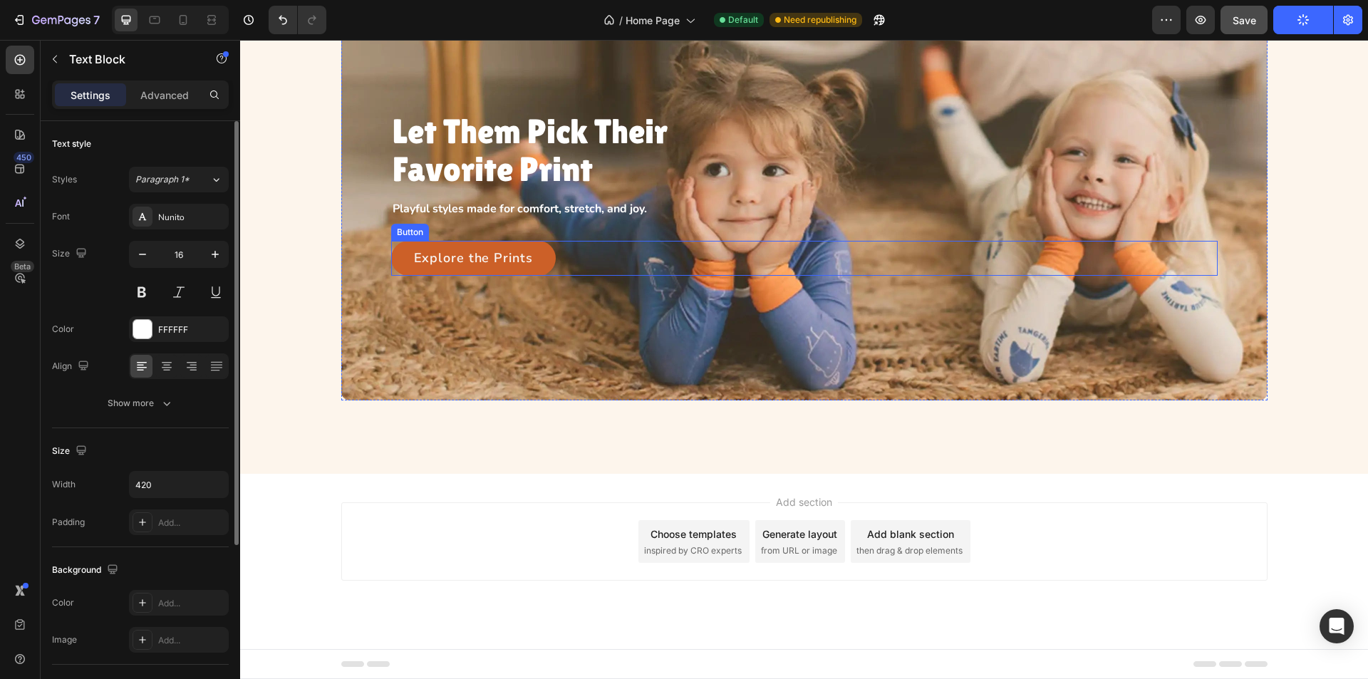
scroll to position [463, 0]
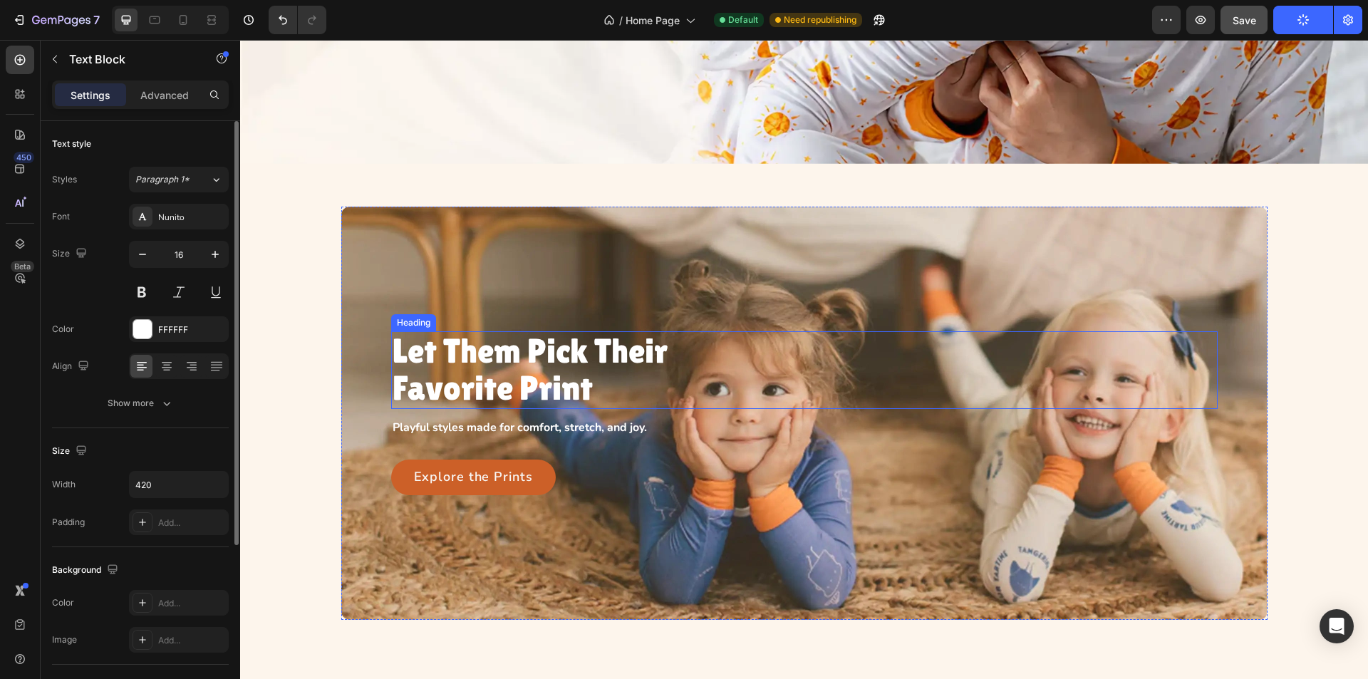
click at [453, 350] on h3 "Let Them Pick Their Favorite Print" at bounding box center [540, 370] width 299 height 78
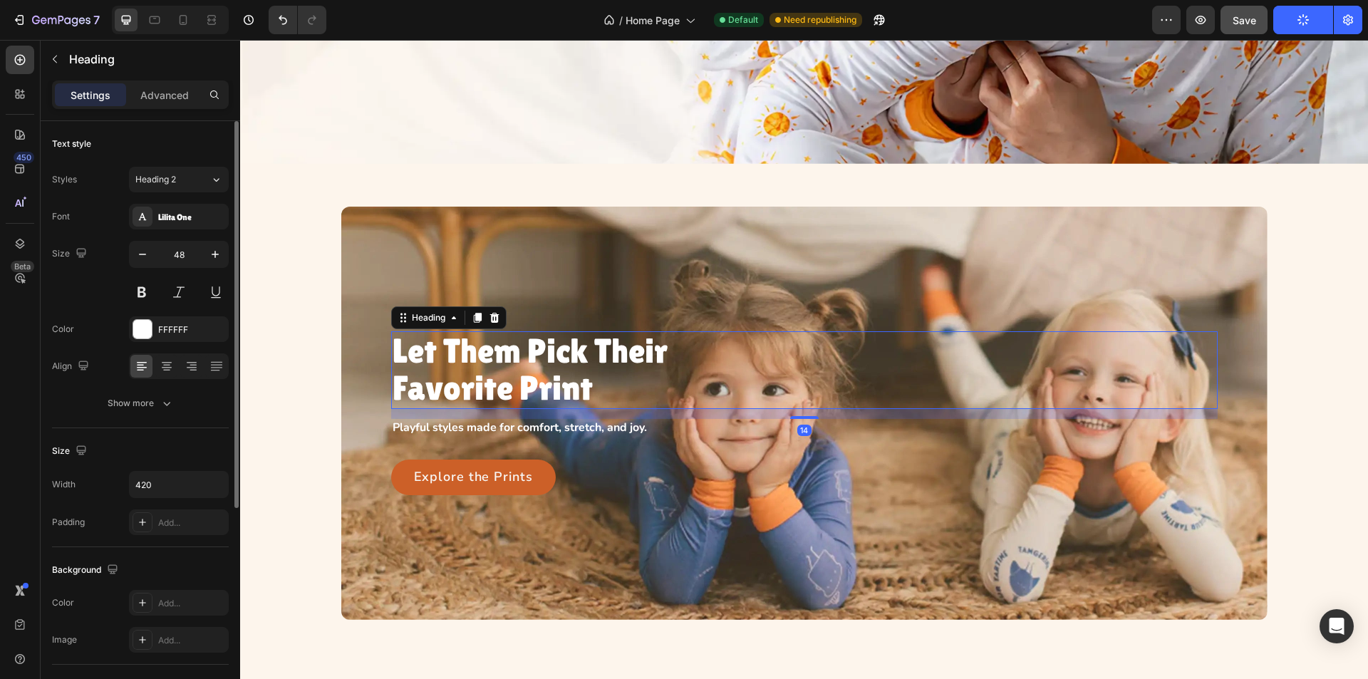
scroll to position [326, 0]
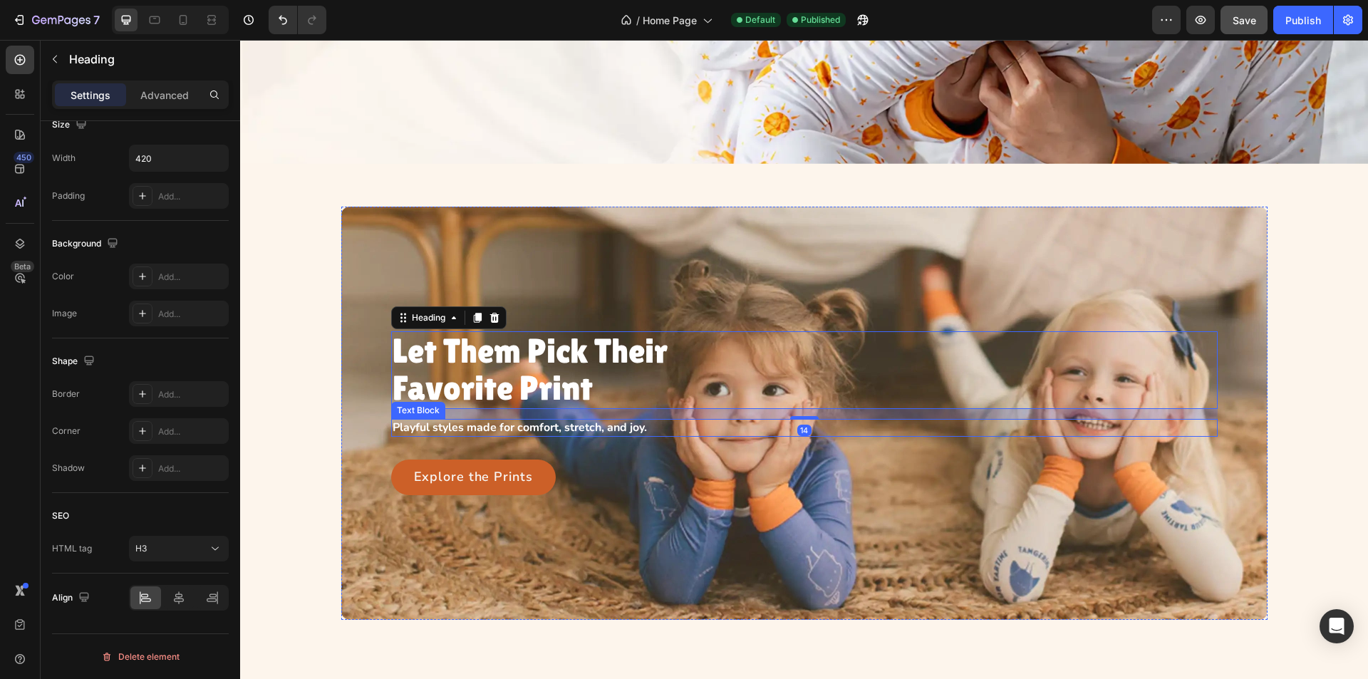
click at [512, 427] on p "Playful styles made for comfort, stretch, and joy." at bounding box center [541, 427] width 296 height 15
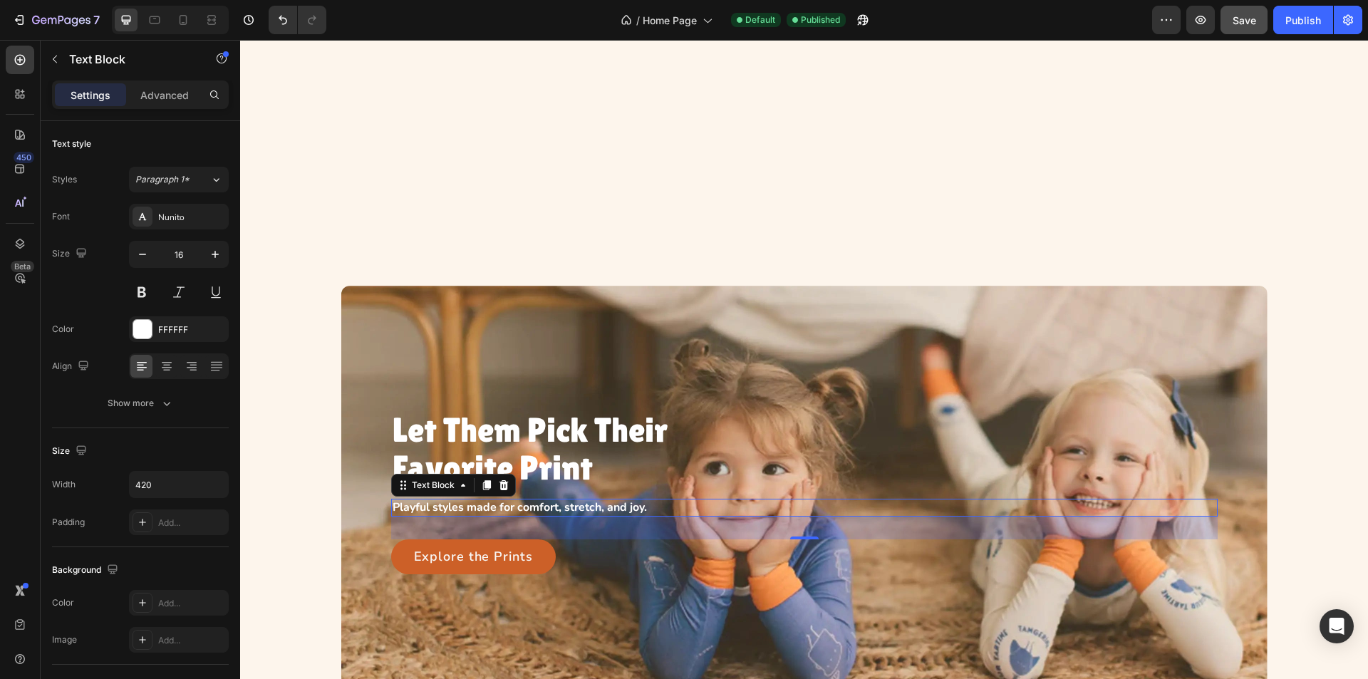
scroll to position [677, 0]
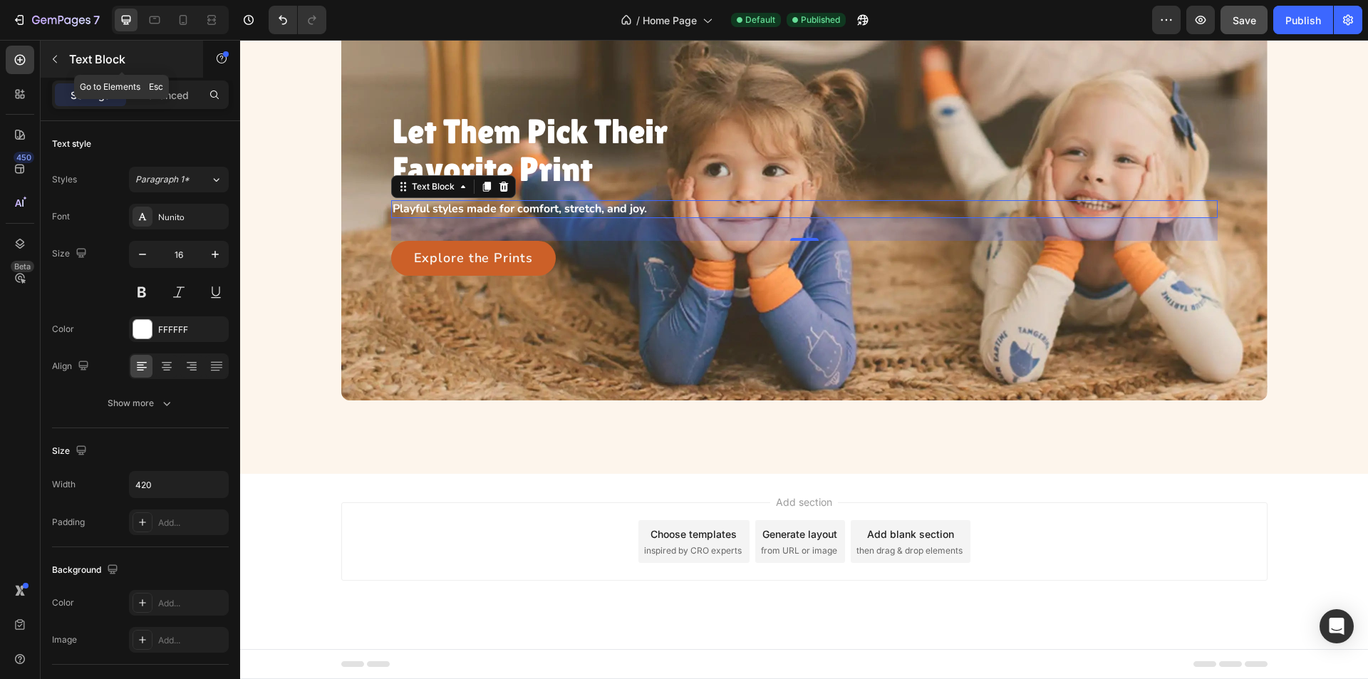
click at [49, 56] on icon "button" at bounding box center [54, 58] width 11 height 11
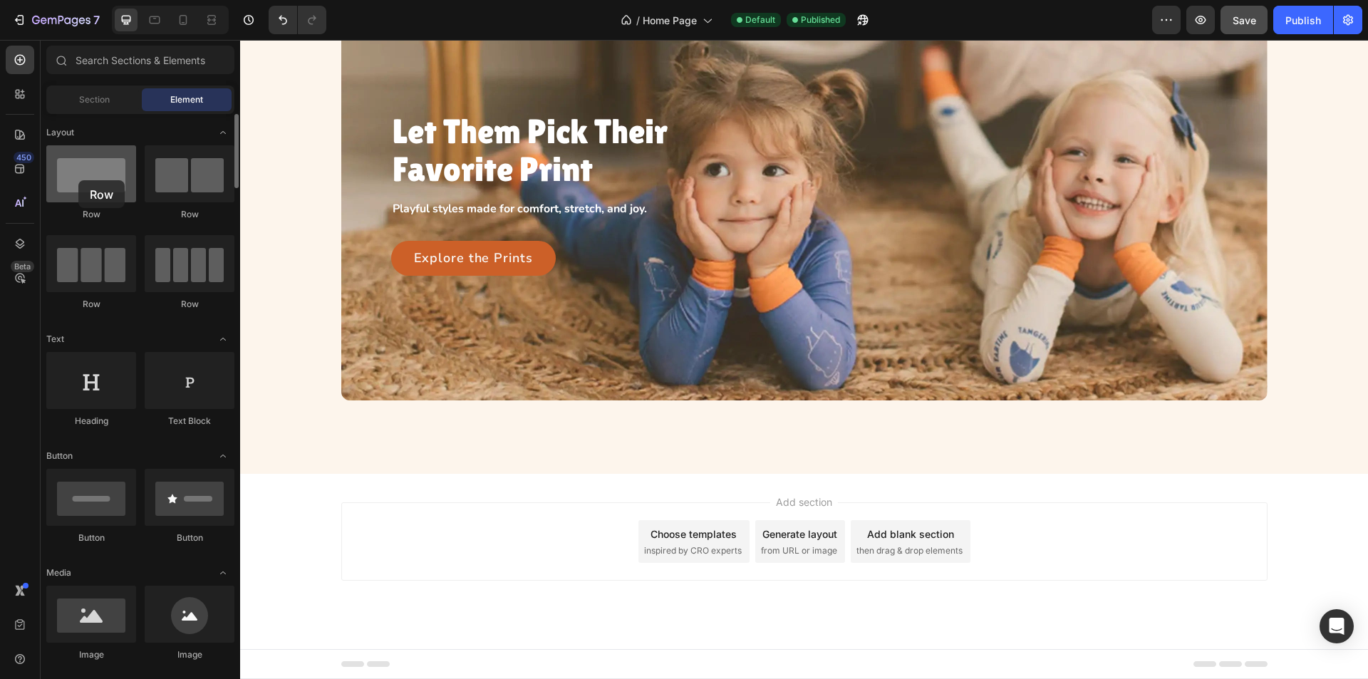
click at [78, 180] on div at bounding box center [91, 173] width 90 height 57
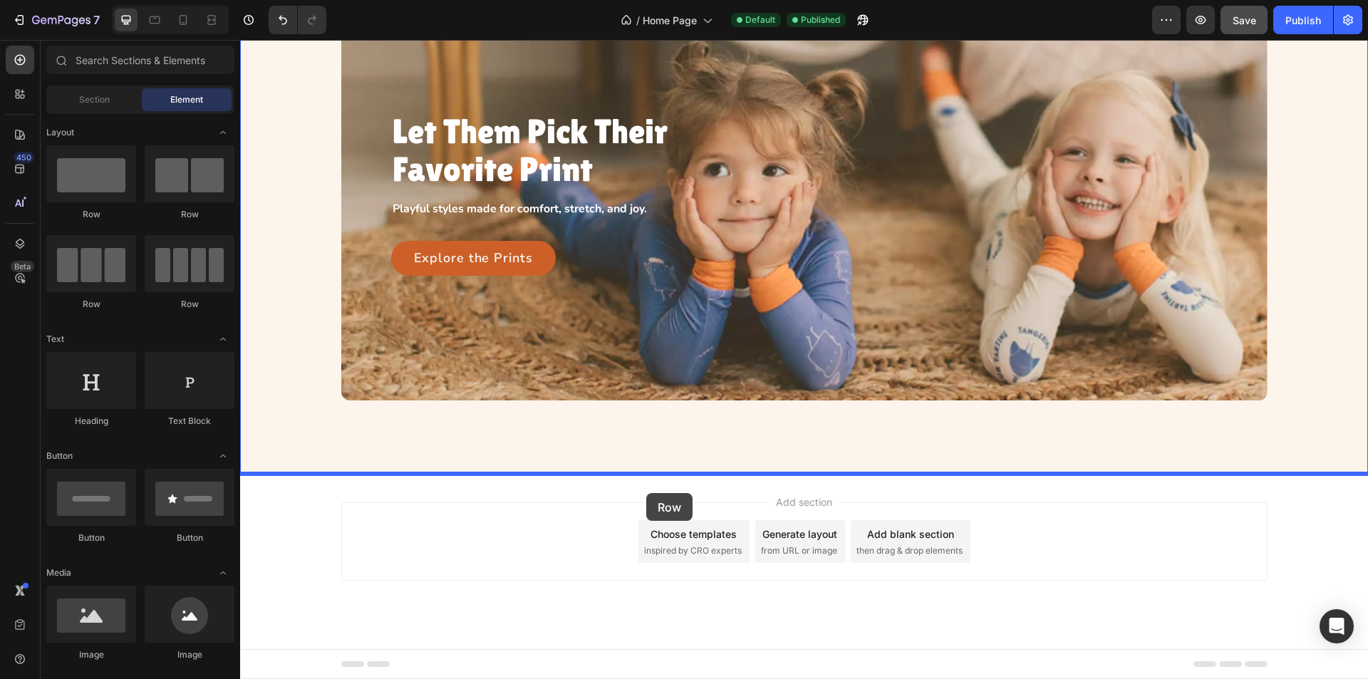
drag, startPoint x: 417, startPoint y: 227, endPoint x: 582, endPoint y: 467, distance: 291.6
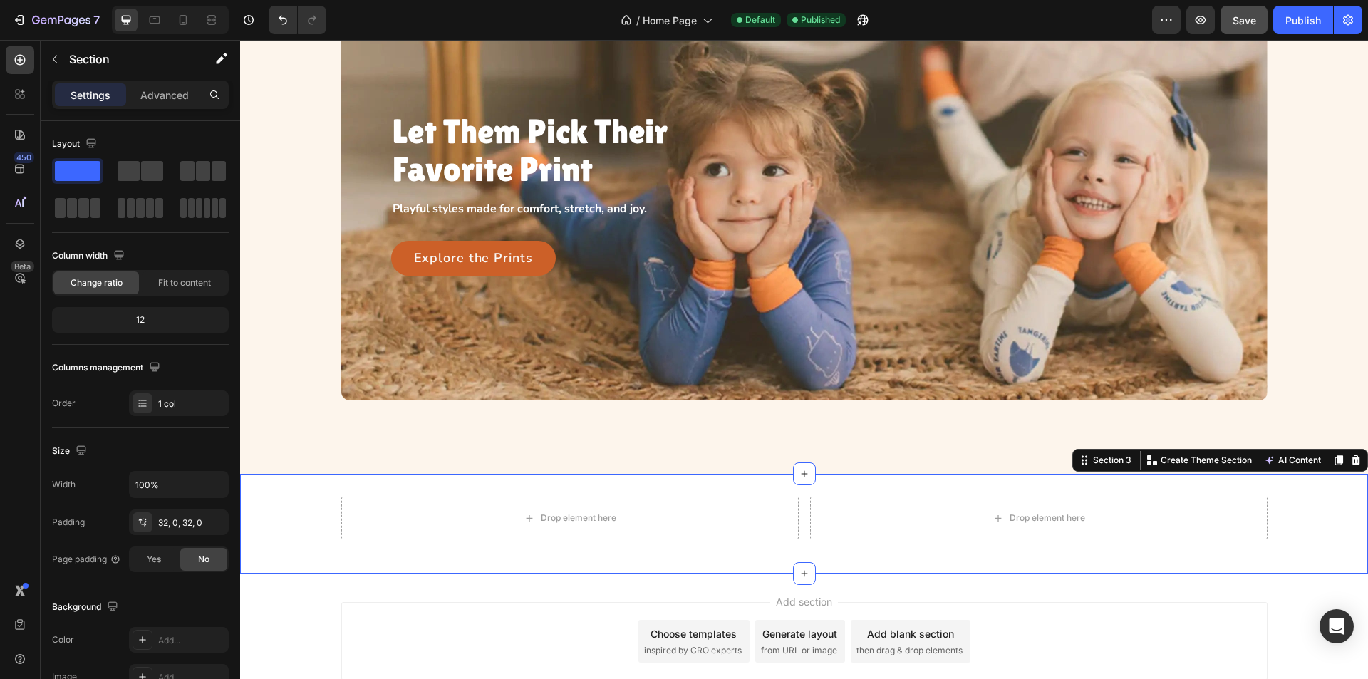
click at [299, 529] on div "Drop element here Drop element here Row" at bounding box center [804, 524] width 1128 height 54
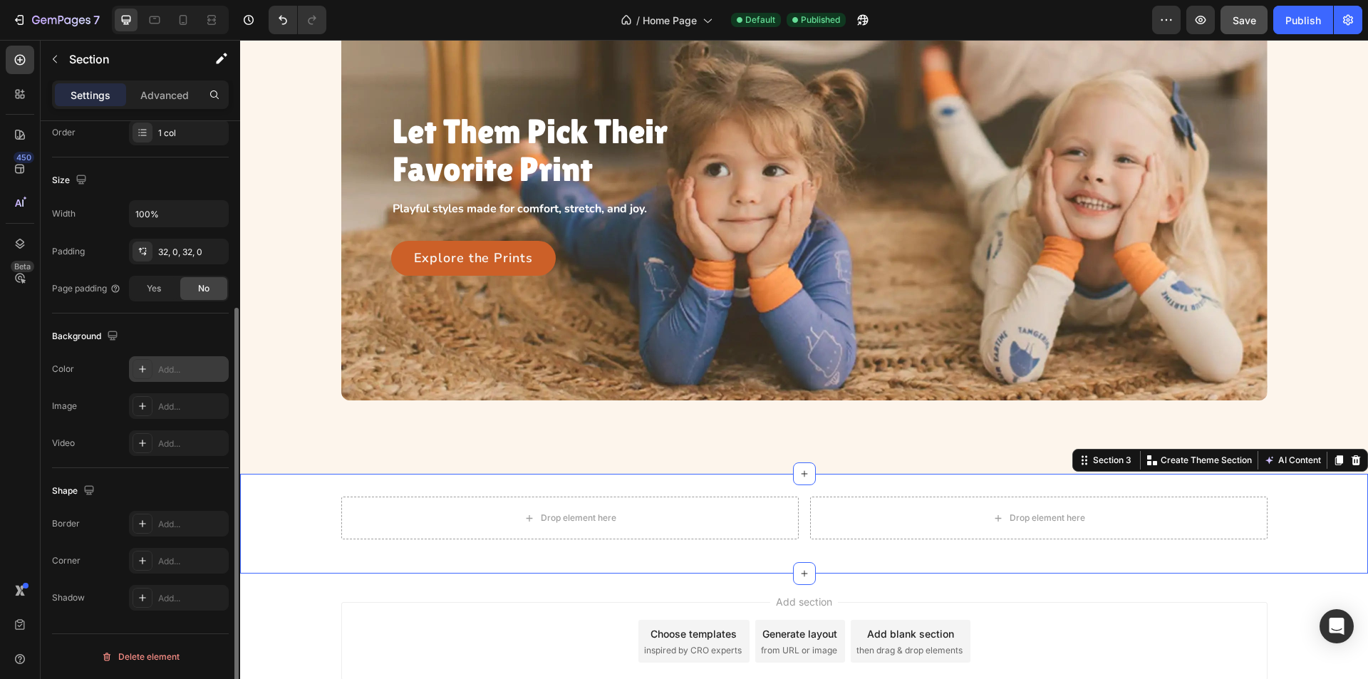
click at [142, 367] on icon at bounding box center [142, 368] width 11 height 11
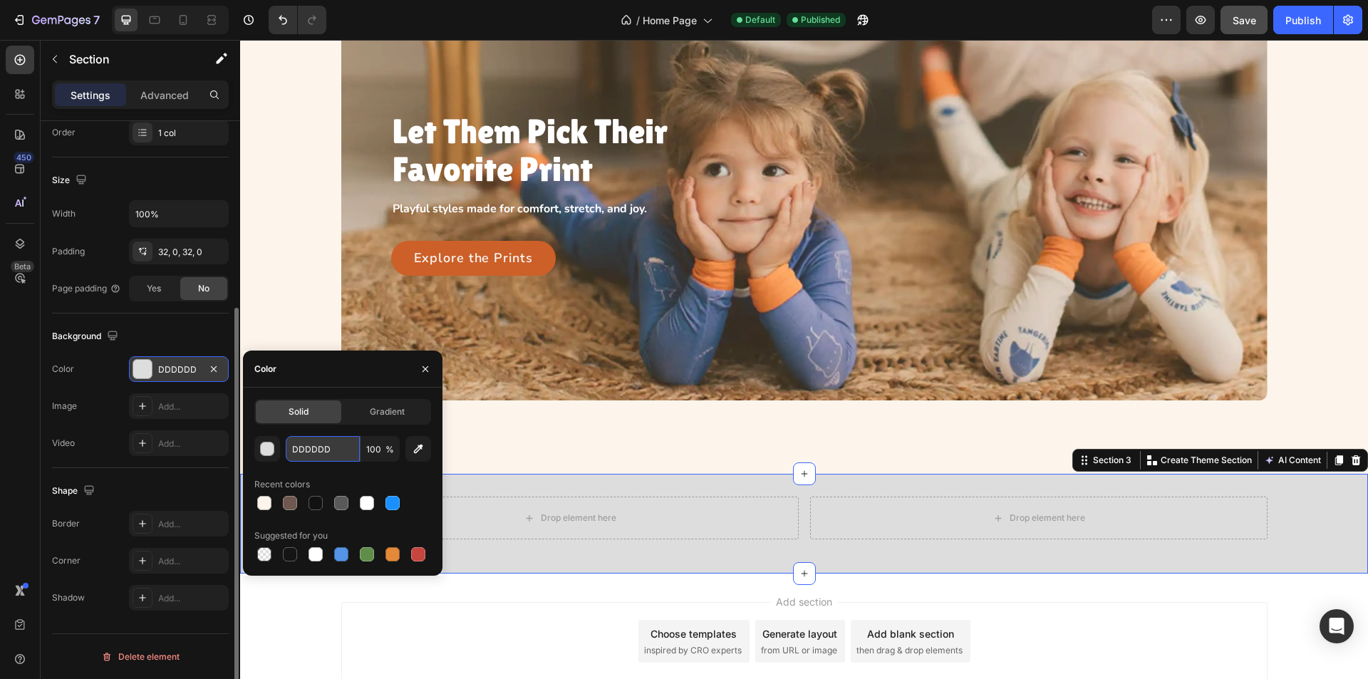
click at [331, 451] on input "DDDDDD" at bounding box center [323, 449] width 74 height 26
paste input "#FFCF8C"
type input "#FFCF8C"
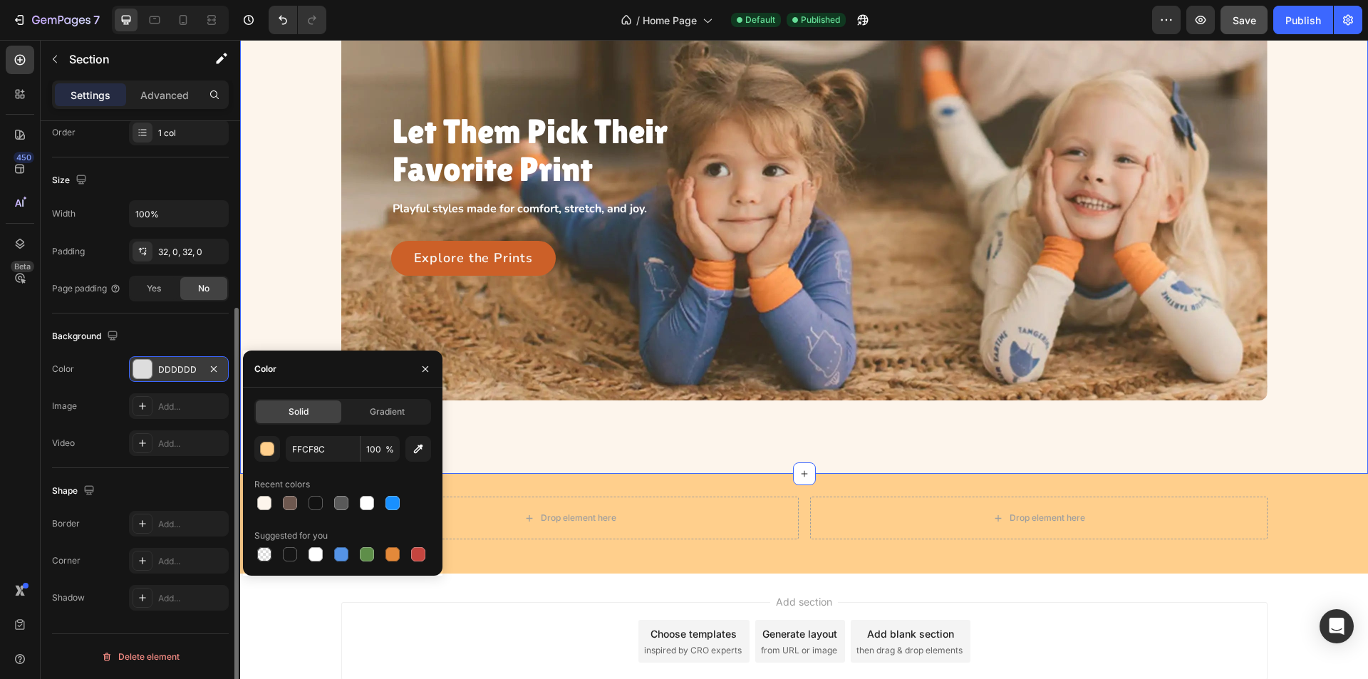
click at [297, 334] on div "Let Them Pick Their Favorite Print Heading Playful styles made for comfort, str…" at bounding box center [804, 193] width 1095 height 413
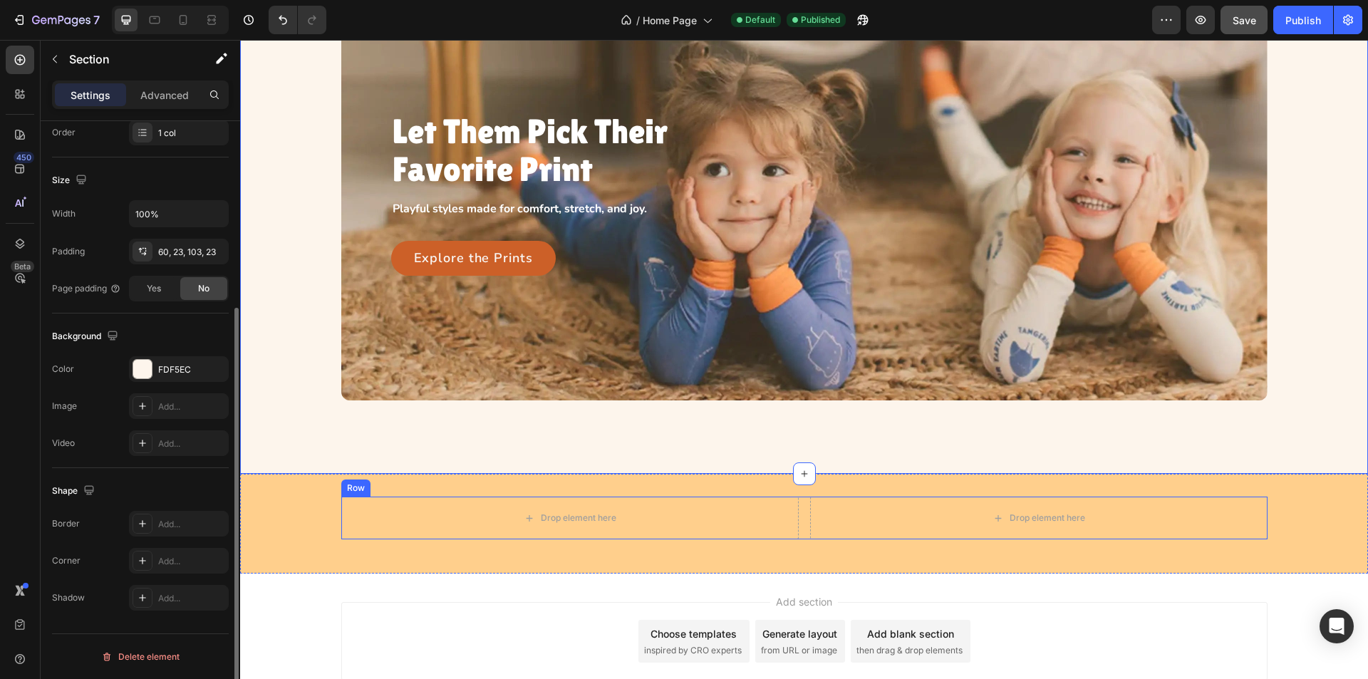
click at [799, 525] on div "Drop element here Drop element here Row" at bounding box center [804, 518] width 926 height 43
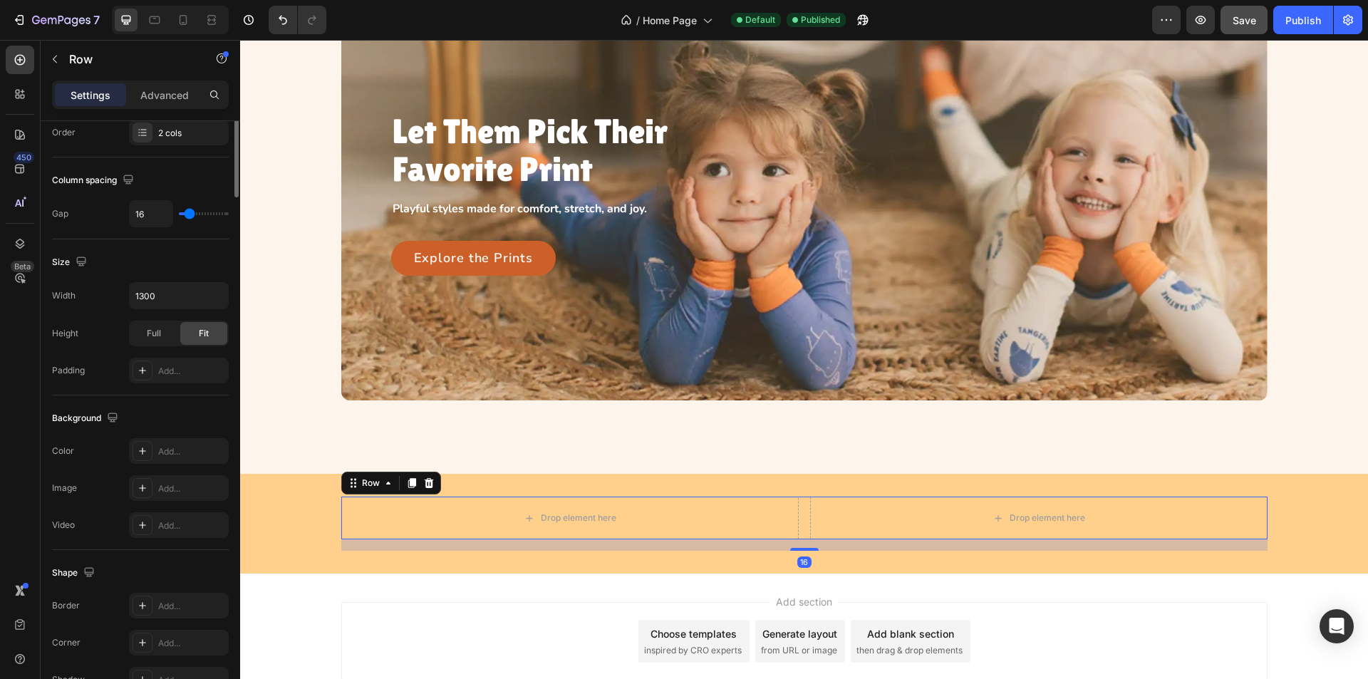
scroll to position [0, 0]
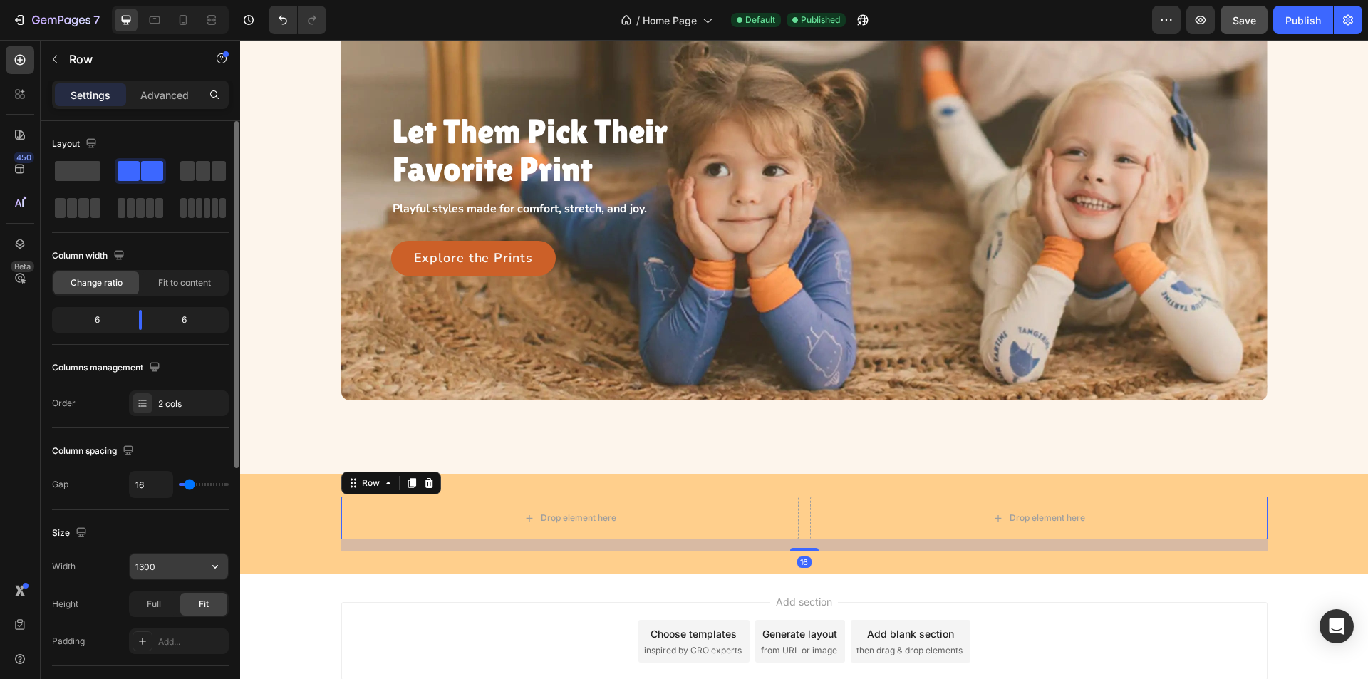
click at [198, 573] on input "1300" at bounding box center [179, 567] width 98 height 26
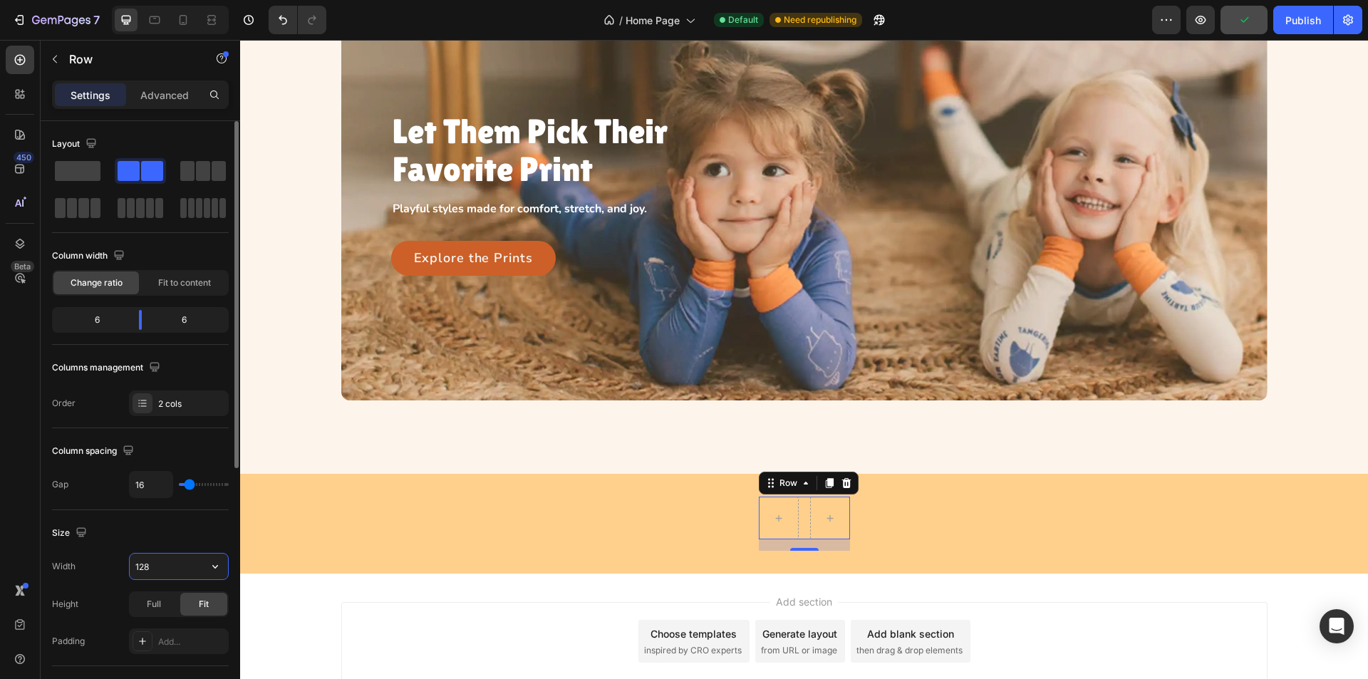
type input "1280"
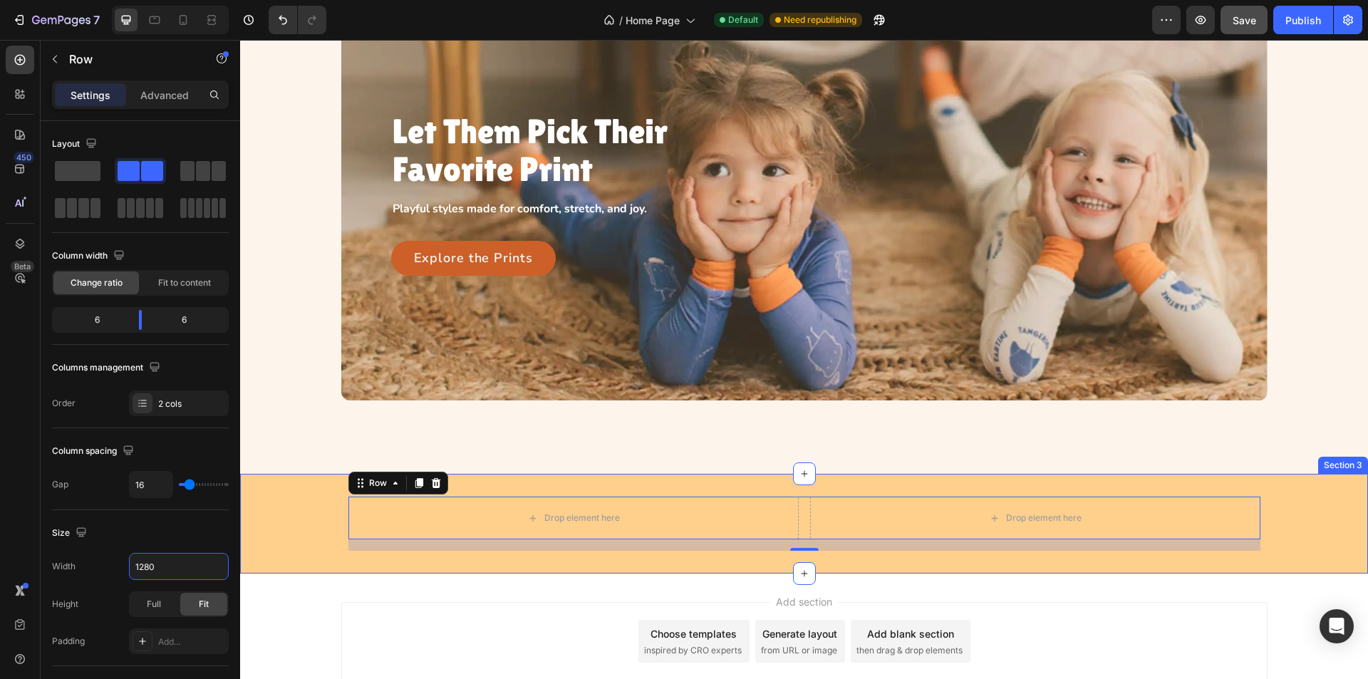
click at [260, 509] on div "Drop element here Drop element here Row 16" at bounding box center [804, 524] width 1128 height 54
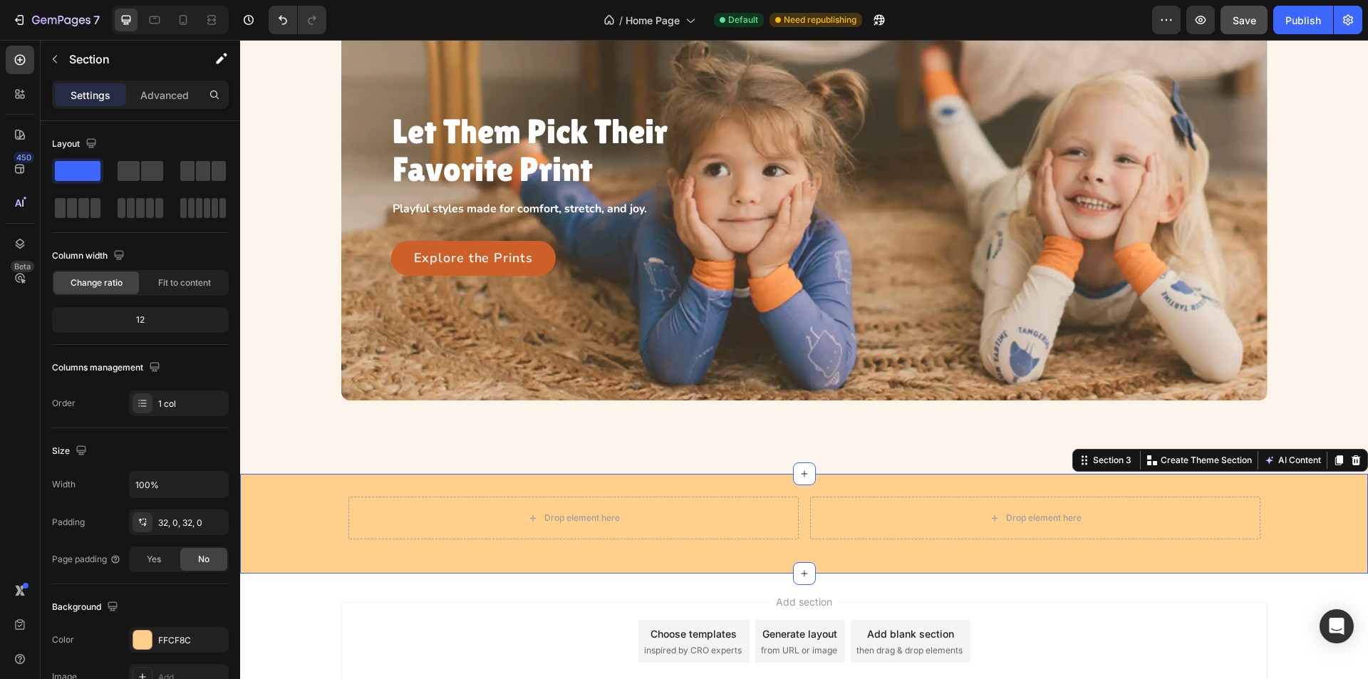
click at [273, 507] on div "Drop element here Drop element here Row" at bounding box center [804, 524] width 1128 height 54
click at [154, 94] on p "Advanced" at bounding box center [164, 95] width 48 height 15
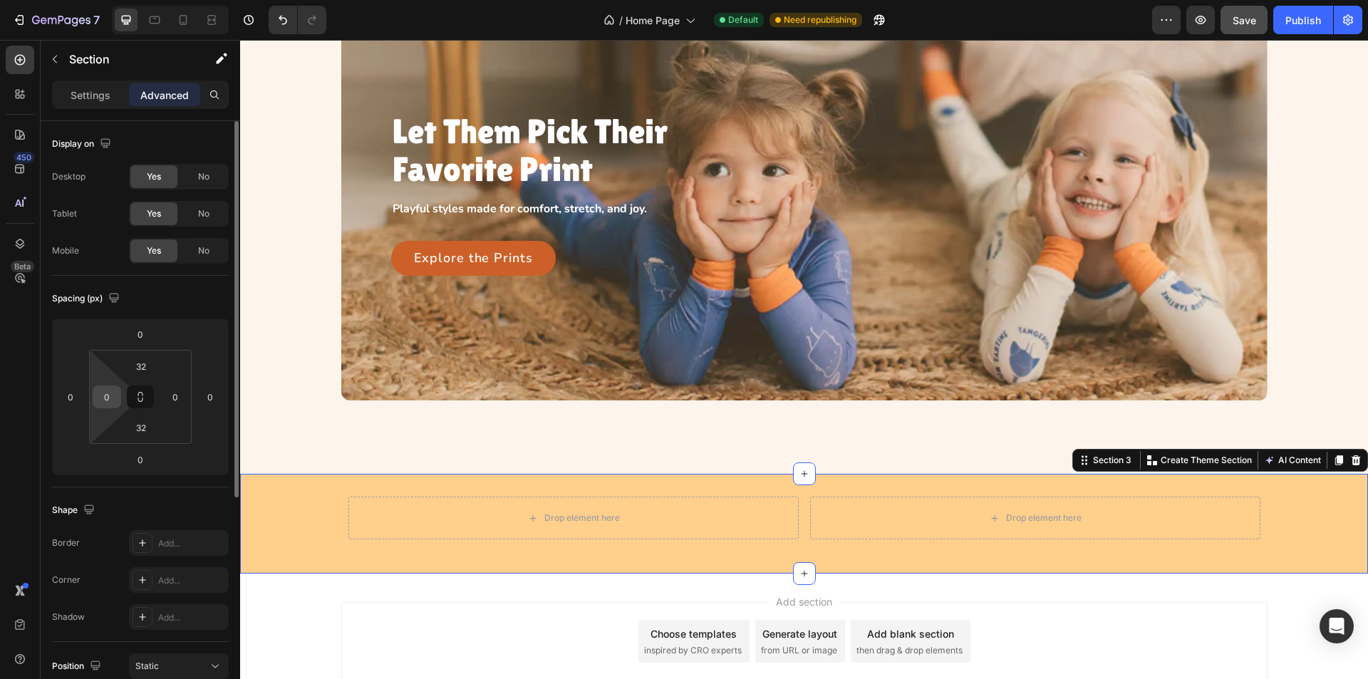
click at [110, 400] on input "0" at bounding box center [106, 396] width 21 height 21
type input "23"
click at [173, 393] on input "0" at bounding box center [175, 396] width 21 height 21
type input "23"
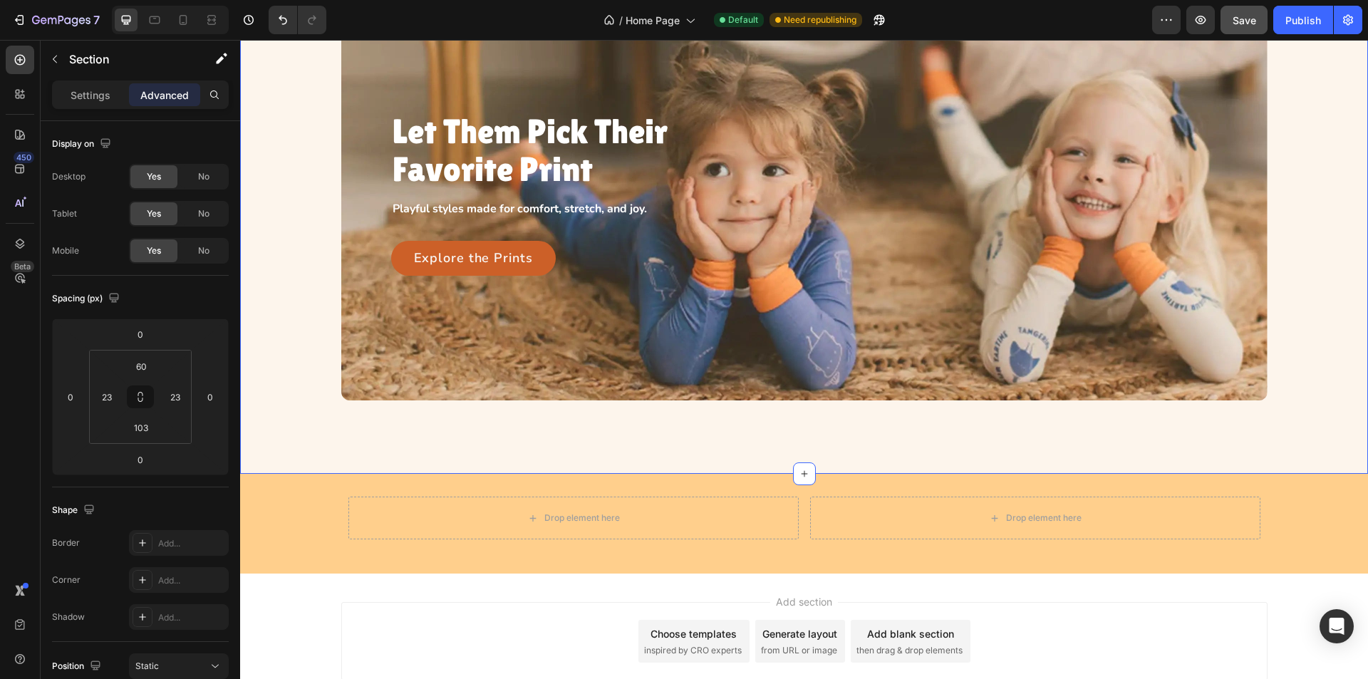
click at [262, 415] on div "Let Them Pick Their Favorite Print Heading Playful styles made for comfort, str…" at bounding box center [804, 208] width 1128 height 529
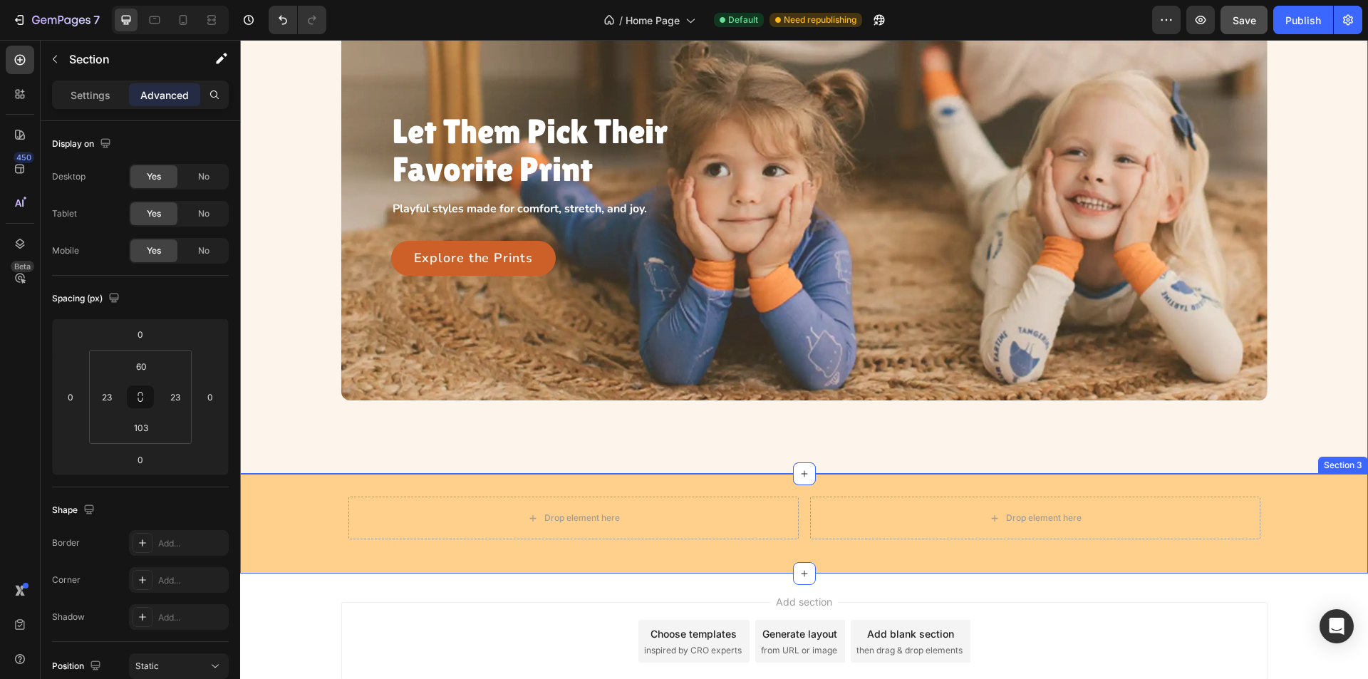
drag, startPoint x: 283, startPoint y: 496, endPoint x: 266, endPoint y: 486, distance: 19.8
click at [283, 496] on div "Drop element here Drop element here Row Section 3" at bounding box center [804, 524] width 1128 height 100
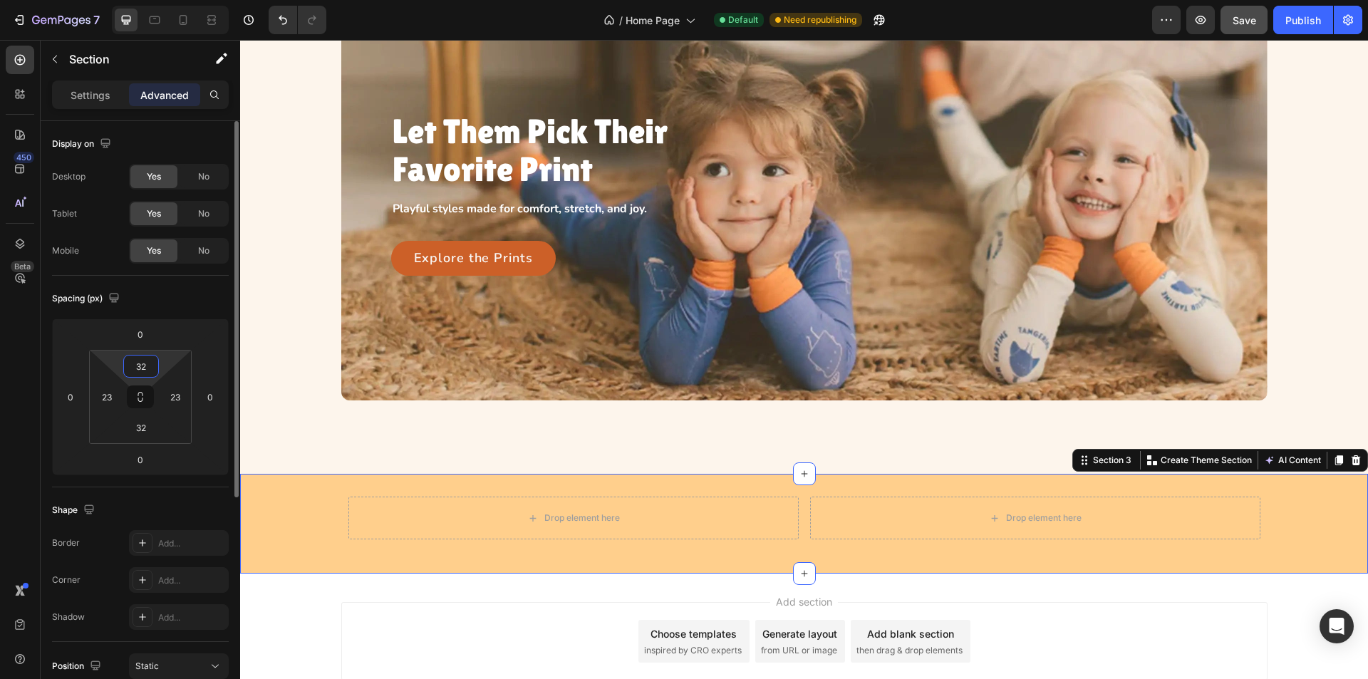
click at [150, 368] on input "32" at bounding box center [141, 366] width 29 height 21
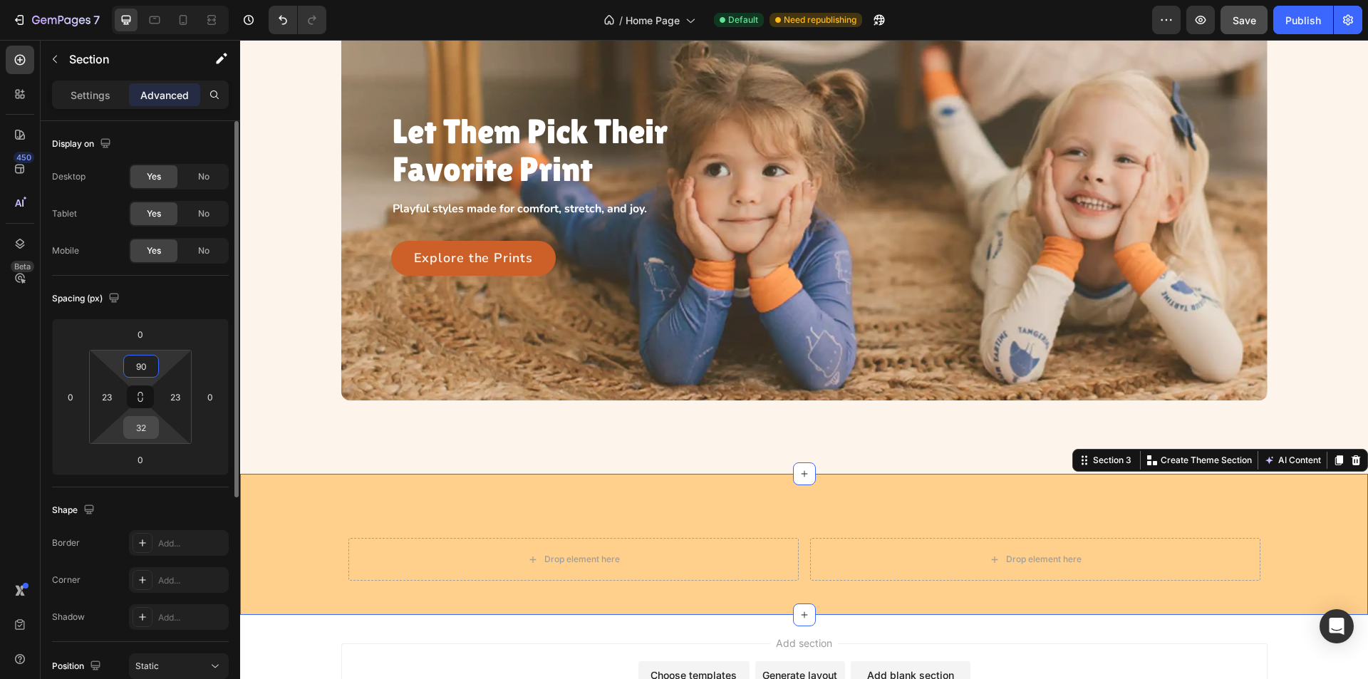
type input "90"
click at [148, 423] on input "32" at bounding box center [141, 427] width 29 height 21
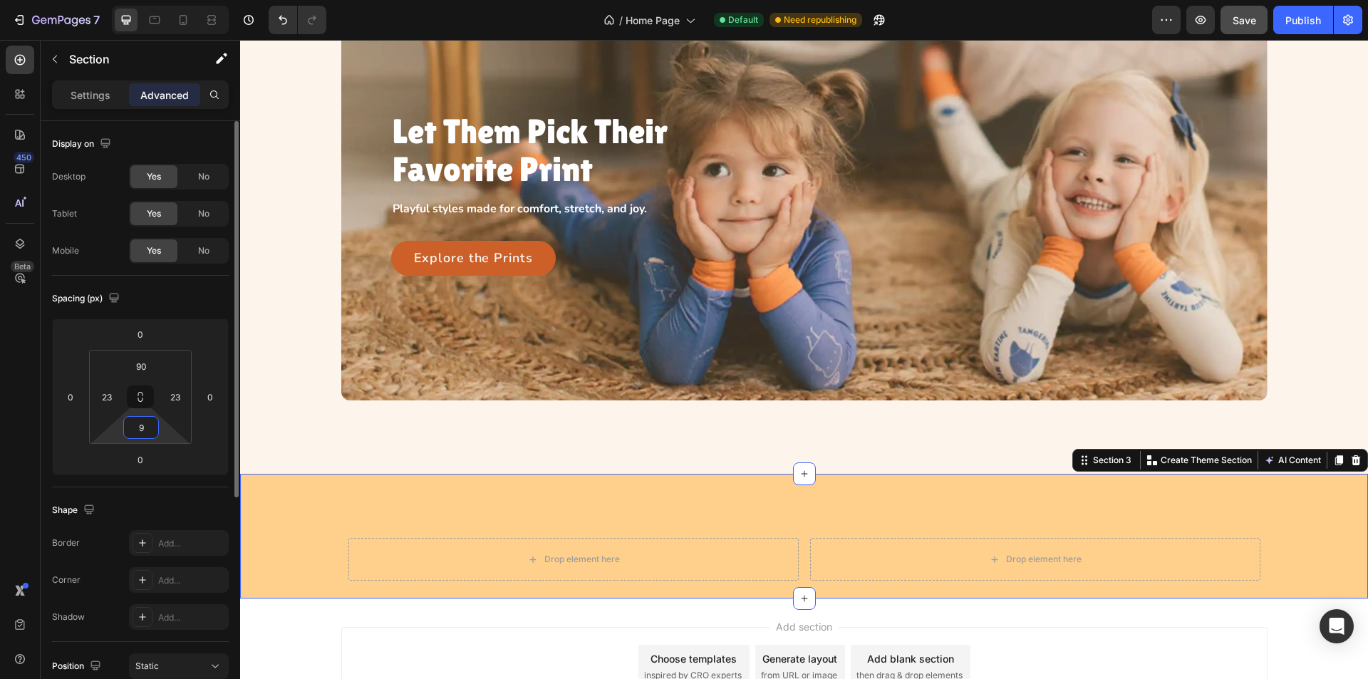
type input "90"
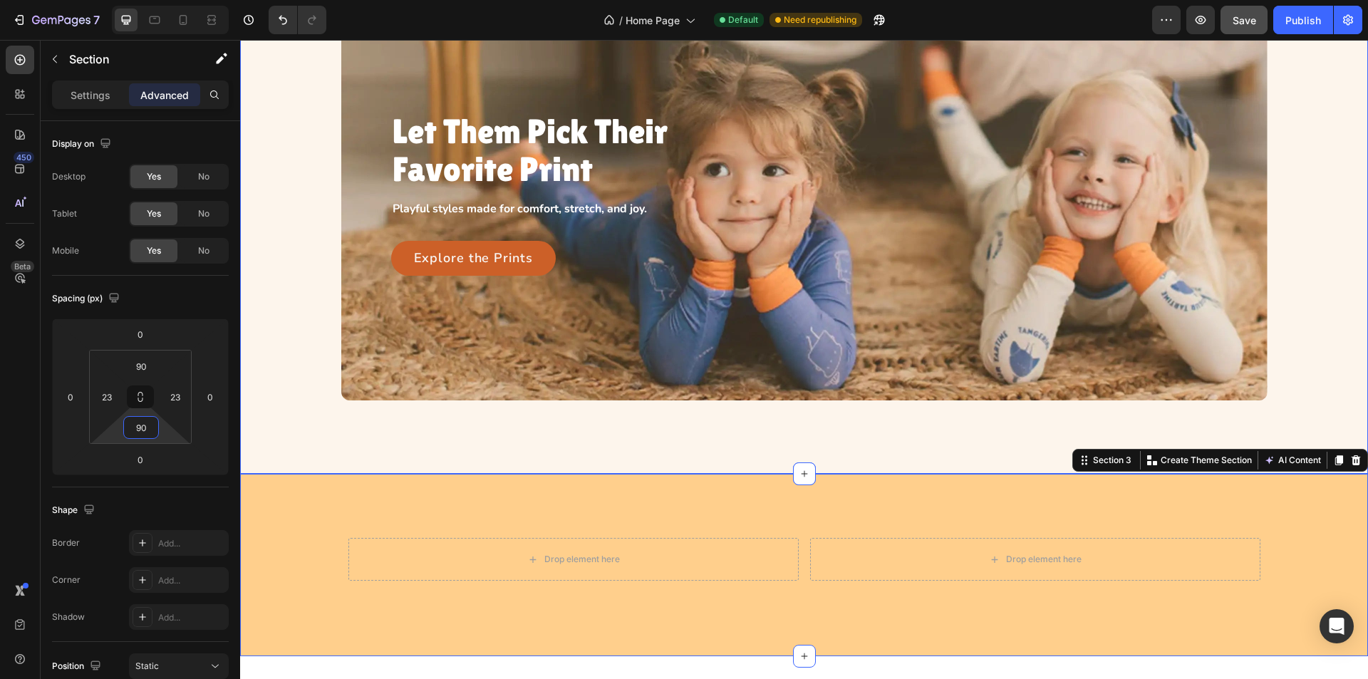
click at [331, 434] on div "Let Them Pick Their Favorite Print Heading Playful styles made for comfort, str…" at bounding box center [804, 208] width 1128 height 529
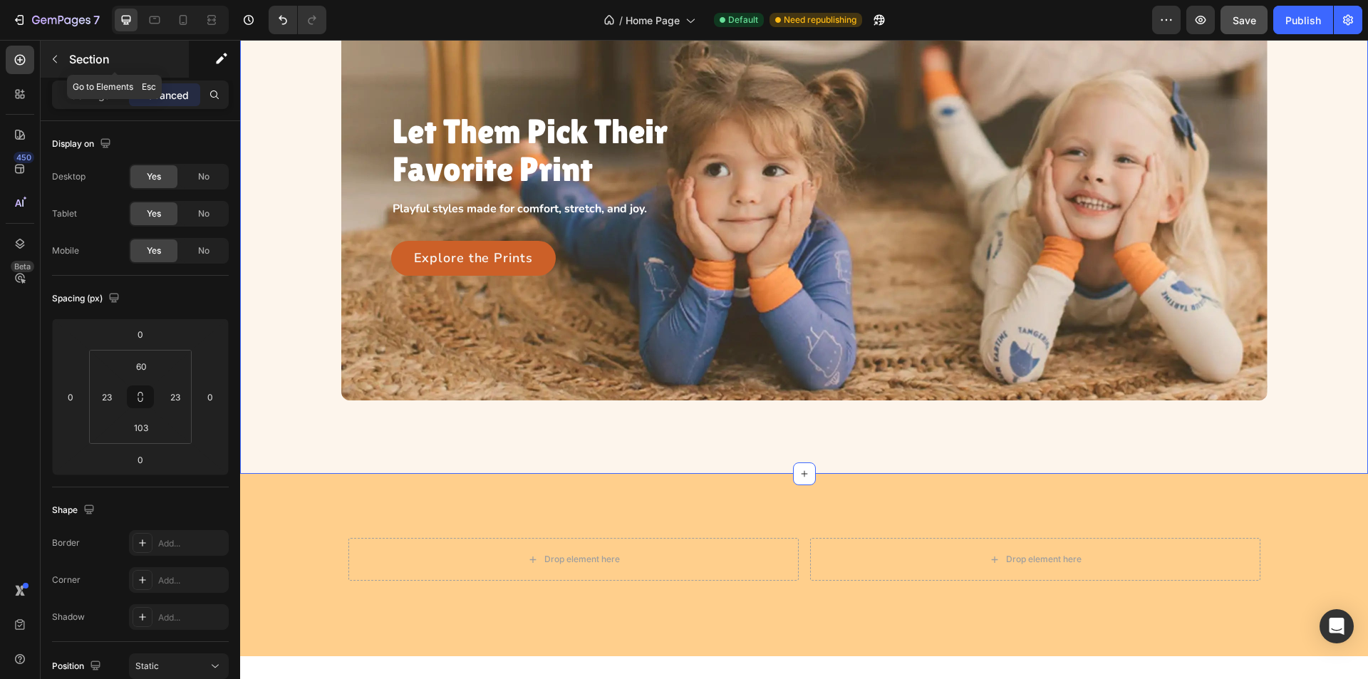
click at [50, 61] on icon "button" at bounding box center [54, 58] width 11 height 11
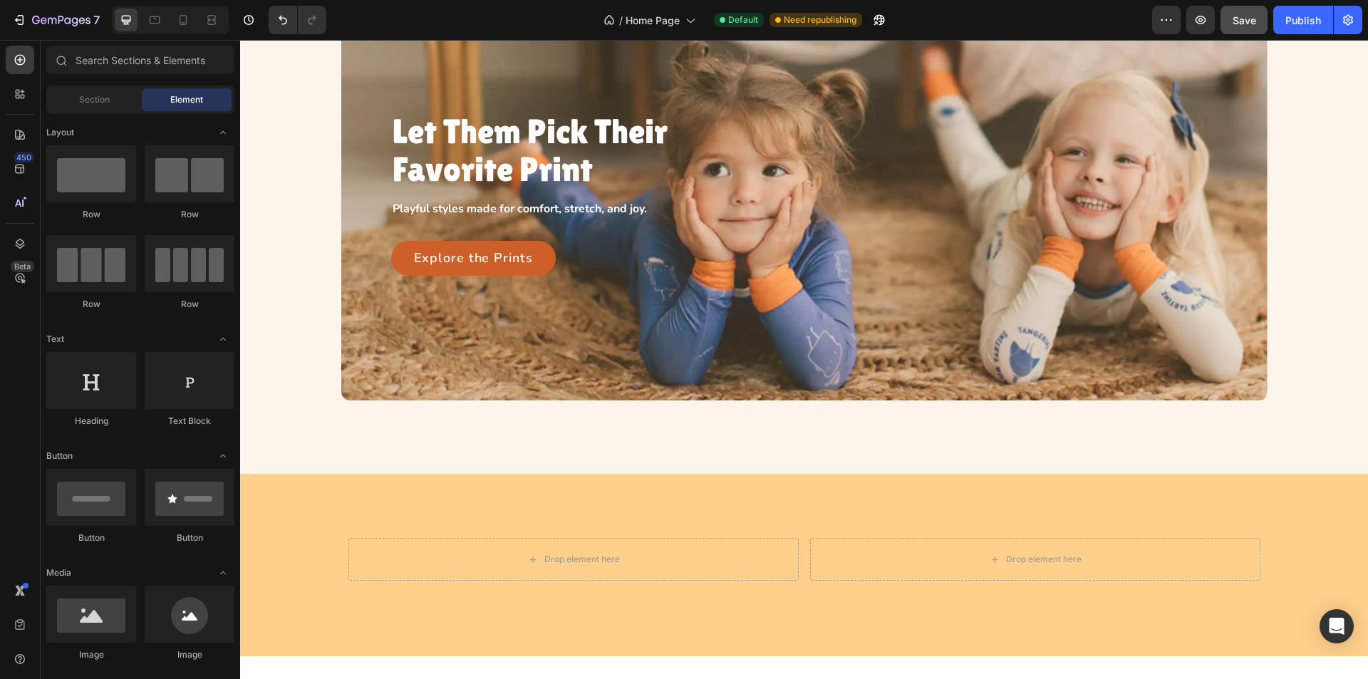
scroll to position [214, 0]
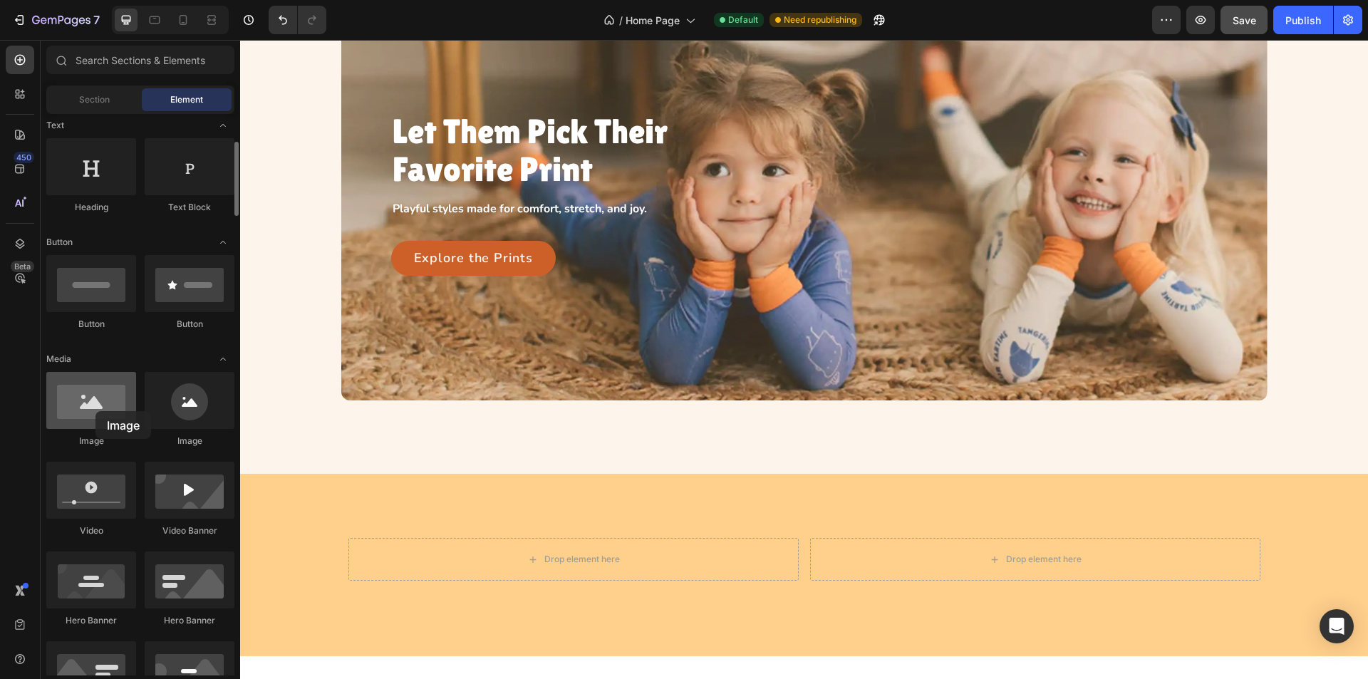
click at [95, 411] on div at bounding box center [91, 400] width 90 height 57
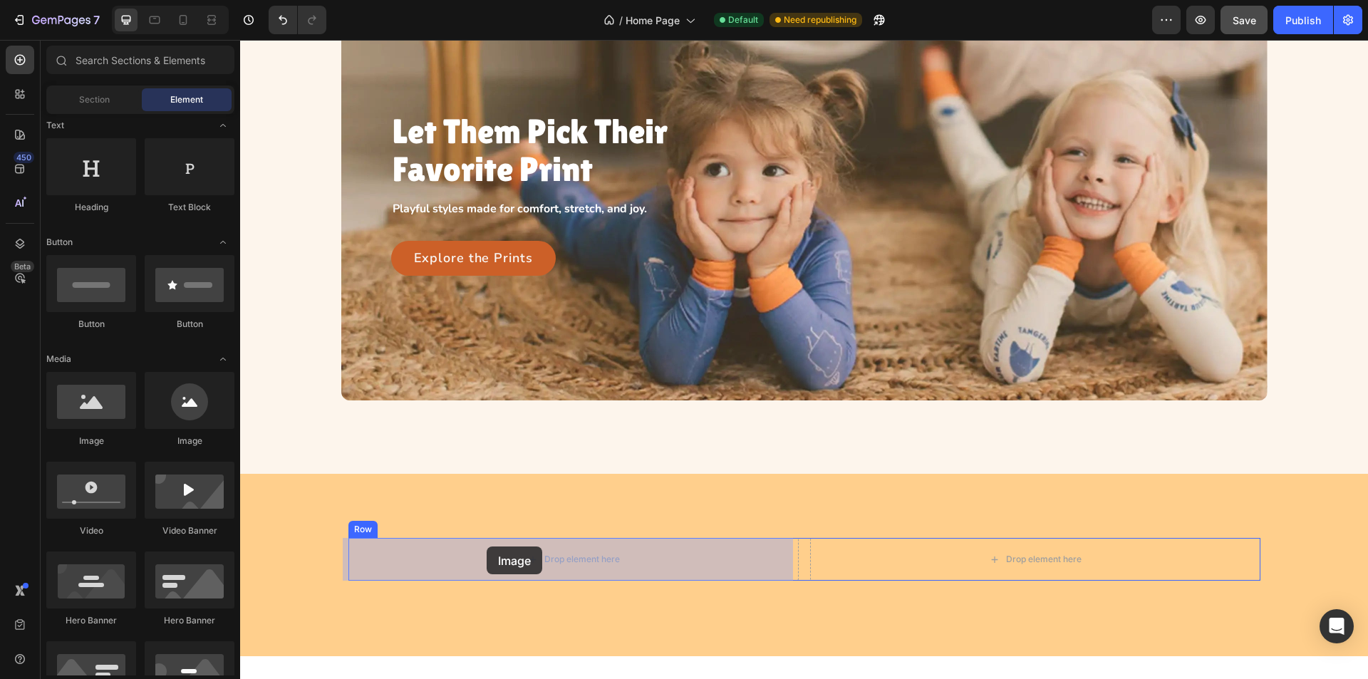
drag, startPoint x: 450, startPoint y: 472, endPoint x: 487, endPoint y: 547, distance: 82.5
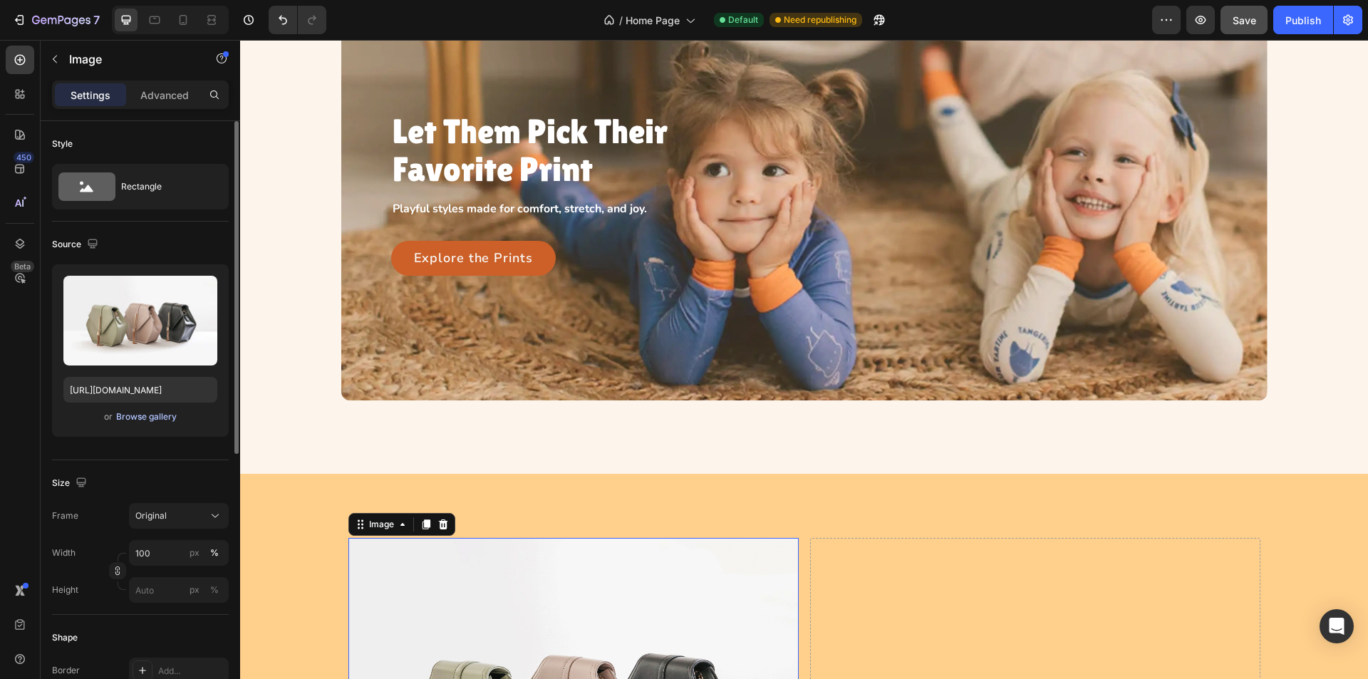
click at [144, 413] on div "Browse gallery" at bounding box center [146, 416] width 61 height 13
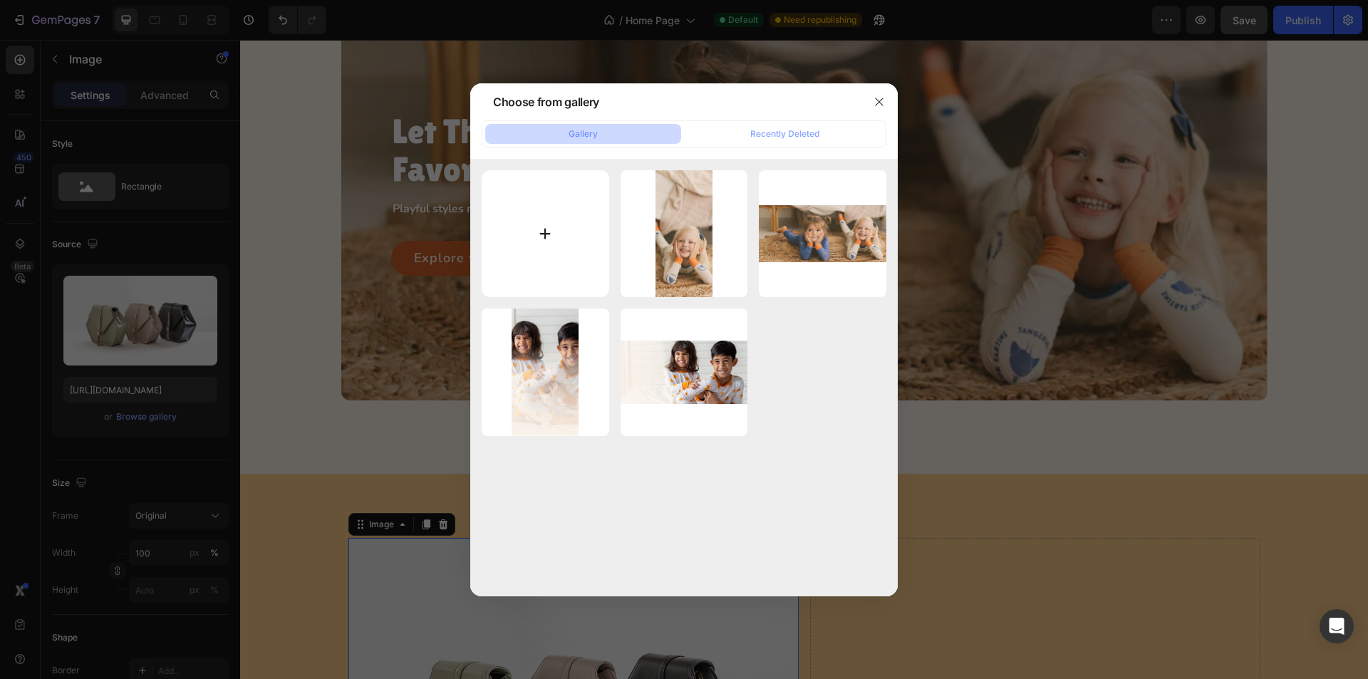
click at [562, 232] on input "file" at bounding box center [546, 234] width 128 height 128
type input "C:\fakepath\image5 (1).webp"
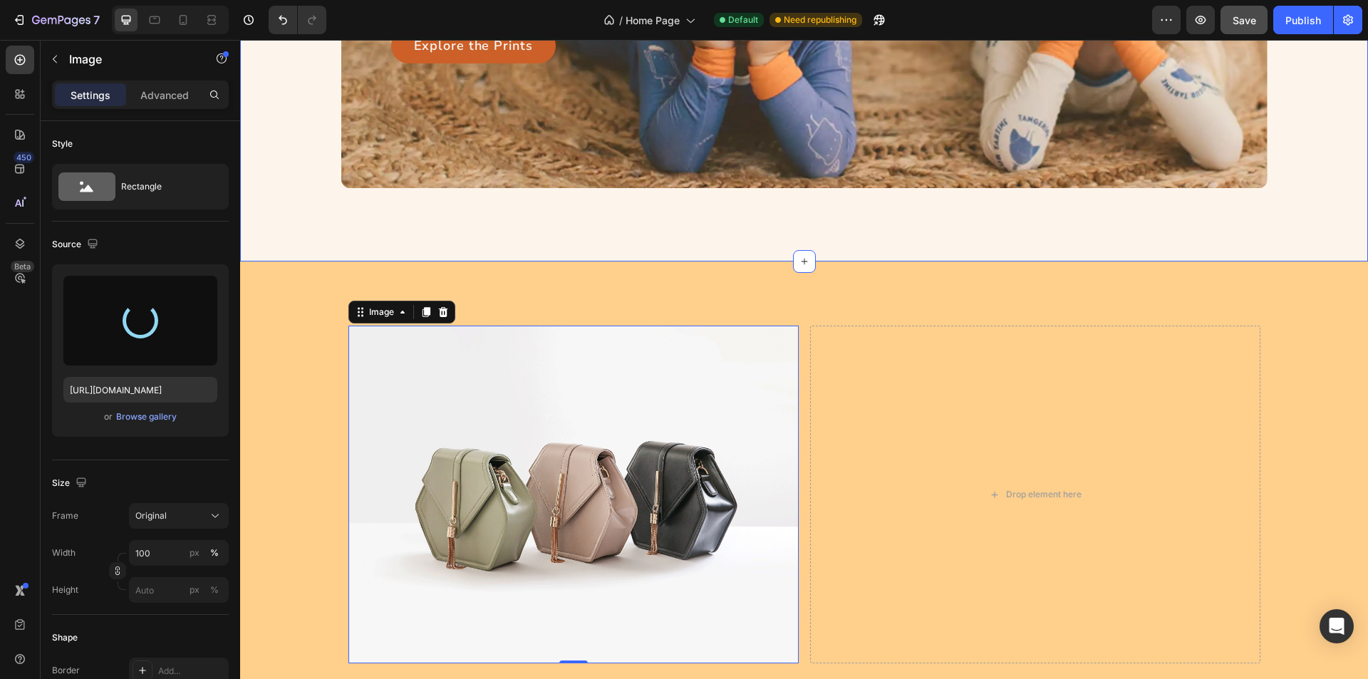
scroll to position [891, 0]
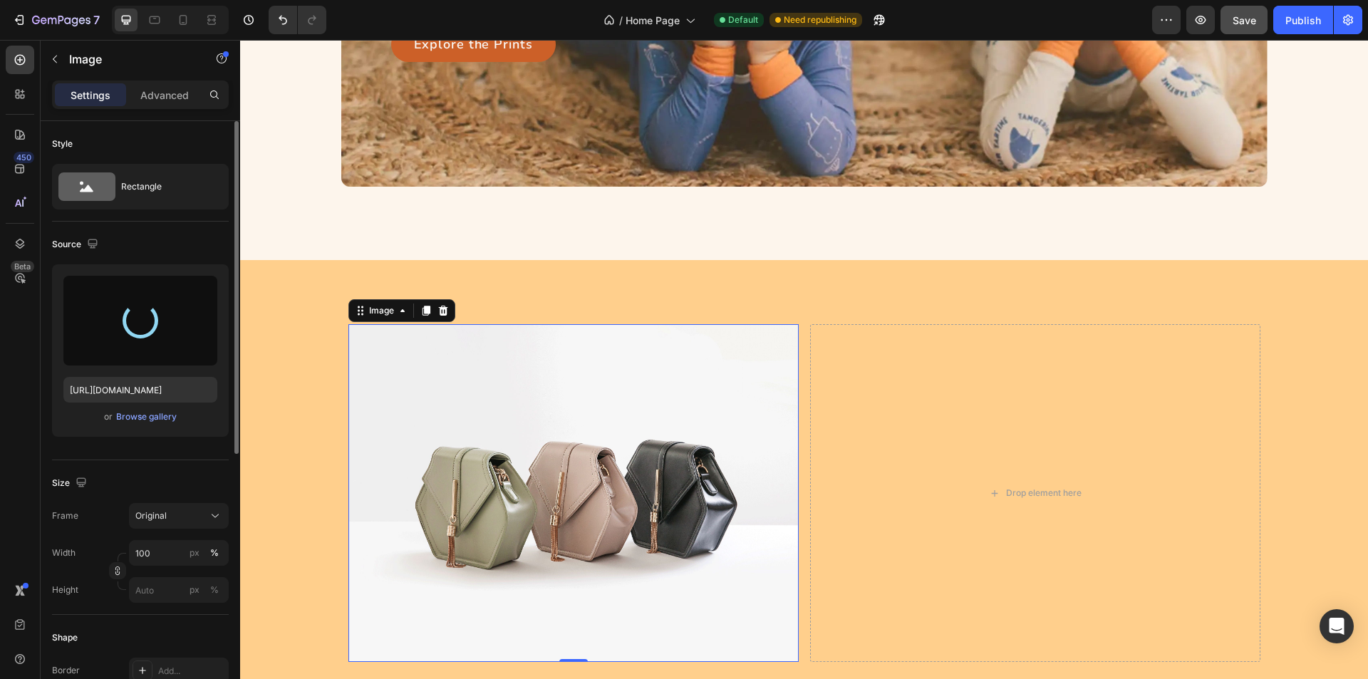
type input "https://cdn.shopify.com/s/files/1/0763/2463/4857/files/gempages_581485179931984…"
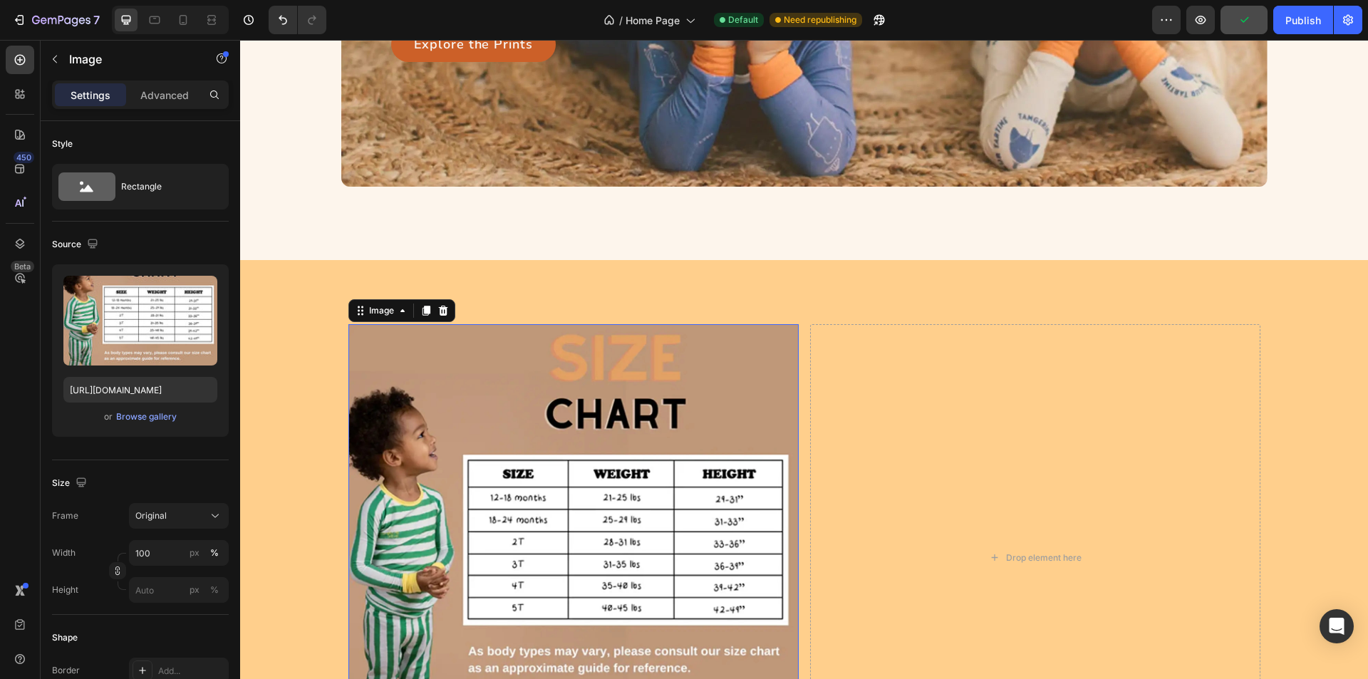
click at [552, 412] on img at bounding box center [573, 557] width 450 height 467
click at [145, 415] on div "Browse gallery" at bounding box center [146, 416] width 61 height 13
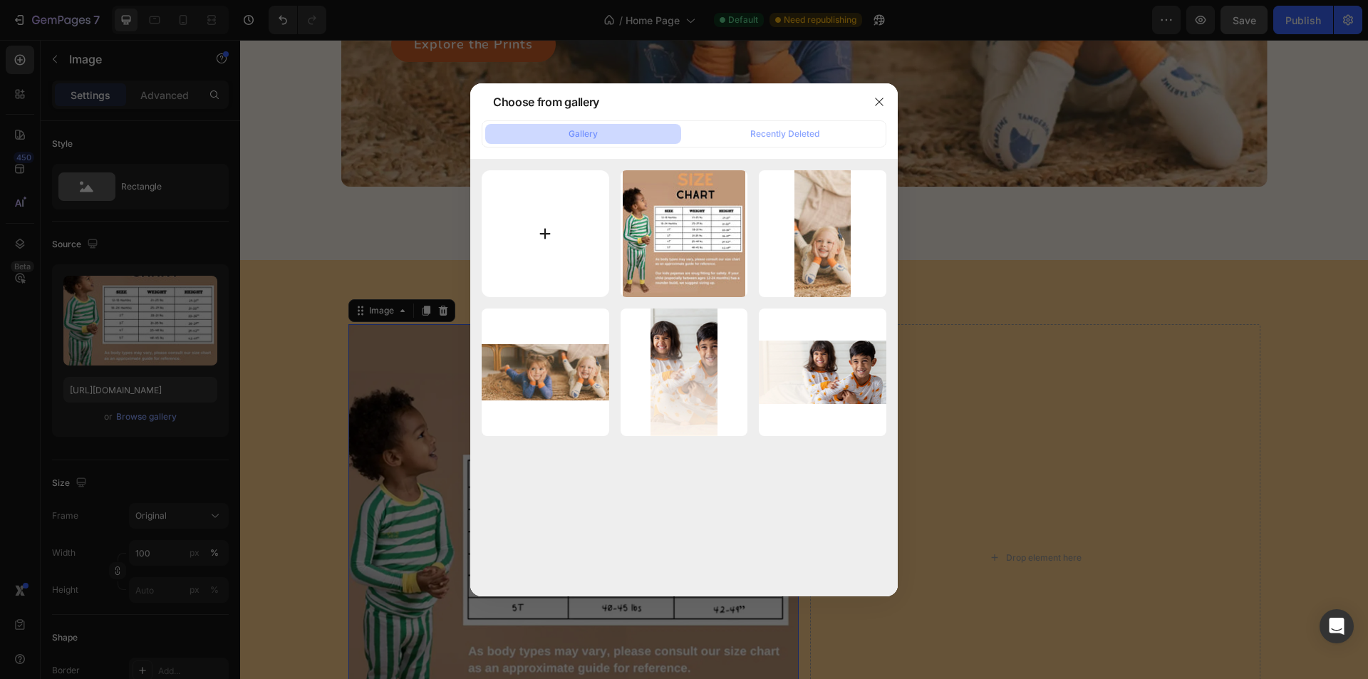
click at [521, 239] on input "file" at bounding box center [546, 234] width 128 height 128
type input "C:\fakepath\Frame 1707485039 (1).webp"
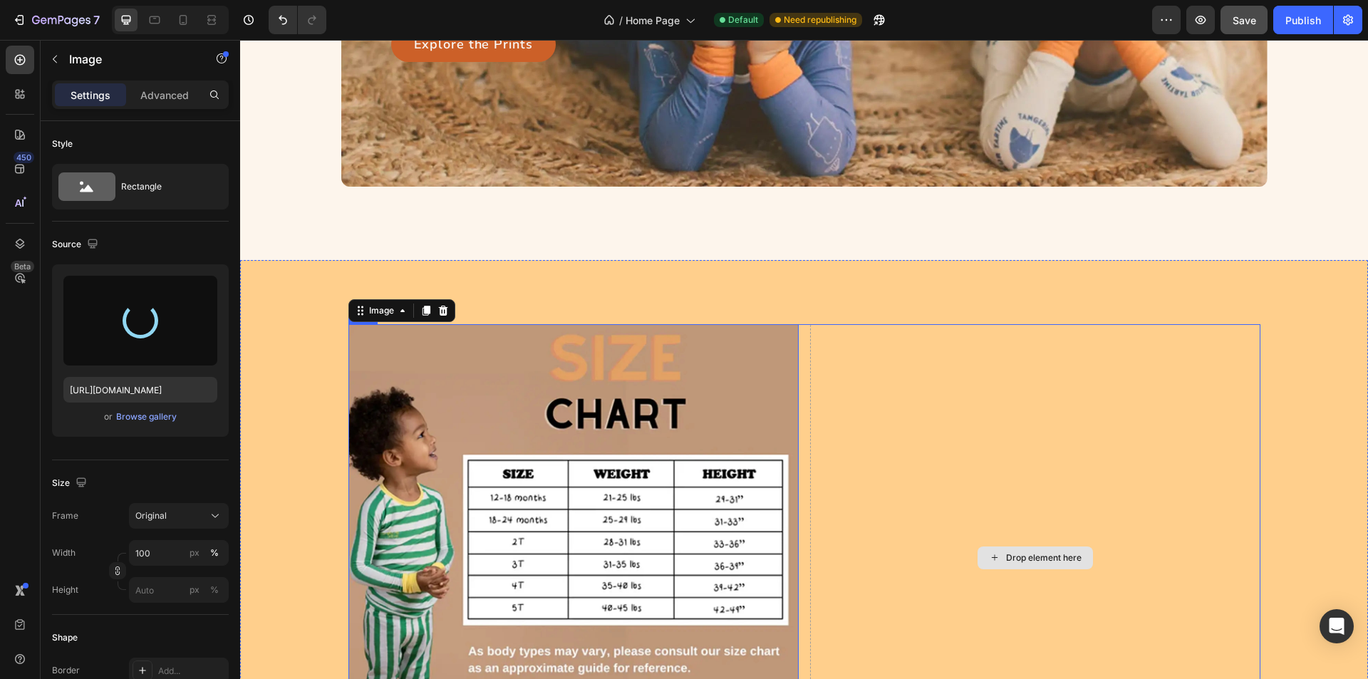
type input "[URL][DOMAIN_NAME]"
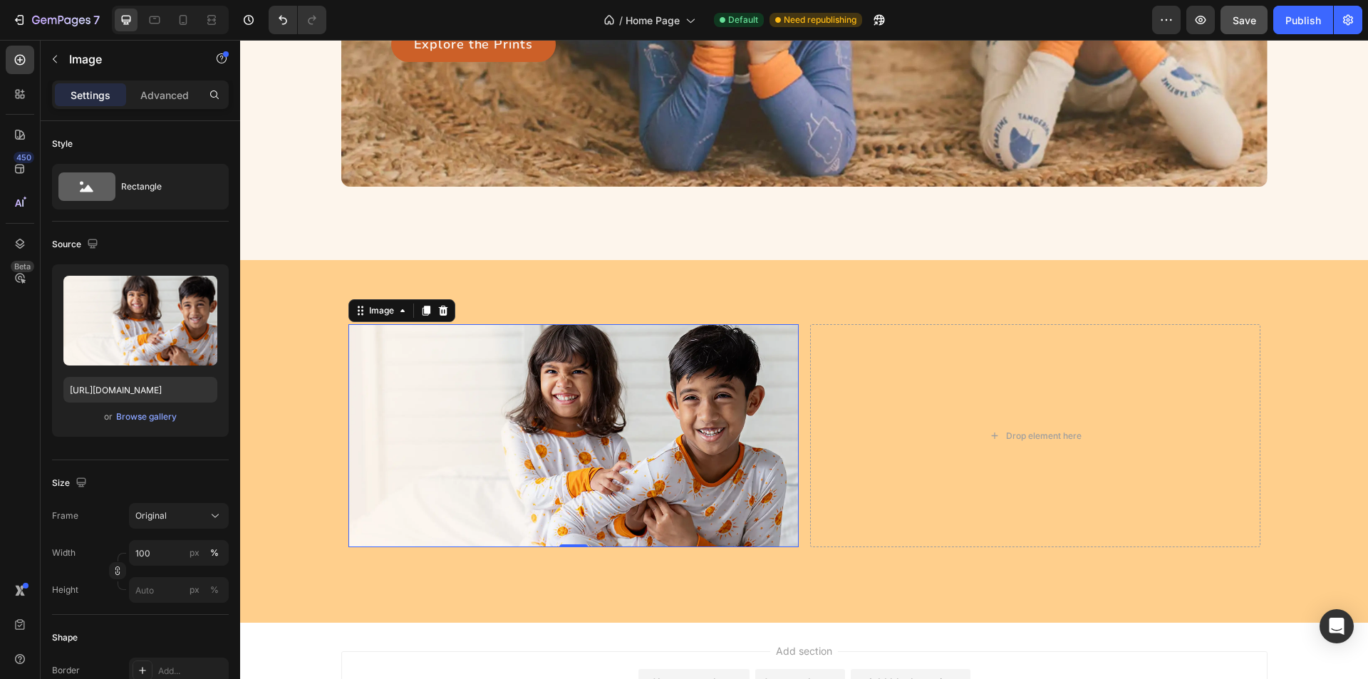
drag, startPoint x: 394, startPoint y: 401, endPoint x: 343, endPoint y: 396, distance: 50.8
click at [392, 400] on img at bounding box center [573, 435] width 450 height 222
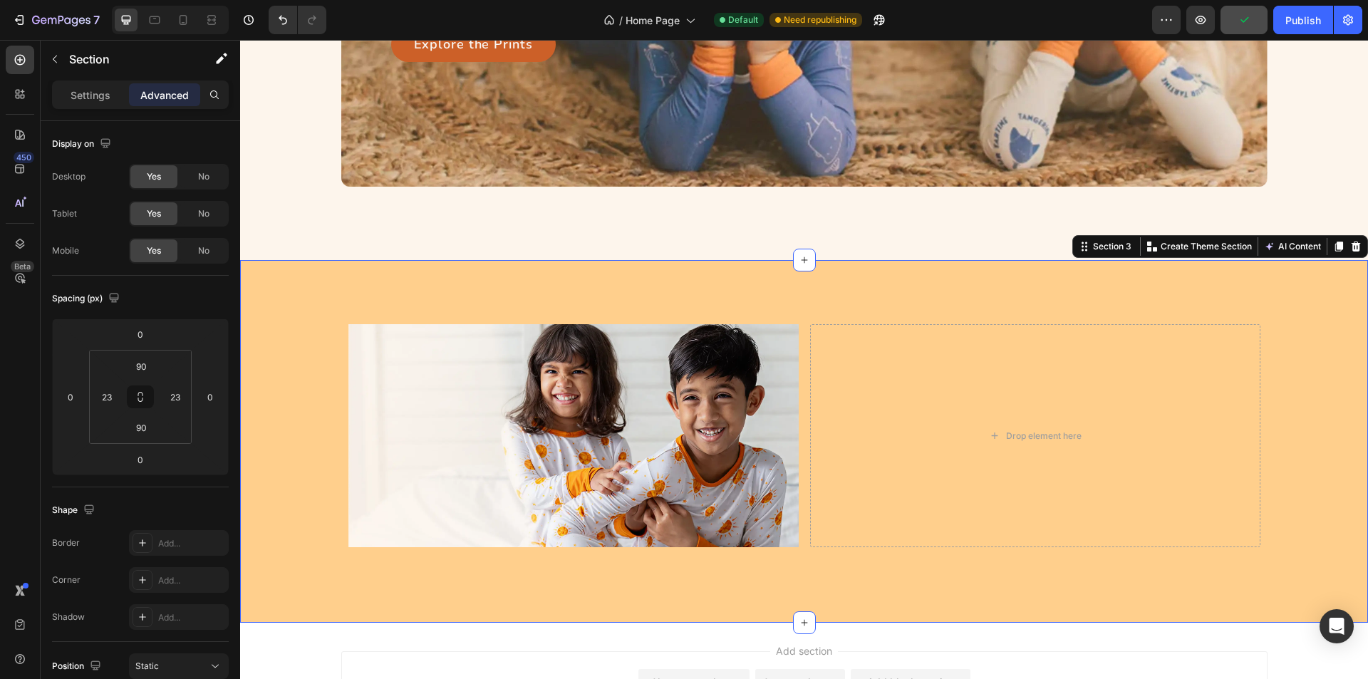
click at [294, 429] on div "Image Drop element here Row" at bounding box center [804, 441] width 1095 height 234
click at [600, 455] on img at bounding box center [573, 435] width 450 height 222
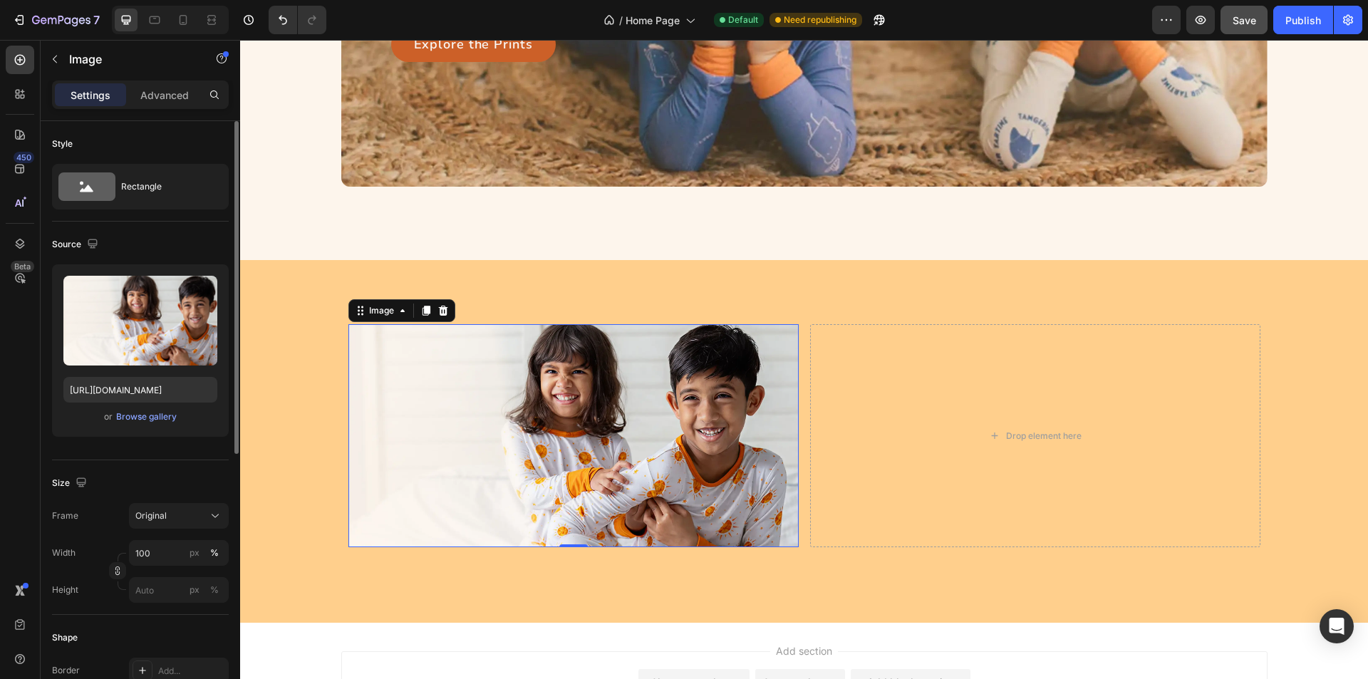
click at [133, 424] on div "or Browse gallery" at bounding box center [140, 416] width 154 height 17
click at [138, 418] on div "Browse gallery" at bounding box center [146, 416] width 61 height 13
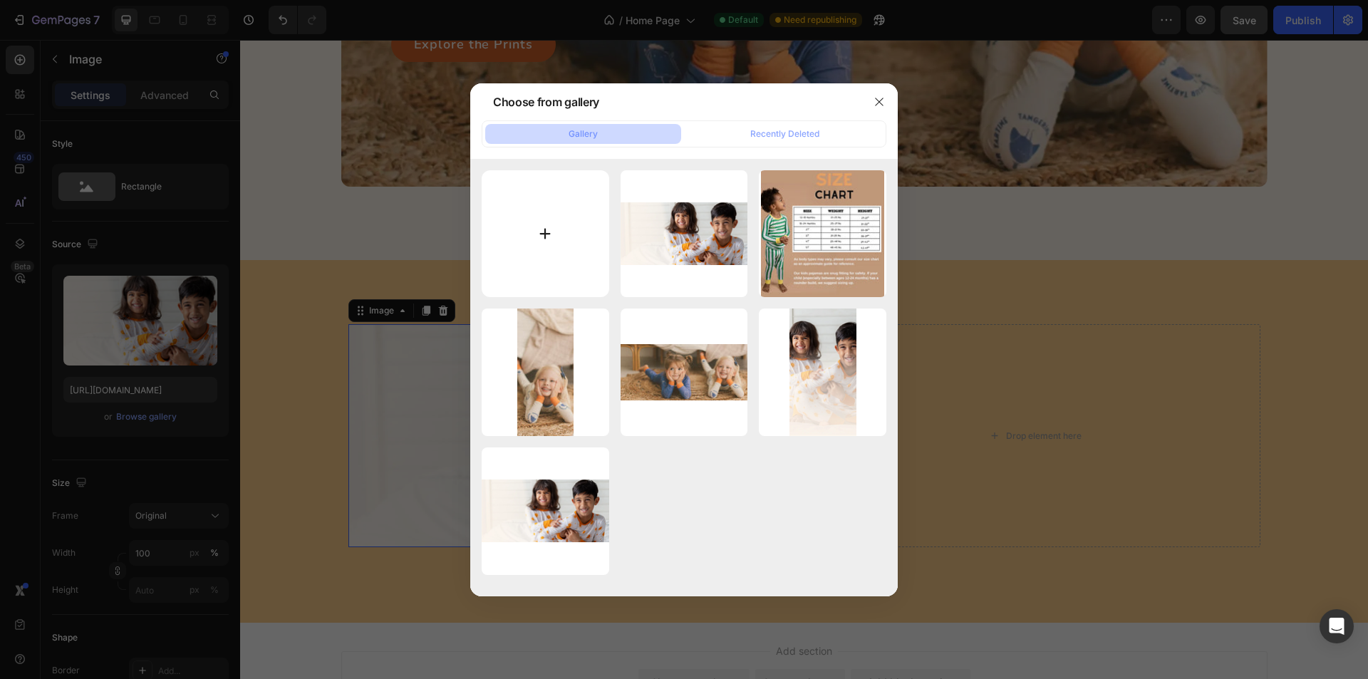
click at [551, 247] on input "file" at bounding box center [546, 234] width 128 height 128
type input "C:\fakepath\Frame 1707484588.webp"
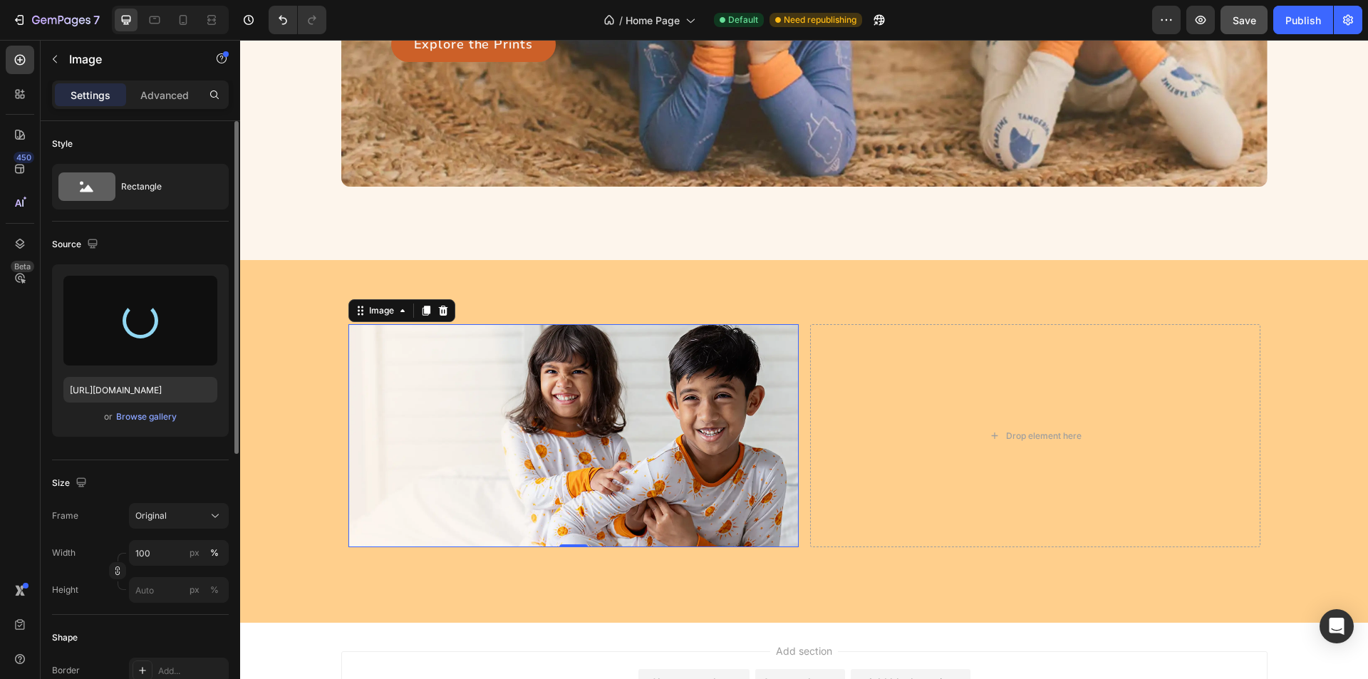
type input "https://cdn.shopify.com/s/files/1/0763/2463/4857/files/gempages_581485179931984…"
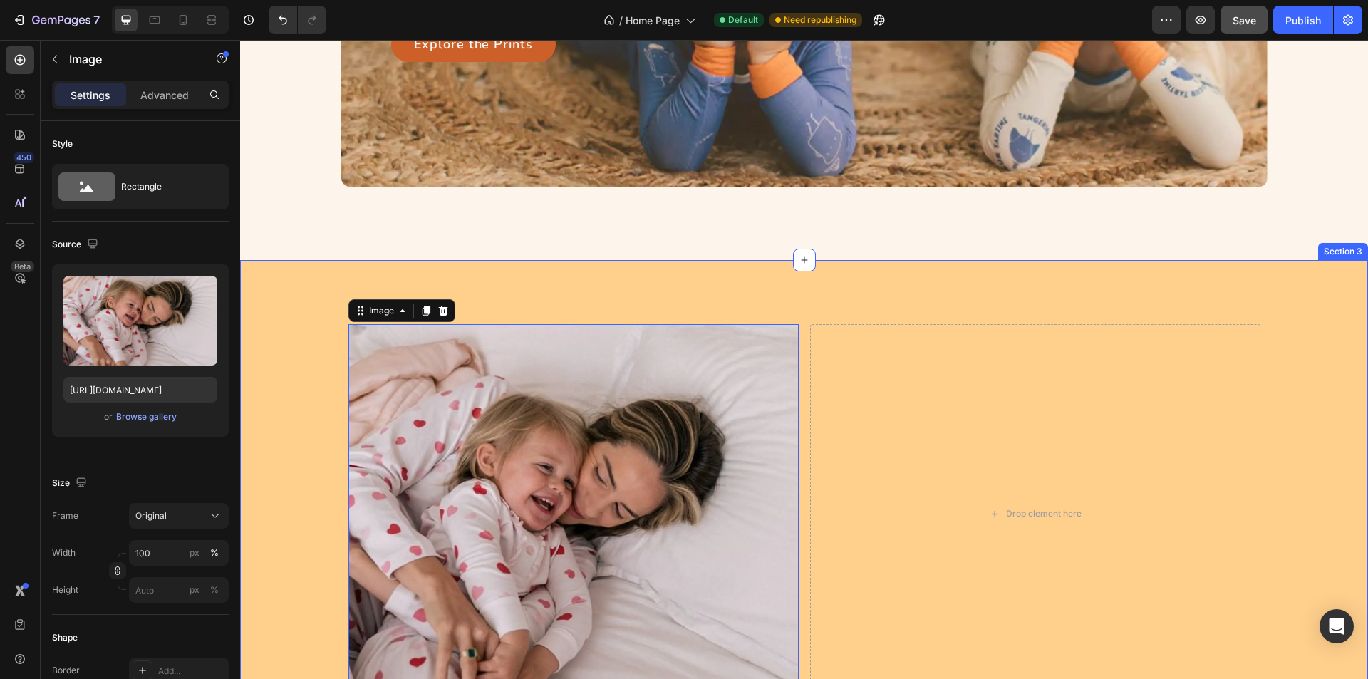
click at [1204, 294] on div "Image 0 Drop element here Row Section 3" at bounding box center [804, 519] width 1128 height 519
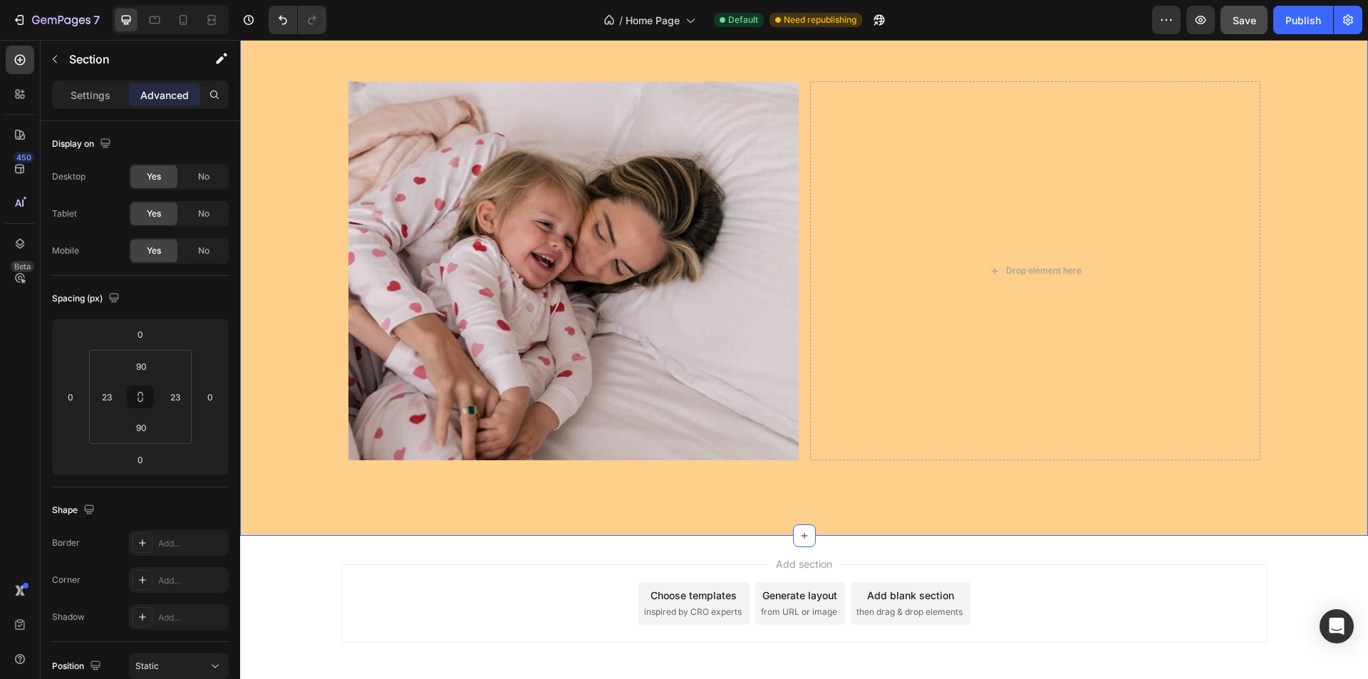
scroll to position [1176, 0]
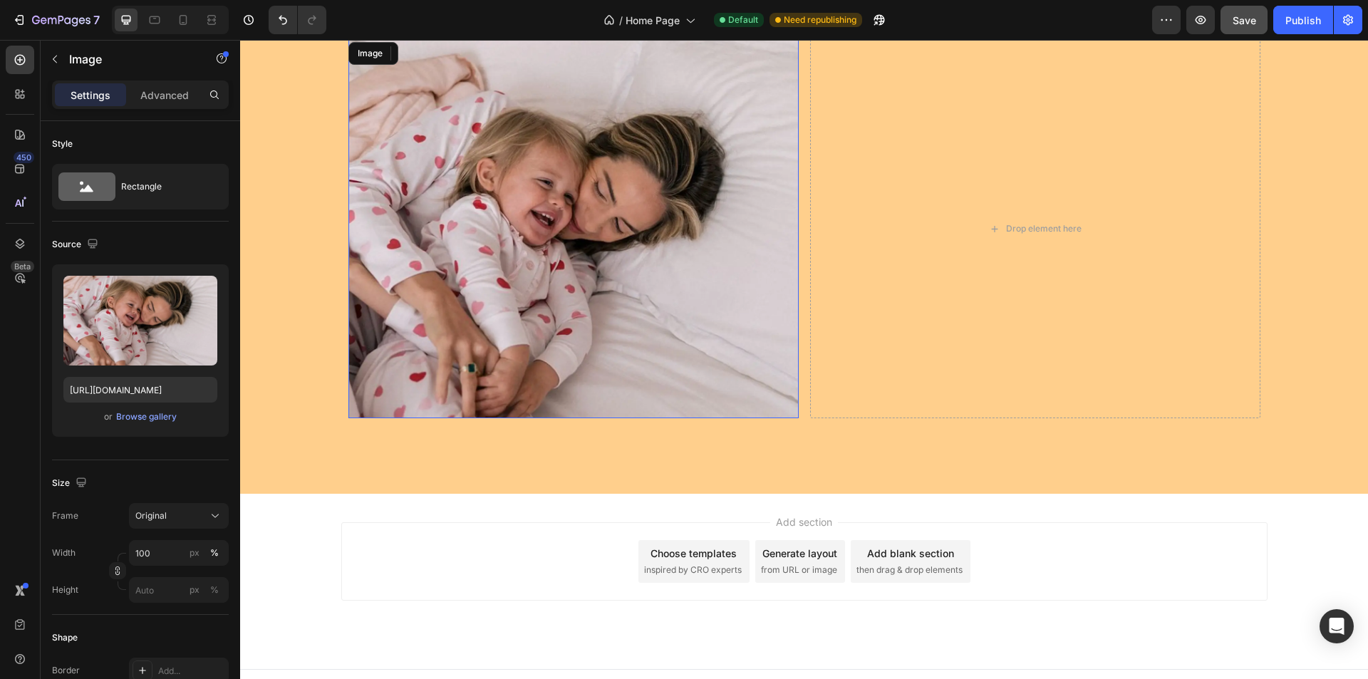
click at [589, 306] on img at bounding box center [573, 228] width 450 height 379
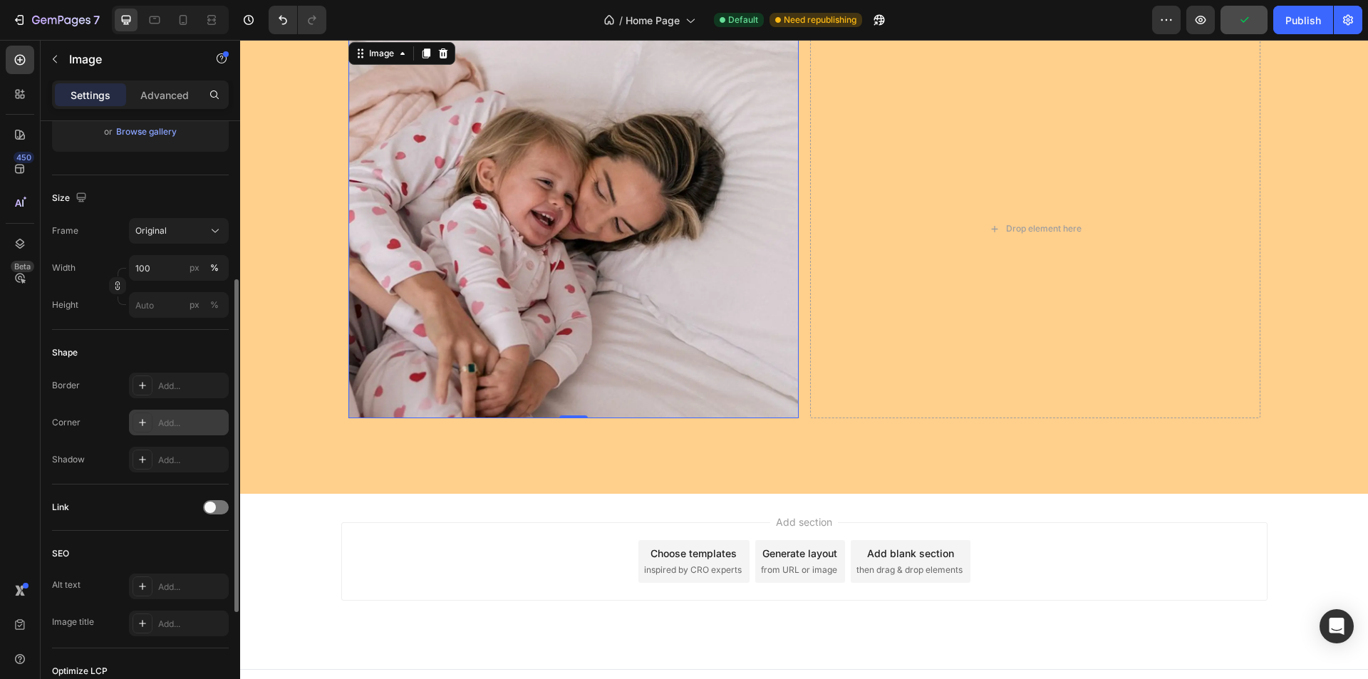
click at [144, 423] on icon at bounding box center [142, 422] width 11 height 11
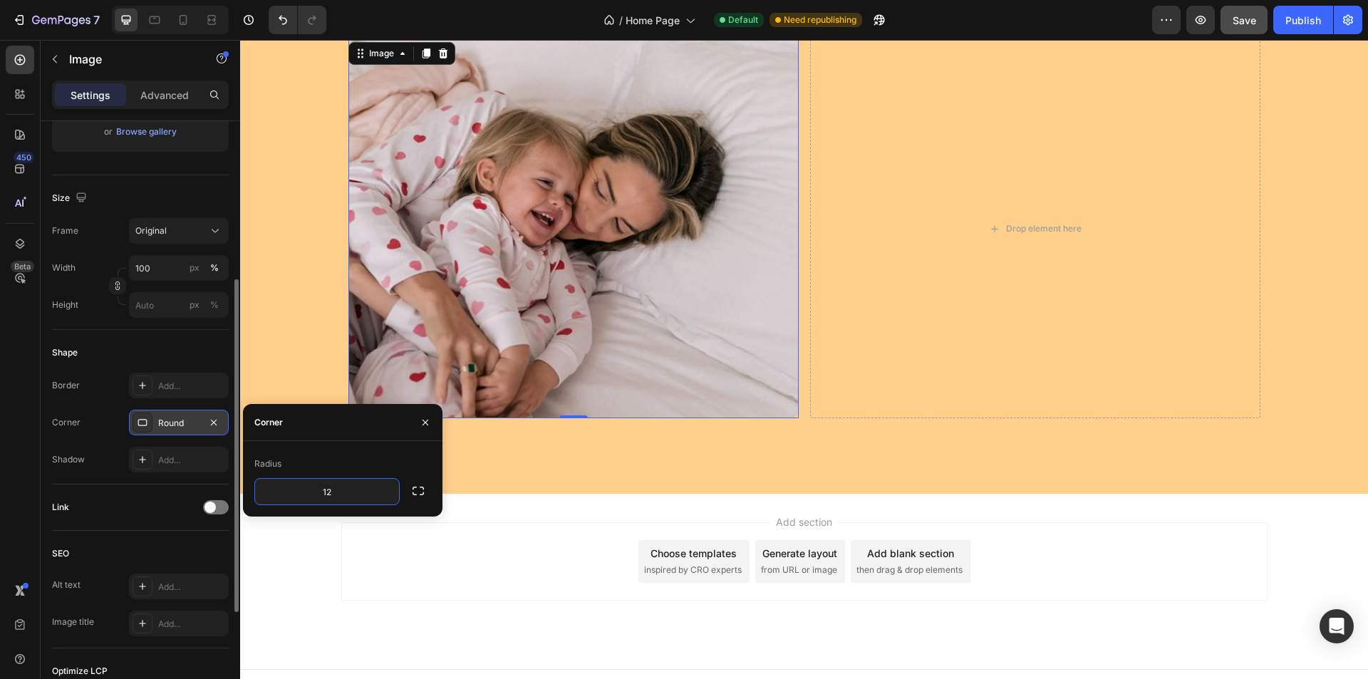
type input "12"
click at [354, 460] on div "Radius" at bounding box center [342, 464] width 177 height 23
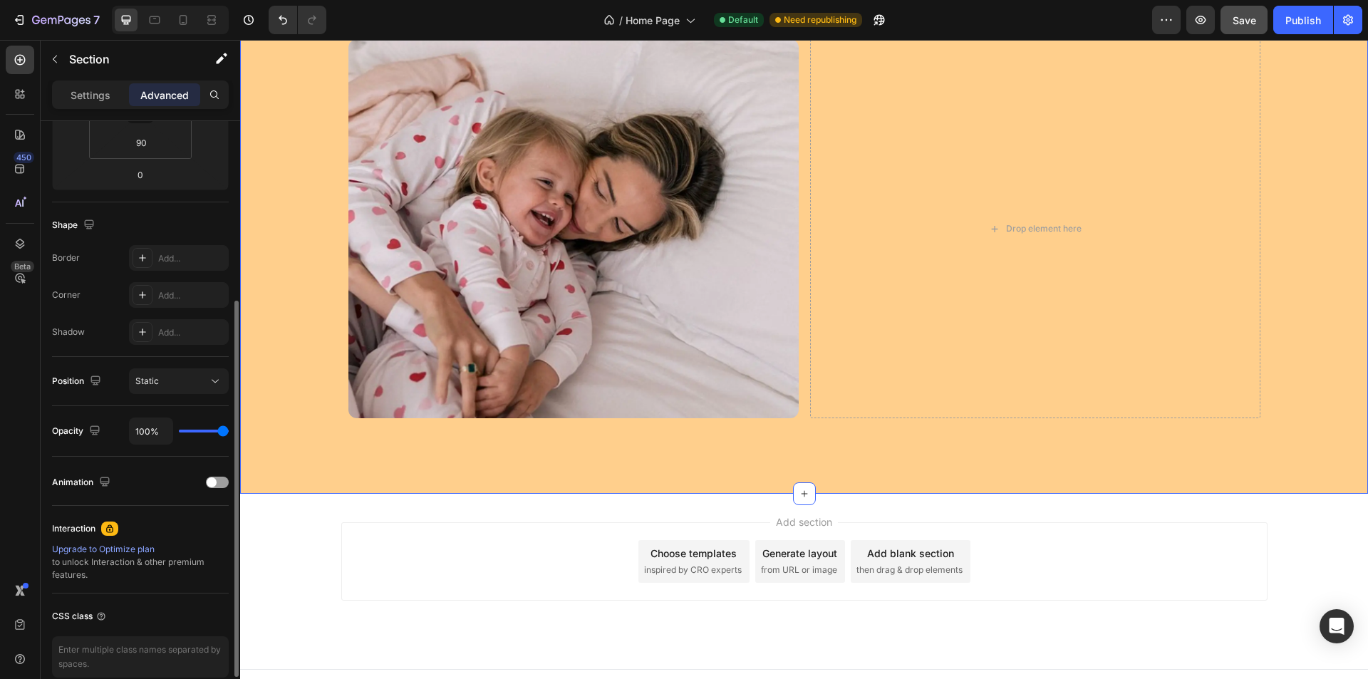
click at [316, 301] on div "Image Drop element here Row" at bounding box center [804, 234] width 1095 height 391
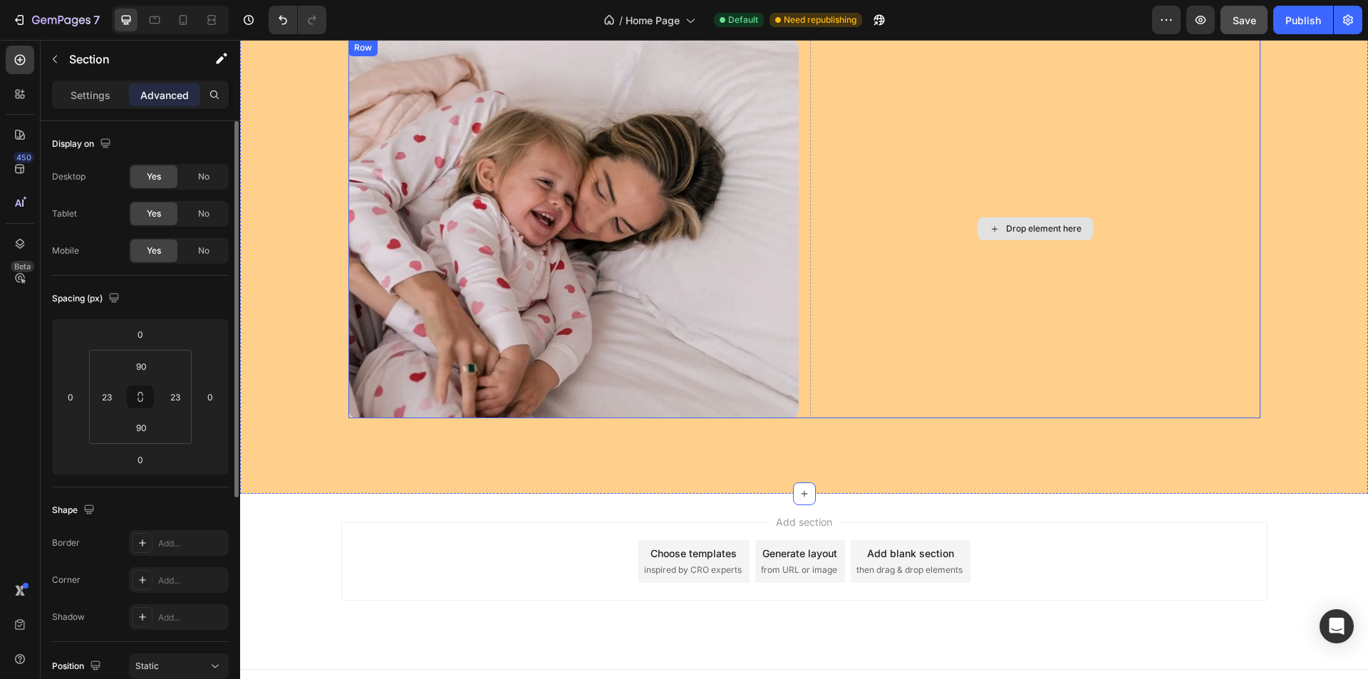
click at [1182, 318] on div "Drop element here" at bounding box center [1035, 228] width 450 height 379
